Goal: Task Accomplishment & Management: Manage account settings

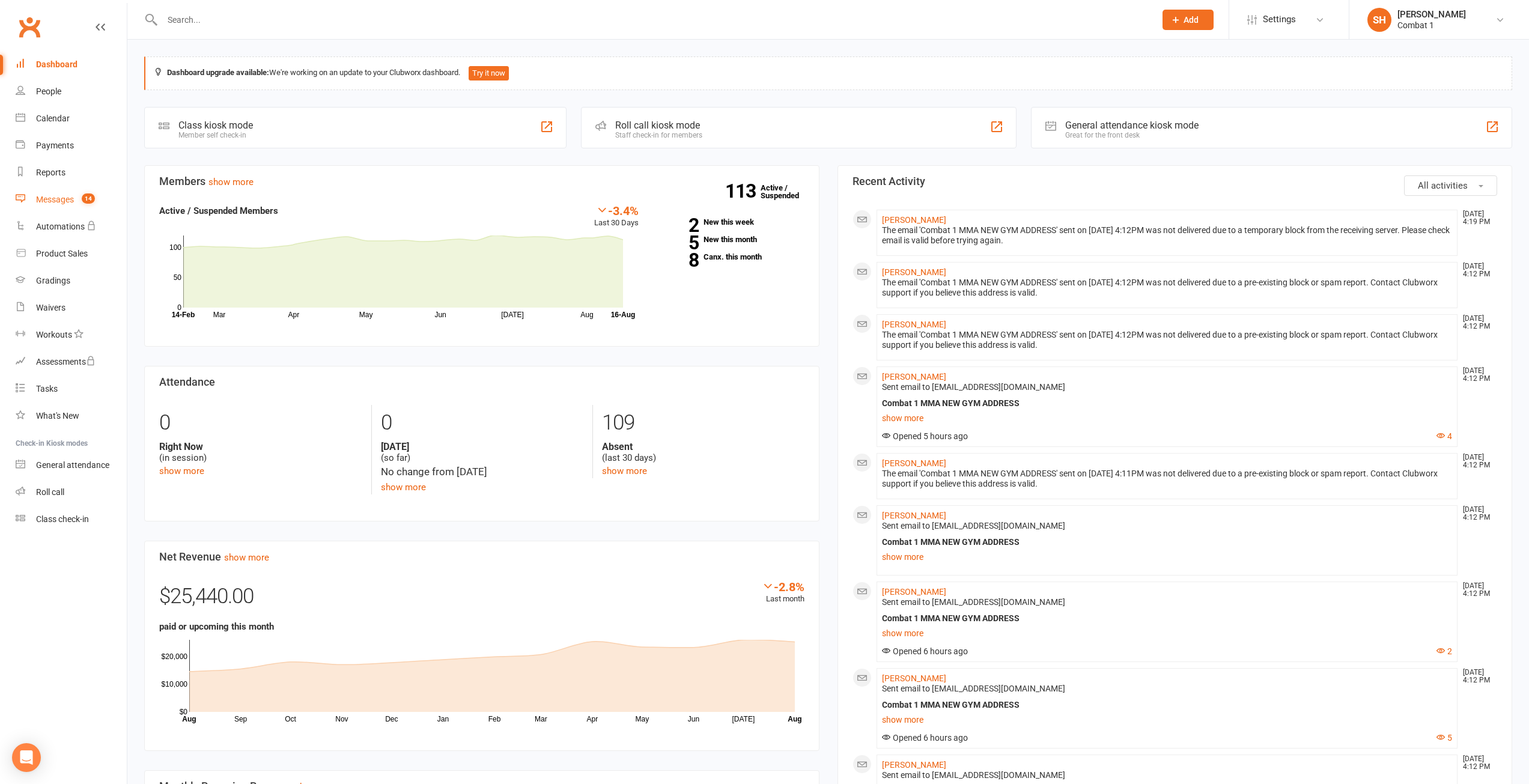
click at [59, 208] on link "Messages 14" at bounding box center [71, 199] width 111 height 27
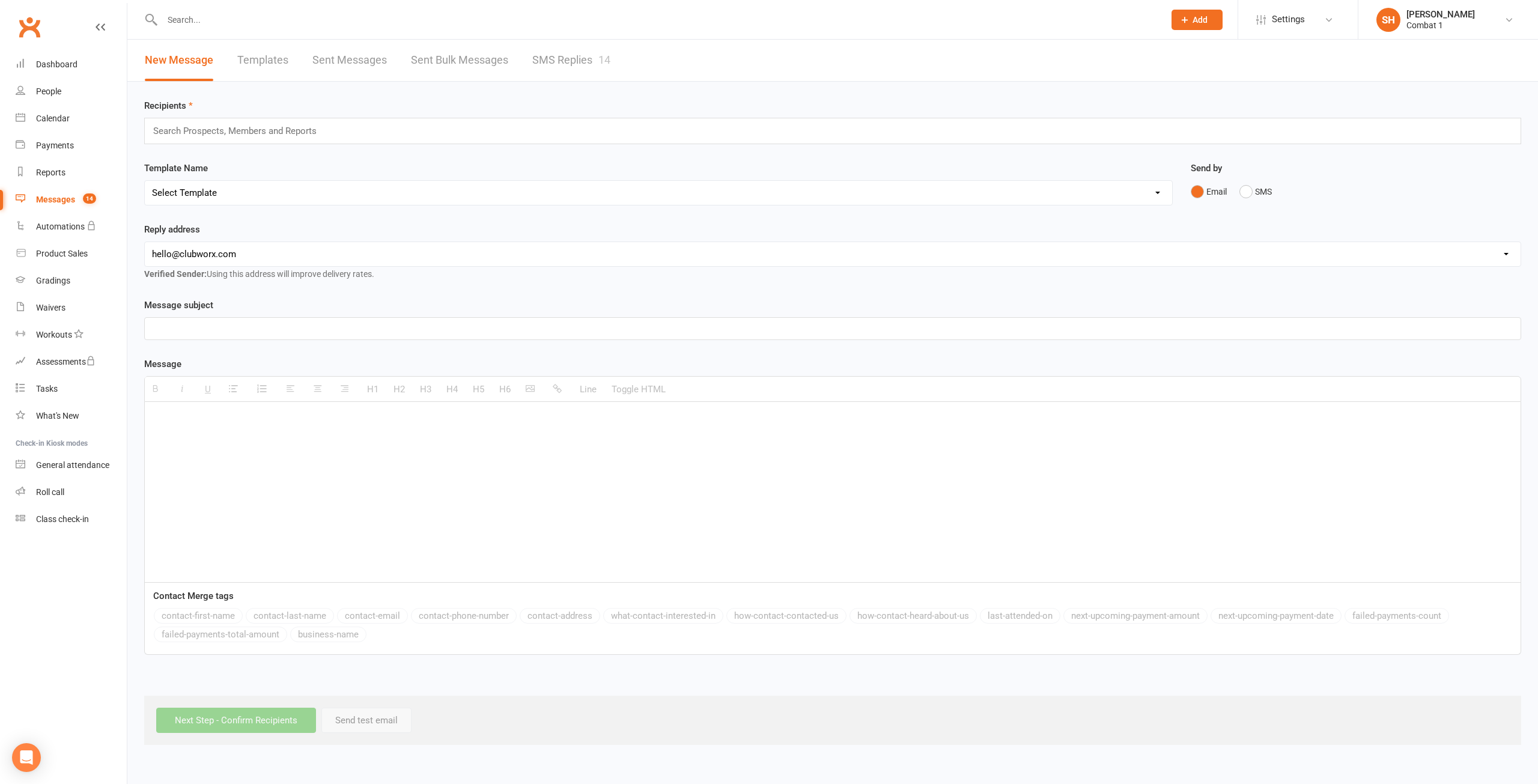
click at [600, 62] on link "SMS Replies 14" at bounding box center [572, 60] width 78 height 42
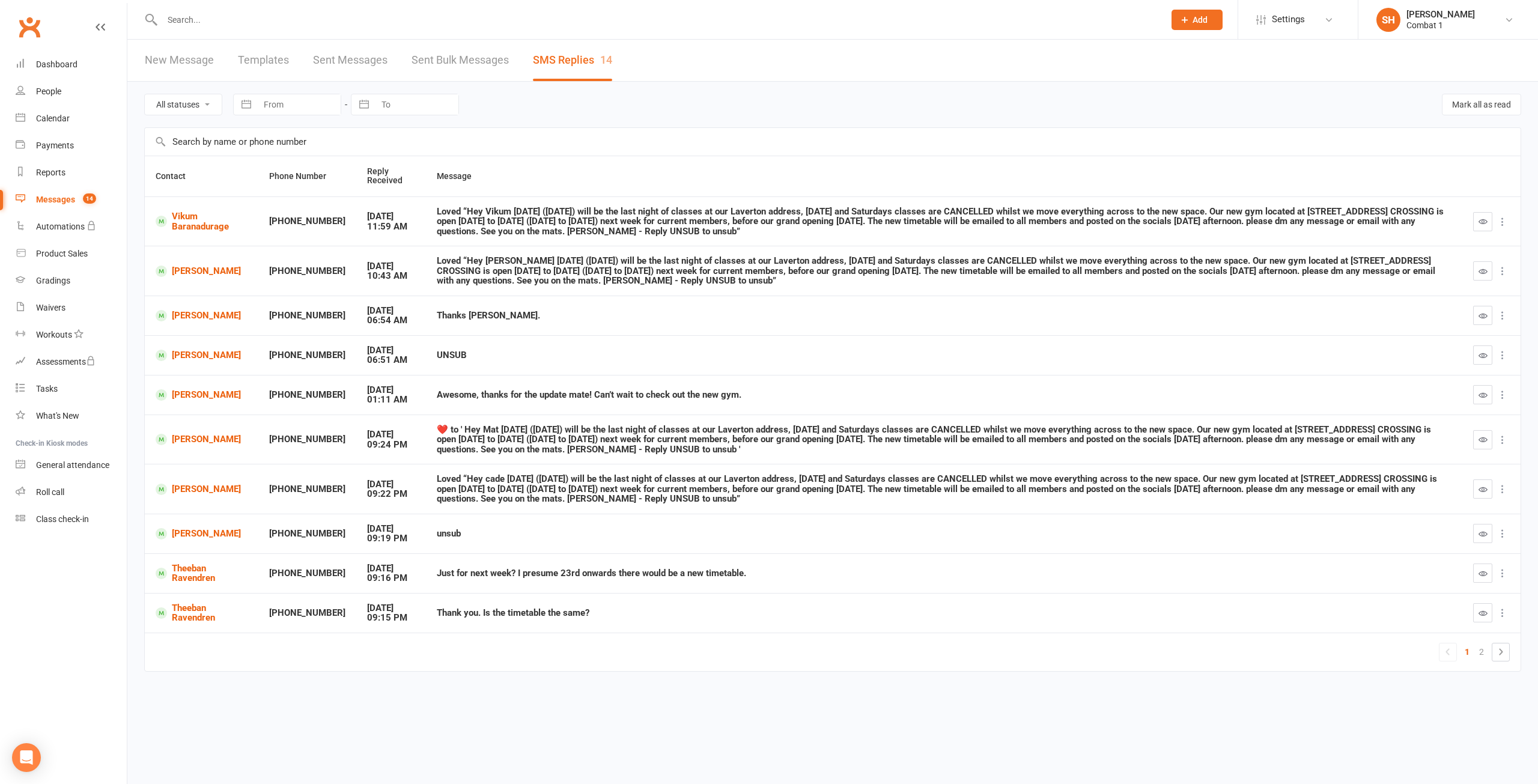
click at [231, 233] on td "Vikum Baranadurage" at bounding box center [201, 222] width 113 height 50
click at [564, 226] on div "Loved “Hey Vikum This Thursday (14/8/25) will be the last night of classes at o…" at bounding box center [944, 222] width 1015 height 30
click at [1480, 218] on icon "button" at bounding box center [1483, 222] width 9 height 9
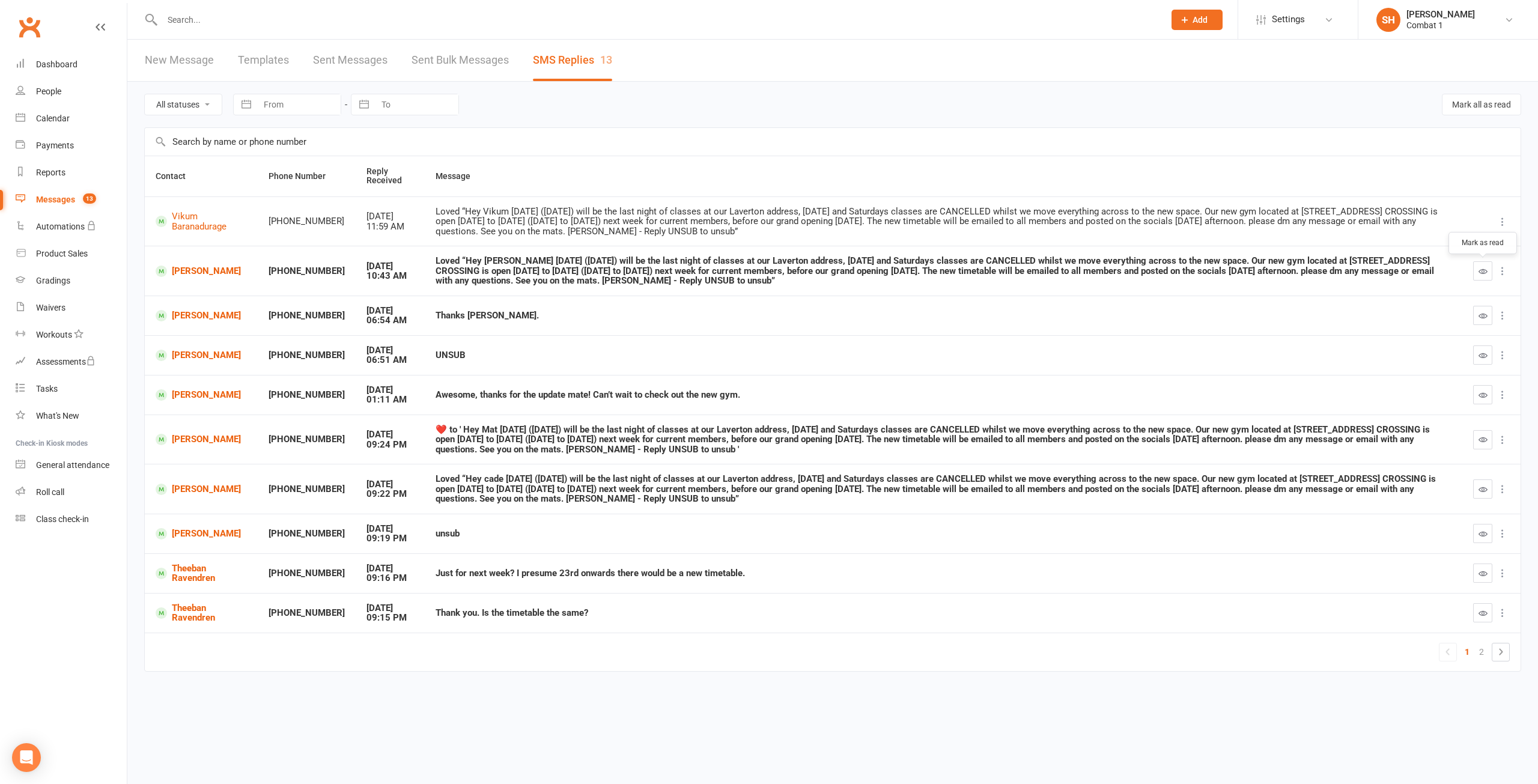
click at [1484, 271] on icon "button" at bounding box center [1483, 271] width 9 height 9
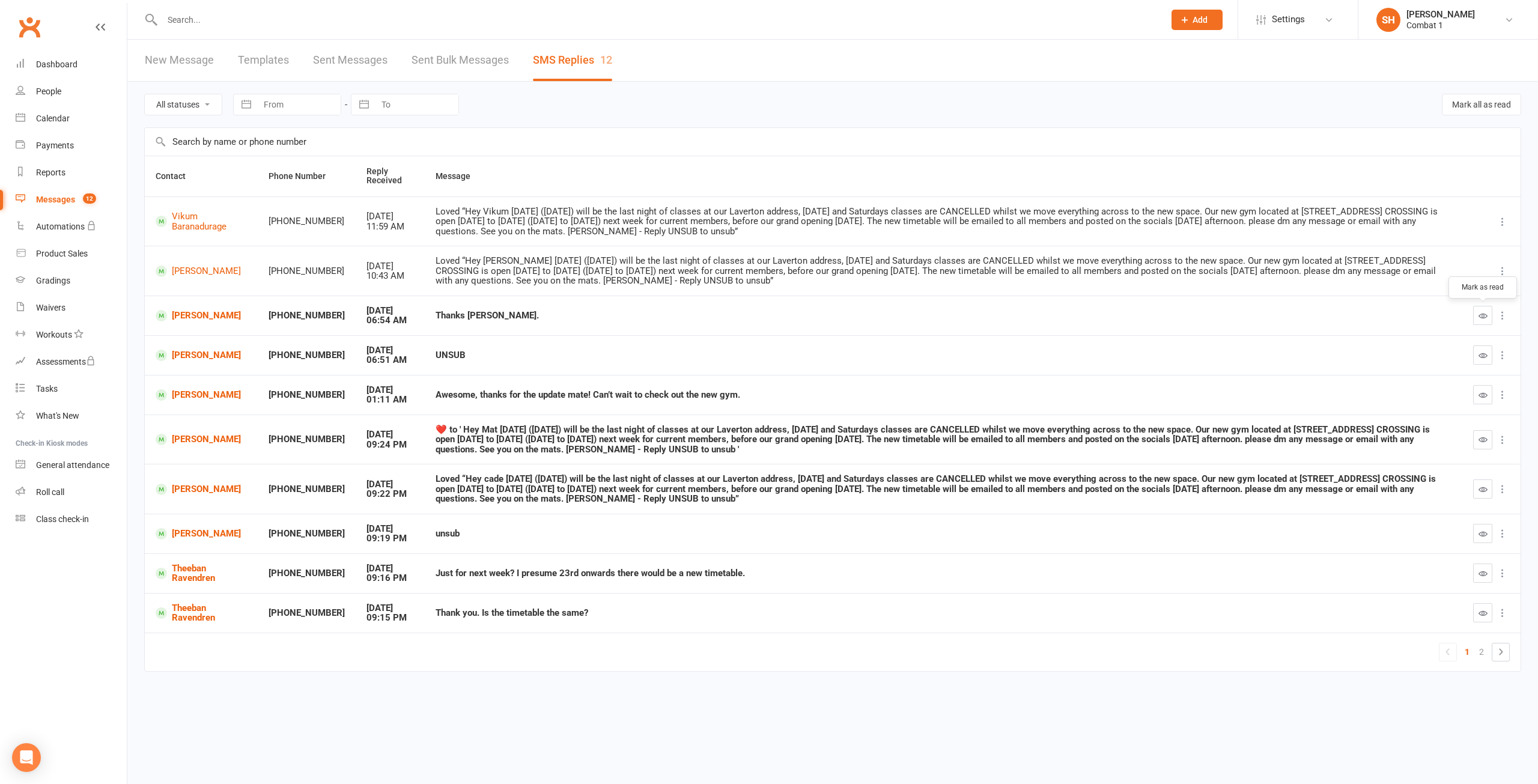
click at [1487, 311] on button "button" at bounding box center [1482, 315] width 19 height 19
click at [1481, 357] on icon "button" at bounding box center [1483, 355] width 9 height 9
click at [1480, 392] on icon "button" at bounding box center [1483, 395] width 9 height 9
click at [1479, 437] on icon "button" at bounding box center [1483, 440] width 9 height 9
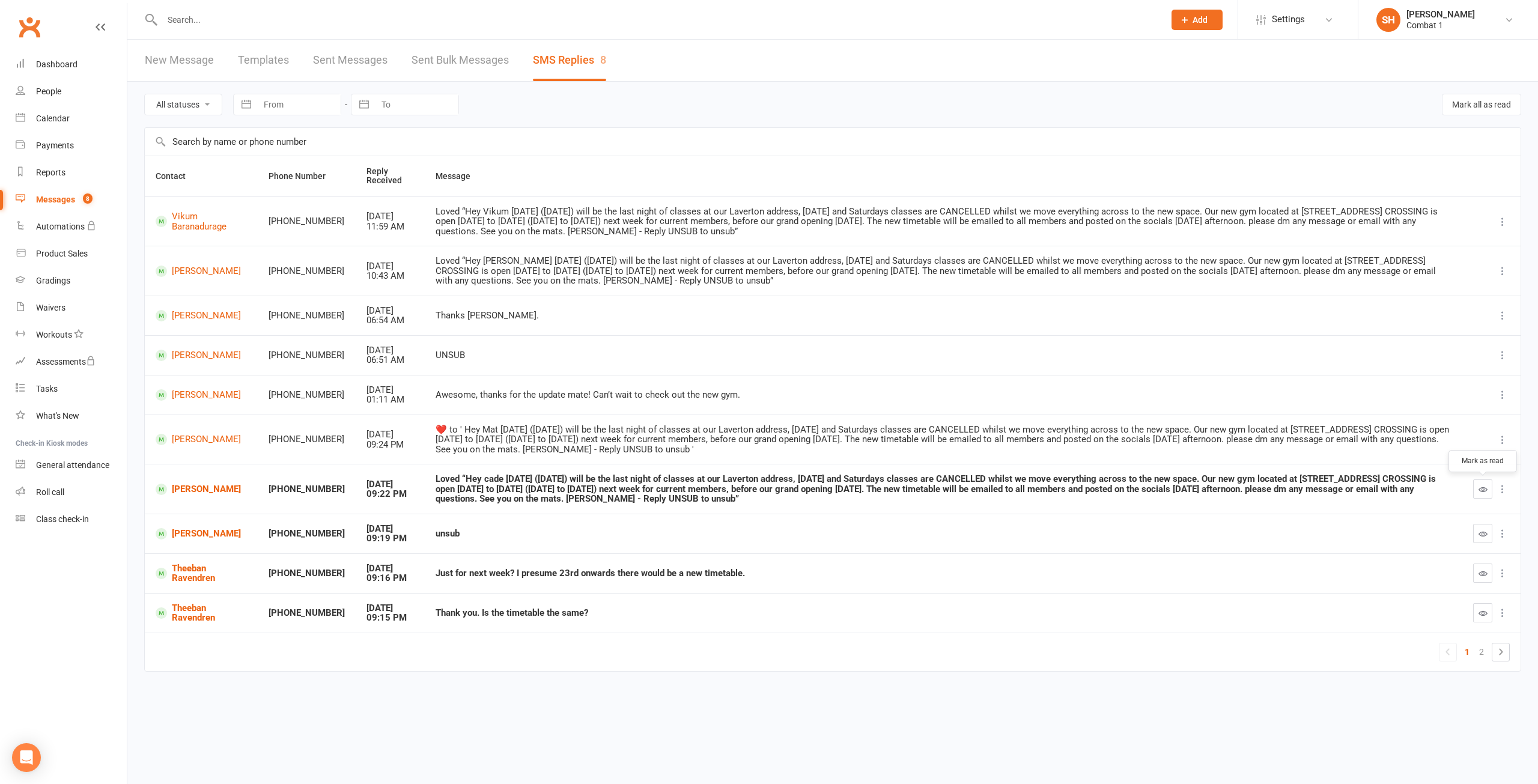
click at [1479, 484] on icon "button" at bounding box center [1483, 489] width 9 height 9
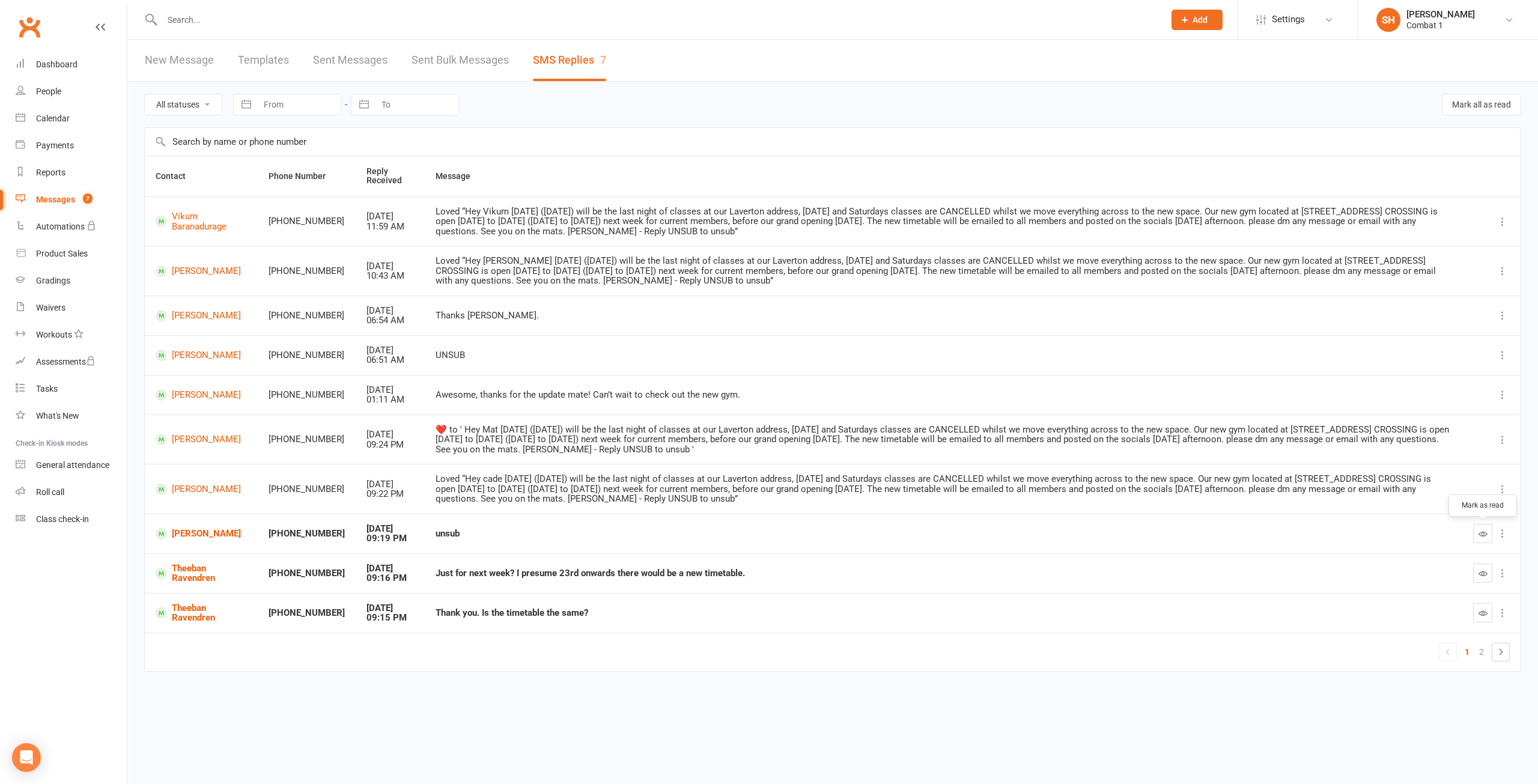
click at [1477, 531] on button "button" at bounding box center [1482, 533] width 19 height 19
click at [1484, 572] on icon "button" at bounding box center [1483, 573] width 9 height 9
click at [1485, 611] on icon "button" at bounding box center [1483, 613] width 9 height 9
click at [1501, 650] on icon at bounding box center [1501, 650] width 4 height 6
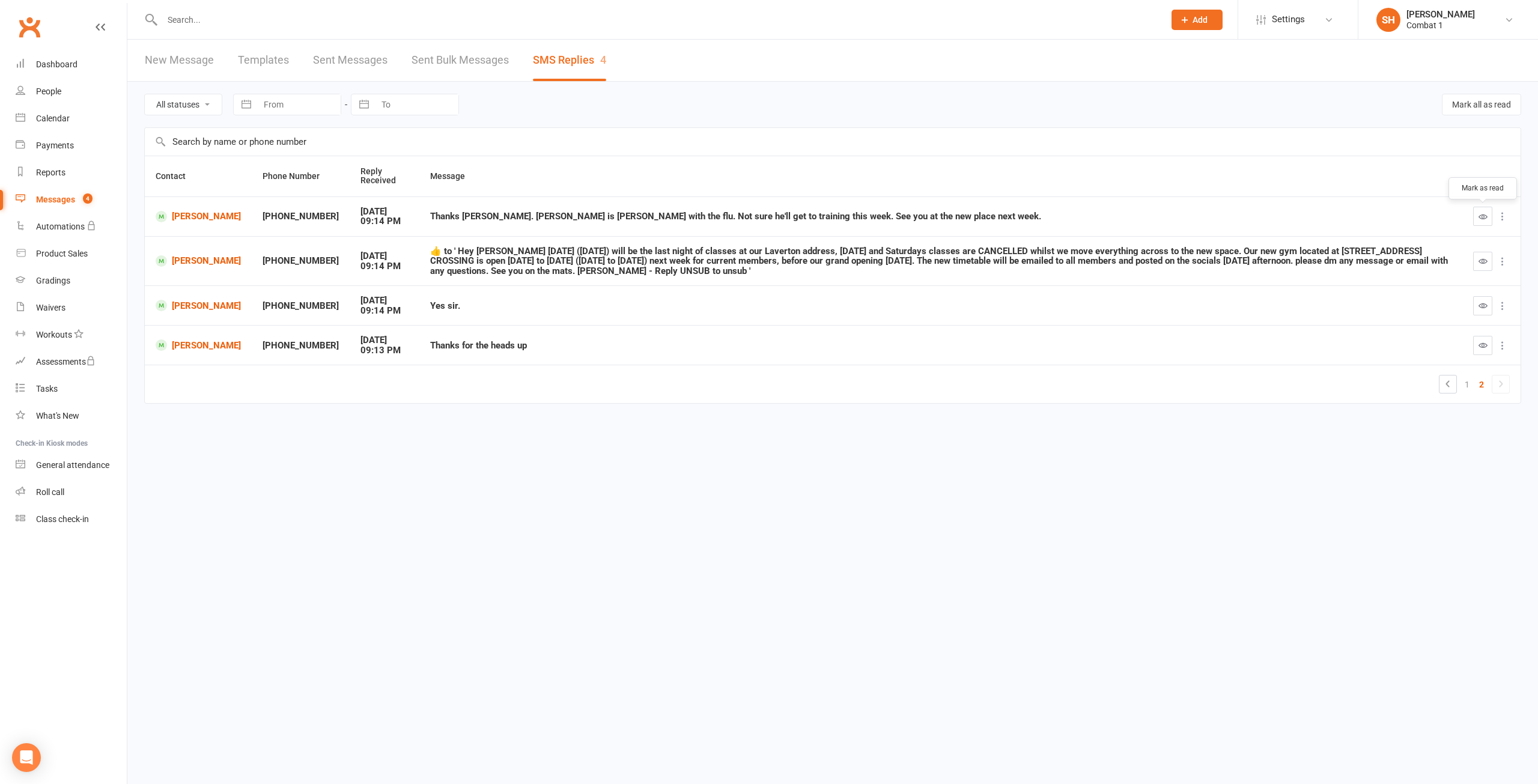
click at [1477, 219] on button "button" at bounding box center [1482, 216] width 19 height 19
click at [1489, 266] on button "button" at bounding box center [1482, 261] width 19 height 19
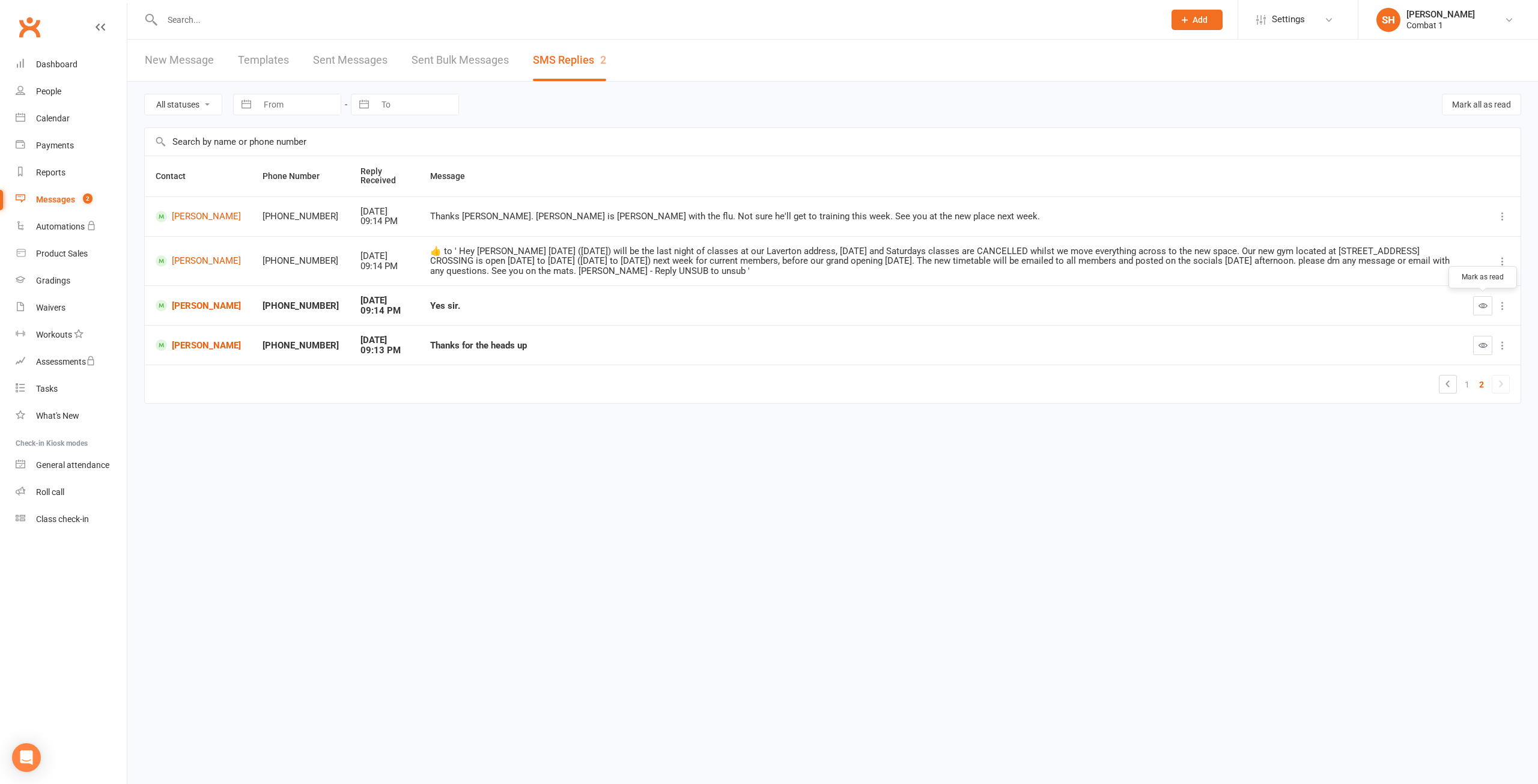
click at [1483, 305] on icon "button" at bounding box center [1483, 305] width 9 height 9
click at [1480, 346] on icon "button" at bounding box center [1483, 345] width 9 height 9
drag, startPoint x: 629, startPoint y: 546, endPoint x: 622, endPoint y: 547, distance: 7.1
click at [624, 454] on html "Prospect Member Non-attending contact Class / event Appointment Grading event T…" at bounding box center [769, 226] width 1538 height 454
click at [455, 52] on link "Sent Bulk Messages" at bounding box center [459, 60] width 97 height 42
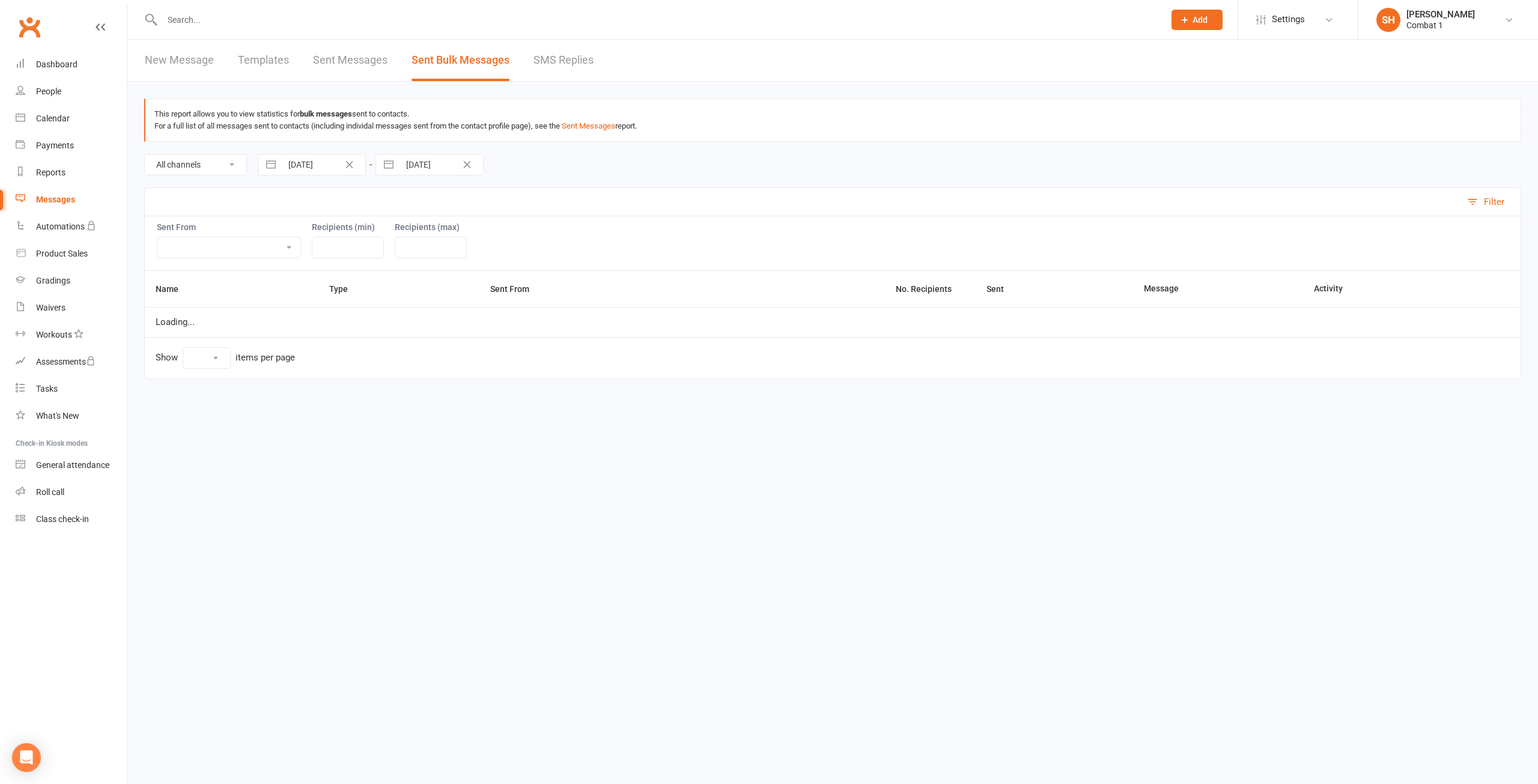
select select "10"
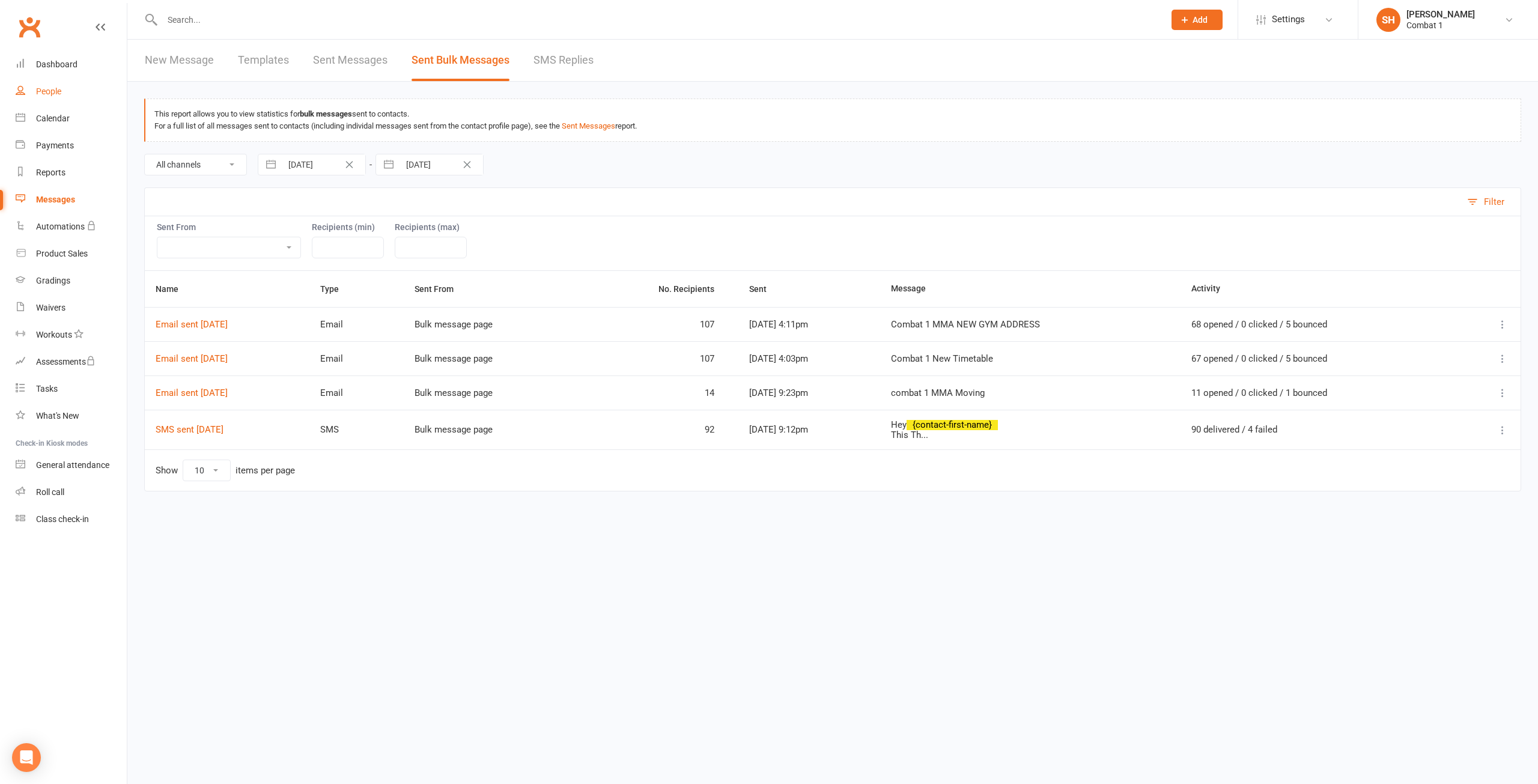
click at [66, 92] on link "People" at bounding box center [71, 91] width 111 height 27
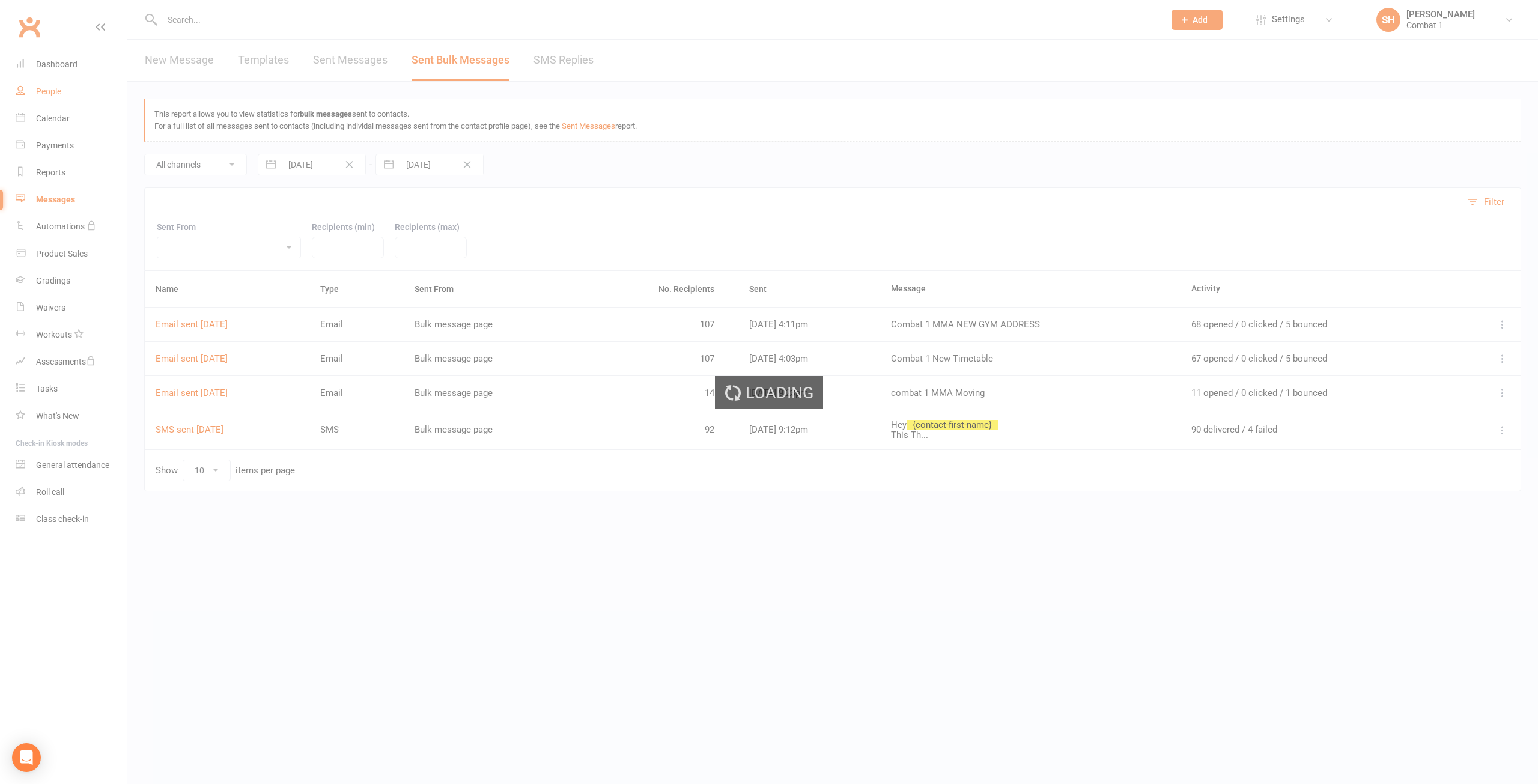
select select "100"
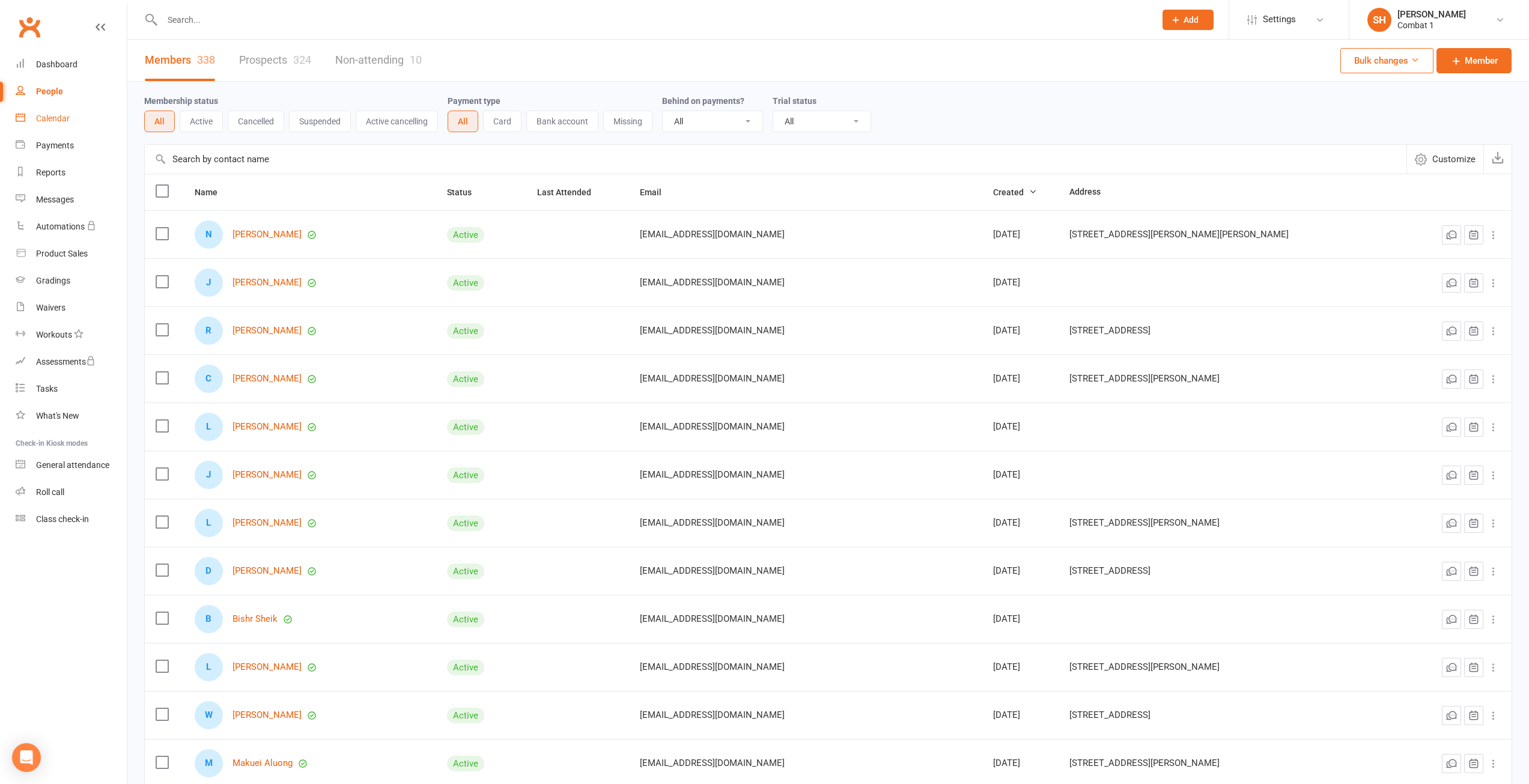
click at [68, 123] on link "Calendar" at bounding box center [71, 118] width 111 height 27
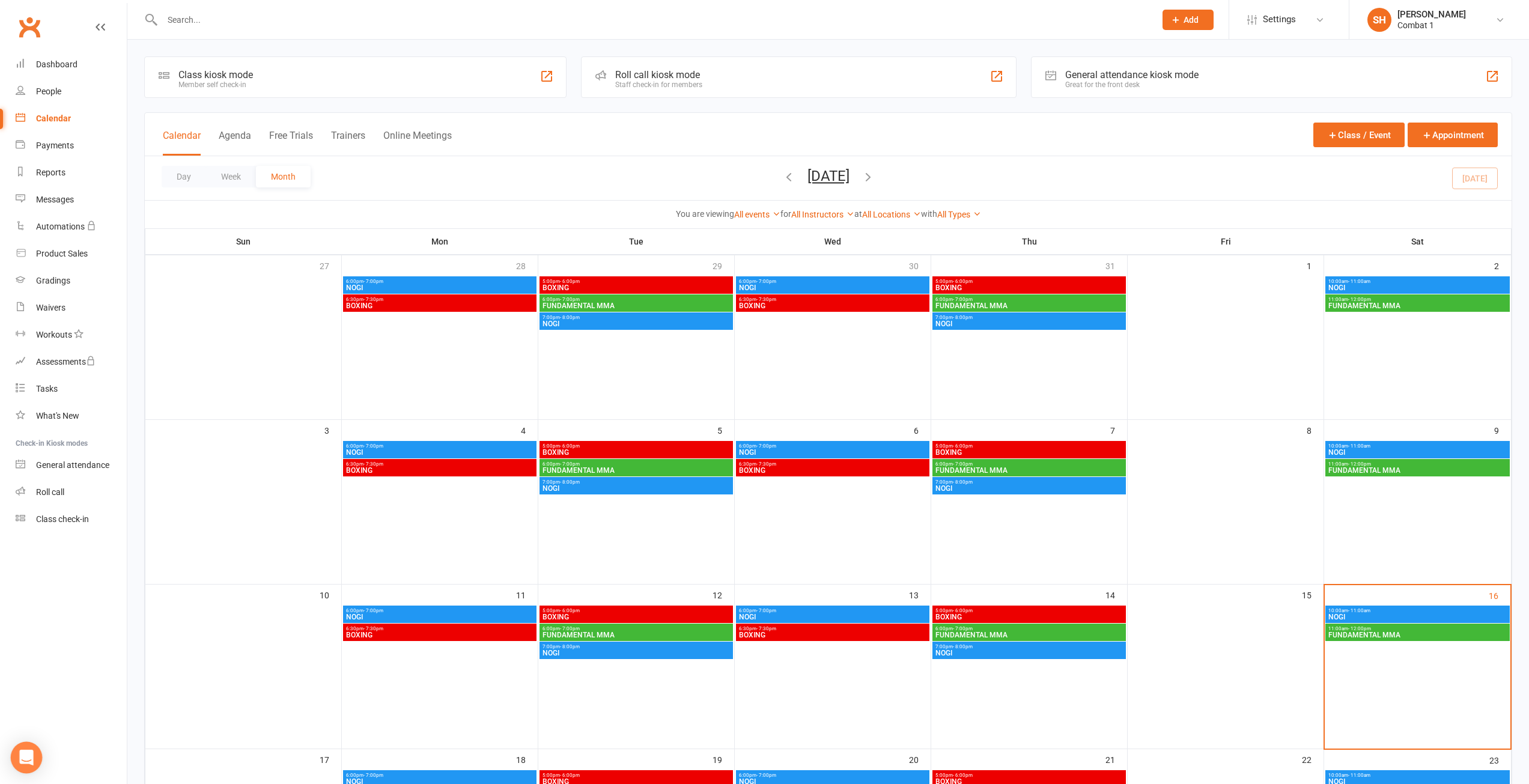
click at [32, 772] on body "Prospect Member Non-attending contact Class / event Appointment Grading event T…" at bounding box center [764, 632] width 1529 height 1259
click at [36, 752] on div "Open Intercom Messenger" at bounding box center [27, 757] width 32 height 32
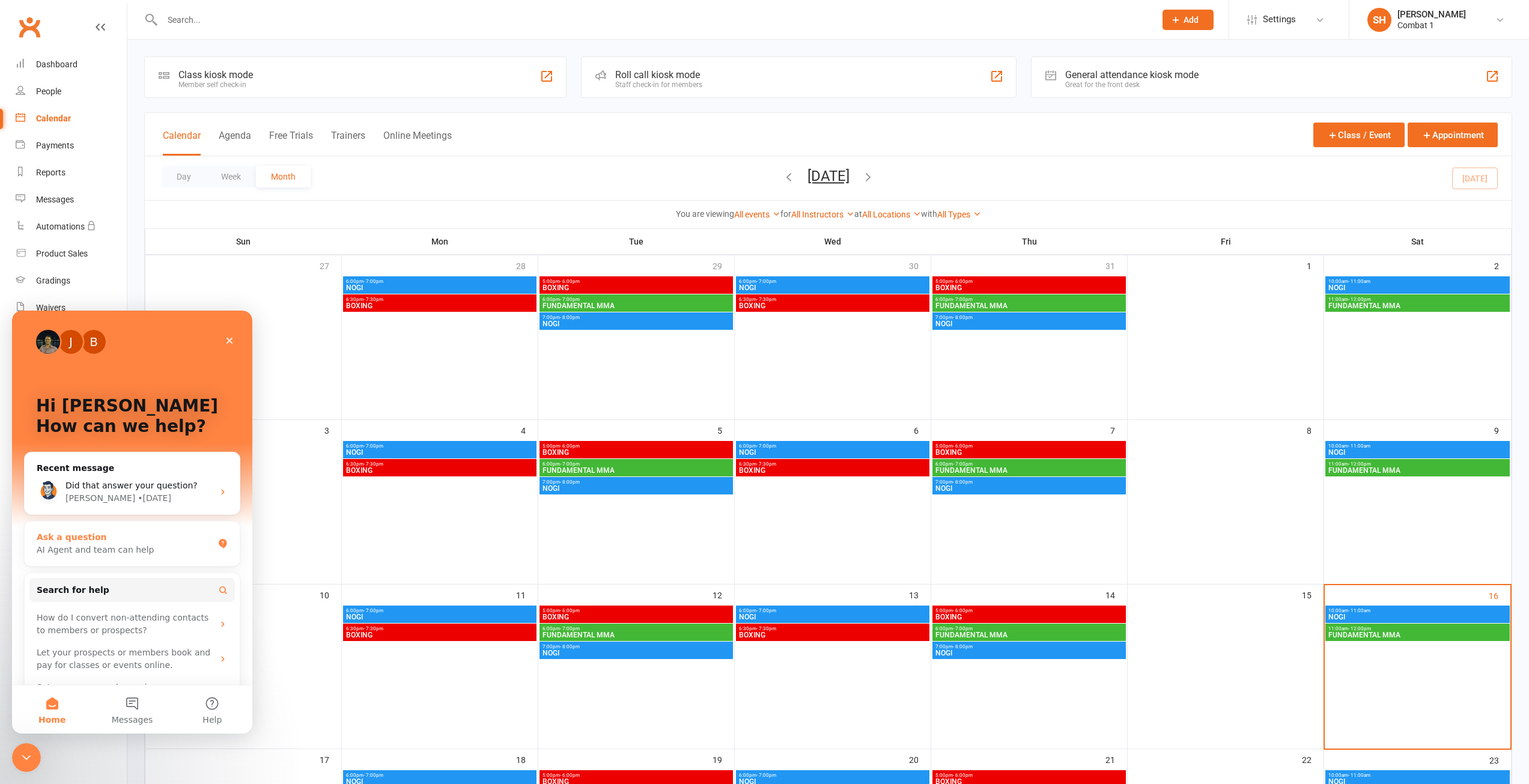
click at [91, 551] on div "AI Agent and team can help" at bounding box center [124, 550] width 176 height 13
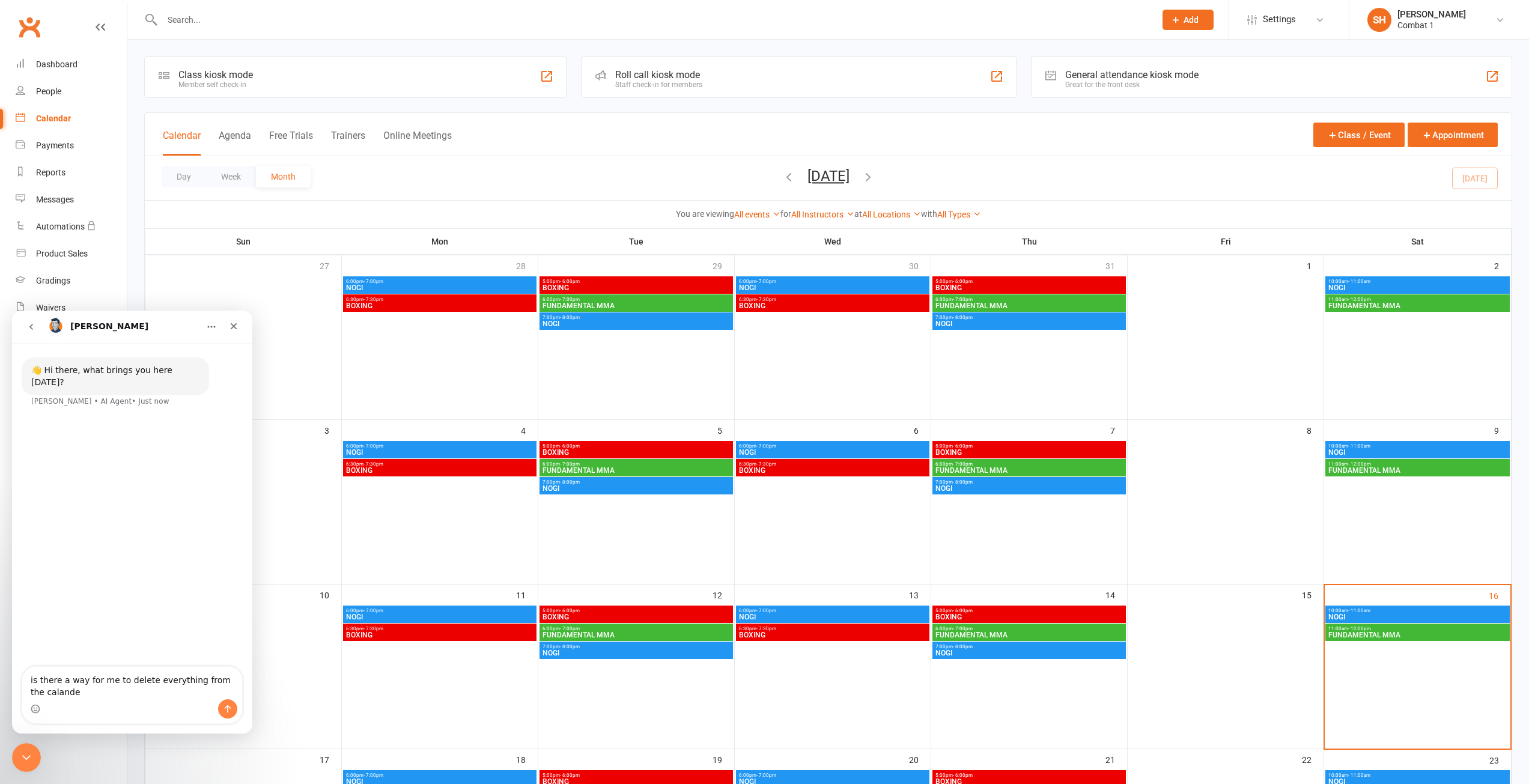
type textarea "is there a way for me to delete everything from the calander"
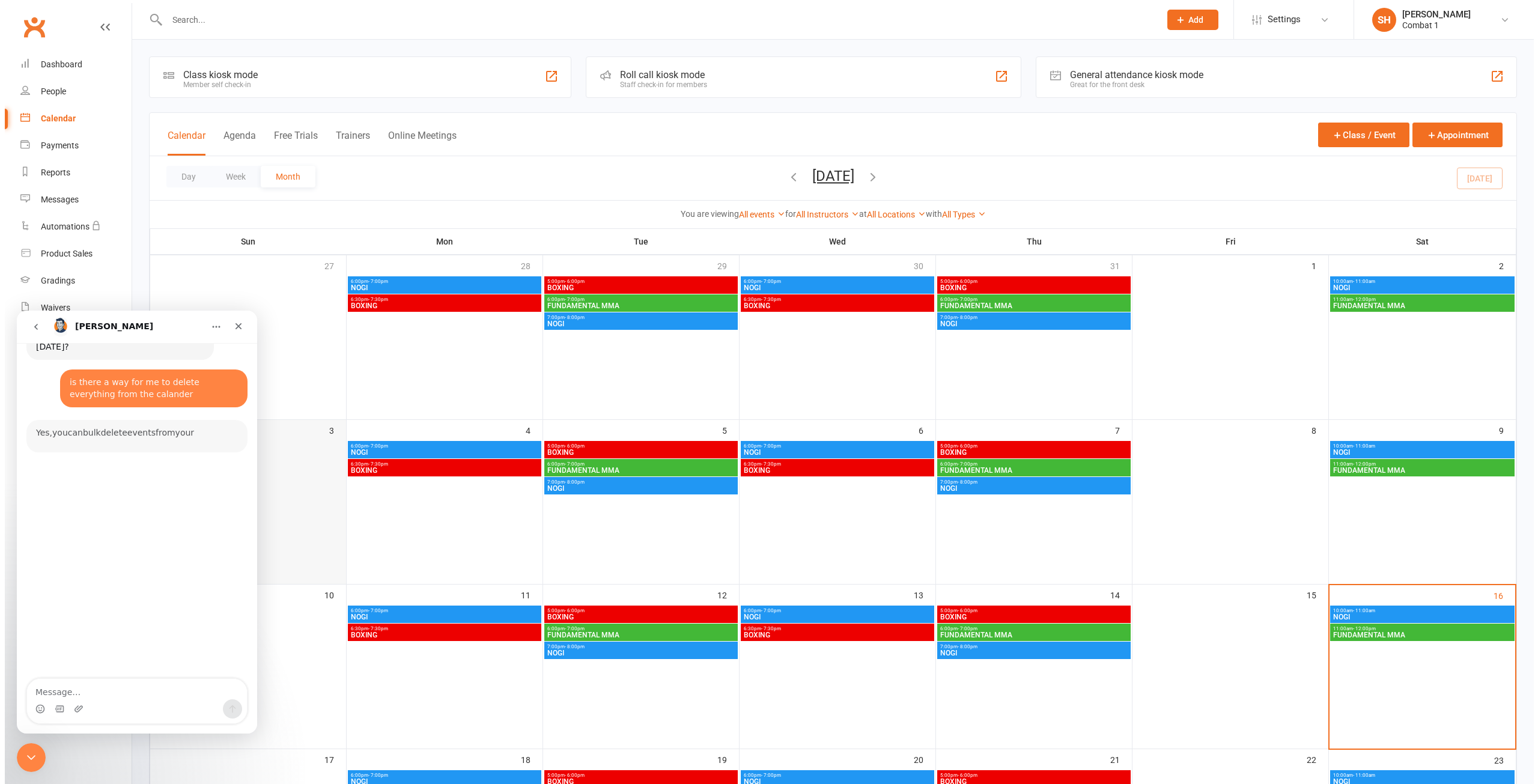
scroll to position [54, 0]
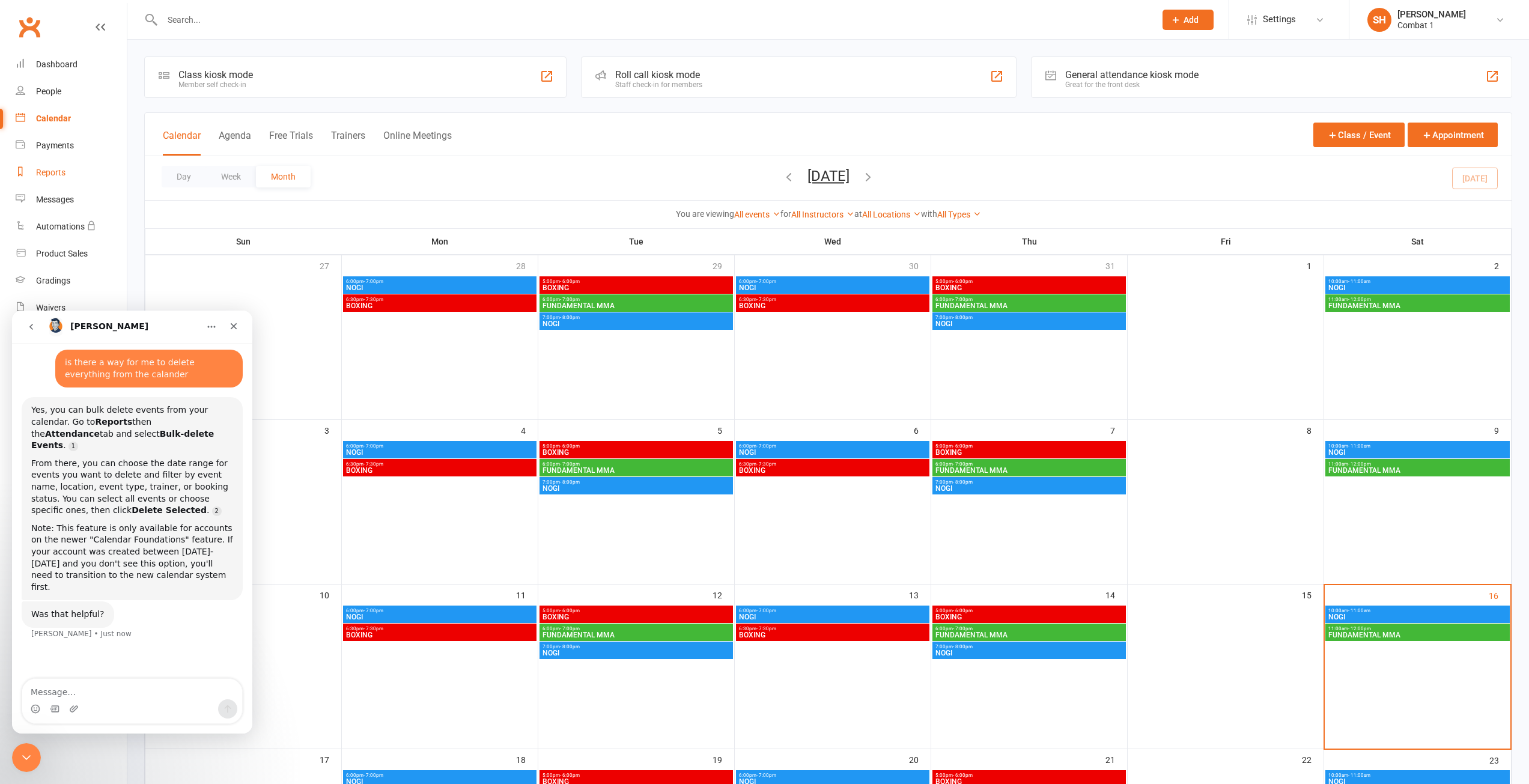
click at [57, 165] on link "Reports" at bounding box center [71, 173] width 111 height 27
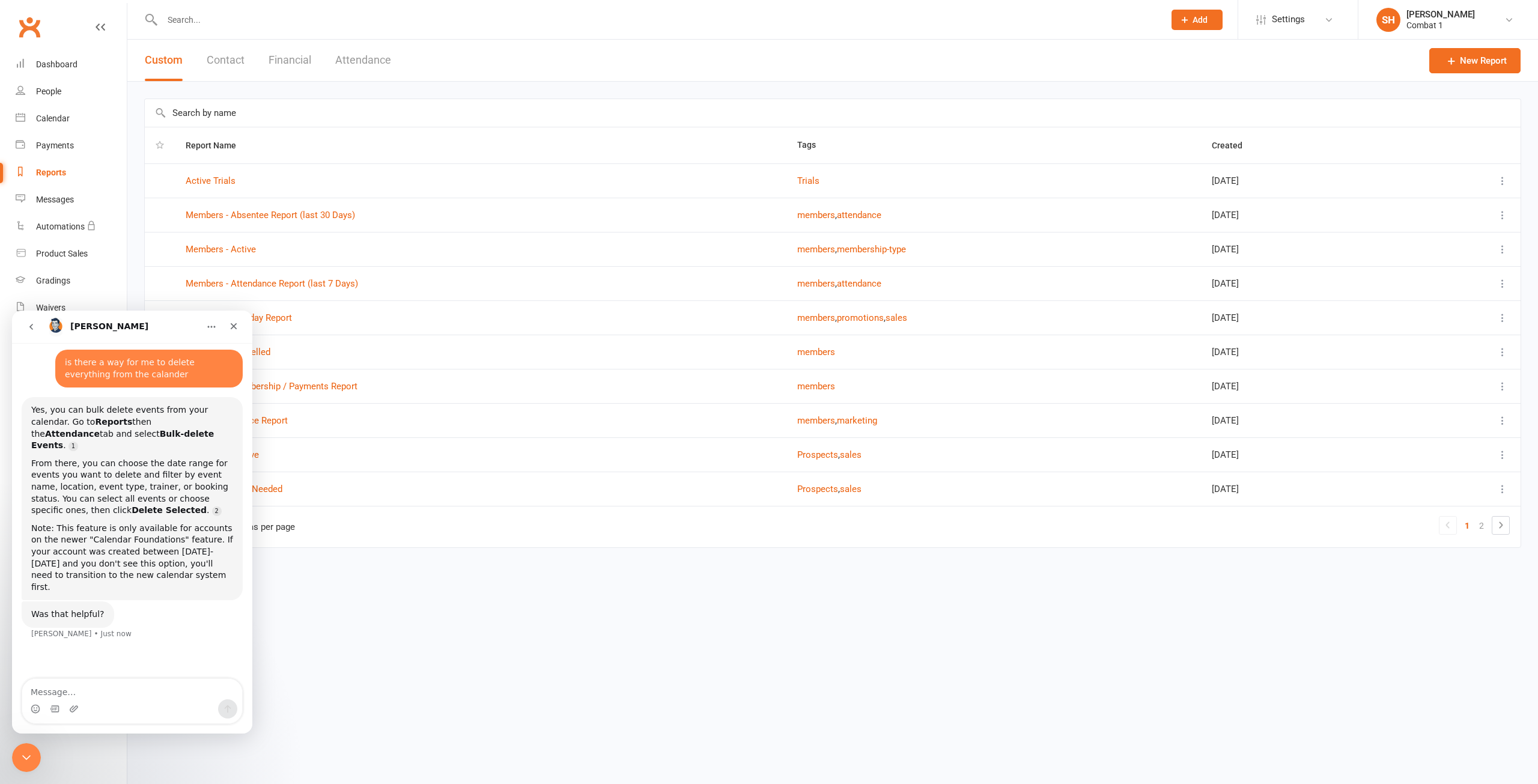
click at [372, 62] on button "Attendance" at bounding box center [363, 60] width 56 height 42
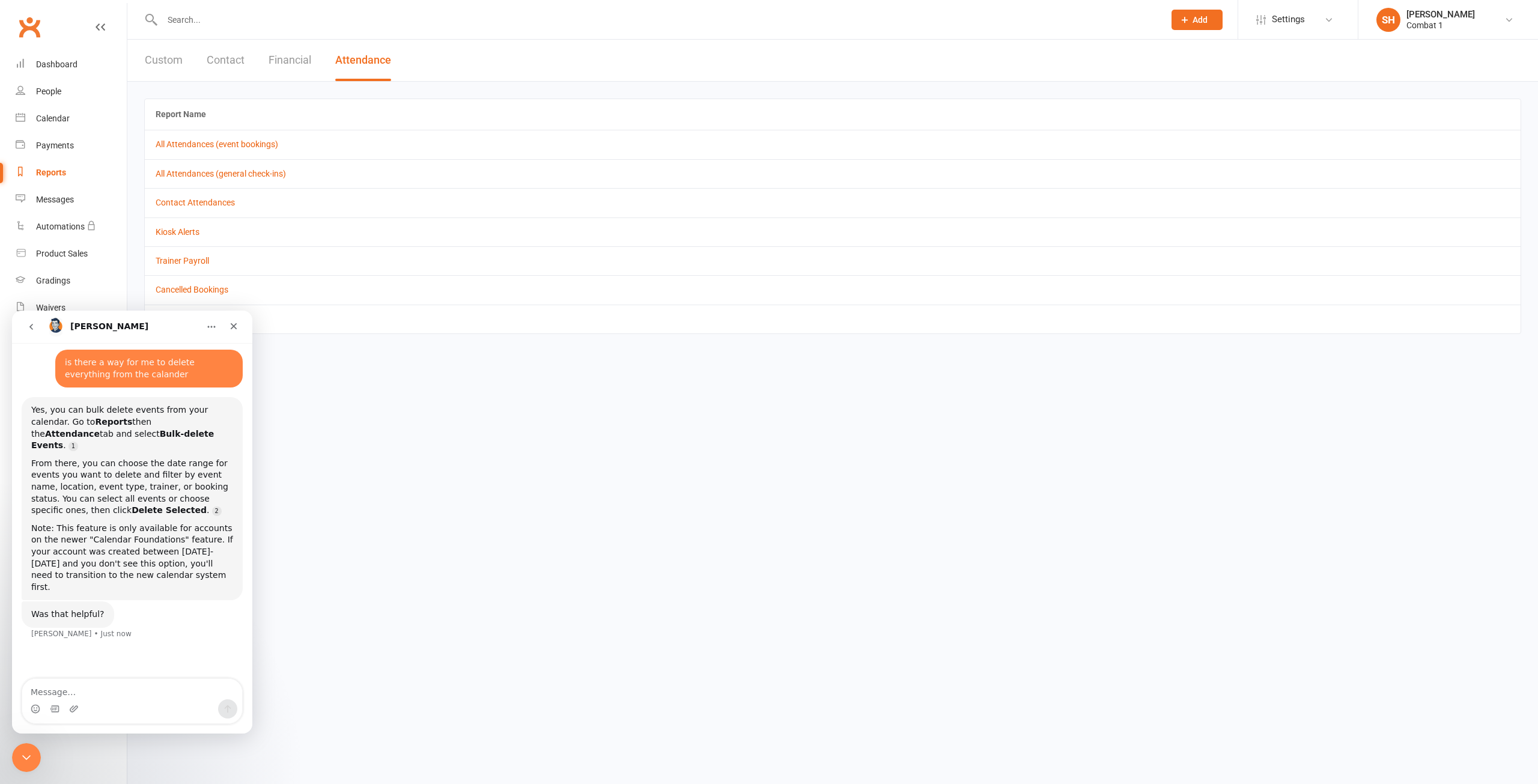
drag, startPoint x: 392, startPoint y: 442, endPoint x: 382, endPoint y: 451, distance: 13.5
click at [386, 367] on html "Prospect Member Non-attending contact Class / event Appointment Grading event T…" at bounding box center [769, 184] width 1538 height 367
click at [30, 766] on div "Close Intercom Messenger" at bounding box center [26, 757] width 29 height 29
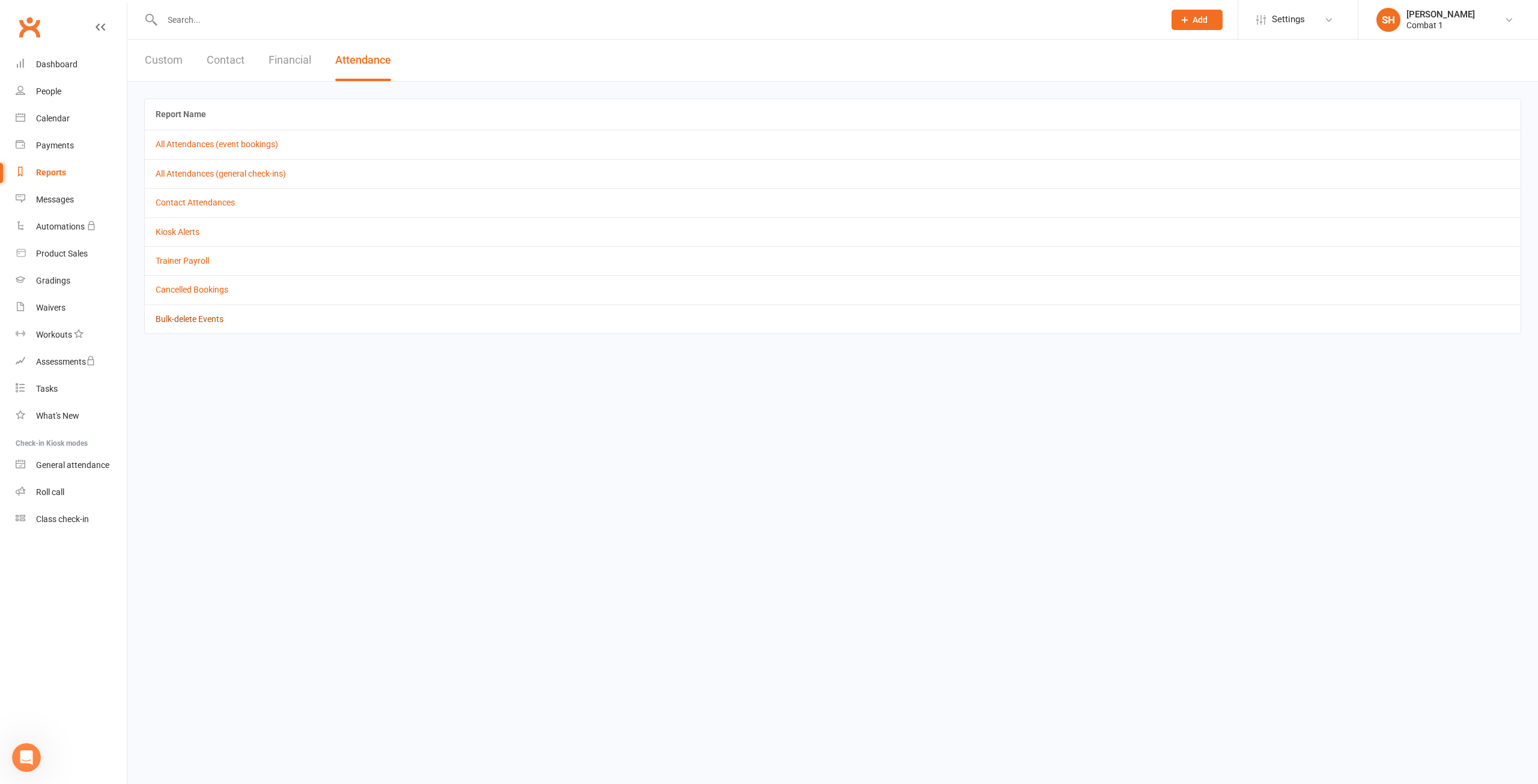
click at [198, 316] on link "Bulk-delete Events" at bounding box center [189, 319] width 68 height 9
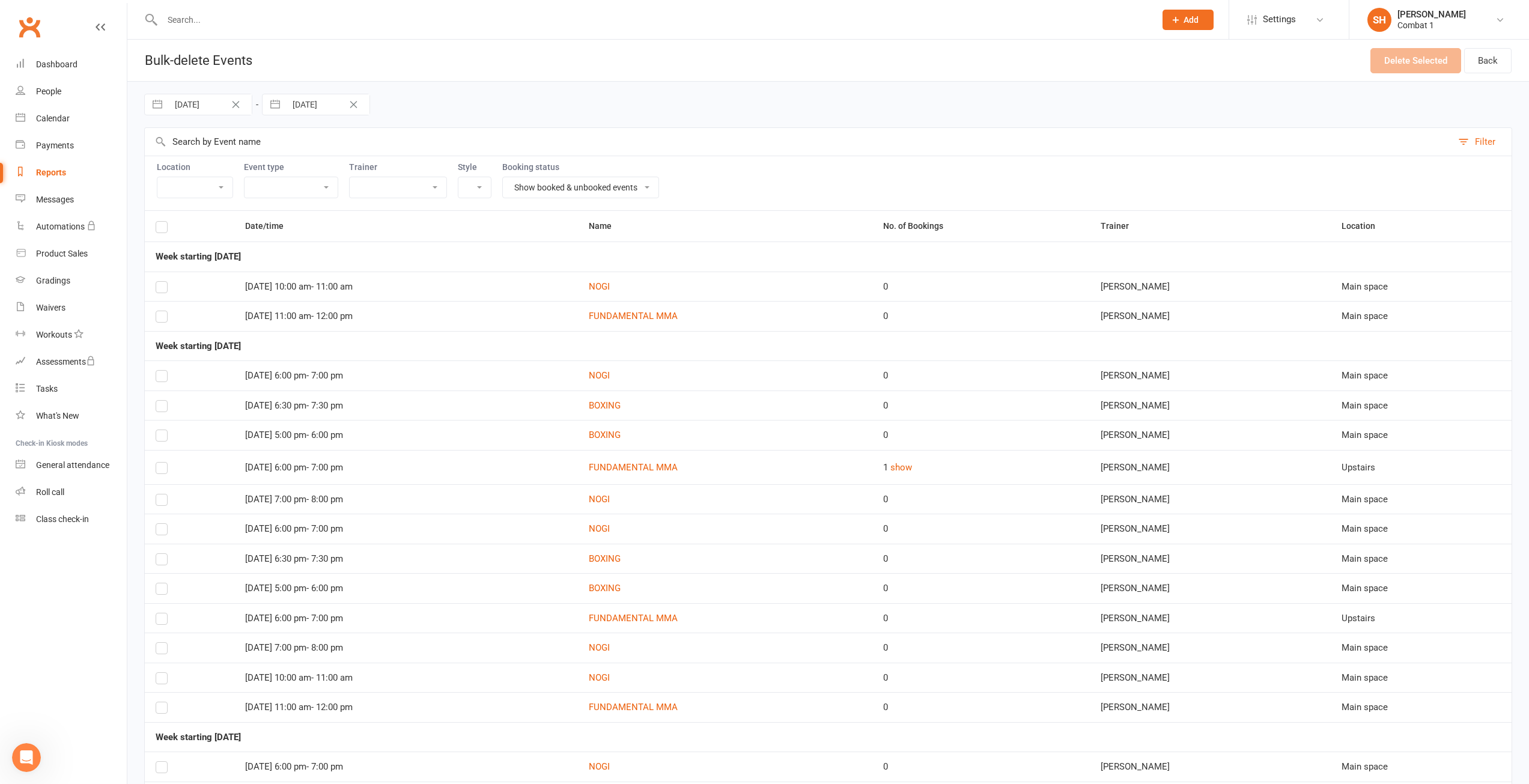
click at [30, 757] on icon "Open Intercom Messenger" at bounding box center [26, 757] width 19 height 19
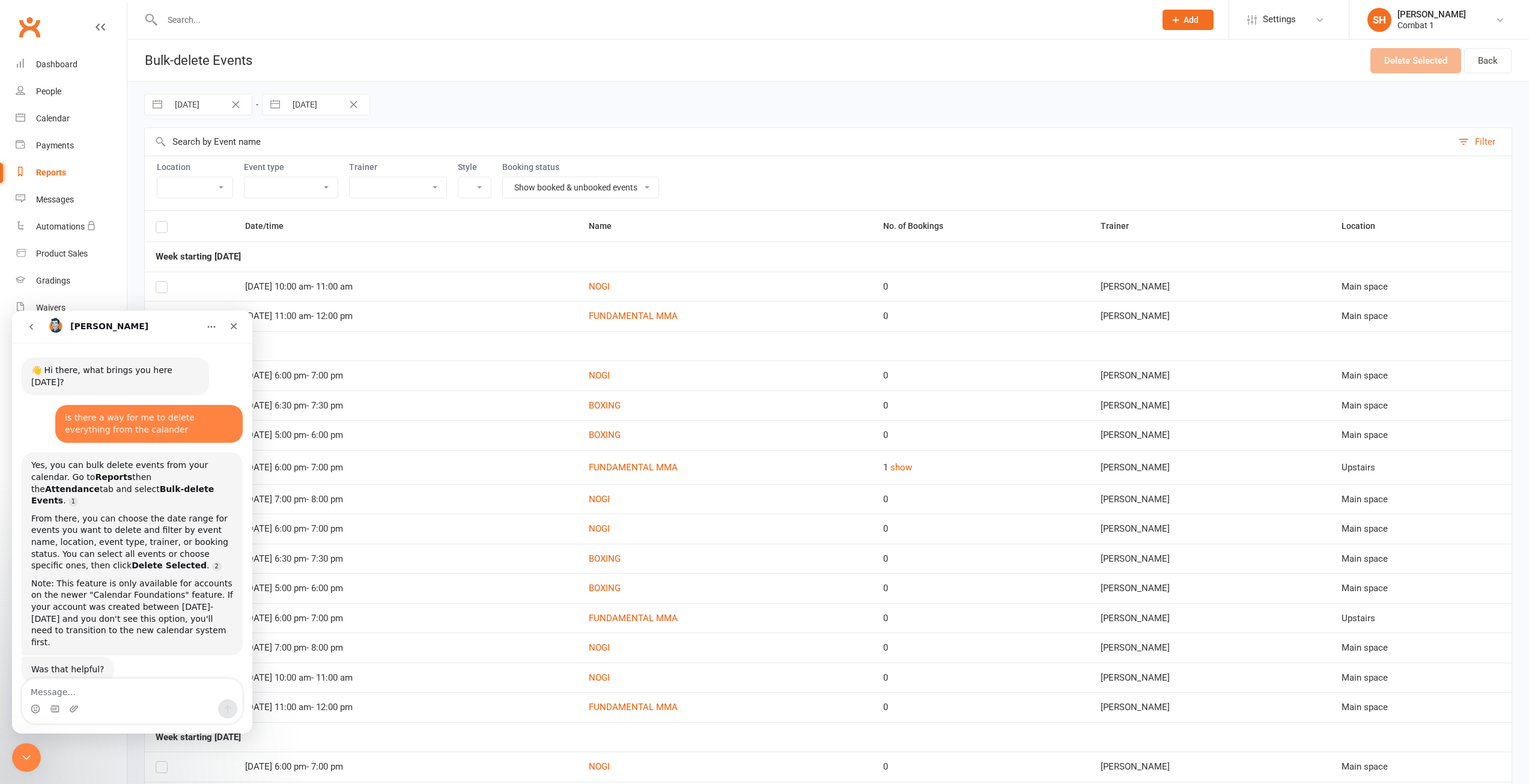
click at [556, 183] on select "Show booked & unbooked events Show unbooked events only Show booked events only" at bounding box center [581, 187] width 156 height 20
click at [595, 135] on input "text" at bounding box center [798, 142] width 1308 height 28
click at [29, 757] on icon "Close Intercom Messenger" at bounding box center [27, 758] width 15 height 15
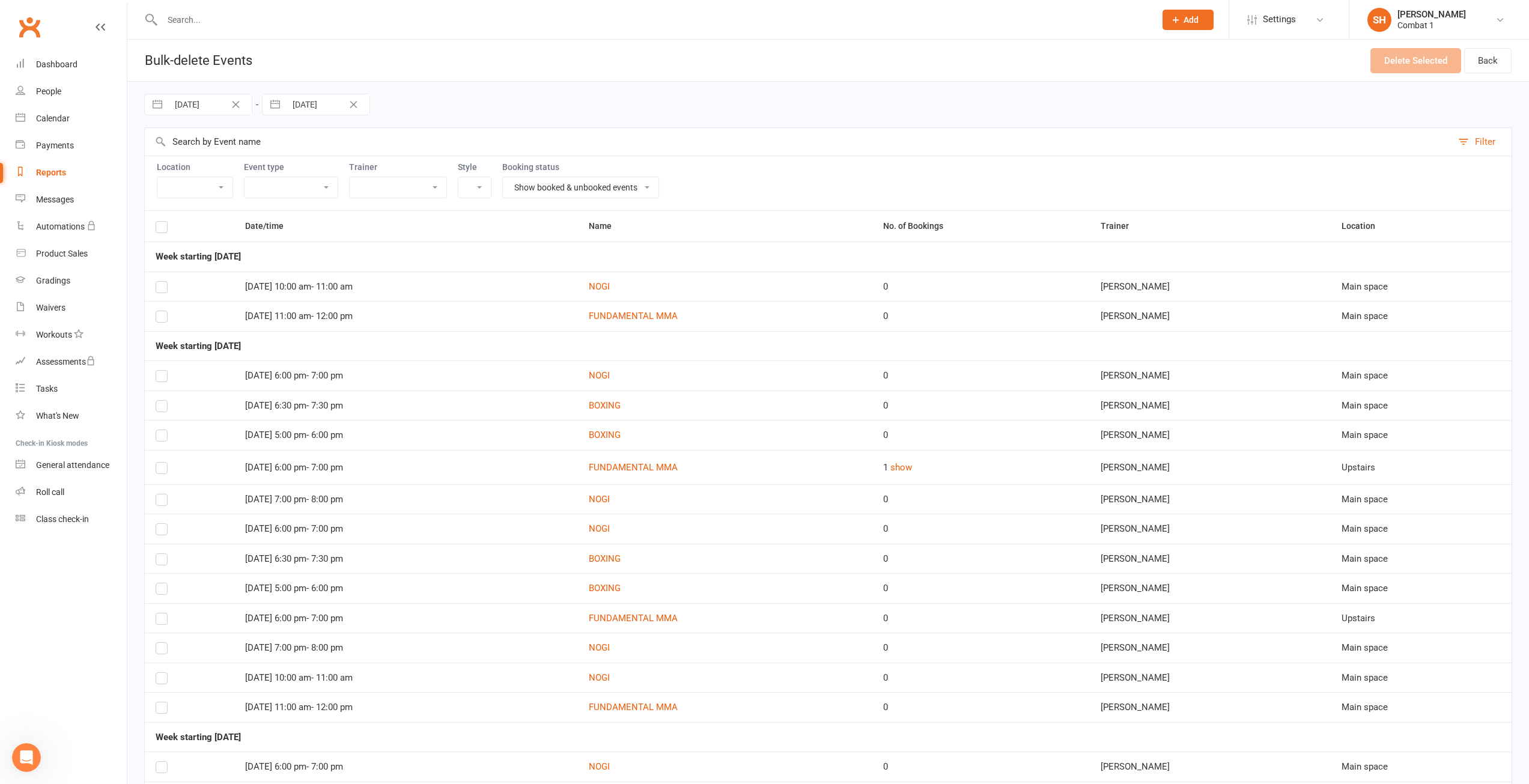
click at [155, 227] on th at bounding box center [189, 225] width 89 height 31
click at [158, 229] on label at bounding box center [162, 229] width 12 height 0
click at [158, 222] on input "checkbox" at bounding box center [162, 222] width 12 height 0
click at [25, 766] on div "Open Intercom Messenger" at bounding box center [26, 757] width 40 height 40
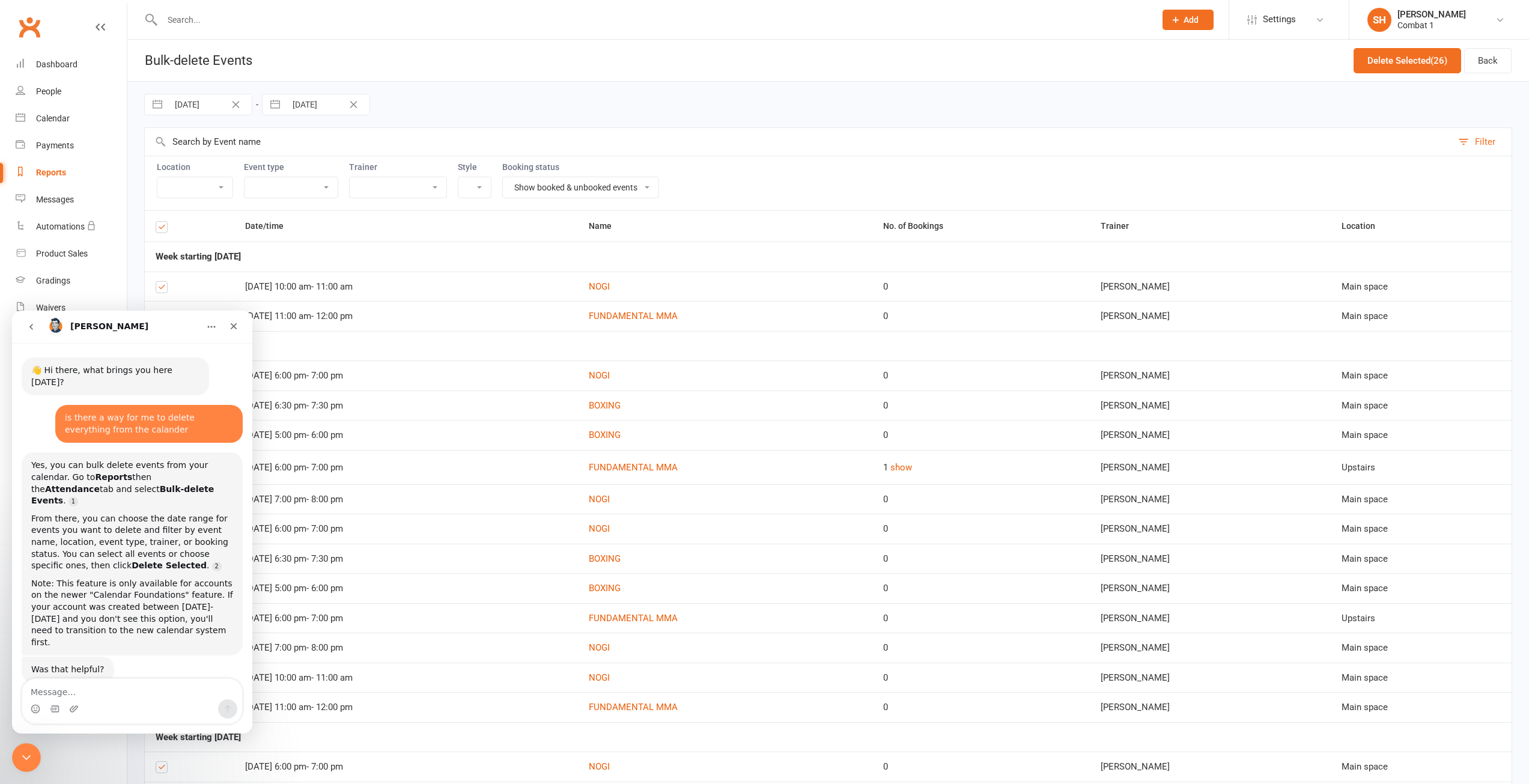
type textarea "w"
type textarea "how to delete recurring events"
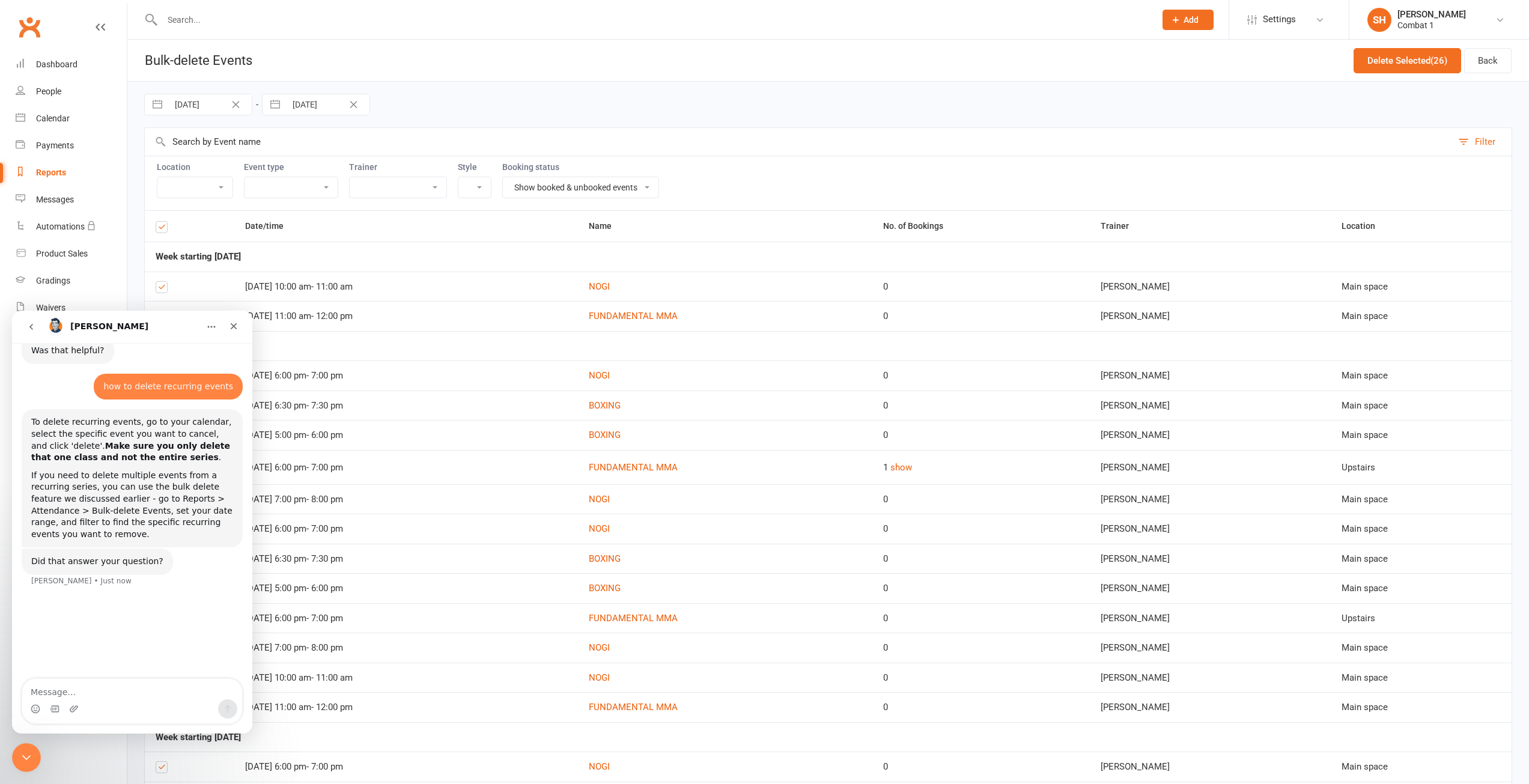
click at [332, 98] on input "30 Aug 2025" at bounding box center [328, 105] width 84 height 20
select select "6"
select select "2025"
select select "7"
select select "2025"
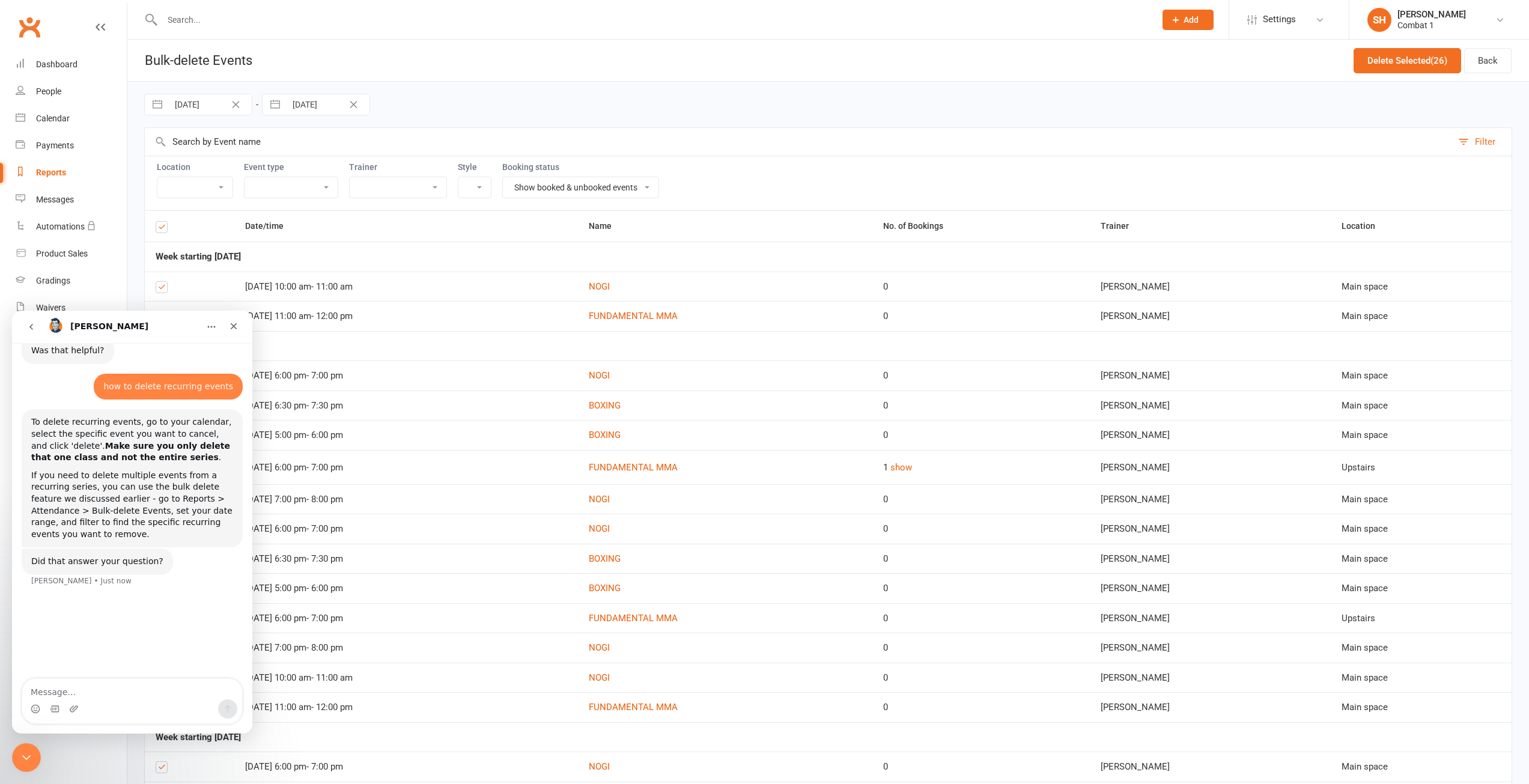
select select "8"
select select "2025"
drag, startPoint x: 538, startPoint y: 70, endPoint x: 531, endPoint y: 70, distance: 7.0
click at [538, 70] on header "Bulk-delete Events Delete Selected (26) Back" at bounding box center [828, 60] width 1402 height 42
click at [83, 692] on textarea "Message…" at bounding box center [132, 688] width 220 height 20
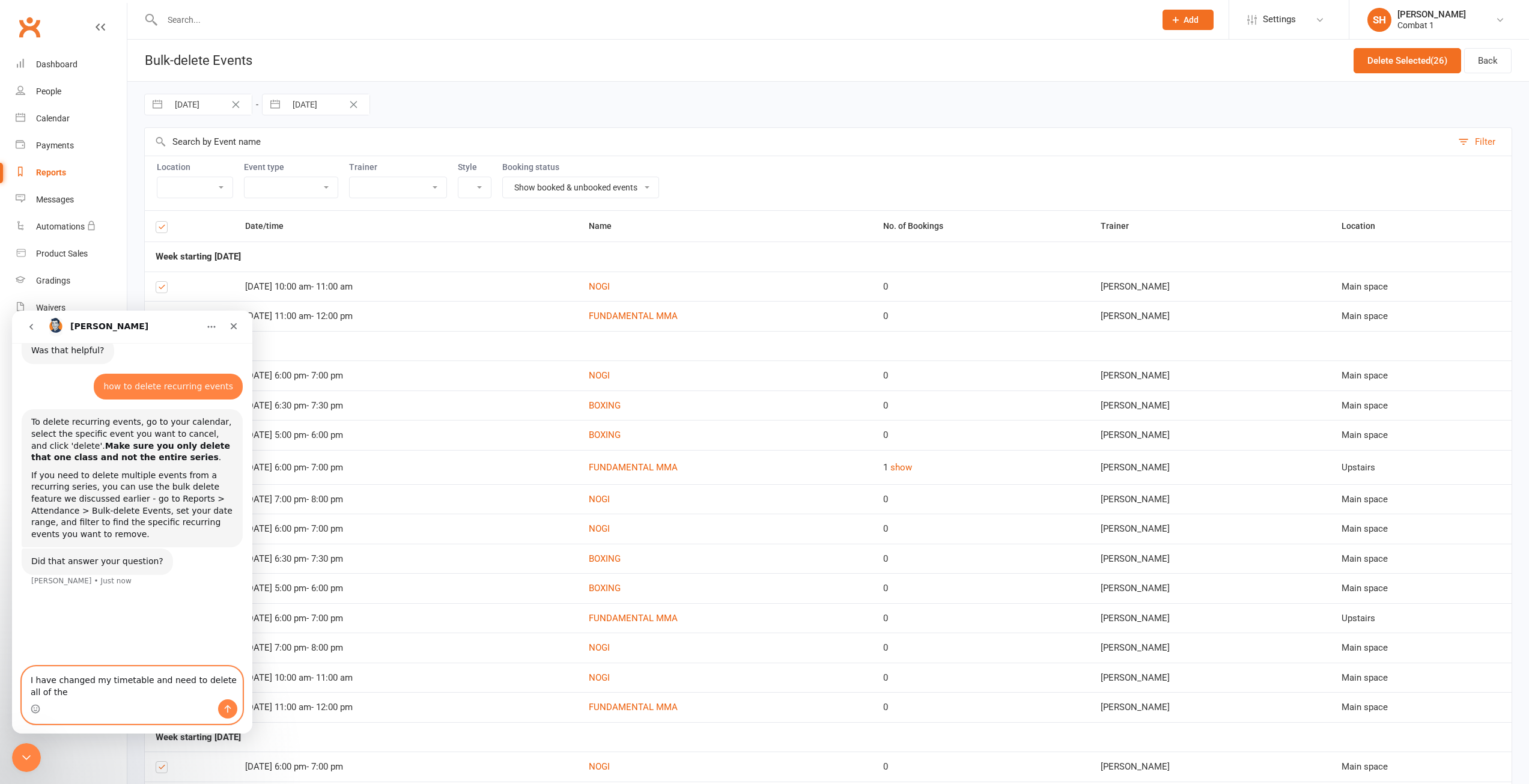
scroll to position [305, 0]
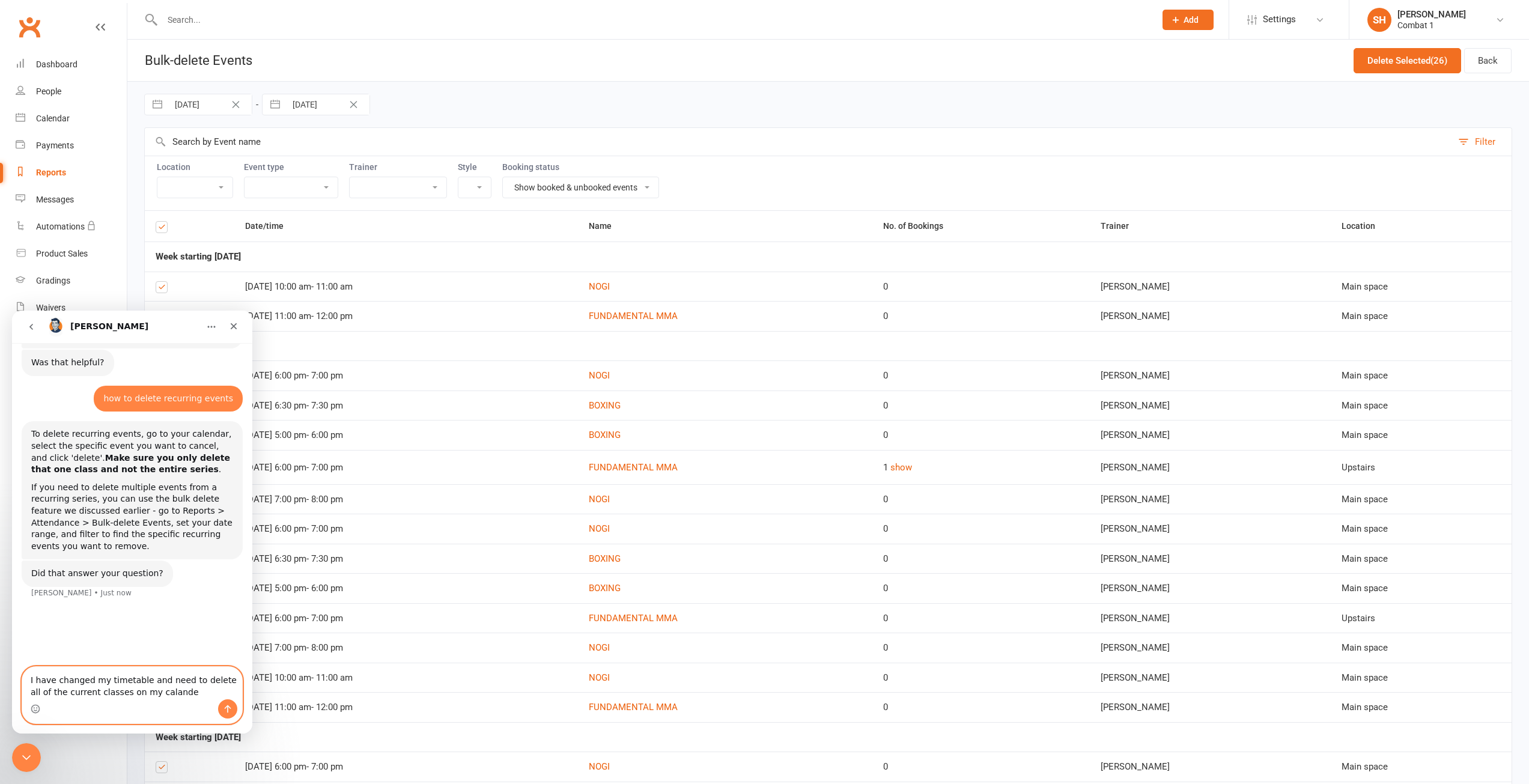
type textarea "I have changed my timetable and need to delete all of the current classes on my…"
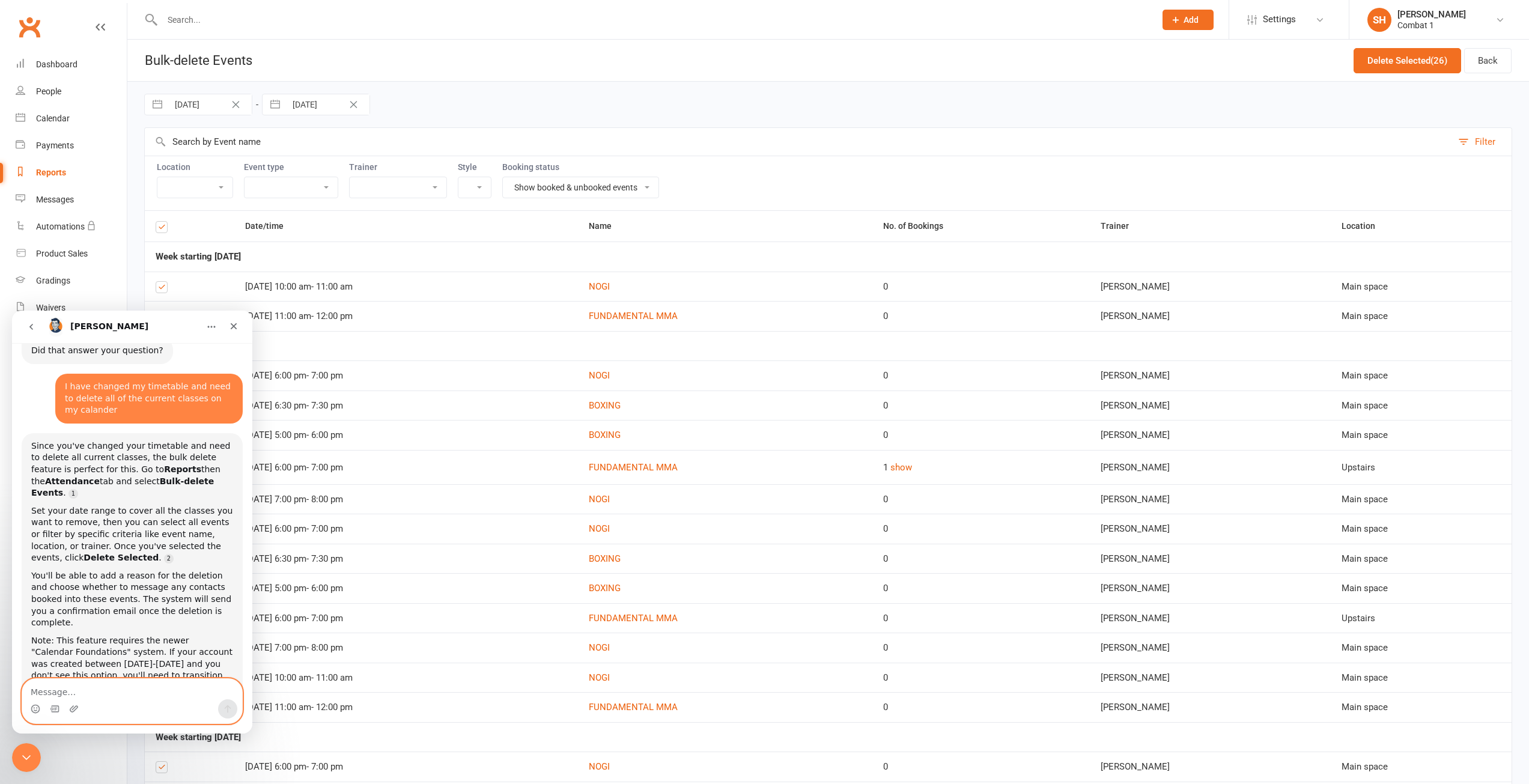
scroll to position [546, 0]
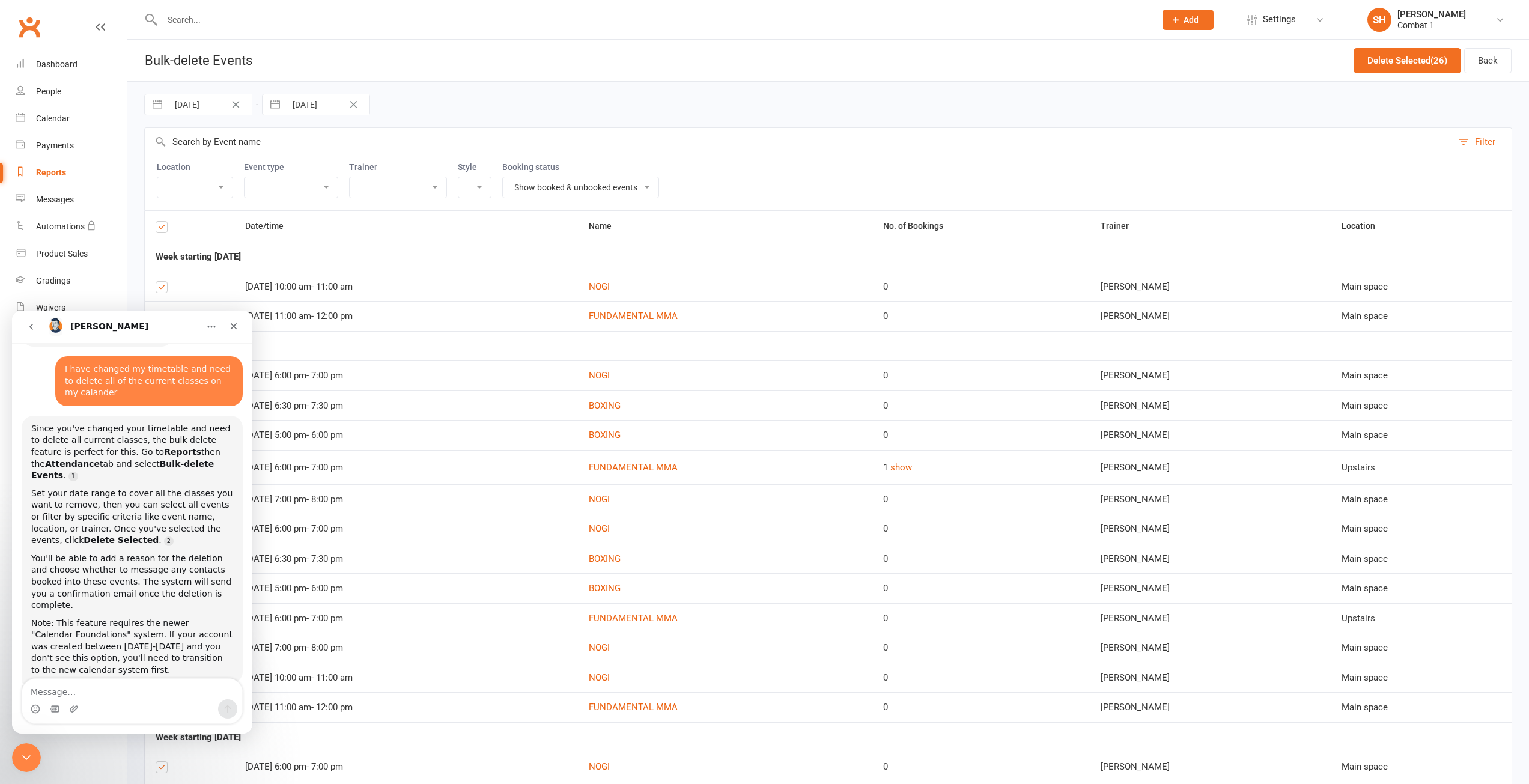
drag, startPoint x: 26, startPoint y: 764, endPoint x: 54, endPoint y: 1493, distance: 729.5
click at [26, 764] on icon "Close Intercom Messenger" at bounding box center [27, 758] width 15 height 15
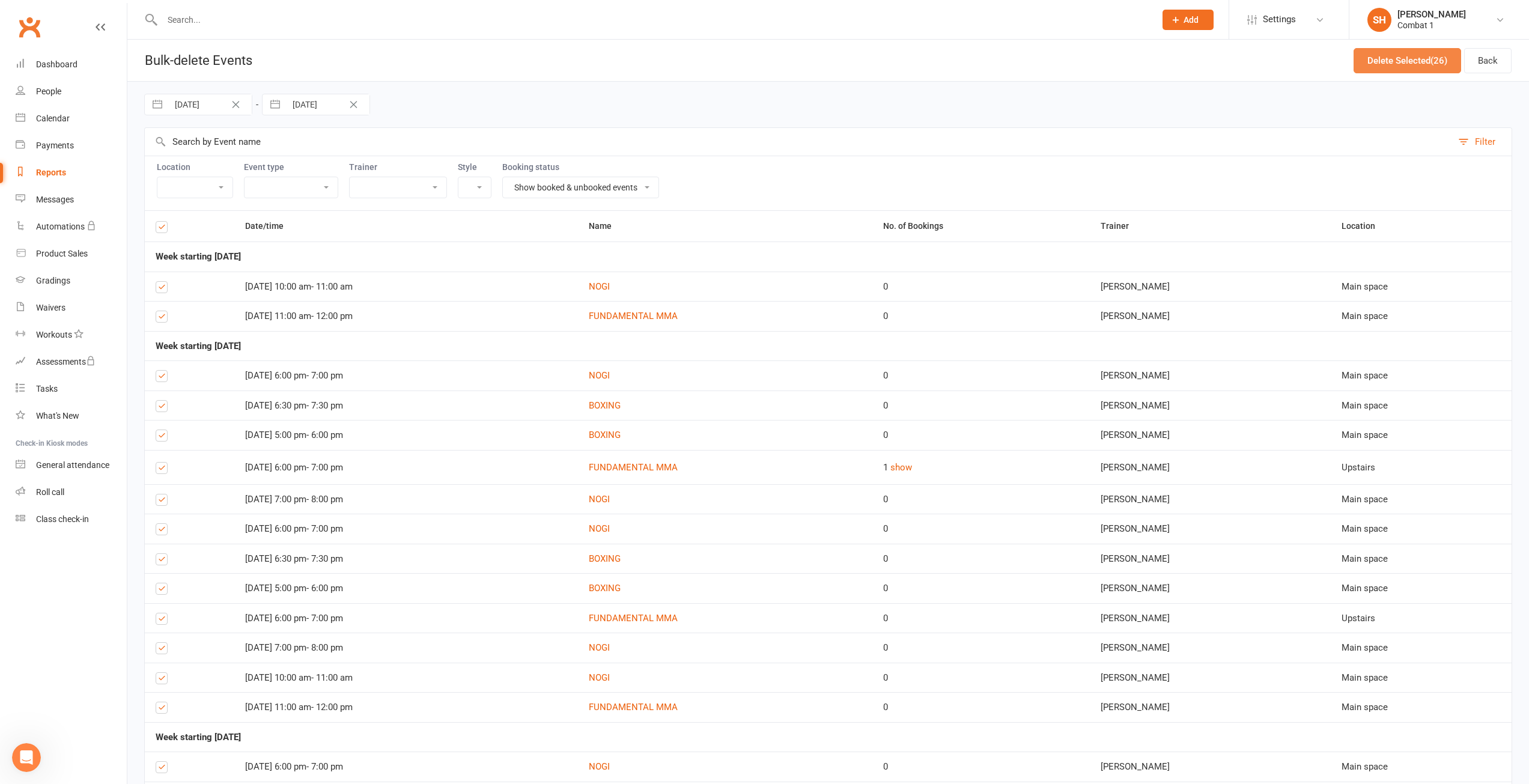
click at [1413, 60] on button "Delete Selected (26)" at bounding box center [1407, 60] width 108 height 25
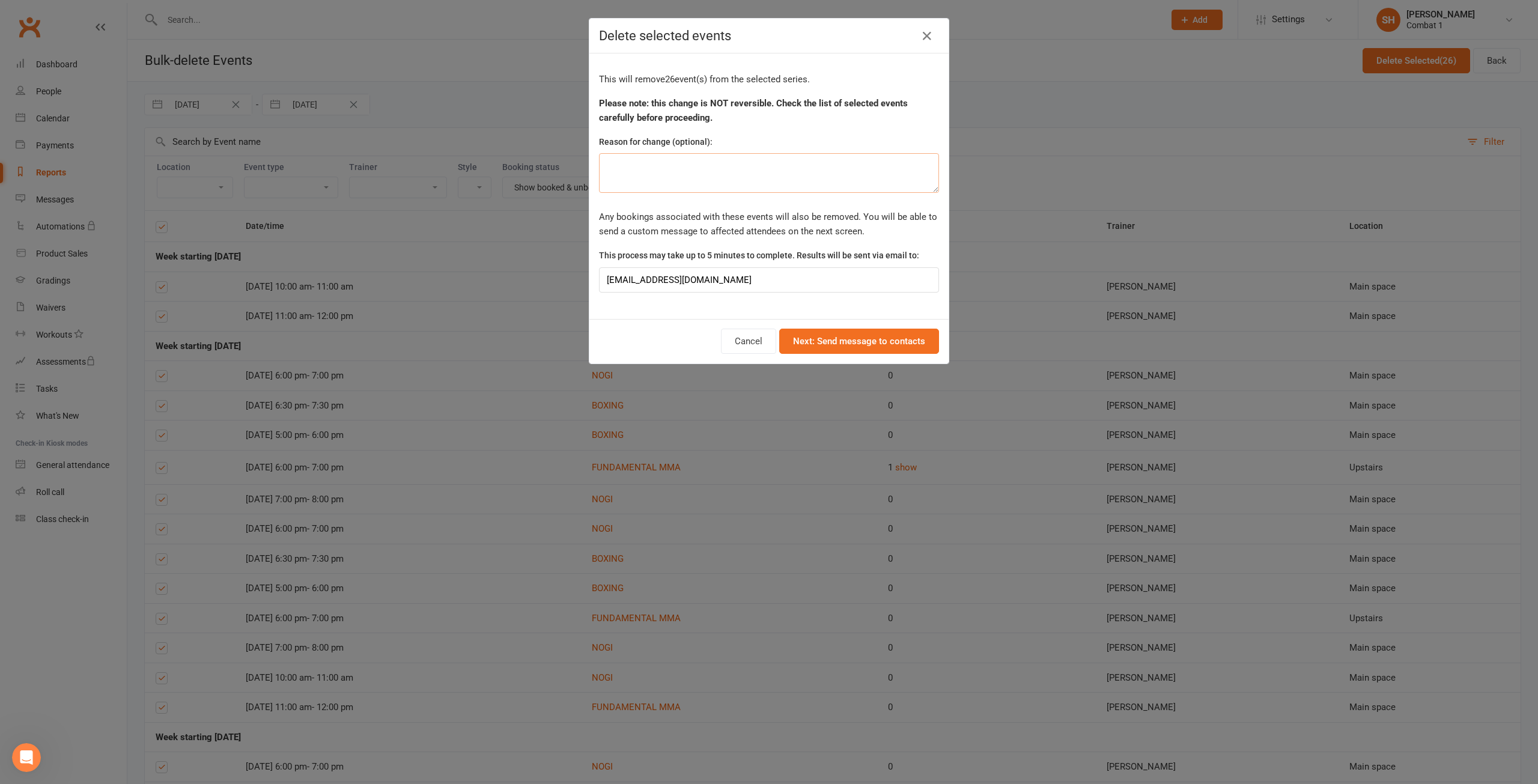
click at [666, 174] on textarea at bounding box center [769, 173] width 340 height 40
click at [909, 36] on h4 "Delete selected events" at bounding box center [769, 35] width 340 height 15
click at [926, 36] on icon at bounding box center [927, 36] width 15 height 15
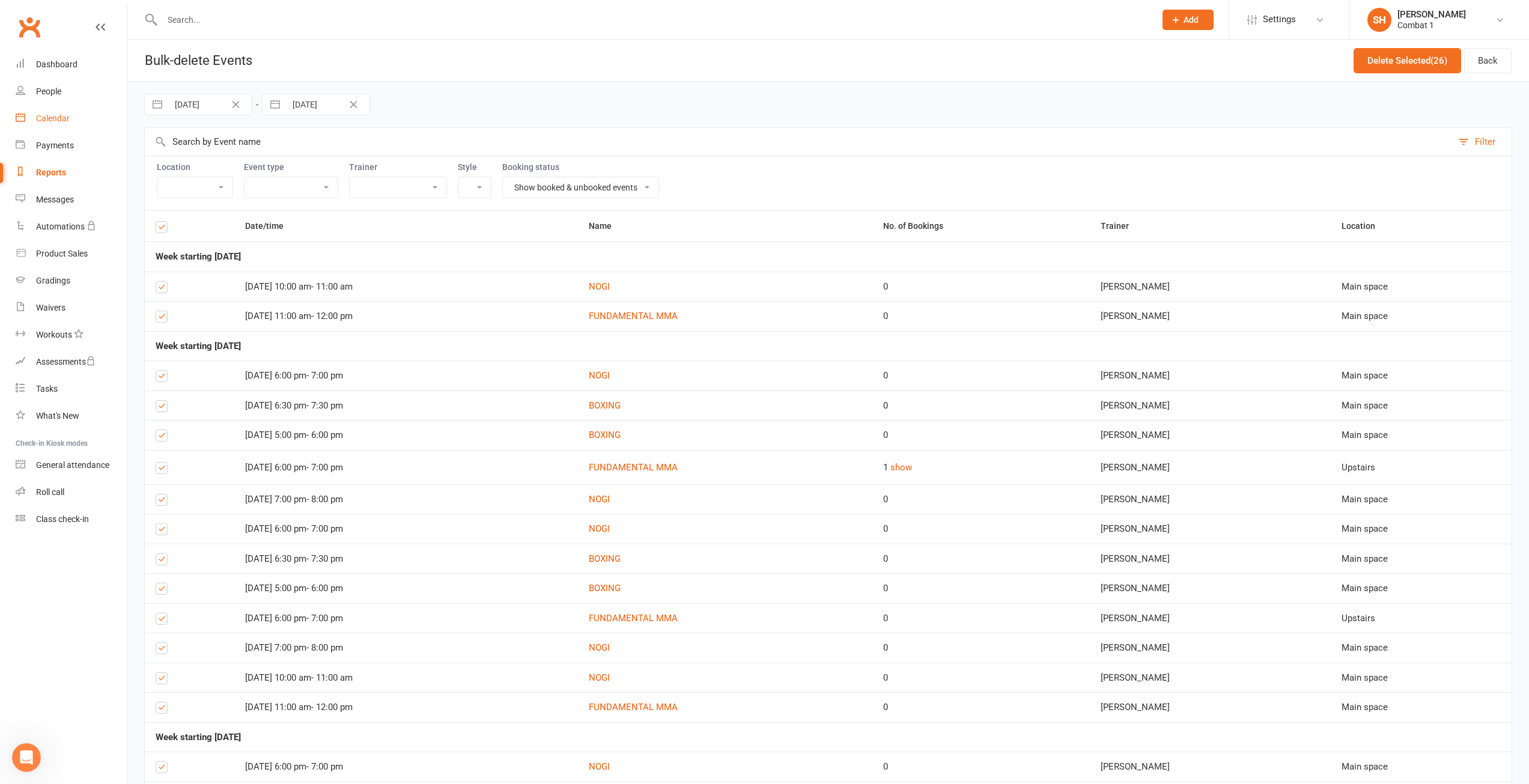
click at [67, 119] on div "Calendar" at bounding box center [53, 118] width 33 height 9
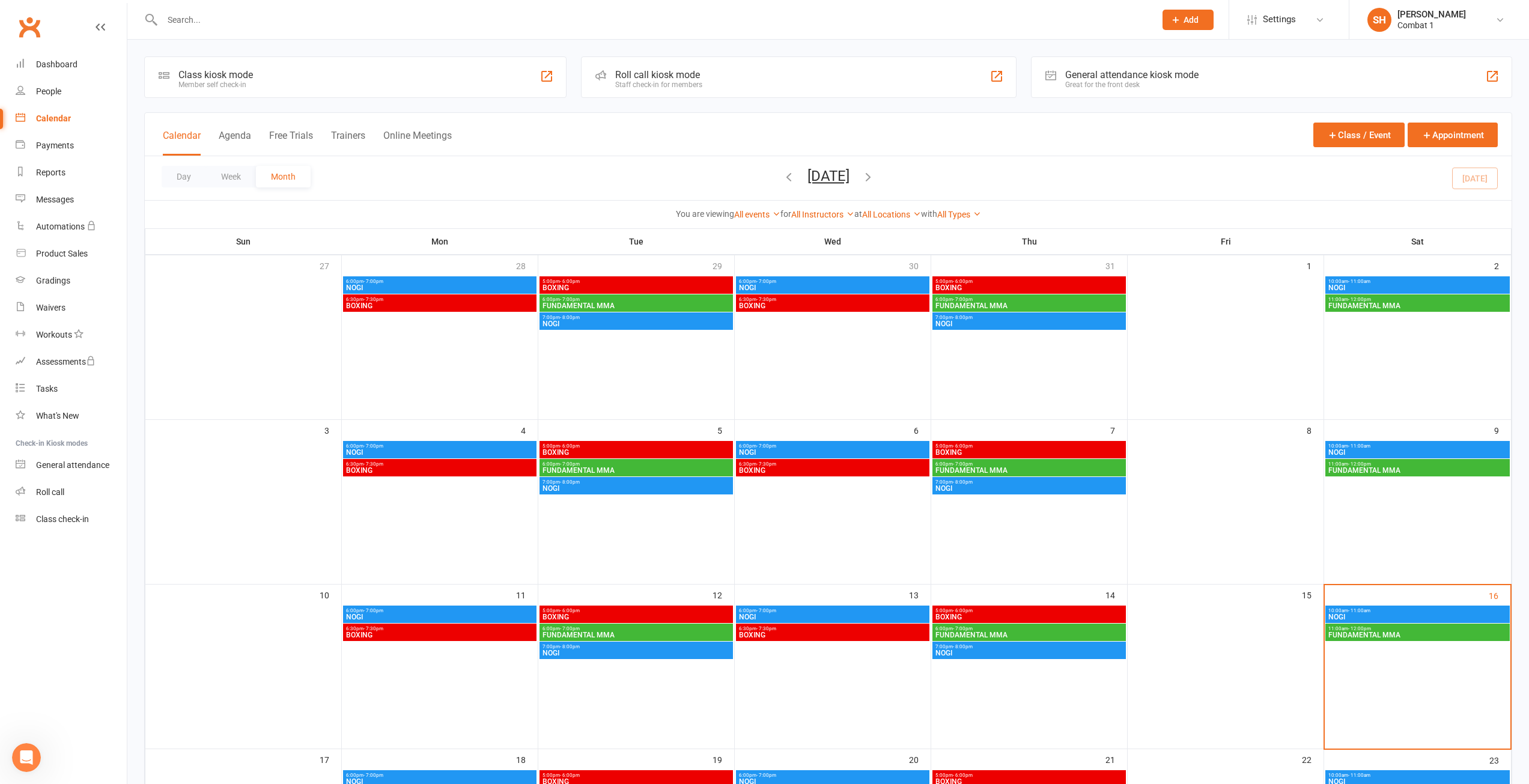
click at [405, 285] on span "NOGI" at bounding box center [439, 288] width 188 height 7
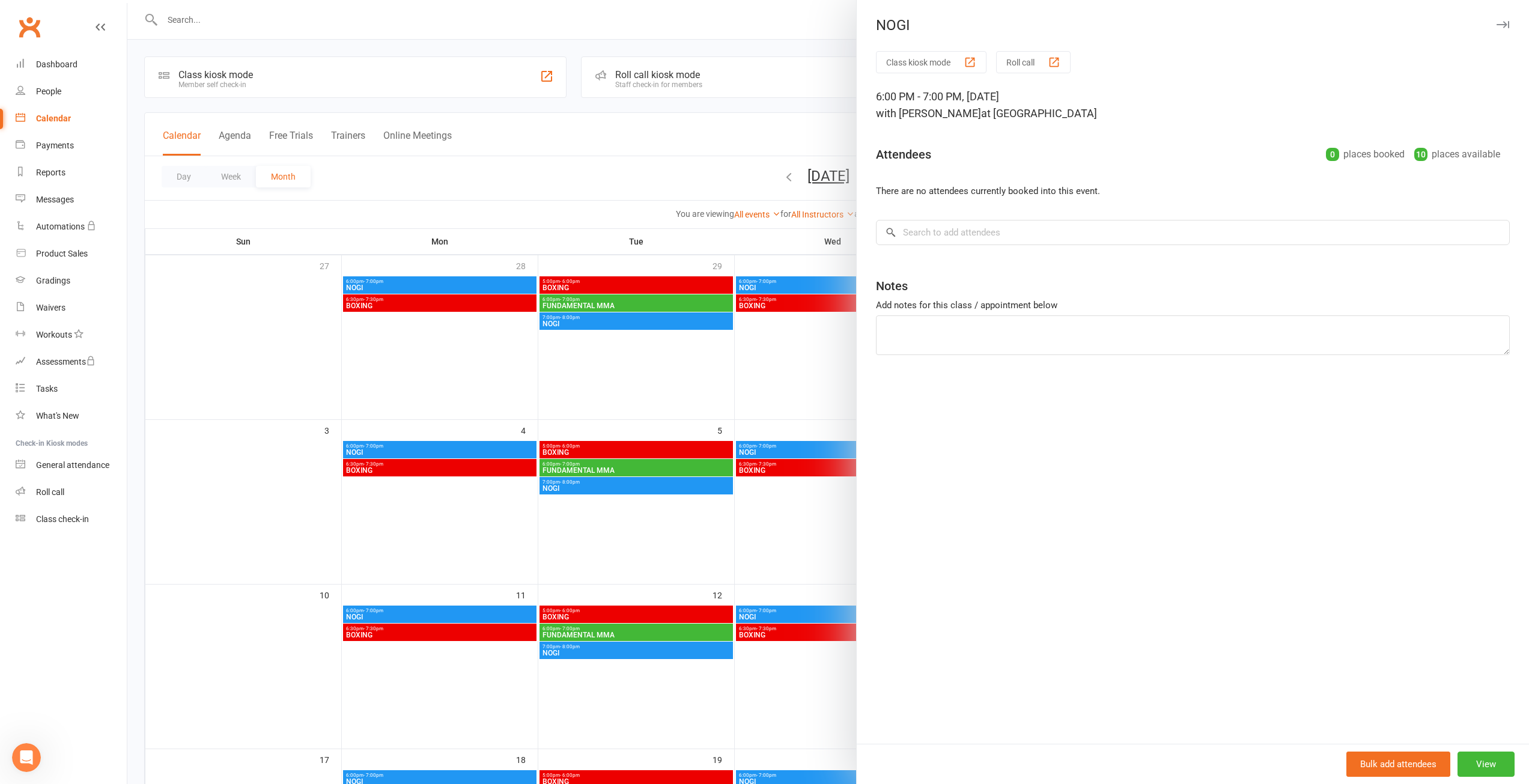
click at [736, 139] on div at bounding box center [828, 392] width 1402 height 784
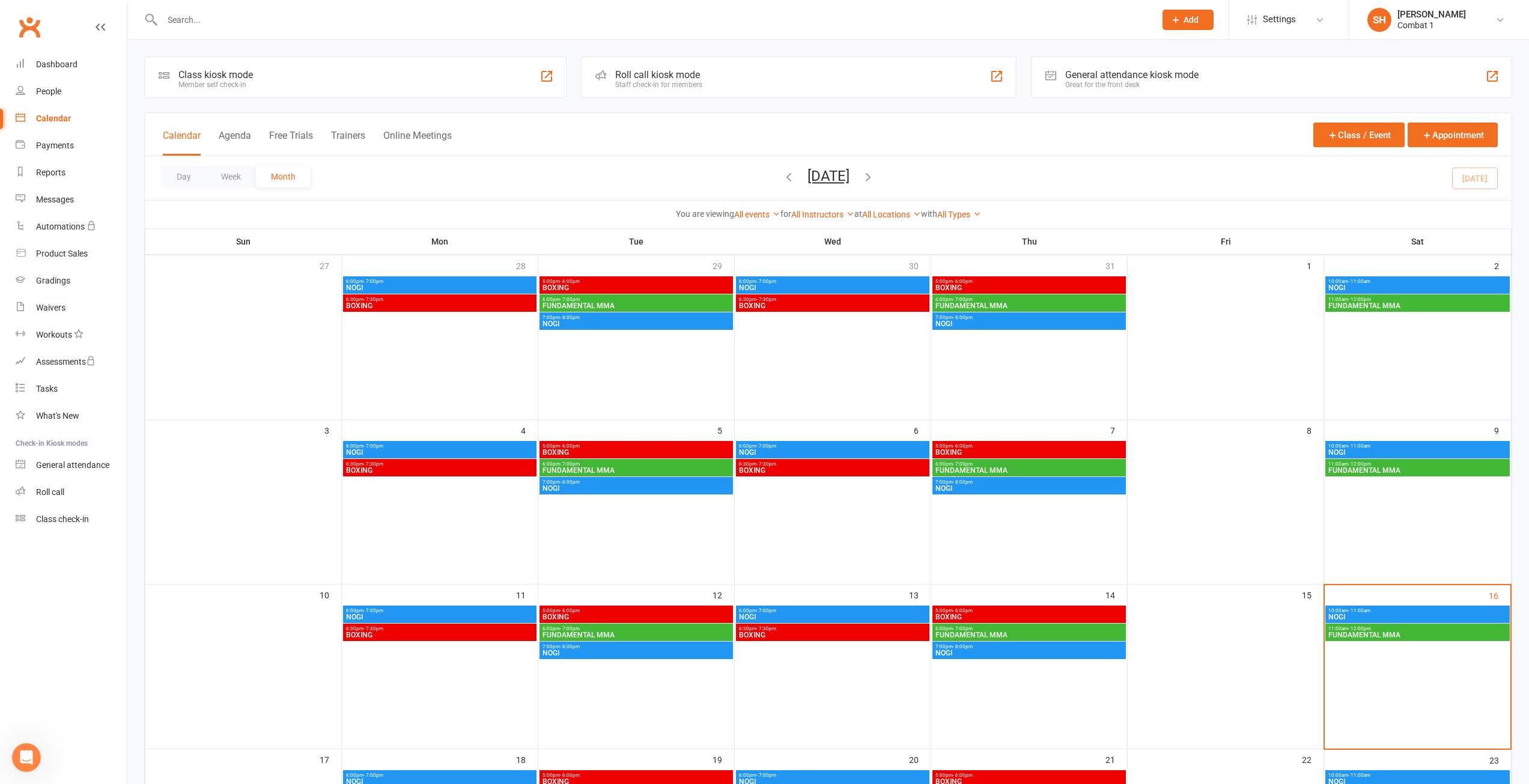
click at [19, 761] on icon "Open Intercom Messenger" at bounding box center [26, 757] width 19 height 19
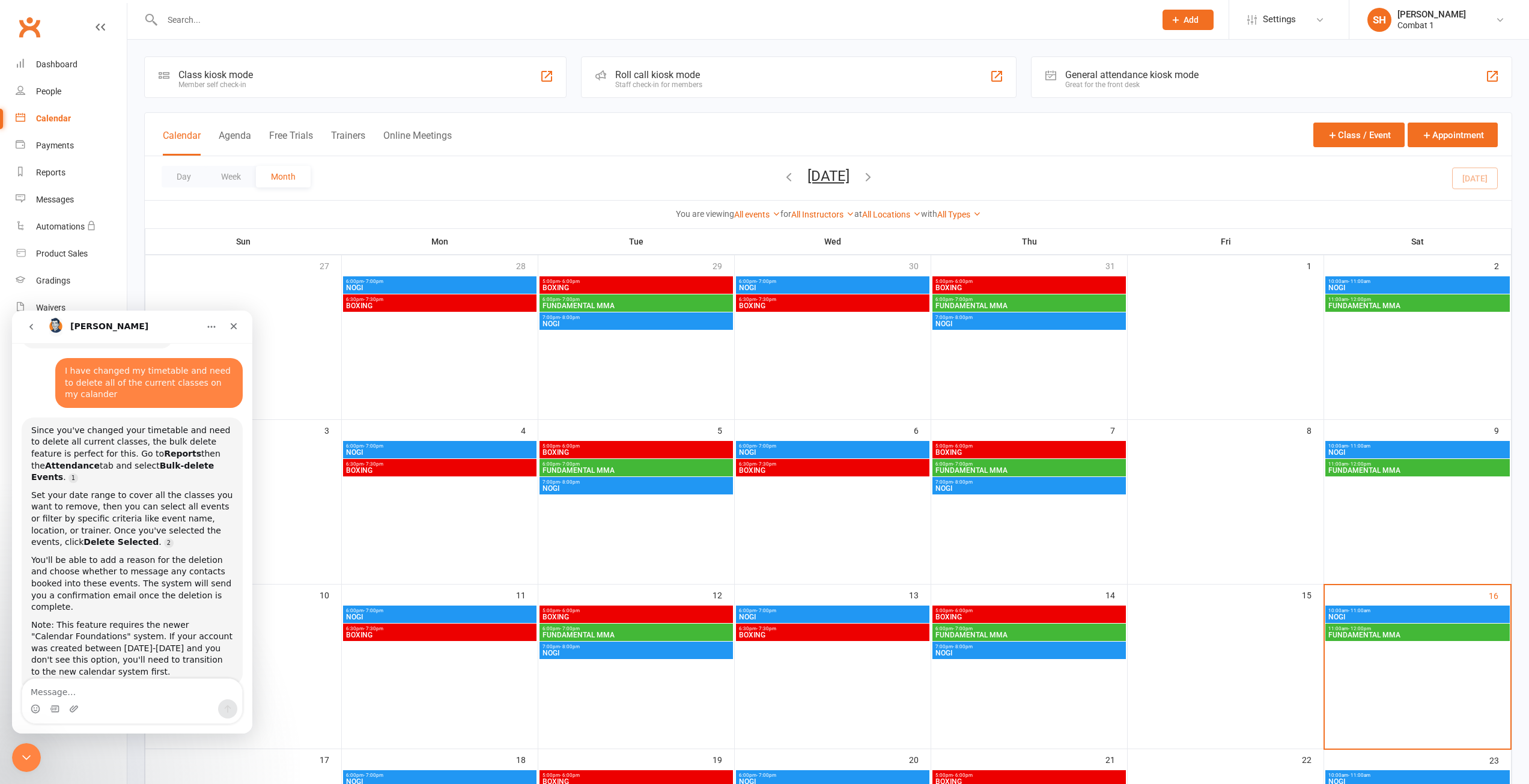
click at [392, 184] on div "Day Week Month August 2025 August 2025 Sun Mon Tue Wed Thu Fri Sat 27 28 29 30 …" at bounding box center [828, 177] width 1367 height 44
click at [239, 323] on div "Close" at bounding box center [233, 326] width 21 height 21
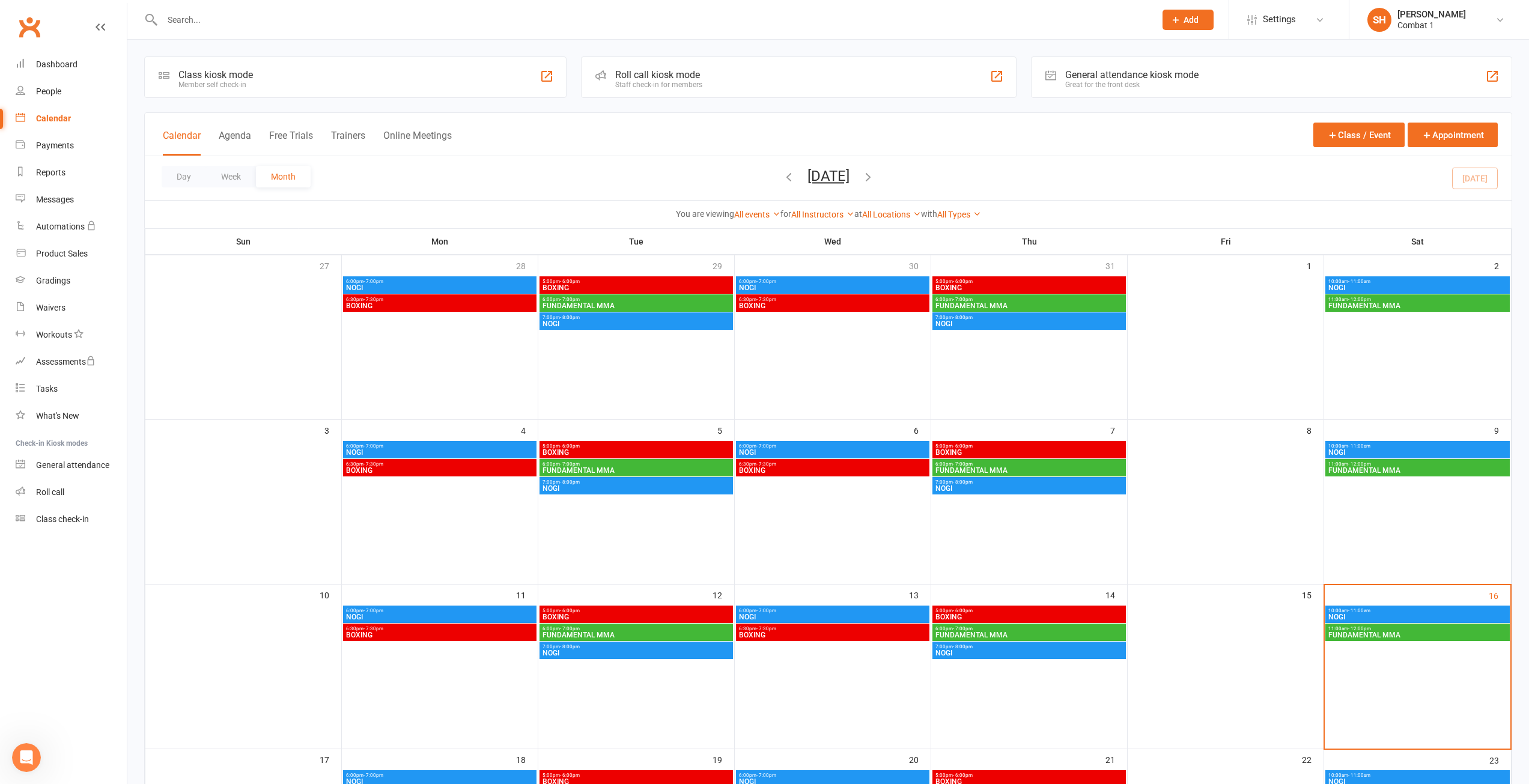
click at [1364, 285] on span "NOGI" at bounding box center [1419, 288] width 180 height 7
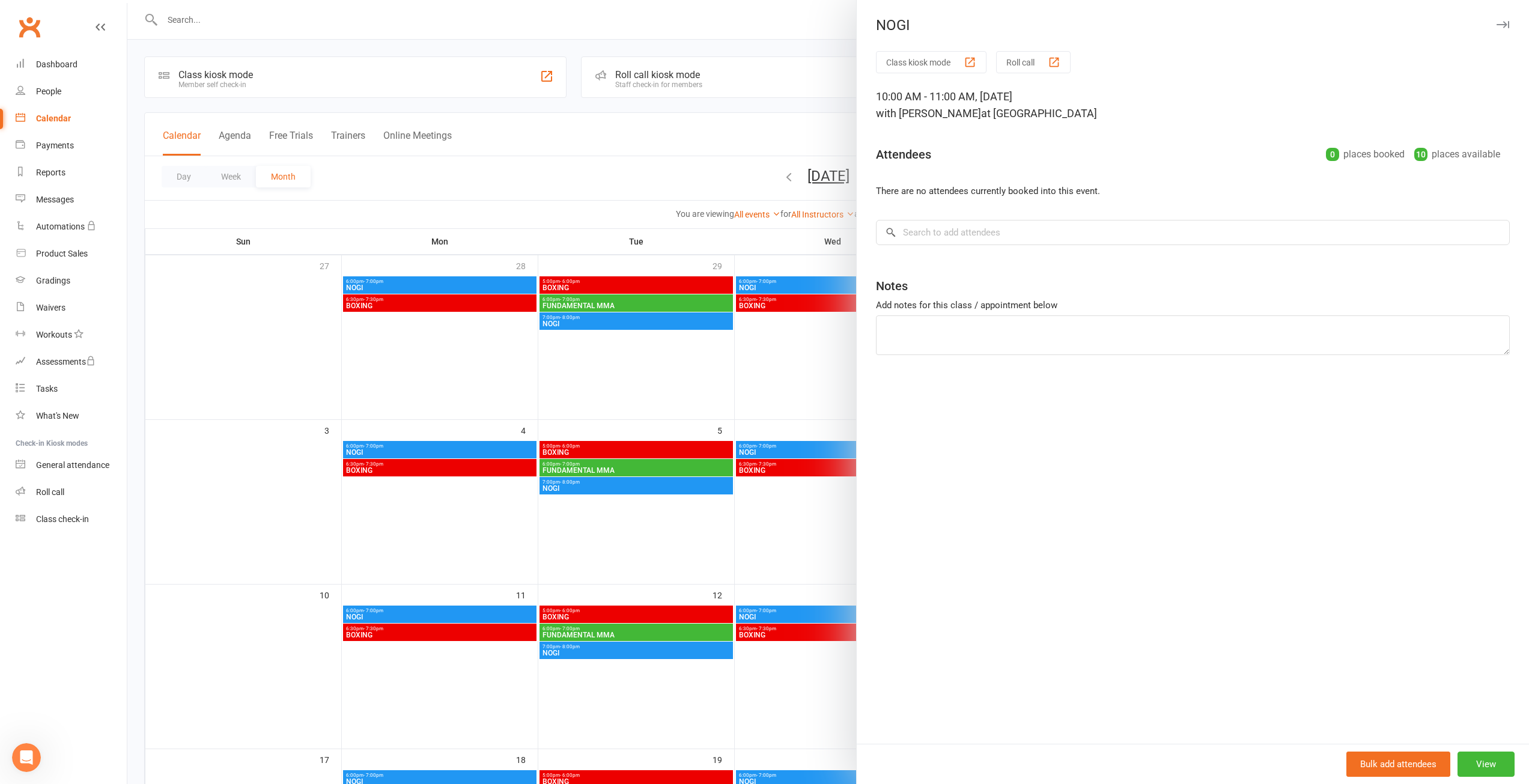
click at [758, 161] on div at bounding box center [828, 392] width 1402 height 784
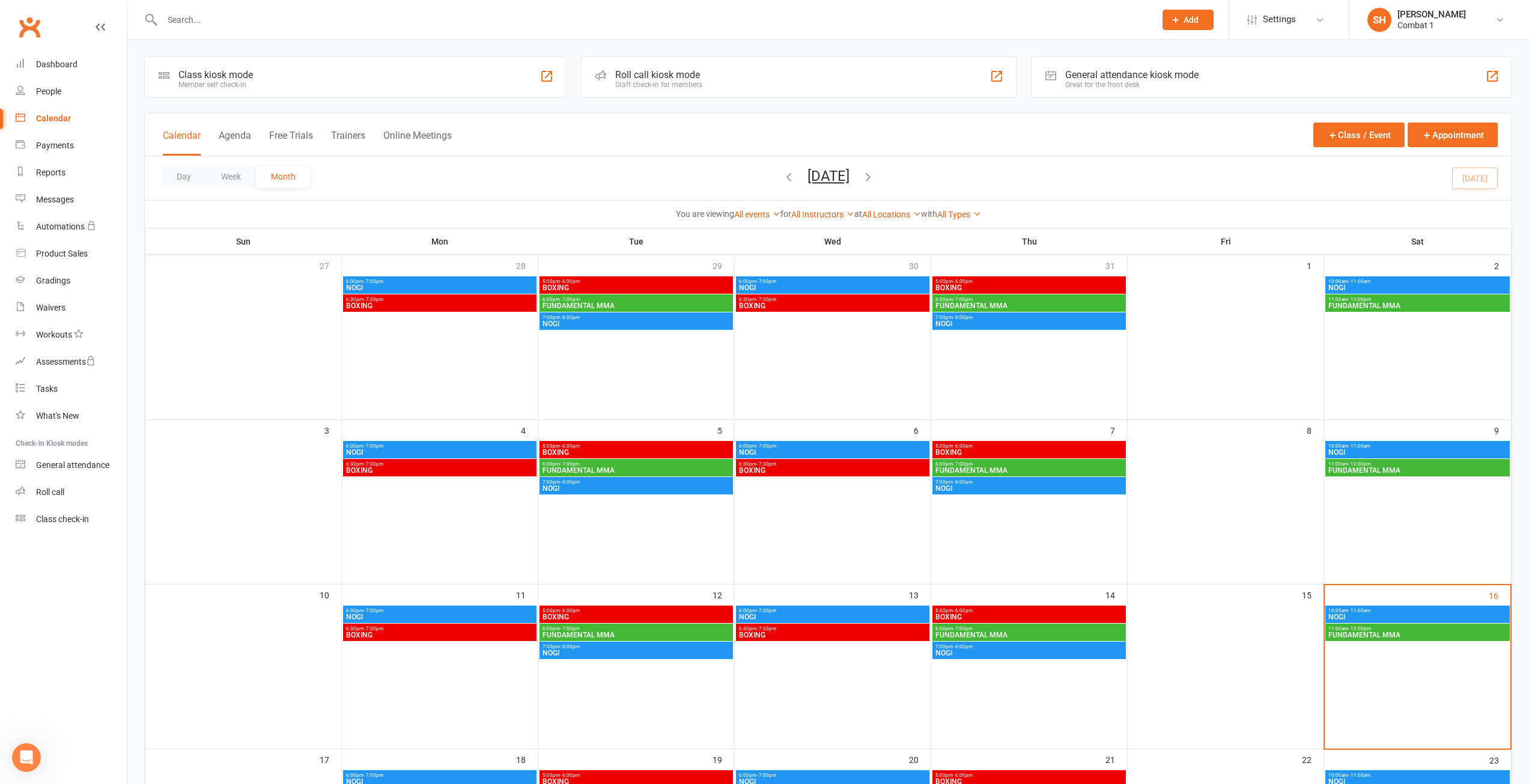
click at [1191, 12] on button "Add" at bounding box center [1188, 19] width 51 height 20
click at [1263, 58] on div "General attendance kiosk mode Great for the front desk" at bounding box center [1272, 77] width 482 height 42
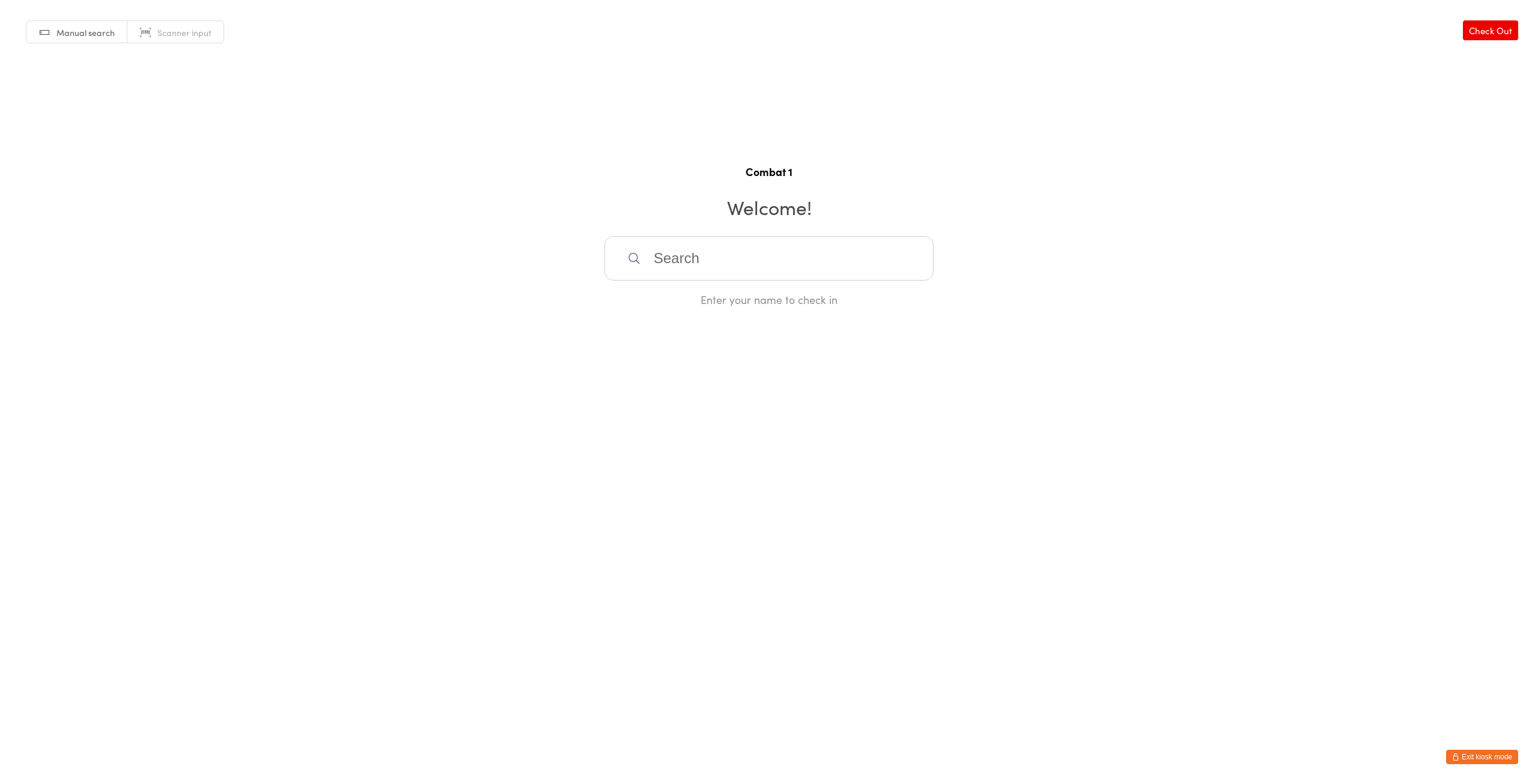
click at [1473, 762] on button "Exit kiosk mode" at bounding box center [1482, 757] width 72 height 15
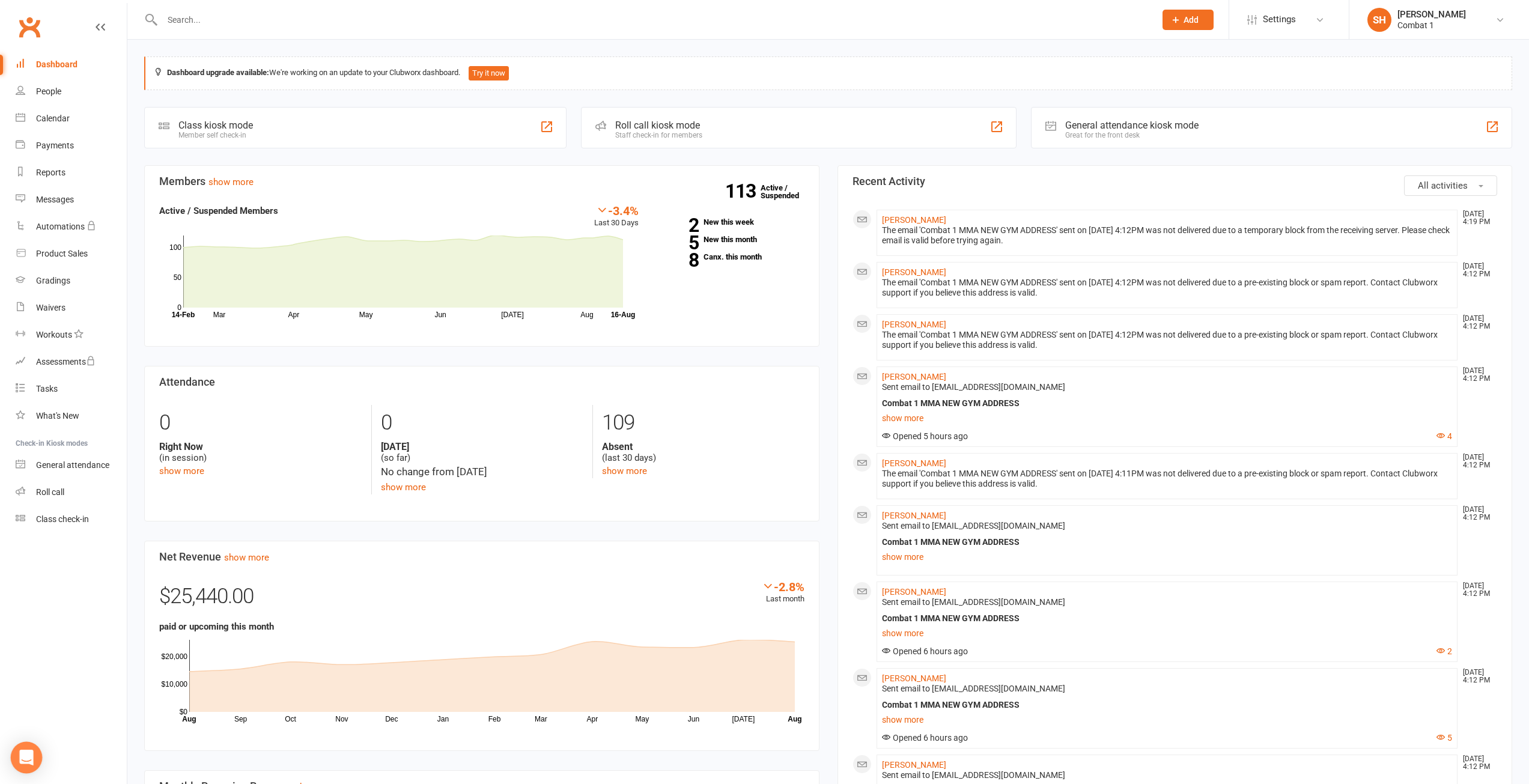
click at [35, 760] on div "Open Intercom Messenger" at bounding box center [27, 757] width 32 height 32
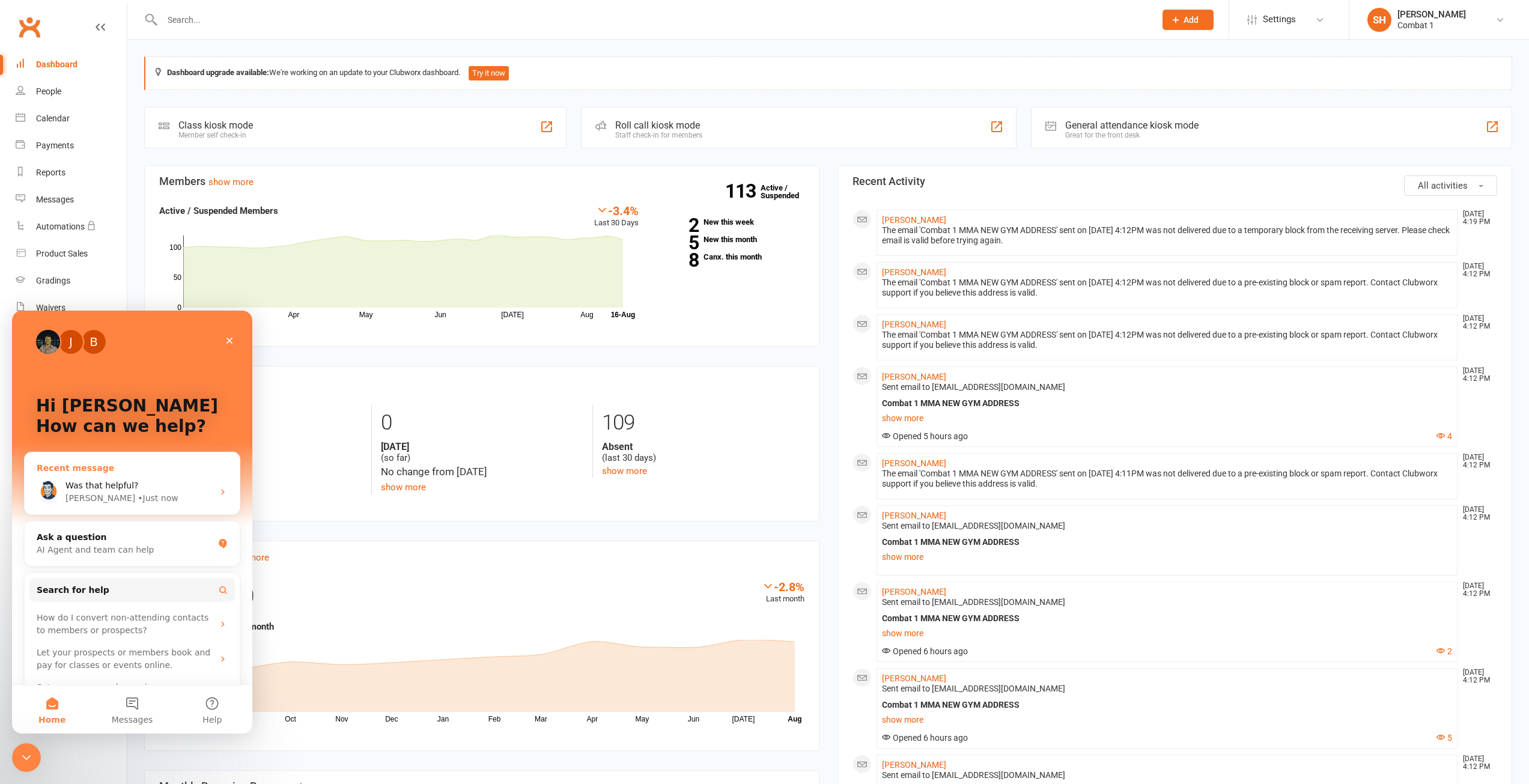
click at [132, 481] on div "Was that helpful?" at bounding box center [139, 486] width 148 height 13
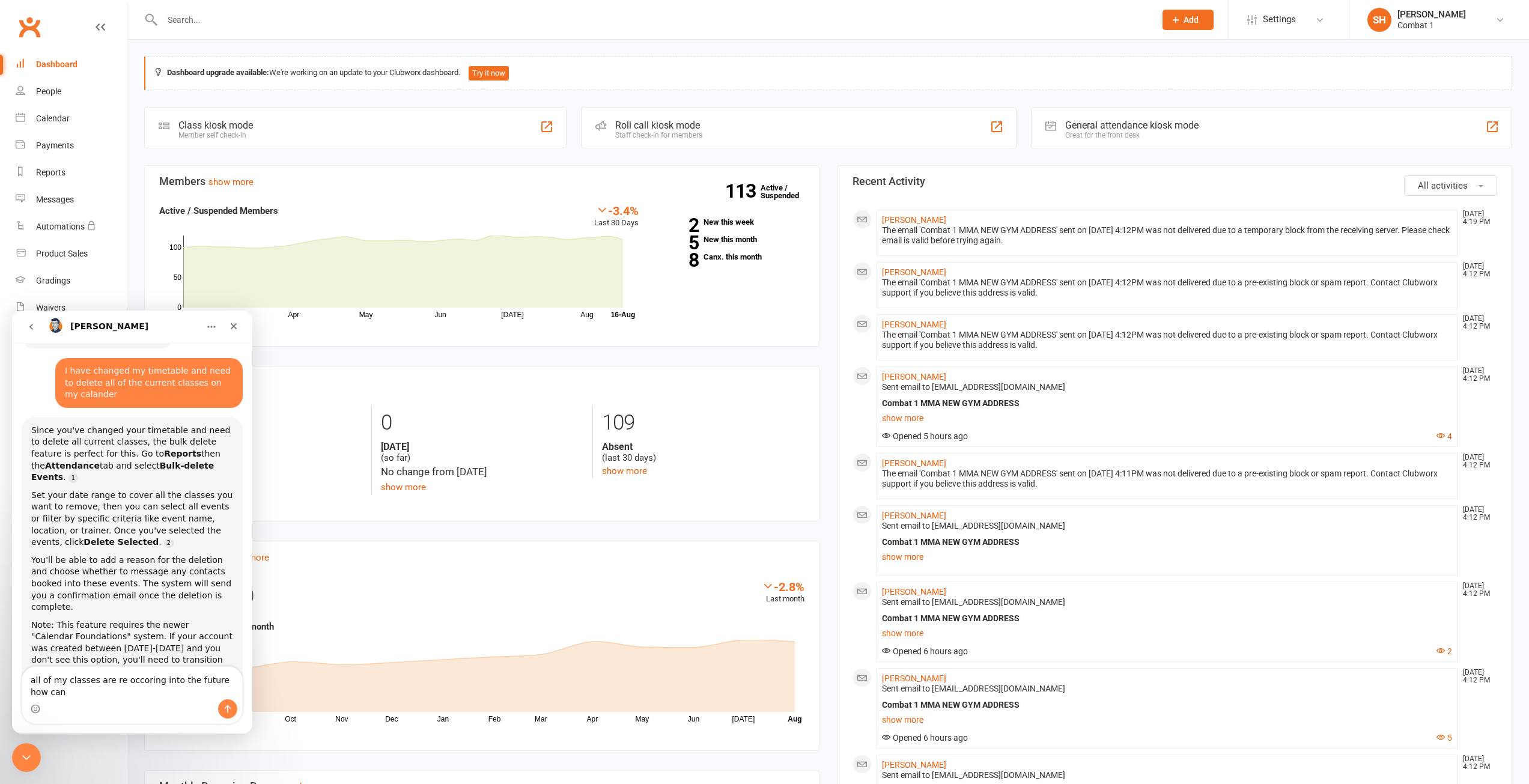
scroll to position [558, 0]
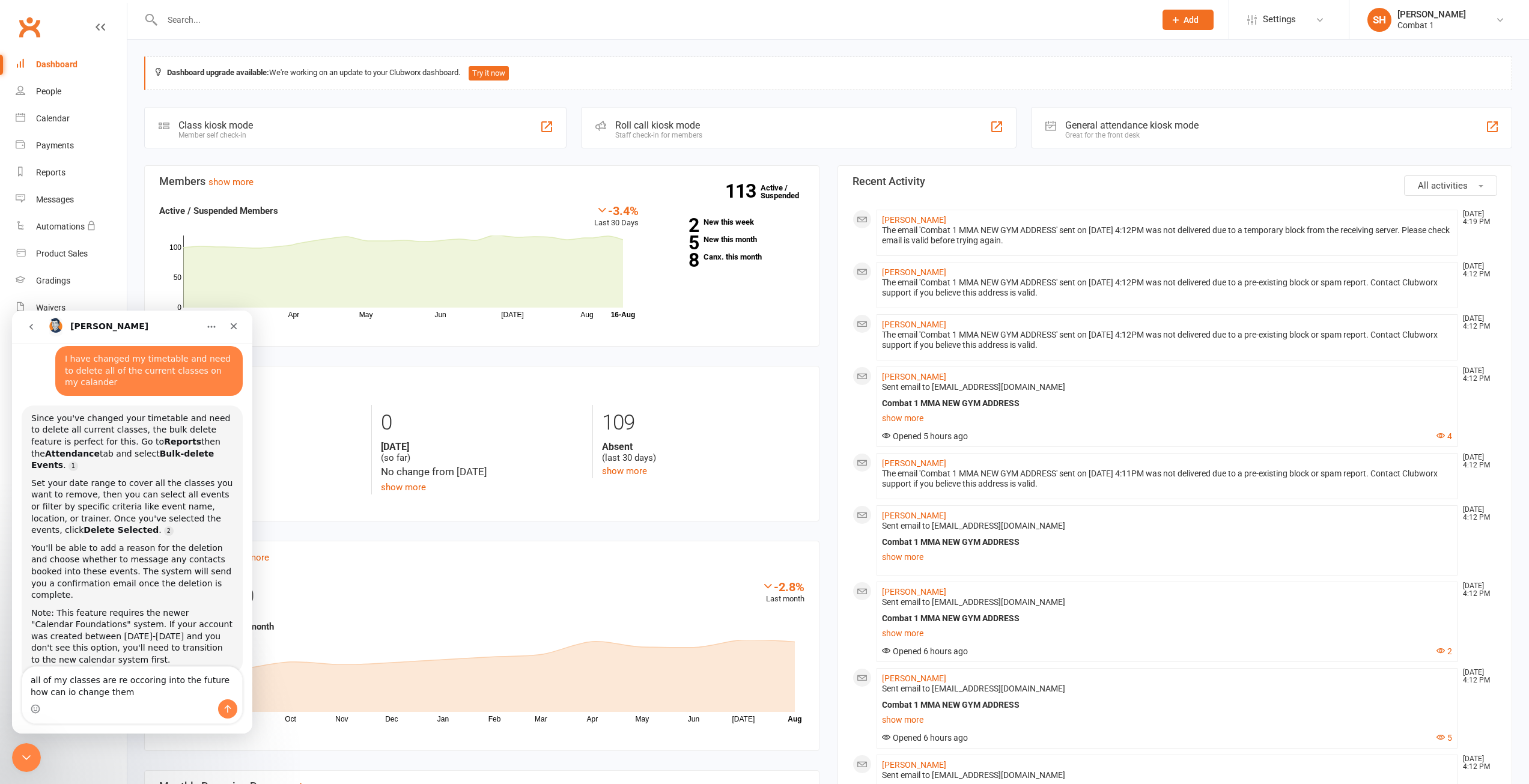
type textarea "all of my classes are re occurring into the future how can io change them"
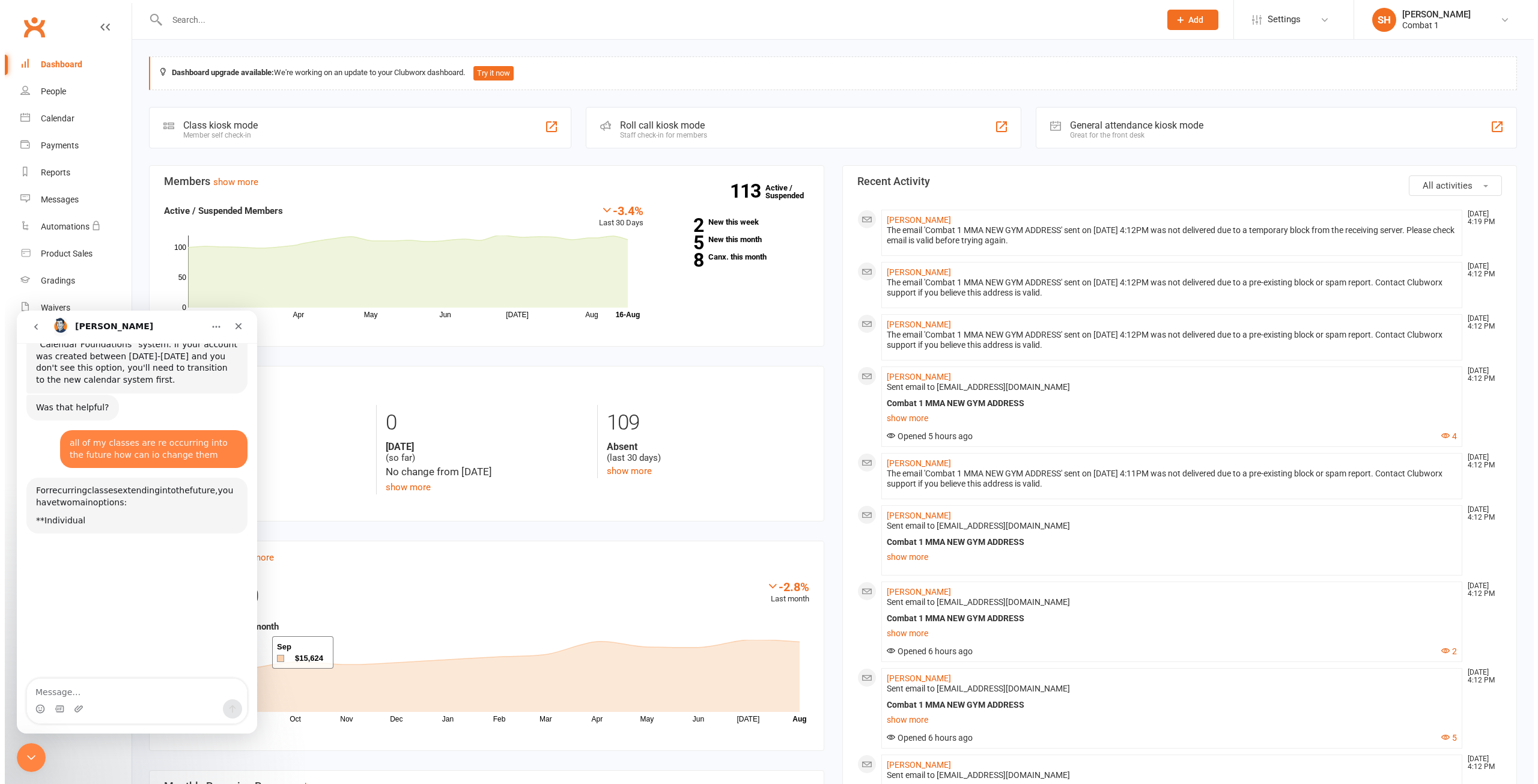
scroll to position [868, 0]
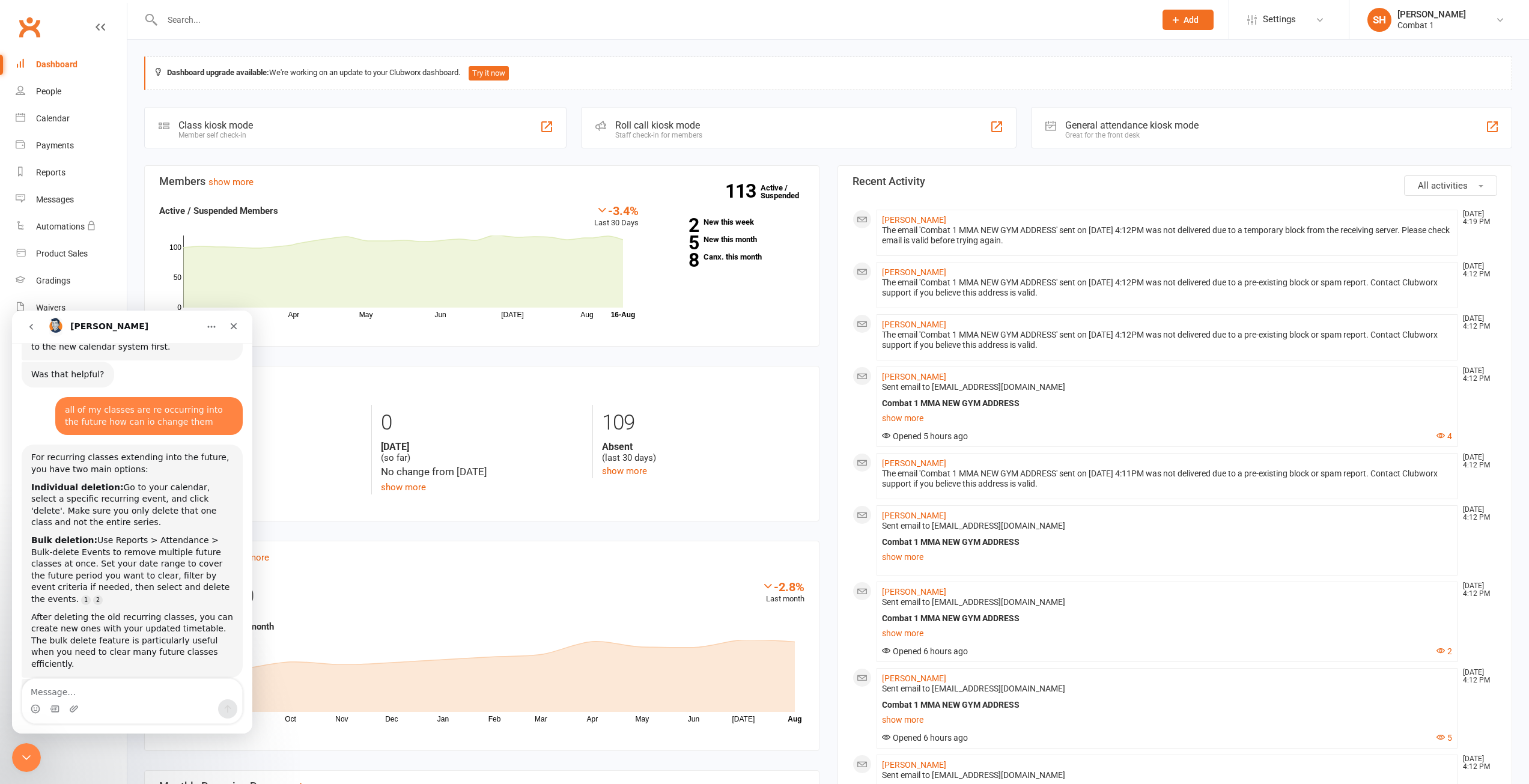
click at [339, 527] on div "Members show more -3.4% Last 30 Days Active / Suspended Members Mar Apr May Jun…" at bounding box center [482, 575] width 693 height 820
click at [67, 176] on link "Reports" at bounding box center [71, 173] width 111 height 27
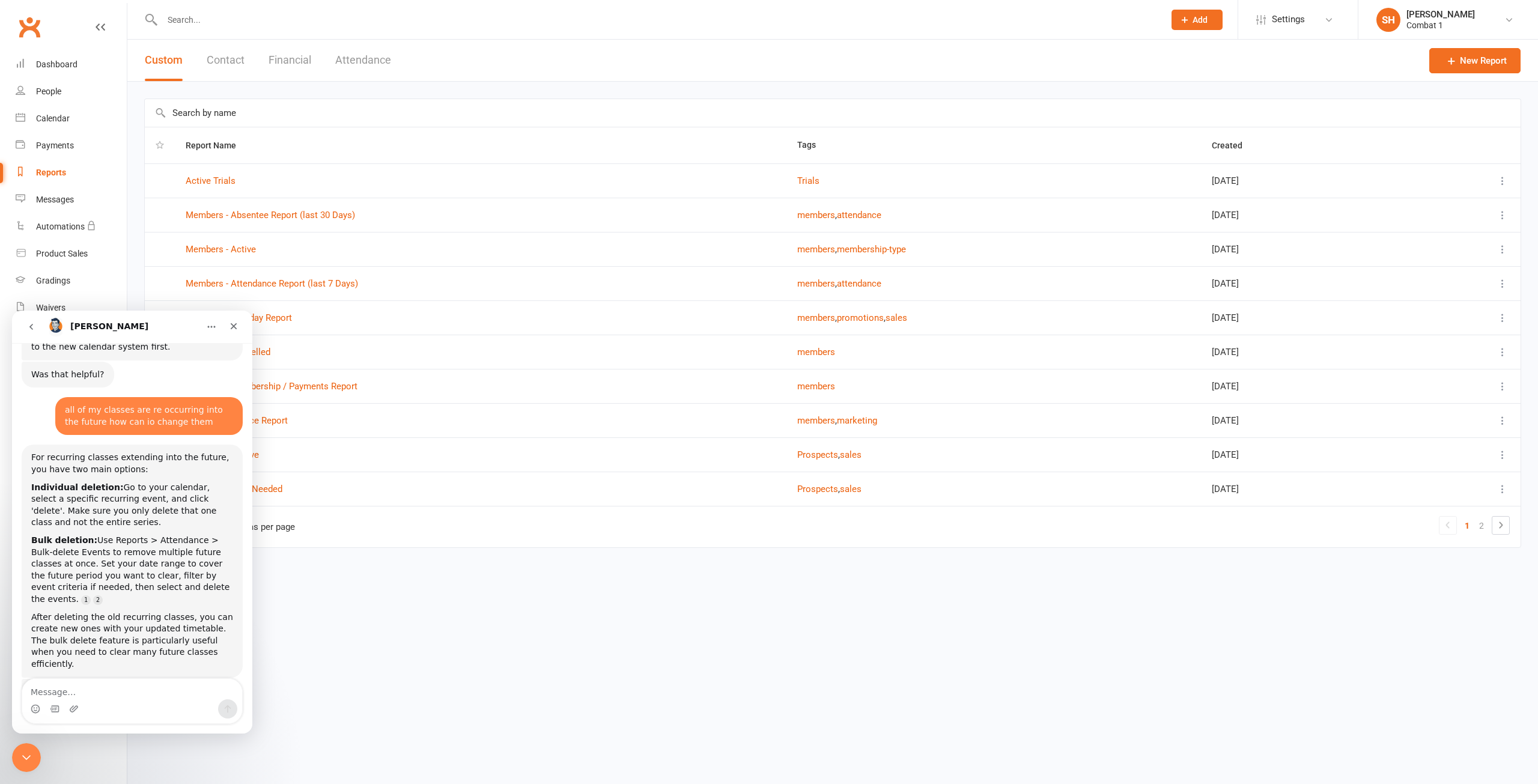
click at [32, 752] on icon "Close Intercom Messenger" at bounding box center [27, 758] width 15 height 15
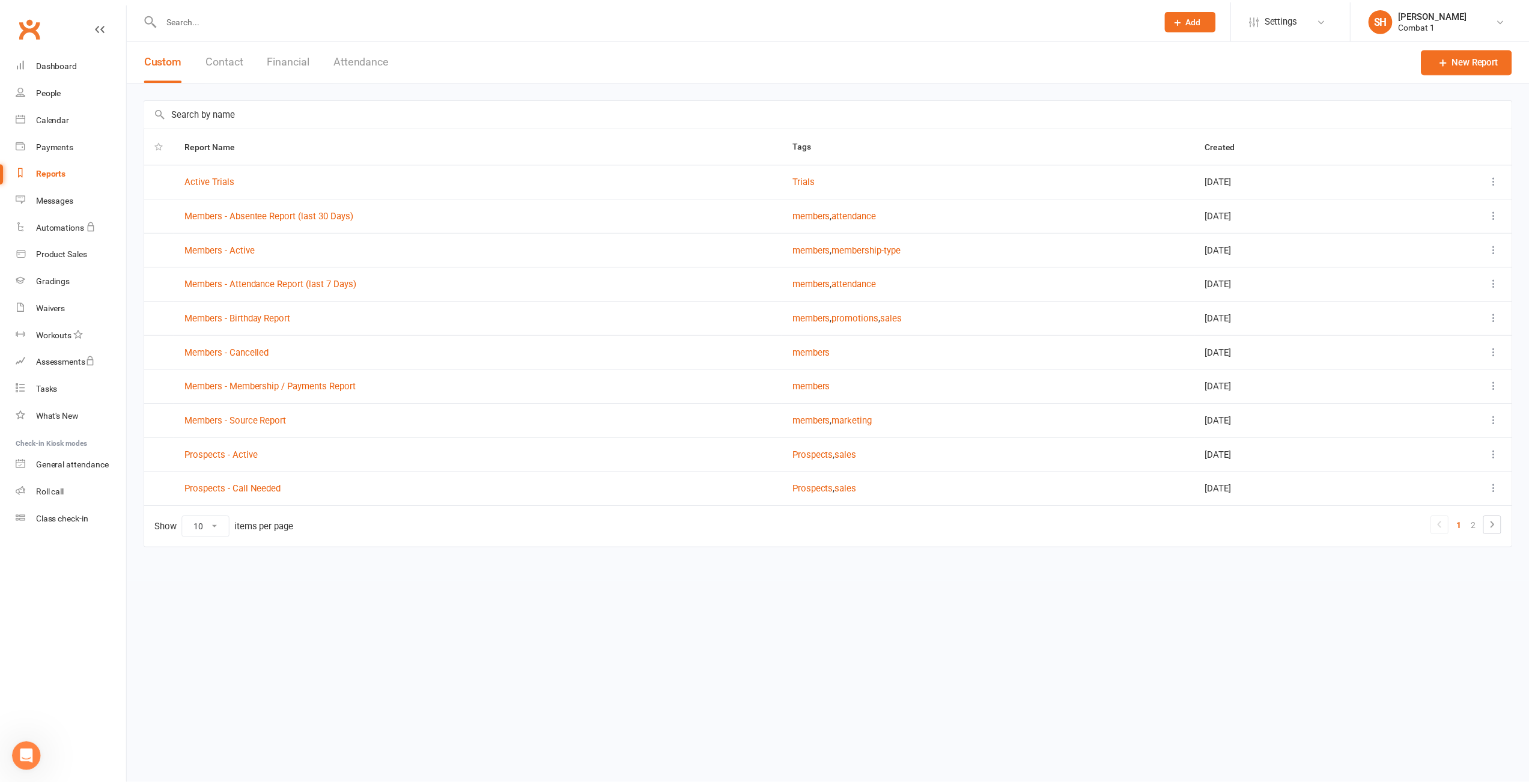
scroll to position [839, 0]
click at [367, 46] on button "Attendance" at bounding box center [363, 60] width 56 height 42
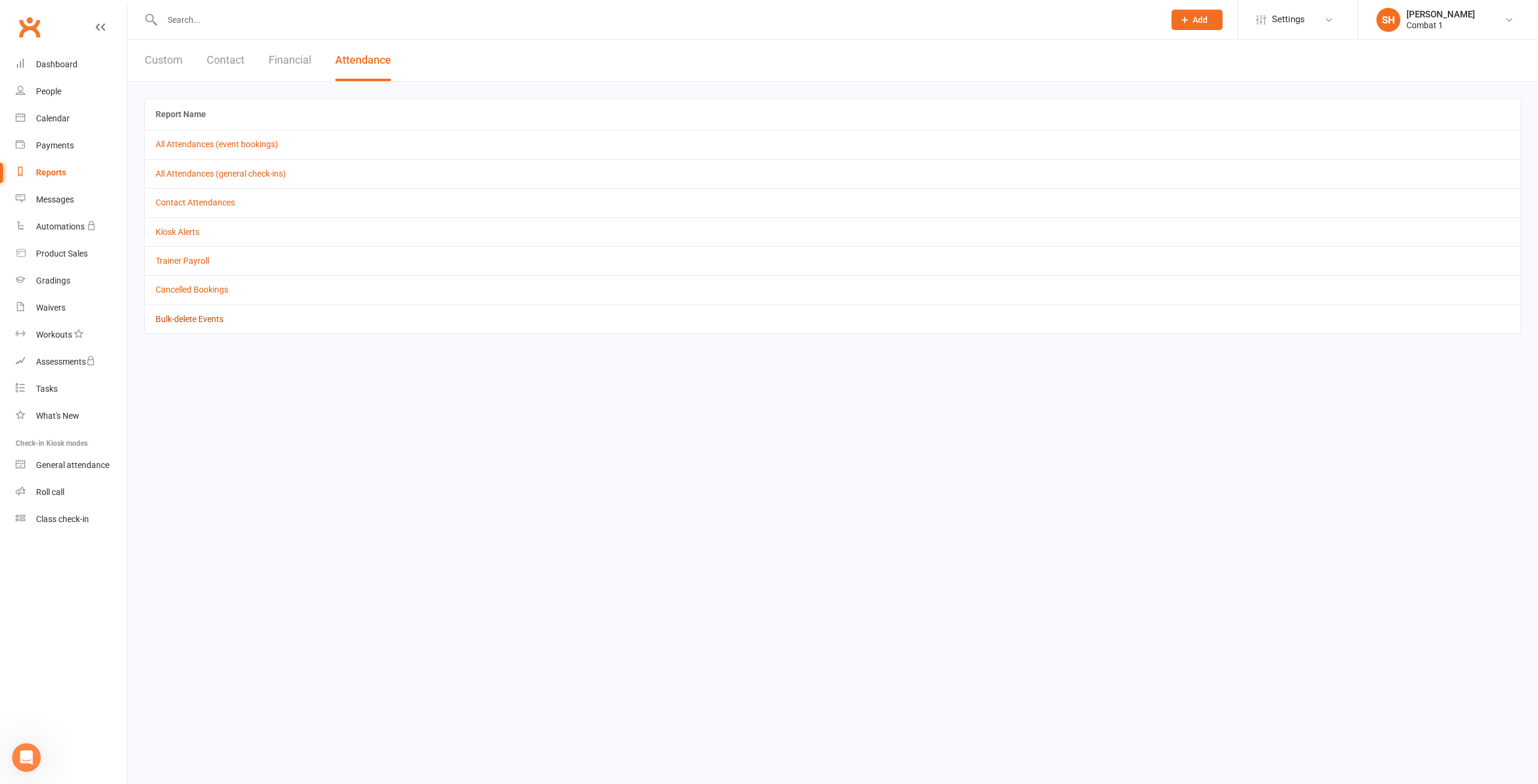
click at [211, 315] on link "Bulk-delete Events" at bounding box center [189, 319] width 68 height 9
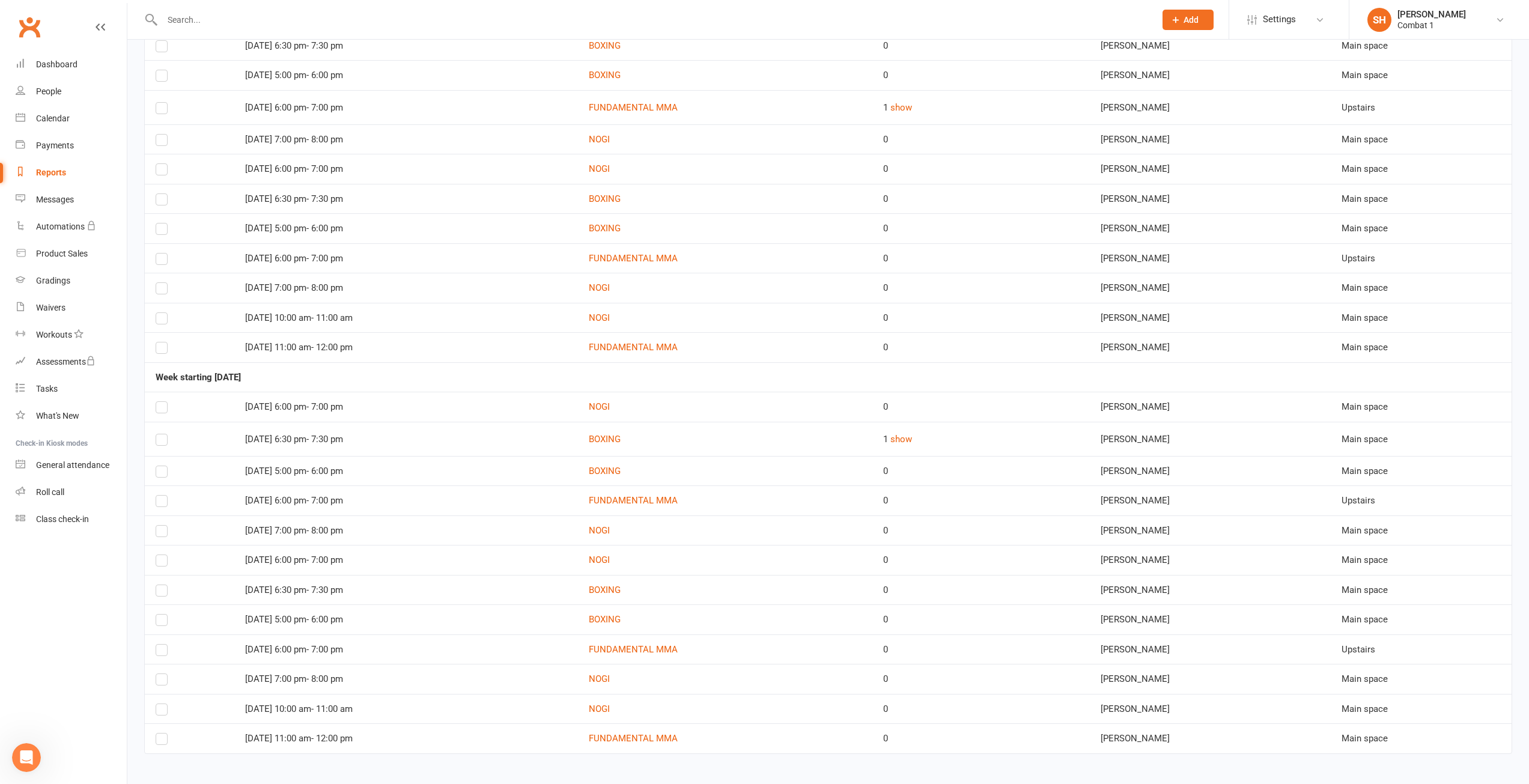
scroll to position [360, 0]
click at [913, 441] on button "show" at bounding box center [901, 439] width 21 height 15
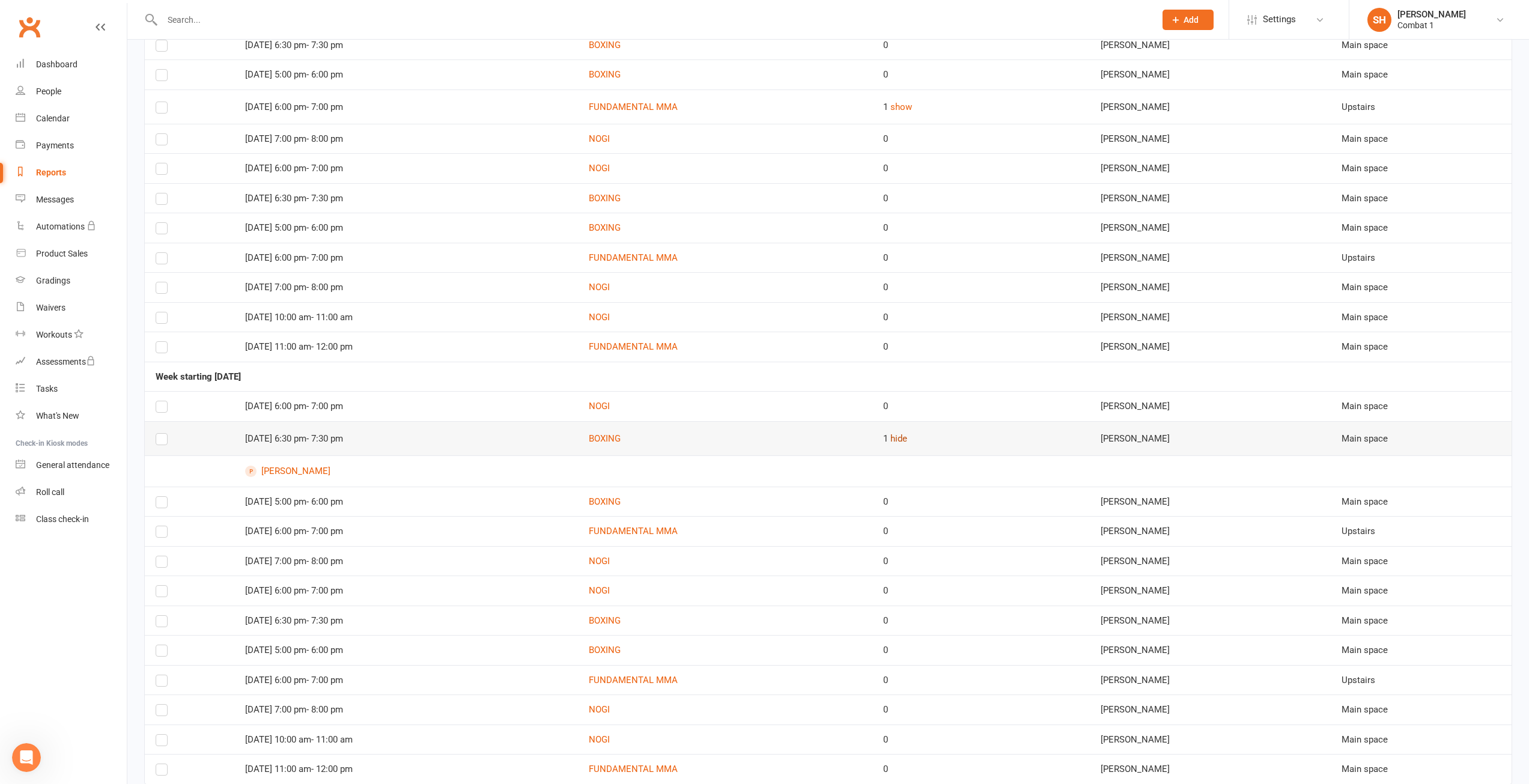
click at [907, 439] on button "hide" at bounding box center [899, 439] width 17 height 15
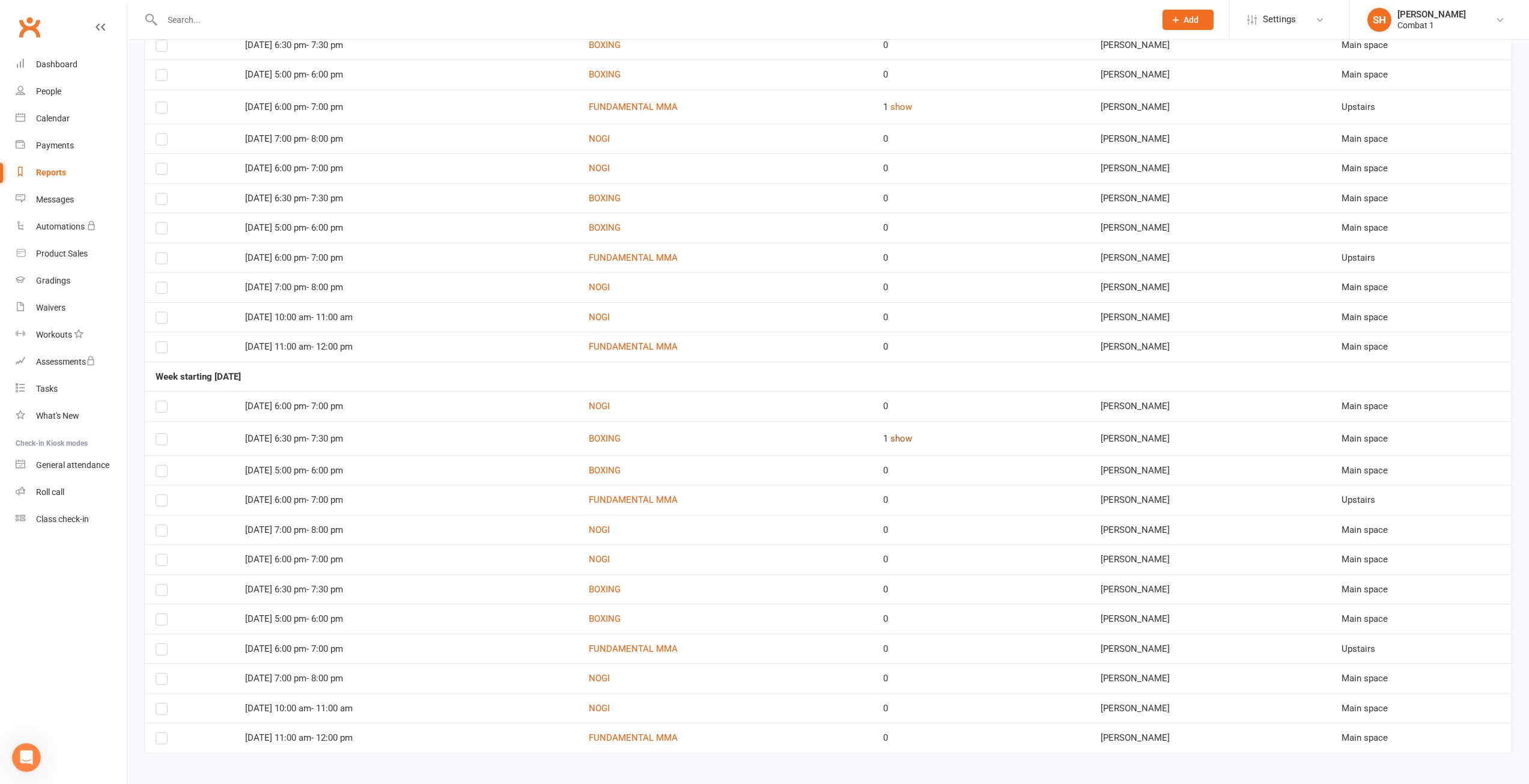
click at [913, 439] on button "show" at bounding box center [901, 439] width 21 height 15
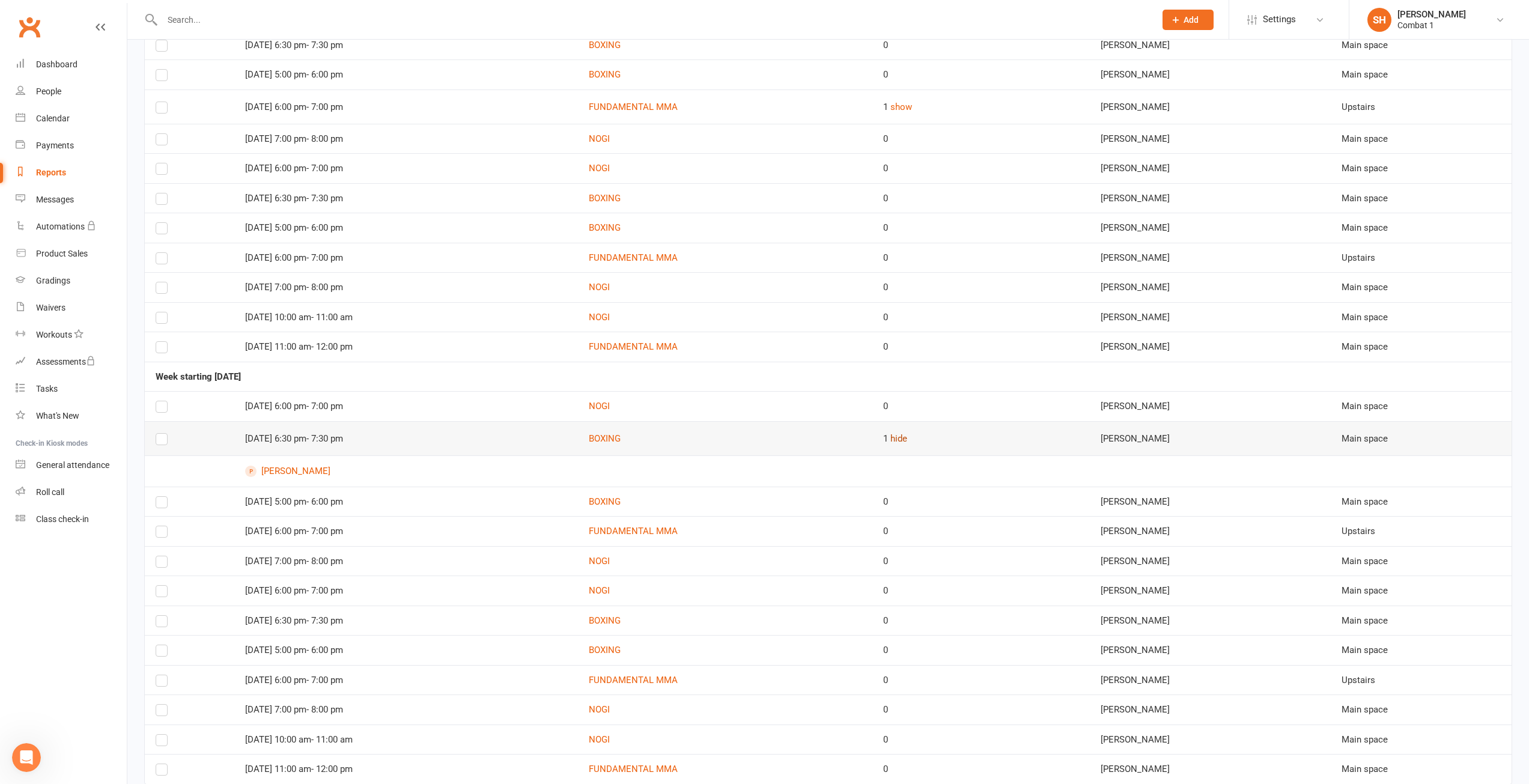
click at [907, 439] on button "hide" at bounding box center [899, 439] width 17 height 15
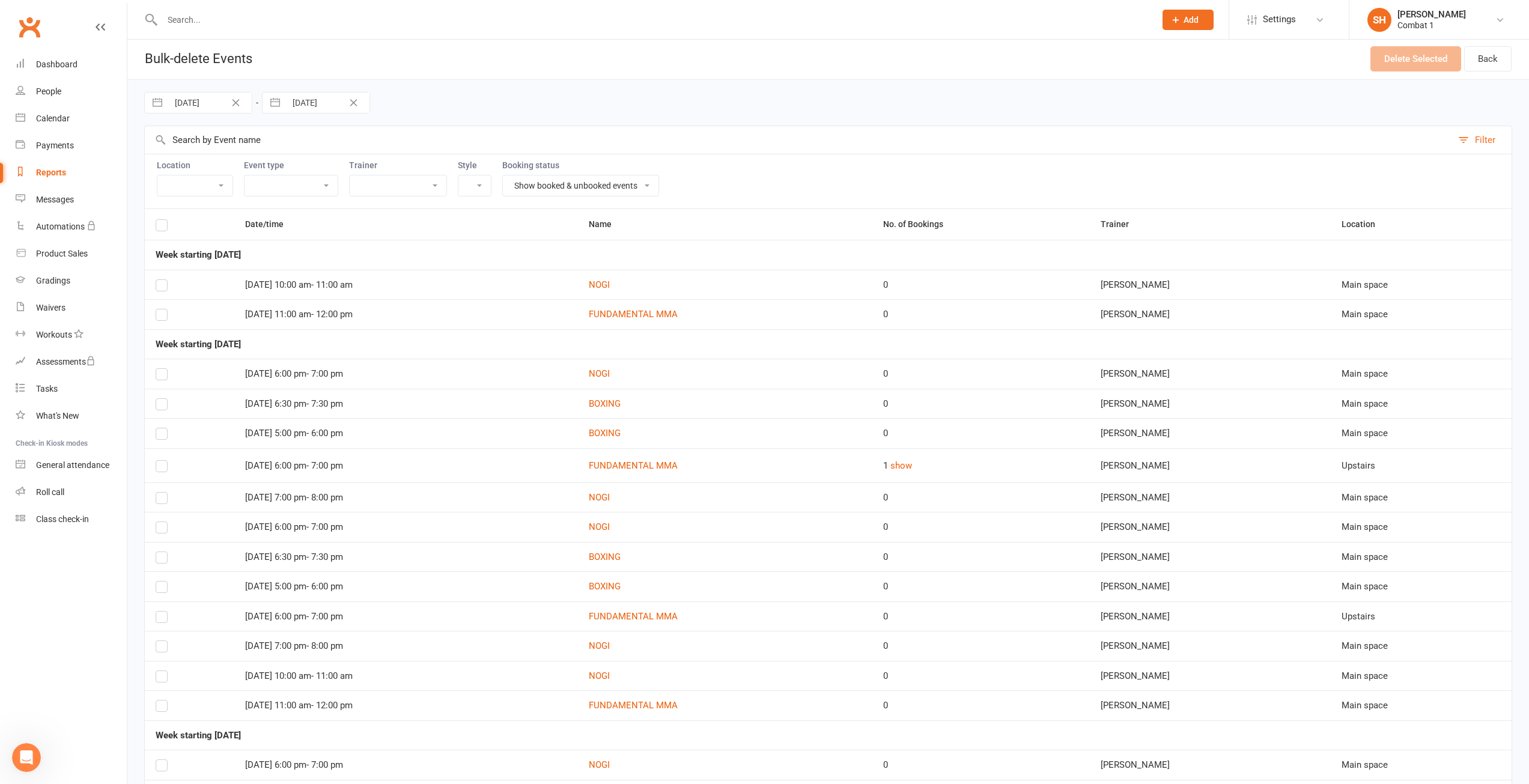
scroll to position [0, 0]
select select "6"
select select "2025"
select select "7"
select select "2025"
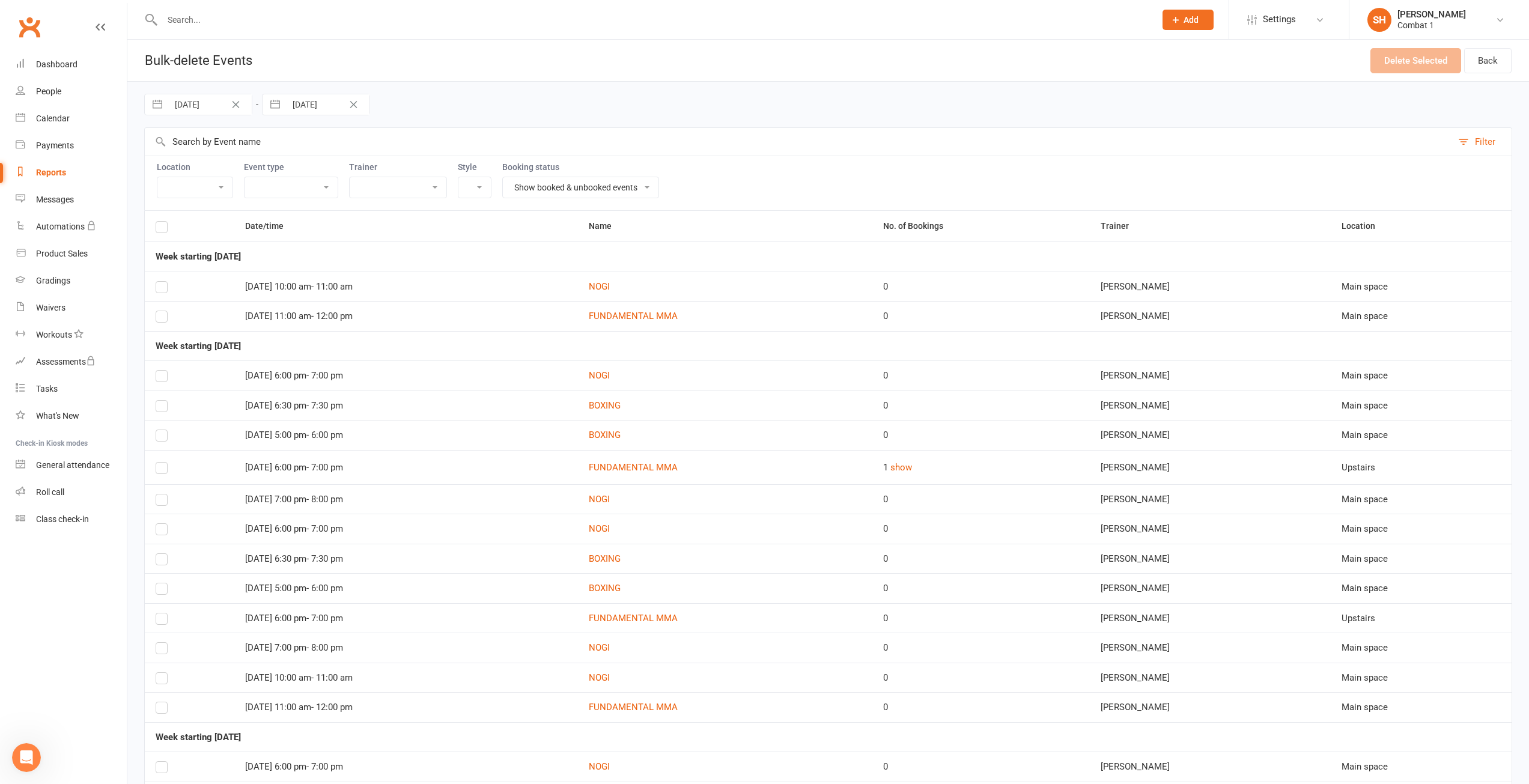
select select "8"
select select "2025"
click at [338, 103] on input "30 Aug 2025" at bounding box center [328, 105] width 84 height 20
click at [432, 148] on icon "Move forward to switch to the next month." at bounding box center [428, 154] width 11 height 11
select select "9"
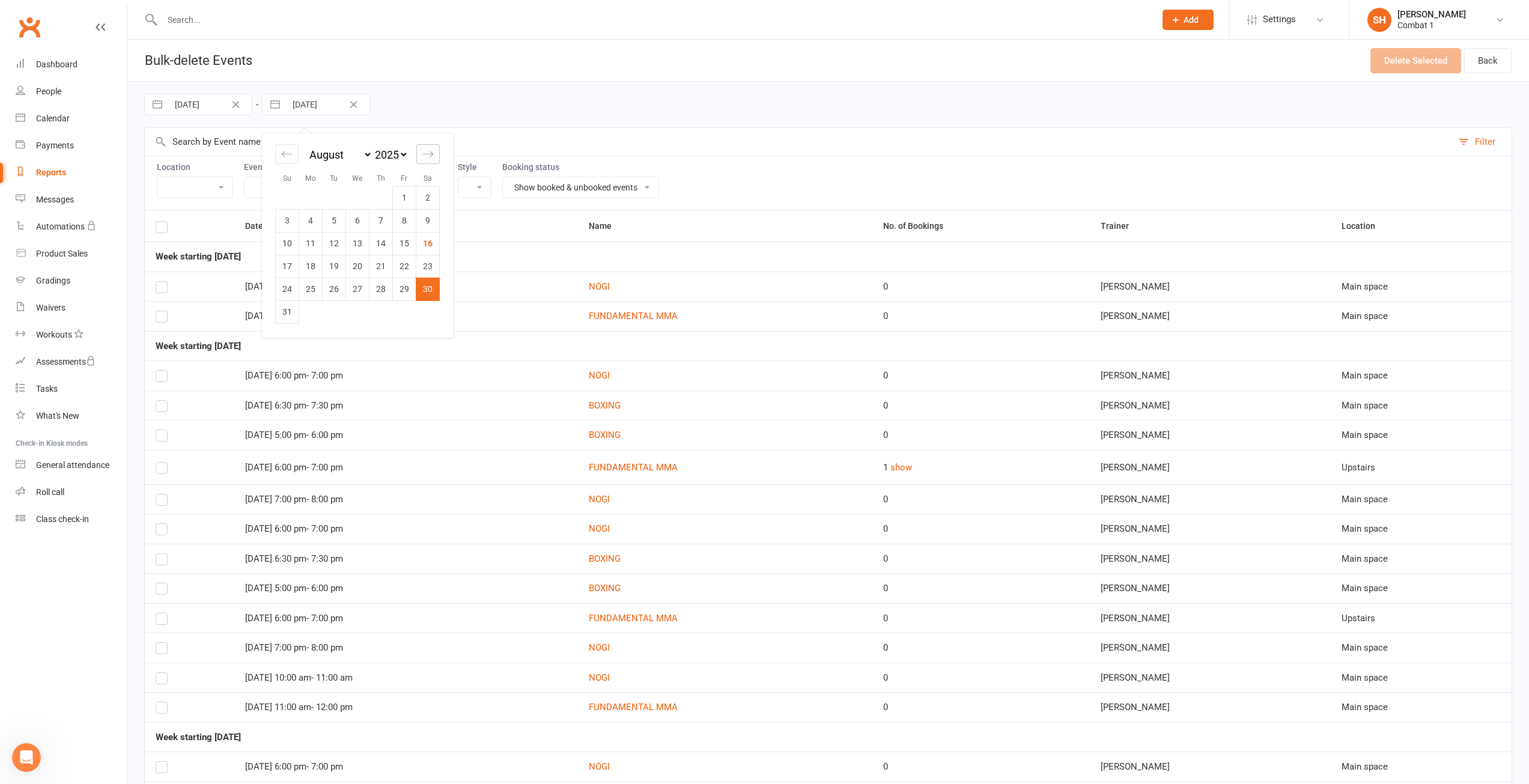
select select "2025"
click at [314, 201] on td "1" at bounding box center [310, 198] width 23 height 23
type input "01 Sep 2025"
click at [299, 104] on input "01 Sep 2025" at bounding box center [328, 105] width 84 height 20
select select "7"
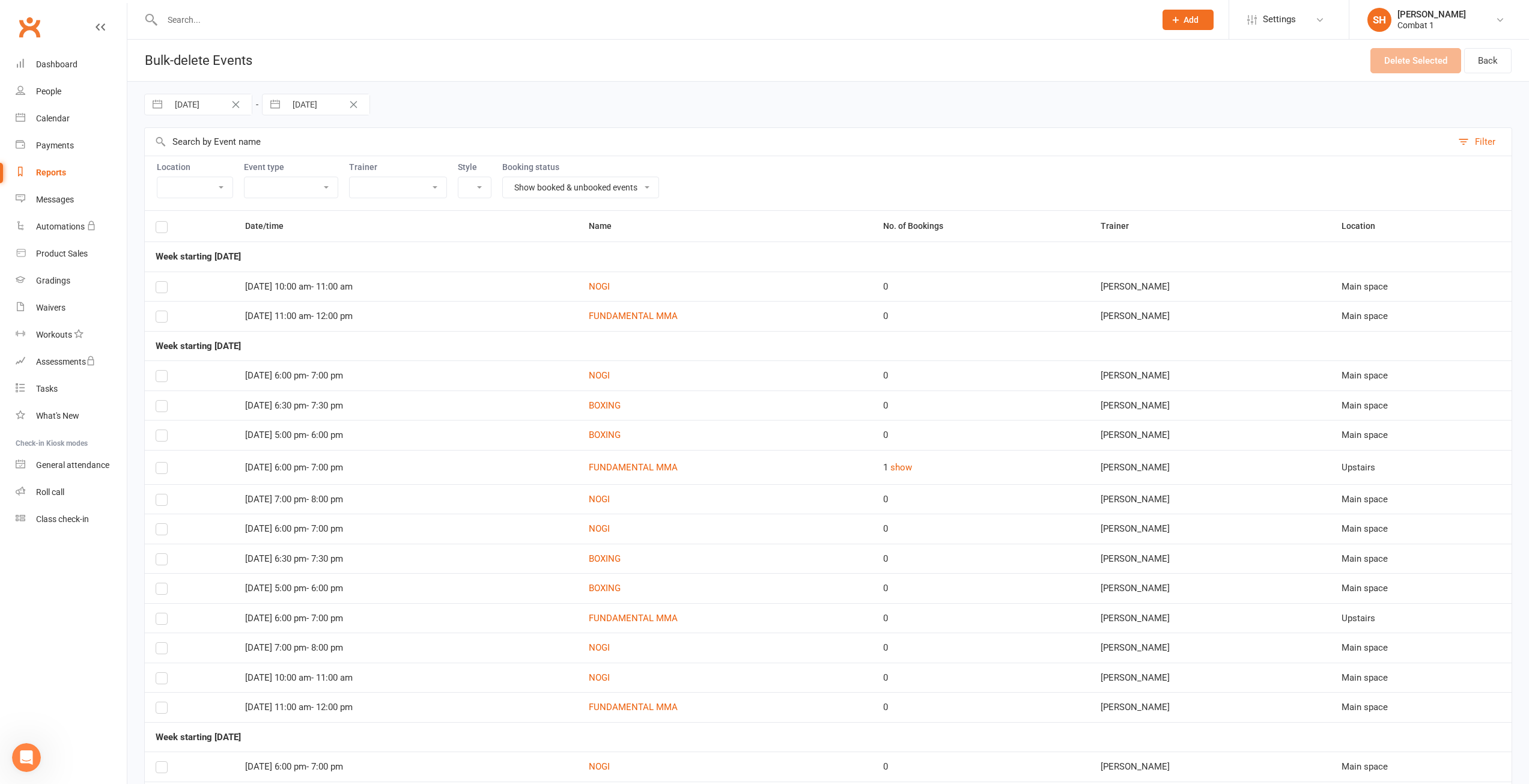
select select "2025"
select select "8"
select select "2025"
select select "9"
select select "2025"
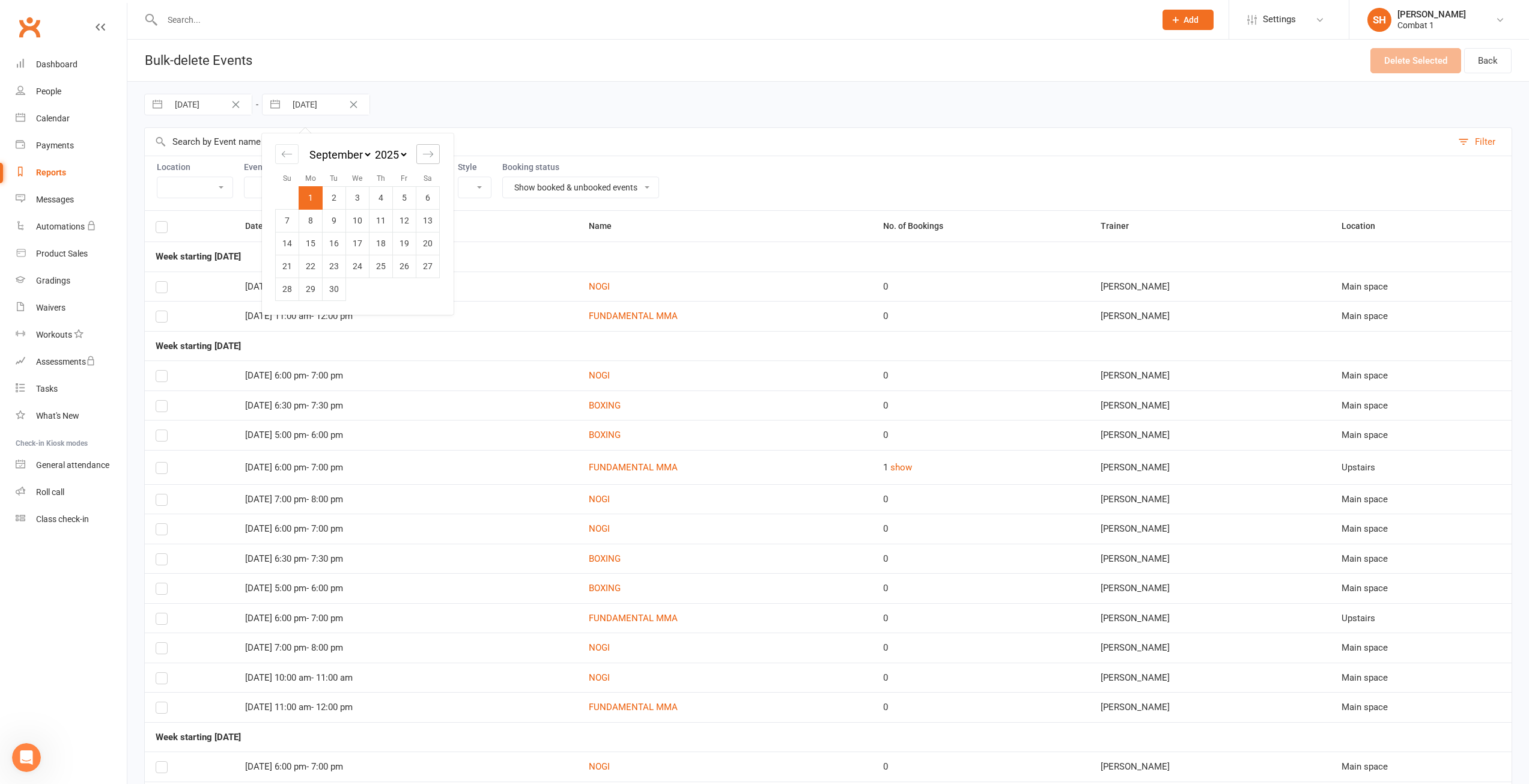
click at [428, 158] on icon "Move forward to switch to the next month." at bounding box center [428, 154] width 11 height 11
select select "10"
select select "2025"
click at [368, 199] on td "1" at bounding box center [357, 198] width 23 height 23
type input "01 Oct 2025"
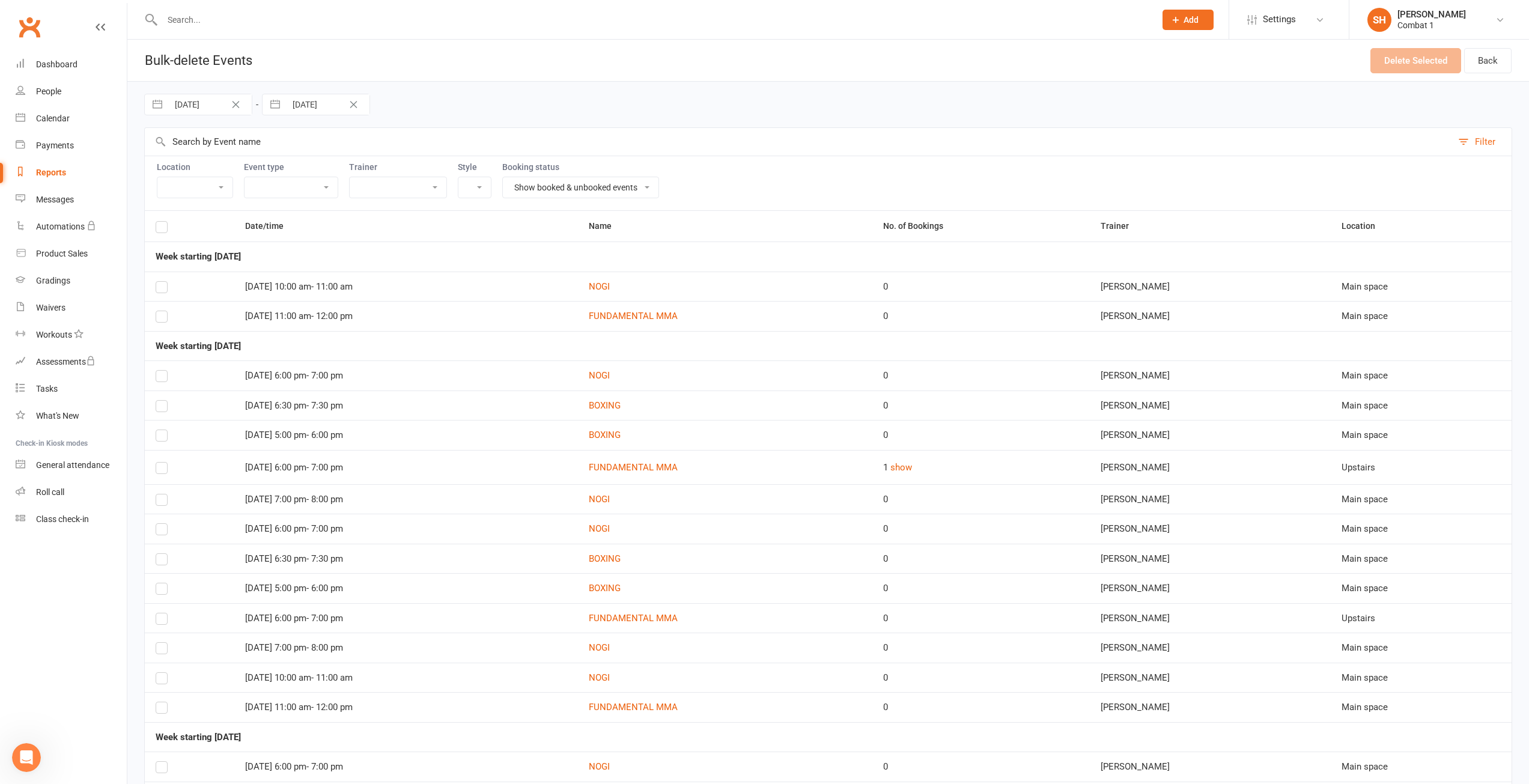
click at [848, 158] on div "Location Main space Upstairs Event type Class Training Session Trainer Sam Hayw…" at bounding box center [828, 183] width 1368 height 55
click at [66, 121] on div "Calendar" at bounding box center [53, 118] width 33 height 9
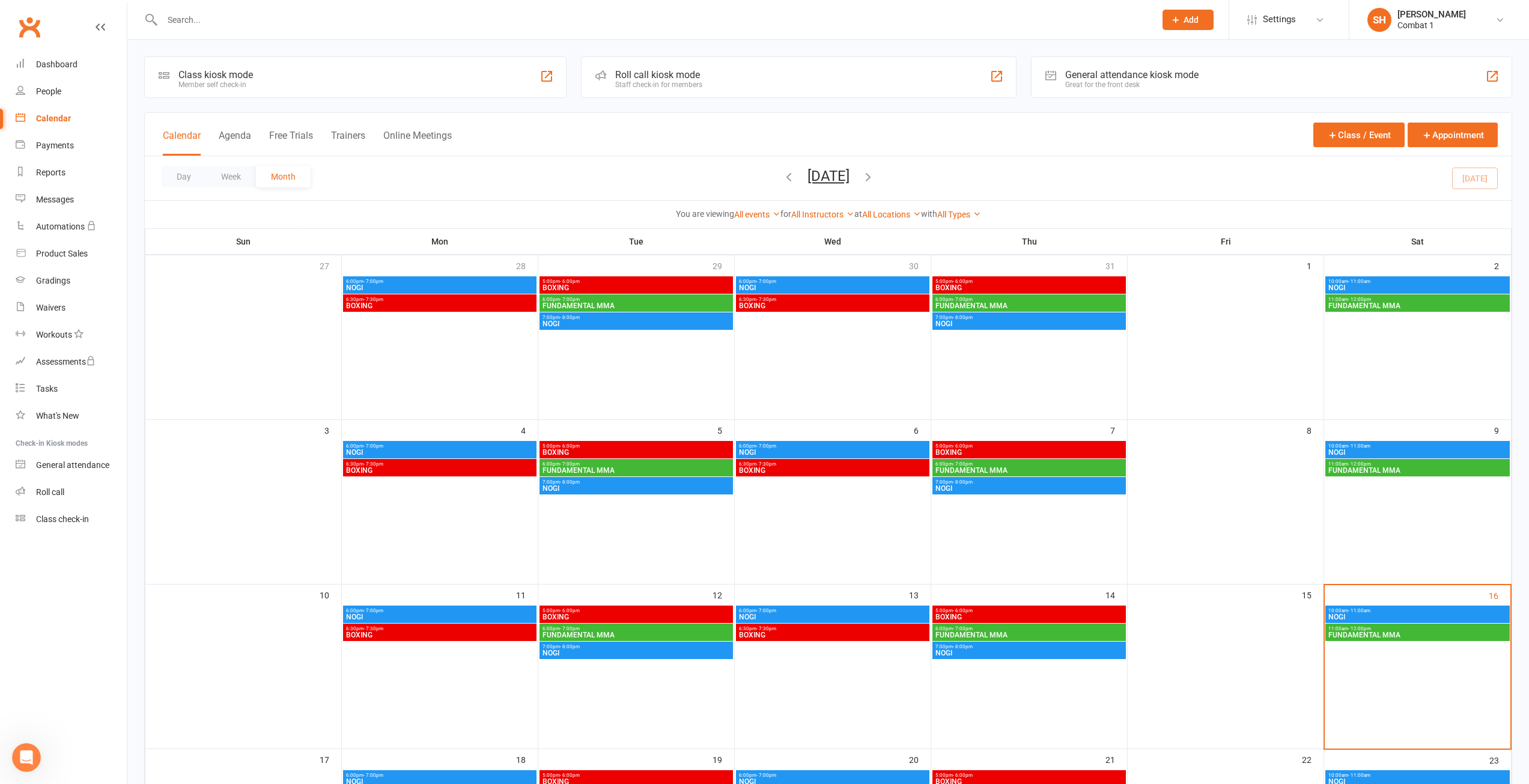
click at [373, 287] on span "NOGI" at bounding box center [439, 288] width 188 height 7
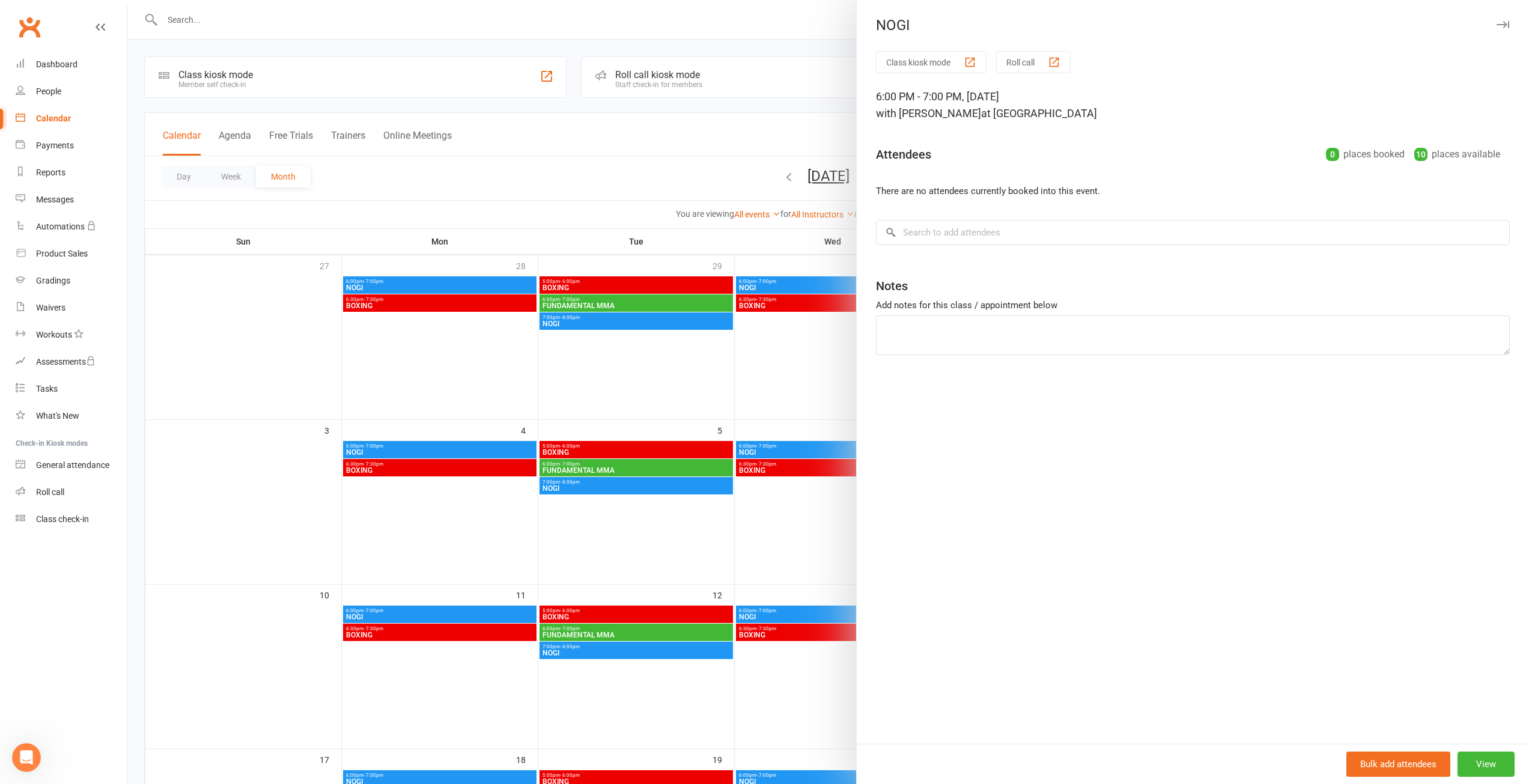
click at [393, 370] on div at bounding box center [828, 392] width 1402 height 784
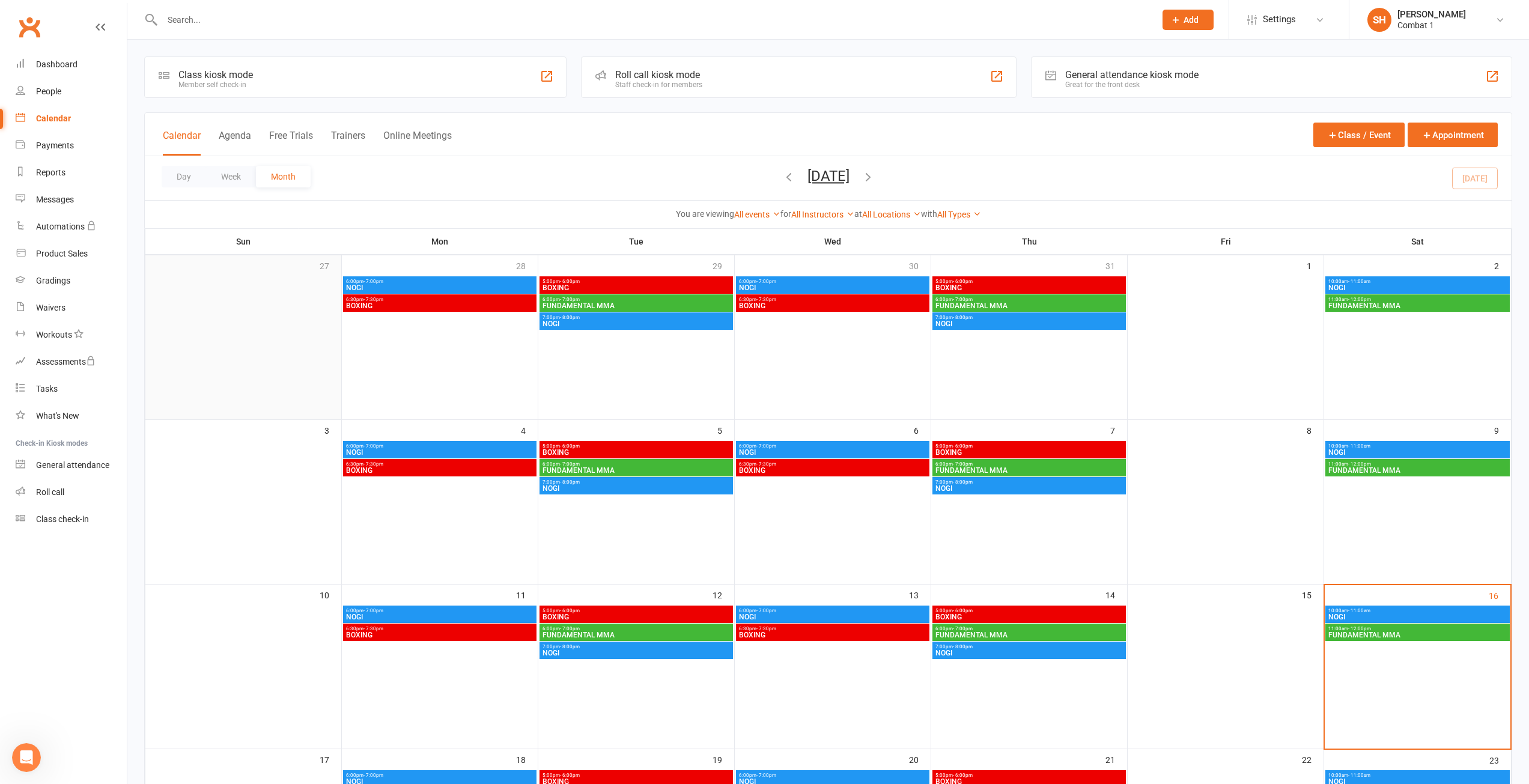
drag, startPoint x: 391, startPoint y: 282, endPoint x: 240, endPoint y: 317, distance: 155.0
click at [240, 317] on div at bounding box center [243, 303] width 193 height 54
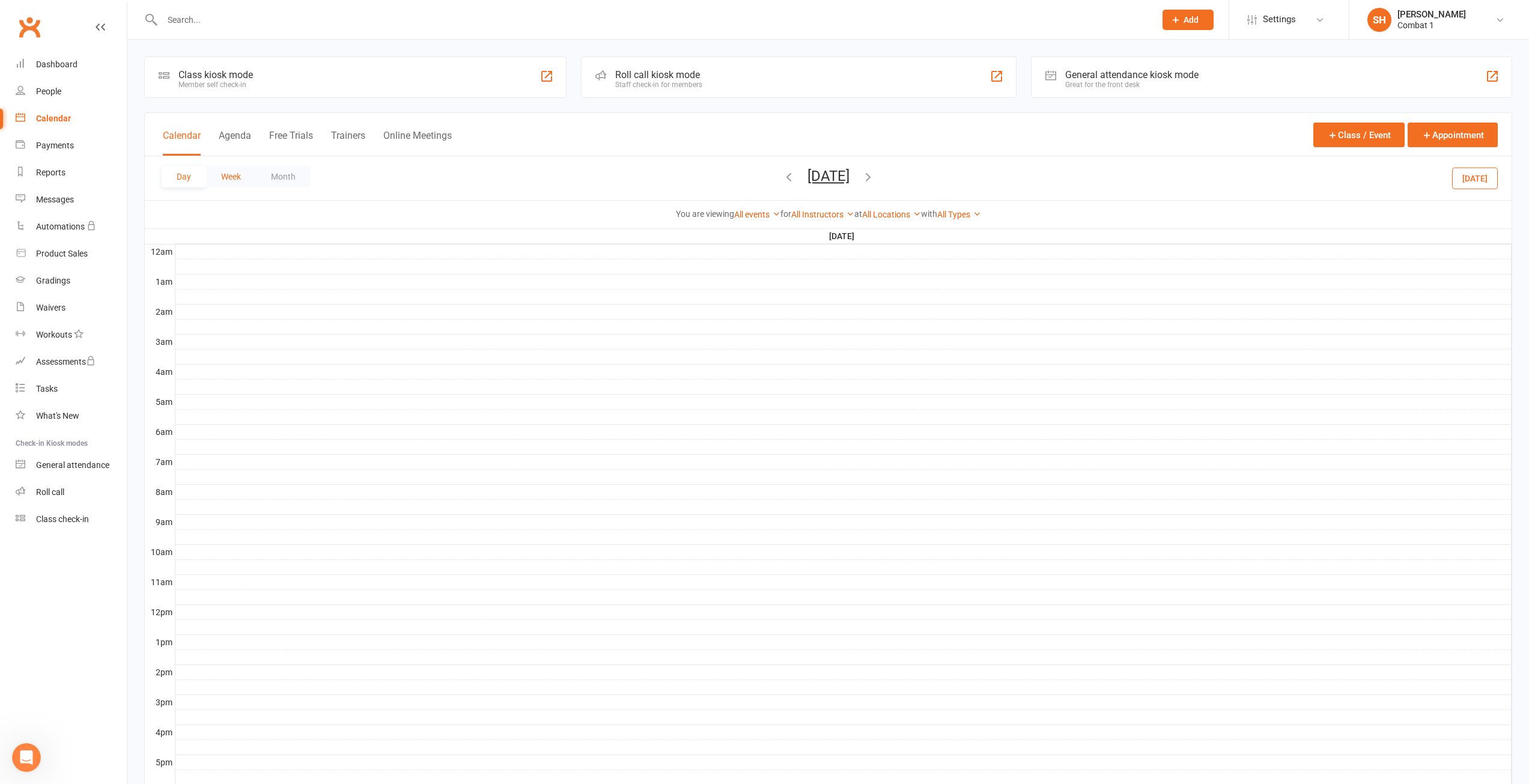
click at [234, 173] on button "Week" at bounding box center [231, 176] width 50 height 21
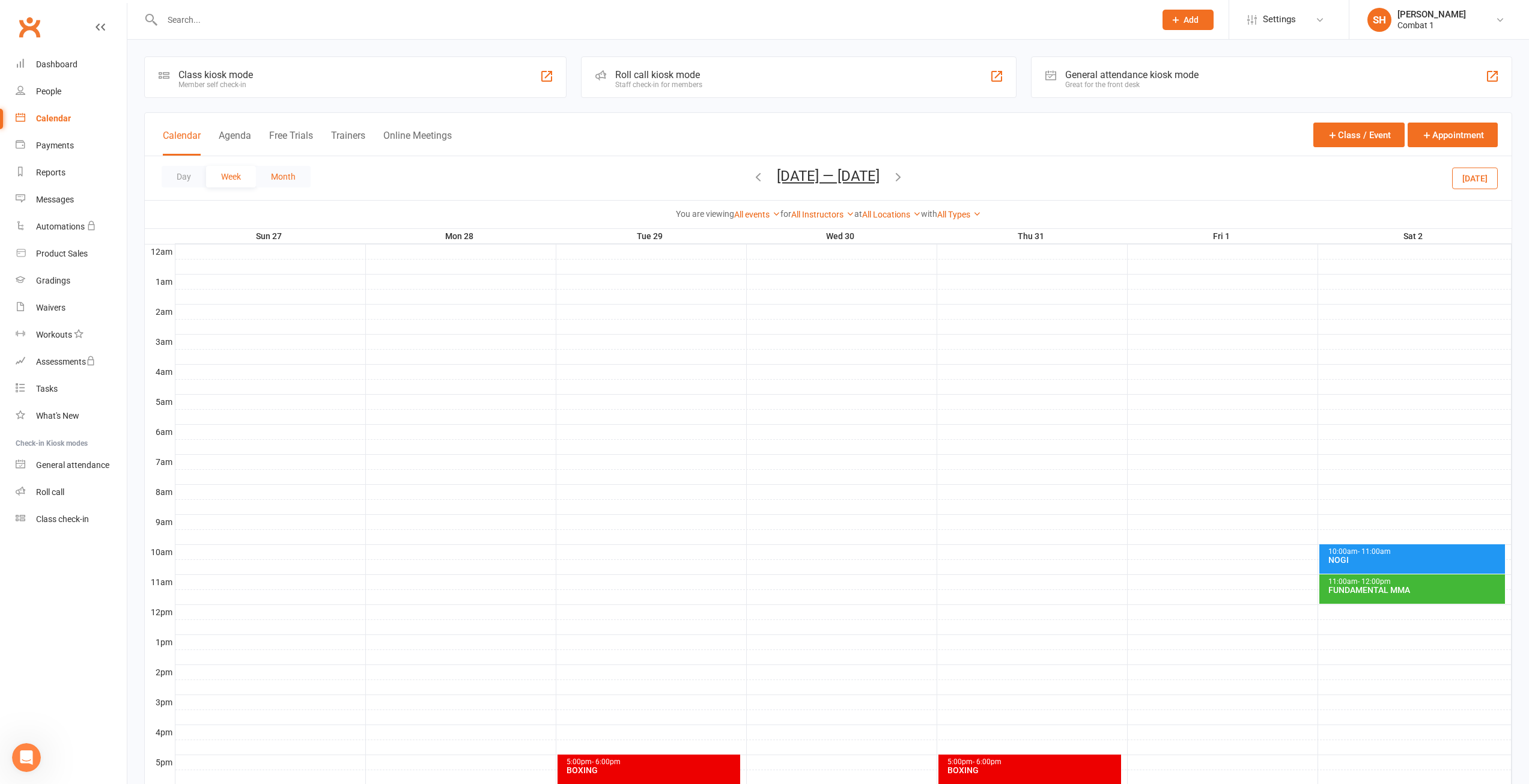
click at [292, 180] on button "Month" at bounding box center [283, 176] width 55 height 21
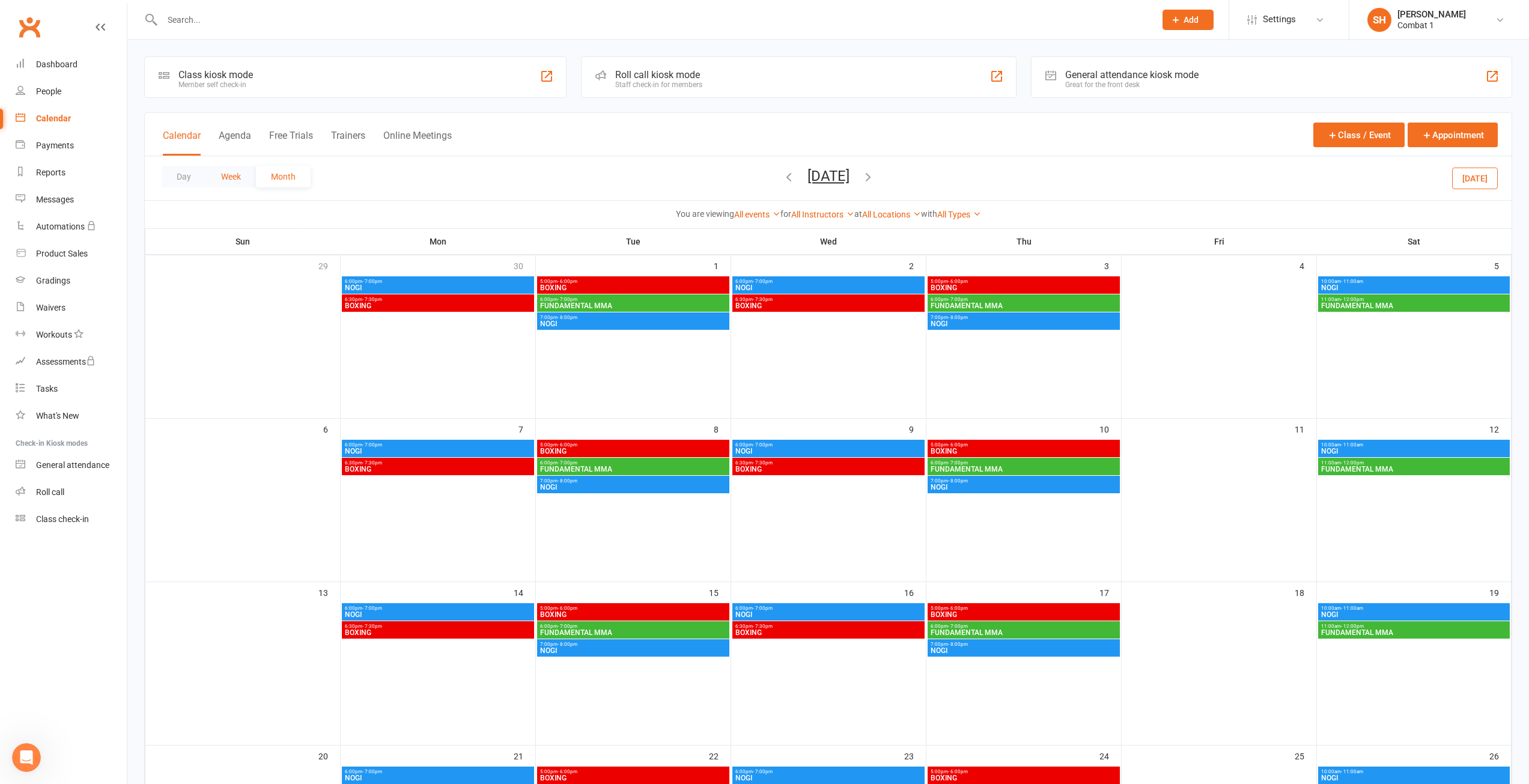
click at [225, 185] on button "Week" at bounding box center [231, 176] width 50 height 21
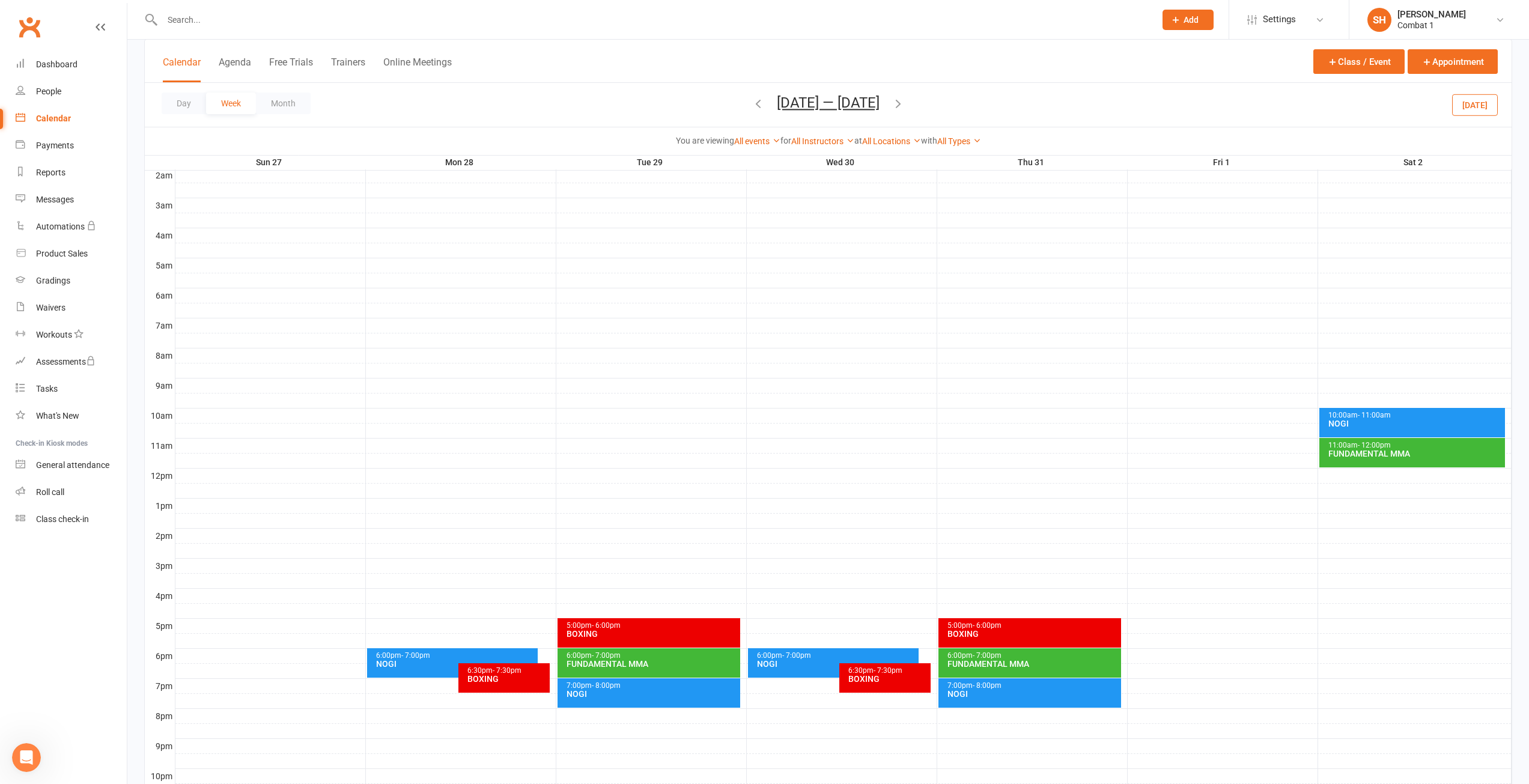
scroll to position [215, 0]
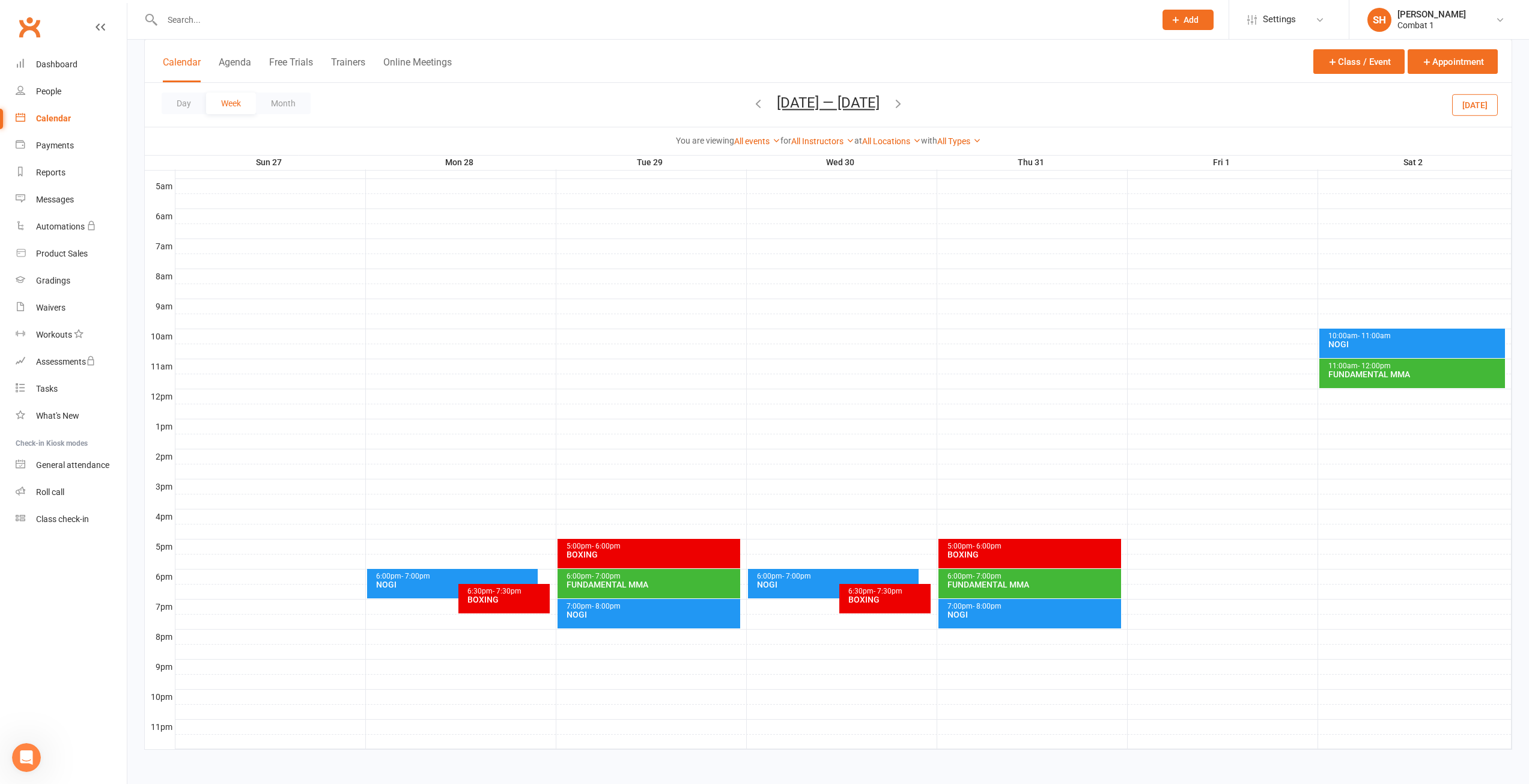
click at [493, 600] on div "BOXING" at bounding box center [507, 599] width 81 height 8
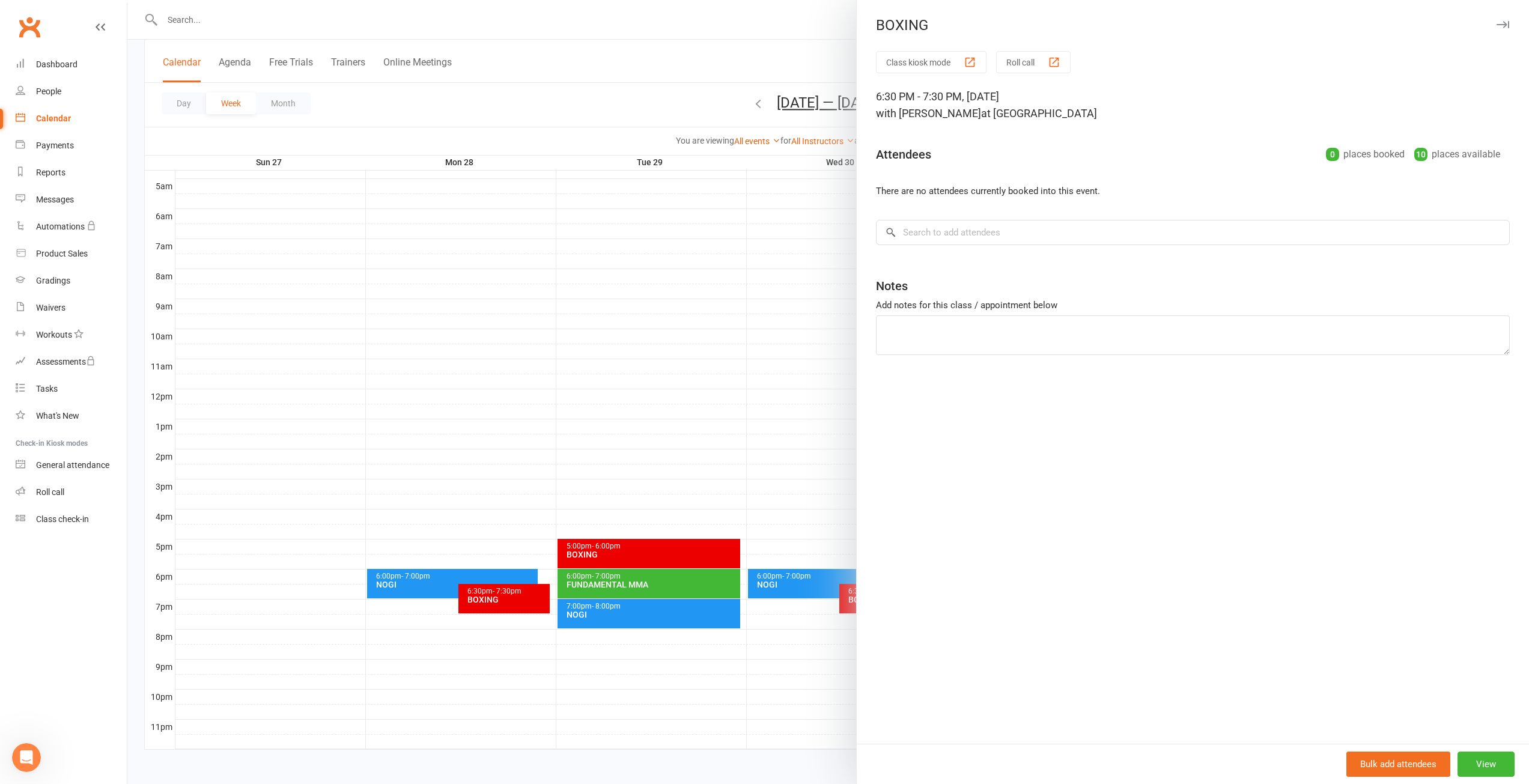
click at [495, 262] on div at bounding box center [828, 392] width 1402 height 784
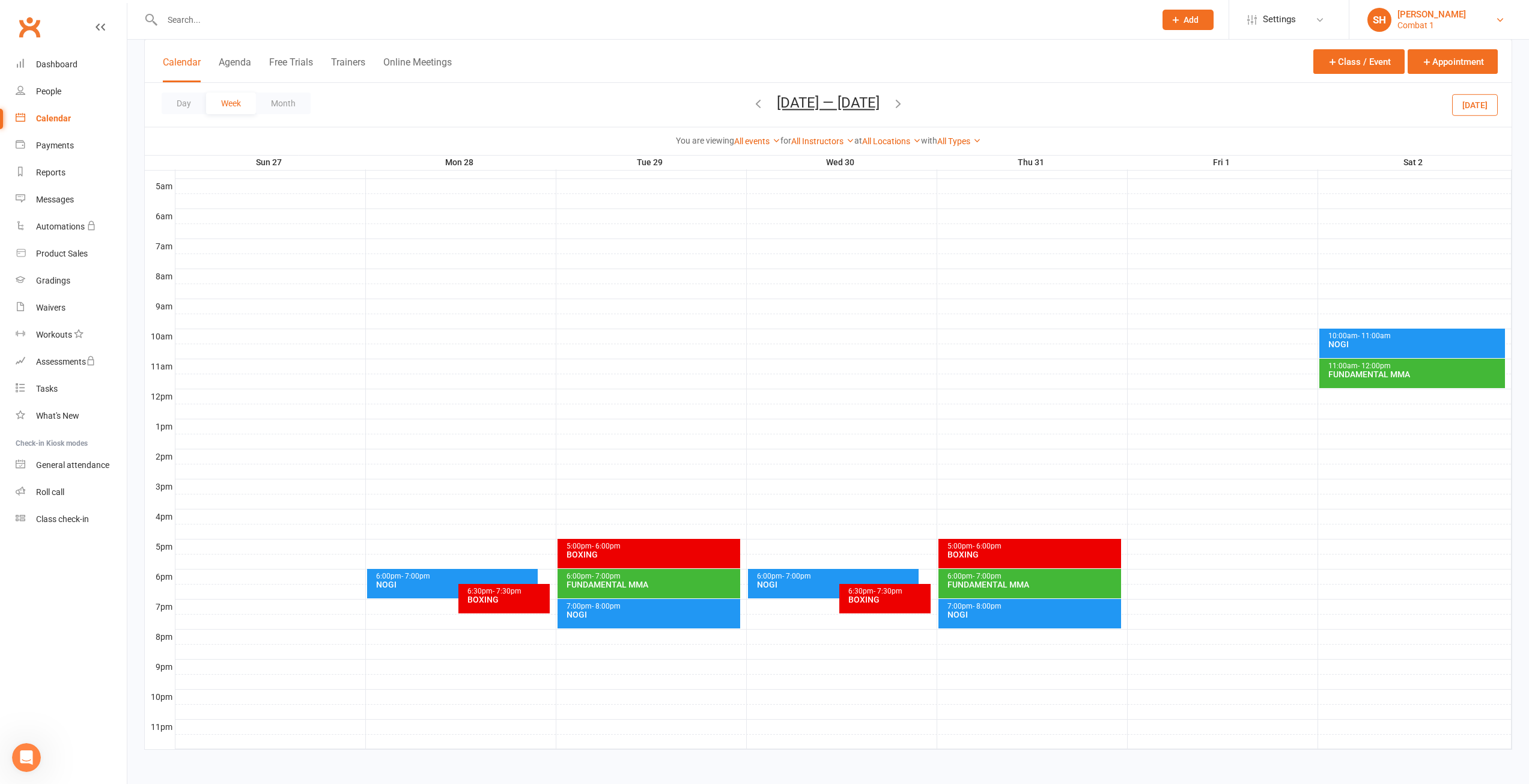
click at [1438, 18] on div "[PERSON_NAME]" at bounding box center [1432, 15] width 69 height 11
click at [1438, 15] on div "[PERSON_NAME]" at bounding box center [1432, 15] width 69 height 11
click at [1364, 62] on button "Class / Event" at bounding box center [1359, 61] width 91 height 25
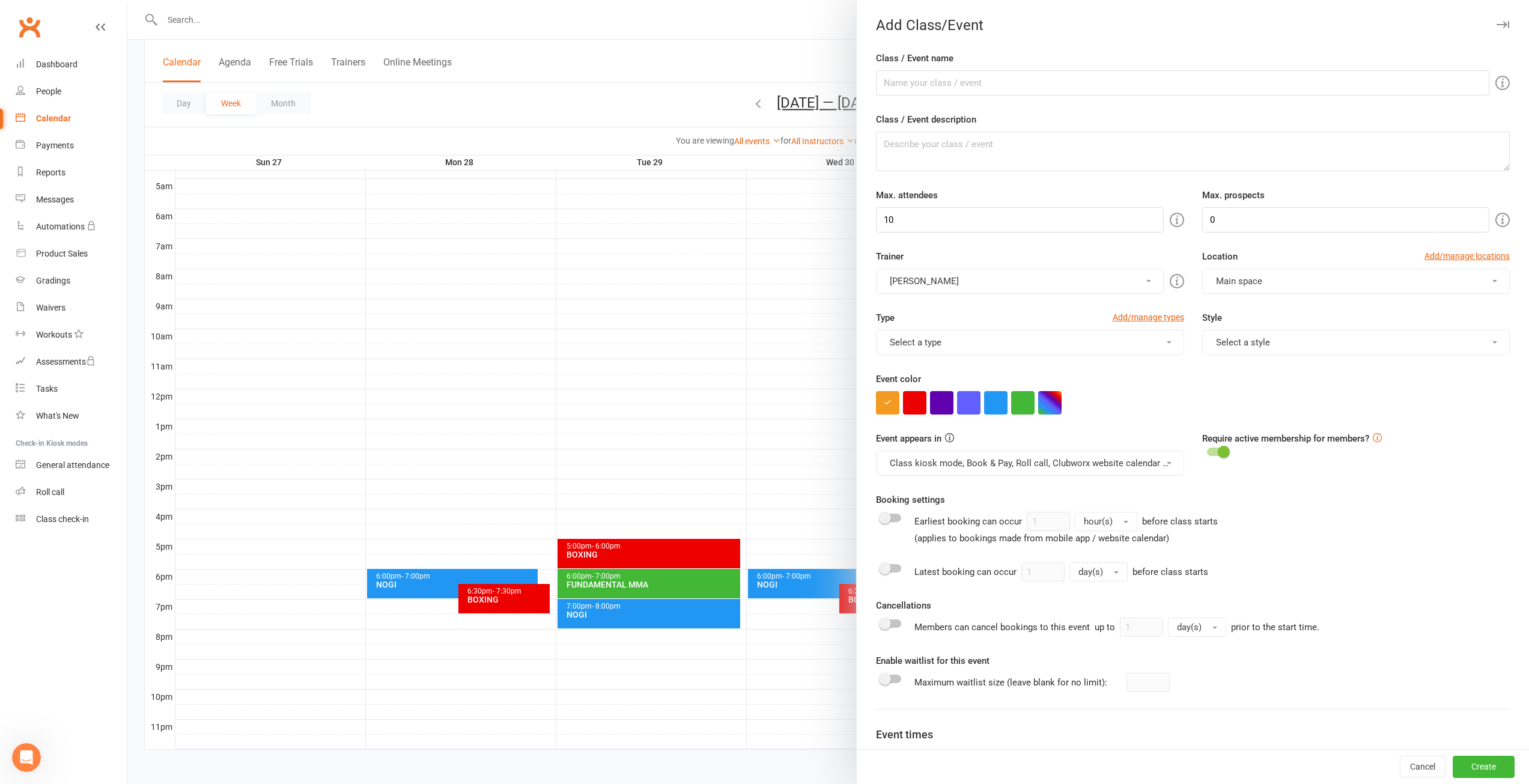
click at [568, 364] on div at bounding box center [828, 392] width 1402 height 784
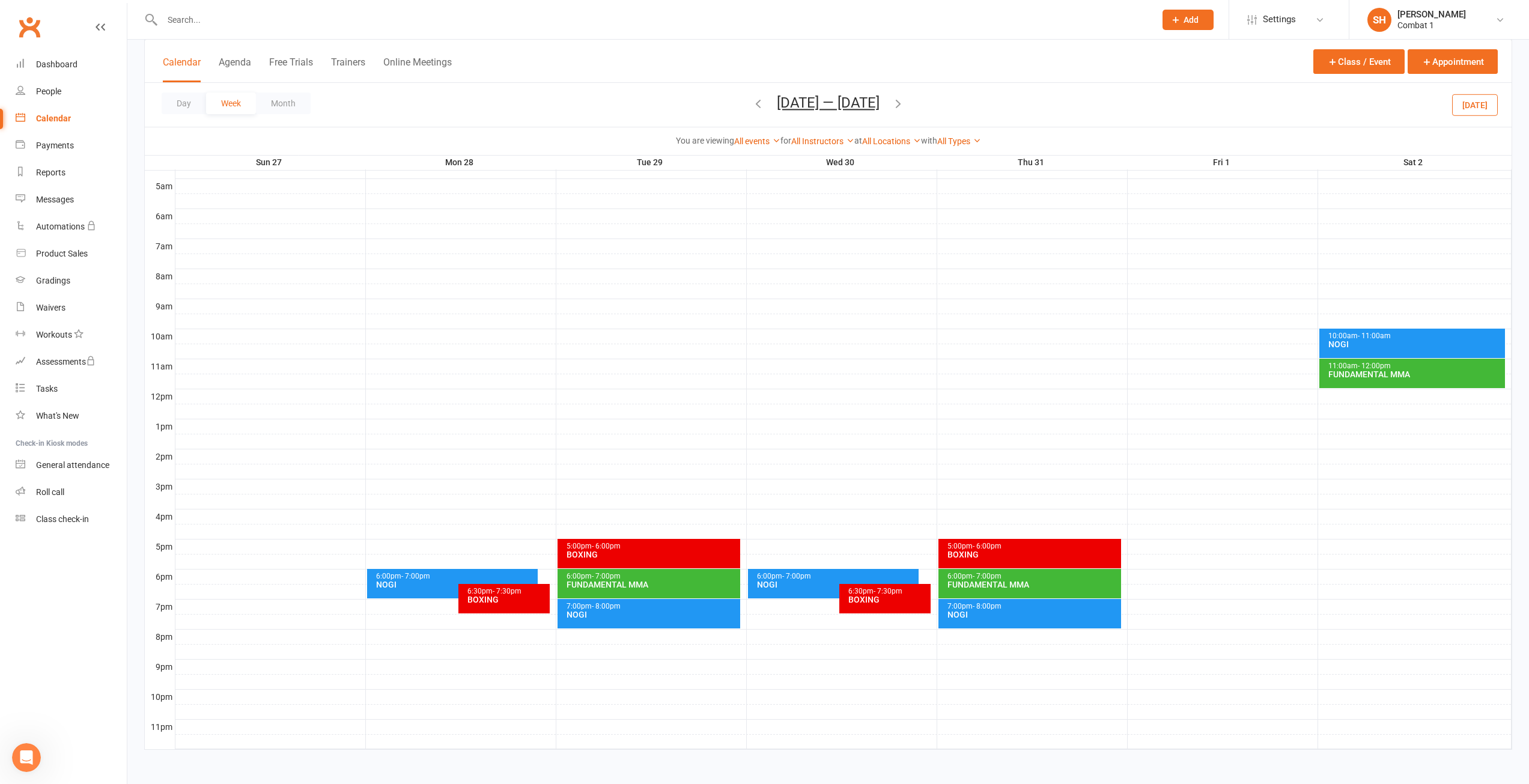
click at [430, 572] on span "- 7:00pm" at bounding box center [415, 575] width 29 height 8
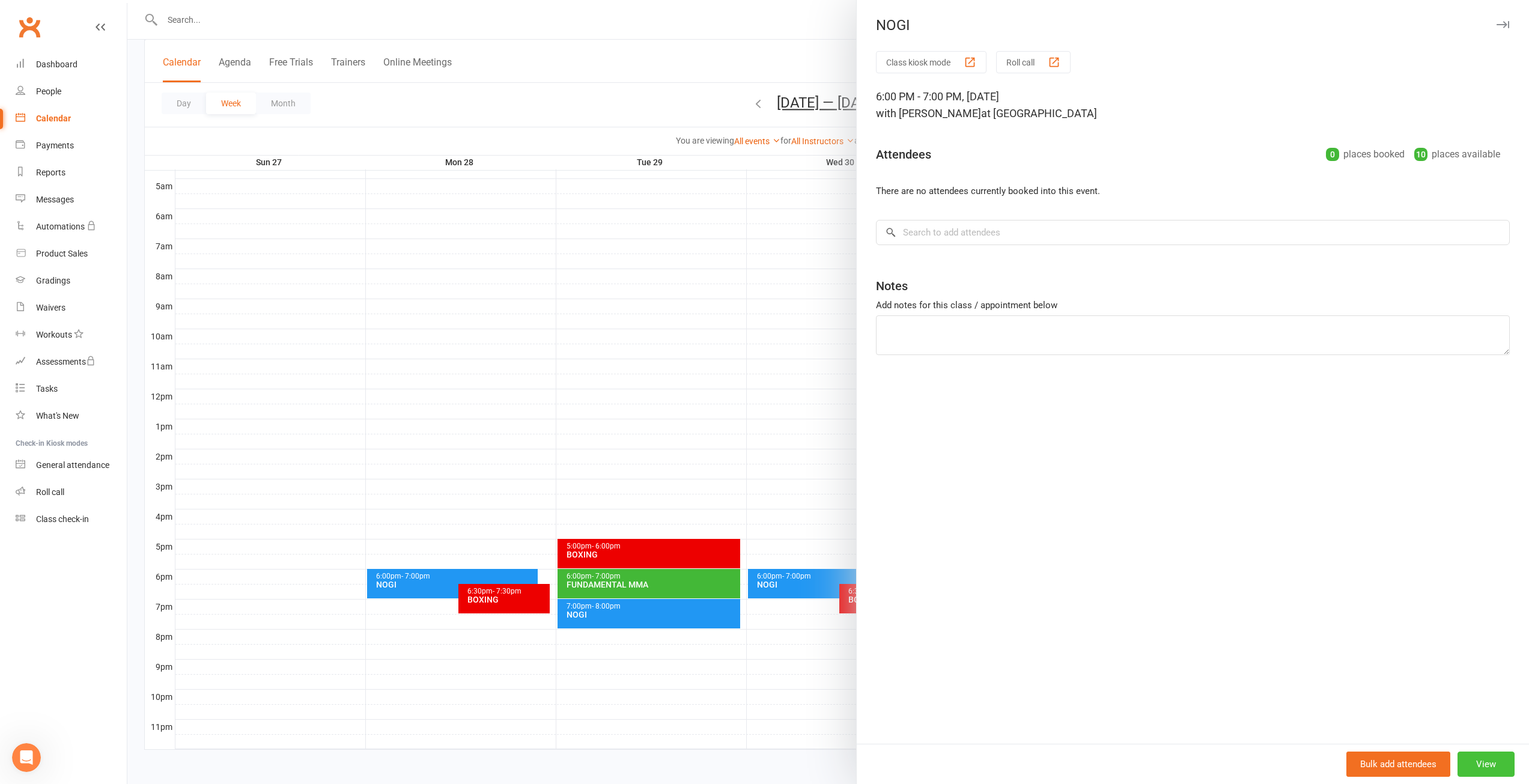
click at [1495, 756] on button "View" at bounding box center [1485, 764] width 57 height 25
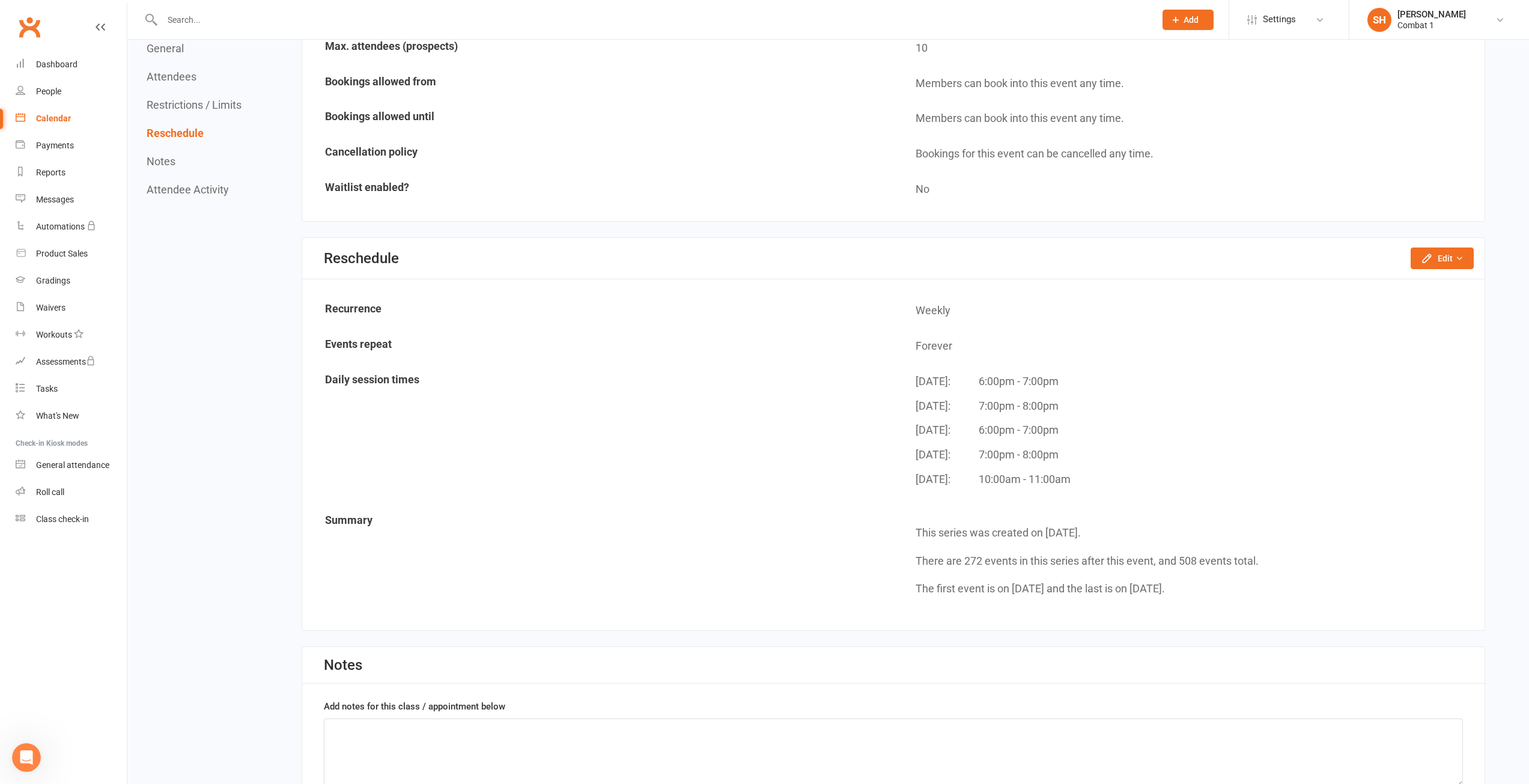
scroll to position [800, 0]
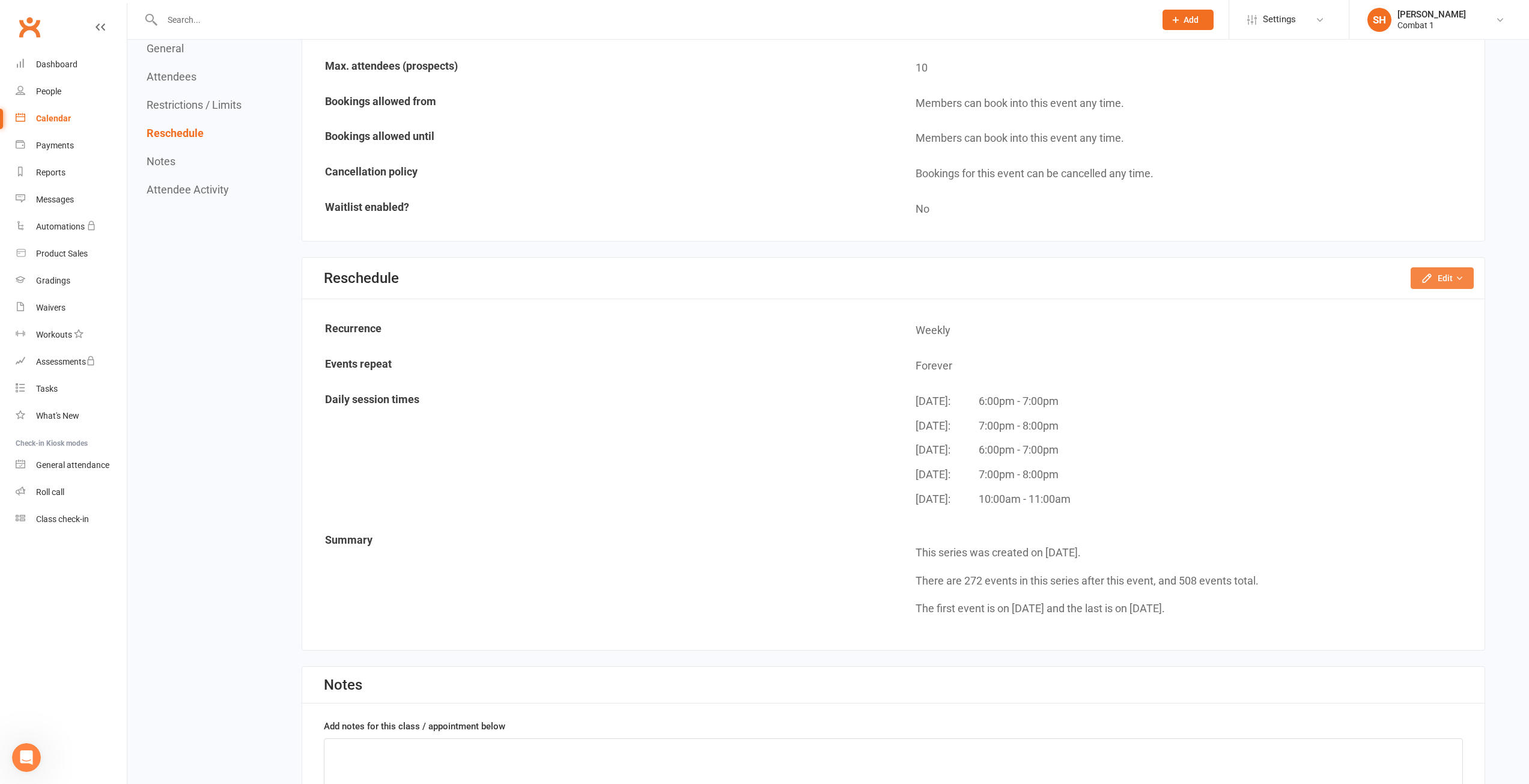
click at [1441, 271] on button "Edit" at bounding box center [1443, 277] width 63 height 21
click at [1394, 331] on link "Move weekly session times" at bounding box center [1405, 329] width 136 height 24
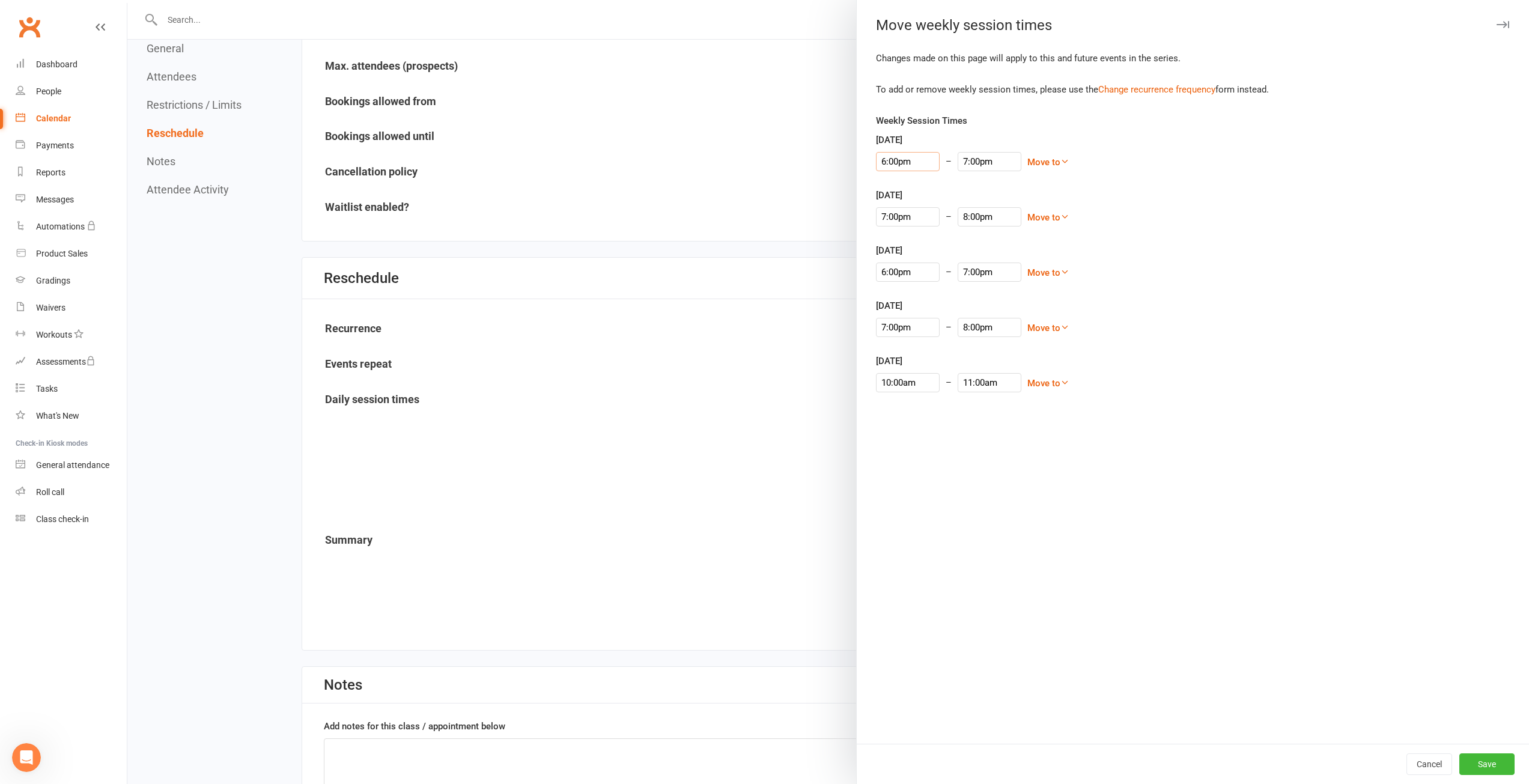
click at [907, 166] on input "6:00pm" at bounding box center [908, 161] width 64 height 19
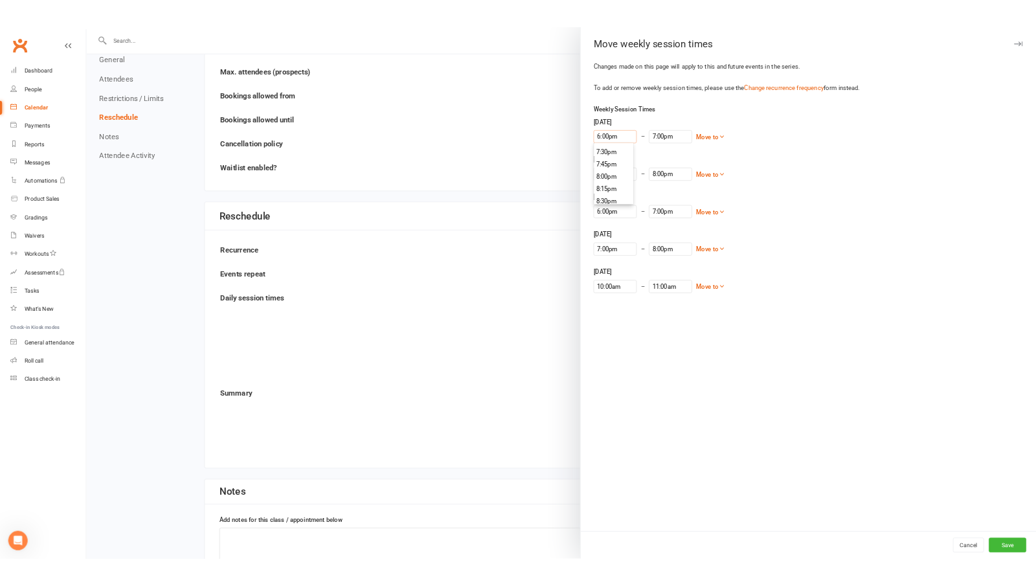
scroll to position [1508, 0]
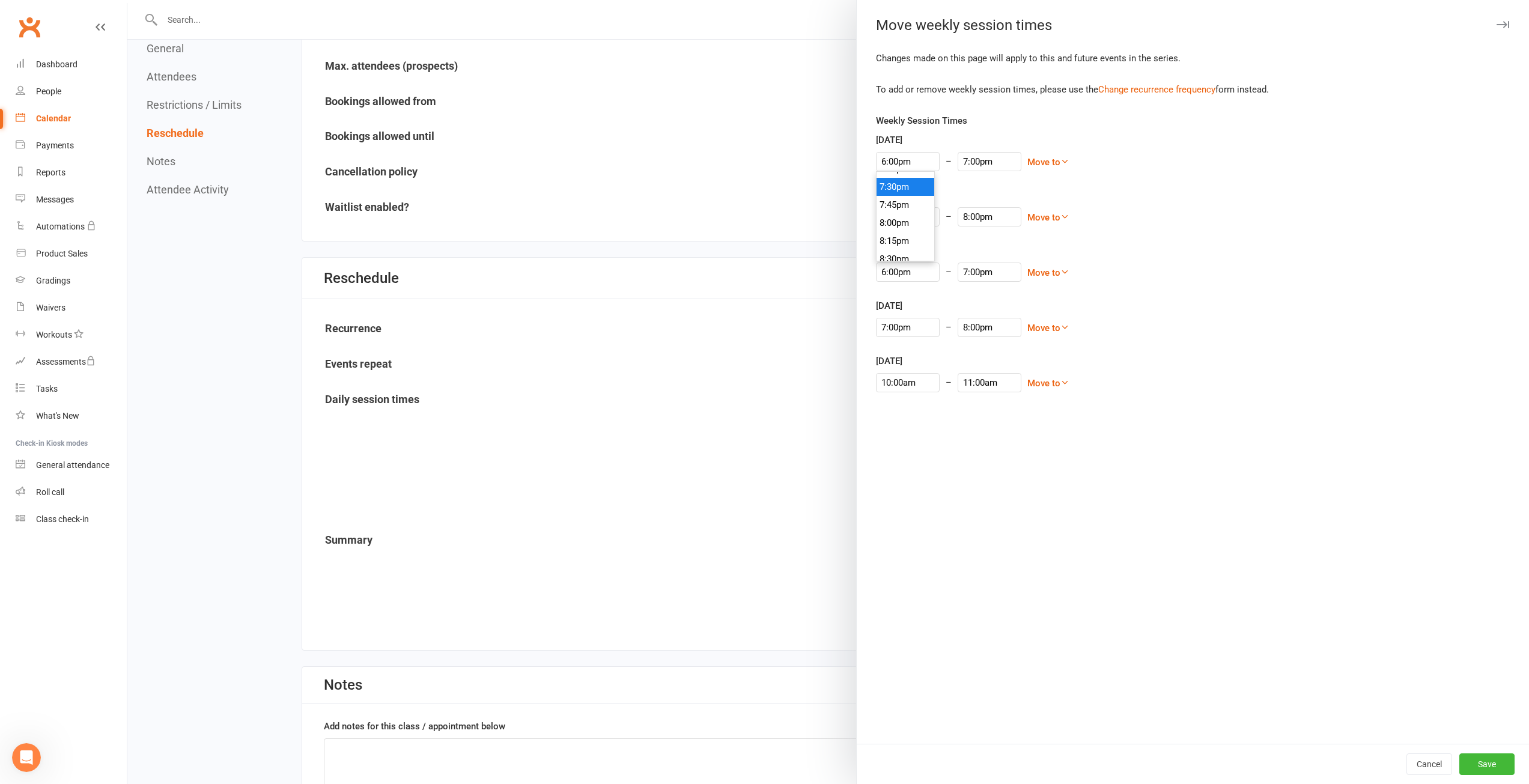
type input "7:30pm"
type input "8:30pm"
click at [886, 186] on li "7:30pm" at bounding box center [905, 186] width 58 height 18
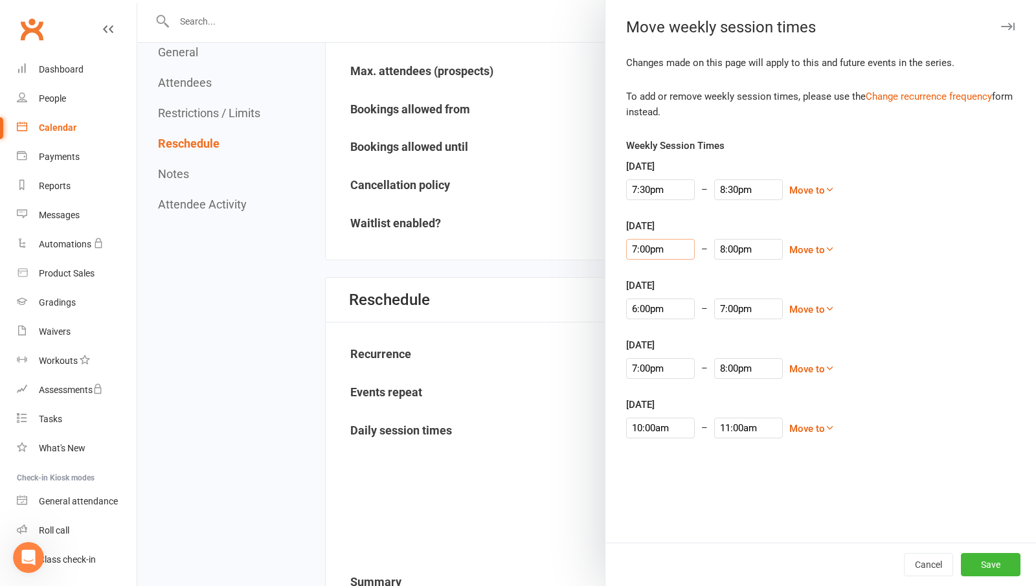
click at [644, 252] on input "7:00pm" at bounding box center [660, 249] width 69 height 21
type input "7:30pm"
type input "8:30pm"
click at [648, 321] on li "7:30pm" at bounding box center [658, 327] width 62 height 19
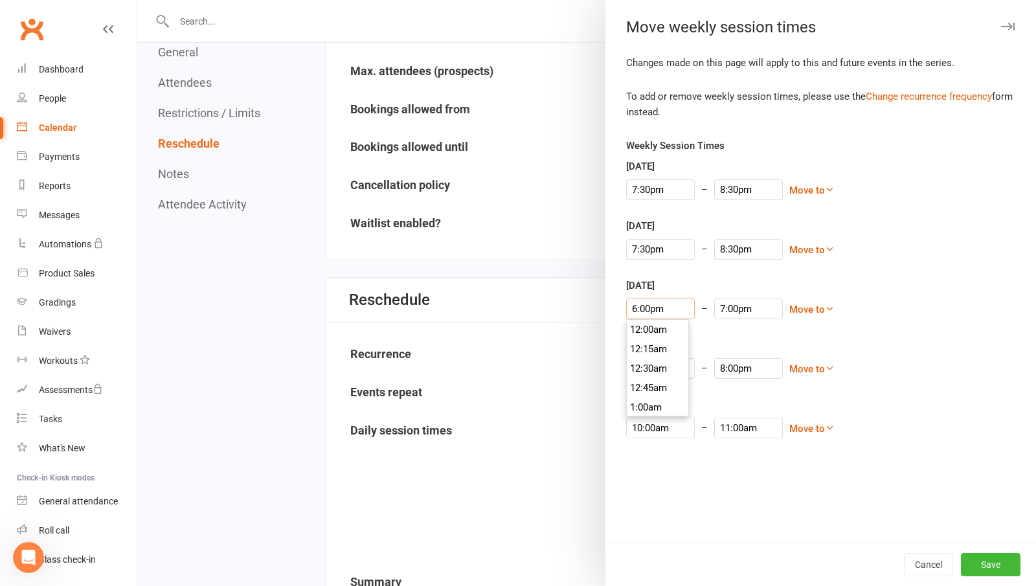
click at [658, 309] on input "6:00pm" at bounding box center [660, 308] width 69 height 21
type input "7:30pm"
type input "8:30pm"
click at [649, 392] on li "7:30pm" at bounding box center [658, 400] width 62 height 19
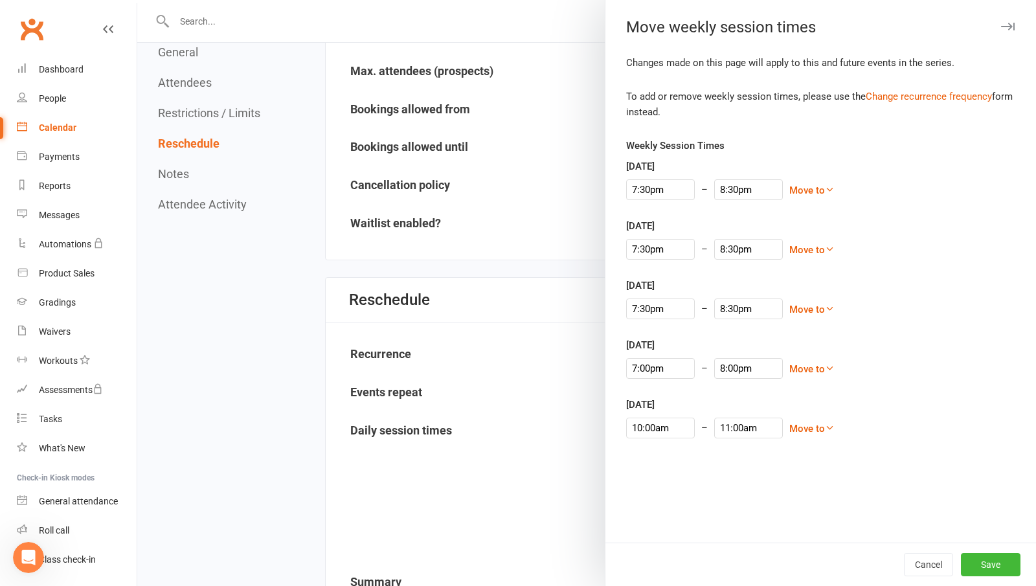
scroll to position [1495, 0]
click at [0, 0] on li "7:30pm" at bounding box center [0, 0] width 0 height 0
click at [659, 364] on input "7:00pm" at bounding box center [660, 368] width 69 height 21
type input "7:30pm"
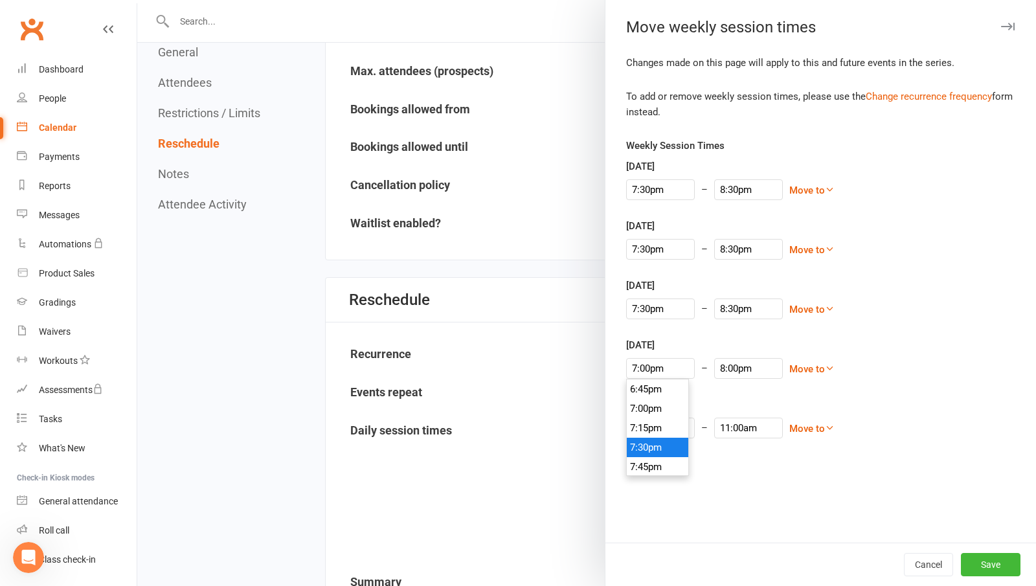
type input "8:30pm"
click at [654, 443] on li "7:30pm" at bounding box center [658, 447] width 62 height 19
click at [953, 313] on div "7:30pm 12:00am 12:15am 12:30am 12:45am 1:00am 1:15am 1:30am 1:45am 2:00am 2:15a…" at bounding box center [820, 308] width 389 height 21
click at [651, 427] on input "10:00am" at bounding box center [660, 428] width 69 height 21
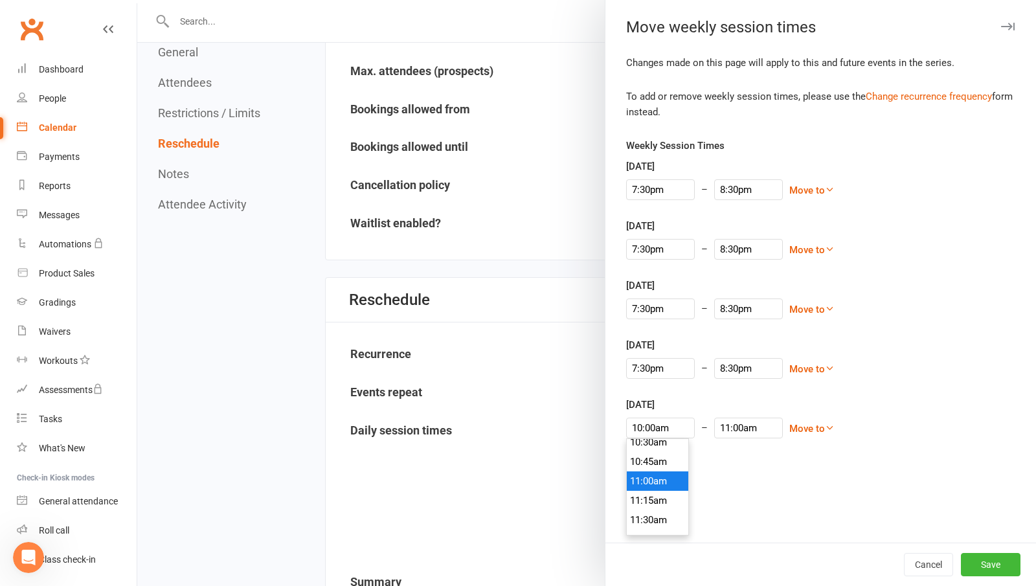
type input "11:00am"
type input "12:00pm"
click at [646, 482] on li "11:00am" at bounding box center [658, 480] width 62 height 19
click at [957, 352] on div "Thursday 7:30pm 12:00am 12:15am 12:30am 12:45am 1:00am 1:15am 1:30am 1:45am 2:0…" at bounding box center [820, 357] width 389 height 41
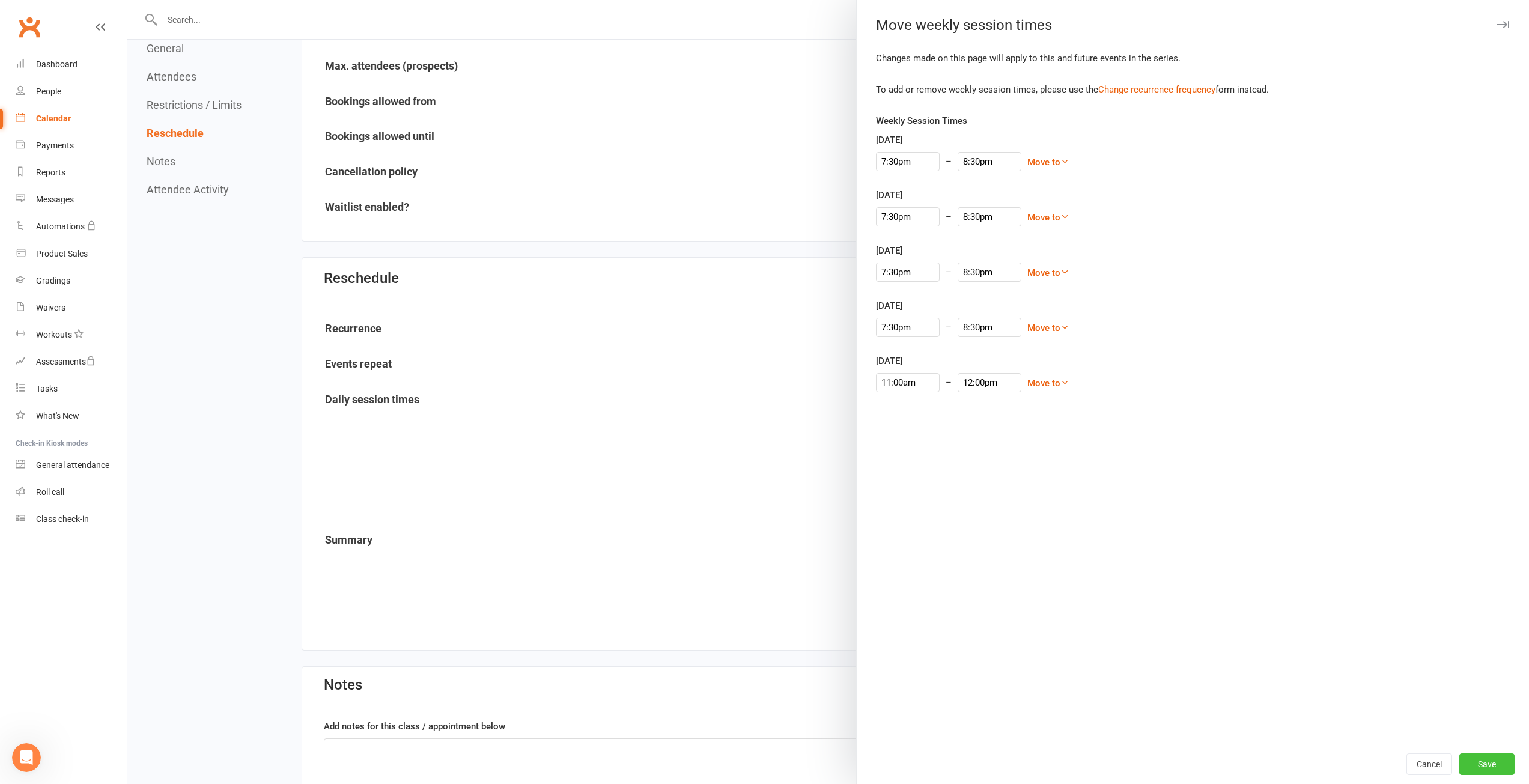
click at [1473, 758] on button "Save" at bounding box center [1487, 764] width 56 height 21
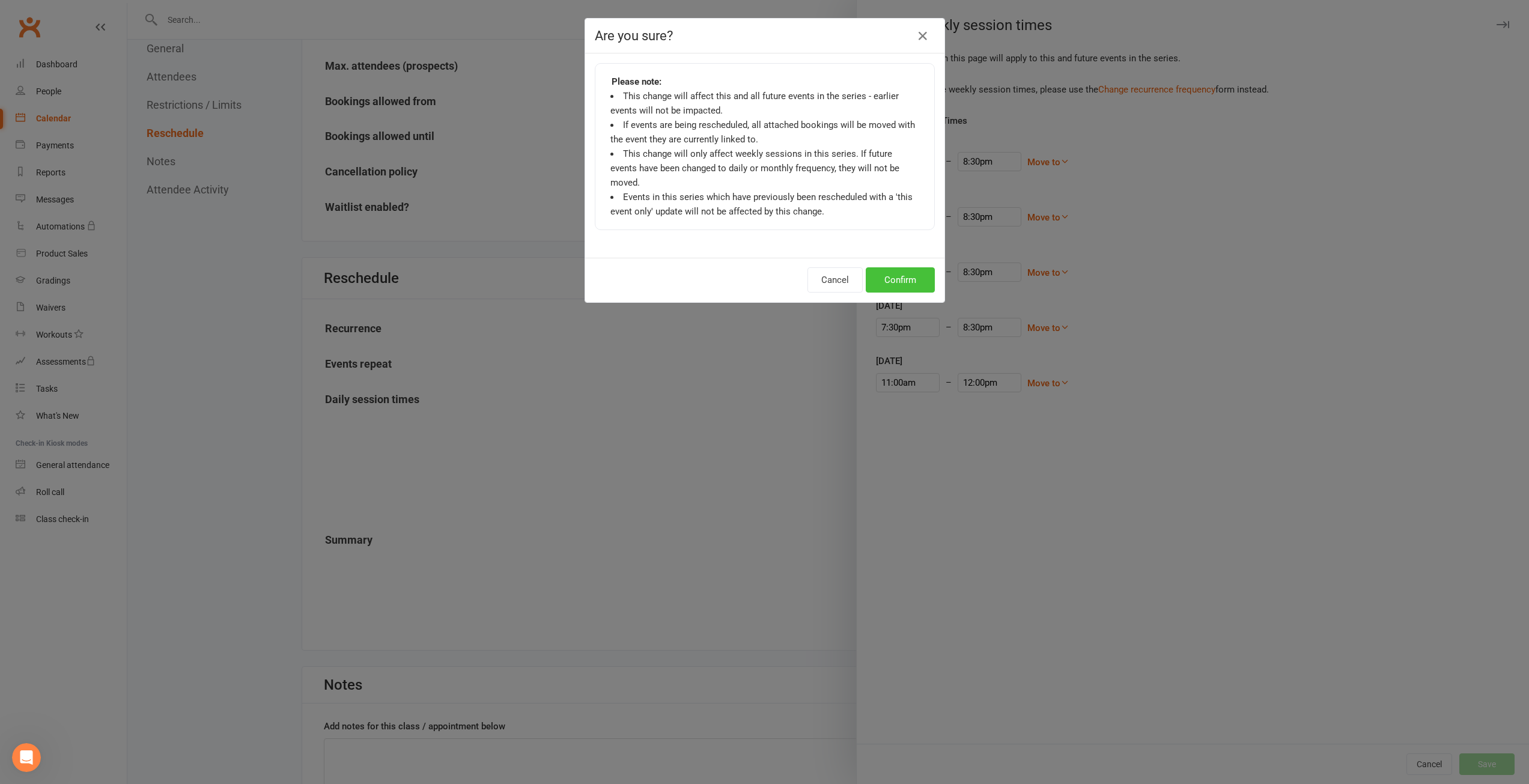
click at [914, 267] on button "Confirm" at bounding box center [901, 279] width 69 height 25
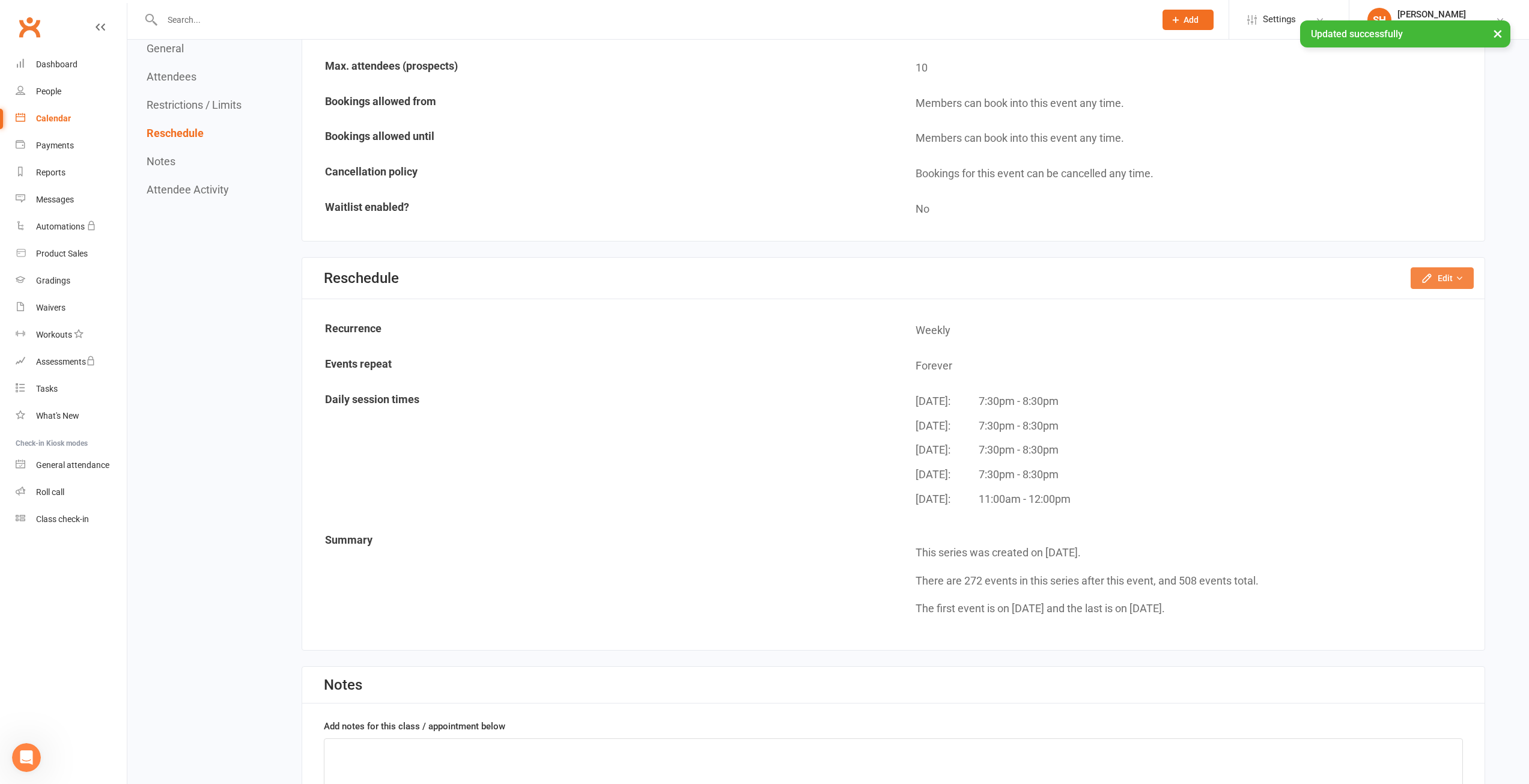
click at [1440, 275] on button "Edit" at bounding box center [1443, 277] width 63 height 21
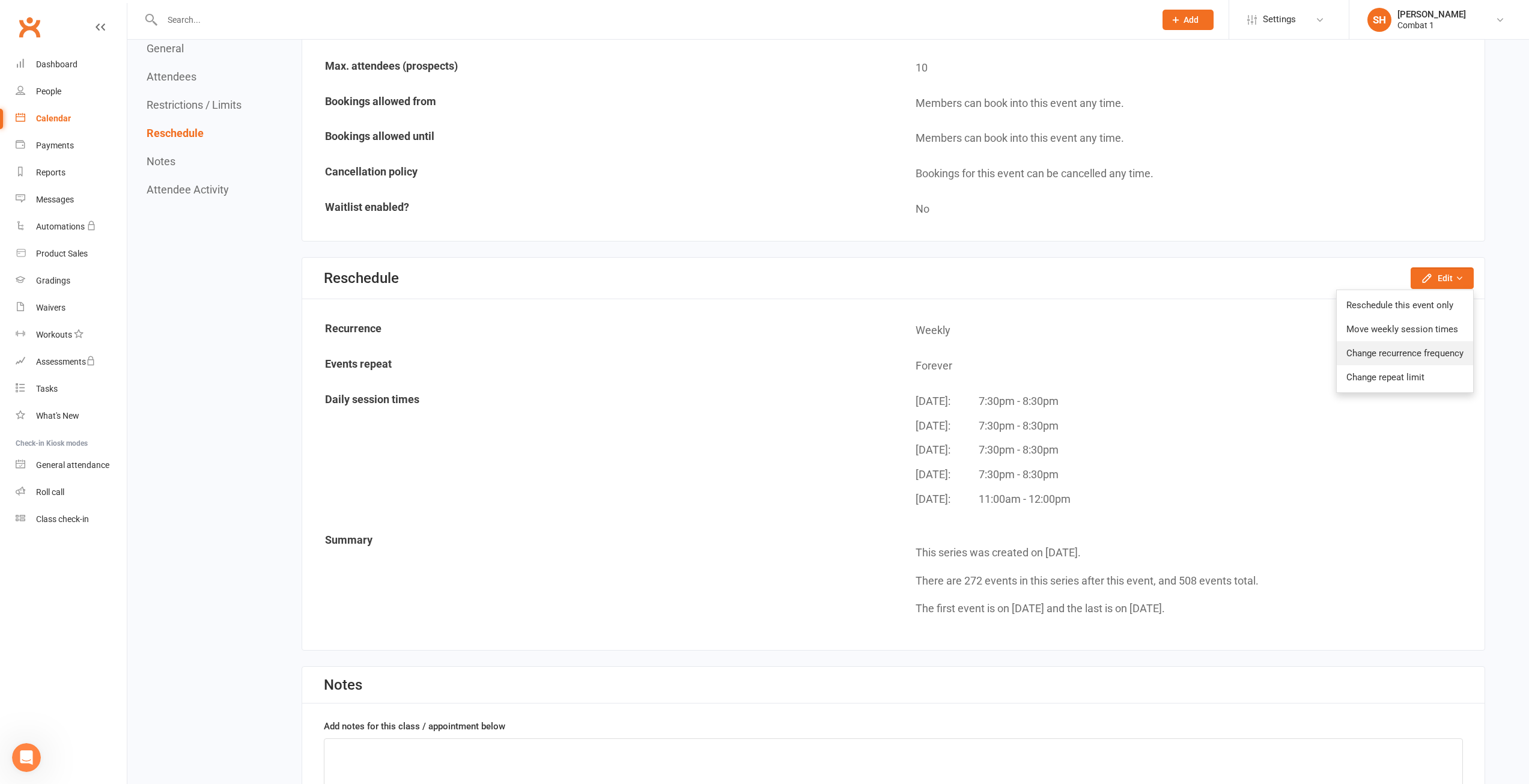
click at [1427, 356] on link "Change recurrence frequency" at bounding box center [1405, 353] width 136 height 24
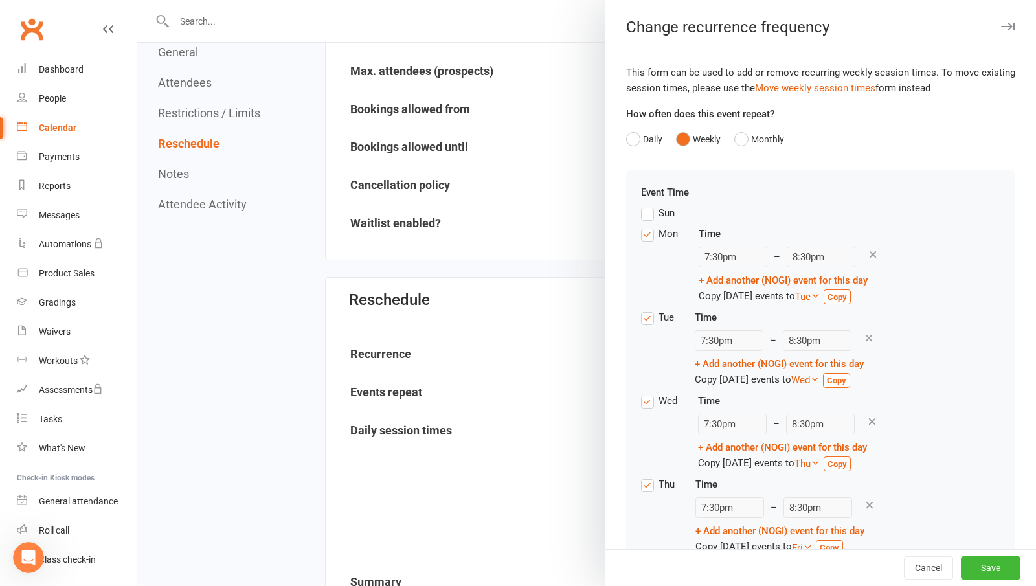
click at [952, 329] on div "Tue Time 7:30pm – 8:30pm + Add another (NOGI) event for this day Copy Tuesday’s…" at bounding box center [820, 351] width 359 height 84
click at [764, 360] on link "+ Add another (NOGI) event for this day" at bounding box center [779, 364] width 169 height 12
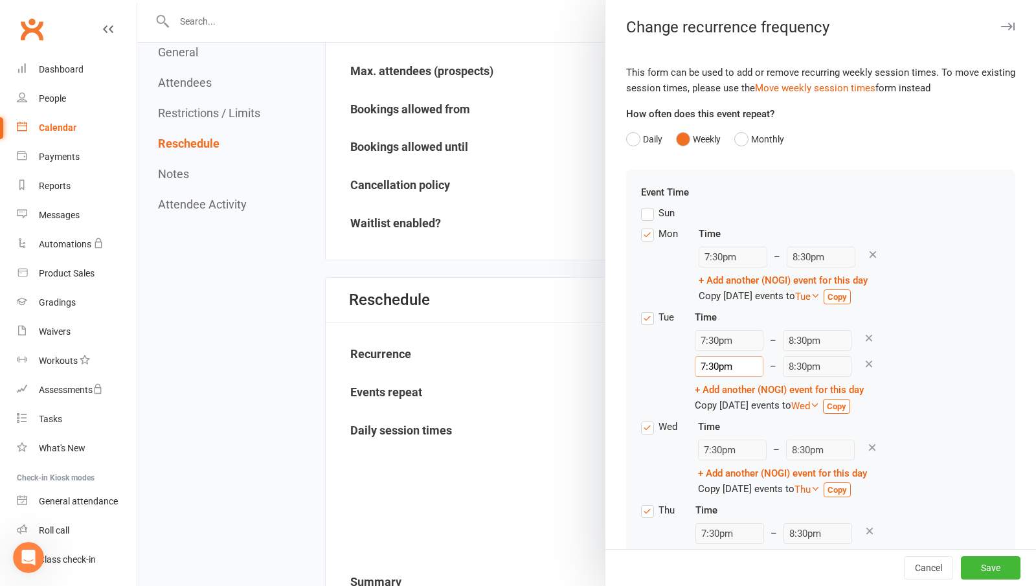
click at [720, 374] on input "7:30pm" at bounding box center [729, 366] width 69 height 21
type input "12:00pm"
type input "1:00pm"
click at [724, 403] on li "12:00pm" at bounding box center [726, 406] width 62 height 19
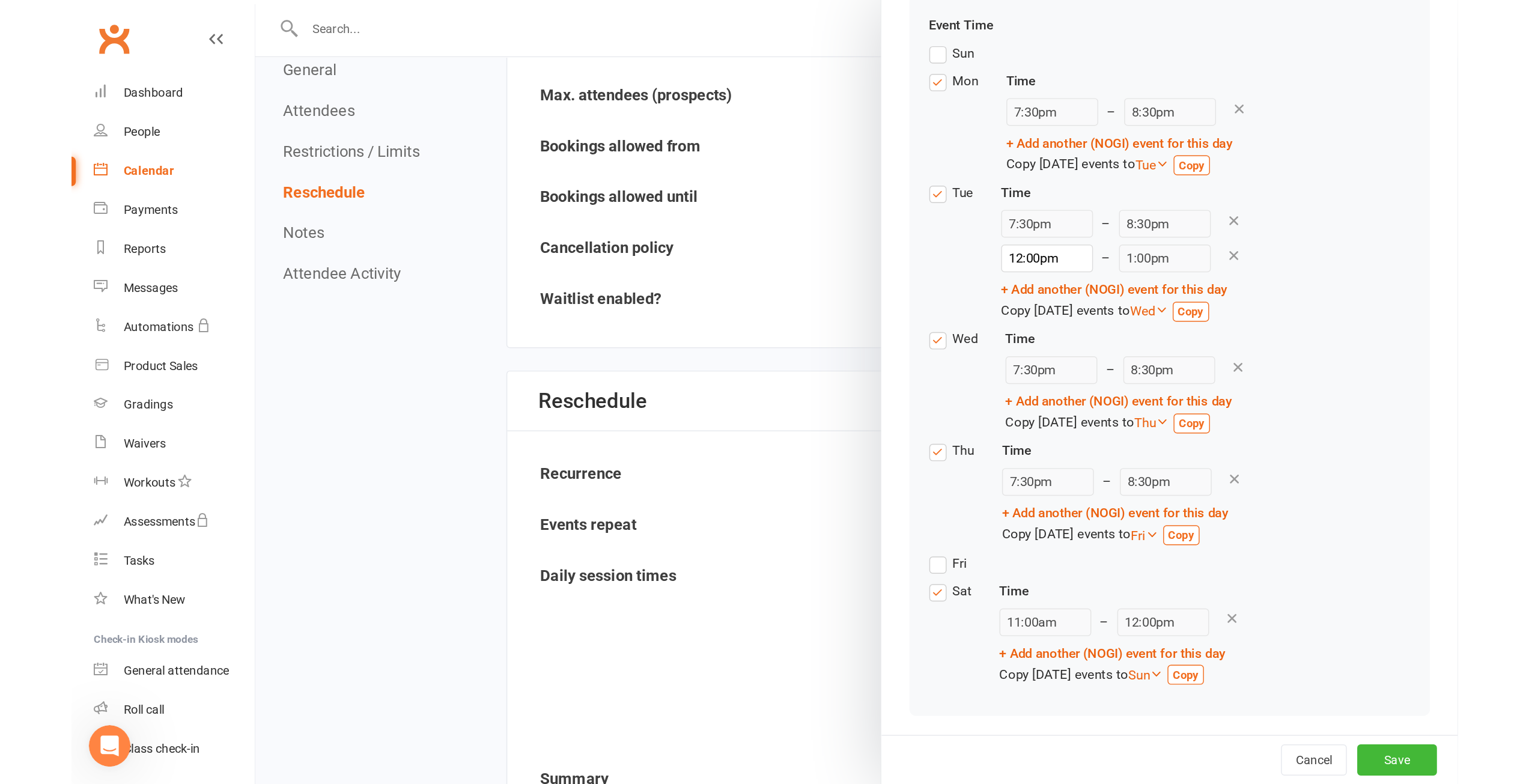
scroll to position [164, 0]
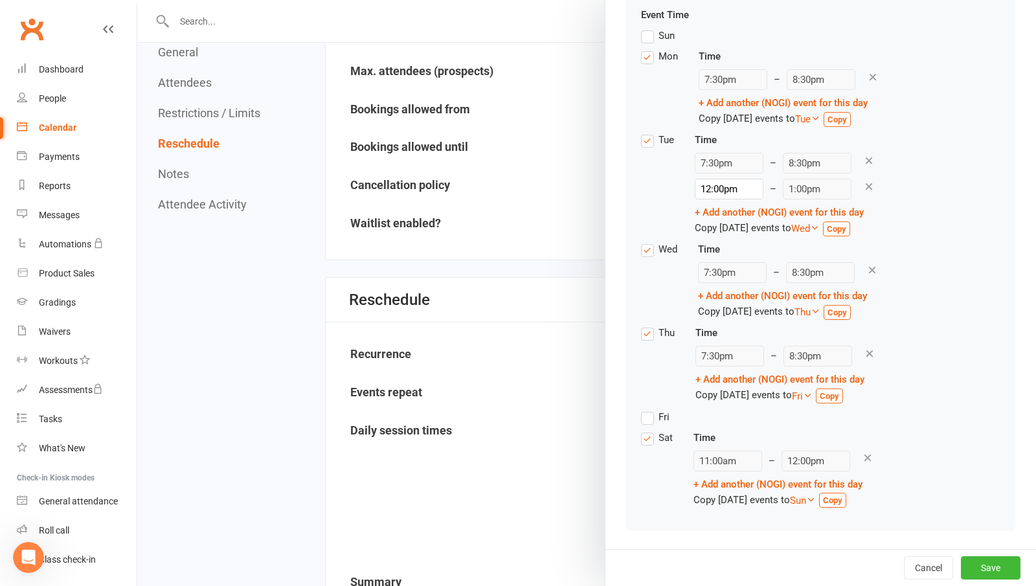
click at [921, 133] on div "Tue Time 7:30pm – 8:30pm 12:00pm 12:00am 12:15am 12:30am 12:45am 1:00am 1:15am …" at bounding box center [820, 186] width 359 height 109
click at [980, 560] on button "Save" at bounding box center [991, 567] width 60 height 23
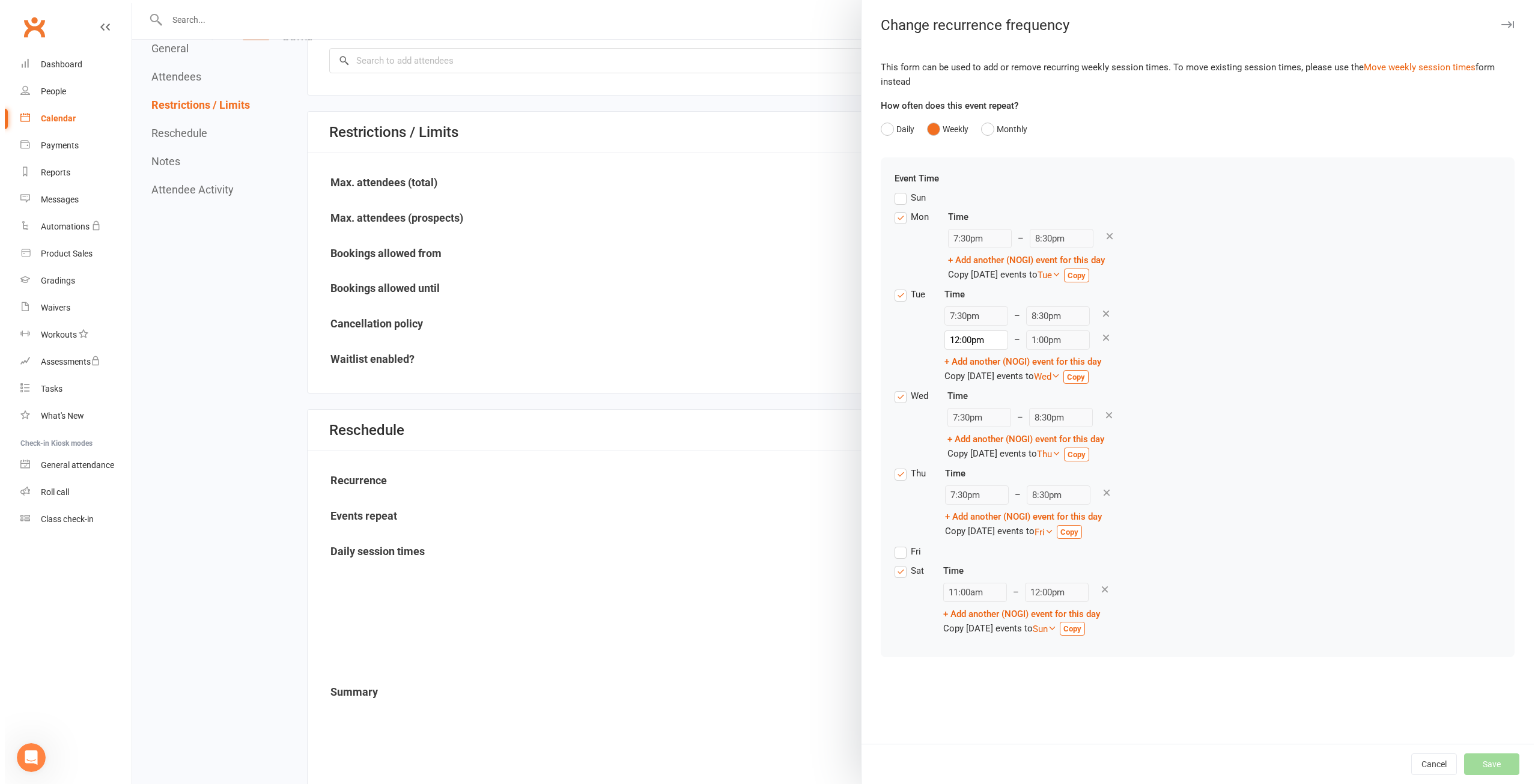
scroll to position [680, 0]
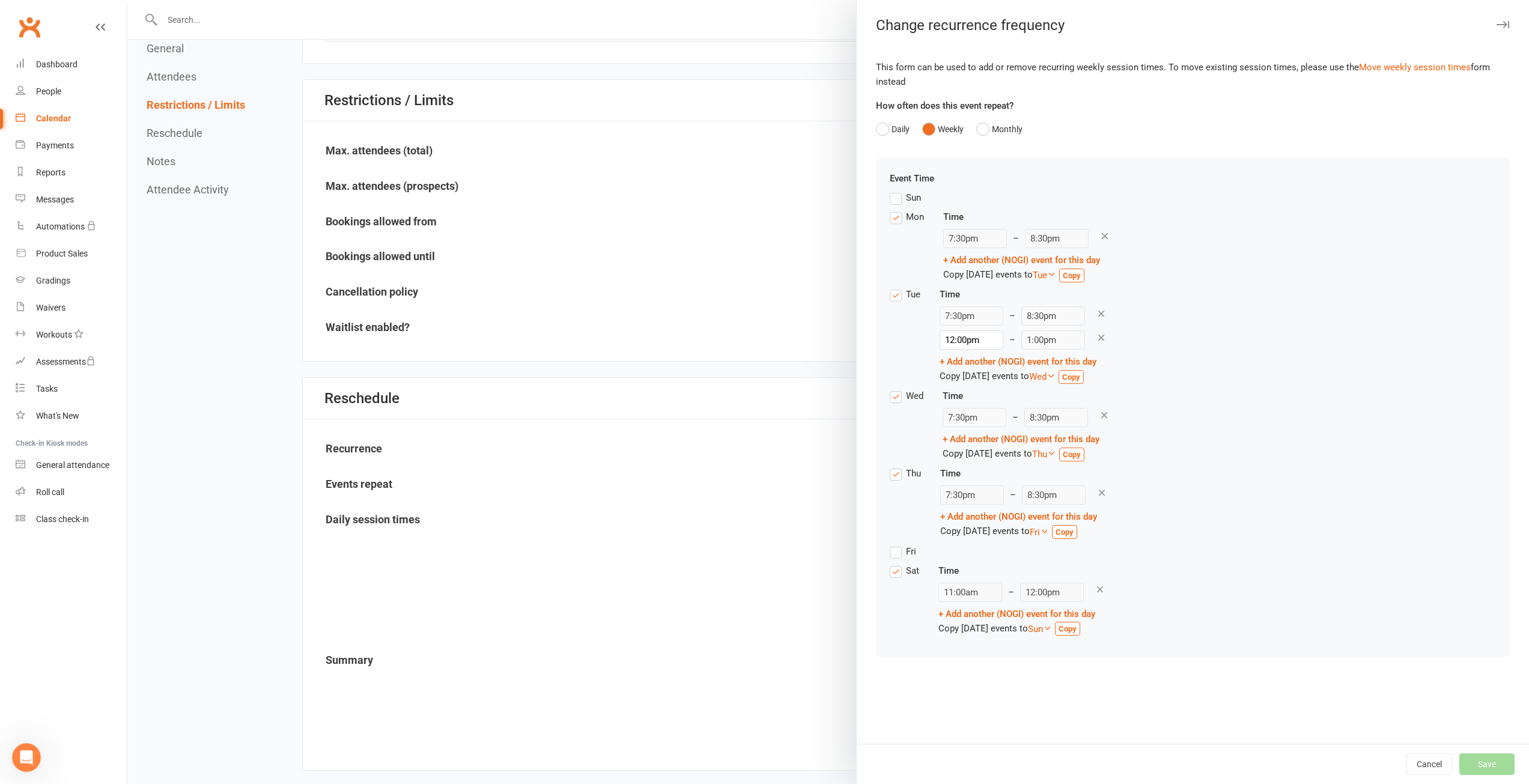
click at [1360, 465] on div "Wed Time 7:30pm – 8:30pm + Add another (NOGI) event for this day Copy Wednesday…" at bounding box center [1193, 428] width 606 height 78
click at [1486, 762] on div "Cancel Save" at bounding box center [1193, 763] width 672 height 40
click at [1426, 765] on button "Cancel" at bounding box center [1429, 764] width 45 height 21
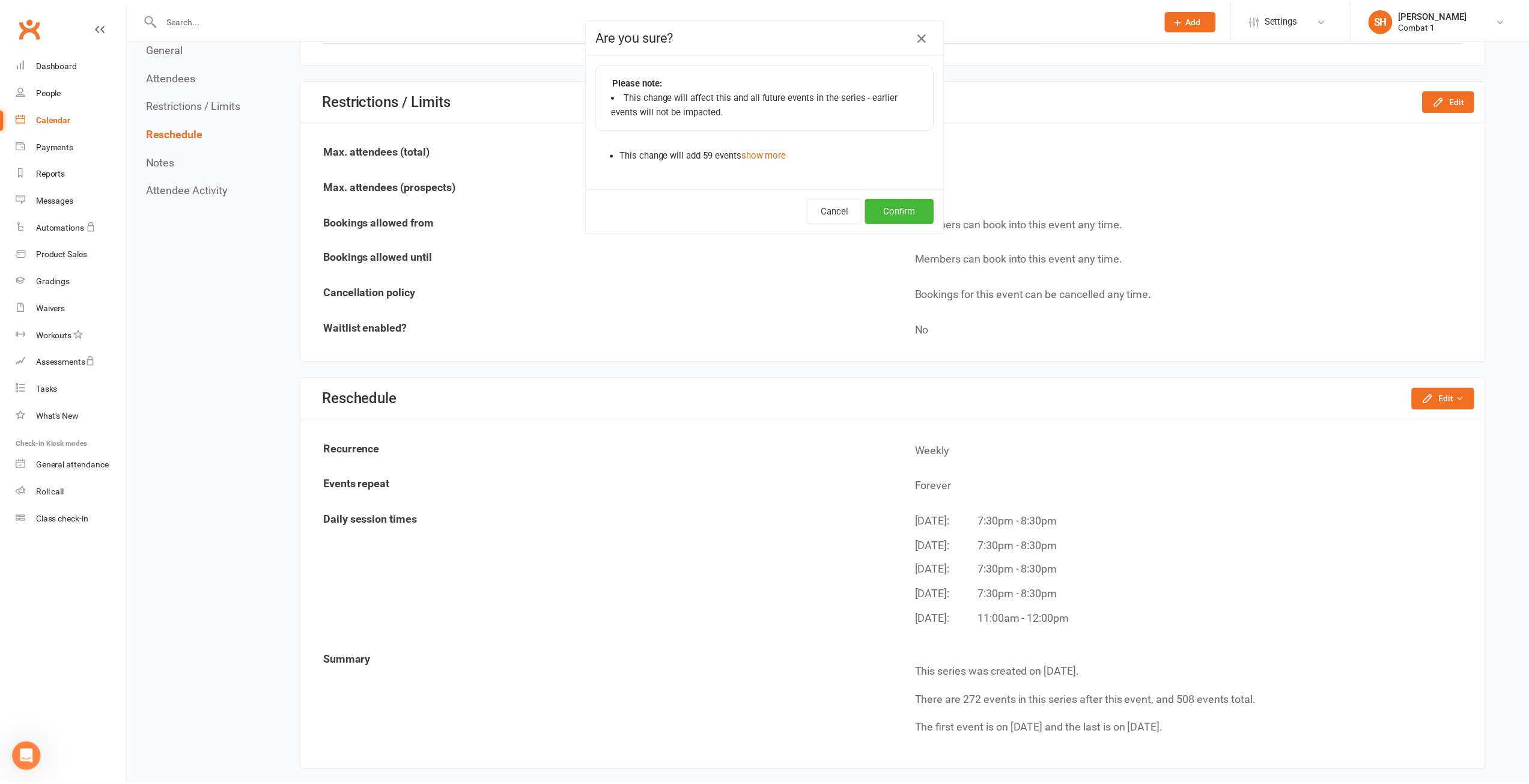
scroll to position [839, 0]
click at [911, 211] on button "Confirm" at bounding box center [904, 210] width 69 height 25
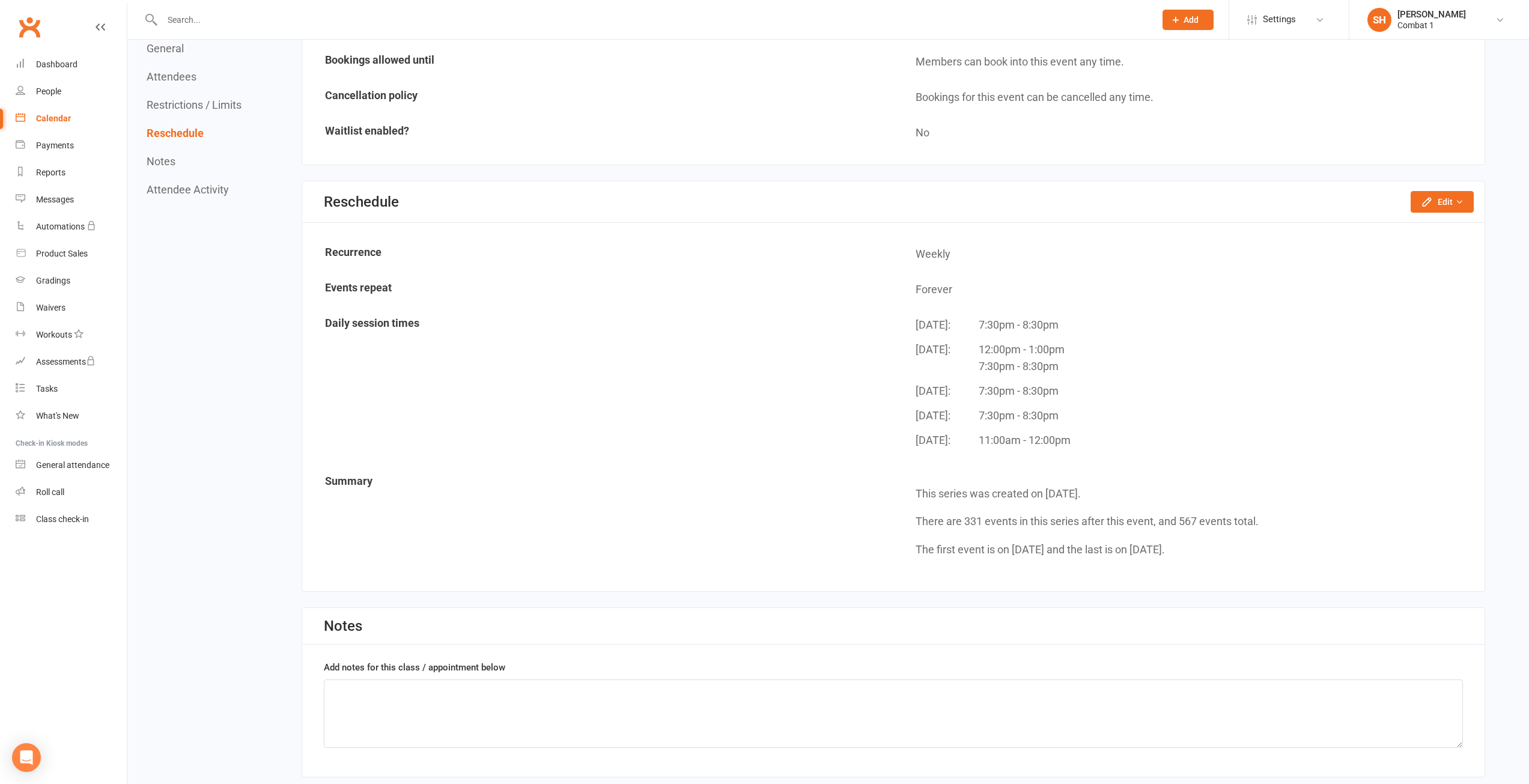
scroll to position [920, 0]
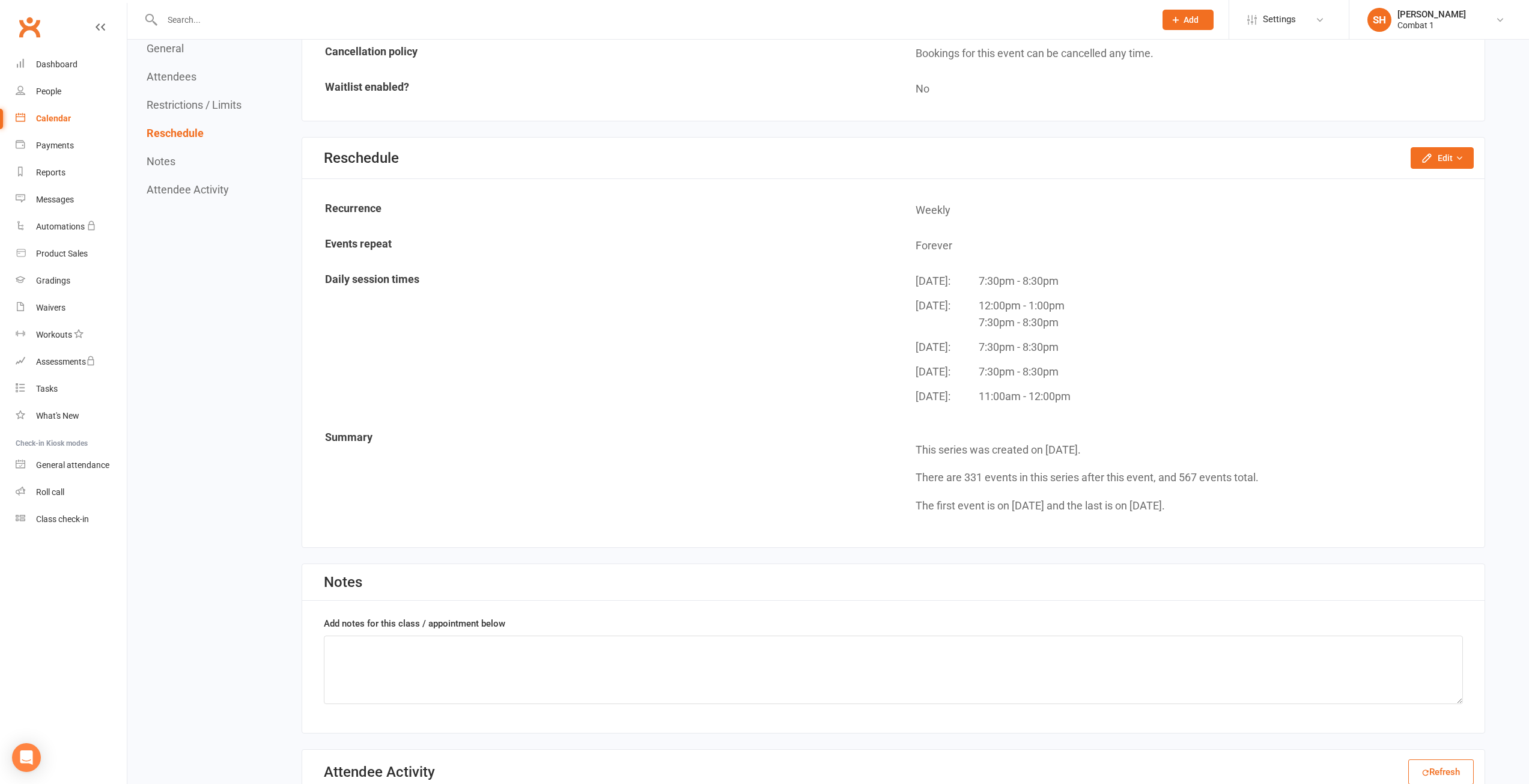
click at [1260, 263] on table "Recurrence Weekly Events repeat Forever Daily session times [DATE]: 7:30pm - 8:…" at bounding box center [894, 363] width 1183 height 341
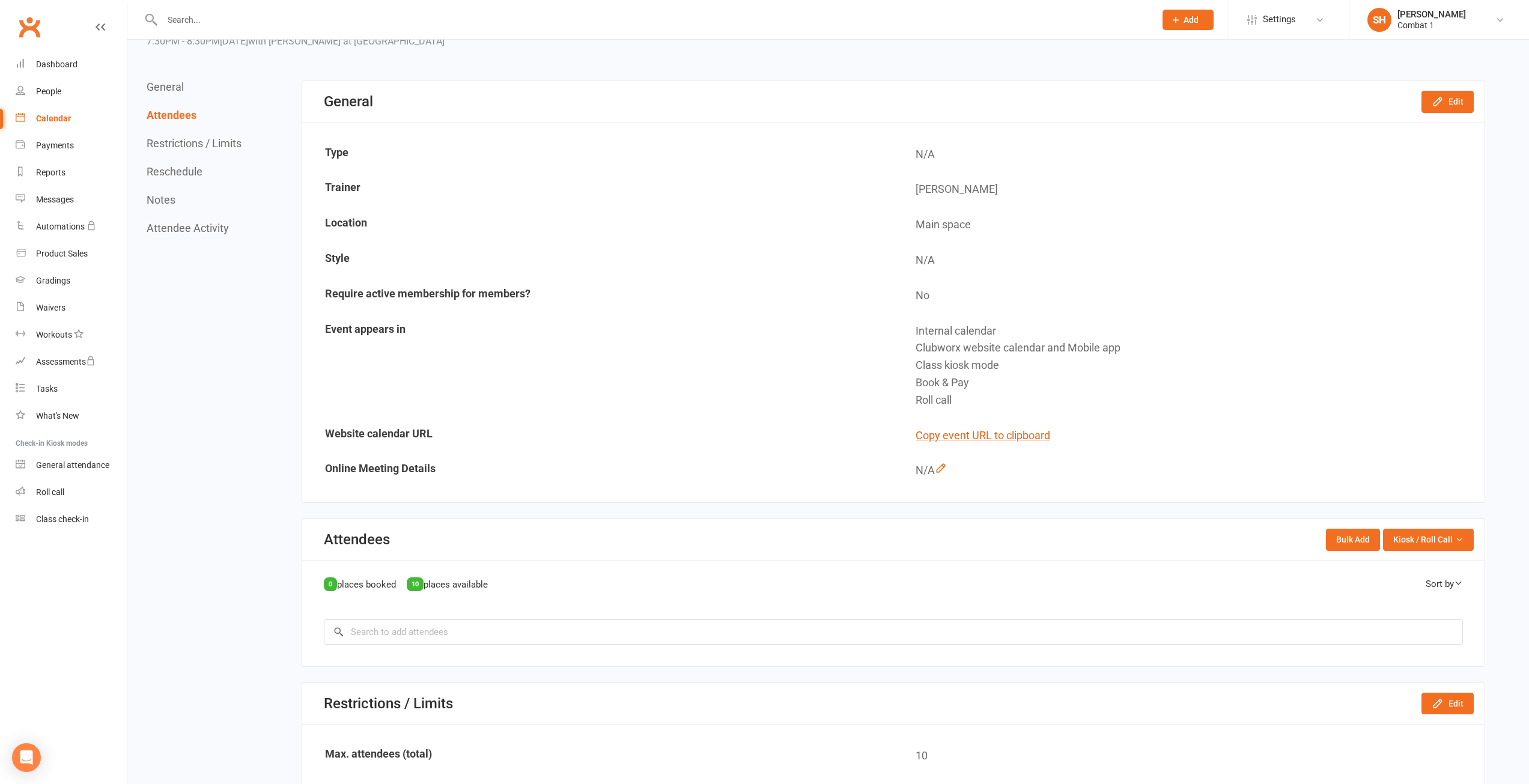
scroll to position [0, 0]
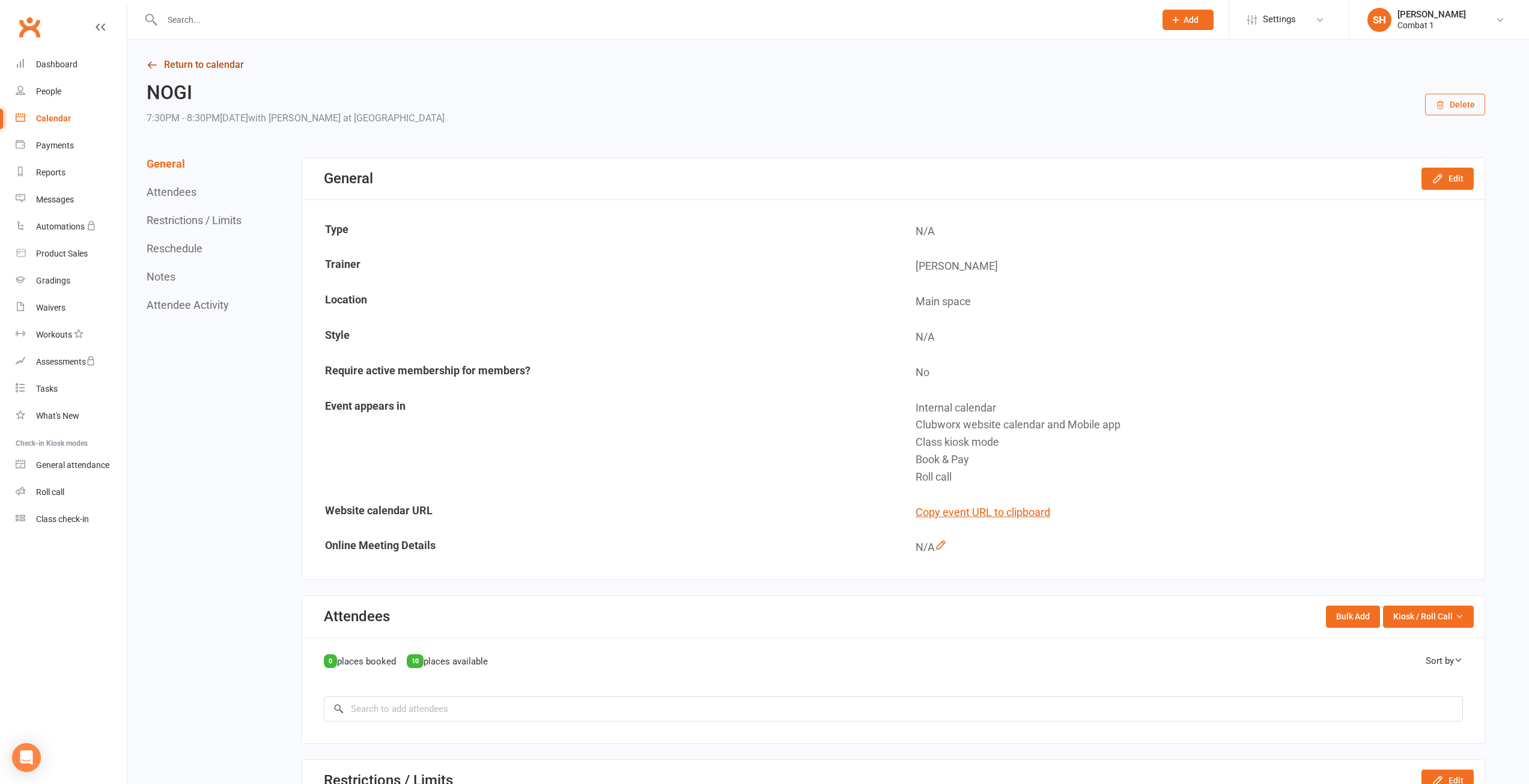
click at [212, 62] on link "Return to calendar" at bounding box center [816, 65] width 1339 height 17
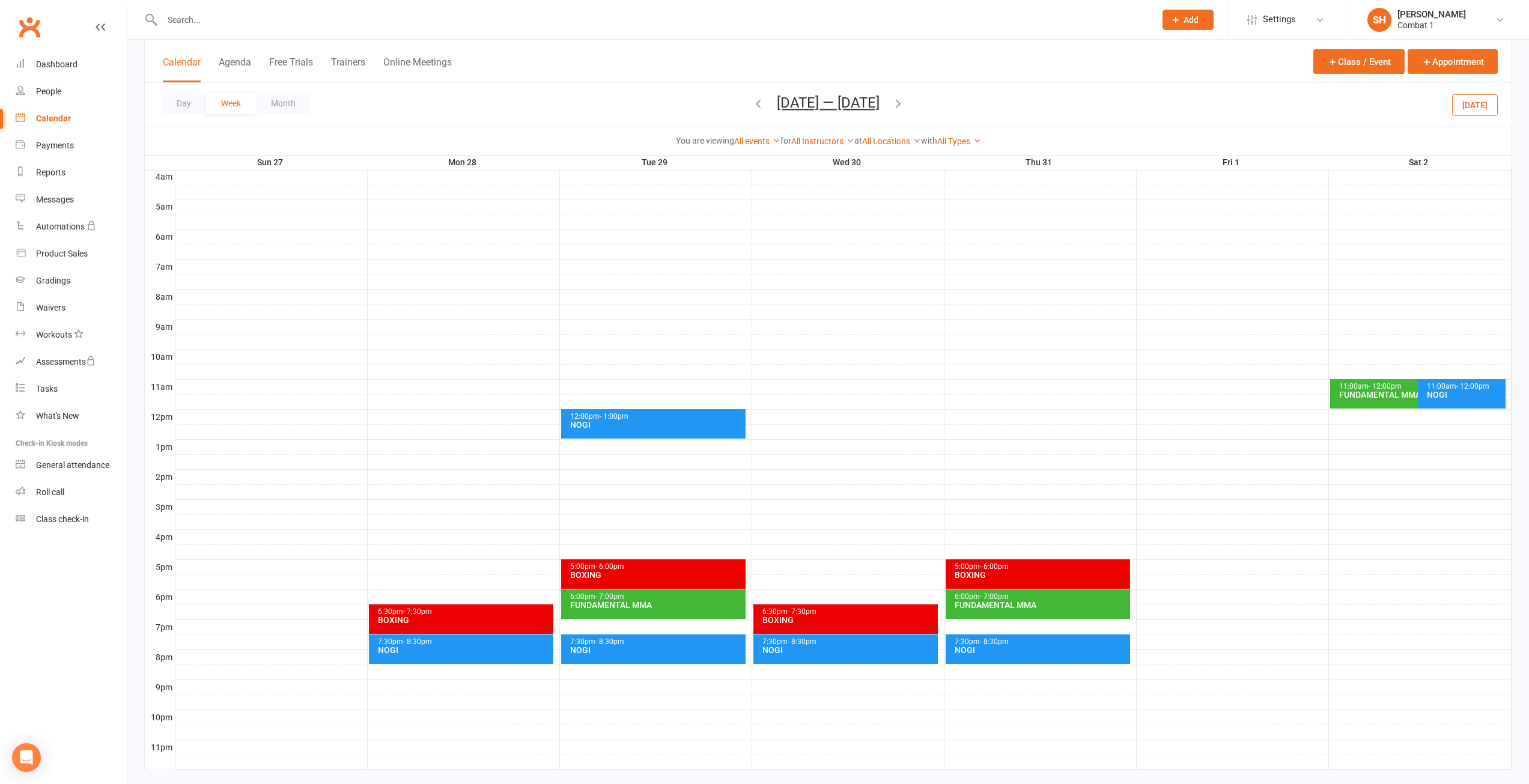
scroll to position [215, 0]
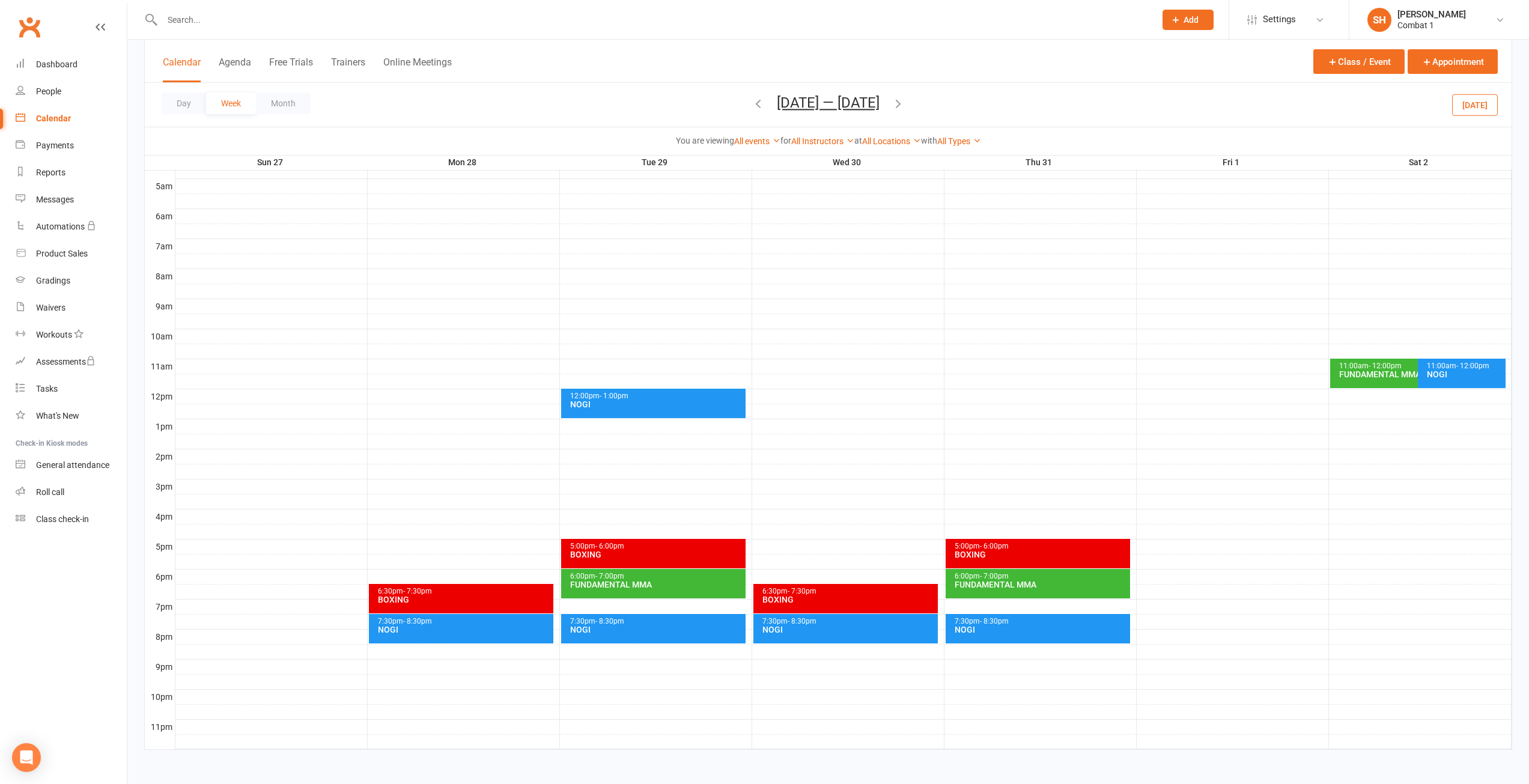
click at [405, 623] on span "- 8:30pm" at bounding box center [417, 621] width 29 height 8
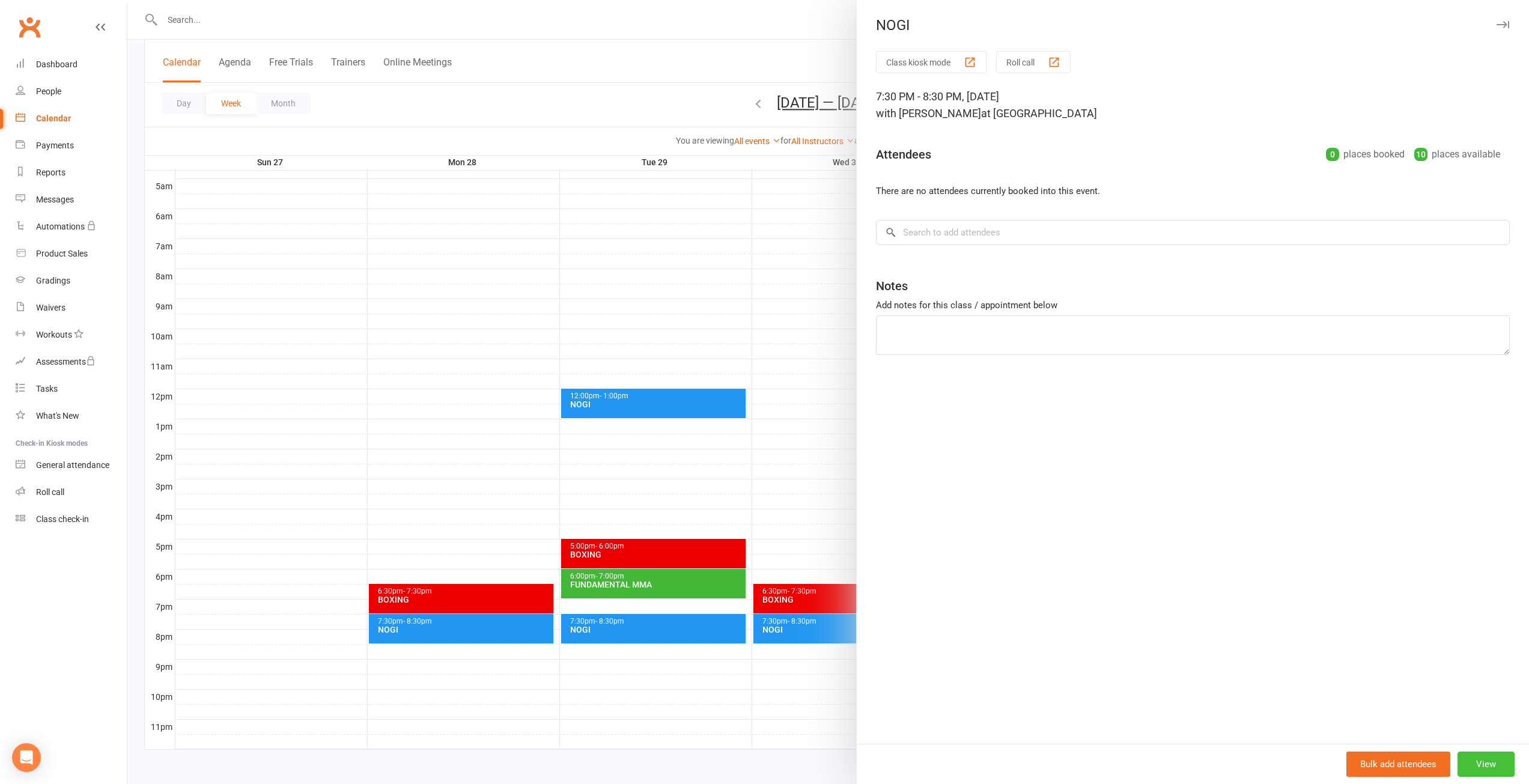
click at [1485, 755] on button "View" at bounding box center [1485, 764] width 57 height 25
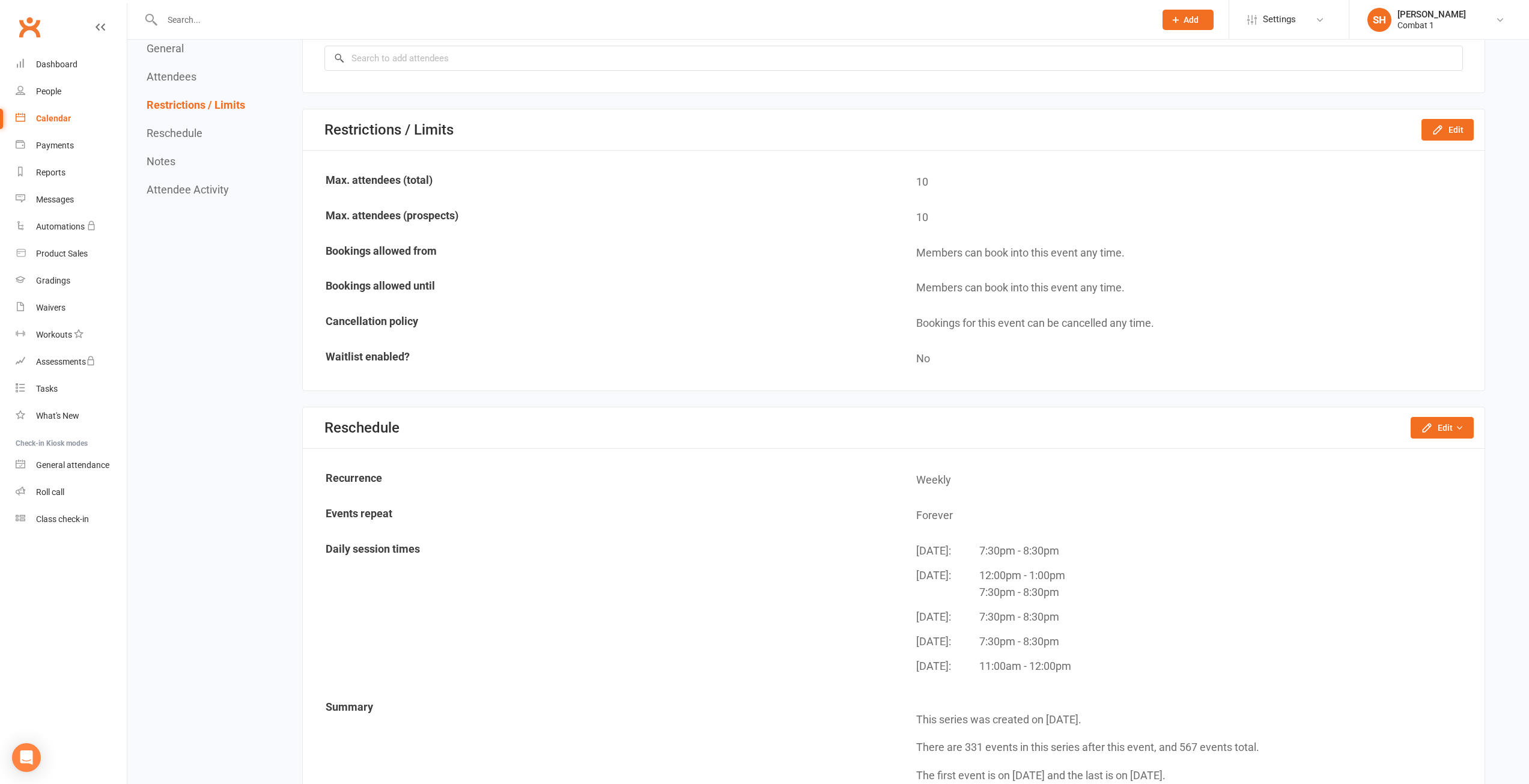
scroll to position [661, 0]
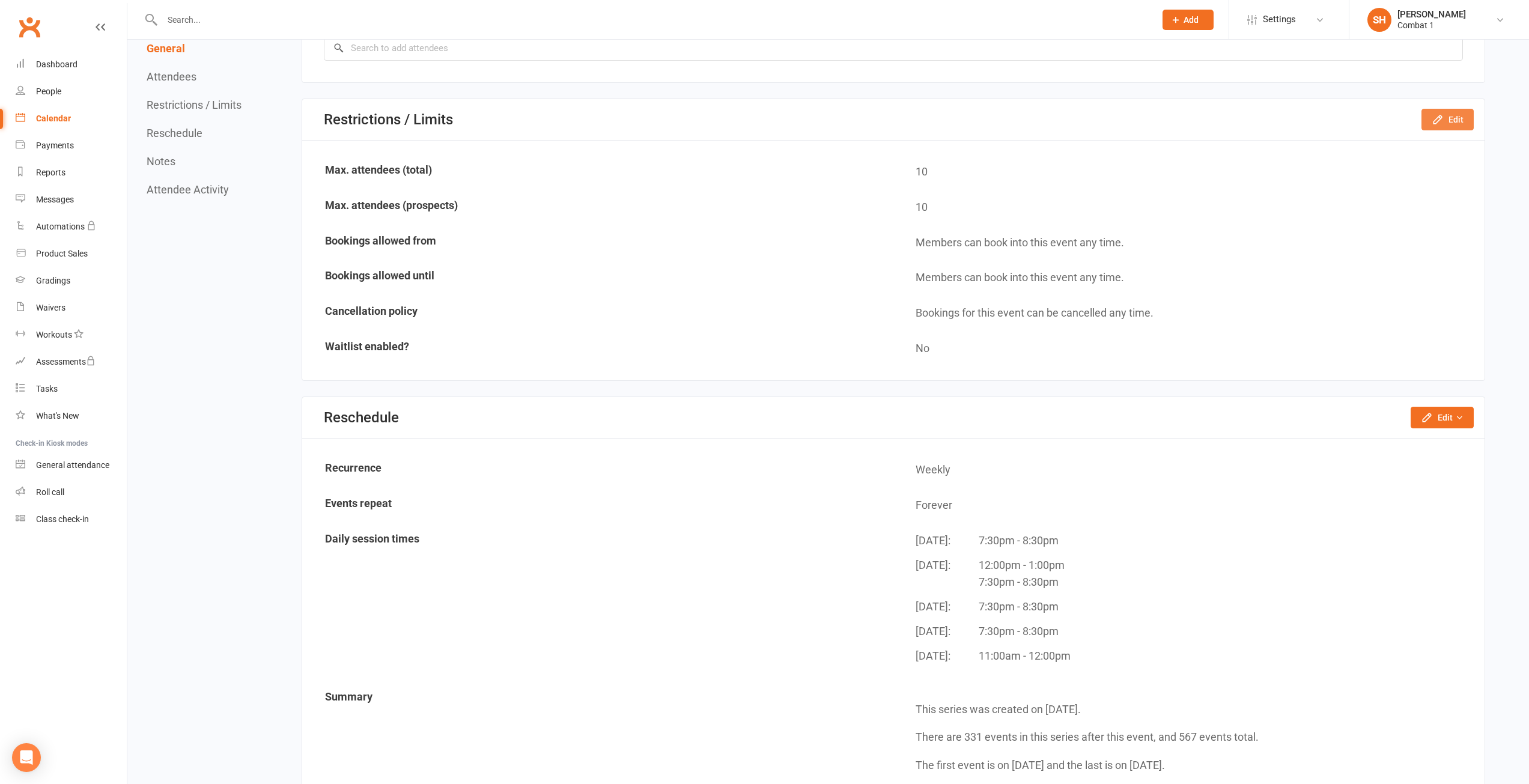
click at [1452, 110] on button "Edit" at bounding box center [1448, 119] width 52 height 21
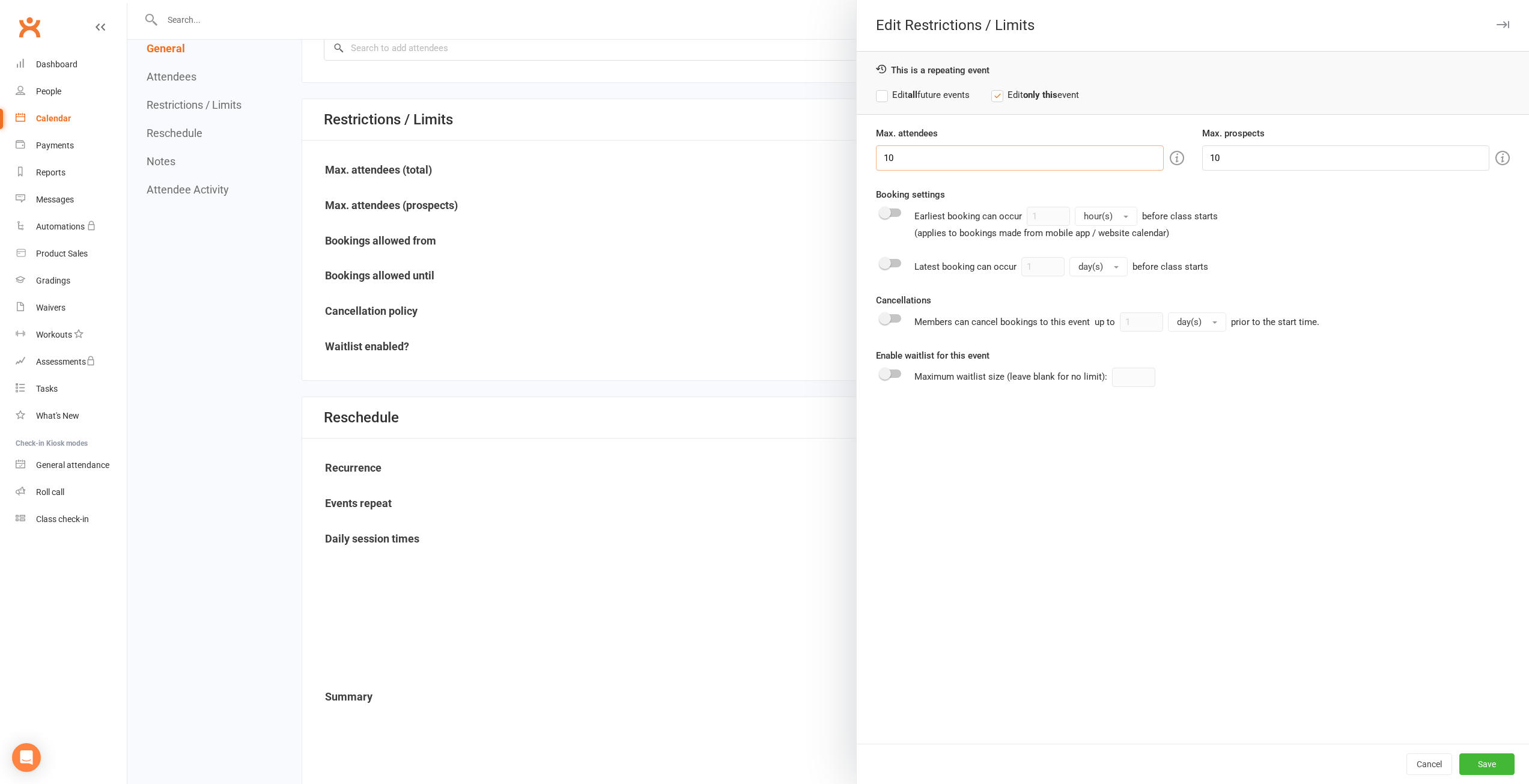
drag, startPoint x: 953, startPoint y: 159, endPoint x: 665, endPoint y: 179, distance: 288.7
click at [710, 0] on div "Edit Restrictions / Limits This is a repeating event Edit all future events Edi…" at bounding box center [828, 0] width 1402 height 0
type input "40"
click at [1272, 485] on div "Max. attendees 40 Max. prospects 10 Booking settings Earliest booking can occur…" at bounding box center [1193, 434] width 672 height 617
click at [1480, 761] on button "Save" at bounding box center [1487, 764] width 56 height 21
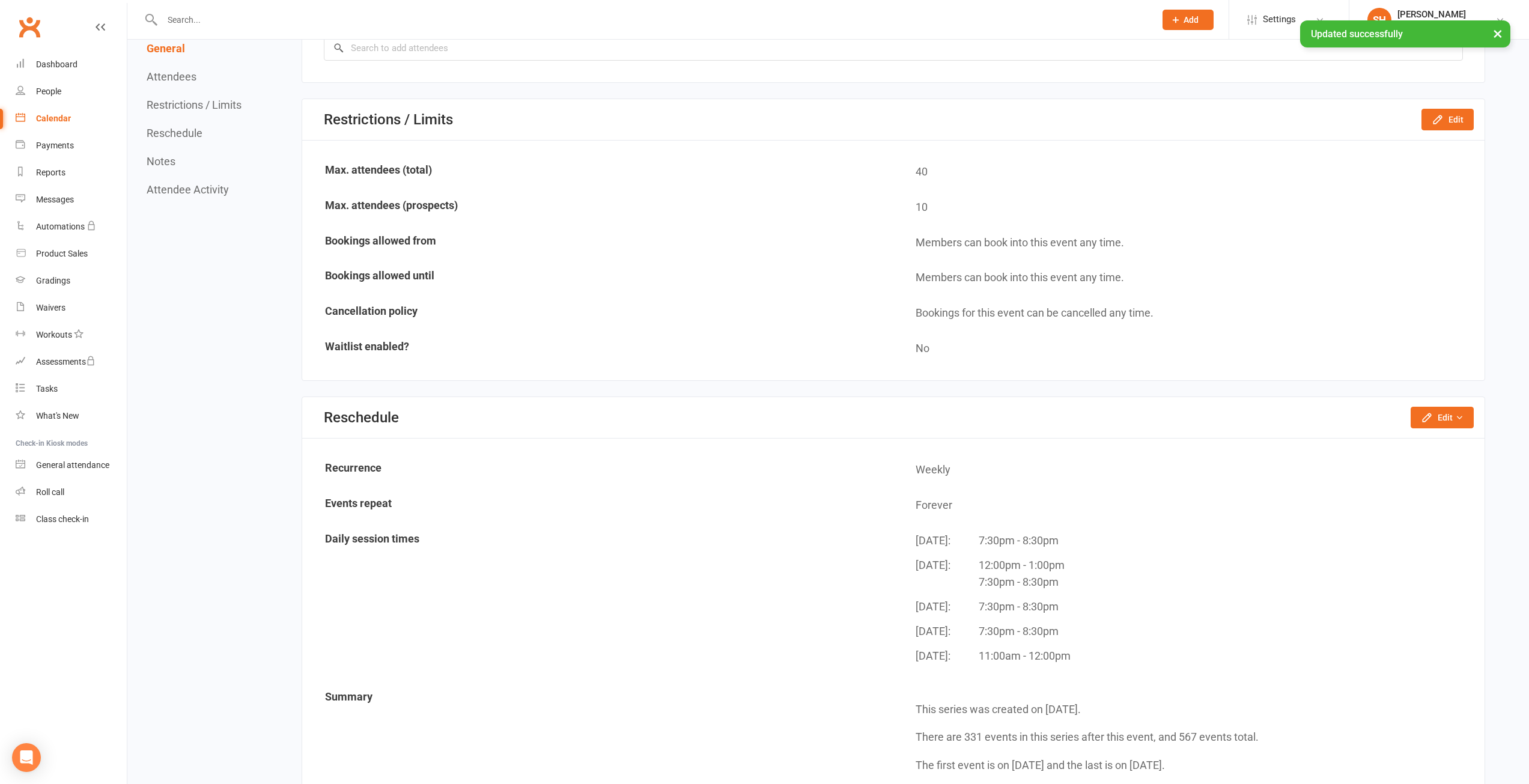
click at [599, 349] on td "Waitlist enabled?" at bounding box center [598, 348] width 590 height 34
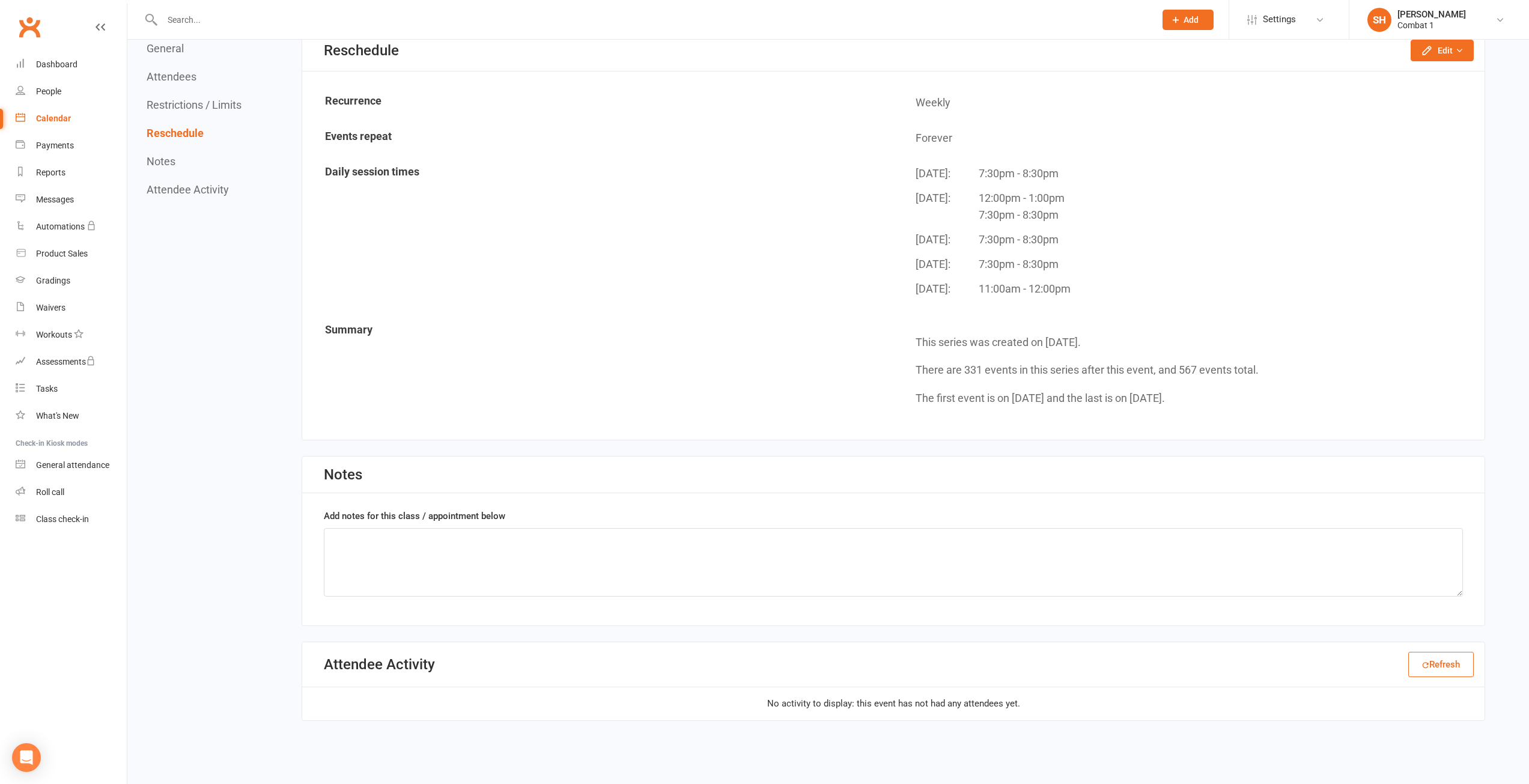
scroll to position [1058, 0]
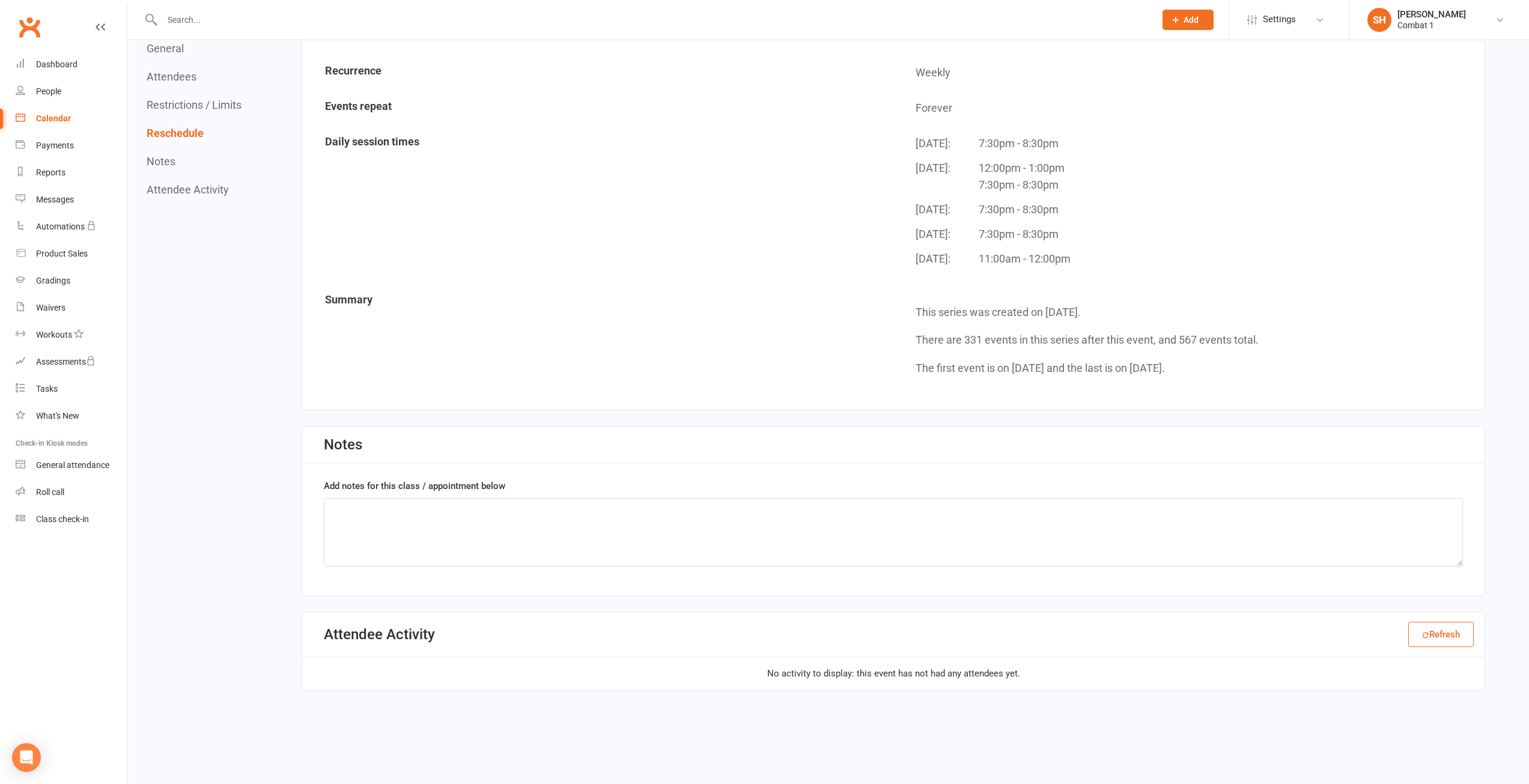
click at [508, 263] on td "Daily session times" at bounding box center [598, 205] width 590 height 157
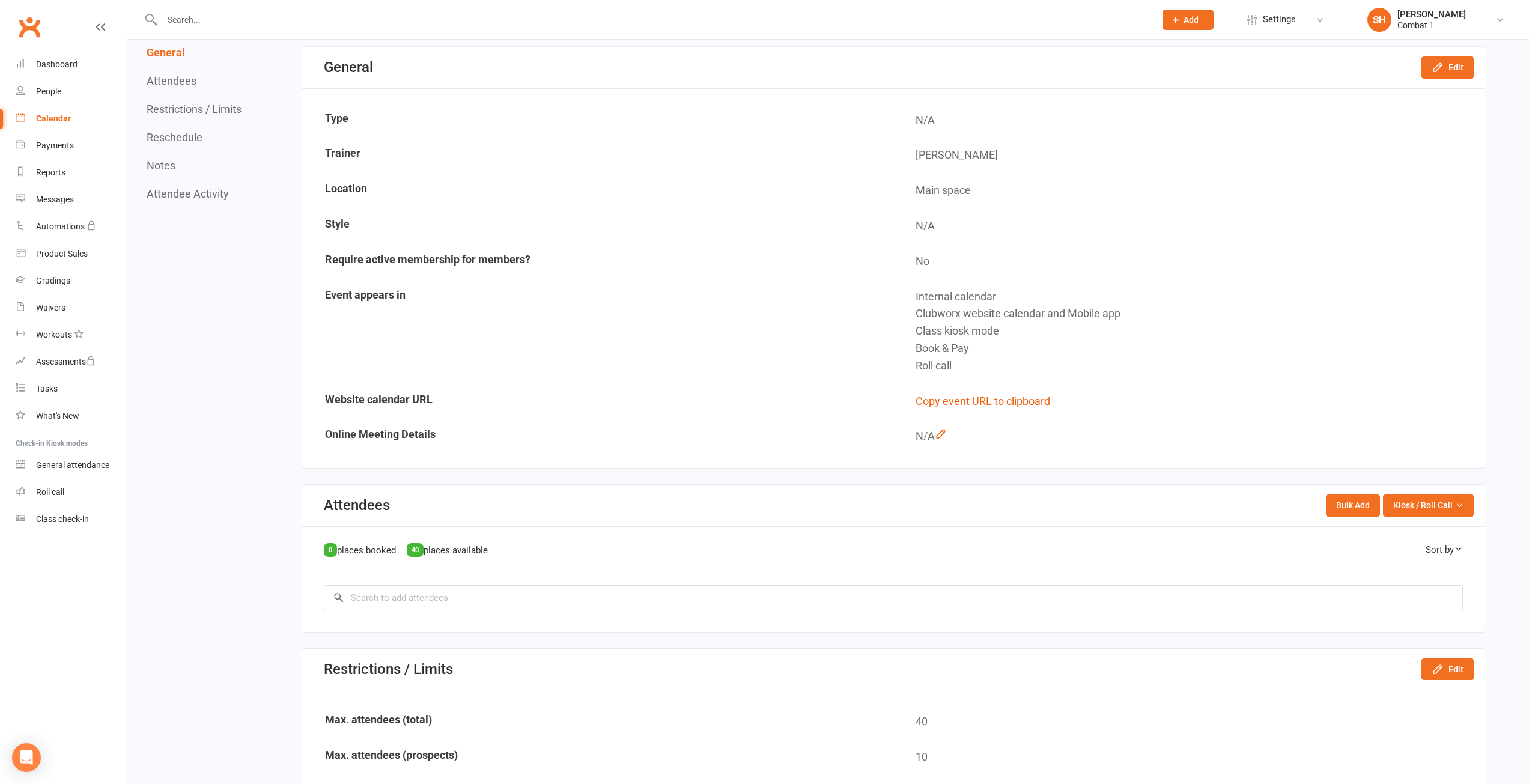
scroll to position [0, 0]
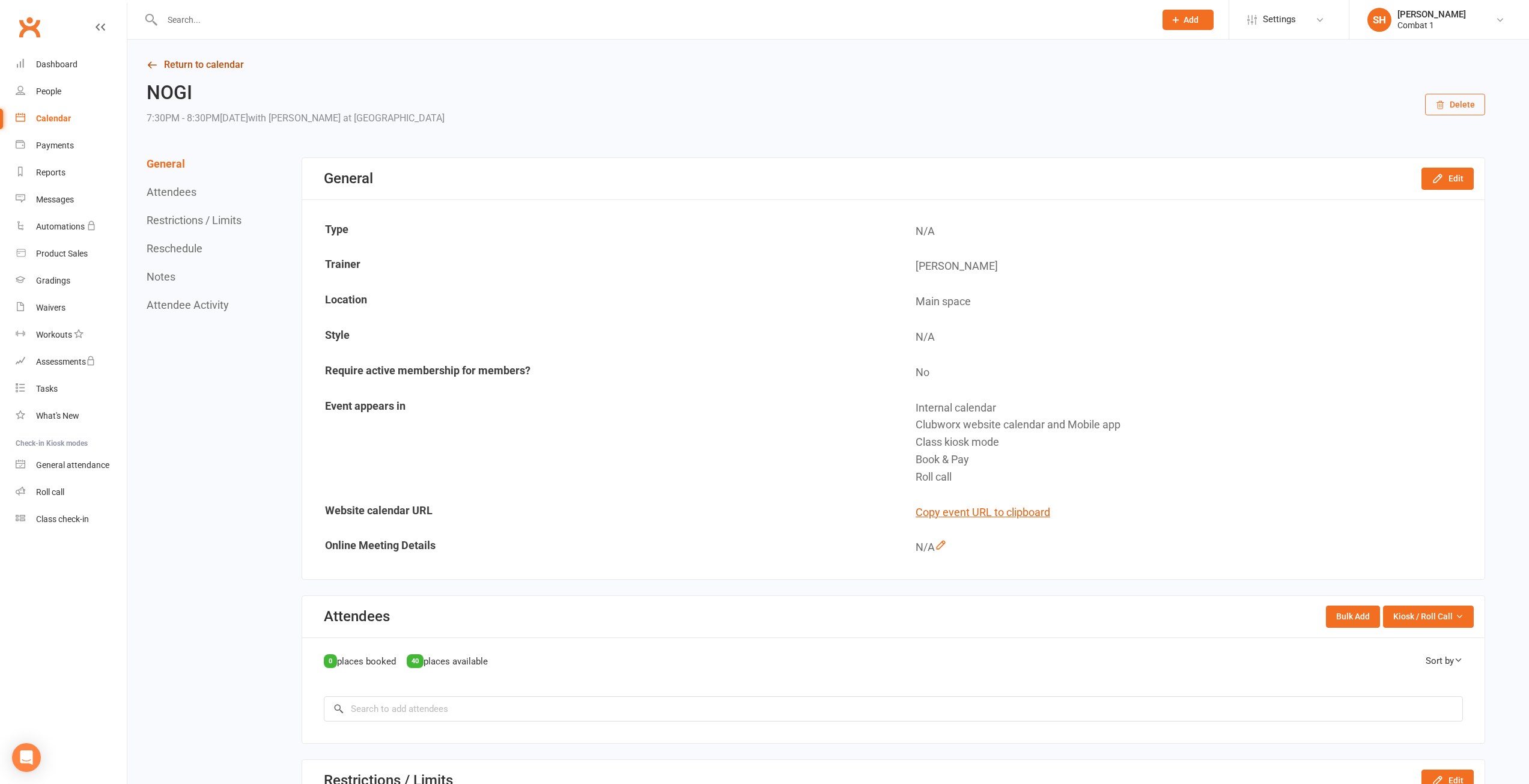
click at [185, 69] on link "Return to calendar" at bounding box center [816, 65] width 1339 height 17
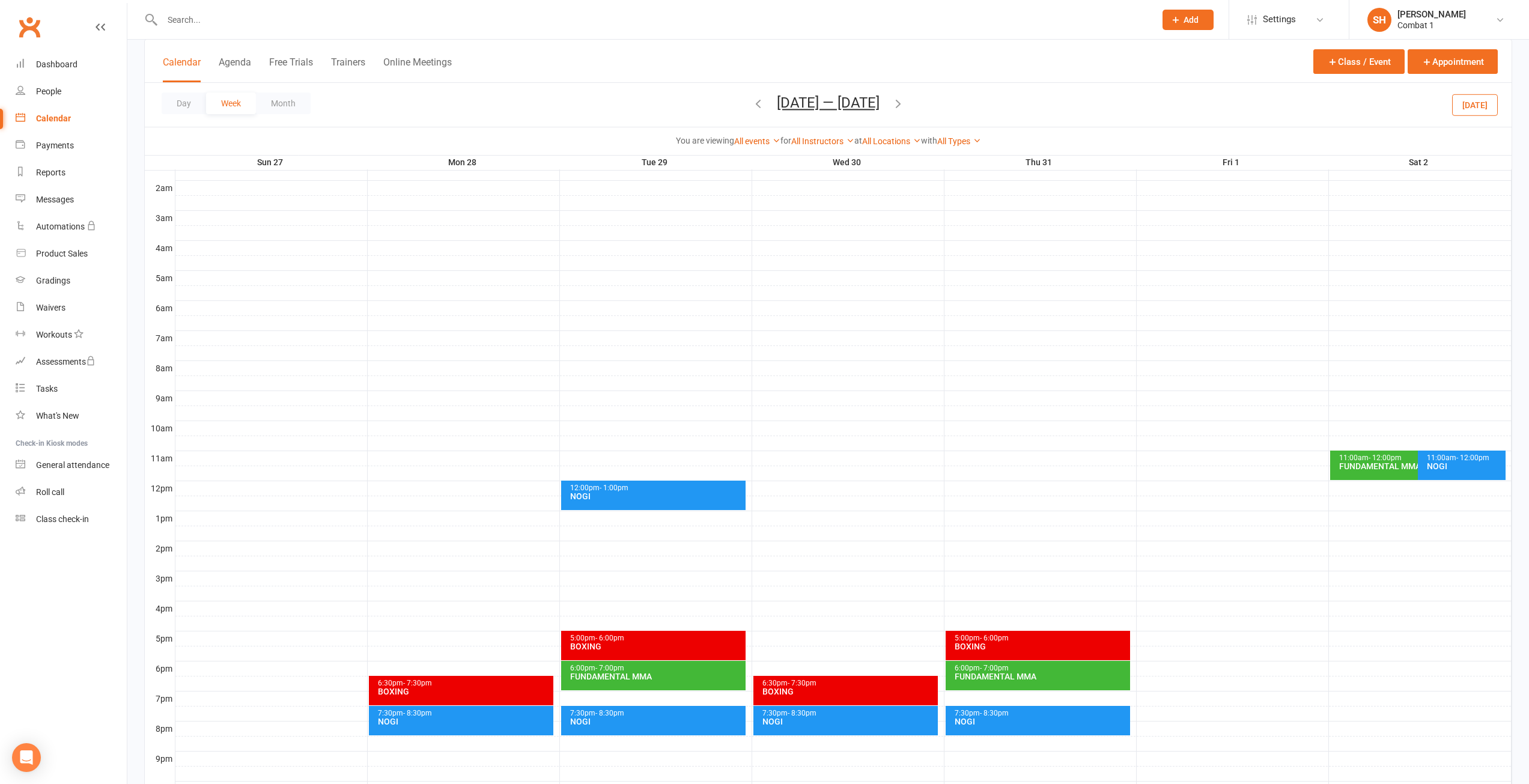
scroll to position [215, 0]
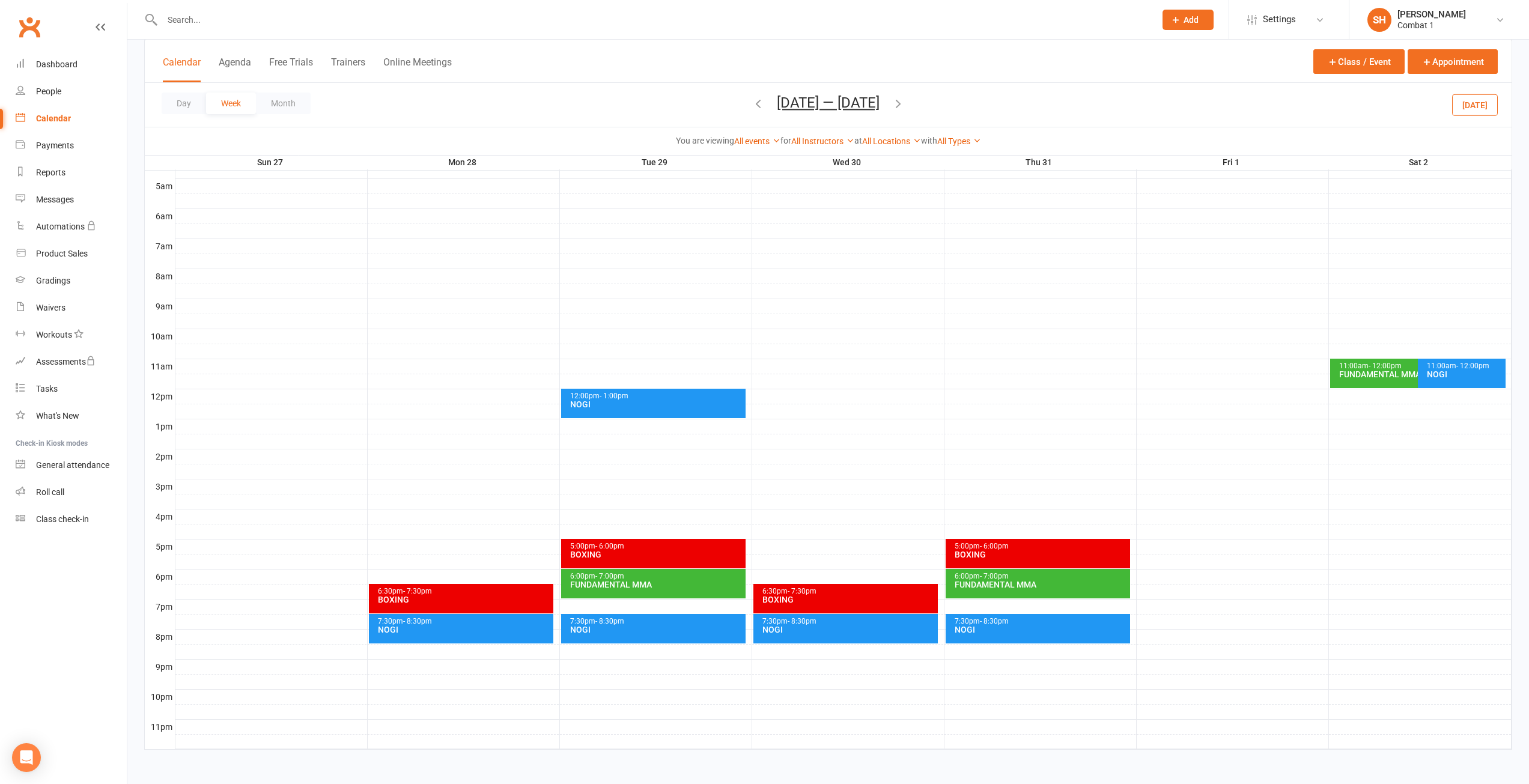
click at [402, 596] on div "BOXING" at bounding box center [464, 599] width 174 height 8
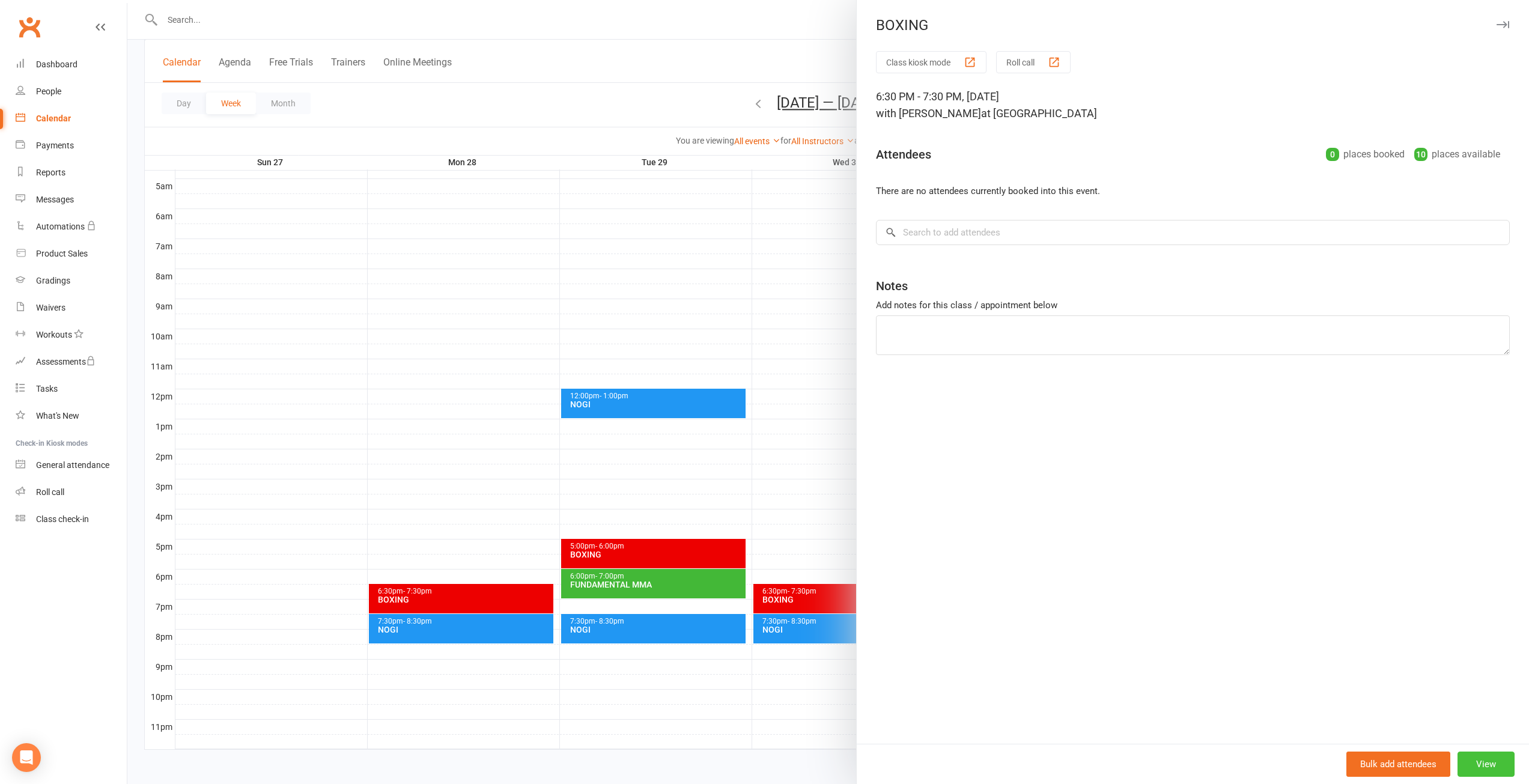
drag, startPoint x: 1472, startPoint y: 761, endPoint x: 1448, endPoint y: 690, distance: 74.9
click at [1471, 761] on button "View" at bounding box center [1485, 764] width 57 height 25
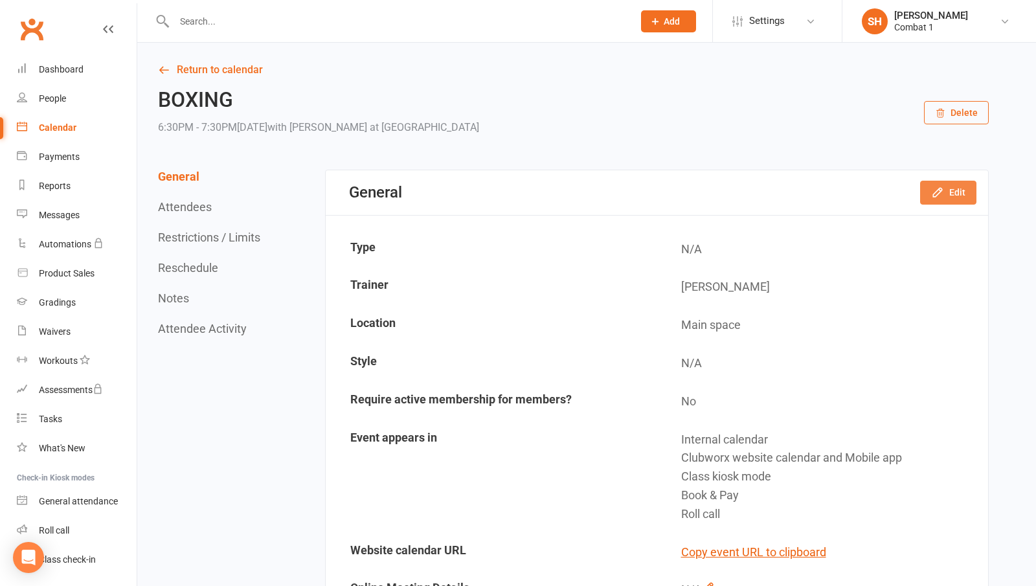
click at [956, 196] on button "Edit" at bounding box center [948, 192] width 56 height 23
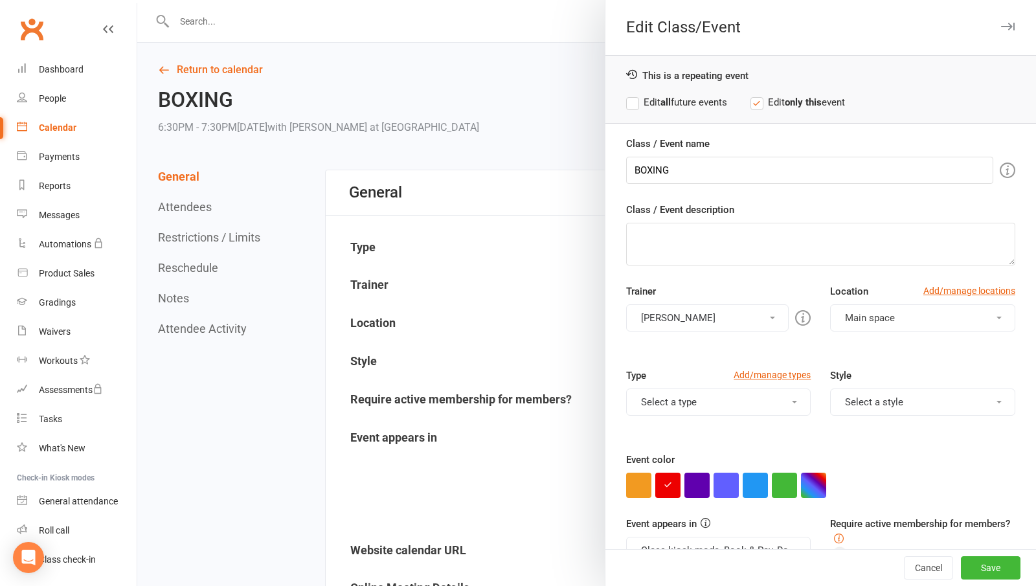
click at [711, 318] on button "[PERSON_NAME]" at bounding box center [707, 317] width 163 height 27
click at [796, 303] on div "Trainer [PERSON_NAME] [PERSON_NAME] Please select at least one trainer" at bounding box center [718, 308] width 205 height 48
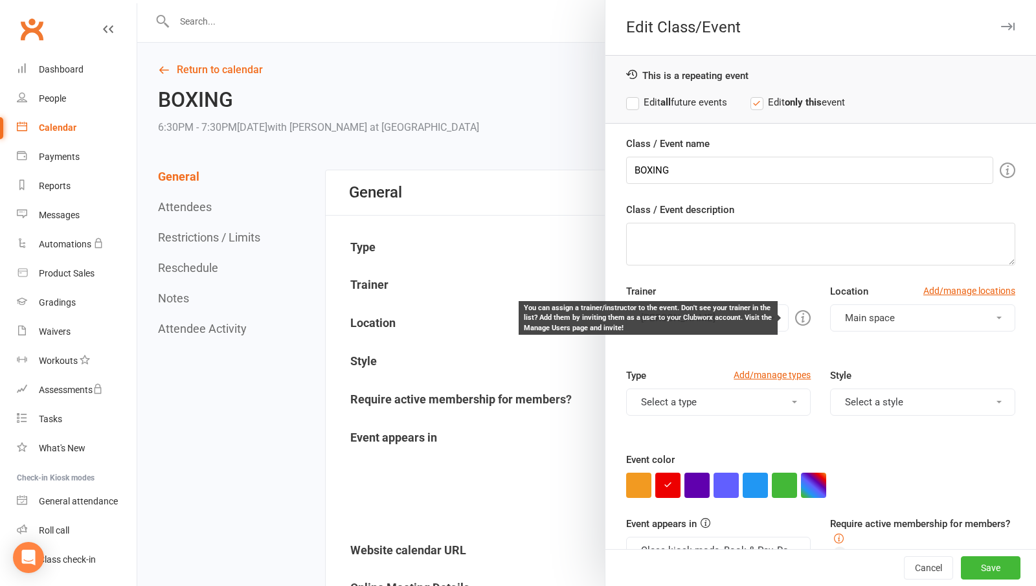
click at [795, 318] on icon at bounding box center [803, 318] width 16 height 16
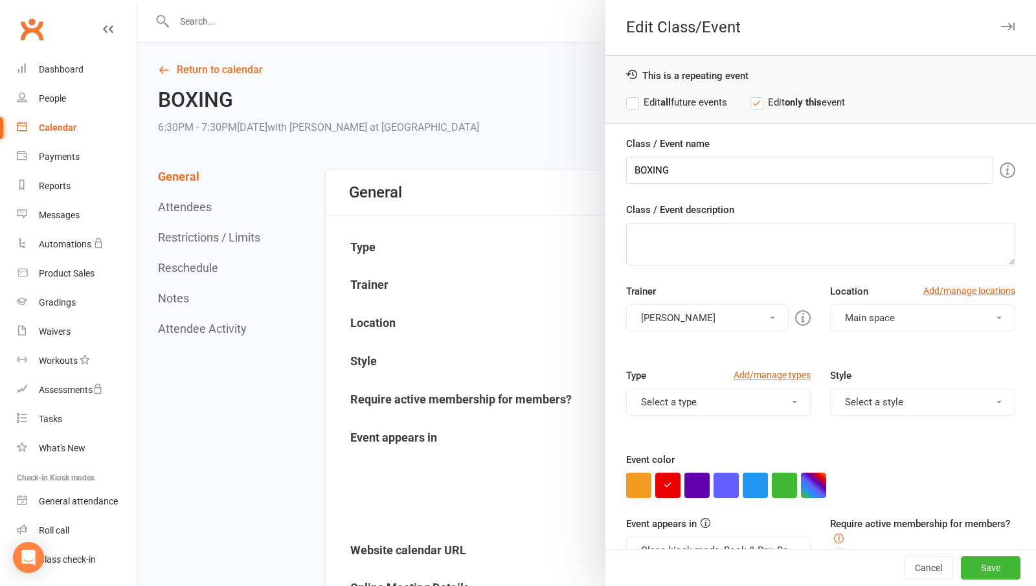
click at [502, 117] on div at bounding box center [586, 293] width 899 height 586
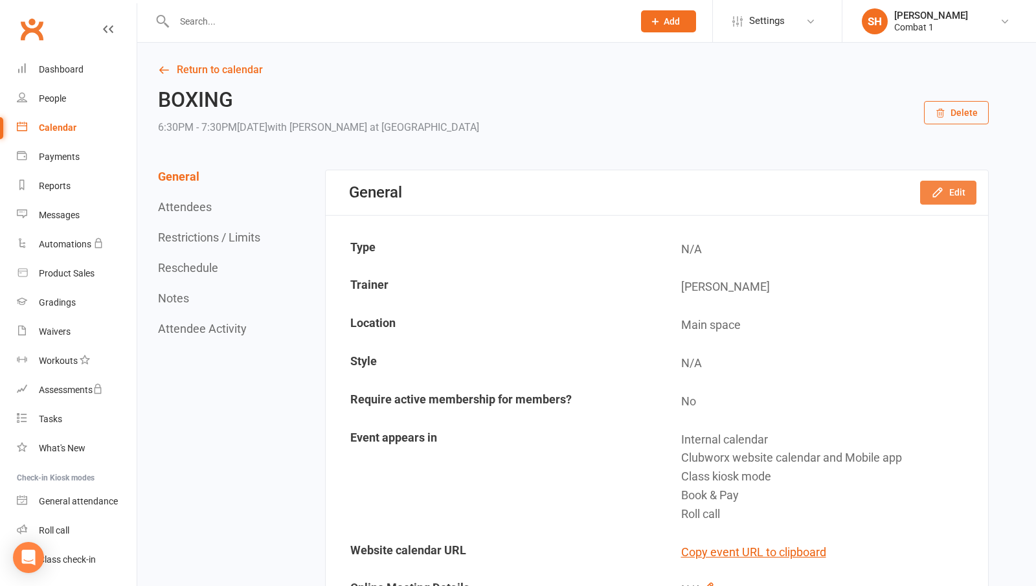
click at [962, 203] on button "Edit" at bounding box center [948, 192] width 56 height 23
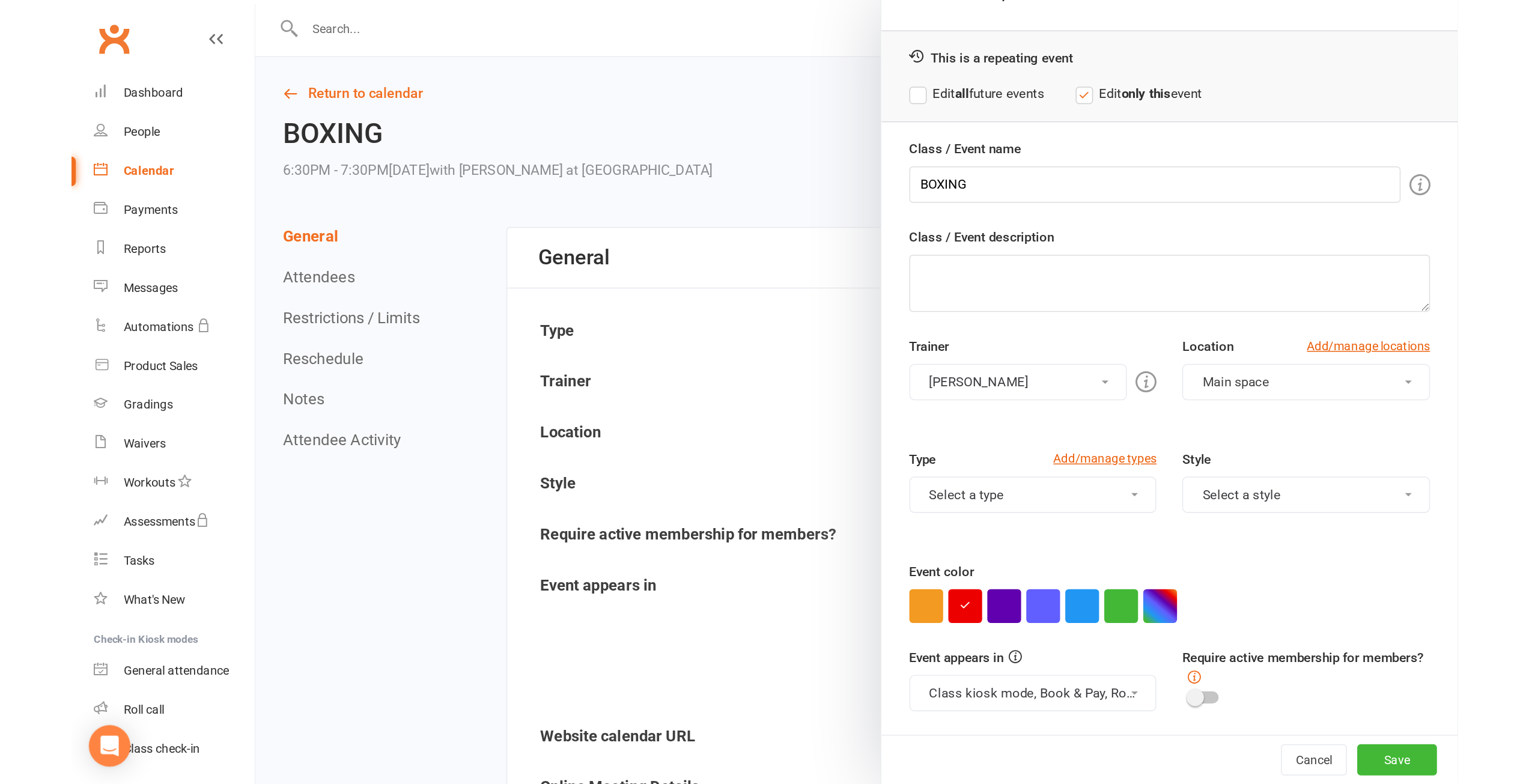
scroll to position [31, 0]
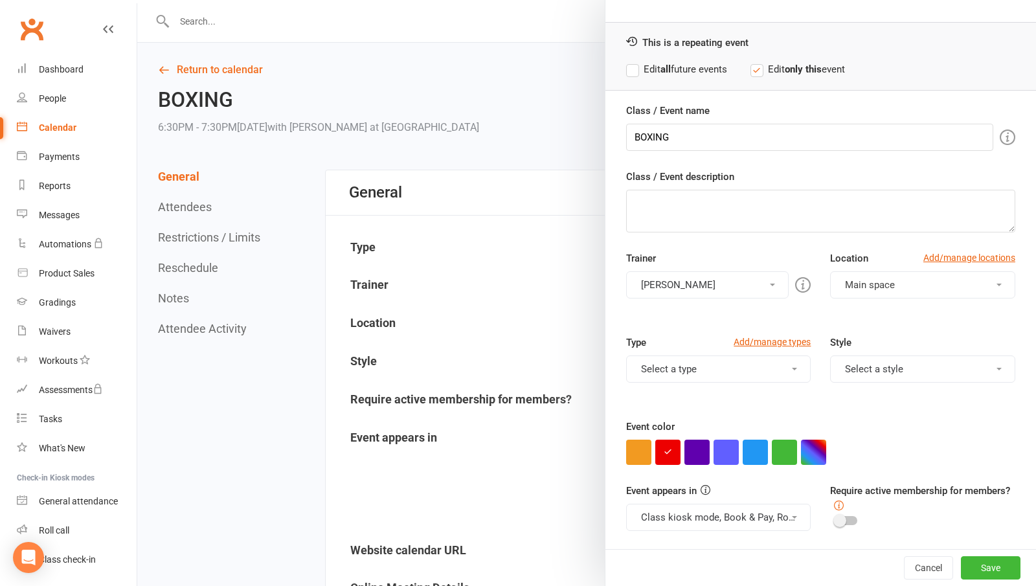
click at [888, 289] on button "Main space" at bounding box center [922, 284] width 185 height 27
click at [947, 262] on link "Add/manage locations" at bounding box center [969, 258] width 92 height 14
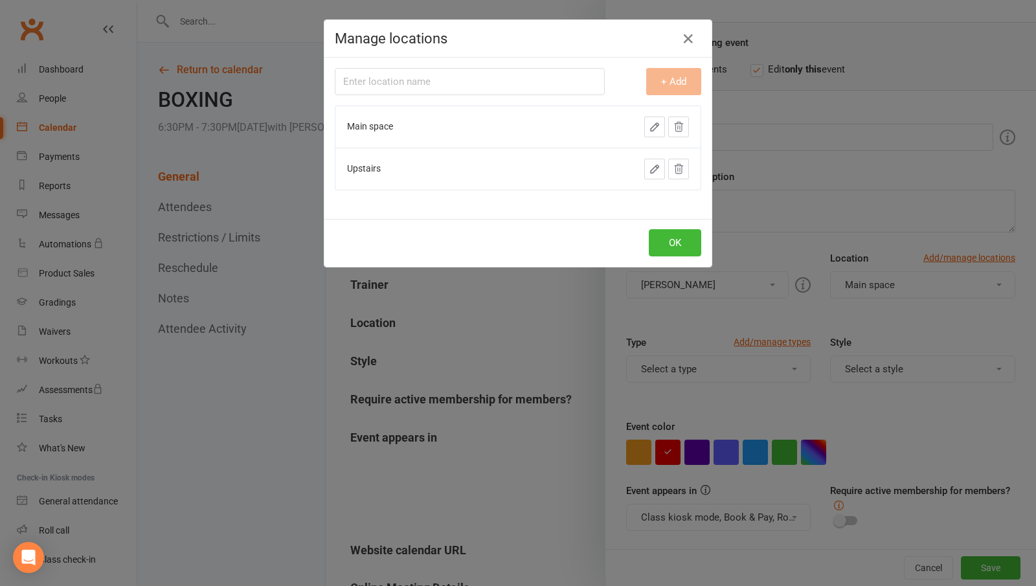
click at [652, 168] on icon "button" at bounding box center [655, 169] width 8 height 8
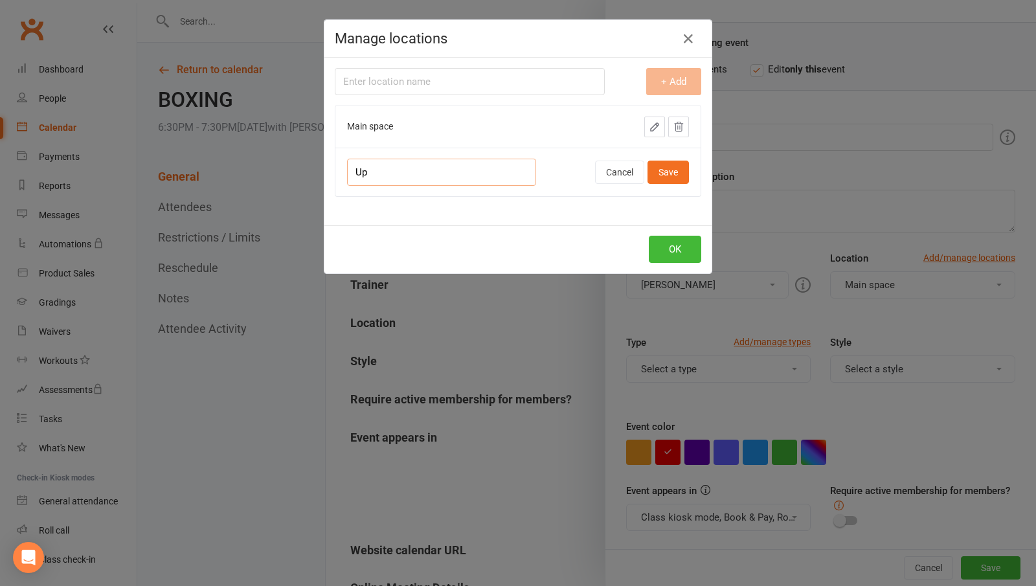
type input "U"
type input "Striking Mat"
click at [661, 255] on button "OK" at bounding box center [675, 249] width 52 height 27
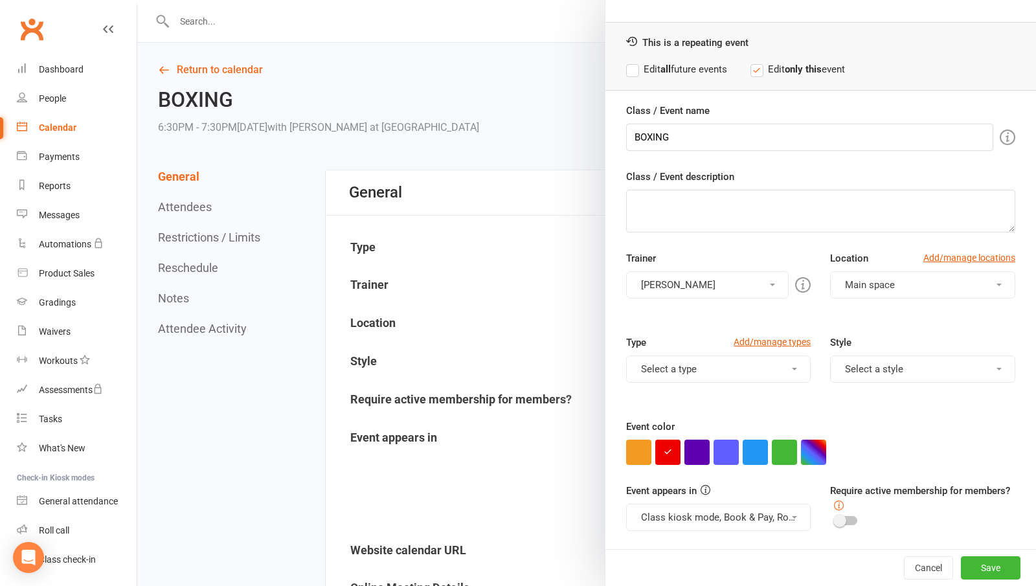
click at [924, 284] on button "Main space" at bounding box center [922, 284] width 185 height 27
drag, startPoint x: 860, startPoint y: 243, endPoint x: 900, endPoint y: 249, distance: 39.8
click at [864, 243] on div "Class / Event name BOXING Class / Event description Trainer [PERSON_NAME] [PERS…" at bounding box center [820, 326] width 430 height 446
click at [924, 259] on link "Add/manage locations" at bounding box center [969, 258] width 92 height 14
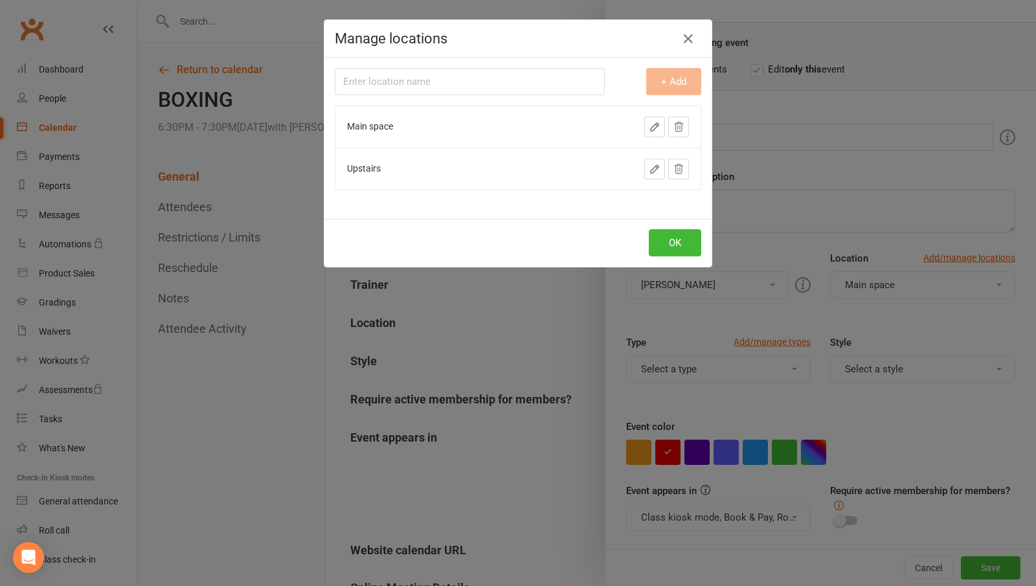
click at [648, 168] on div "Delete this location" at bounding box center [627, 169] width 73 height 14
click at [651, 168] on icon "button" at bounding box center [655, 169] width 8 height 8
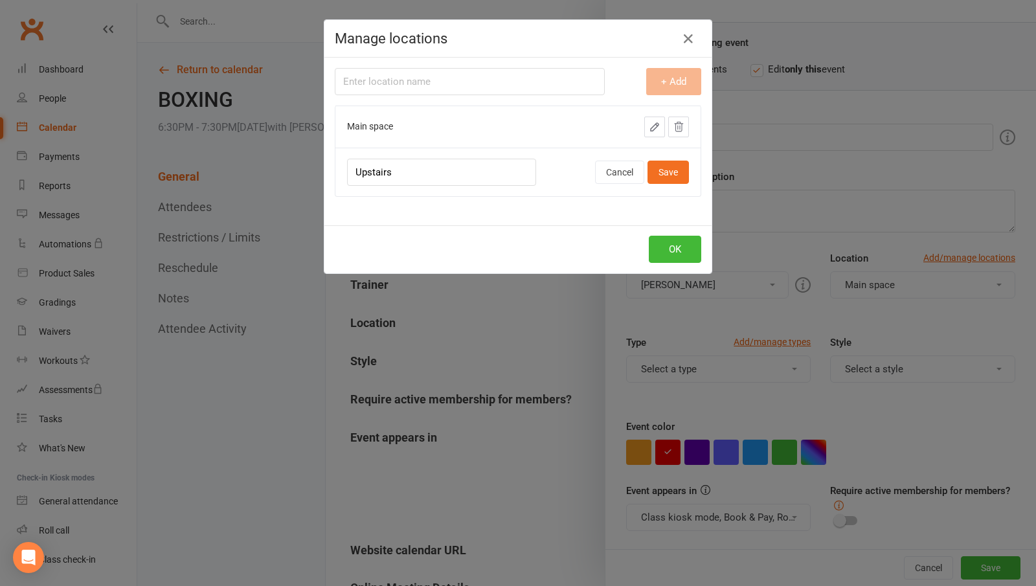
drag, startPoint x: 422, startPoint y: 179, endPoint x: 57, endPoint y: 141, distance: 367.1
click at [57, 141] on div "Manage locations Location name + Add Main space Upstairs Cancel Save OK" at bounding box center [518, 293] width 1036 height 586
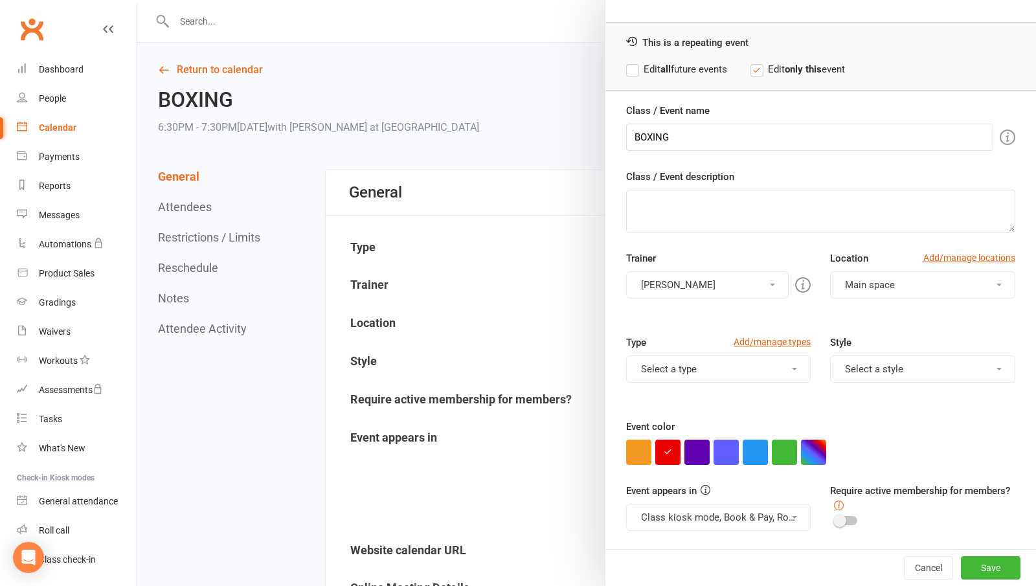
click at [908, 285] on button "Main space" at bounding box center [922, 284] width 185 height 27
click at [946, 271] on button "Main space" at bounding box center [922, 284] width 185 height 27
click at [951, 252] on link "Add/manage locations" at bounding box center [969, 258] width 92 height 14
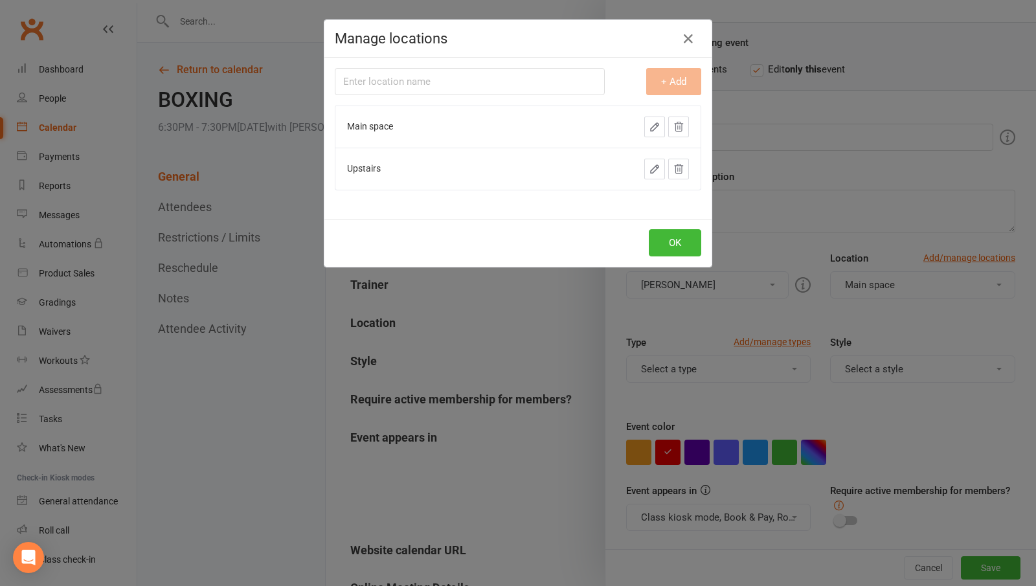
click at [653, 170] on icon "button" at bounding box center [655, 169] width 12 height 12
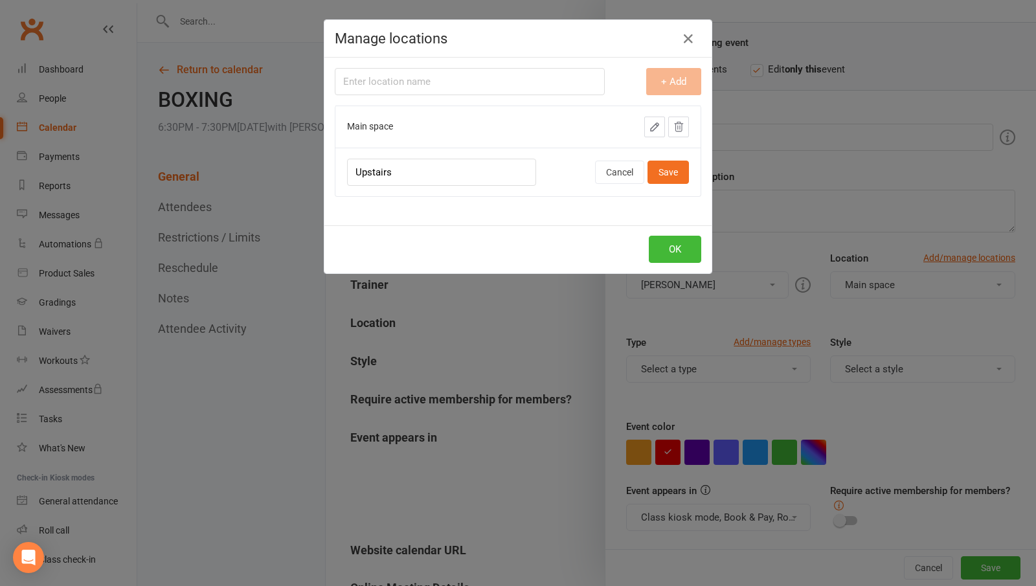
drag, startPoint x: 397, startPoint y: 175, endPoint x: 161, endPoint y: 146, distance: 238.8
click at [161, 146] on div "Manage locations Location name + Add Main space Upstairs Cancel Save OK" at bounding box center [518, 293] width 1036 height 586
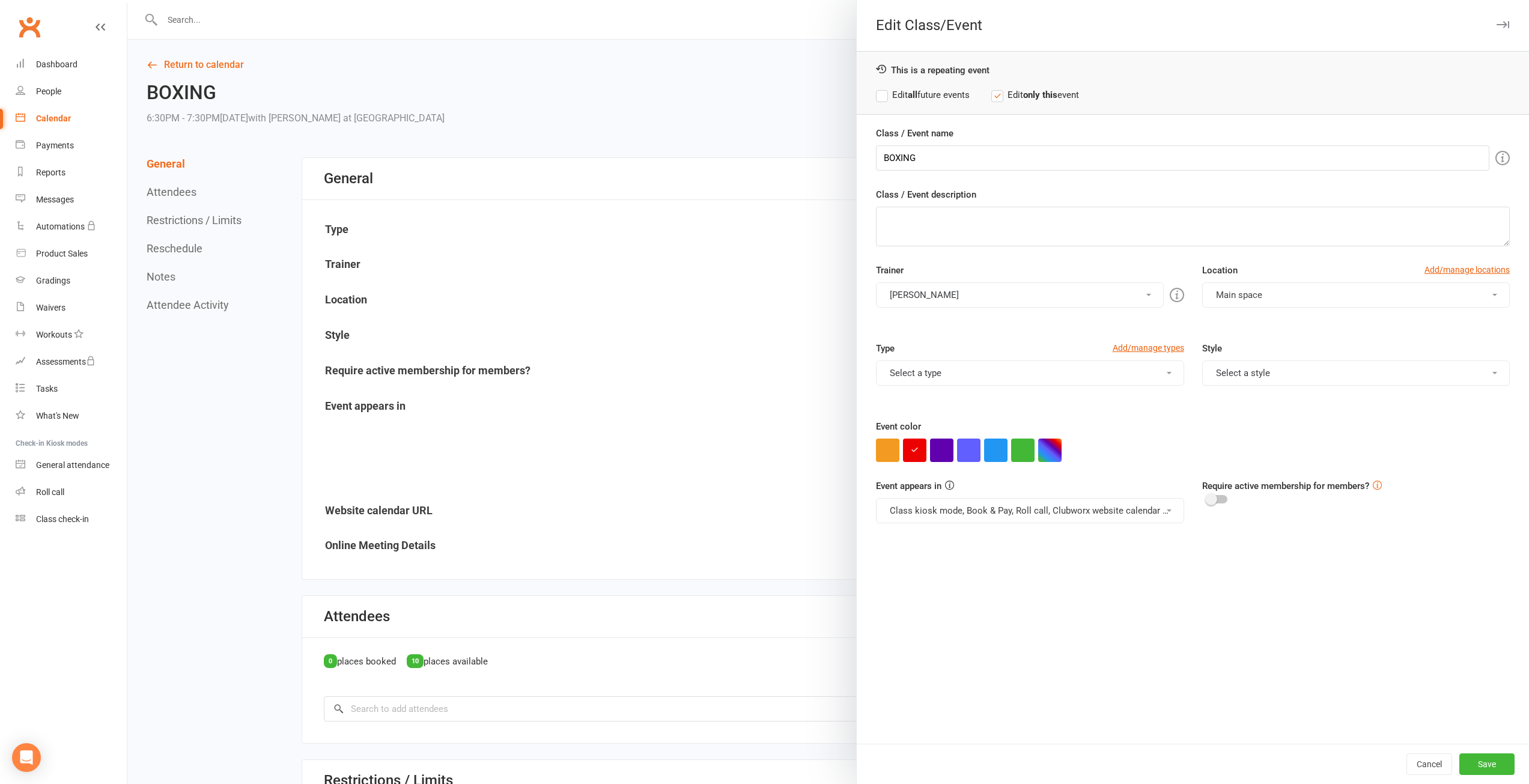
scroll to position [0, 0]
click at [1408, 304] on button "Main space" at bounding box center [1355, 294] width 307 height 25
click at [1412, 427] on div "Event color" at bounding box center [1193, 441] width 634 height 43
click at [1466, 262] on div "Class / Event name BOXING Class / Event description Trainer [PERSON_NAME] [PERS…" at bounding box center [1193, 434] width 672 height 617
click at [1465, 266] on link "Add/manage locations" at bounding box center [1468, 270] width 85 height 13
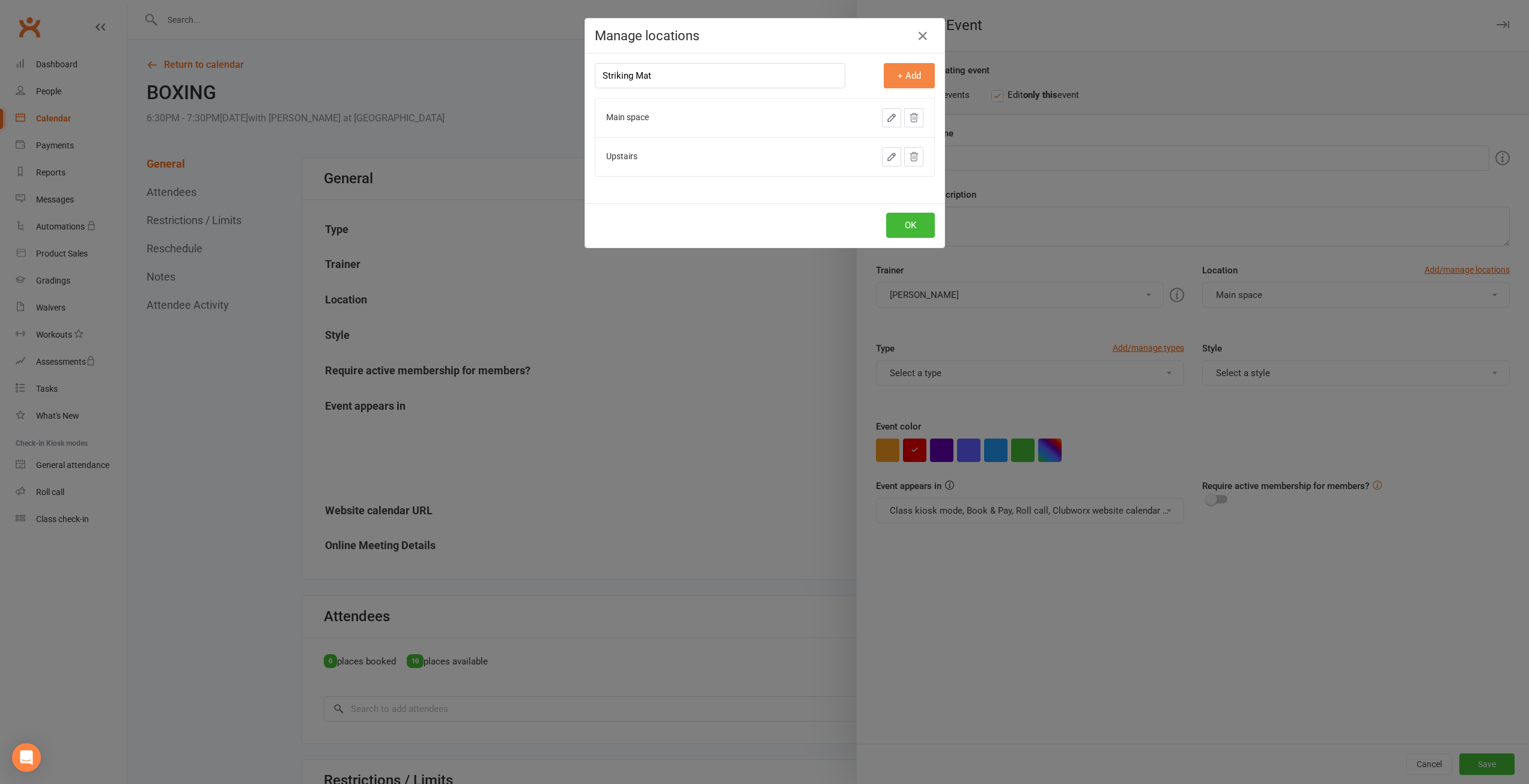
type input "Striking Mat"
click at [906, 72] on button "+ Add" at bounding box center [909, 75] width 51 height 25
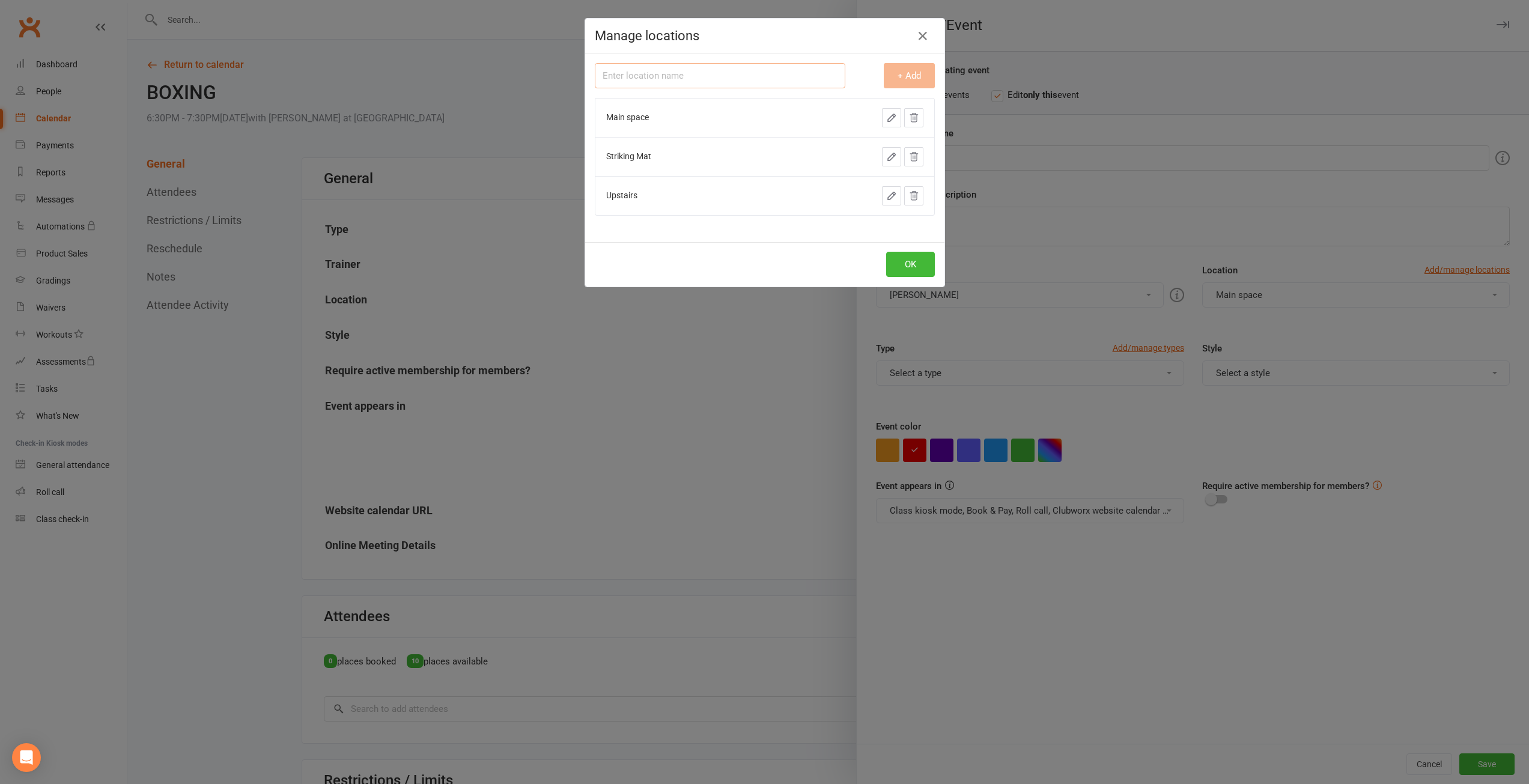
click at [625, 85] on input "text" at bounding box center [720, 75] width 251 height 25
type input "Cage"
drag, startPoint x: 888, startPoint y: 84, endPoint x: 886, endPoint y: 79, distance: 5.4
click at [887, 81] on button "+ Add" at bounding box center [909, 75] width 51 height 25
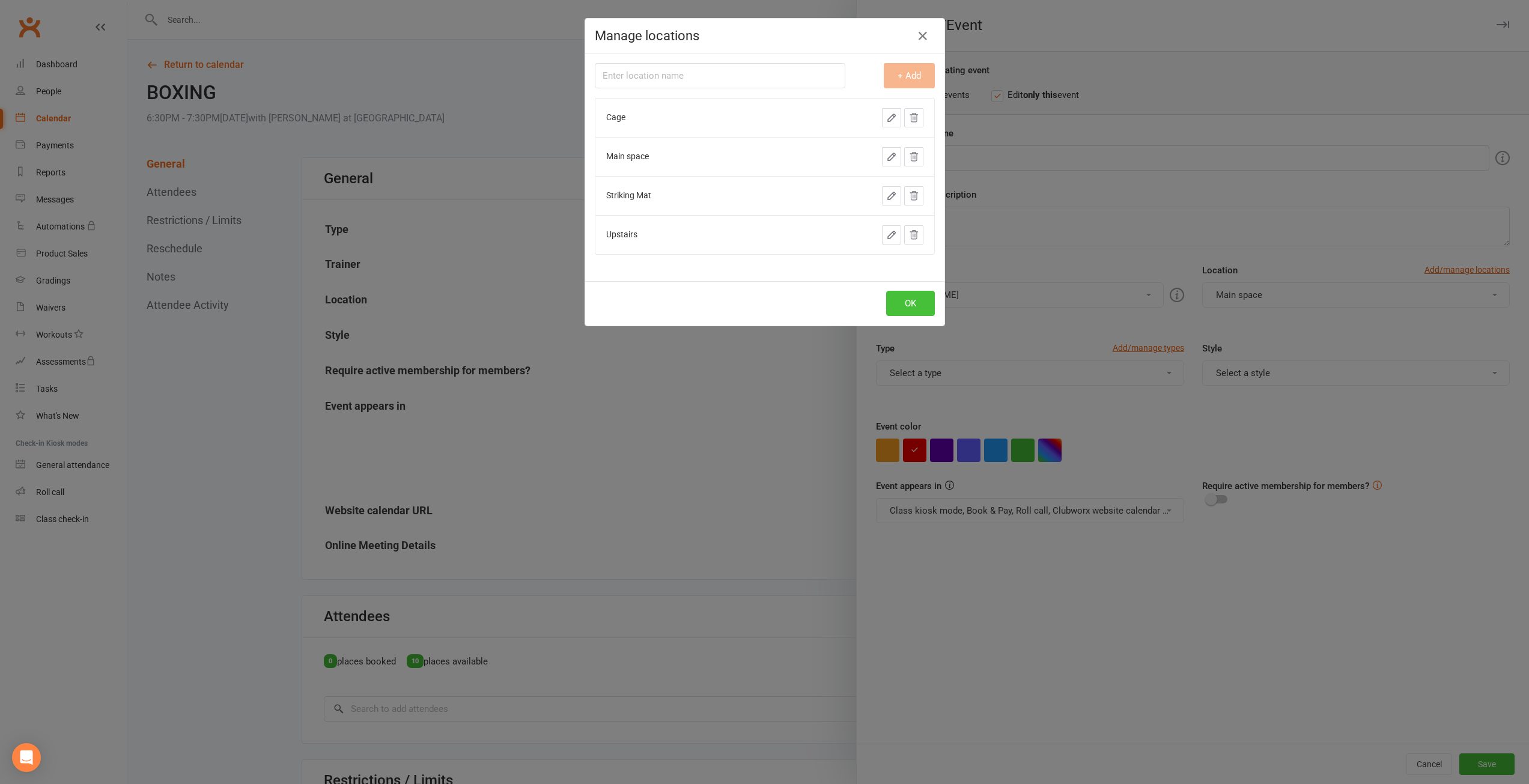
click at [894, 300] on button "OK" at bounding box center [911, 302] width 48 height 25
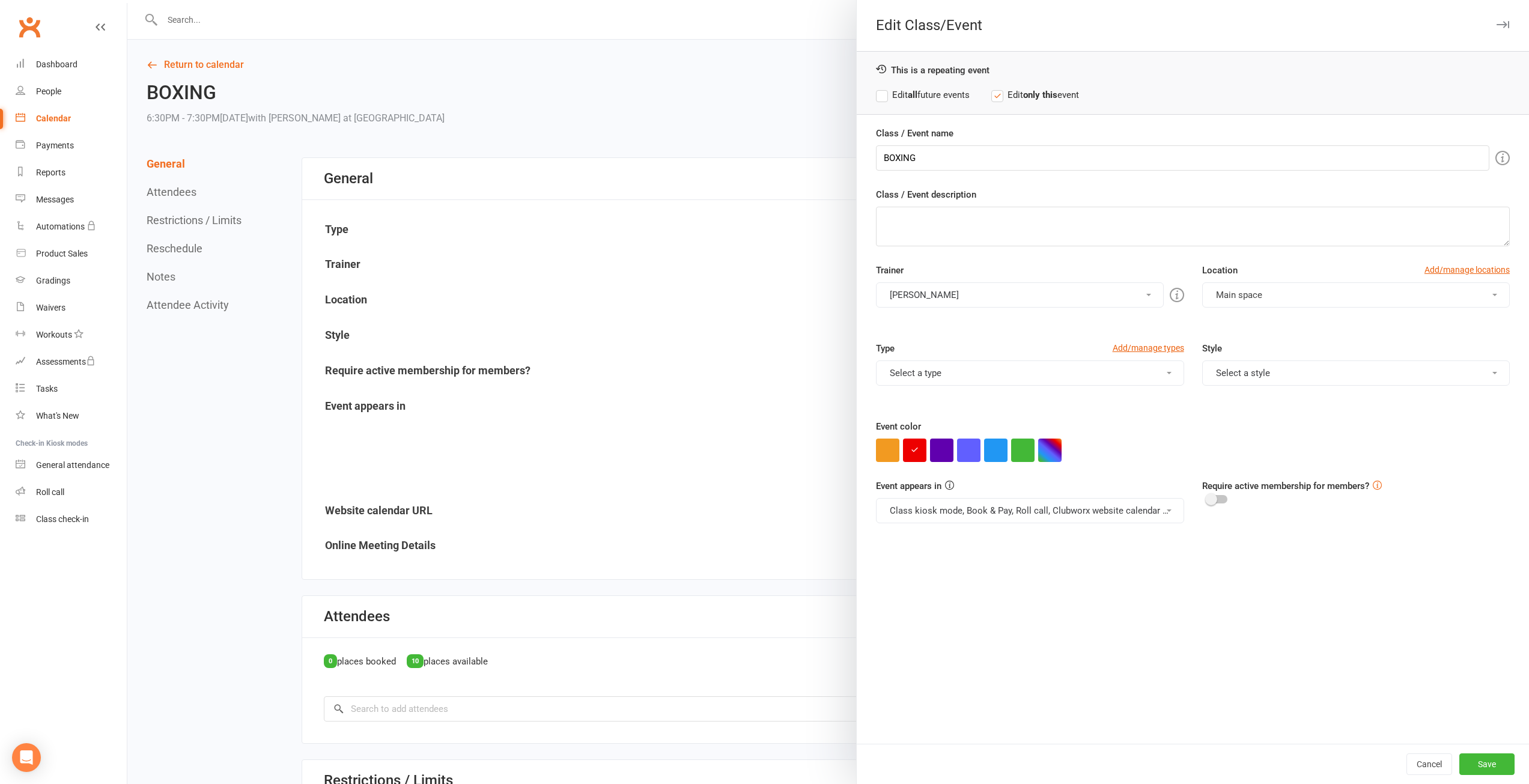
click at [751, 74] on div at bounding box center [828, 392] width 1402 height 784
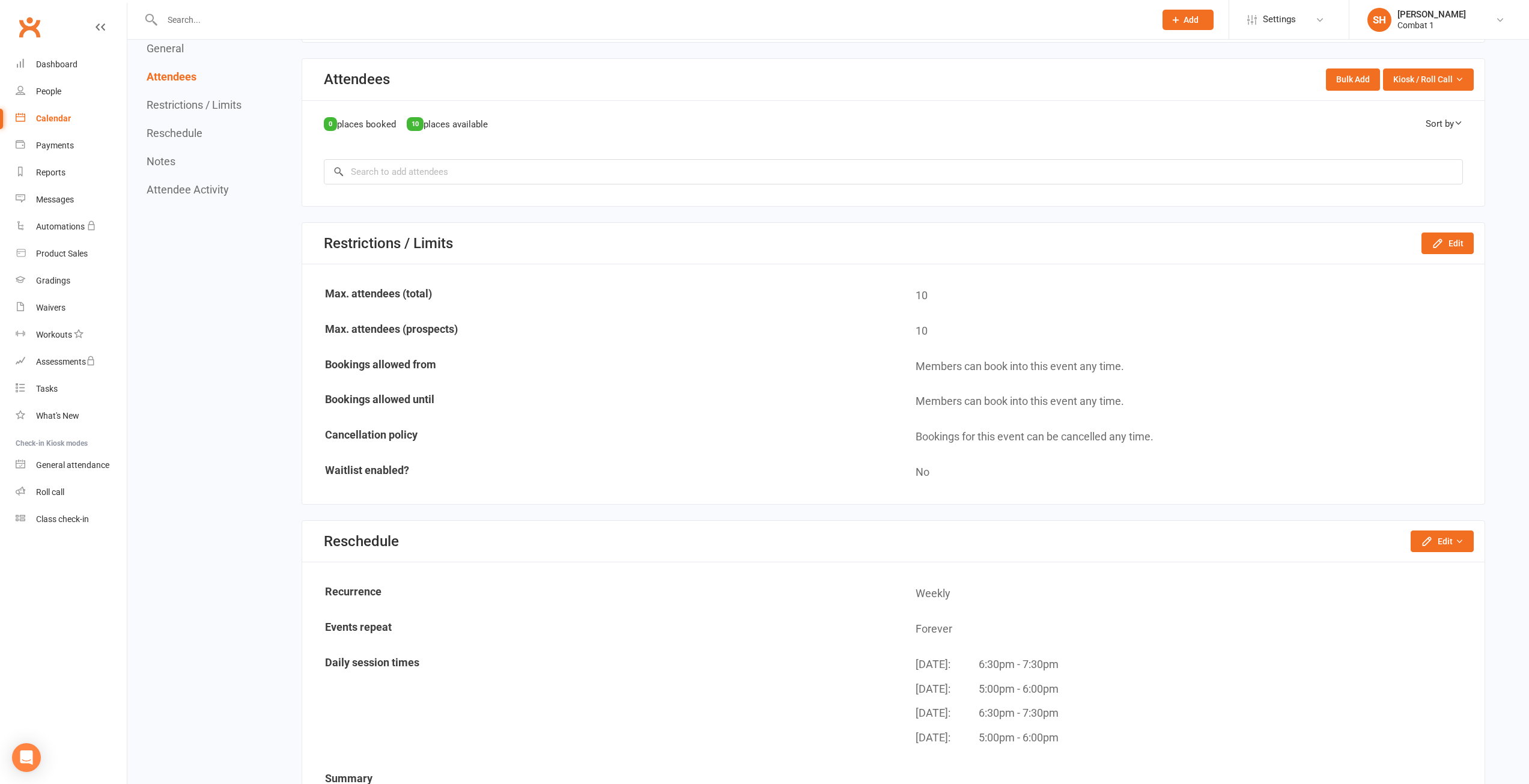
scroll to position [541, 0]
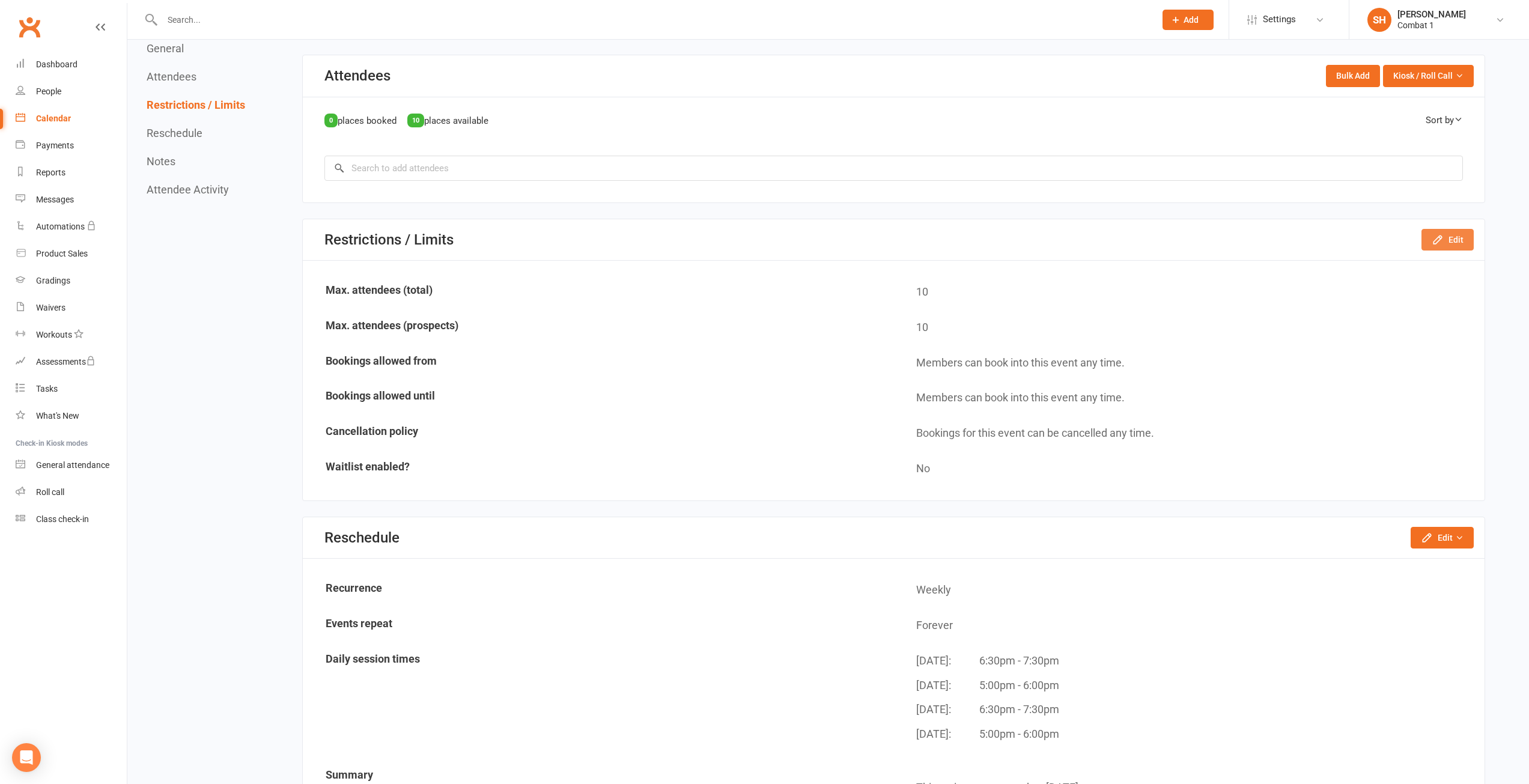
click at [1452, 240] on button "Edit" at bounding box center [1448, 239] width 52 height 21
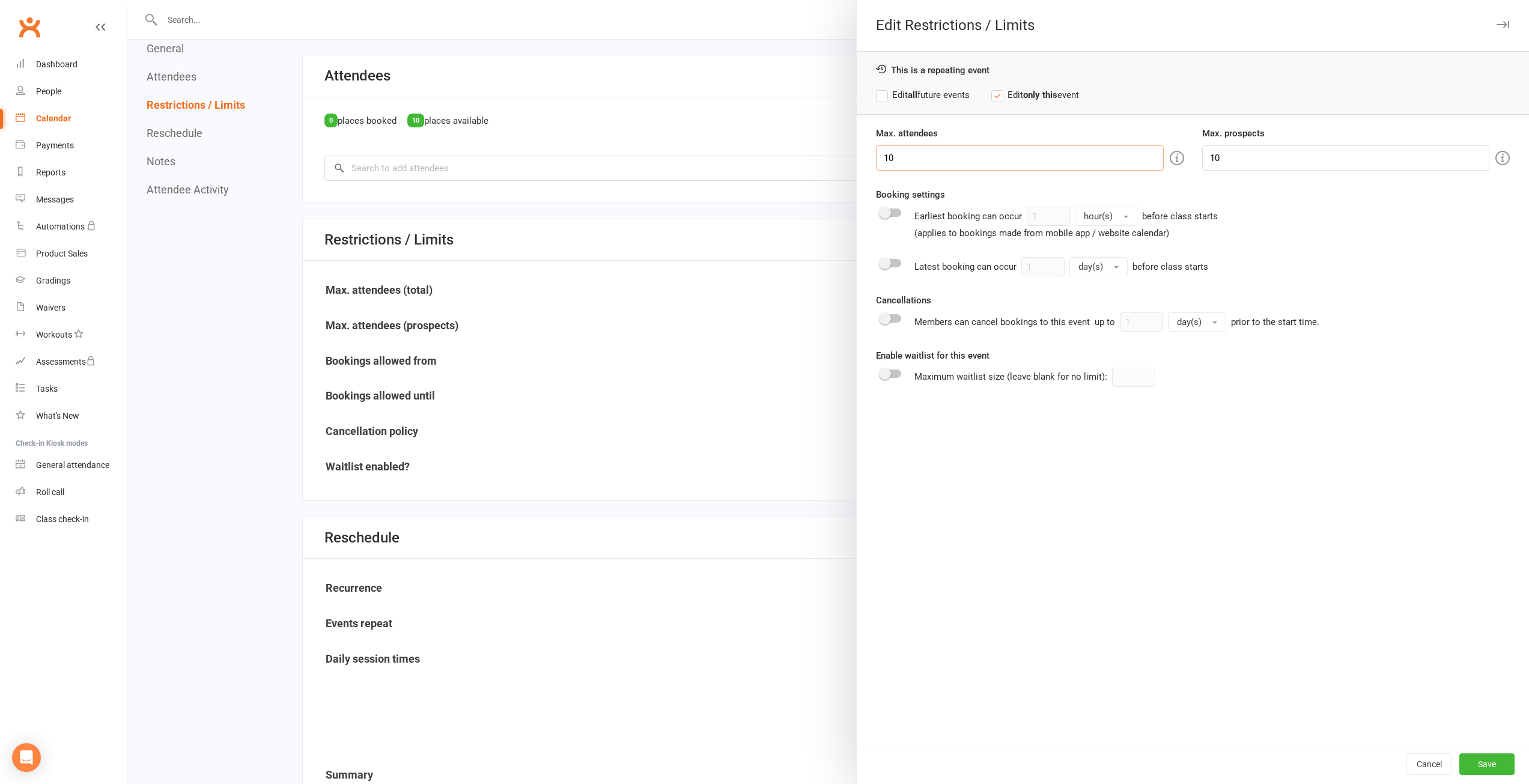
click at [1056, 160] on input "10" at bounding box center [1019, 158] width 287 height 25
type input "1"
type input "30"
click at [1493, 765] on button "Save" at bounding box center [1487, 764] width 56 height 21
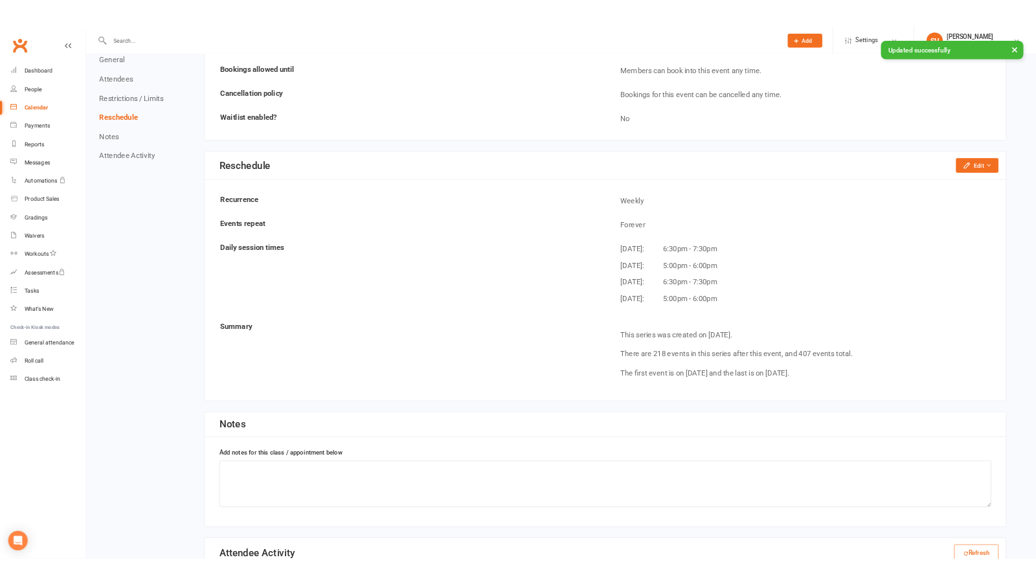
scroll to position [971, 0]
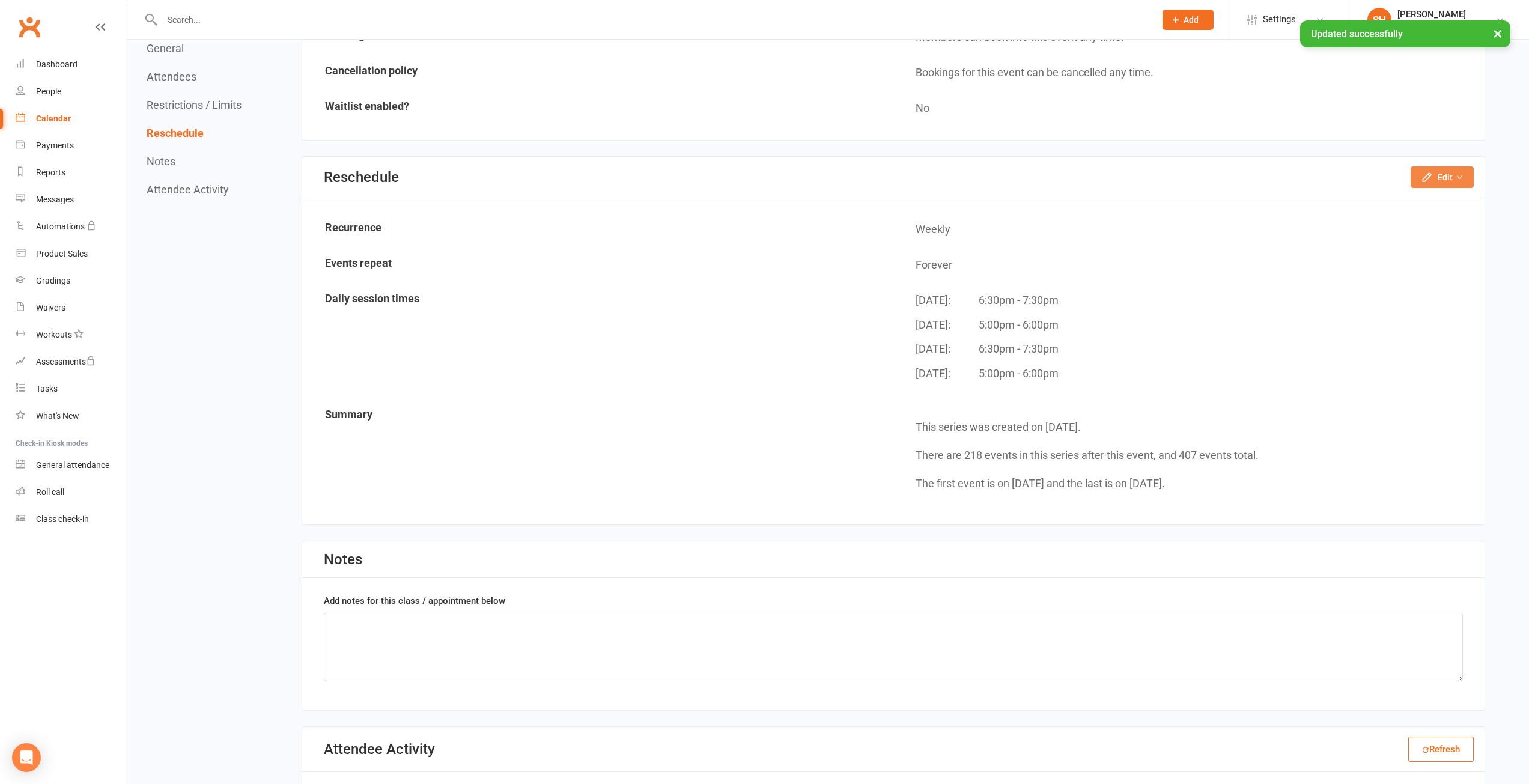
click at [1443, 179] on button "Edit" at bounding box center [1443, 176] width 63 height 21
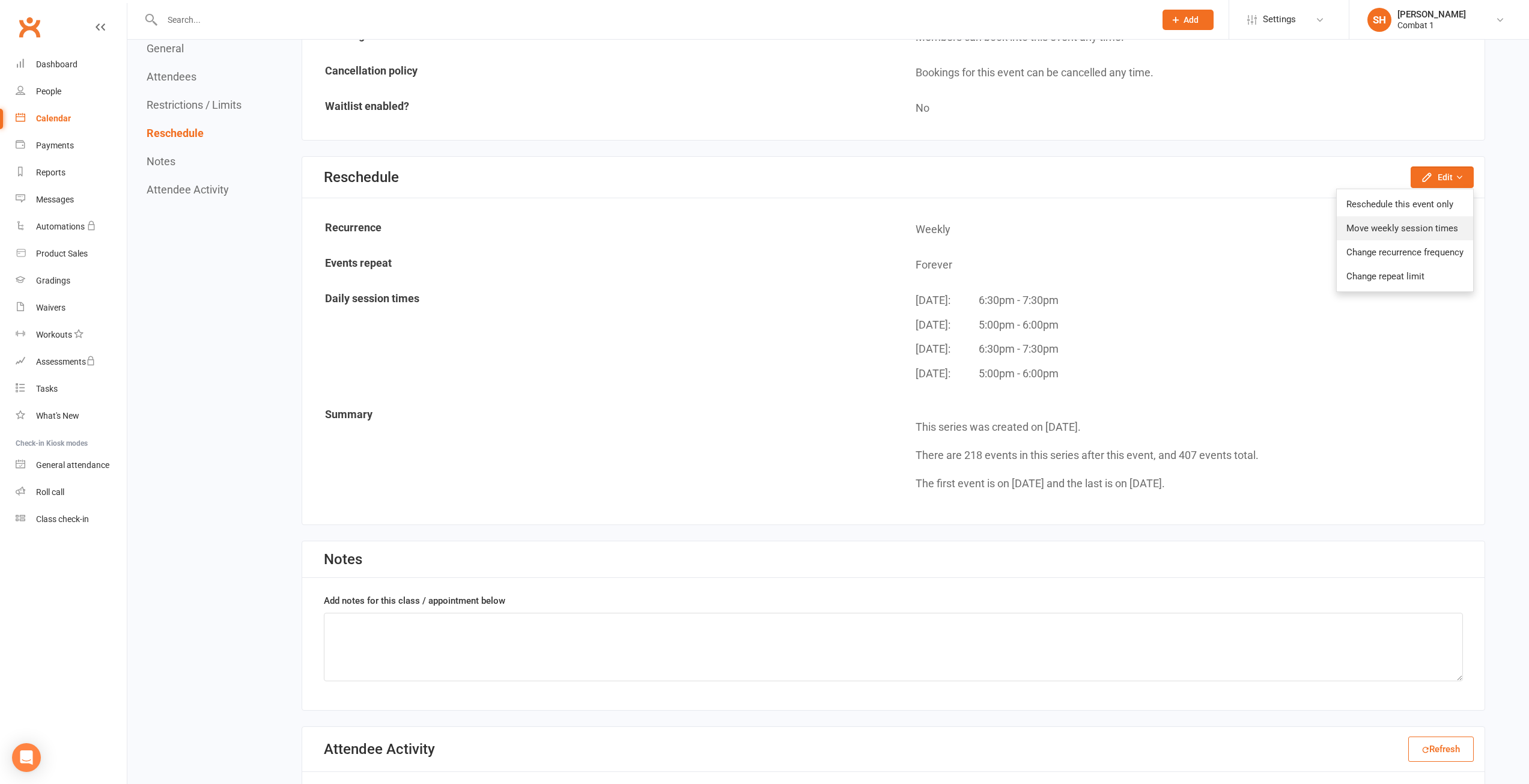
click at [1389, 224] on link "Move weekly session times" at bounding box center [1405, 228] width 136 height 24
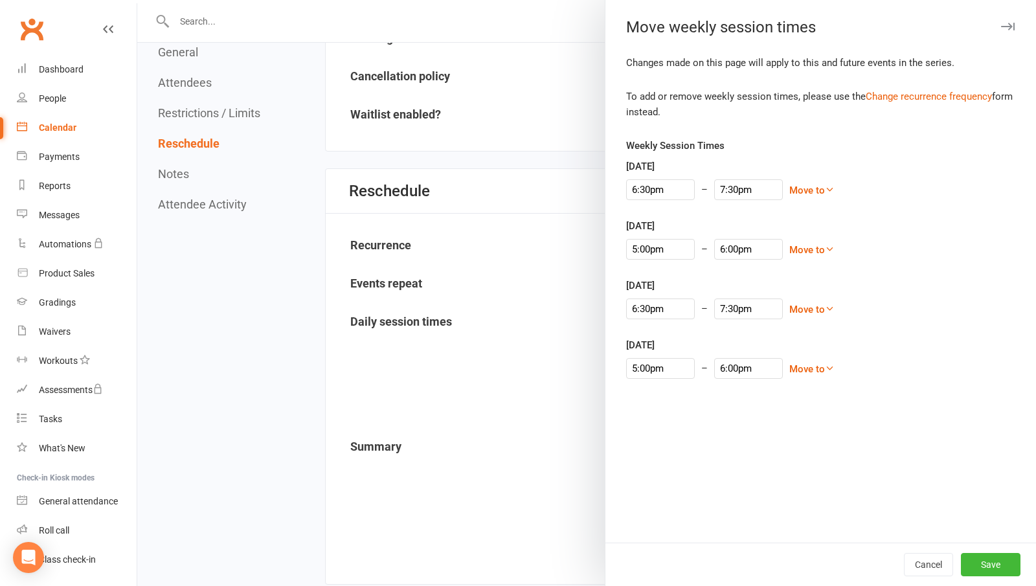
drag, startPoint x: 939, startPoint y: 276, endPoint x: 888, endPoint y: 253, distance: 56.2
click at [937, 276] on div "Weekly Session Times [DATE] 6:30pm – 7:30pm Move to [DATE] [DATE] [DATE] [DATE]…" at bounding box center [820, 267] width 389 height 259
click at [656, 191] on input "6:30pm" at bounding box center [660, 189] width 69 height 21
type input "7:30pm"
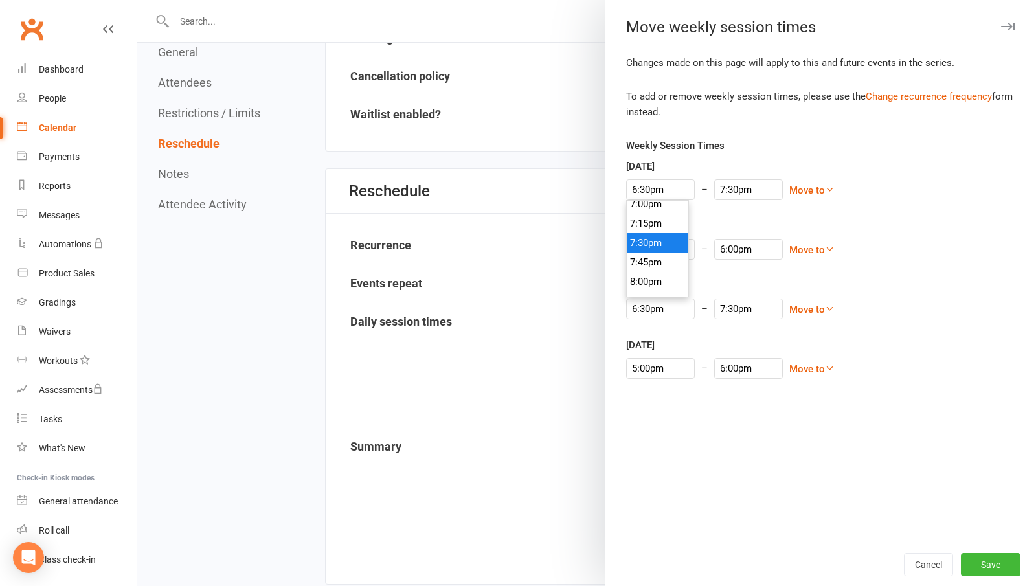
type input "8:30pm"
click at [650, 241] on li "7:30pm" at bounding box center [658, 242] width 62 height 19
click at [645, 243] on input "5:00pm" at bounding box center [660, 249] width 69 height 21
type input "7:30pm"
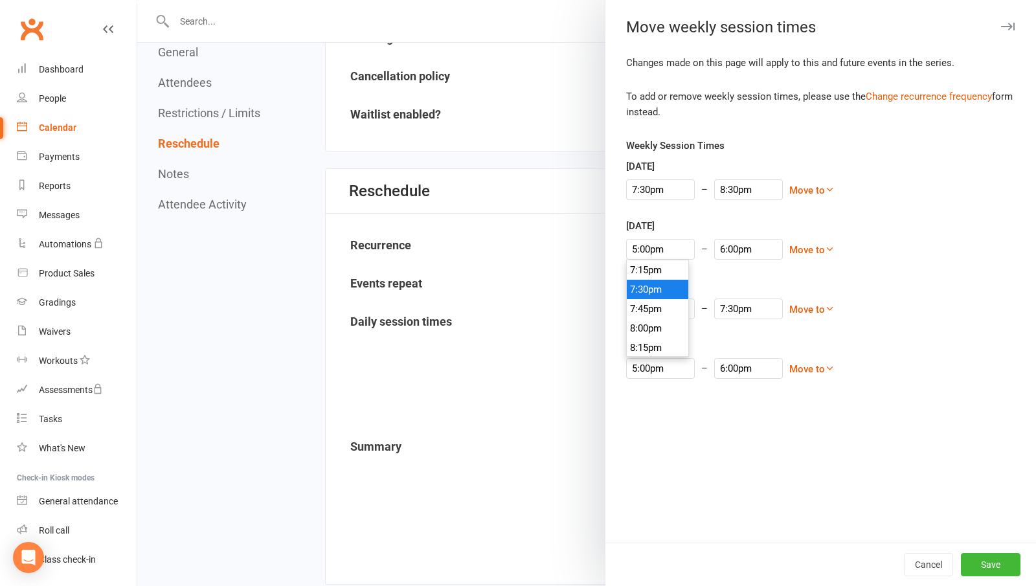
type input "8:30pm"
click at [653, 291] on li "7:30pm" at bounding box center [658, 289] width 62 height 19
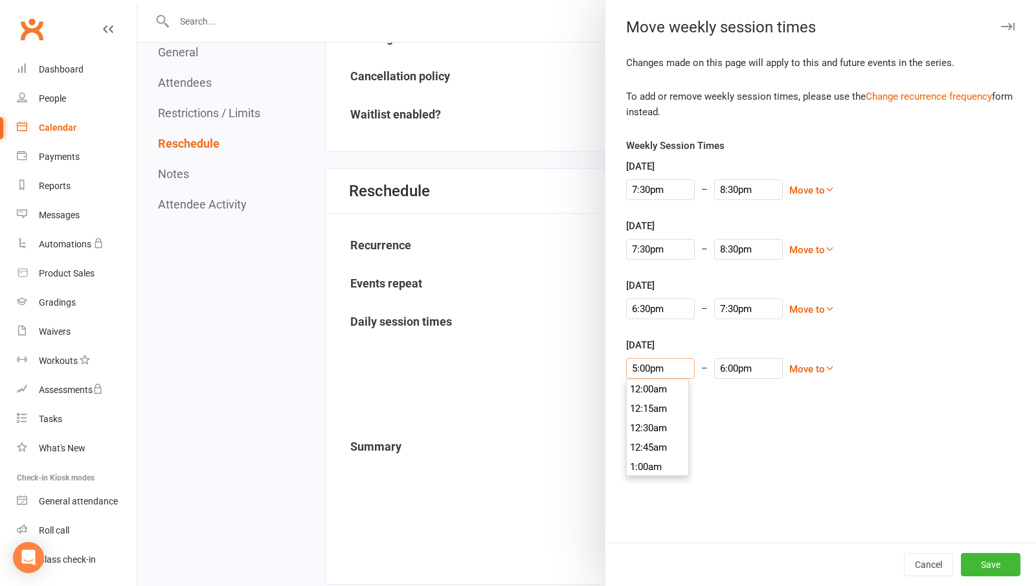
click at [650, 363] on input "5:00pm" at bounding box center [660, 368] width 69 height 21
type input "7:30pm"
type input "8:30pm"
click at [643, 414] on li "7:30pm" at bounding box center [658, 408] width 62 height 19
click at [941, 420] on div "Changes made on this page will apply to this and future events in the series. T…" at bounding box center [820, 298] width 430 height 487
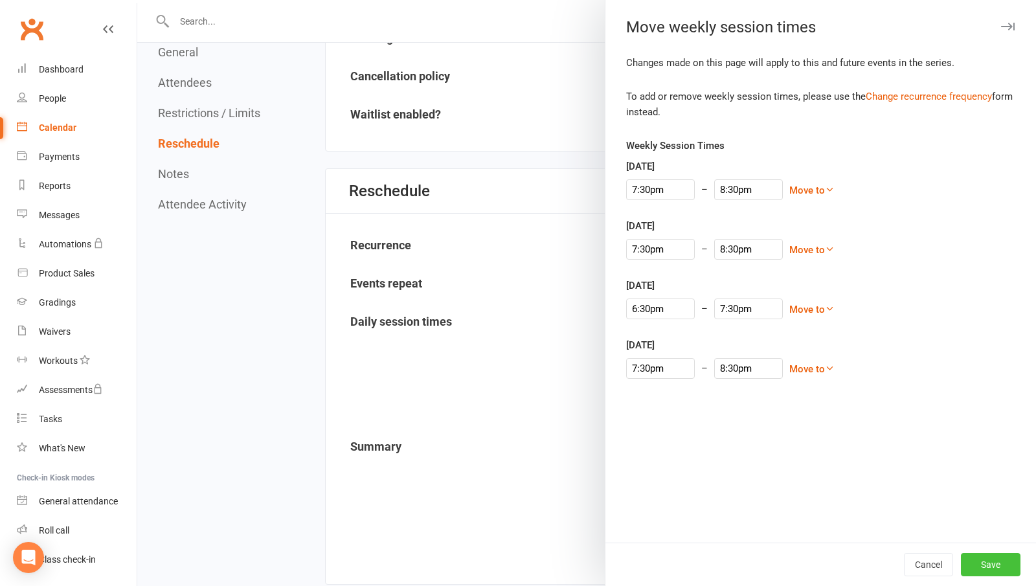
click at [974, 565] on button "Save" at bounding box center [991, 564] width 60 height 23
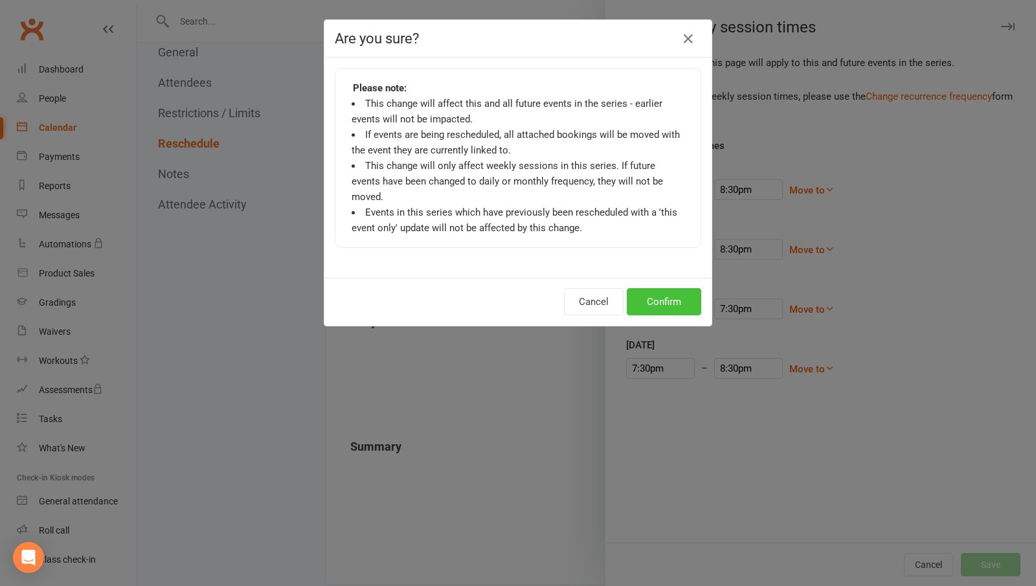
click at [666, 295] on button "Confirm" at bounding box center [664, 301] width 74 height 27
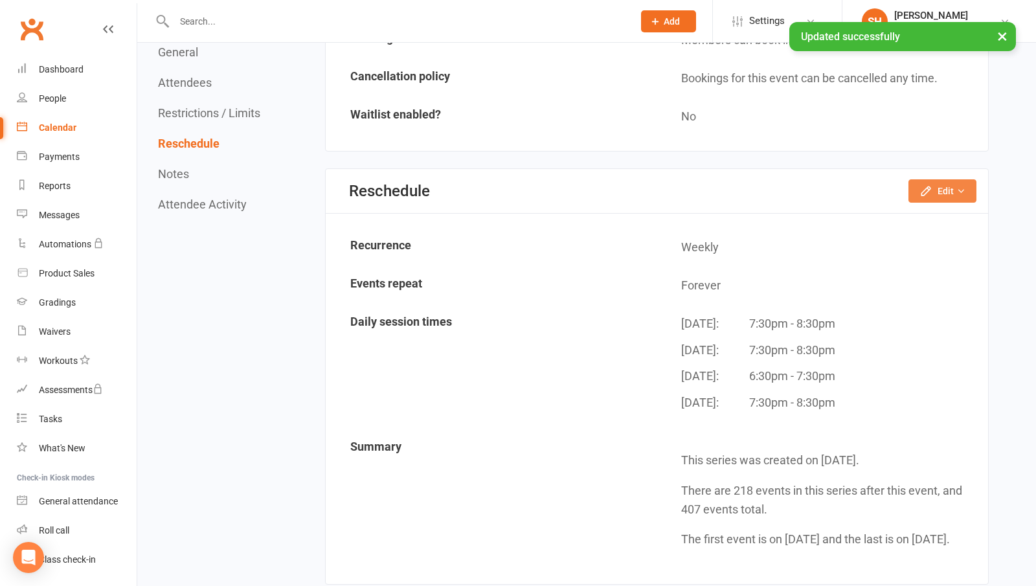
click at [932, 191] on icon "button" at bounding box center [925, 190] width 13 height 13
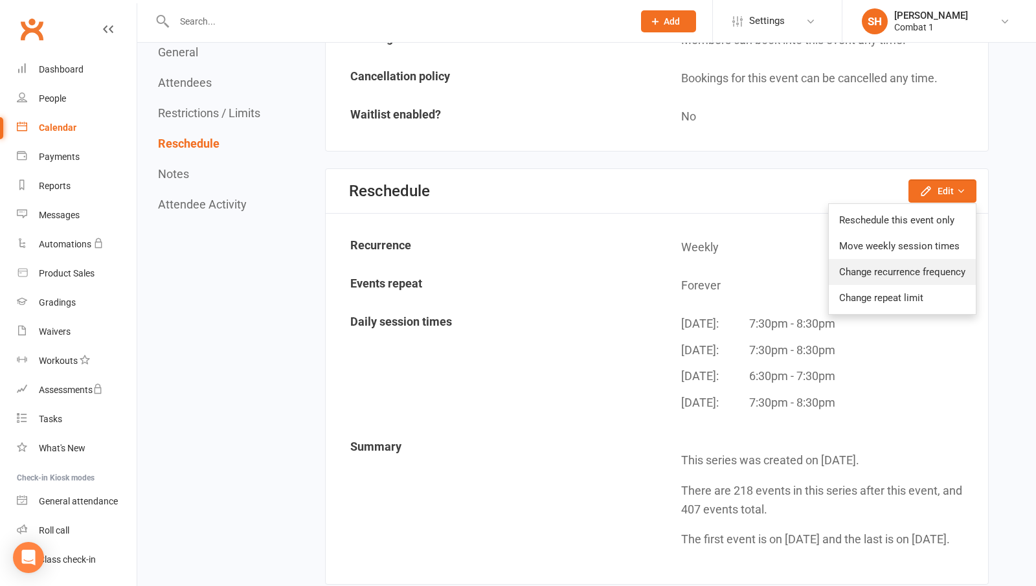
click at [917, 272] on link "Change recurrence frequency" at bounding box center [902, 272] width 147 height 26
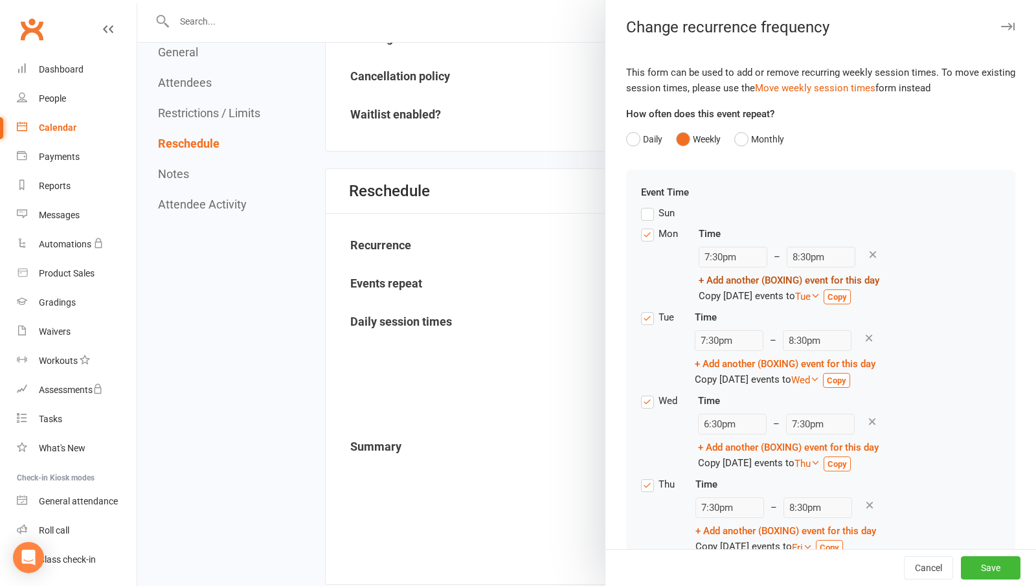
click at [735, 276] on link "+ Add another (BOXING) event for this day" at bounding box center [788, 280] width 181 height 12
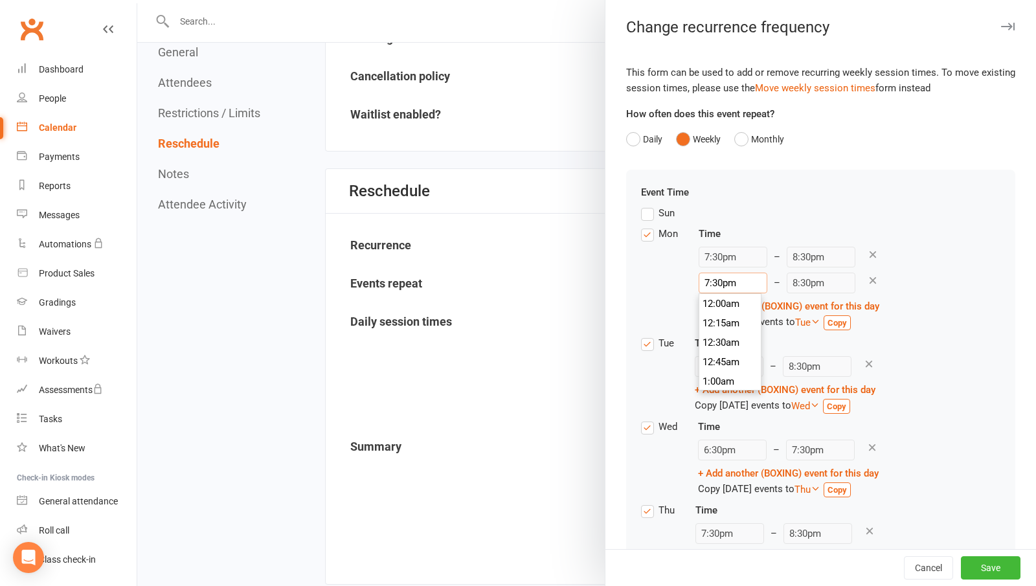
click at [737, 287] on input "7:30pm" at bounding box center [732, 283] width 69 height 21
type input "12:00pm"
type input "1:00pm"
click at [725, 326] on li "12:00pm" at bounding box center [730, 322] width 62 height 19
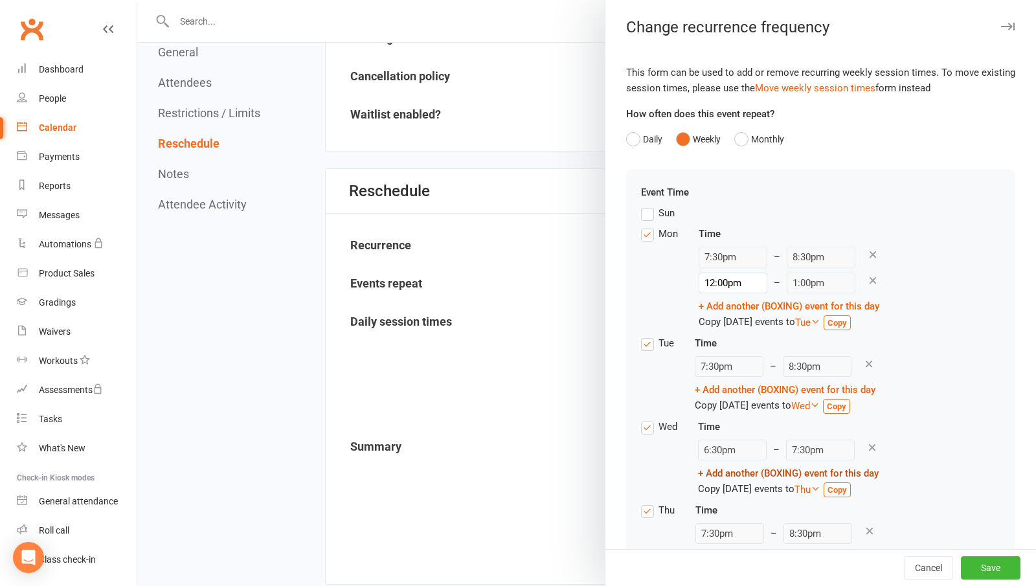
click at [755, 471] on link "+ Add another (BOXING) event for this day" at bounding box center [788, 473] width 181 height 12
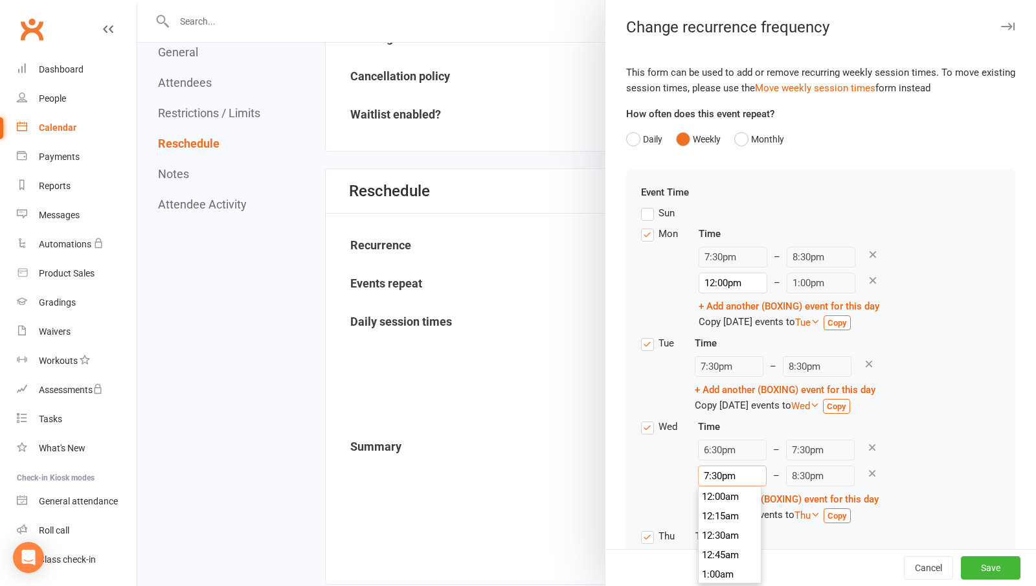
click at [740, 476] on input "7:30pm" at bounding box center [732, 475] width 69 height 21
type input "12:00pm"
type input "1:00pm"
click at [720, 520] on li "12:00pm" at bounding box center [729, 515] width 62 height 19
click at [953, 503] on div "Wed Time 6:30pm – 7:30pm 12:00pm 12:00am 12:15am 12:30am 12:45am 1:00am 1:15am …" at bounding box center [820, 473] width 359 height 109
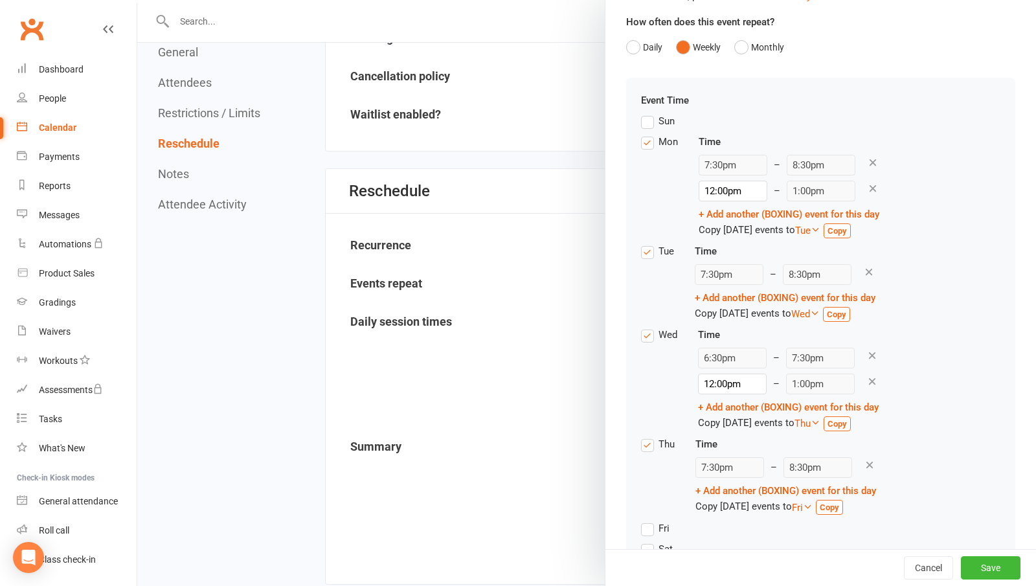
scroll to position [129, 0]
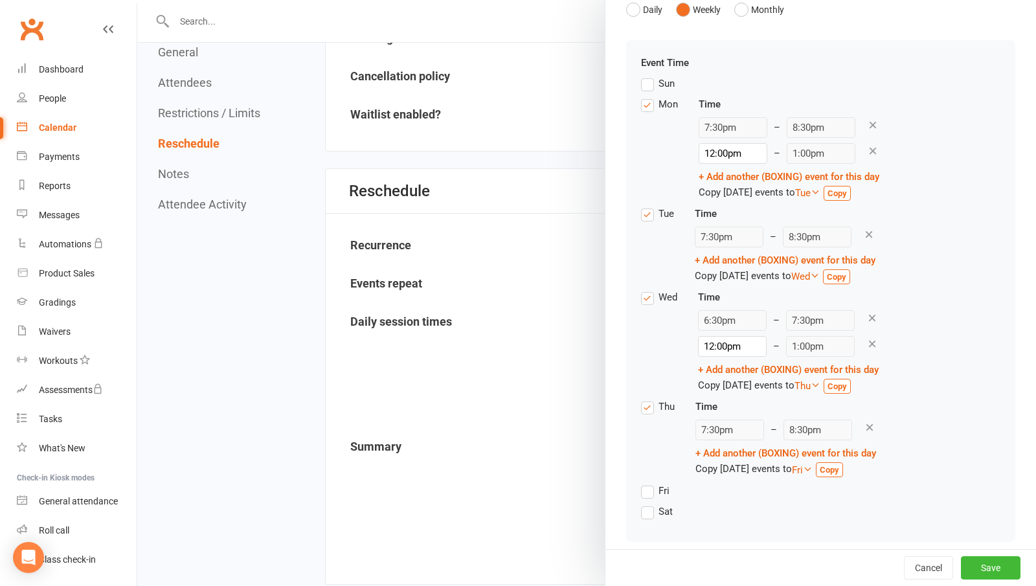
click at [641, 489] on label "Fri" at bounding box center [655, 491] width 28 height 16
click at [641, 483] on input "Fri" at bounding box center [645, 483] width 8 height 0
click at [714, 515] on input "7:30pm" at bounding box center [724, 514] width 69 height 21
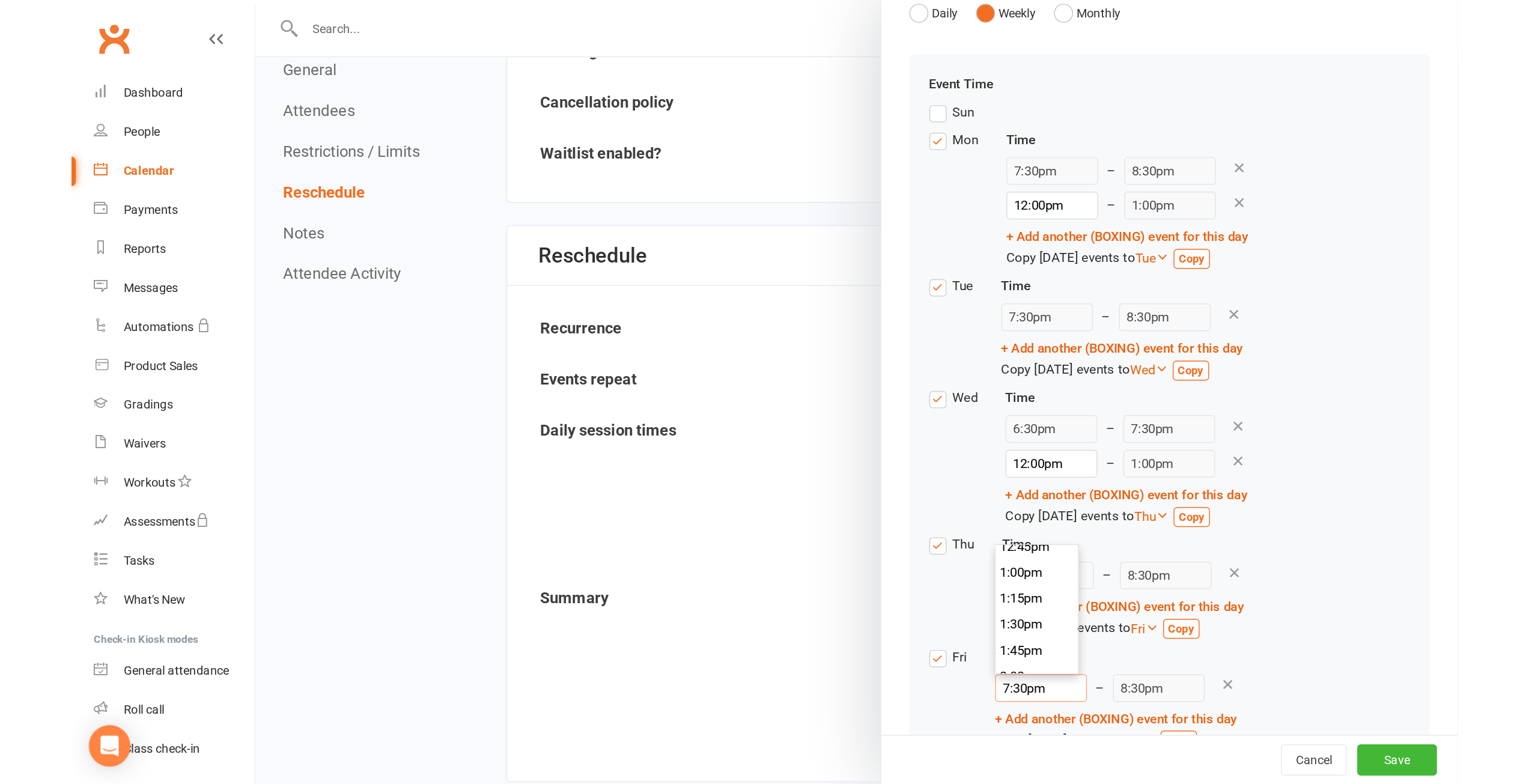
scroll to position [906, 0]
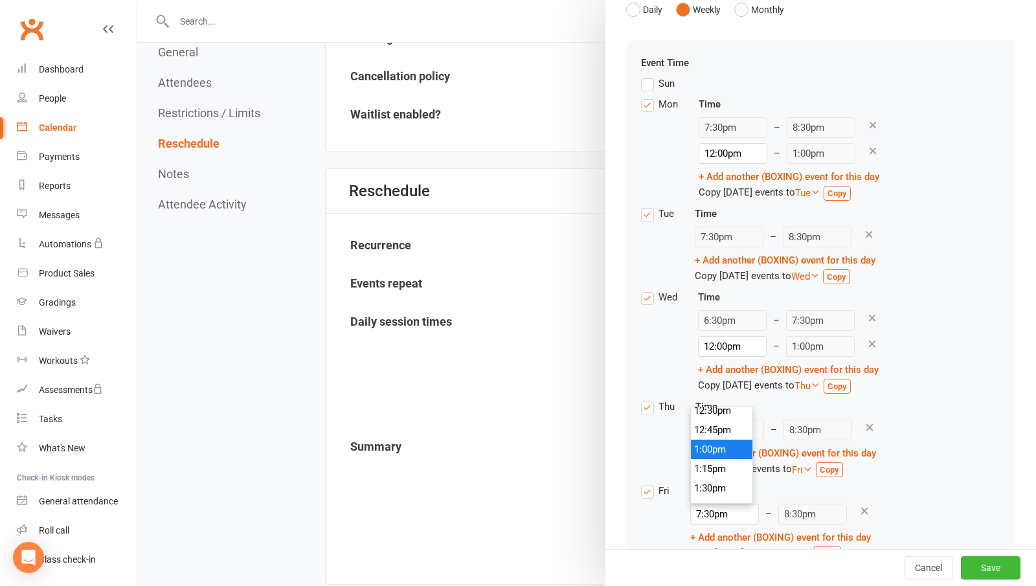
type input "1:00pm"
type input "2:00pm"
click at [709, 452] on li "1:00pm" at bounding box center [722, 449] width 62 height 19
click at [973, 563] on button "Save" at bounding box center [991, 567] width 60 height 23
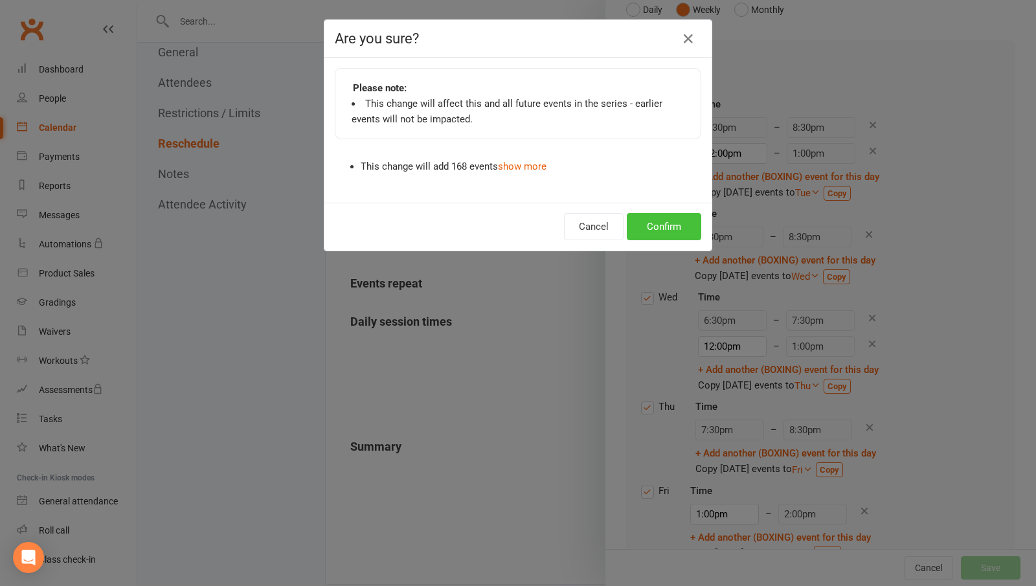
click at [670, 228] on button "Confirm" at bounding box center [664, 226] width 74 height 27
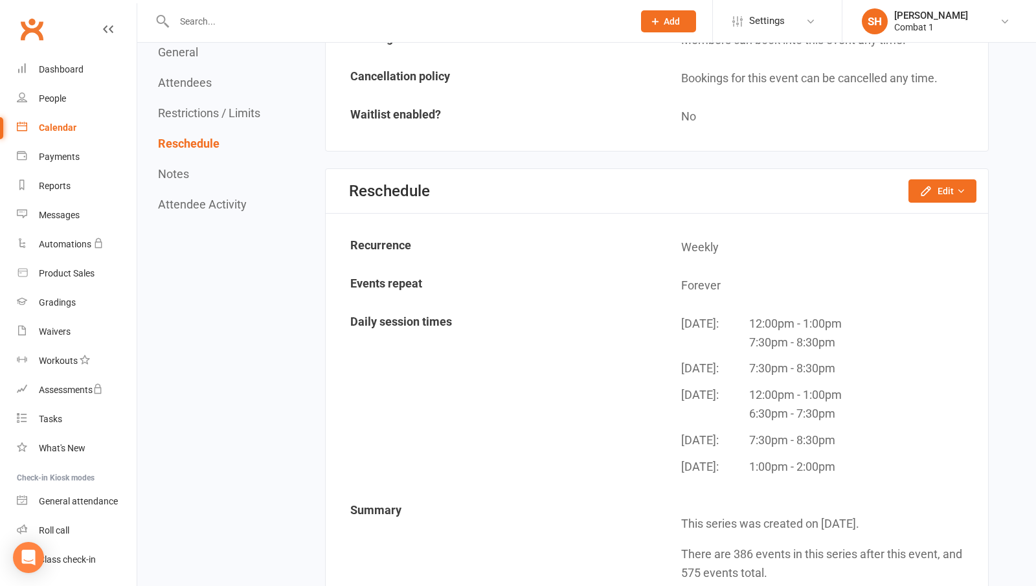
drag, startPoint x: 587, startPoint y: 419, endPoint x: 573, endPoint y: 409, distance: 17.6
click at [587, 419] on td "Daily session times" at bounding box center [491, 400] width 329 height 188
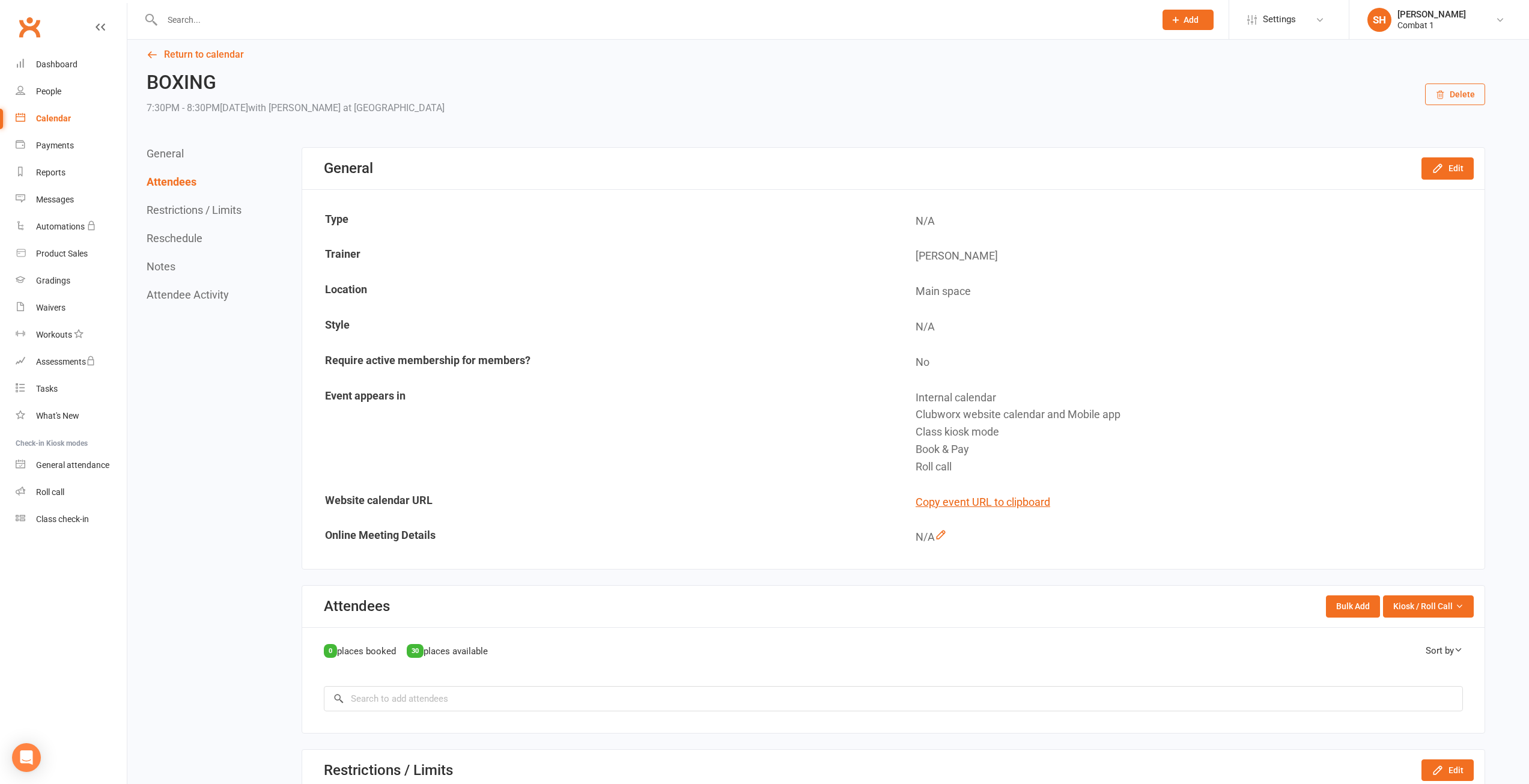
scroll to position [0, 0]
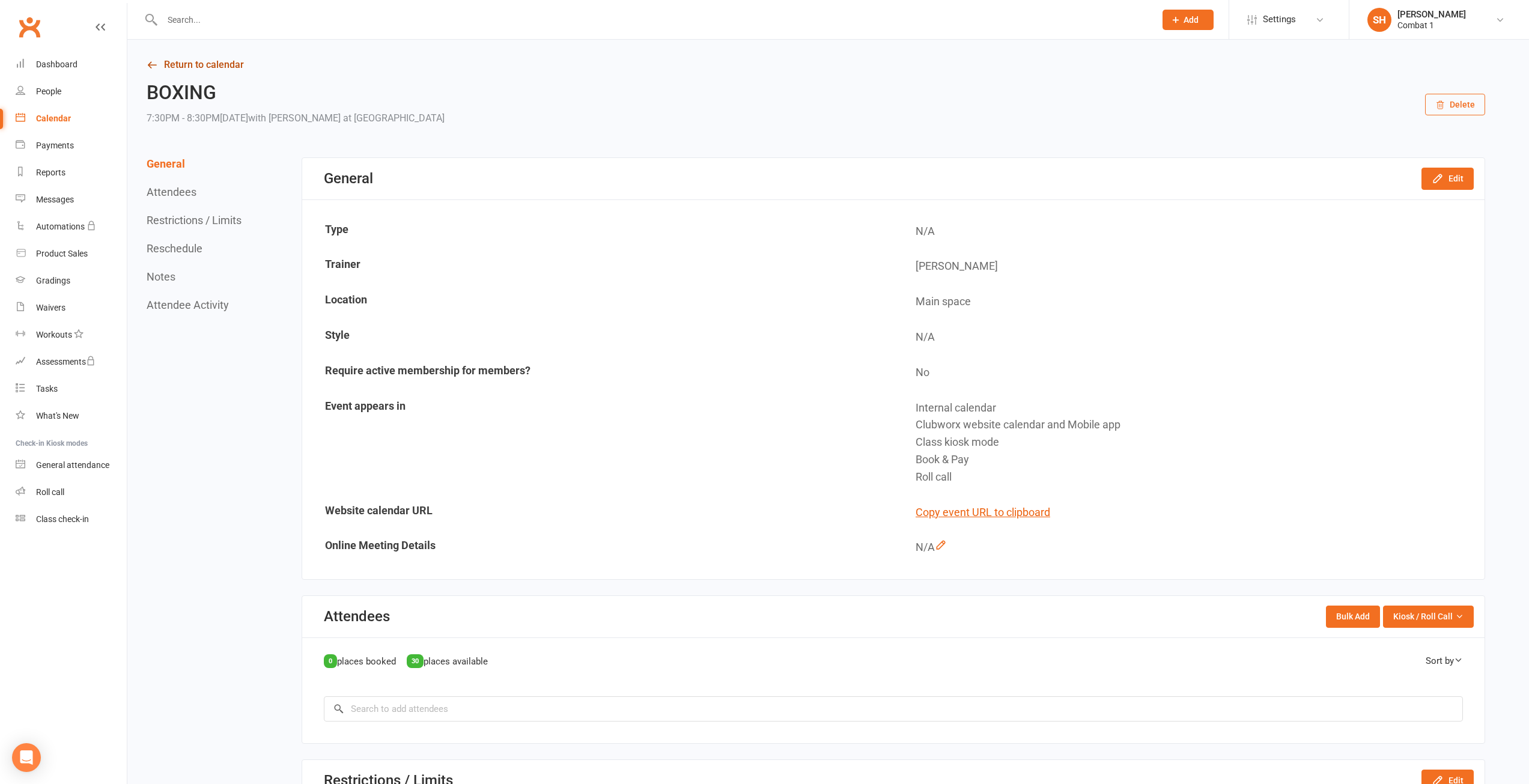
click at [202, 66] on link "Return to calendar" at bounding box center [816, 65] width 1339 height 17
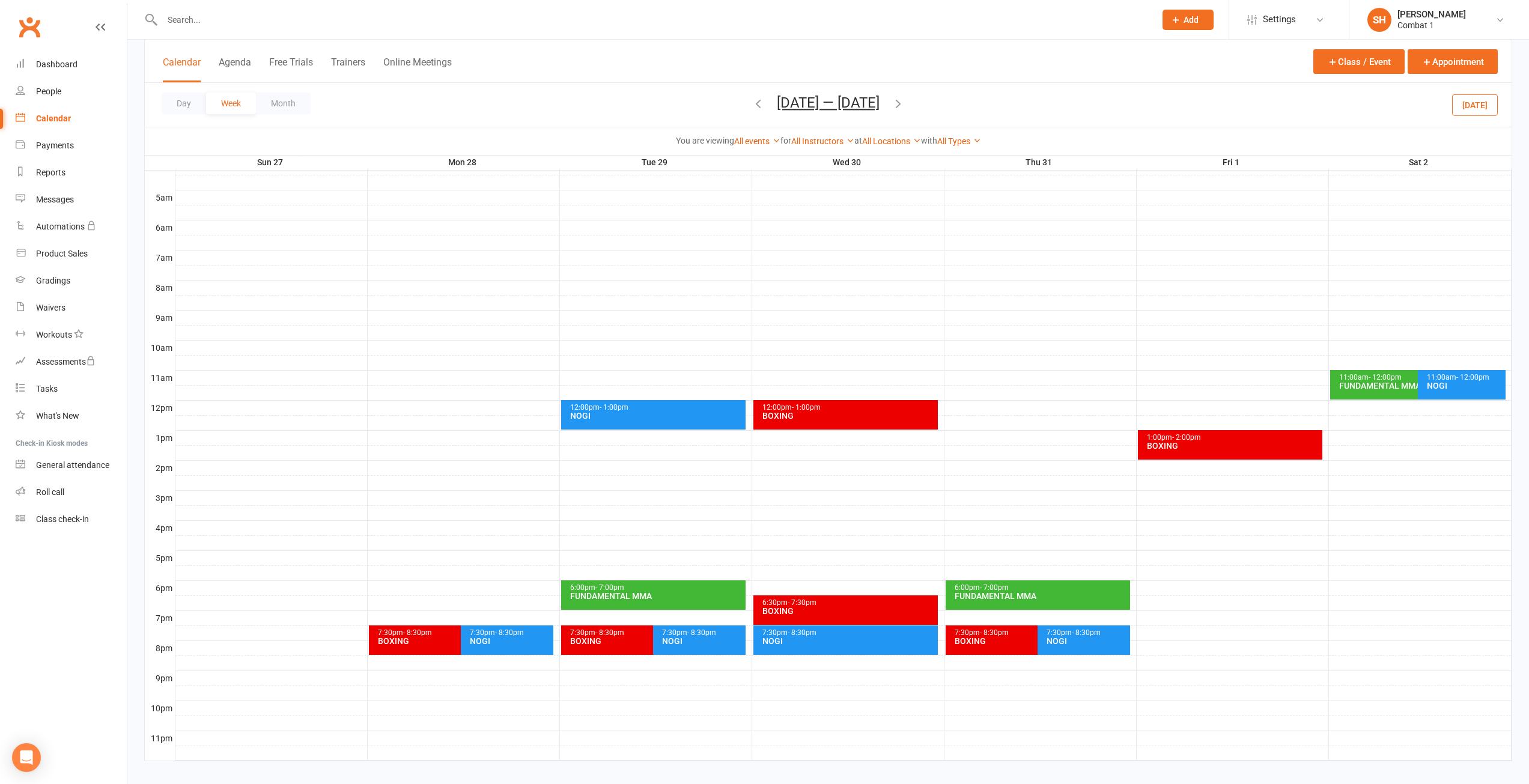
scroll to position [215, 0]
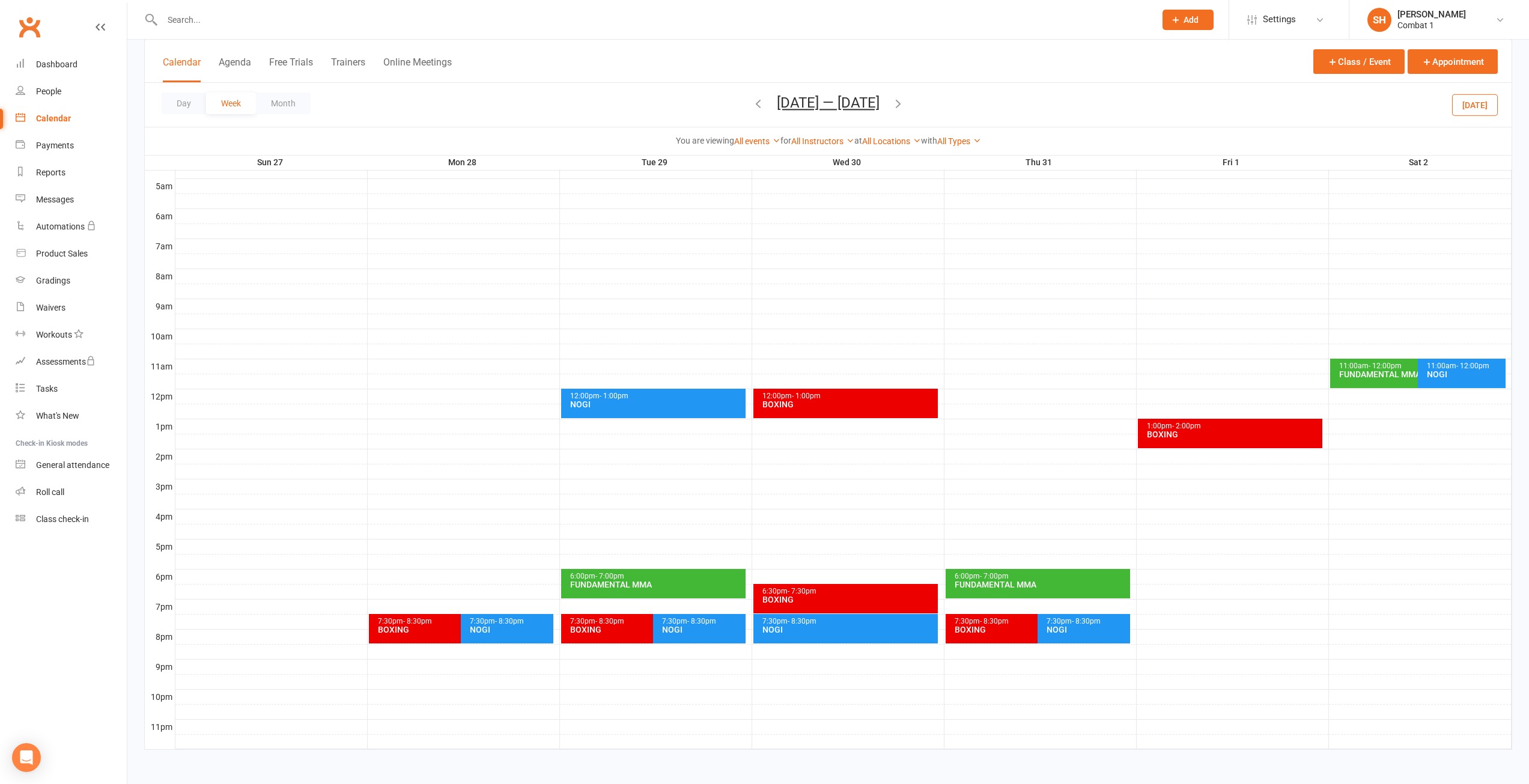
click at [654, 582] on div "FUNDAMENTAL MMA" at bounding box center [656, 584] width 174 height 8
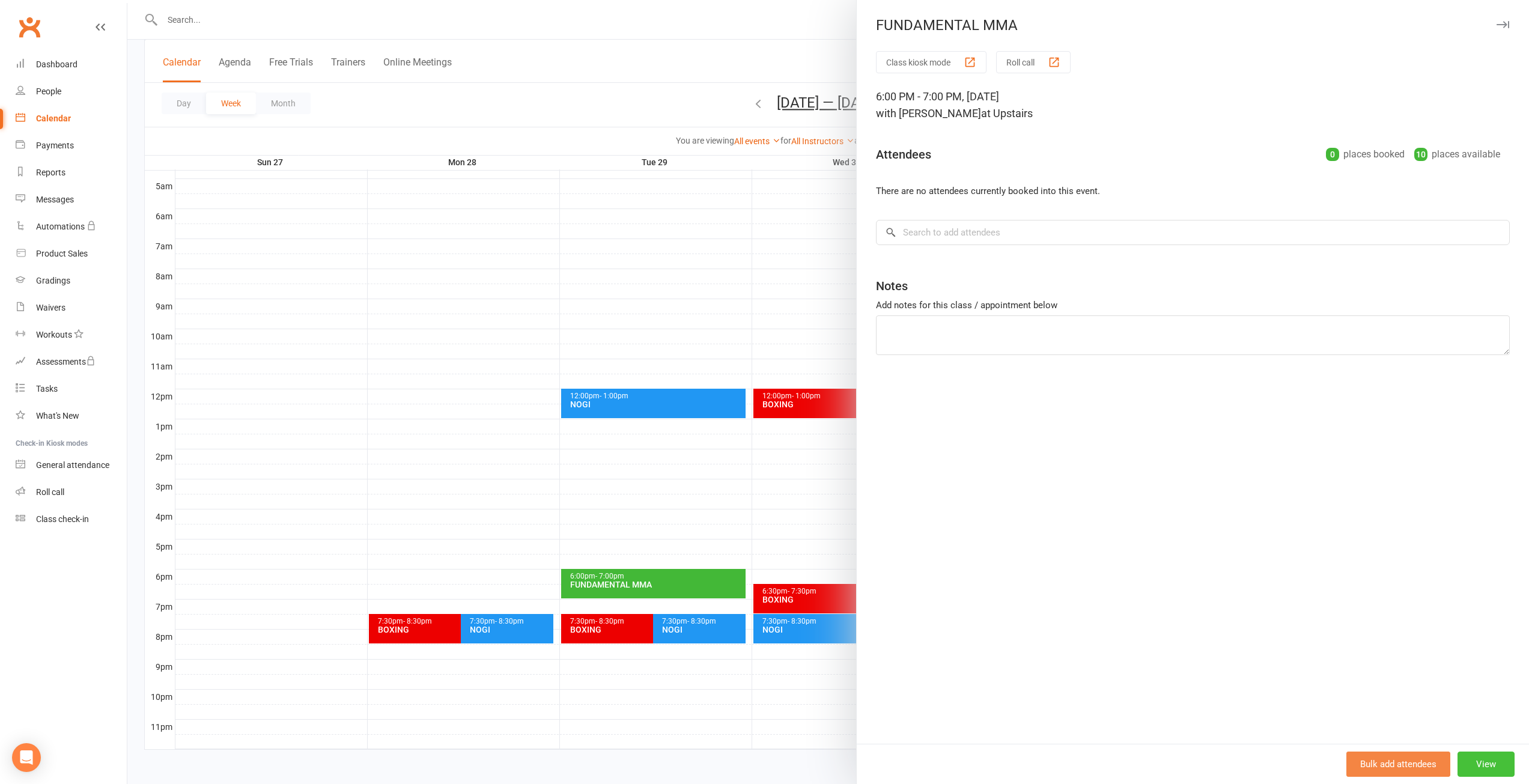
click at [1463, 756] on button "View" at bounding box center [1485, 764] width 57 height 25
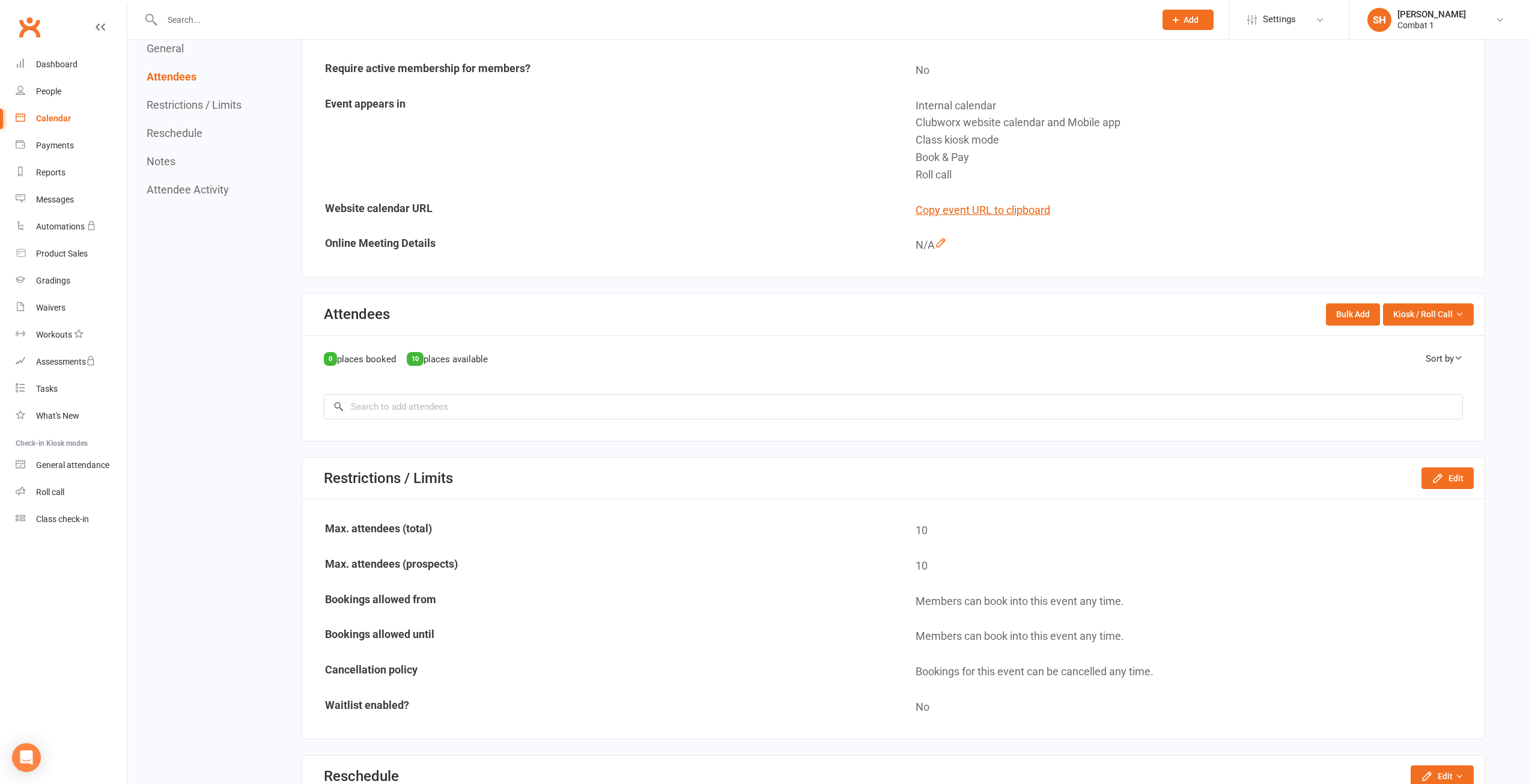
scroll to position [360, 0]
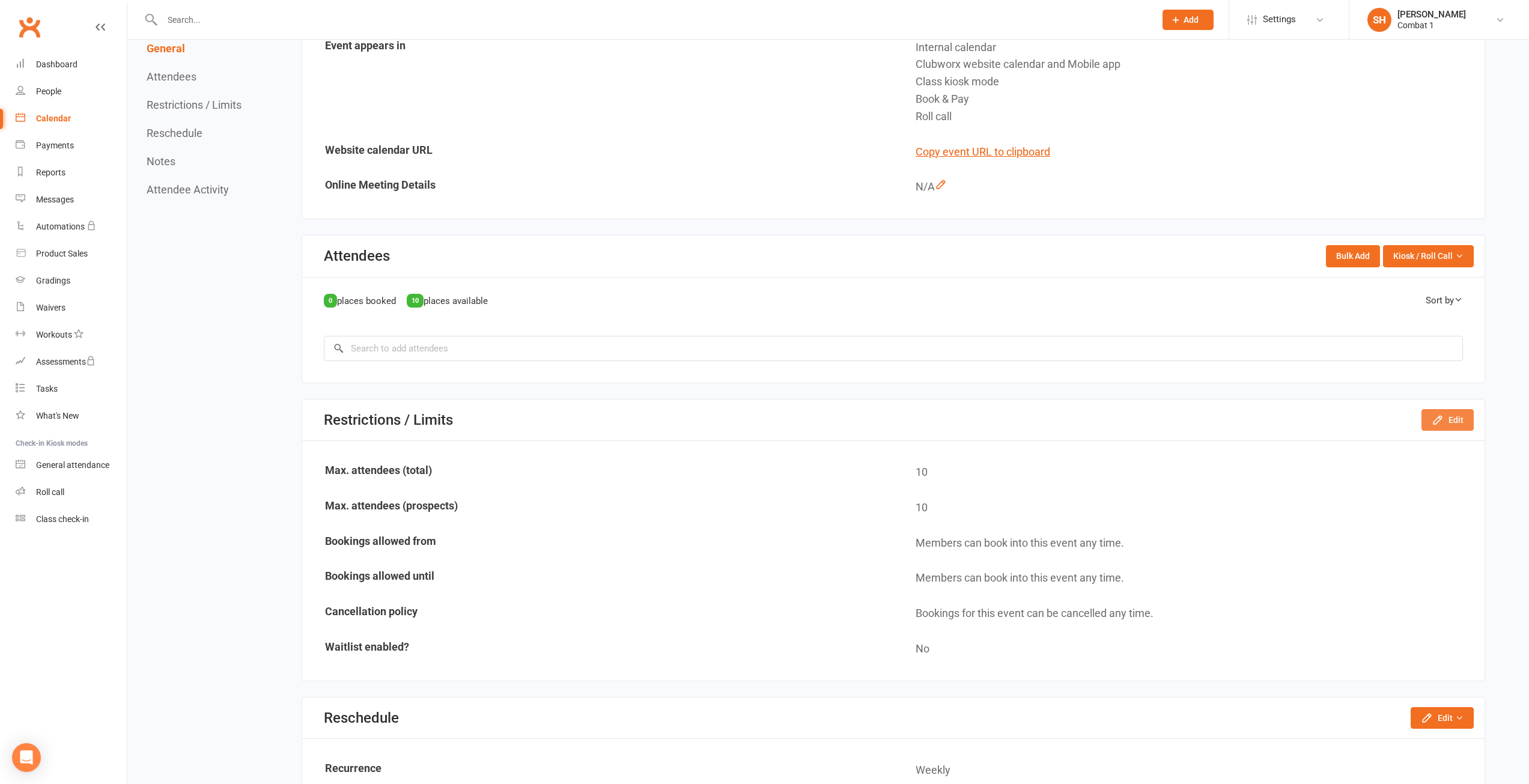
click at [1458, 425] on button "Edit" at bounding box center [1448, 419] width 52 height 21
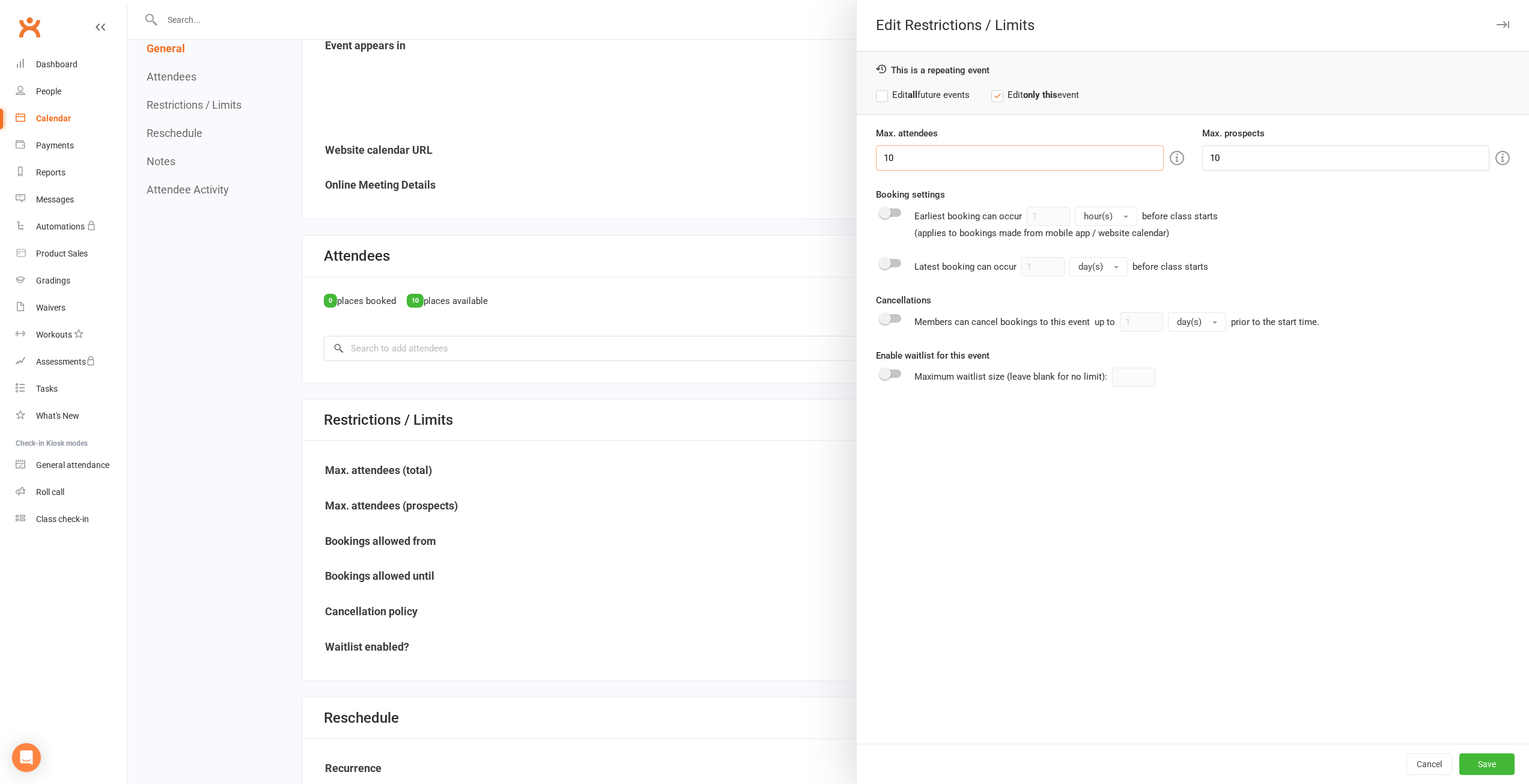
click at [1057, 161] on input "10" at bounding box center [1019, 158] width 287 height 25
type input "1"
type input "30"
click at [1476, 768] on button "Save" at bounding box center [1487, 764] width 56 height 21
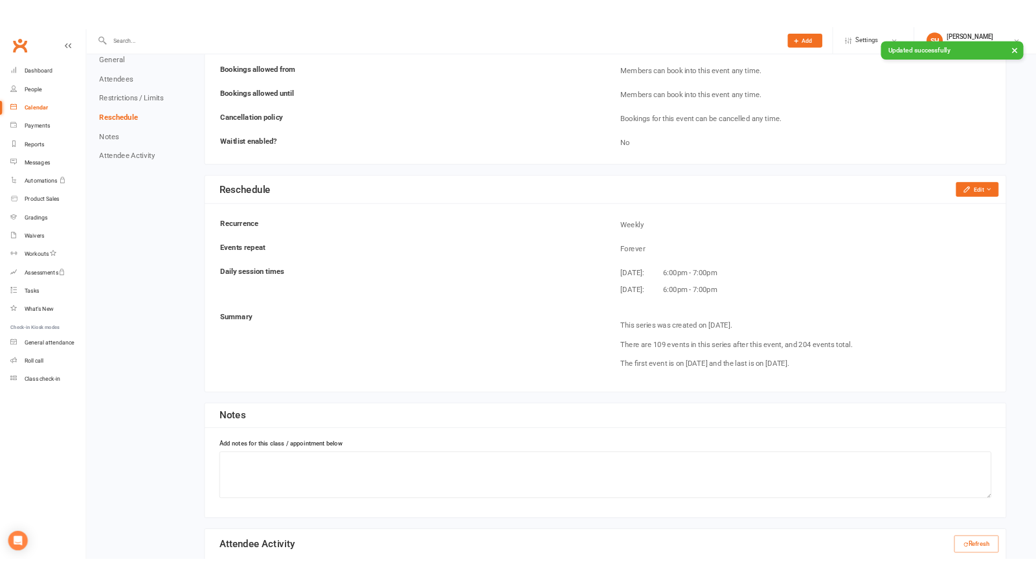
scroll to position [906, 0]
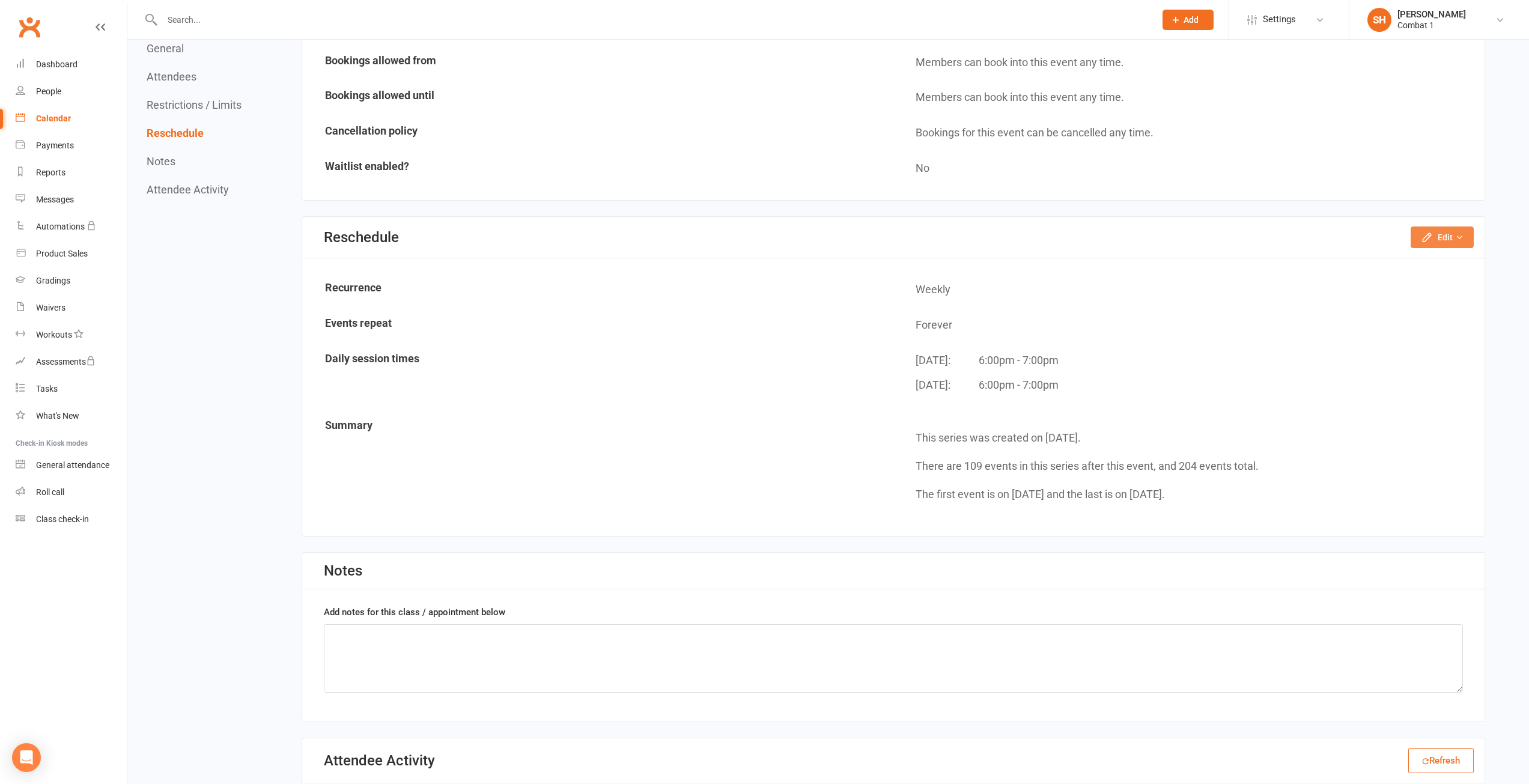
click at [1443, 237] on button "Edit" at bounding box center [1443, 237] width 63 height 21
click at [1427, 292] on link "Move weekly session times" at bounding box center [1405, 289] width 136 height 24
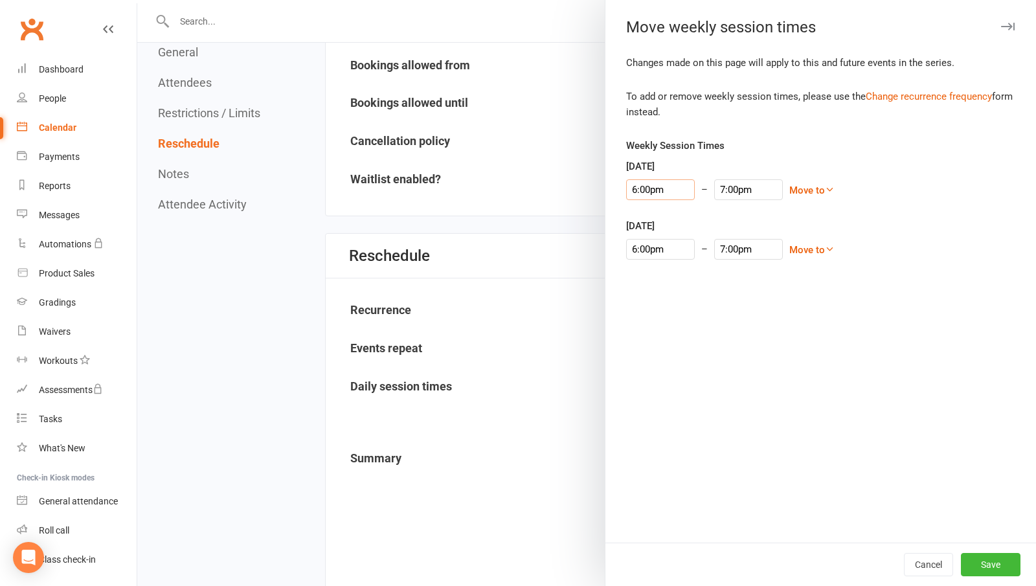
click at [640, 193] on input "6:00pm" at bounding box center [660, 189] width 69 height 21
type input "5:15pm"
type input "6:15pm"
click at [656, 238] on li "5:15pm" at bounding box center [658, 236] width 62 height 19
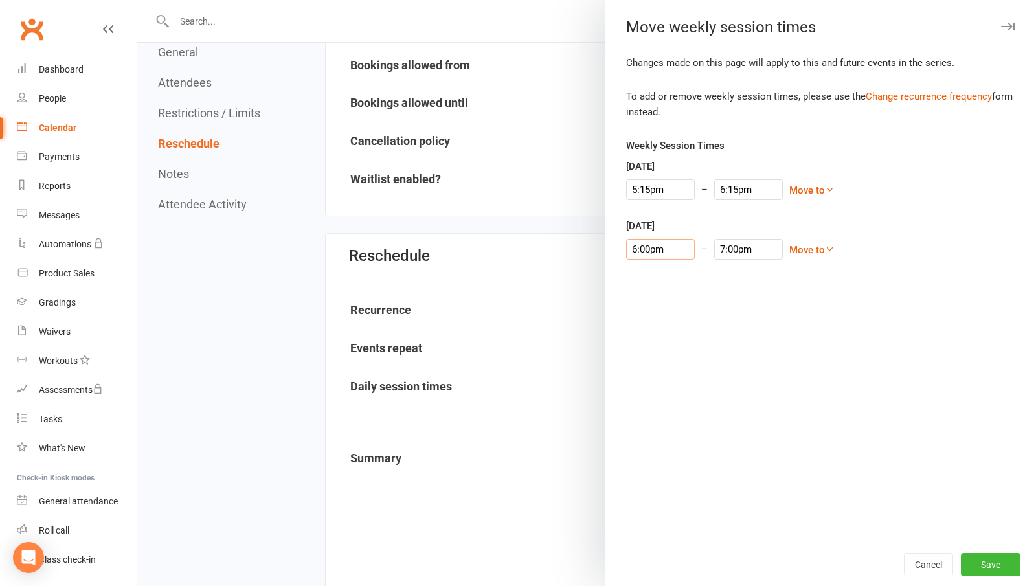
click at [651, 254] on input "6:00pm" at bounding box center [660, 249] width 69 height 21
type input "5:15pm"
type input "6:15pm"
click at [646, 303] on li "5:15pm" at bounding box center [658, 295] width 62 height 19
click at [994, 563] on button "Save" at bounding box center [991, 564] width 60 height 23
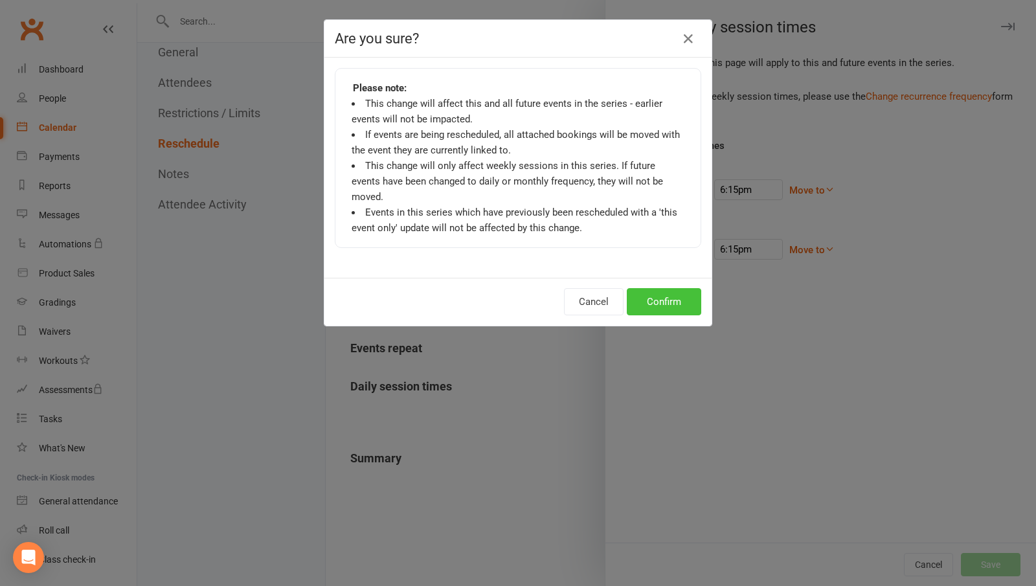
click at [653, 288] on button "Confirm" at bounding box center [664, 301] width 74 height 27
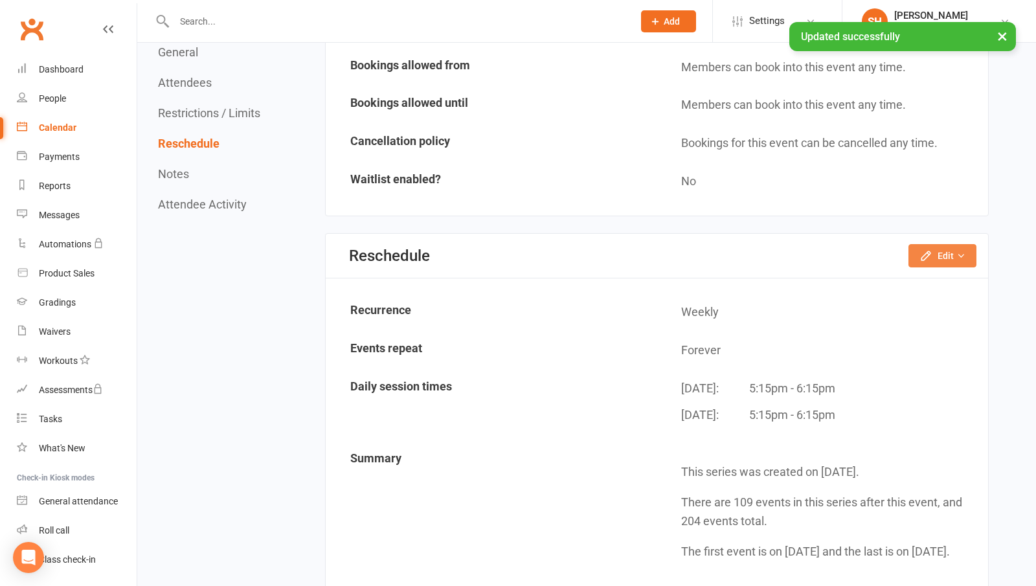
click at [942, 252] on button "Edit" at bounding box center [942, 255] width 68 height 23
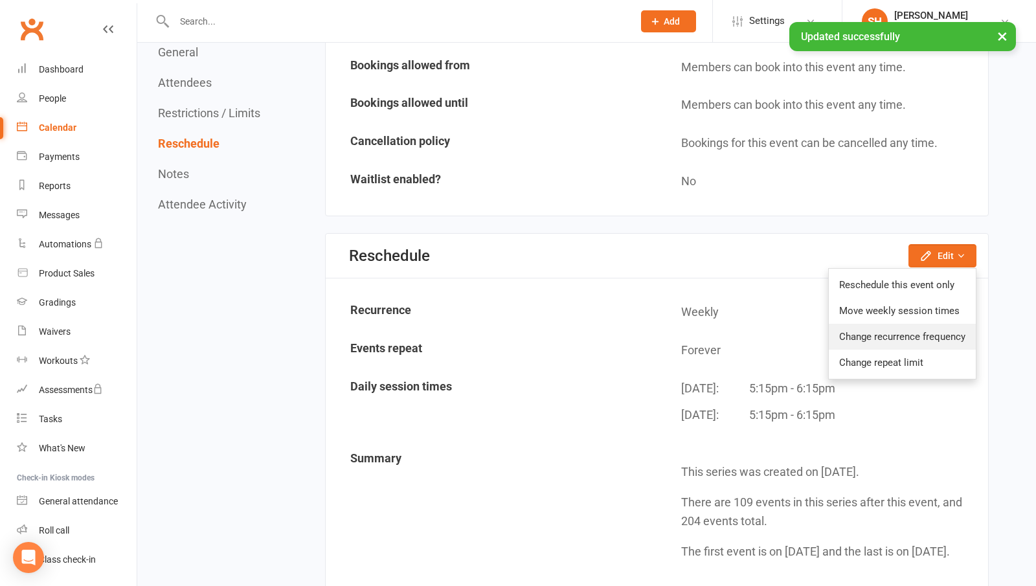
click at [930, 331] on link "Change recurrence frequency" at bounding box center [902, 337] width 147 height 26
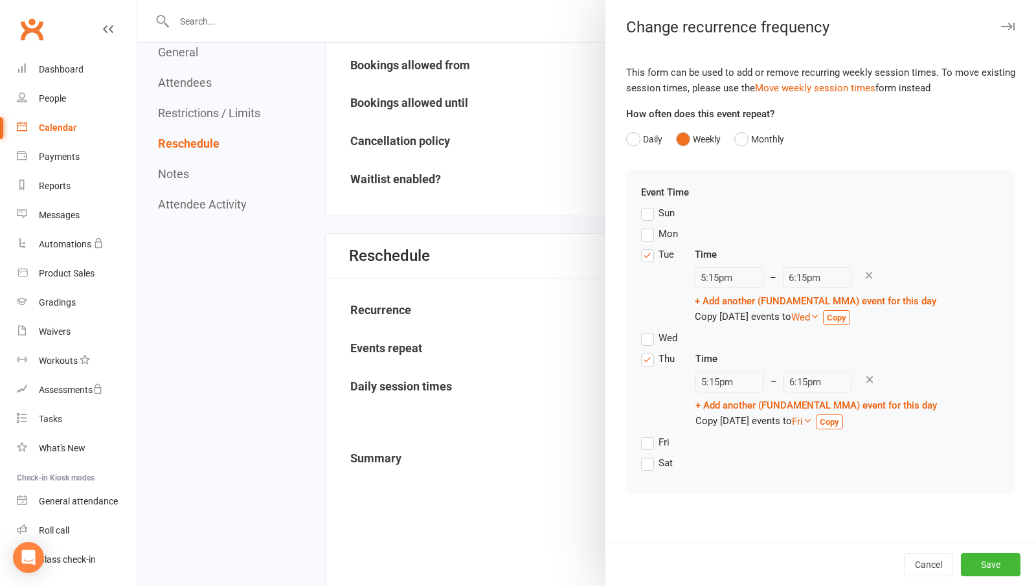
click at [647, 236] on label "Mon" at bounding box center [659, 234] width 37 height 16
click at [647, 226] on input "Mon" at bounding box center [645, 226] width 8 height 0
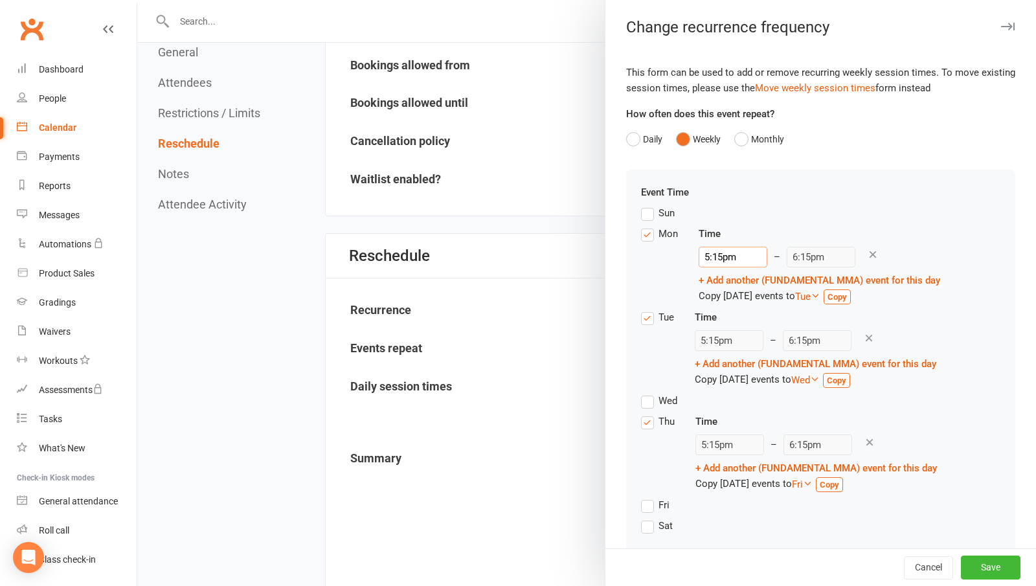
click at [718, 251] on input "5:15pm" at bounding box center [732, 257] width 69 height 21
type input "6:30pm"
type input "7:30pm"
click at [723, 335] on li "6:30pm" at bounding box center [730, 329] width 62 height 19
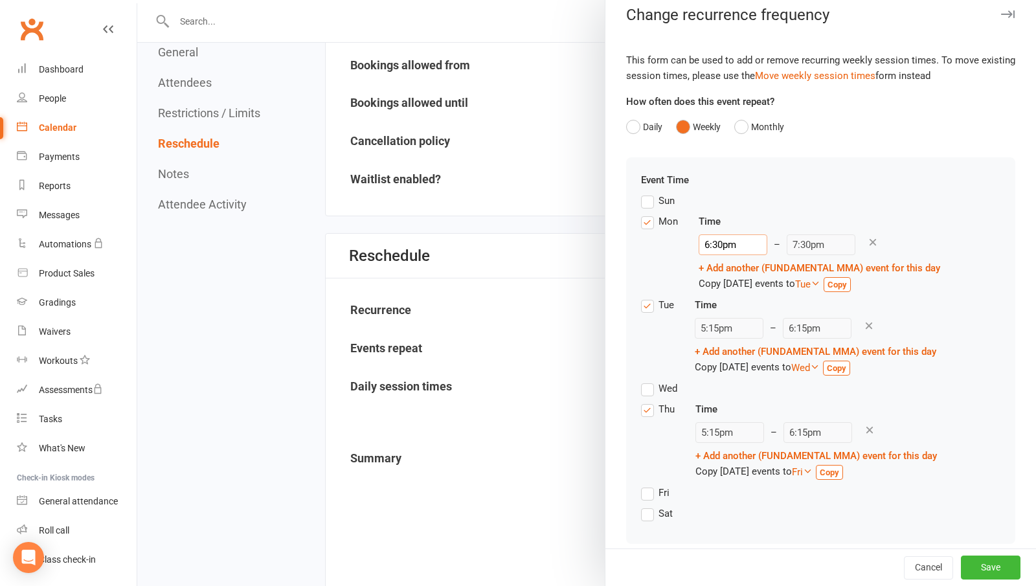
scroll to position [26, 0]
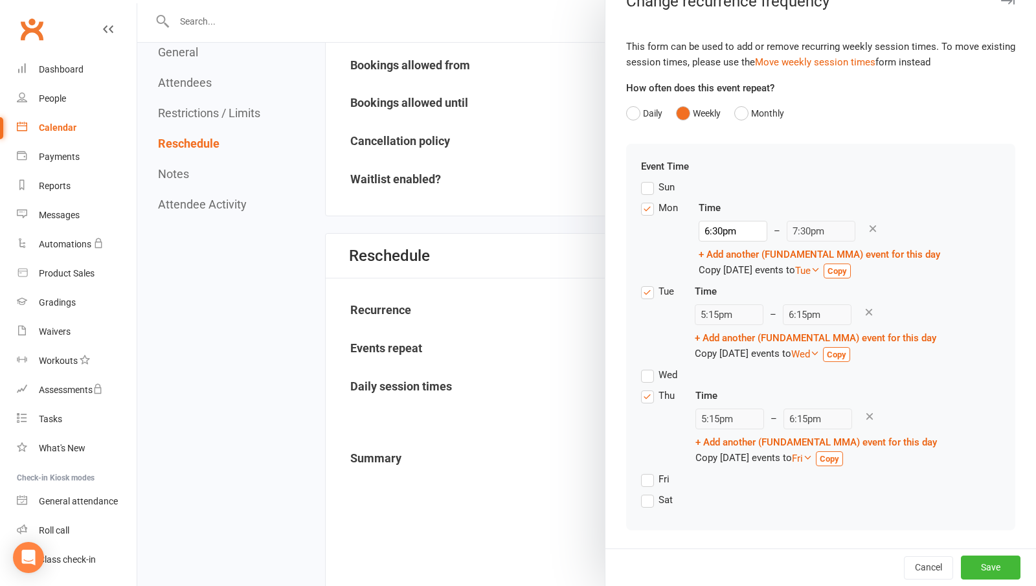
click at [647, 377] on label "Wed" at bounding box center [659, 375] width 36 height 16
click at [647, 367] on input "Wed" at bounding box center [645, 367] width 8 height 0
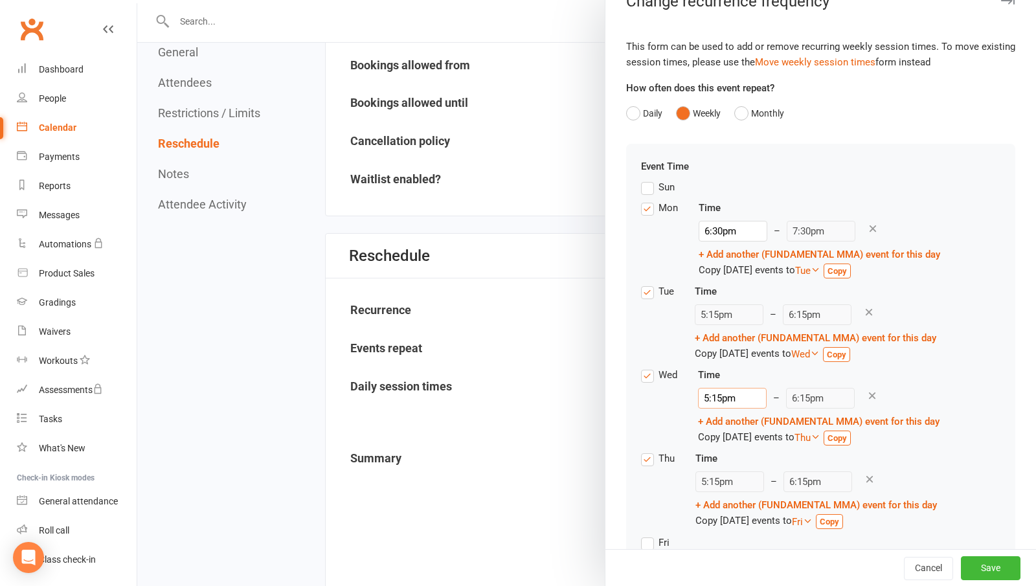
click at [713, 403] on input "5:15pm" at bounding box center [732, 398] width 69 height 21
type input "6:30pm"
type input "7:30pm"
click at [722, 471] on li "6:30pm" at bounding box center [729, 470] width 62 height 19
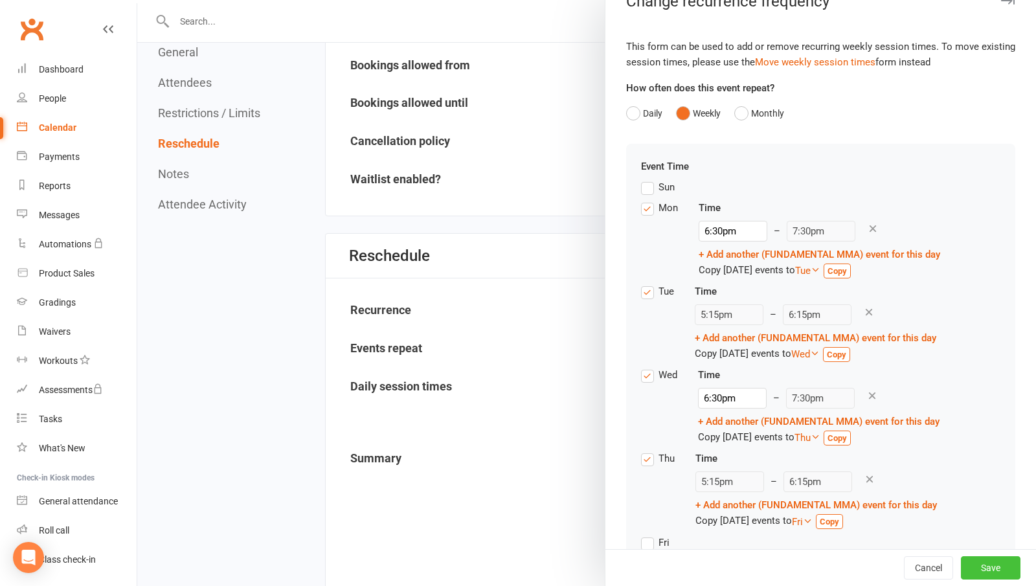
click at [976, 561] on button "Save" at bounding box center [991, 567] width 60 height 23
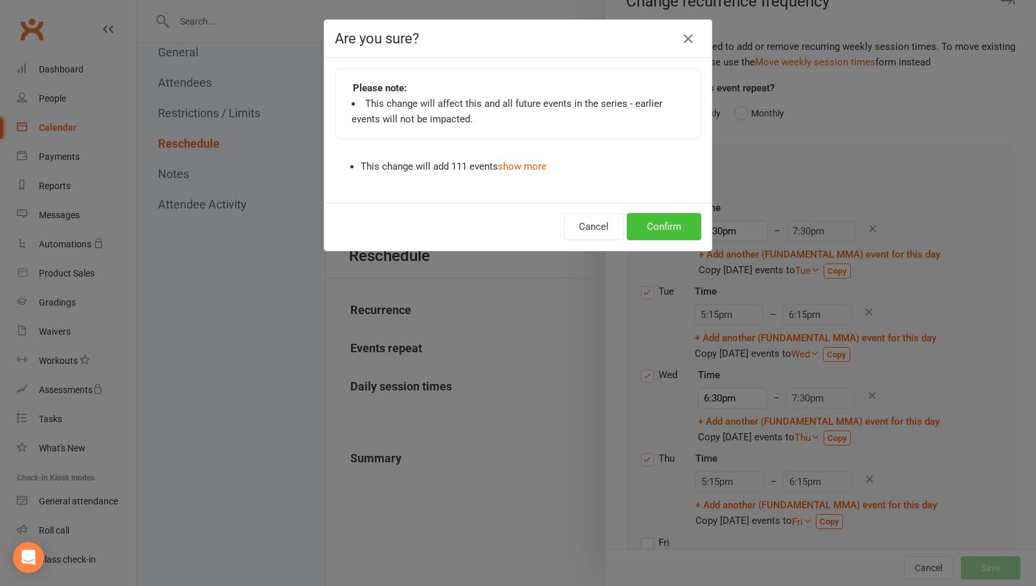
click at [660, 238] on button "Confirm" at bounding box center [664, 226] width 74 height 27
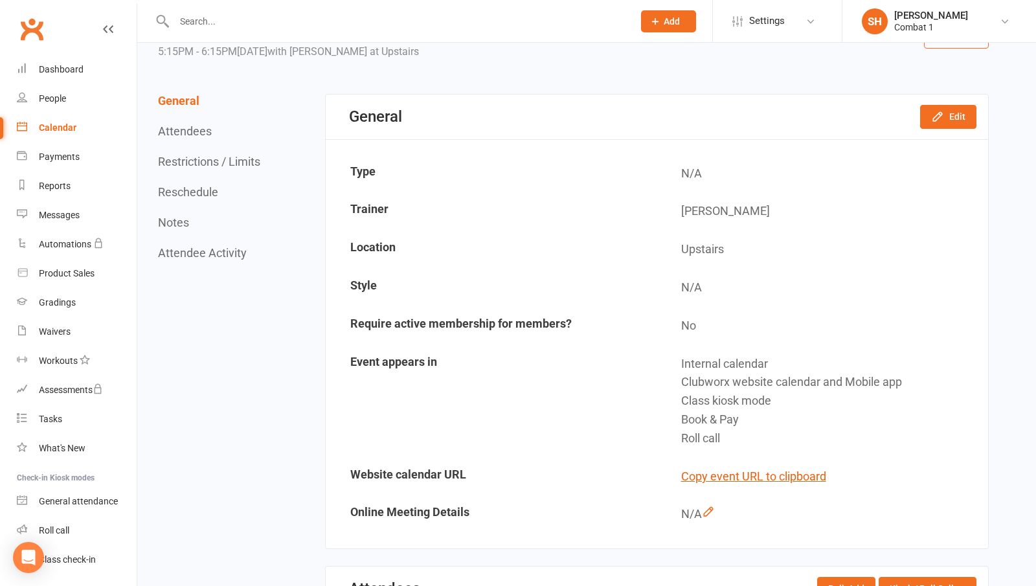
scroll to position [65, 0]
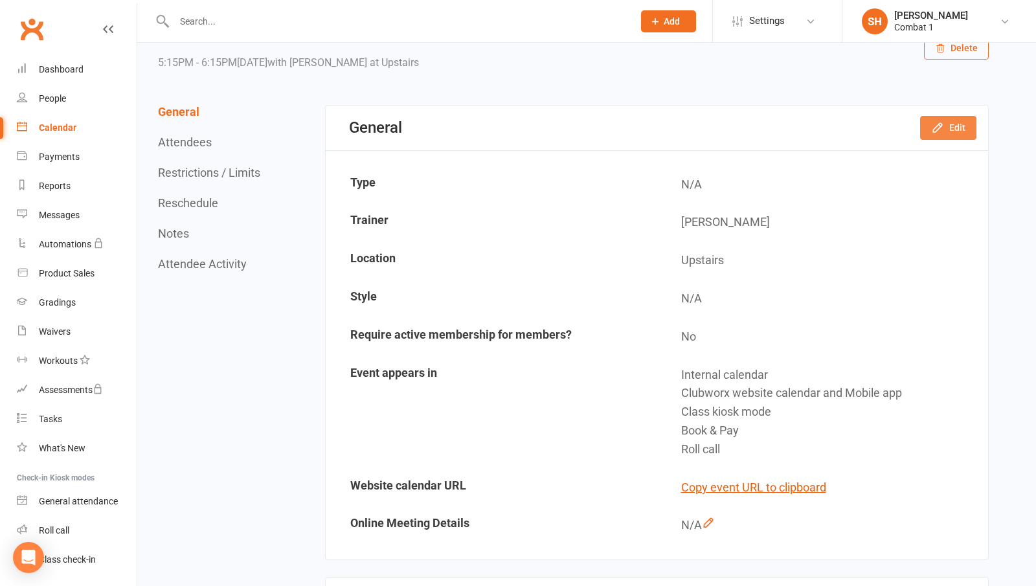
click at [944, 137] on button "Edit" at bounding box center [948, 127] width 56 height 23
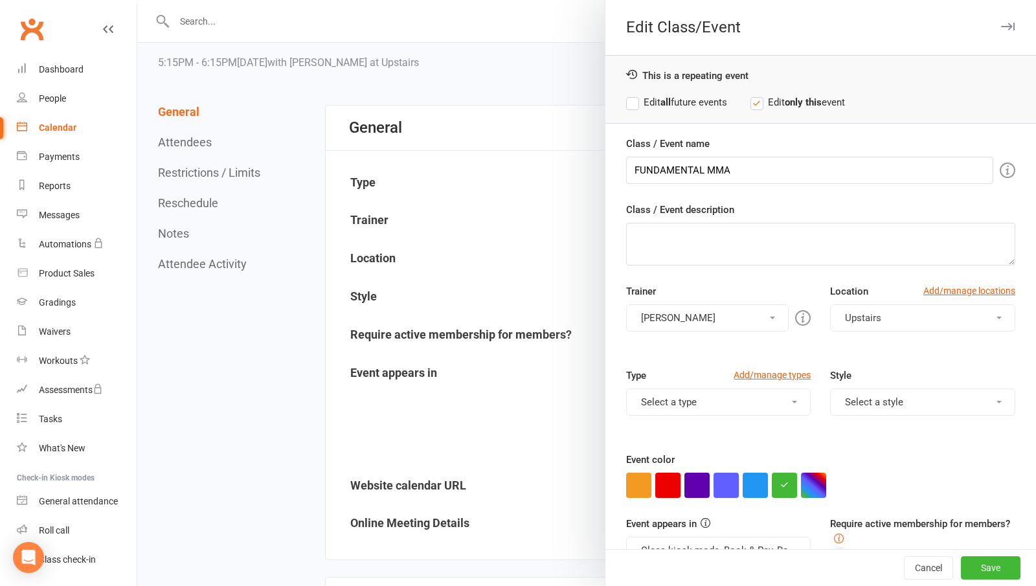
click at [873, 317] on button "Upstairs" at bounding box center [922, 317] width 185 height 27
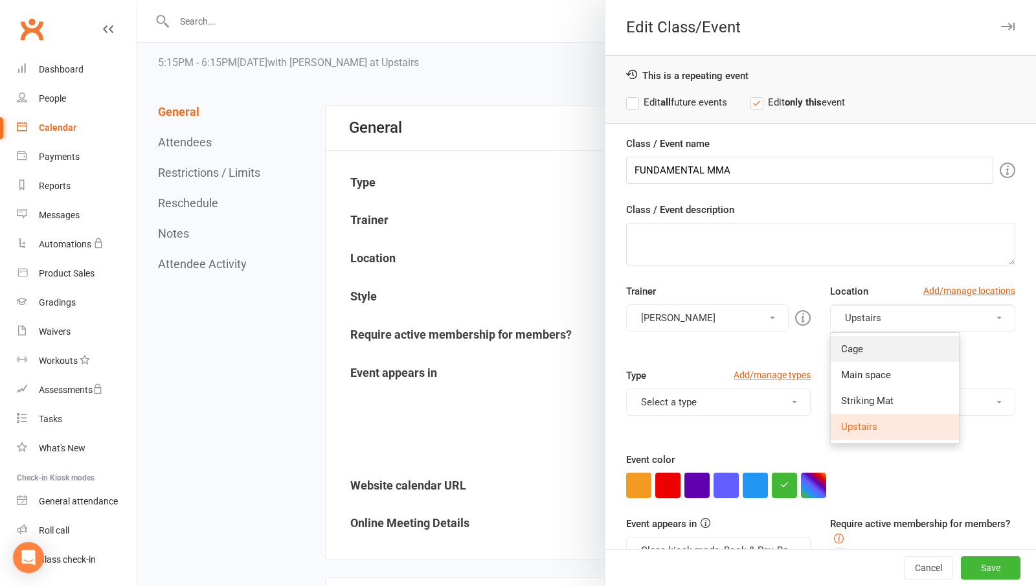
click at [864, 350] on link "Cage" at bounding box center [895, 349] width 128 height 26
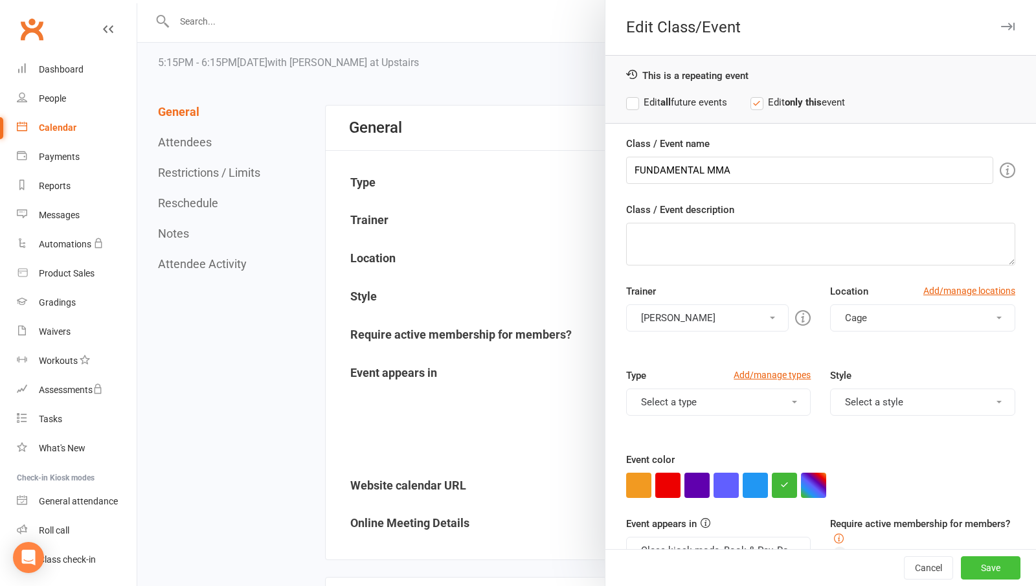
click at [976, 561] on button "Save" at bounding box center [991, 567] width 60 height 23
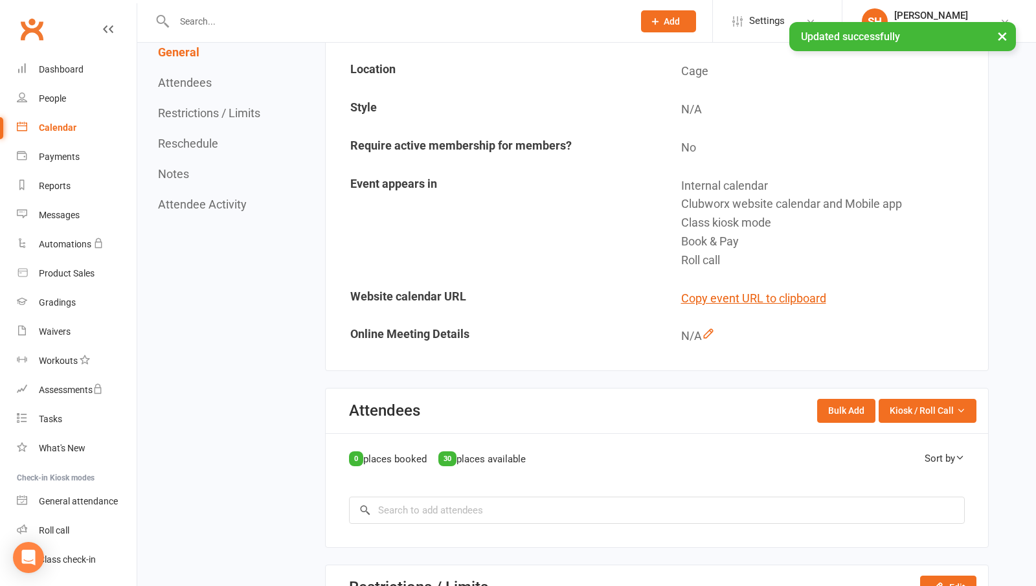
scroll to position [259, 0]
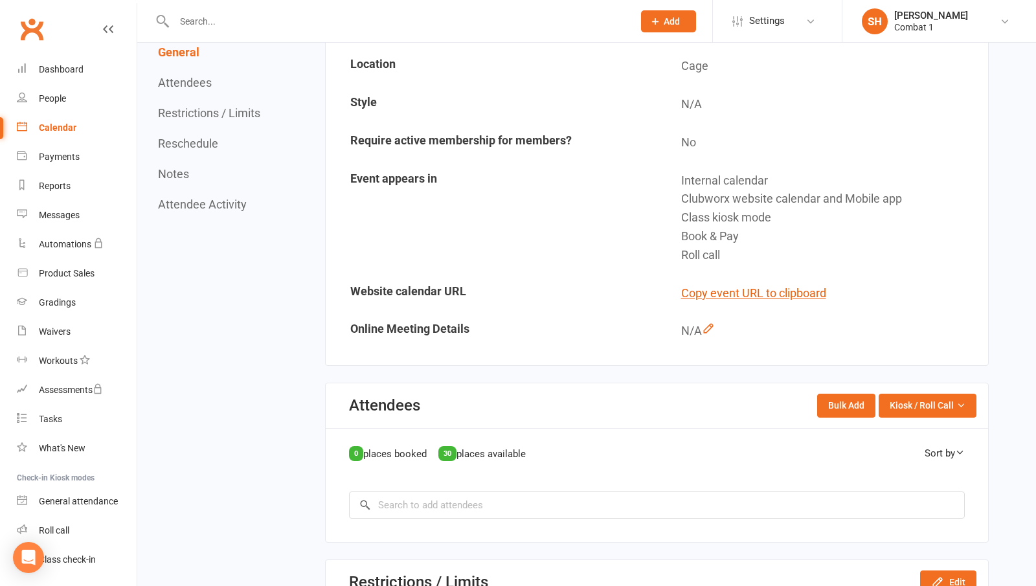
click at [941, 313] on td "N/A" at bounding box center [822, 331] width 329 height 37
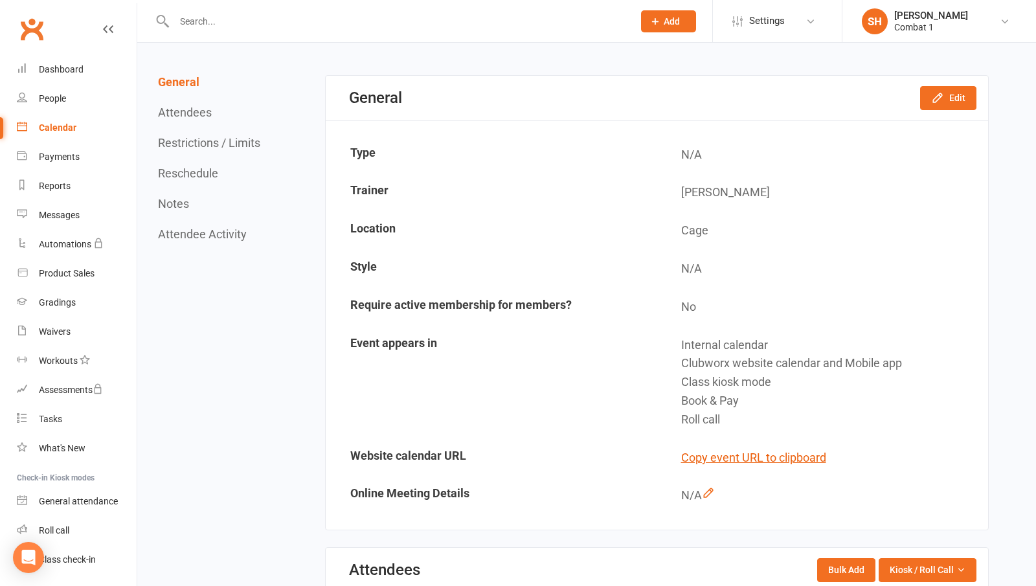
scroll to position [0, 0]
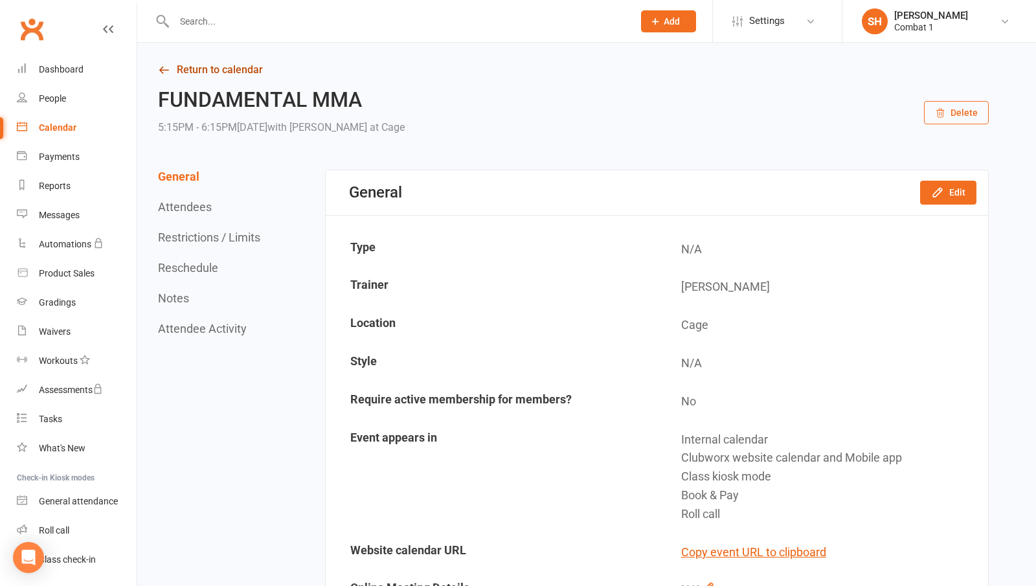
click at [213, 72] on link "Return to calendar" at bounding box center [573, 70] width 831 height 18
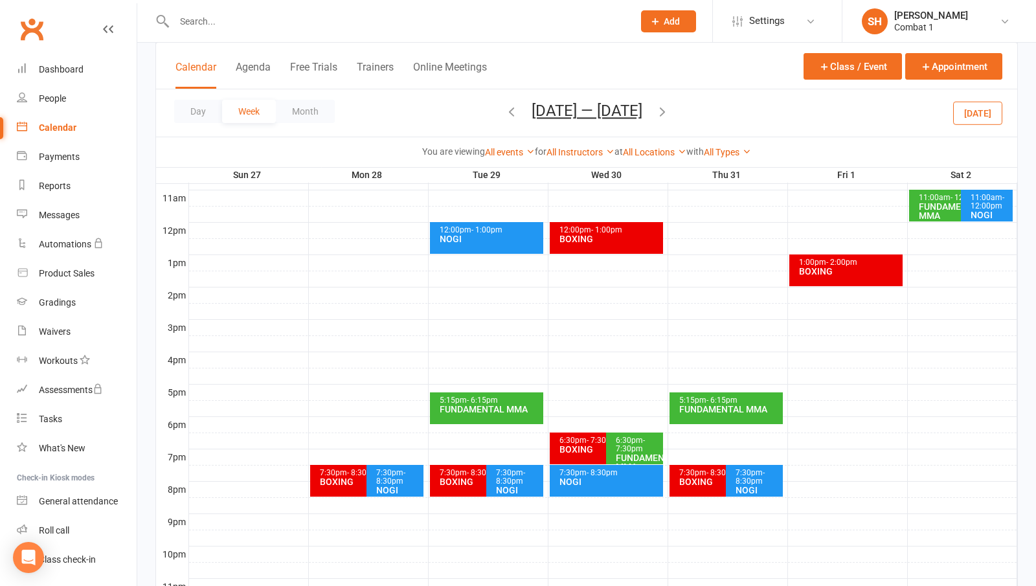
scroll to position [453, 0]
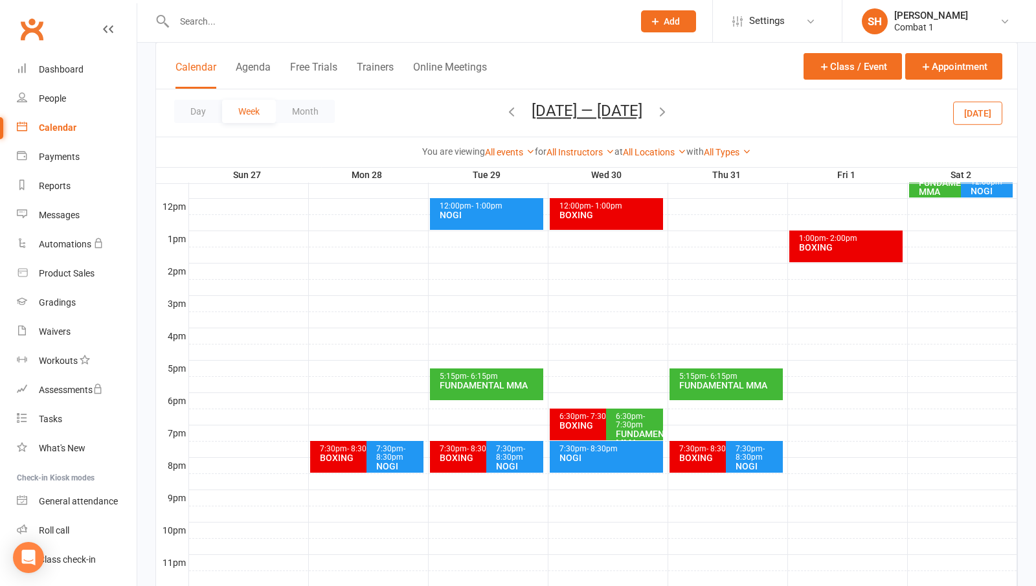
click at [341, 462] on div "BOXING" at bounding box center [363, 457] width 89 height 9
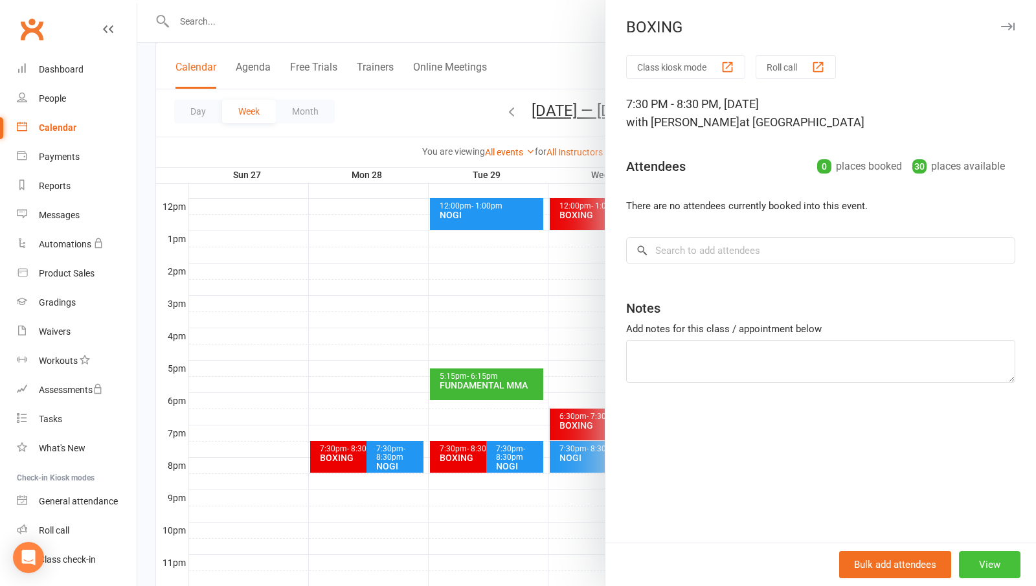
click at [979, 566] on button "View" at bounding box center [989, 564] width 61 height 27
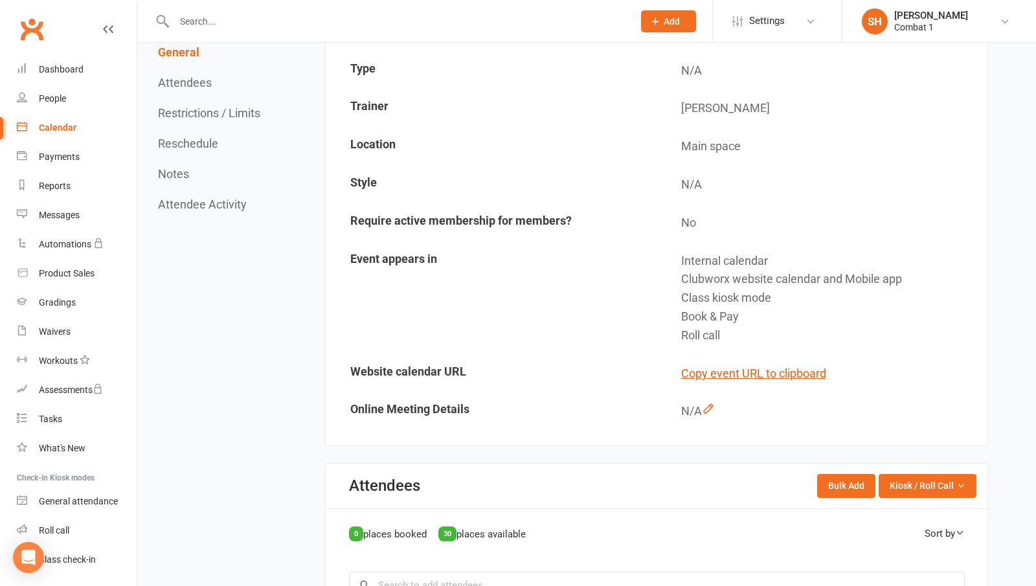
scroll to position [129, 0]
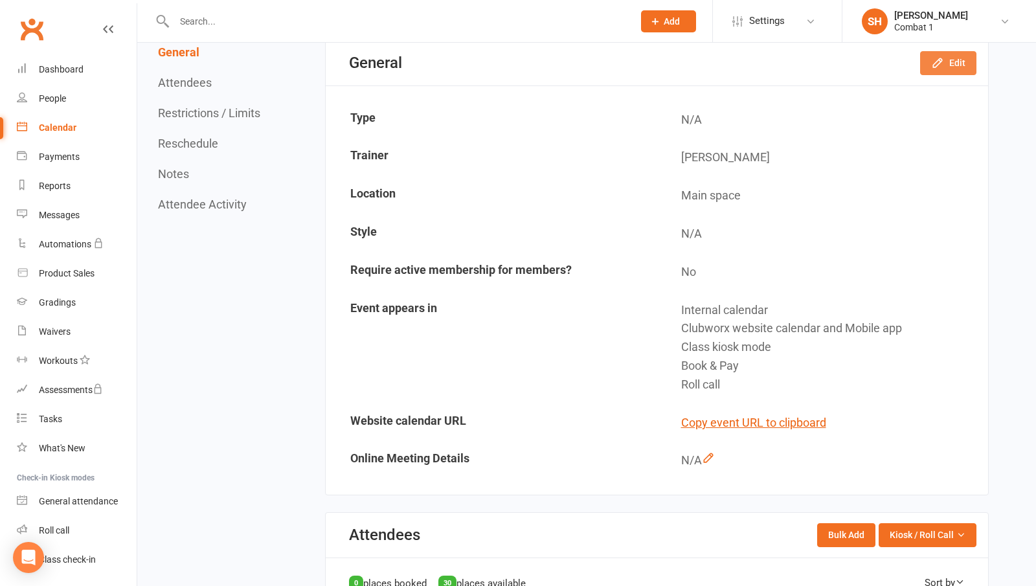
click at [938, 58] on icon "button" at bounding box center [937, 62] width 13 height 13
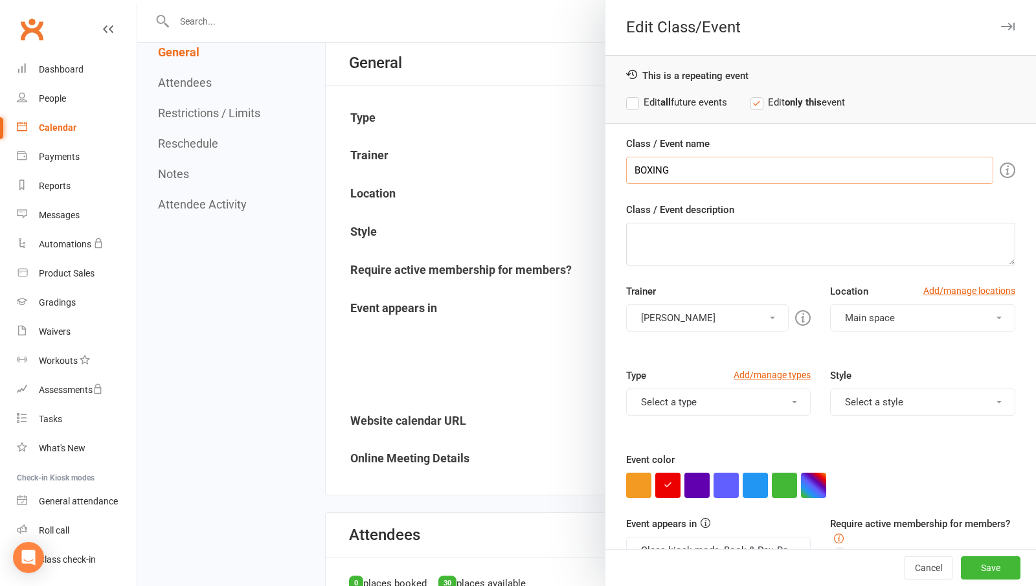
click at [801, 182] on input "BOXING" at bounding box center [809, 170] width 367 height 27
click at [862, 313] on span "Main space" at bounding box center [870, 318] width 50 height 12
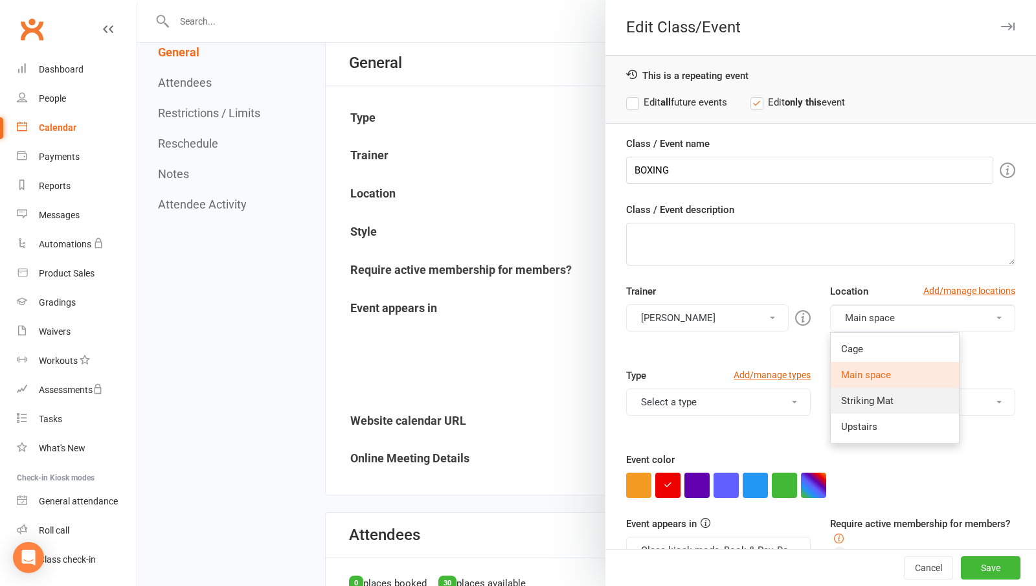
click at [872, 397] on span "Striking Mat" at bounding box center [867, 401] width 52 height 12
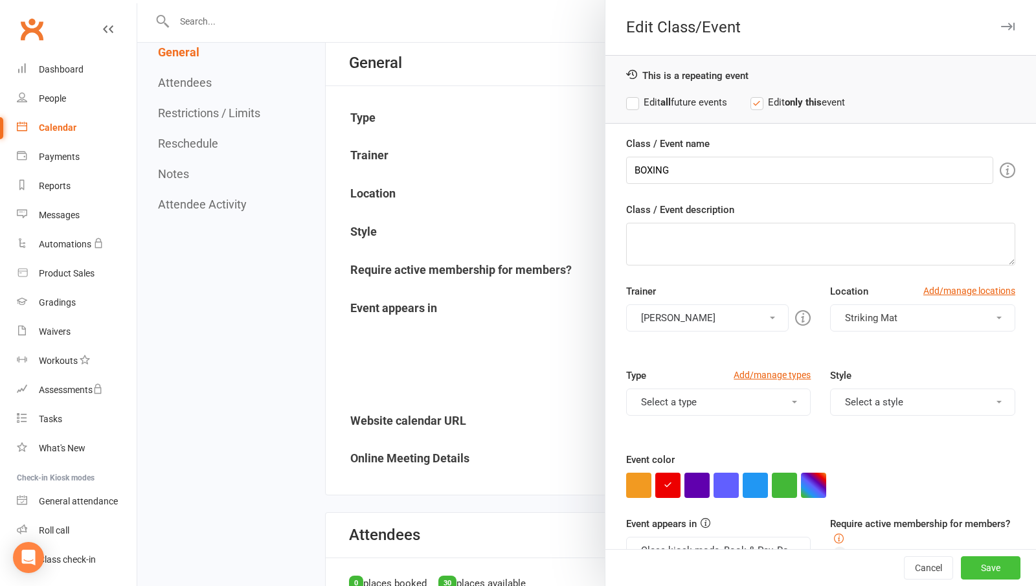
click at [981, 572] on button "Save" at bounding box center [991, 567] width 60 height 23
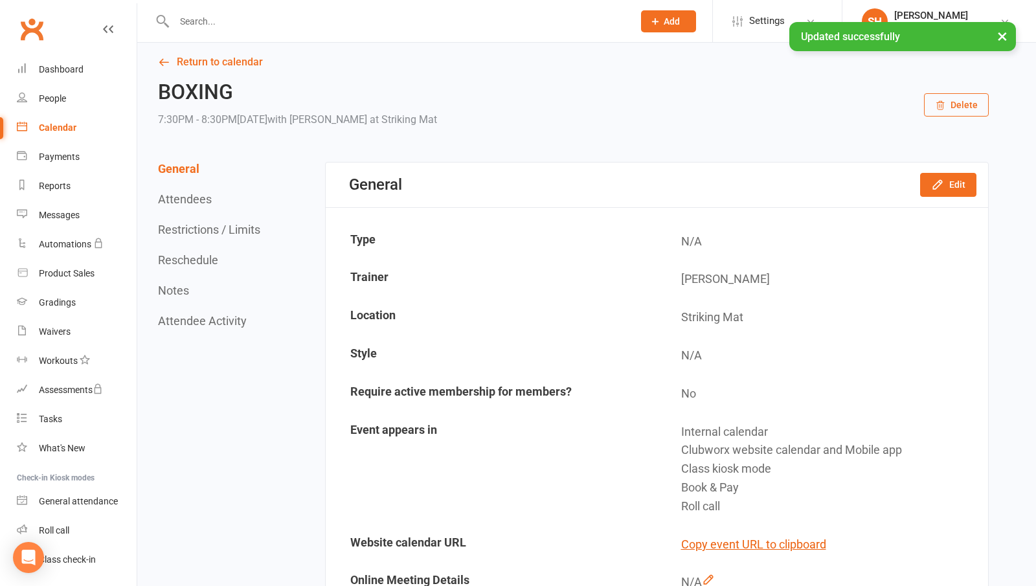
scroll to position [0, 0]
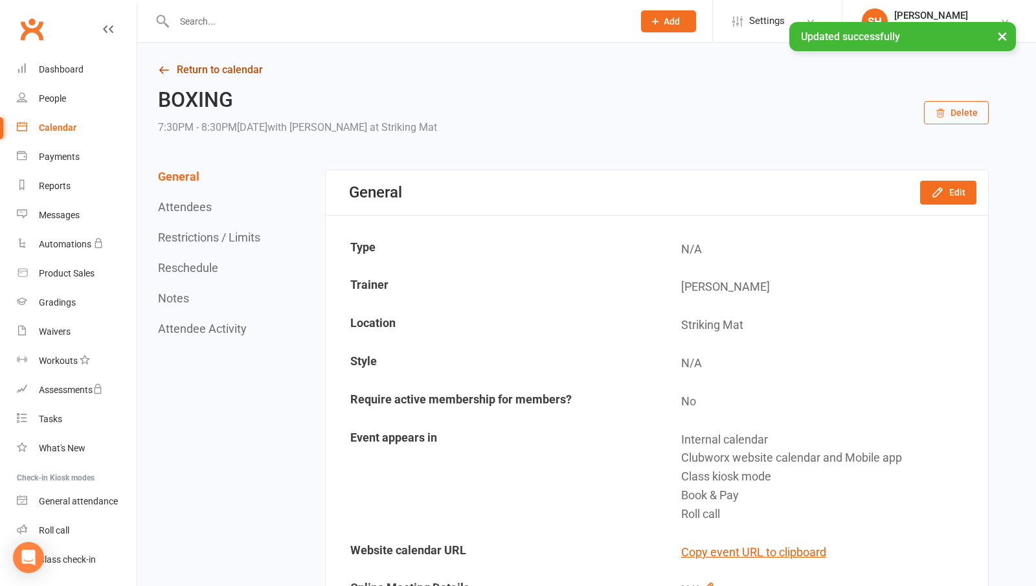
click at [214, 68] on link "Return to calendar" at bounding box center [573, 70] width 831 height 18
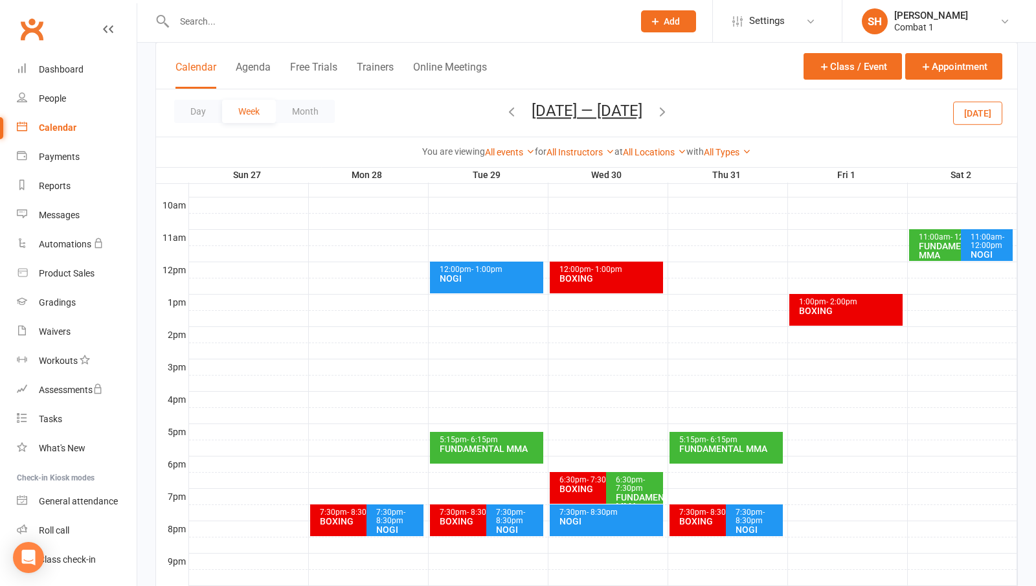
scroll to position [427, 0]
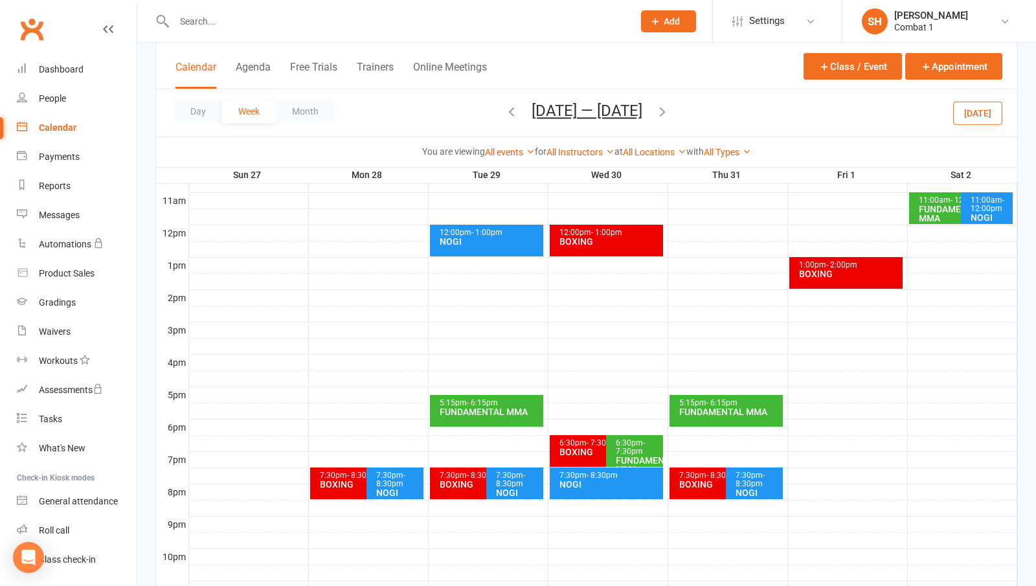
click at [632, 372] on div at bounding box center [603, 379] width 828 height 16
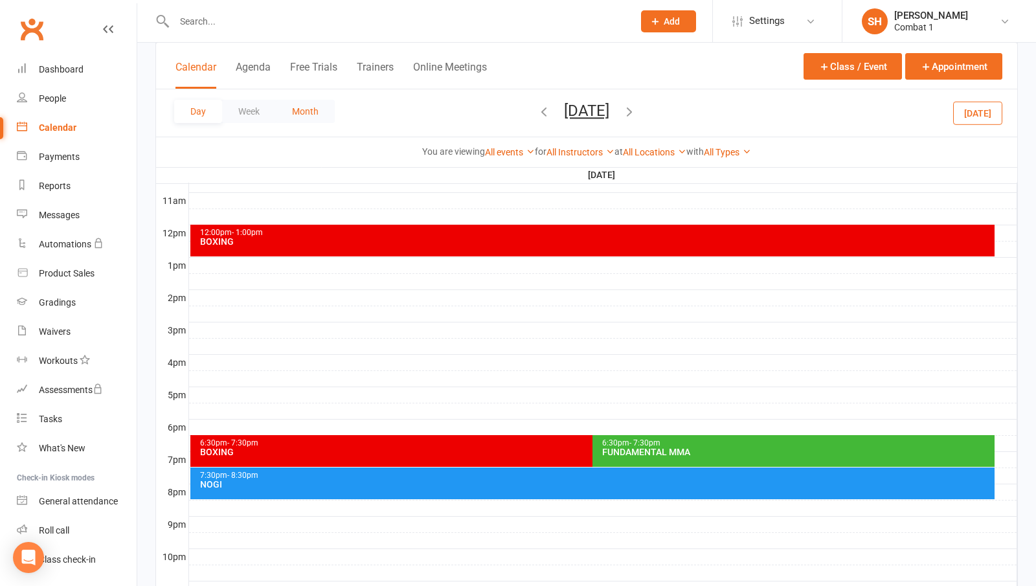
click at [304, 113] on button "Month" at bounding box center [305, 111] width 59 height 23
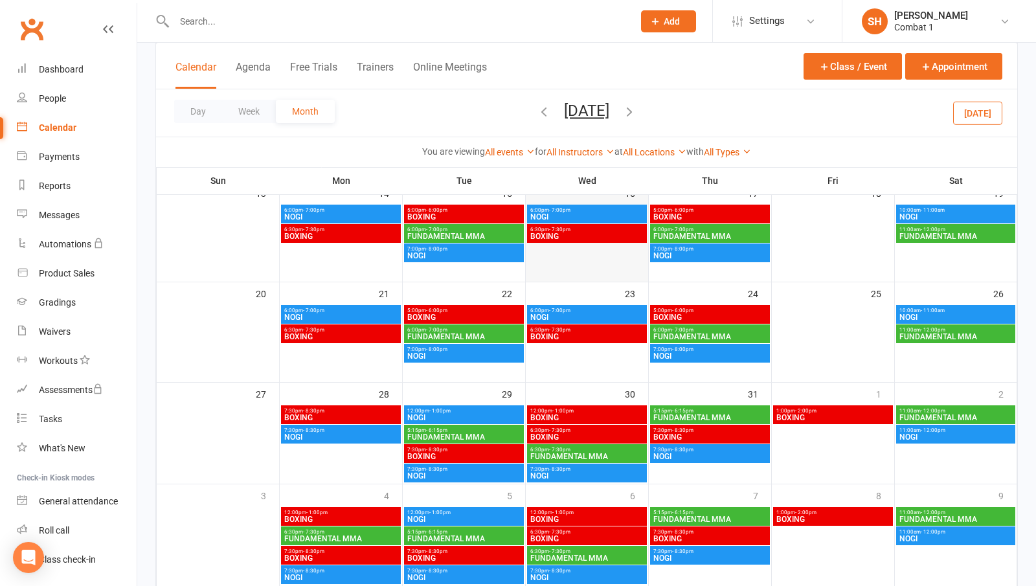
scroll to position [140, 0]
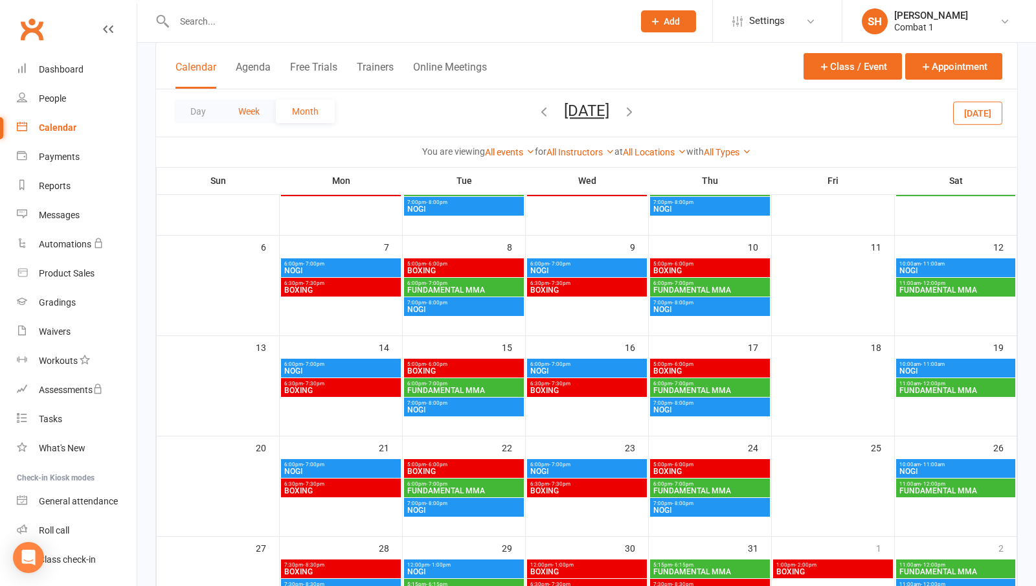
click at [234, 107] on button "Week" at bounding box center [249, 111] width 54 height 23
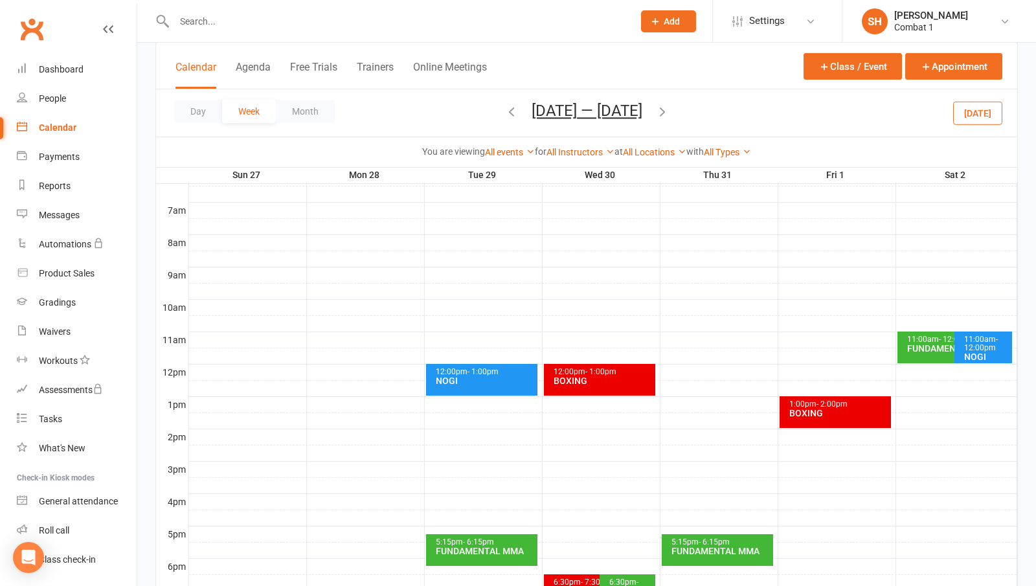
scroll to position [283, 0]
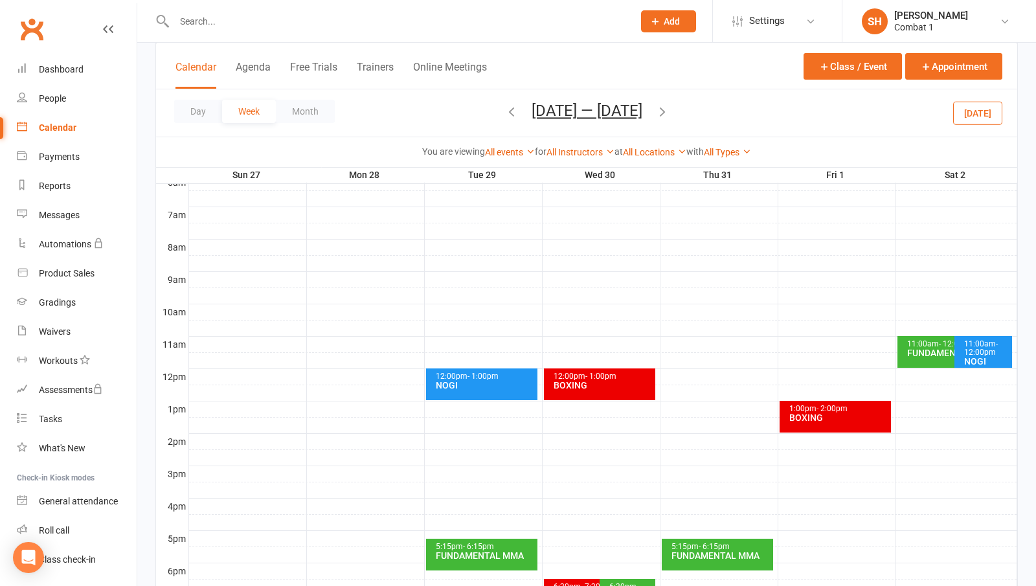
click at [492, 290] on div at bounding box center [603, 296] width 828 height 16
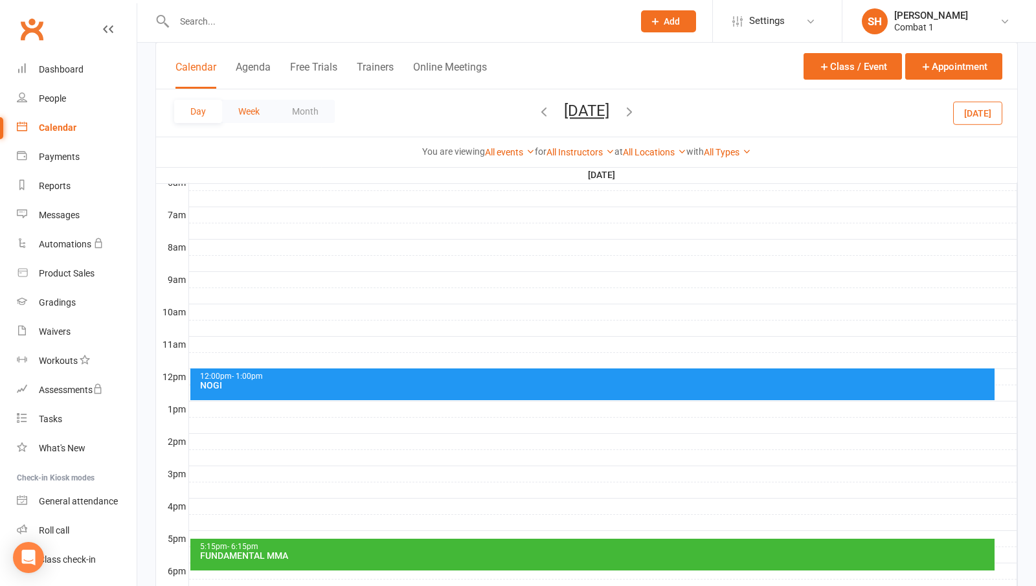
click at [240, 111] on button "Week" at bounding box center [249, 111] width 54 height 23
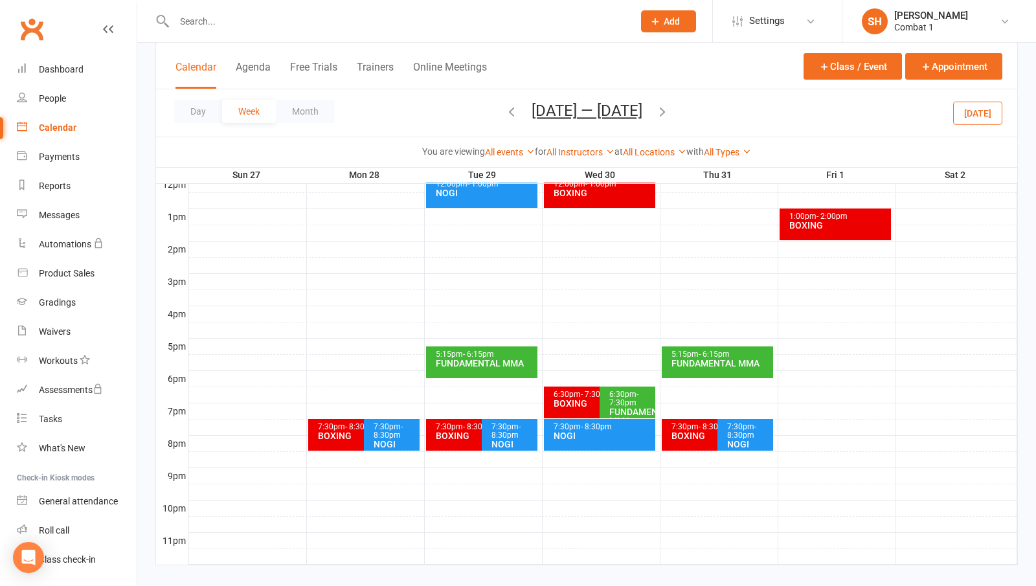
scroll to position [477, 0]
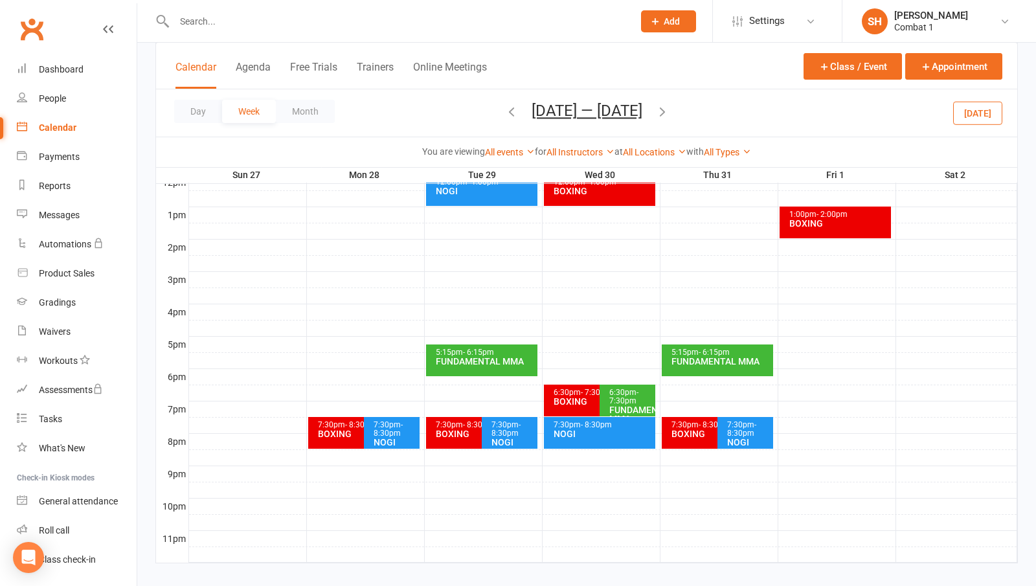
click at [359, 434] on div "BOXING" at bounding box center [360, 433] width 87 height 9
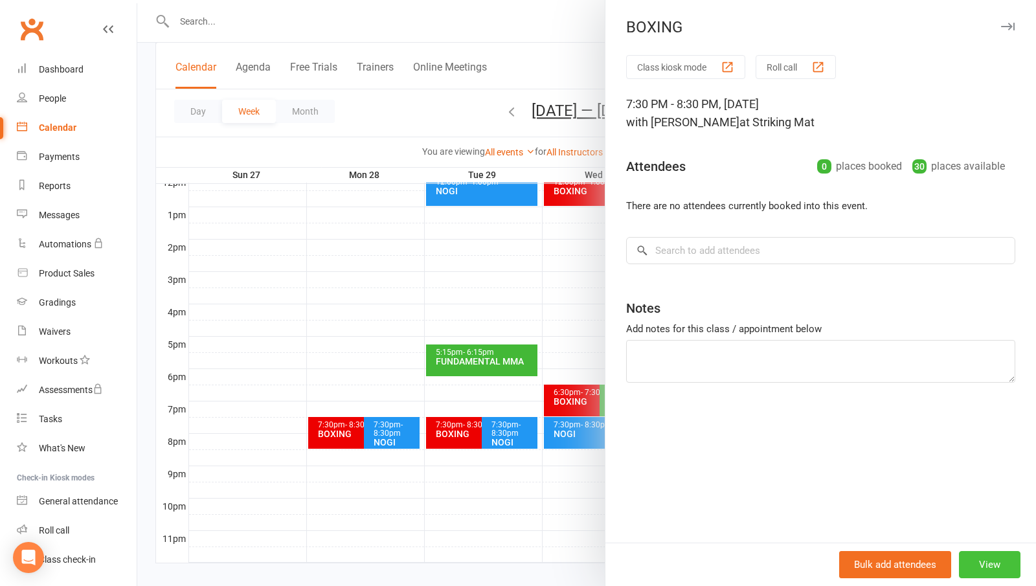
click at [992, 556] on button "View" at bounding box center [989, 564] width 61 height 27
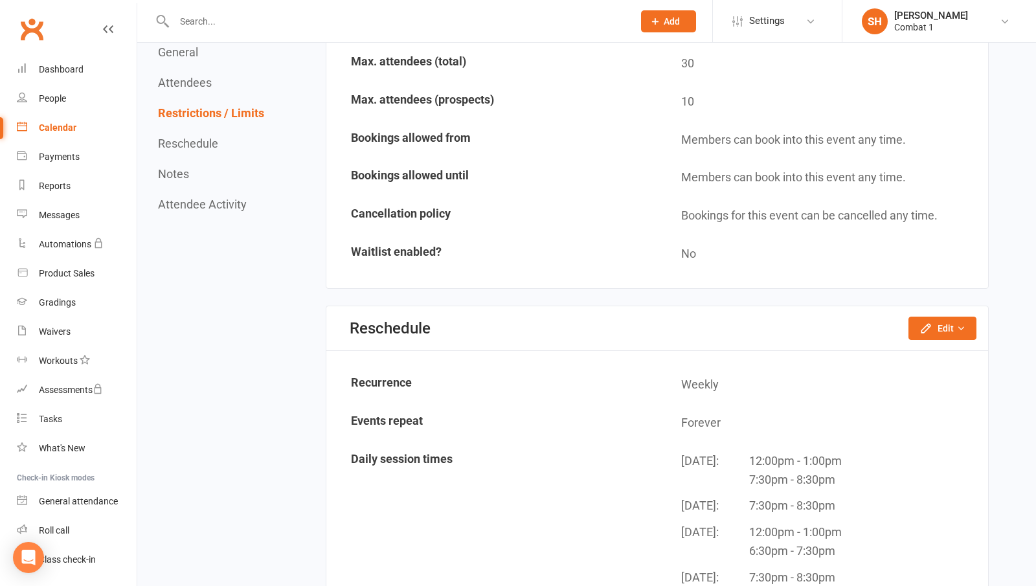
scroll to position [842, 0]
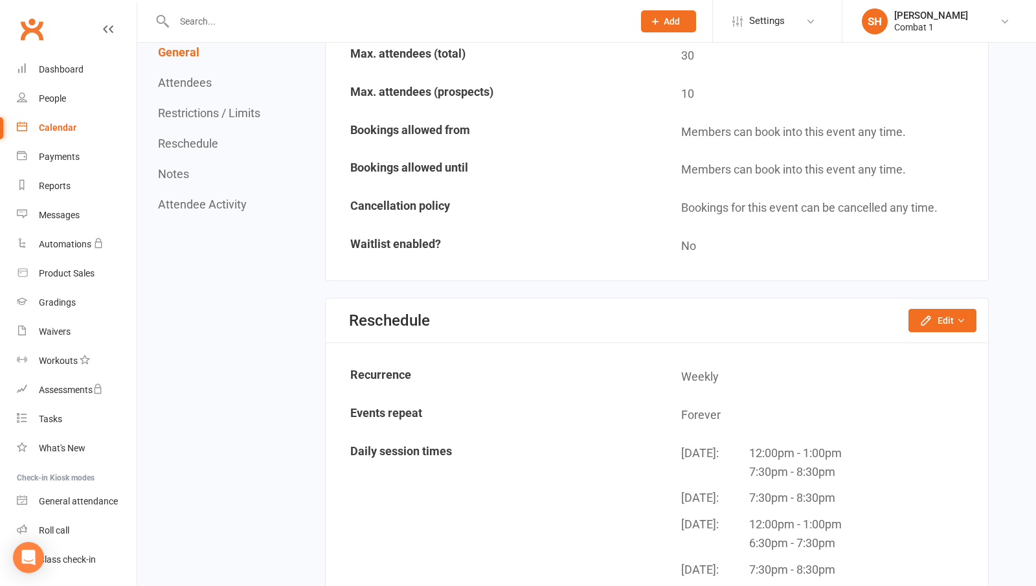
click at [921, 333] on div "Reschedule Edit Reschedule this event only Move weekly session times Change rec…" at bounding box center [657, 320] width 662 height 45
click at [948, 321] on button "Edit" at bounding box center [942, 320] width 68 height 23
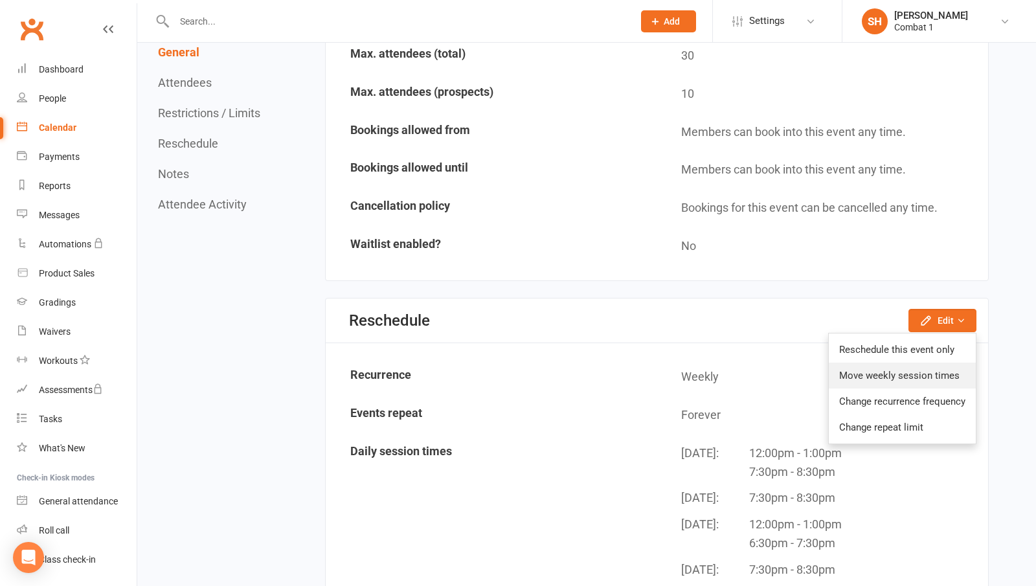
click at [907, 380] on link "Move weekly session times" at bounding box center [902, 376] width 147 height 26
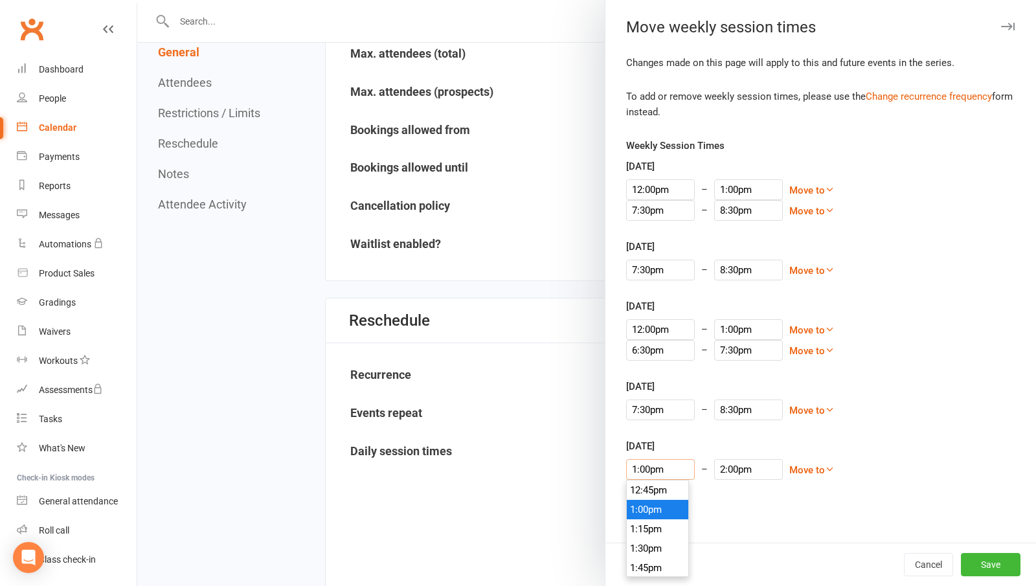
click at [654, 467] on input "1:00pm" at bounding box center [660, 469] width 69 height 21
type input "12:00pm"
type input "1:00pm"
click at [649, 553] on li "12:00pm" at bounding box center [658, 561] width 62 height 19
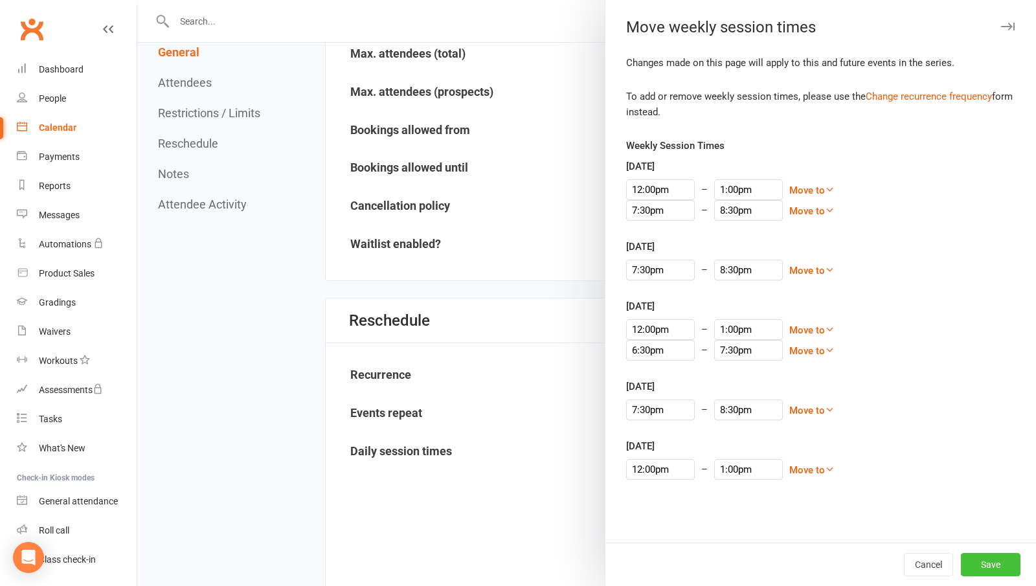
click at [974, 561] on button "Save" at bounding box center [991, 564] width 60 height 23
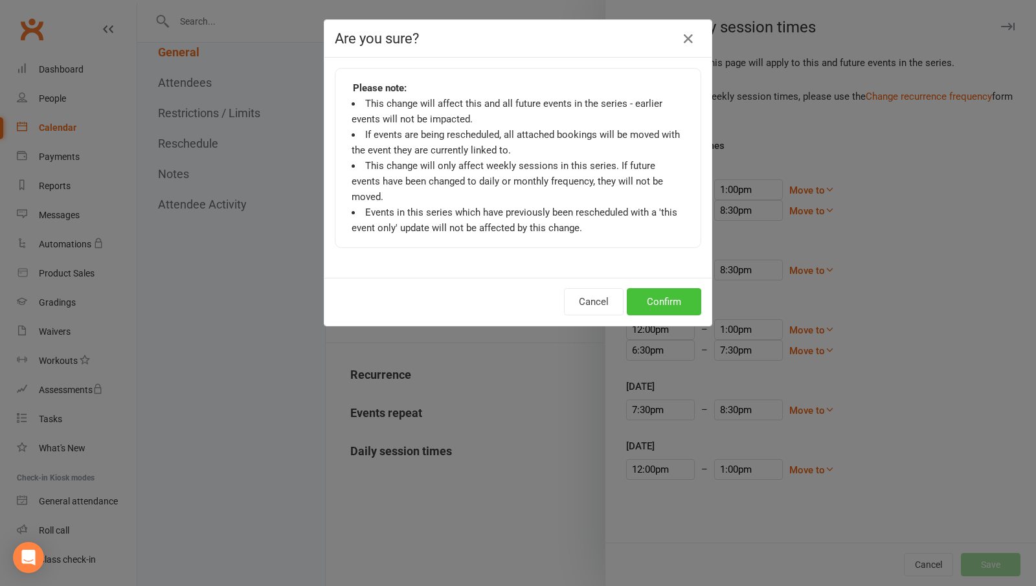
click at [661, 295] on button "Confirm" at bounding box center [664, 301] width 74 height 27
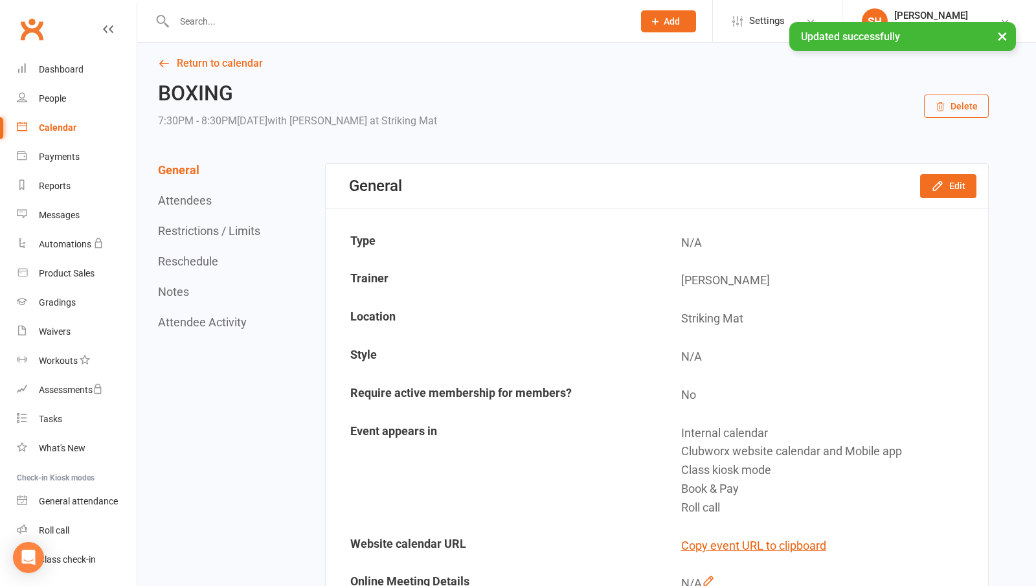
scroll to position [0, 0]
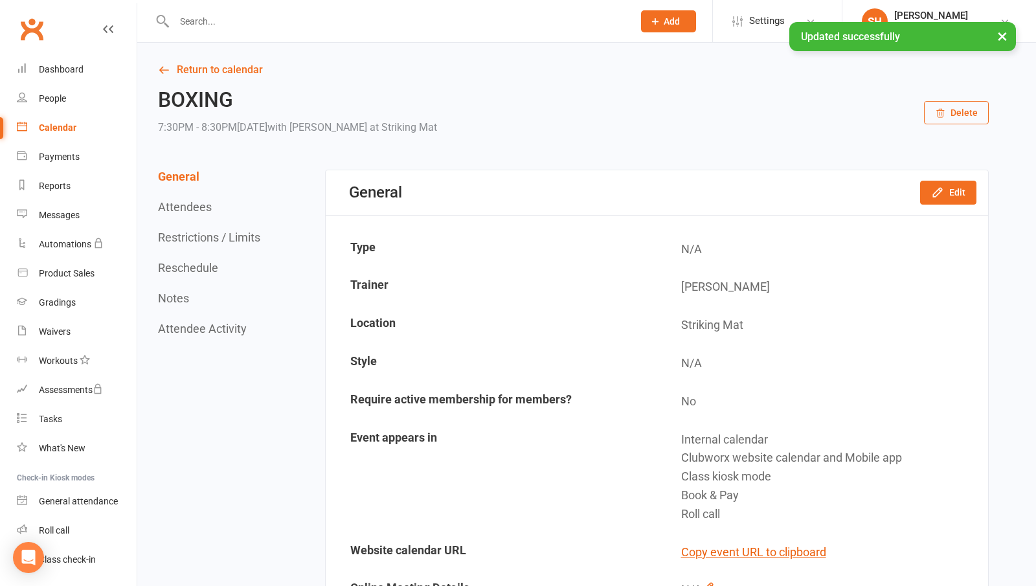
click at [184, 63] on link "Return to calendar" at bounding box center [573, 70] width 831 height 18
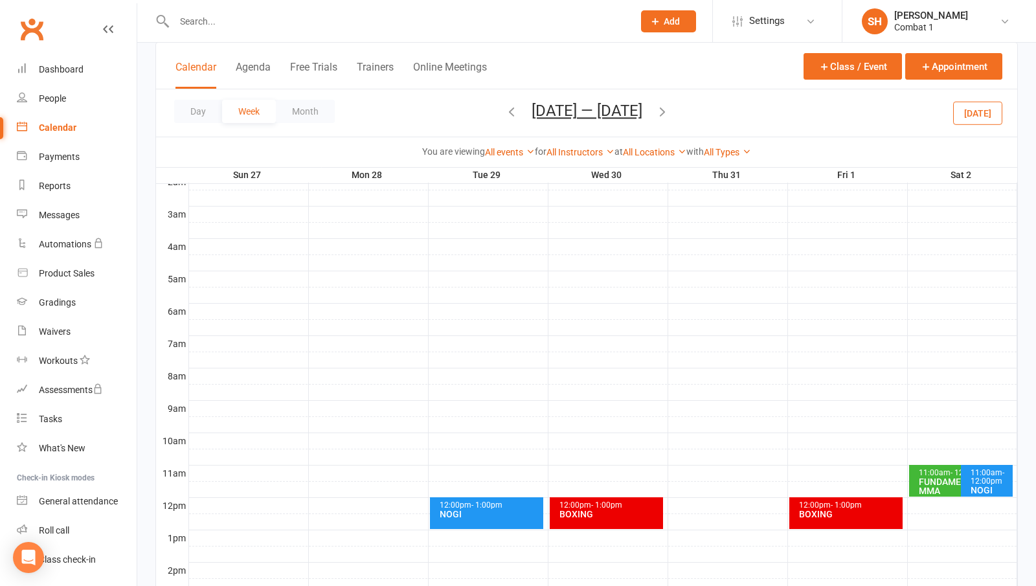
scroll to position [194, 0]
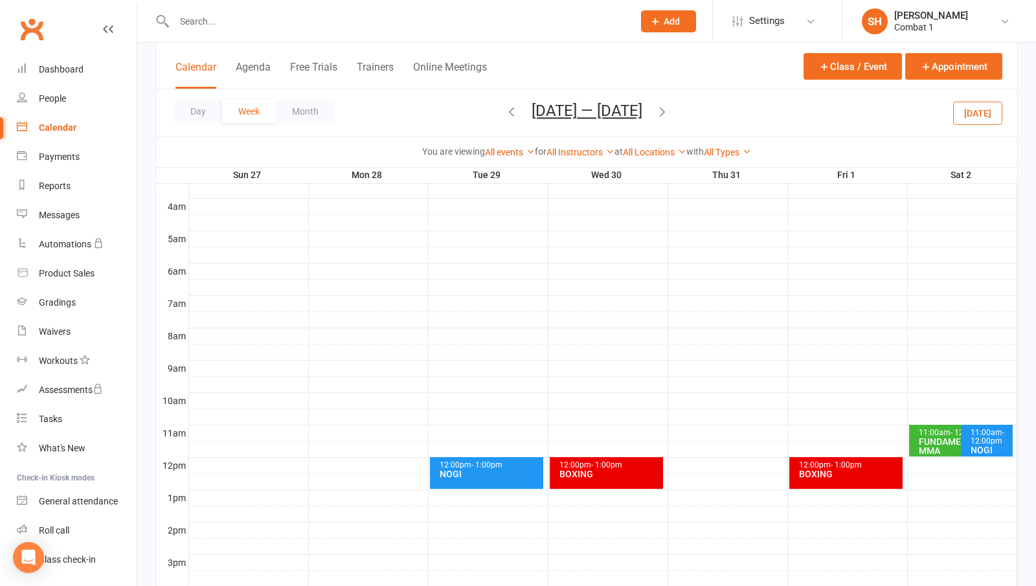
click at [669, 103] on button "button" at bounding box center [662, 113] width 14 height 23
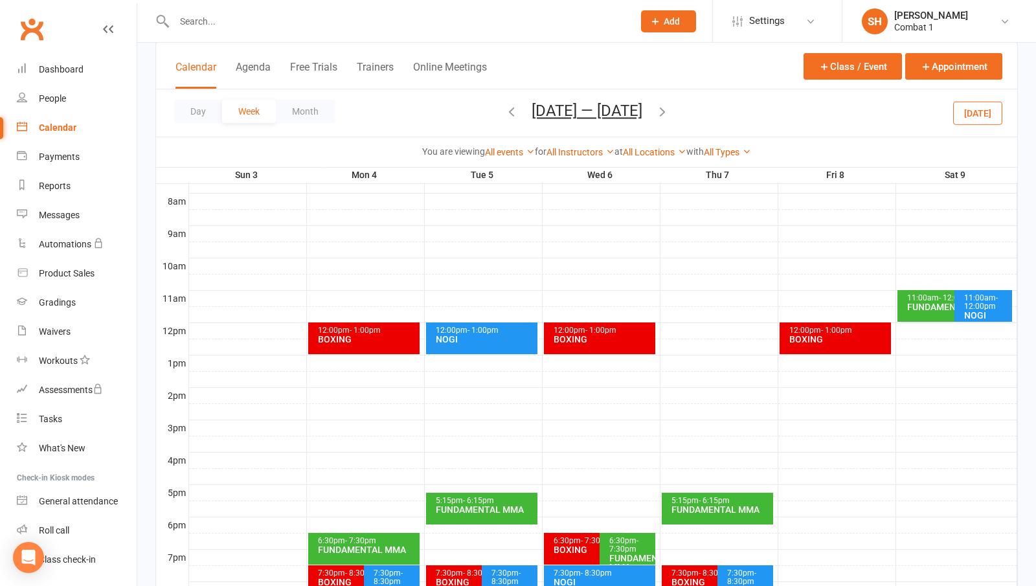
scroll to position [324, 0]
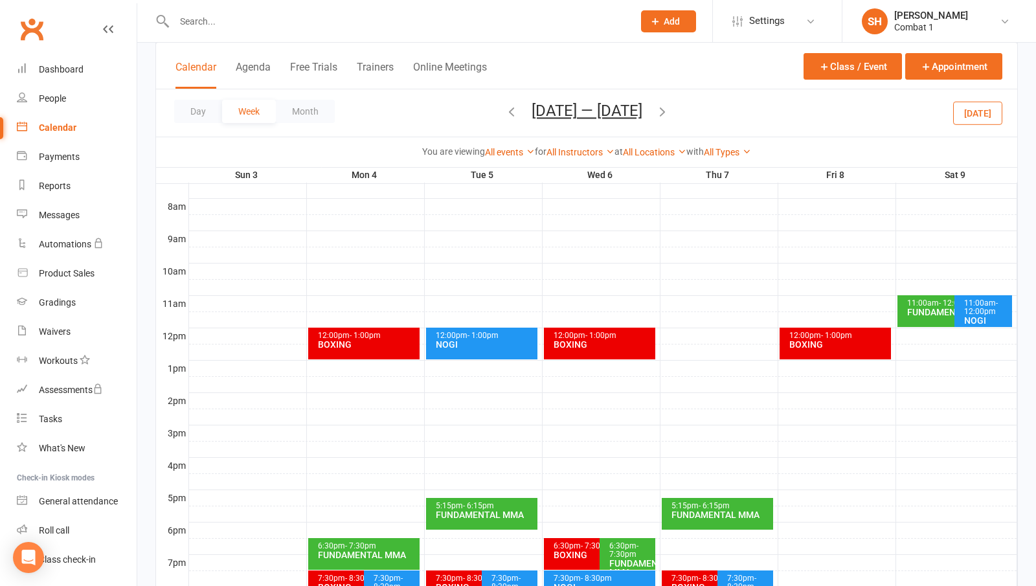
click at [665, 116] on icon "button" at bounding box center [662, 111] width 14 height 14
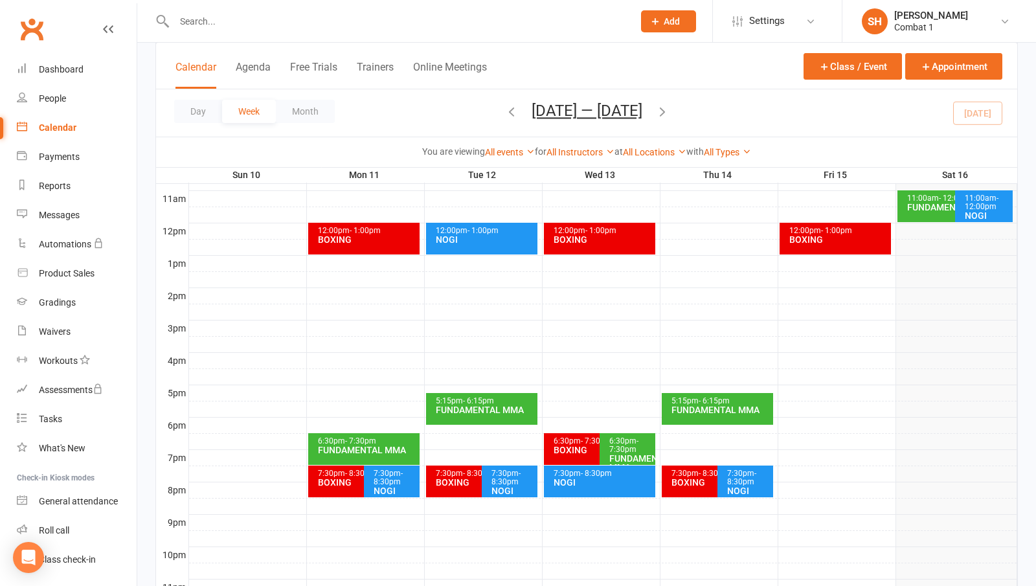
scroll to position [427, 0]
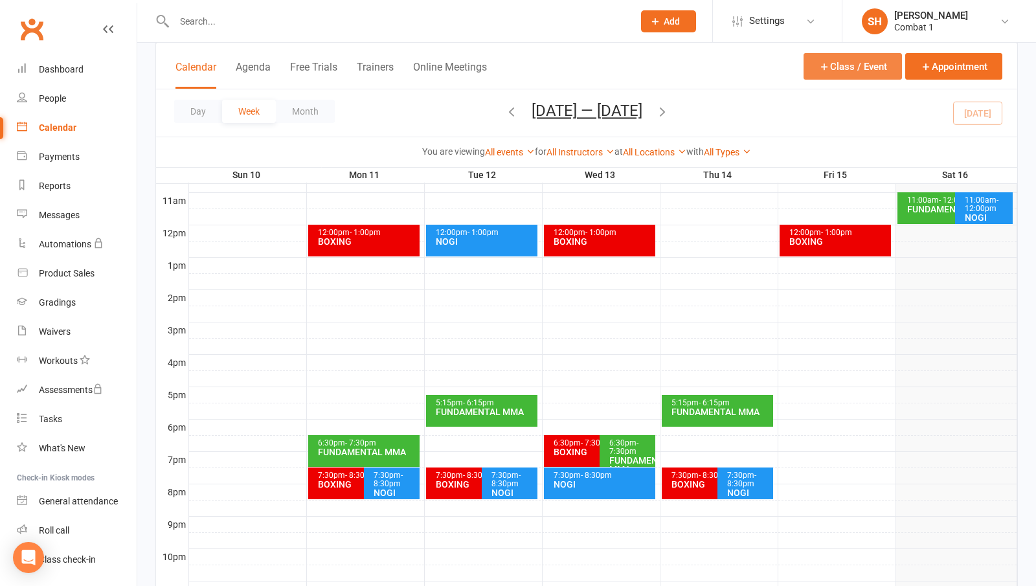
click at [832, 71] on button "Class / Event" at bounding box center [852, 66] width 98 height 27
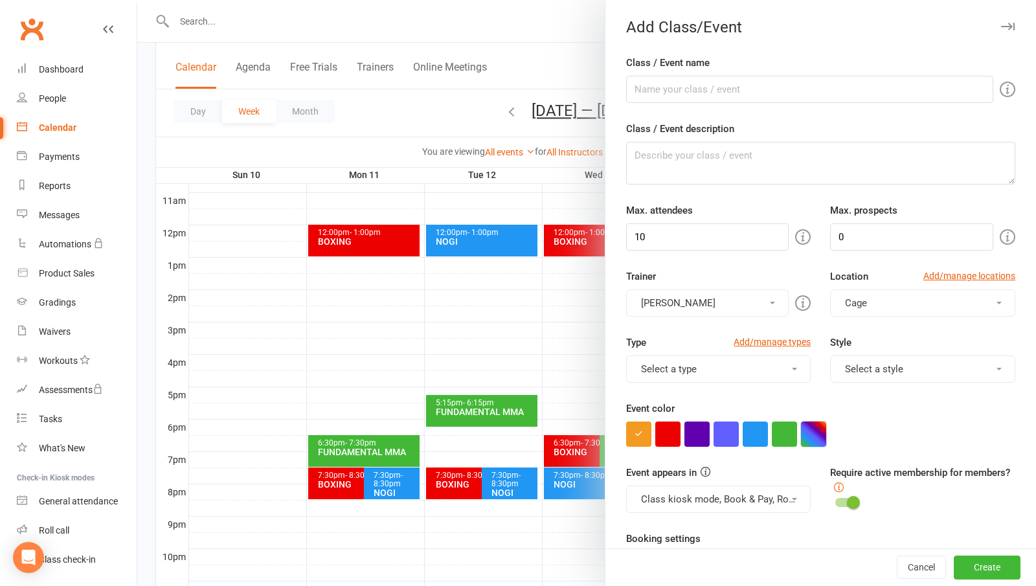
click at [807, 436] on button "button" at bounding box center [813, 433] width 25 height 25
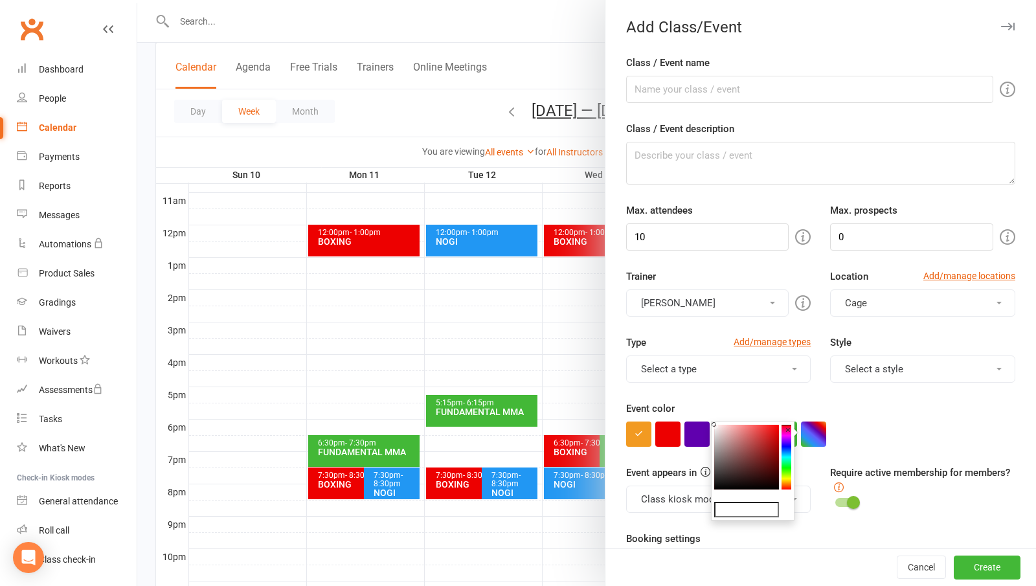
click at [855, 428] on div at bounding box center [820, 433] width 389 height 25
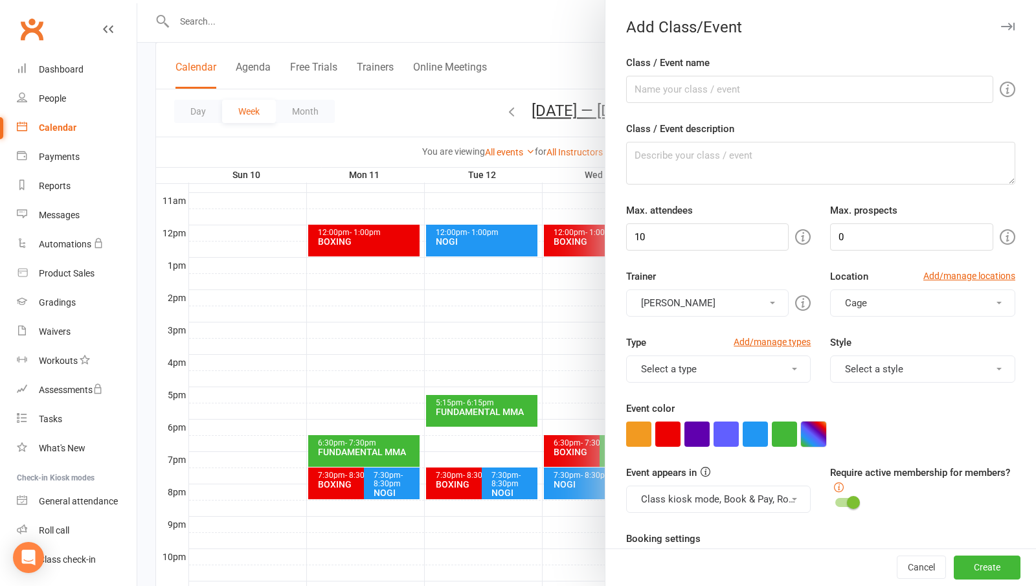
click at [810, 433] on button "button" at bounding box center [813, 433] width 25 height 25
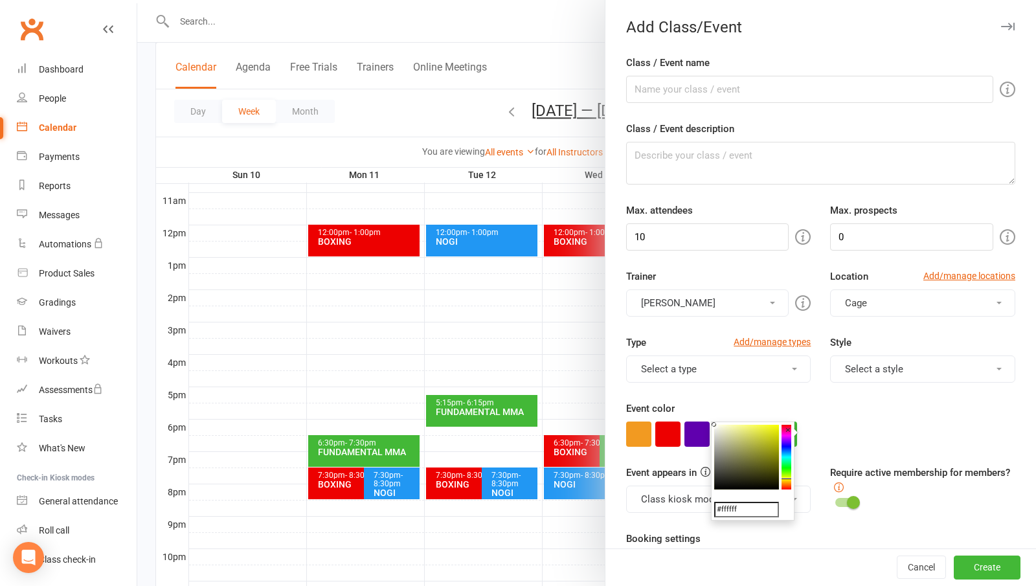
click at [785, 478] on colorpicker-hue at bounding box center [786, 457] width 10 height 65
click at [765, 435] on colorpicker-saturation at bounding box center [746, 457] width 65 height 65
click at [769, 434] on colorpicker-saturation at bounding box center [746, 457] width 65 height 65
type input "#f4f739"
drag, startPoint x: 770, startPoint y: 427, endPoint x: 764, endPoint y: 427, distance: 6.5
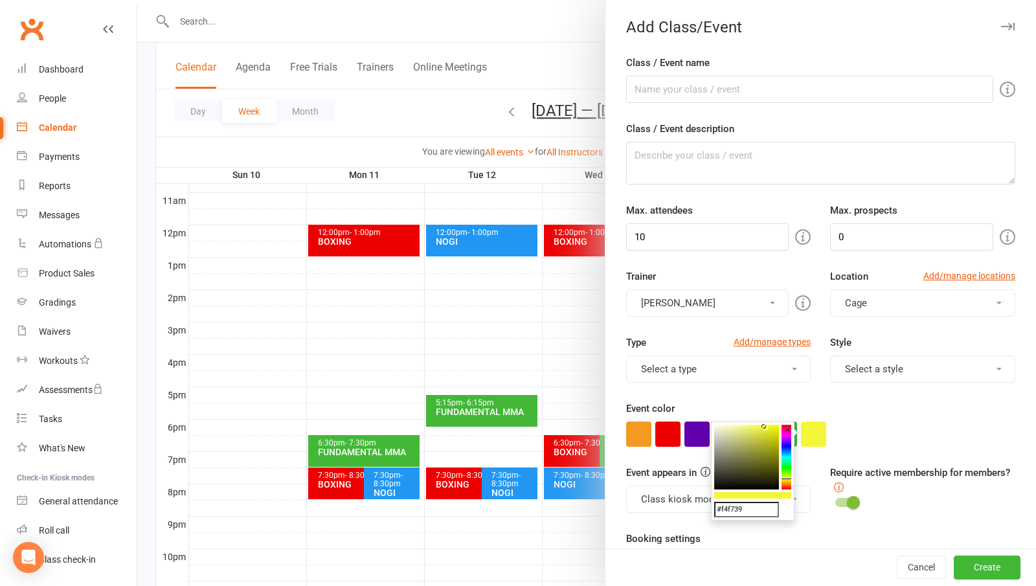
click at [764, 427] on colorpicker-saturation at bounding box center [746, 457] width 65 height 65
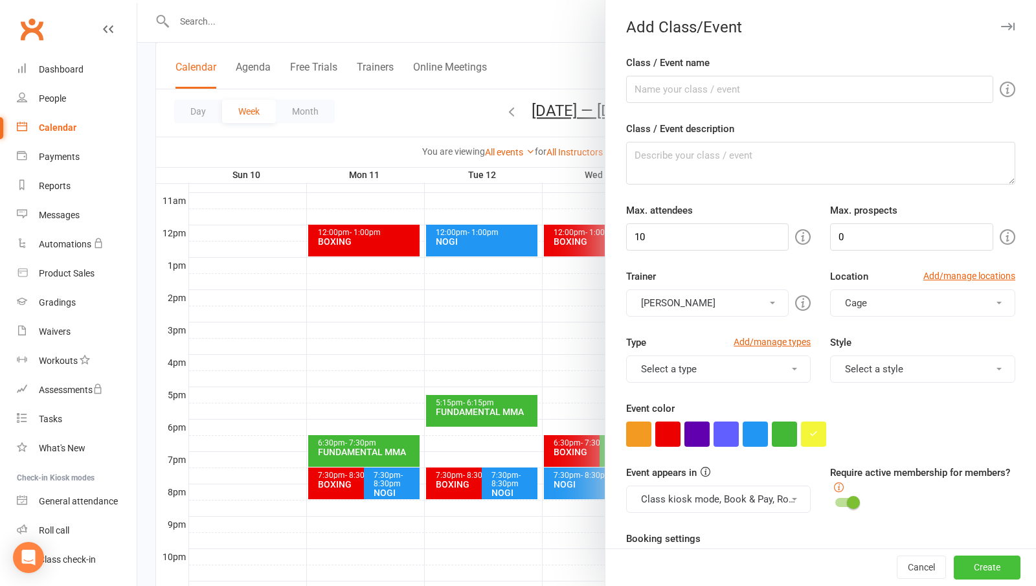
click at [957, 561] on button "Create" at bounding box center [987, 567] width 67 height 23
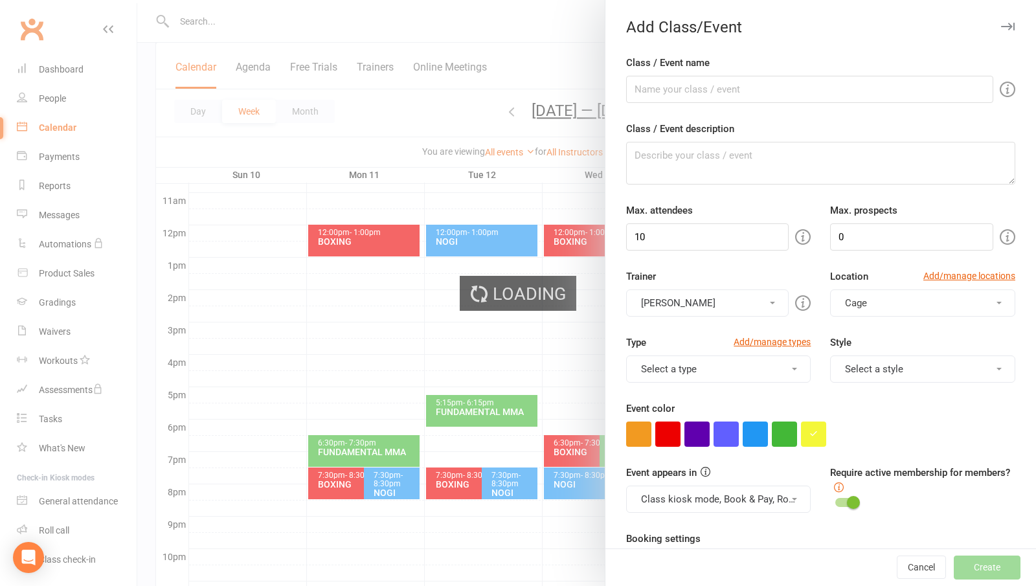
type input "1"
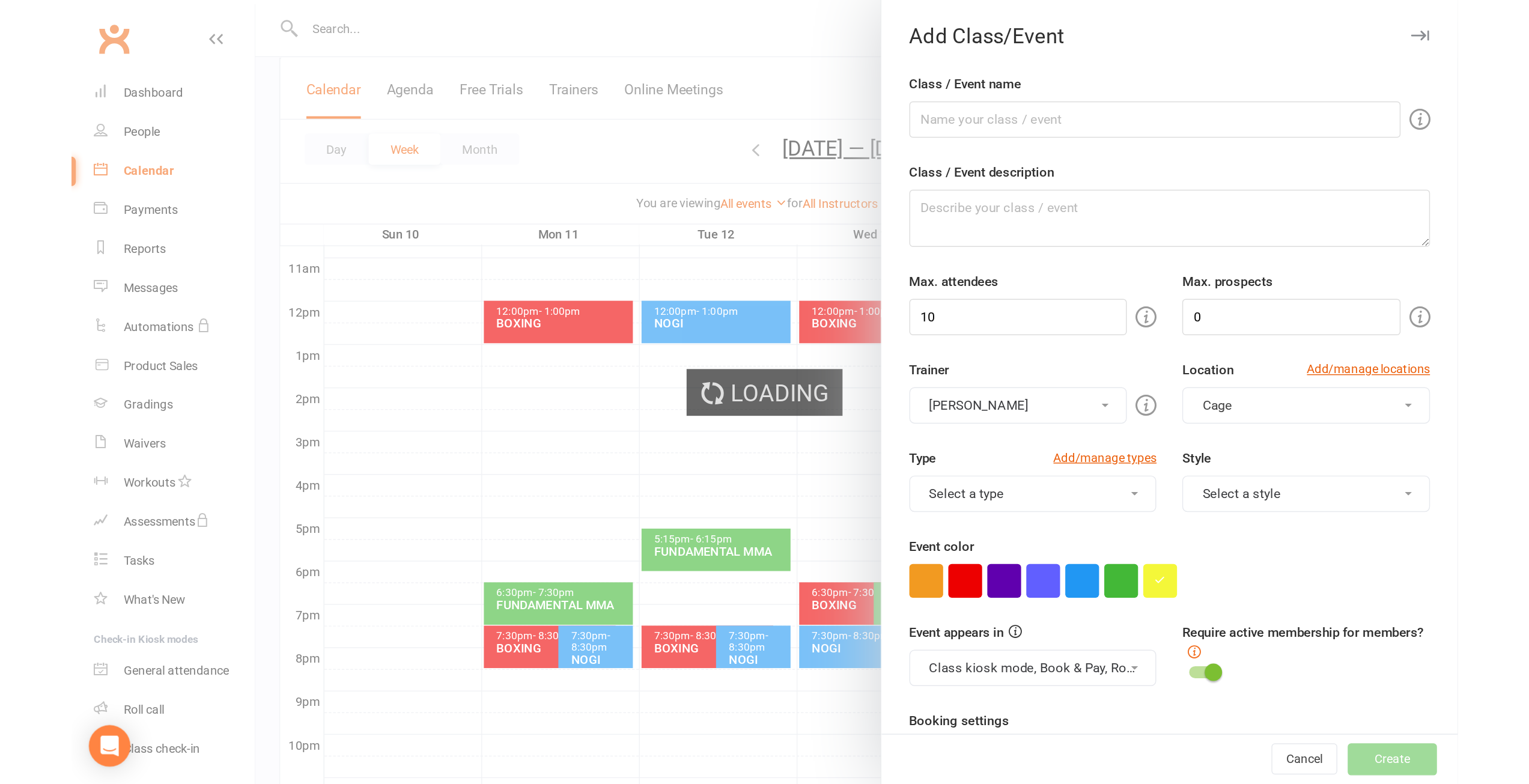
scroll to position [0, 0]
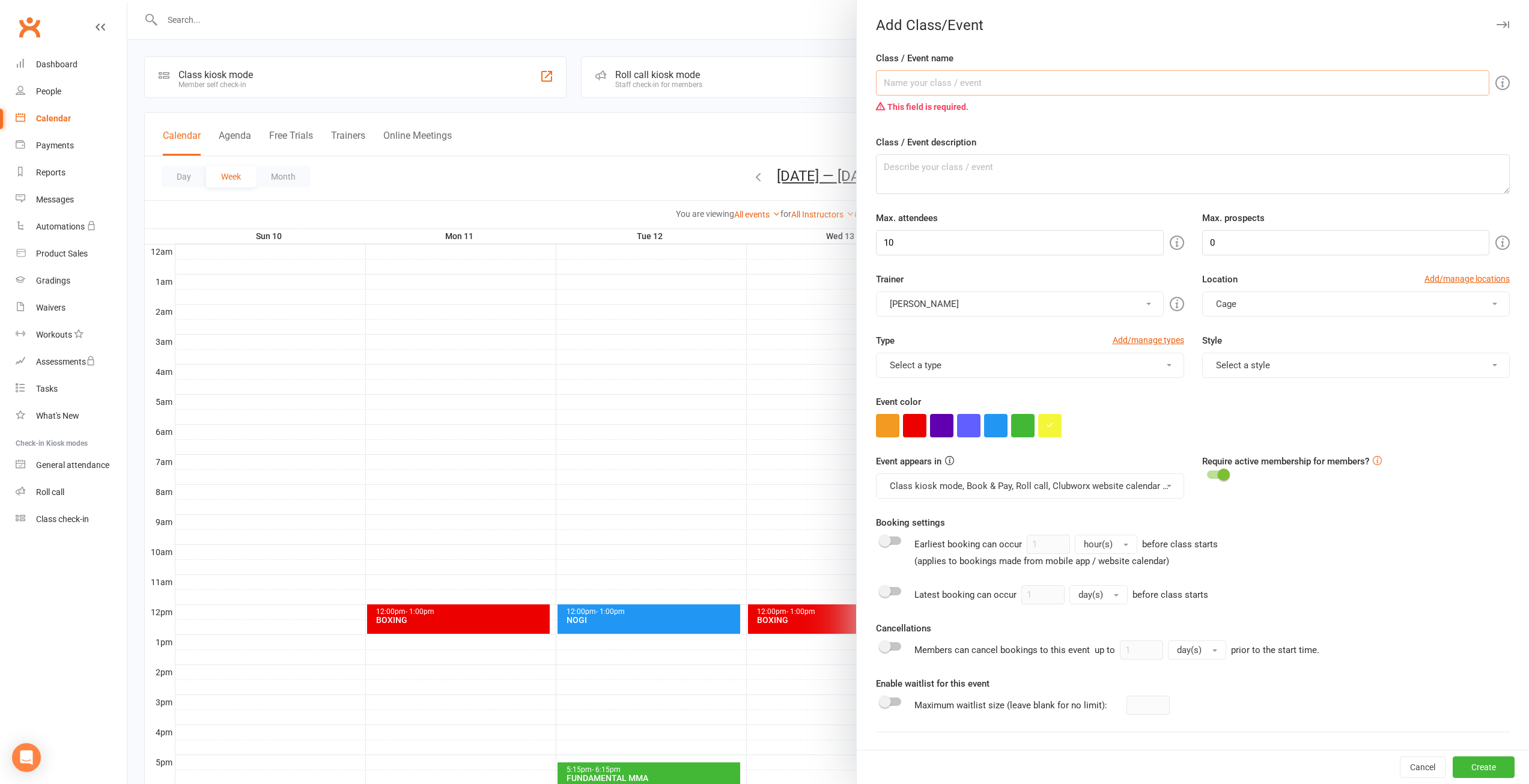
click at [986, 89] on input "Class / Event name" at bounding box center [1183, 83] width 614 height 25
type input "MUAY THAI"
drag, startPoint x: 1040, startPoint y: 251, endPoint x: 993, endPoint y: 261, distance: 48.1
click at [993, 261] on form "Class / Event name MUAY THAI This field is required. Class / Event description …" at bounding box center [1193, 467] width 634 height 832
type input "1"
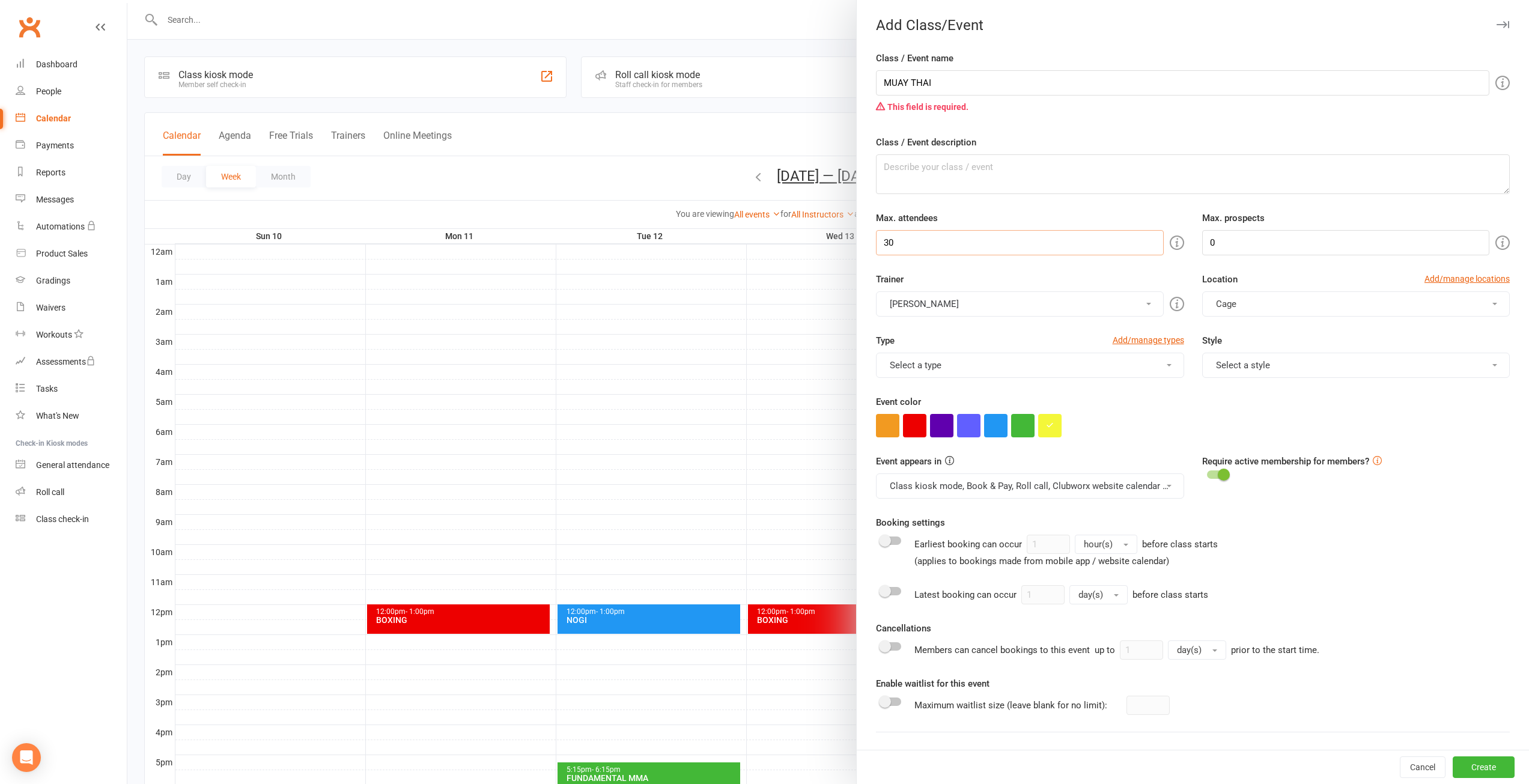
type input "30"
click at [1213, 238] on input "0" at bounding box center [1345, 242] width 287 height 25
type input "10"
click at [1327, 301] on button "Cage" at bounding box center [1355, 303] width 307 height 25
click at [1248, 386] on span "Striking Mat" at bounding box center [1237, 381] width 48 height 11
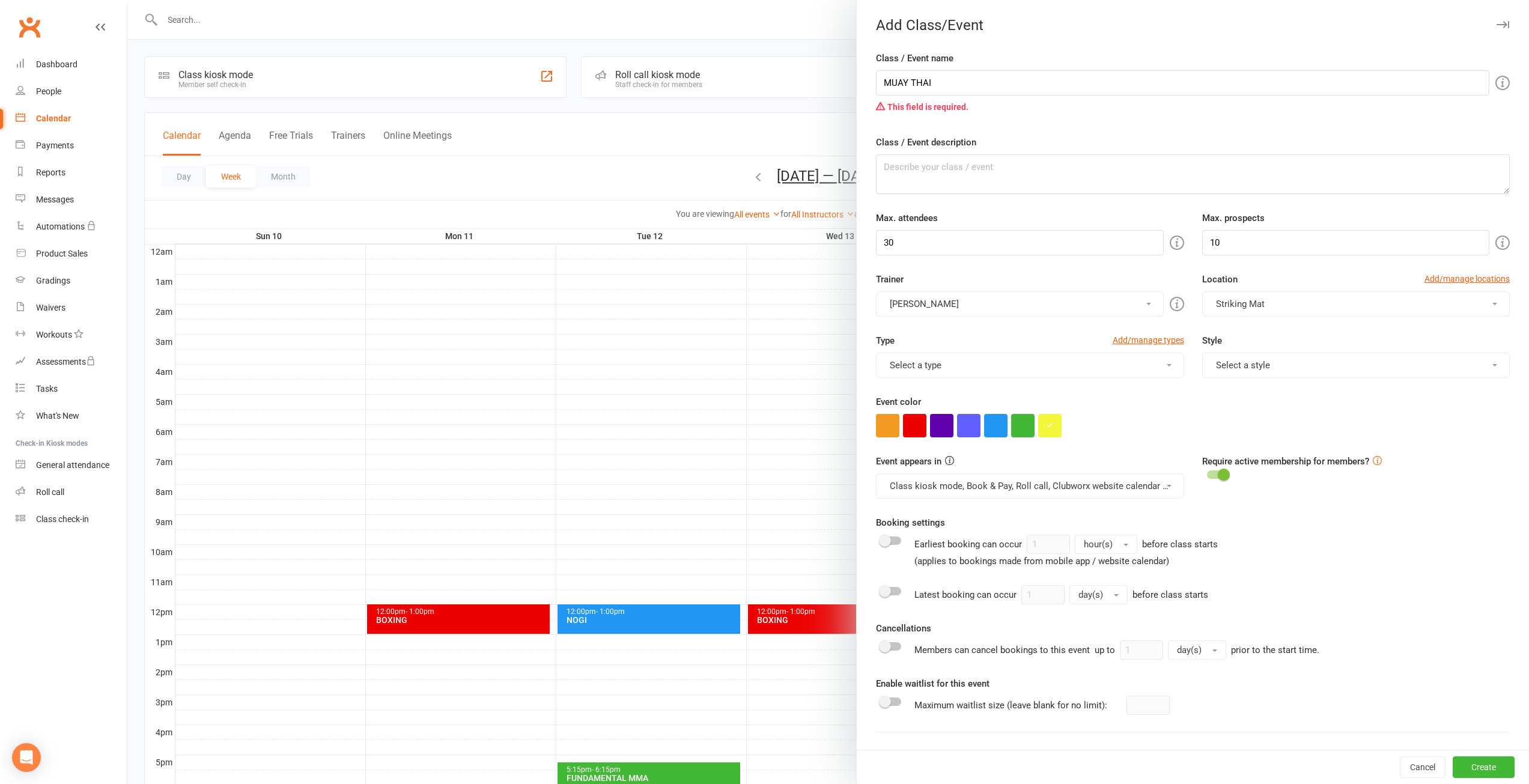
click at [1040, 357] on button "Select a type" at bounding box center [1030, 365] width 307 height 25
click at [1222, 366] on button "Select a style" at bounding box center [1355, 365] width 307 height 25
click at [1116, 391] on div "Type Add/manage types Select a type Class Training Session Style Select a style" at bounding box center [1193, 364] width 652 height 61
click at [1046, 427] on icon "button" at bounding box center [1050, 425] width 7 height 7
click at [1283, 422] on div at bounding box center [1193, 425] width 634 height 23
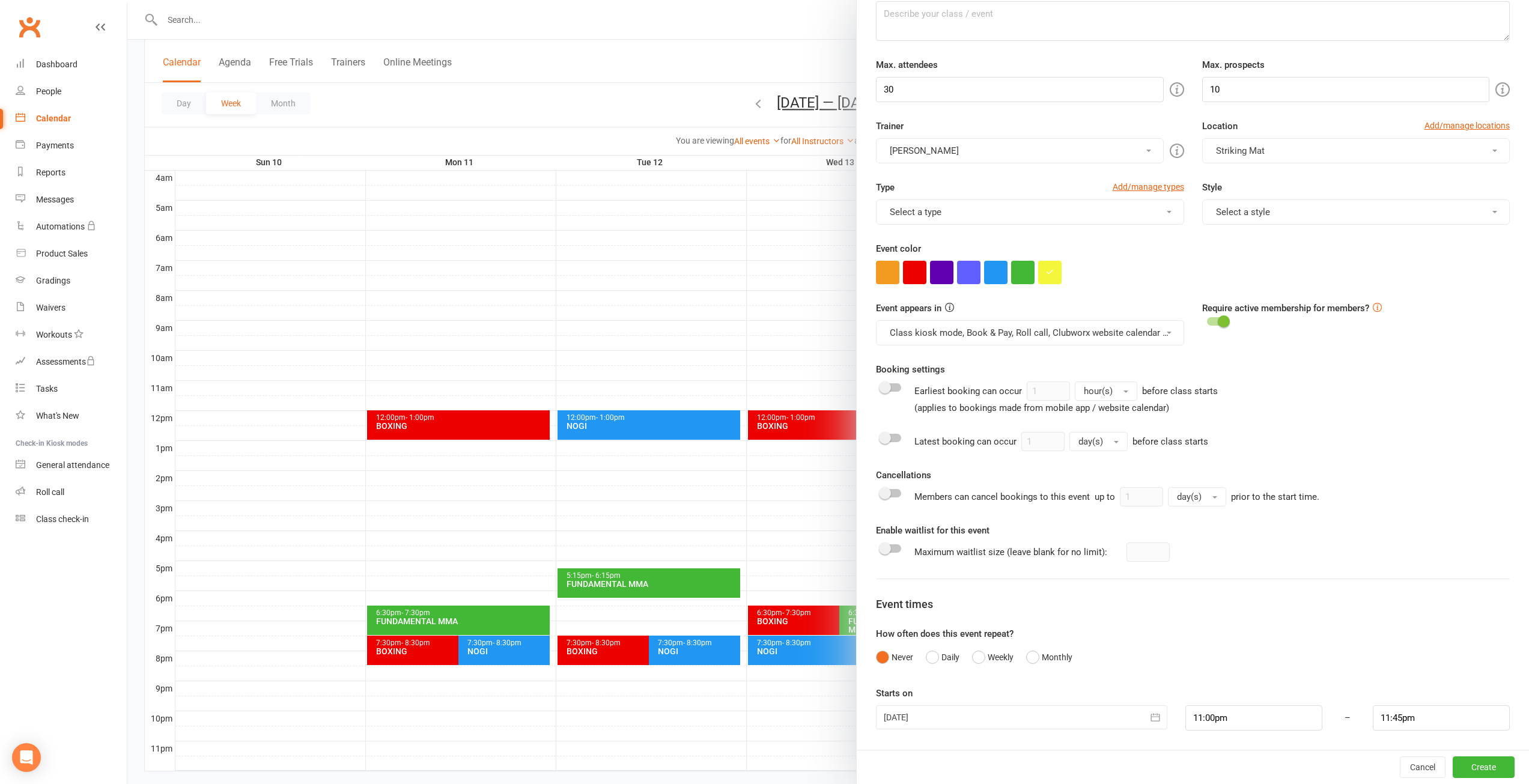
scroll to position [215, 0]
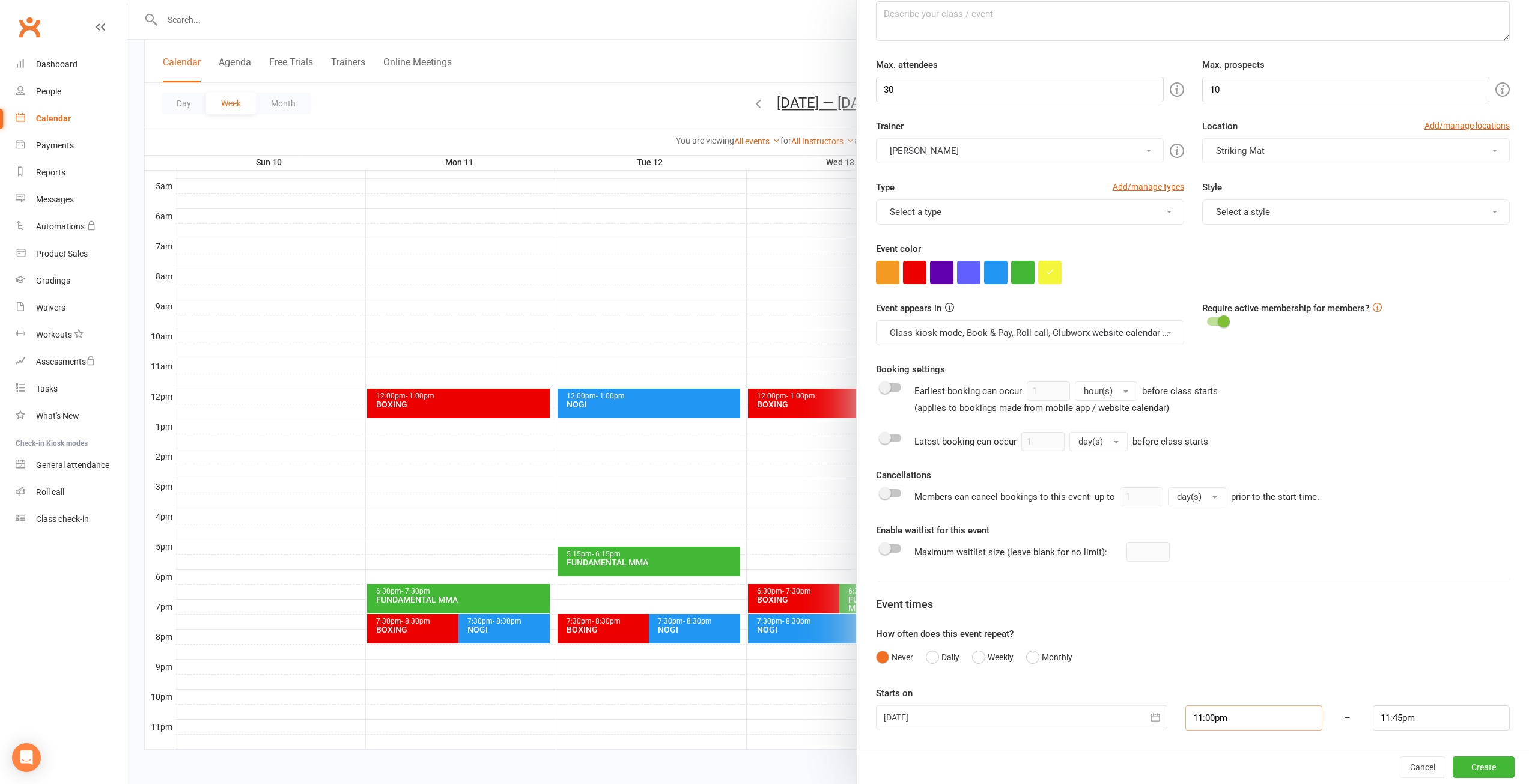
click at [1218, 715] on input "11:00pm" at bounding box center [1254, 717] width 137 height 25
click at [1045, 713] on div at bounding box center [1022, 717] width 292 height 24
click at [1082, 595] on icon "button" at bounding box center [1085, 599] width 8 height 9
click at [890, 595] on icon "button" at bounding box center [894, 599] width 8 height 9
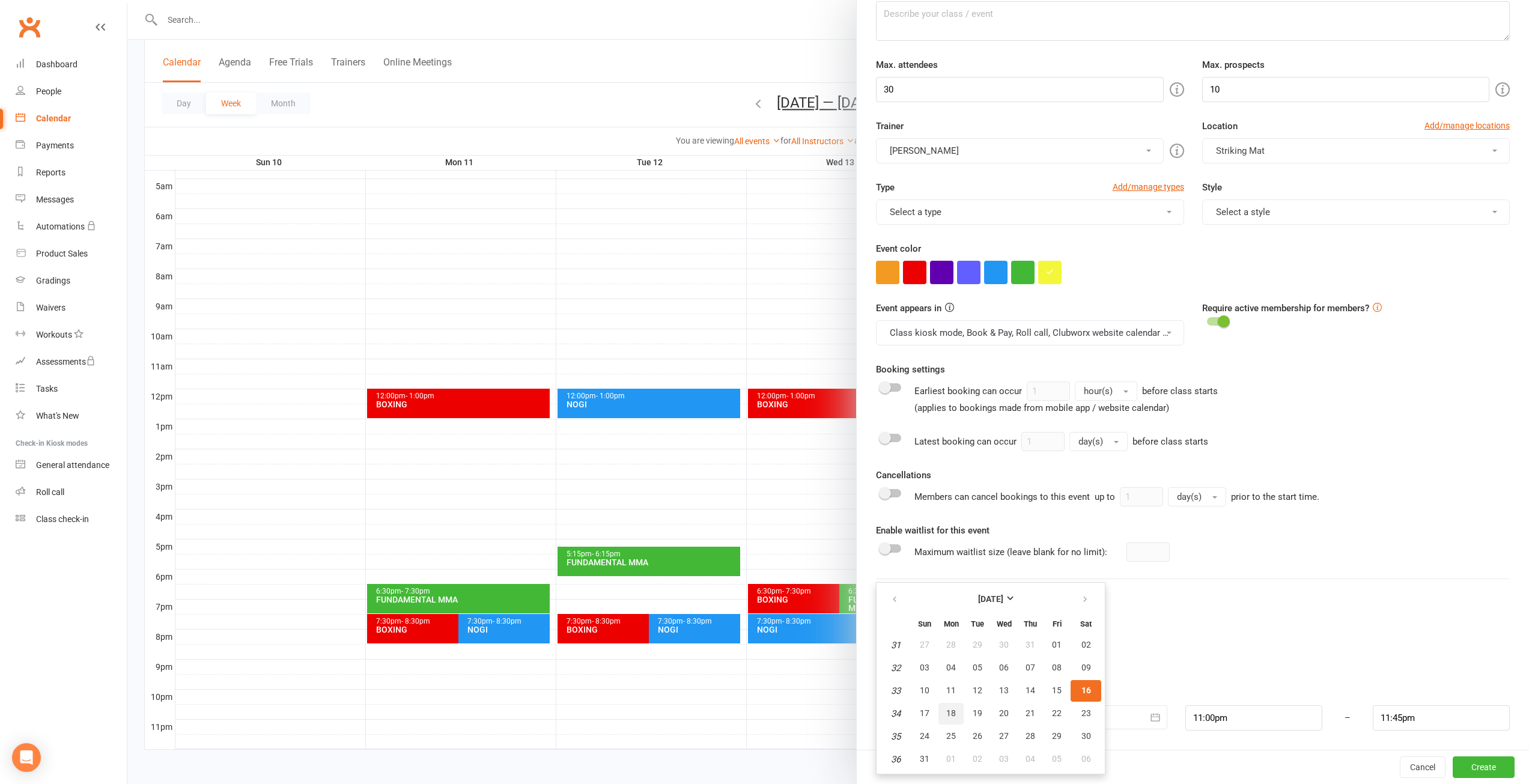
click at [949, 713] on span "18" at bounding box center [952, 713] width 9 height 9
click at [941, 713] on div at bounding box center [1022, 717] width 292 height 24
click at [973, 713] on span "19" at bounding box center [978, 713] width 9 height 9
type input "[DATE]"
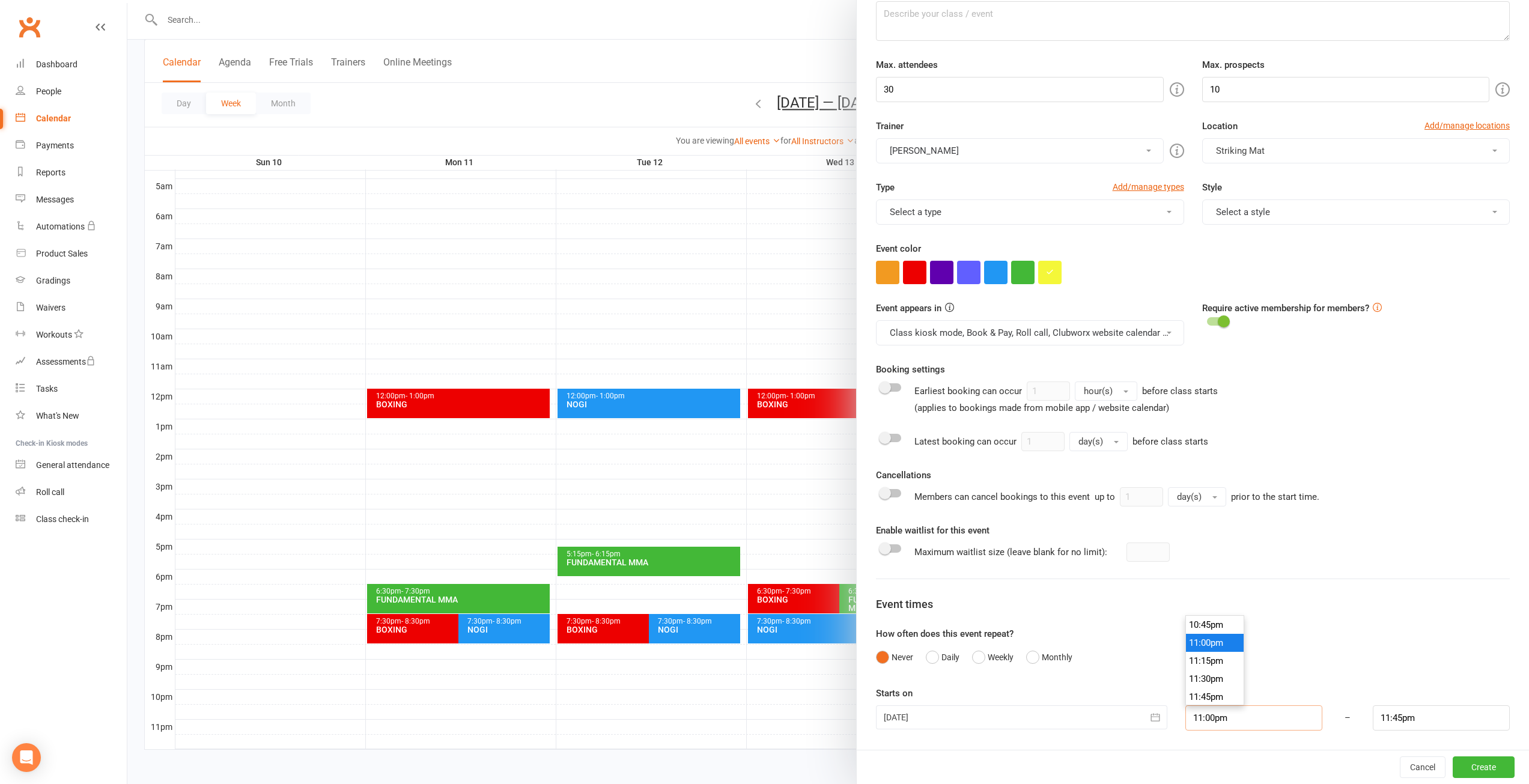
click at [1239, 720] on input "11:00pm" at bounding box center [1254, 717] width 137 height 25
type input "6:30pm"
type input "7:30pm"
click at [1208, 677] on li "6:30pm" at bounding box center [1215, 676] width 58 height 18
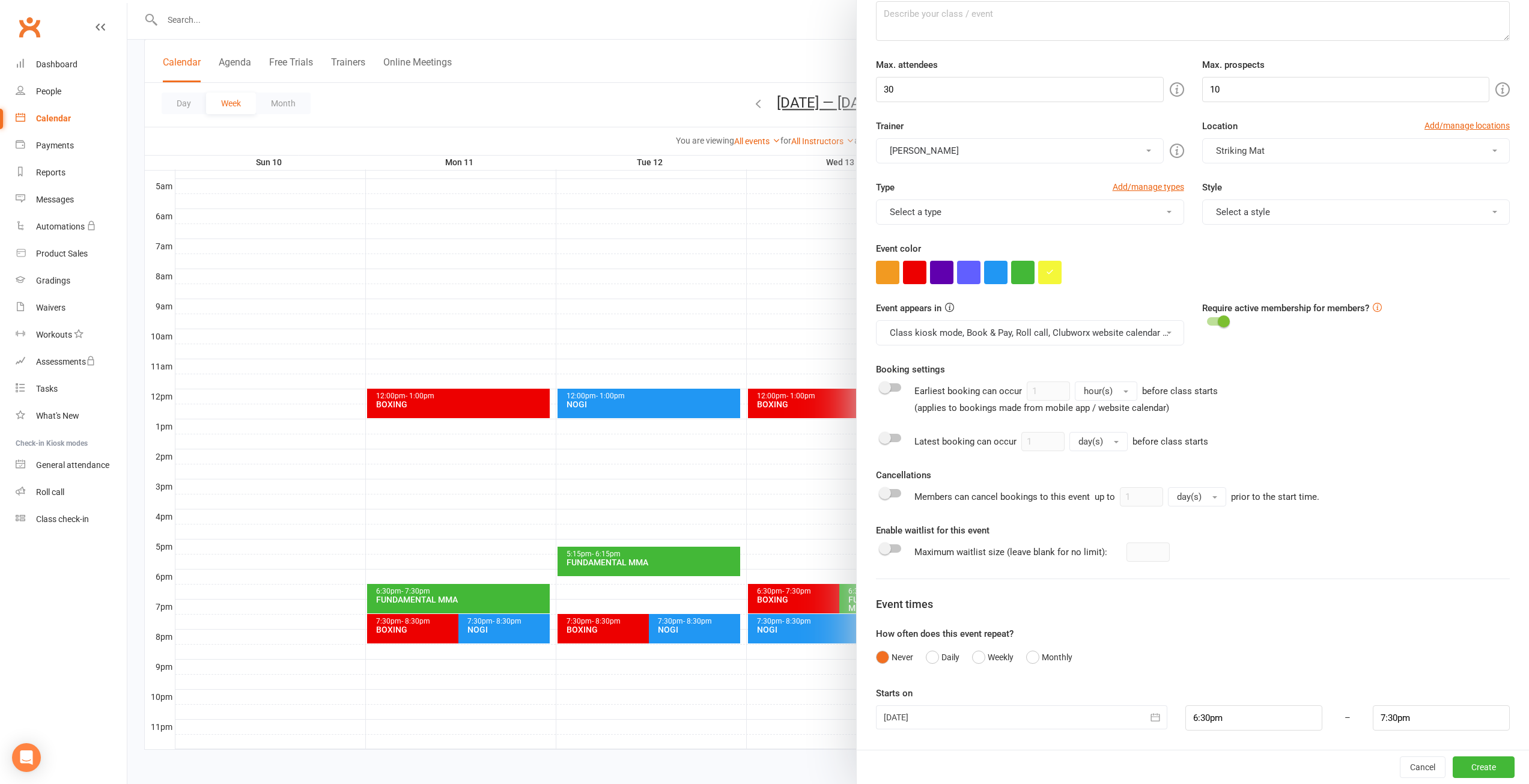
scroll to position [0, 0]
click at [1426, 612] on div "Event times" at bounding box center [1193, 604] width 634 height 18
click at [1453, 761] on button "Create" at bounding box center [1484, 766] width 62 height 21
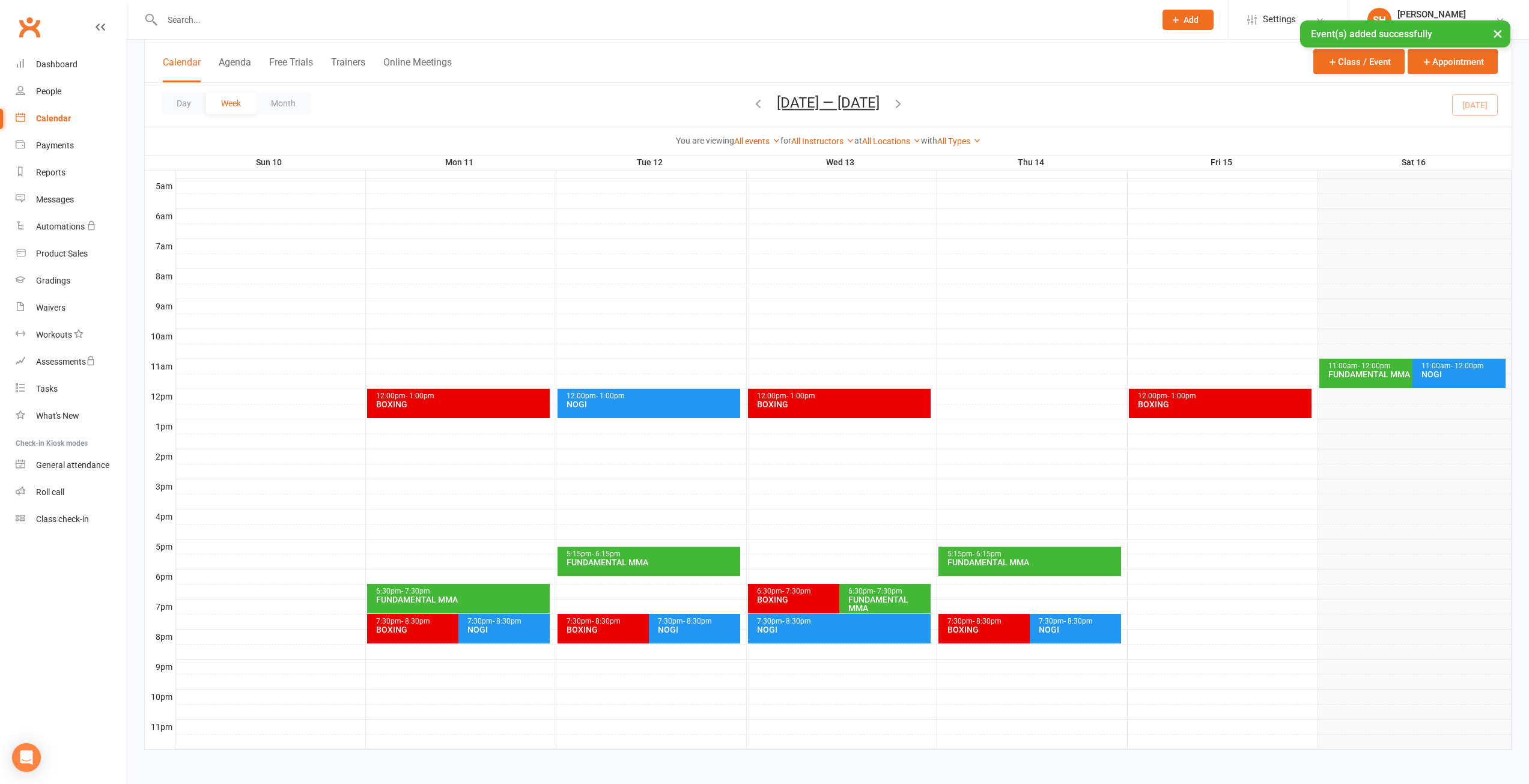
click at [899, 103] on icon "button" at bounding box center [899, 103] width 13 height 13
click at [614, 598] on div "MUAY THAI" at bounding box center [652, 599] width 172 height 8
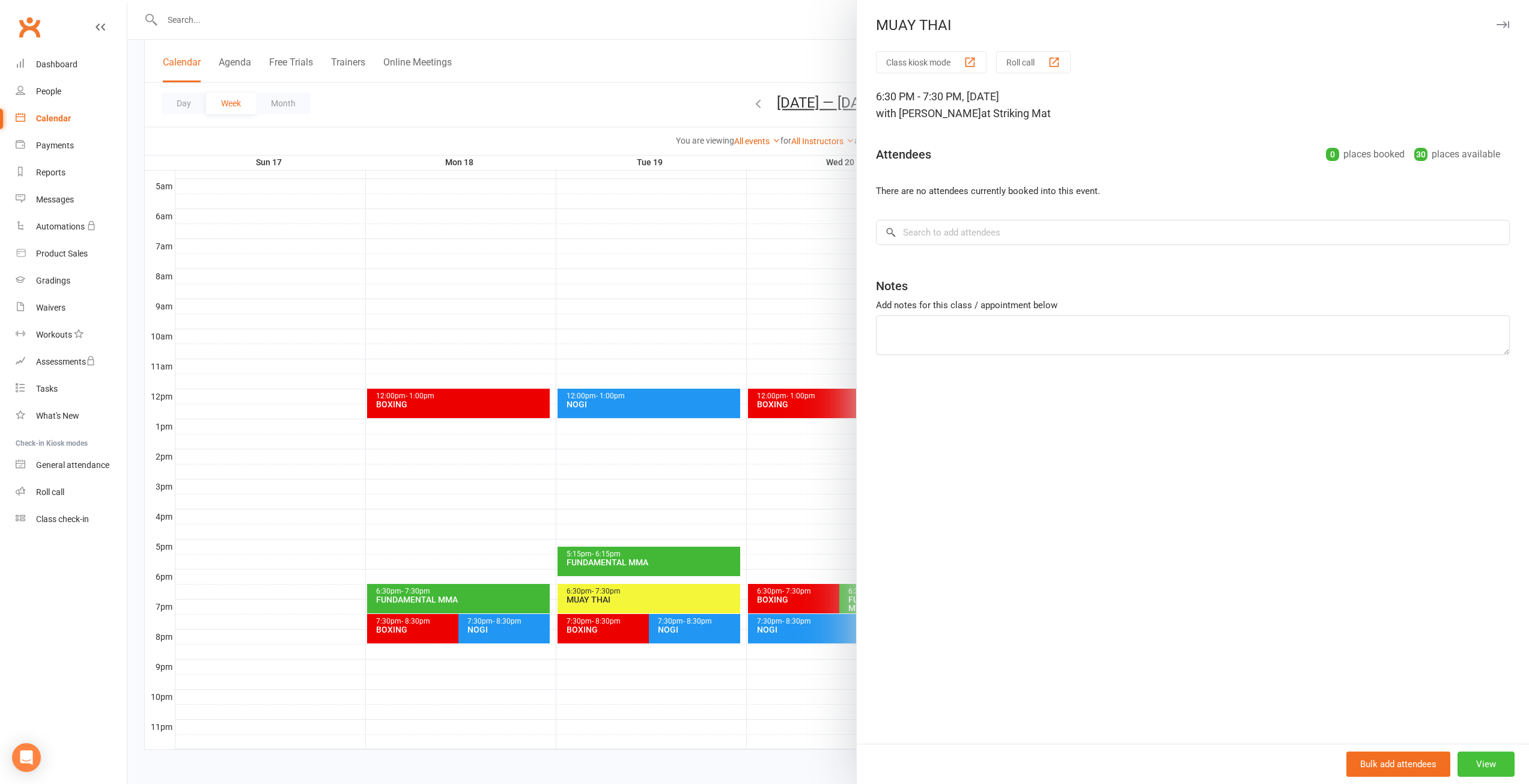
click at [1475, 755] on button "View" at bounding box center [1485, 764] width 57 height 25
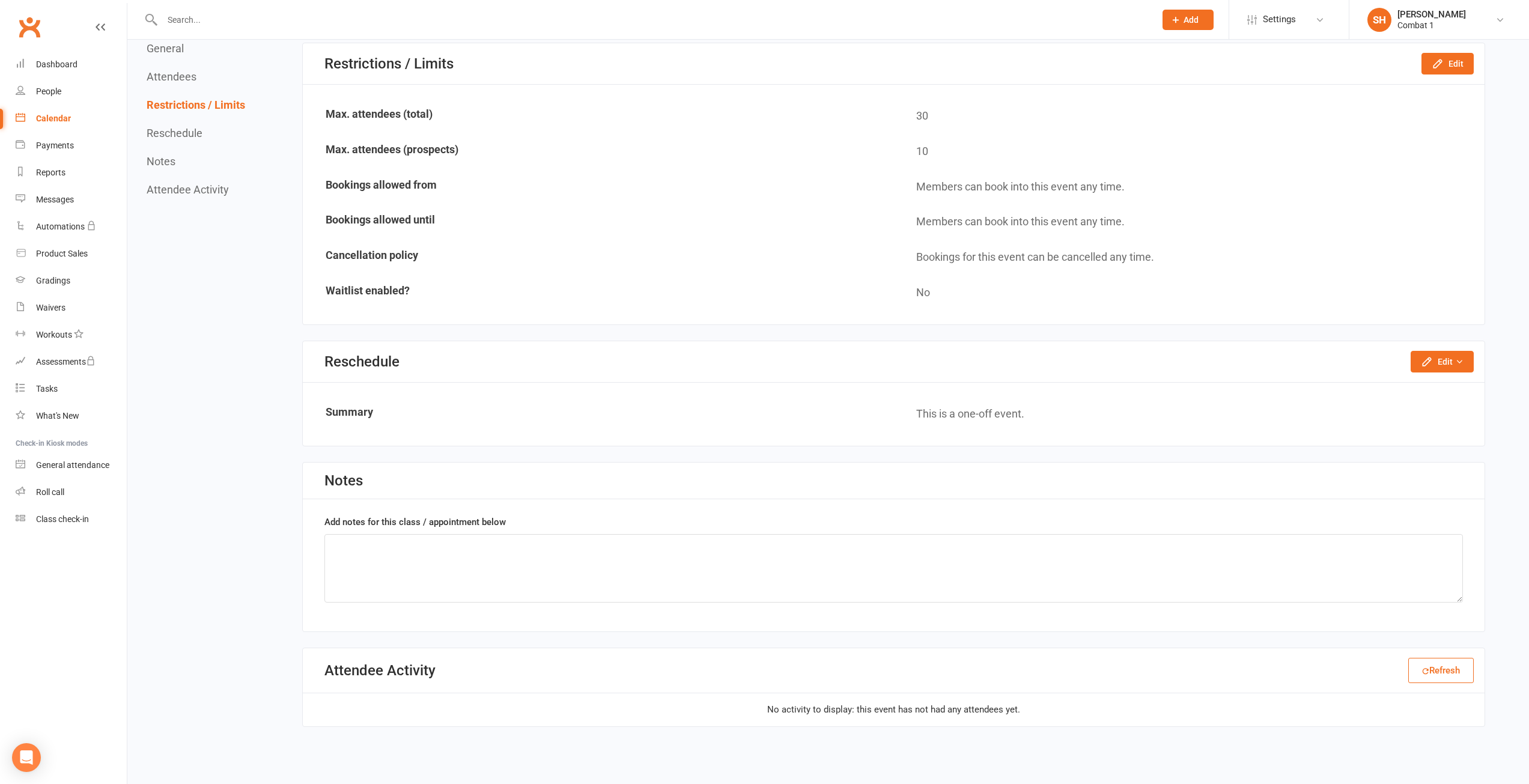
scroll to position [752, 0]
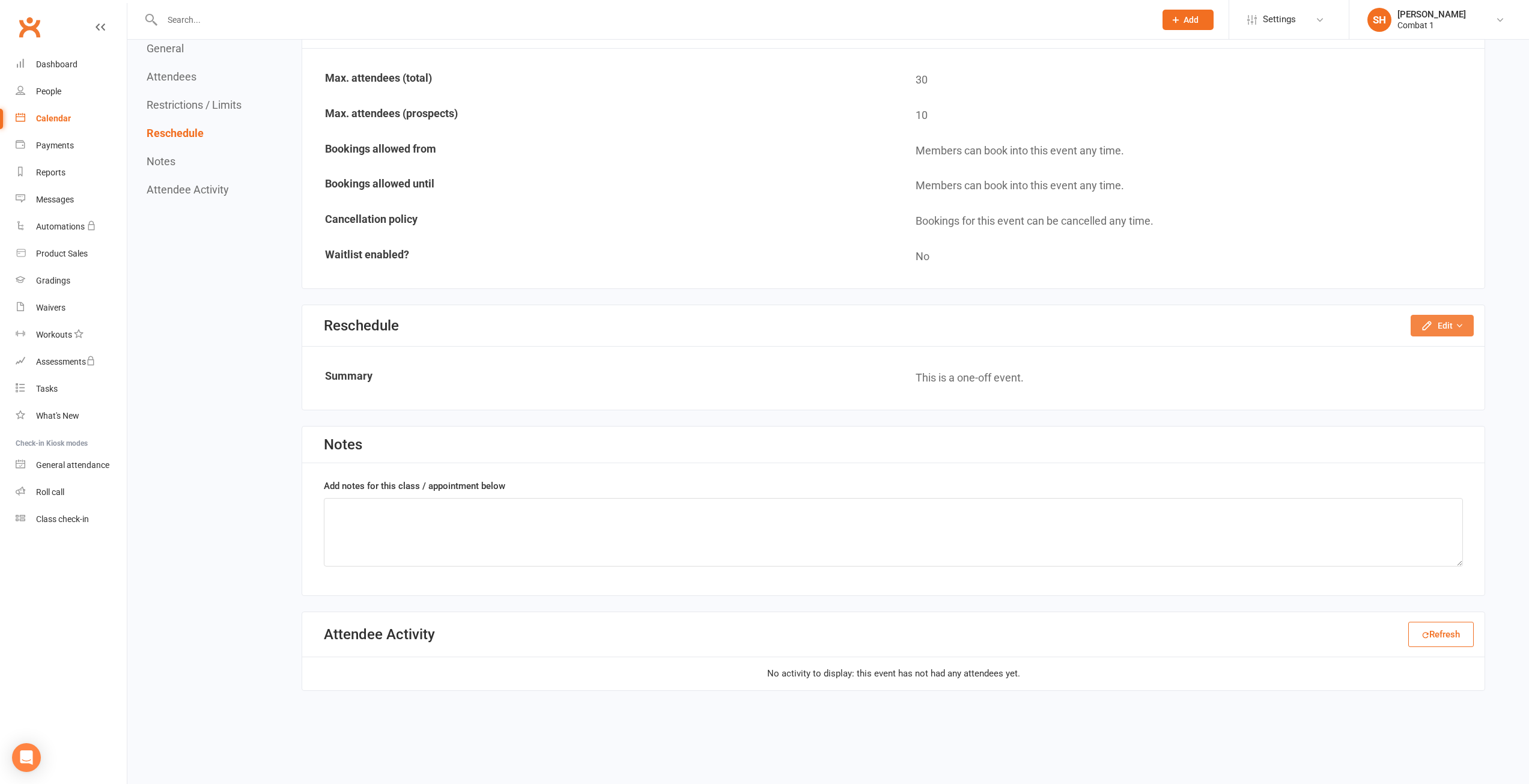
click at [1450, 328] on button "Edit" at bounding box center [1443, 325] width 63 height 21
click at [1396, 356] on link "Reschedule this event only" at bounding box center [1410, 353] width 126 height 24
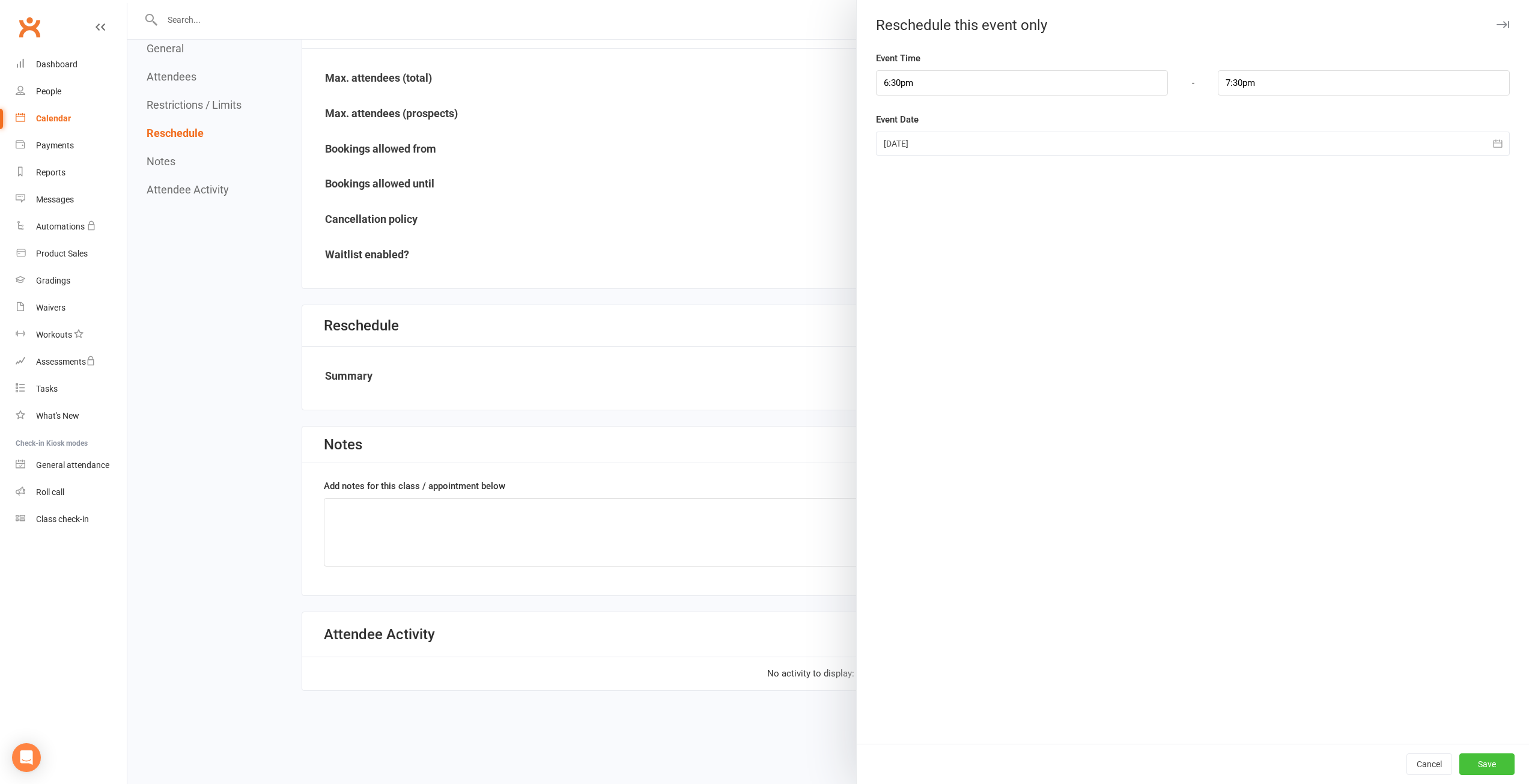
click at [1484, 769] on button "Save" at bounding box center [1487, 764] width 56 height 21
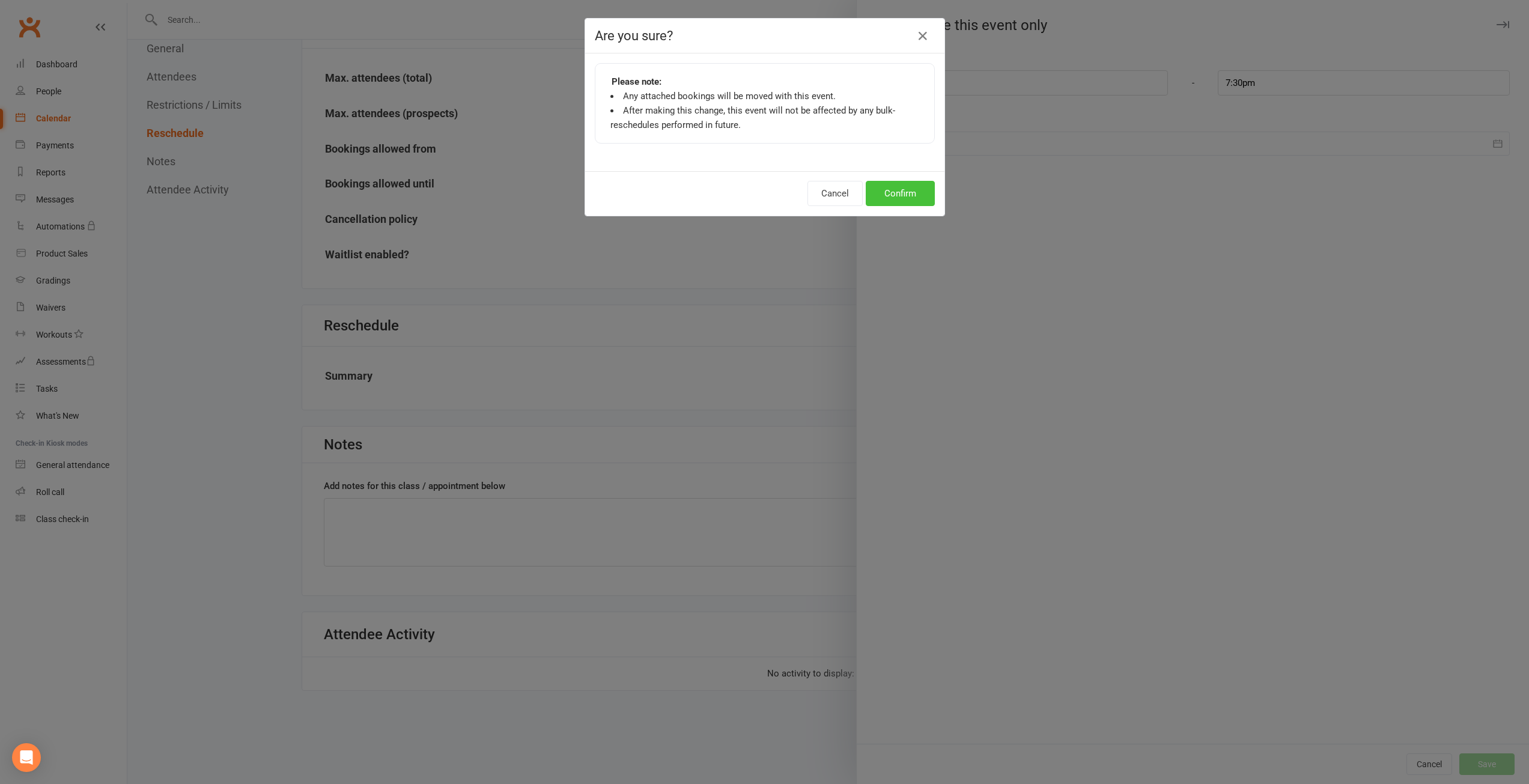
click at [899, 187] on button "Confirm" at bounding box center [901, 193] width 69 height 25
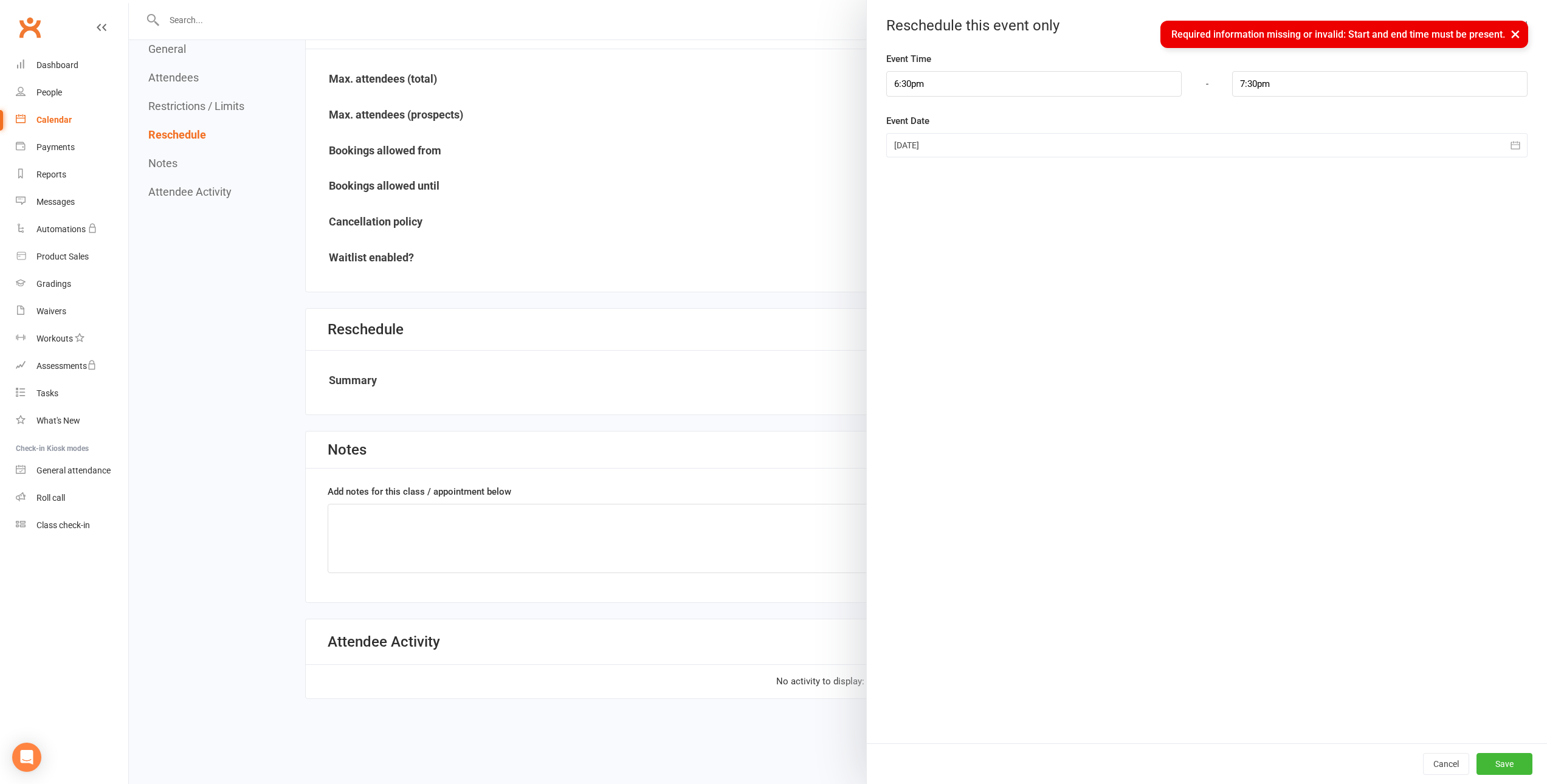
click at [715, 242] on div at bounding box center [838, 392] width 1418 height 784
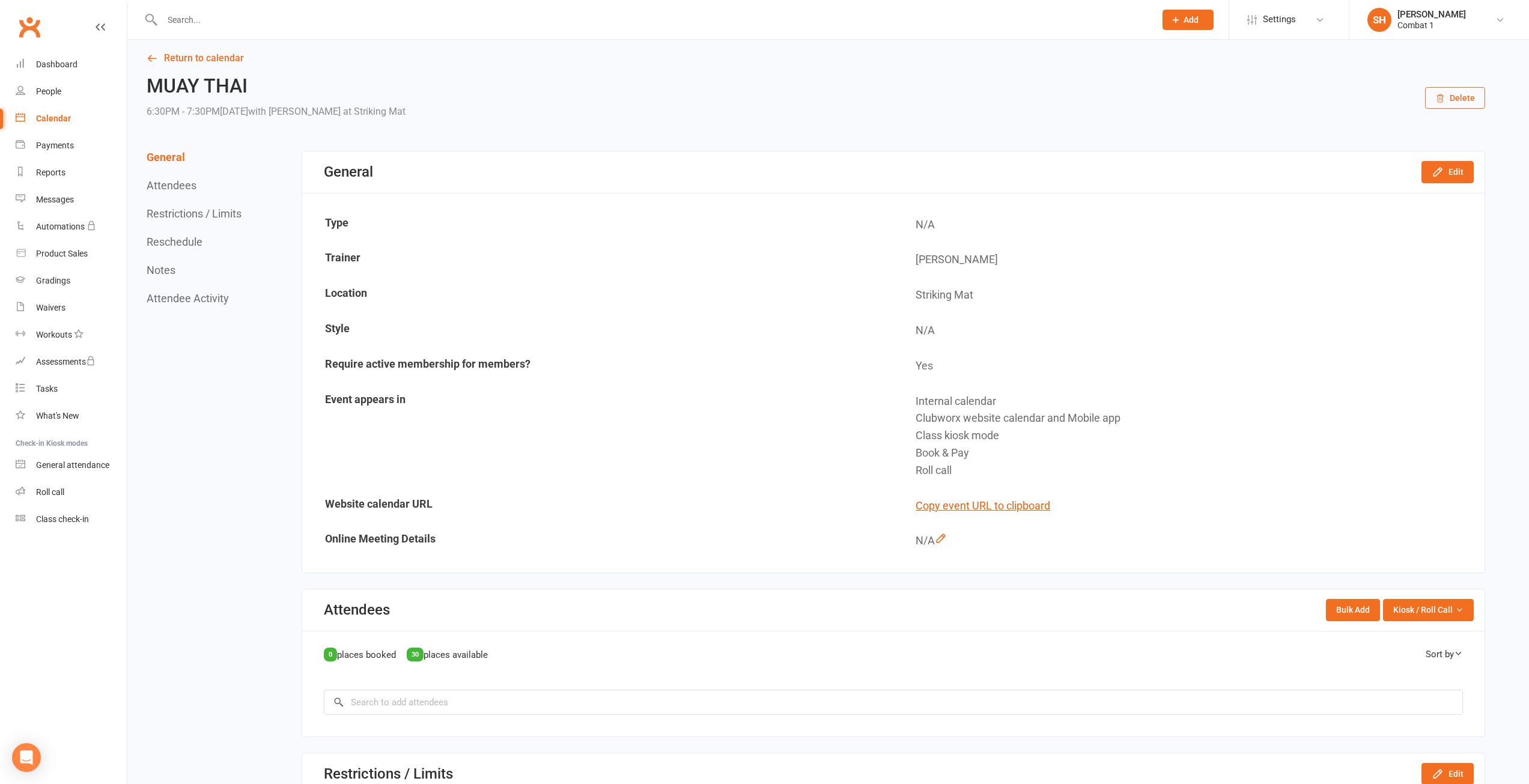
scroll to position [0, 0]
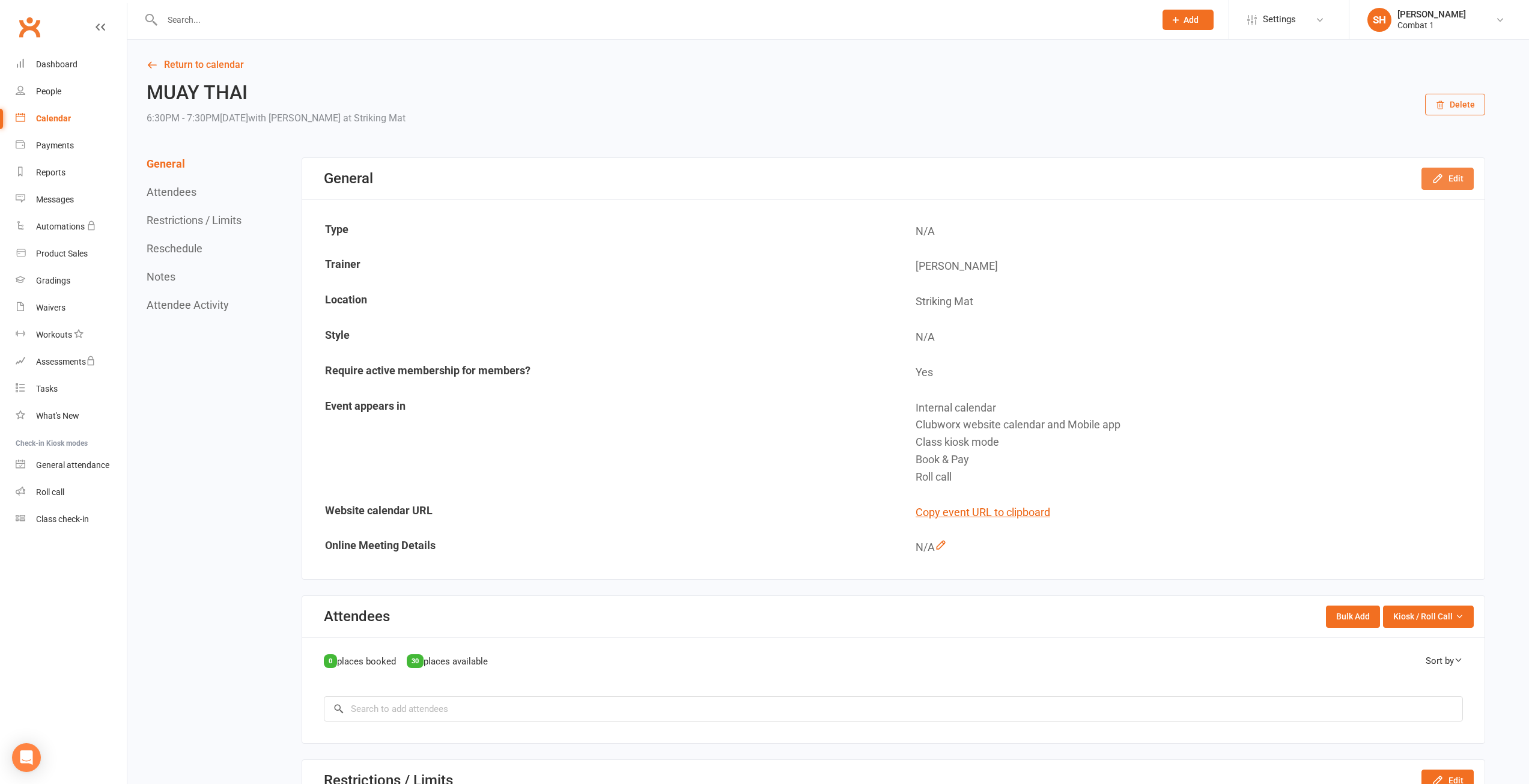
click at [1437, 178] on icon "button" at bounding box center [1438, 178] width 7 height 7
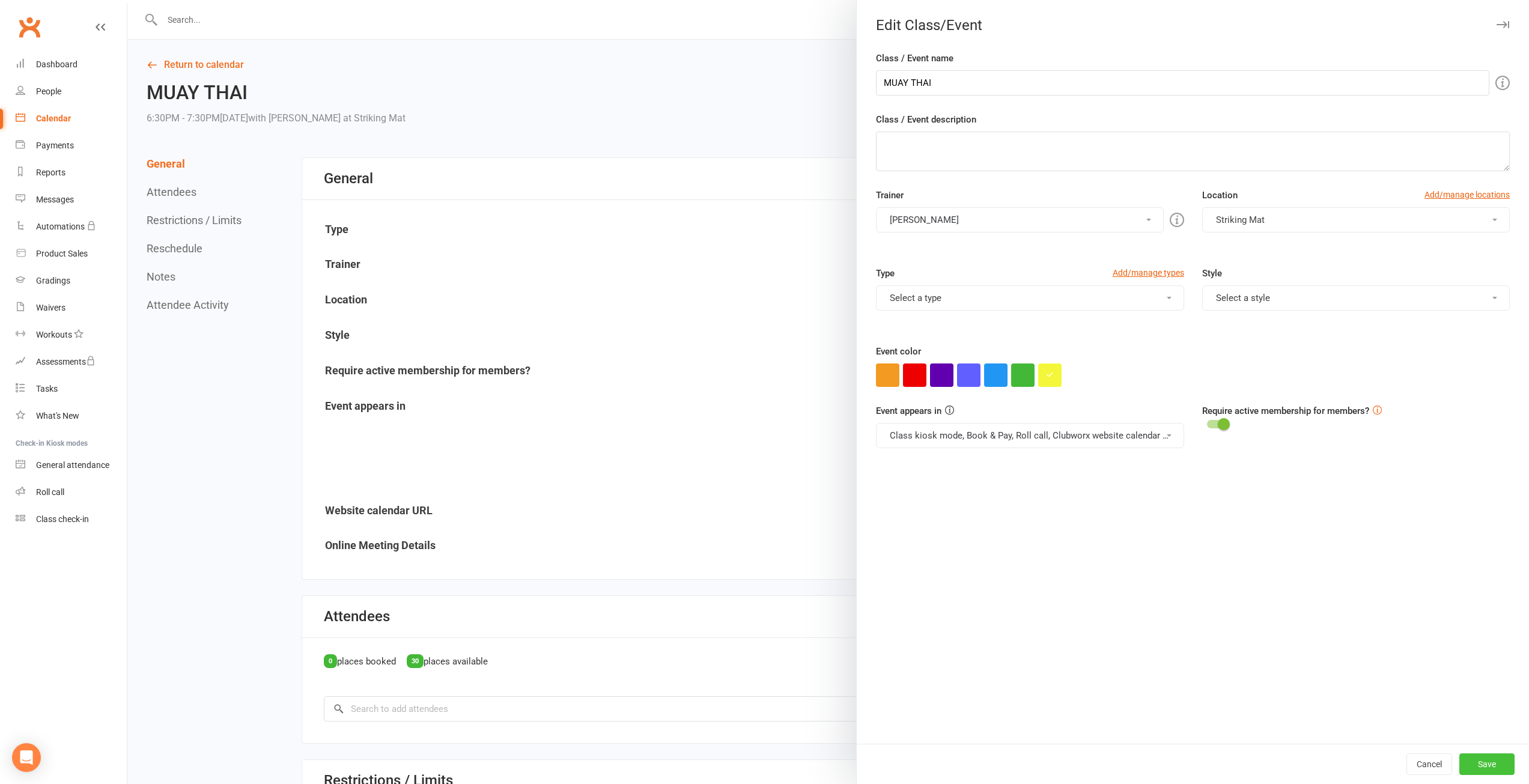
click at [1475, 765] on button "Save" at bounding box center [1487, 764] width 56 height 21
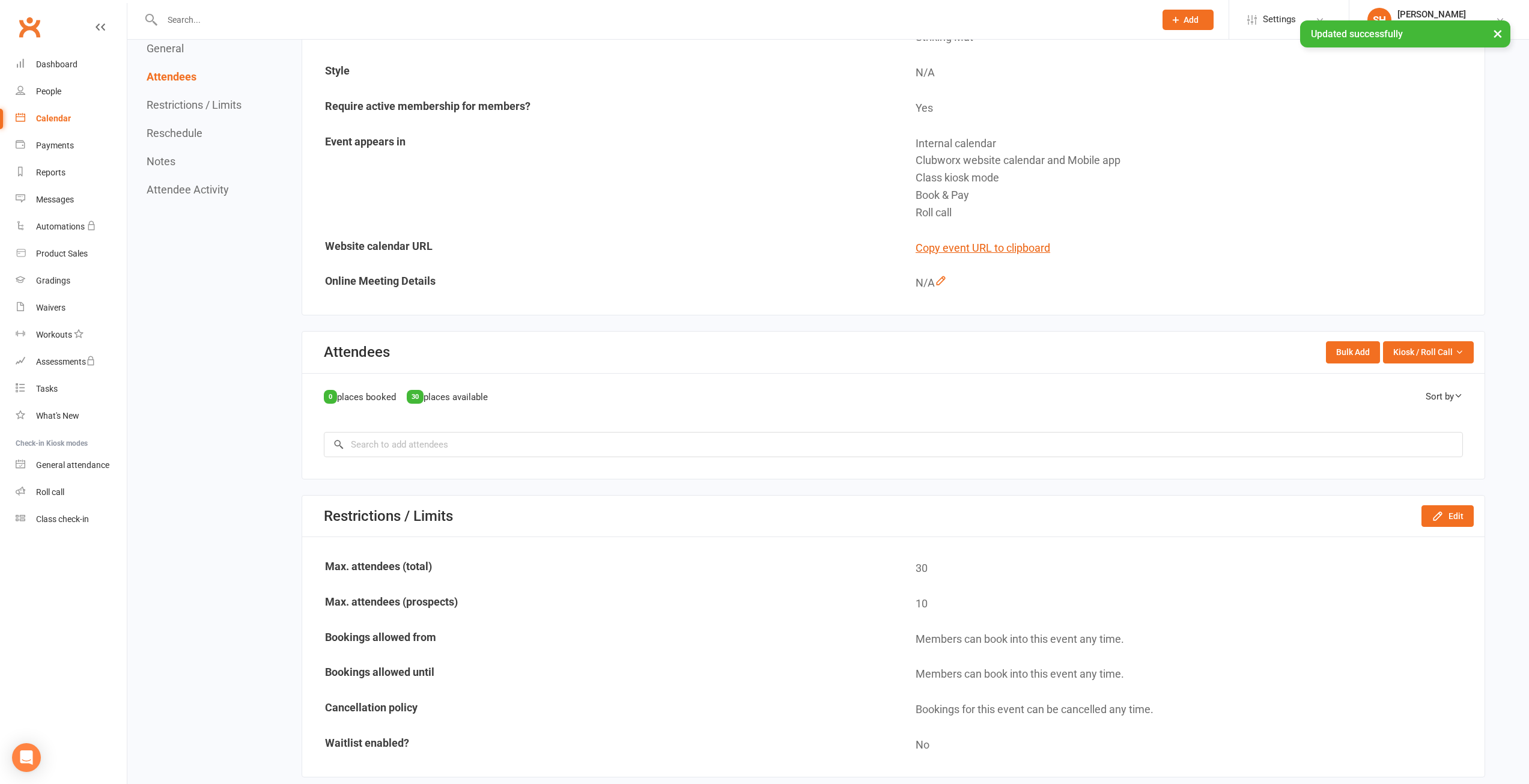
scroll to position [360, 0]
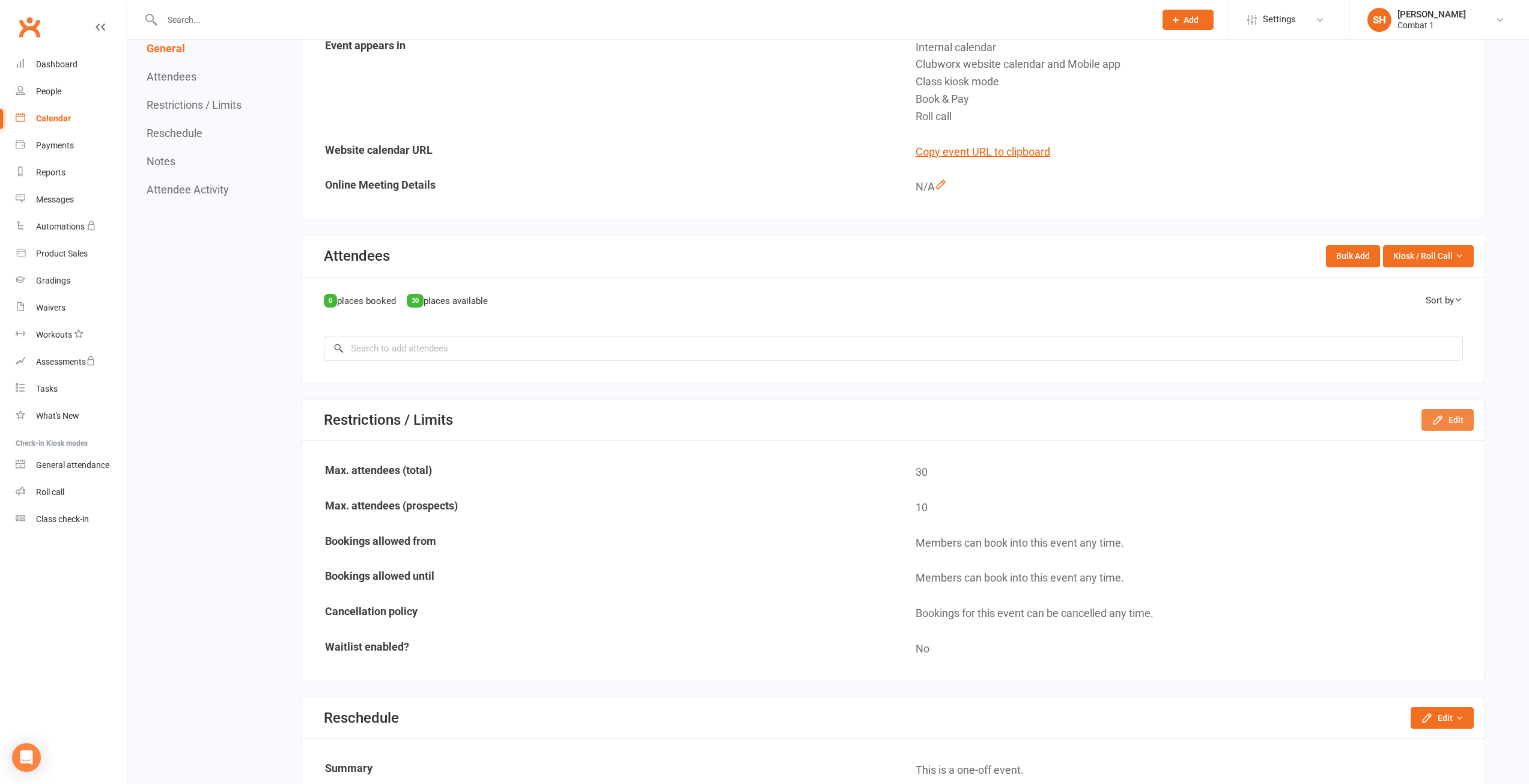
click at [1465, 427] on button "Edit" at bounding box center [1448, 419] width 52 height 21
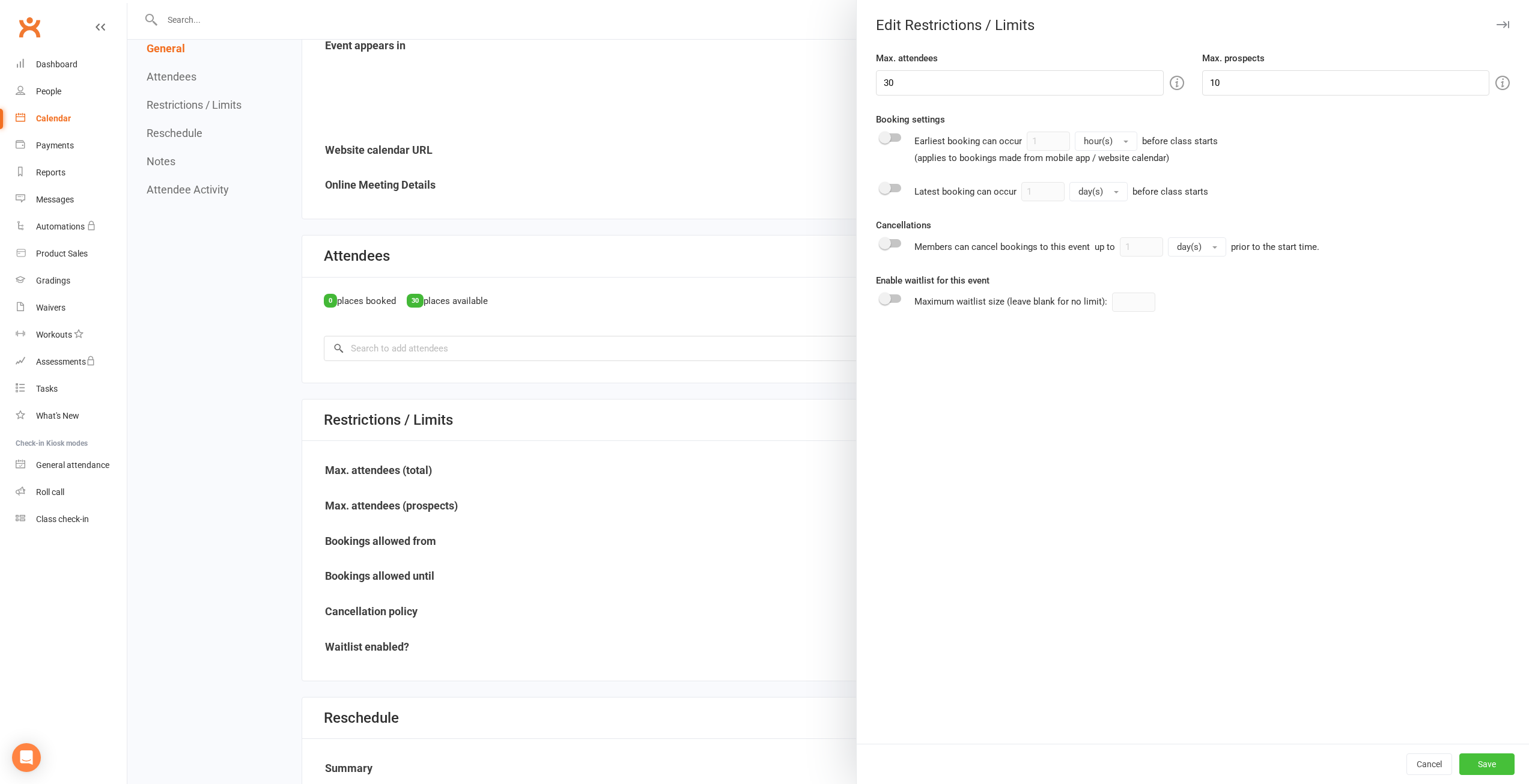
click at [1492, 762] on button "Save" at bounding box center [1487, 764] width 56 height 21
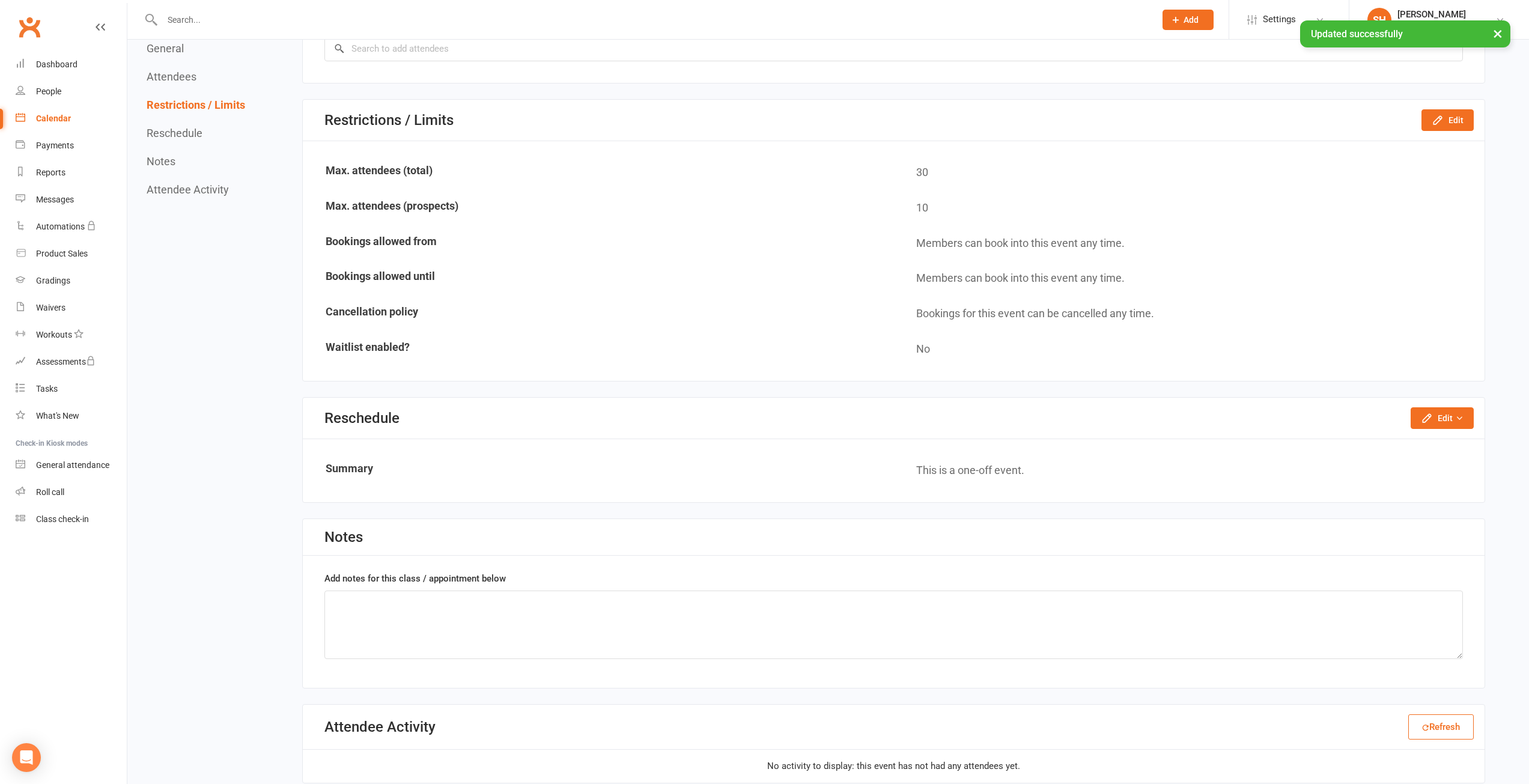
scroll to position [661, 0]
click at [1445, 418] on button "Edit" at bounding box center [1443, 417] width 63 height 21
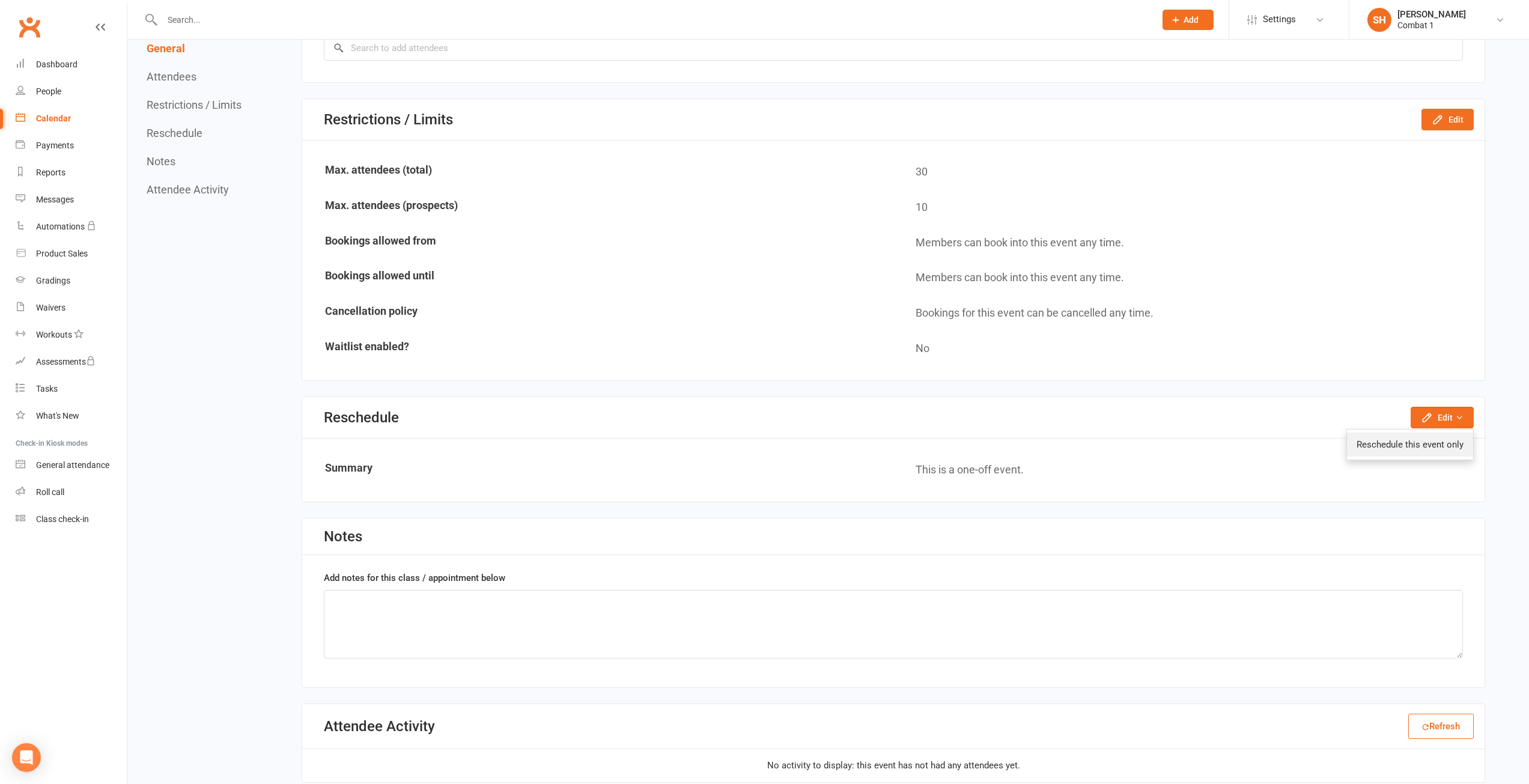
click at [1402, 441] on link "Reschedule this event only" at bounding box center [1410, 444] width 126 height 24
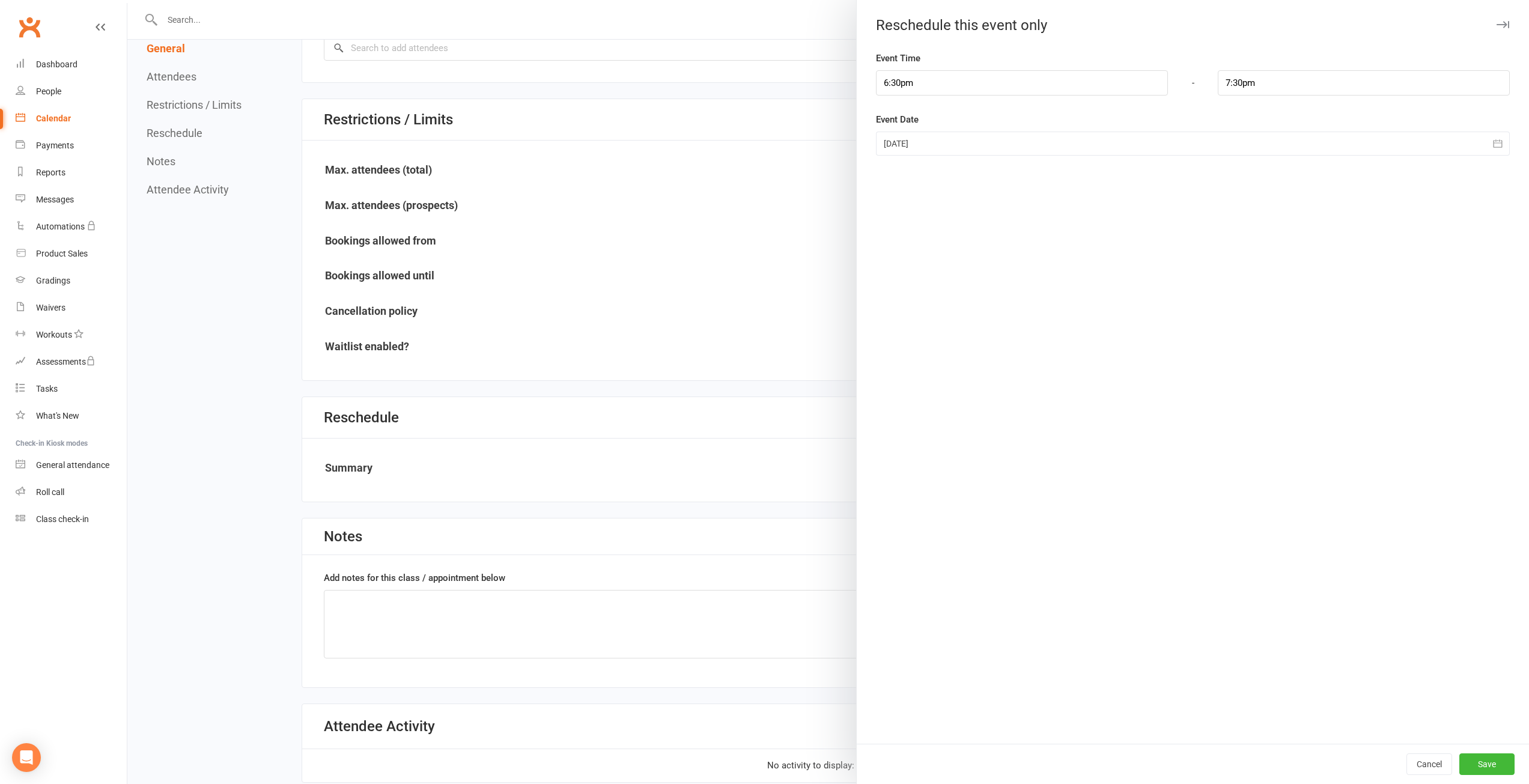
click at [974, 144] on div at bounding box center [1193, 144] width 634 height 24
click at [1481, 772] on button "Save" at bounding box center [1487, 764] width 56 height 21
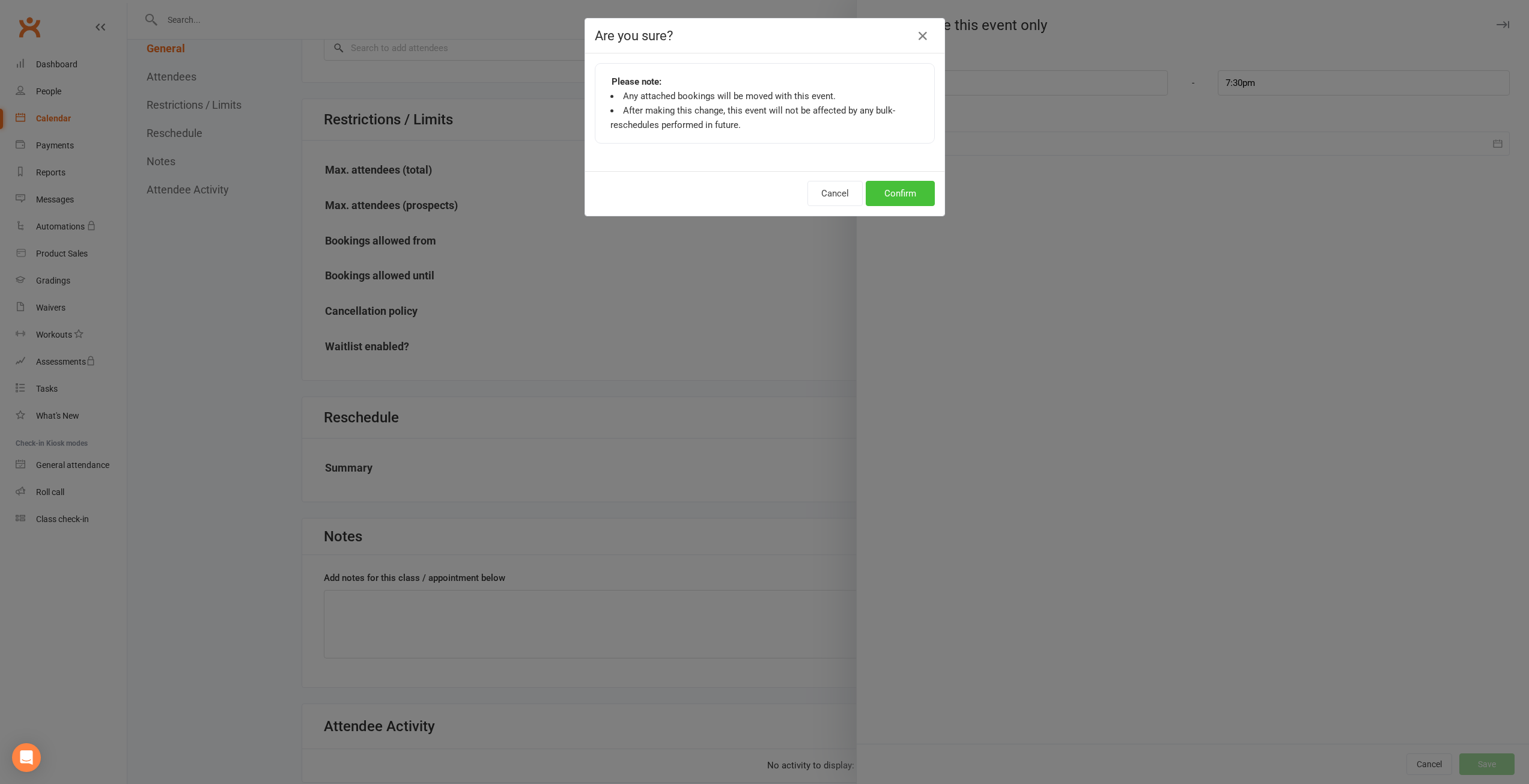
click at [890, 197] on button "Confirm" at bounding box center [901, 193] width 69 height 25
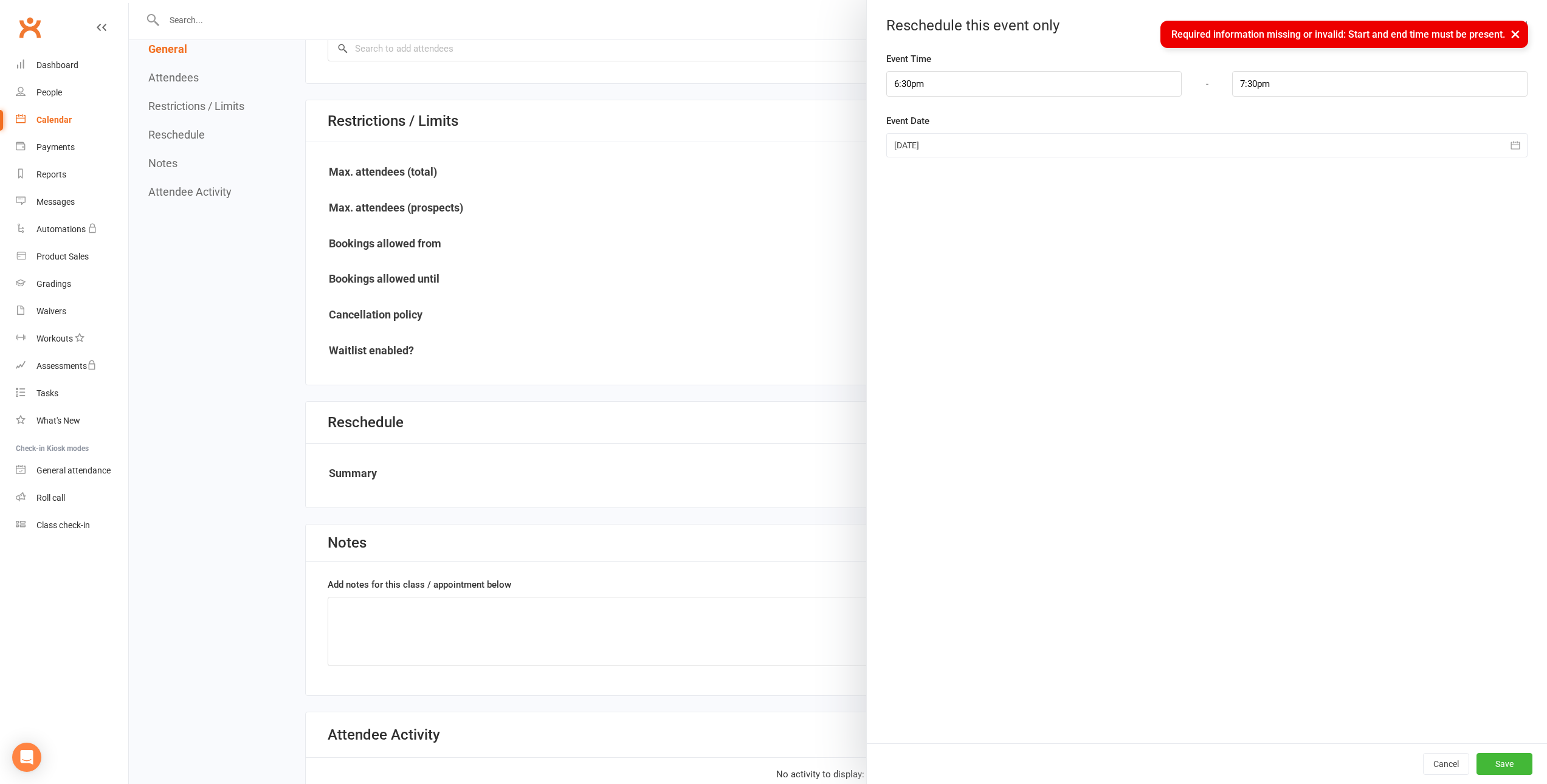
drag, startPoint x: 1185, startPoint y: 375, endPoint x: 1183, endPoint y: 363, distance: 12.2
click at [1185, 375] on div "Event Time 6:30pm - 7:30pm Event Date [DATE] [DATE] Sun Mon Tue Wed Thu Fri Sat…" at bounding box center [1207, 397] width 680 height 692
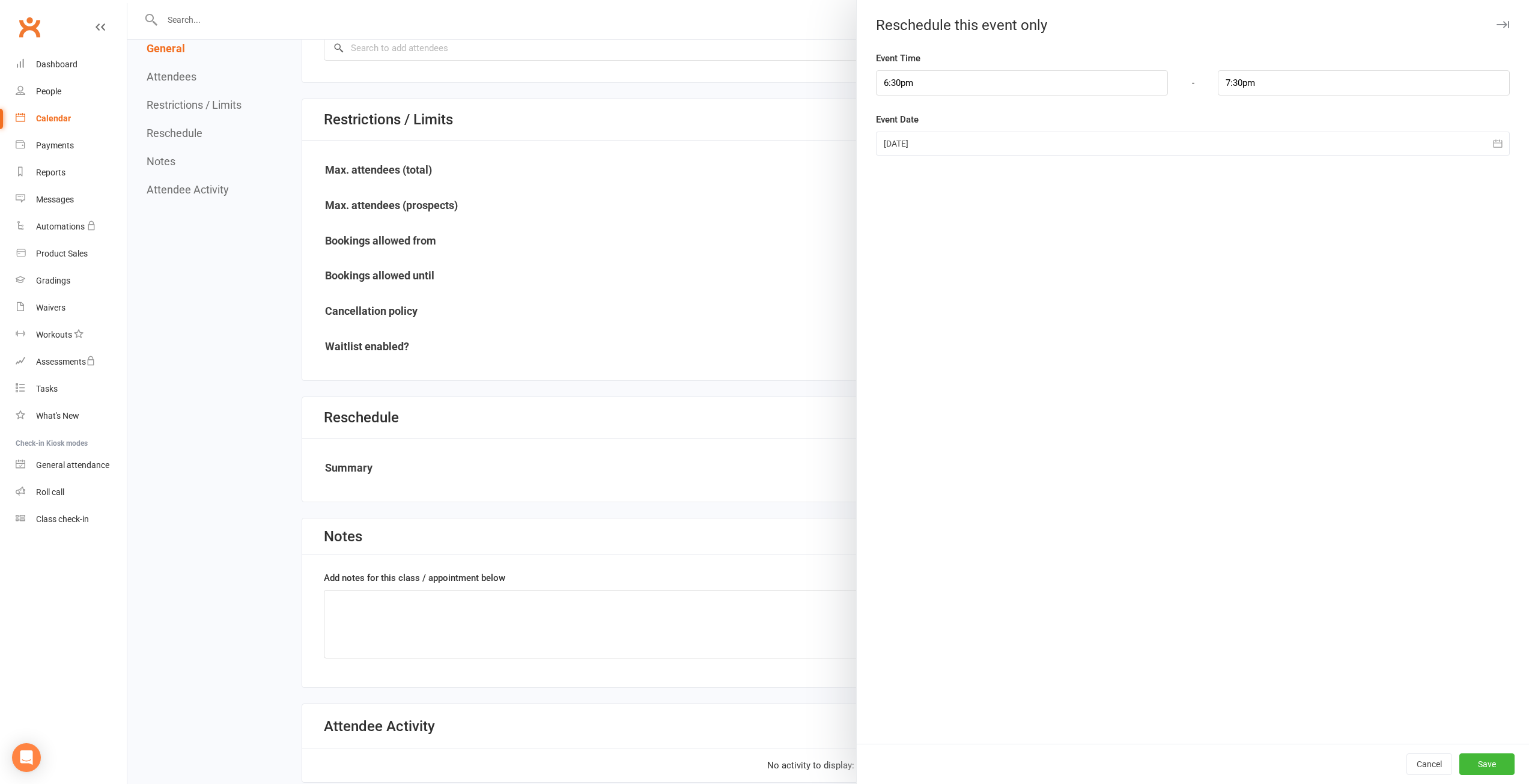
click at [928, 144] on div at bounding box center [1193, 144] width 634 height 24
click at [973, 289] on span "19" at bounding box center [978, 288] width 9 height 9
click at [1023, 157] on div "Event Time 6:30pm - 7:30pm Event Date [DATE] [DATE] Sun Mon Tue Wed Thu Fri Sat…" at bounding box center [1193, 397] width 672 height 692
click at [1011, 153] on div at bounding box center [1193, 144] width 634 height 24
click at [1001, 297] on button "20" at bounding box center [1004, 287] width 25 height 21
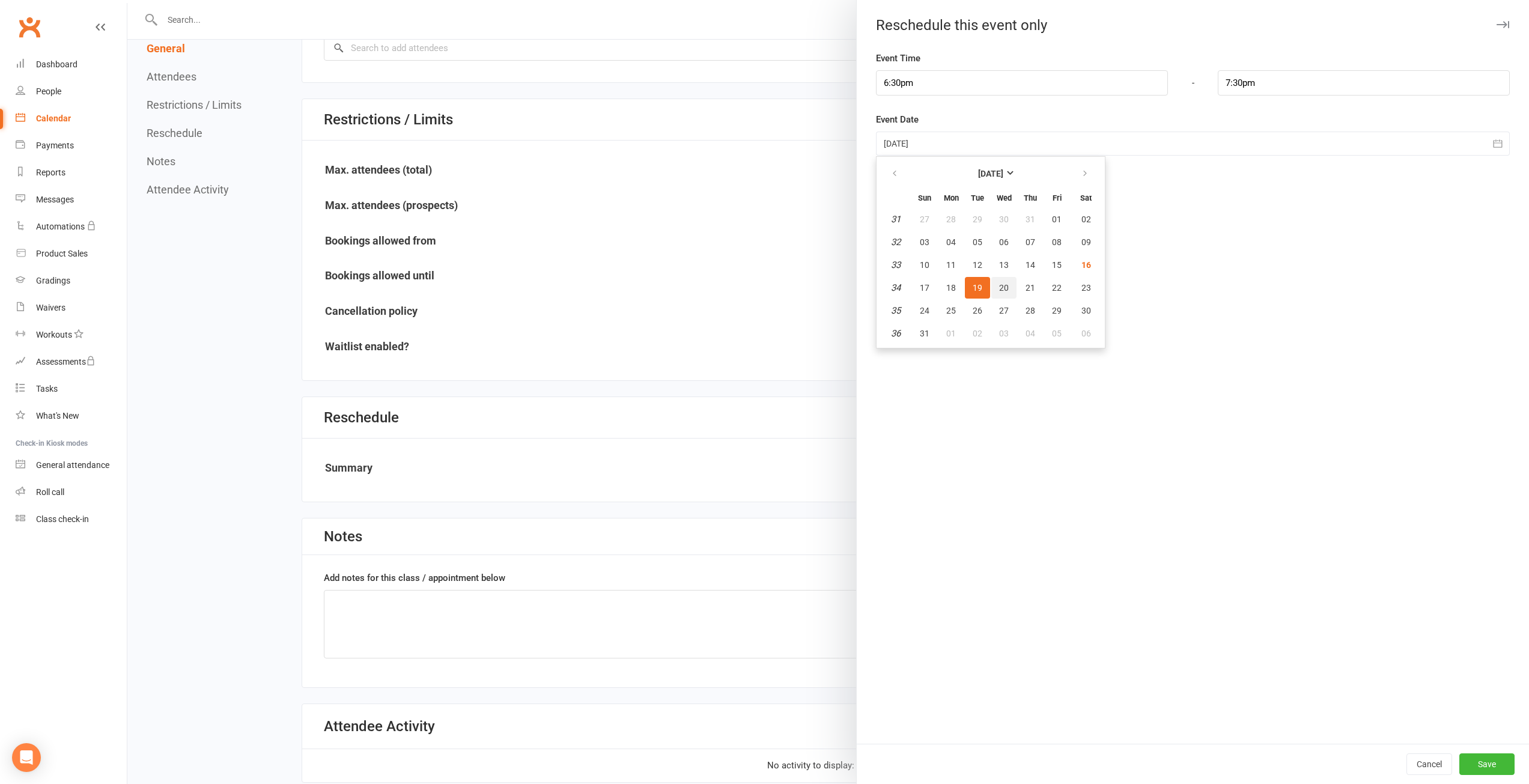
type input "[DATE]"
click at [1477, 763] on button "Save" at bounding box center [1487, 764] width 56 height 21
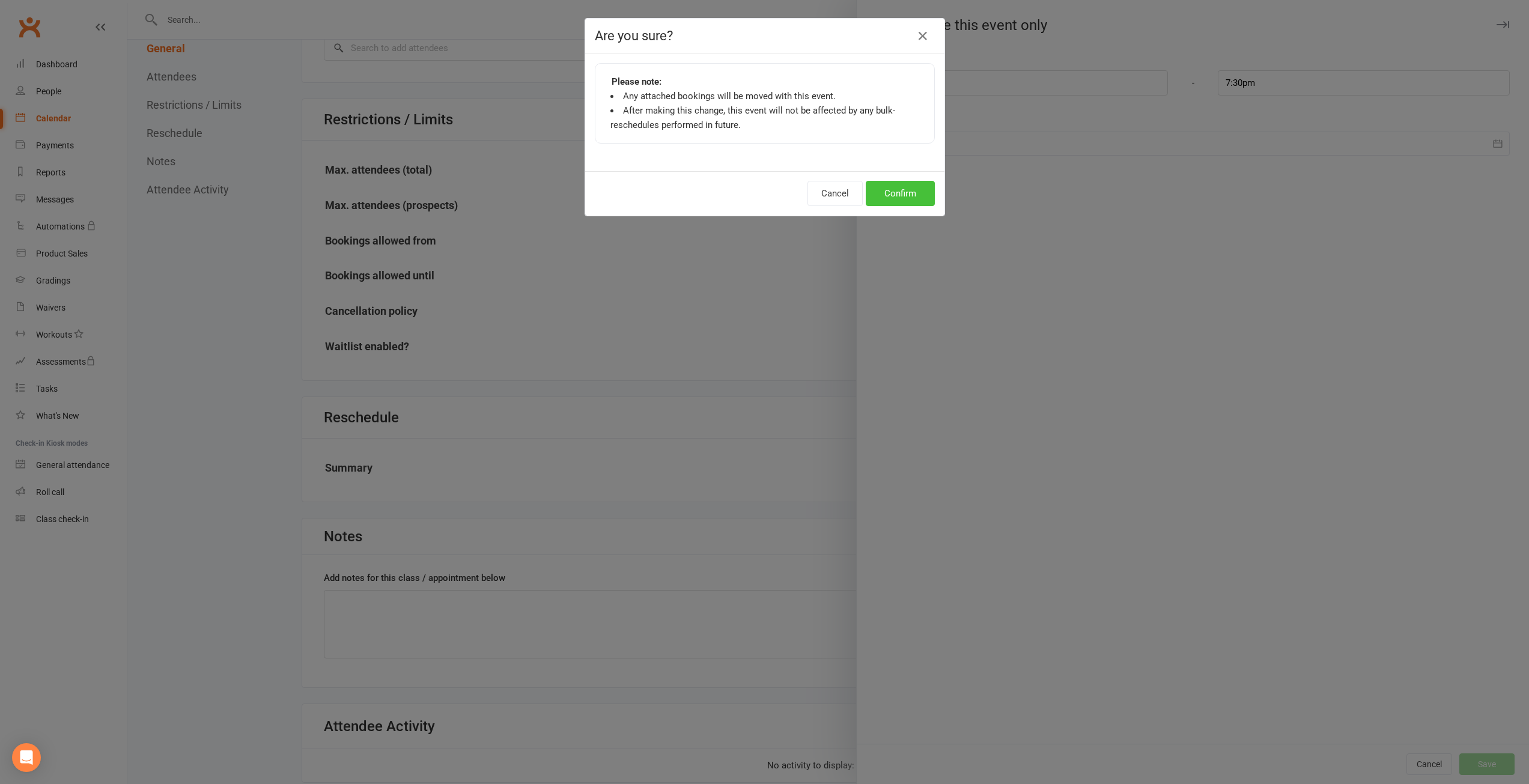
click at [872, 190] on button "Confirm" at bounding box center [901, 193] width 69 height 25
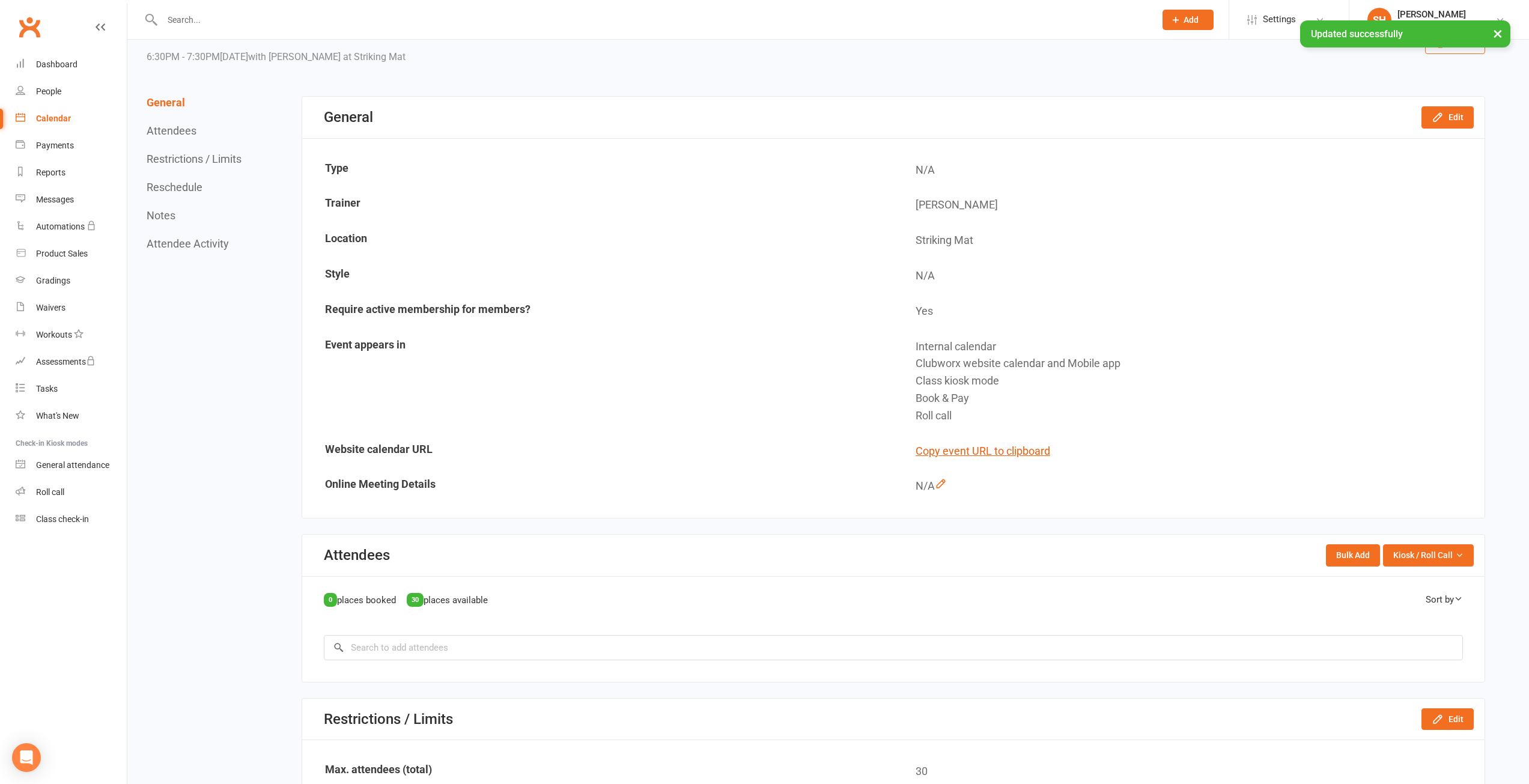
scroll to position [0, 0]
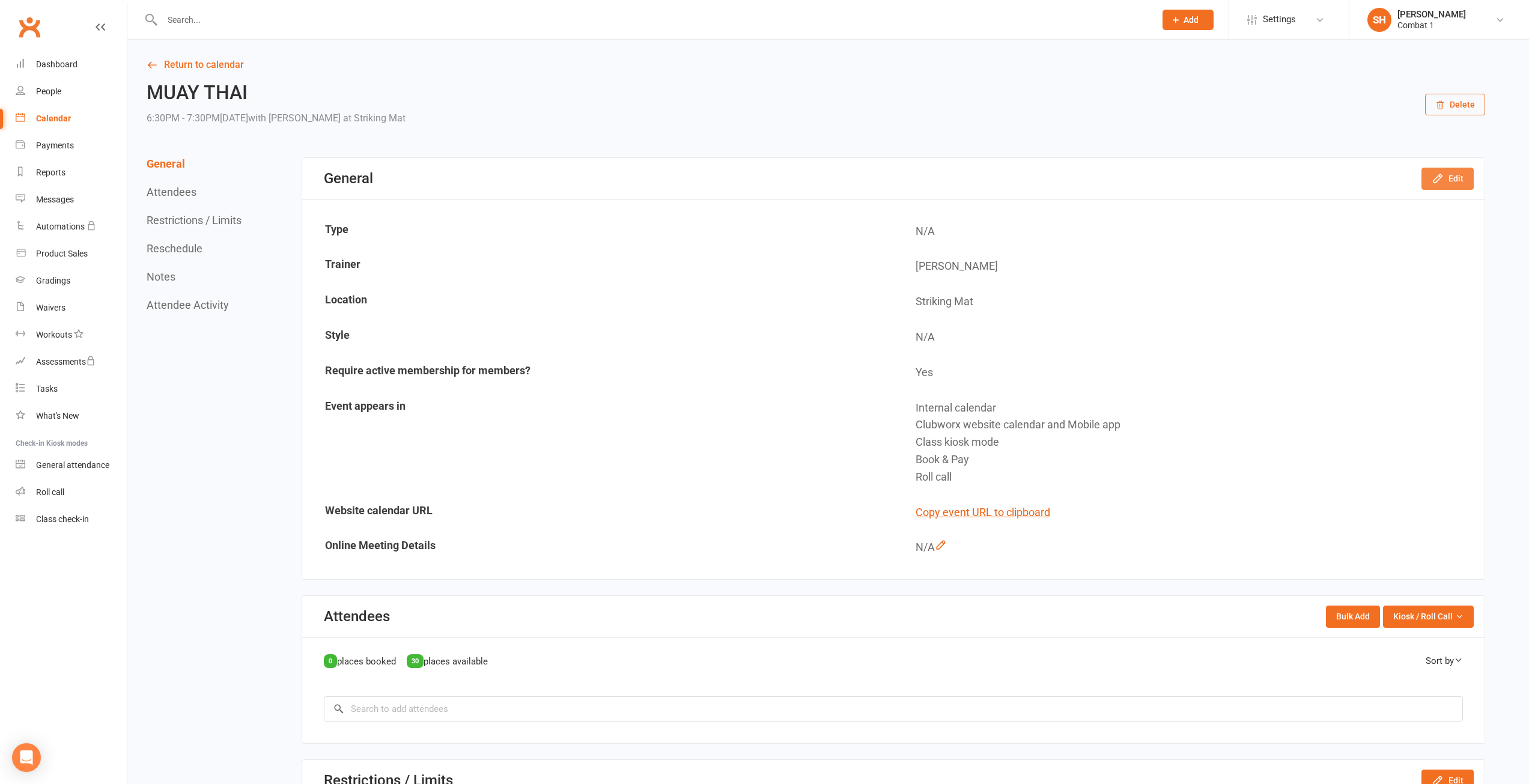
click at [1453, 186] on button "Edit" at bounding box center [1448, 178] width 52 height 21
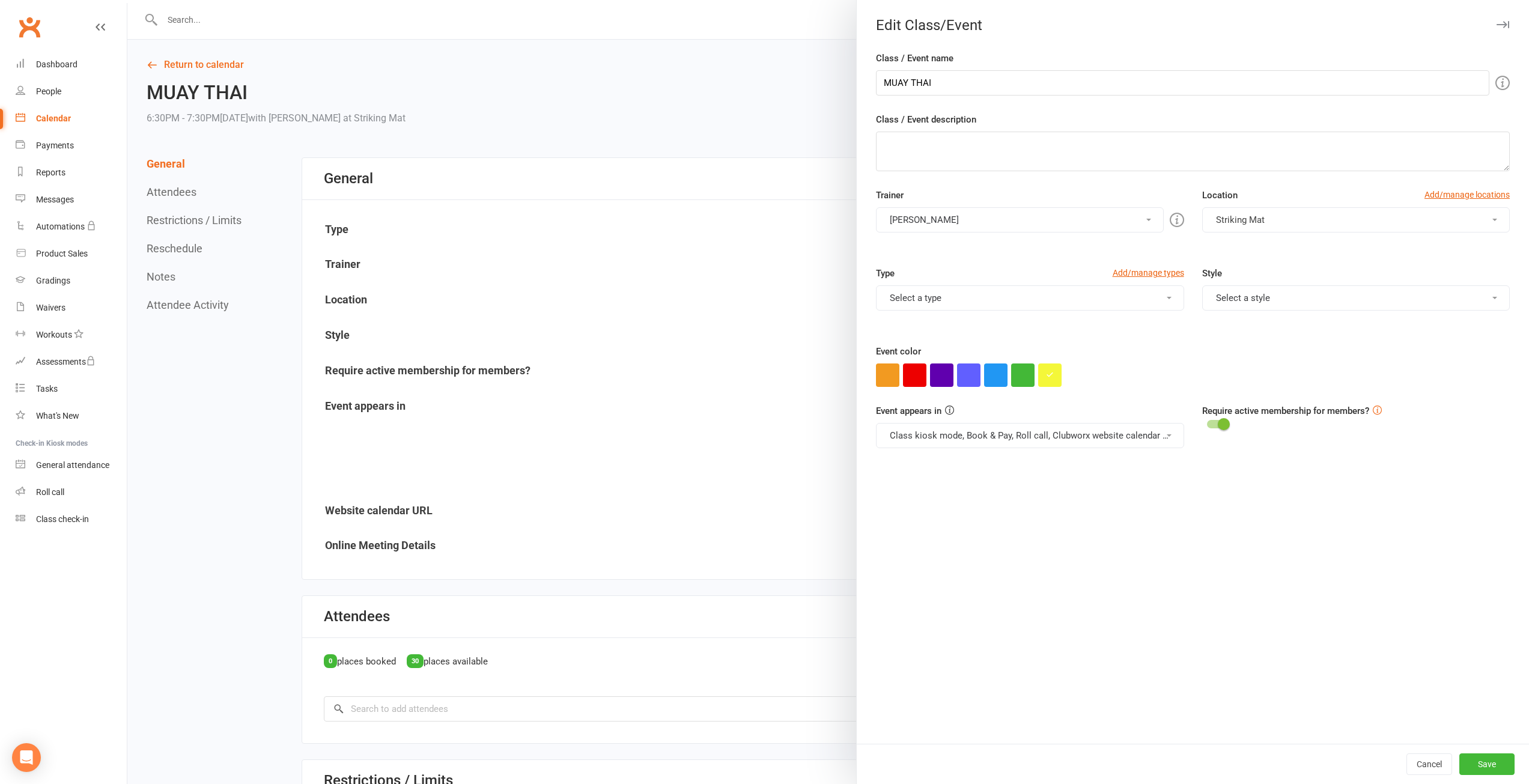
click at [939, 295] on button "Select a type" at bounding box center [1030, 297] width 307 height 25
click at [957, 350] on link "Training Session" at bounding box center [980, 351] width 209 height 24
click at [1488, 762] on button "Save" at bounding box center [1487, 764] width 56 height 21
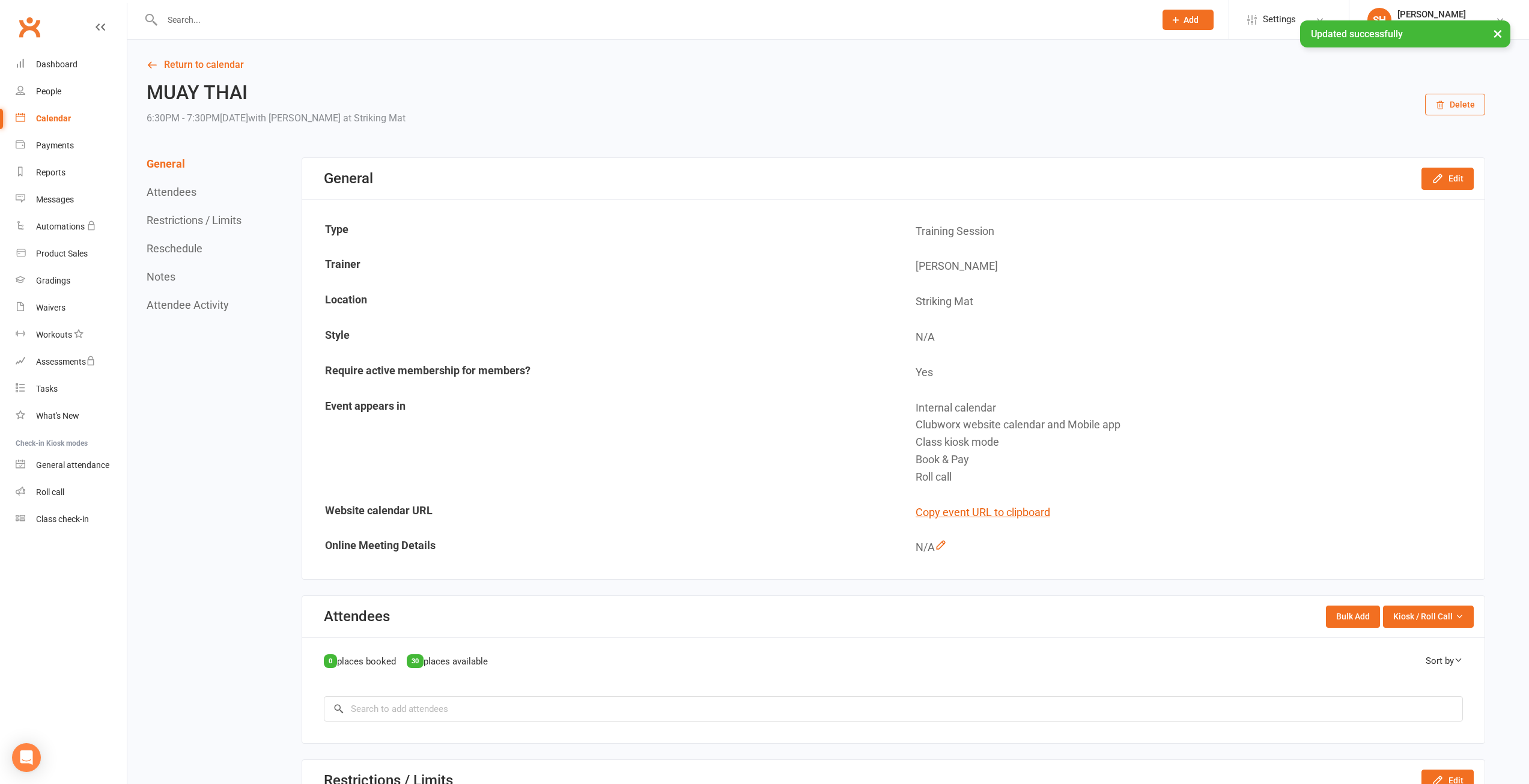
click at [771, 613] on div "Attendees Bulk Add Kiosk / Roll Call Enter Kiosk Mode Enter Roll Call" at bounding box center [894, 616] width 1183 height 42
click at [192, 62] on link "Return to calendar" at bounding box center [816, 65] width 1339 height 17
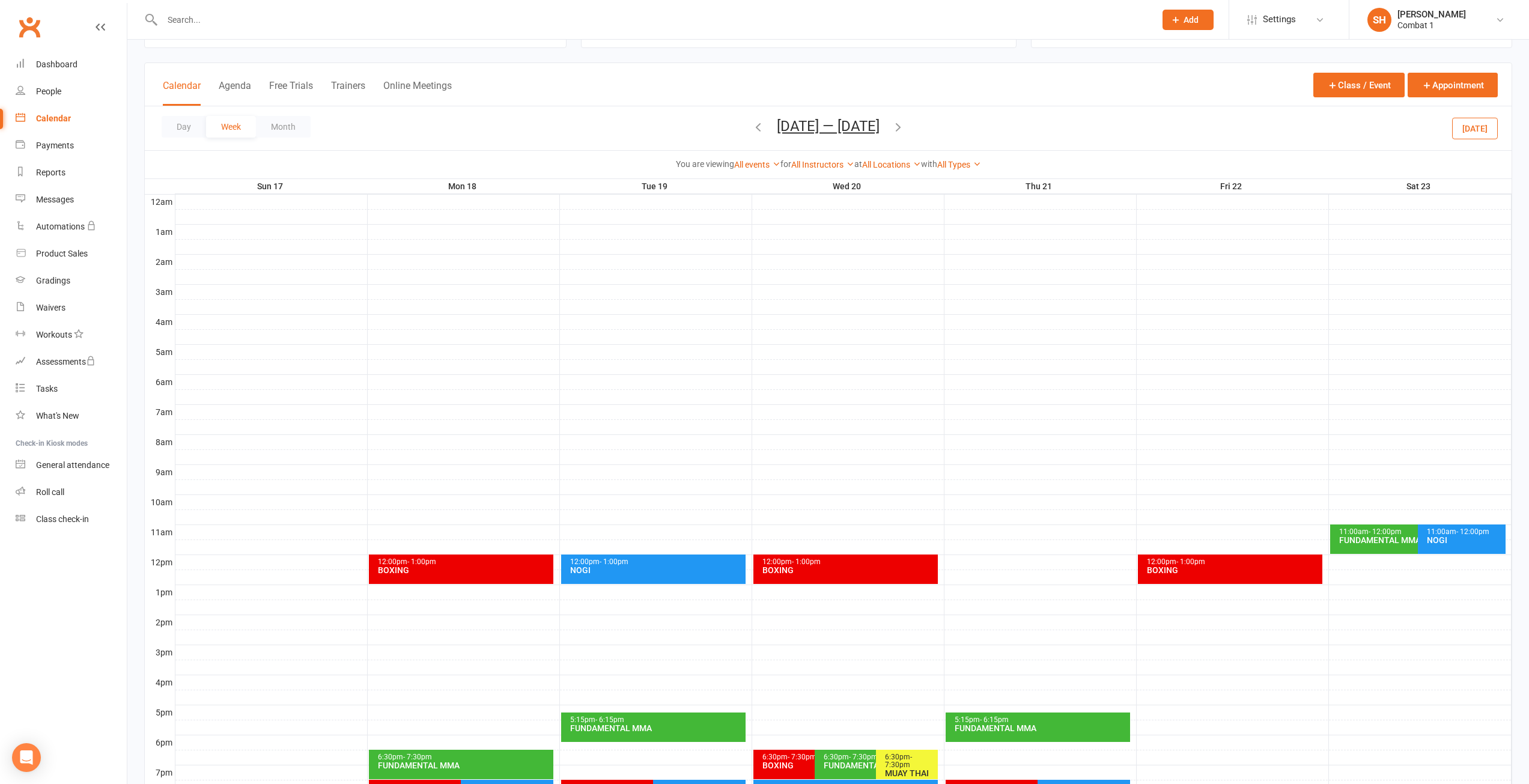
scroll to position [215, 0]
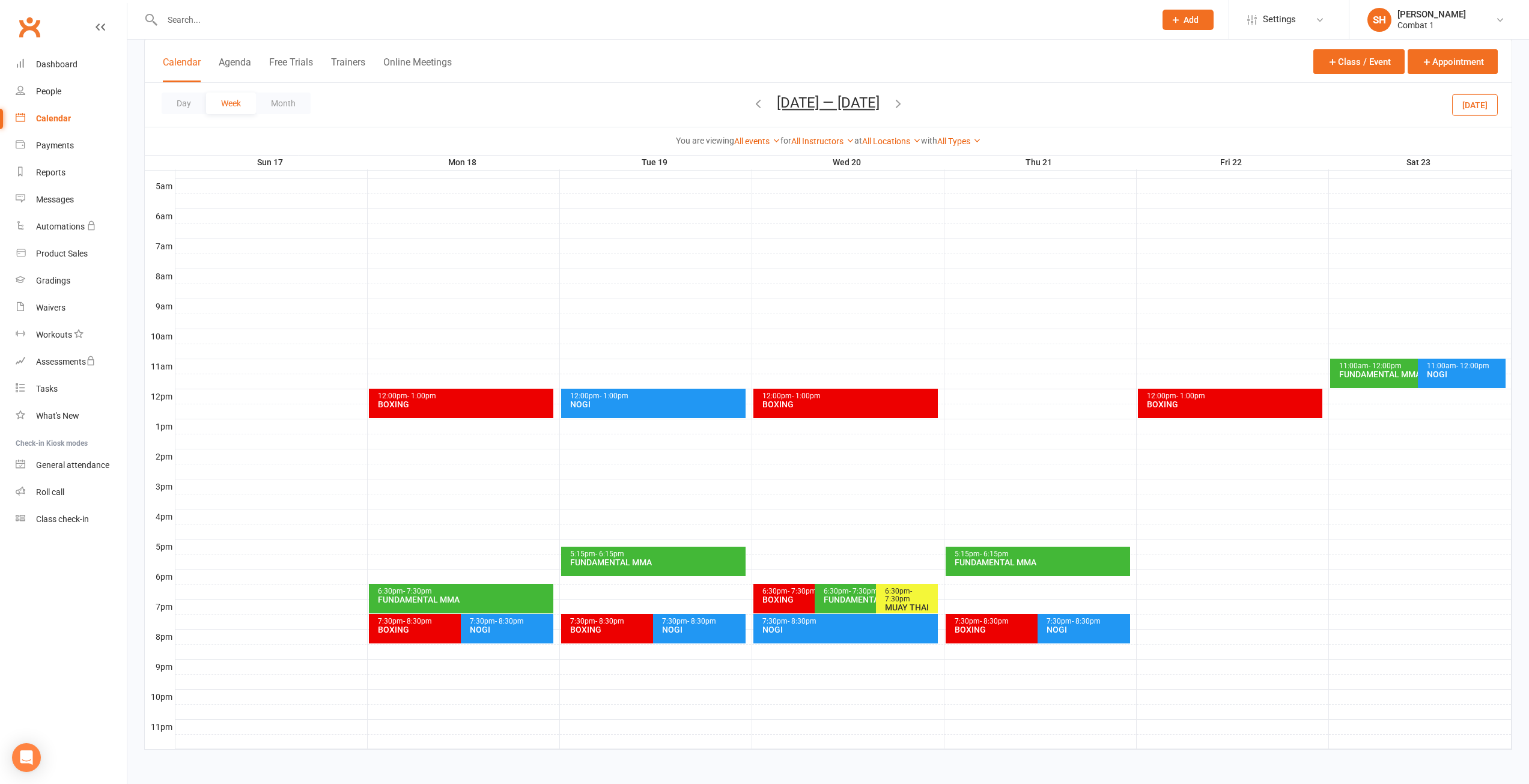
click at [903, 590] on div "6:30pm - 7:30pm" at bounding box center [910, 595] width 50 height 16
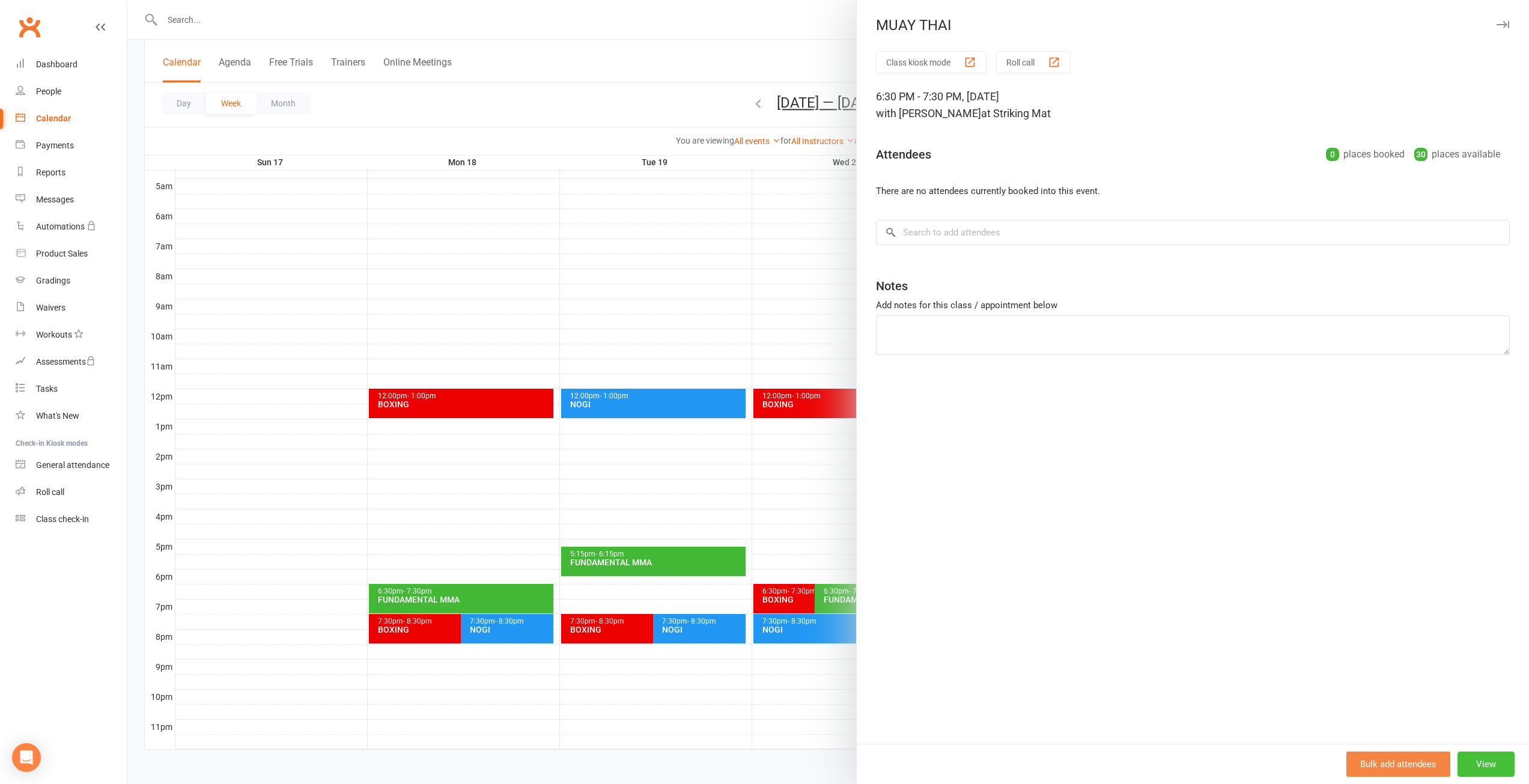
click at [1485, 757] on button "View" at bounding box center [1485, 764] width 57 height 25
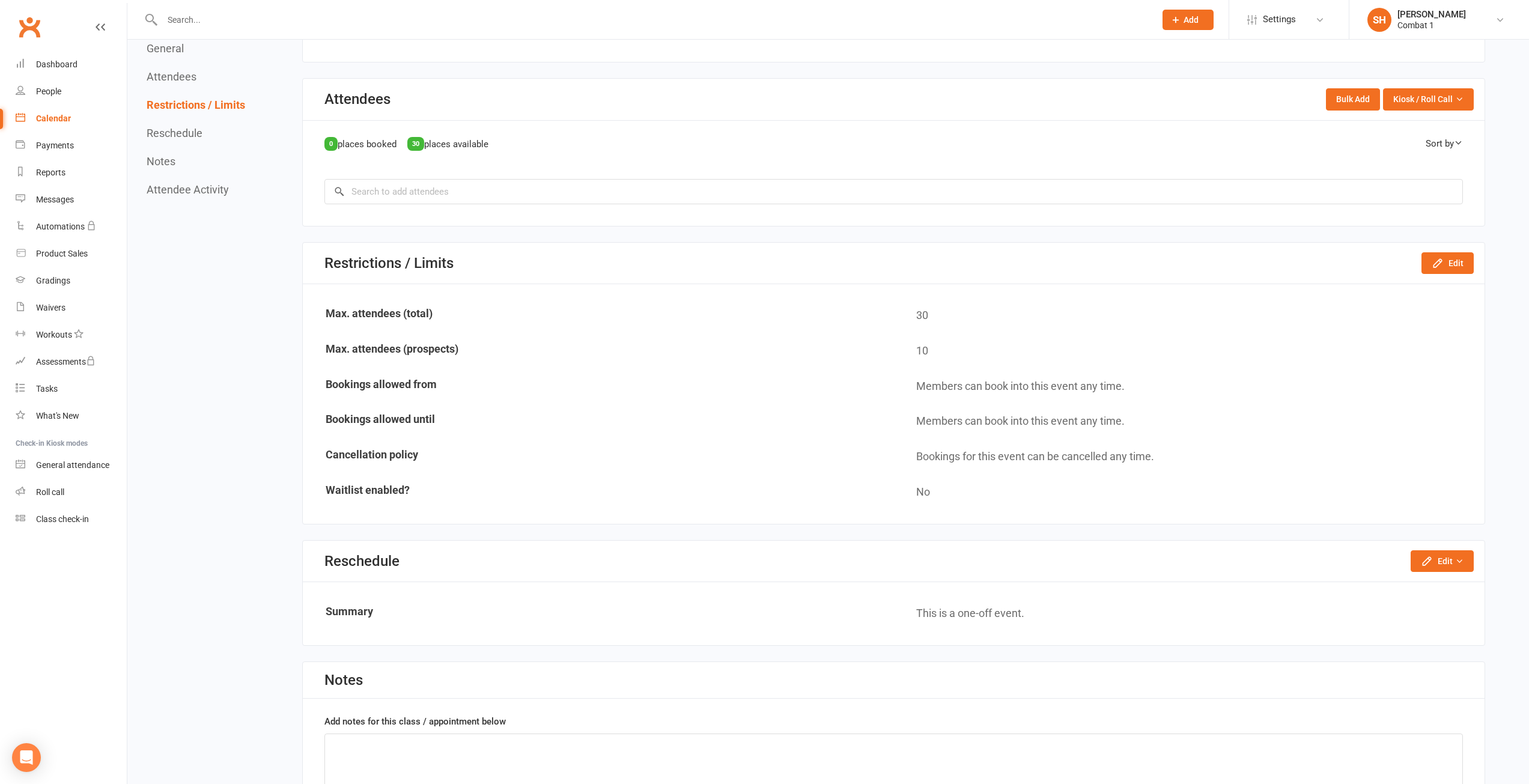
scroll to position [600, 0]
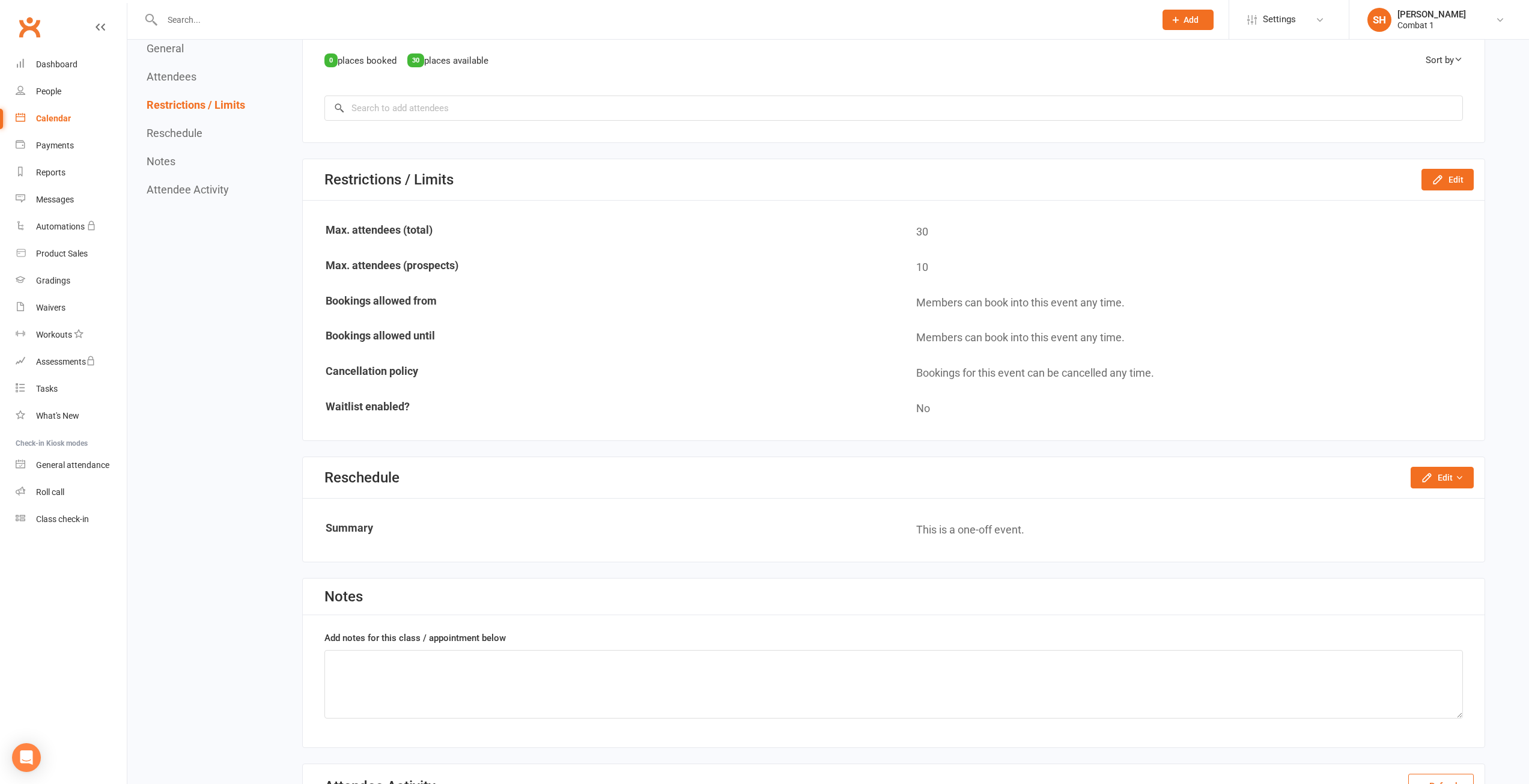
drag, startPoint x: 396, startPoint y: 574, endPoint x: 430, endPoint y: 618, distance: 55.6
click at [412, 608] on div "General Edit Type Training Session Trainer [PERSON_NAME] Location Striking Mat …" at bounding box center [894, 207] width 1184 height 1302
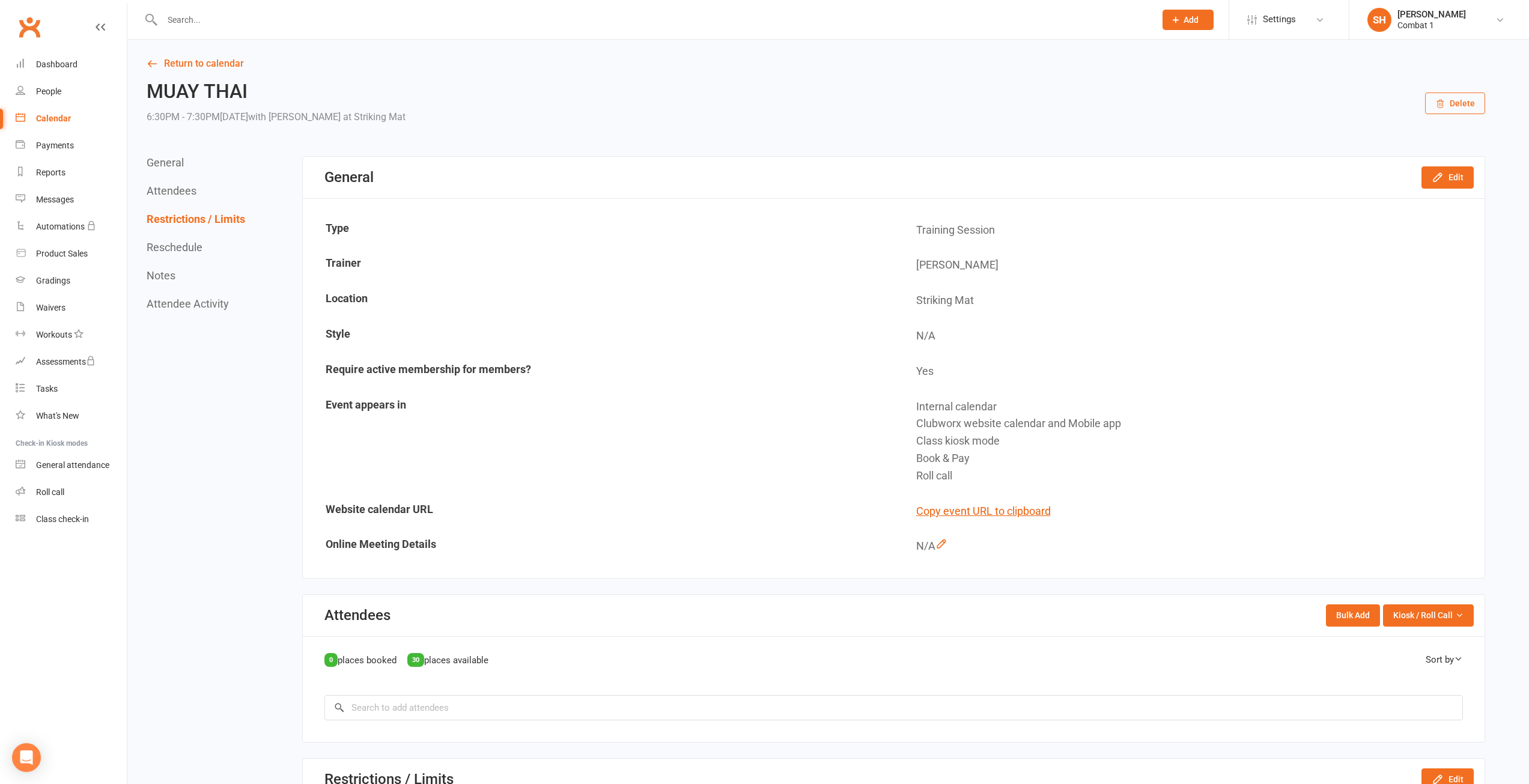
scroll to position [0, 0]
click at [50, 120] on div "Calendar" at bounding box center [54, 118] width 35 height 9
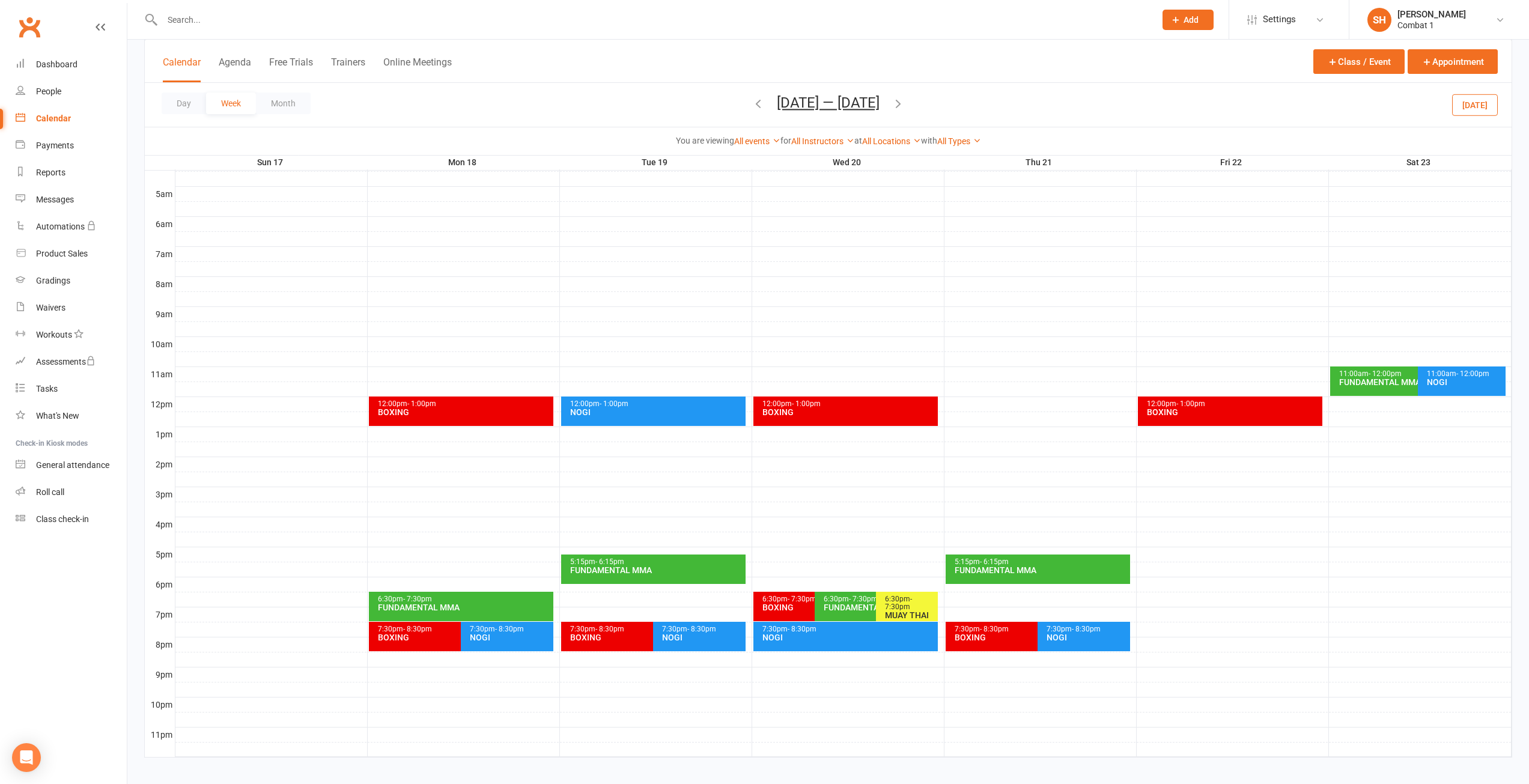
scroll to position [215, 0]
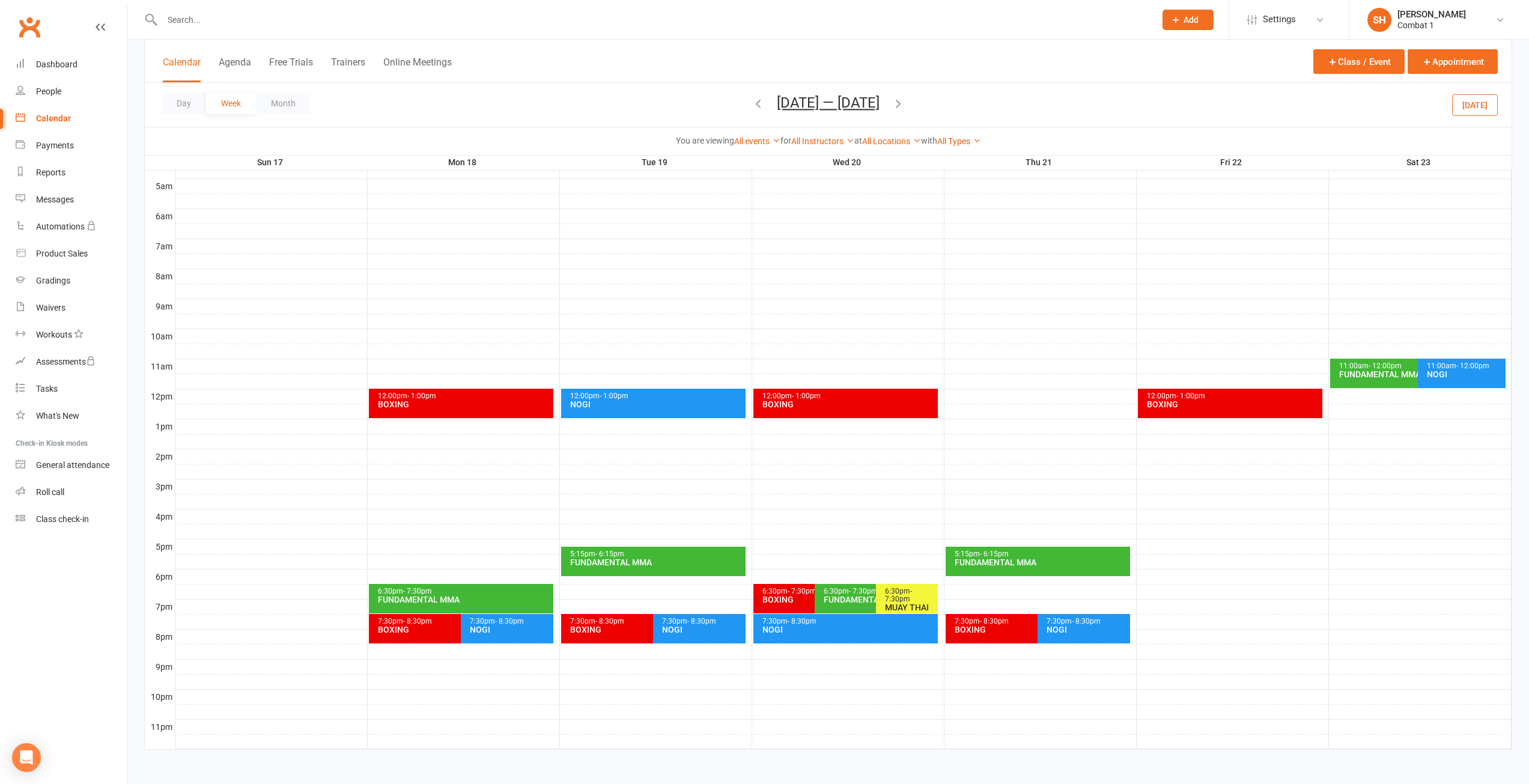
click at [911, 593] on span "- 7:30pm" at bounding box center [899, 594] width 27 height 16
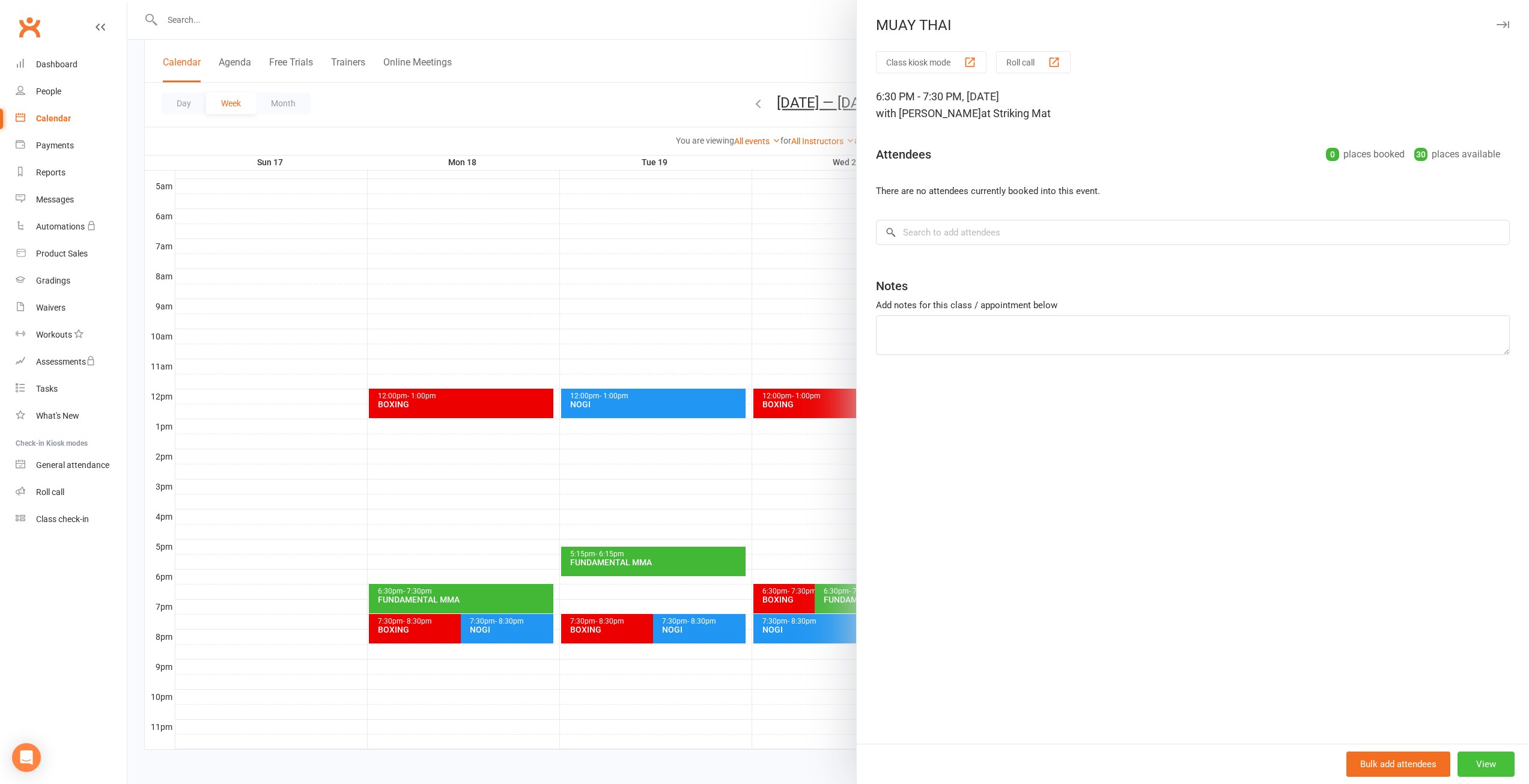
drag, startPoint x: 1468, startPoint y: 764, endPoint x: 1463, endPoint y: 768, distance: 6.4
click at [1467, 765] on button "View" at bounding box center [1485, 764] width 57 height 25
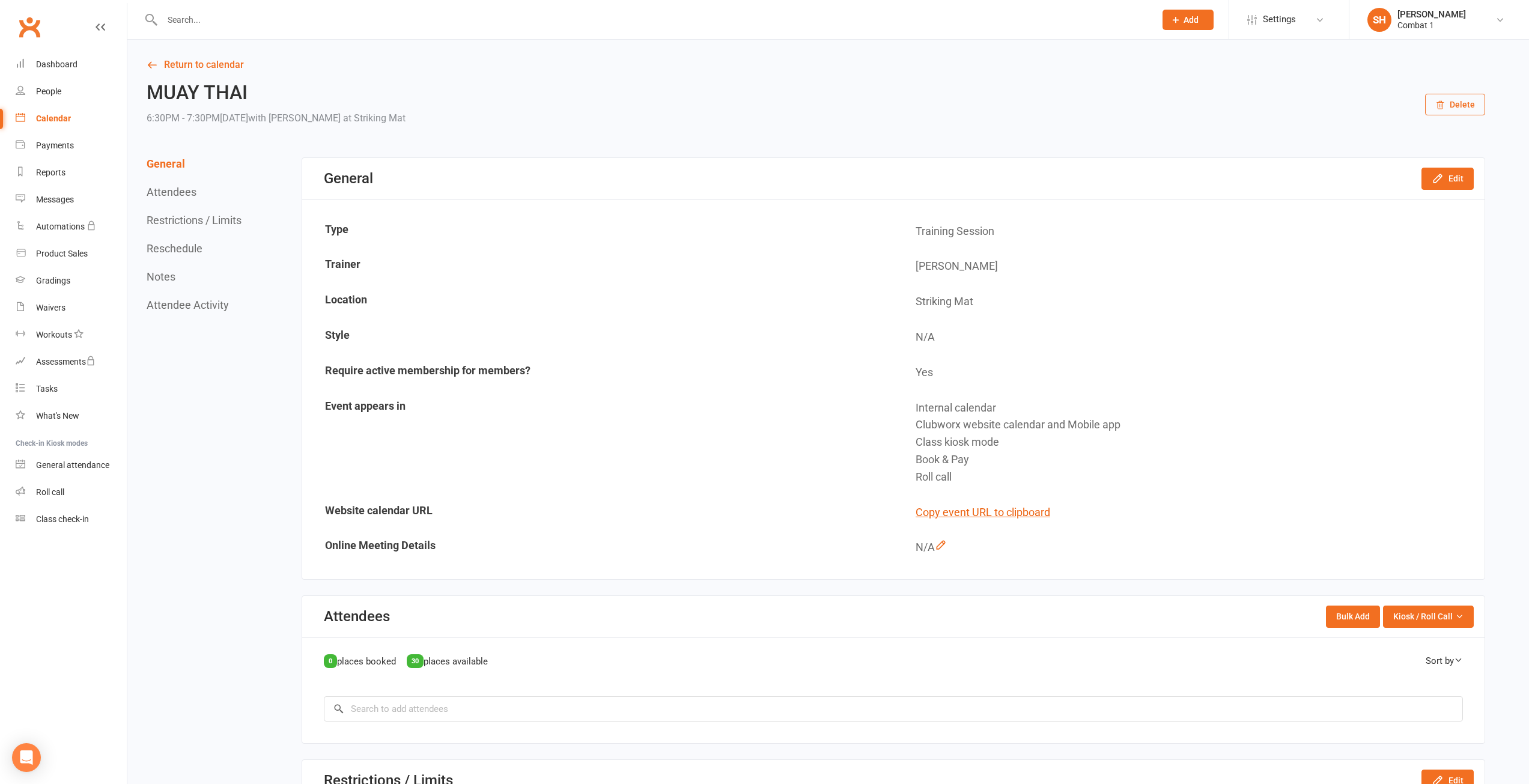
click at [208, 217] on button "Restrictions / Limits" at bounding box center [194, 220] width 95 height 13
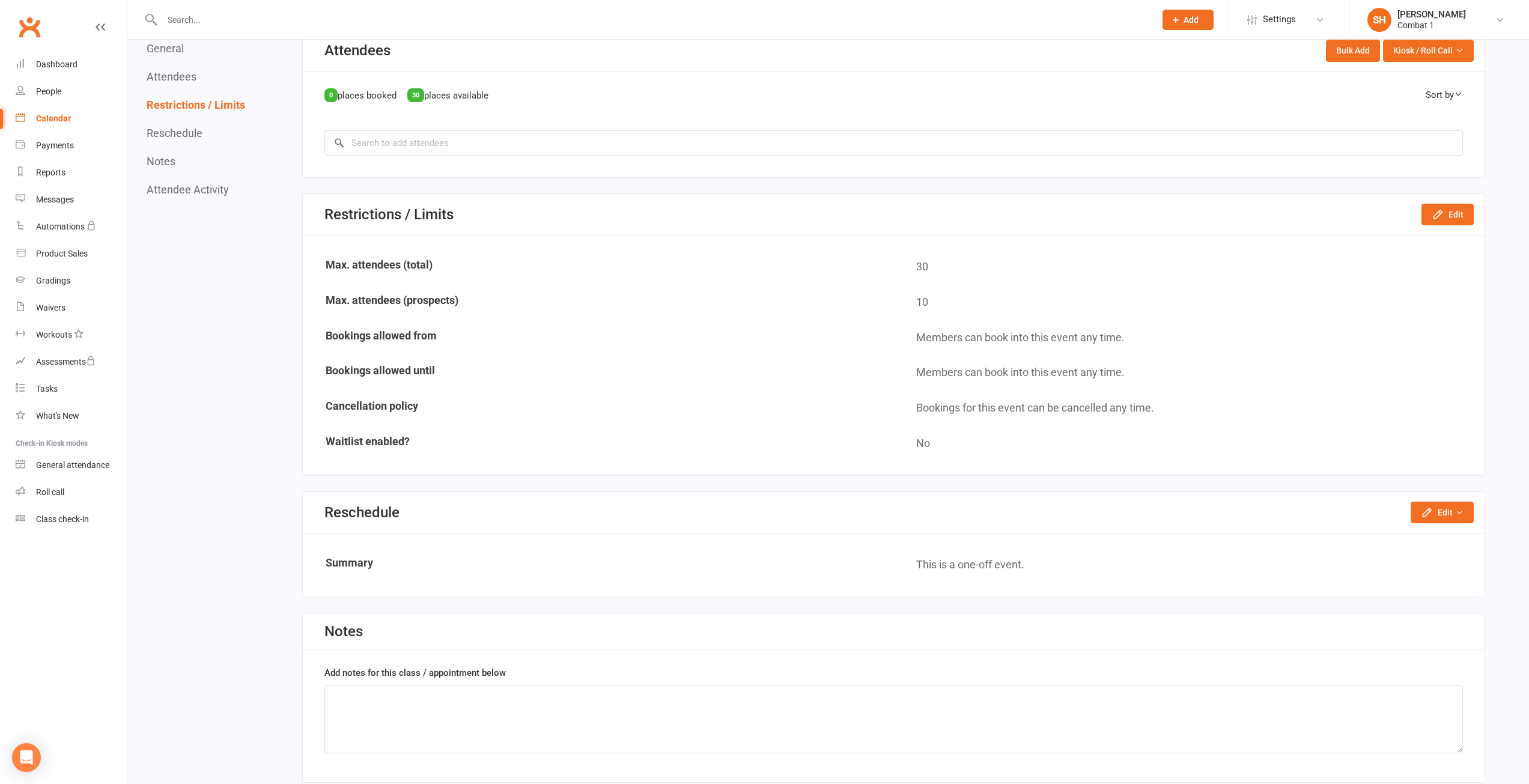
scroll to position [569, 0]
click at [1443, 508] on button "Edit" at bounding box center [1443, 508] width 63 height 21
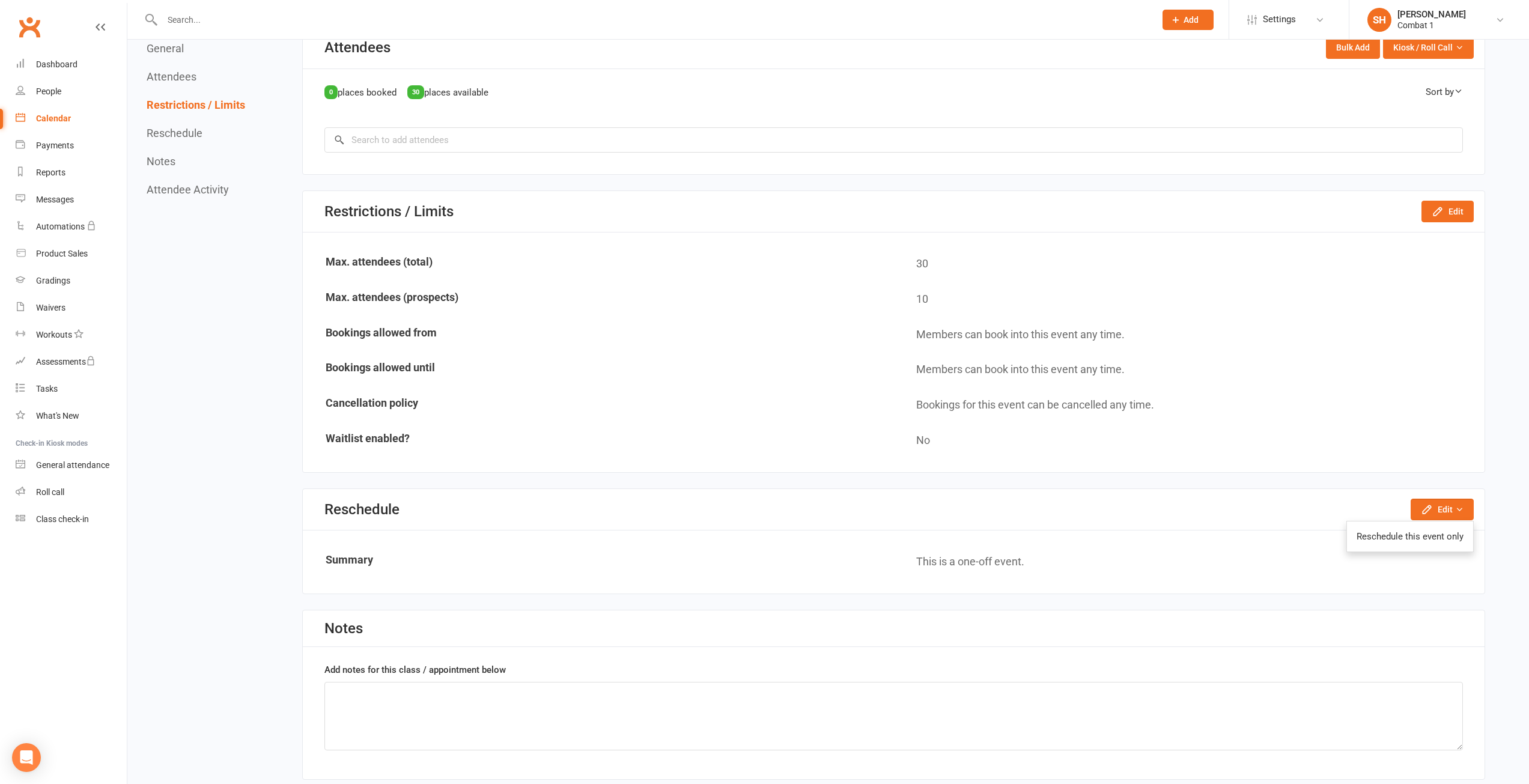
click at [1296, 463] on section "Restrictions / Limits Edit Max. attendees (total) 30 Max. attendees (prospects)…" at bounding box center [894, 331] width 1184 height 282
drag, startPoint x: 525, startPoint y: 443, endPoint x: 482, endPoint y: 444, distance: 43.0
click at [525, 443] on td "Waitlist enabled?" at bounding box center [599, 440] width 590 height 34
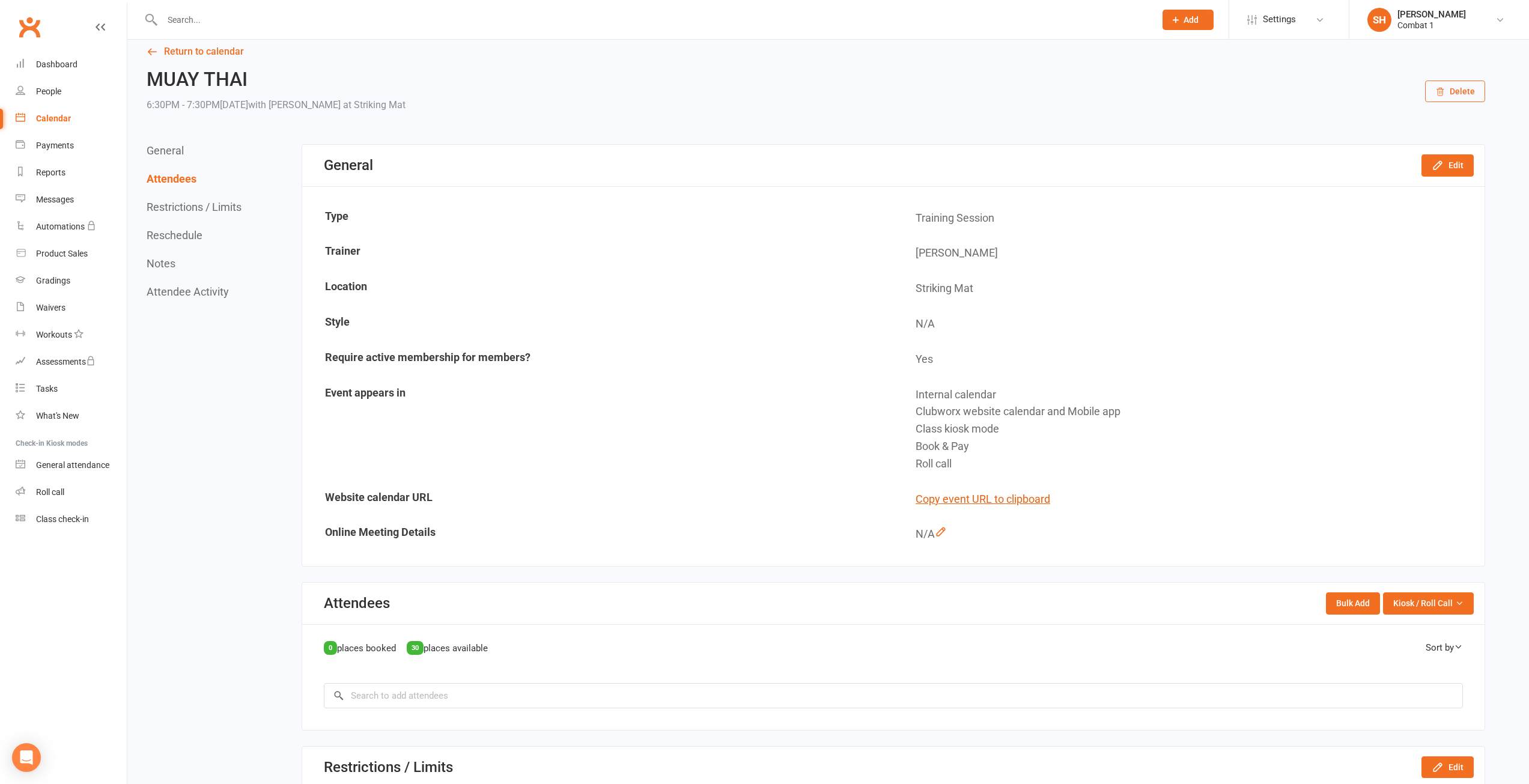
scroll to position [0, 0]
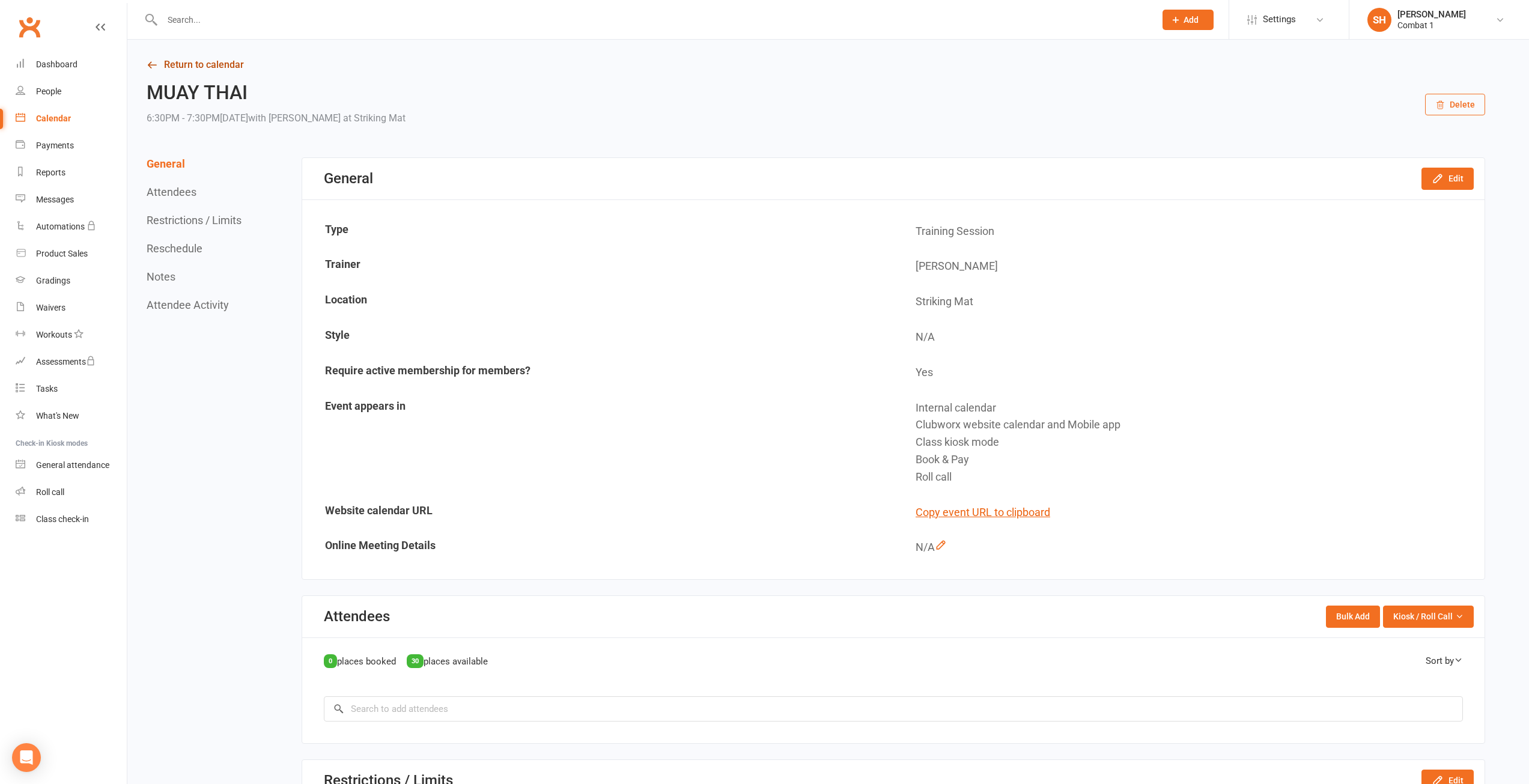
click at [205, 58] on link "Return to calendar" at bounding box center [816, 65] width 1339 height 17
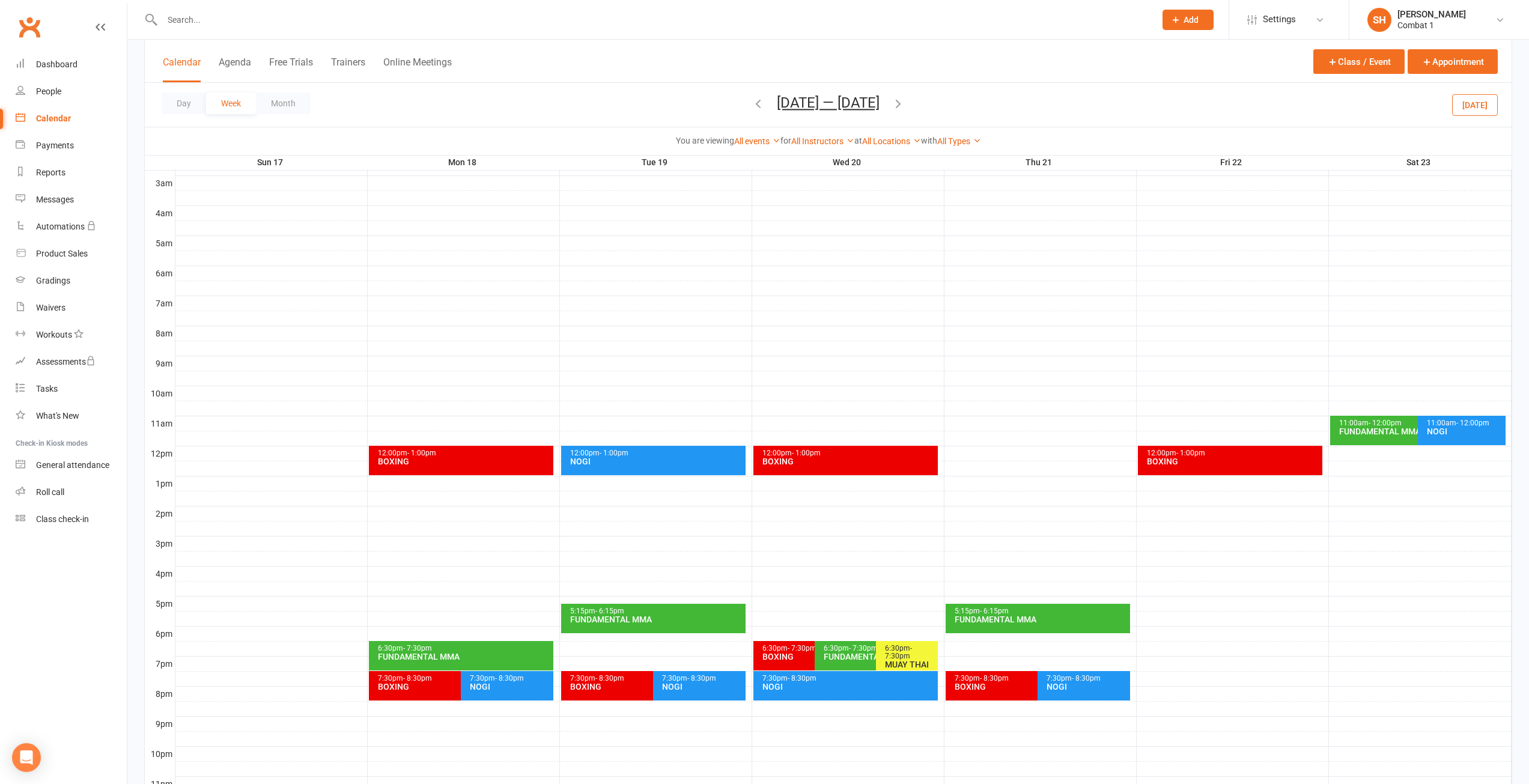
scroll to position [156, 0]
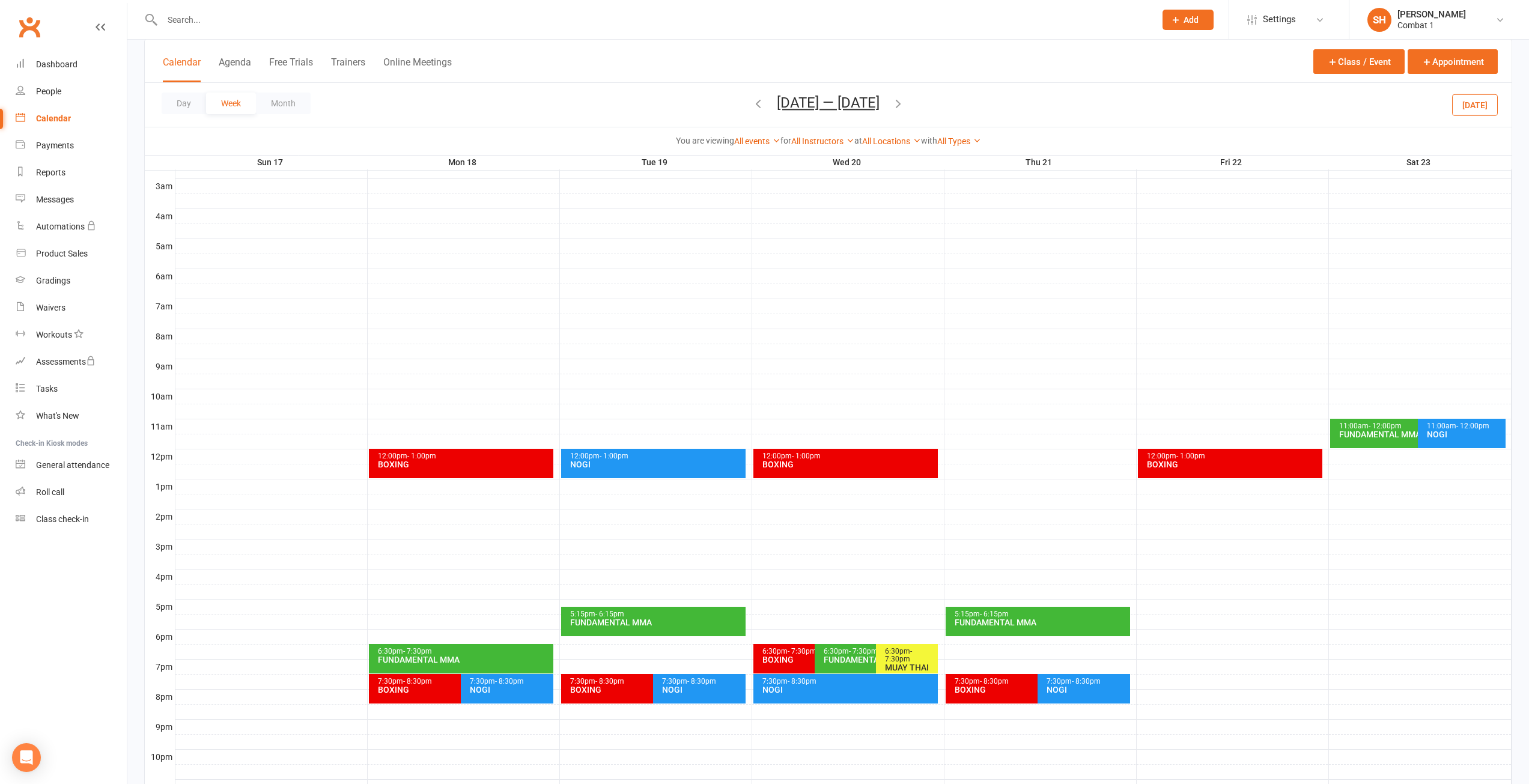
click at [758, 99] on icon "button" at bounding box center [758, 103] width 13 height 13
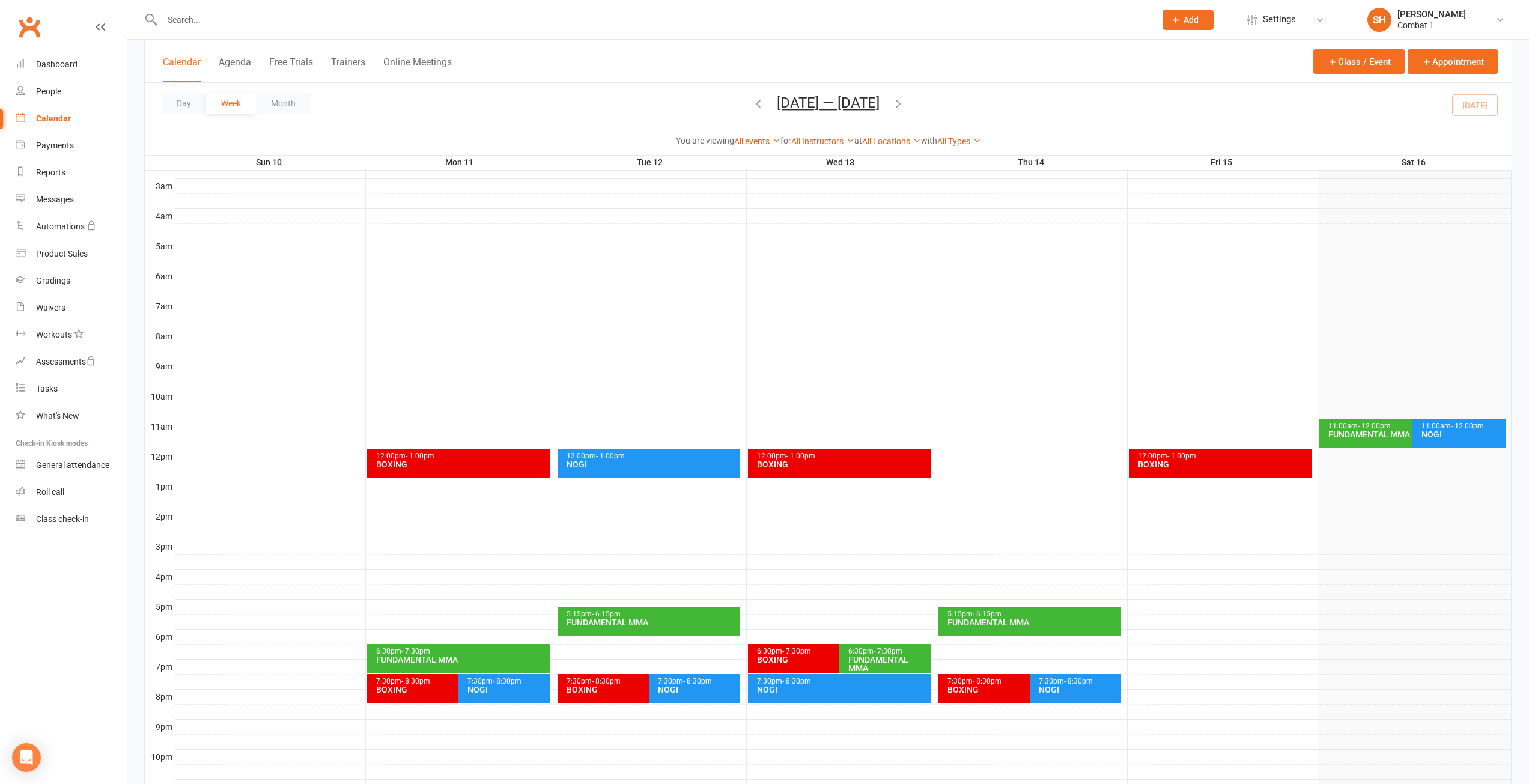
click at [752, 99] on icon "button" at bounding box center [758, 103] width 13 height 13
click at [752, 99] on div "Day Week Month [DATE] — [DATE] [DATE] Sun Mon Tue Wed Thu Fri Sat 27 28 29 30 3…" at bounding box center [828, 104] width 1367 height 44
click at [901, 101] on icon "button" at bounding box center [899, 103] width 13 height 13
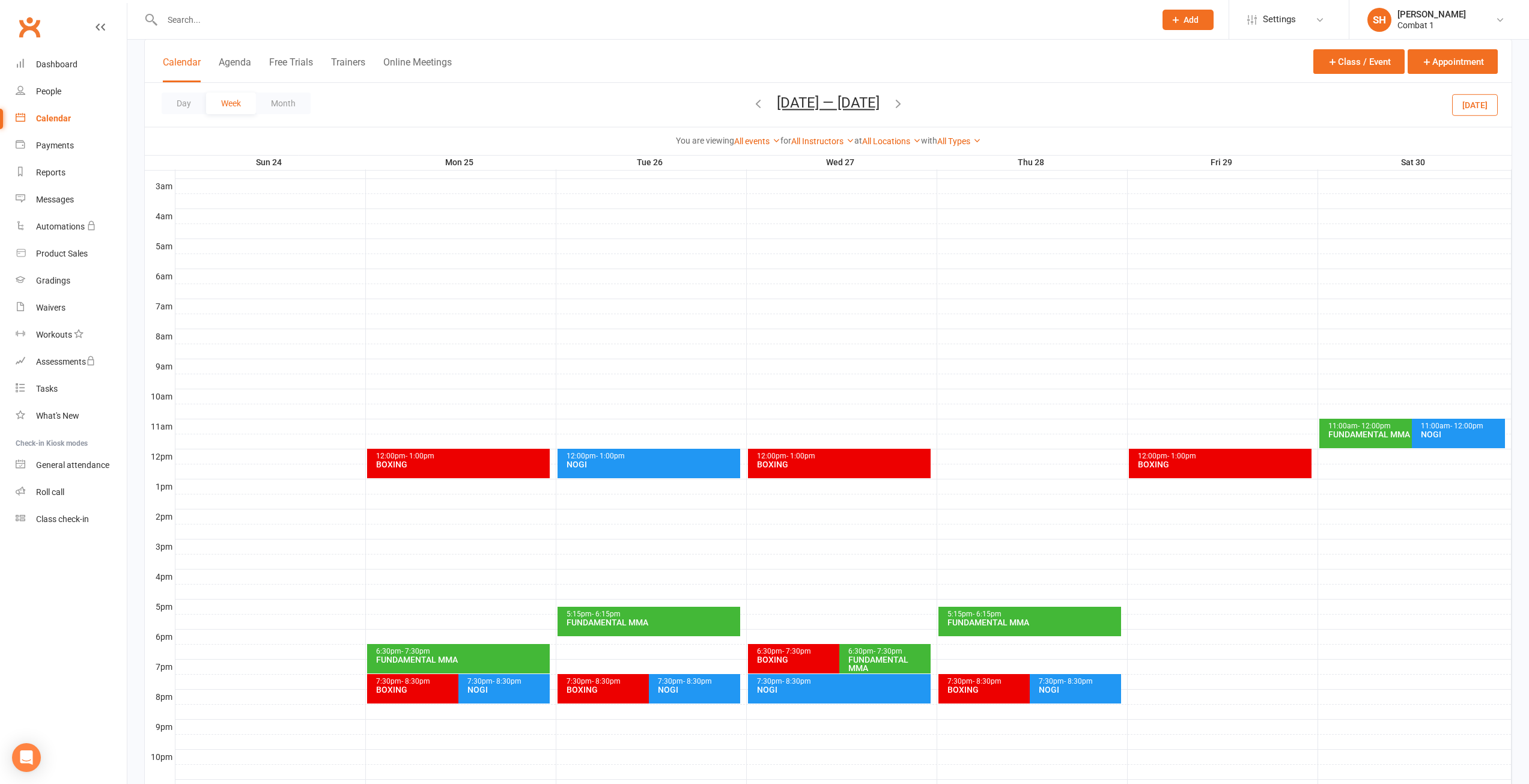
click at [901, 101] on icon "button" at bounding box center [899, 103] width 13 height 13
click at [752, 106] on icon "button" at bounding box center [758, 103] width 13 height 13
click at [745, 106] on div "Day Week Month [DATE] — [DATE] [DATE] Sun Mon Tue Wed Thu Fri Sat 27 28 29 30 3…" at bounding box center [828, 104] width 1367 height 44
click at [765, 101] on span "[DATE] — [DATE] [DATE] Sun Mon Tue Wed Thu Fri Sat 27 28 29 30 31 01 02 03 04 0…" at bounding box center [828, 105] width 127 height 21
click at [753, 103] on icon "button" at bounding box center [758, 103] width 13 height 13
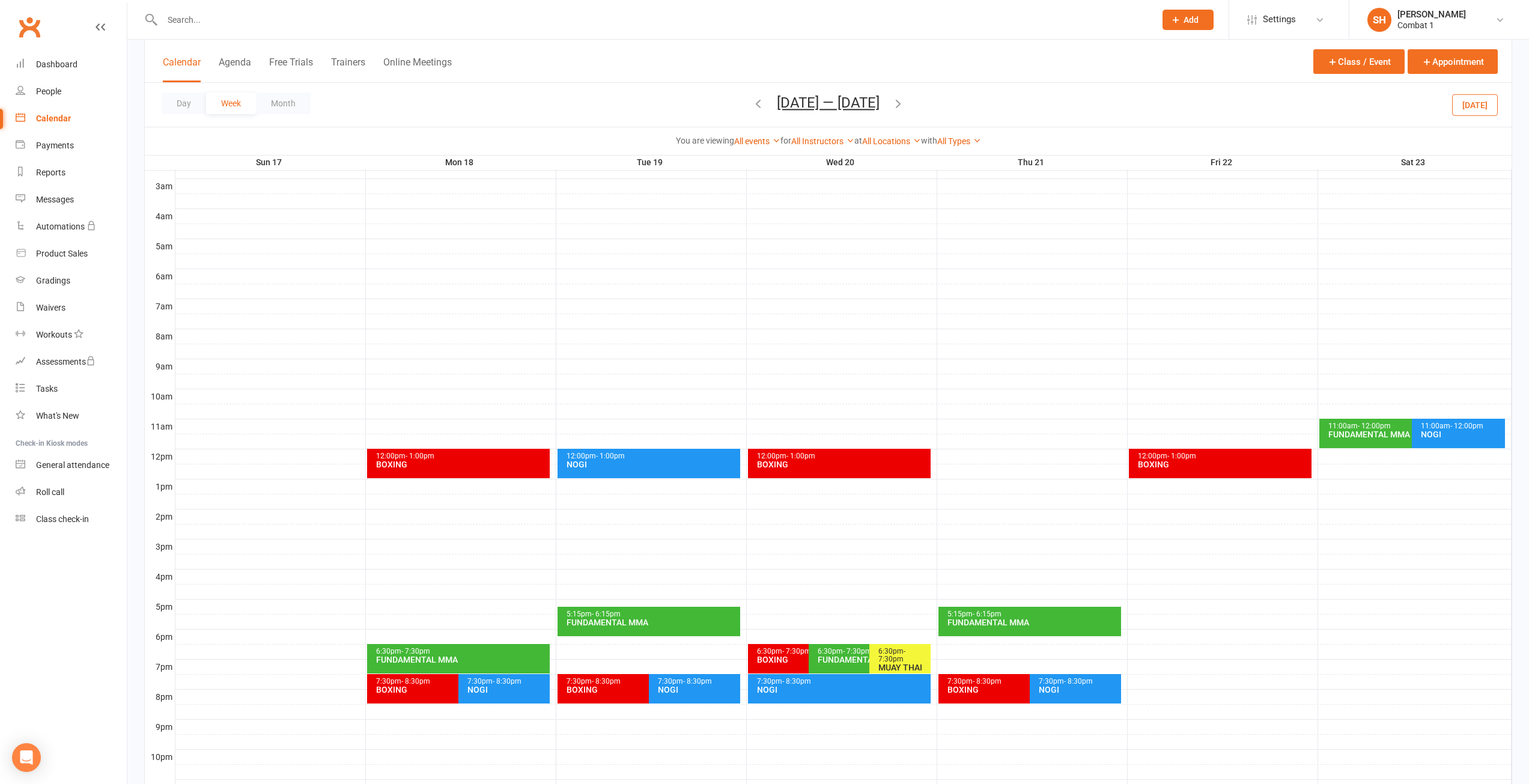
click at [879, 648] on div "6:30pm - 7:30pm" at bounding box center [903, 655] width 50 height 16
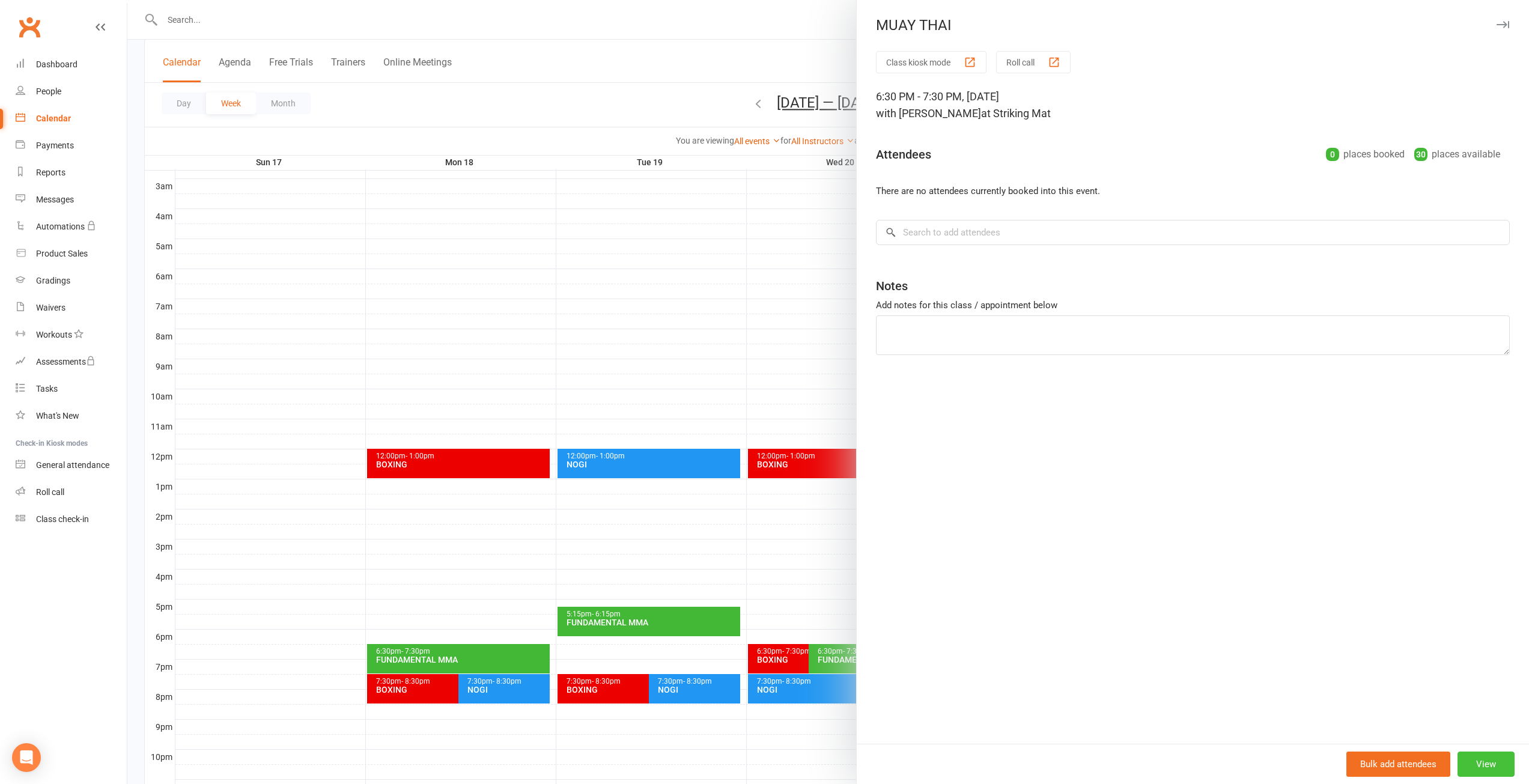
click at [1470, 753] on button "View" at bounding box center [1485, 764] width 57 height 25
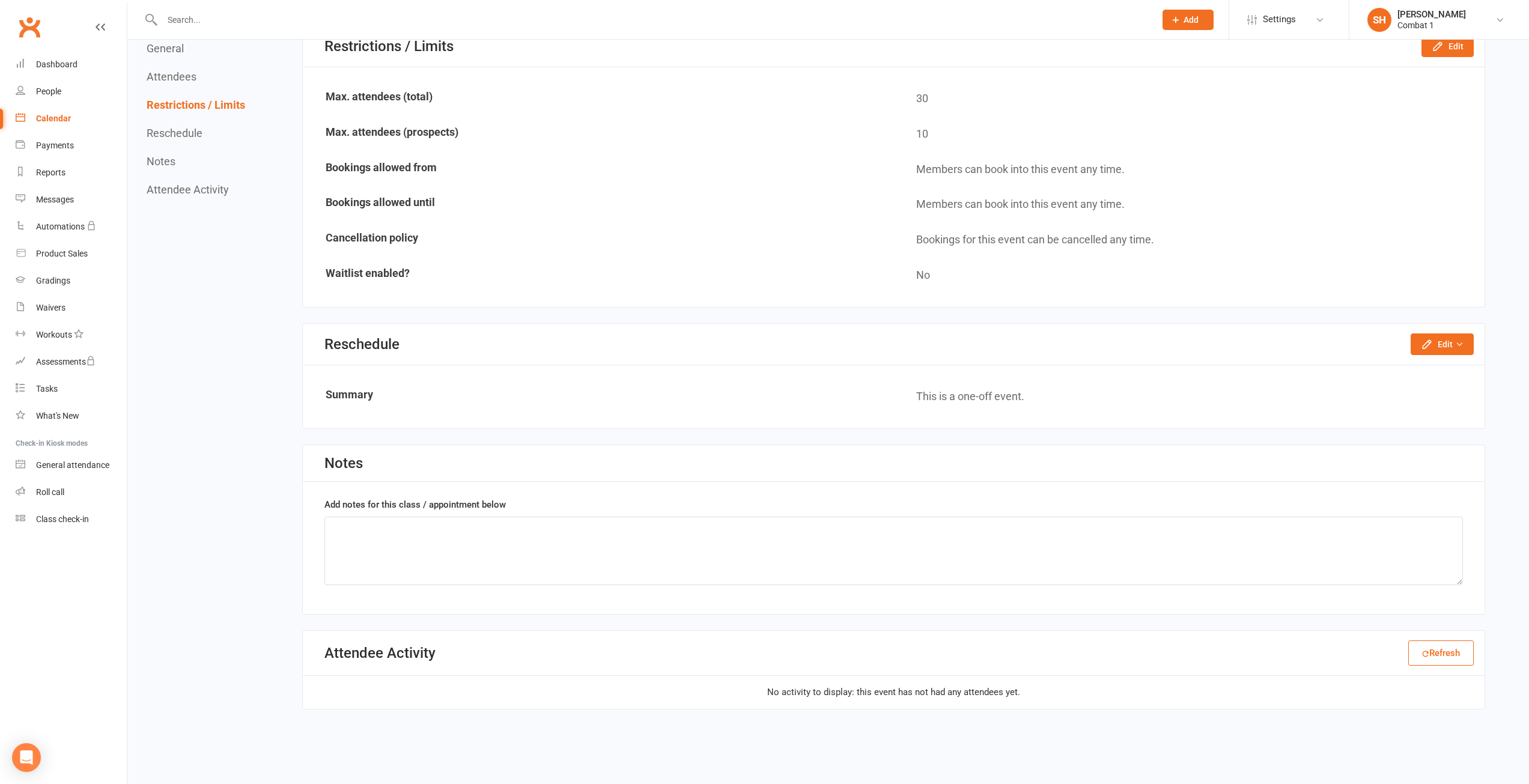
scroll to position [752, 0]
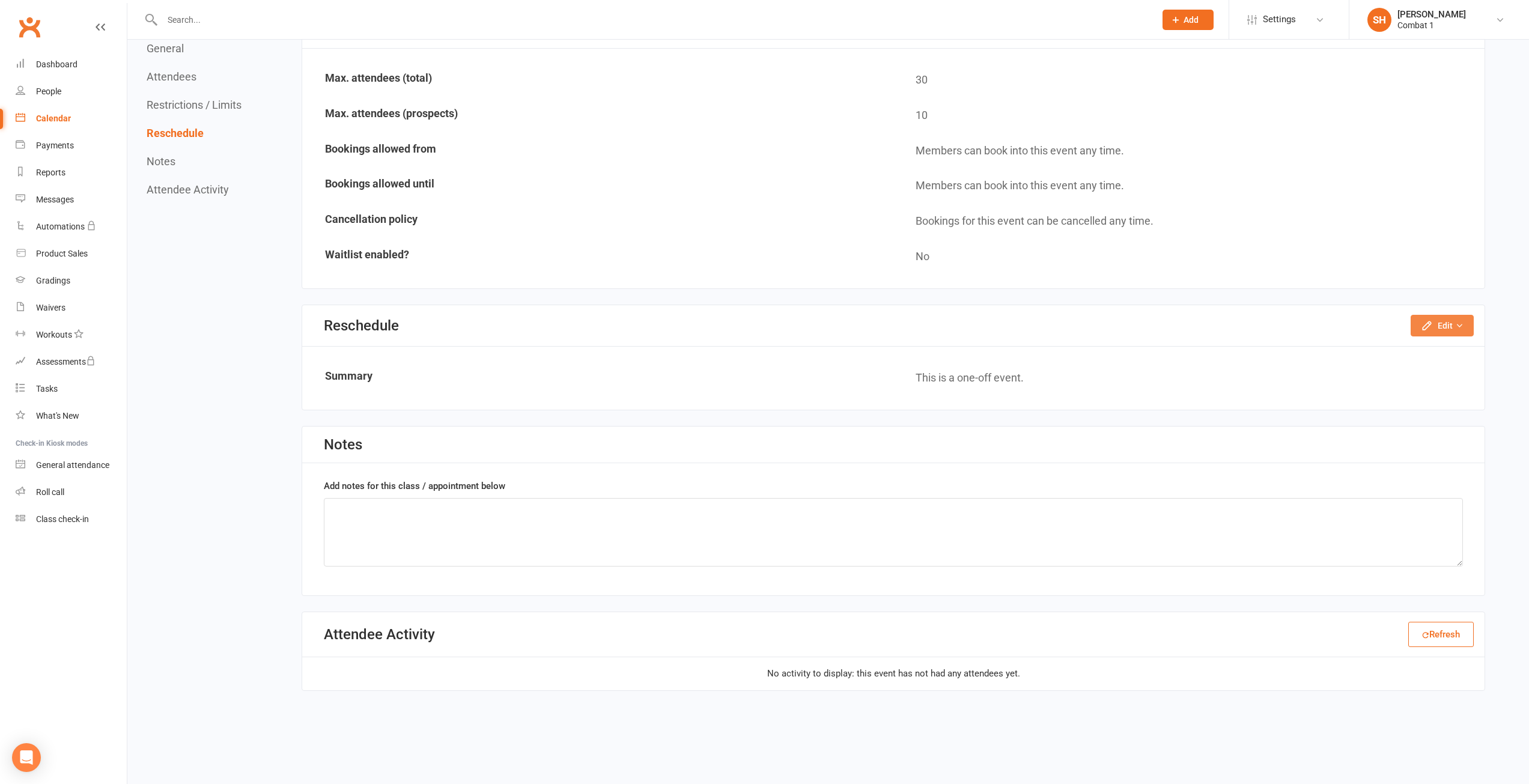
click at [1430, 332] on button "Edit" at bounding box center [1443, 325] width 63 height 21
click at [1434, 344] on link "Reschedule this event only" at bounding box center [1410, 353] width 126 height 24
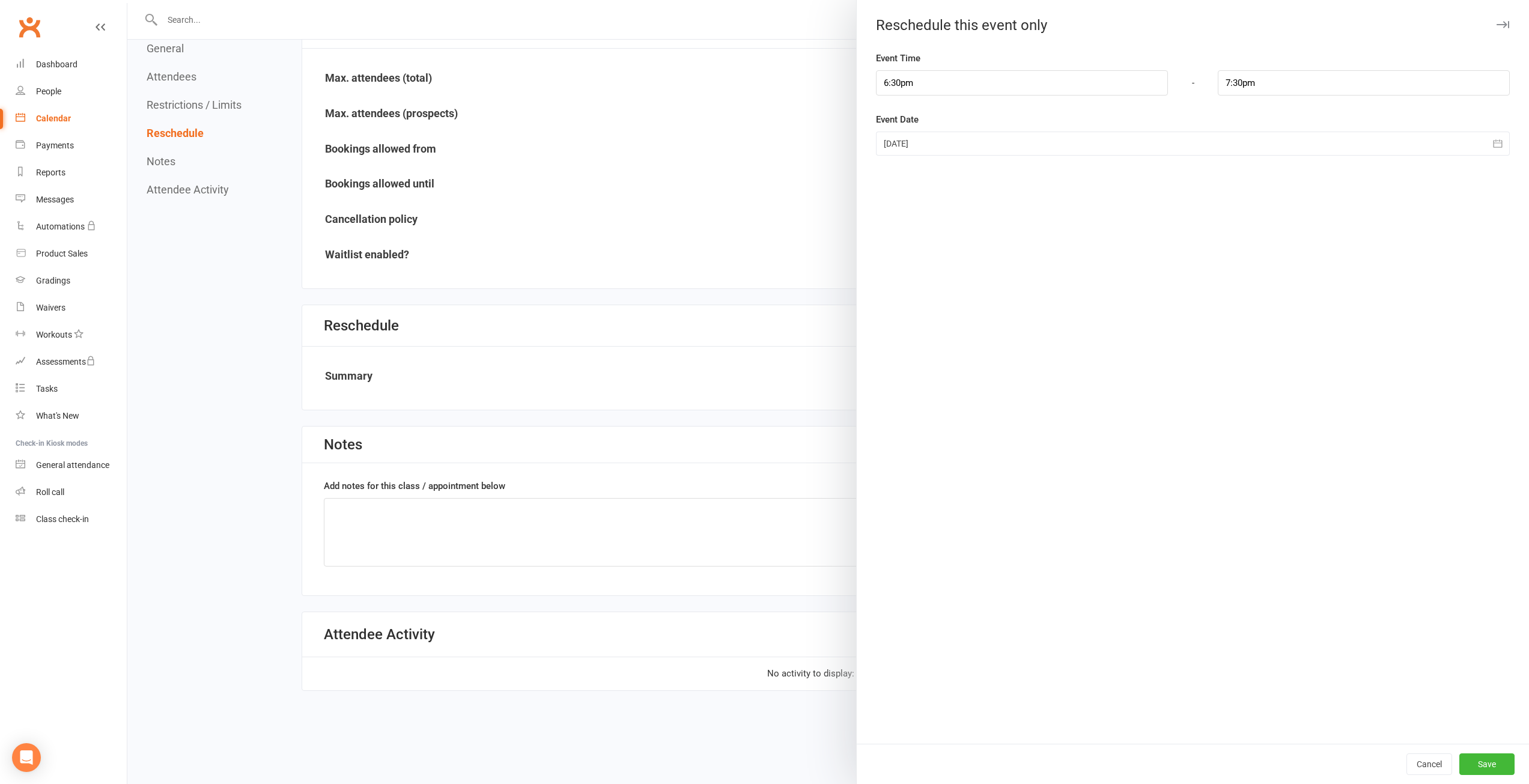
click at [957, 142] on div at bounding box center [1193, 144] width 634 height 24
click at [967, 280] on button "19" at bounding box center [978, 287] width 25 height 21
type input "[DATE]"
click at [1472, 747] on div "Cancel Save" at bounding box center [1193, 763] width 672 height 40
click at [1477, 753] on button "Save" at bounding box center [1487, 764] width 56 height 21
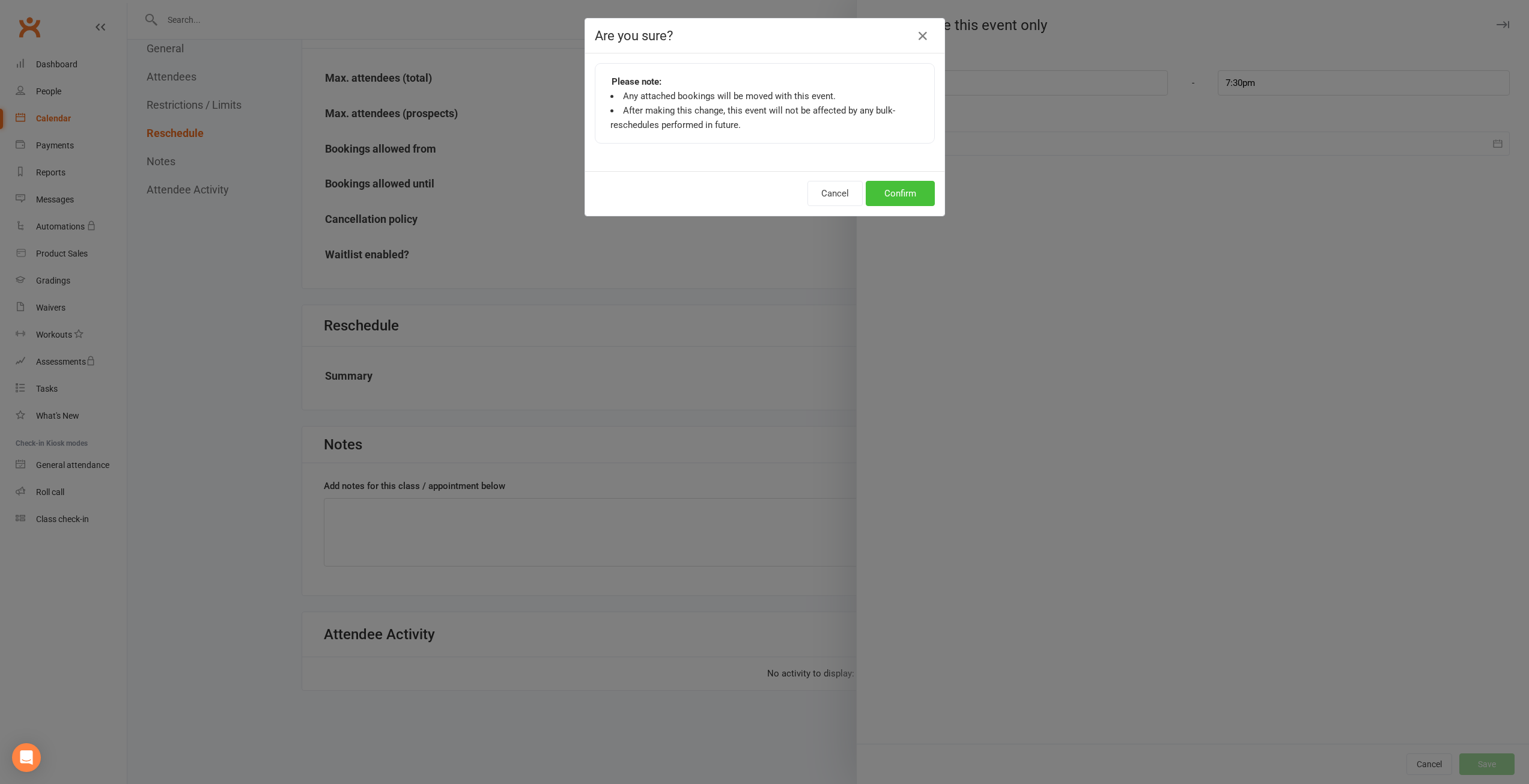
click at [916, 204] on button "Confirm" at bounding box center [901, 193] width 69 height 25
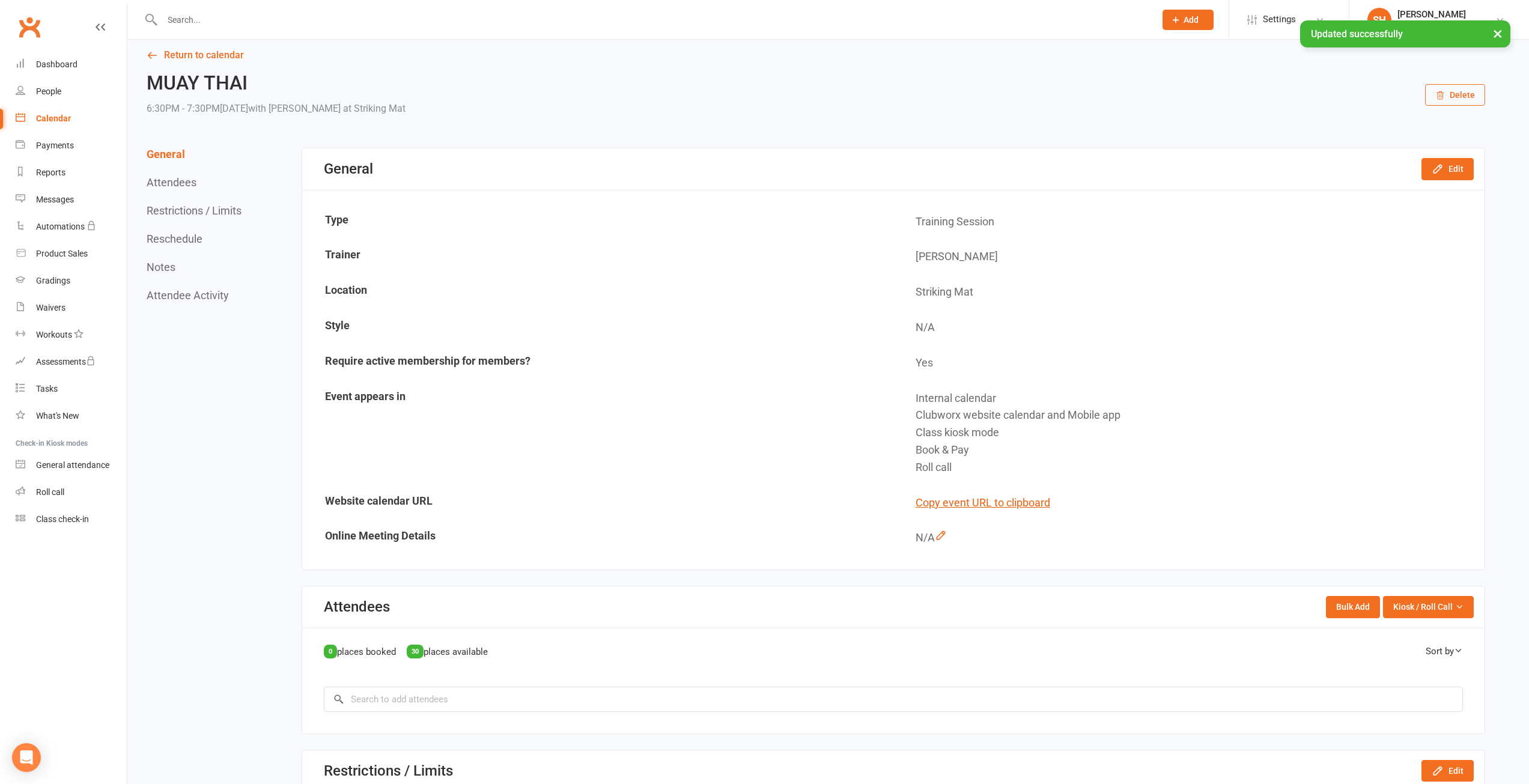
scroll to position [0, 0]
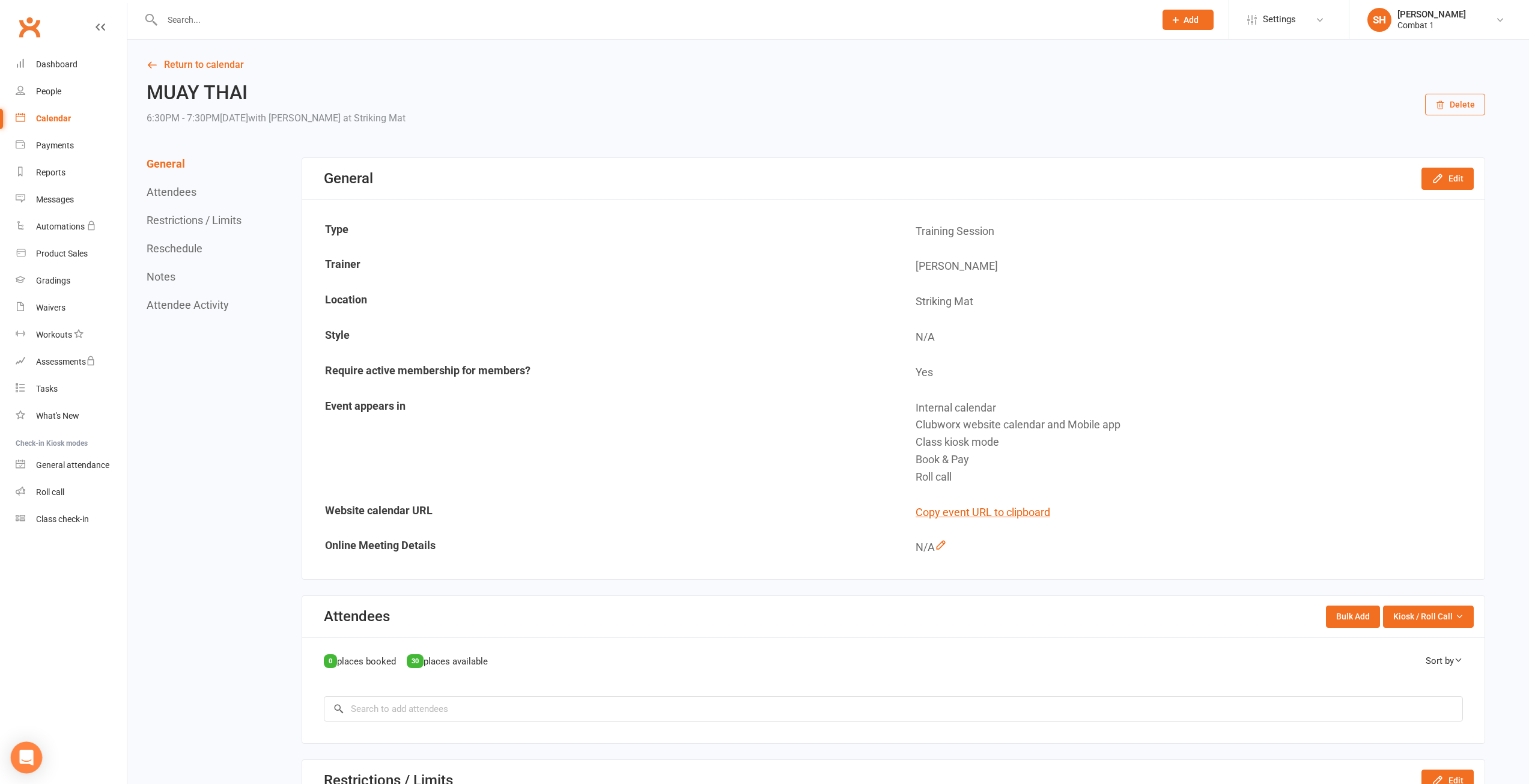
click at [18, 743] on body "Prospect Member Non-attending contact Class / event Appointment Grading event T…" at bounding box center [764, 761] width 1529 height 1516
click at [31, 750] on div "Open Intercom Messenger" at bounding box center [27, 757] width 32 height 32
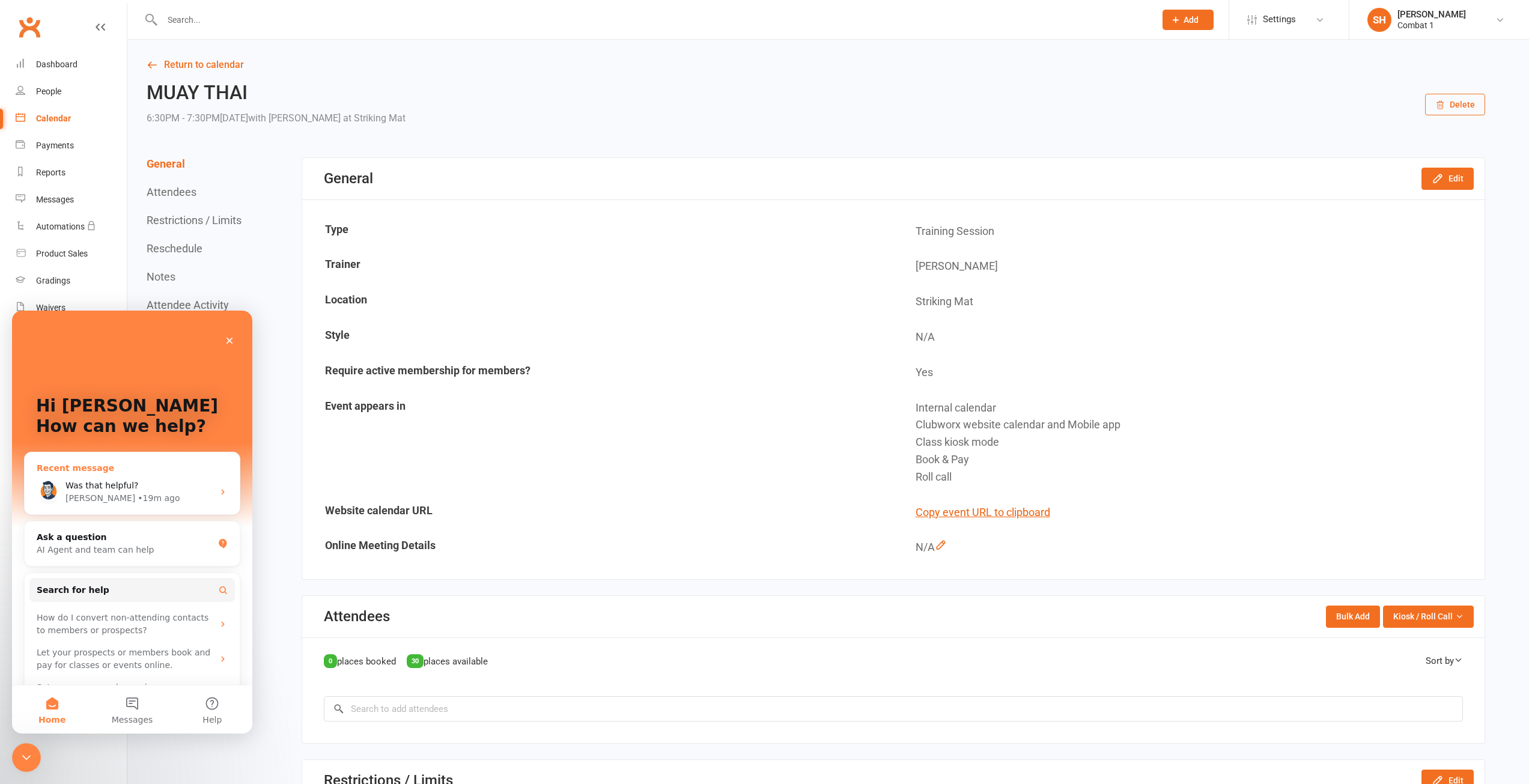
click at [141, 482] on div "Was that helpful?" at bounding box center [139, 486] width 148 height 13
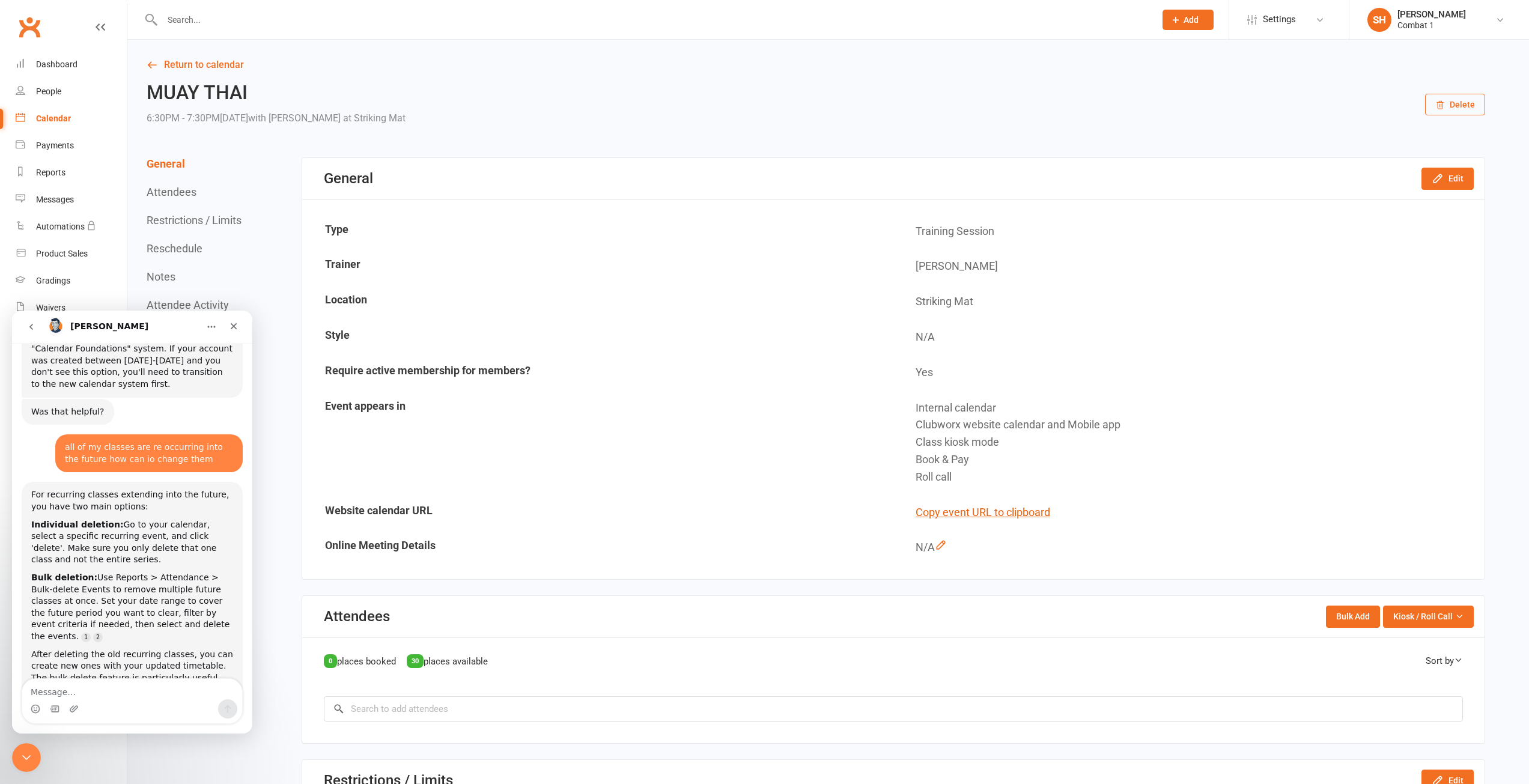
scroll to position [839, 0]
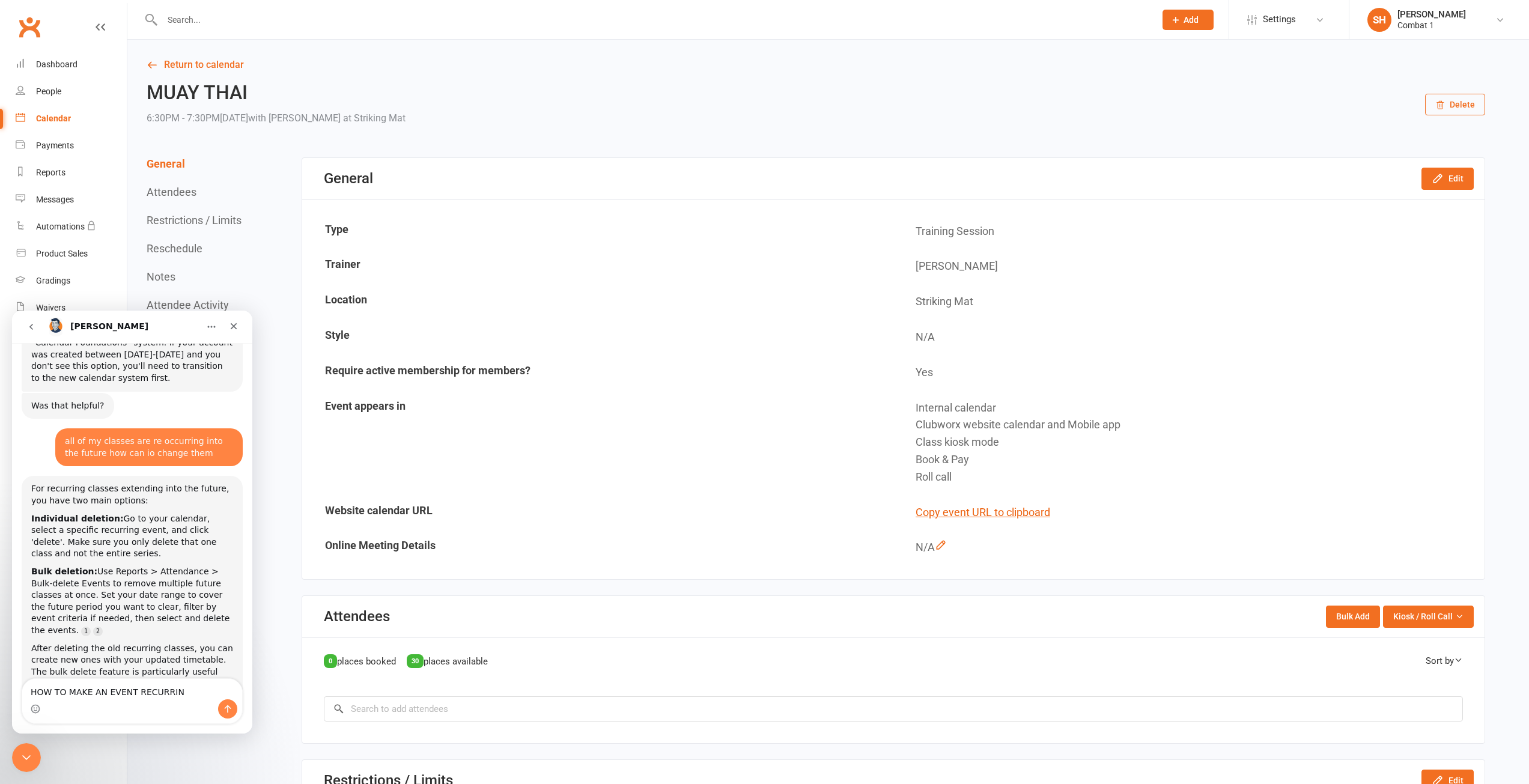
type textarea "HOW TO MAKE AN EVENT RECURRING"
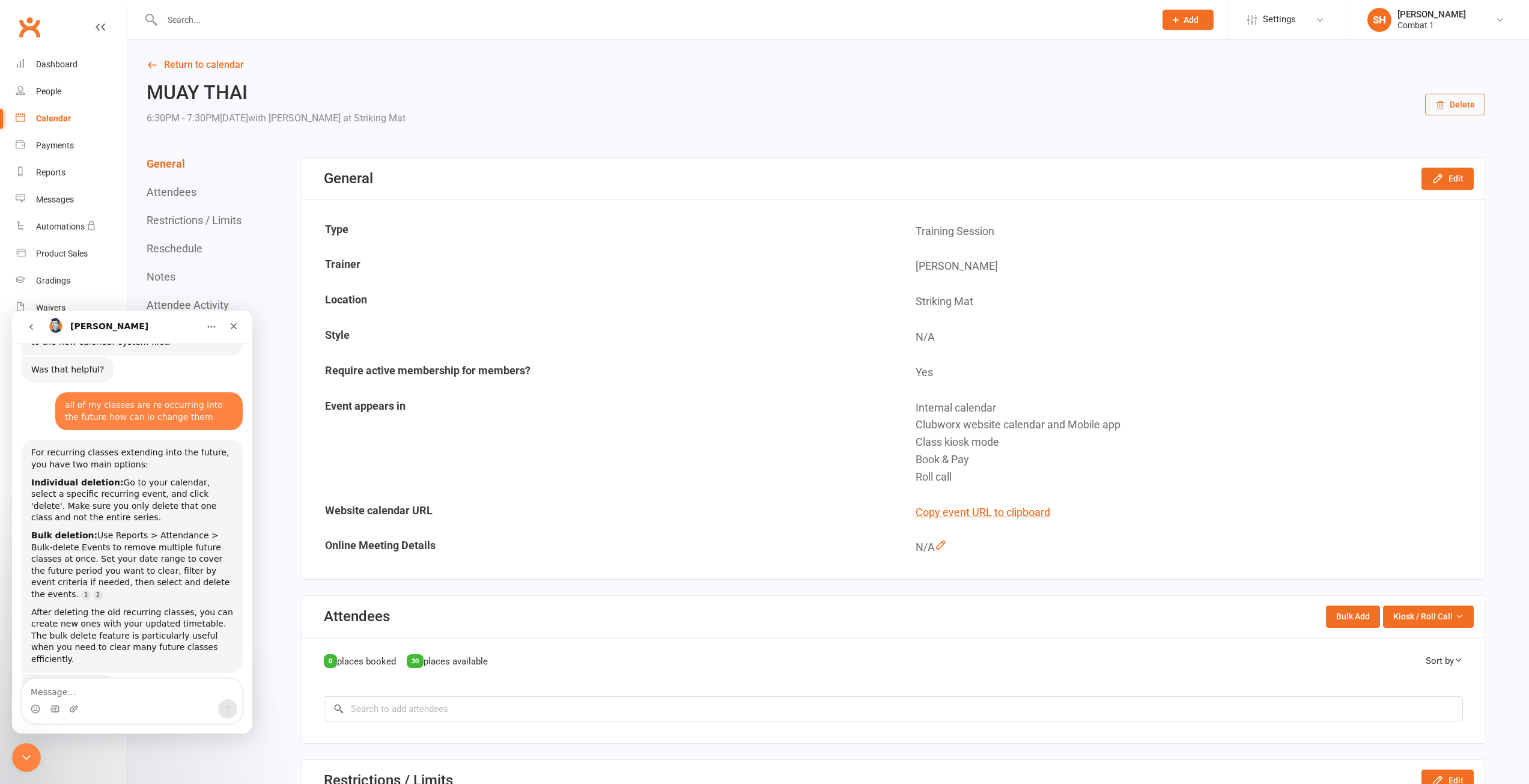
scroll to position [914, 0]
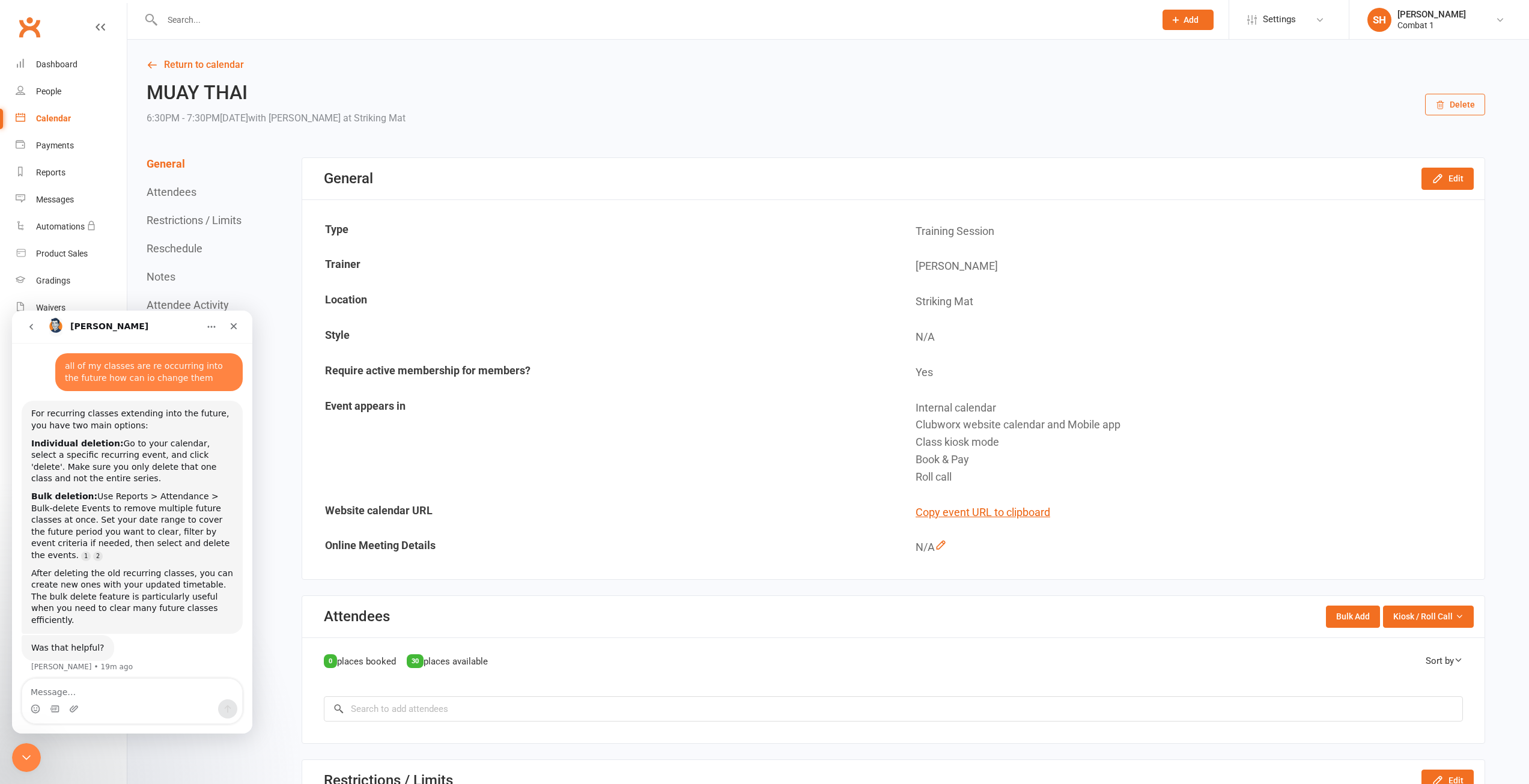
click at [648, 506] on td "Website calendar URL" at bounding box center [598, 512] width 590 height 34
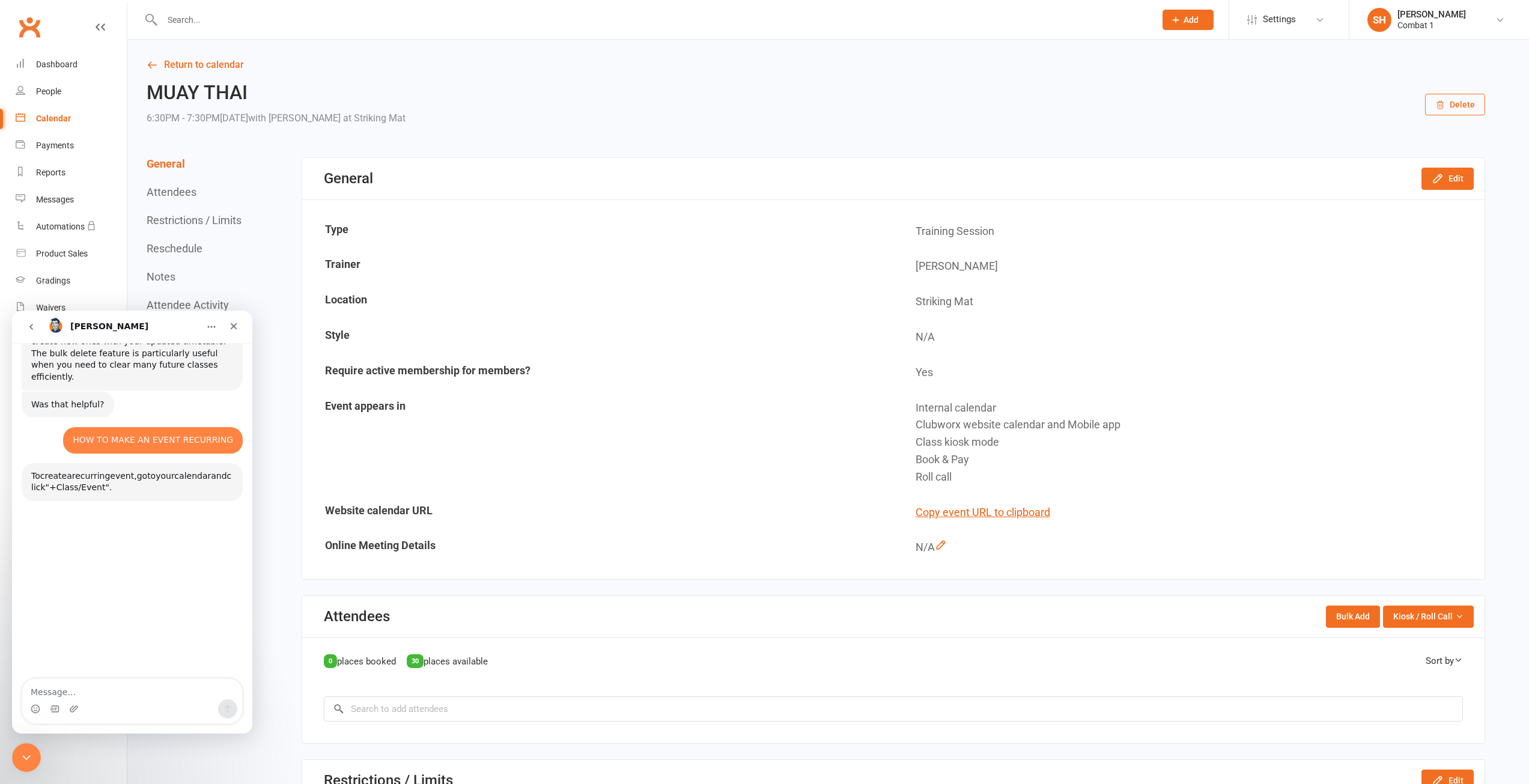
scroll to position [1163, 0]
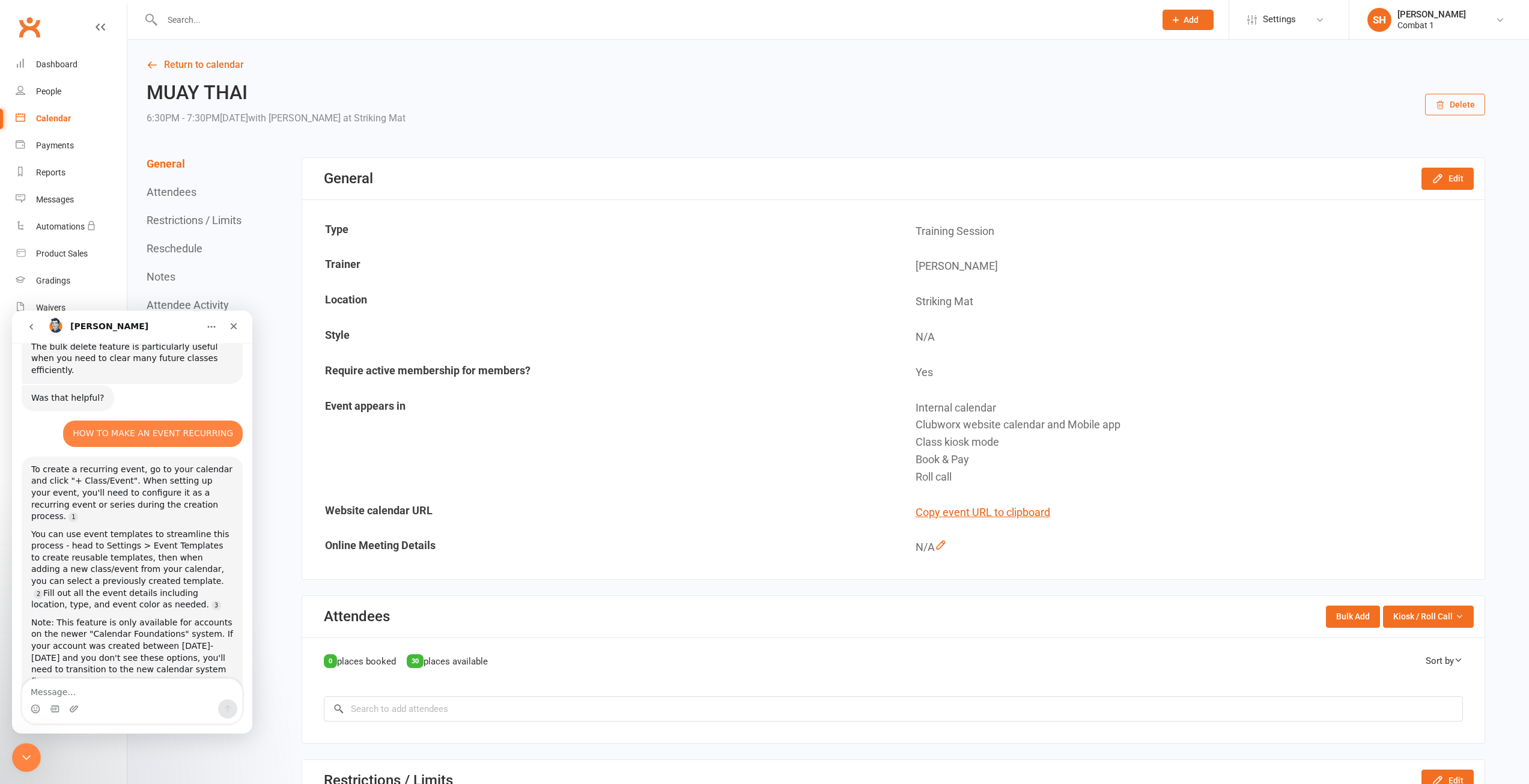
click at [423, 130] on div "Return to calendar MUAY THAI 6:30PM - 7:30PM[DATE] with [PERSON_NAME] at Striki…" at bounding box center [828, 779] width 1402 height 1479
click at [208, 62] on link "Return to calendar" at bounding box center [816, 65] width 1339 height 17
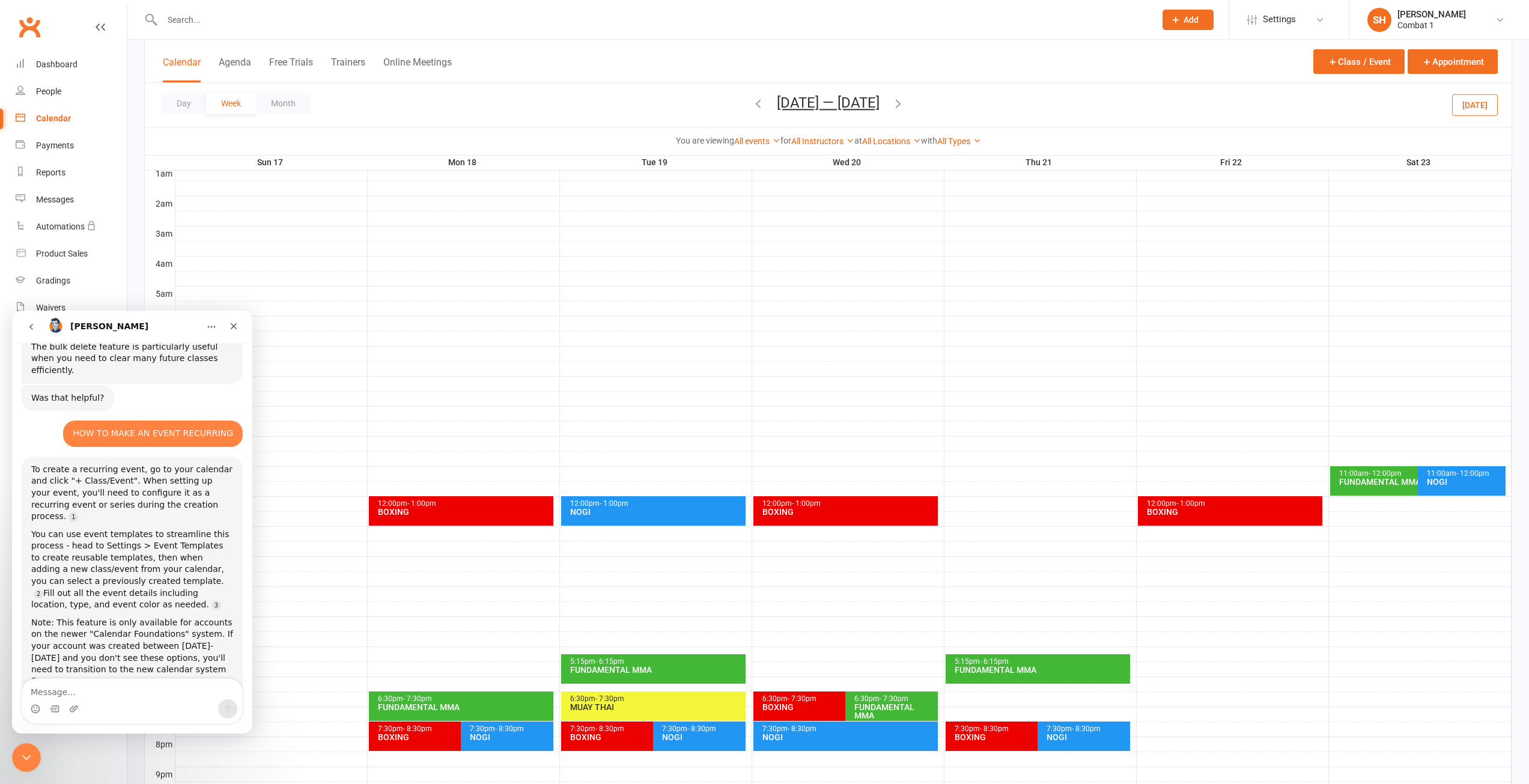
scroll to position [96, 0]
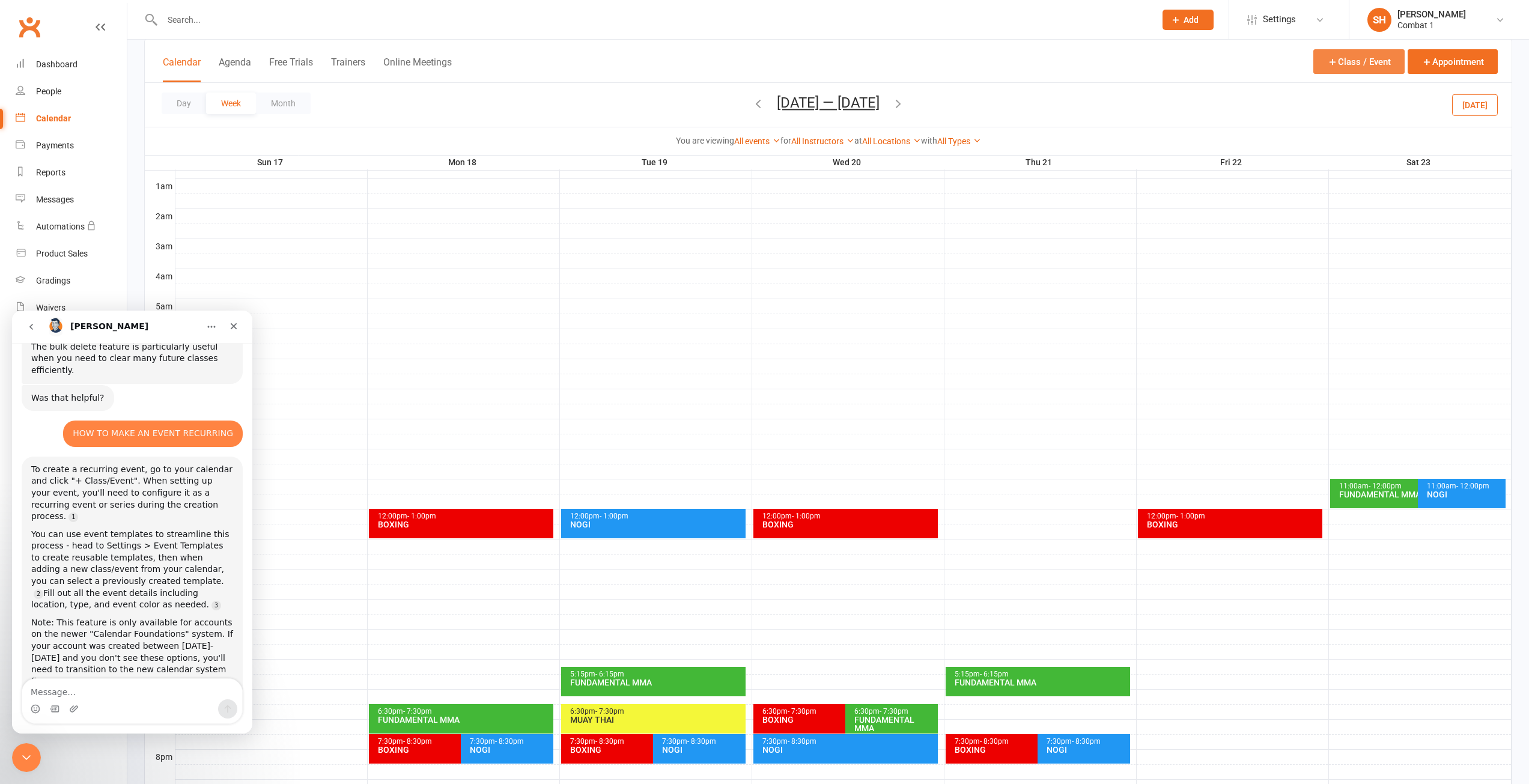
click at [1341, 53] on button "Class / Event" at bounding box center [1359, 61] width 91 height 25
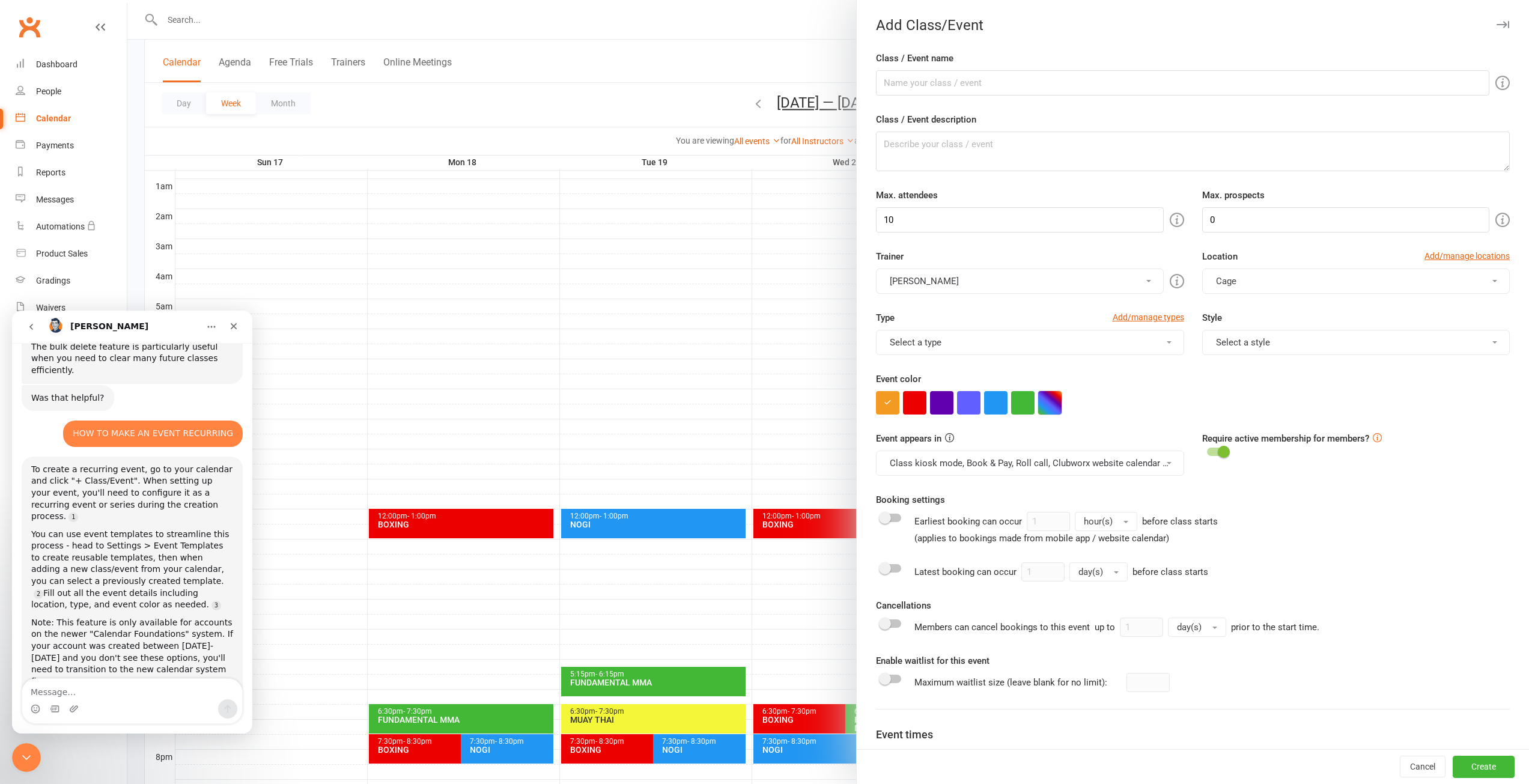
click at [1048, 405] on button "button" at bounding box center [1050, 402] width 23 height 23
click at [1027, 443] on colorpicker-hue at bounding box center [1025, 424] width 9 height 60
click at [1026, 443] on icon at bounding box center [1025, 443] width 9 height 1
type input "#fbff46"
drag, startPoint x: 999, startPoint y: 399, endPoint x: 1002, endPoint y: 390, distance: 9.5
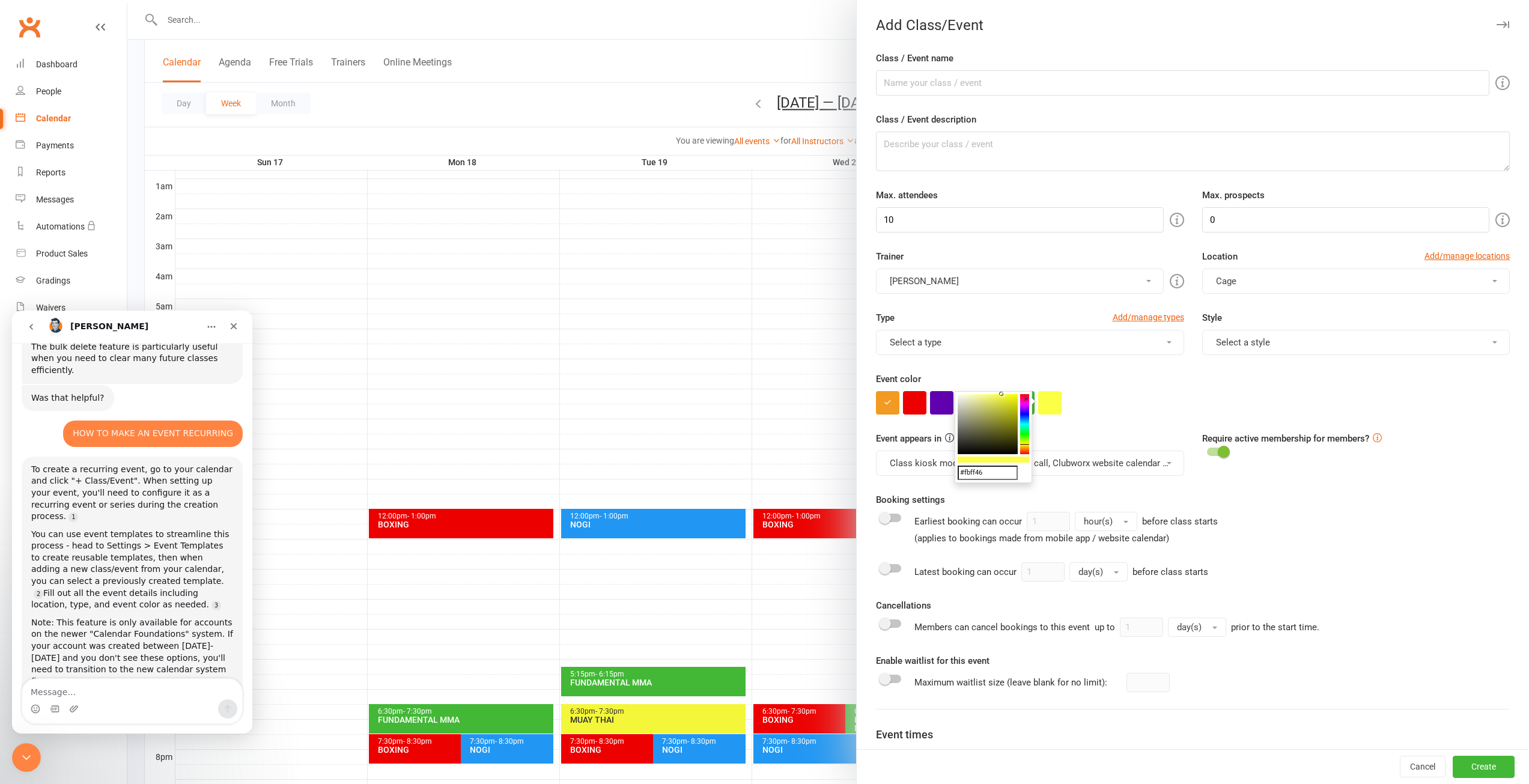
click at [1002, 390] on body "Prospect Member Non-attending contact Class / event Appointment Grading event T…" at bounding box center [764, 396] width 1529 height 979
click at [1381, 357] on div "Type Add/manage types Select a type Class Training Session Style Select a style" at bounding box center [1193, 341] width 652 height 61
click at [949, 76] on input "Class / Event name" at bounding box center [1183, 83] width 614 height 25
type input "MUAY THAI"
drag, startPoint x: 952, startPoint y: 222, endPoint x: 926, endPoint y: 219, distance: 26.2
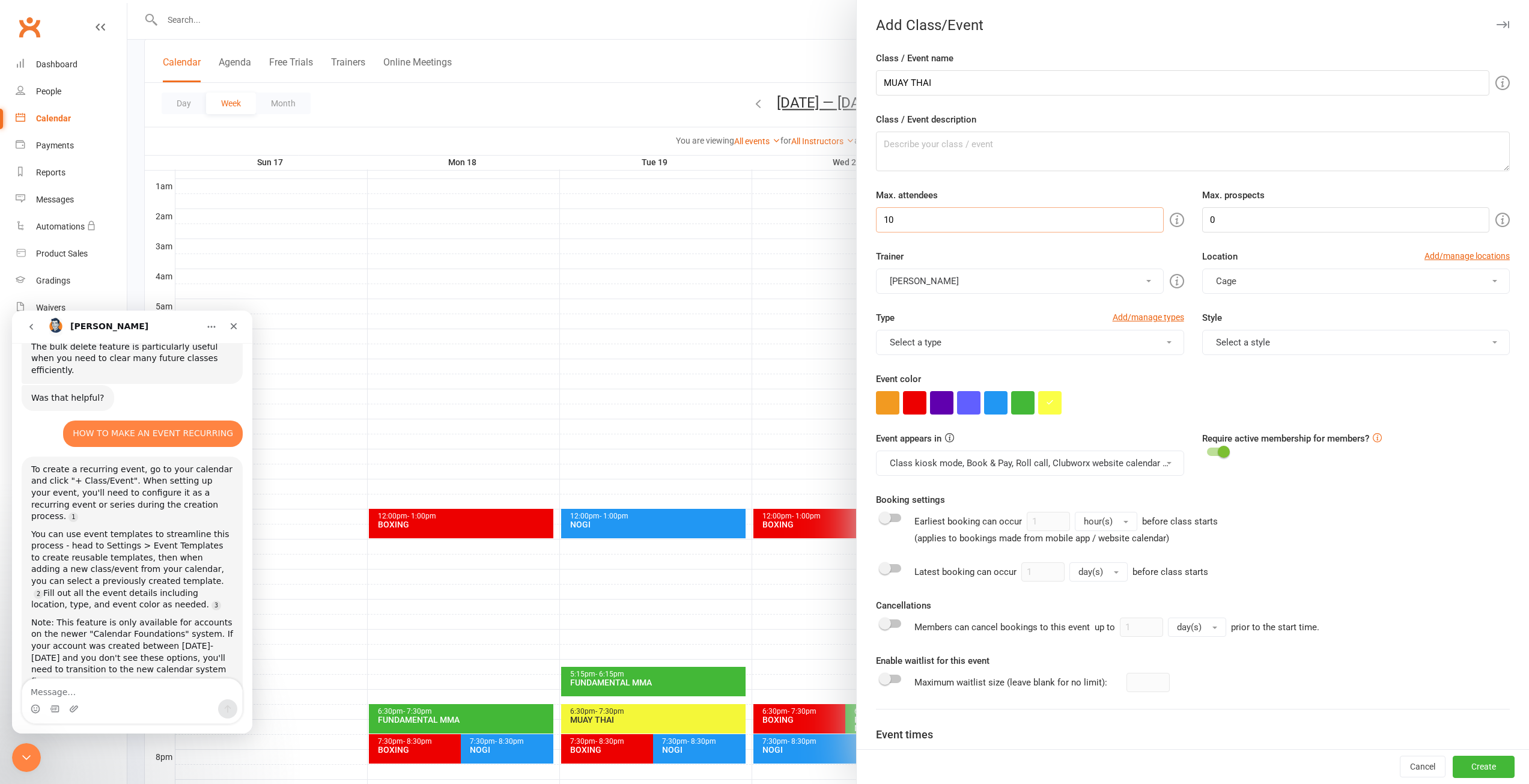
click at [926, 219] on input "10" at bounding box center [1019, 219] width 287 height 25
type input "1"
type input "30"
click at [1274, 221] on input "0" at bounding box center [1345, 219] width 287 height 25
type input "10"
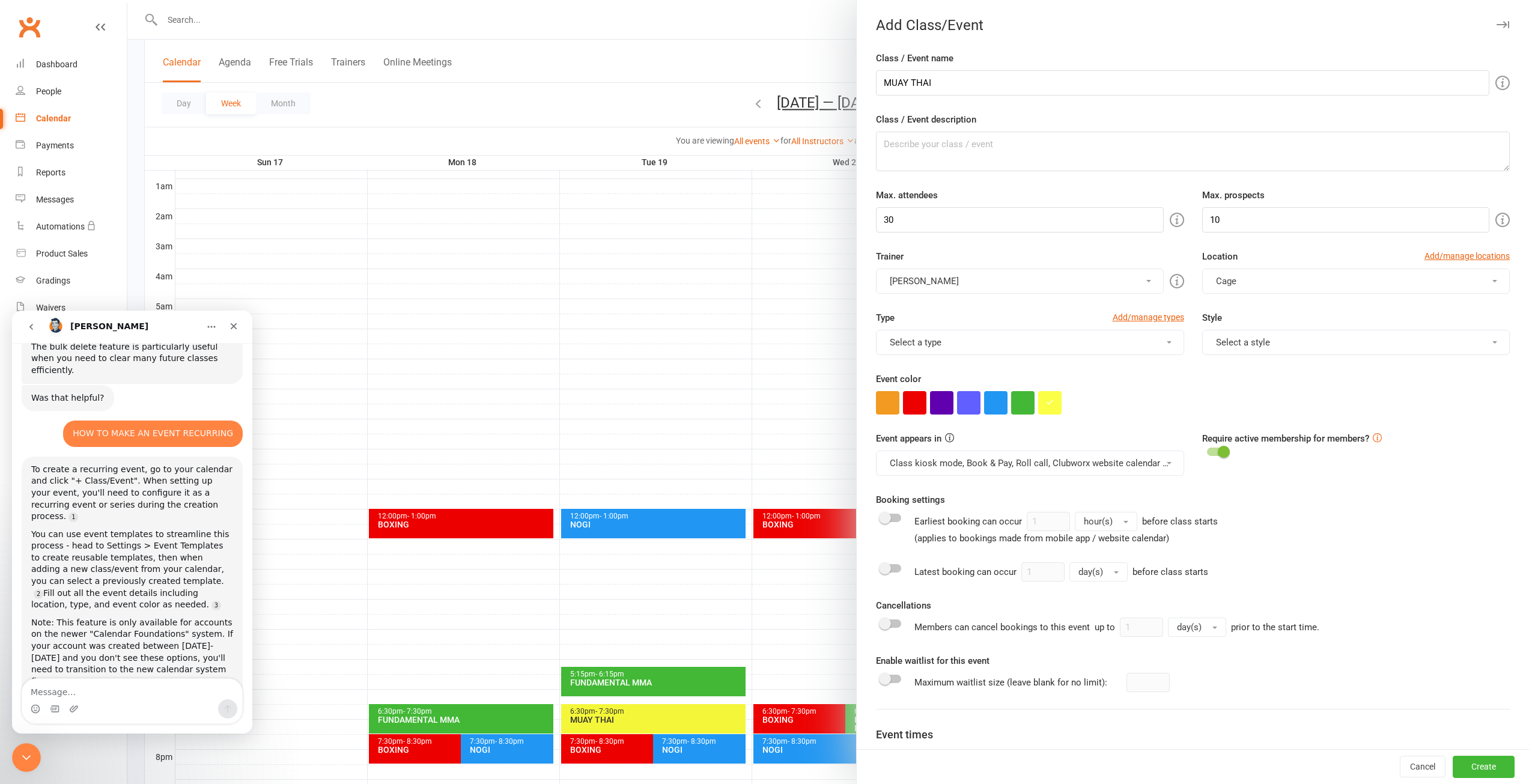
click at [1139, 393] on div at bounding box center [1193, 402] width 634 height 23
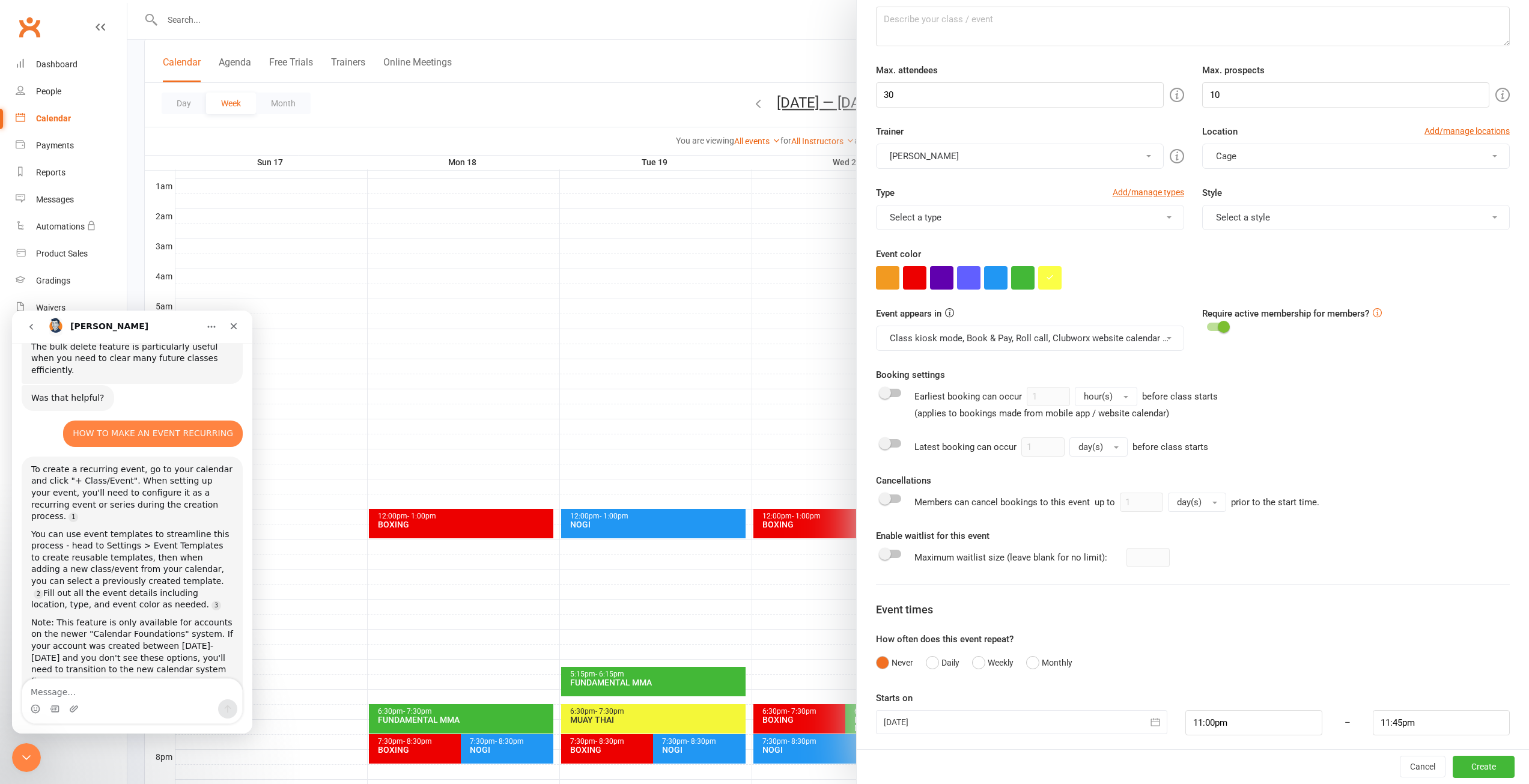
scroll to position [130, 0]
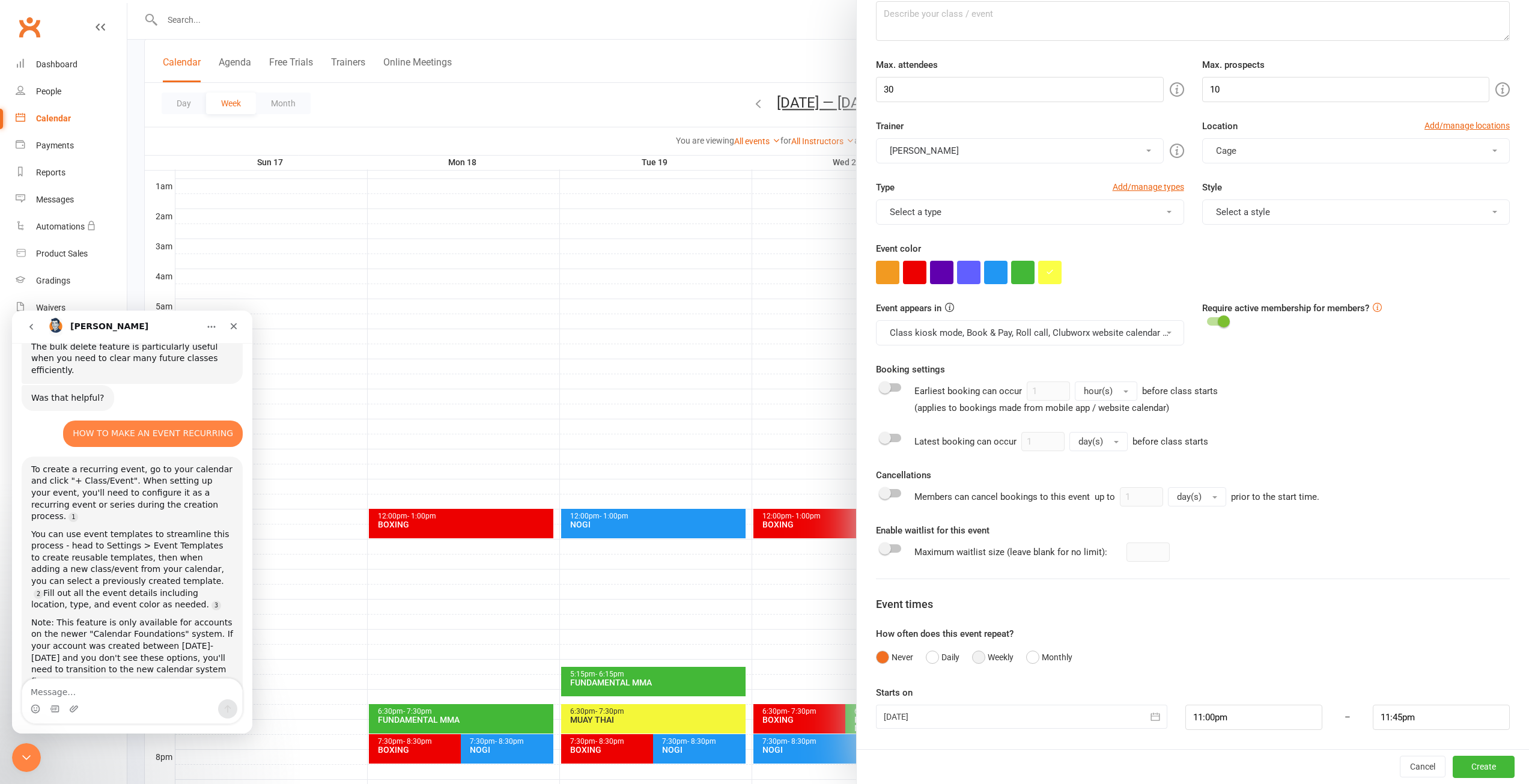
click at [975, 659] on button "Weekly" at bounding box center [992, 657] width 42 height 23
click at [1276, 689] on div "Event duration 1 hours 00 minutes" at bounding box center [1193, 708] width 634 height 45
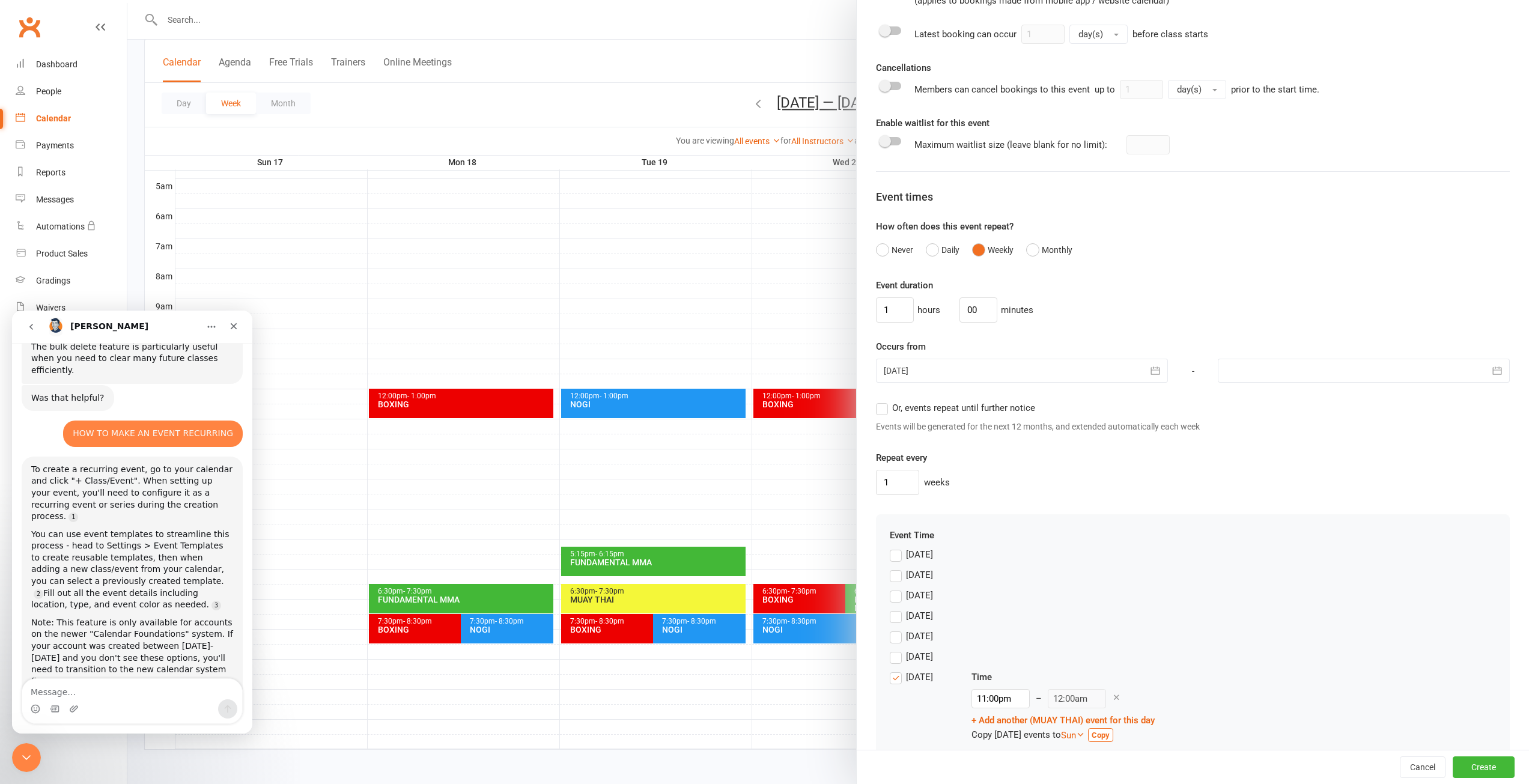
scroll to position [503, 0]
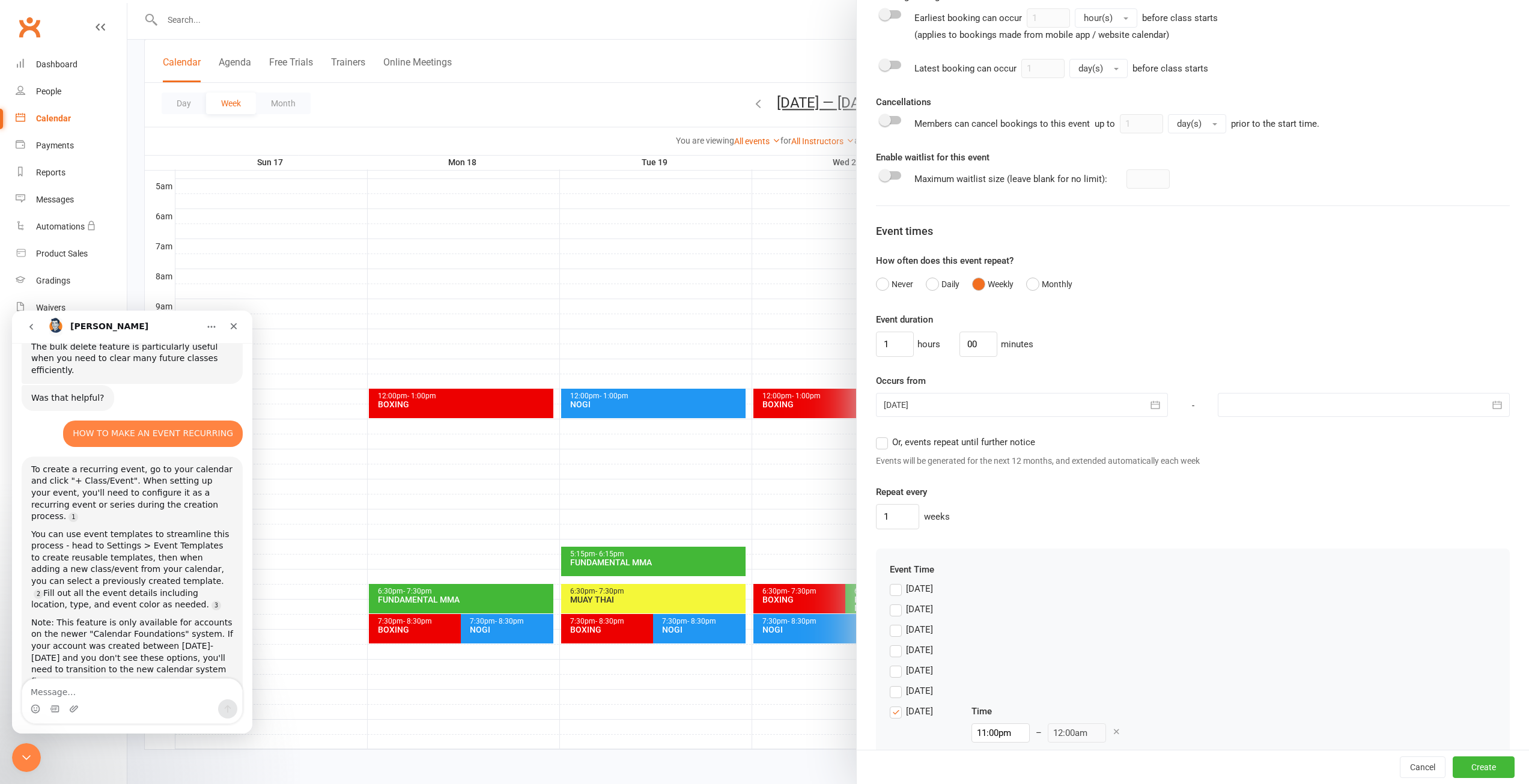
drag, startPoint x: 16, startPoint y: 751, endPoint x: 66, endPoint y: 1484, distance: 734.7
click at [16, 751] on div "Close Intercom Messenger" at bounding box center [26, 757] width 29 height 29
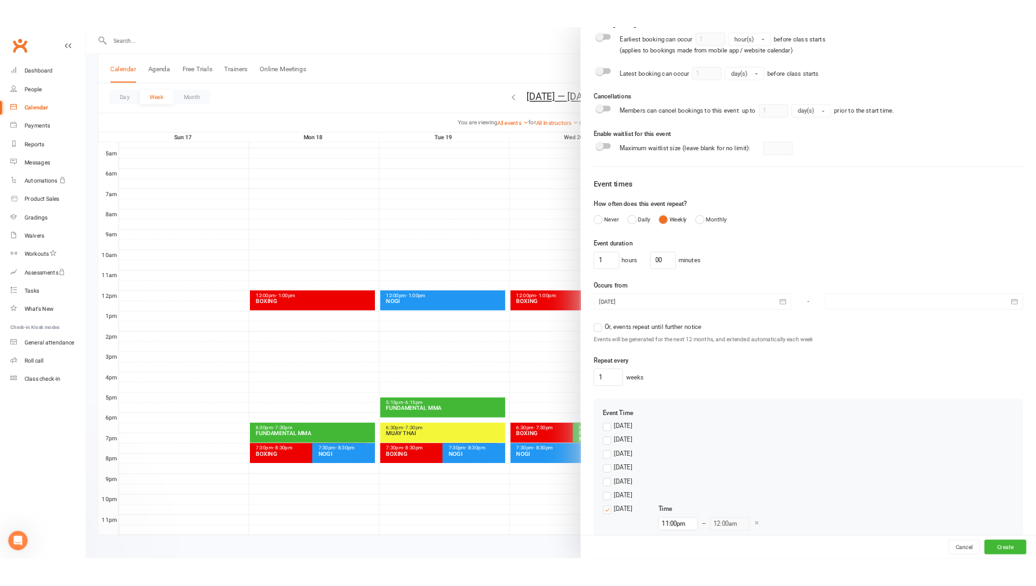
scroll to position [1229, 0]
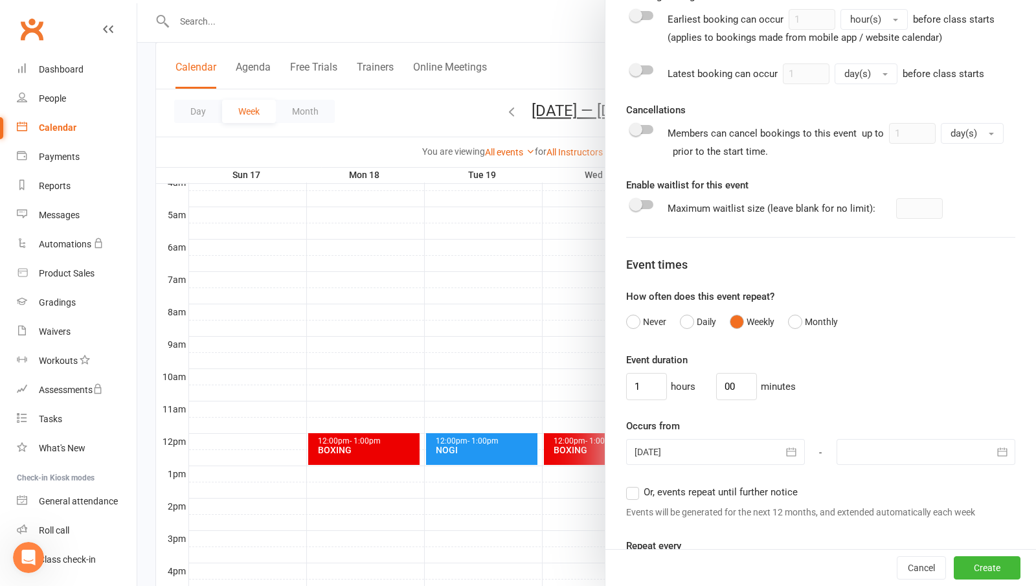
click at [949, 376] on div "1 hours 00 minutes" at bounding box center [820, 386] width 389 height 27
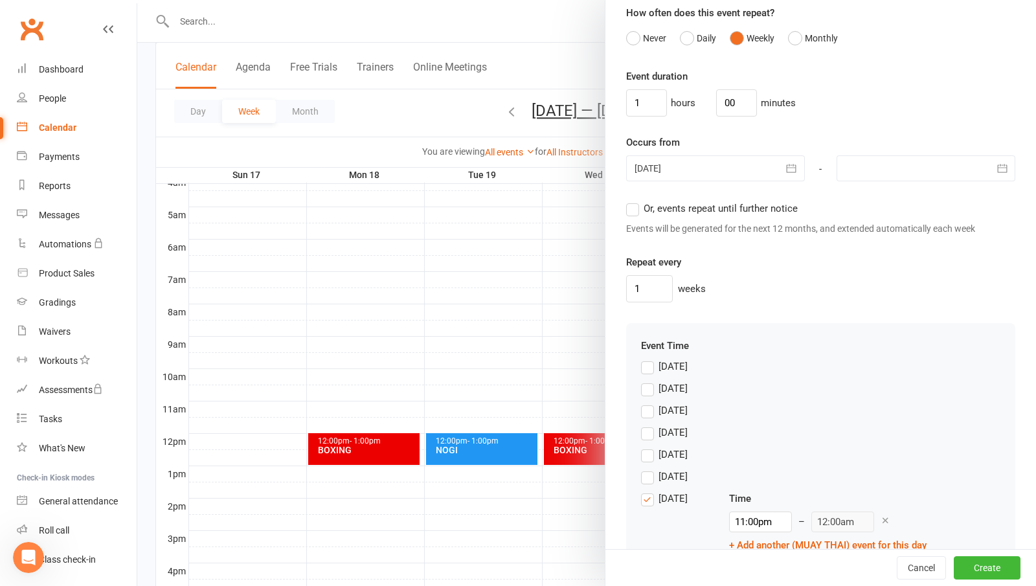
scroll to position [882, 0]
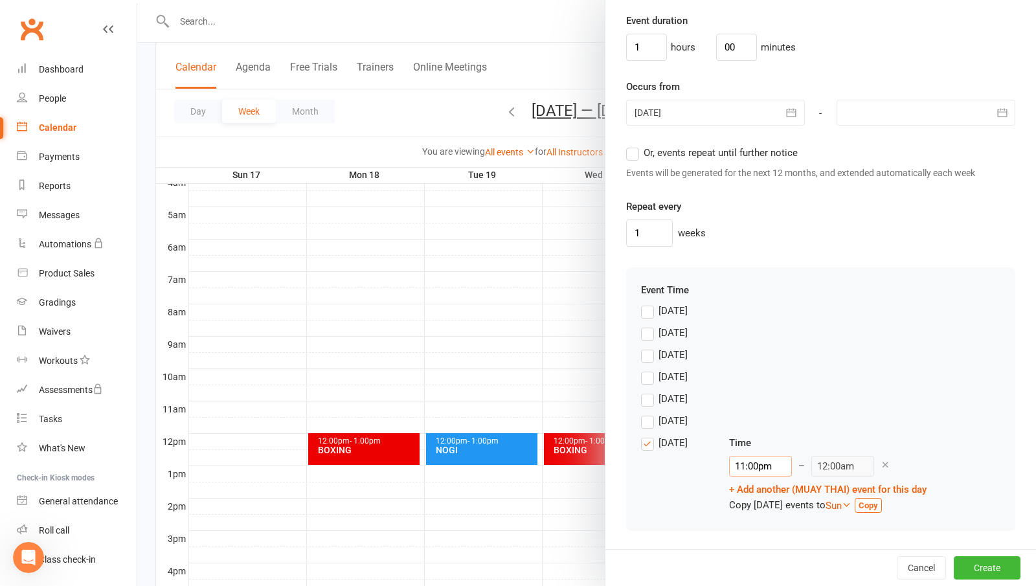
click at [737, 469] on input "11:00pm" at bounding box center [760, 466] width 63 height 21
type input "10:00pm"
type input "11:00pm"
click at [754, 495] on li "10:00pm" at bounding box center [761, 493] width 62 height 19
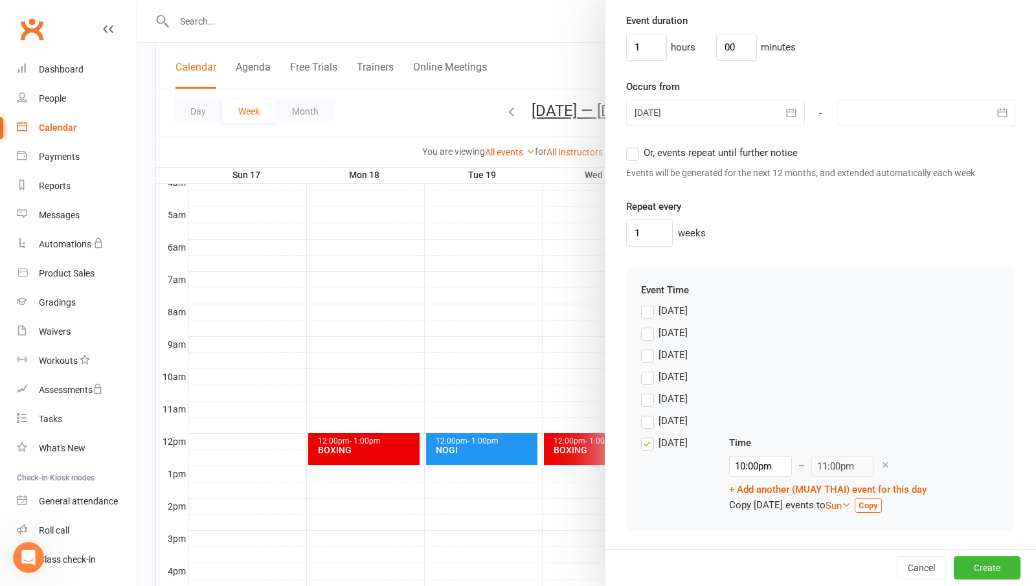
click at [646, 356] on label "[DATE]" at bounding box center [664, 355] width 47 height 16
click at [646, 347] on input "[DATE]" at bounding box center [645, 347] width 8 height 0
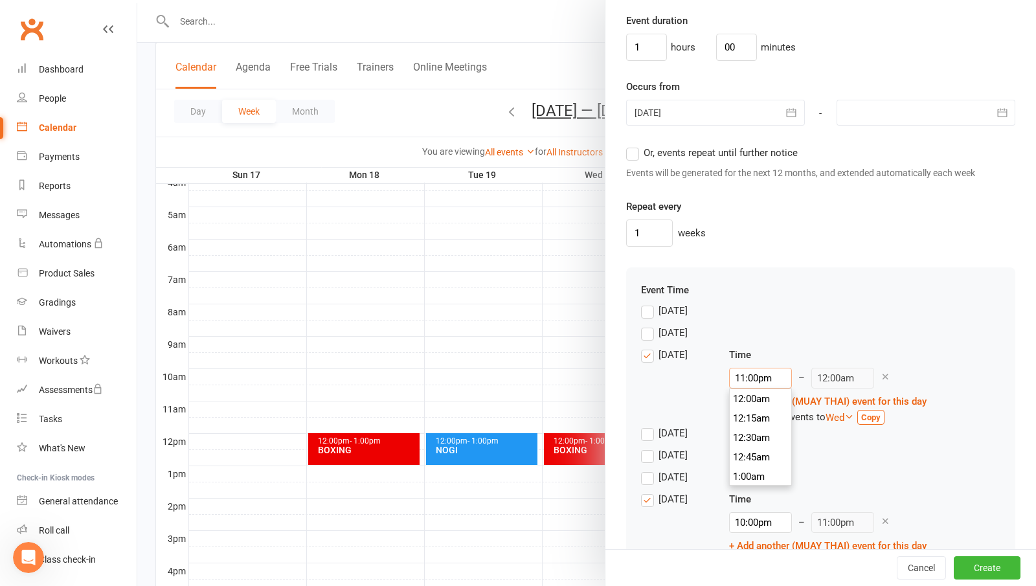
click at [760, 383] on input "11:00pm" at bounding box center [760, 378] width 63 height 21
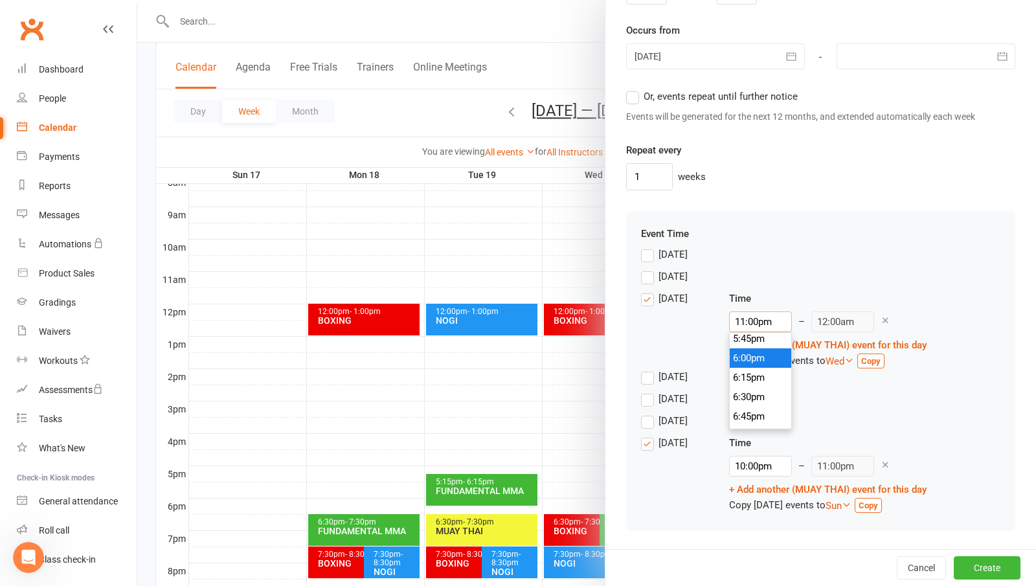
scroll to position [1380, 0]
type input "6:30pm"
type input "7:30pm"
click at [746, 403] on li "6:30pm" at bounding box center [761, 399] width 62 height 19
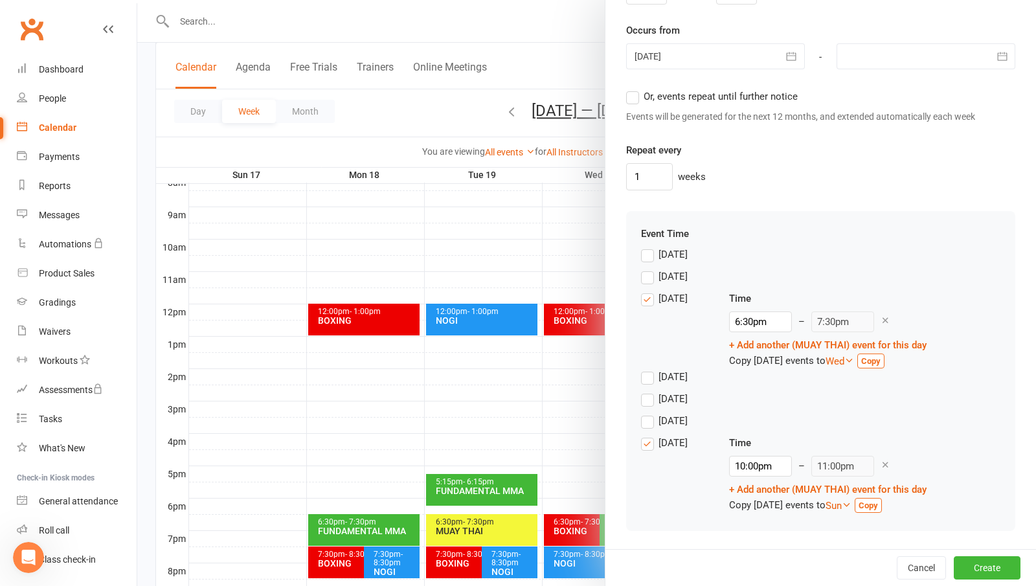
click at [832, 416] on div "[DATE]" at bounding box center [820, 424] width 359 height 22
click at [652, 379] on label "[DATE]" at bounding box center [664, 377] width 47 height 16
click at [649, 369] on input "[DATE]" at bounding box center [645, 369] width 8 height 0
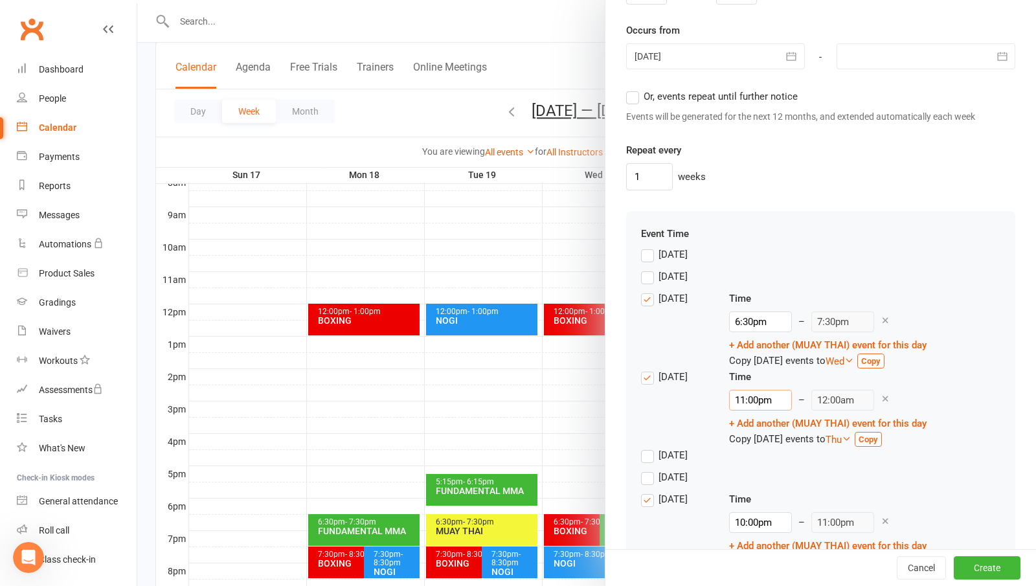
click at [750, 405] on input "11:00pm" at bounding box center [760, 400] width 63 height 21
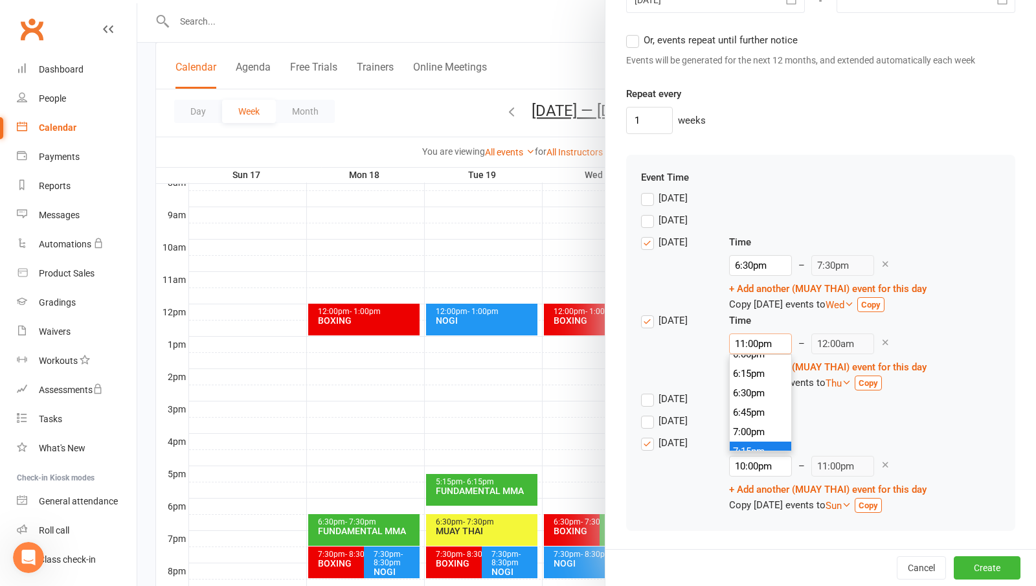
scroll to position [1445, 0]
type input "7:30pm"
type input "8:30pm"
click at [763, 440] on li "7:30pm" at bounding box center [761, 434] width 62 height 19
click at [645, 393] on label "[DATE]" at bounding box center [664, 399] width 47 height 16
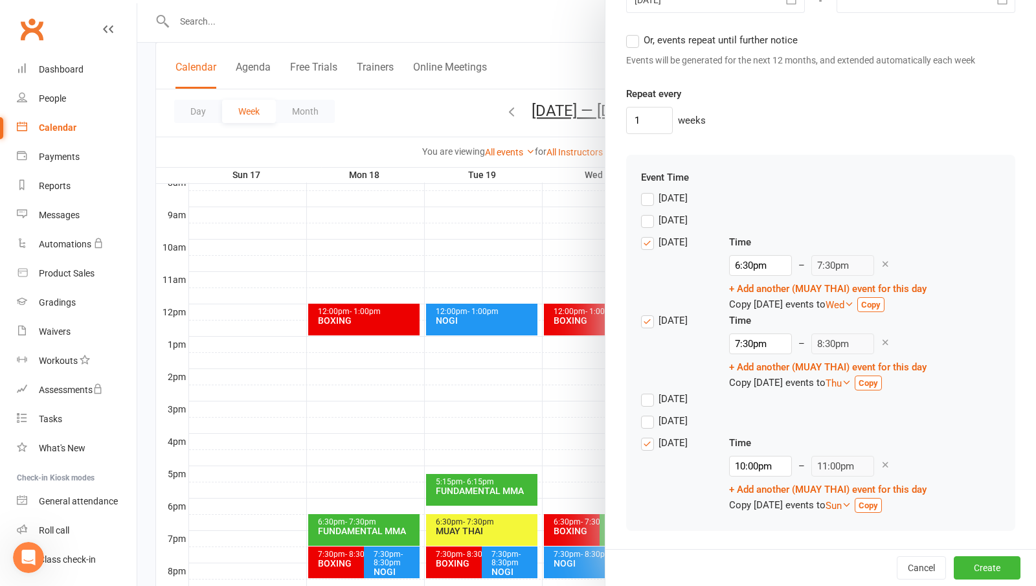
click at [645, 391] on input "[DATE]" at bounding box center [645, 391] width 8 height 0
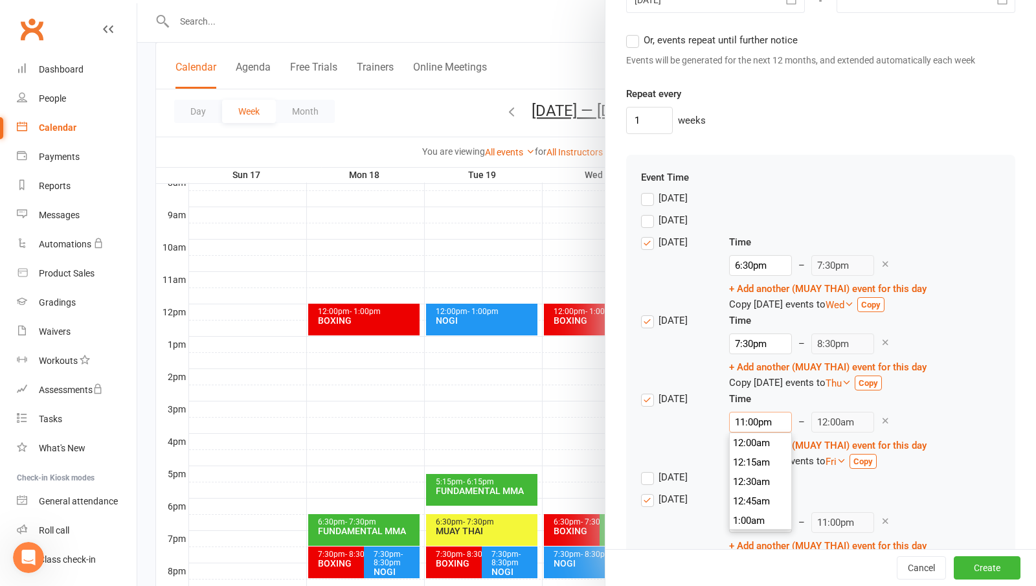
click at [759, 425] on input "11:00pm" at bounding box center [760, 422] width 63 height 21
type input "6:30pm"
type input "7:30pm"
click at [755, 501] on li "6:30pm" at bounding box center [761, 499] width 62 height 19
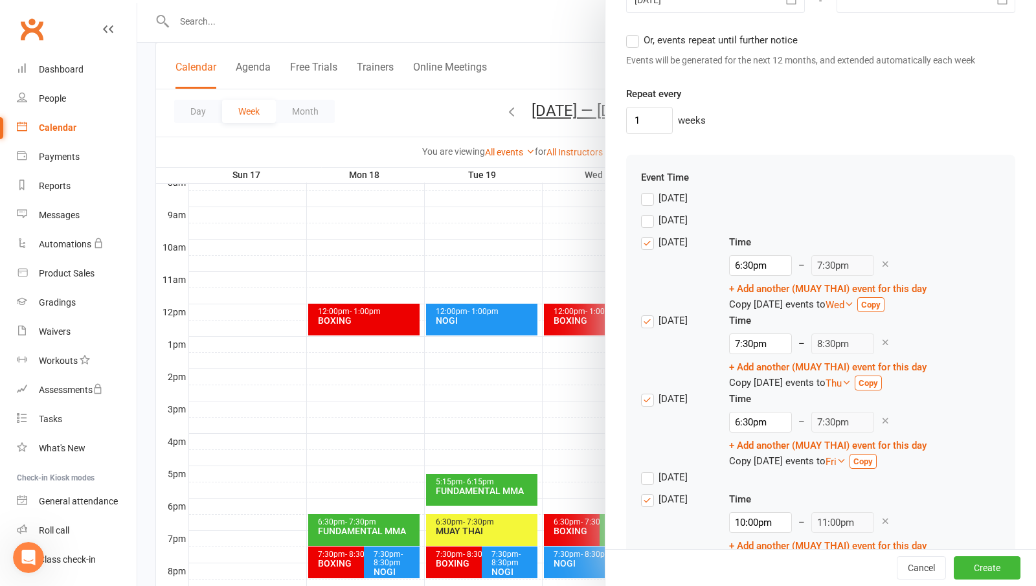
click at [634, 433] on div "Event Time [DATE] [DATE] [DATE] Time 6:30pm 12:00am 12:15am 12:30am 12:45am 1:0…" at bounding box center [820, 371] width 389 height 432
click at [781, 445] on link "+ Add another (MUAY THAI) event for this day" at bounding box center [827, 446] width 197 height 12
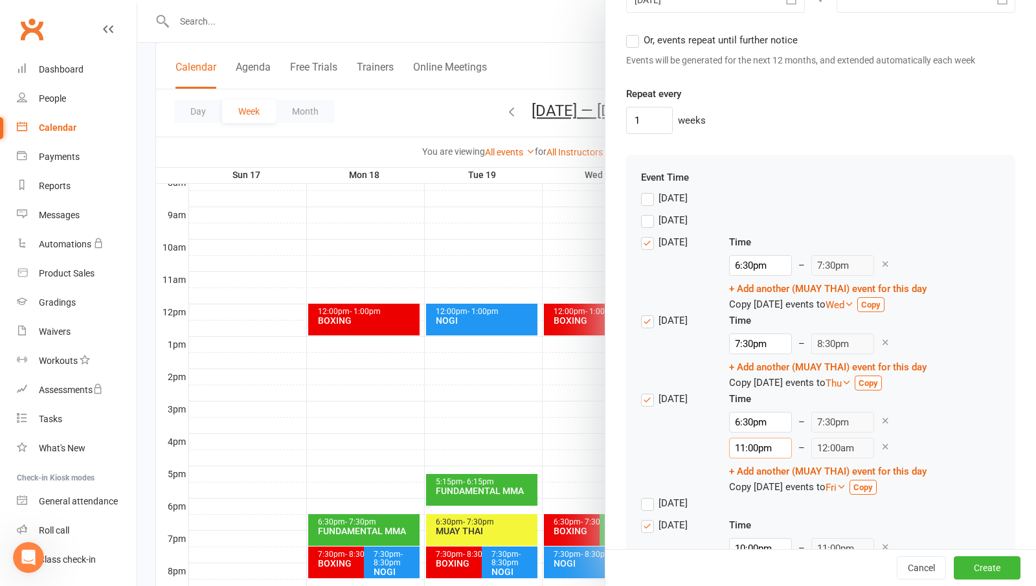
click at [752, 450] on input "11:00pm" at bounding box center [760, 448] width 63 height 21
type input "12:00pm"
type input "1:00pm"
click at [740, 543] on li "12:00pm" at bounding box center [761, 538] width 62 height 19
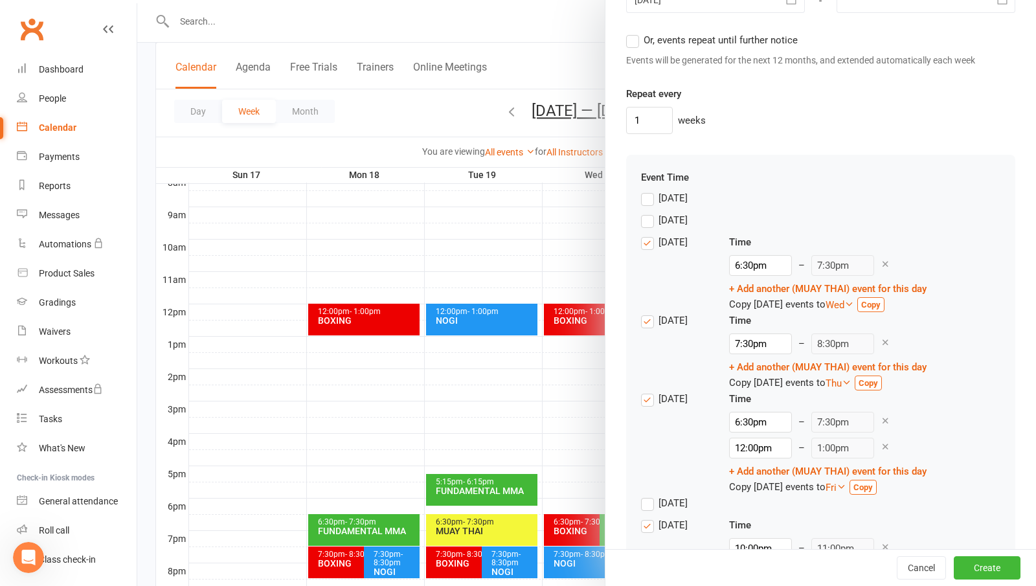
click at [668, 438] on div "[DATE]" at bounding box center [674, 440] width 67 height 98
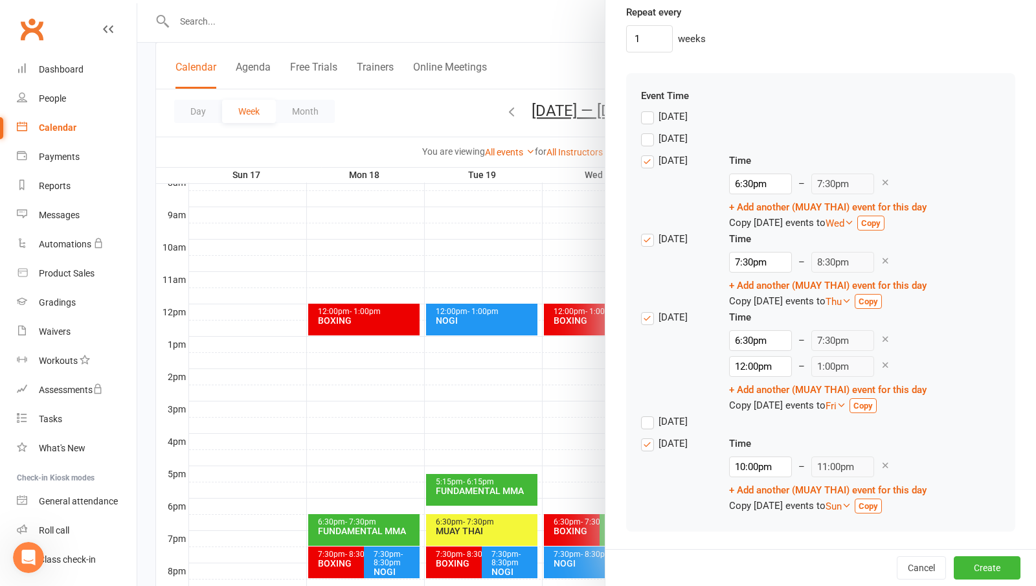
scroll to position [1077, 0]
click at [974, 565] on button "Create" at bounding box center [987, 567] width 67 height 23
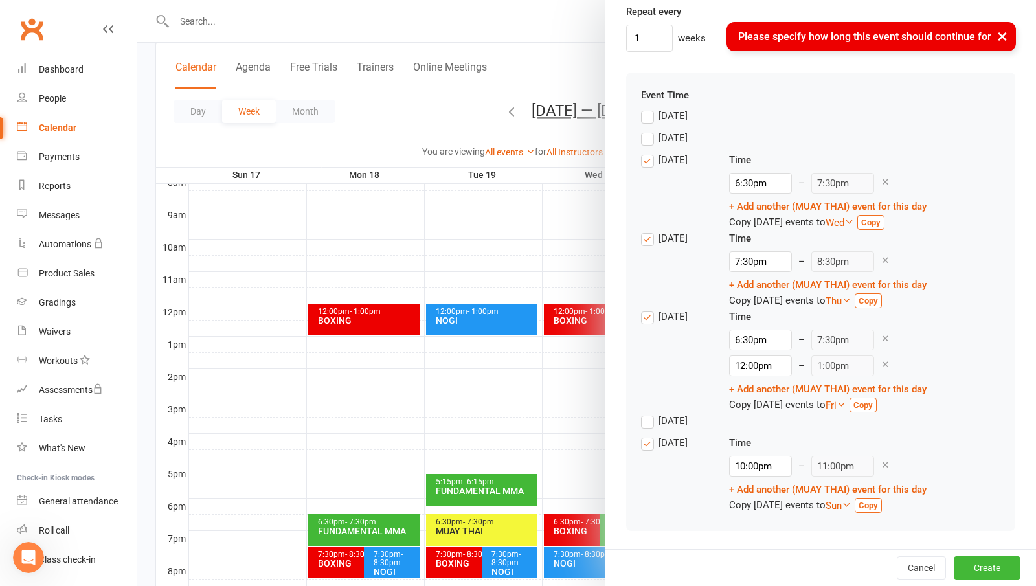
click at [942, 162] on div "[DATE] Time 6:30pm 12:00am 12:15am 12:30am 12:45am 1:00am 1:15am 1:30am 1:45am …" at bounding box center [820, 191] width 359 height 78
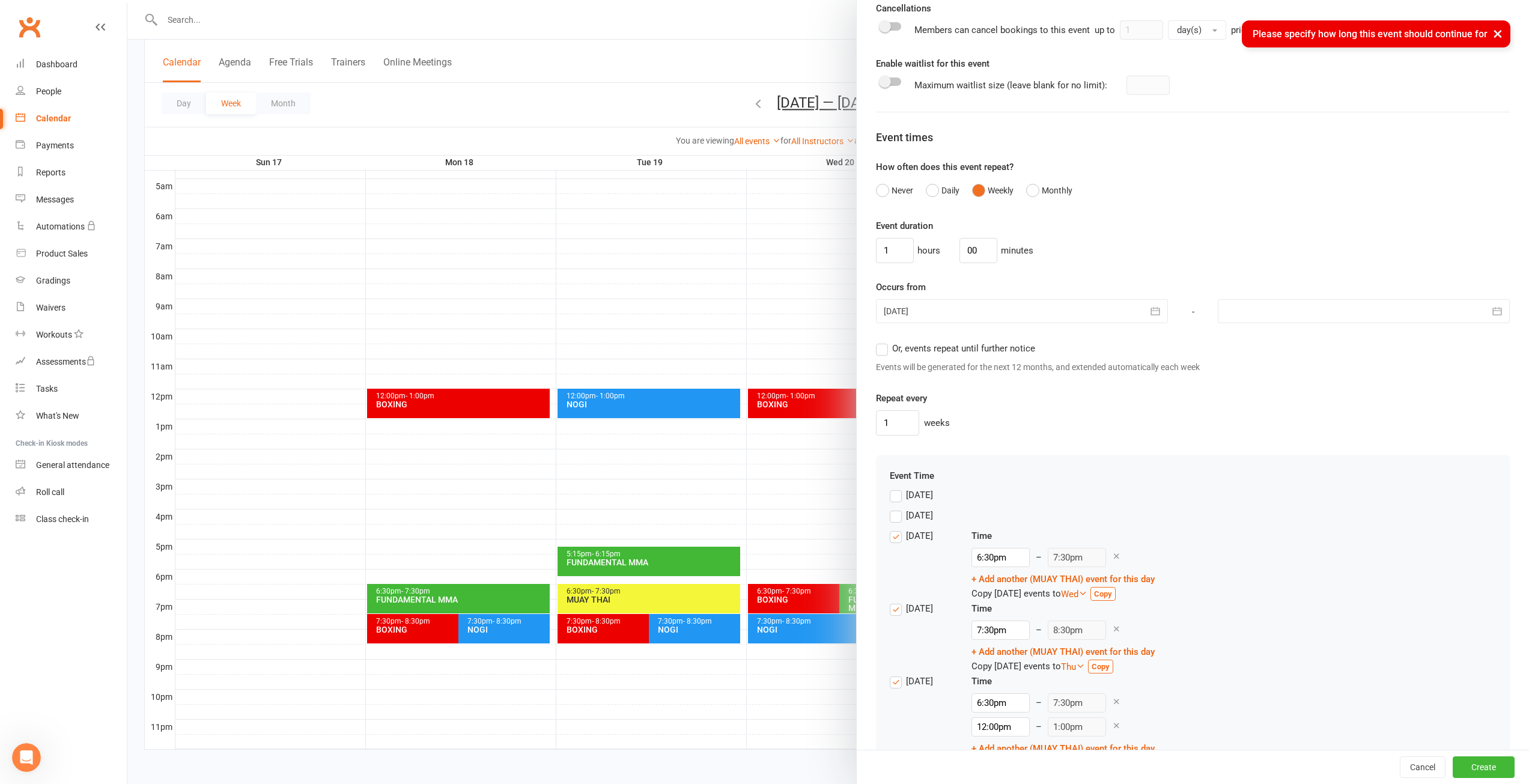
scroll to position [504, 0]
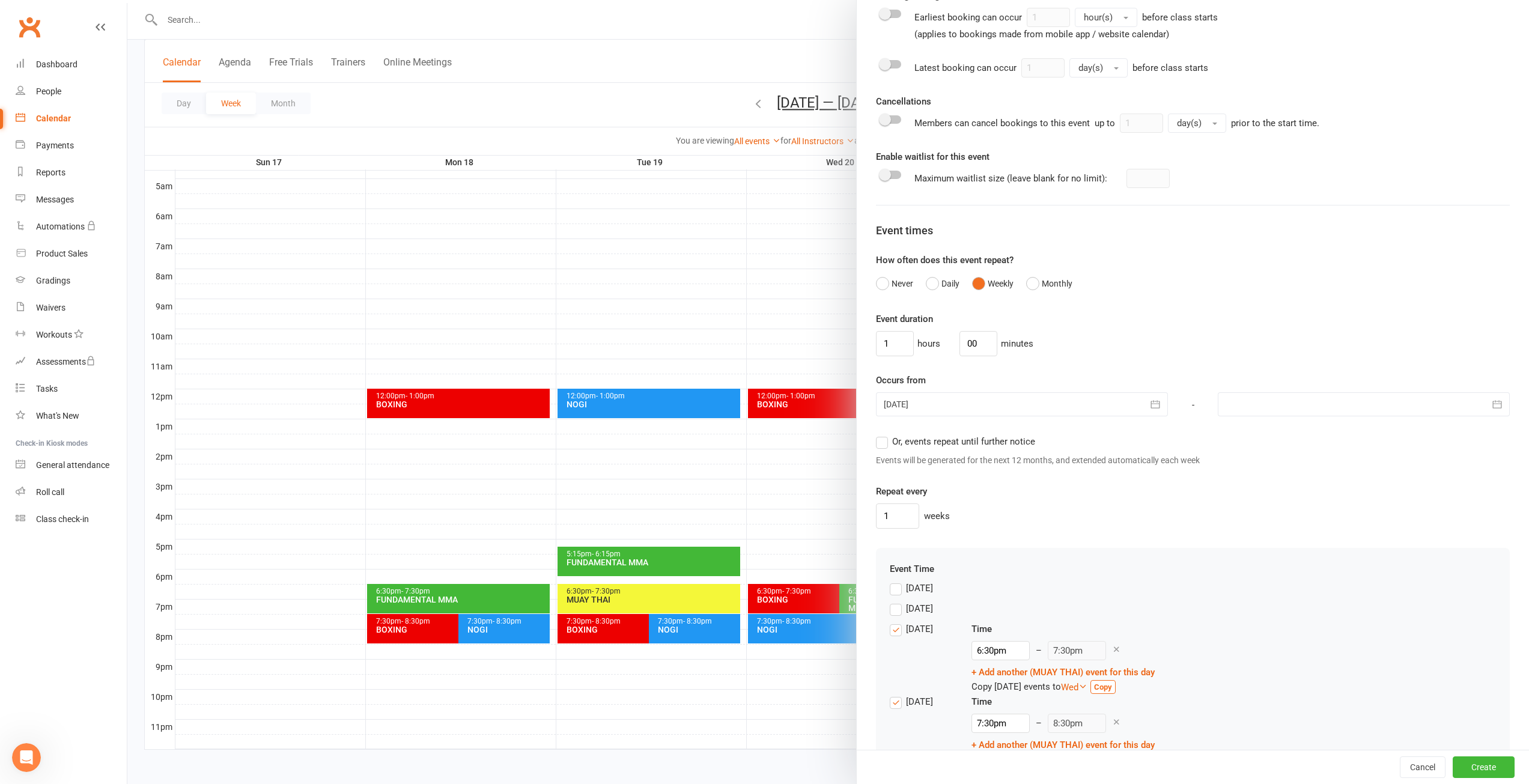
click at [1392, 408] on div at bounding box center [1364, 405] width 292 height 24
click at [1094, 512] on div "1 weeks" at bounding box center [1193, 515] width 634 height 25
click at [882, 447] on label "Or, events repeat until further notice" at bounding box center [956, 442] width 160 height 15
click at [882, 434] on input "Or, events repeat until further notice" at bounding box center [880, 434] width 7 height 0
click at [1474, 762] on button "Create" at bounding box center [1484, 766] width 62 height 21
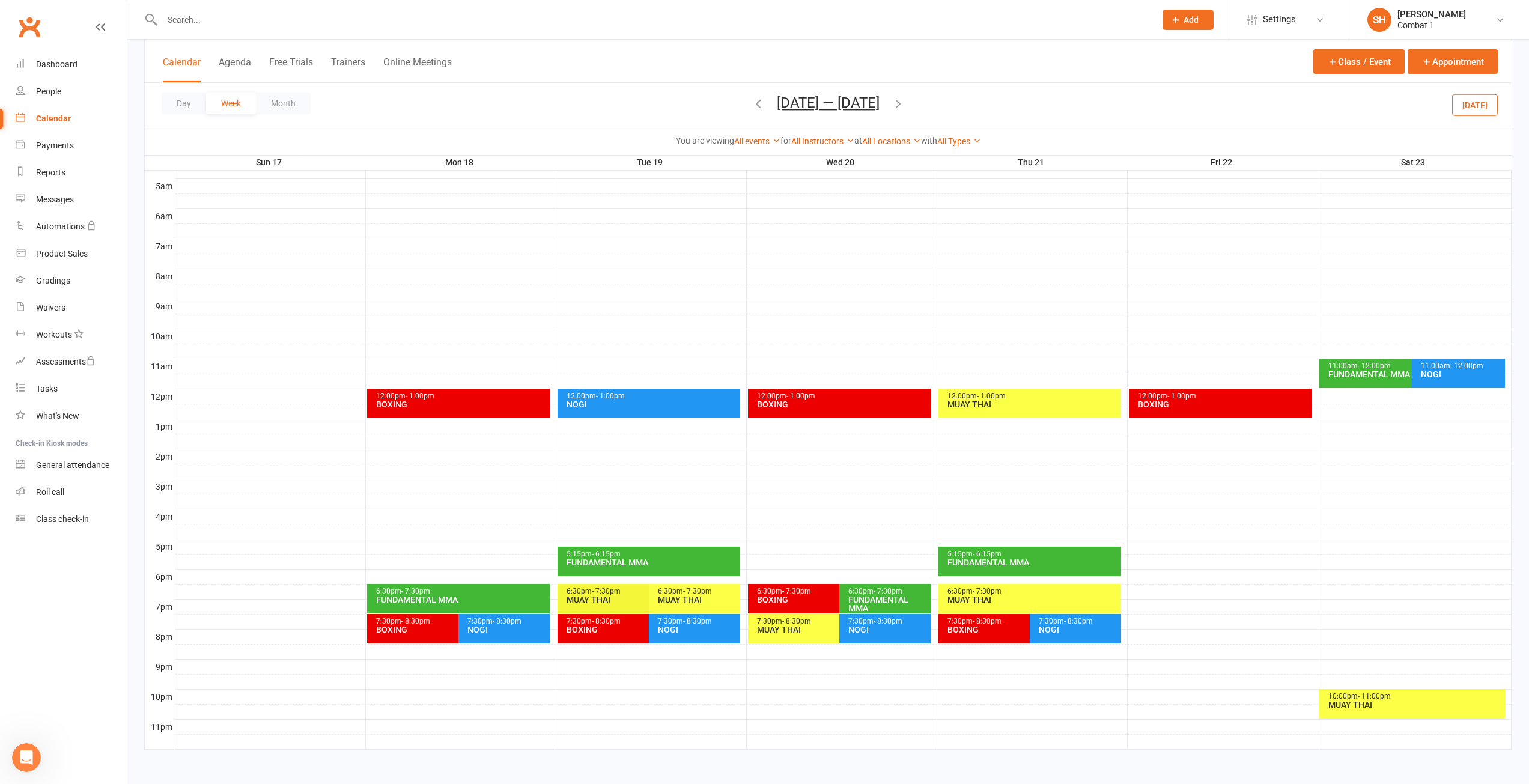
click at [1388, 709] on div "10:00pm - 11:00pm MUAY THAI" at bounding box center [1413, 704] width 187 height 30
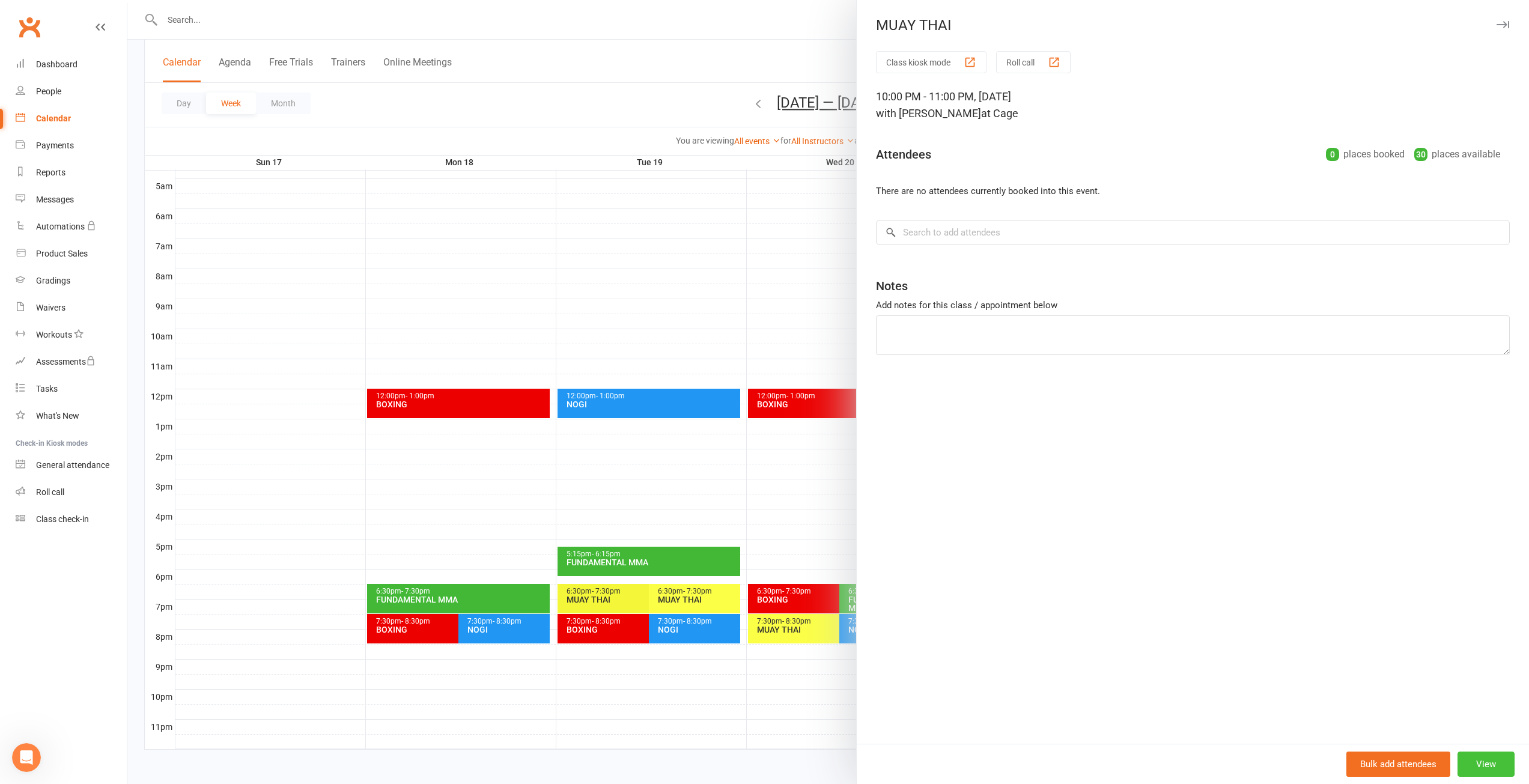
drag, startPoint x: 1488, startPoint y: 762, endPoint x: 1482, endPoint y: 753, distance: 10.8
click at [1487, 762] on button "View" at bounding box center [1485, 764] width 57 height 25
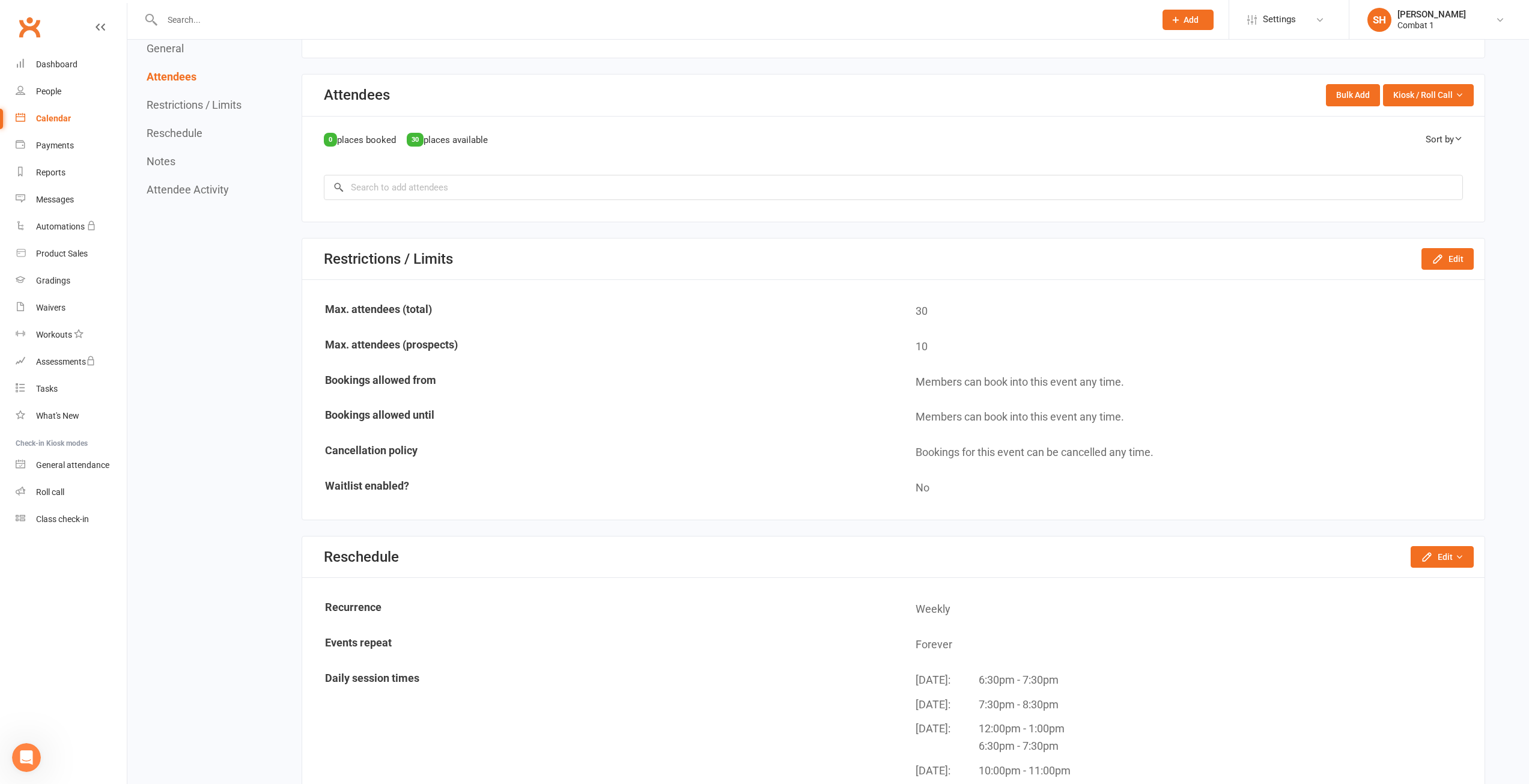
scroll to position [600, 0]
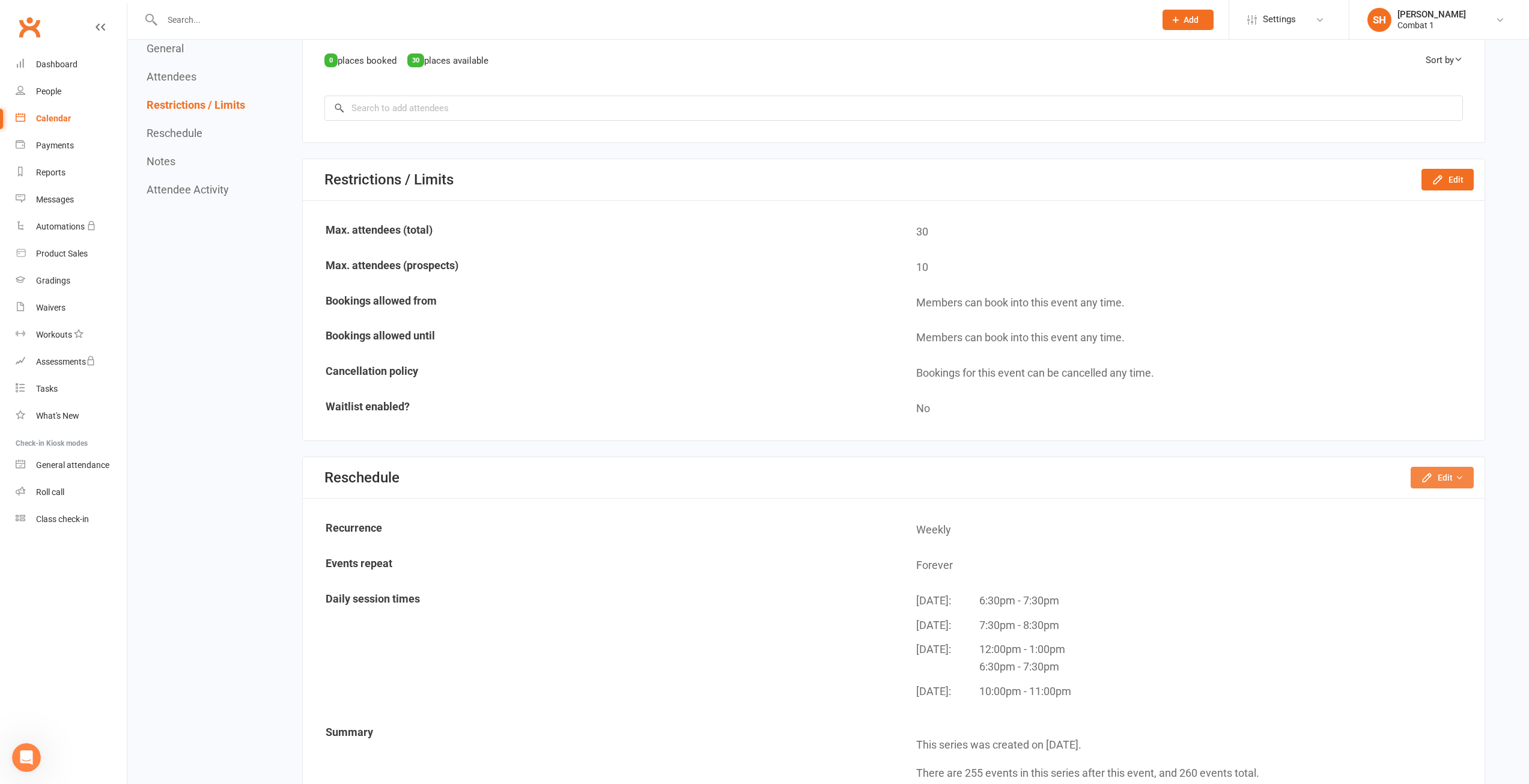
click at [1441, 480] on button "Edit" at bounding box center [1443, 477] width 63 height 21
click at [1403, 534] on link "Move weekly session times" at bounding box center [1405, 529] width 136 height 24
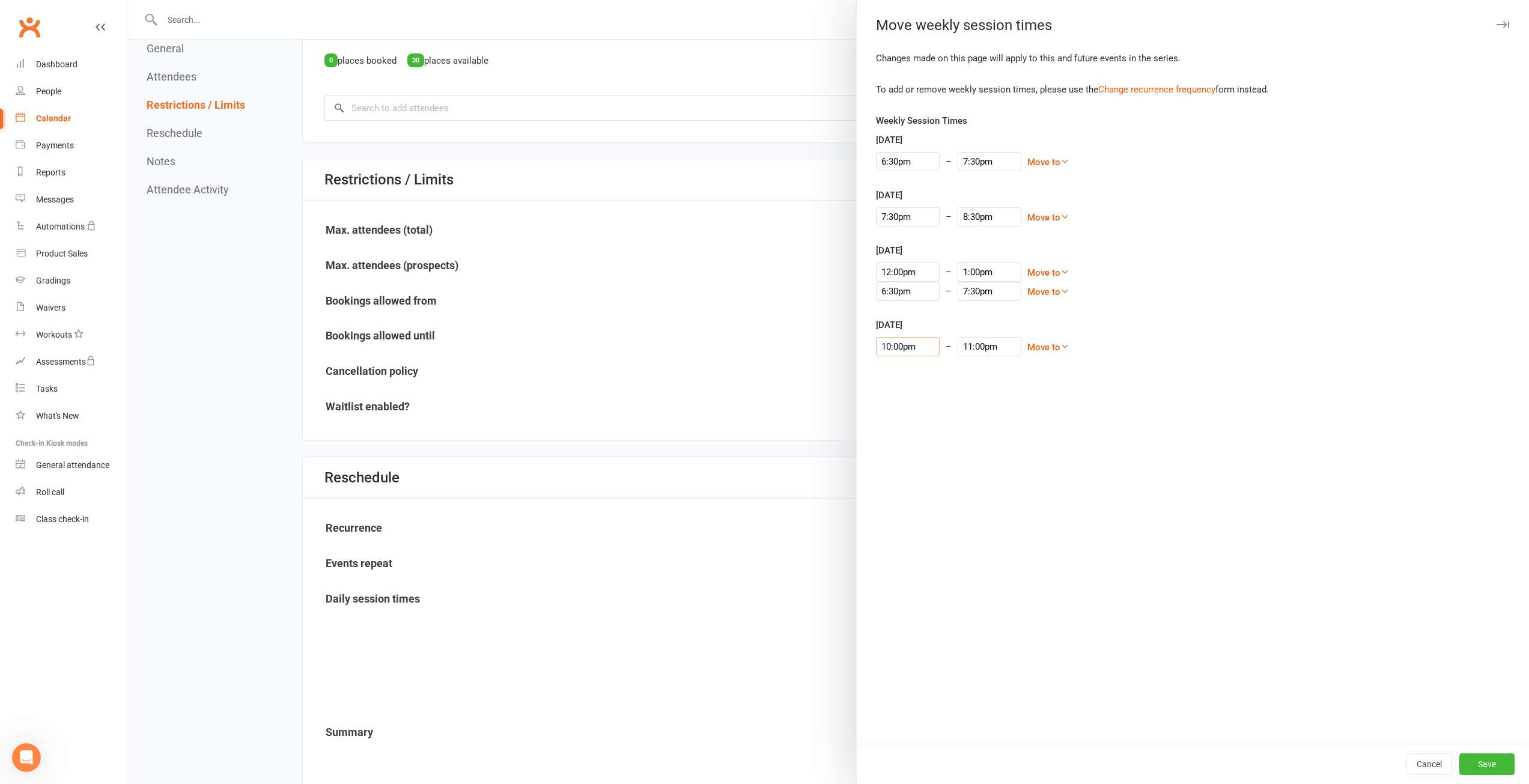
click at [883, 350] on input "10:00pm" at bounding box center [908, 346] width 64 height 19
type input "11:00am"
type input "12:00pm"
click at [892, 438] on li "11:00am" at bounding box center [905, 431] width 58 height 18
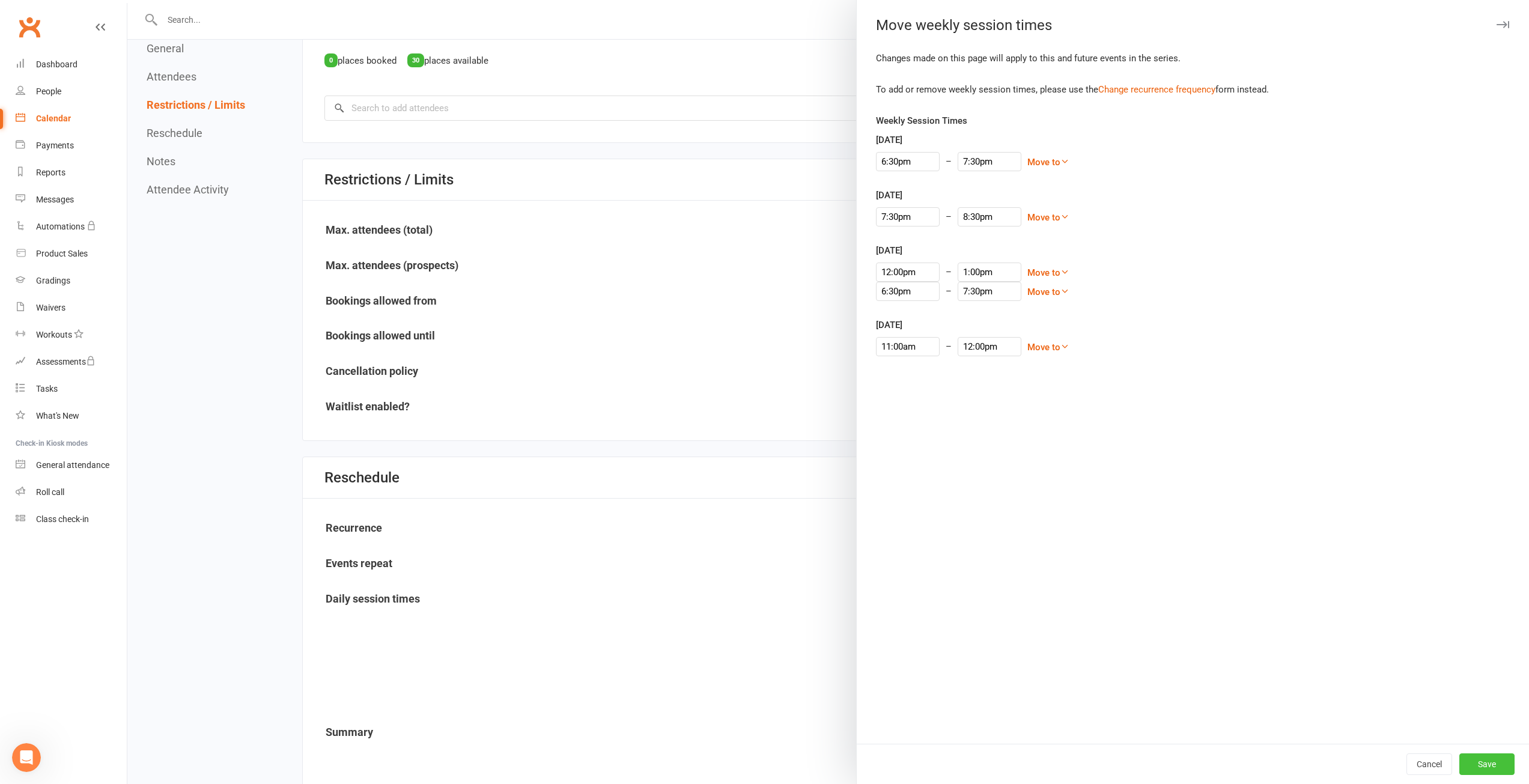
click at [1468, 760] on button "Save" at bounding box center [1487, 764] width 56 height 21
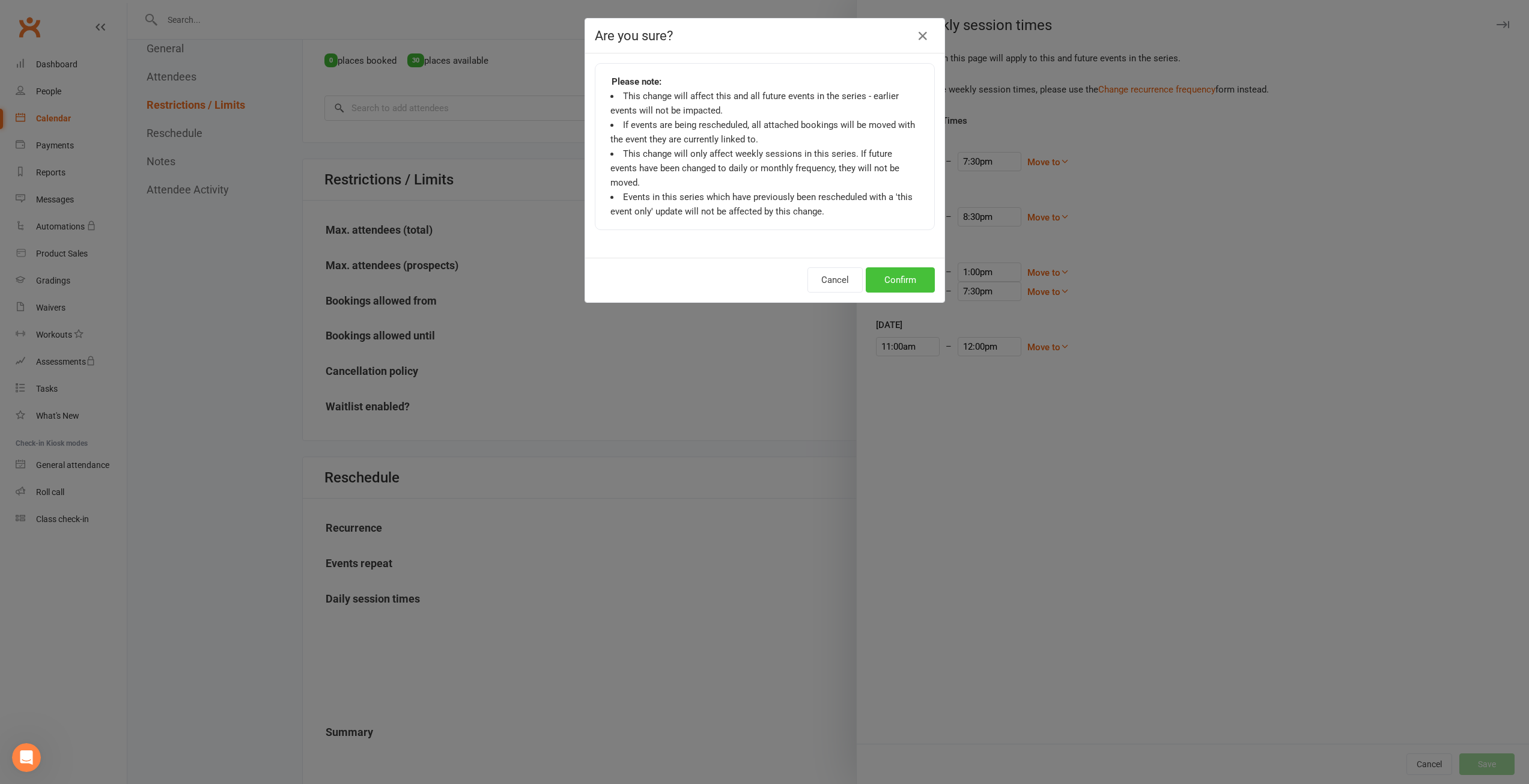
click at [892, 271] on button "Confirm" at bounding box center [901, 279] width 69 height 25
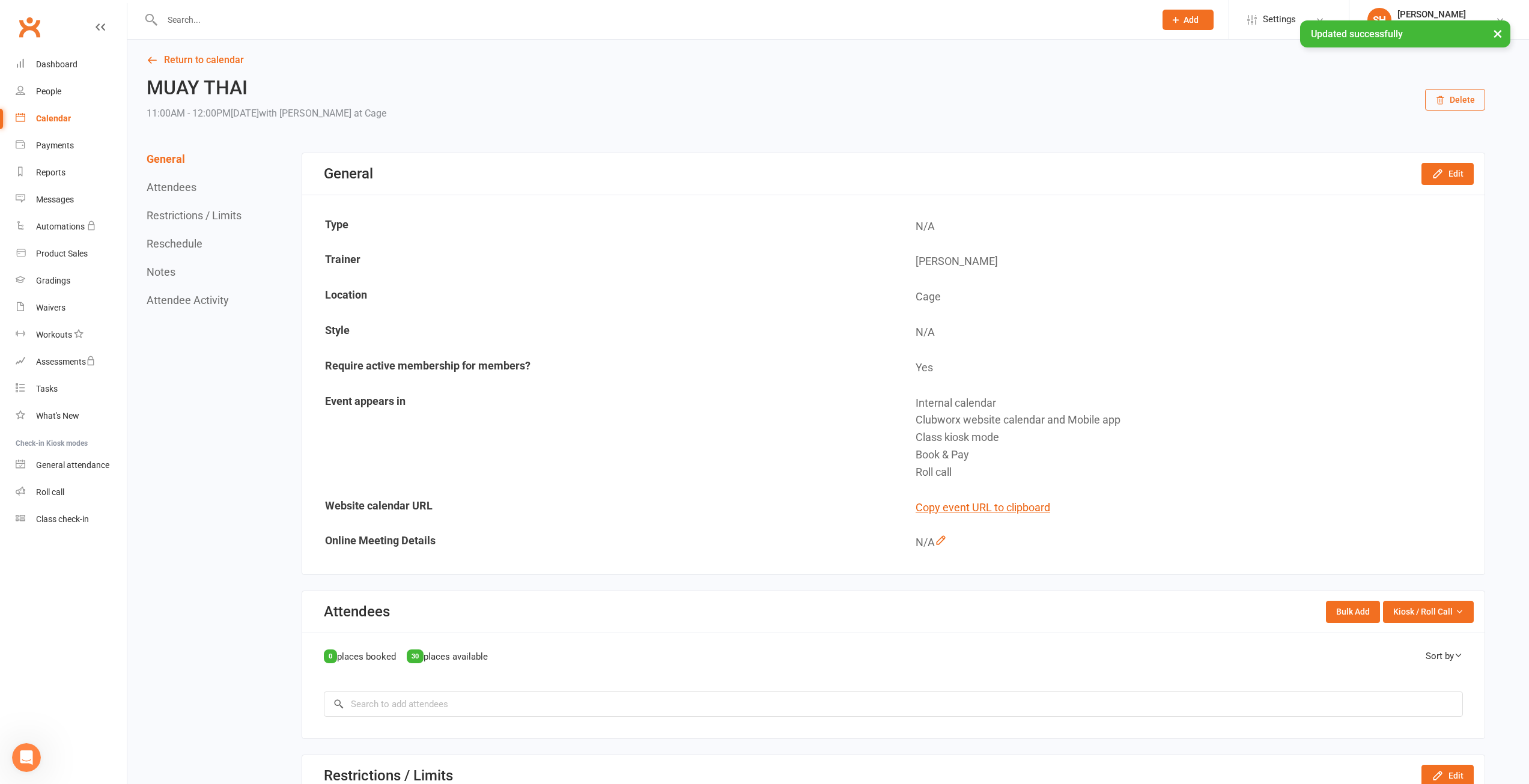
scroll to position [0, 0]
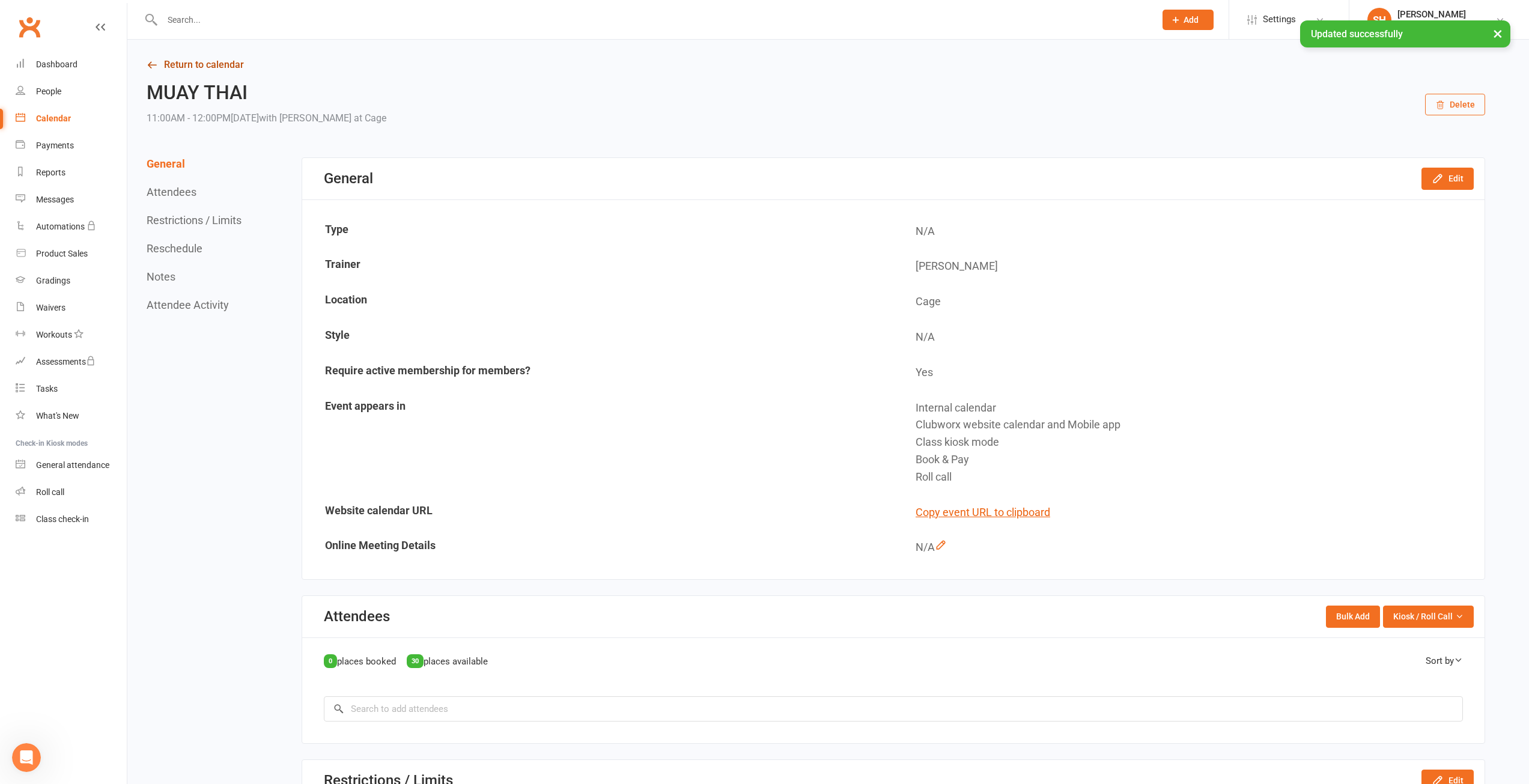
click at [228, 60] on link "Return to calendar" at bounding box center [816, 65] width 1339 height 17
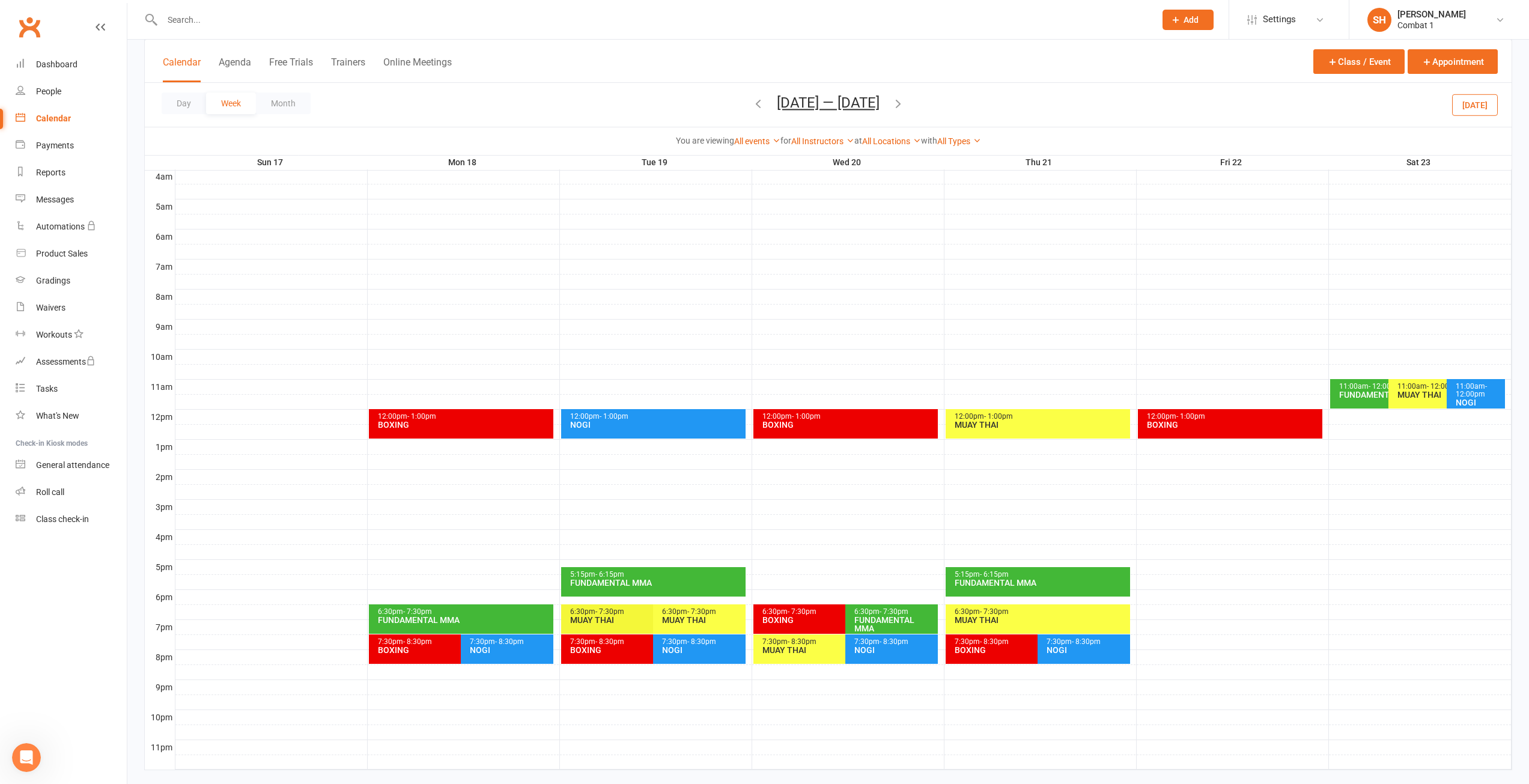
scroll to position [215, 0]
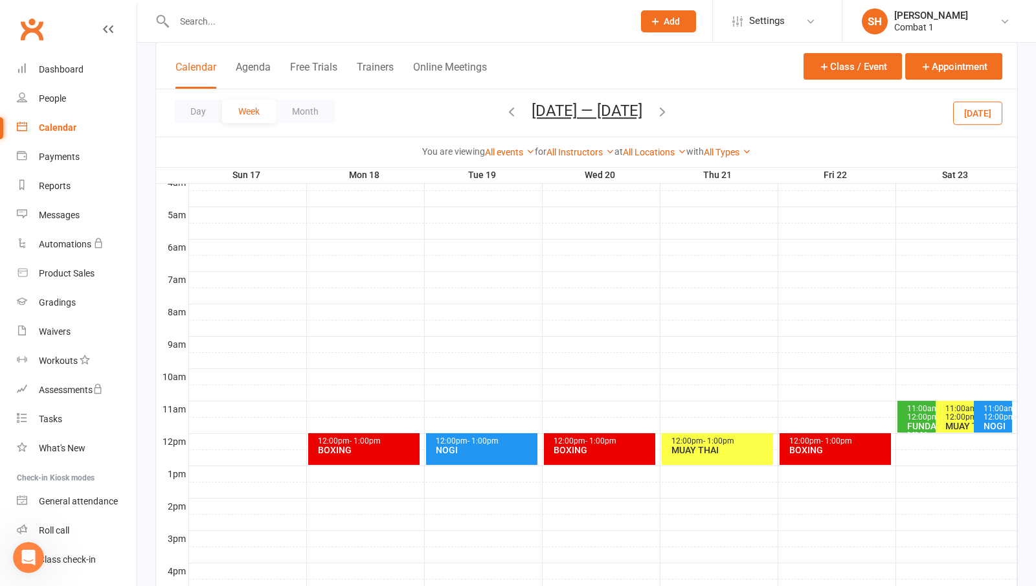
click at [639, 308] on div at bounding box center [603, 312] width 828 height 16
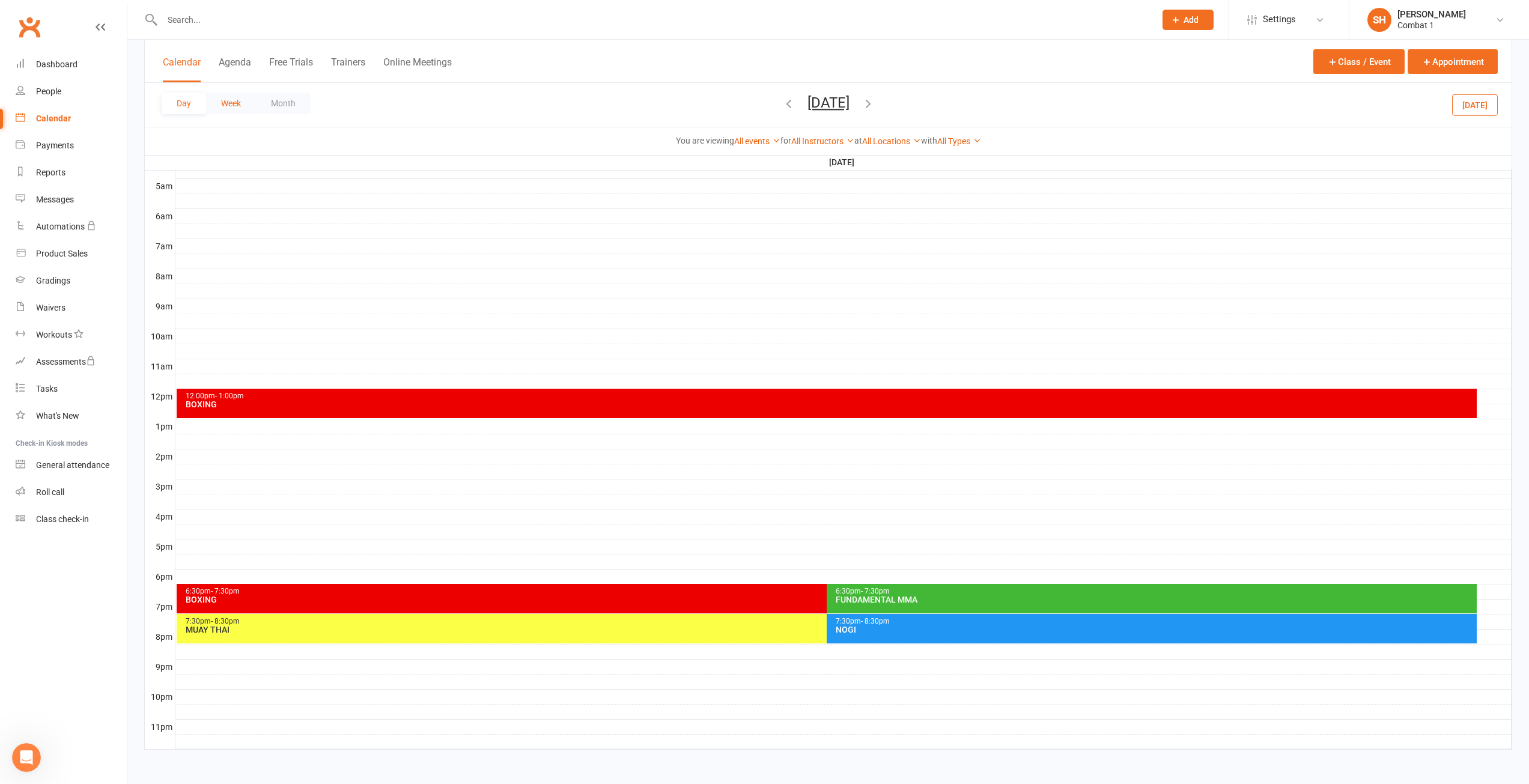
click at [221, 102] on button "Week" at bounding box center [231, 103] width 50 height 21
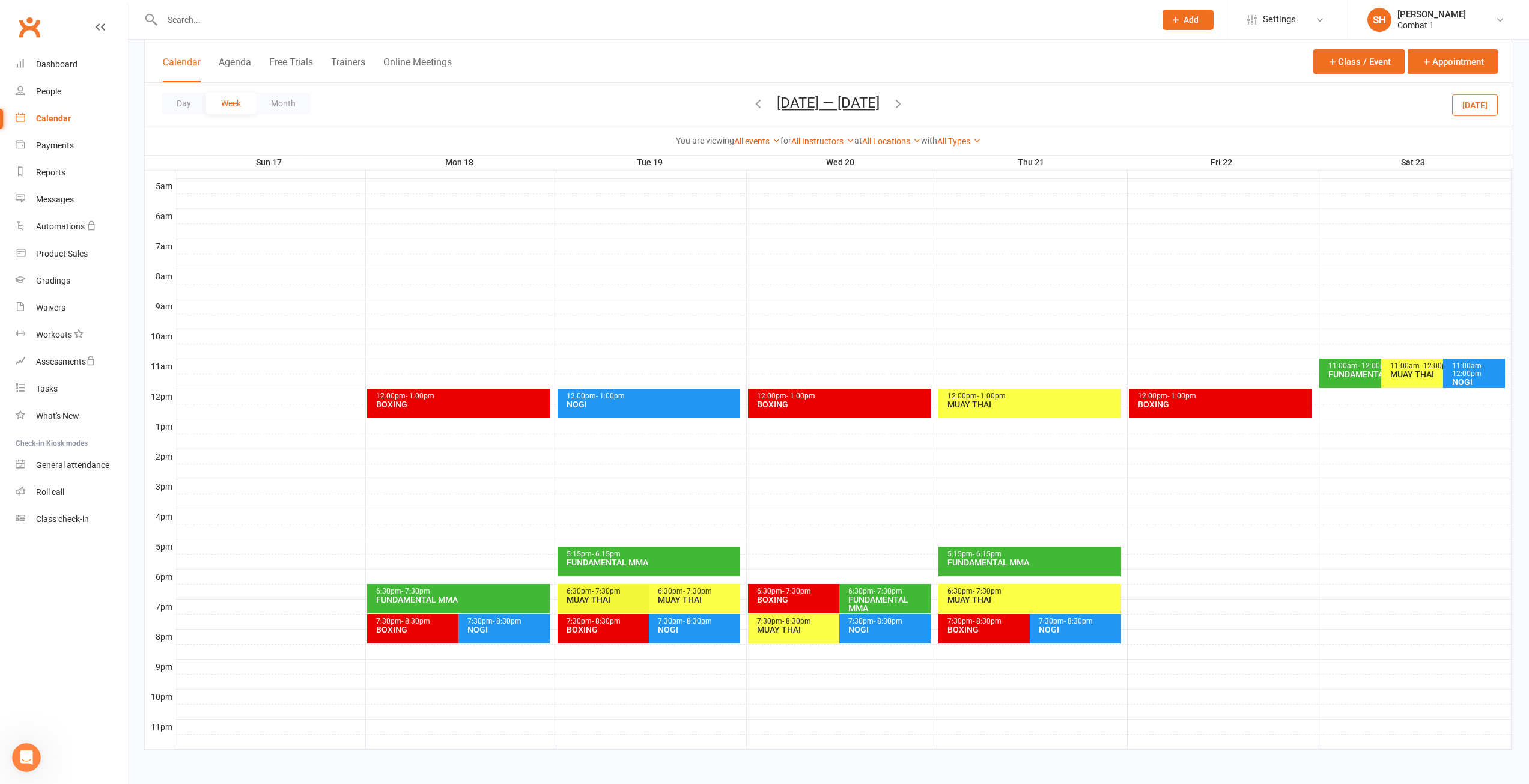
click at [793, 591] on span "- 7:30pm" at bounding box center [797, 590] width 29 height 8
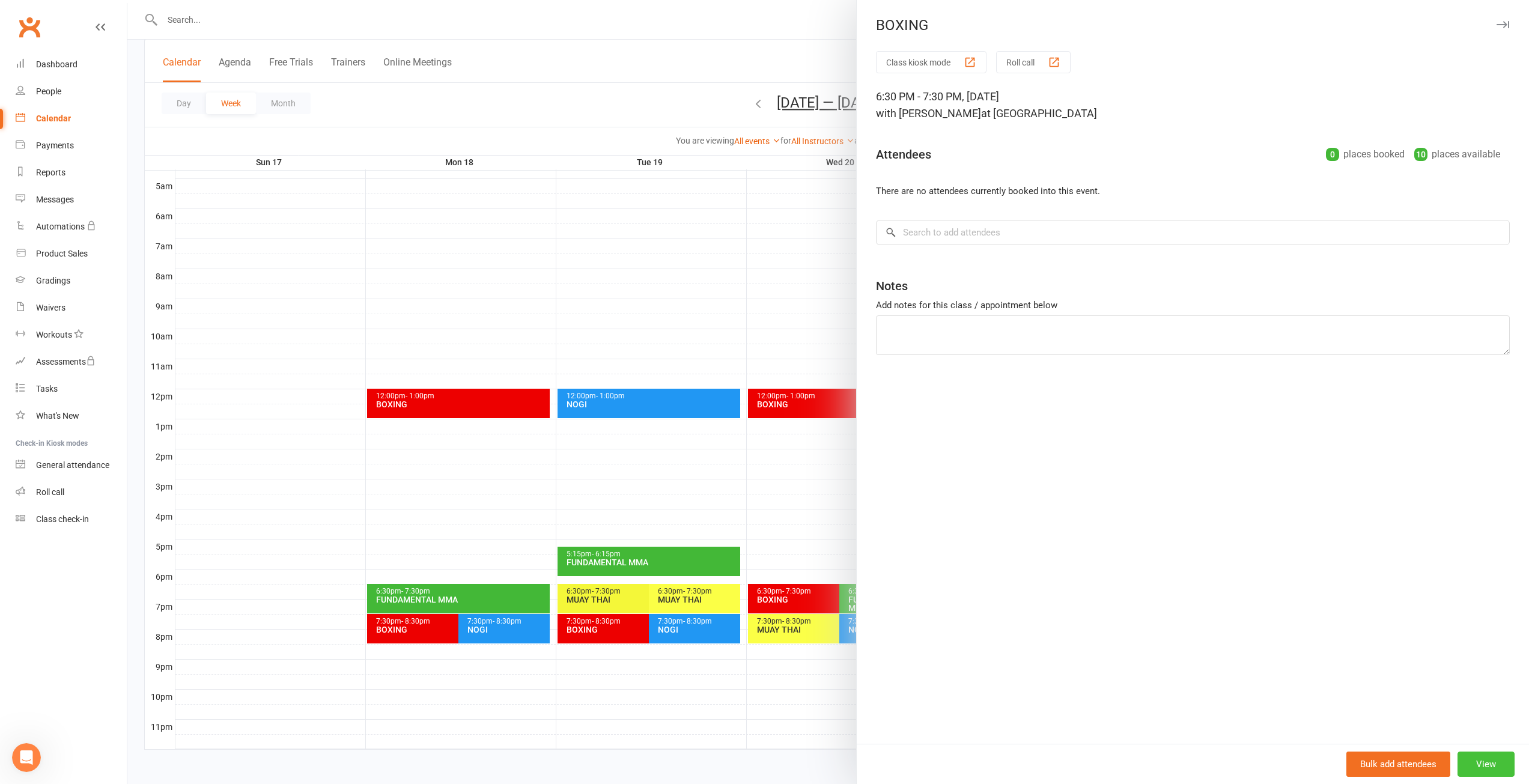
click at [1490, 762] on button "View" at bounding box center [1485, 764] width 57 height 25
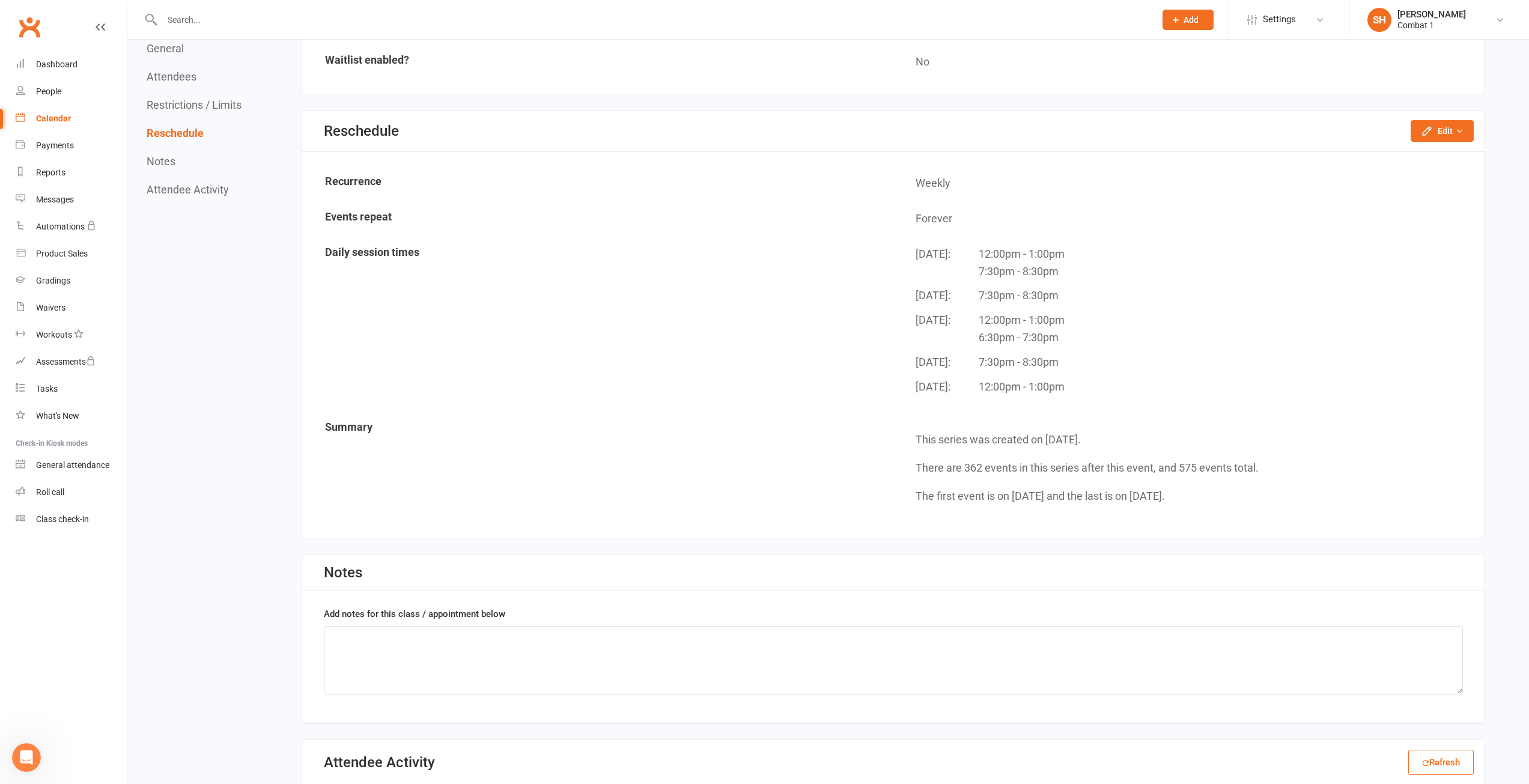
scroll to position [961, 0]
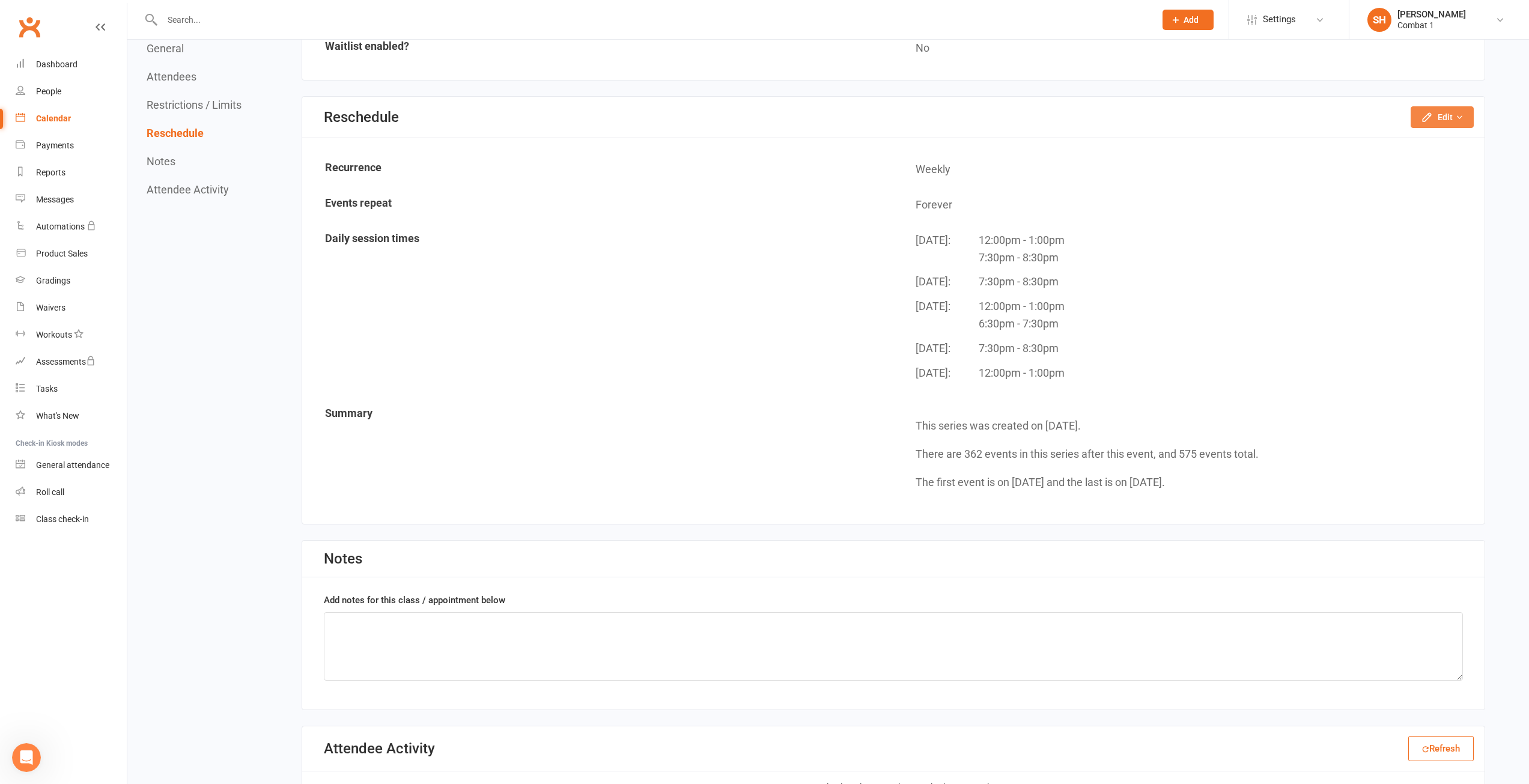
click at [1432, 116] on icon "button" at bounding box center [1427, 117] width 12 height 12
click at [1411, 160] on link "Move weekly session times" at bounding box center [1405, 168] width 136 height 24
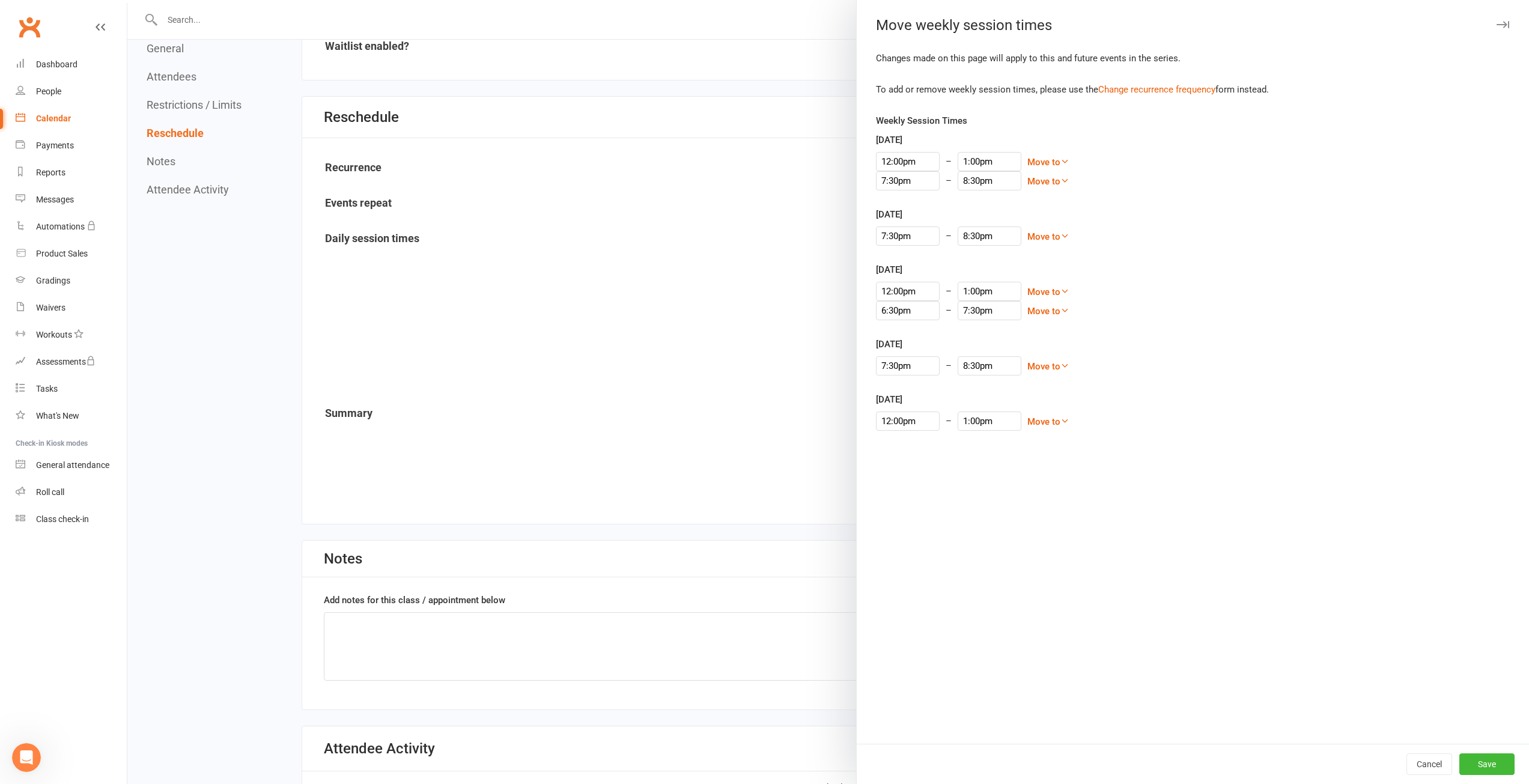
click at [703, 278] on div at bounding box center [828, 392] width 1402 height 784
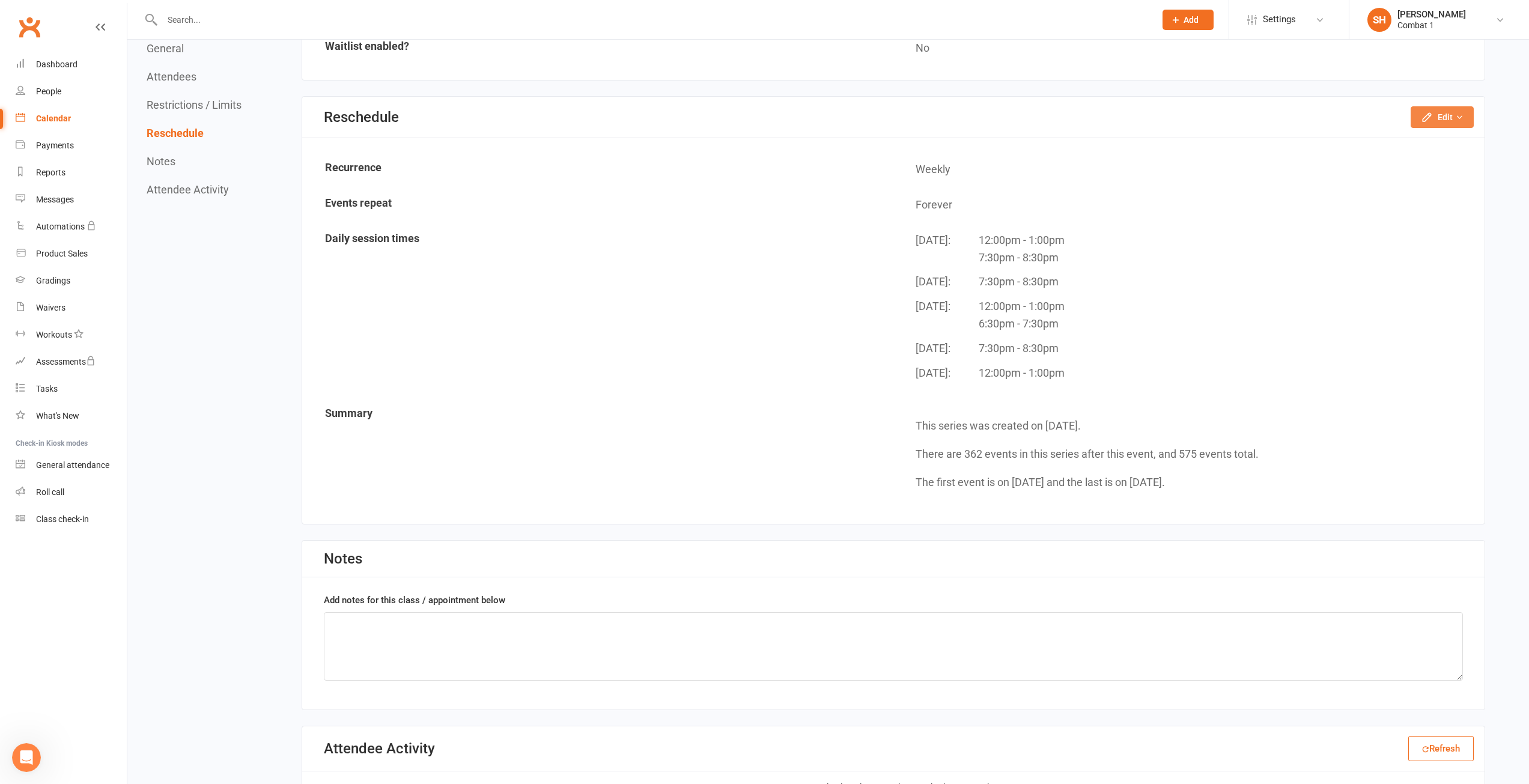
click at [1438, 117] on button "Edit" at bounding box center [1443, 117] width 63 height 21
click at [1427, 184] on link "Change recurrence frequency" at bounding box center [1405, 192] width 136 height 24
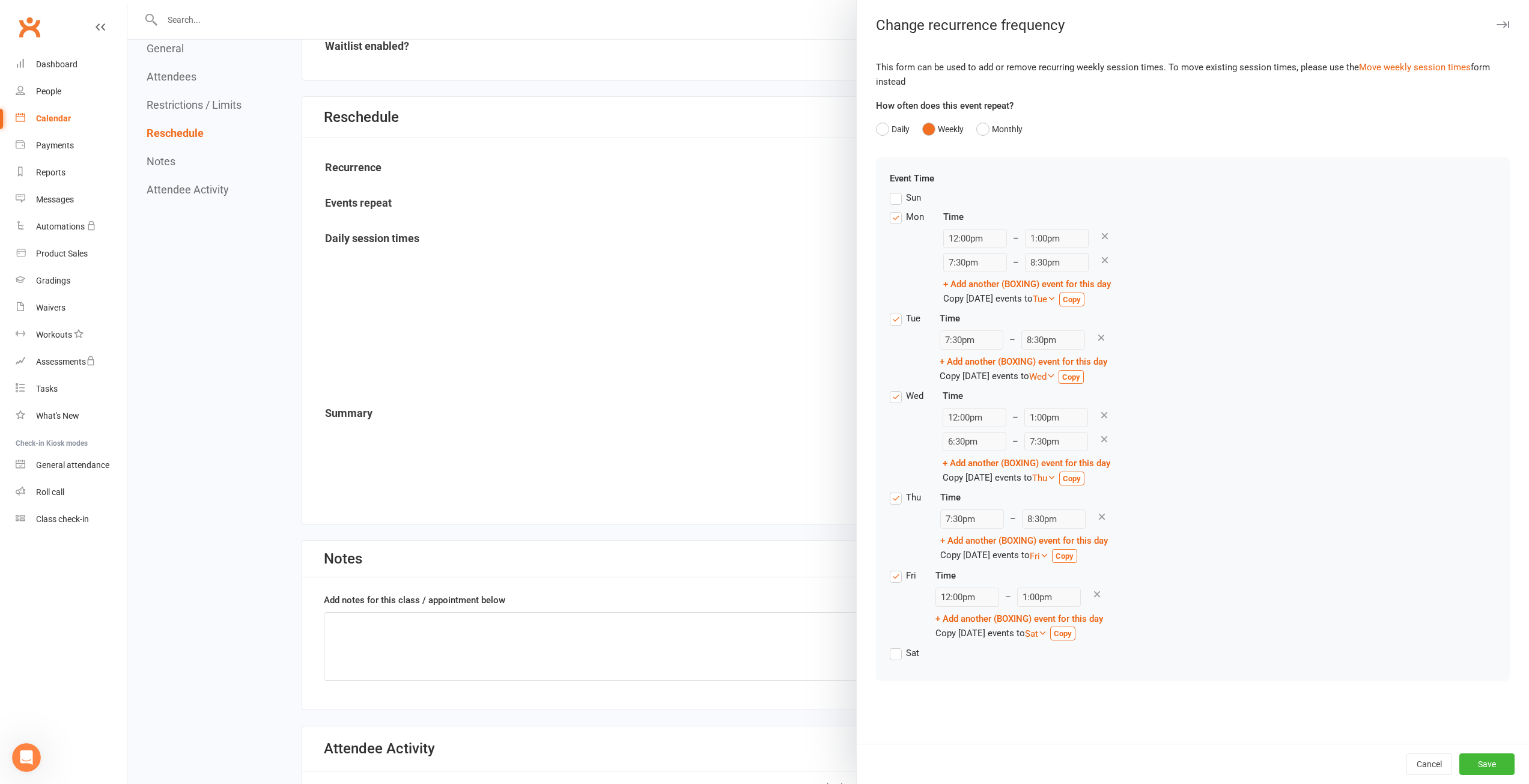
click at [1099, 437] on icon at bounding box center [1105, 439] width 11 height 11
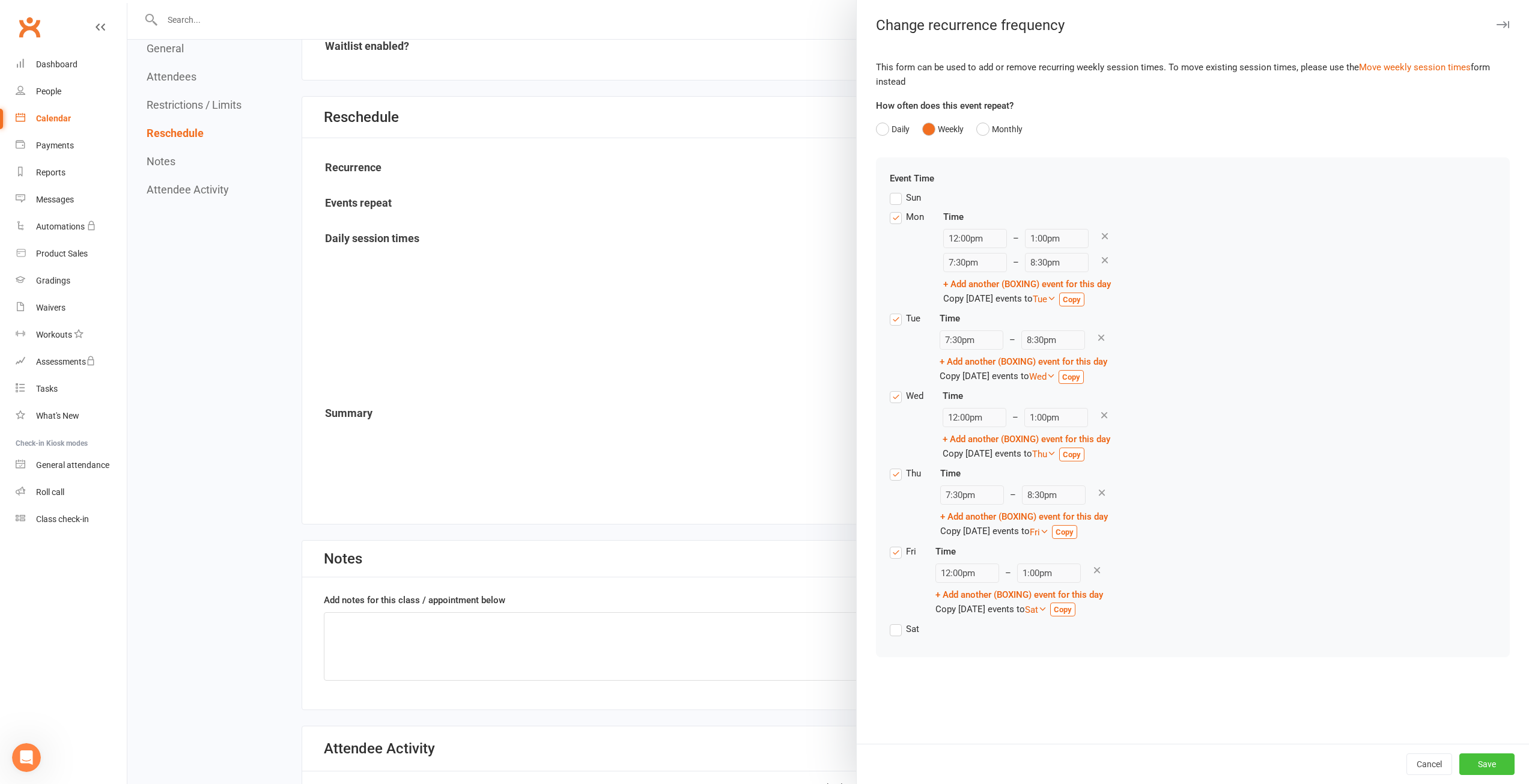
click at [1463, 761] on button "Save" at bounding box center [1487, 764] width 56 height 21
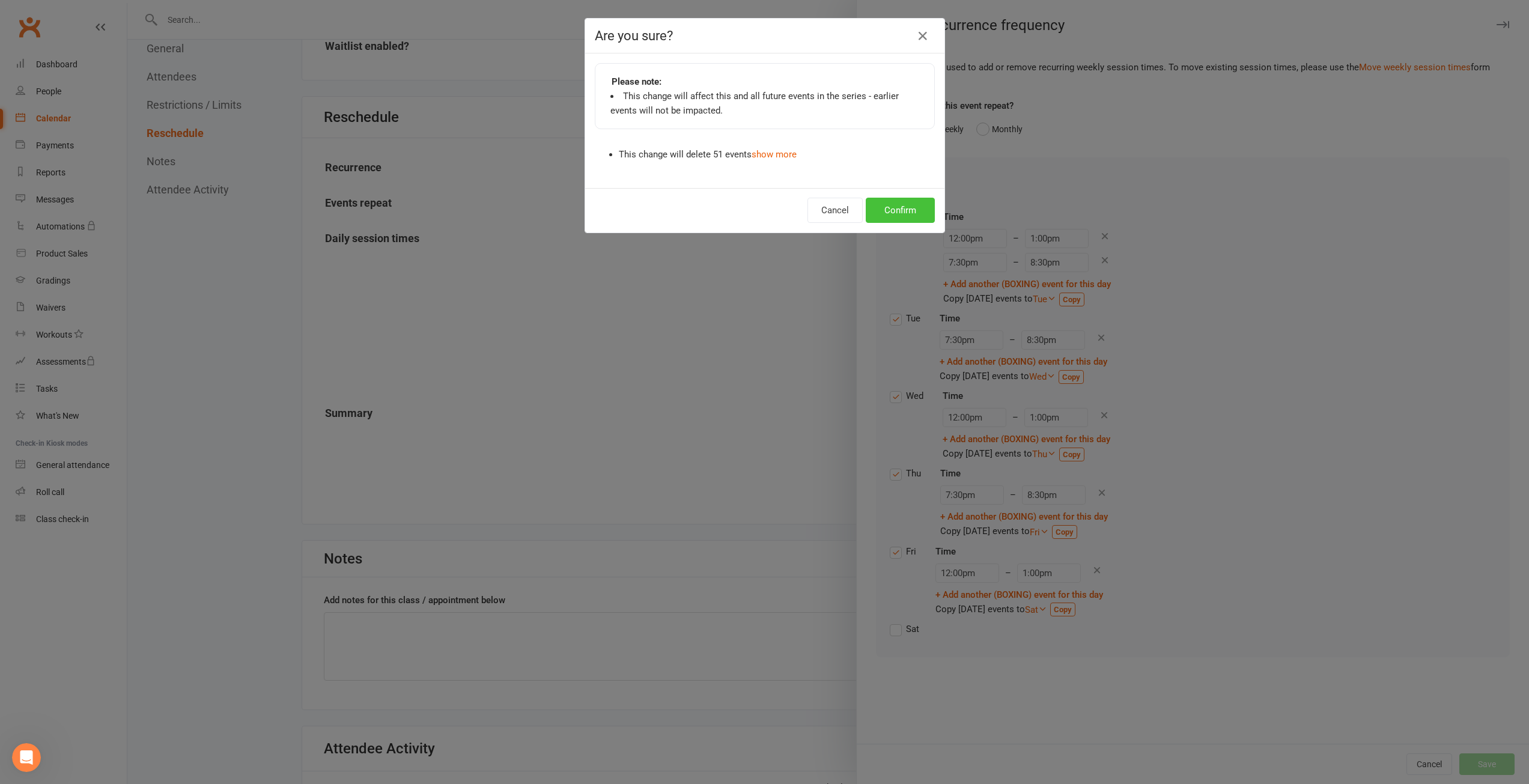
click at [912, 207] on button "Confirm" at bounding box center [901, 210] width 69 height 25
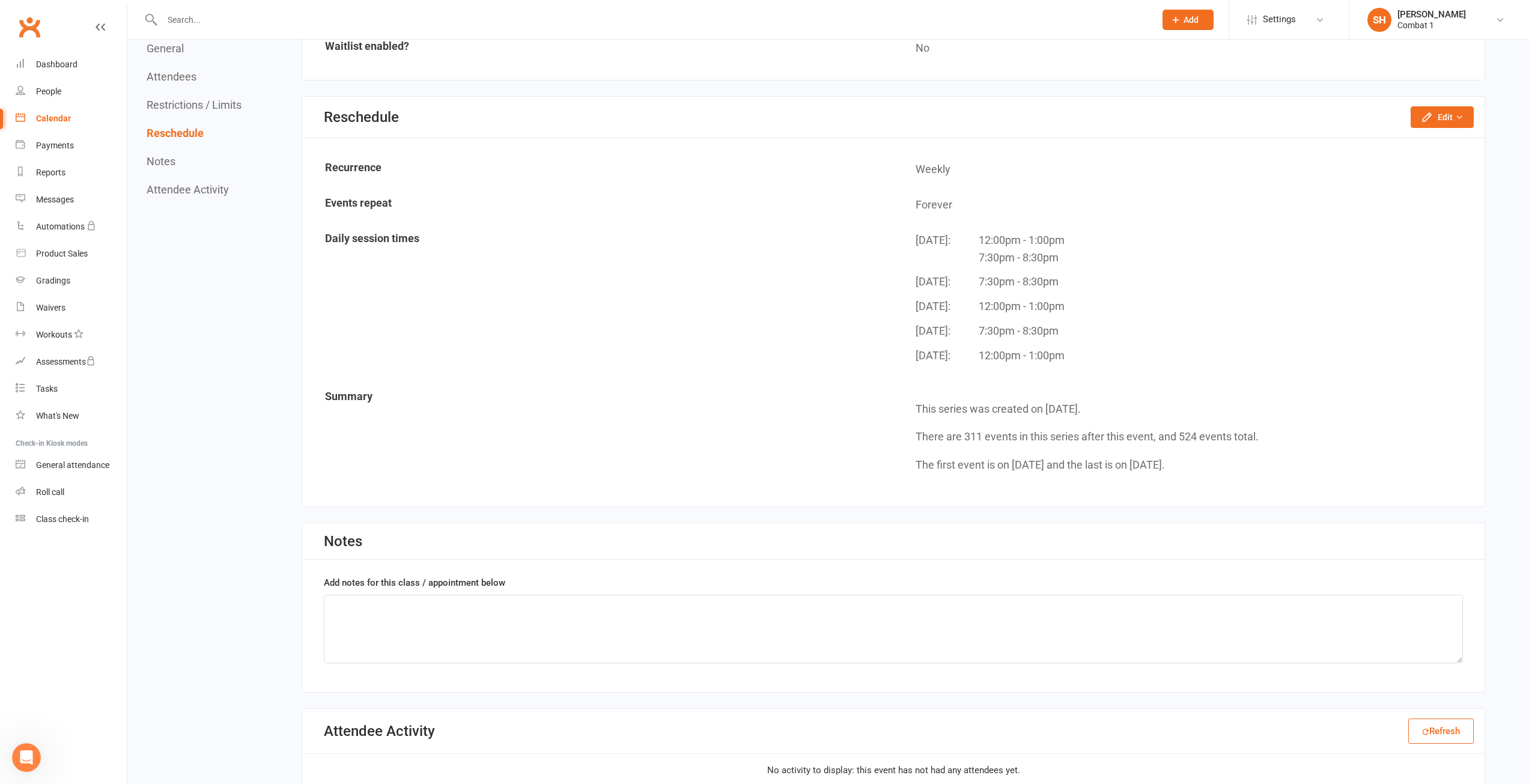
click at [779, 426] on td "Summary" at bounding box center [598, 436] width 590 height 110
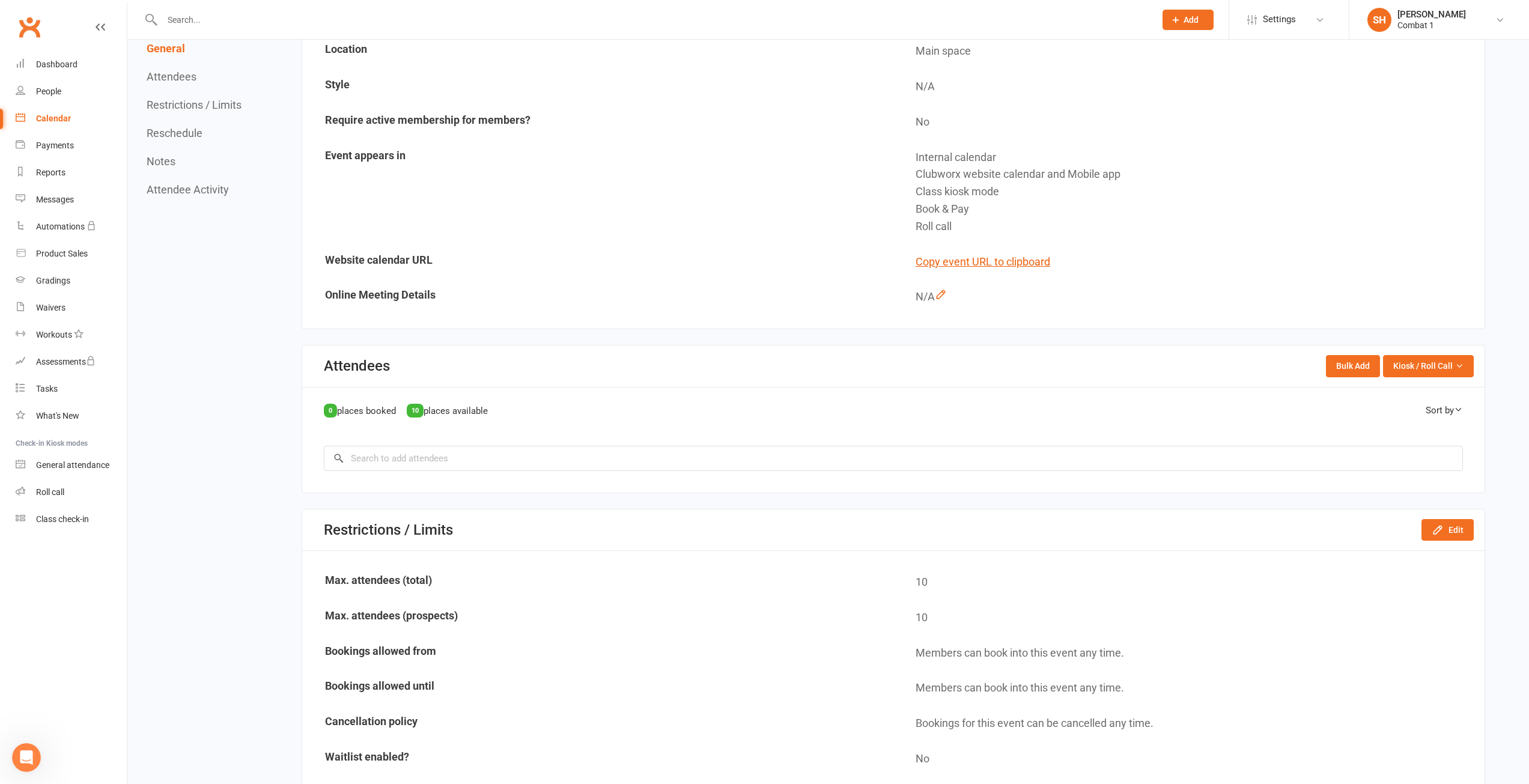
scroll to position [0, 0]
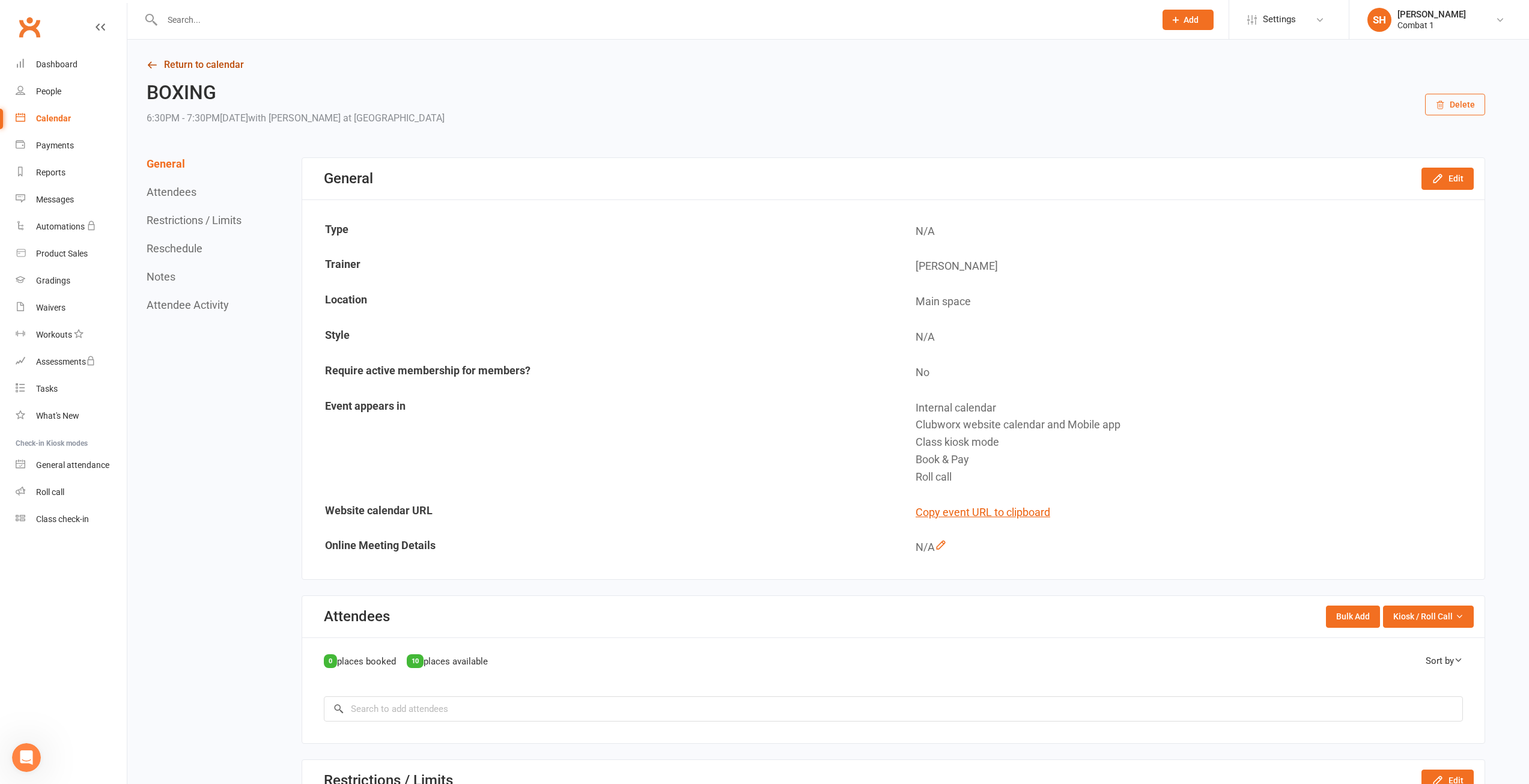
click at [201, 71] on link "Return to calendar" at bounding box center [816, 65] width 1339 height 17
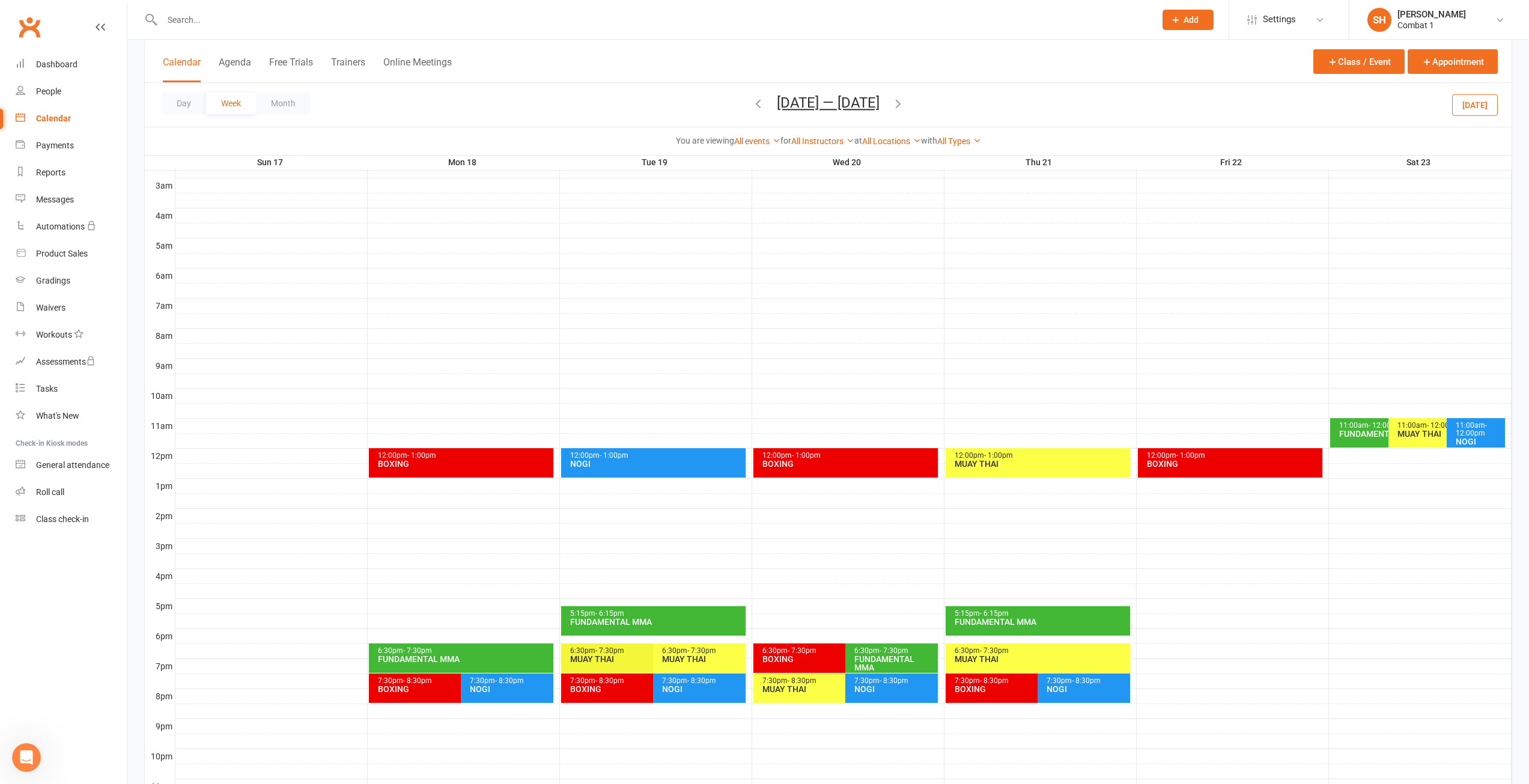
scroll to position [215, 0]
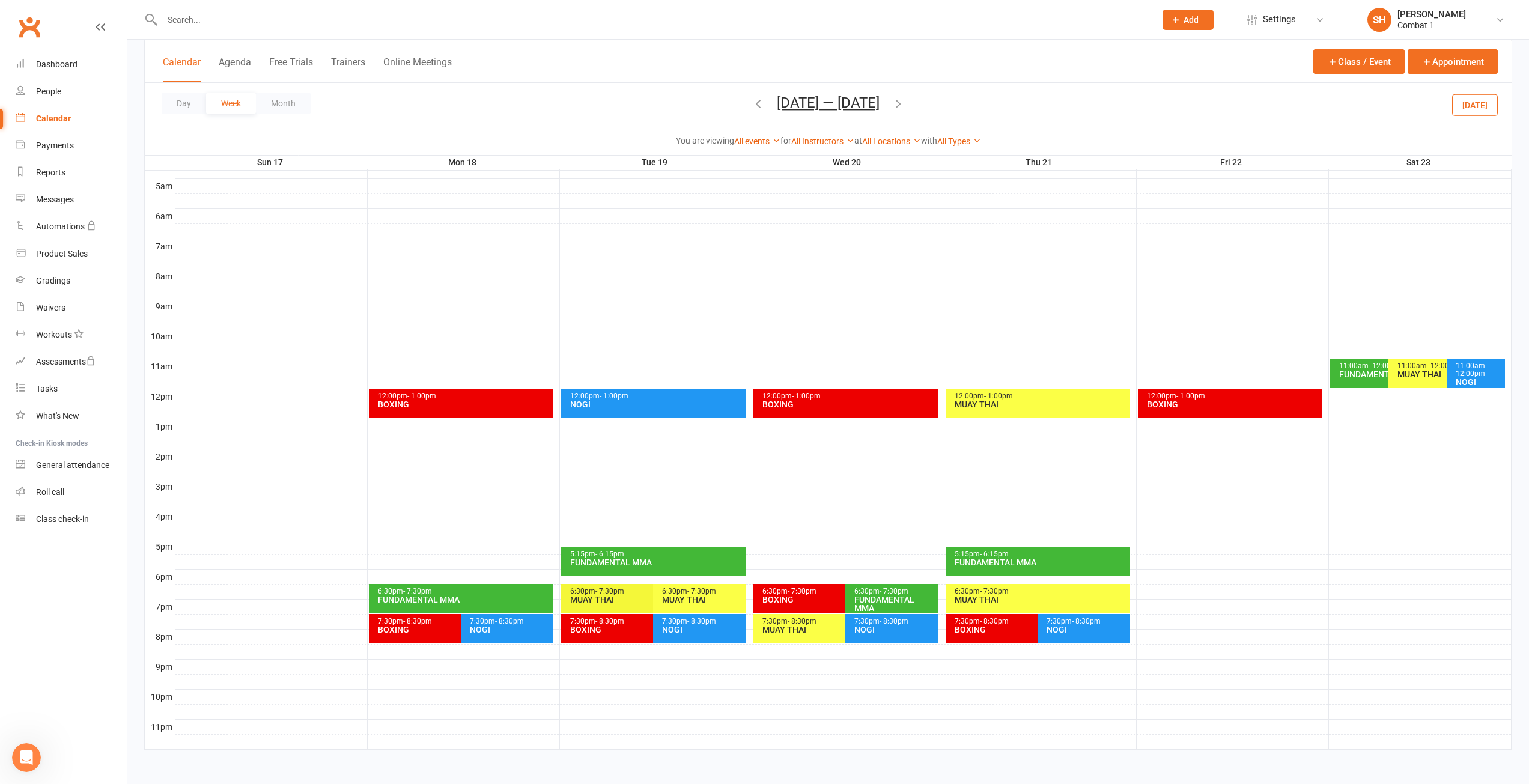
click at [904, 103] on icon "button" at bounding box center [899, 103] width 13 height 13
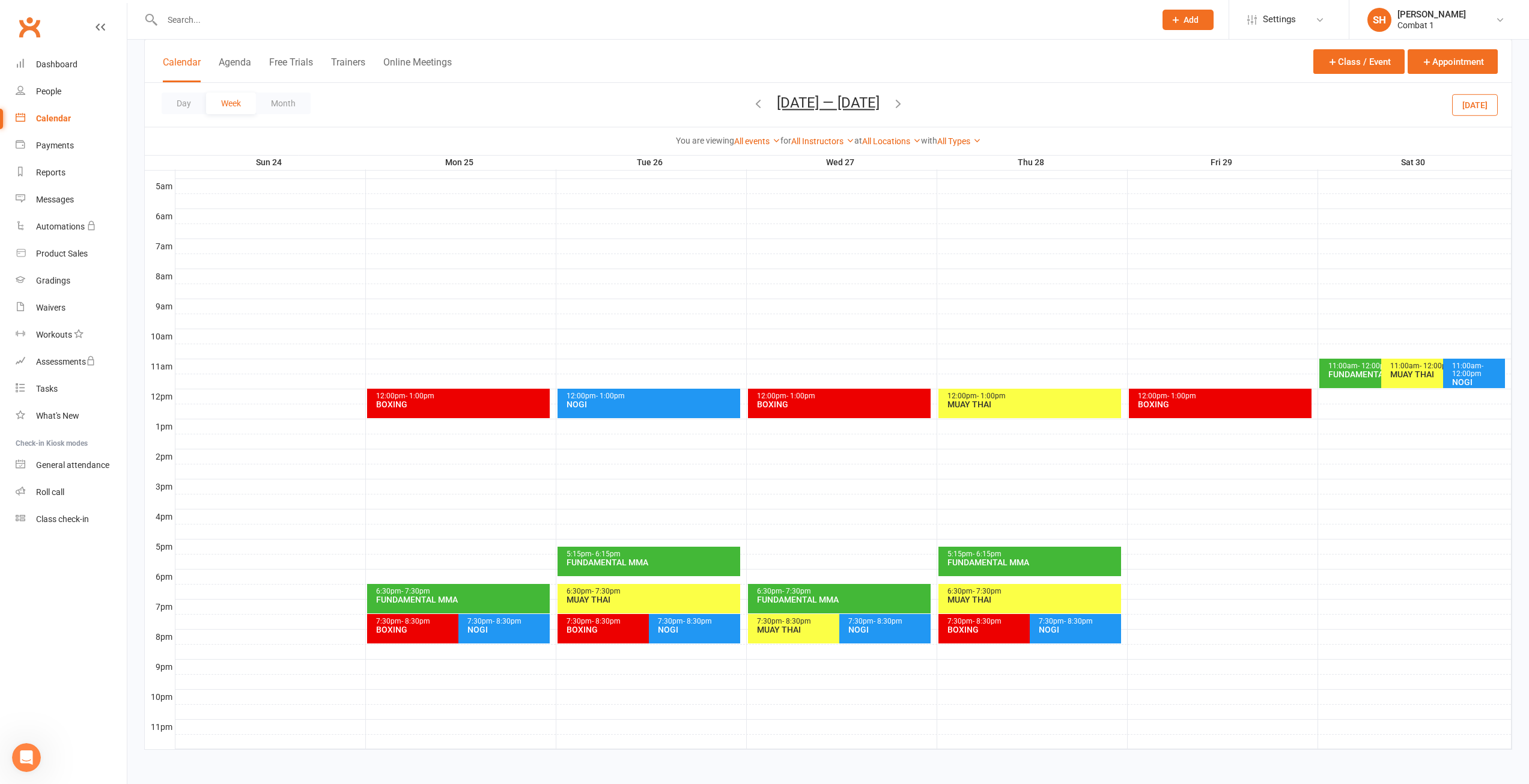
click at [838, 295] on div at bounding box center [844, 291] width 1337 height 15
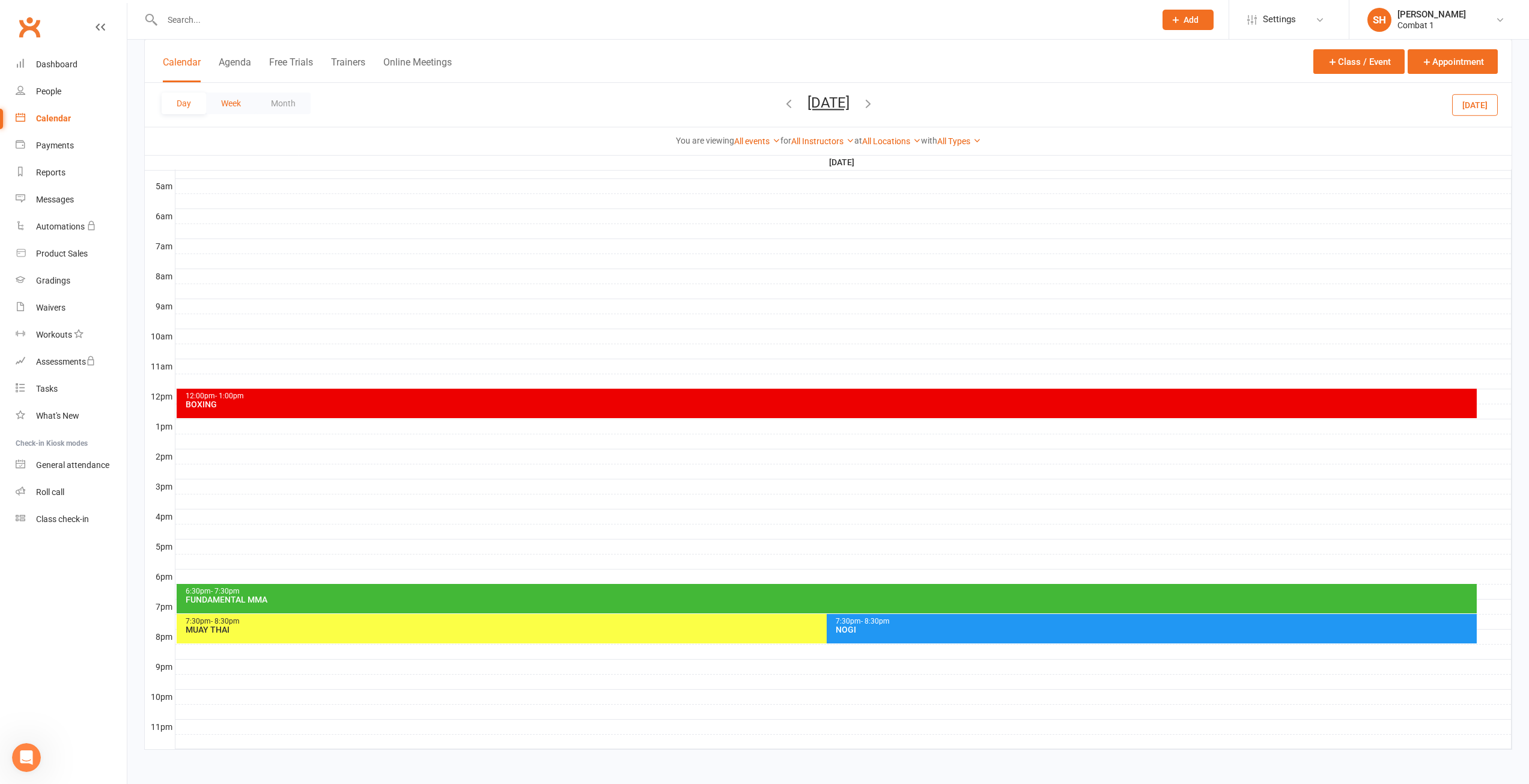
click at [243, 100] on button "Week" at bounding box center [231, 103] width 50 height 21
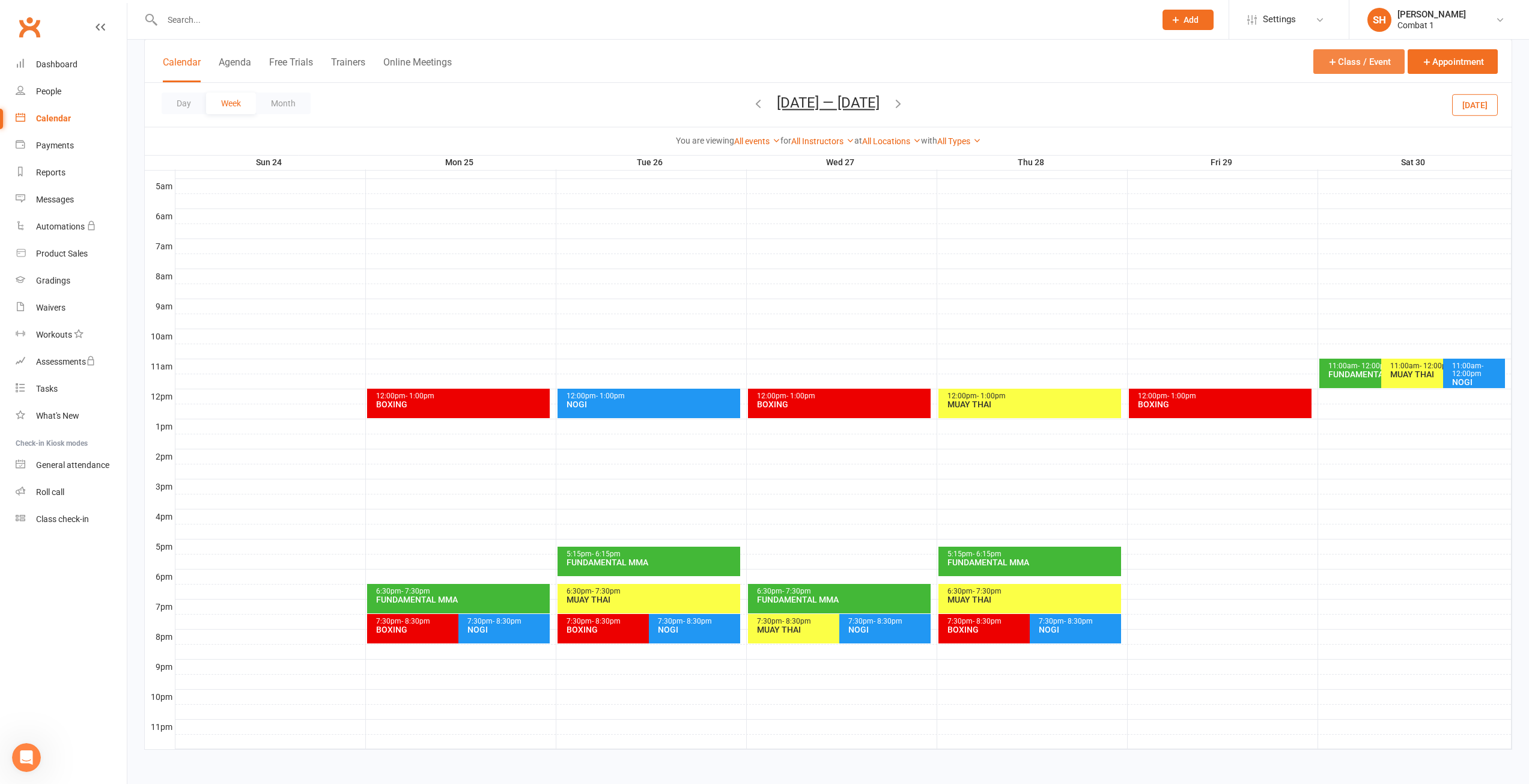
drag, startPoint x: 1367, startPoint y: 59, endPoint x: 1349, endPoint y: 59, distance: 18.0
click at [1364, 59] on button "Class / Event" at bounding box center [1359, 61] width 91 height 25
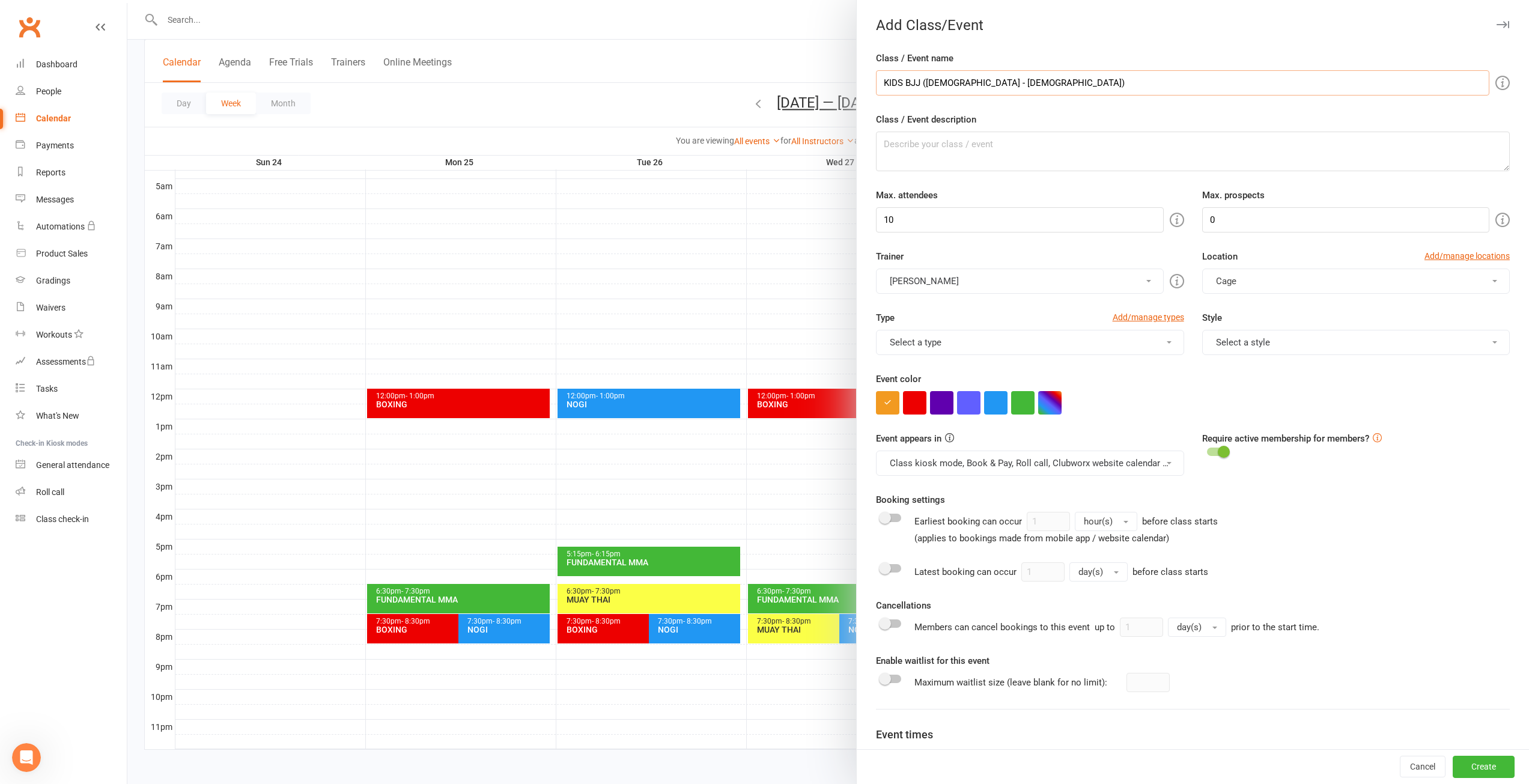
type input "KIDS BJJ ([DEMOGRAPHIC_DATA] - [DEMOGRAPHIC_DATA])"
click at [884, 212] on input "10" at bounding box center [1019, 219] width 287 height 25
type input "30"
click at [1249, 219] on input "0" at bounding box center [1345, 219] width 287 height 25
type input "10"
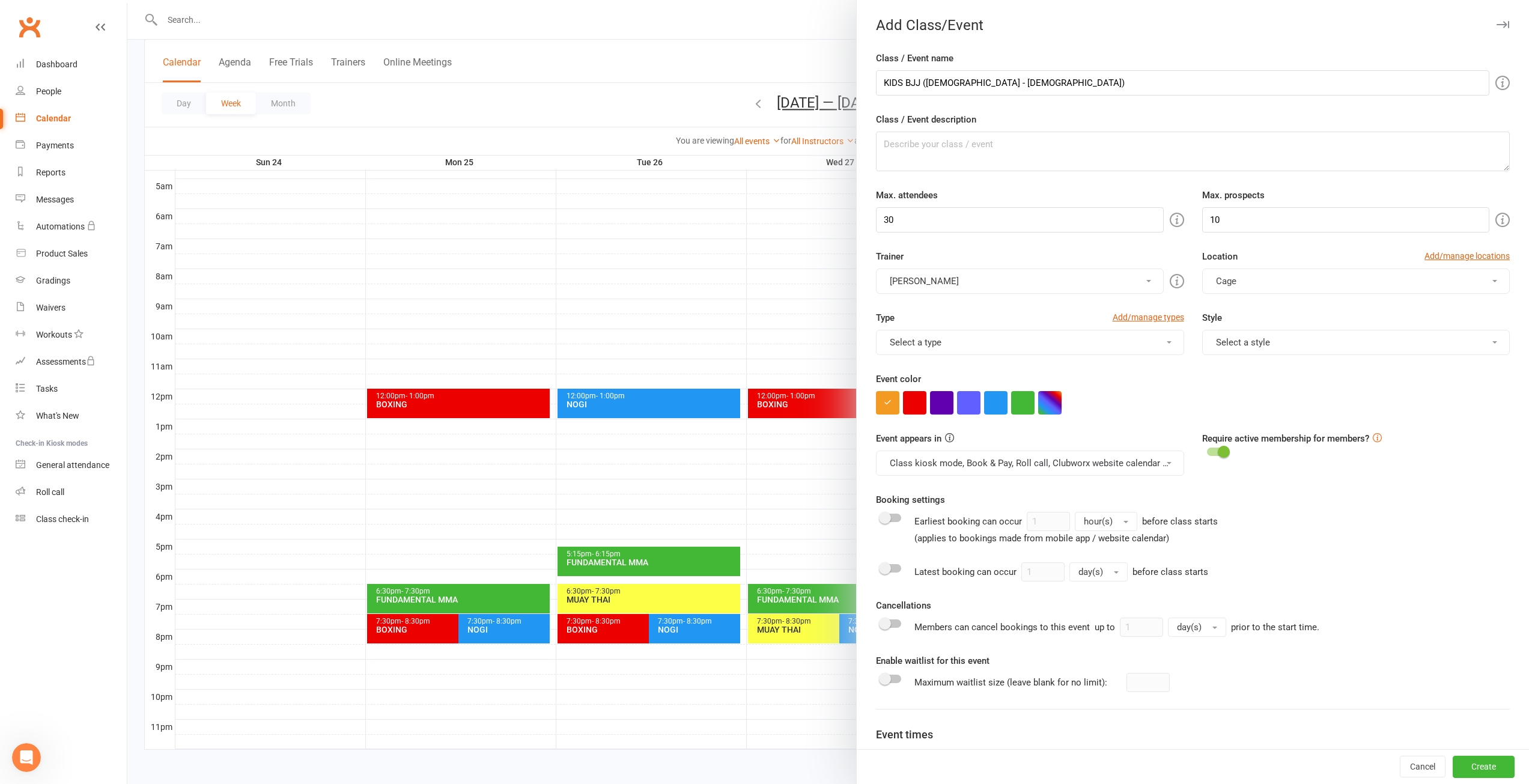
click at [1260, 288] on button "Cage" at bounding box center [1355, 280] width 307 height 25
click at [1241, 335] on span "Main space" at bounding box center [1236, 334] width 46 height 11
click at [1044, 407] on button "button" at bounding box center [1050, 402] width 23 height 23
click at [1025, 406] on button "×" at bounding box center [1026, 398] width 12 height 16
click at [1056, 402] on button "button" at bounding box center [1050, 402] width 23 height 23
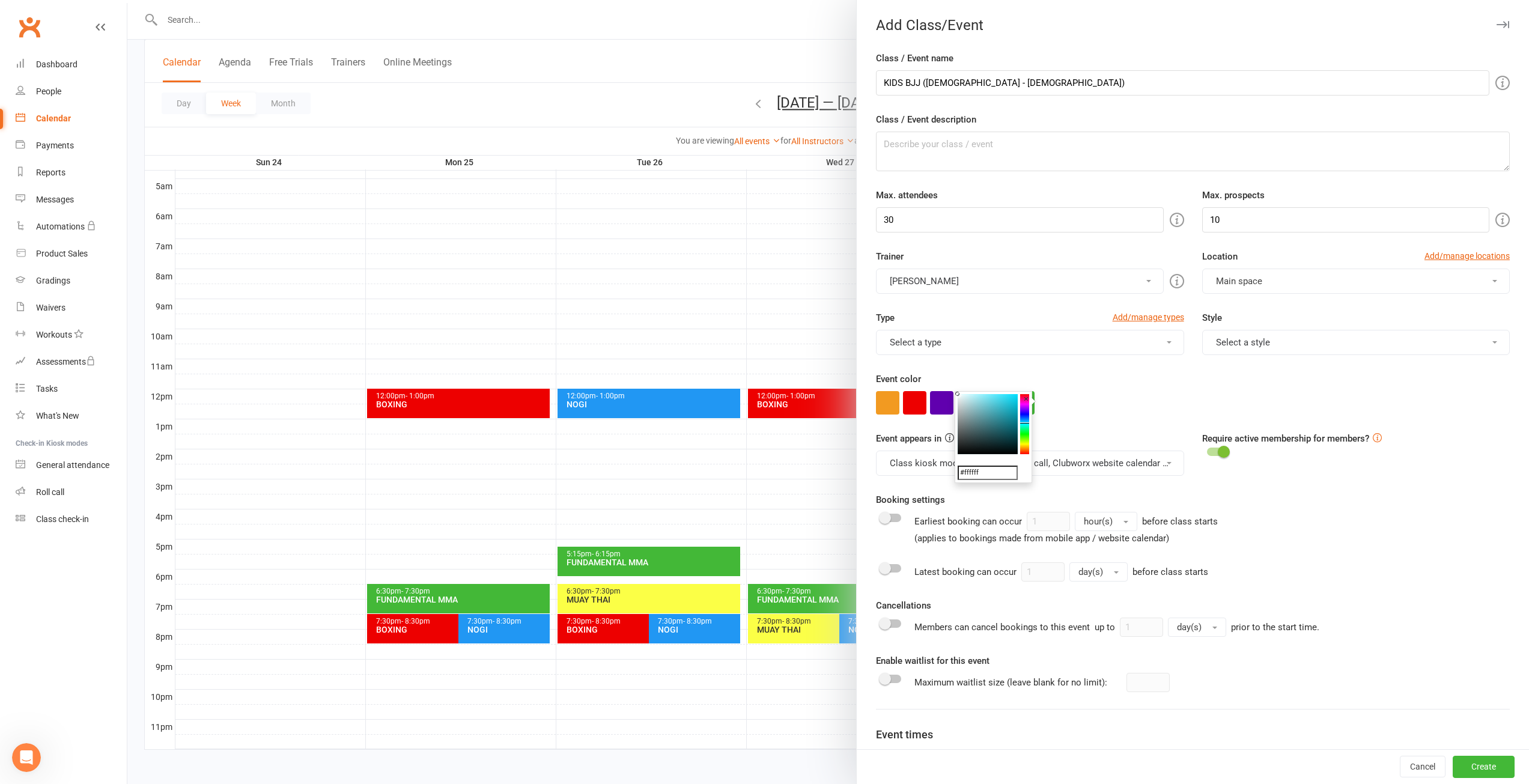
drag, startPoint x: 1027, startPoint y: 415, endPoint x: 1025, endPoint y: 423, distance: 8.2
click at [1025, 423] on colorpicker-hue at bounding box center [1025, 424] width 9 height 60
type input "#00e0ff"
drag, startPoint x: 993, startPoint y: 401, endPoint x: 1042, endPoint y: 382, distance: 52.6
click at [1042, 382] on body "Prospect Member Non-attending contact Class / event Appointment Grading event T…" at bounding box center [764, 276] width 1529 height 979
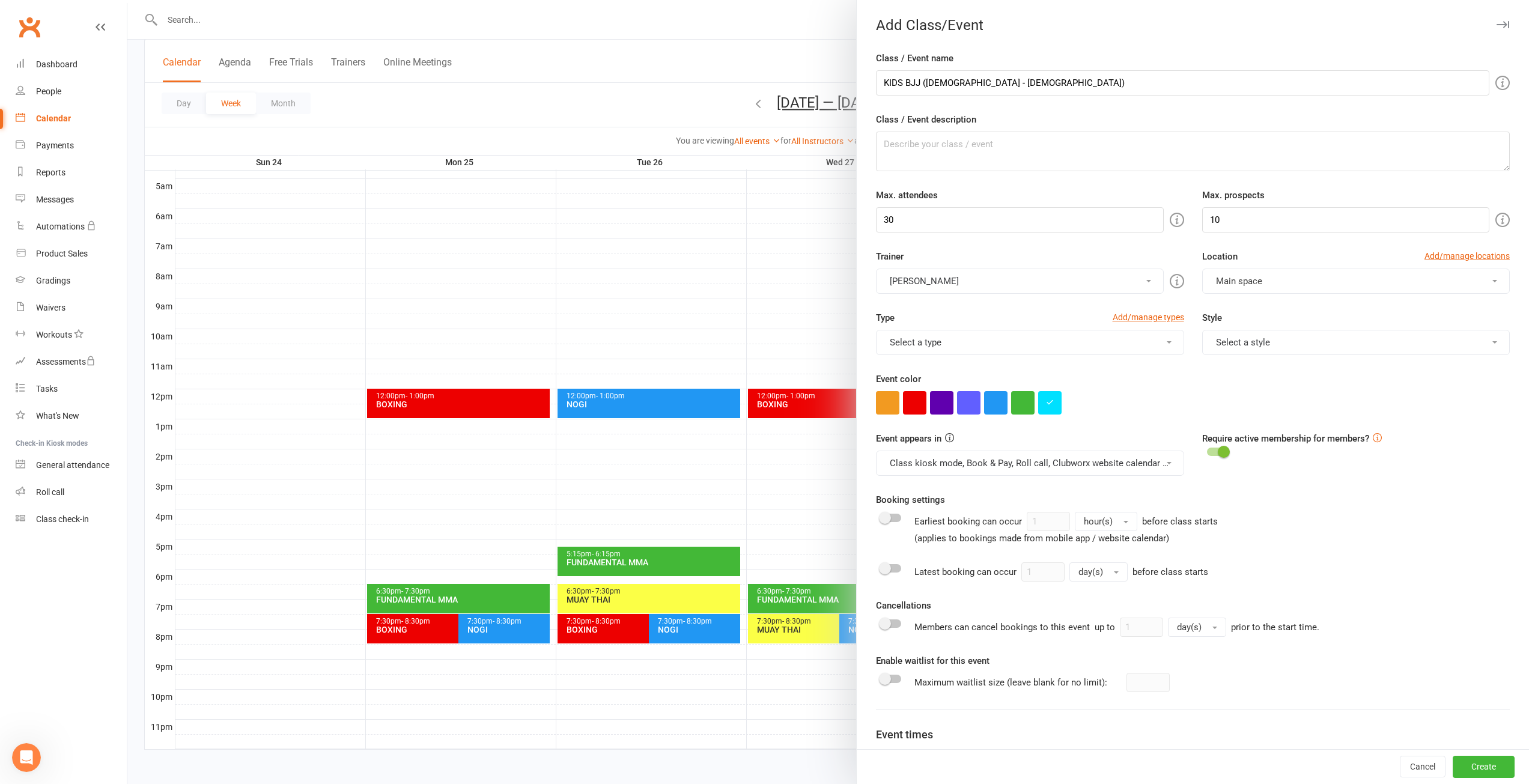
click at [1186, 395] on div at bounding box center [1193, 402] width 634 height 23
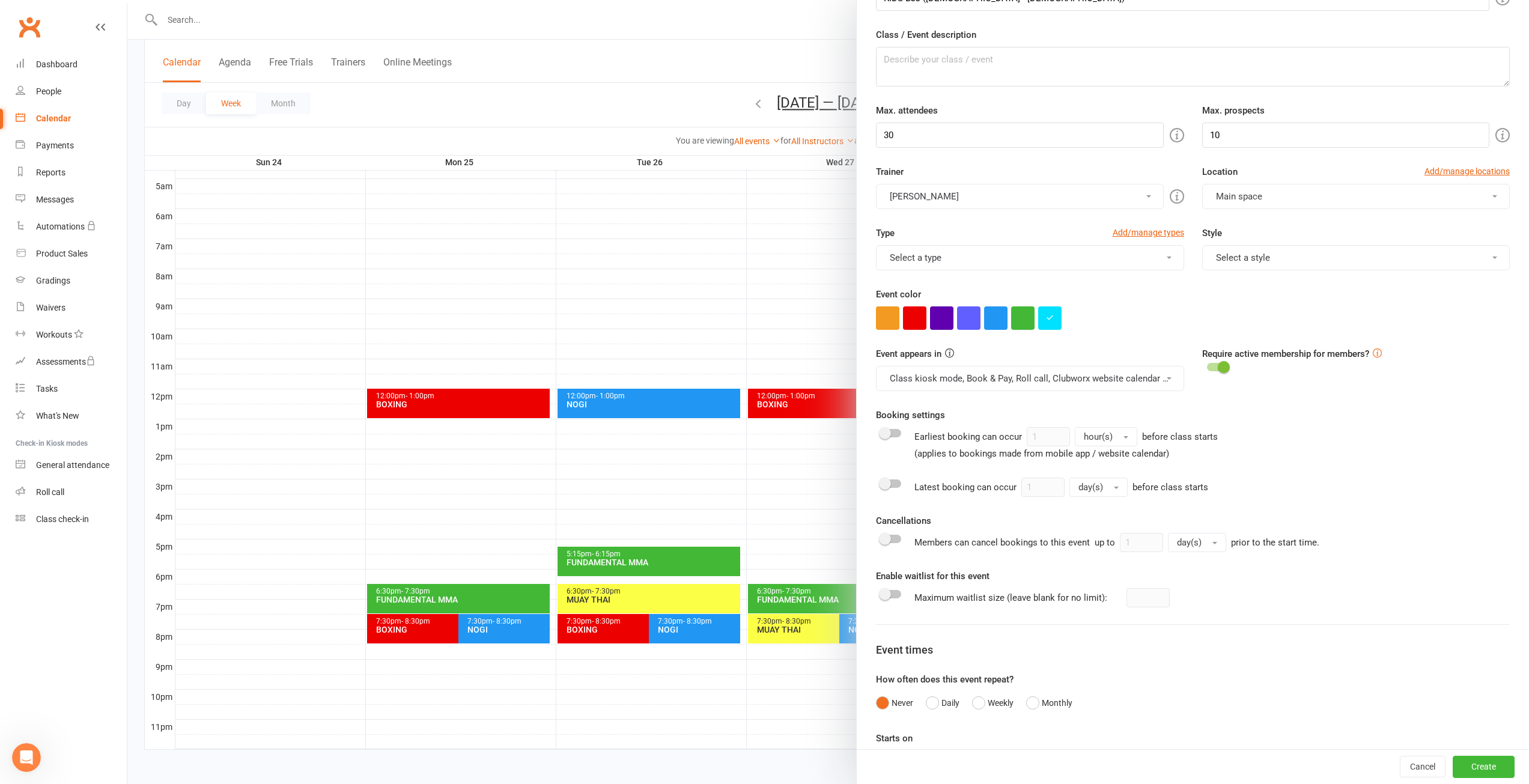
scroll to position [130, 0]
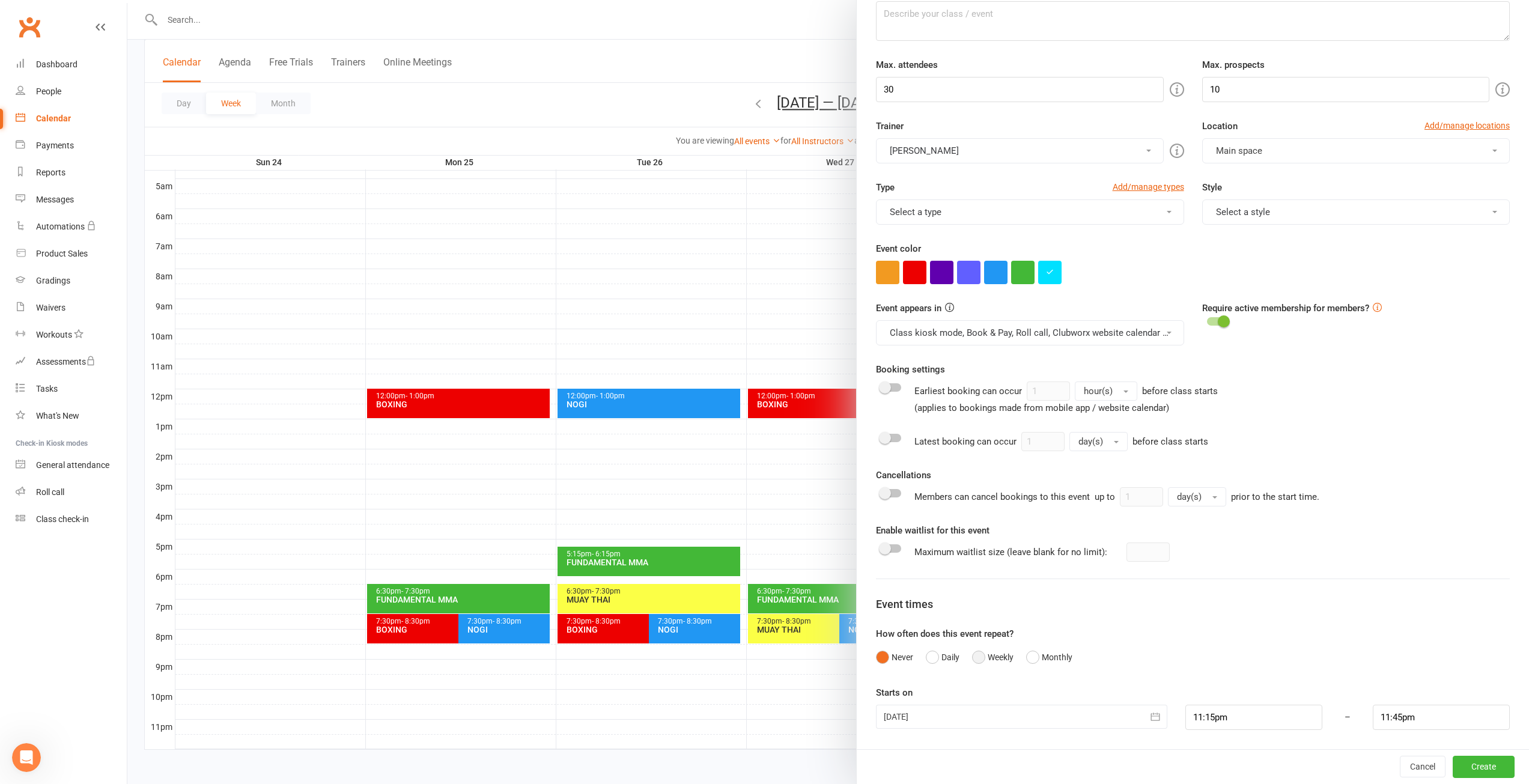
click at [972, 656] on button "Weekly" at bounding box center [992, 657] width 42 height 23
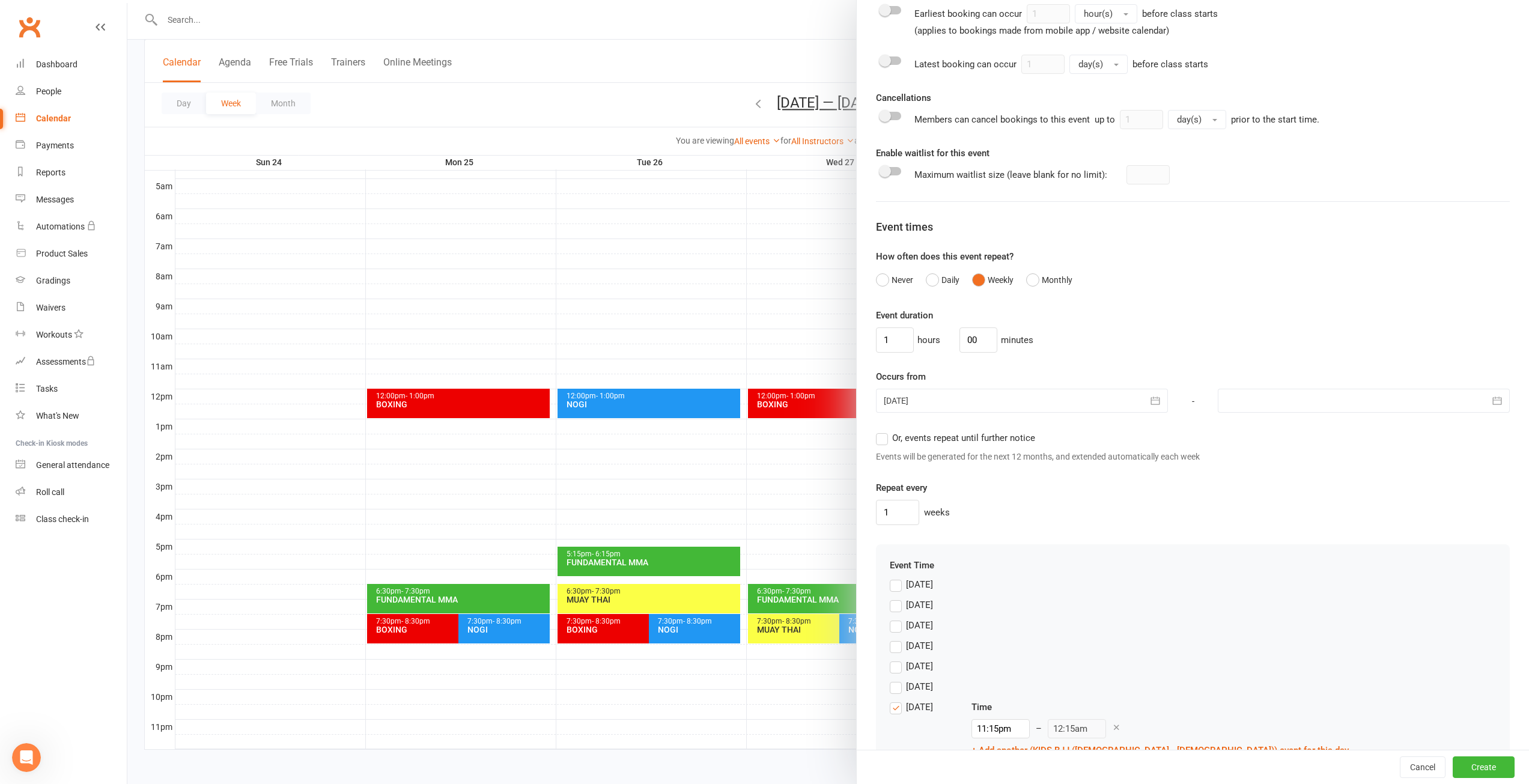
scroll to position [551, 0]
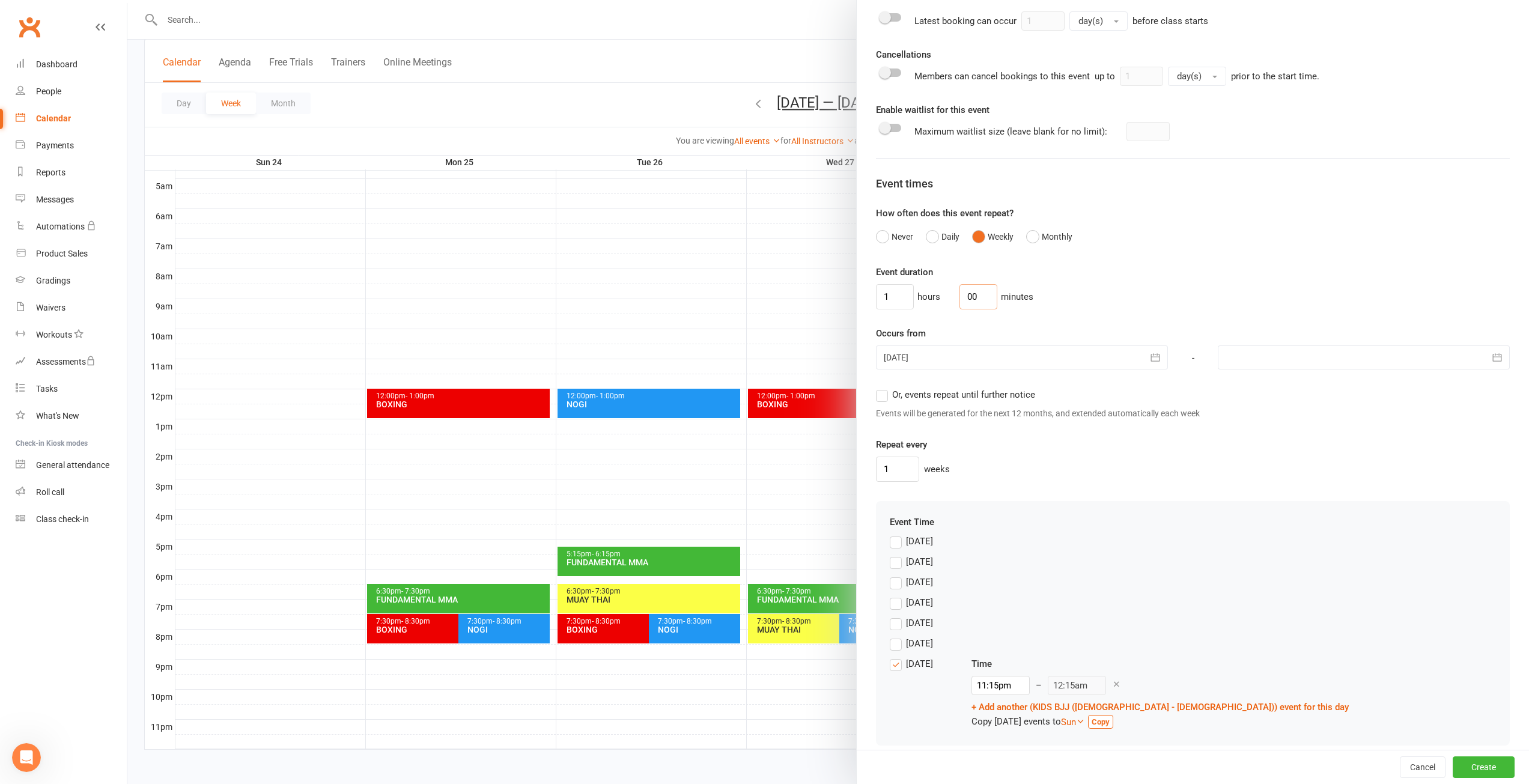
click at [982, 297] on input "00" at bounding box center [978, 296] width 38 height 25
type input "0"
type input "45"
click at [904, 304] on input "1" at bounding box center [895, 296] width 38 height 25
click at [1262, 282] on div "Event duration hours 45 minutes" at bounding box center [1193, 287] width 634 height 45
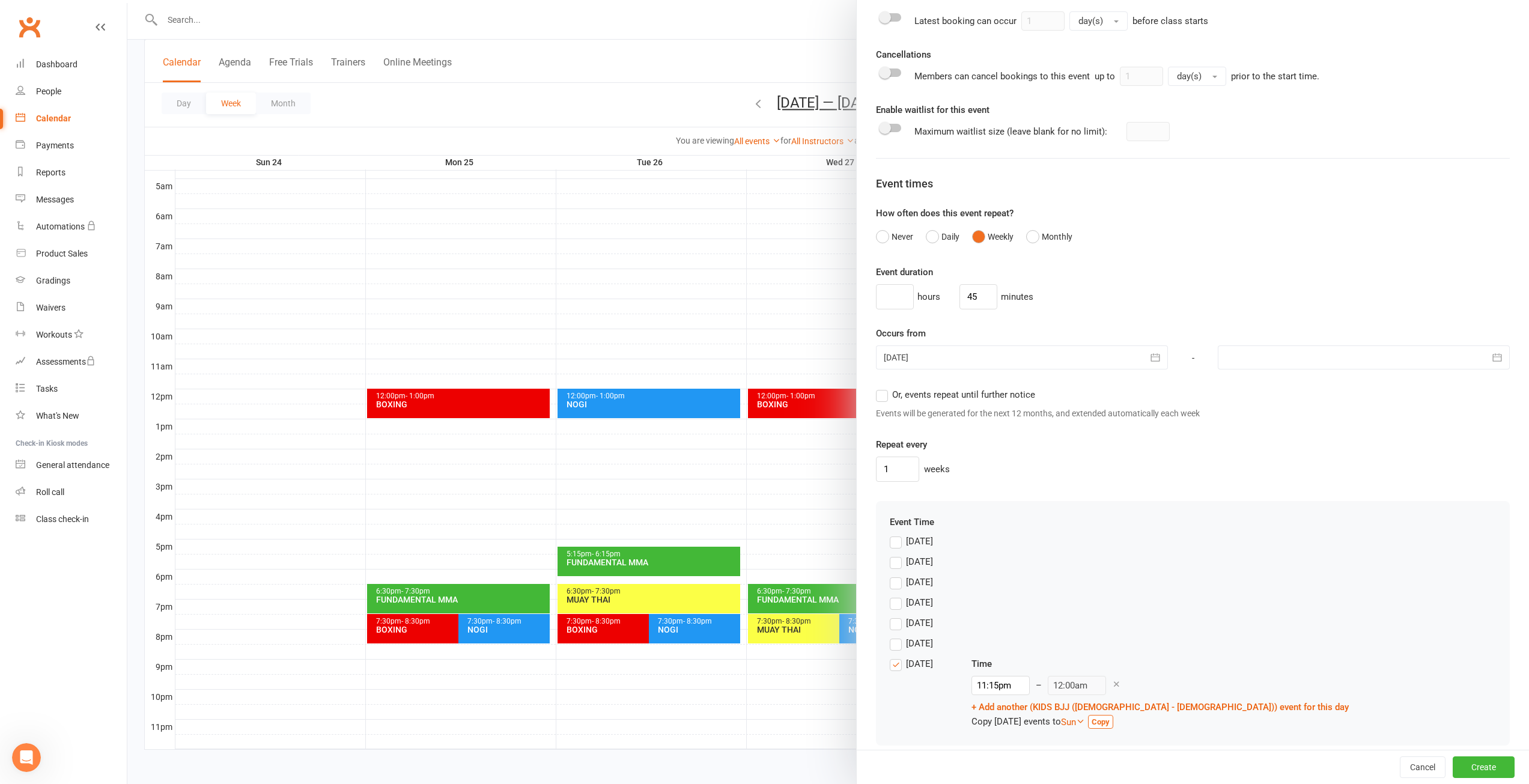
click at [1149, 353] on icon "button" at bounding box center [1155, 357] width 12 height 12
click at [952, 522] on button "25" at bounding box center [951, 523] width 25 height 21
type input "[DATE]"
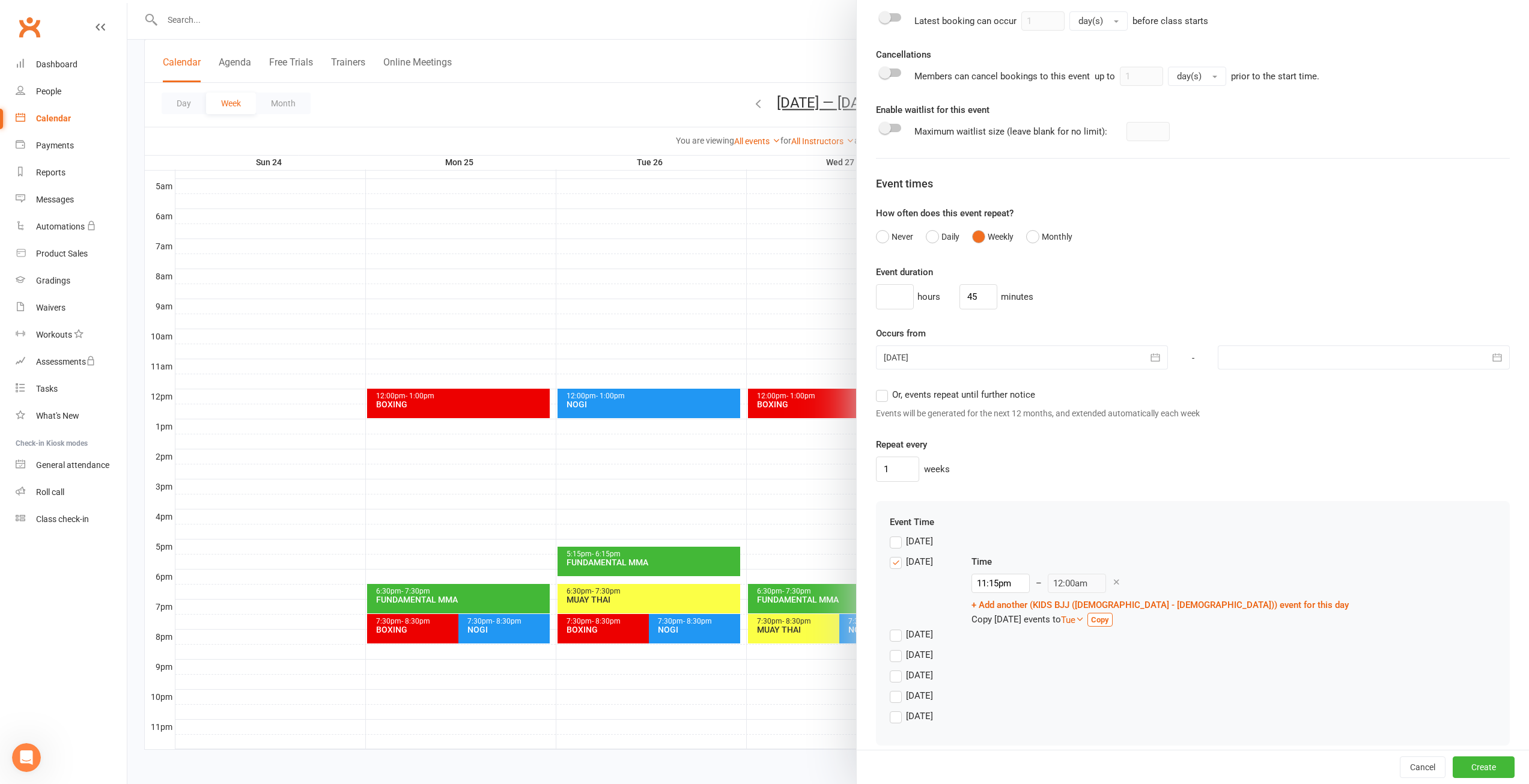
click at [1226, 498] on form "Class / Event name KIDS BJJ ([DEMOGRAPHIC_DATA] - [DEMOGRAPHIC_DATA]) Class / E…" at bounding box center [1193, 122] width 634 height 1245
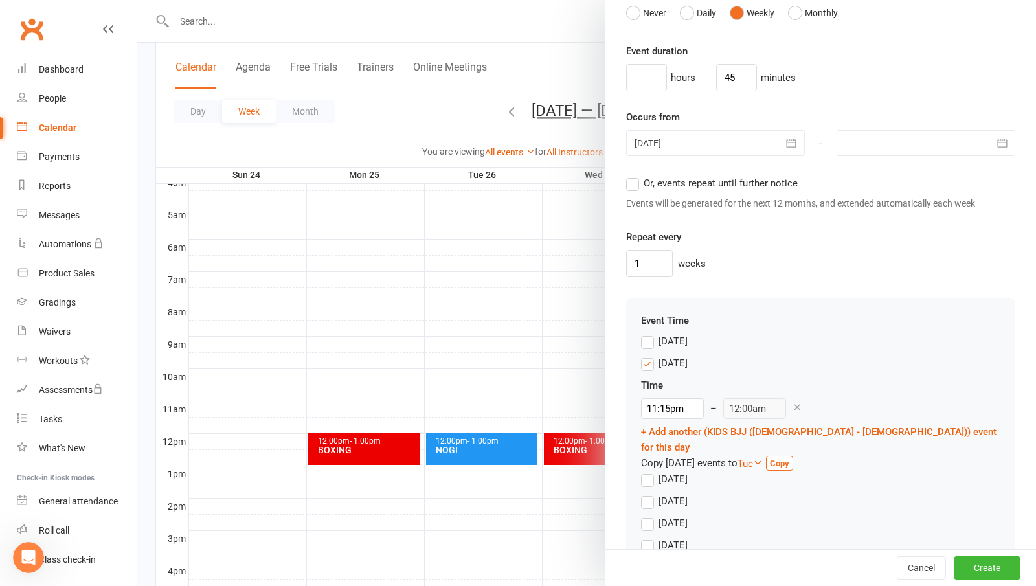
scroll to position [866, 0]
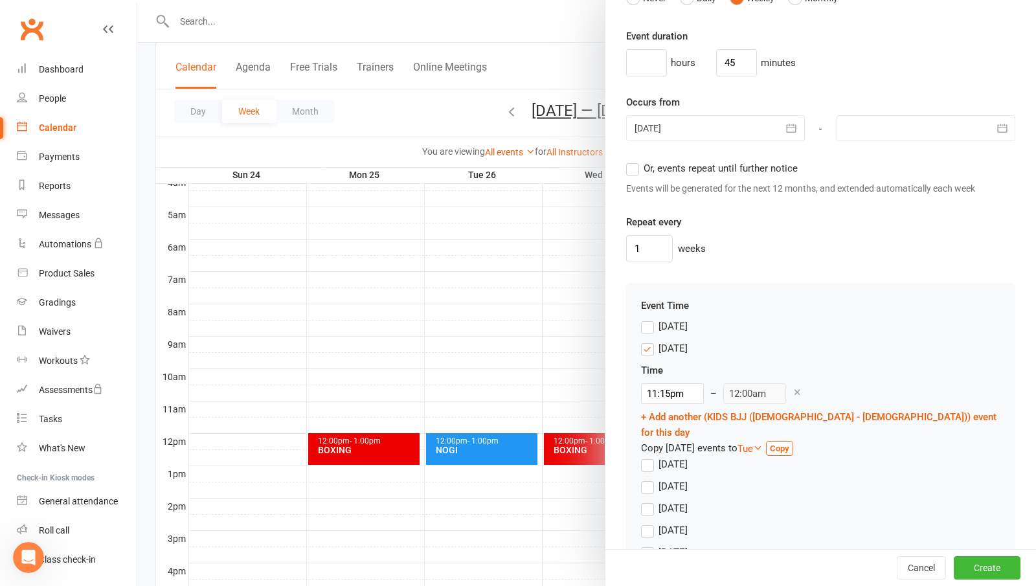
click at [645, 354] on label "[DATE]" at bounding box center [664, 349] width 47 height 16
click at [645, 341] on input "[DATE]" at bounding box center [645, 341] width 8 height 0
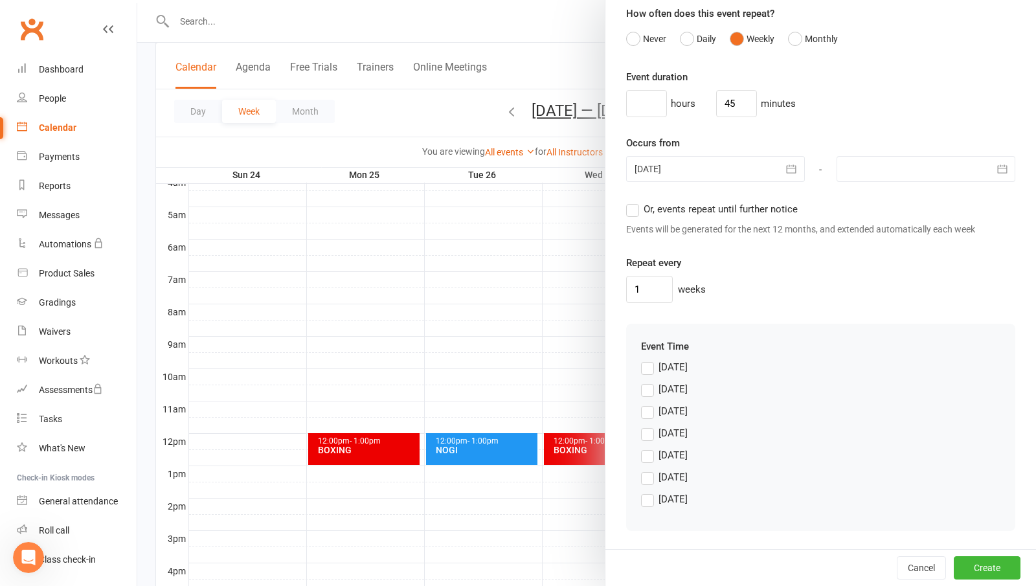
click at [647, 408] on label "[DATE]" at bounding box center [664, 411] width 47 height 16
click at [647, 403] on input "[DATE]" at bounding box center [645, 403] width 8 height 0
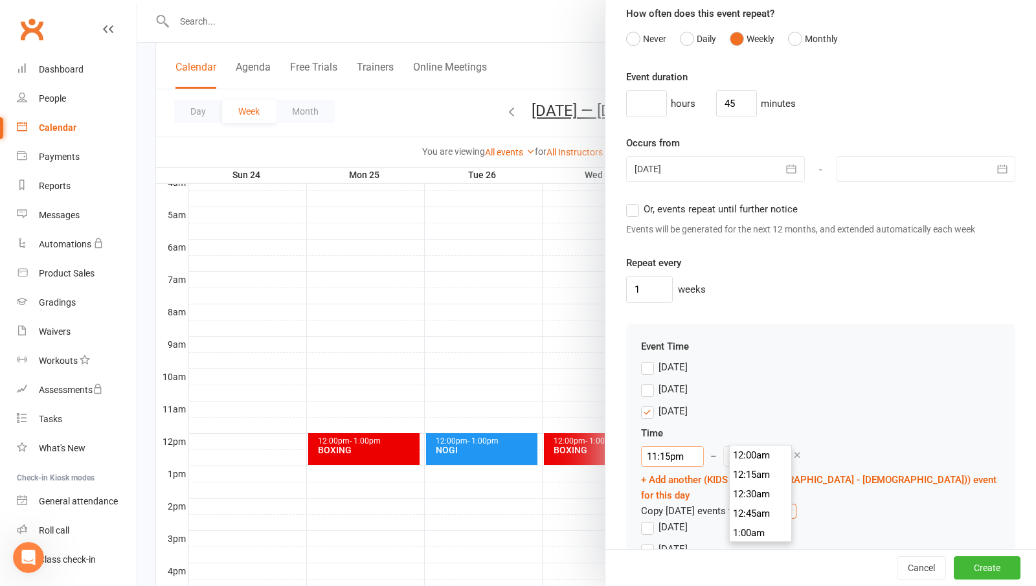
click at [704, 446] on input "11:15pm" at bounding box center [672, 456] width 63 height 21
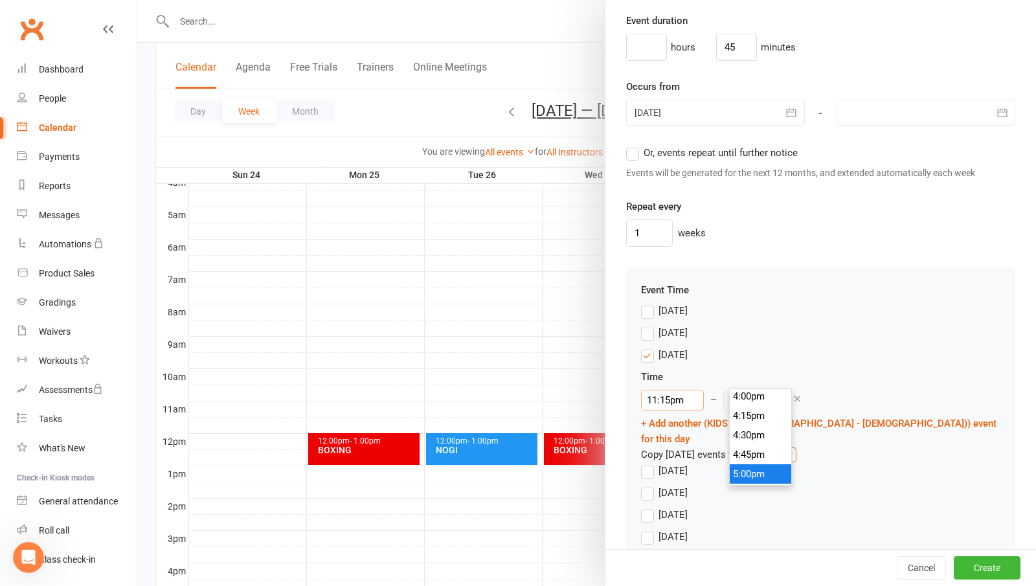
scroll to position [1251, 0]
type input "4:30pm"
type input "5:15pm"
click at [752, 437] on li "4:30pm" at bounding box center [761, 429] width 62 height 19
click at [652, 485] on label "[DATE]" at bounding box center [664, 493] width 47 height 16
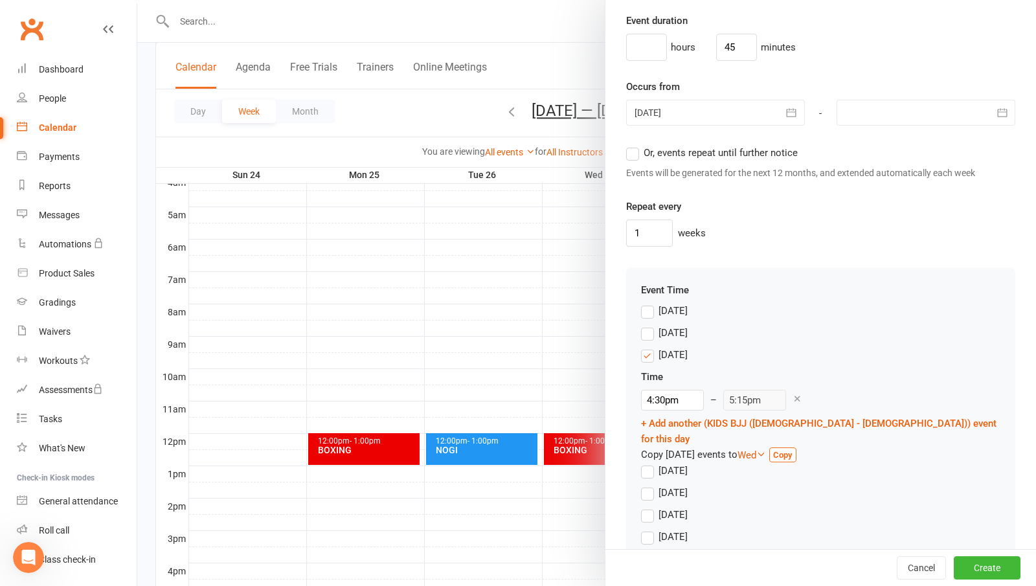
click at [649, 485] on input "[DATE]" at bounding box center [645, 485] width 8 height 0
click at [704, 528] on input "11:15pm" at bounding box center [672, 538] width 63 height 21
type input "4:30pm"
type input "5:15pm"
click at [750, 536] on li "4:30pm" at bounding box center [761, 529] width 62 height 19
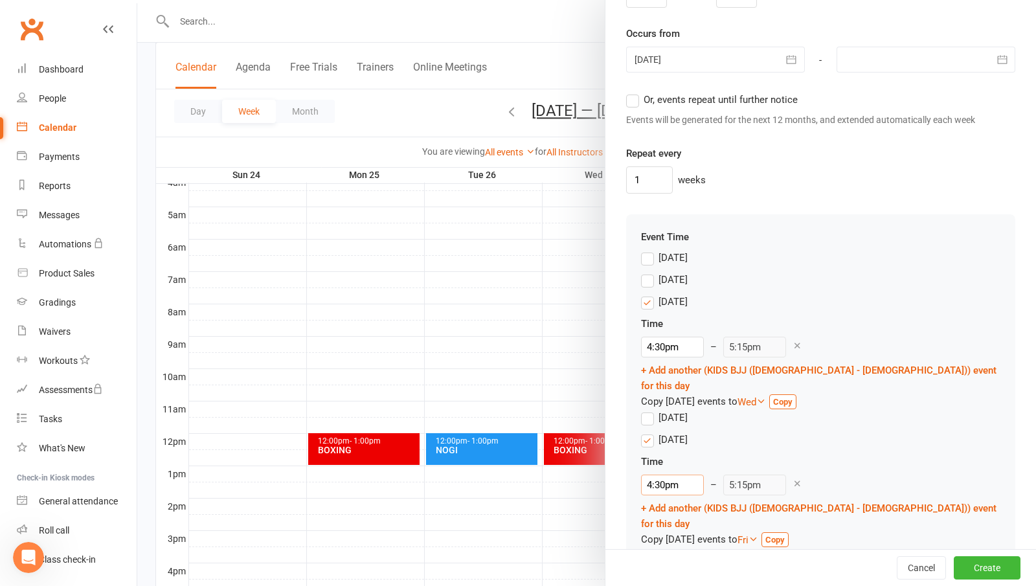
scroll to position [938, 0]
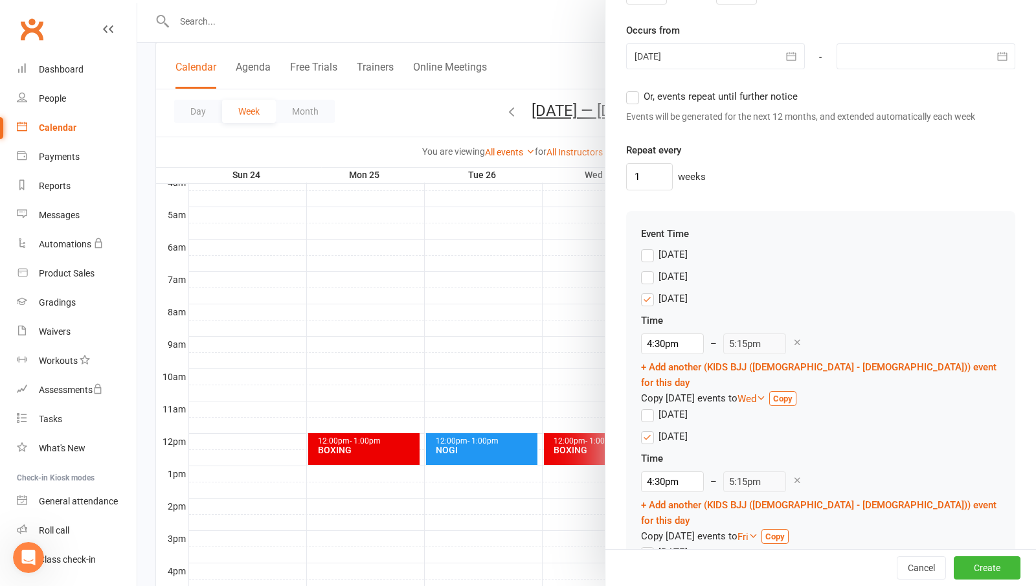
click at [673, 566] on label "[DATE]" at bounding box center [664, 574] width 47 height 16
click at [649, 566] on input "[DATE]" at bounding box center [645, 566] width 8 height 0
type input "10:00am"
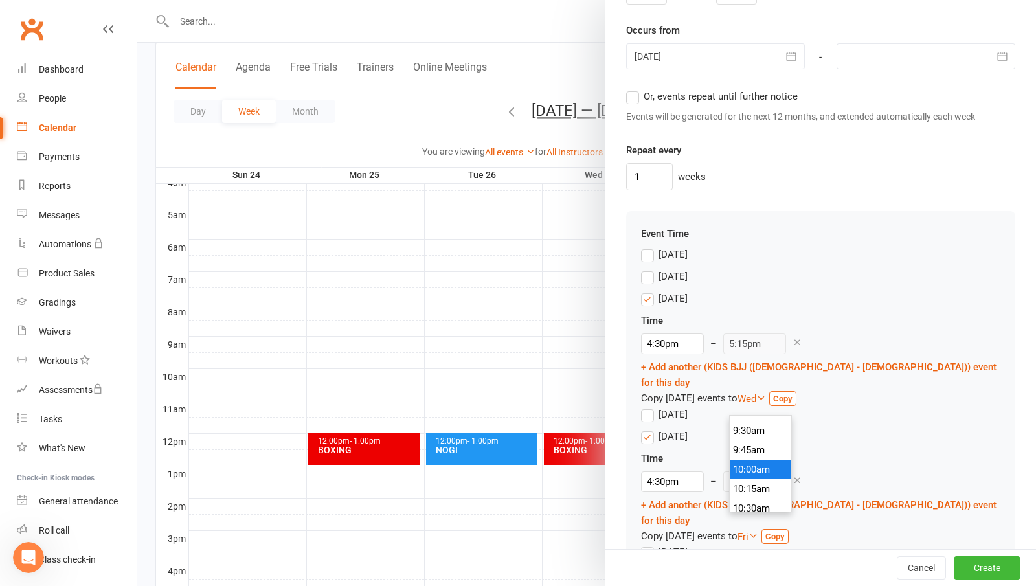
type input "10:45am"
click at [752, 475] on li "10:00am" at bounding box center [761, 469] width 62 height 19
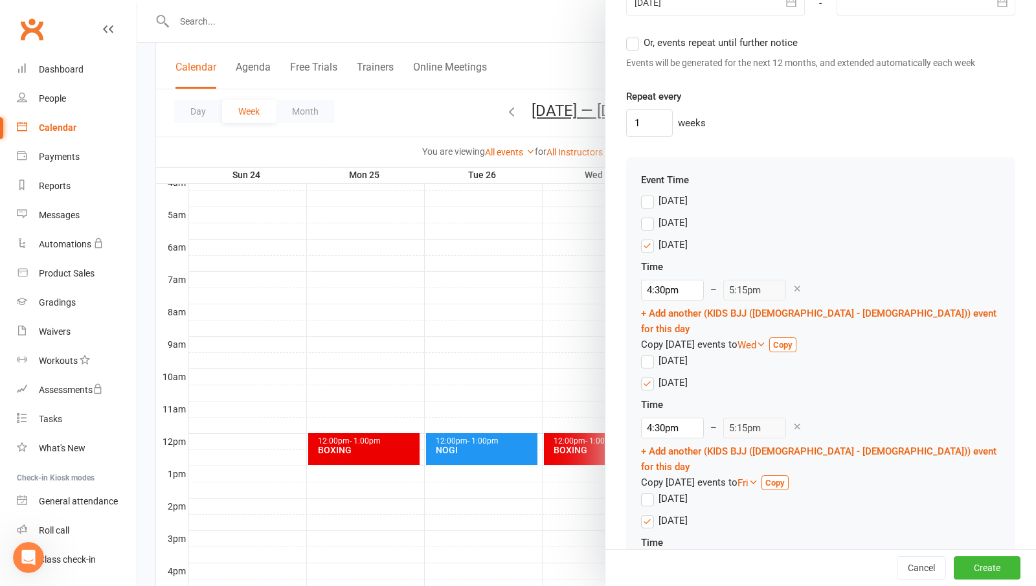
scroll to position [994, 0]
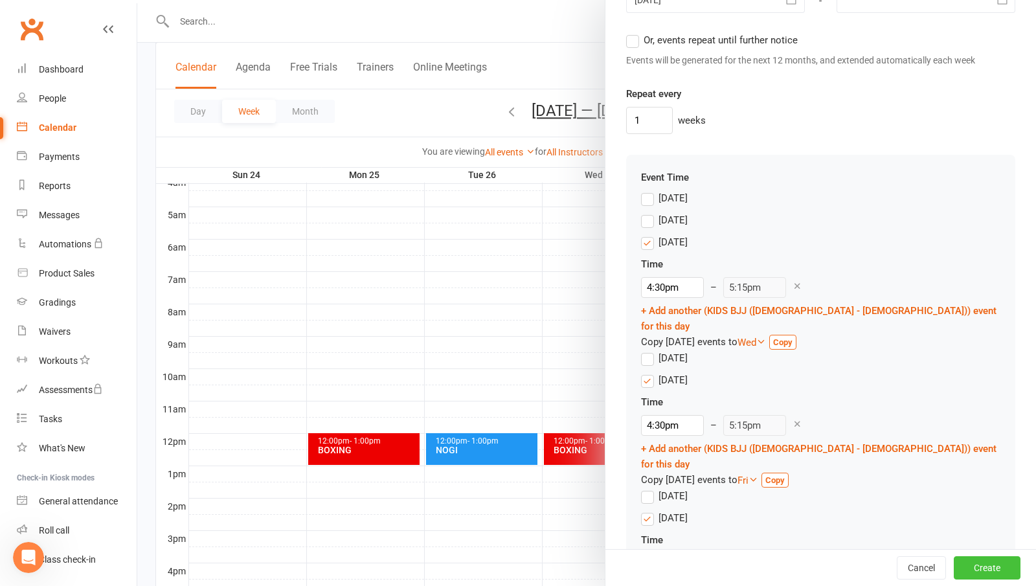
click at [963, 570] on button "Create" at bounding box center [987, 567] width 67 height 23
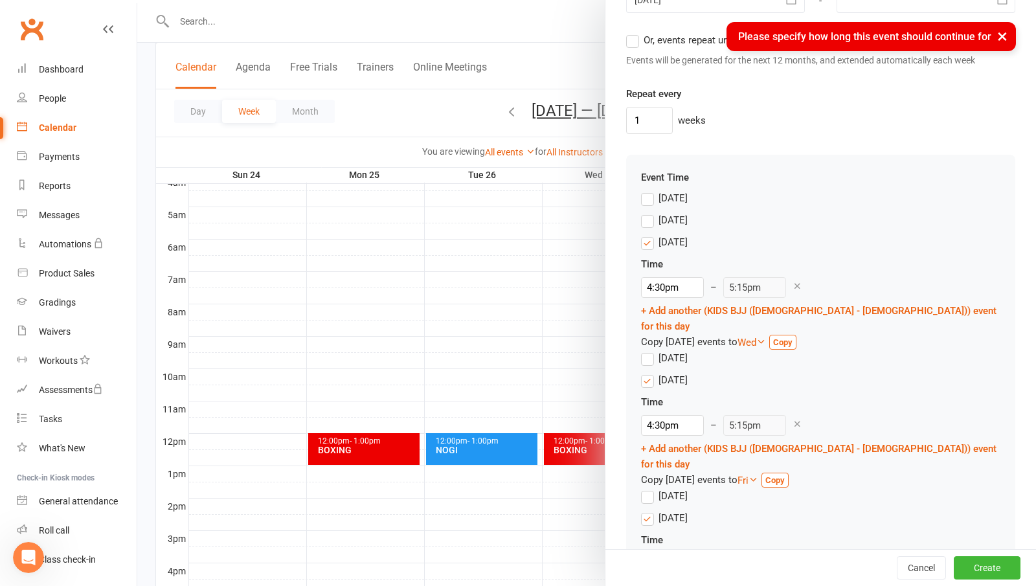
click at [781, 155] on div "Event Time [DATE] [DATE] [DATE] Time 4:30pm 12:00am 12:15am 12:30am 12:45am 1:0…" at bounding box center [820, 399] width 389 height 489
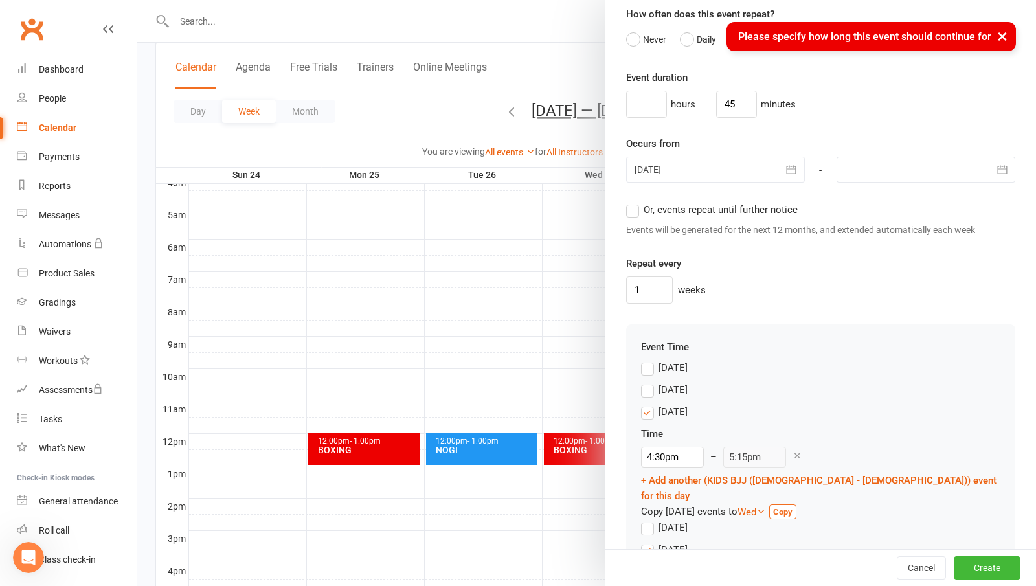
scroll to position [800, 0]
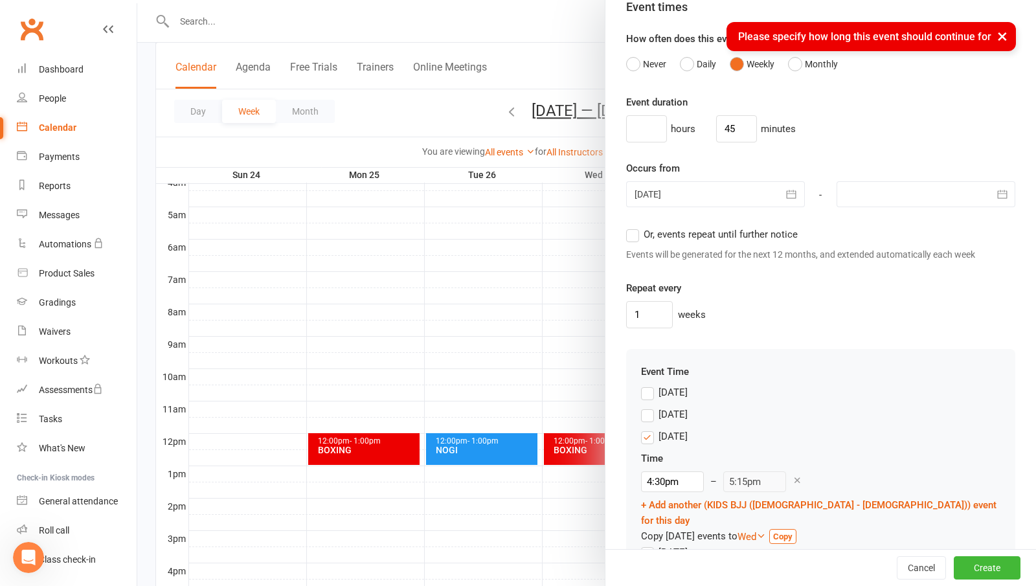
click at [629, 232] on label "Or, events repeat until further notice" at bounding box center [712, 235] width 172 height 16
click at [629, 227] on input "Or, events repeat until further notice" at bounding box center [630, 227] width 8 height 0
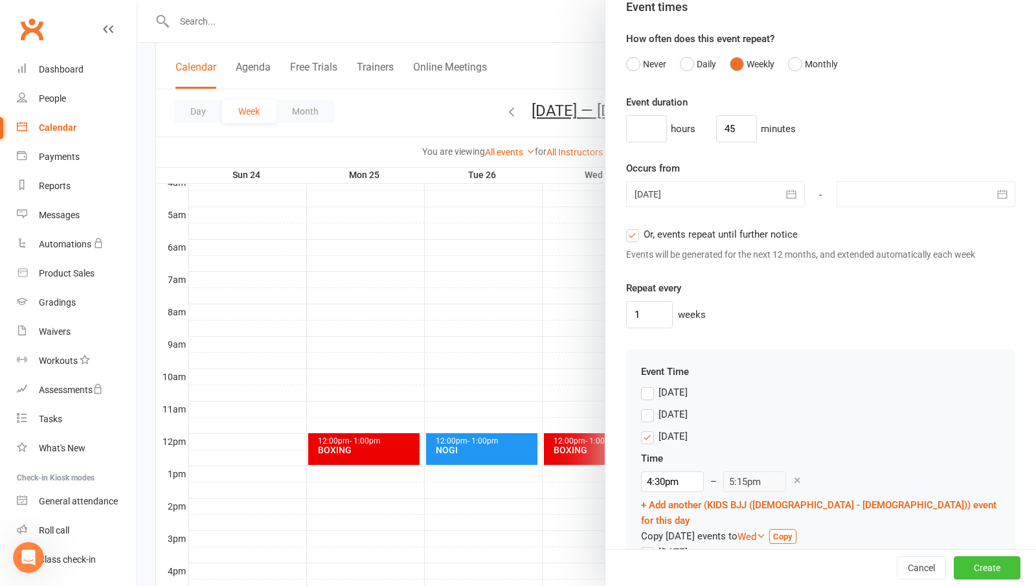
click at [968, 561] on button "Create" at bounding box center [987, 567] width 67 height 23
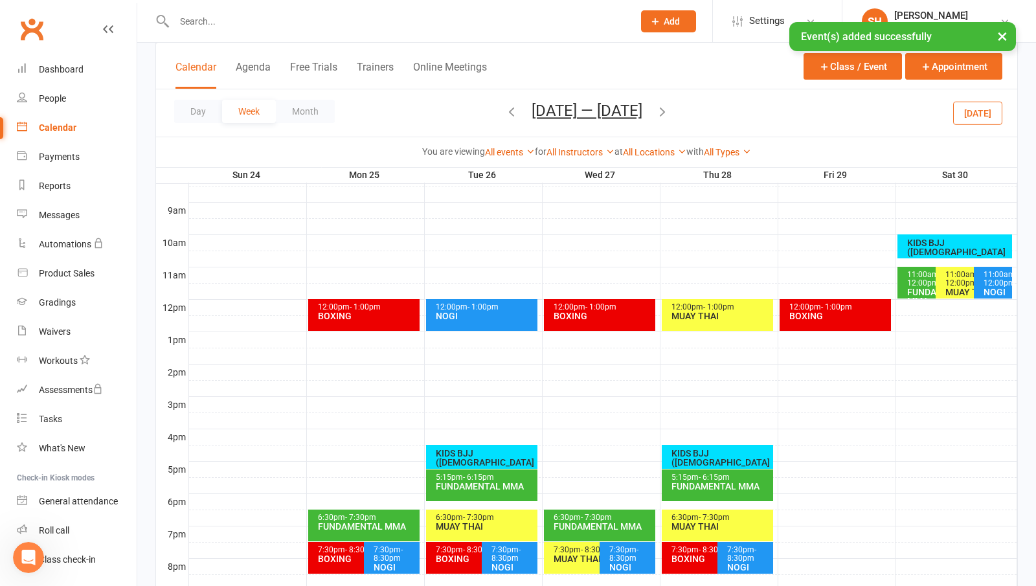
scroll to position [362, 0]
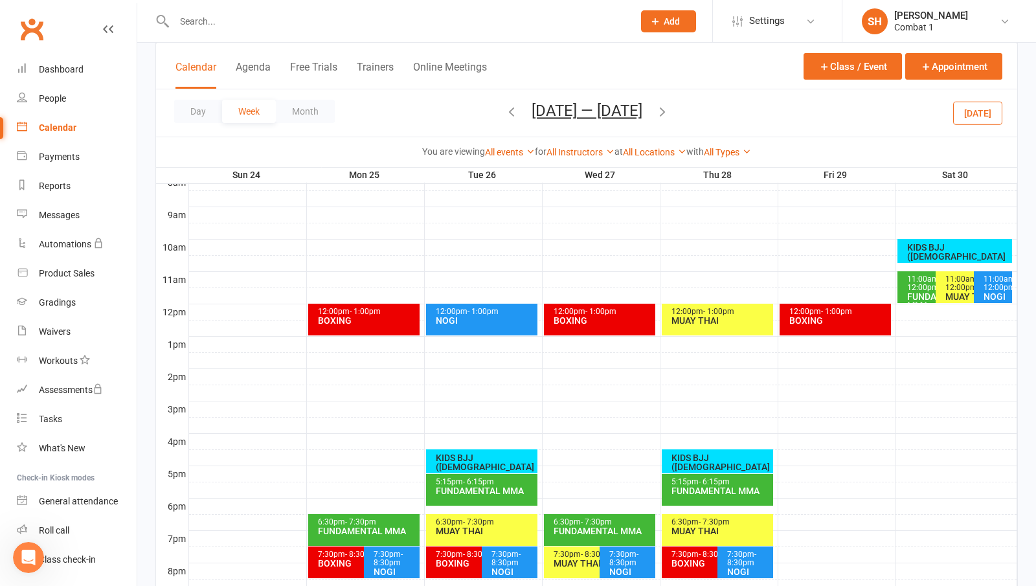
click at [965, 284] on span "- 12:00pm" at bounding box center [962, 282] width 34 height 17
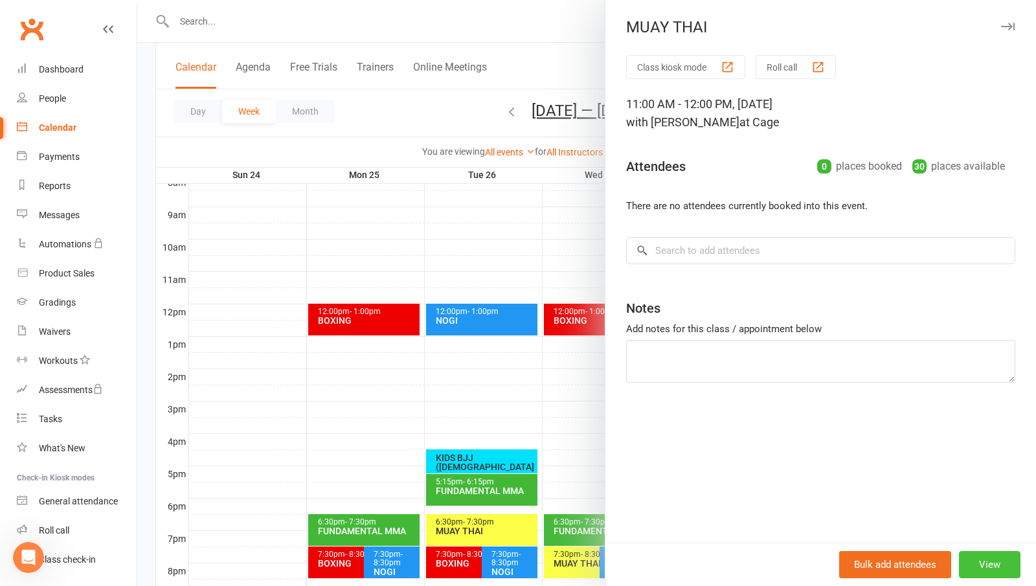
click at [976, 560] on button "View" at bounding box center [989, 564] width 61 height 27
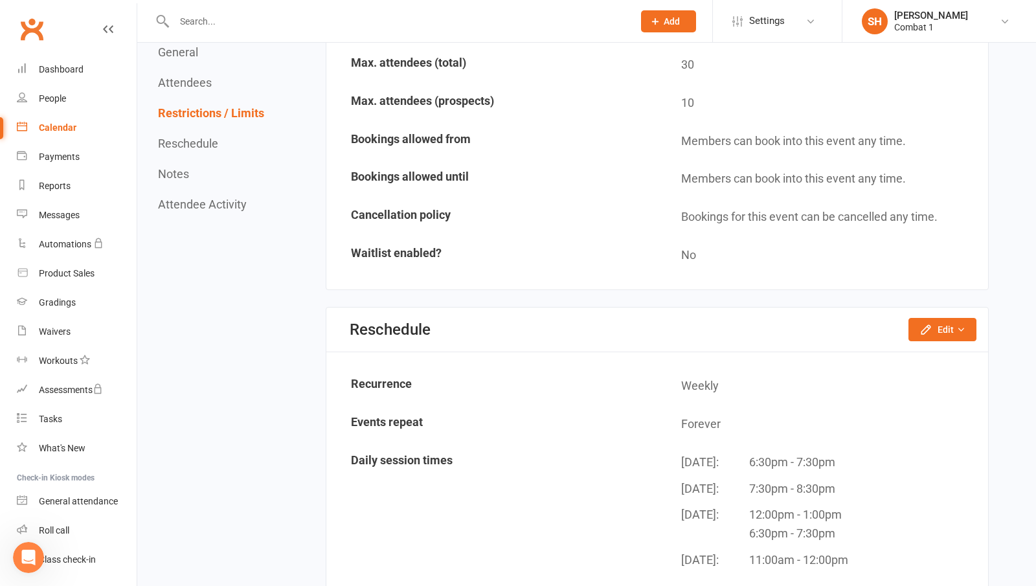
scroll to position [842, 0]
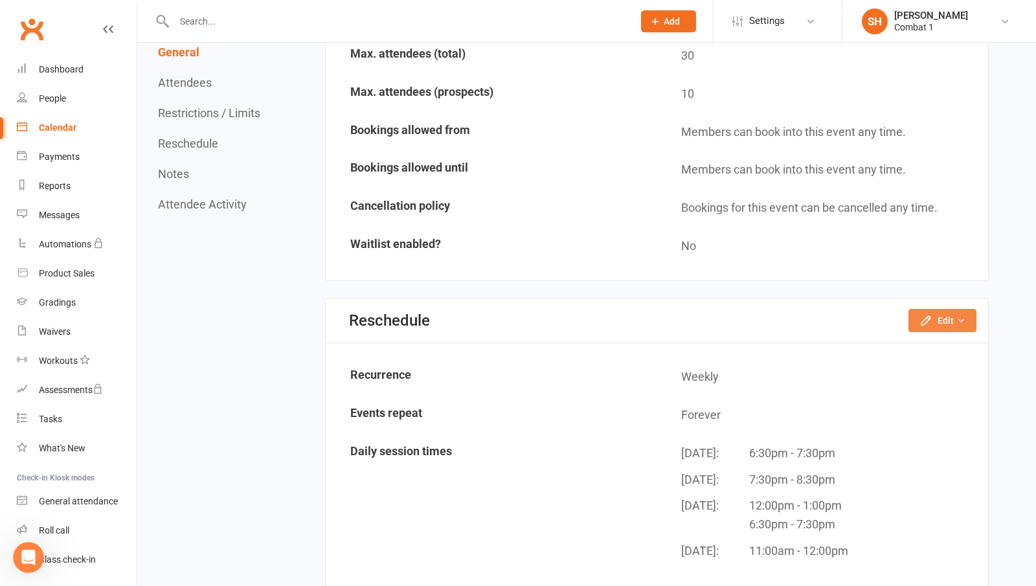
click at [959, 323] on icon "button" at bounding box center [960, 320] width 9 height 9
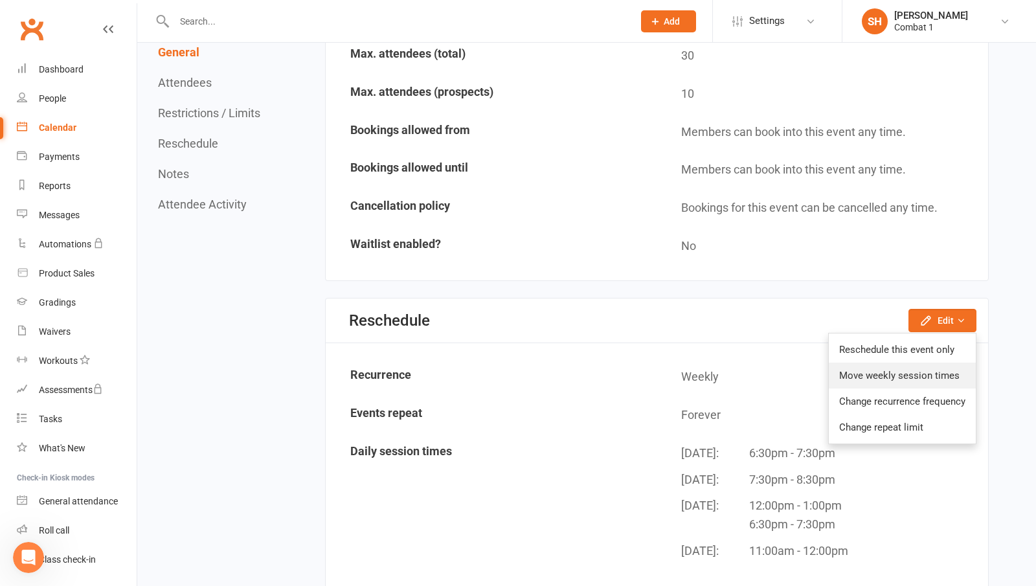
click at [924, 377] on link "Move weekly session times" at bounding box center [902, 376] width 147 height 26
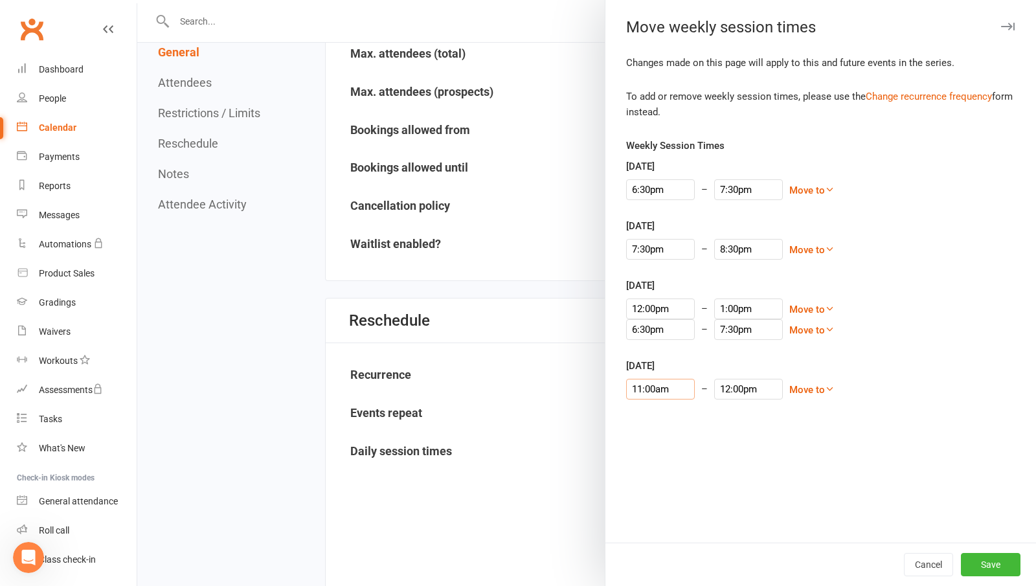
click at [640, 397] on input "11:00am" at bounding box center [660, 389] width 69 height 21
type input "10:00am"
type input "11:00am"
click at [654, 422] on li "10:00am" at bounding box center [658, 416] width 62 height 19
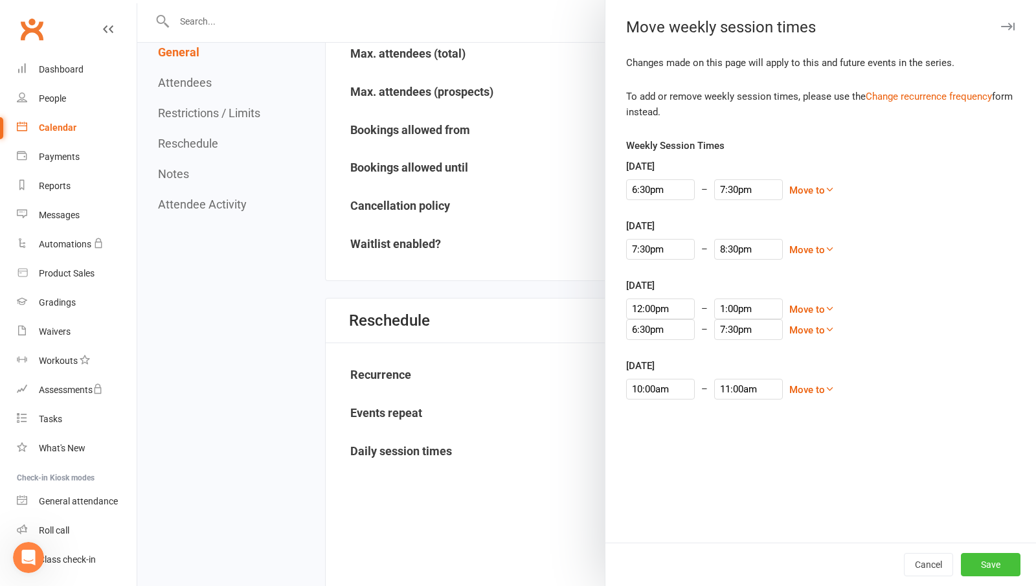
click at [985, 566] on button "Save" at bounding box center [991, 564] width 60 height 23
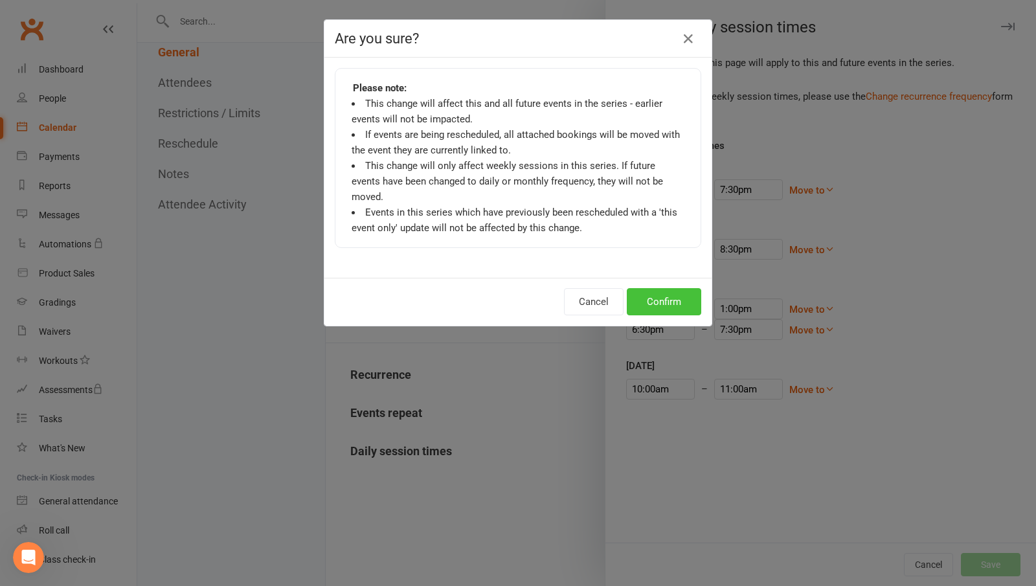
click at [670, 295] on button "Confirm" at bounding box center [664, 301] width 74 height 27
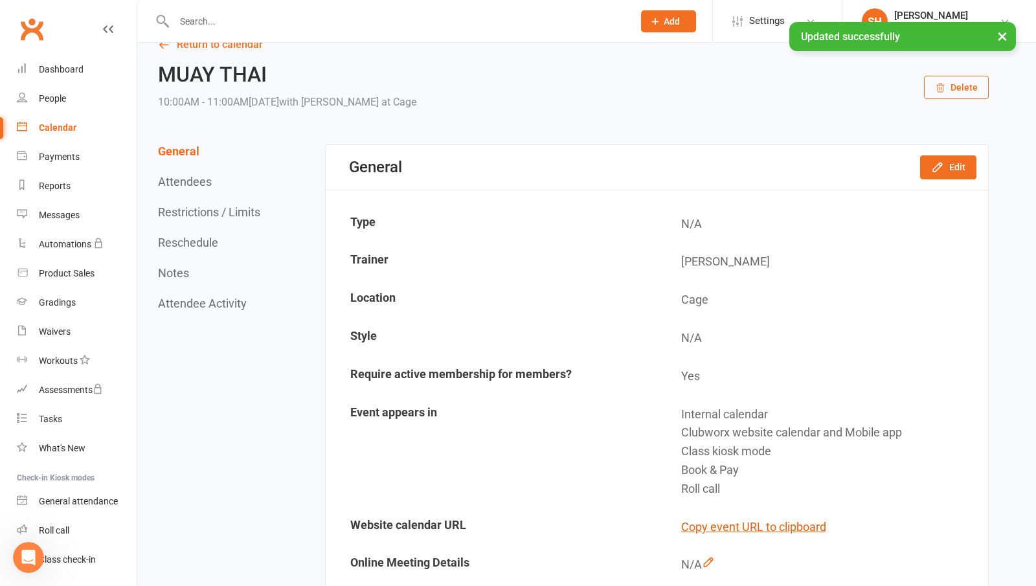
scroll to position [0, 0]
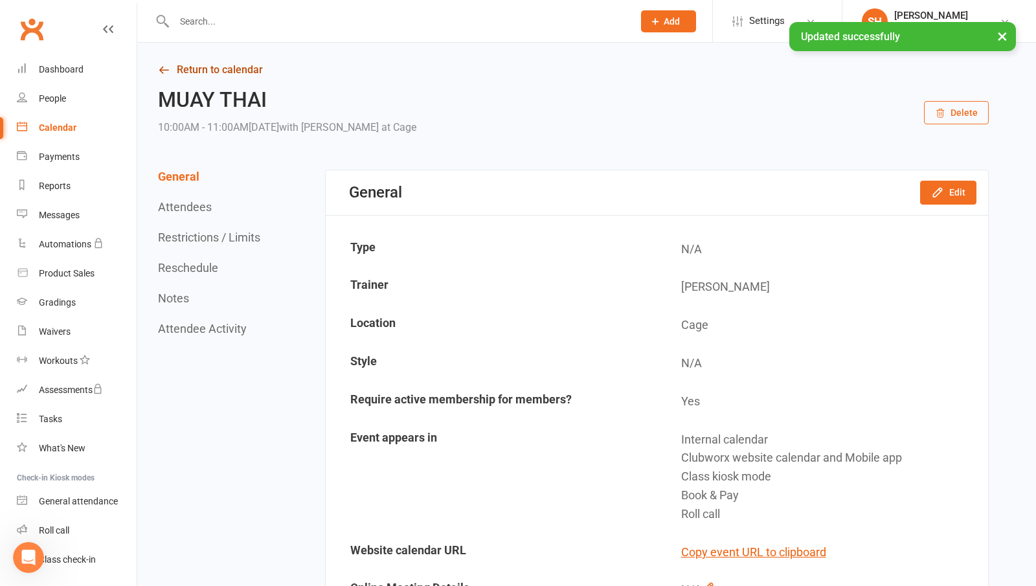
click at [203, 63] on link "Return to calendar" at bounding box center [573, 70] width 831 height 18
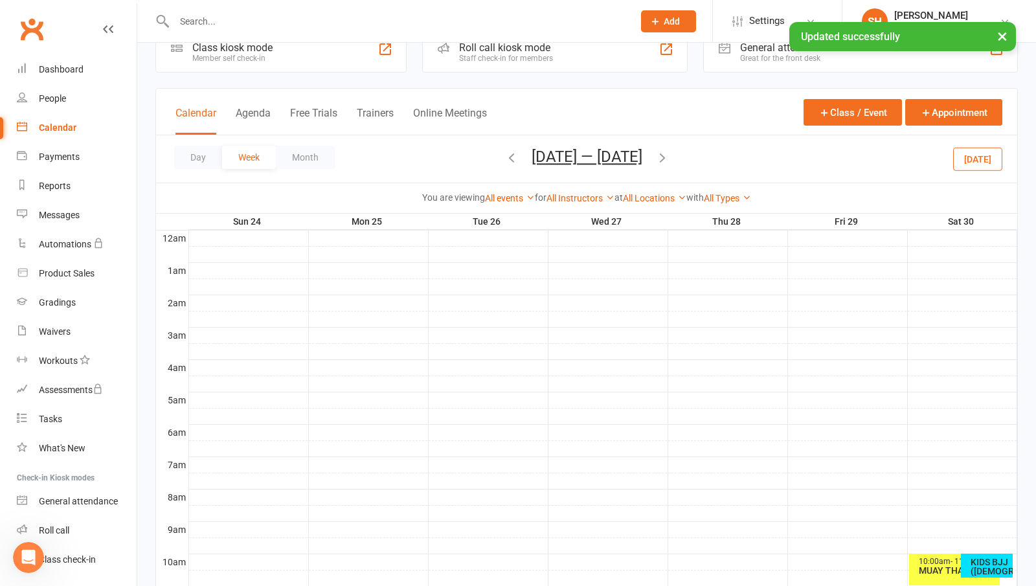
scroll to position [194, 0]
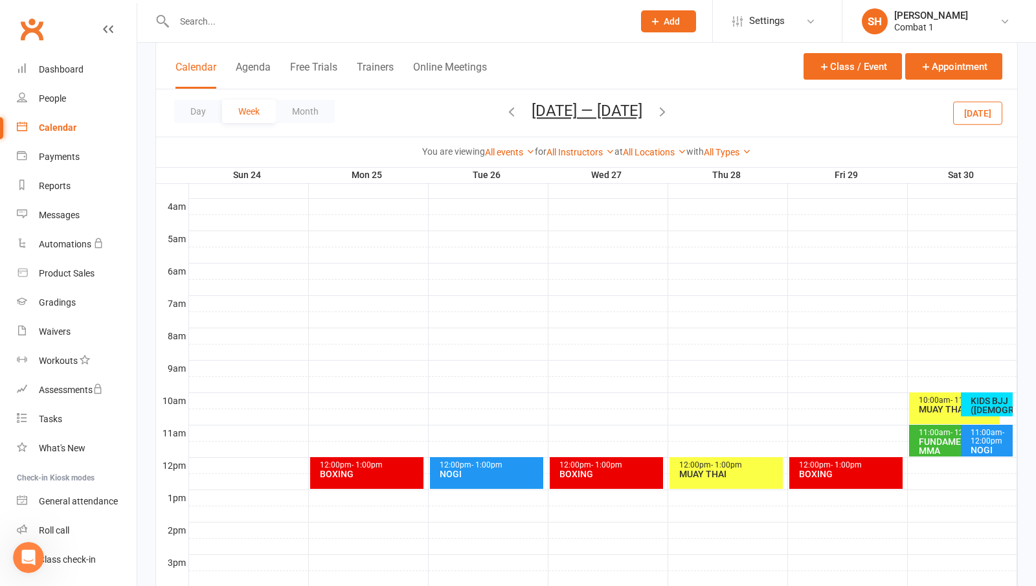
click at [945, 440] on div "FUNDAMENTAL MMA" at bounding box center [957, 446] width 79 height 18
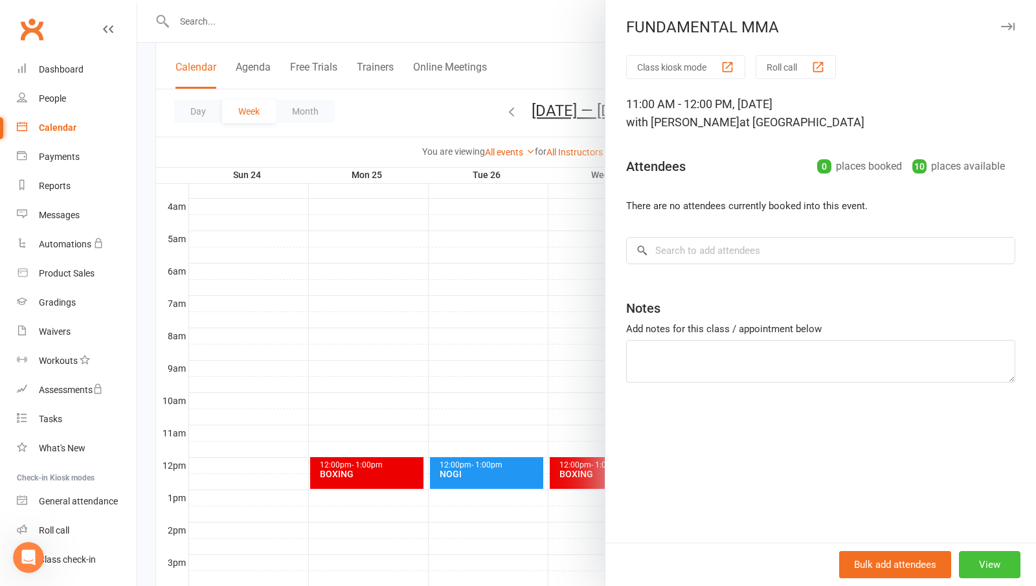
click at [961, 557] on button "View" at bounding box center [989, 564] width 61 height 27
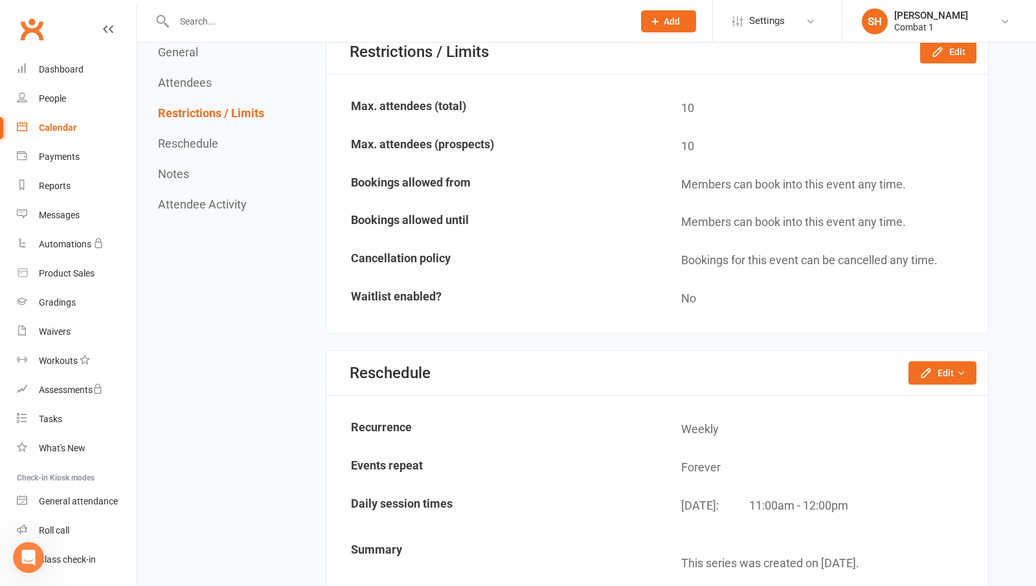
scroll to position [794, 0]
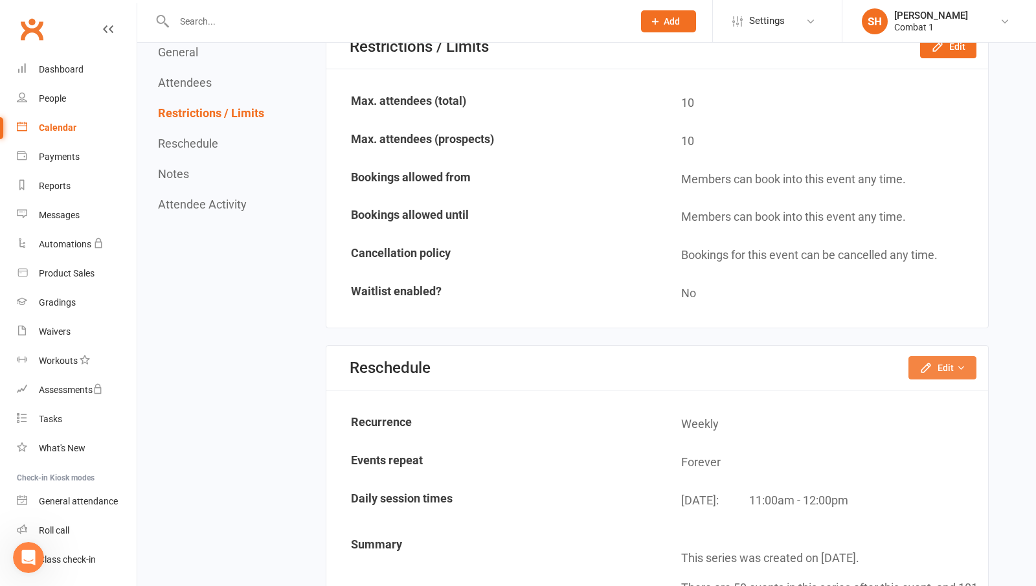
click at [933, 360] on button "Edit" at bounding box center [942, 367] width 68 height 23
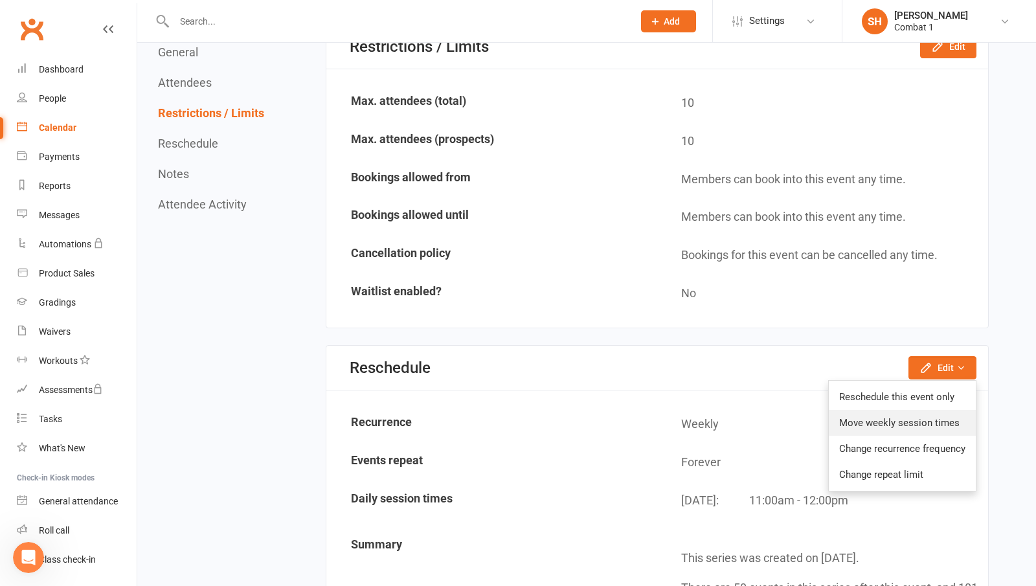
click at [929, 418] on link "Move weekly session times" at bounding box center [902, 423] width 147 height 26
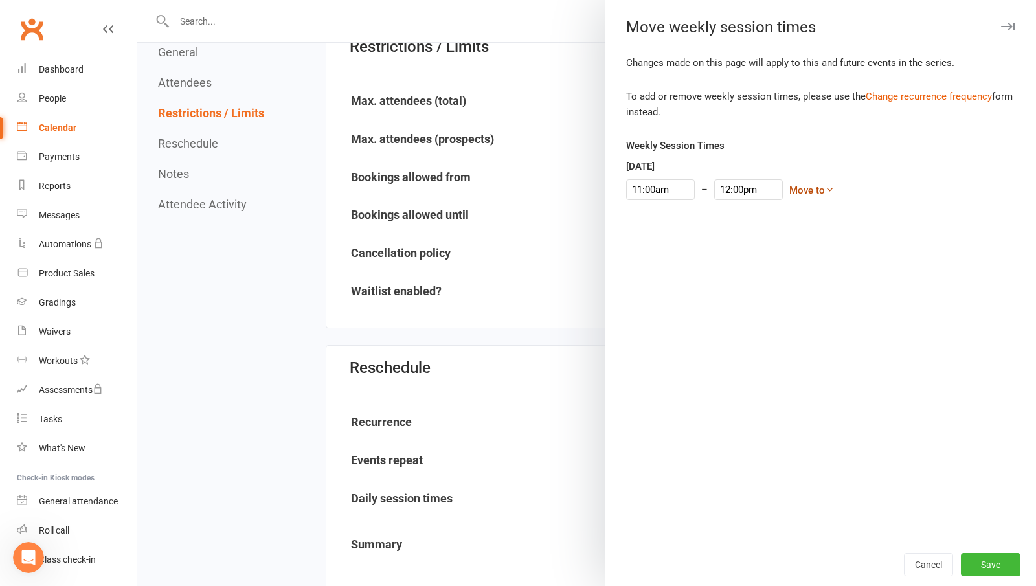
click at [792, 192] on link "Move to" at bounding box center [811, 190] width 45 height 12
click at [944, 222] on div "Changes made on this page will apply to this and future events in the series. T…" at bounding box center [820, 298] width 430 height 487
click at [928, 92] on link "Change recurrence frequency" at bounding box center [928, 97] width 126 height 12
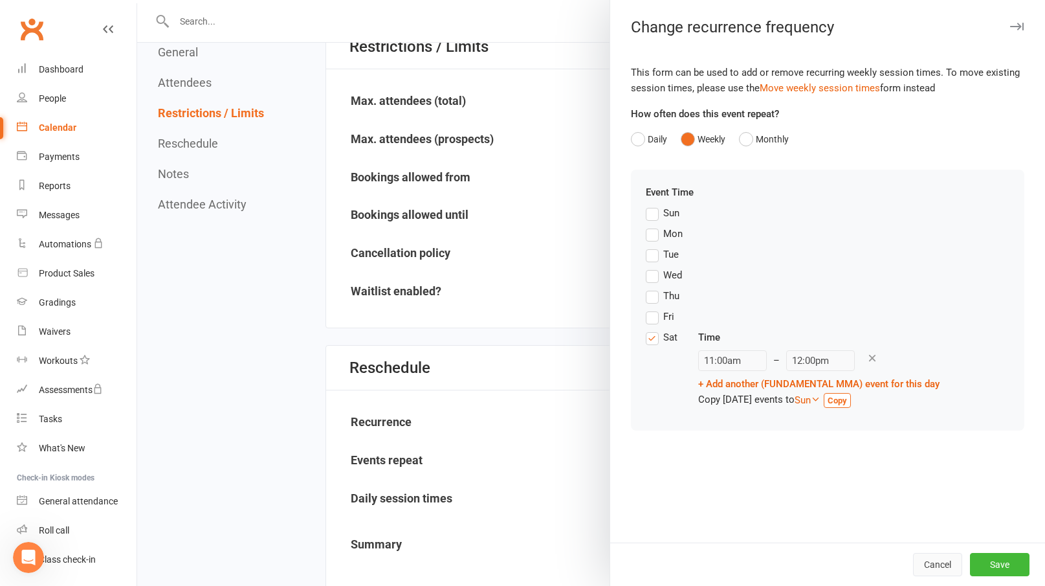
drag, startPoint x: 937, startPoint y: 561, endPoint x: 589, endPoint y: 63, distance: 607.0
click at [937, 560] on button "Cancel" at bounding box center [937, 564] width 49 height 23
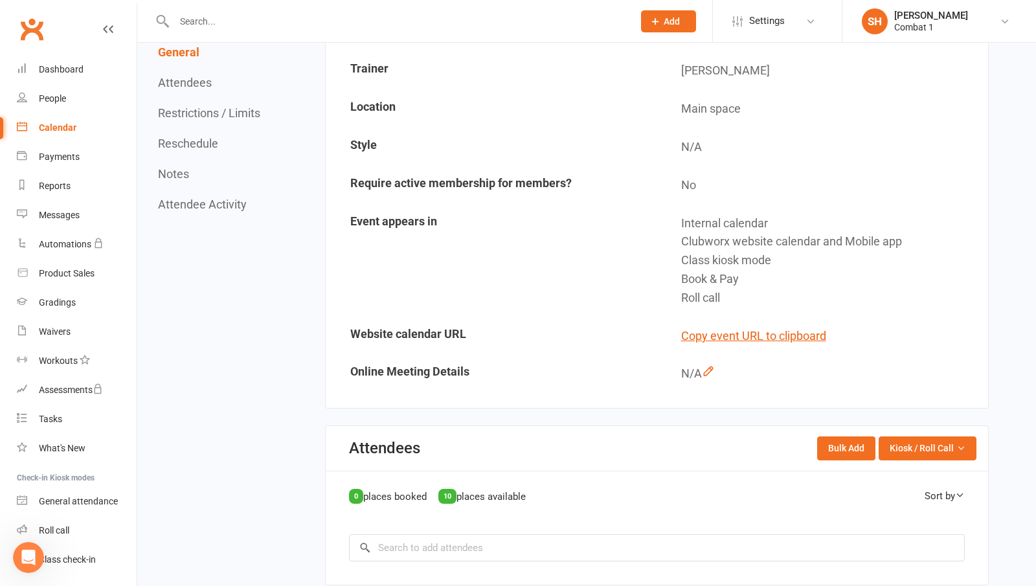
scroll to position [0, 0]
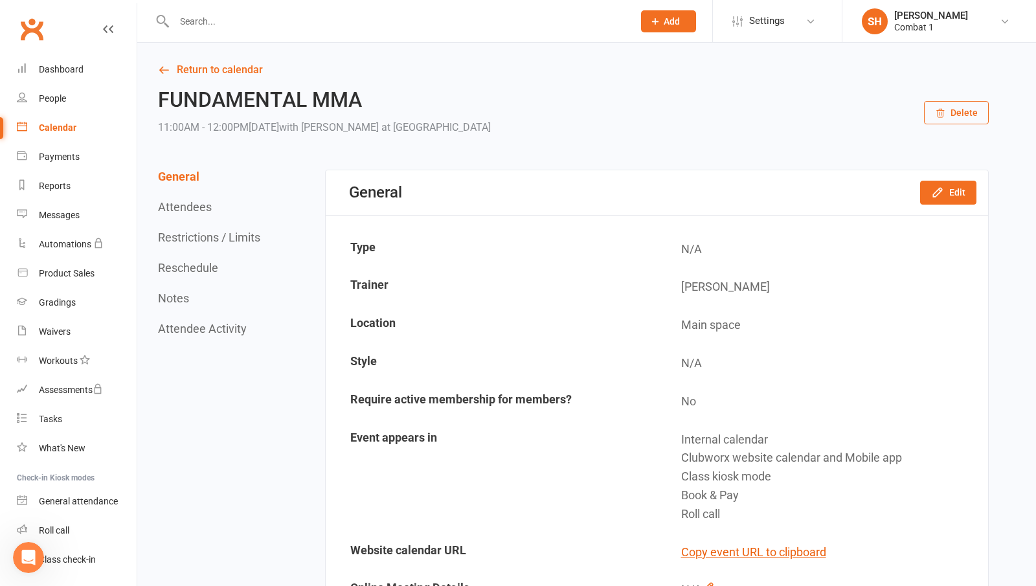
click at [966, 108] on button "Delete" at bounding box center [956, 112] width 65 height 23
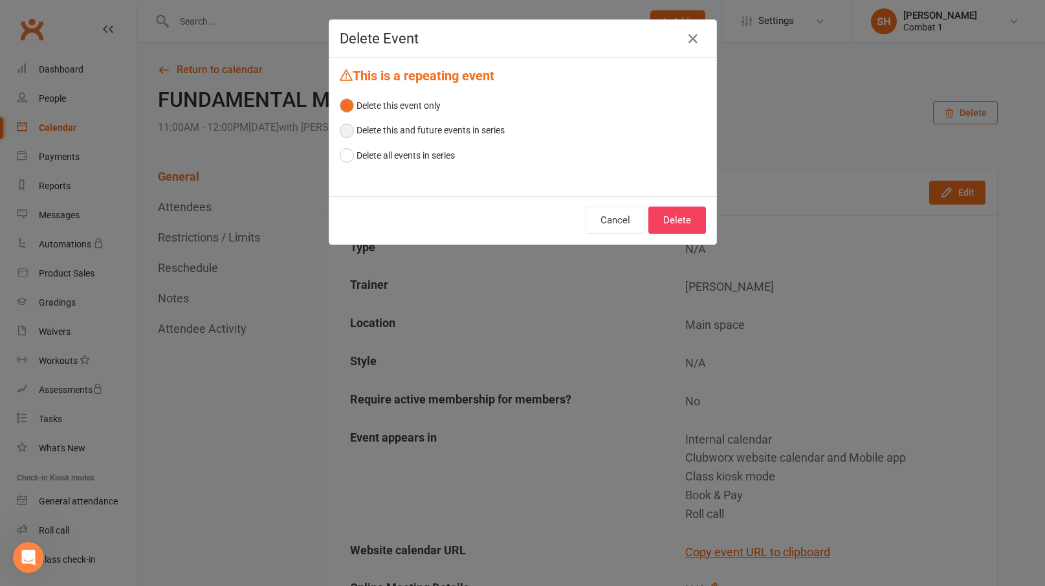
click at [423, 132] on button "Delete this and future events in series" at bounding box center [422, 130] width 165 height 25
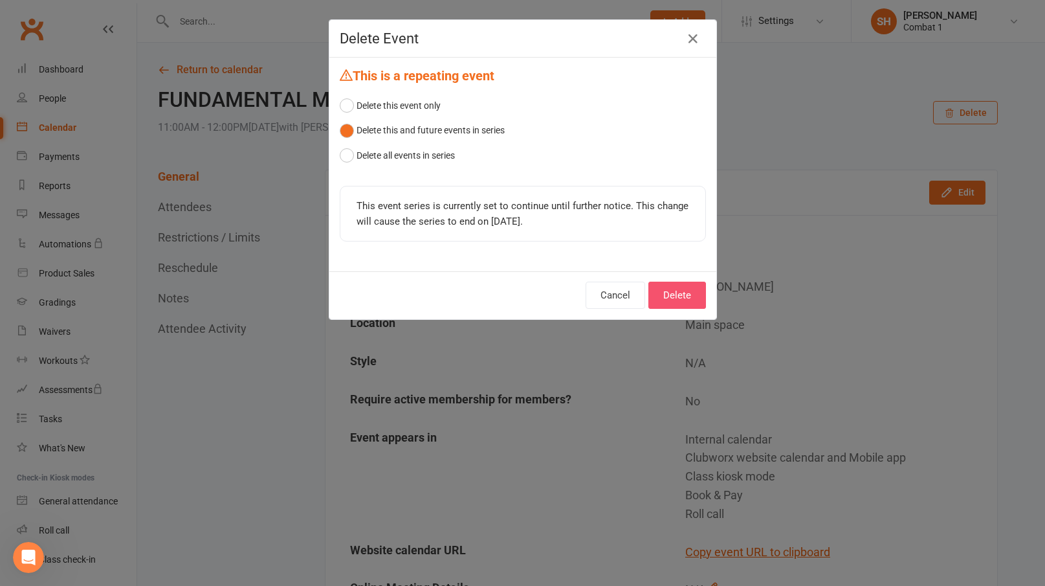
click at [680, 295] on button "Delete" at bounding box center [678, 295] width 58 height 27
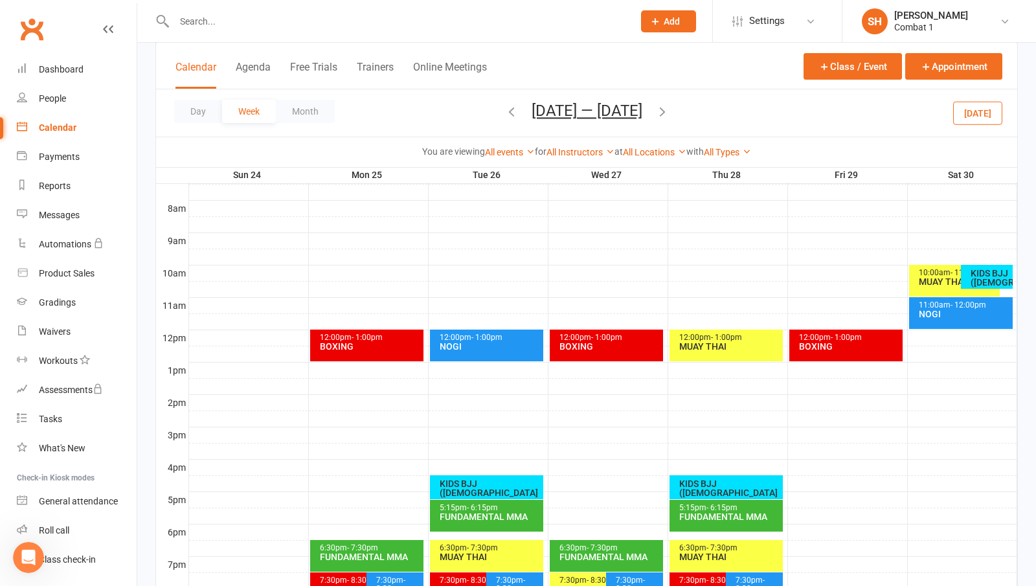
scroll to position [362, 0]
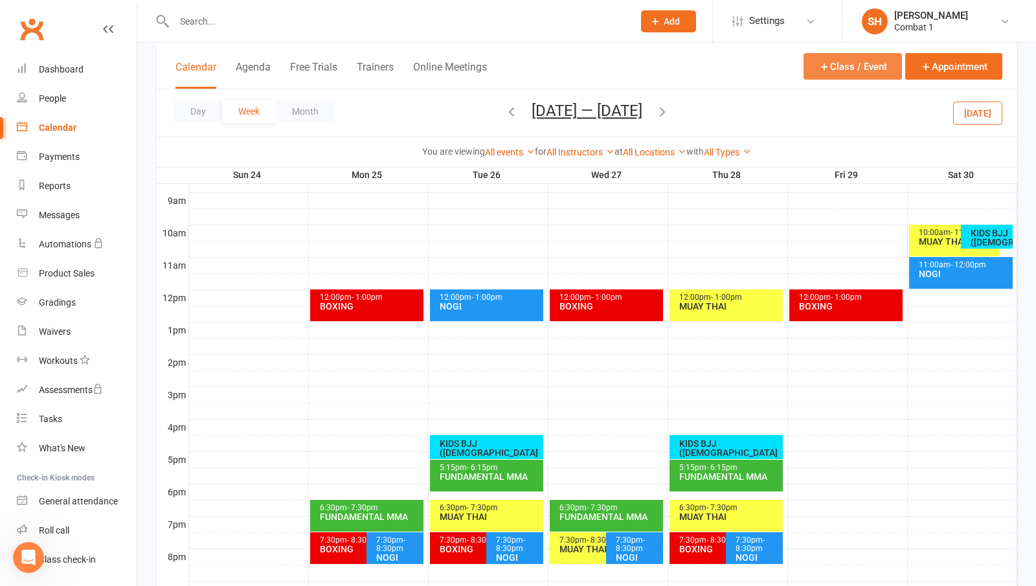
click at [858, 75] on button "Class / Event" at bounding box center [852, 66] width 98 height 27
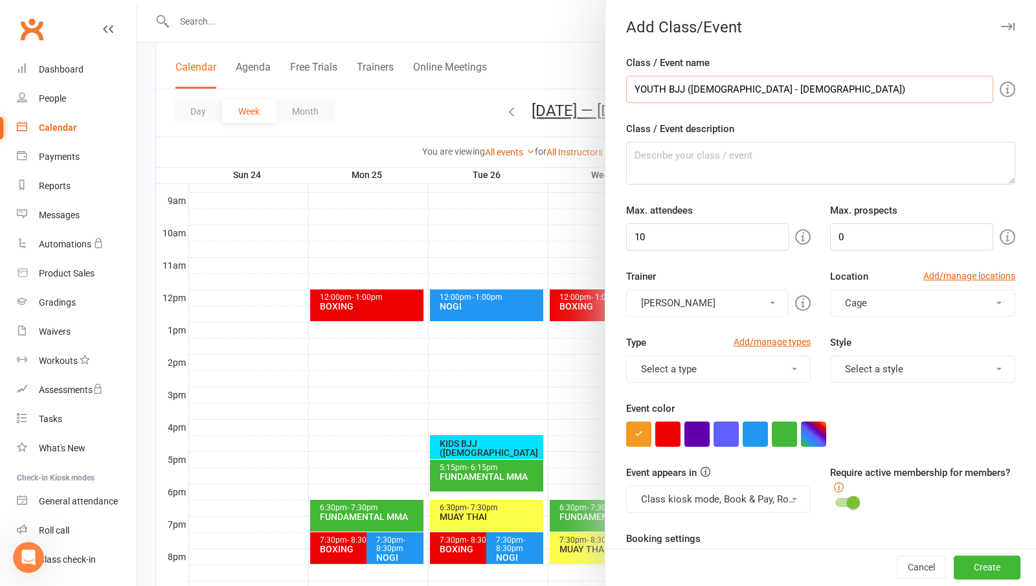
type input "YOUTH BJJ ([DEMOGRAPHIC_DATA] - [DEMOGRAPHIC_DATA])"
drag, startPoint x: 650, startPoint y: 232, endPoint x: 659, endPoint y: 223, distance: 12.8
click at [649, 232] on input "10" at bounding box center [707, 236] width 163 height 27
type input "1"
type input "30"
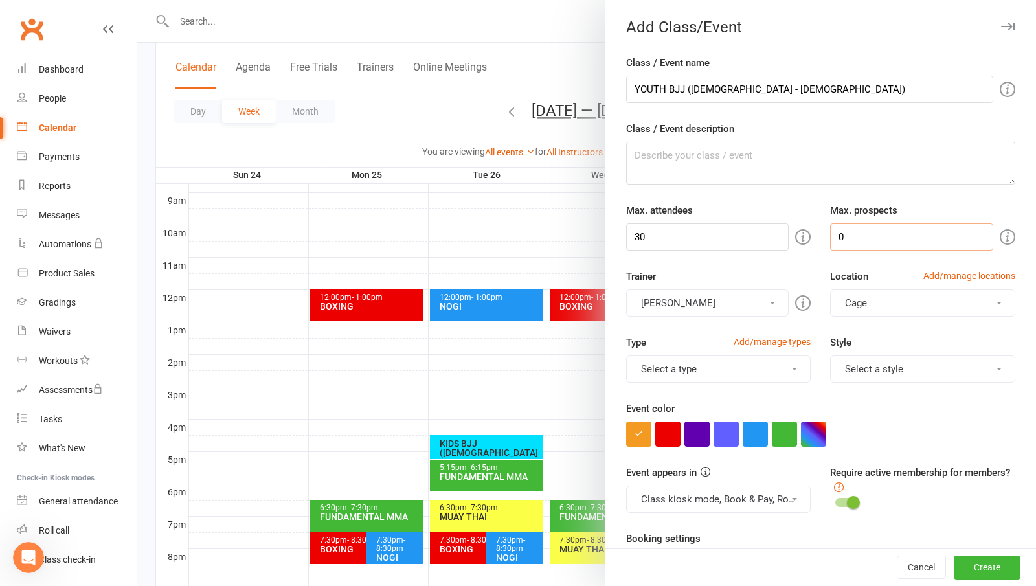
click at [897, 233] on input "0" at bounding box center [911, 236] width 163 height 27
type input "10"
click at [803, 427] on button "button" at bounding box center [813, 433] width 25 height 25
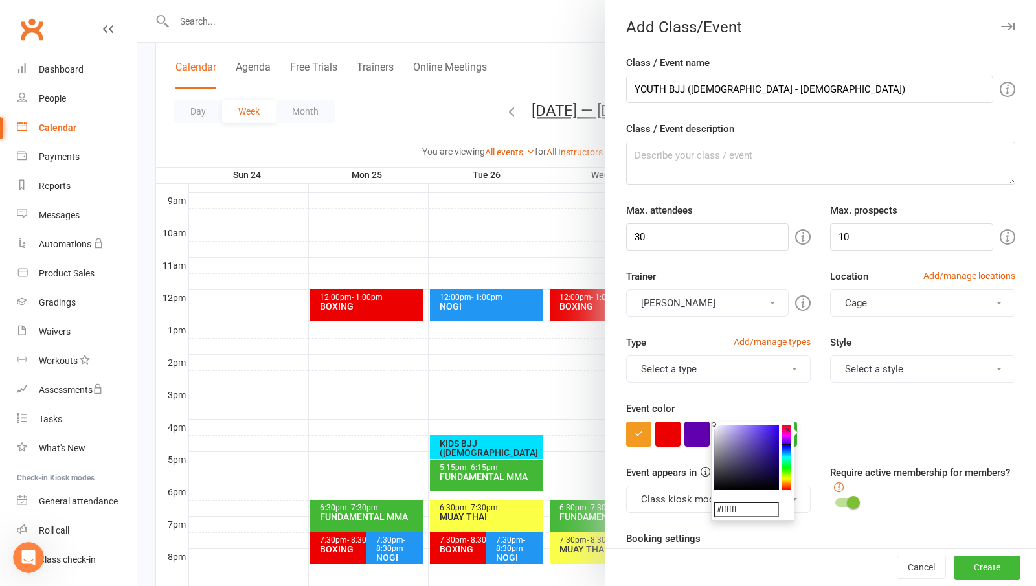
click at [787, 444] on colorpicker-hue at bounding box center [786, 457] width 10 height 65
type input "#896bff"
drag, startPoint x: 765, startPoint y: 439, endPoint x: 752, endPoint y: 419, distance: 23.3
click at [752, 419] on body "Prospect Member Non-attending contact Class / event Appointment Grading event T…" at bounding box center [518, 168] width 1036 height 1055
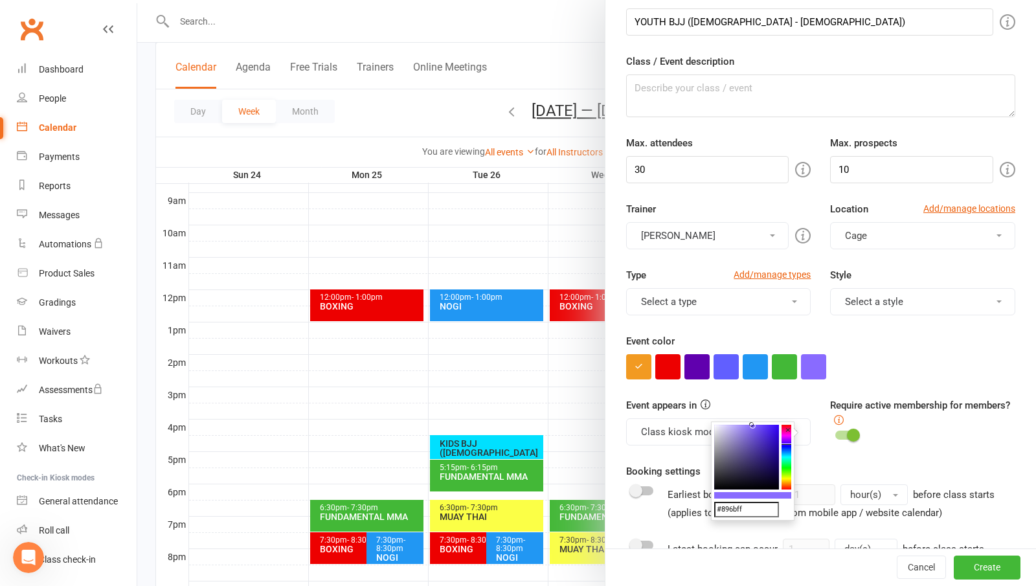
scroll to position [65, 0]
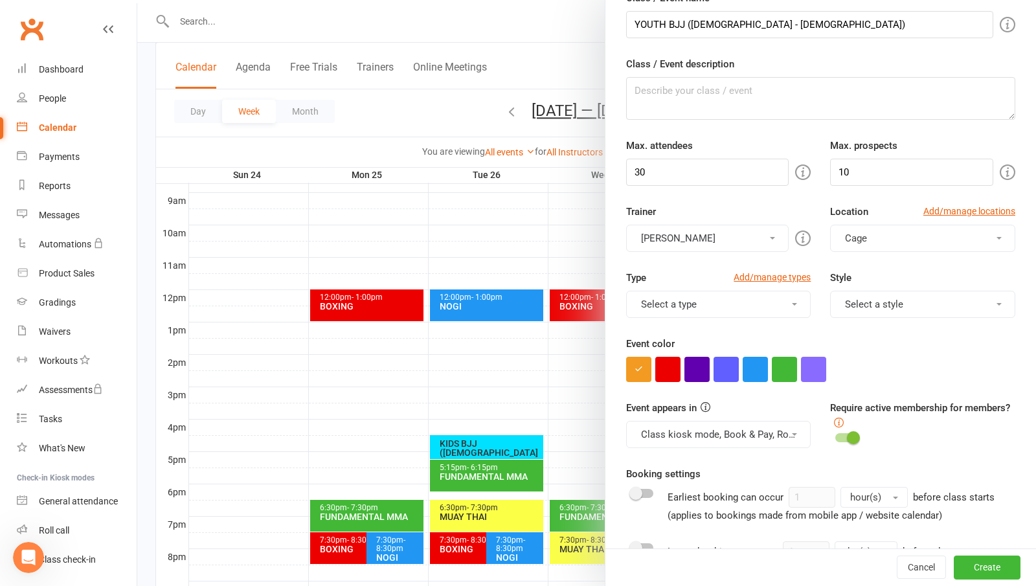
click at [865, 234] on button "Cage" at bounding box center [922, 238] width 185 height 27
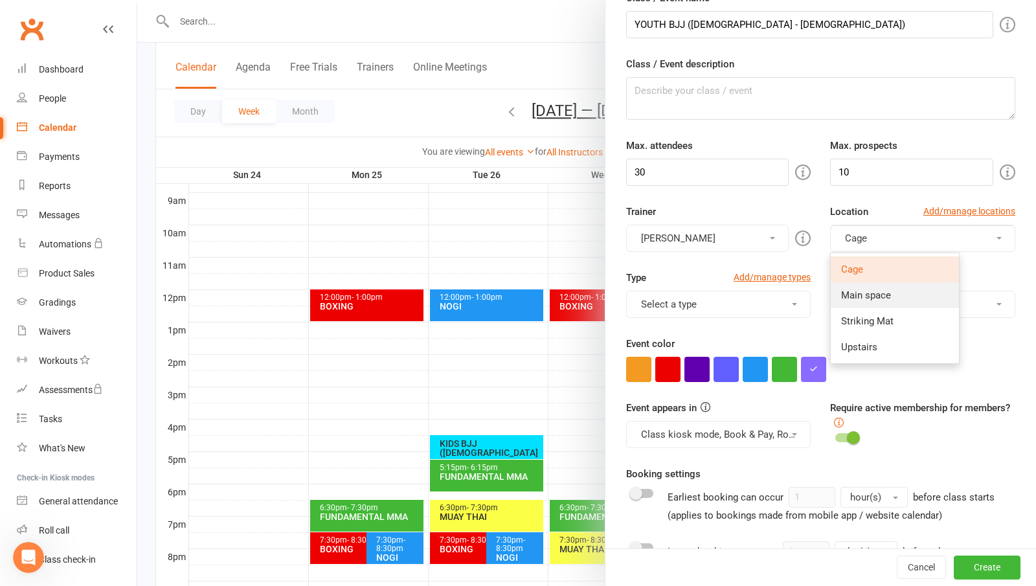
click at [858, 294] on span "Main space" at bounding box center [866, 295] width 50 height 12
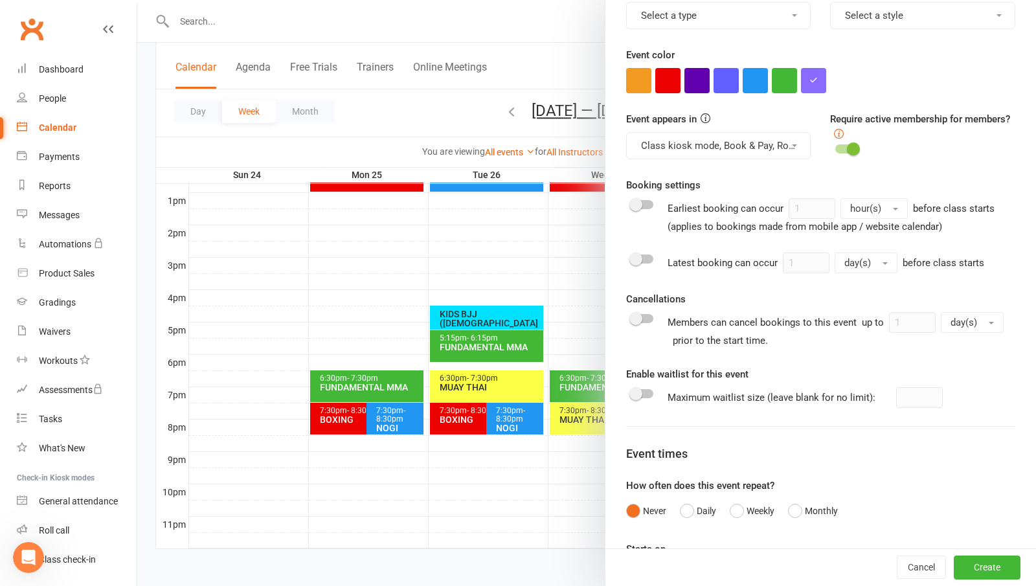
scroll to position [350, 0]
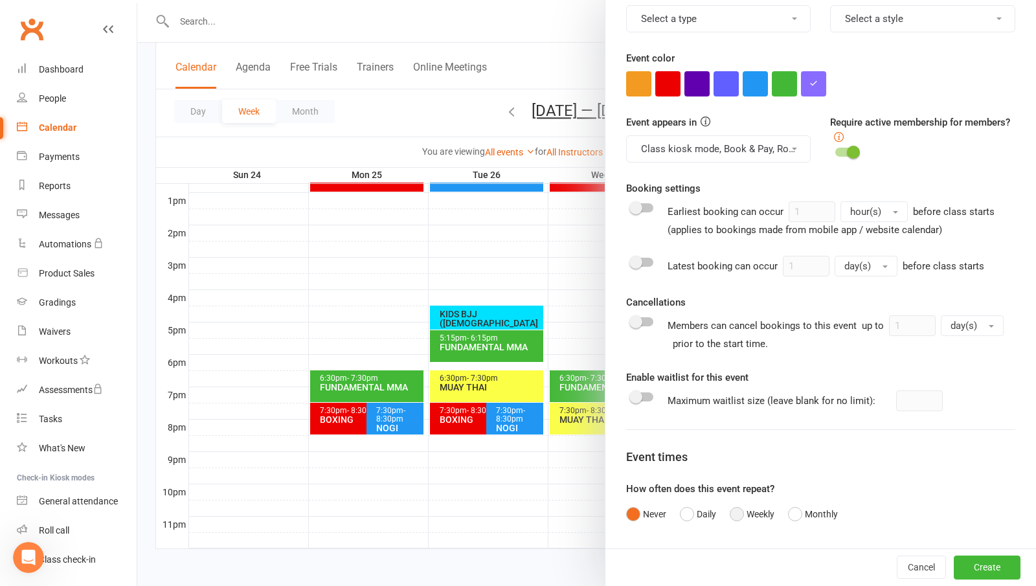
click at [737, 519] on button "Weekly" at bounding box center [752, 514] width 45 height 25
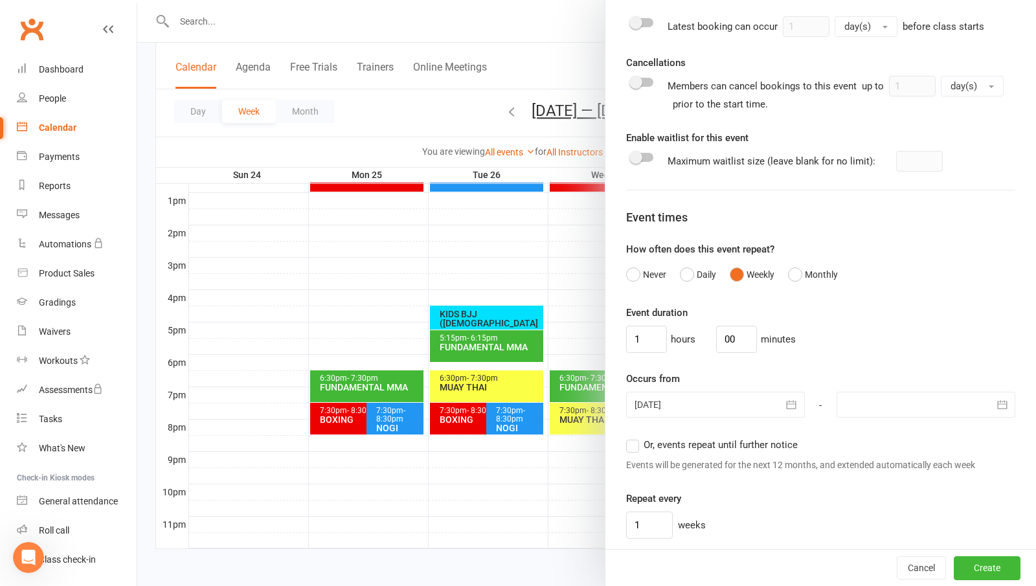
scroll to position [674, 0]
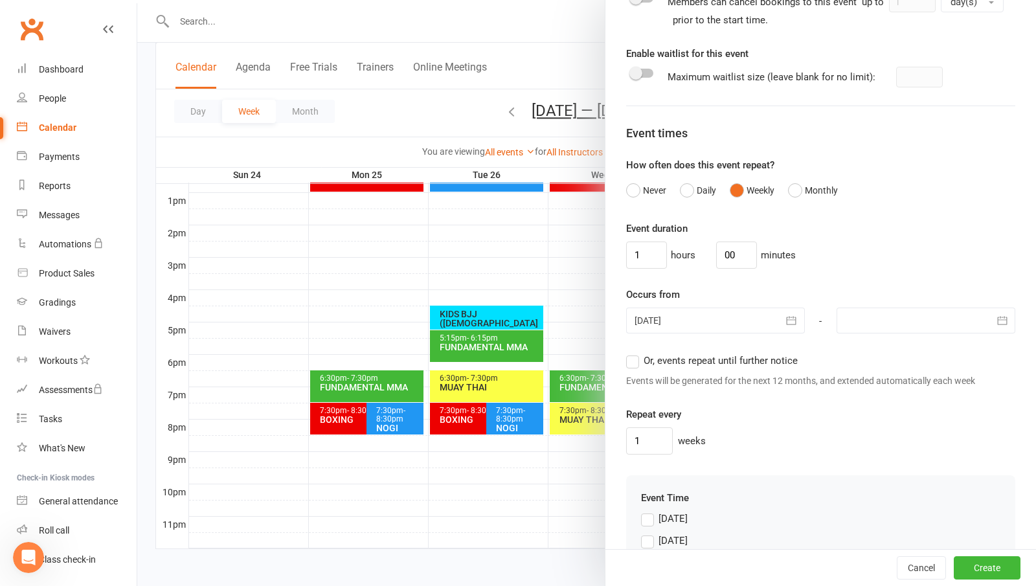
click at [662, 329] on div at bounding box center [715, 320] width 179 height 26
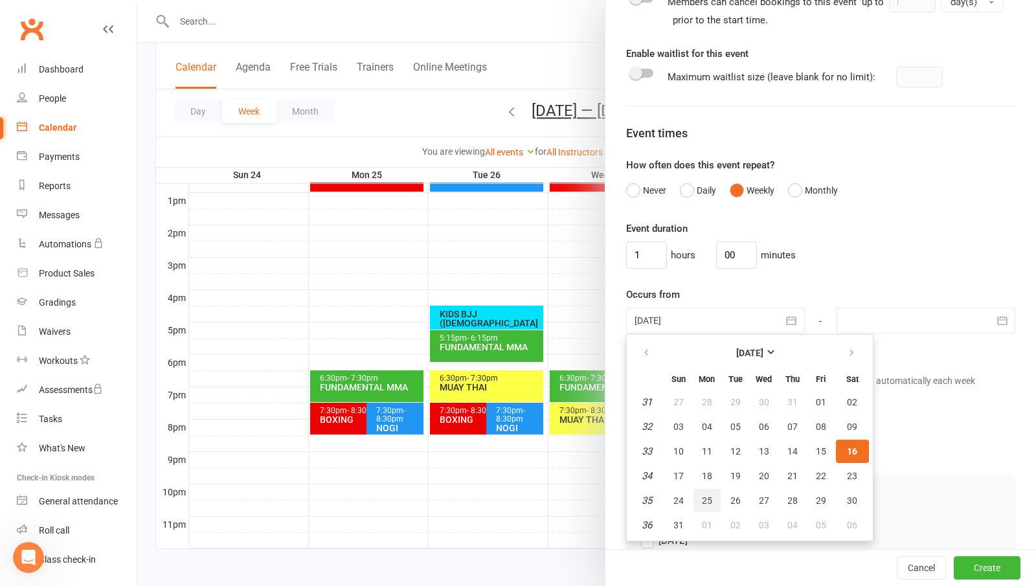
click at [702, 500] on span "25" at bounding box center [707, 500] width 10 height 10
type input "[DATE]"
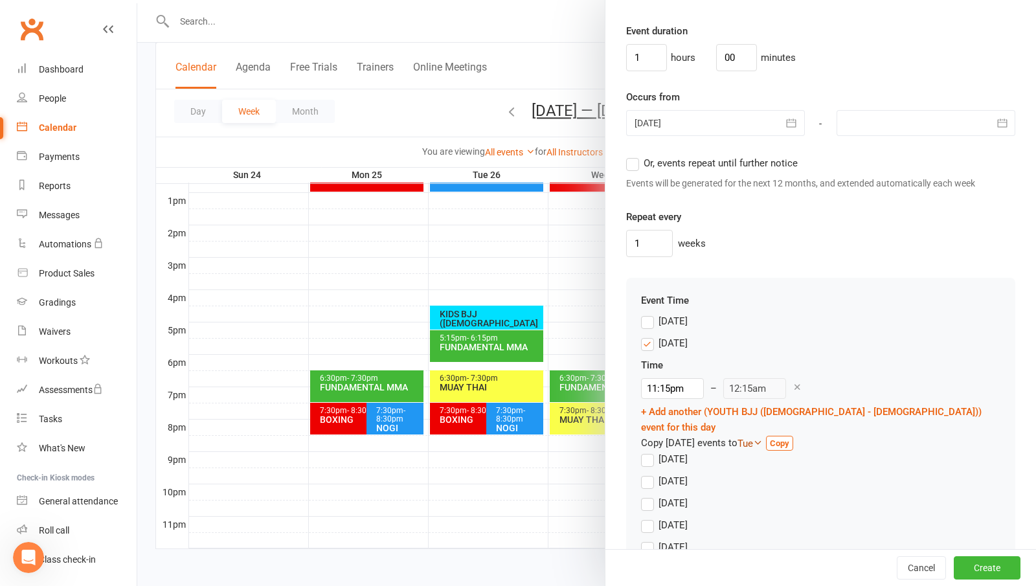
scroll to position [904, 0]
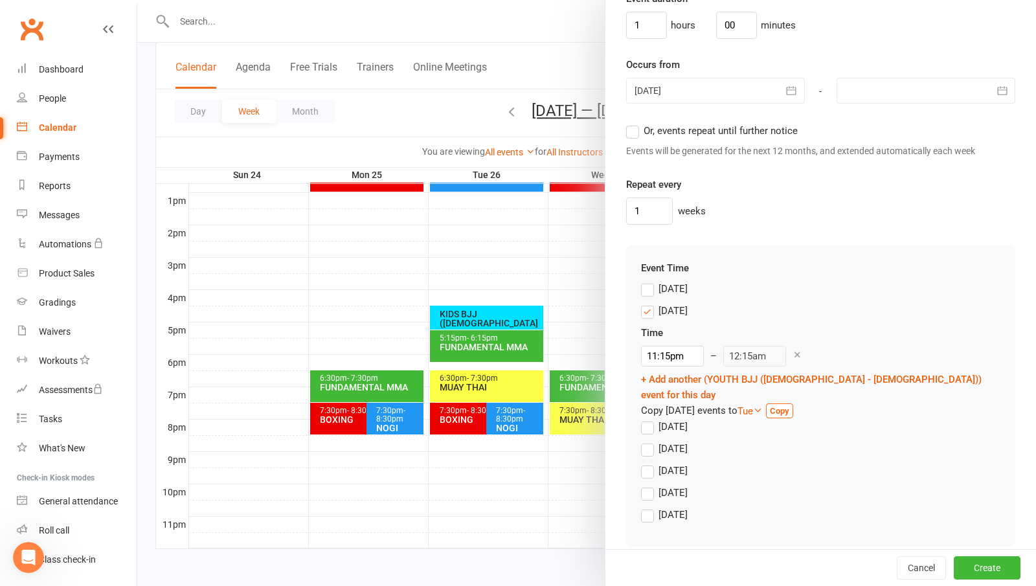
click at [643, 311] on label "[DATE]" at bounding box center [664, 311] width 47 height 16
click at [643, 303] on input "[DATE]" at bounding box center [645, 303] width 8 height 0
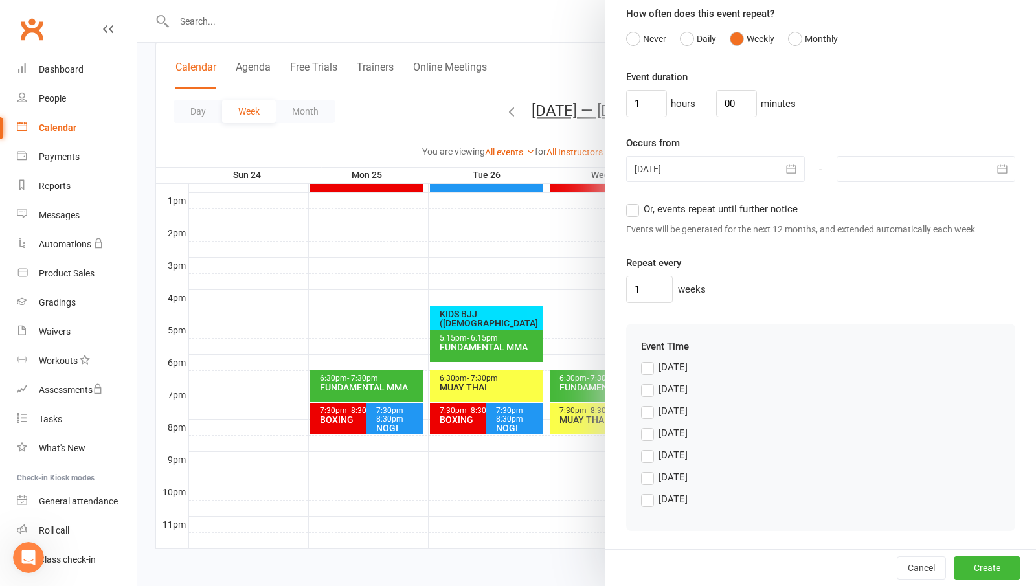
scroll to position [825, 0]
drag, startPoint x: 642, startPoint y: 415, endPoint x: 664, endPoint y: 423, distance: 23.0
click at [643, 415] on label "[DATE]" at bounding box center [664, 411] width 47 height 16
click at [643, 403] on input "[DATE]" at bounding box center [645, 403] width 8 height 0
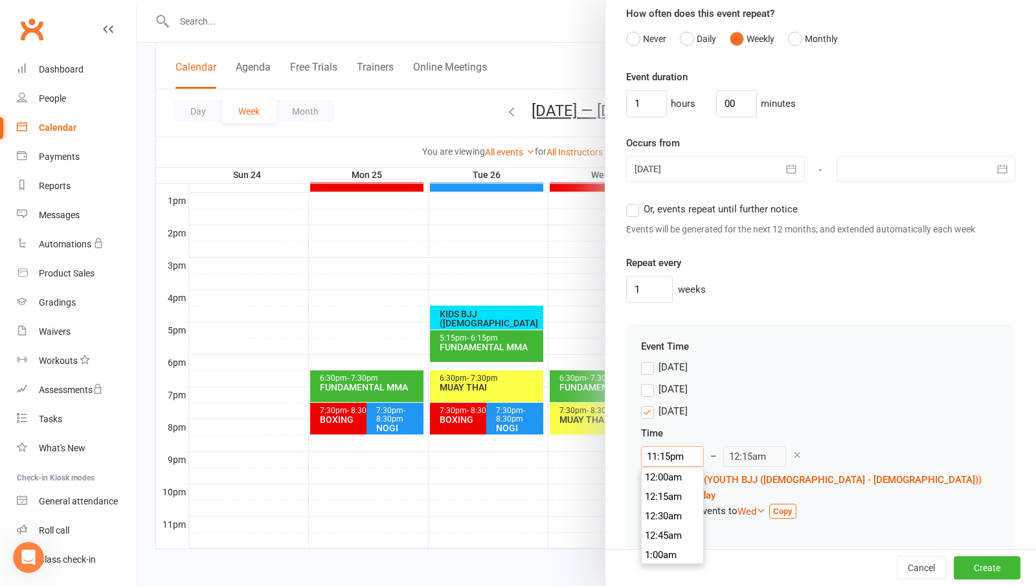
click at [678, 458] on input "11:15pm" at bounding box center [672, 456] width 63 height 21
type input "5:15pm"
type input "6:15pm"
click at [653, 502] on li "5:15pm" at bounding box center [673, 501] width 62 height 19
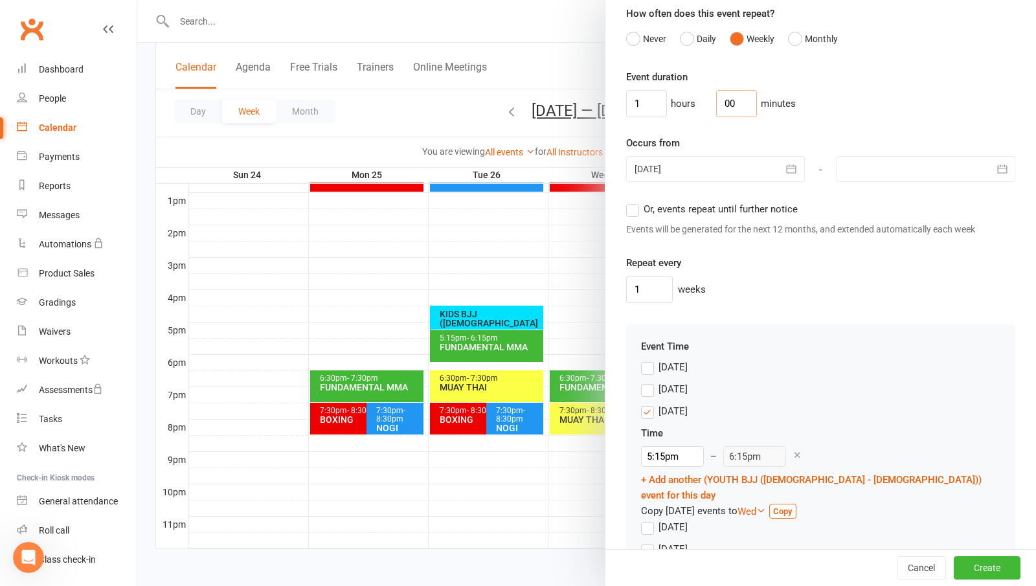
click at [728, 104] on input "00" at bounding box center [736, 103] width 41 height 27
type input "0"
type input "45"
click at [645, 91] on input "1" at bounding box center [646, 103] width 41 height 27
type input "0"
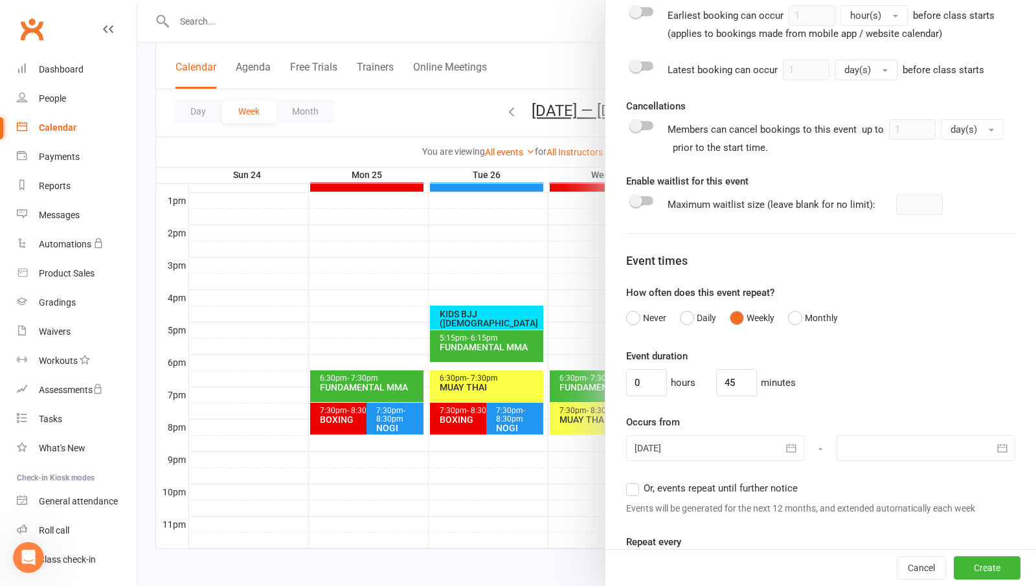
scroll to position [593, 0]
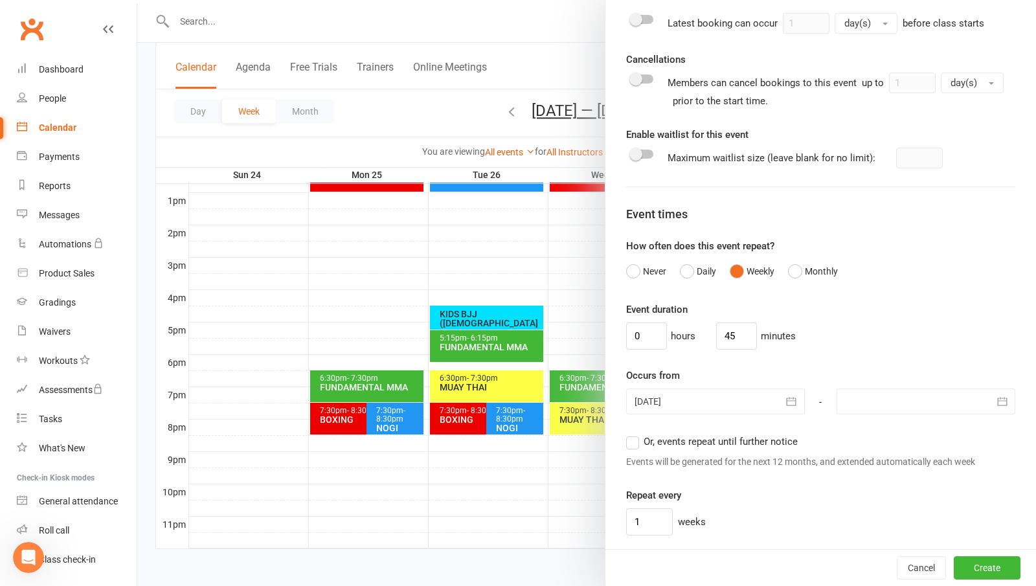
click at [860, 347] on div "0 hours 45 minutes" at bounding box center [820, 335] width 389 height 27
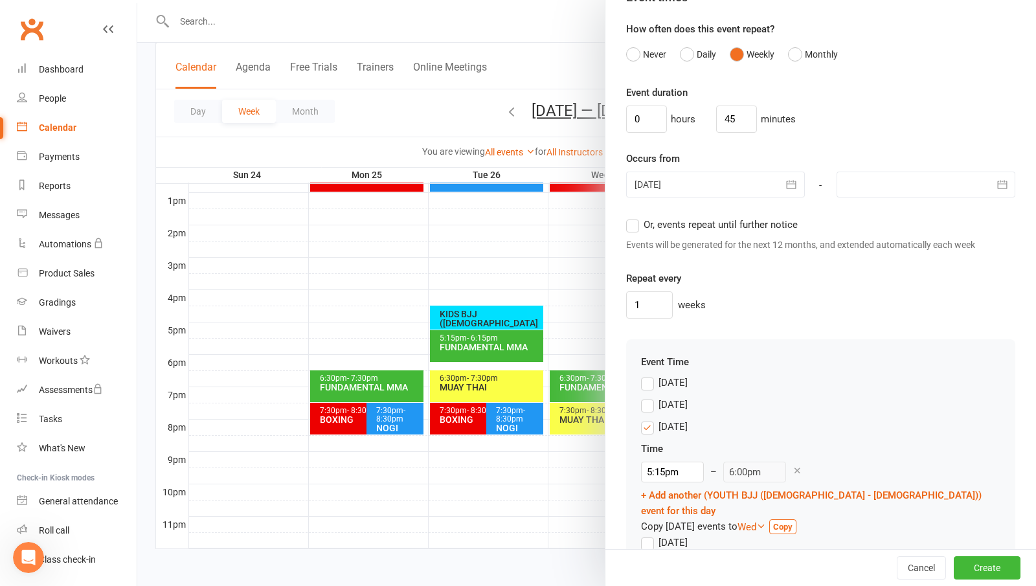
scroll to position [904, 0]
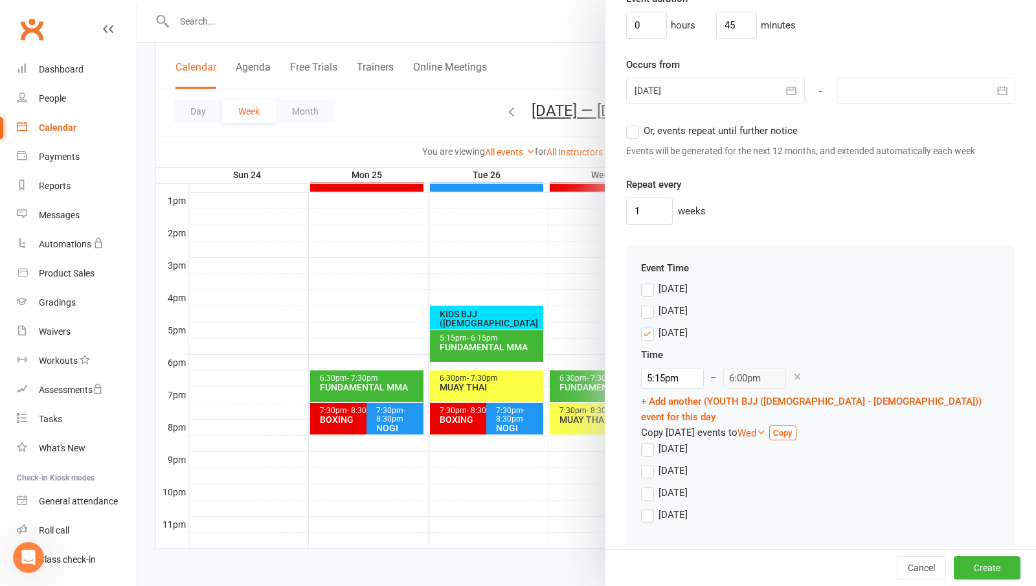
click at [641, 463] on label "[DATE]" at bounding box center [664, 471] width 47 height 16
click at [641, 463] on input "[DATE]" at bounding box center [645, 463] width 8 height 0
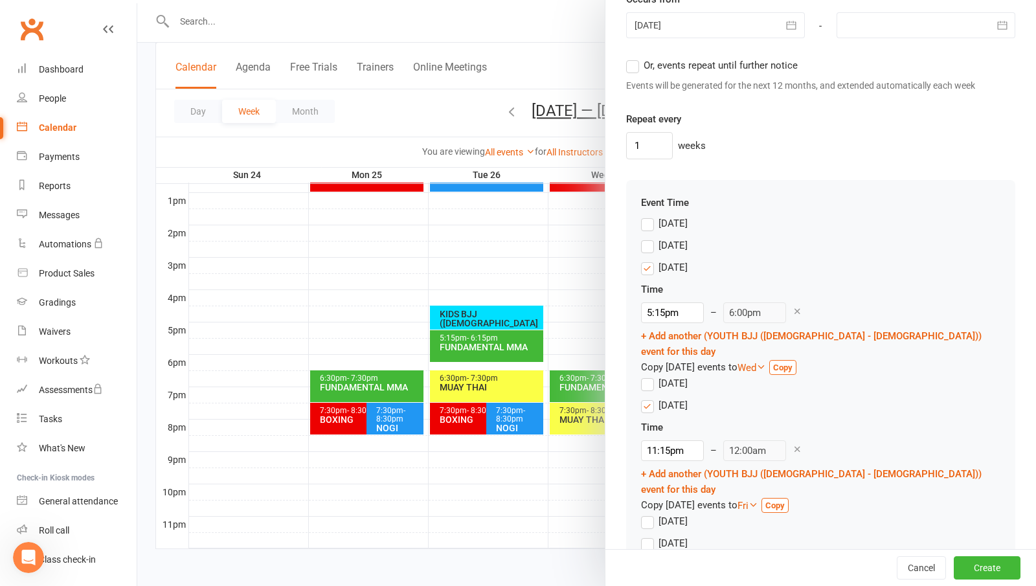
scroll to position [982, 0]
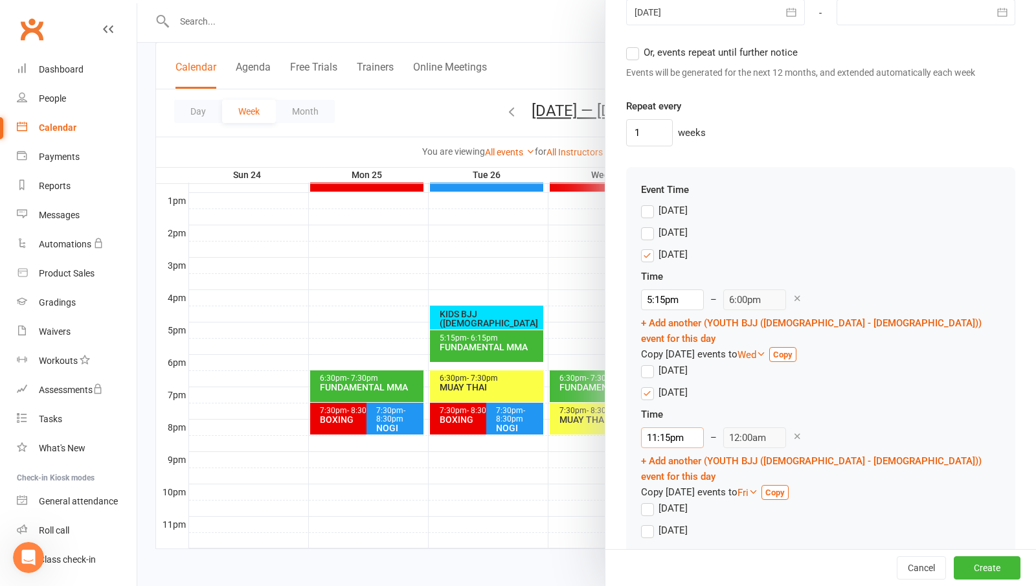
click at [675, 427] on input "11:15pm" at bounding box center [672, 437] width 63 height 21
type input "5:15pm"
type input "6:00pm"
click at [652, 475] on li "5:15pm" at bounding box center [673, 467] width 62 height 19
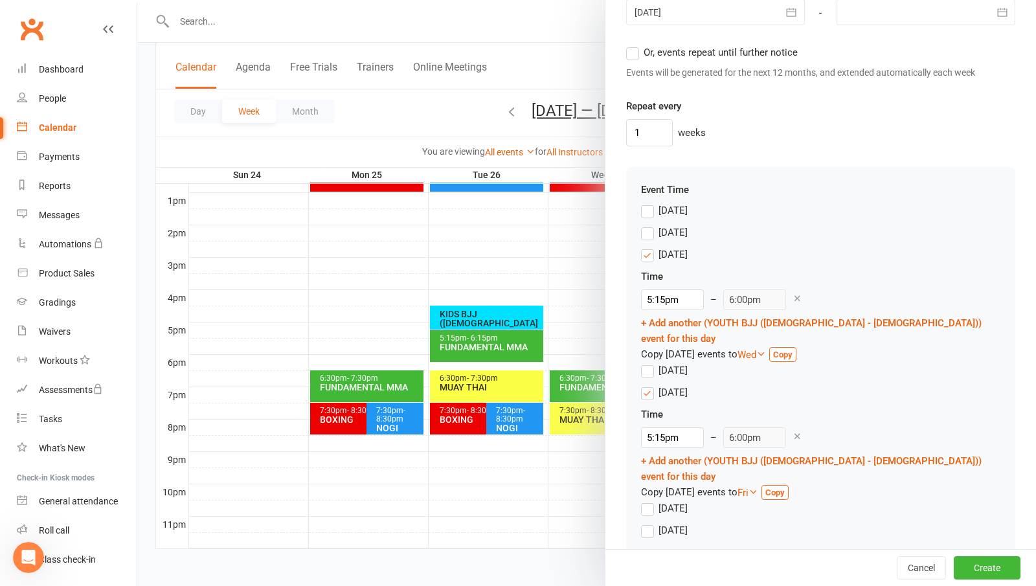
click at [785, 522] on div "[DATE]" at bounding box center [820, 533] width 359 height 22
click at [651, 522] on label "[DATE]" at bounding box center [664, 530] width 47 height 16
click at [649, 522] on input "[DATE]" at bounding box center [645, 522] width 8 height 0
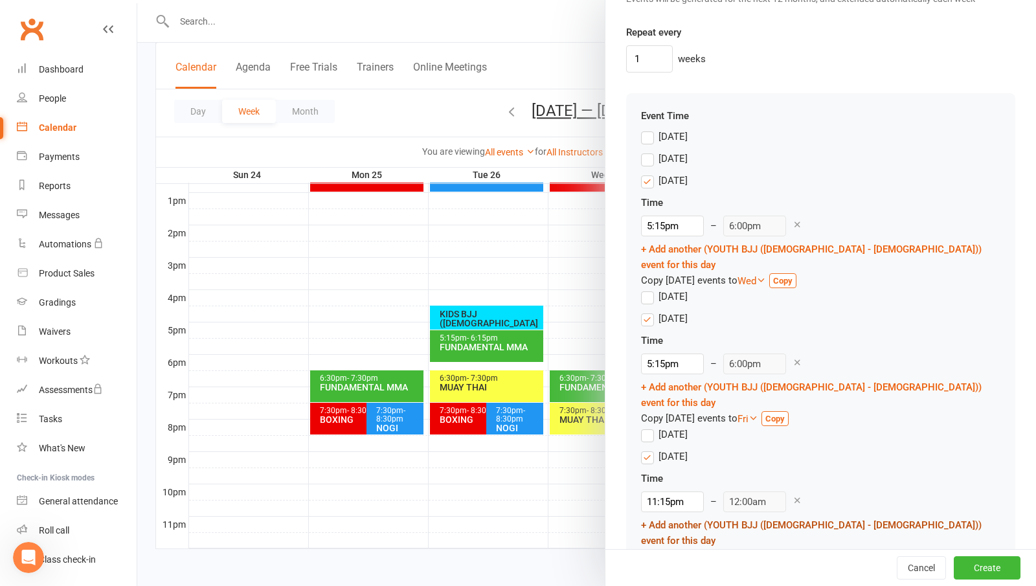
scroll to position [1060, 0]
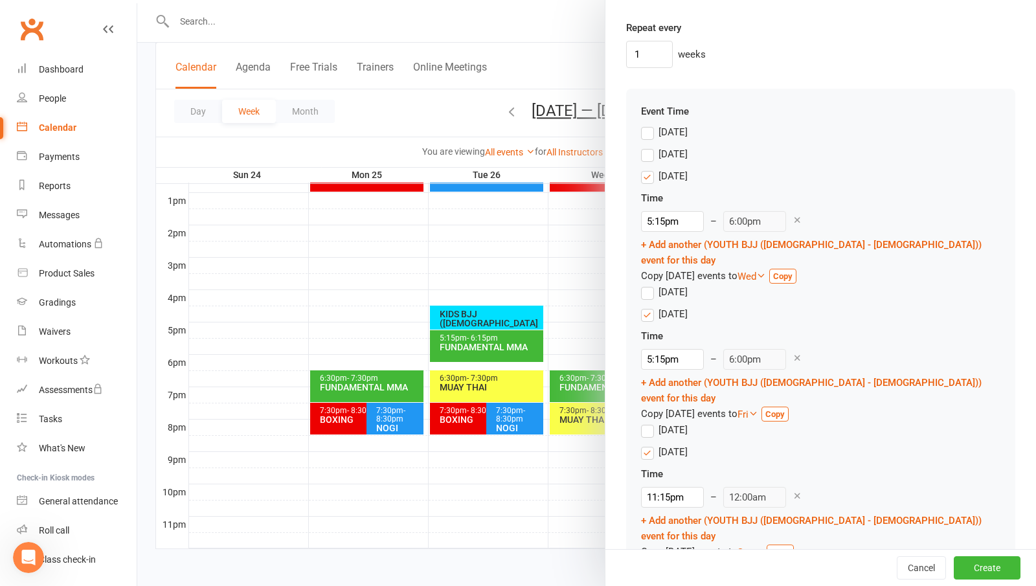
click at [668, 478] on div "Time 11:15pm – 12:00am + Add another (YOUTH BJJ ([DEMOGRAPHIC_DATA] - [DEMOGRAP…" at bounding box center [820, 513] width 359 height 94
click at [658, 487] on input "11:15pm" at bounding box center [672, 497] width 63 height 21
type input "10:00am"
type input "10:45am"
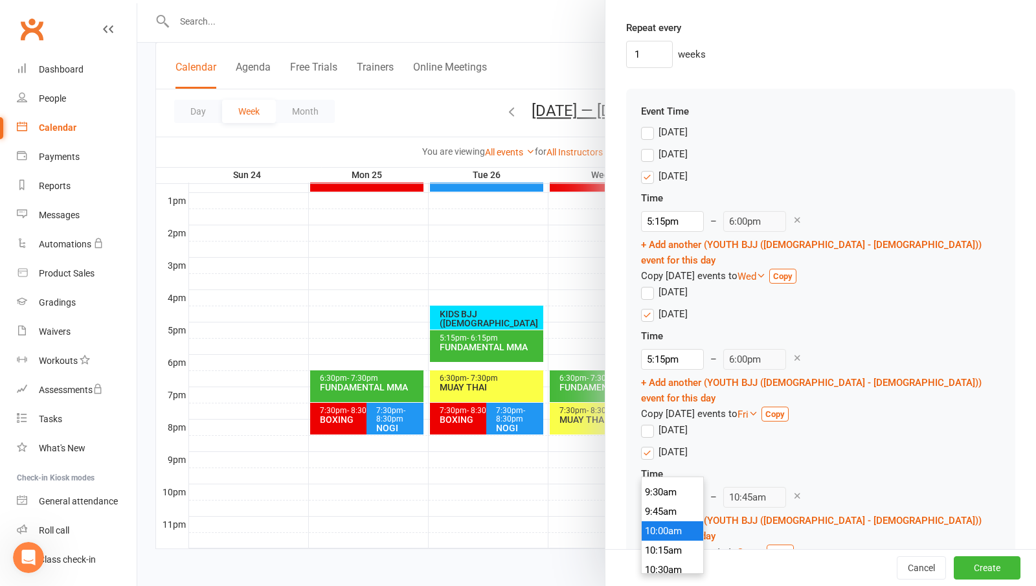
click at [665, 522] on li "10:00am" at bounding box center [673, 530] width 62 height 19
click at [964, 563] on button "Create" at bounding box center [987, 567] width 67 height 23
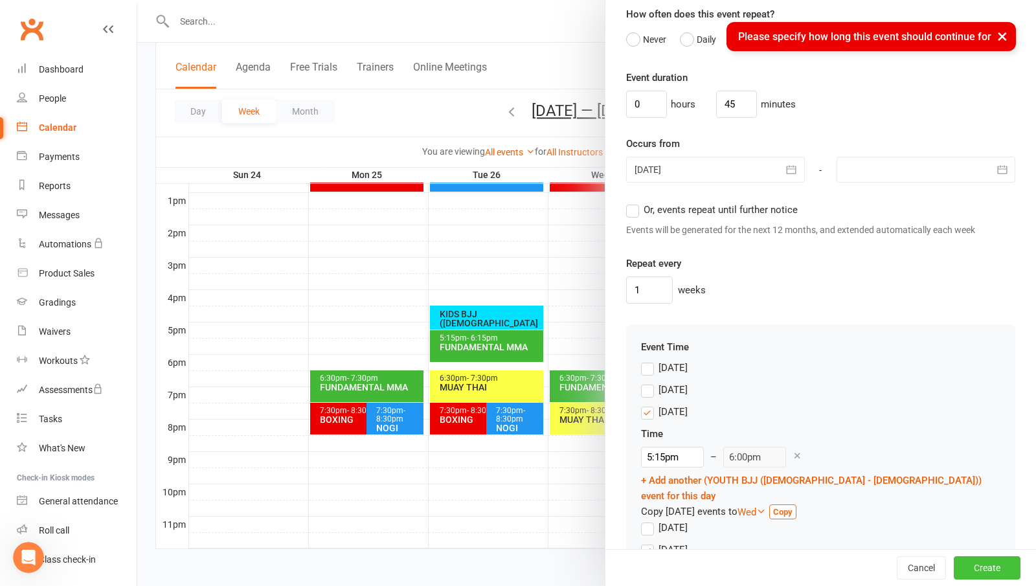
scroll to position [801, 0]
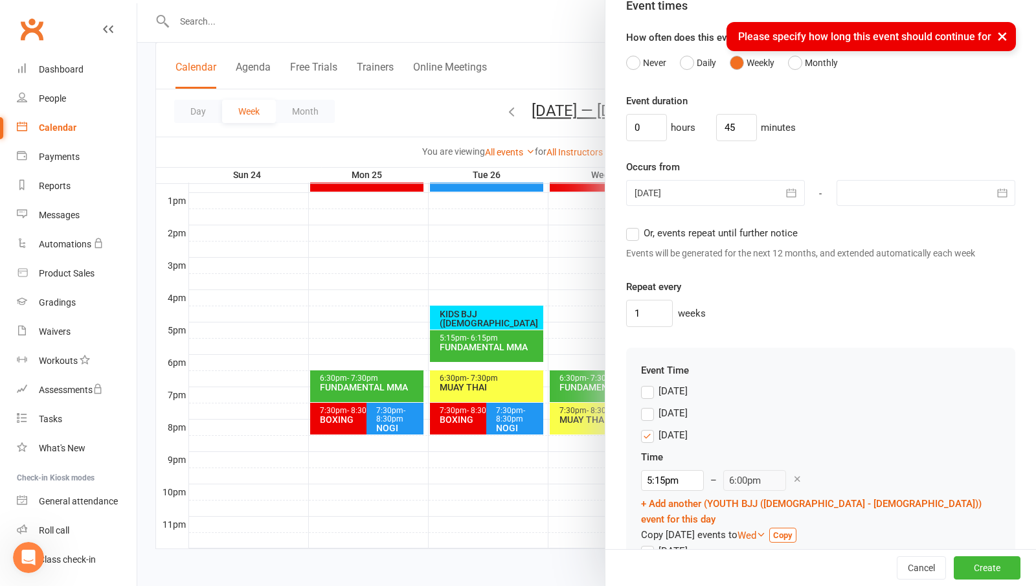
click at [629, 235] on label "Or, events repeat until further notice" at bounding box center [712, 233] width 172 height 16
click at [629, 225] on input "Or, events repeat until further notice" at bounding box center [630, 225] width 8 height 0
click at [970, 564] on button "Create" at bounding box center [987, 567] width 67 height 23
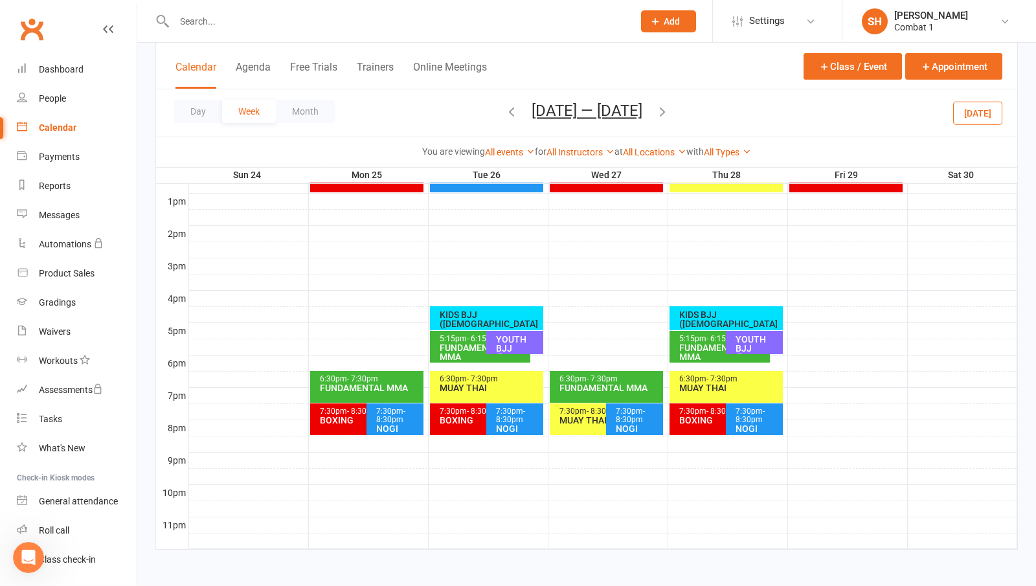
scroll to position [491, 0]
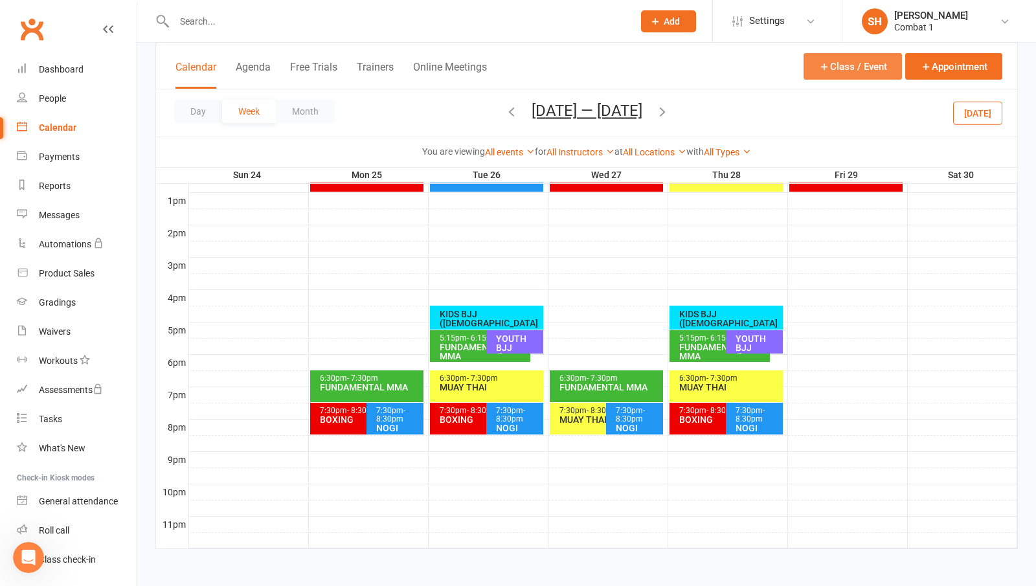
click at [860, 69] on button "Class / Event" at bounding box center [852, 66] width 98 height 27
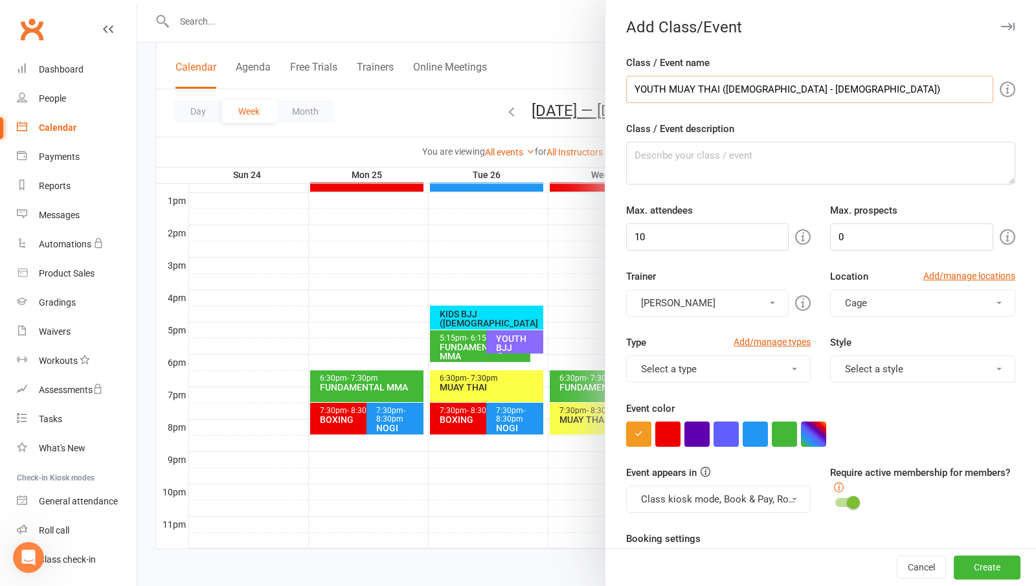
type input "YOUTH MUAY THAI ([DEMOGRAPHIC_DATA] - [DEMOGRAPHIC_DATA])"
drag, startPoint x: 661, startPoint y: 234, endPoint x: 703, endPoint y: 247, distance: 44.0
click at [661, 234] on input "10" at bounding box center [707, 236] width 163 height 27
type input "1"
type input "30"
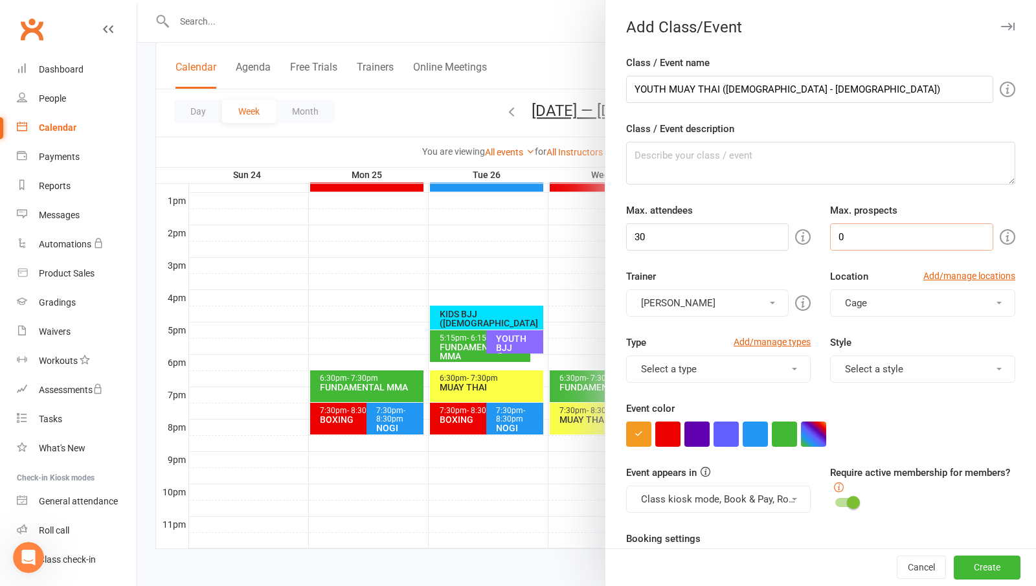
click at [865, 237] on input "0" at bounding box center [911, 236] width 163 height 27
type input "10"
click at [911, 297] on button "Cage" at bounding box center [922, 302] width 185 height 27
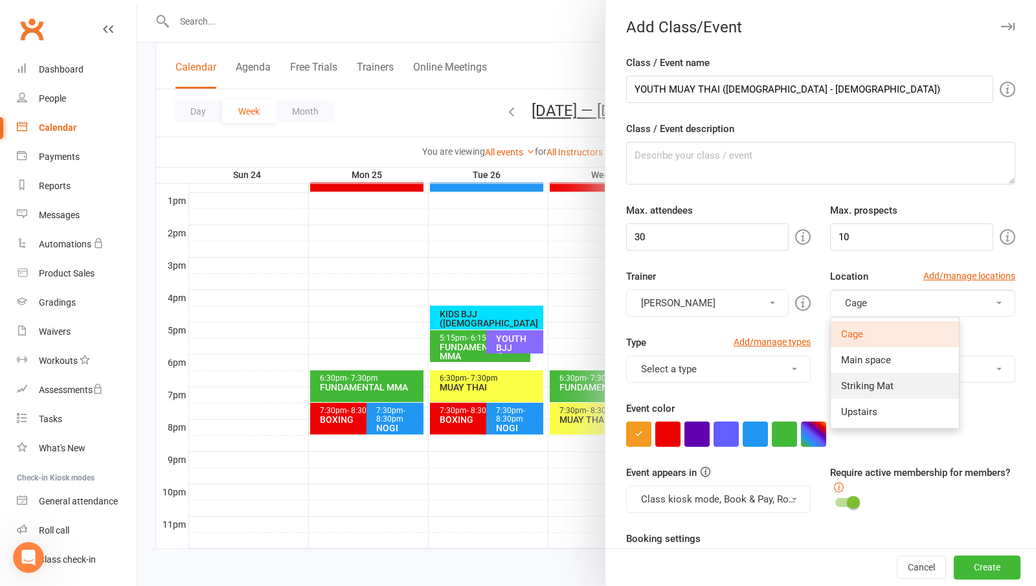
click at [888, 379] on link "Striking Mat" at bounding box center [895, 386] width 128 height 26
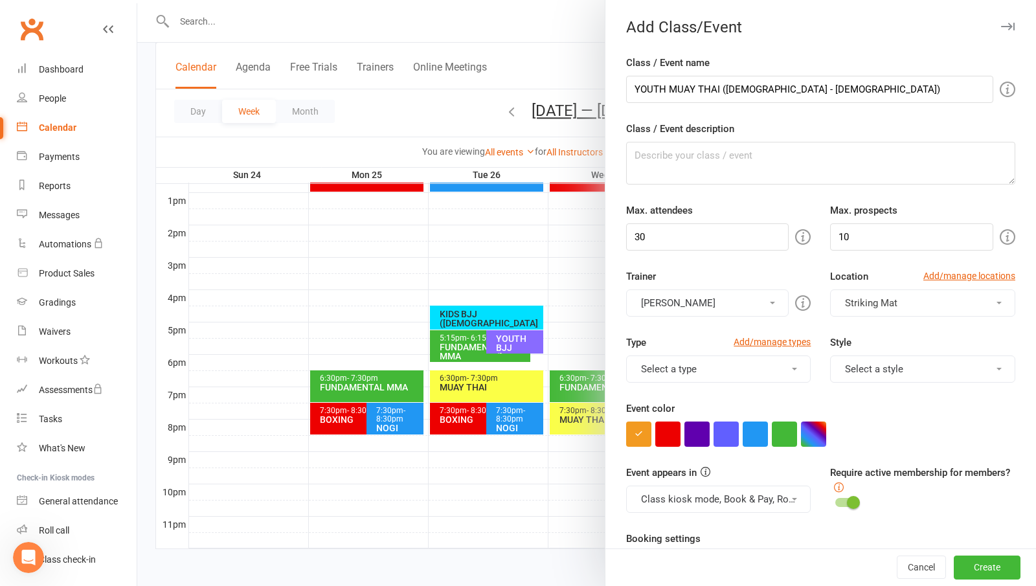
click at [916, 405] on div "Event color" at bounding box center [820, 424] width 389 height 46
click at [816, 438] on button "button" at bounding box center [813, 433] width 25 height 25
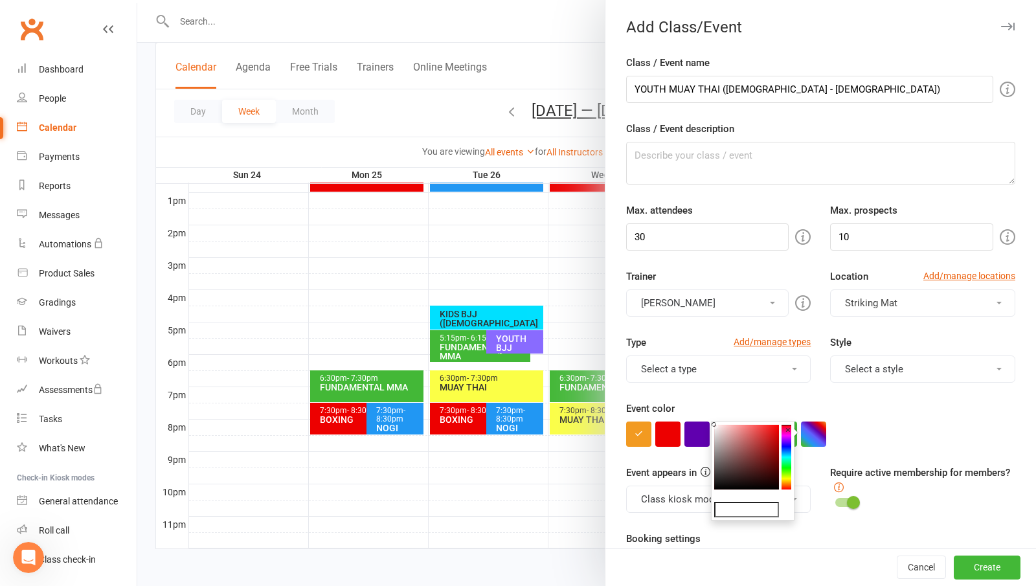
drag, startPoint x: 786, startPoint y: 432, endPoint x: 787, endPoint y: 439, distance: 7.2
click at [787, 439] on div "×" at bounding box center [753, 470] width 84 height 99
drag, startPoint x: 787, startPoint y: 438, endPoint x: 797, endPoint y: 429, distance: 14.2
click at [794, 429] on div "#ffffff ×" at bounding box center [753, 470] width 84 height 99
click at [753, 427] on colorpicker-saturation at bounding box center [746, 457] width 65 height 65
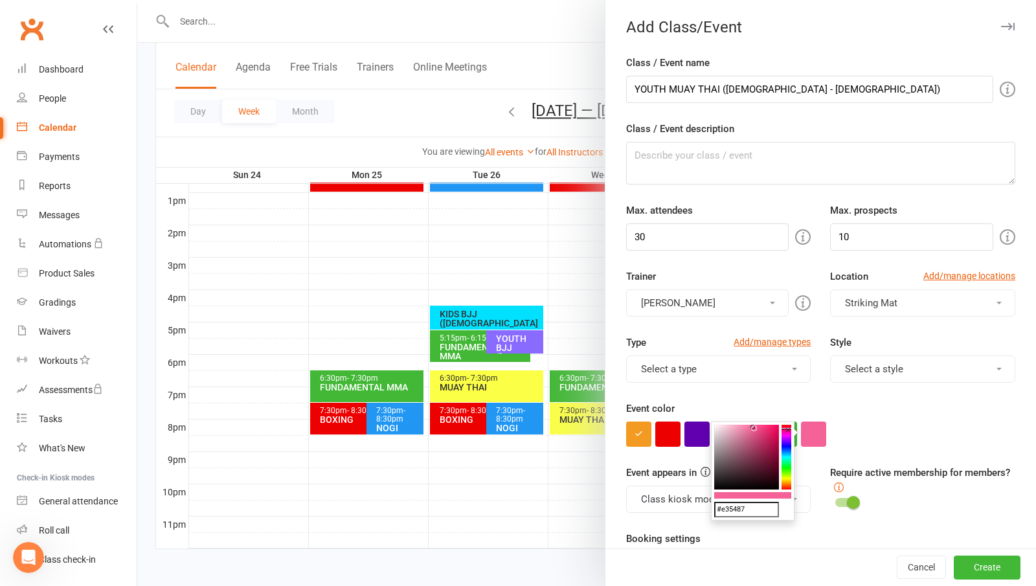
click at [755, 429] on icon at bounding box center [752, 427] width 5 height 5
click at [755, 432] on icon at bounding box center [754, 431] width 5 height 5
click at [756, 430] on icon at bounding box center [755, 431] width 5 height 5
click at [761, 430] on colorpicker-saturation at bounding box center [746, 457] width 65 height 65
click at [761, 455] on colorpicker-saturation at bounding box center [746, 457] width 65 height 65
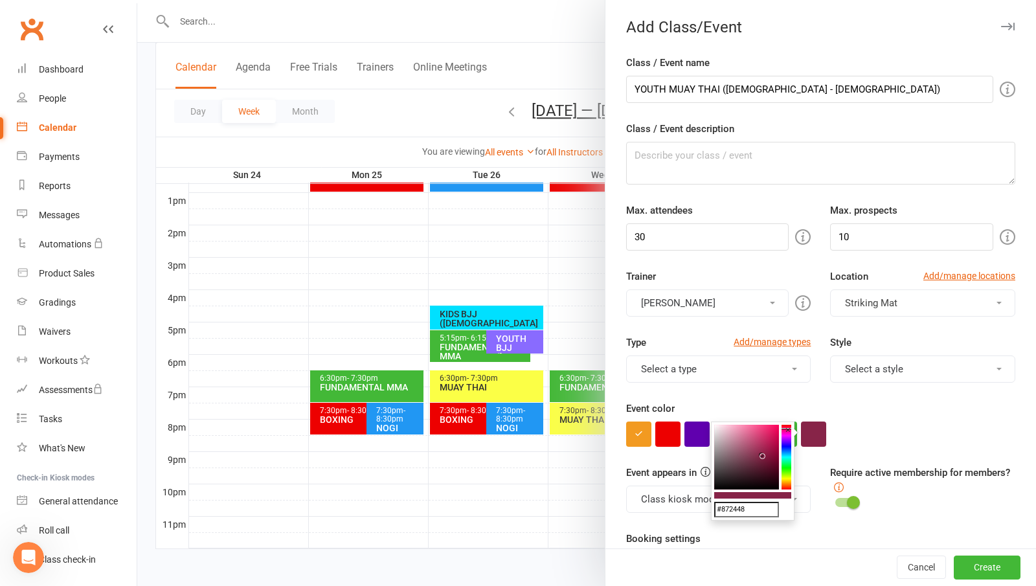
click at [756, 454] on colorpicker-saturation at bounding box center [746, 457] width 65 height 65
click at [754, 452] on icon at bounding box center [756, 453] width 5 height 5
click at [756, 449] on colorpicker-saturation at bounding box center [746, 457] width 65 height 65
click at [760, 450] on colorpicker-saturation at bounding box center [746, 457] width 65 height 65
click at [760, 454] on colorpicker-saturation at bounding box center [746, 457] width 65 height 65
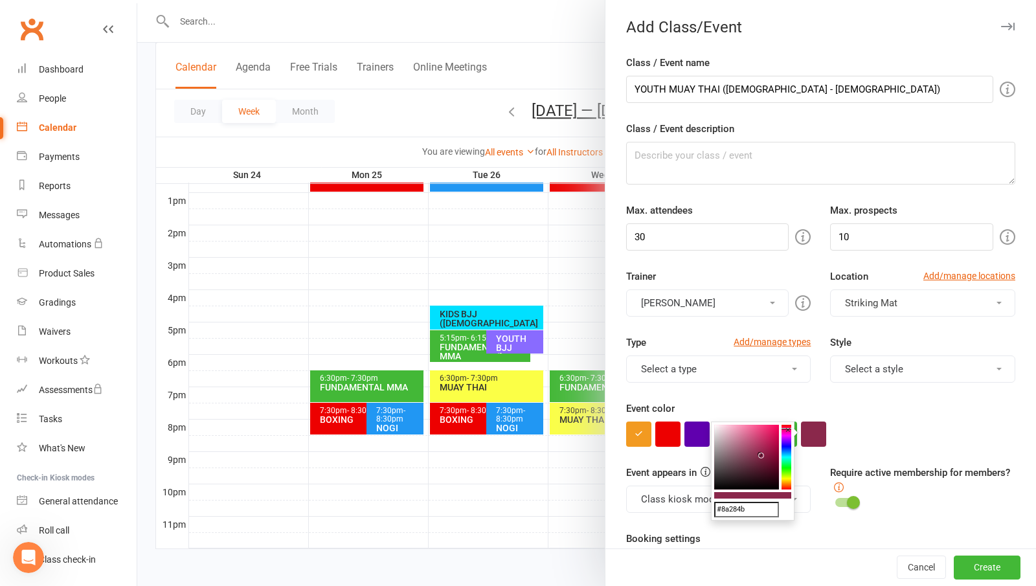
click at [757, 449] on colorpicker-saturation at bounding box center [746, 457] width 65 height 65
click at [759, 449] on icon at bounding box center [757, 449] width 5 height 5
click at [761, 449] on icon at bounding box center [759, 448] width 5 height 5
type input "#a12a55"
click at [934, 456] on form "Class / Event name YOUTH MUAY THAI ([DEMOGRAPHIC_DATA] - [DEMOGRAPHIC_DATA]) Cl…" at bounding box center [820, 499] width 389 height 888
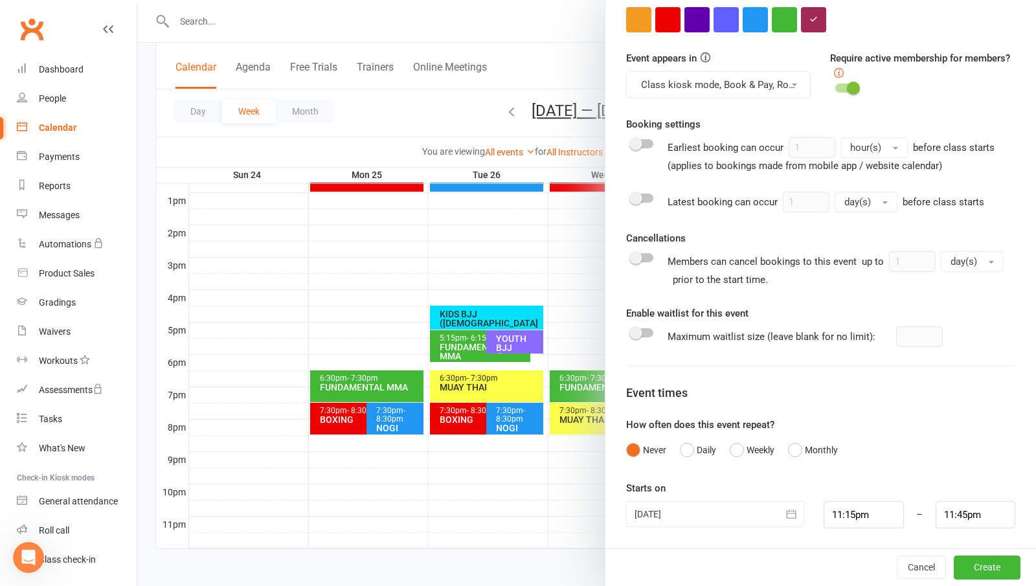
scroll to position [415, 0]
click at [745, 451] on button "Weekly" at bounding box center [752, 449] width 45 height 25
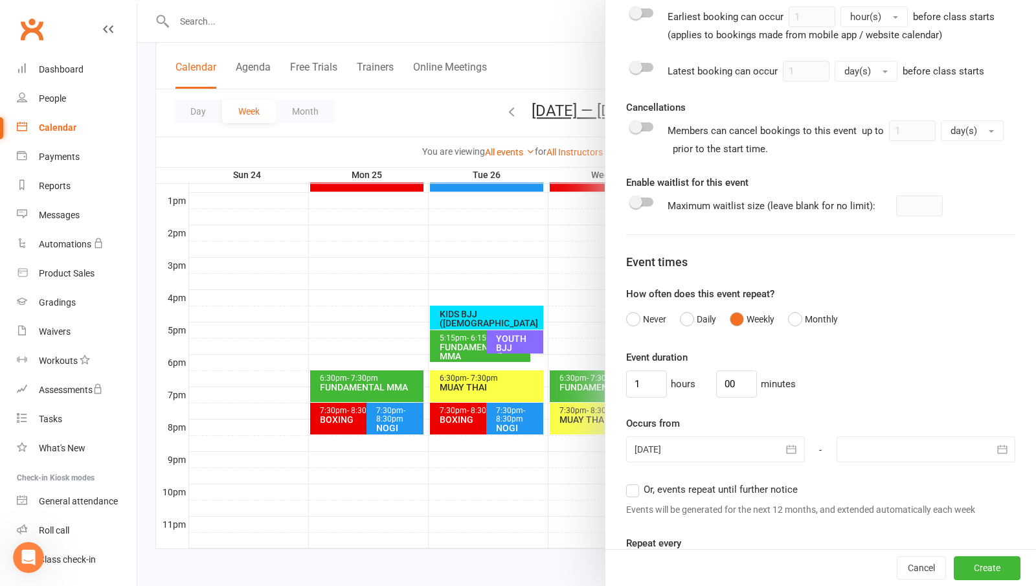
scroll to position [609, 0]
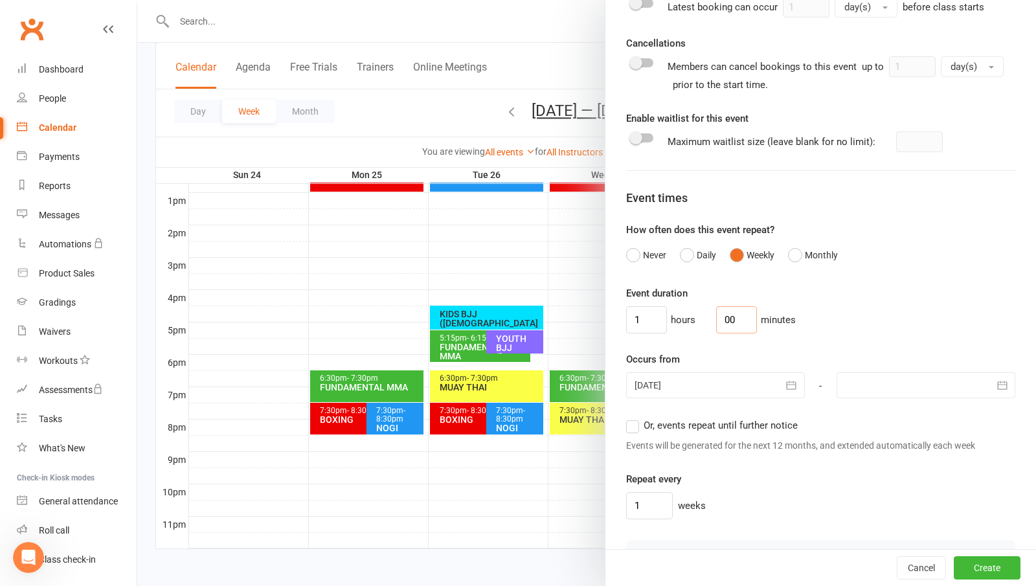
click at [719, 317] on input "00" at bounding box center [736, 319] width 41 height 27
type input "0"
type input "45"
click at [640, 329] on input "1" at bounding box center [646, 319] width 41 height 27
type input "0"
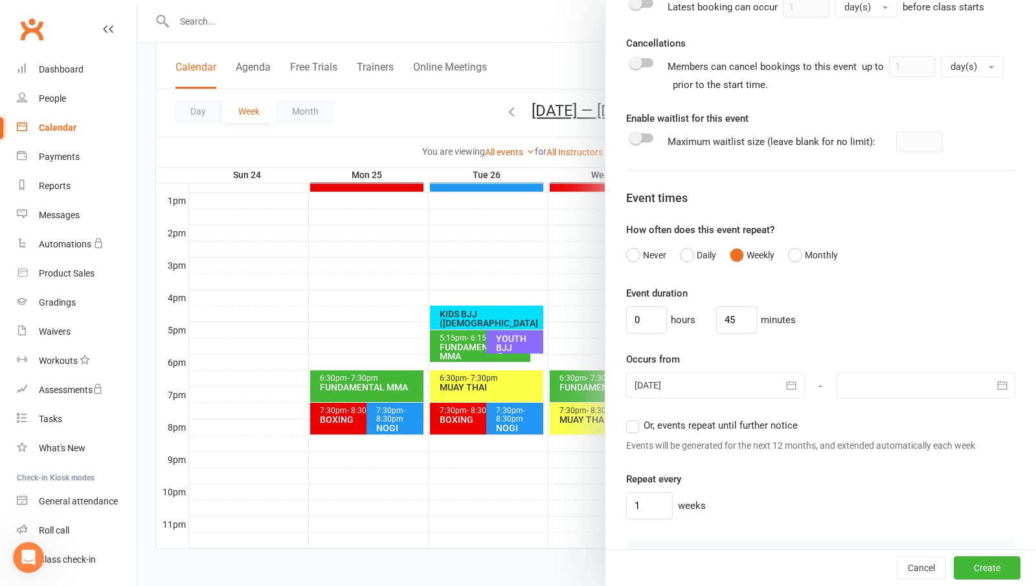
click at [869, 326] on div "0 hours 45 minutes" at bounding box center [820, 319] width 389 height 27
click at [785, 379] on icon "button" at bounding box center [791, 385] width 13 height 13
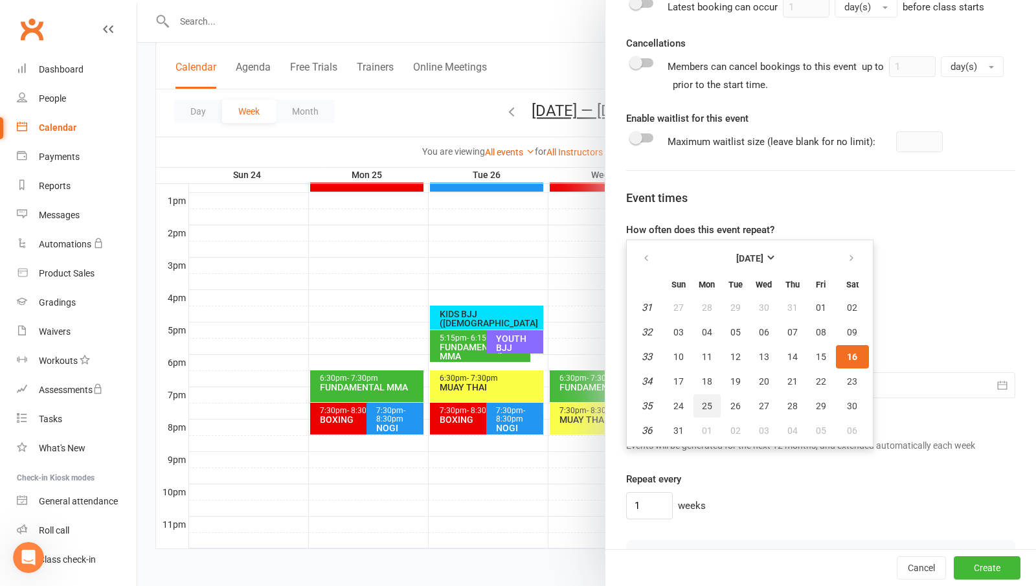
click at [702, 406] on span "25" at bounding box center [707, 406] width 10 height 10
type input "[DATE]"
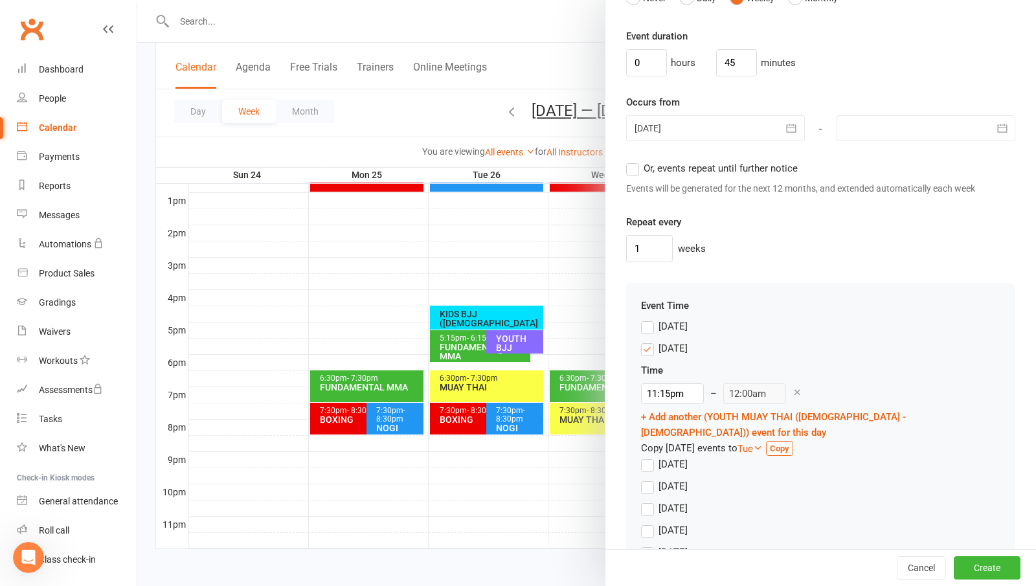
scroll to position [868, 0]
click at [661, 454] on div "[DATE]" at bounding box center [672, 461] width 29 height 14
click at [649, 454] on input "[DATE]" at bounding box center [645, 454] width 8 height 0
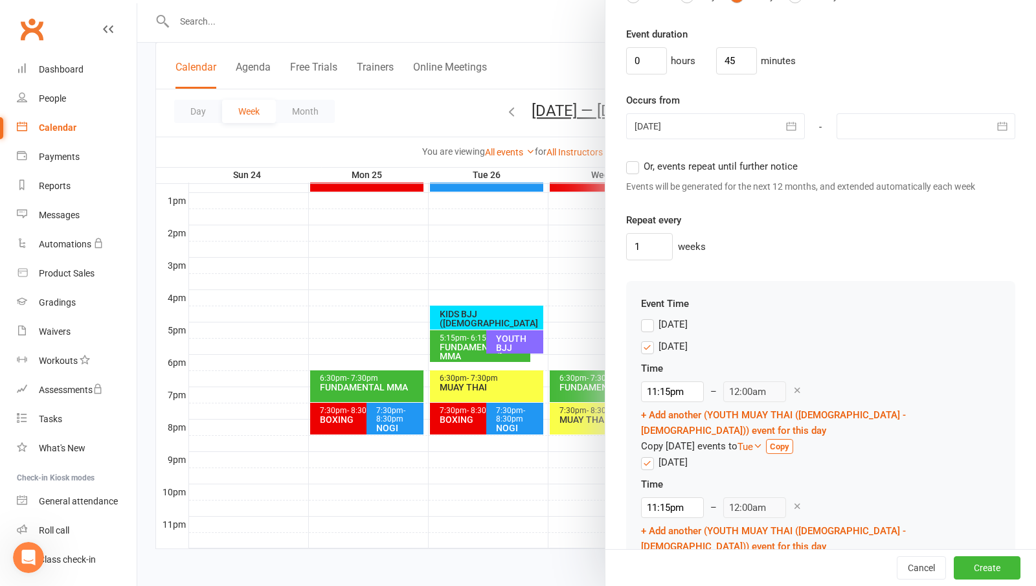
click at [641, 350] on label "[DATE]" at bounding box center [664, 347] width 47 height 16
click at [641, 339] on input "[DATE]" at bounding box center [645, 339] width 8 height 0
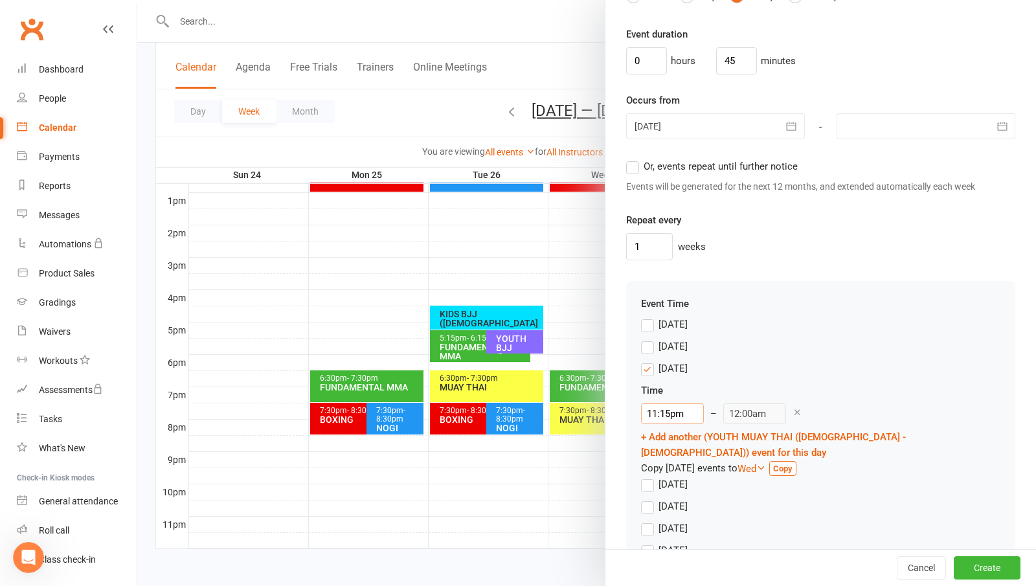
click at [661, 408] on input "11:15pm" at bounding box center [672, 413] width 63 height 21
type input "4:30pm"
type input "5:15pm"
click at [667, 470] on li "4:30pm" at bounding box center [673, 465] width 62 height 19
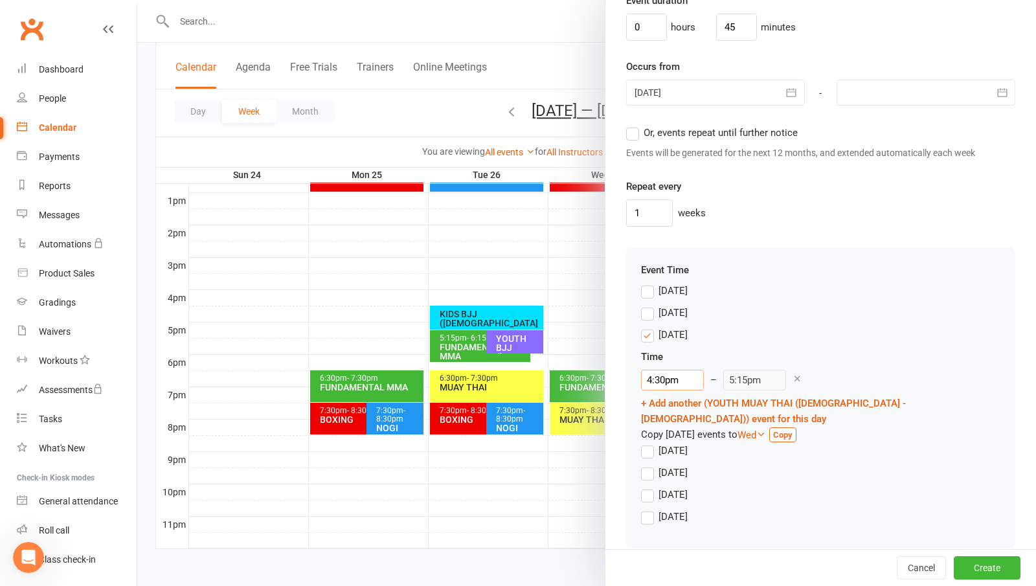
scroll to position [904, 0]
click at [648, 463] on label "[DATE]" at bounding box center [664, 471] width 47 height 16
click at [648, 463] on input "[DATE]" at bounding box center [645, 463] width 8 height 0
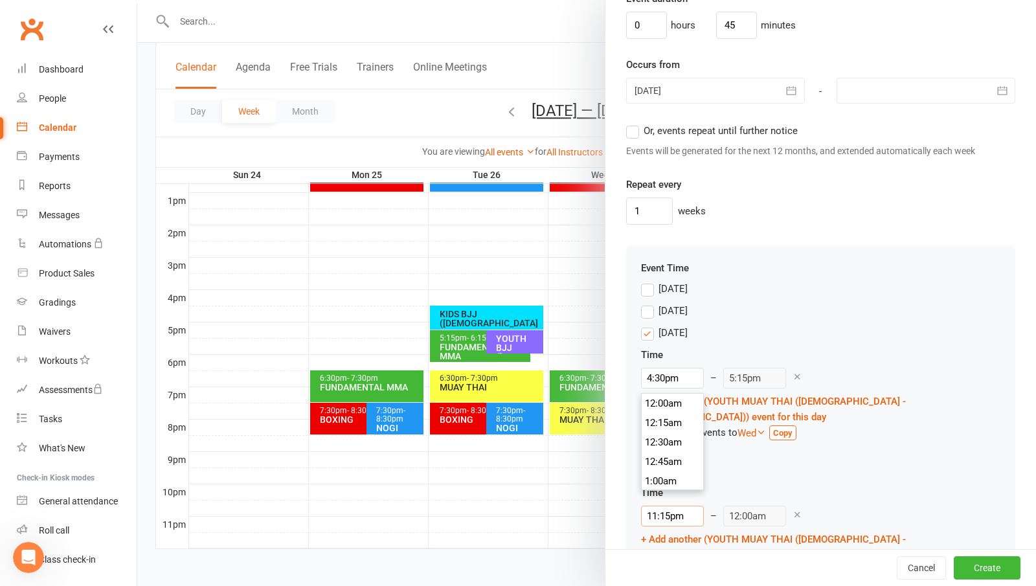
click at [677, 506] on input "11:15pm" at bounding box center [672, 516] width 63 height 21
type input "4:30pm"
type input "5:15pm"
click at [656, 443] on li "4:30pm" at bounding box center [673, 434] width 62 height 19
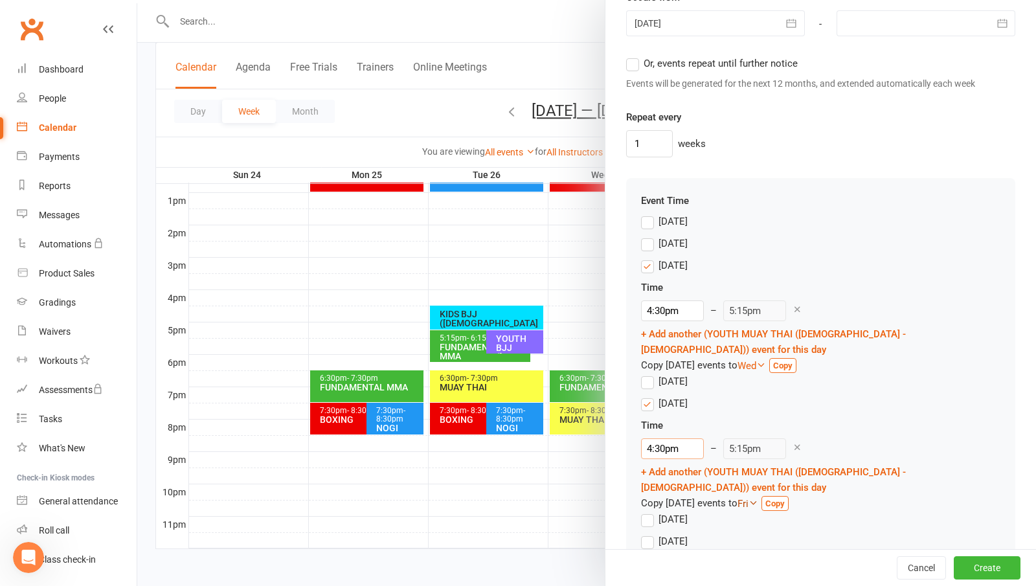
scroll to position [982, 0]
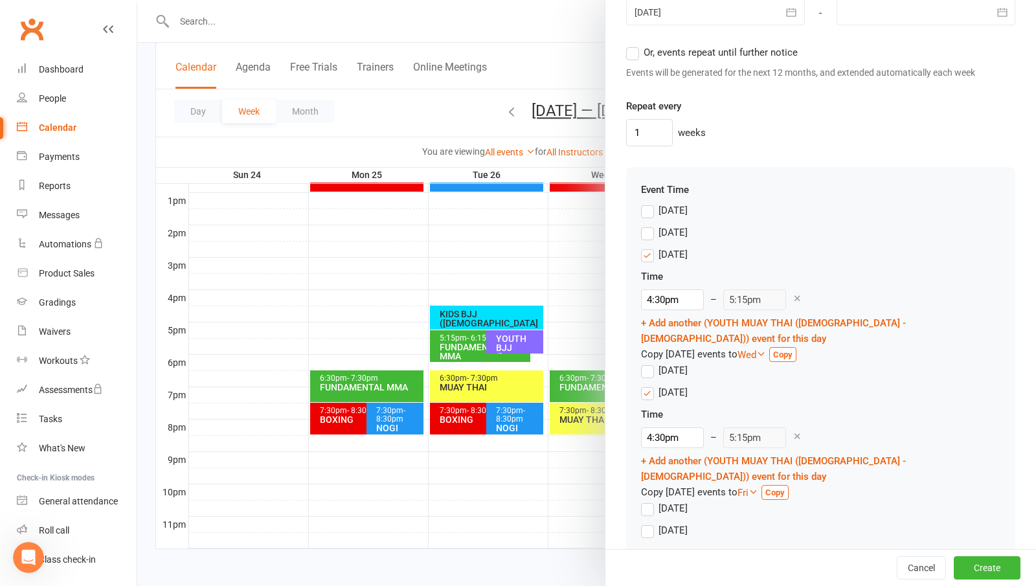
click at [649, 522] on label "[DATE]" at bounding box center [664, 530] width 47 height 16
click at [649, 522] on input "[DATE]" at bounding box center [645, 522] width 8 height 0
click at [666, 565] on input "11:15pm" at bounding box center [672, 575] width 63 height 21
type input "11:00am"
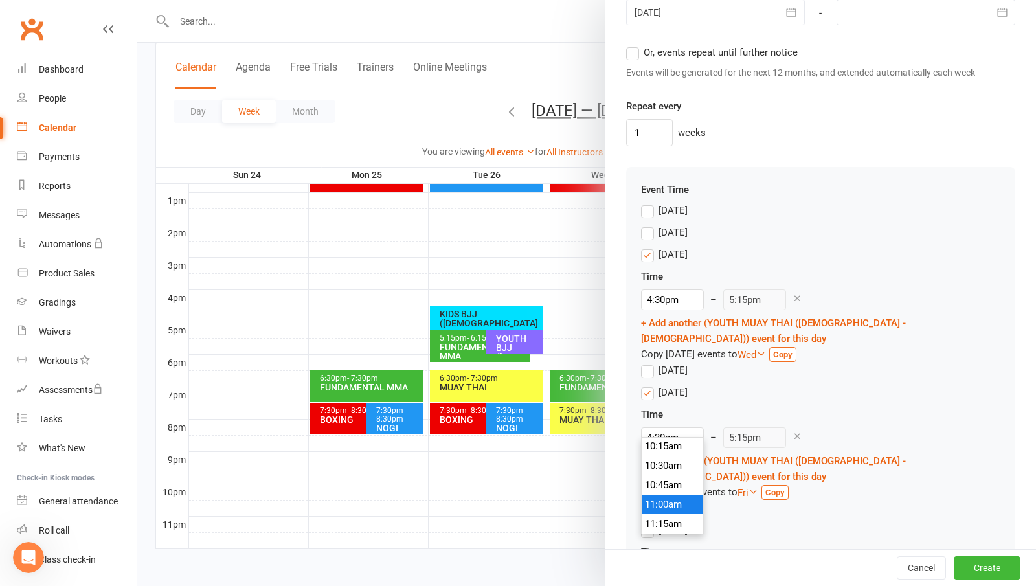
type input "11:45am"
click at [669, 511] on li "11:00am" at bounding box center [673, 504] width 62 height 19
click at [974, 561] on button "Create" at bounding box center [987, 567] width 67 height 23
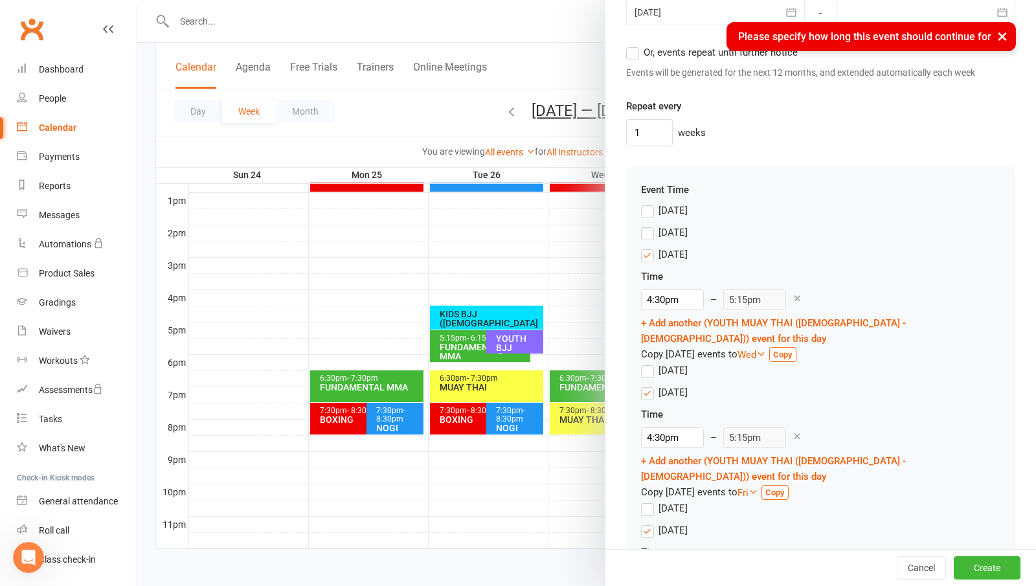
click at [630, 57] on label "Or, events repeat until further notice" at bounding box center [712, 53] width 172 height 16
click at [630, 45] on input "Or, events repeat until further notice" at bounding box center [630, 45] width 8 height 0
click at [974, 559] on button "Create" at bounding box center [987, 567] width 67 height 23
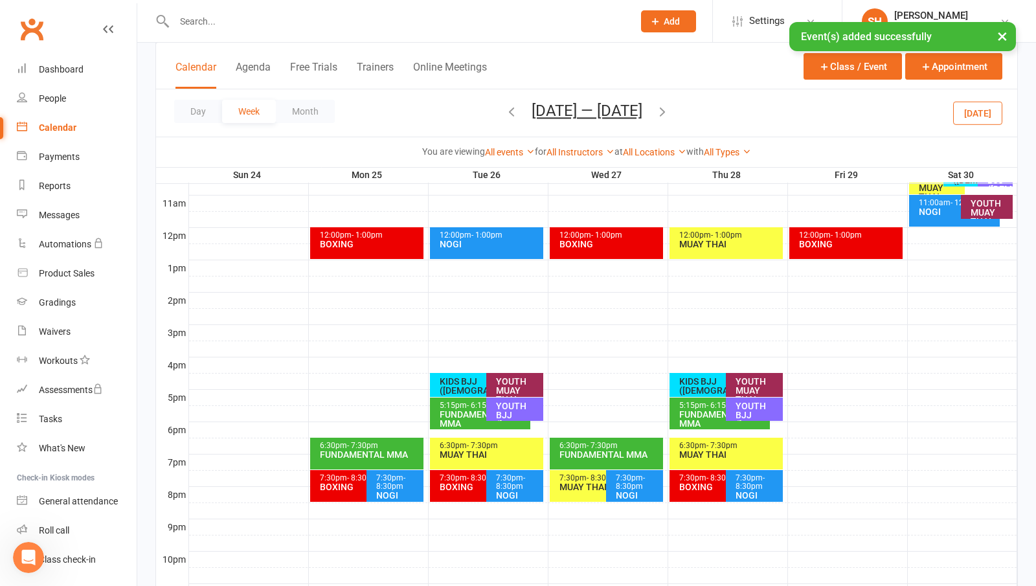
scroll to position [427, 0]
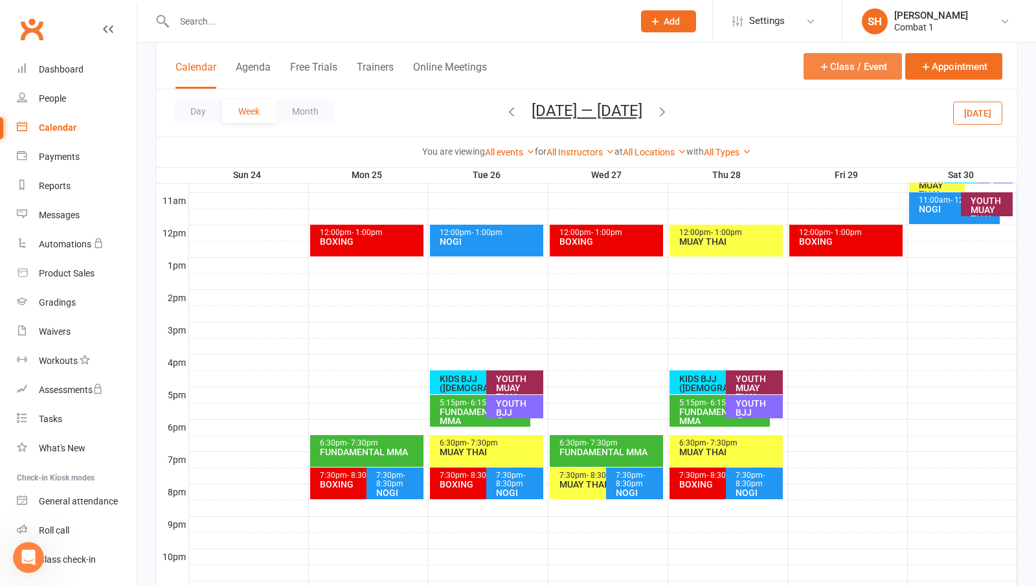
click at [847, 65] on button "Class / Event" at bounding box center [852, 66] width 98 height 27
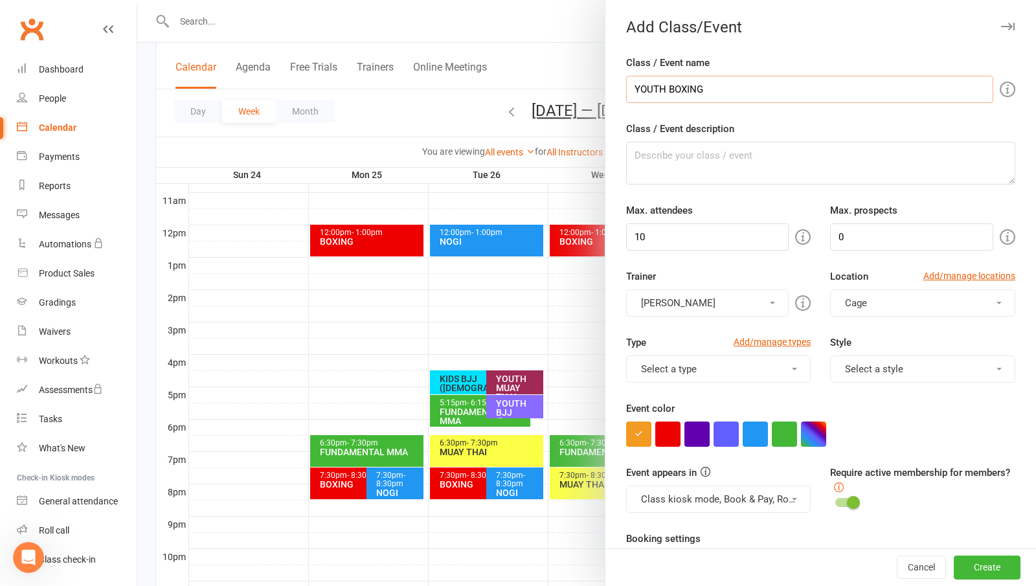
type input "YOUTH BOXING"
click at [650, 238] on input "10" at bounding box center [707, 236] width 163 height 27
type input "1"
type input "30"
click at [839, 232] on input "0" at bounding box center [911, 236] width 163 height 27
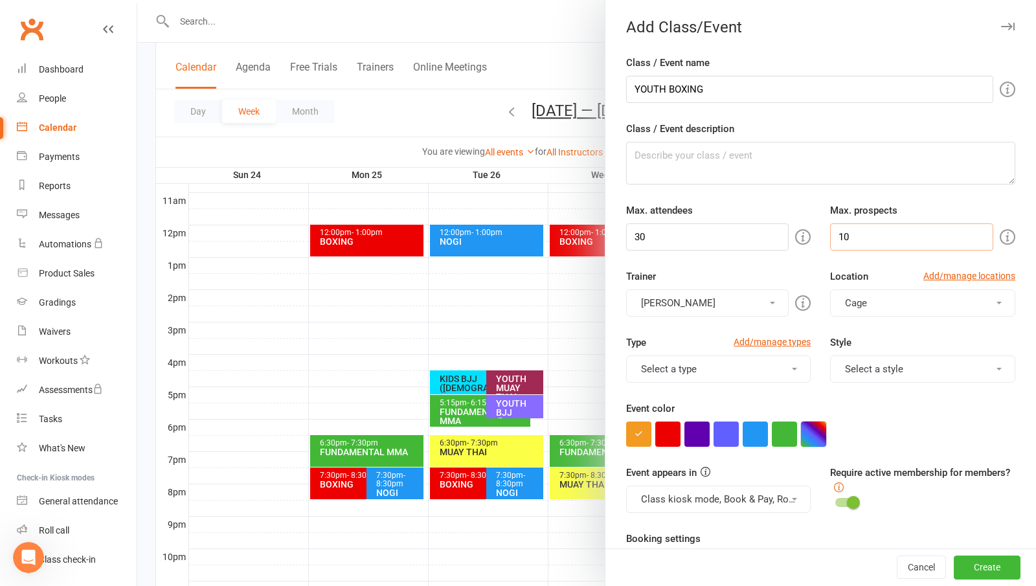
type input "10"
click at [801, 439] on button "button" at bounding box center [813, 433] width 25 height 25
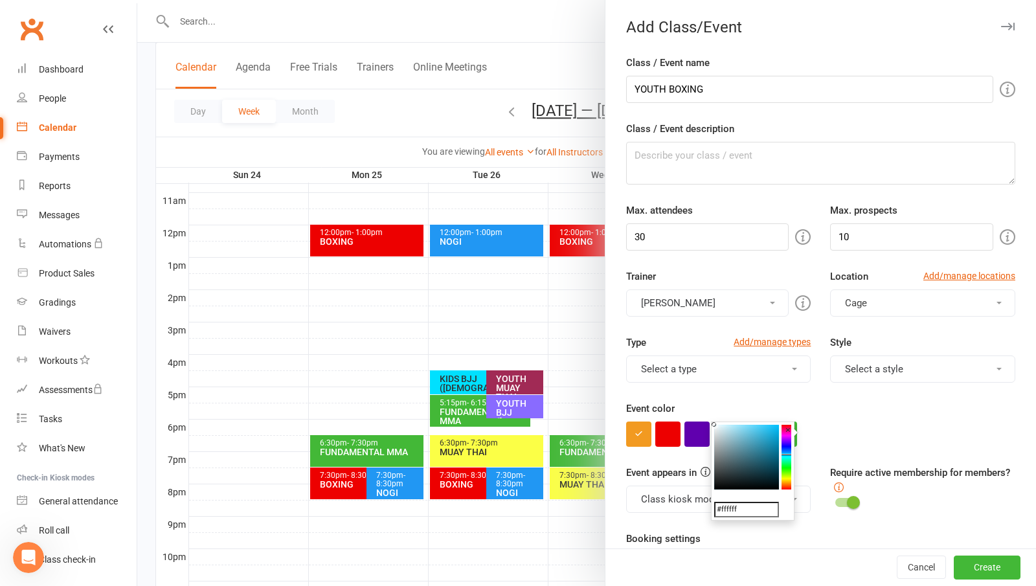
drag, startPoint x: 789, startPoint y: 449, endPoint x: 770, endPoint y: 456, distance: 20.5
click at [784, 454] on colorpicker-hue at bounding box center [786, 457] width 10 height 65
drag, startPoint x: 730, startPoint y: 470, endPoint x: 713, endPoint y: 504, distance: 37.9
click at [713, 504] on div "#000000 ×" at bounding box center [753, 470] width 84 height 99
click at [962, 428] on div at bounding box center [820, 433] width 389 height 25
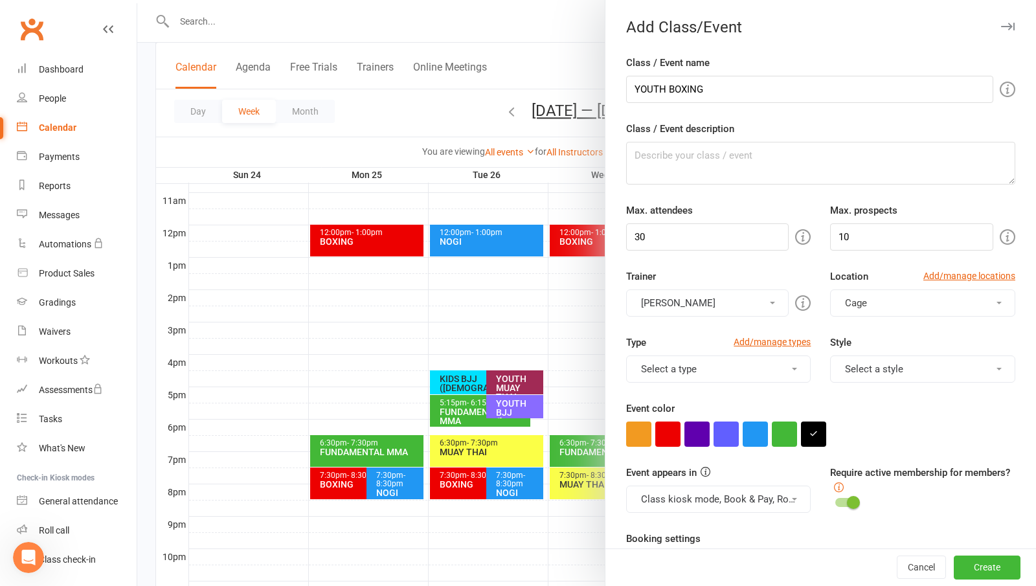
click at [847, 301] on span "Cage" at bounding box center [856, 303] width 22 height 12
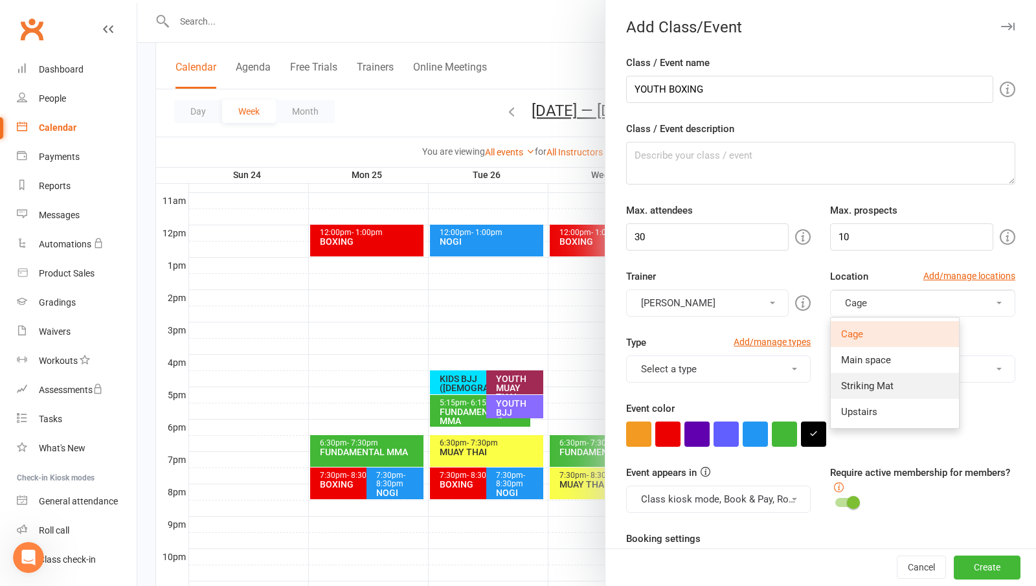
click at [871, 391] on span "Striking Mat" at bounding box center [867, 386] width 52 height 12
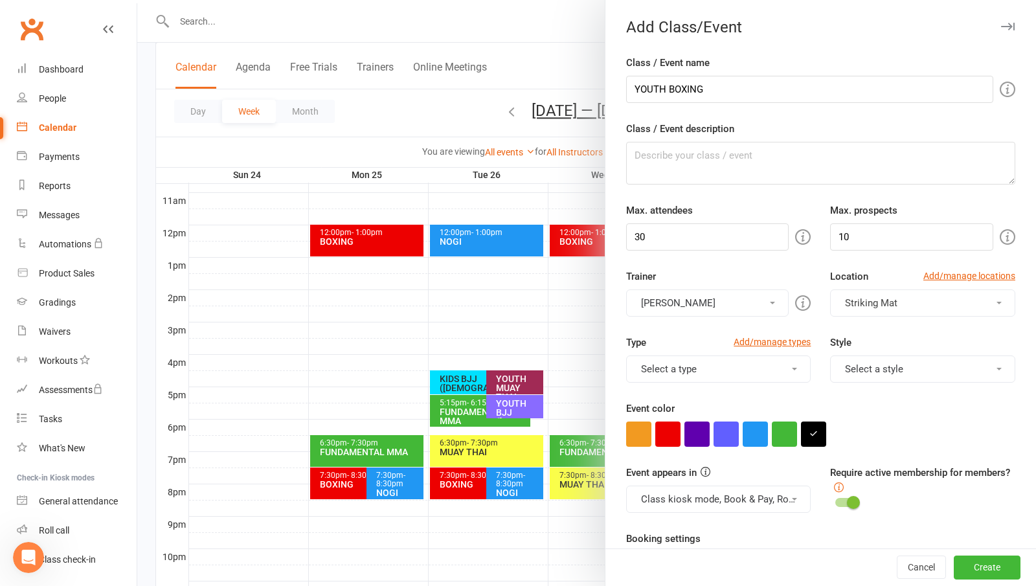
click at [921, 409] on div "Event color" at bounding box center [820, 424] width 389 height 46
click at [809, 438] on button "button" at bounding box center [813, 433] width 25 height 25
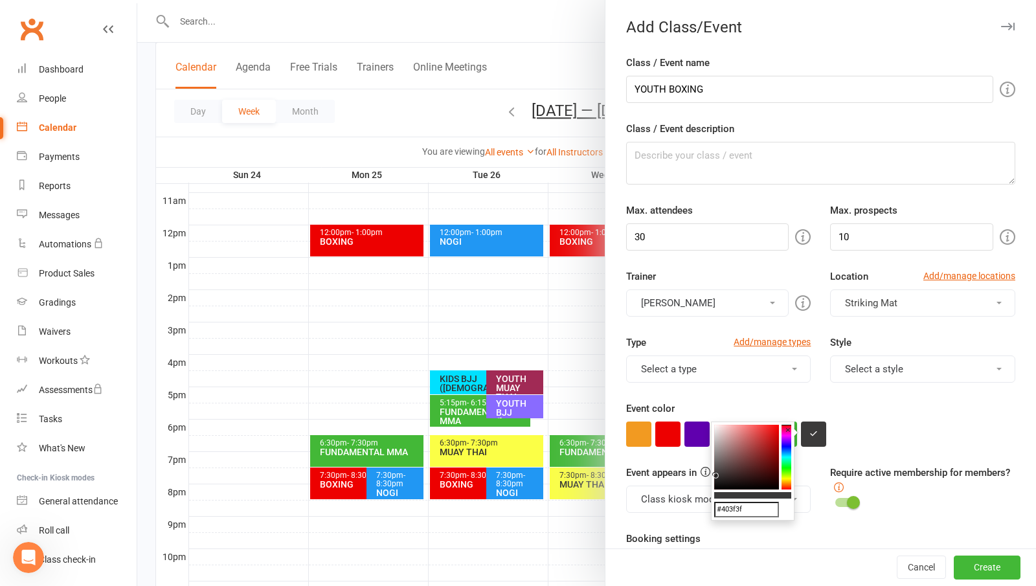
type input "#424242"
click at [714, 473] on colorpicker-saturation at bounding box center [746, 457] width 65 height 65
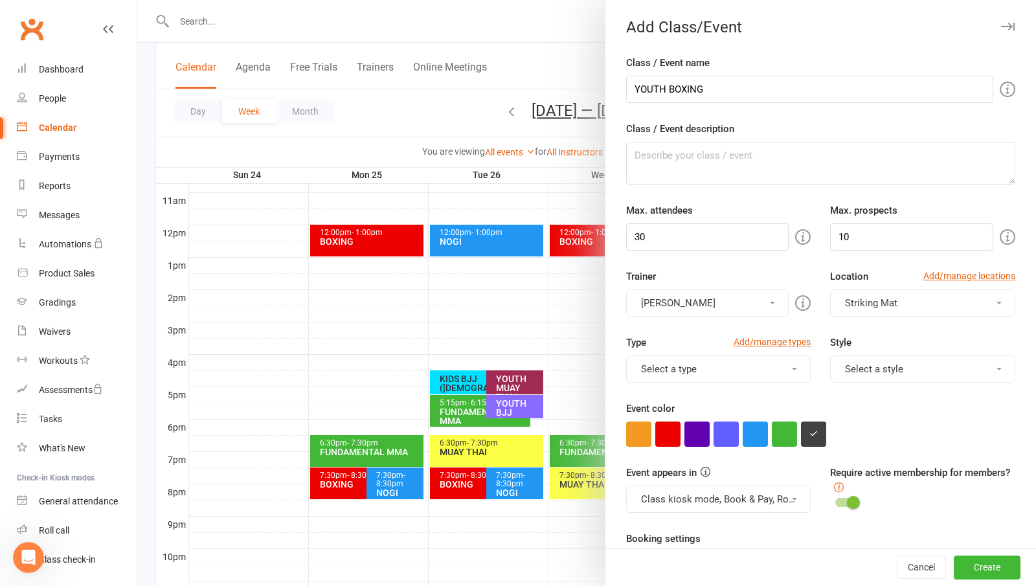
click at [950, 421] on div "Event color" at bounding box center [820, 424] width 389 height 46
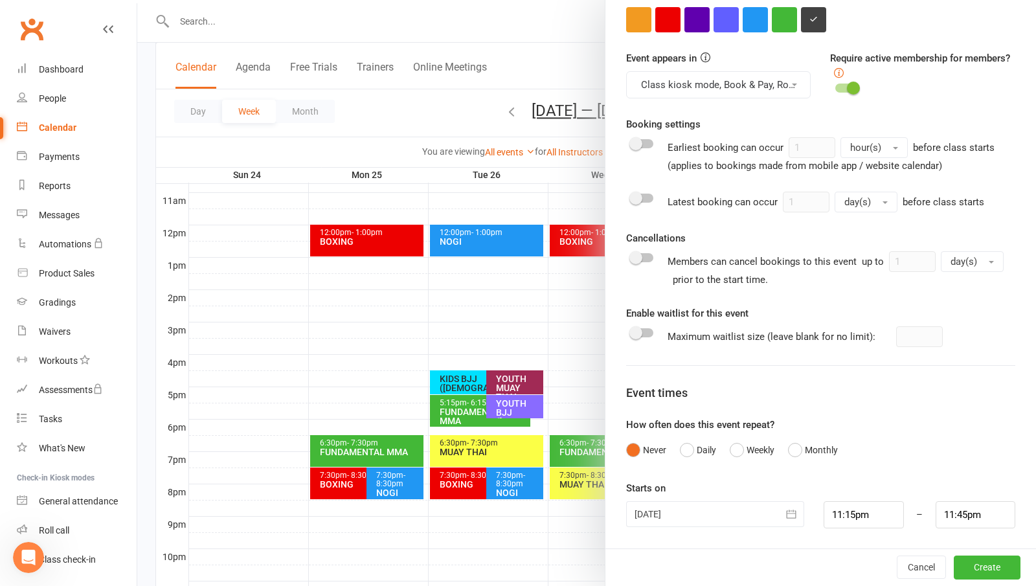
scroll to position [415, 0]
click at [735, 456] on button "Weekly" at bounding box center [752, 449] width 45 height 25
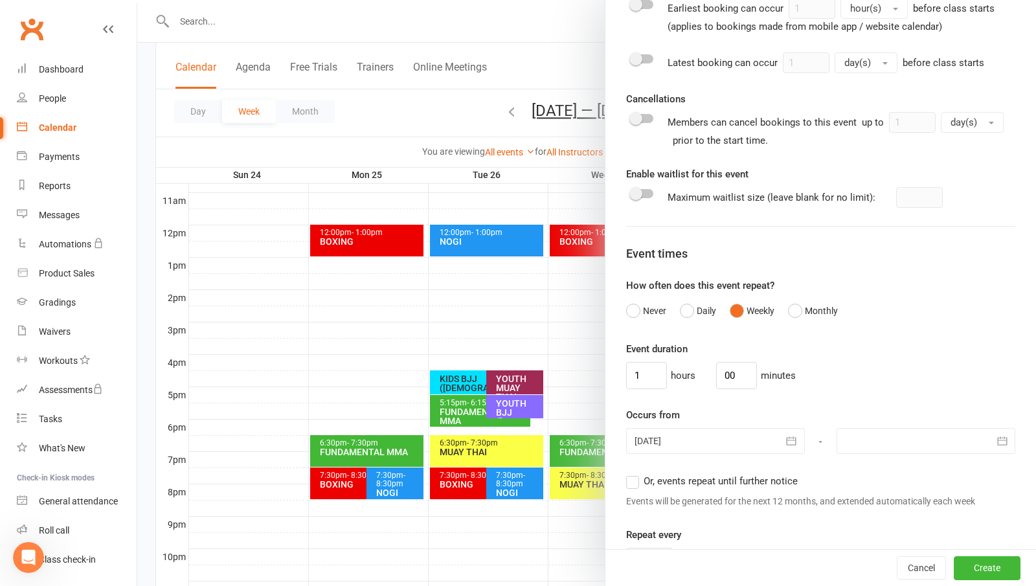
scroll to position [609, 0]
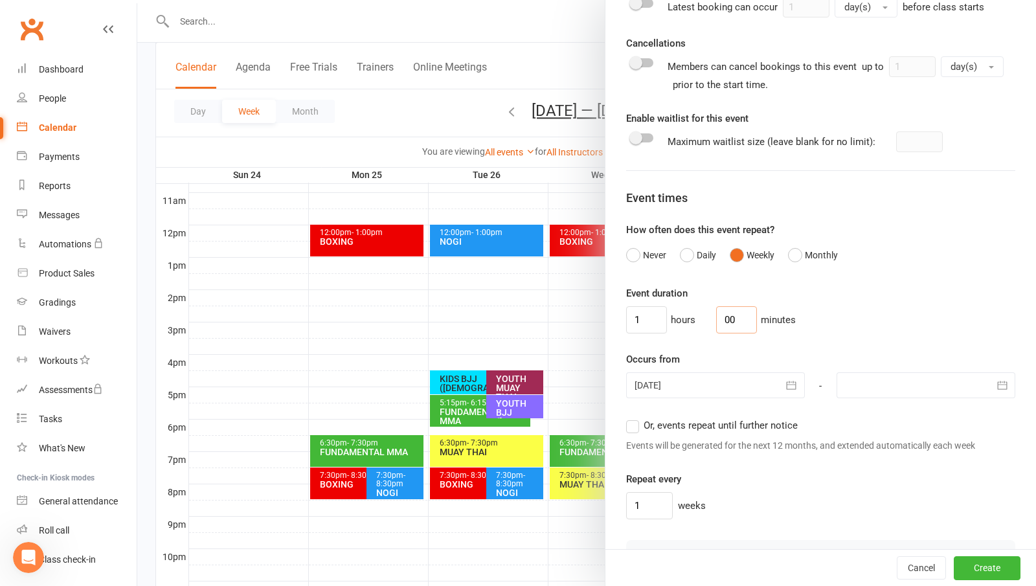
click at [737, 330] on input "00" at bounding box center [736, 319] width 41 height 27
type input "0"
type input "45"
click at [642, 331] on input "1" at bounding box center [646, 319] width 41 height 27
click at [873, 313] on div "hours 45 minutes" at bounding box center [820, 319] width 389 height 27
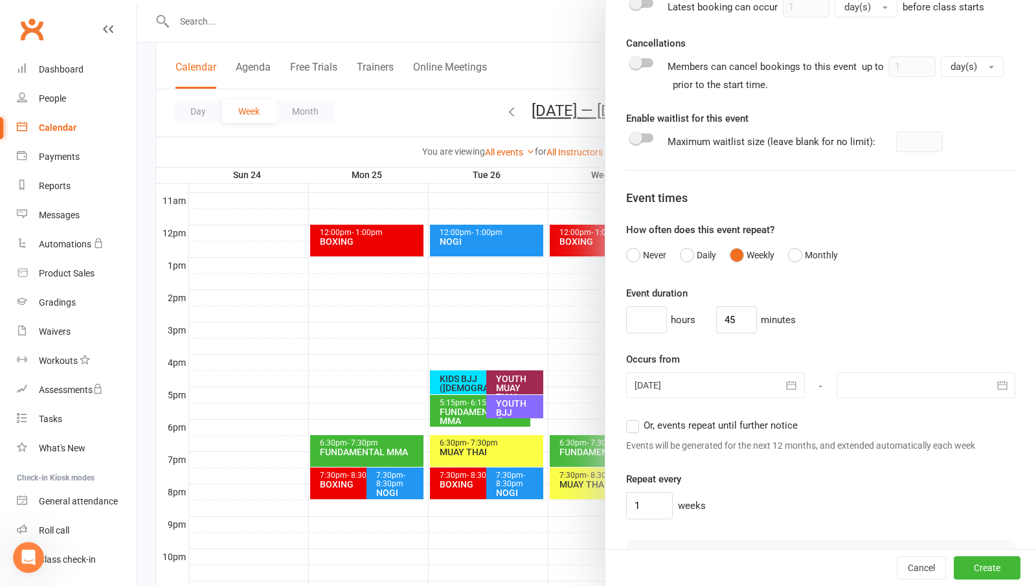
click at [753, 396] on div at bounding box center [715, 385] width 179 height 26
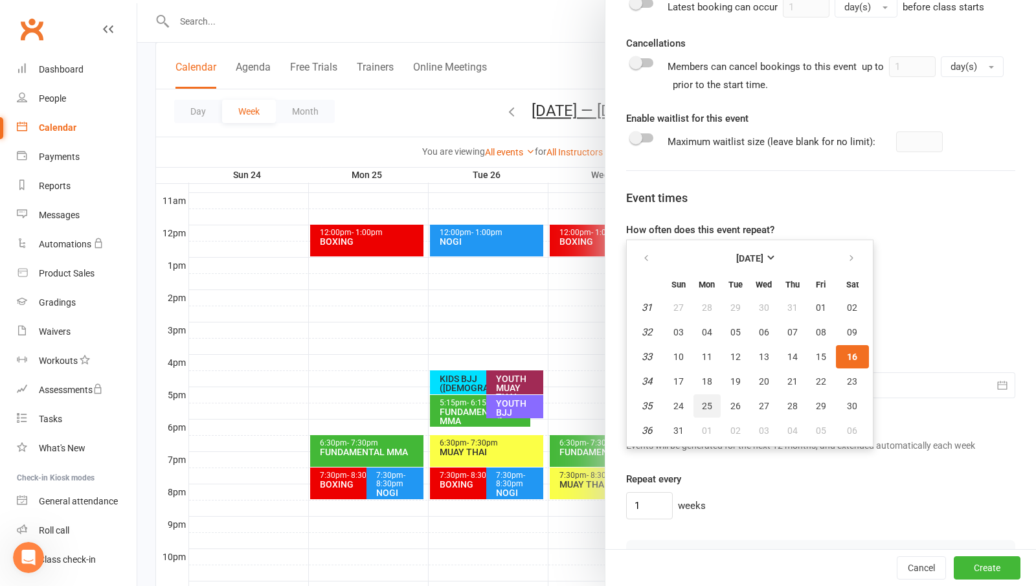
click at [702, 409] on span "25" at bounding box center [707, 406] width 10 height 10
type input "[DATE]"
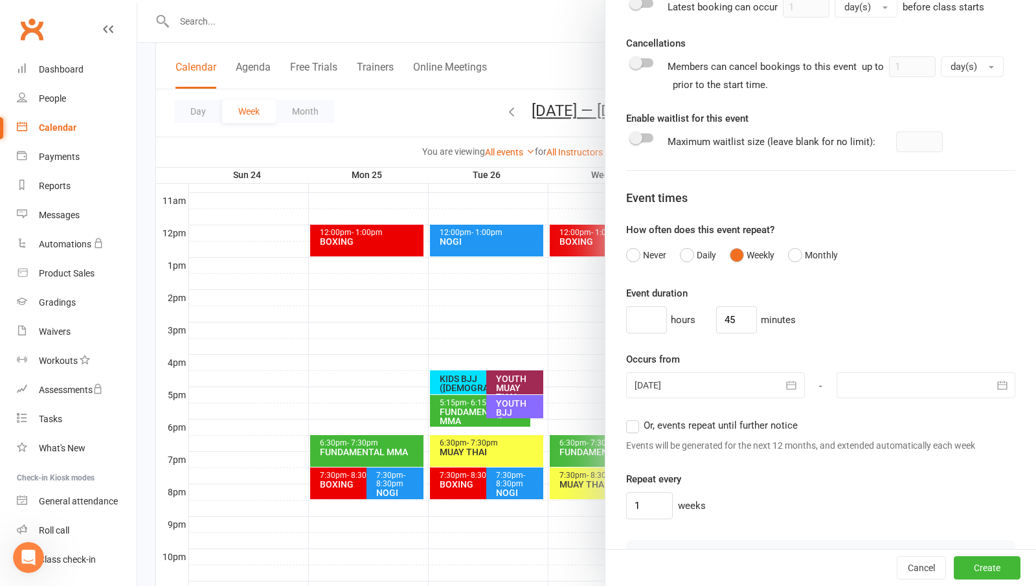
click at [814, 465] on div "Event duration hours 45 minutes Occurs from [DATE] [DATE] Sun Mon Tue Wed Thu F…" at bounding box center [820, 401] width 389 height 233
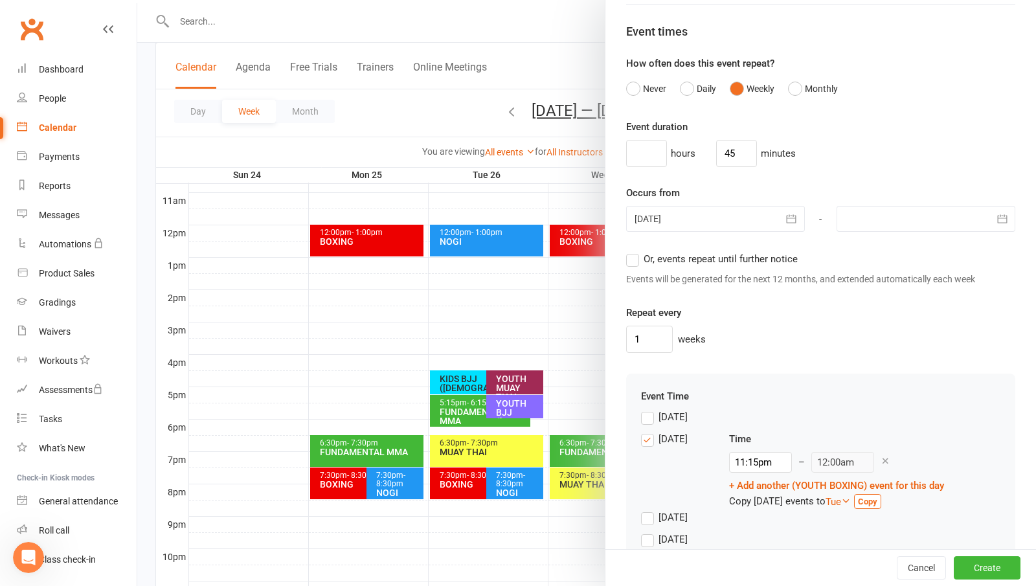
scroll to position [803, 0]
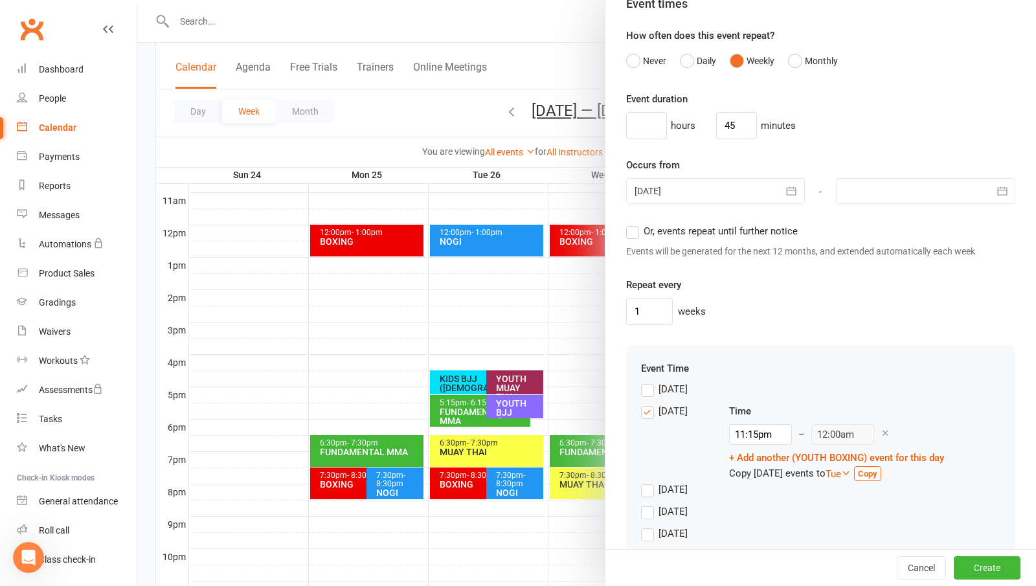
click at [658, 234] on span "Or, events repeat until further notice" at bounding box center [720, 230] width 154 height 14
click at [634, 223] on input "Or, events repeat until further notice" at bounding box center [630, 223] width 8 height 0
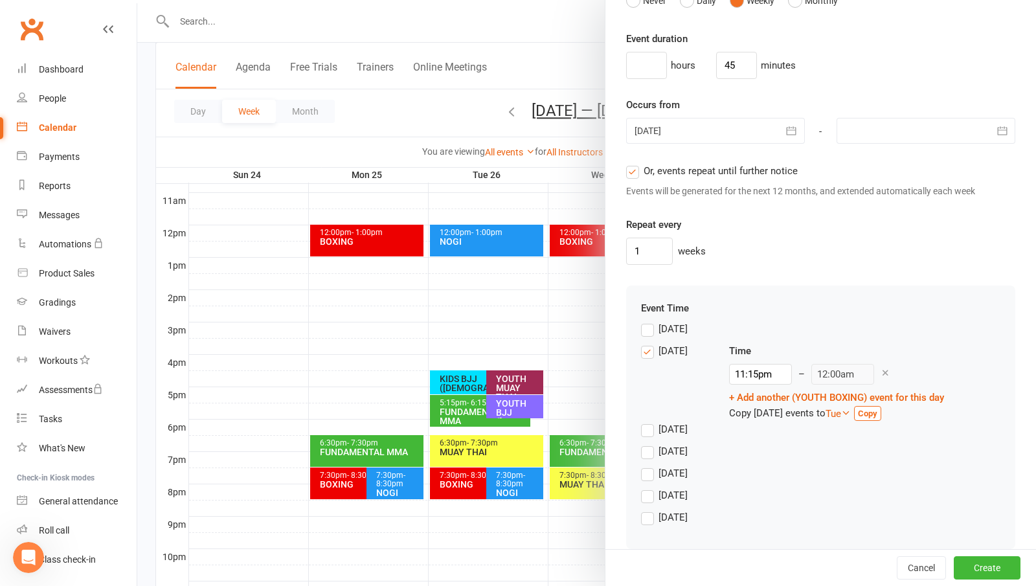
scroll to position [882, 0]
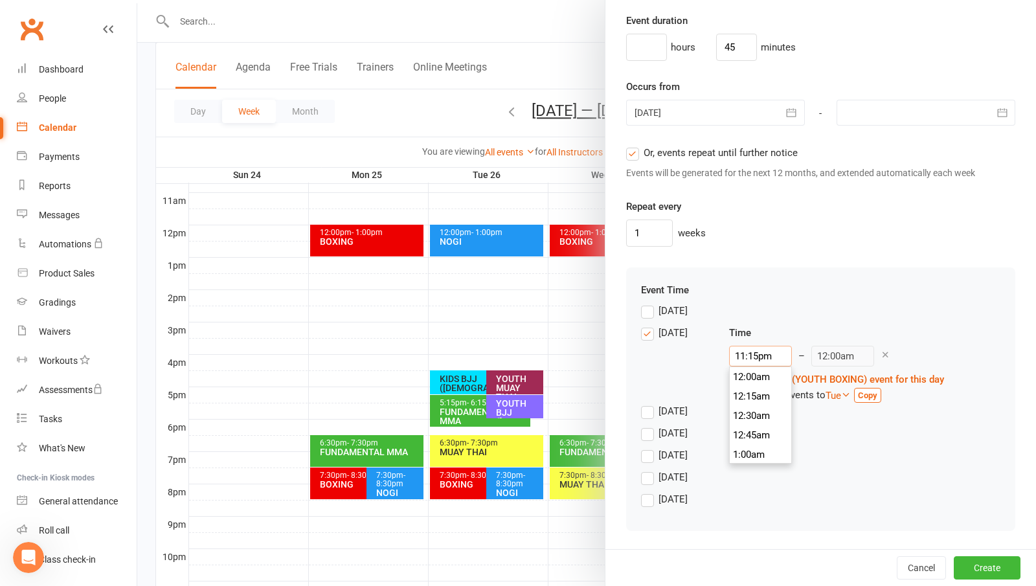
click at [751, 347] on input "11:15pm" at bounding box center [760, 356] width 63 height 21
type input "4:30pm"
type input "5:15pm"
click at [756, 405] on li "4:30pm" at bounding box center [761, 407] width 62 height 19
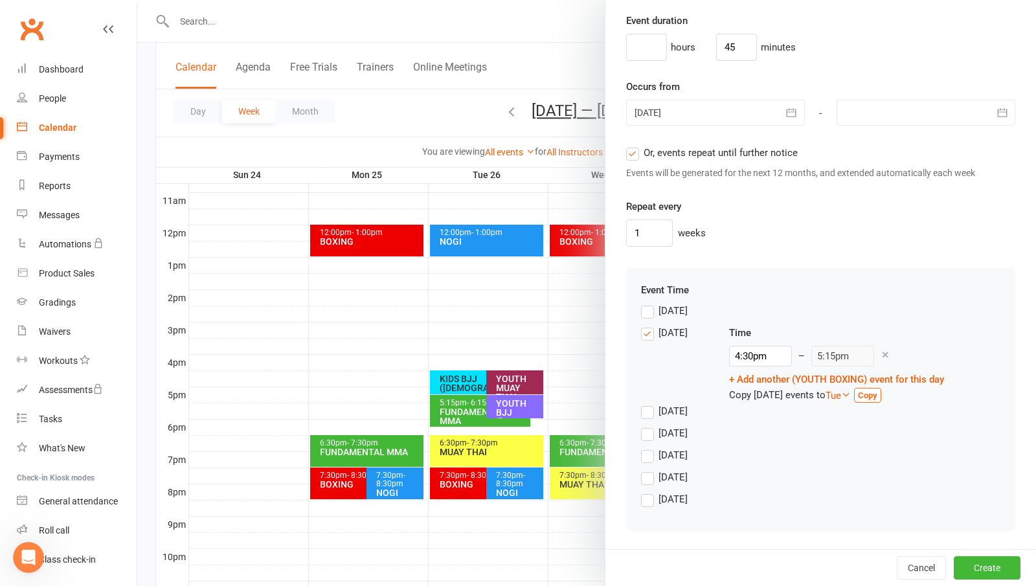
click at [648, 439] on label "[DATE]" at bounding box center [664, 433] width 47 height 16
click at [648, 425] on input "[DATE]" at bounding box center [645, 425] width 8 height 0
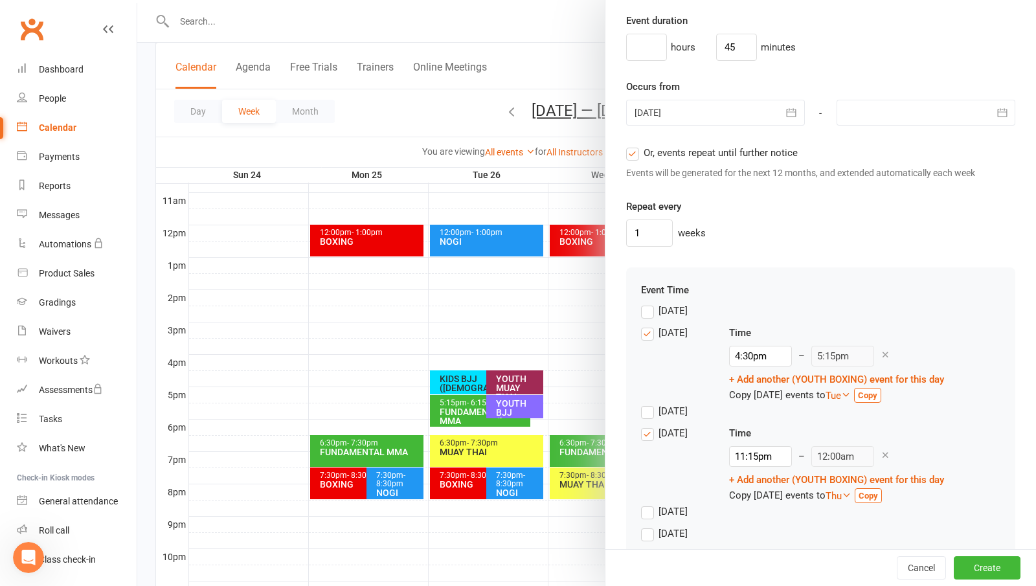
click at [748, 467] on div "Time 11:15pm – 12:00am + Add another (YOUTH BOXING) event for this day Copy [DA…" at bounding box center [836, 464] width 215 height 78
click at [746, 461] on input "11:15pm" at bounding box center [760, 456] width 63 height 21
type input "4:30pm"
type input "5:15pm"
click at [737, 504] on li "4:30pm" at bounding box center [761, 507] width 62 height 19
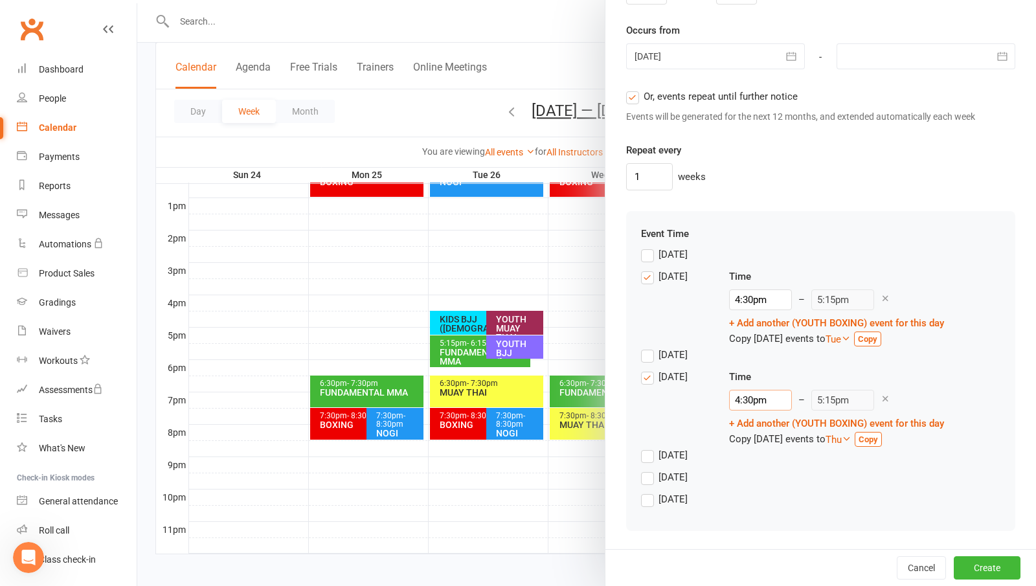
scroll to position [491, 0]
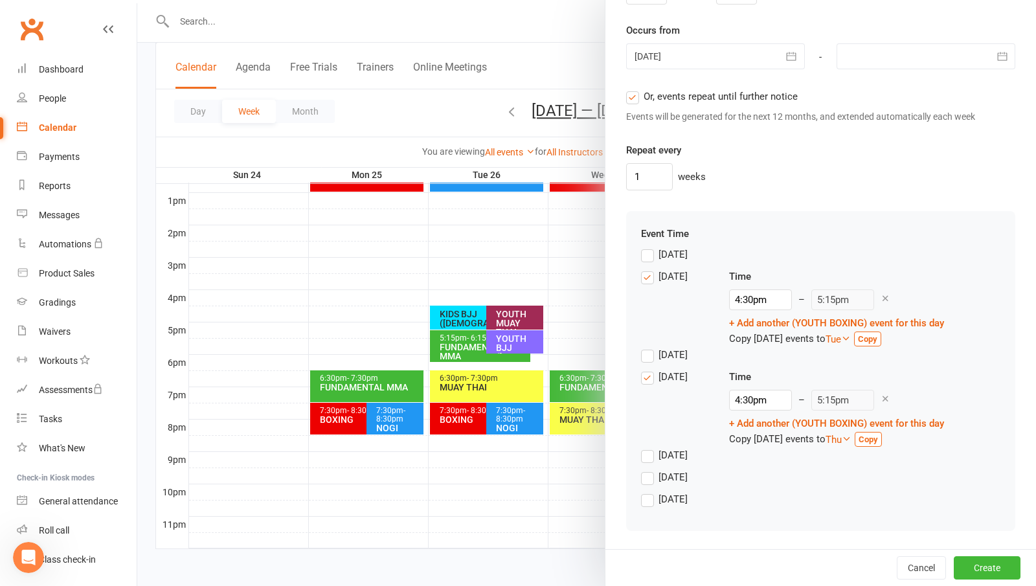
click at [666, 499] on div "[DATE]" at bounding box center [672, 498] width 29 height 14
click at [649, 491] on input "[DATE]" at bounding box center [645, 491] width 8 height 0
click at [751, 524] on input "11:15pm" at bounding box center [760, 522] width 63 height 21
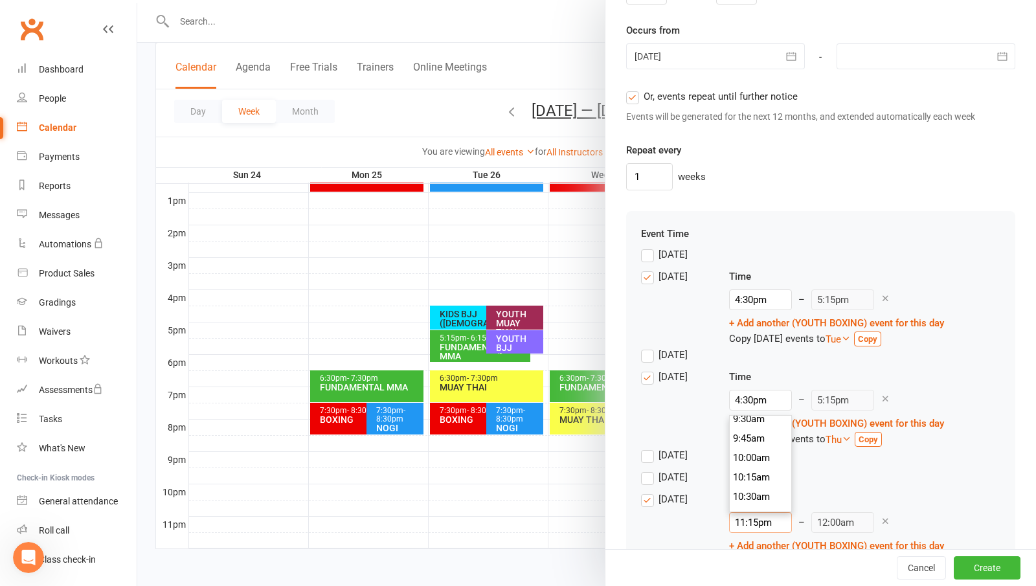
scroll to position [668, 0]
type input "9:15am"
type input "10:00am"
click at [744, 481] on li "9:15am" at bounding box center [761, 475] width 62 height 19
click at [954, 563] on button "Create" at bounding box center [987, 567] width 67 height 23
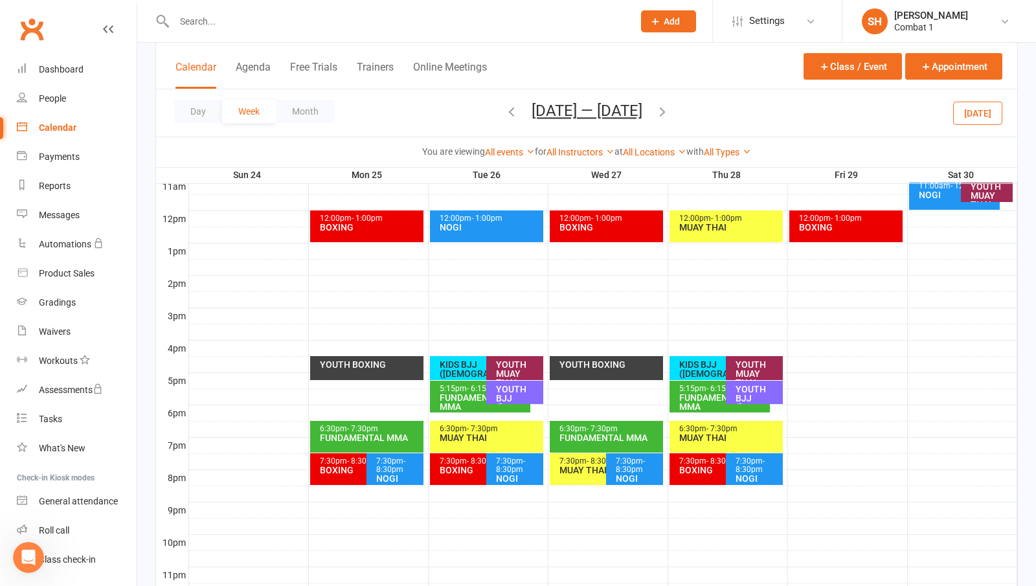
scroll to position [491, 0]
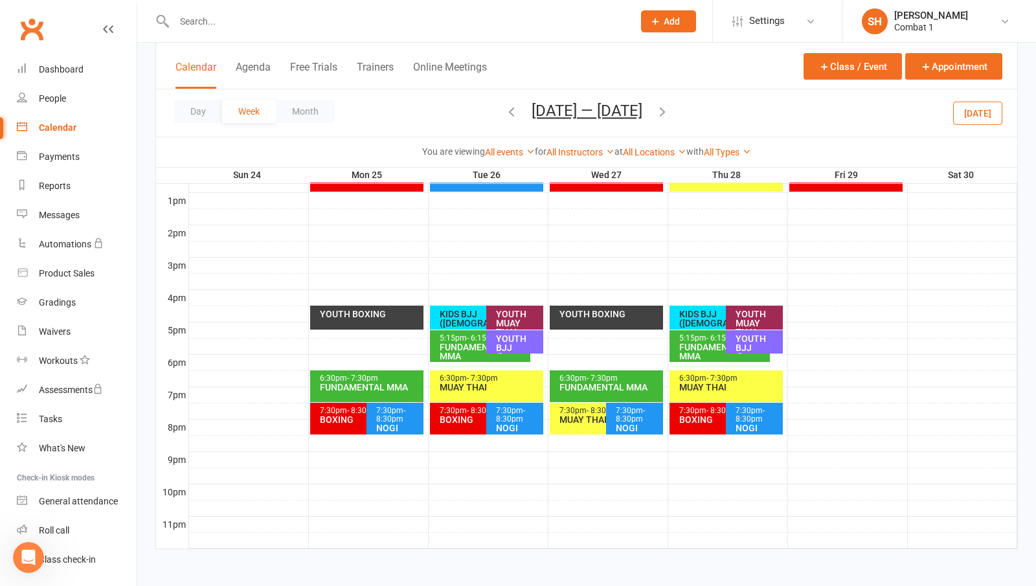
click at [790, 77] on div "Calendar Agenda Free Trials Trainers Online Meetings Class / Event Appointment" at bounding box center [586, 66] width 861 height 47
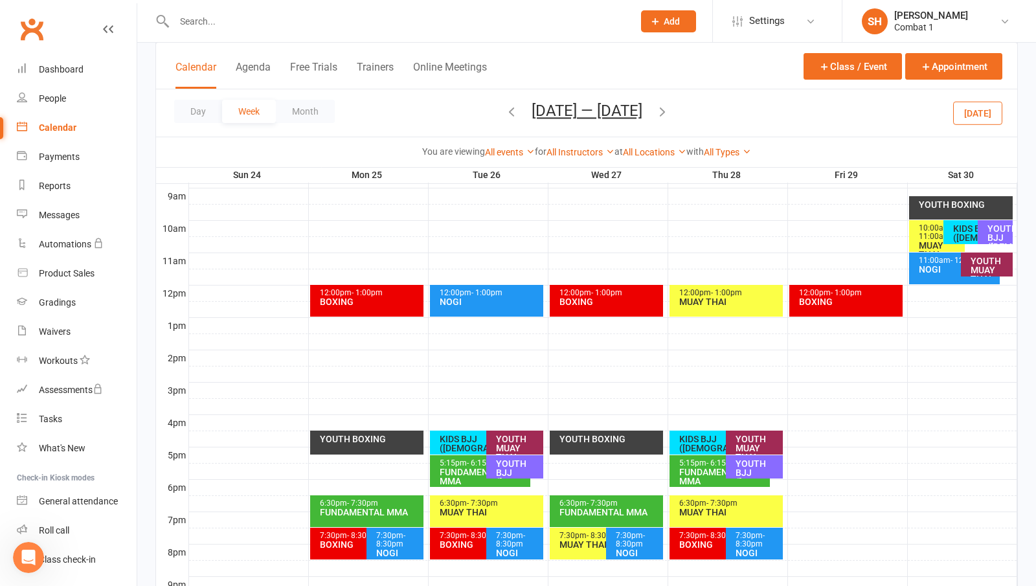
scroll to position [362, 0]
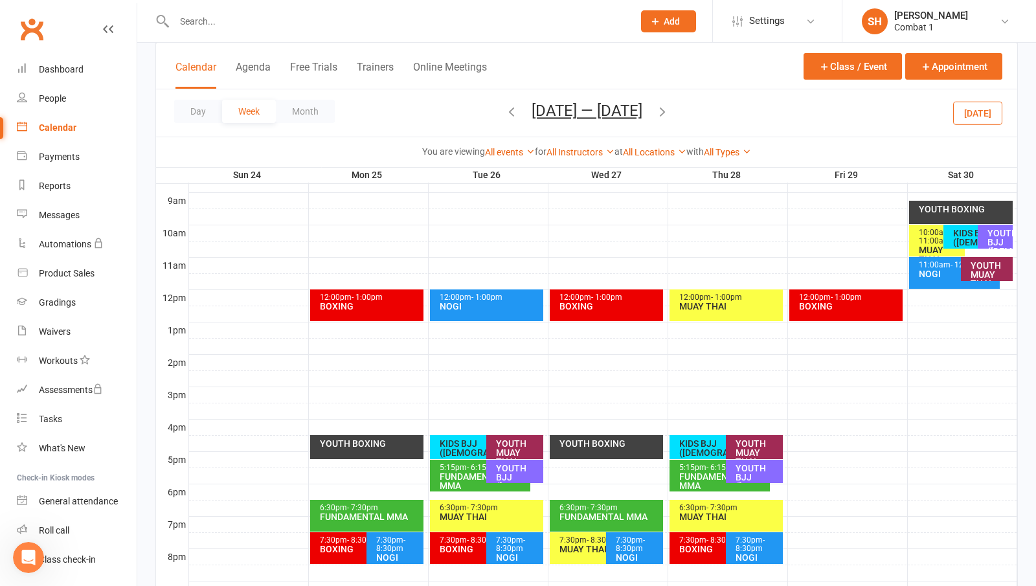
click at [627, 66] on div "Calendar Agenda Free Trials Trainers Online Meetings Class / Event Appointment" at bounding box center [586, 66] width 861 height 47
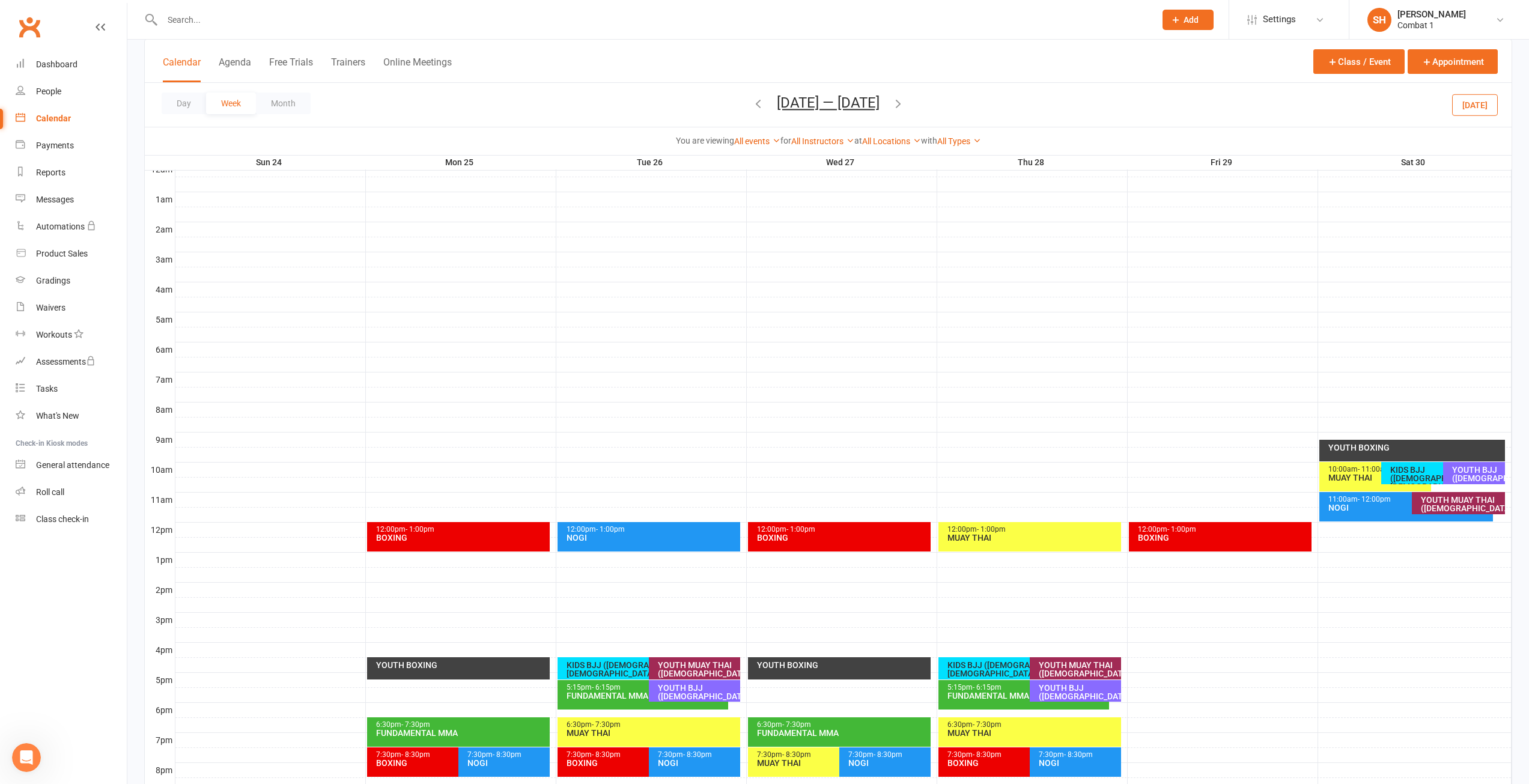
scroll to position [120, 0]
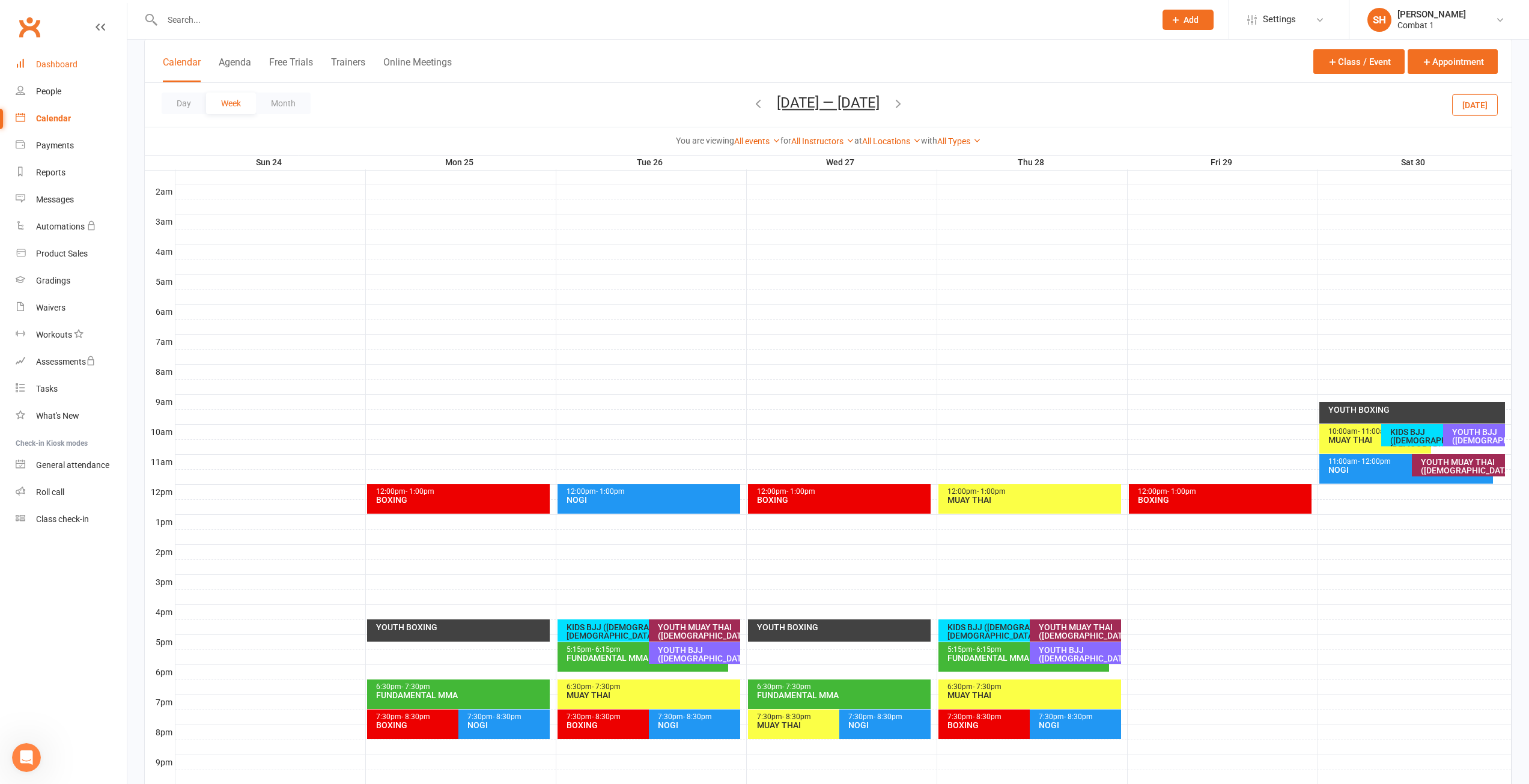
click at [66, 65] on div "Dashboard" at bounding box center [57, 64] width 42 height 9
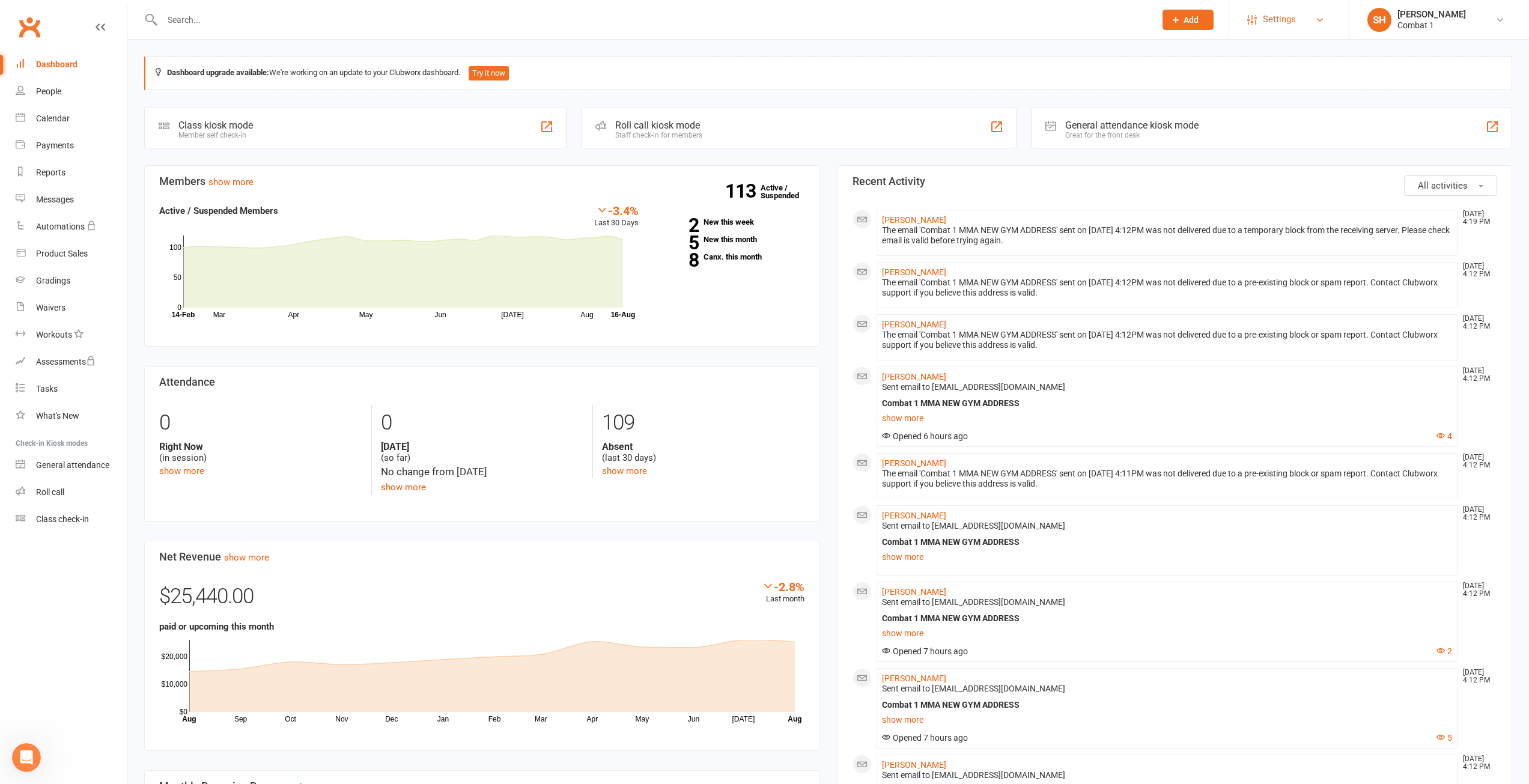
click at [1282, 14] on span "Settings" at bounding box center [1280, 19] width 33 height 27
click at [1282, 44] on link "Membership Plans" at bounding box center [1289, 54] width 120 height 28
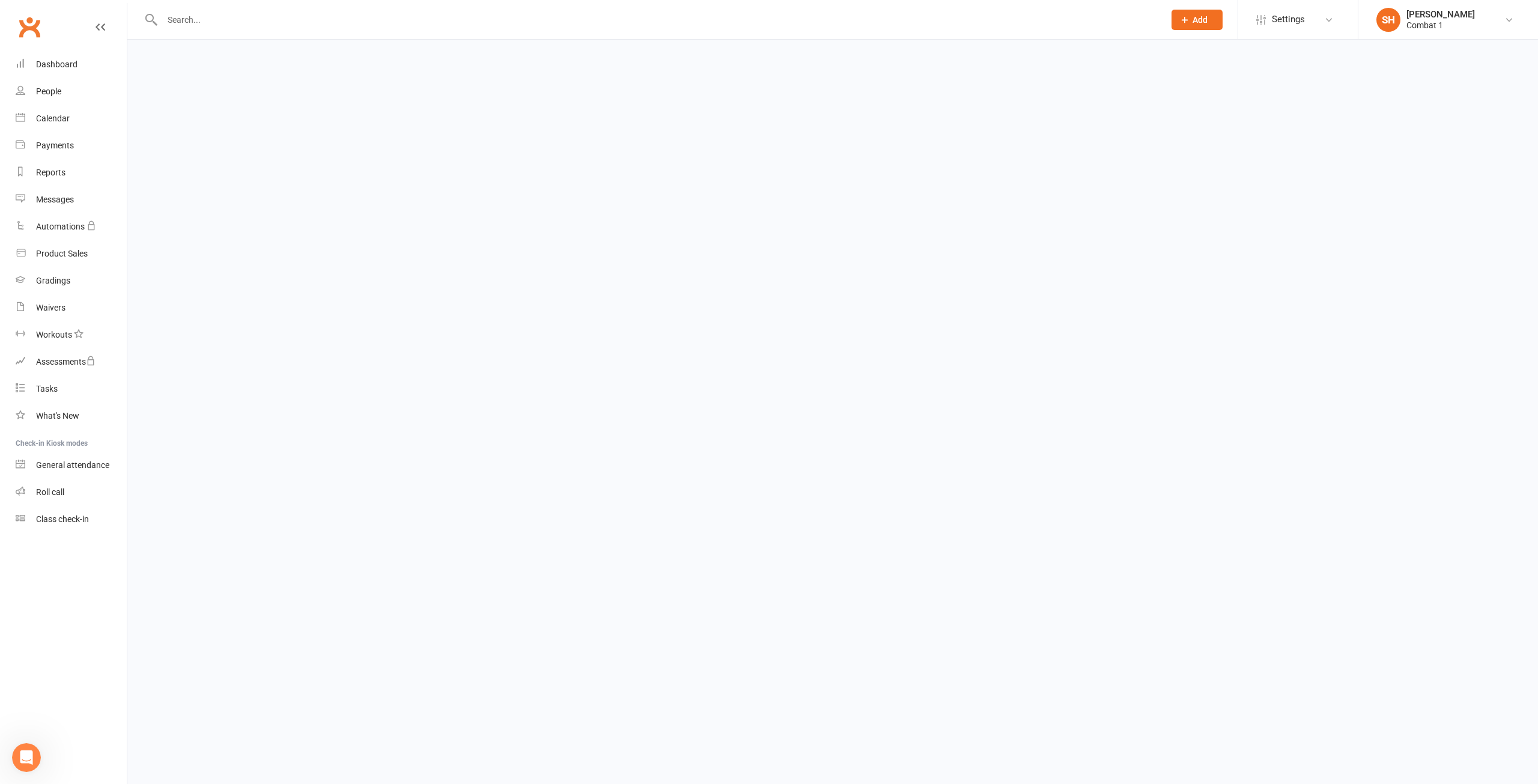
select select "100"
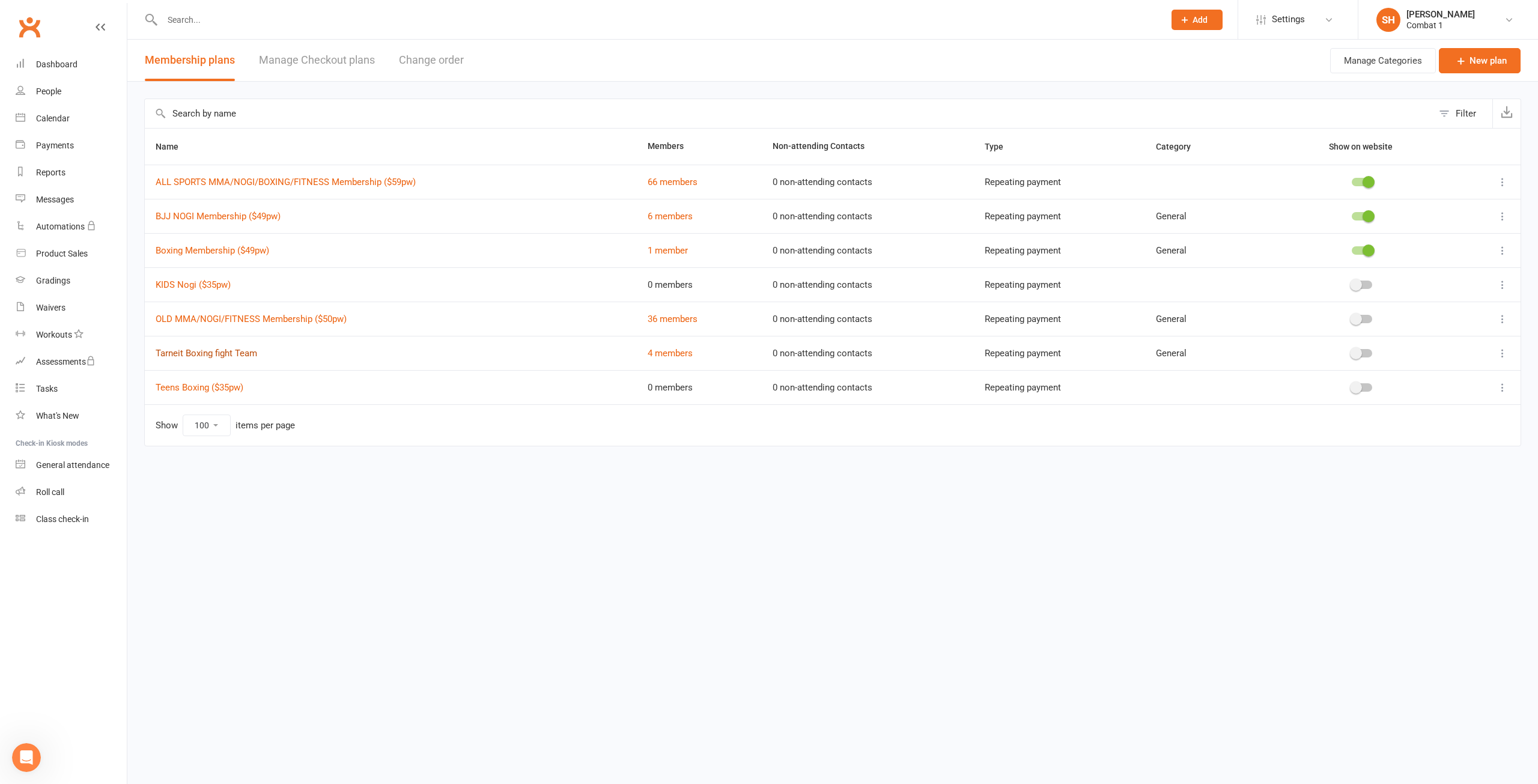
click at [219, 354] on link "Tarneit Boxing fight Team" at bounding box center [206, 353] width 101 height 11
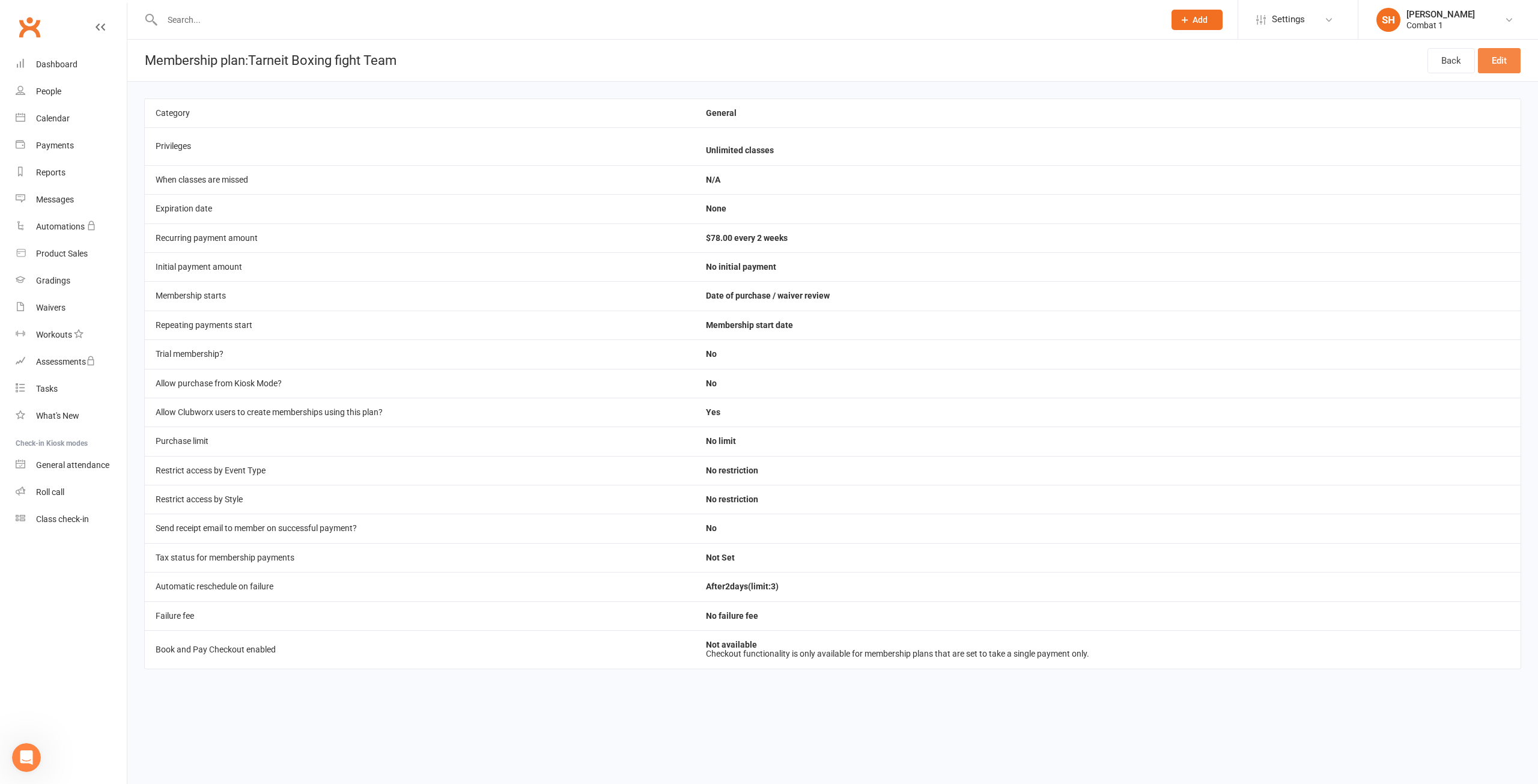
click at [1497, 63] on link "Edit" at bounding box center [1499, 60] width 43 height 25
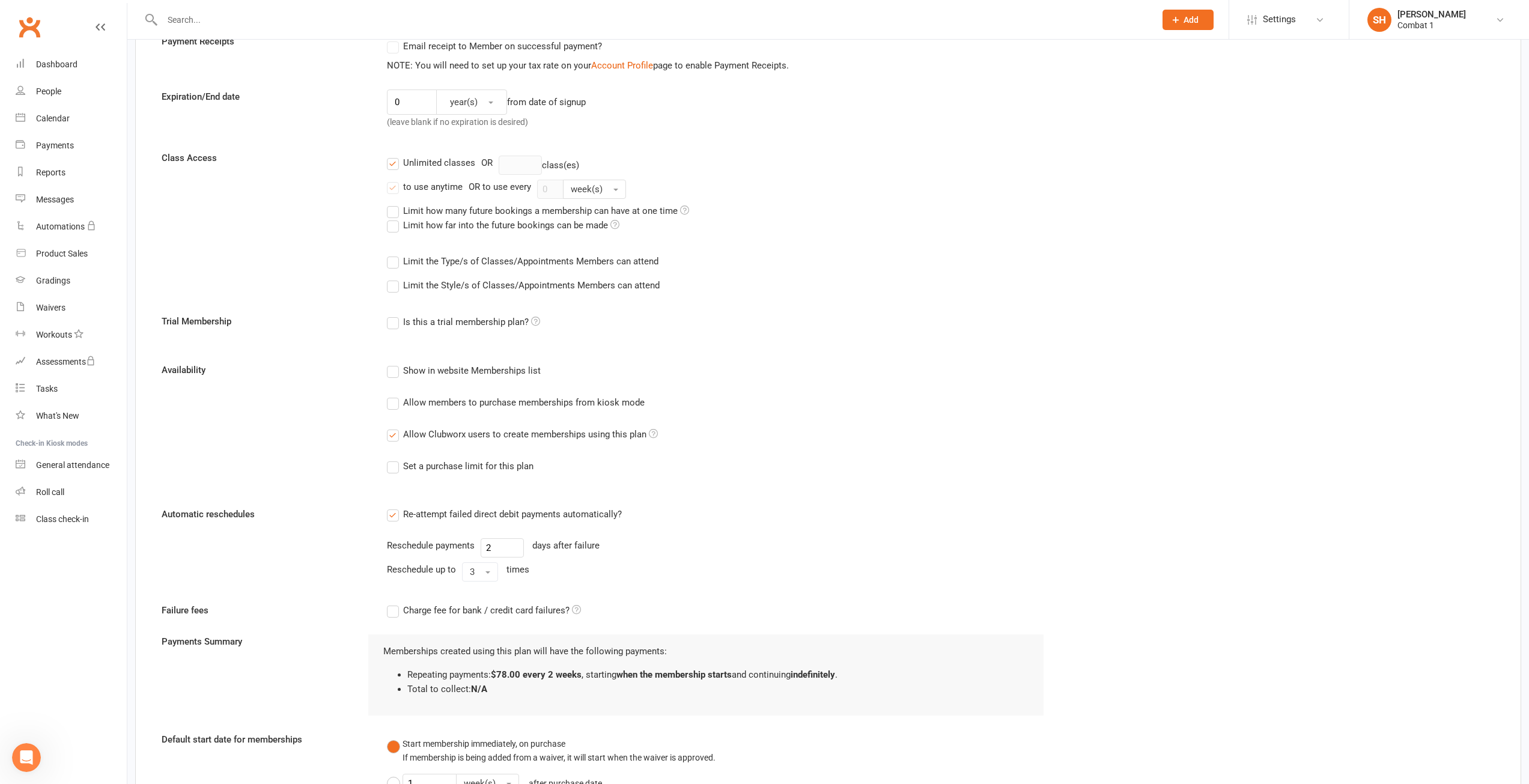
scroll to position [301, 0]
click at [460, 433] on div "Allow Clubworx users to create memberships using this plan" at bounding box center [530, 431] width 254 height 13
click at [395, 424] on input "Allow Clubworx users to create memberships using this plan" at bounding box center [391, 424] width 7 height 0
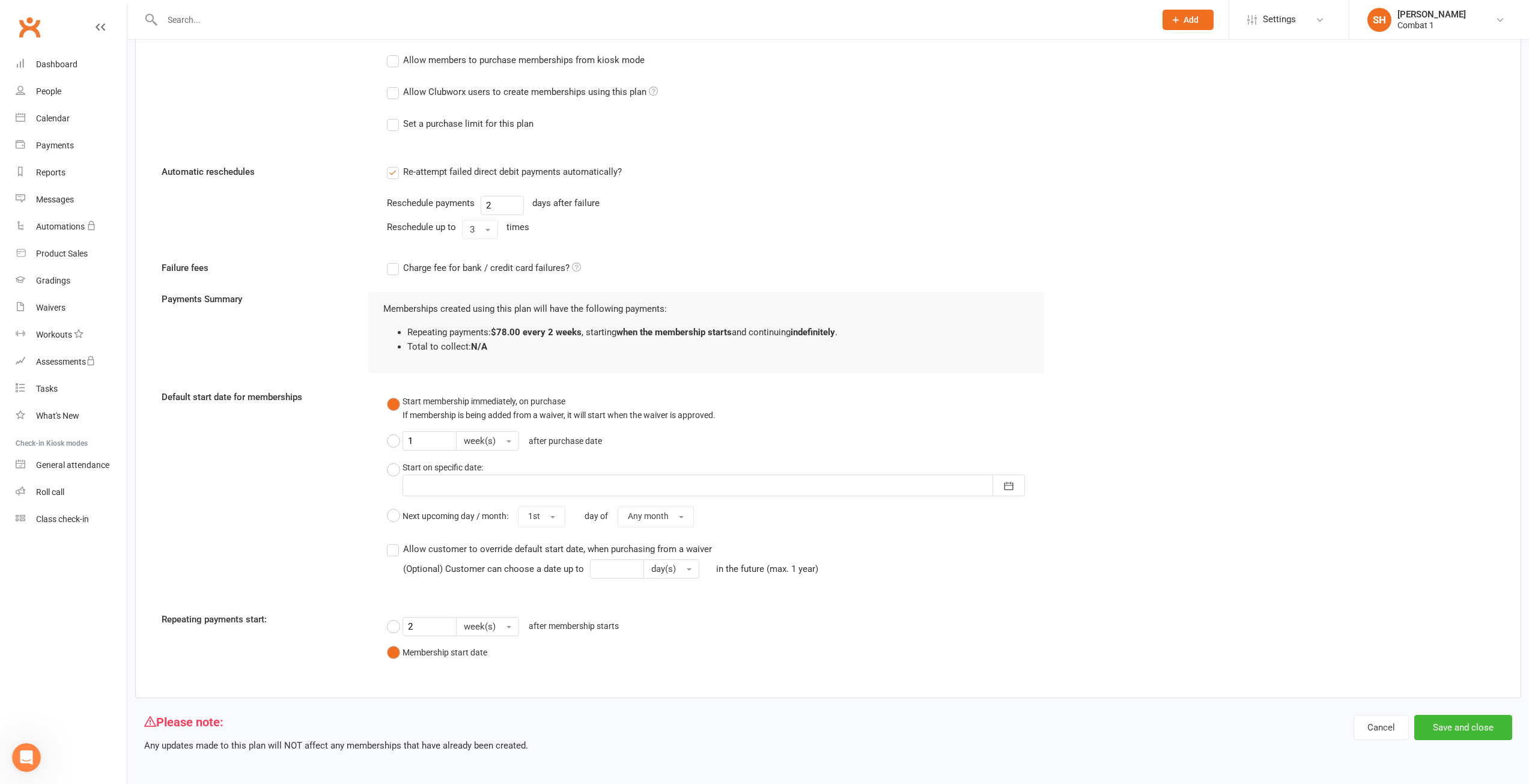
scroll to position [643, 0]
click at [1497, 720] on button "Save and close" at bounding box center [1464, 724] width 98 height 25
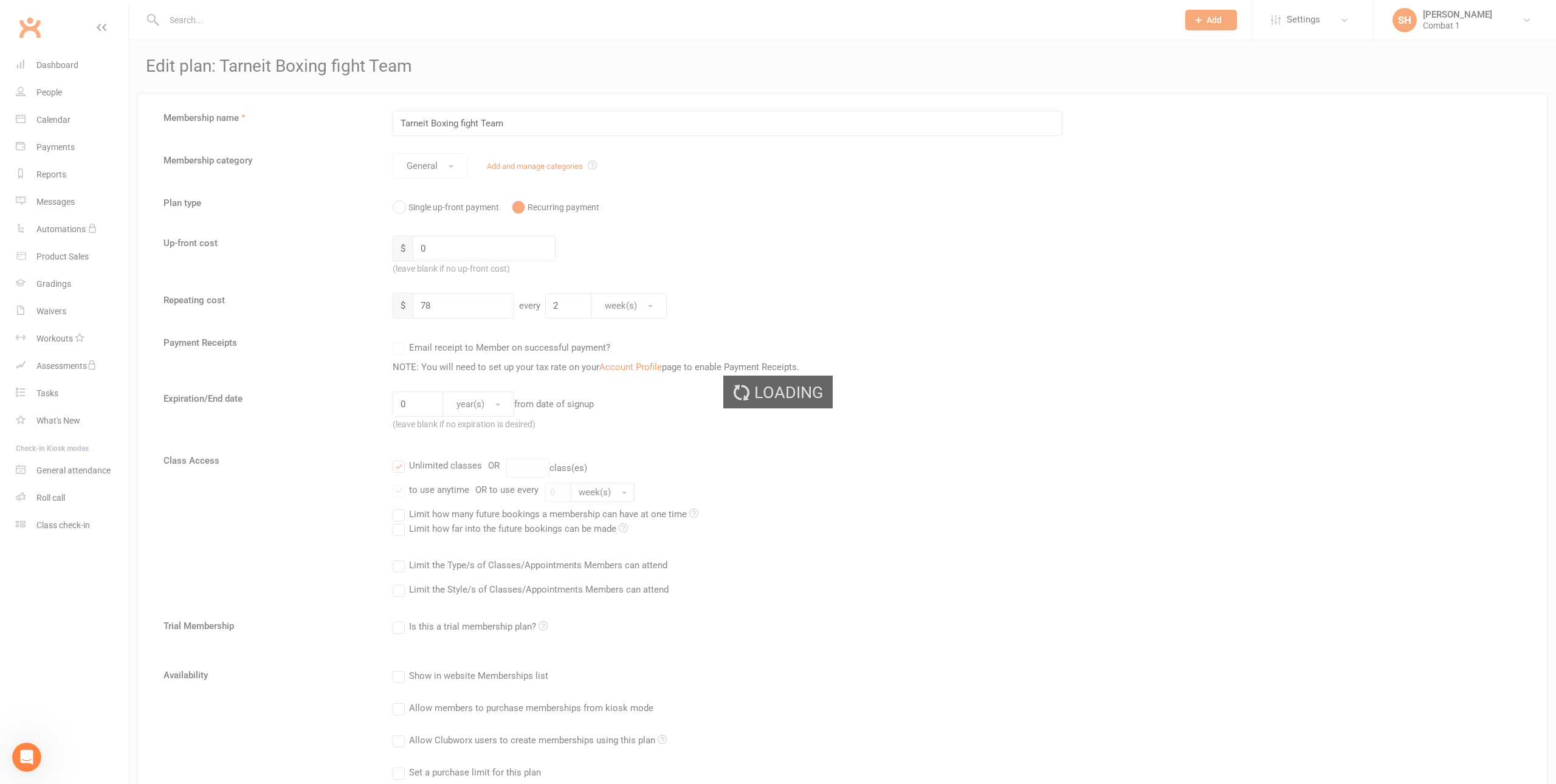
select select "100"
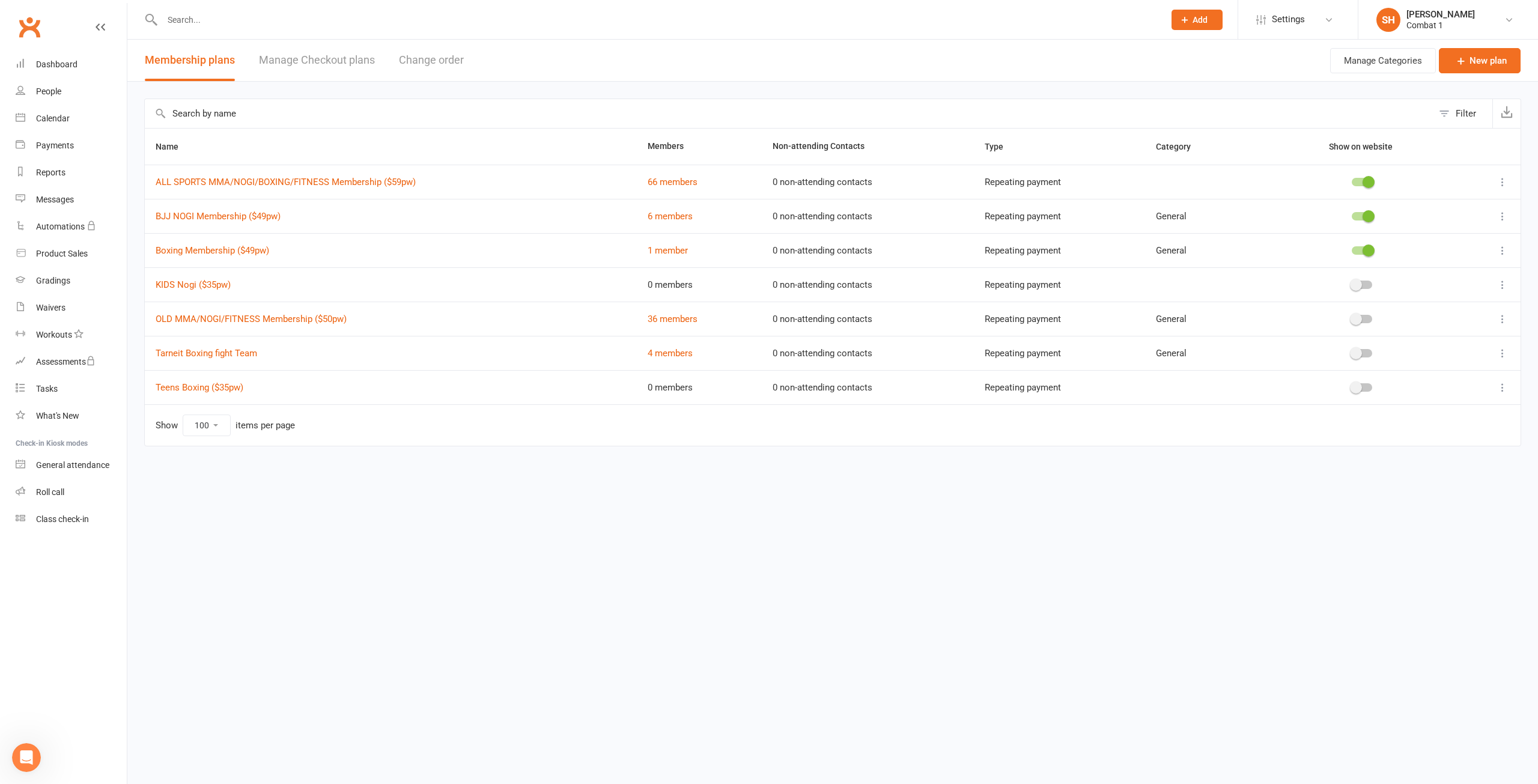
click at [1504, 212] on icon at bounding box center [1503, 216] width 12 height 12
click at [1428, 248] on link "Edit" at bounding box center [1450, 239] width 119 height 24
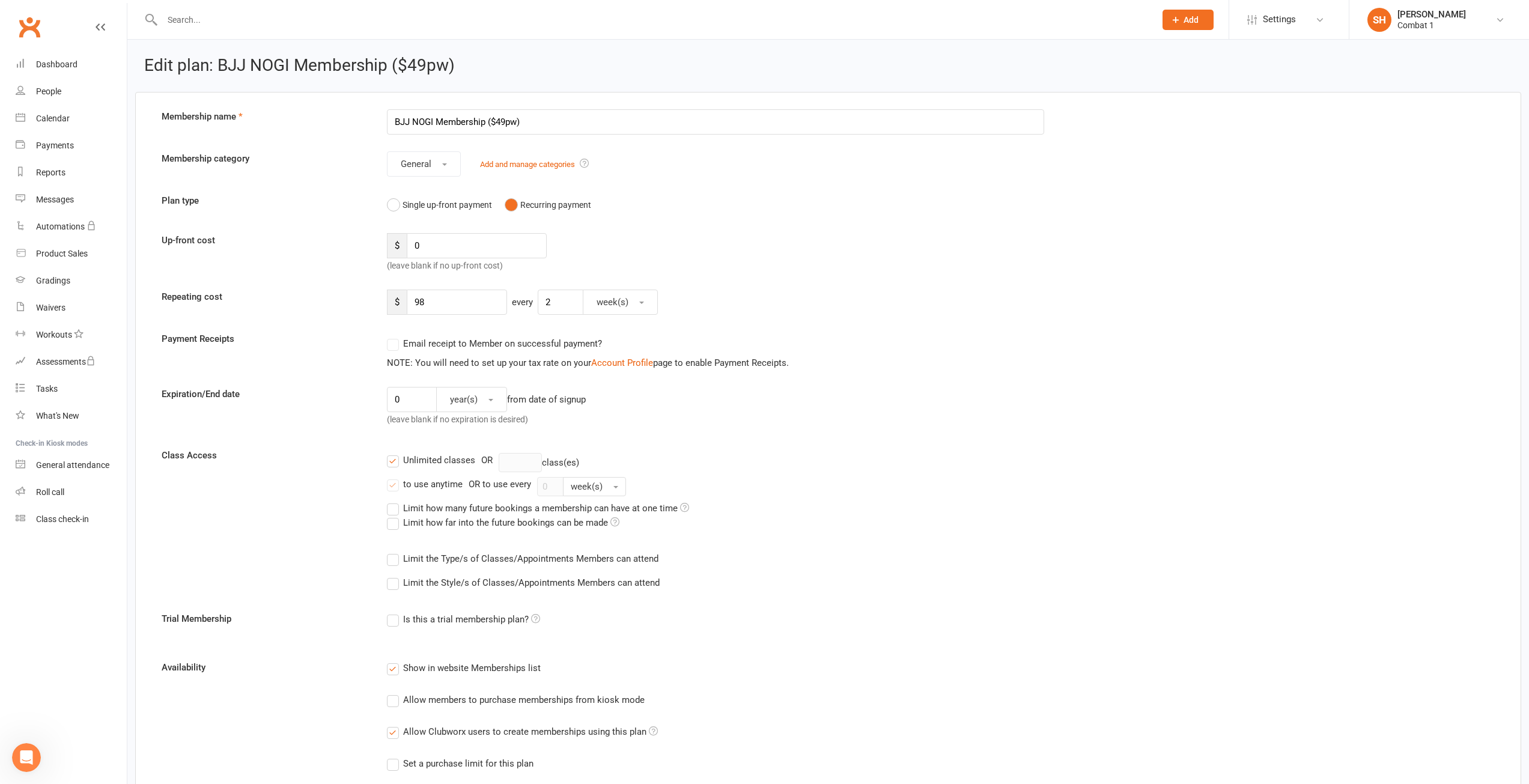
click at [435, 122] on input "BJJ NOGI Membership ($49pw)" at bounding box center [716, 122] width 658 height 25
type input "BJJ NOGI & WRESTLING Membership ($49pw)"
click at [947, 263] on div "Up-front cost $ 0 (leave blank if no up-front cost)" at bounding box center [828, 252] width 1352 height 40
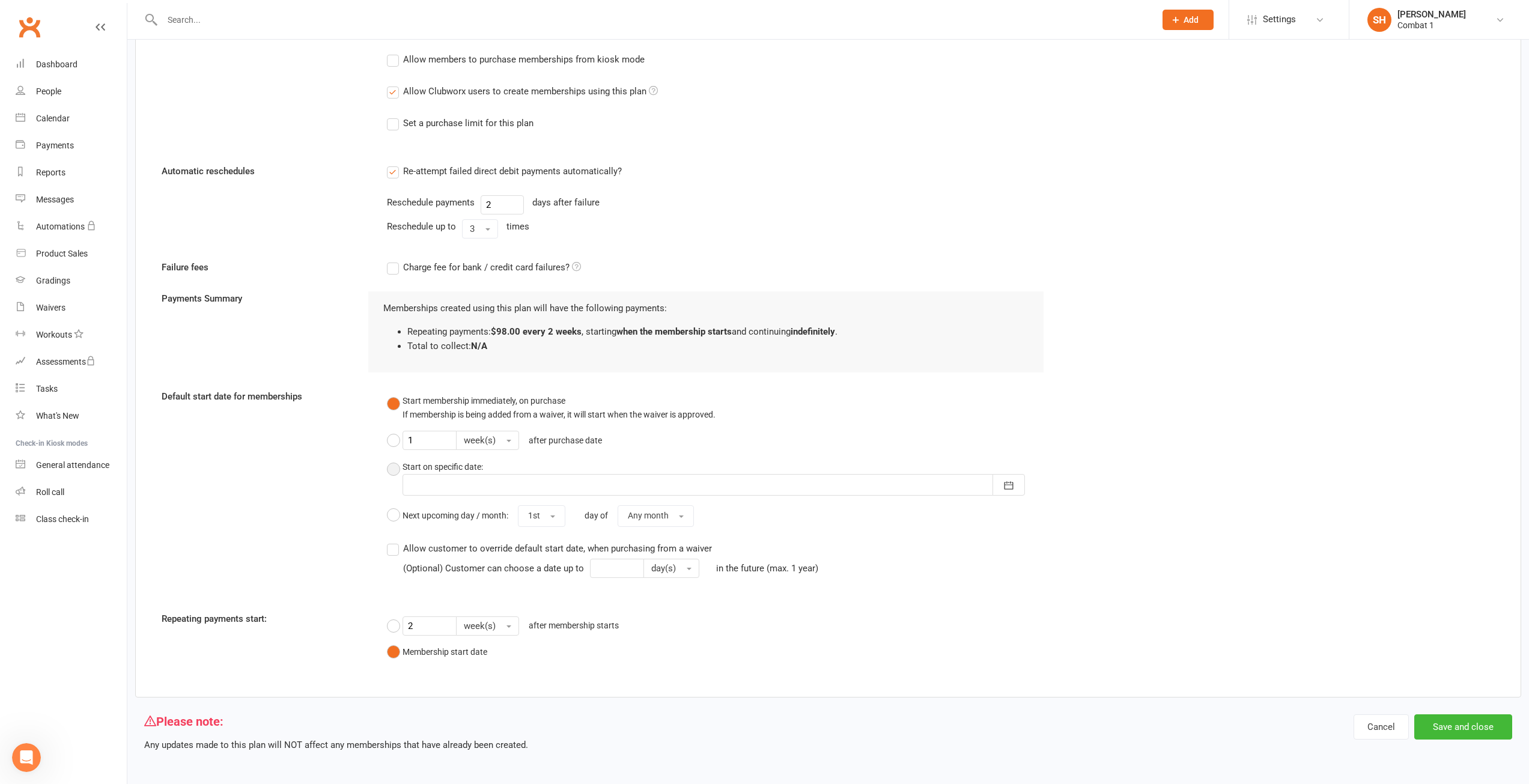
scroll to position [643, 0]
click at [1505, 719] on button "Save and close" at bounding box center [1464, 724] width 98 height 25
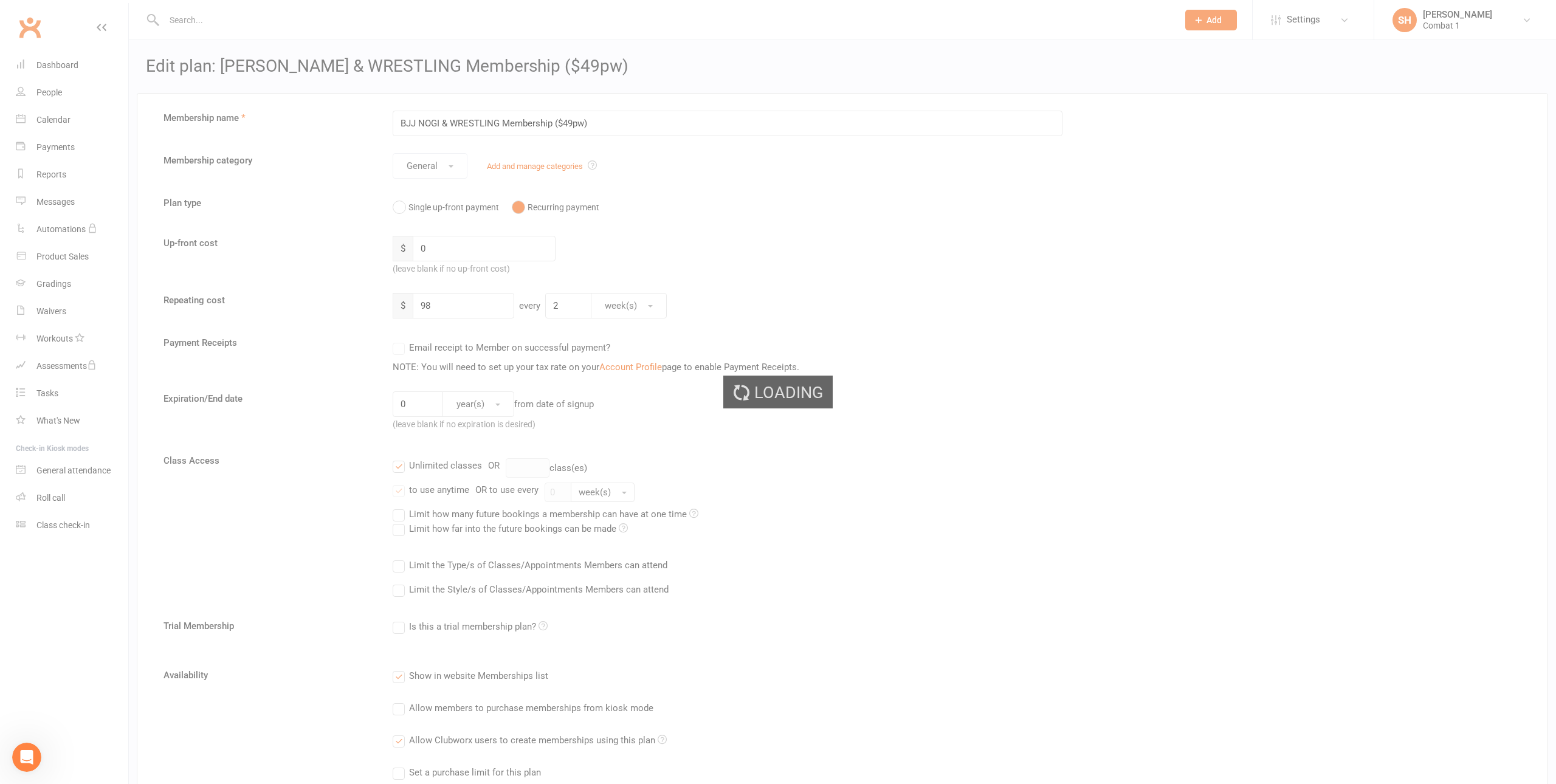
select select "100"
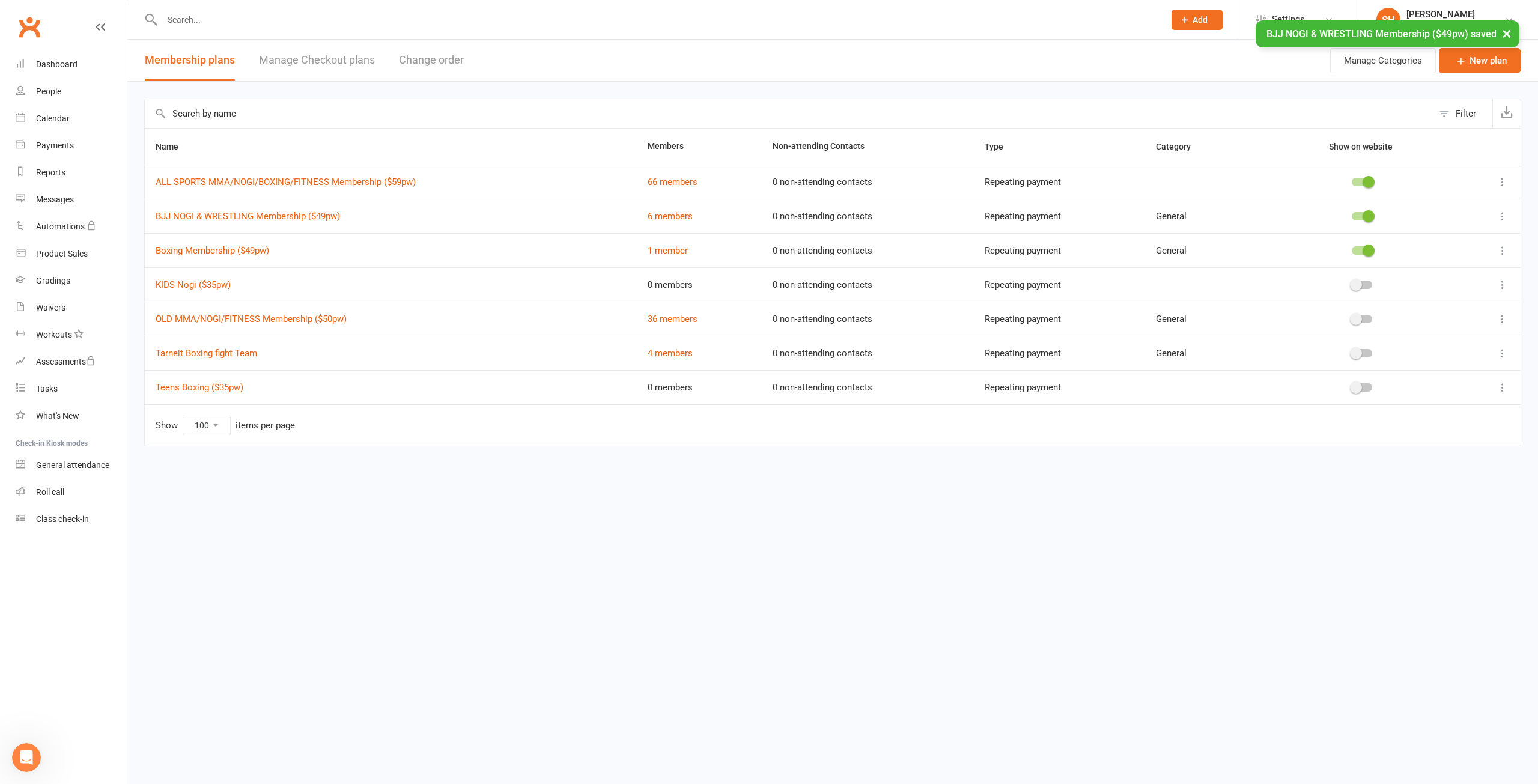
click at [1508, 251] on icon at bounding box center [1503, 250] width 12 height 12
click at [1478, 275] on link "Edit" at bounding box center [1450, 274] width 119 height 24
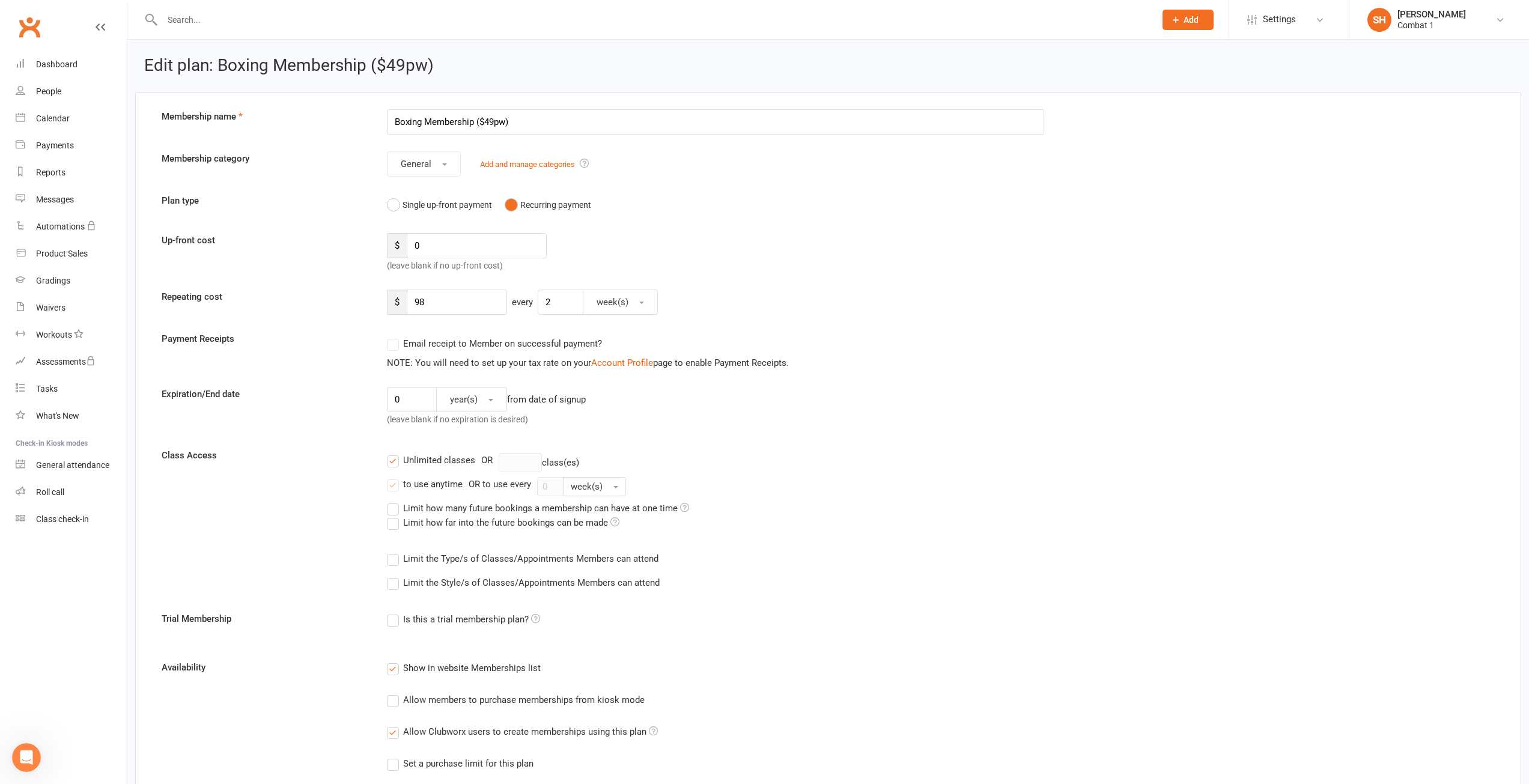
click at [391, 122] on input "Boxing Membership ($49pw)" at bounding box center [716, 122] width 658 height 25
type input "MUAY THAI & BOXING Membership ($49pw)"
click at [1072, 386] on form "Membership name MUAY THAI & BOXING Membership ($49pw) Membership category Gener…" at bounding box center [828, 706] width 1352 height 1194
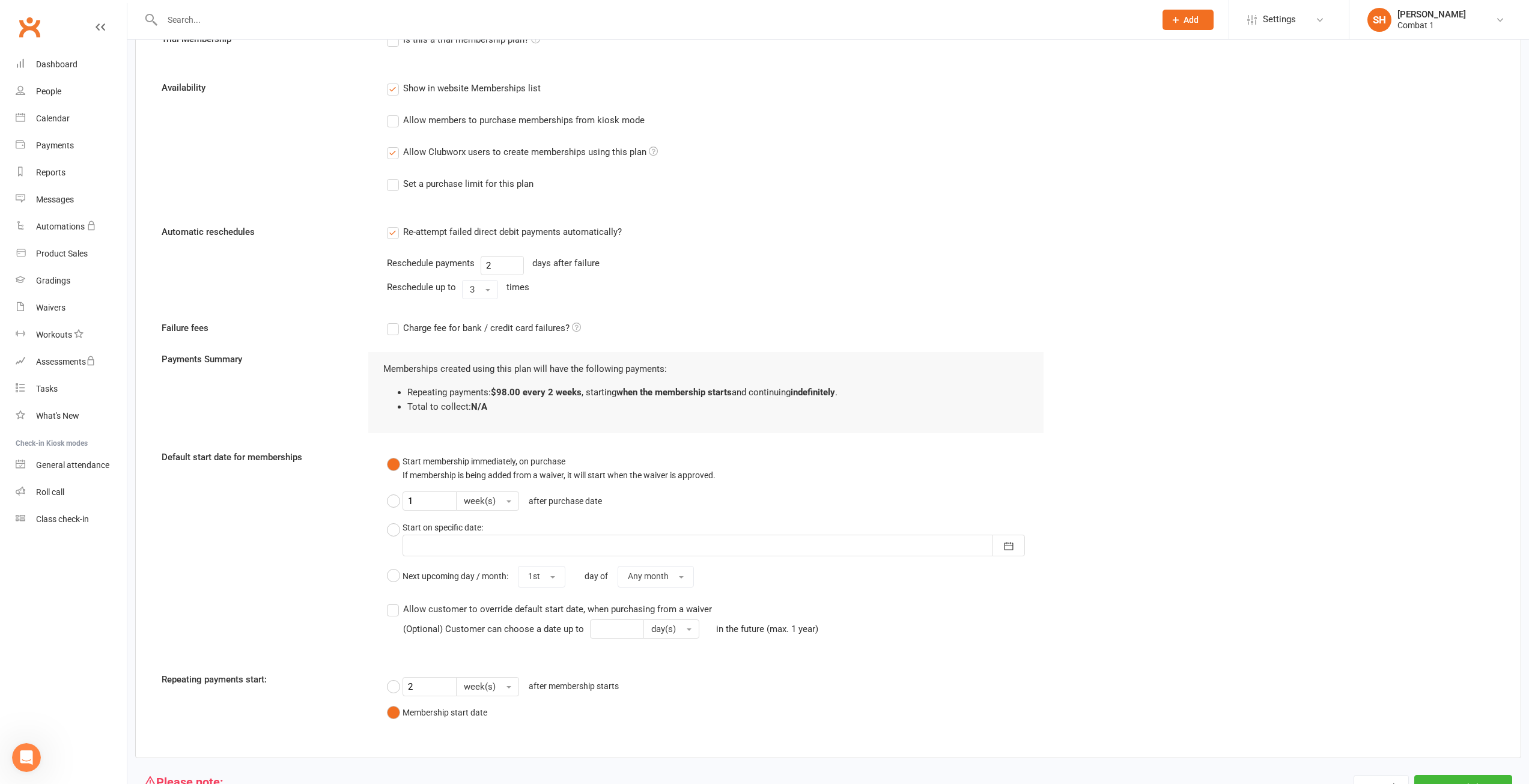
scroll to position [643, 0]
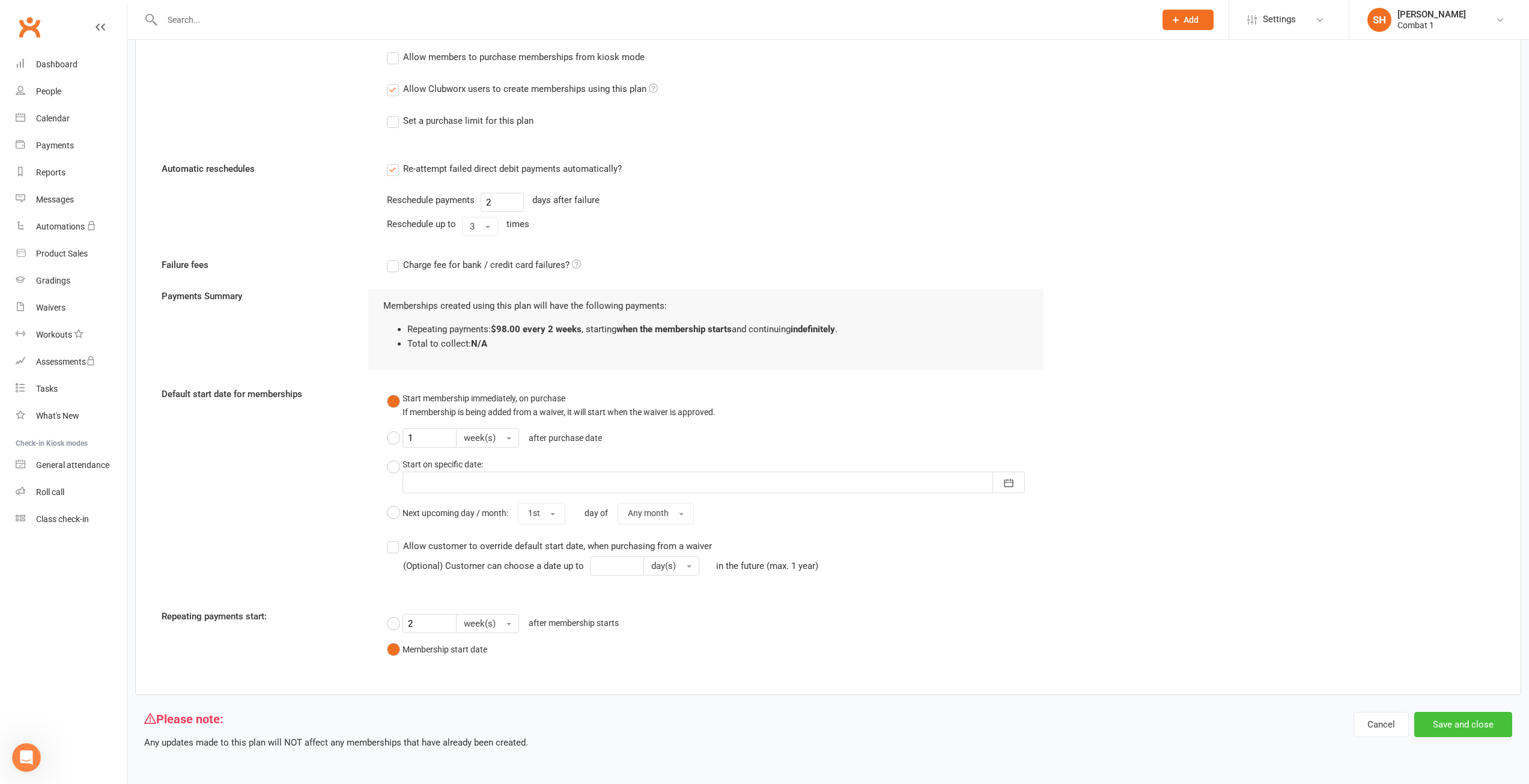
click at [1473, 721] on button "Save and close" at bounding box center [1464, 724] width 98 height 25
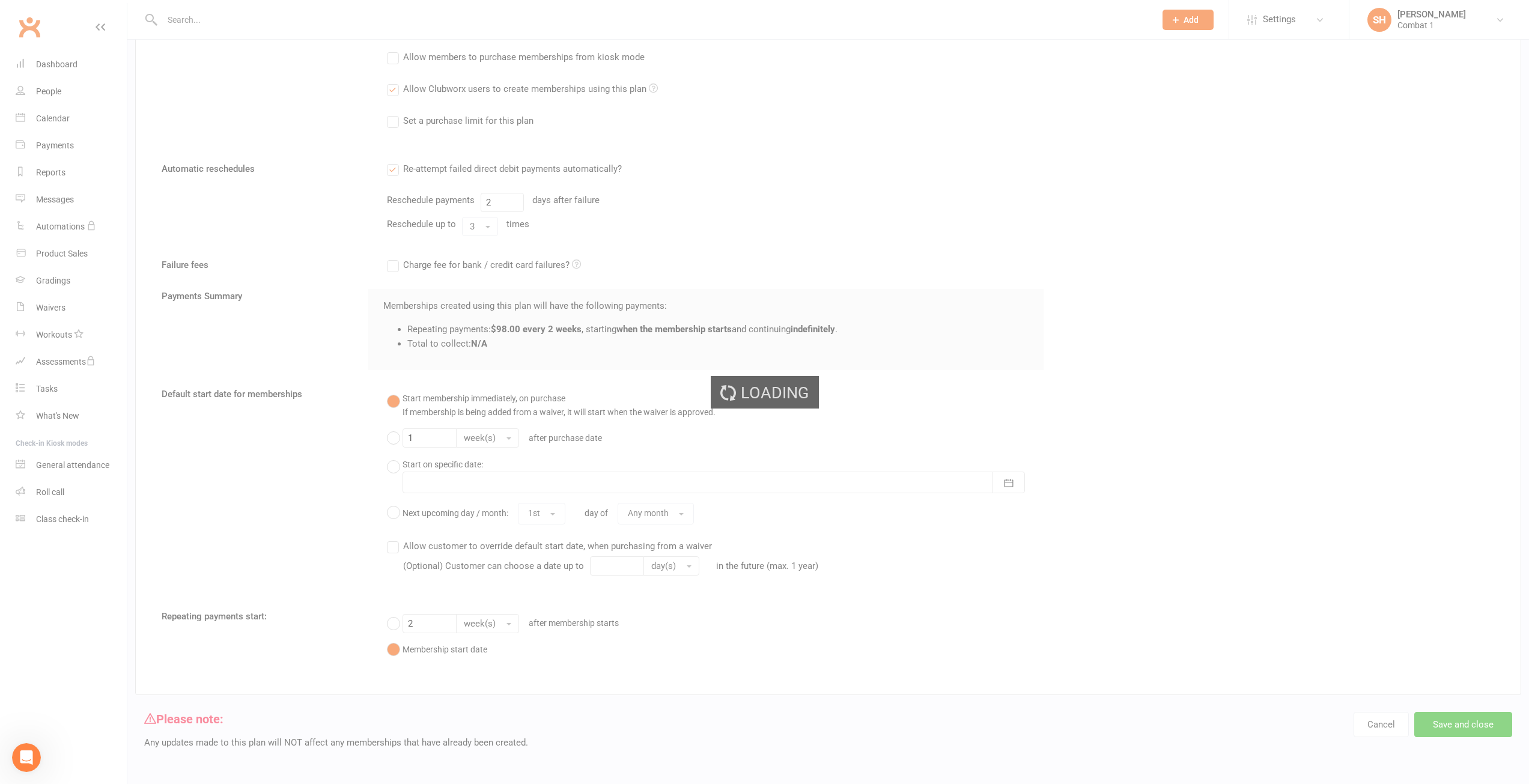
select select "100"
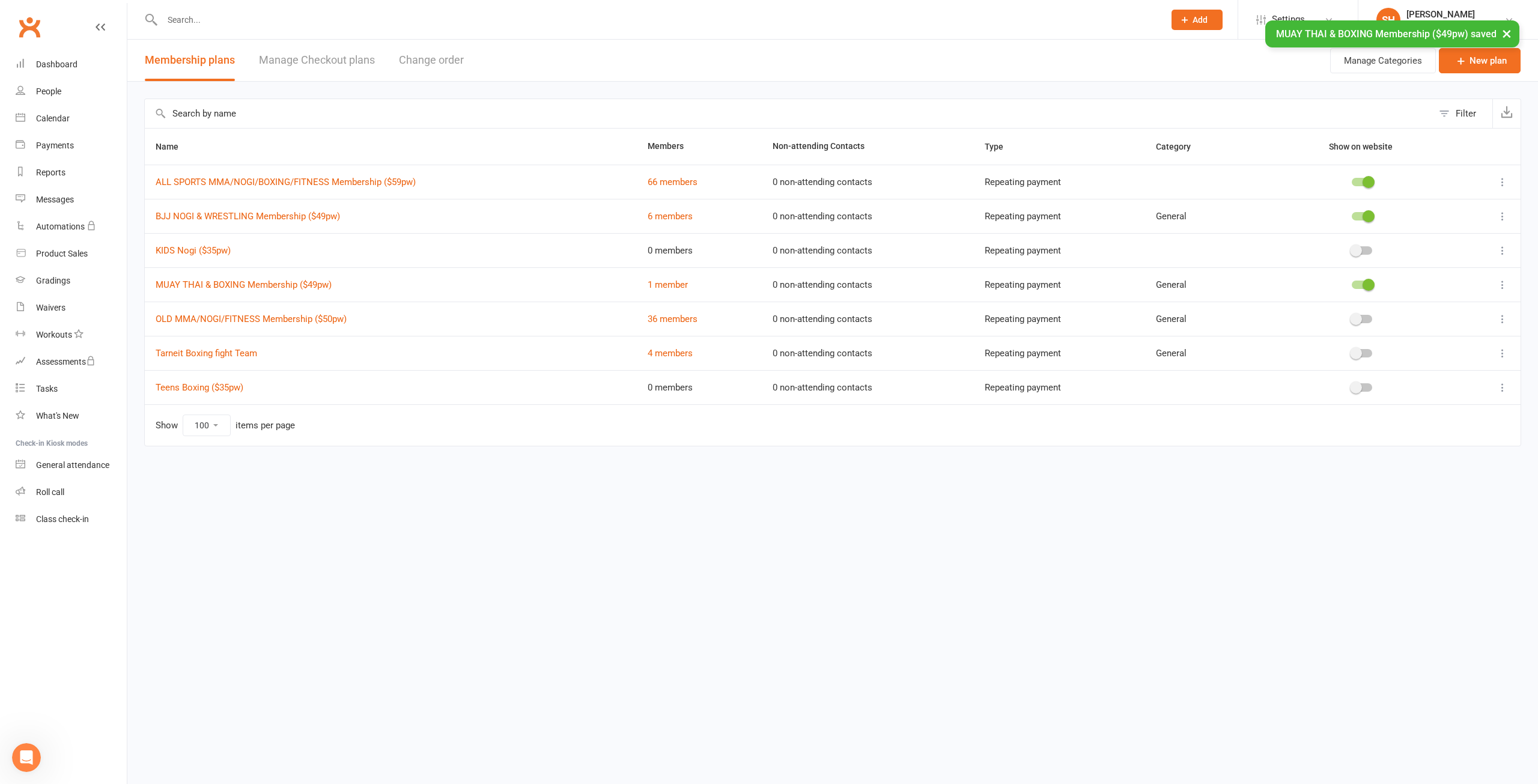
click at [1363, 251] on div at bounding box center [1363, 250] width 20 height 8
click at [1352, 249] on input "checkbox" at bounding box center [1352, 249] width 0 height 0
click at [1505, 256] on button at bounding box center [1503, 251] width 15 height 15
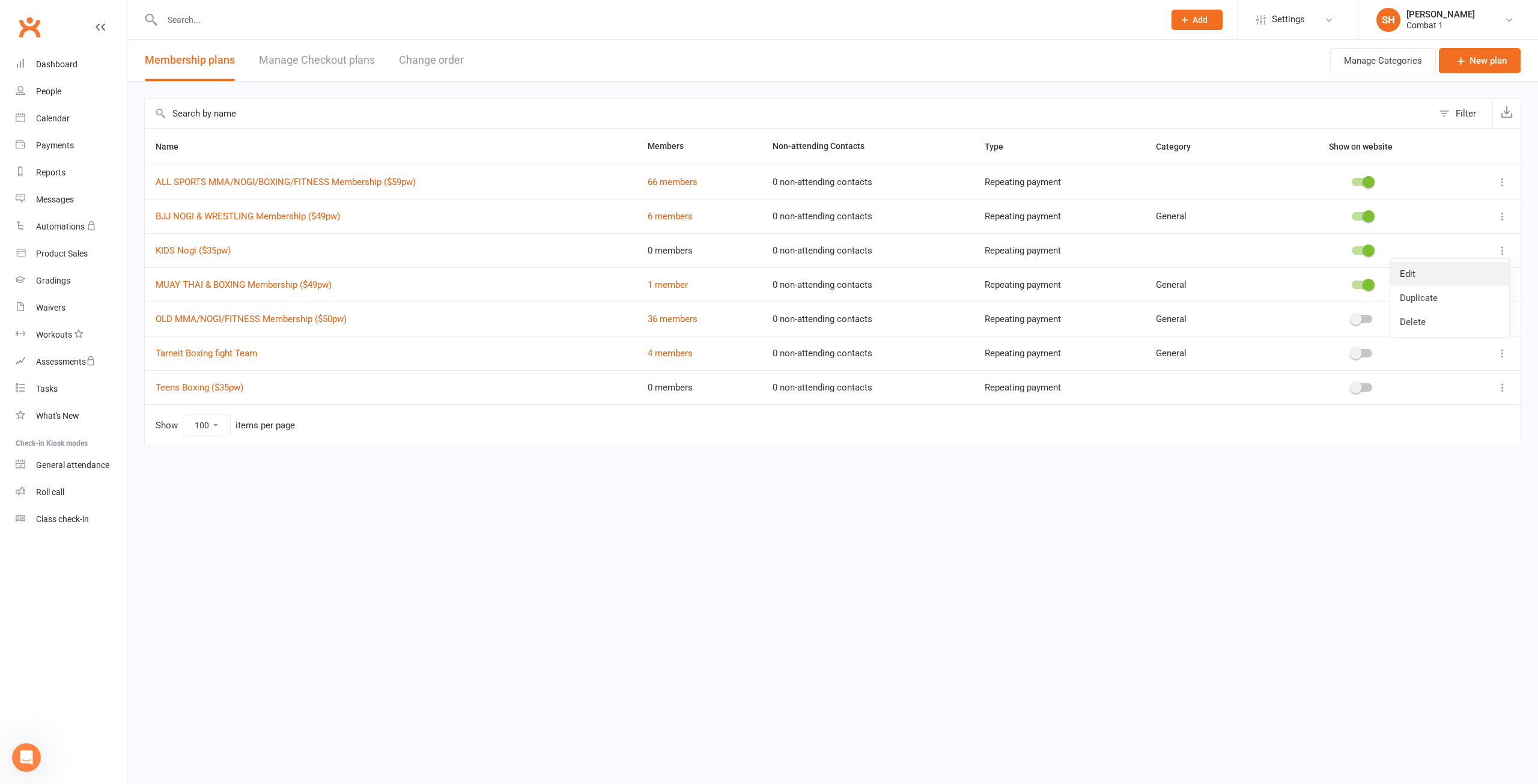
click at [1459, 267] on link "Edit" at bounding box center [1450, 274] width 119 height 24
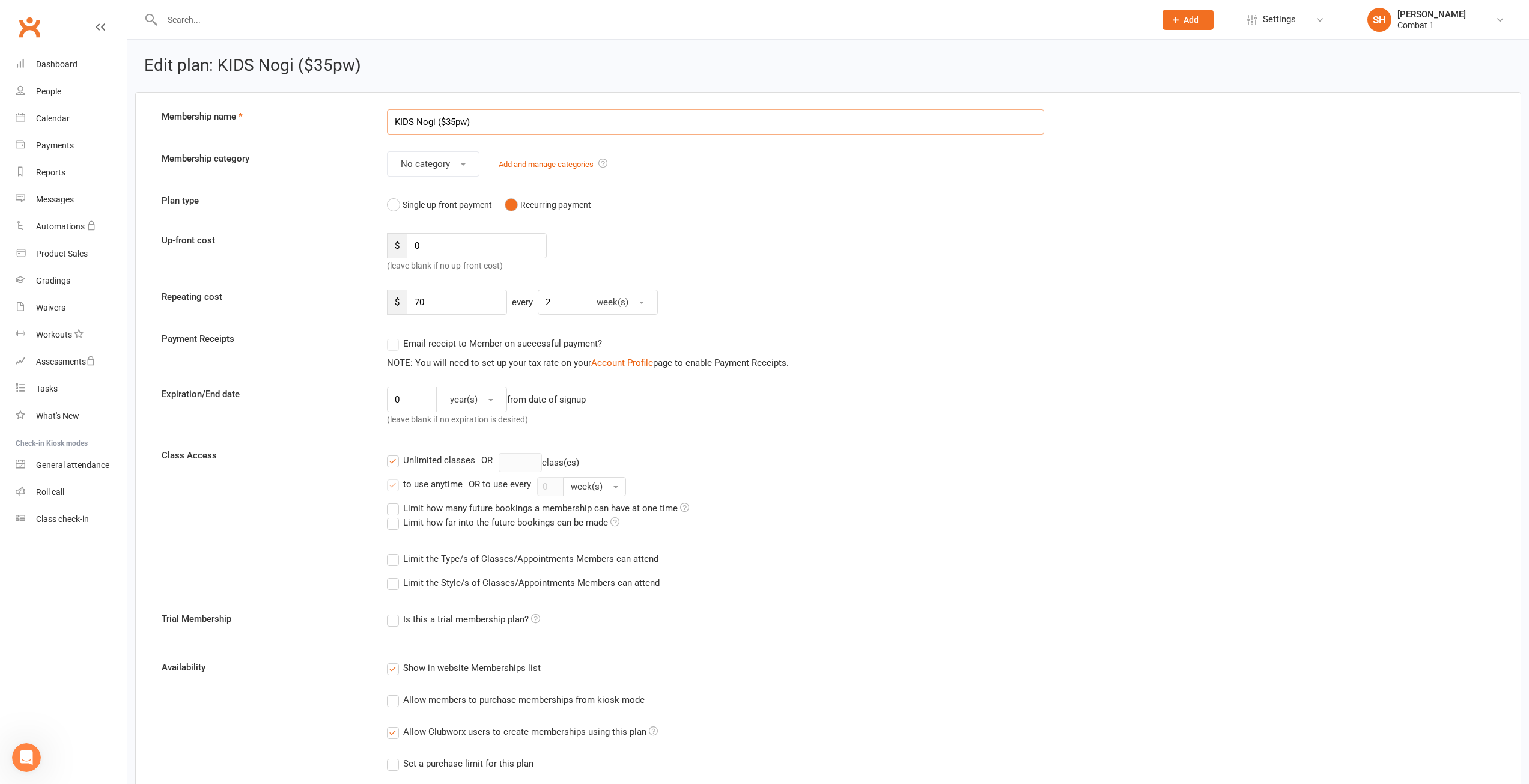
click at [452, 119] on input "KIDS Nogi ($35pw)" at bounding box center [716, 122] width 658 height 25
drag, startPoint x: 935, startPoint y: 317, endPoint x: 927, endPoint y: 318, distance: 8.1
click at [928, 317] on form "Membership name KIDS Nogi ($39pw) Membership category No category Add and manag…" at bounding box center [828, 706] width 1352 height 1194
drag, startPoint x: 450, startPoint y: 301, endPoint x: 263, endPoint y: 304, distance: 187.0
click at [264, 304] on div "Repeating cost $ 70 every 2 week(s)" at bounding box center [828, 302] width 1352 height 25
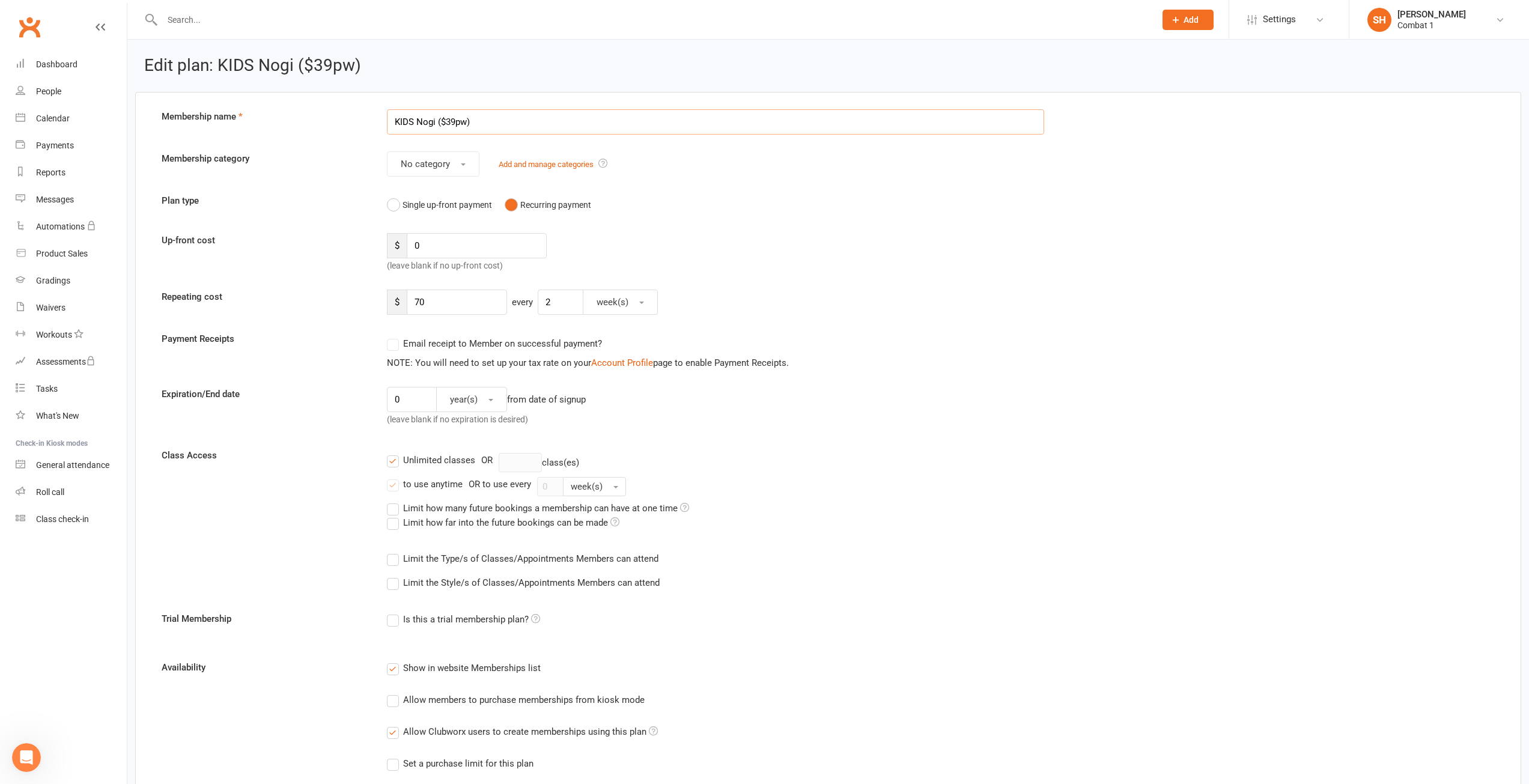
click at [448, 122] on input "KIDS Nogi ($39pw)" at bounding box center [716, 122] width 658 height 25
click at [453, 119] on input "KIDS Nogi ($39pw)" at bounding box center [716, 122] width 658 height 25
type input "KIDS Nogi ($45pw)"
drag, startPoint x: 446, startPoint y: 297, endPoint x: 301, endPoint y: 292, distance: 145.1
click at [297, 294] on div "Repeating cost $ 70 every 2 week(s)" at bounding box center [828, 302] width 1352 height 25
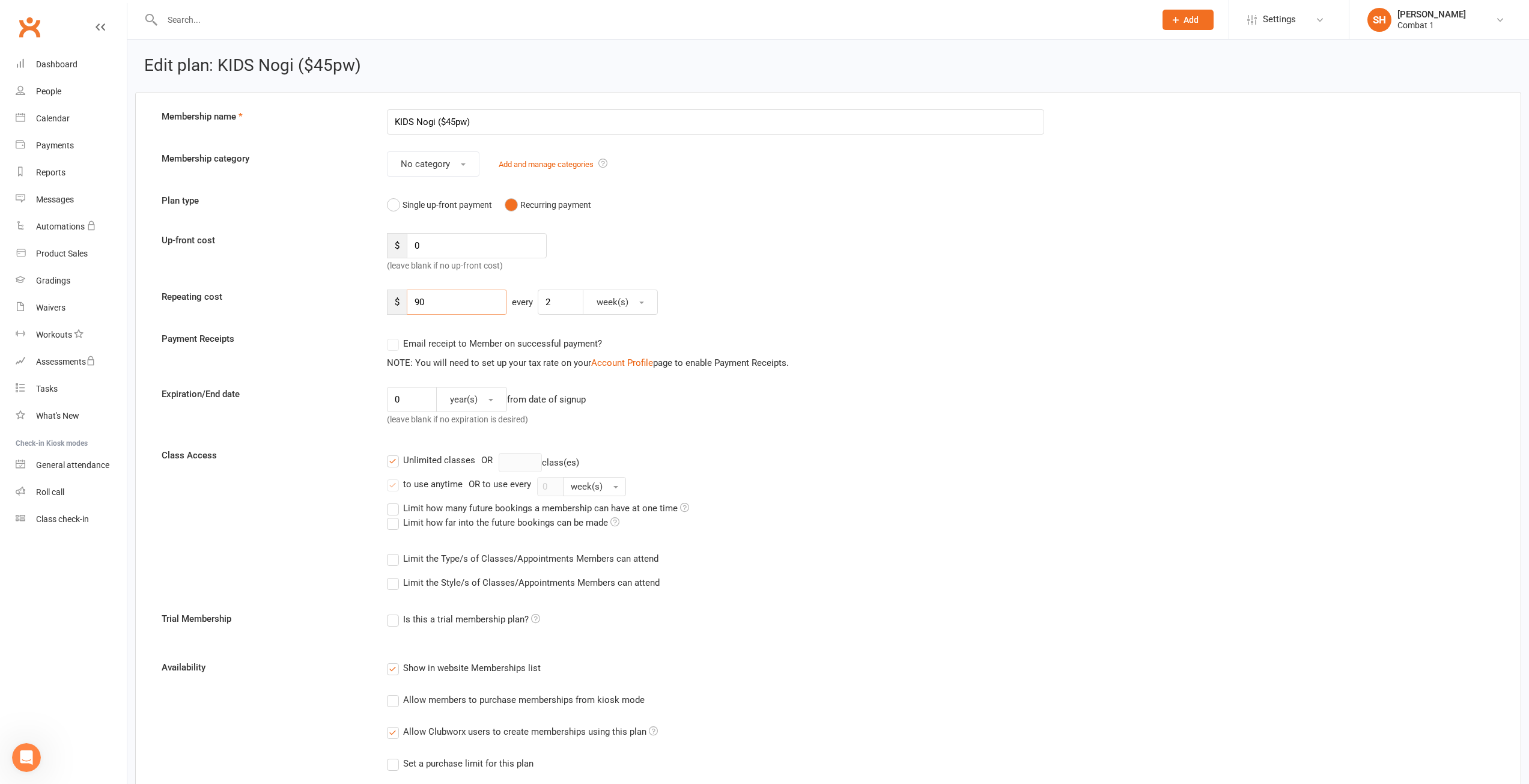
type input "90"
click at [1041, 373] on form "Membership name KIDS Nogi ($45pw) Membership category No category Add and manag…" at bounding box center [828, 706] width 1352 height 1194
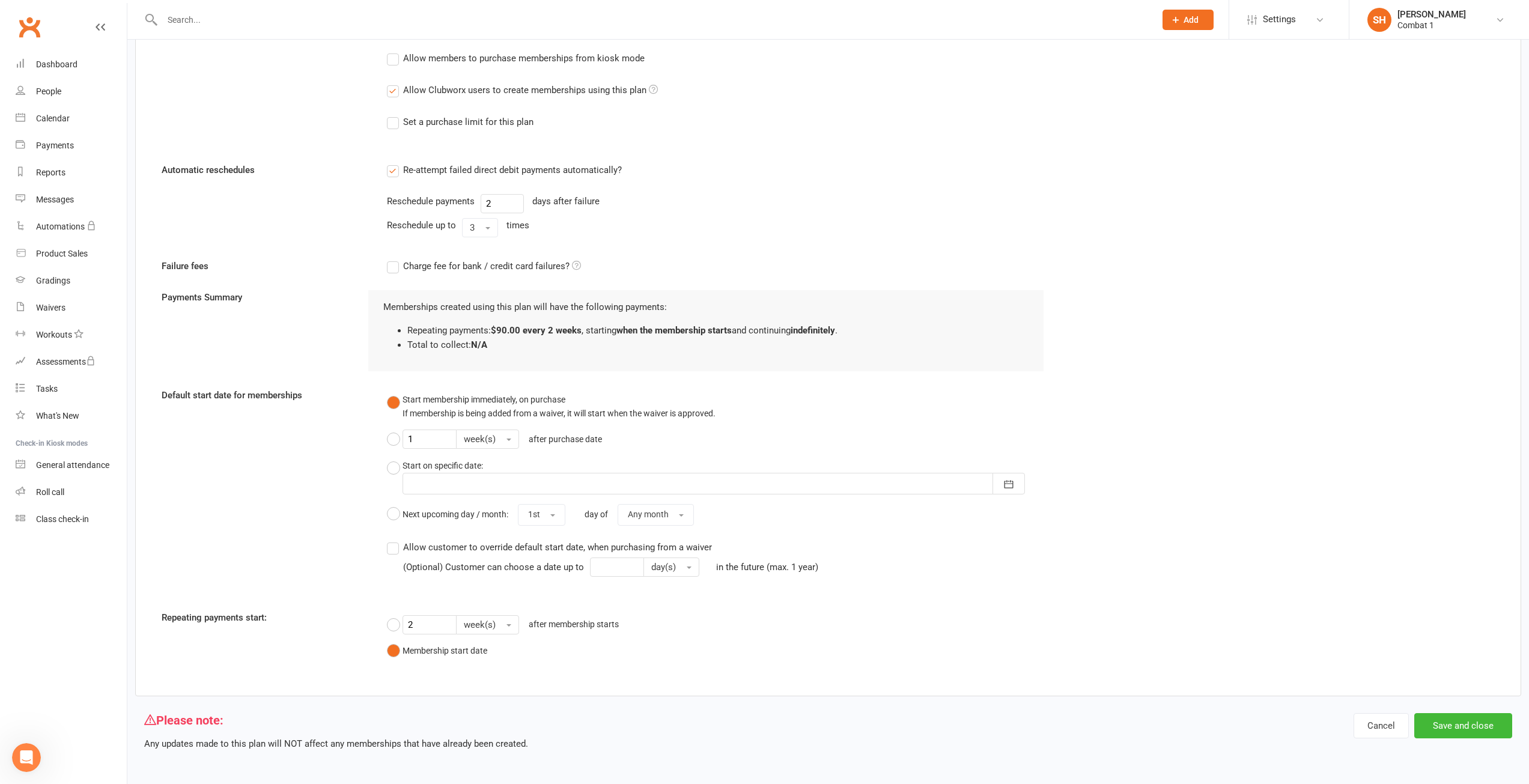
scroll to position [643, 0]
click at [1478, 723] on button "Save and close" at bounding box center [1464, 724] width 98 height 25
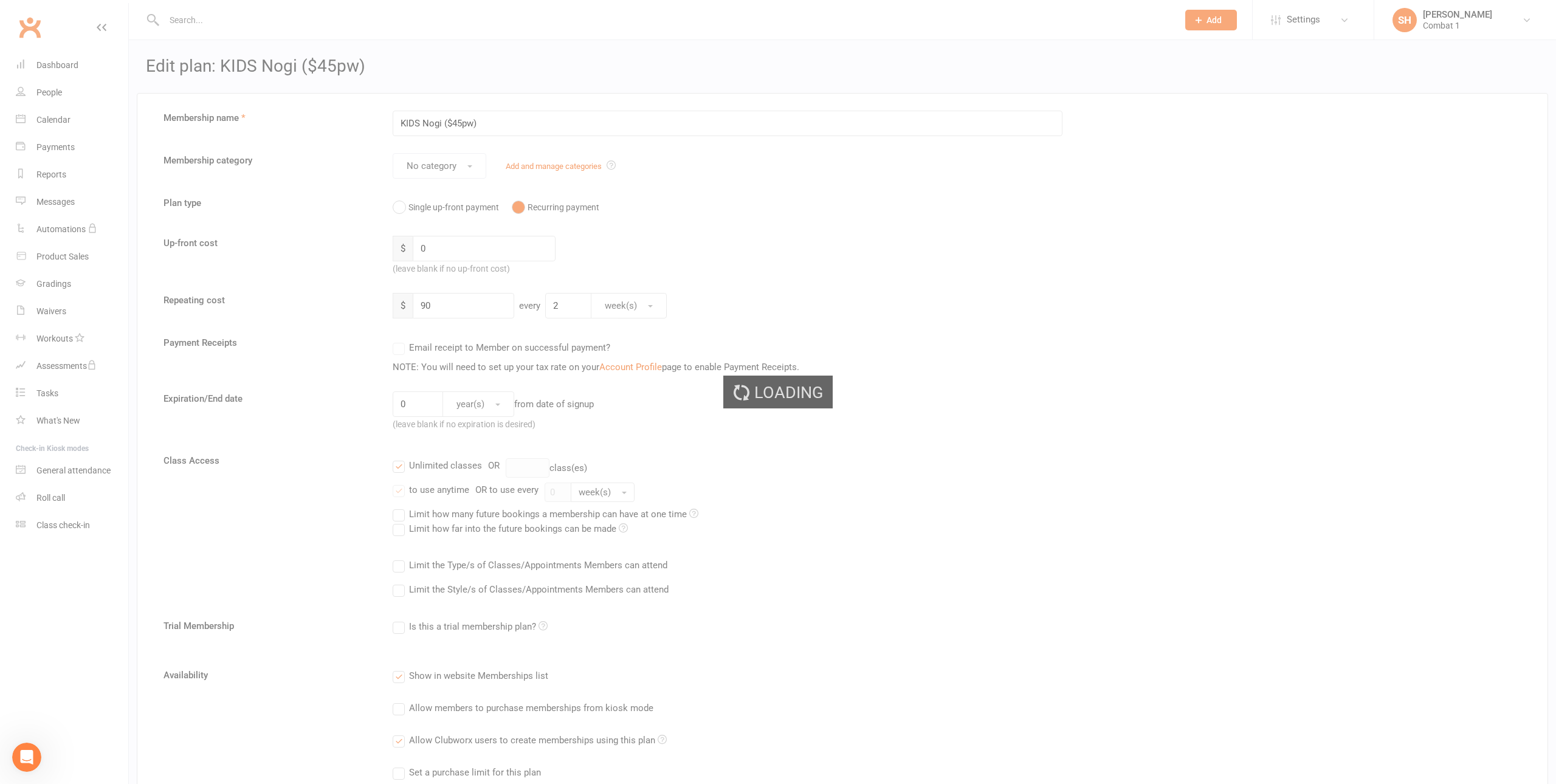
select select "100"
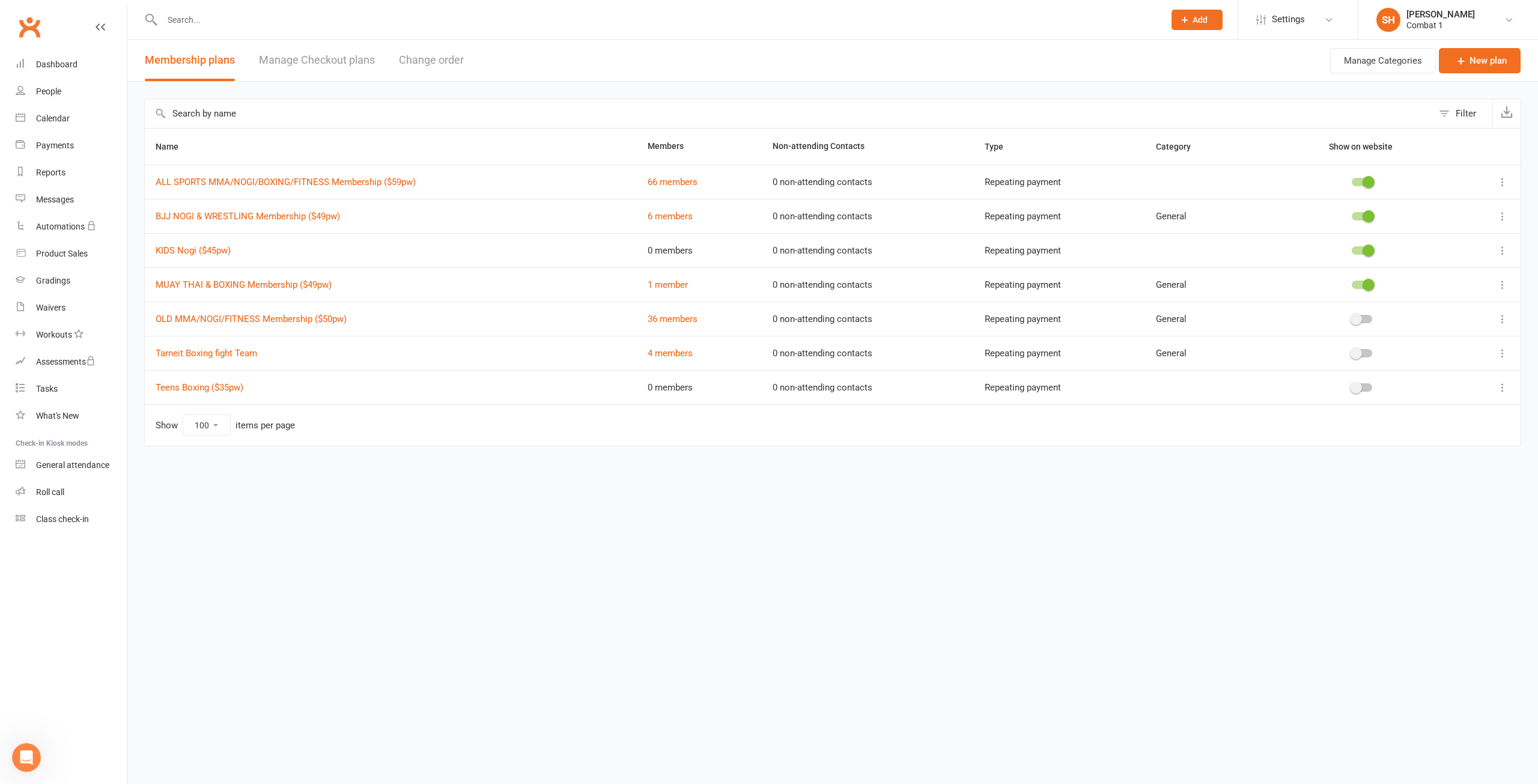
click at [1504, 253] on icon at bounding box center [1503, 250] width 12 height 12
click at [1302, 496] on html "Prospect Member Non-attending contact Class / event Appointment Grading event T…" at bounding box center [769, 248] width 1538 height 496
click at [1504, 247] on icon at bounding box center [1503, 250] width 12 height 12
click at [1421, 272] on link "Edit" at bounding box center [1450, 274] width 119 height 24
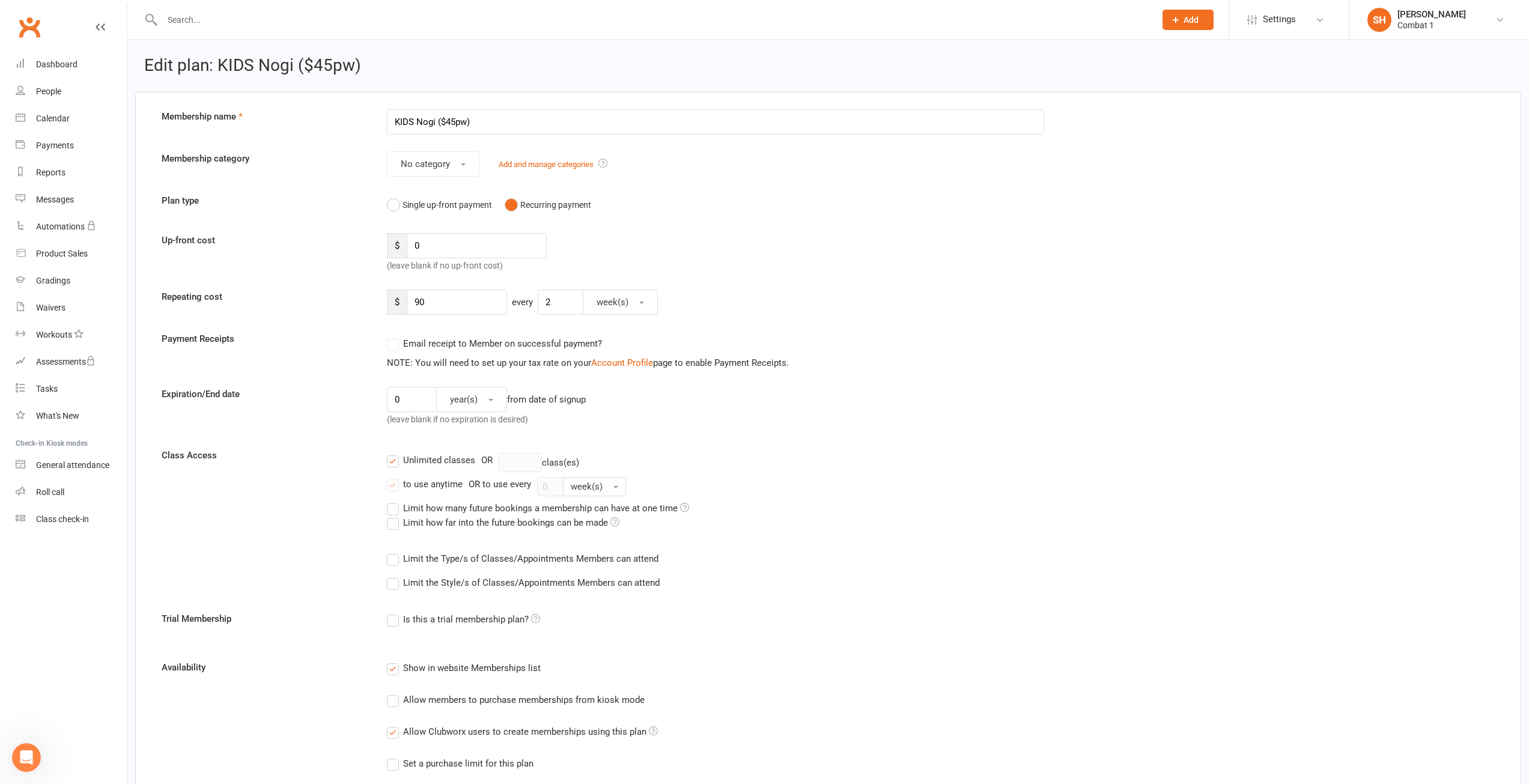
click at [420, 121] on input "KIDS Nogi ($45pw)" at bounding box center [716, 122] width 658 height 25
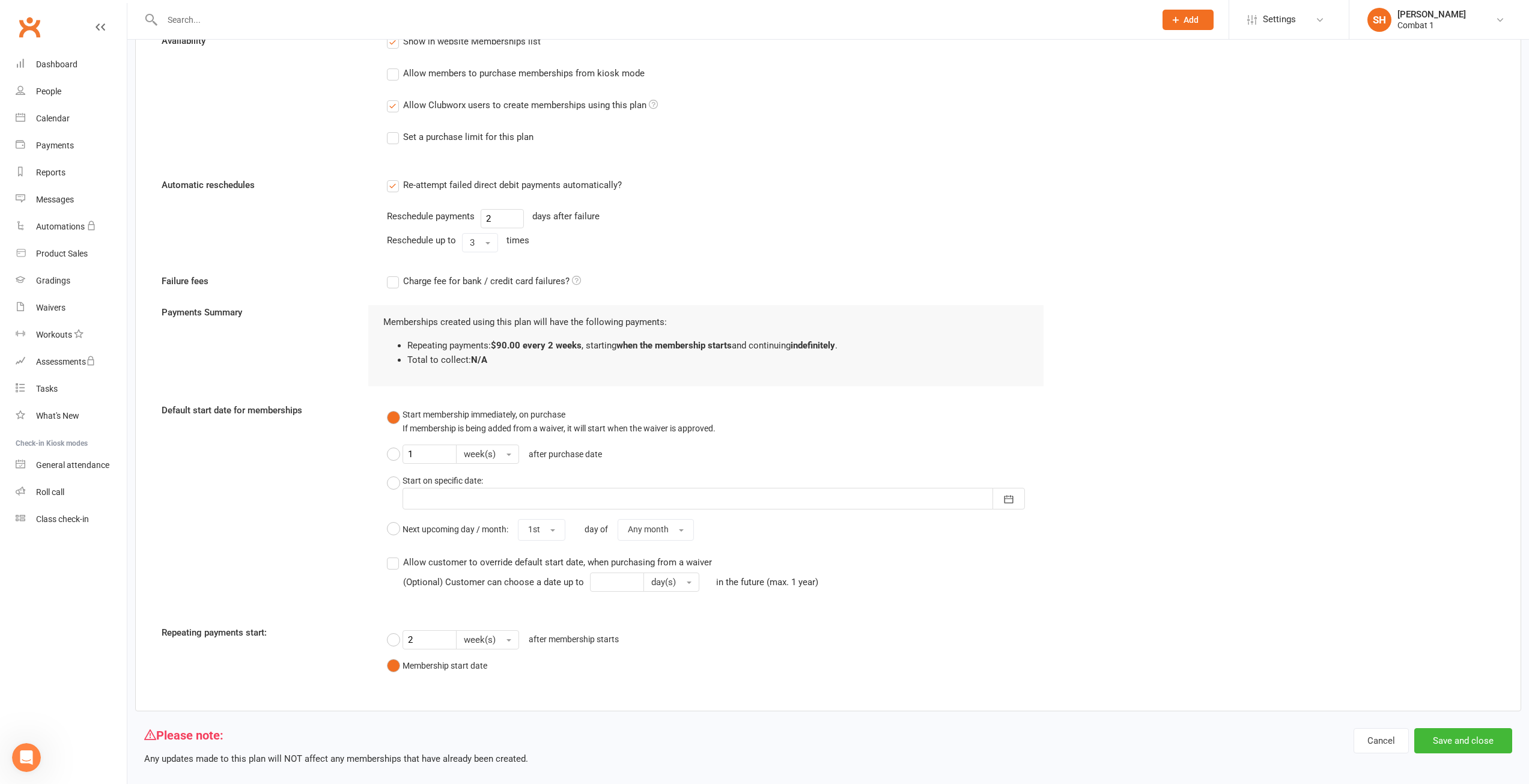
scroll to position [643, 0]
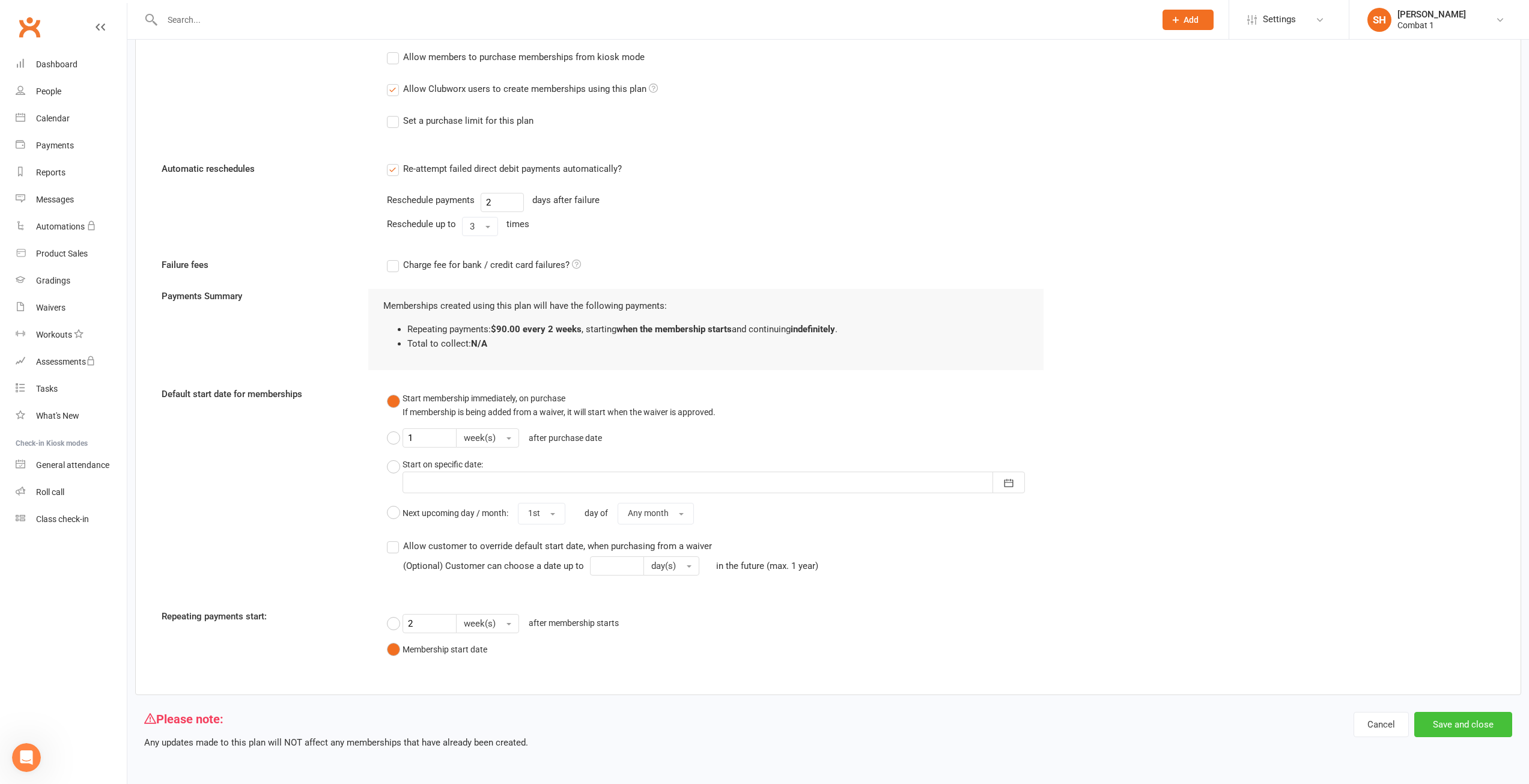
type input "KIDS & YOUTH Nogi ($45pw)"
click at [1481, 719] on button "Save and close" at bounding box center [1464, 724] width 98 height 25
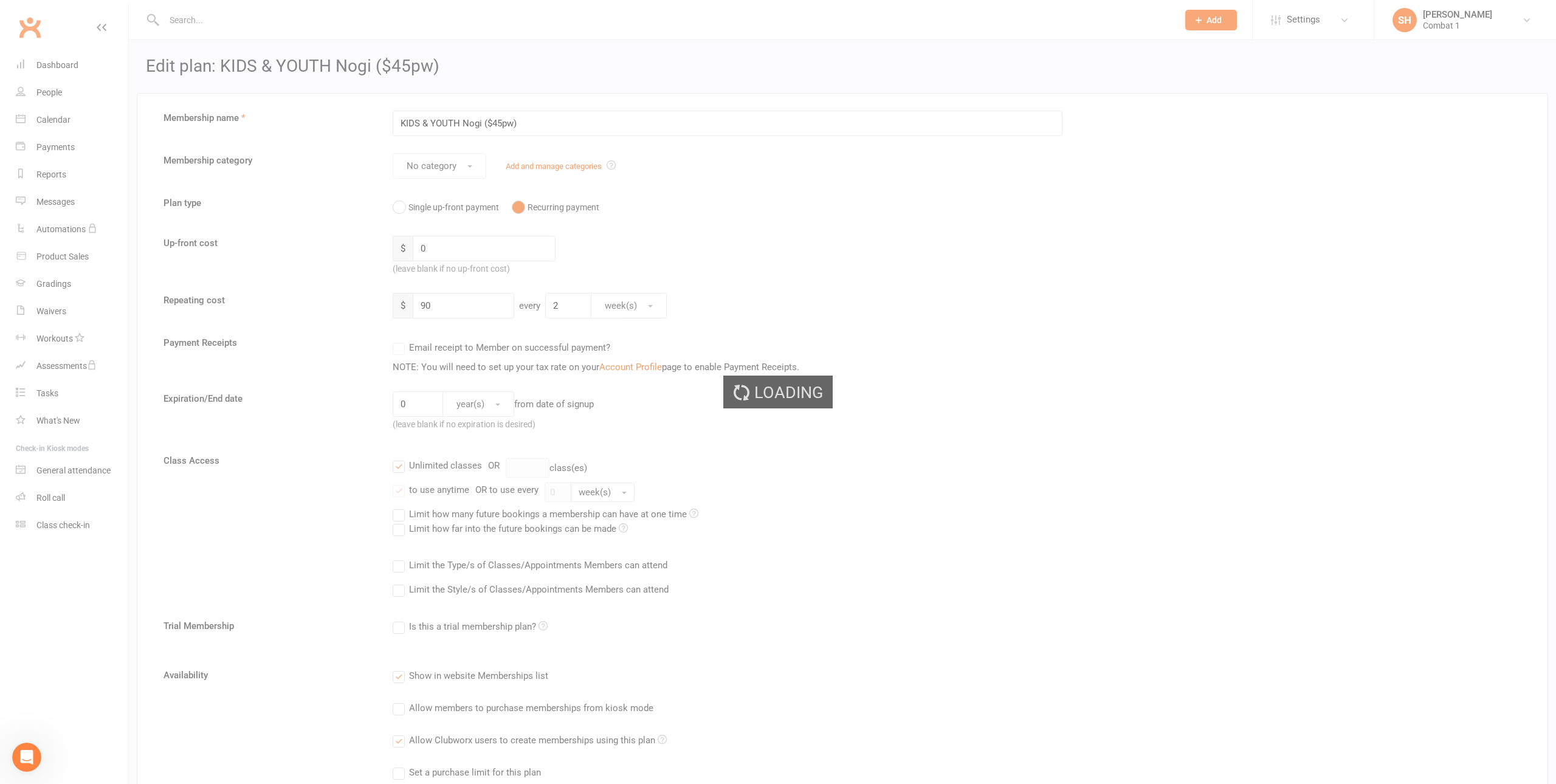
select select "100"
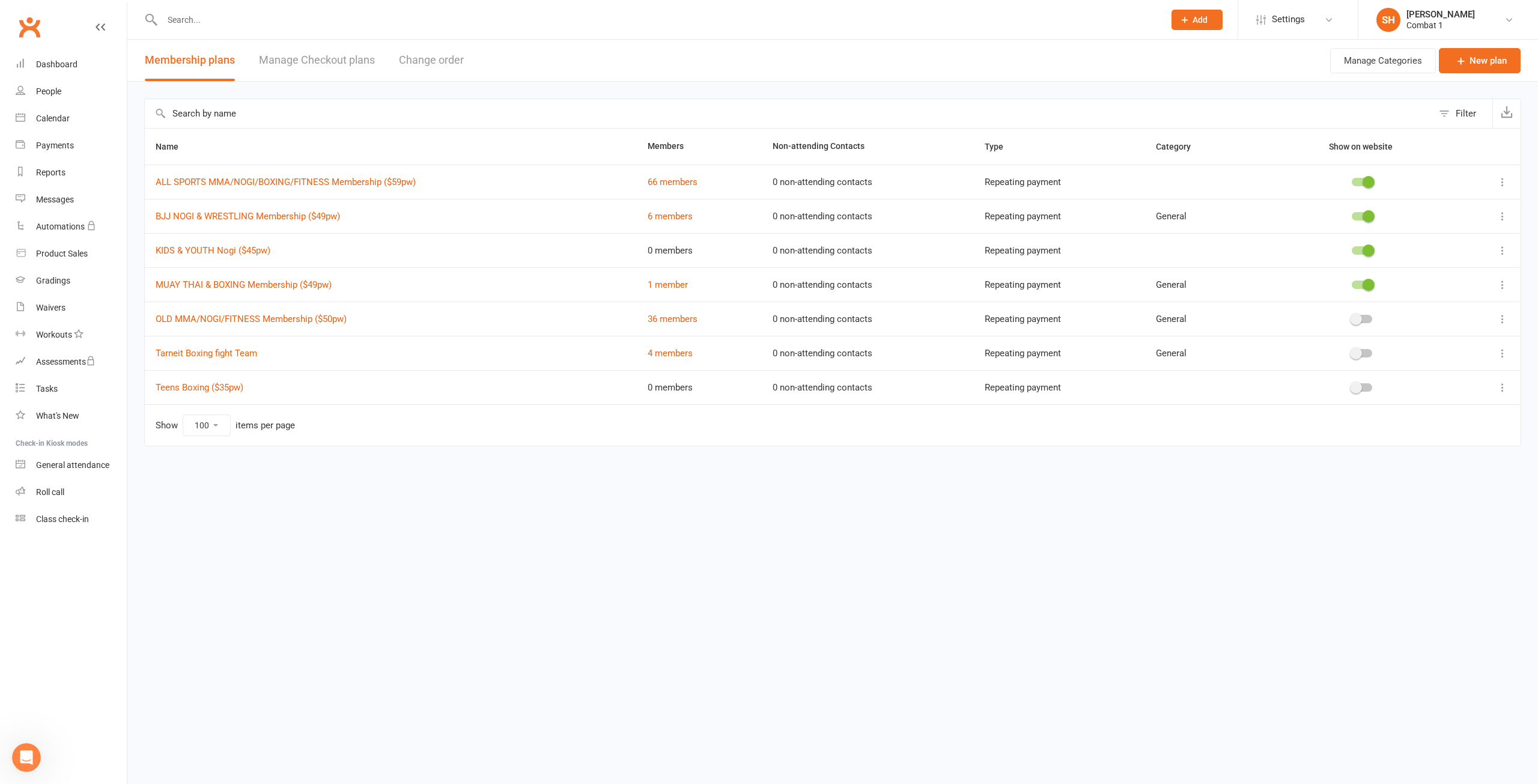
click at [1502, 390] on icon at bounding box center [1503, 387] width 12 height 12
click at [1459, 417] on link "Edit" at bounding box center [1450, 411] width 119 height 24
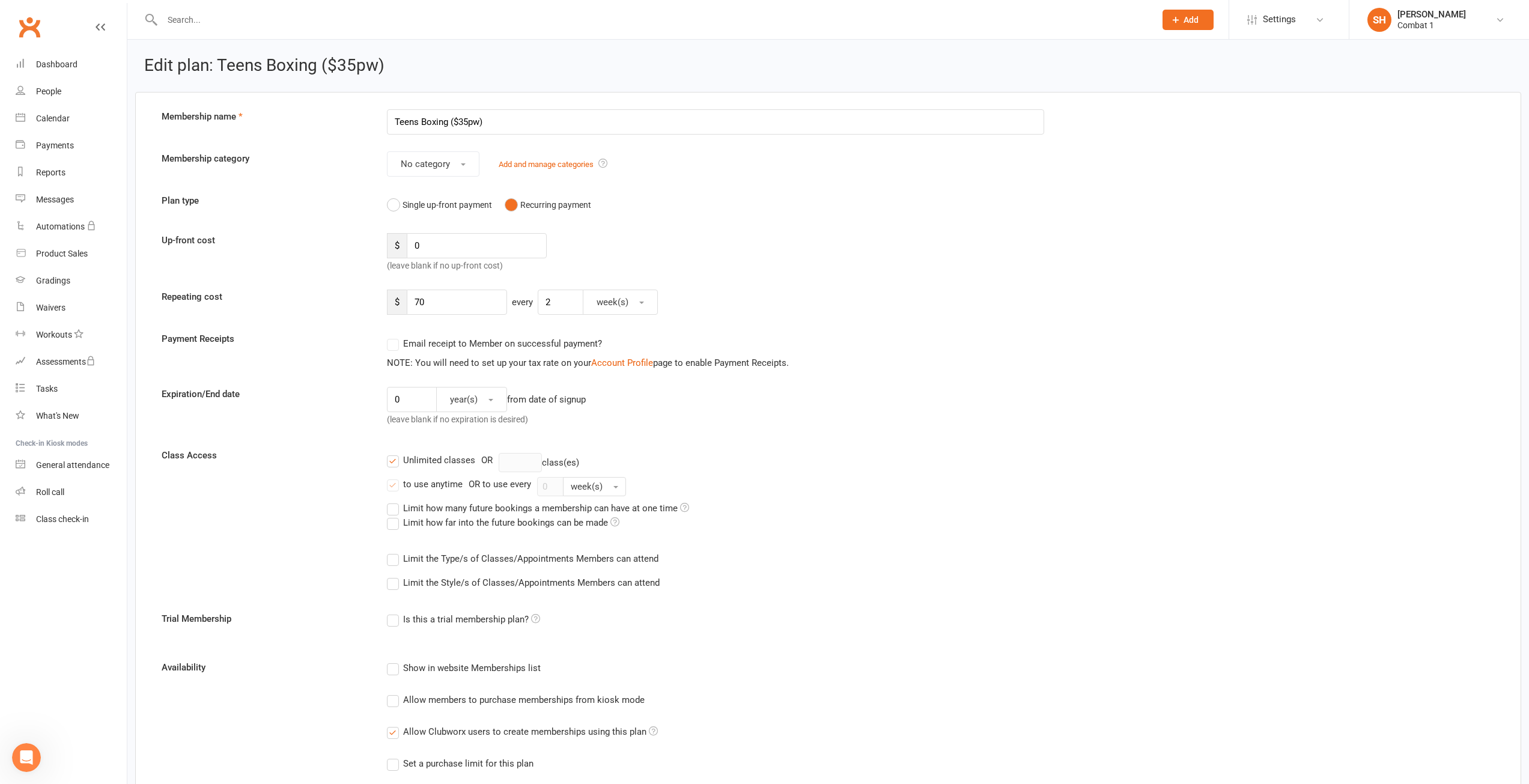
click at [402, 116] on input "Teens Boxing ($35pw)" at bounding box center [716, 122] width 658 height 25
click at [481, 122] on input "YOUTH BOXING ($35pw)" at bounding box center [716, 122] width 658 height 25
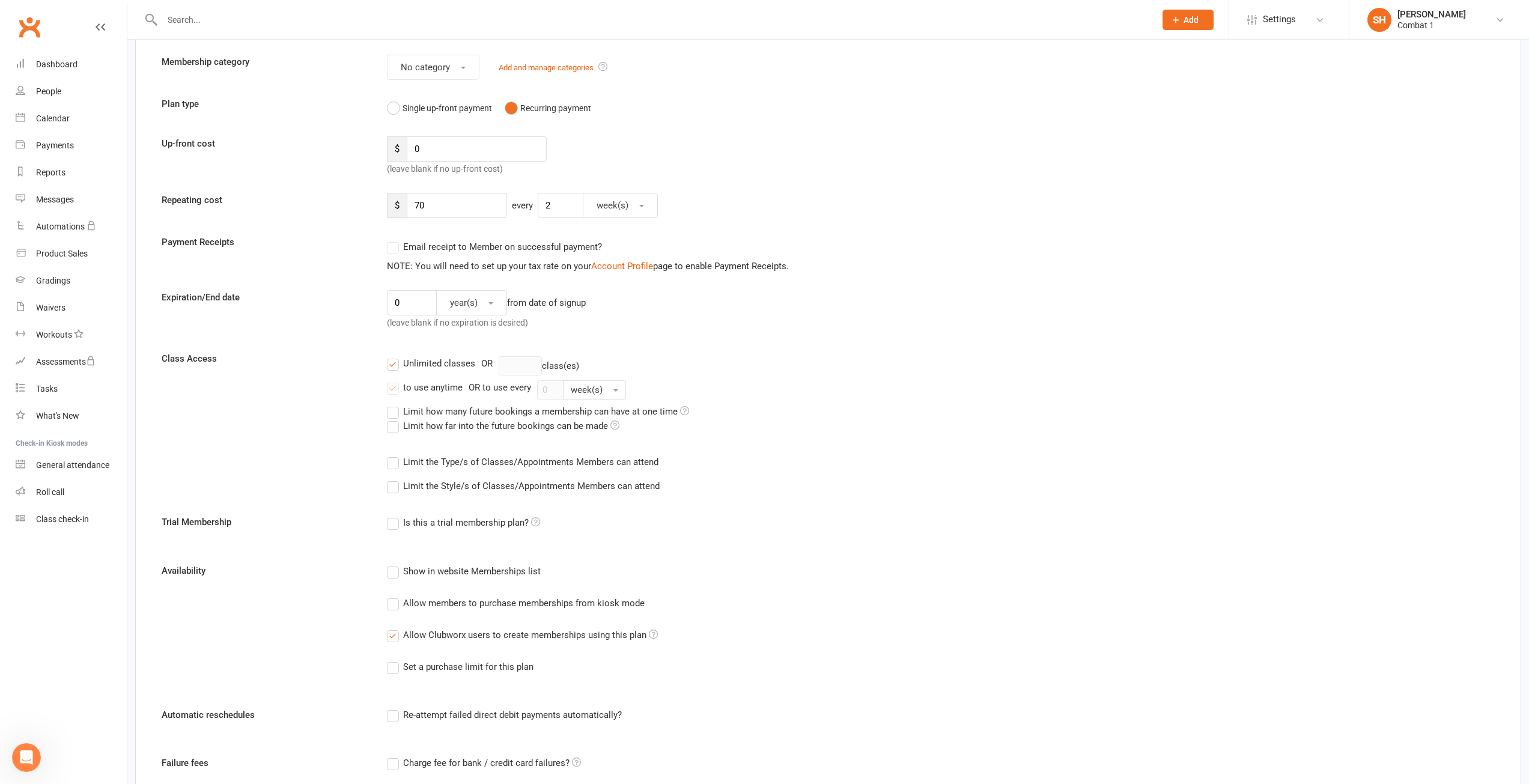
scroll to position [60, 0]
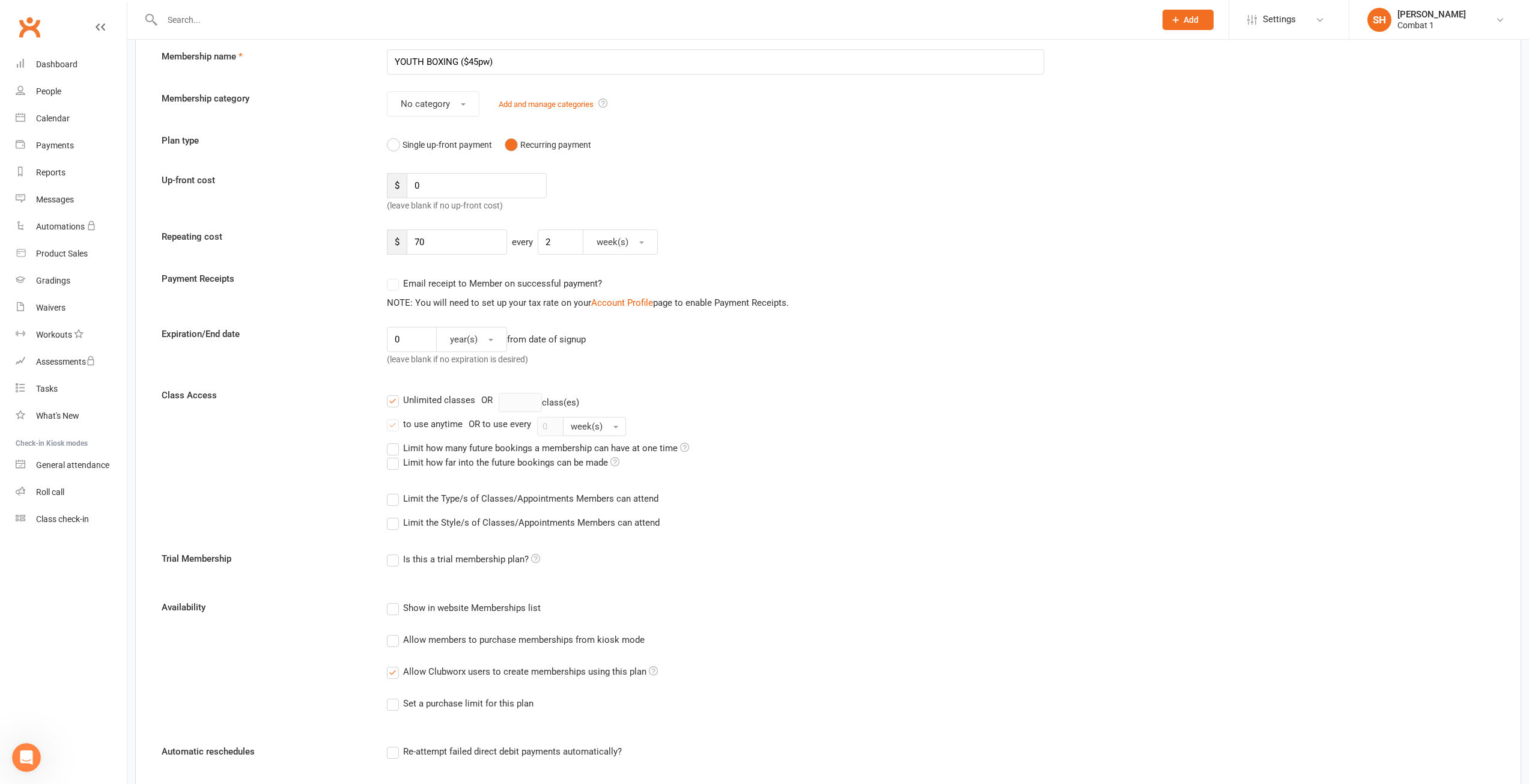
type input "YOUTH BOXING ($45pw)"
click at [461, 243] on input "70" at bounding box center [457, 241] width 100 height 25
type input "7"
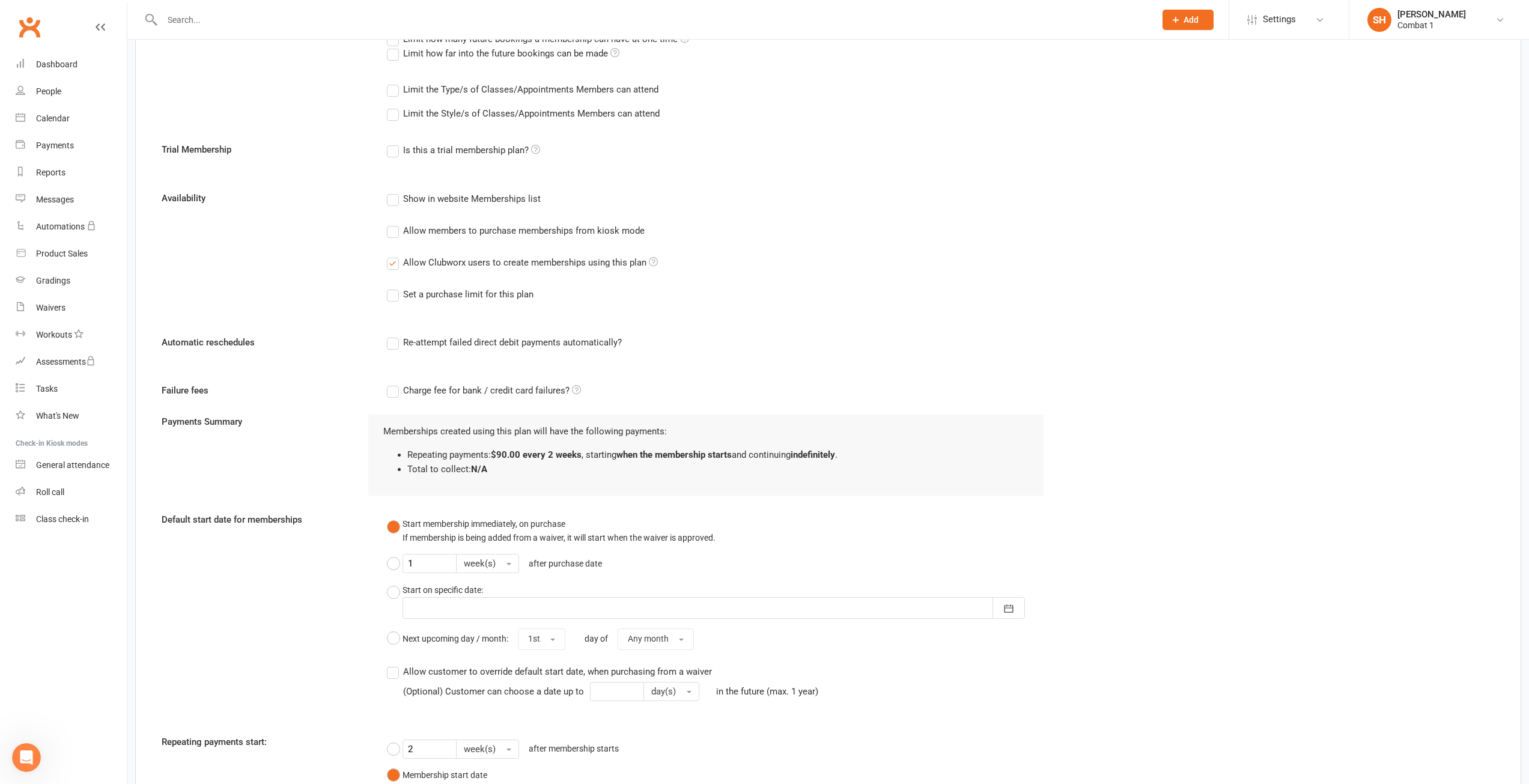
scroll to position [595, 0]
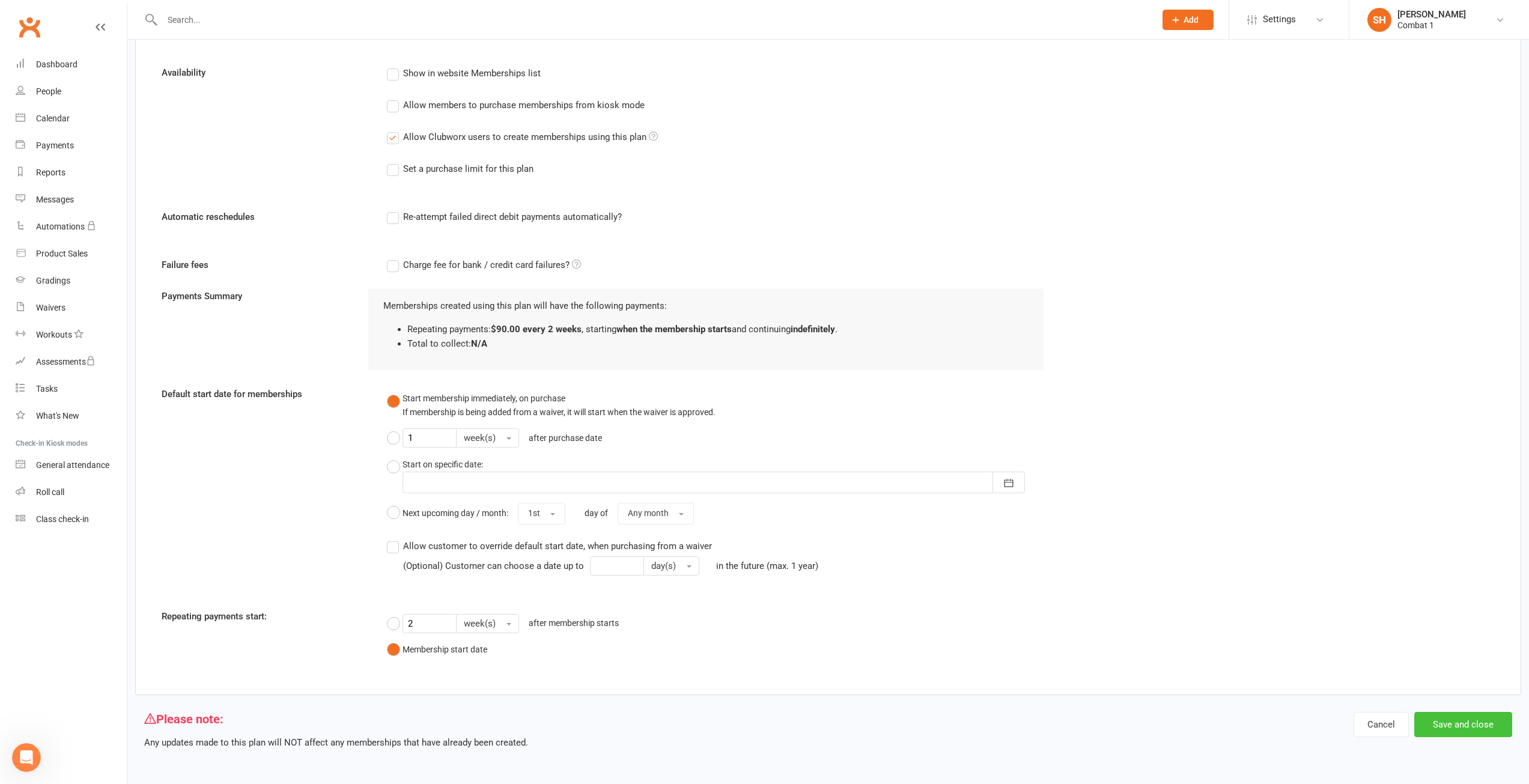
type input "90"
click at [1490, 728] on button "Save and close" at bounding box center [1464, 724] width 98 height 25
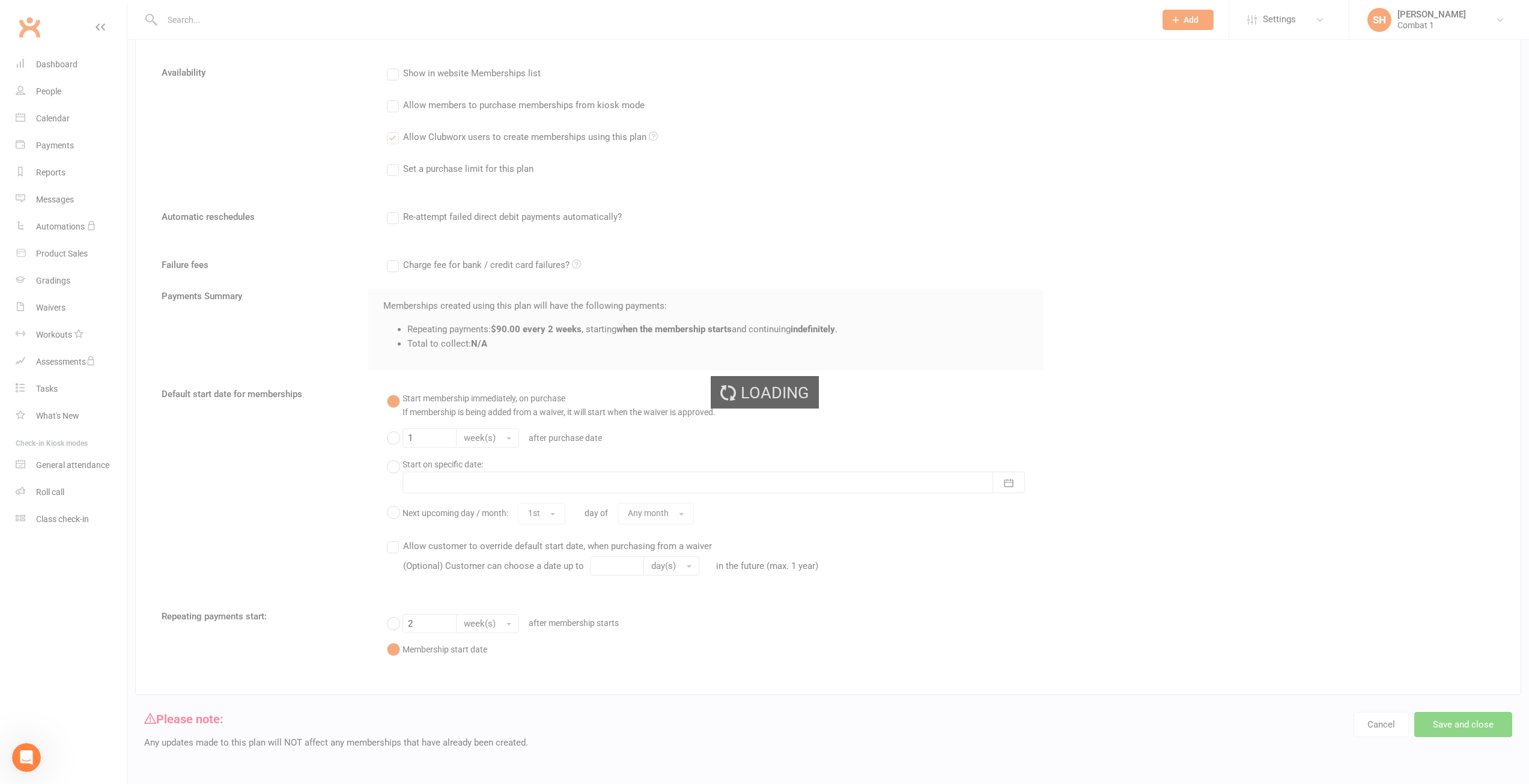
select select "100"
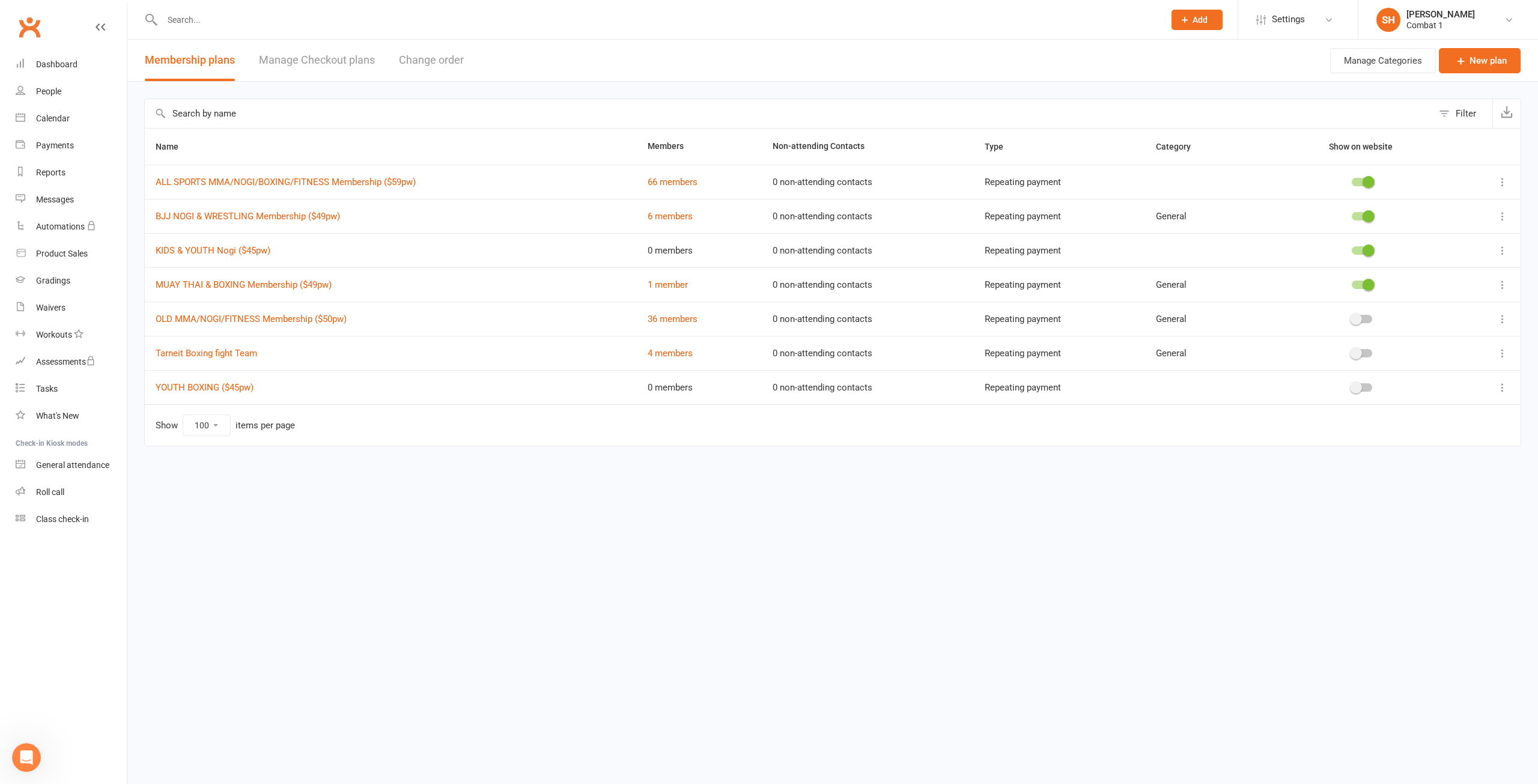
click at [1357, 392] on span at bounding box center [1356, 387] width 12 height 12
click at [1352, 386] on input "checkbox" at bounding box center [1352, 386] width 0 height 0
click at [1182, 16] on icon at bounding box center [1185, 20] width 11 height 11
click at [1190, 250] on link "Membership plan" at bounding box center [1183, 253] width 107 height 28
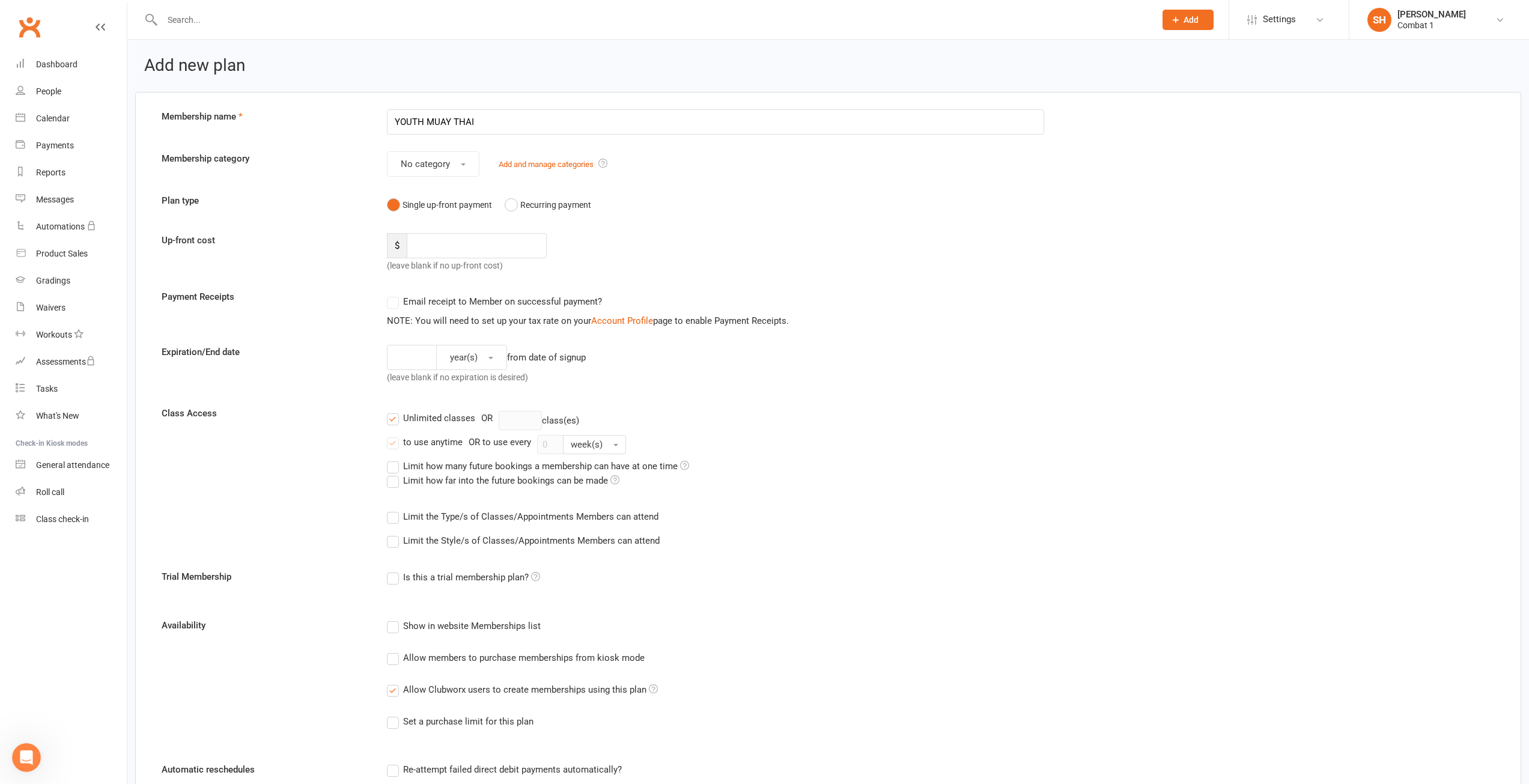
type input "YOUTH MUAY THAI"
click at [979, 367] on div "year(s) from date of signup (leave blank if no expiration is desired)" at bounding box center [716, 367] width 676 height 45
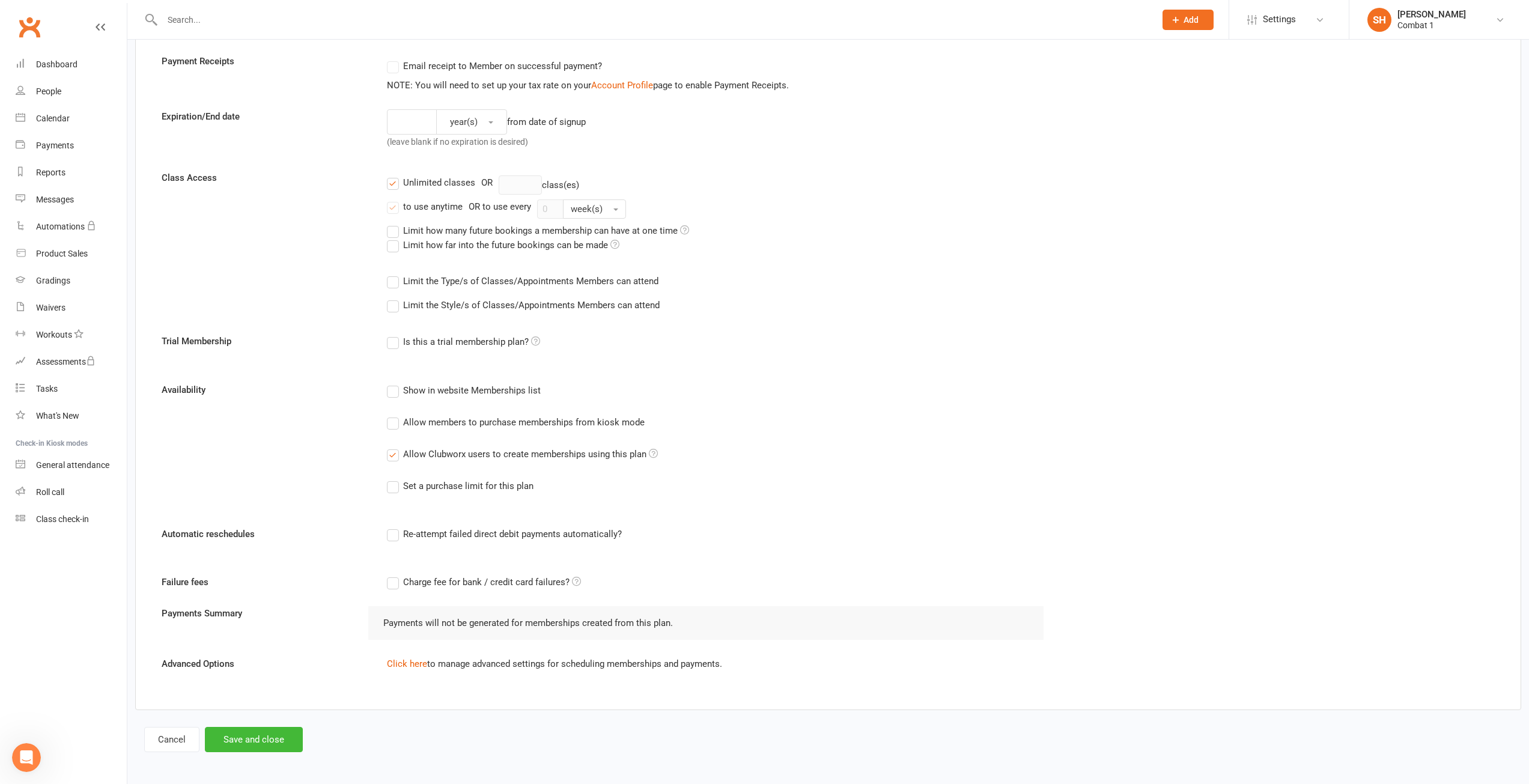
scroll to position [238, 0]
click at [402, 533] on label "Re-attempt failed direct debit payments automatically?" at bounding box center [504, 532] width 235 height 15
click at [395, 524] on input "Re-attempt failed direct debit payments automatically?" at bounding box center [391, 524] width 7 height 0
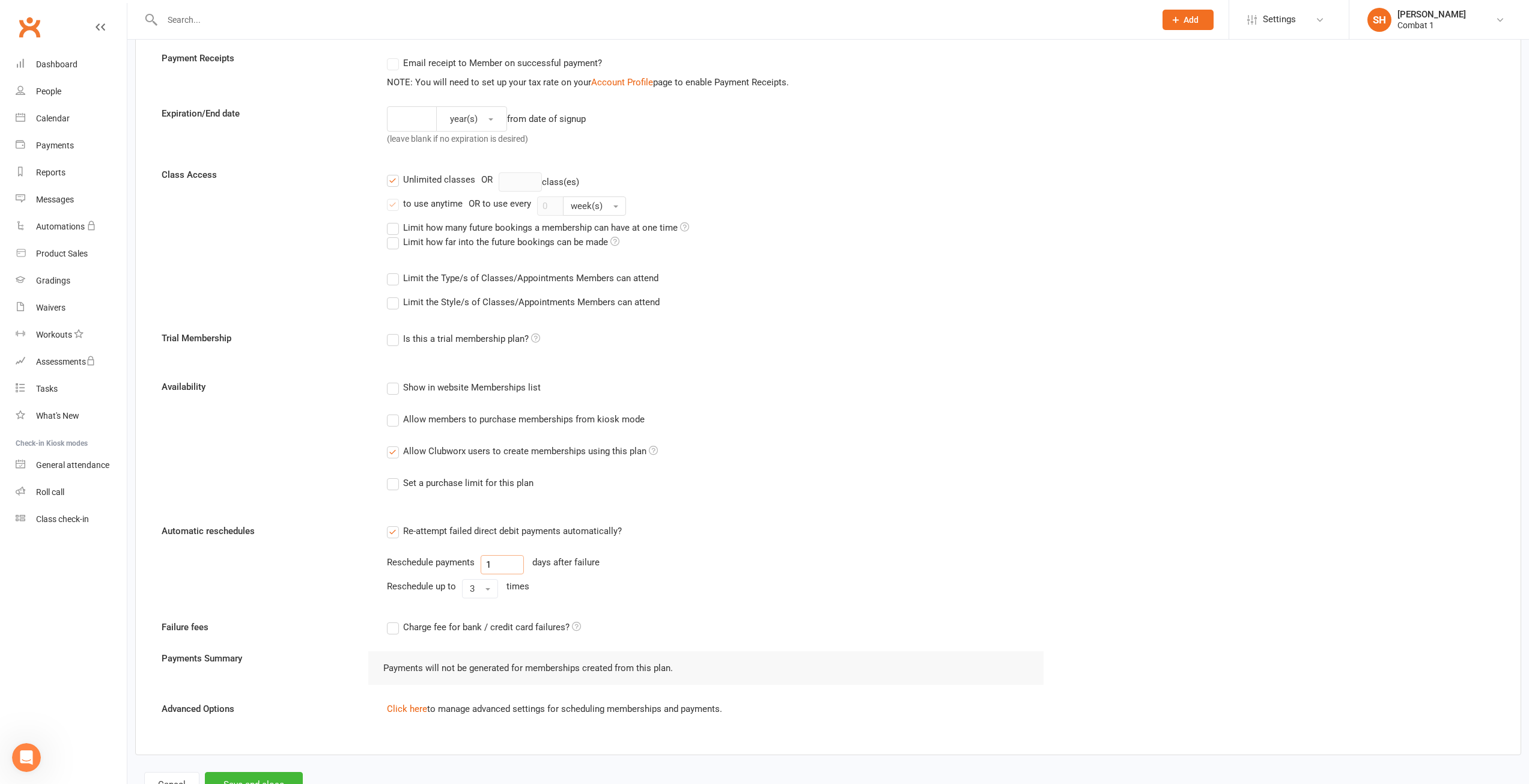
click at [514, 559] on input "1" at bounding box center [502, 564] width 44 height 19
type input "2"
click at [933, 543] on div "Re-attempt failed direct debit payments automatically? Reschedule payments 2 da…" at bounding box center [716, 562] width 676 height 79
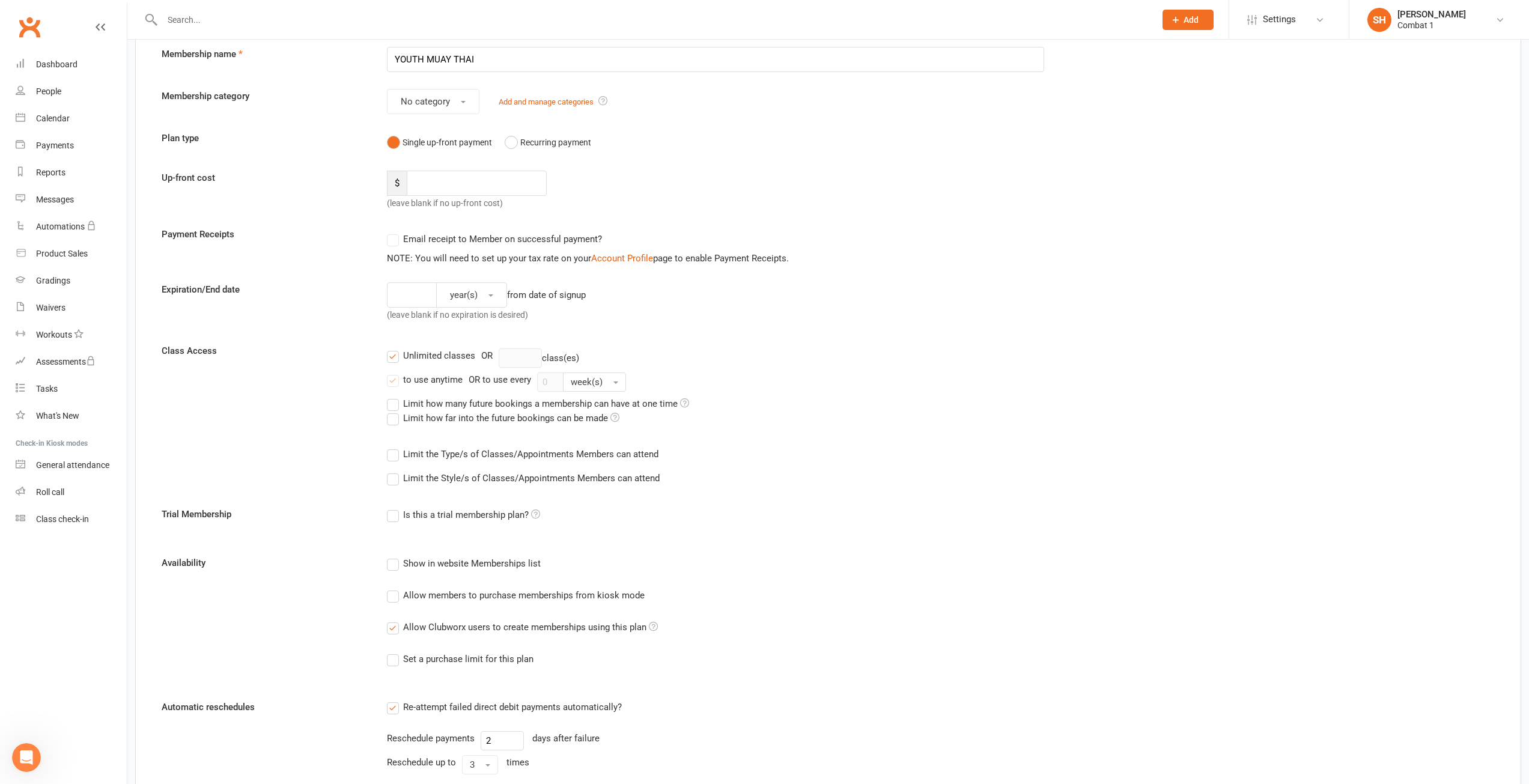
scroll to position [0, 0]
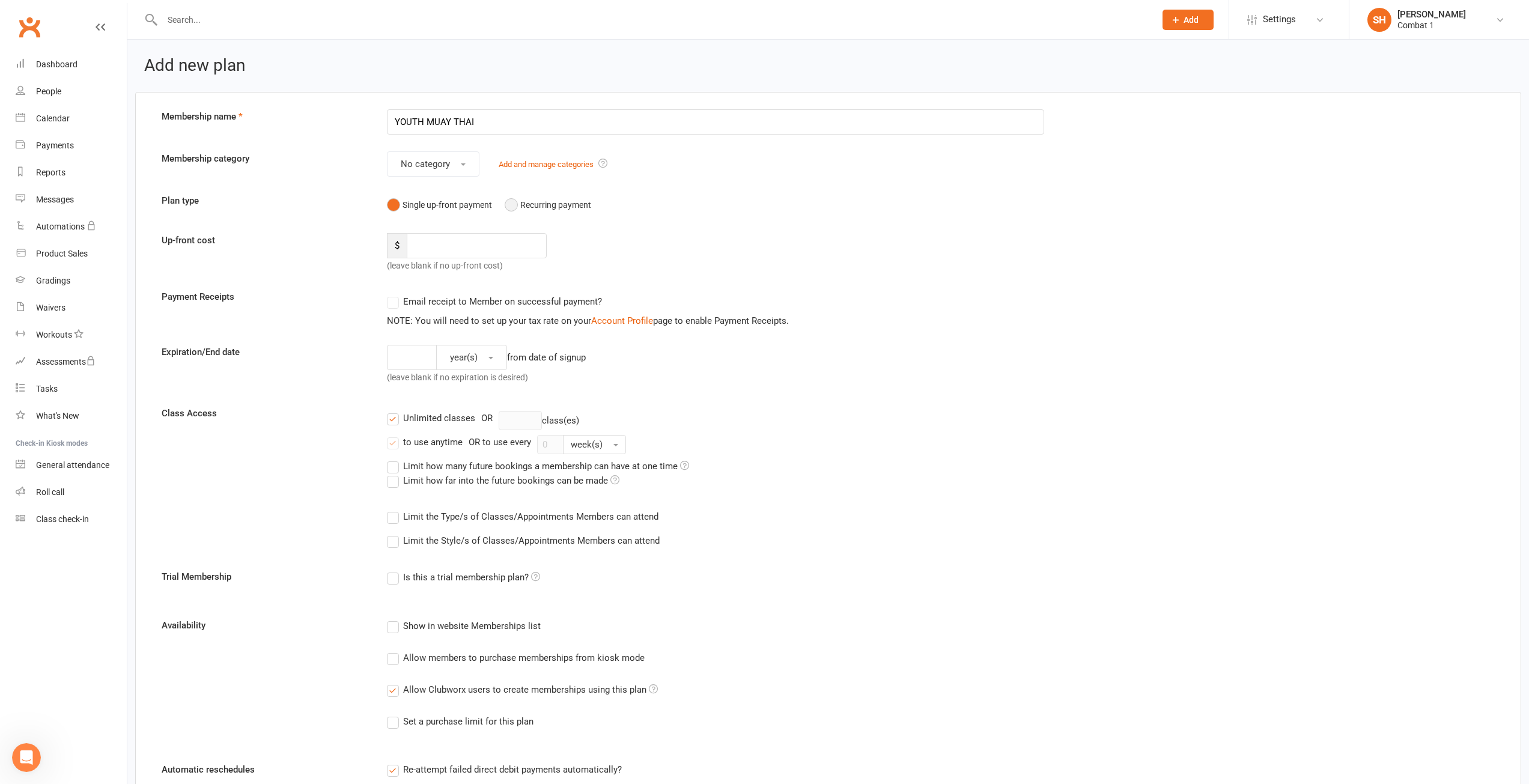
click at [520, 203] on button "Recurring payment" at bounding box center [548, 204] width 86 height 23
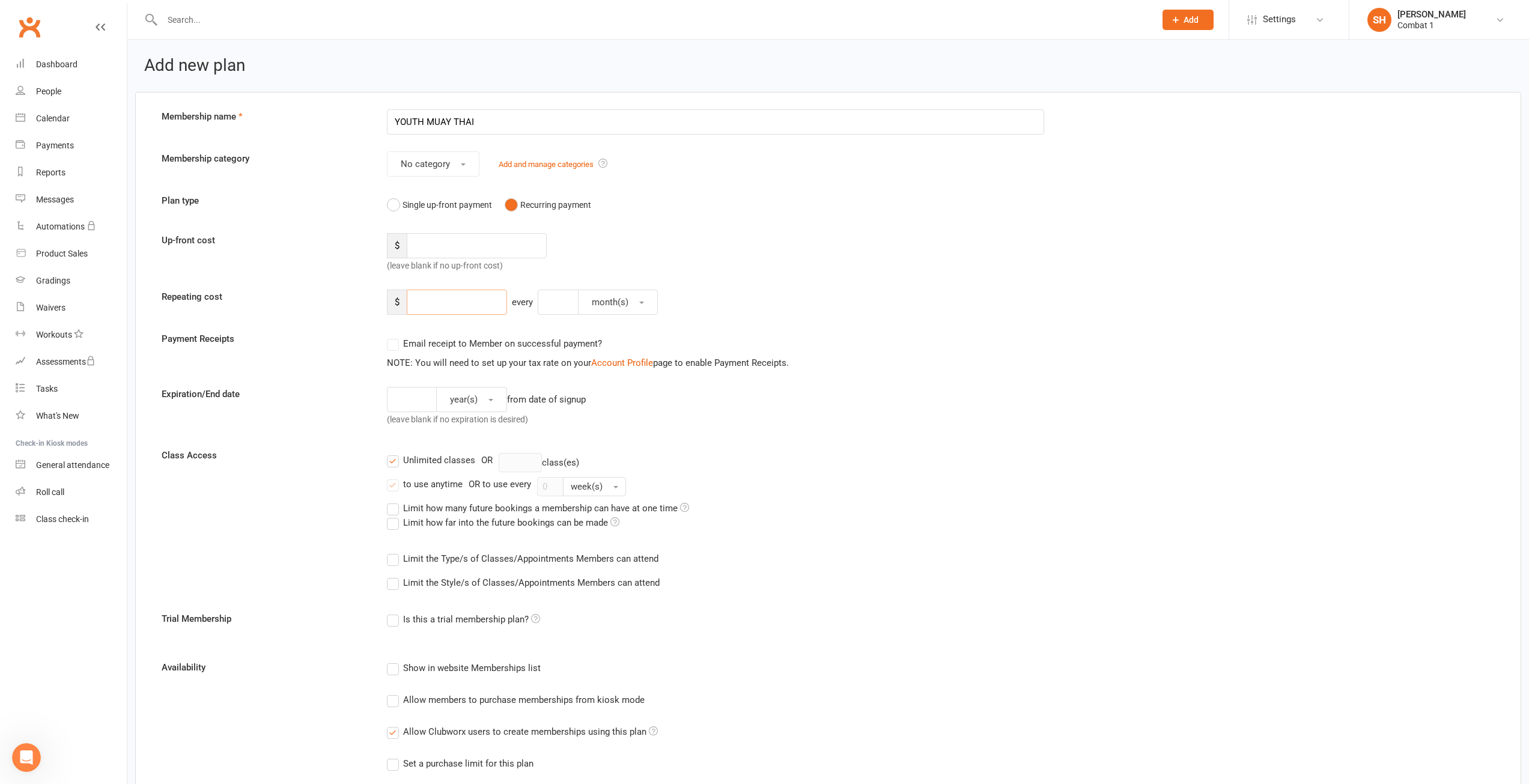
click at [435, 295] on input "number" at bounding box center [457, 302] width 100 height 25
type input "90"
click at [612, 313] on button "month(s)" at bounding box center [618, 302] width 80 height 25
click at [606, 362] on link "week(s)" at bounding box center [638, 355] width 119 height 24
click at [548, 302] on input "number" at bounding box center [560, 302] width 45 height 25
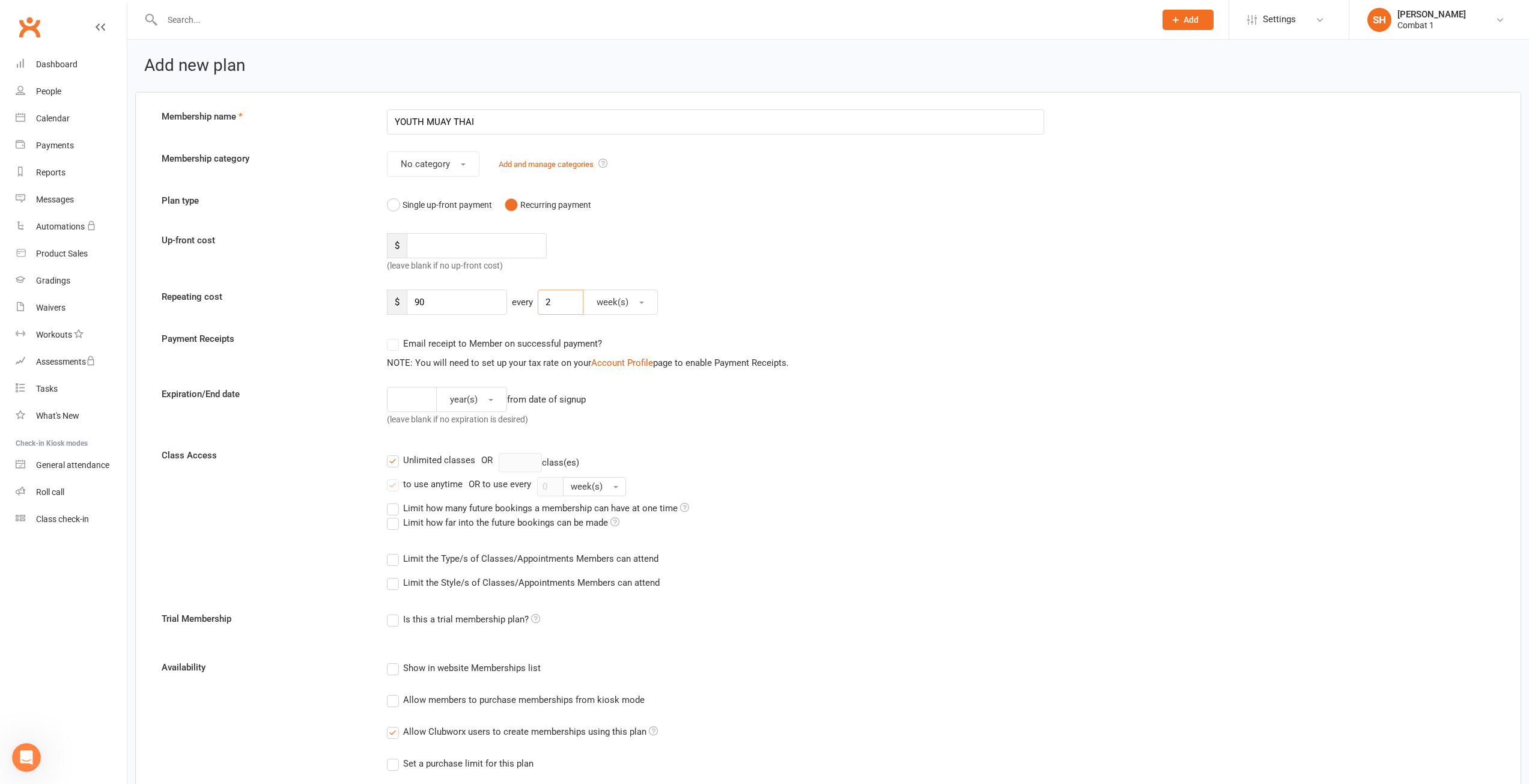
type input "2"
click at [1042, 378] on form "Membership name YOUTH MUAY THAI Membership category No category Add and manage …" at bounding box center [828, 579] width 1352 height 940
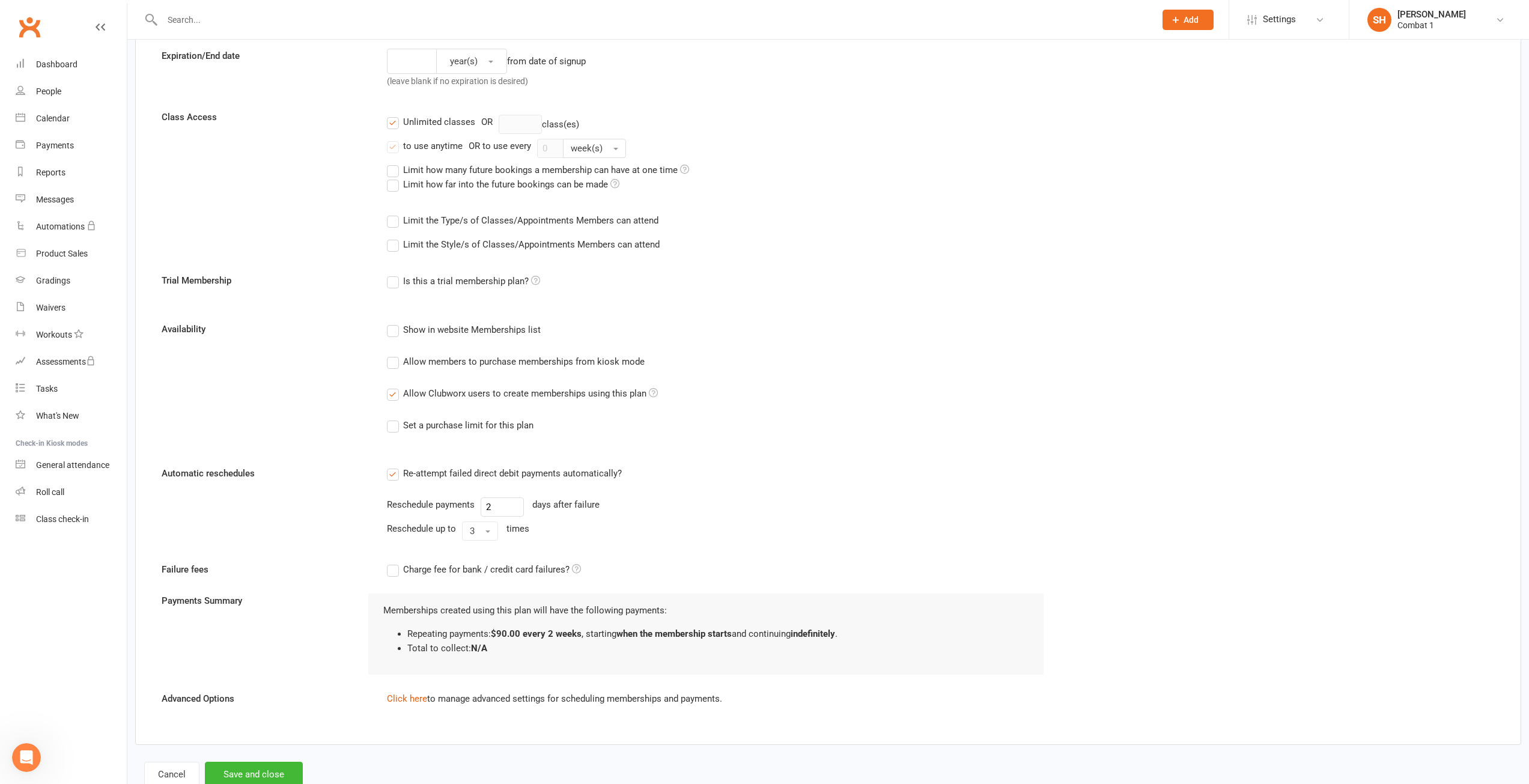
scroll to position [376, 0]
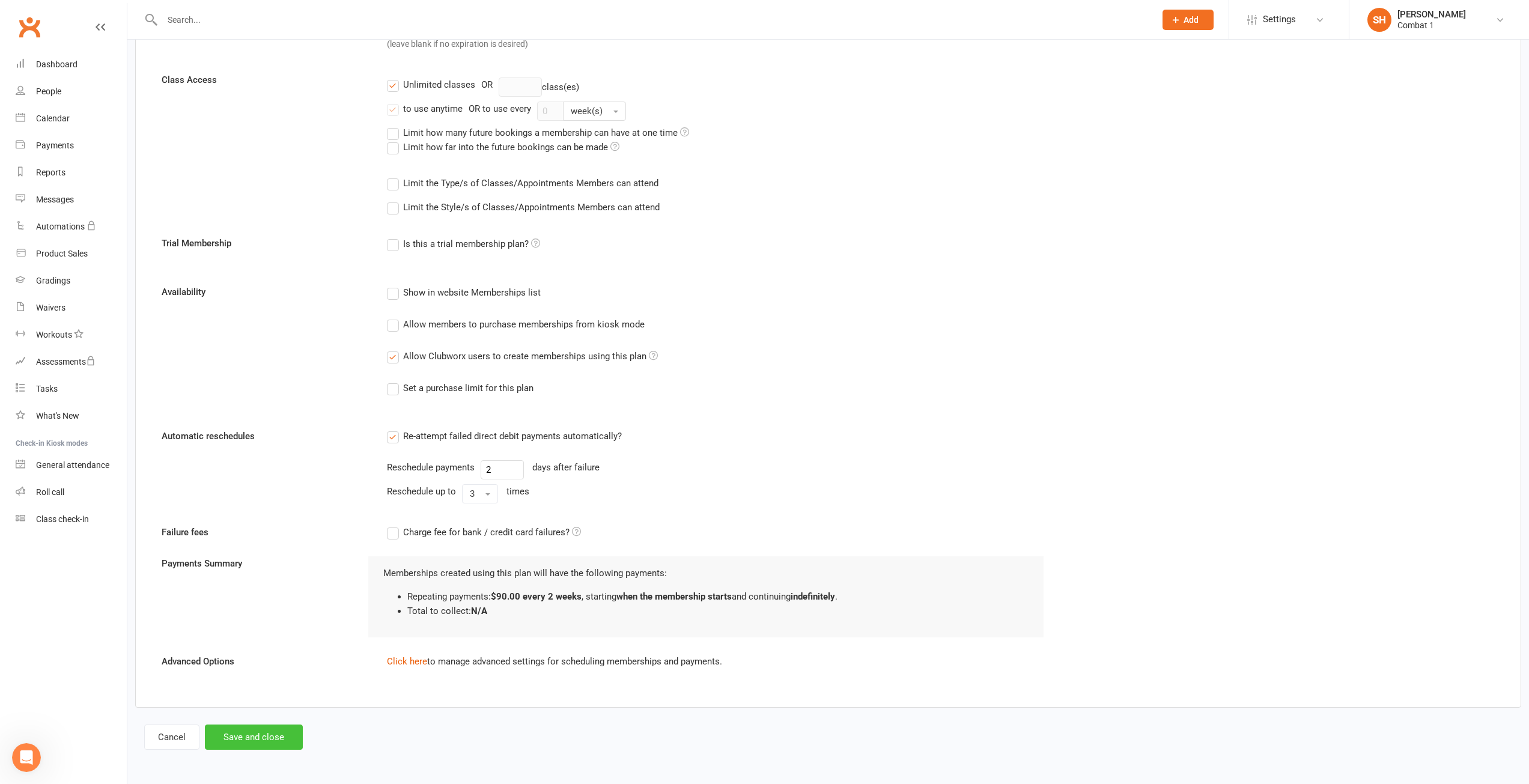
click at [260, 729] on button "Save and close" at bounding box center [254, 737] width 98 height 25
select select "100"
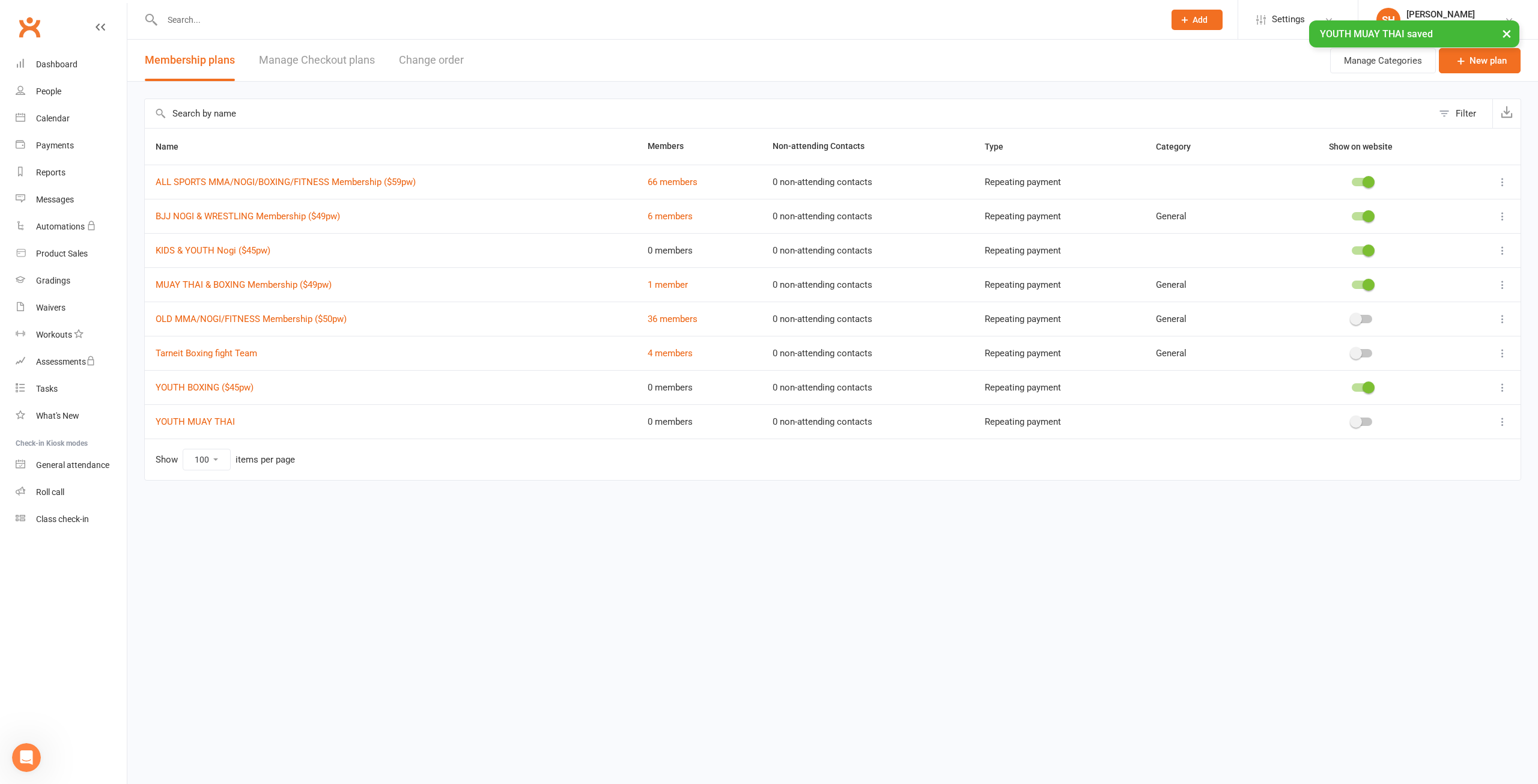
drag, startPoint x: 1369, startPoint y: 418, endPoint x: 1403, endPoint y: 431, distance: 36.4
click at [1369, 418] on div at bounding box center [1363, 421] width 20 height 8
click at [1352, 419] on input "checkbox" at bounding box center [1352, 419] width 0 height 0
click at [1507, 427] on icon at bounding box center [1503, 421] width 12 height 12
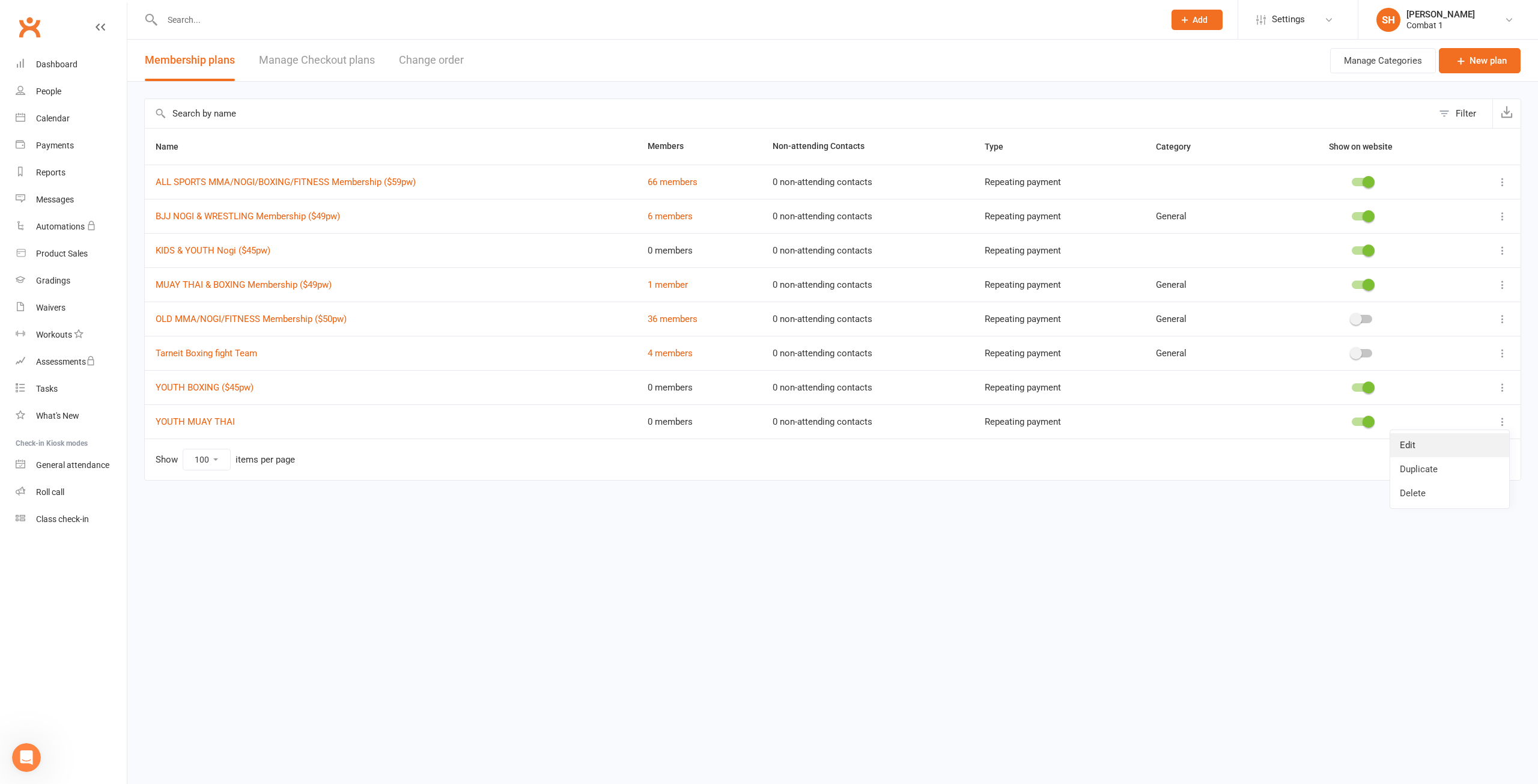
click at [1458, 450] on link "Edit" at bounding box center [1450, 445] width 119 height 24
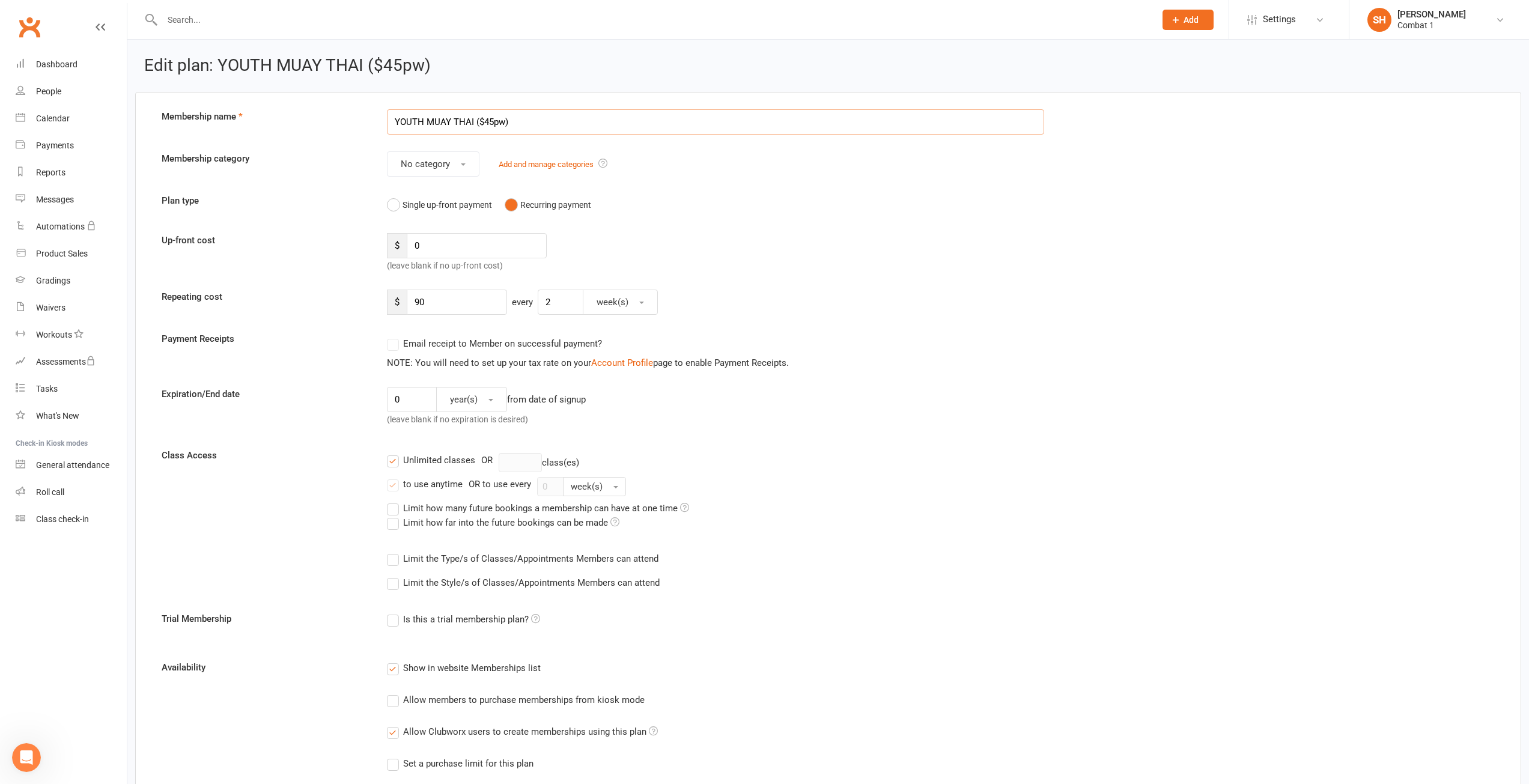
type input "YOUTH MUAY THAI ($45pw)"
click at [841, 521] on div "Limit how far into the future bookings can be made" at bounding box center [941, 522] width 1108 height 15
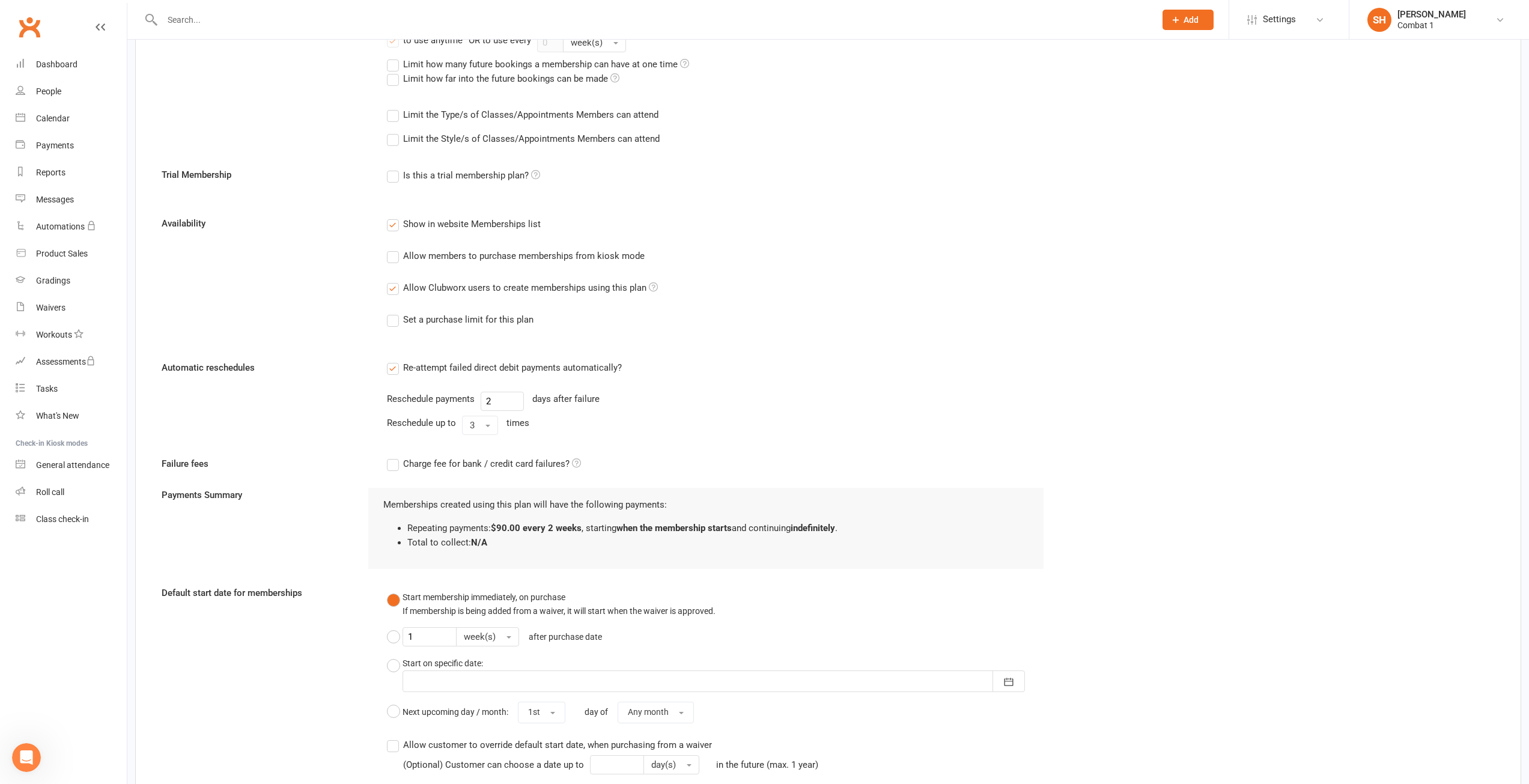
scroll to position [643, 0]
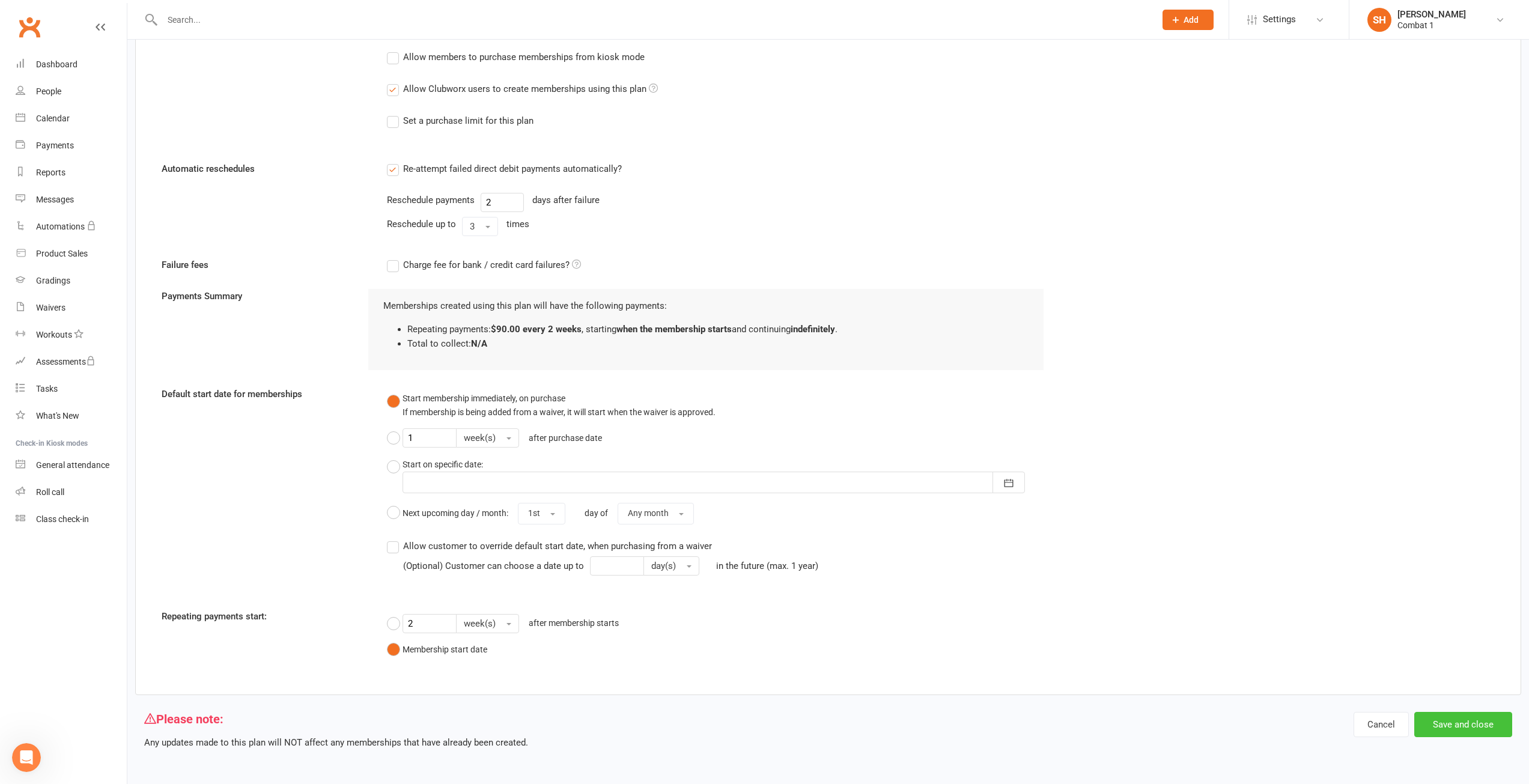
click at [1451, 716] on button "Save and close" at bounding box center [1464, 724] width 98 height 25
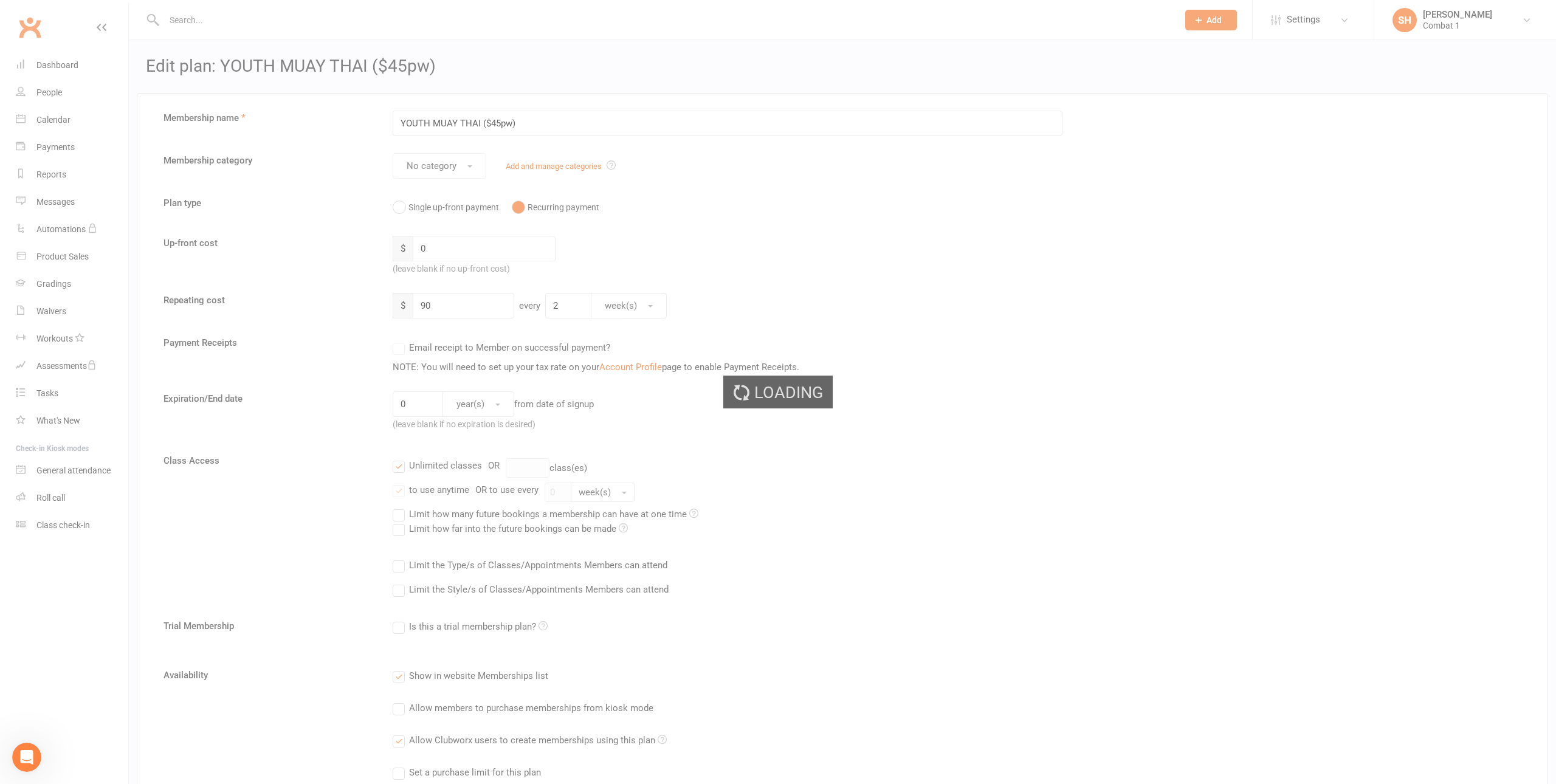
select select "100"
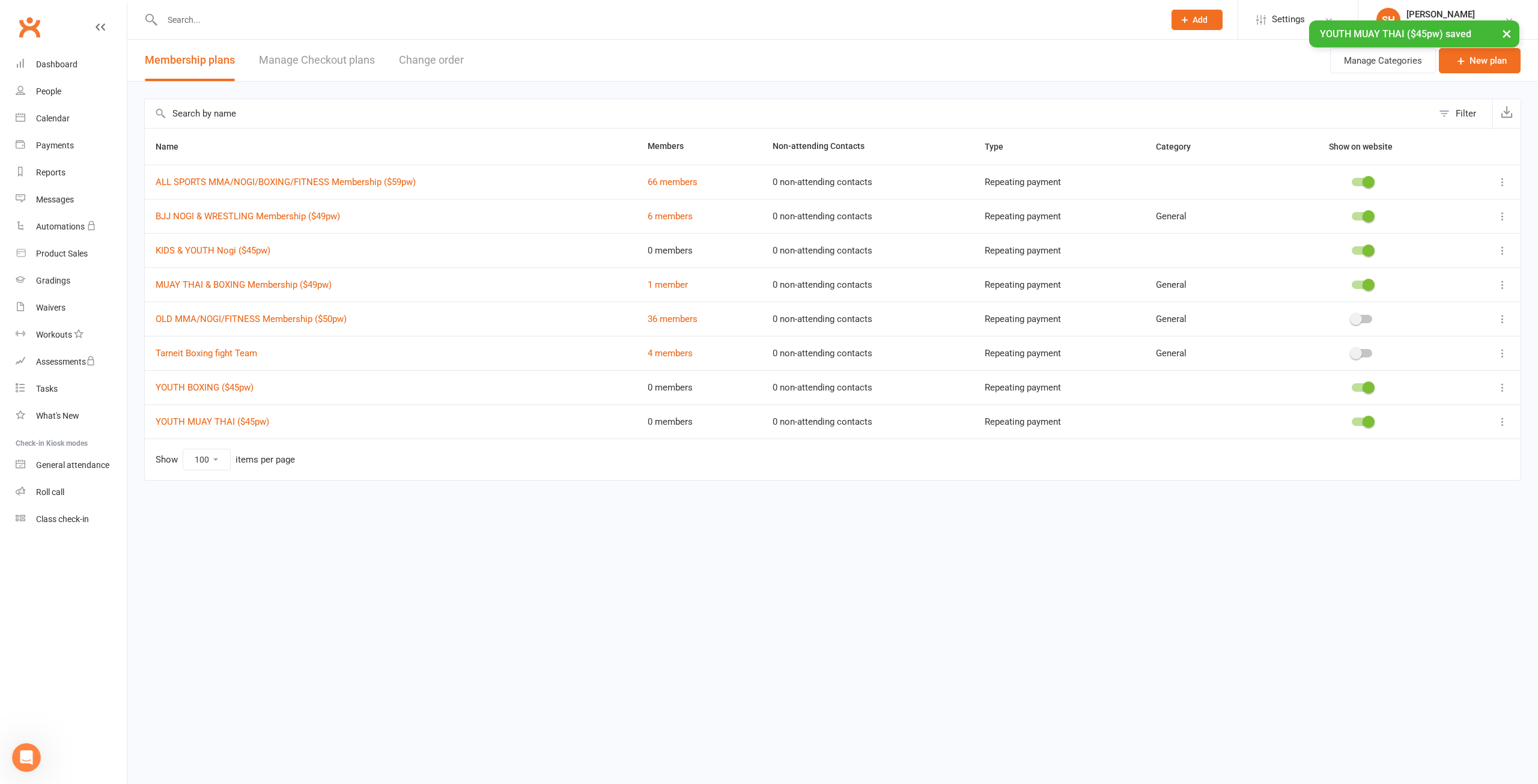
click at [1499, 84] on div "Filter Name Members Non-attending Contacts Type Category Show on website ALL SP…" at bounding box center [833, 298] width 1411 height 432
click at [1480, 67] on link "New plan" at bounding box center [1480, 60] width 82 height 25
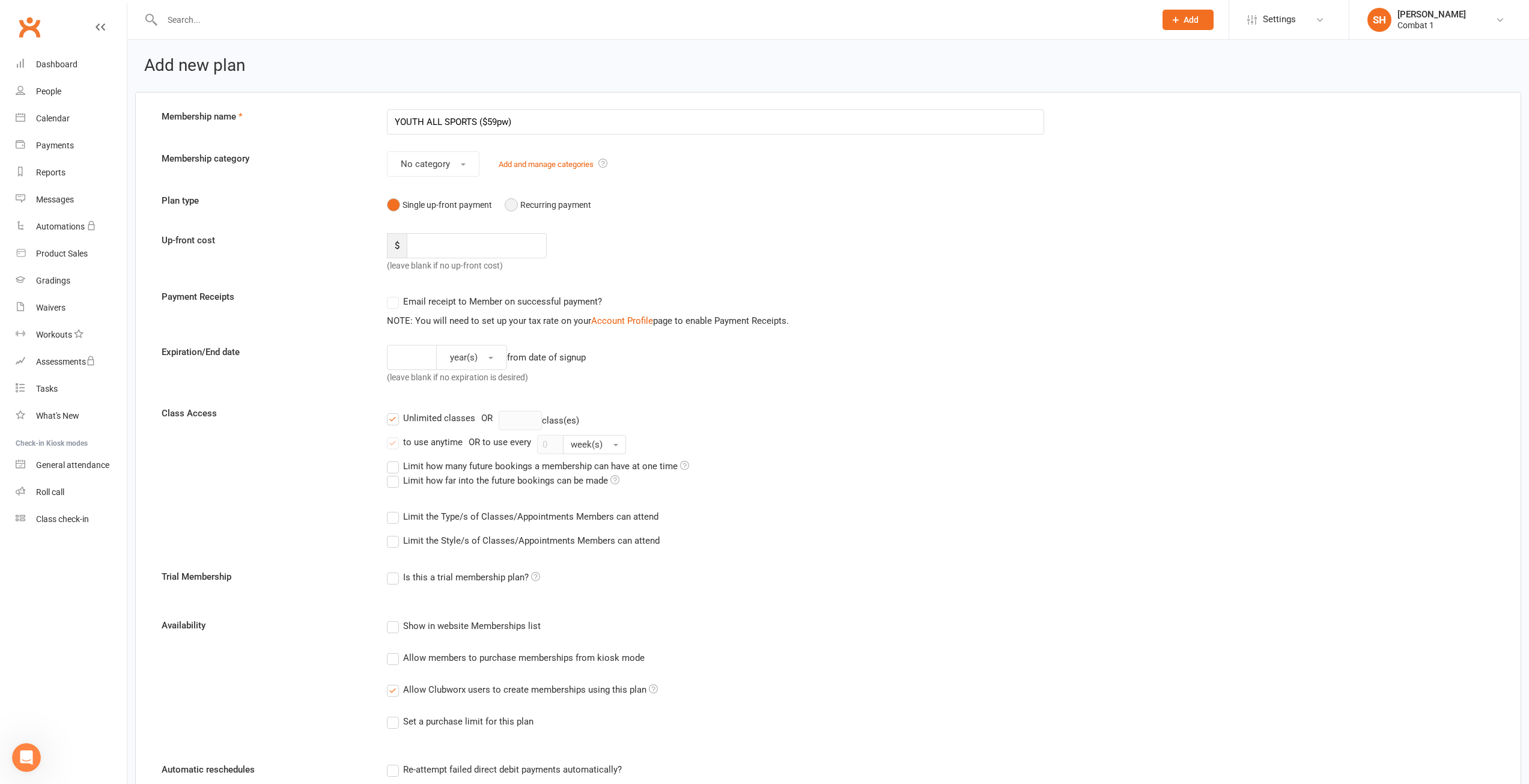
click at [516, 207] on button "Recurring payment" at bounding box center [548, 204] width 86 height 23
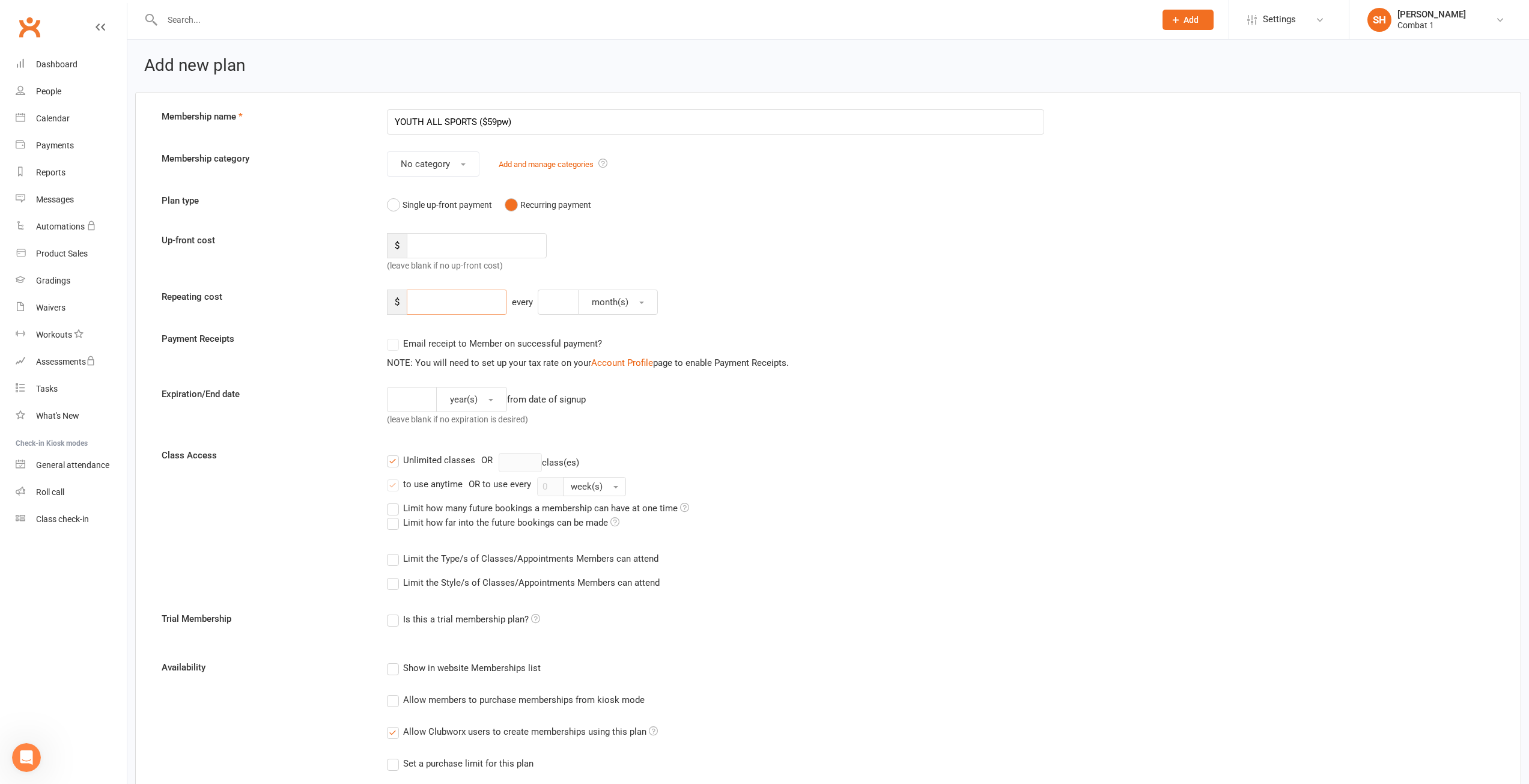
click at [451, 306] on input "number" at bounding box center [457, 302] width 100 height 25
click at [497, 128] on input "YOUTH ALL SPORTS ($59pw)" at bounding box center [716, 122] width 658 height 25
type input "YOUTH ALL SPORTS ($55pw)"
drag, startPoint x: 456, startPoint y: 312, endPoint x: 450, endPoint y: 306, distance: 8.5
click at [455, 312] on input "number" at bounding box center [457, 302] width 100 height 25
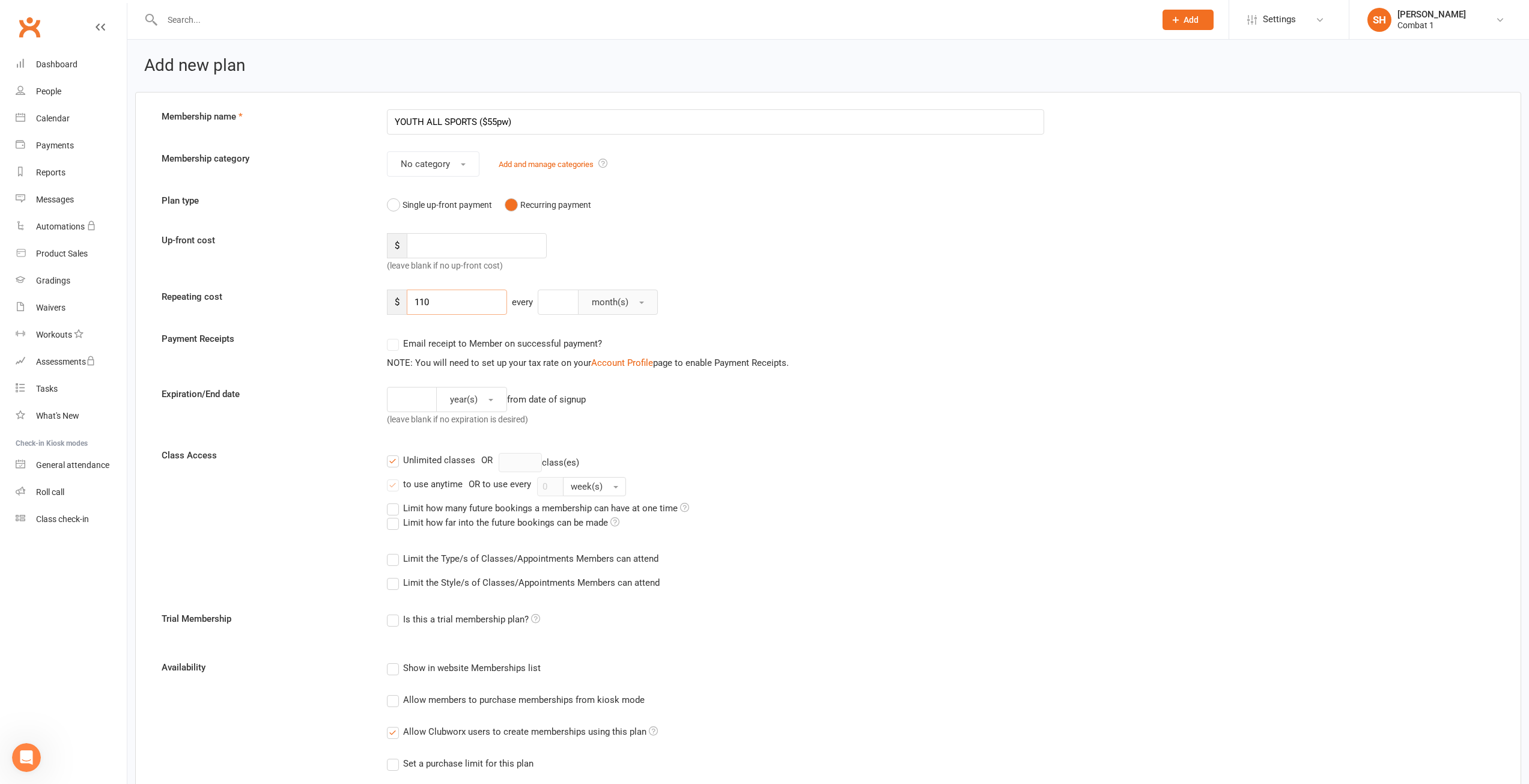
type input "110"
click at [614, 294] on button "month(s)" at bounding box center [618, 302] width 80 height 25
drag, startPoint x: 614, startPoint y: 359, endPoint x: 577, endPoint y: 331, distance: 46.4
click at [614, 358] on span "week(s)" at bounding box center [604, 355] width 32 height 11
click at [562, 302] on input "number" at bounding box center [560, 302] width 45 height 25
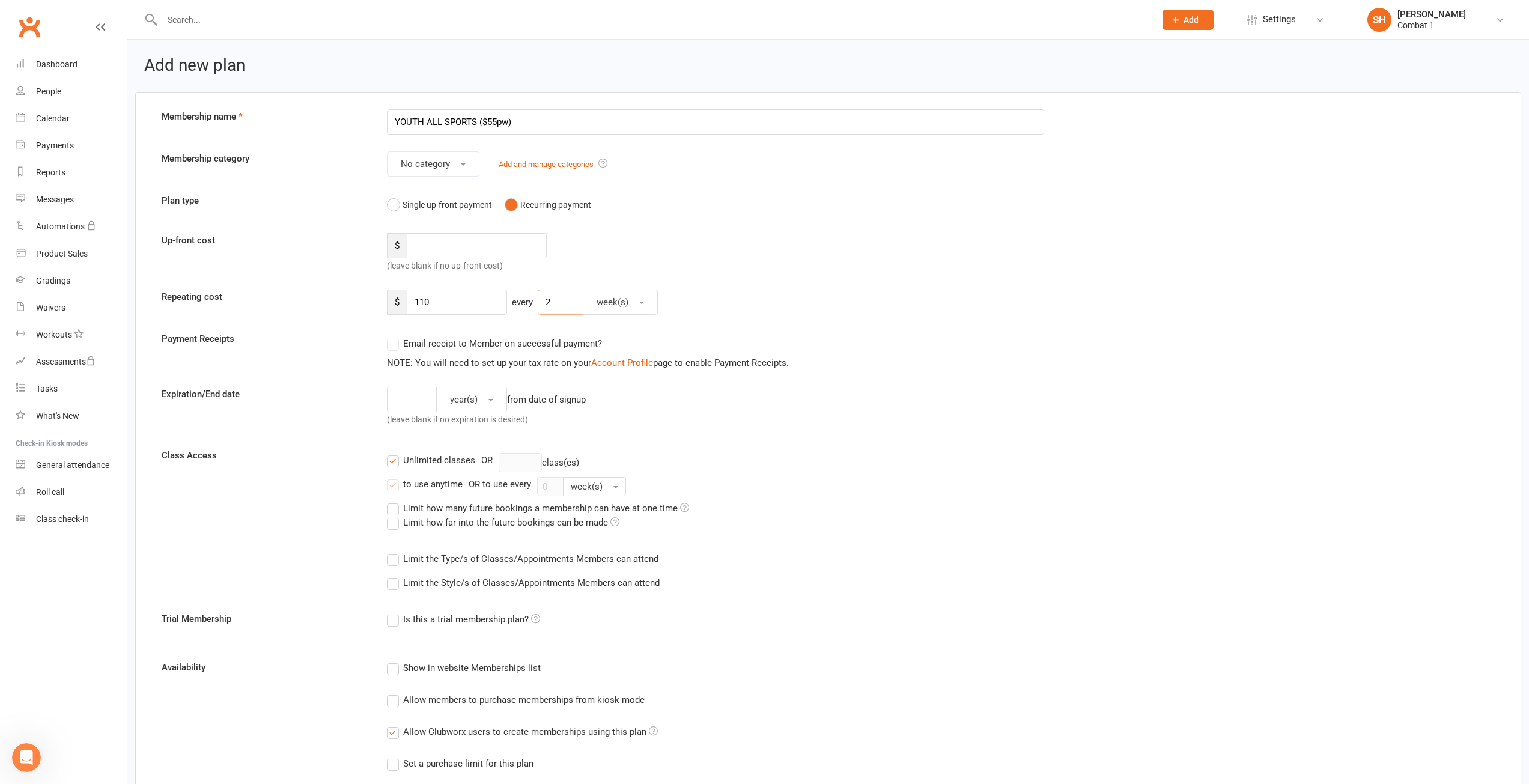
type input "2"
click at [1243, 340] on div "Payment Receipts Email receipt to Member on successful payment? NOTE: You will …" at bounding box center [828, 350] width 1352 height 38
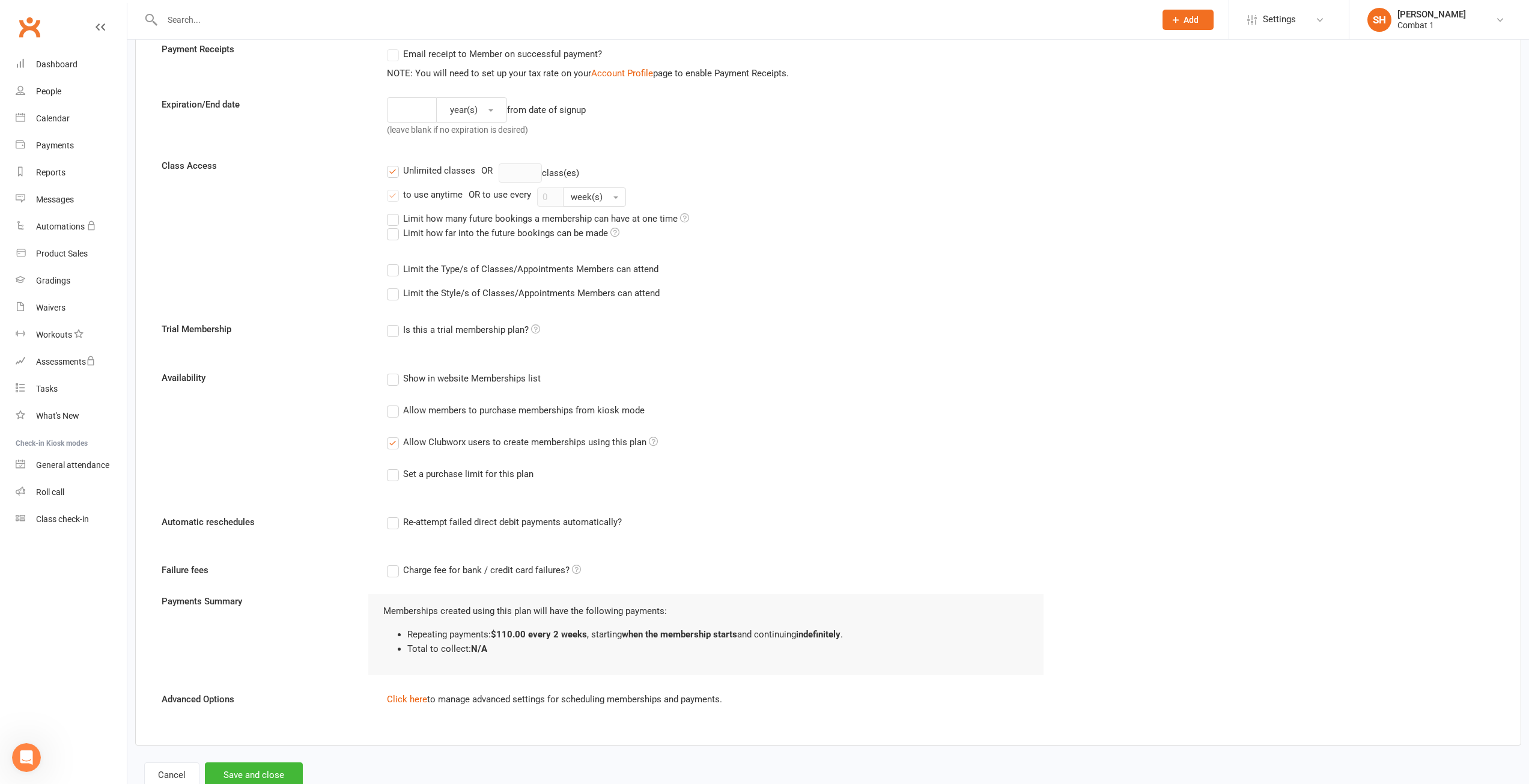
scroll to position [301, 0]
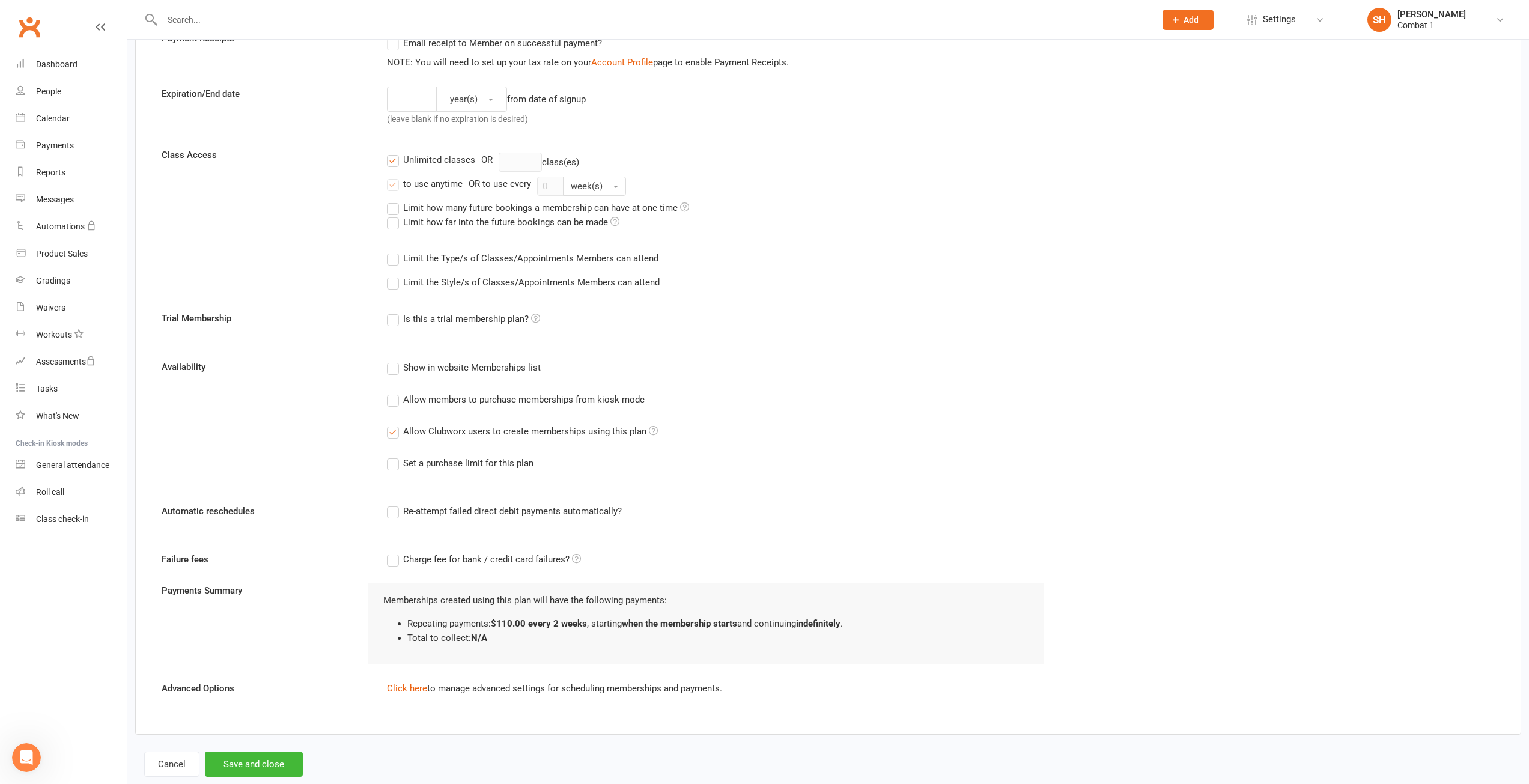
click at [396, 505] on label "Re-attempt failed direct debit payments automatically?" at bounding box center [504, 511] width 235 height 15
click at [395, 504] on input "Re-attempt failed direct debit payments automatically?" at bounding box center [391, 504] width 7 height 0
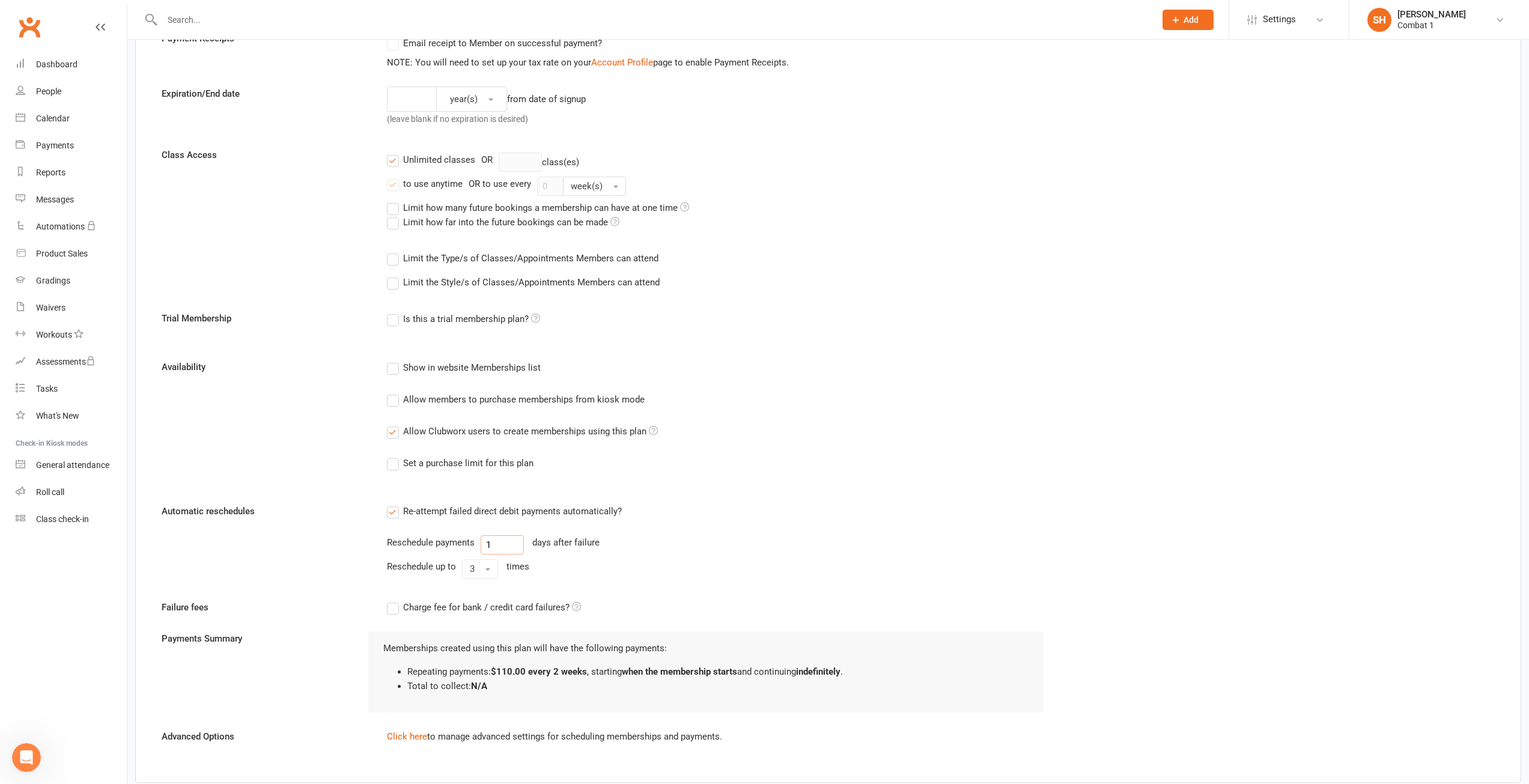
click at [497, 539] on input "1" at bounding box center [502, 545] width 44 height 19
type input "2"
click at [1302, 447] on div "Availability Show in website Memberships list Allow members to purchase members…" at bounding box center [828, 423] width 1352 height 127
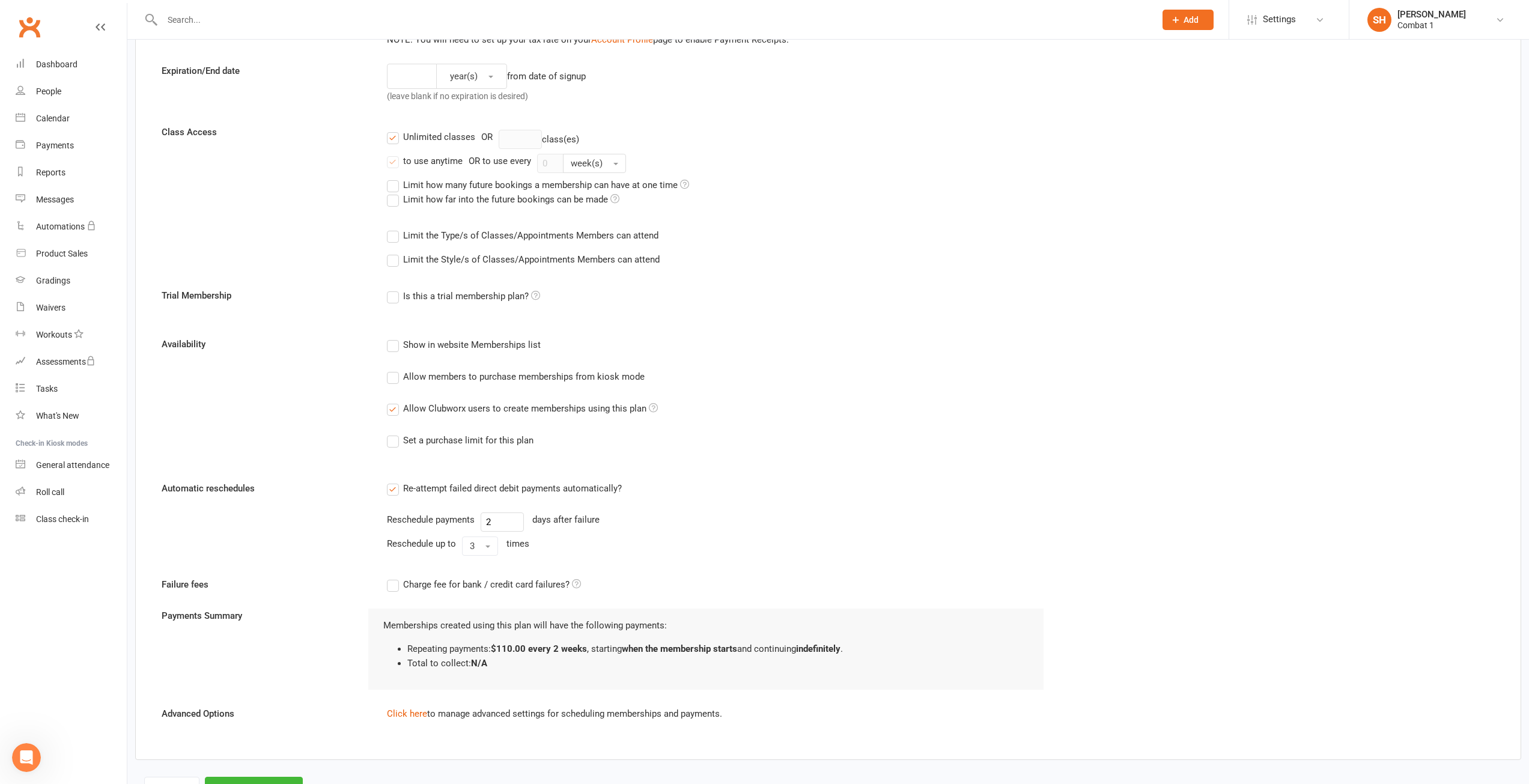
scroll to position [376, 0]
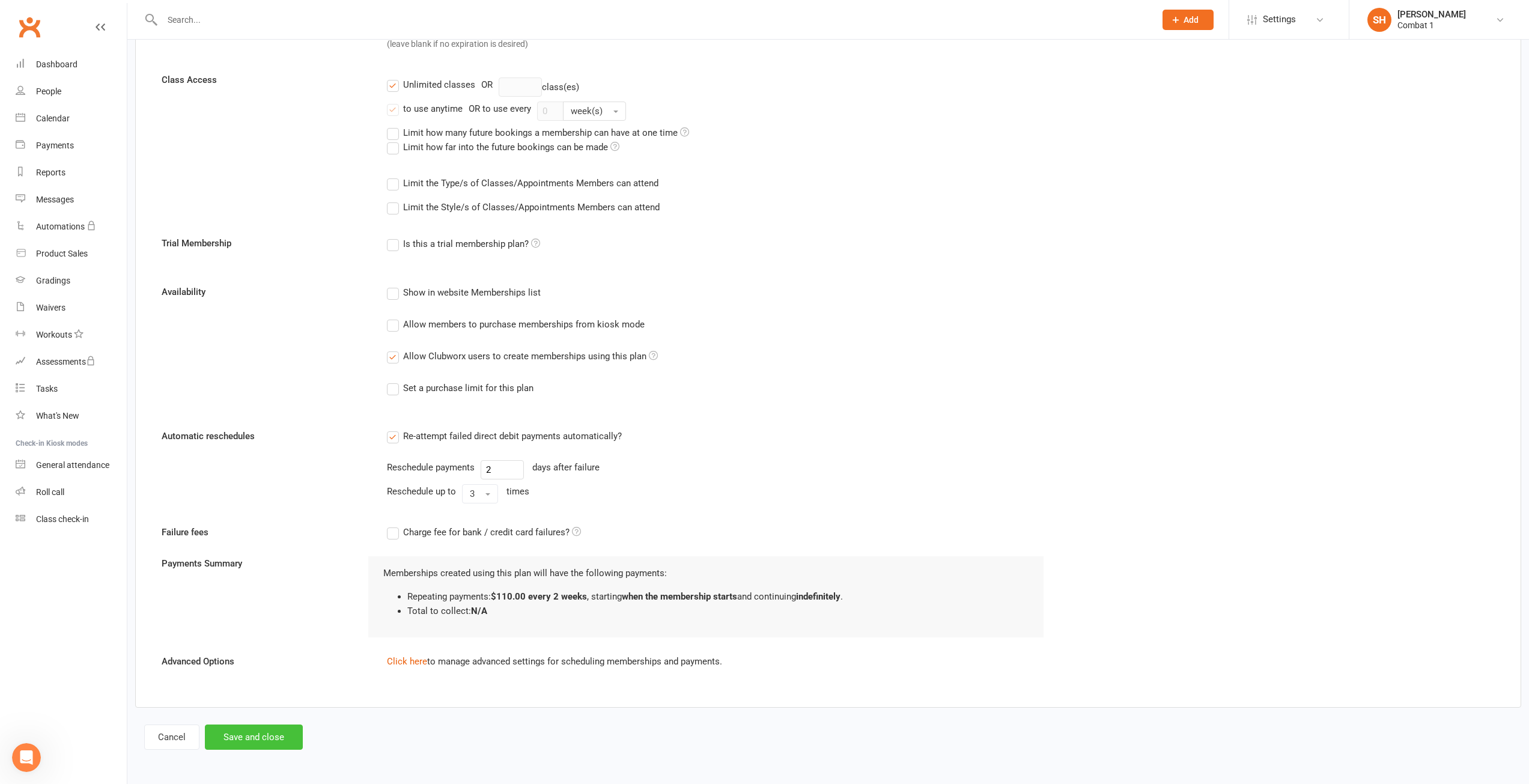
click at [256, 743] on button "Save and close" at bounding box center [254, 737] width 98 height 25
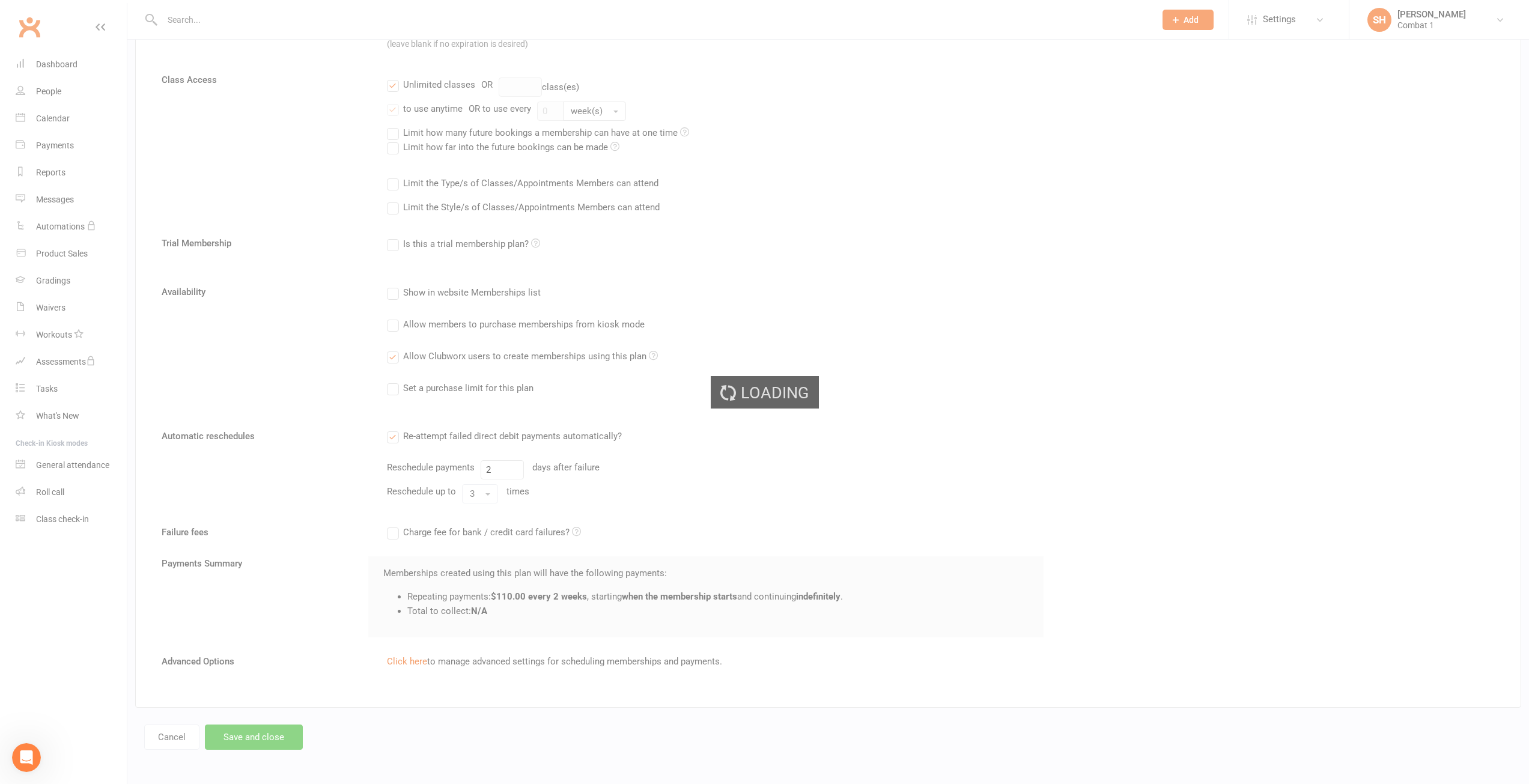
select select "100"
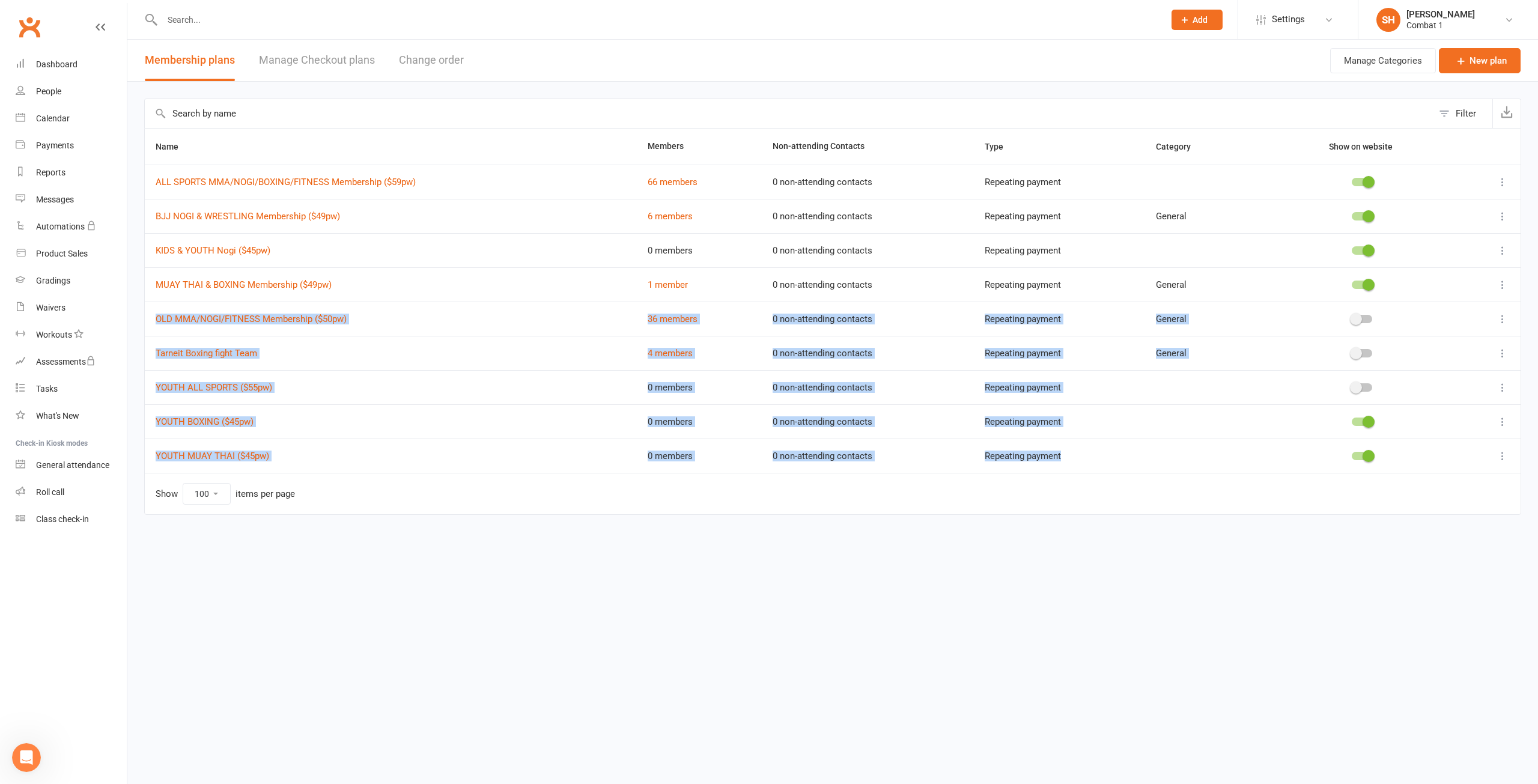
drag, startPoint x: 1474, startPoint y: 451, endPoint x: 1464, endPoint y: 320, distance: 131.4
click at [1470, 302] on tbody "ALL SPORTS MMA/NOGI/BOXING/FITNESS Membership ($59pw) 66 members 0 non-attendin…" at bounding box center [833, 318] width 1376 height 308
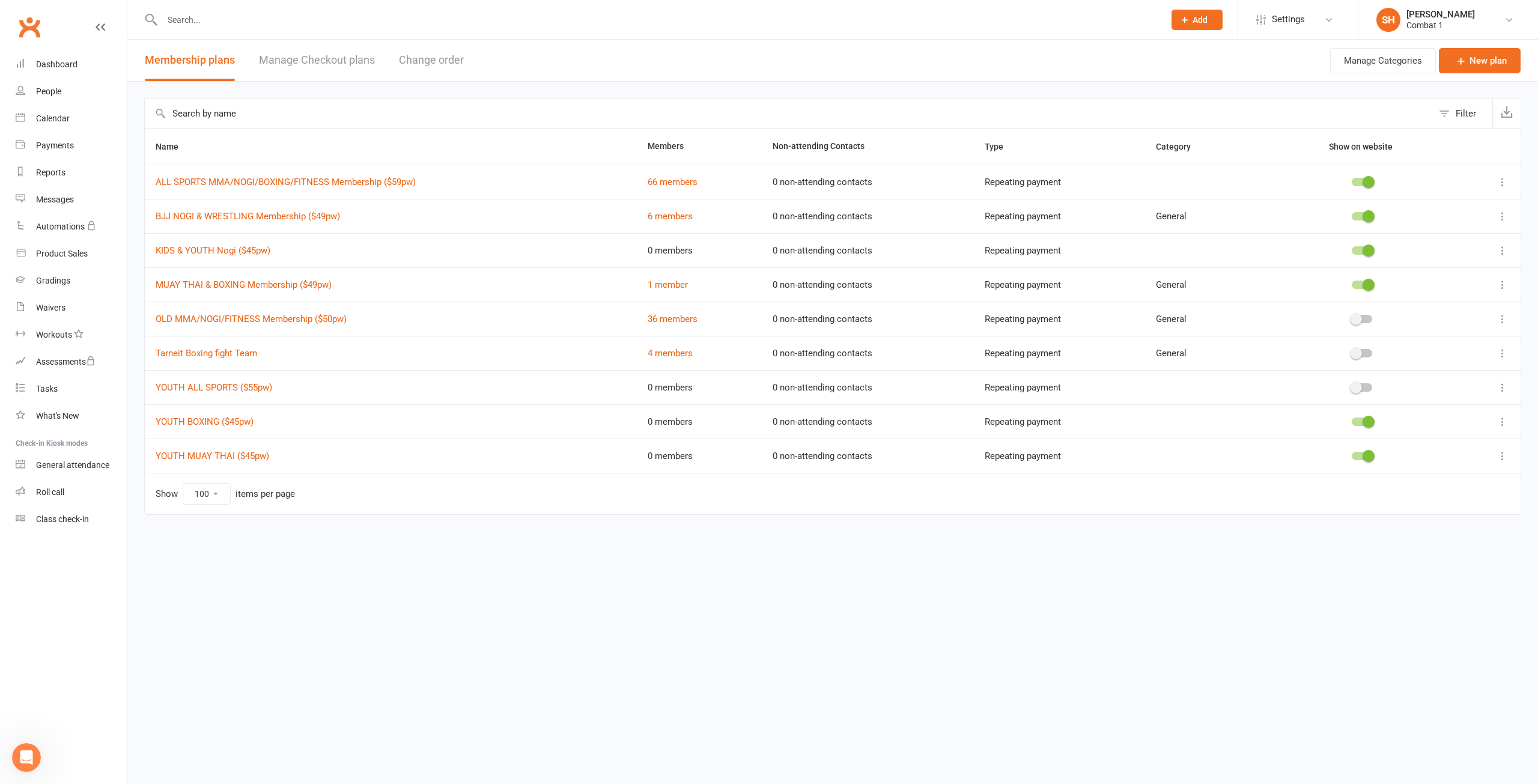
click at [1206, 565] on html "Prospect Member Non-attending contact Class / event Appointment Grading event T…" at bounding box center [769, 282] width 1538 height 565
click at [66, 66] on div "Dashboard" at bounding box center [57, 64] width 42 height 9
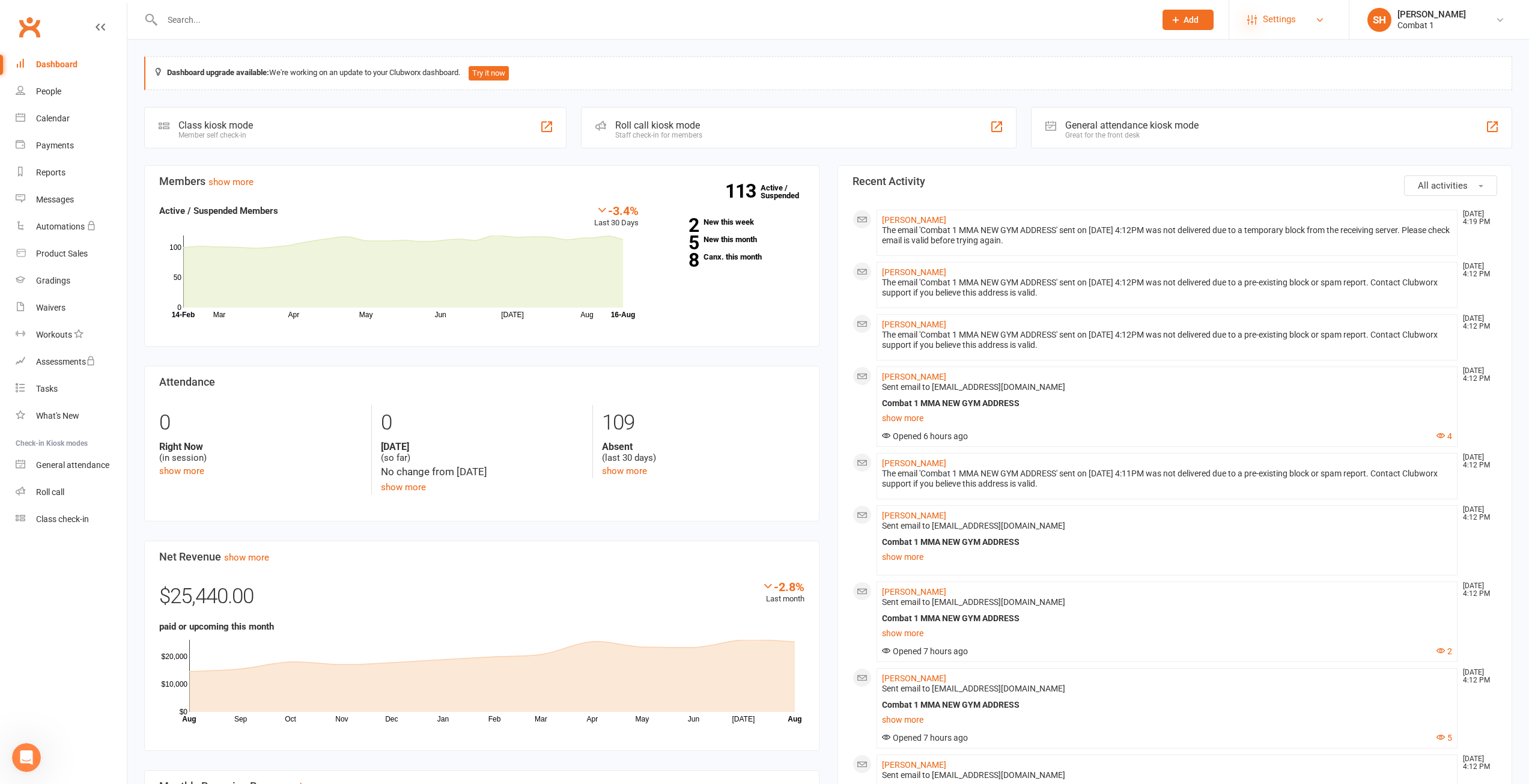
click at [1251, 22] on icon at bounding box center [1252, 19] width 9 height 9
click at [1289, 58] on link "Membership Plans" at bounding box center [1289, 54] width 120 height 28
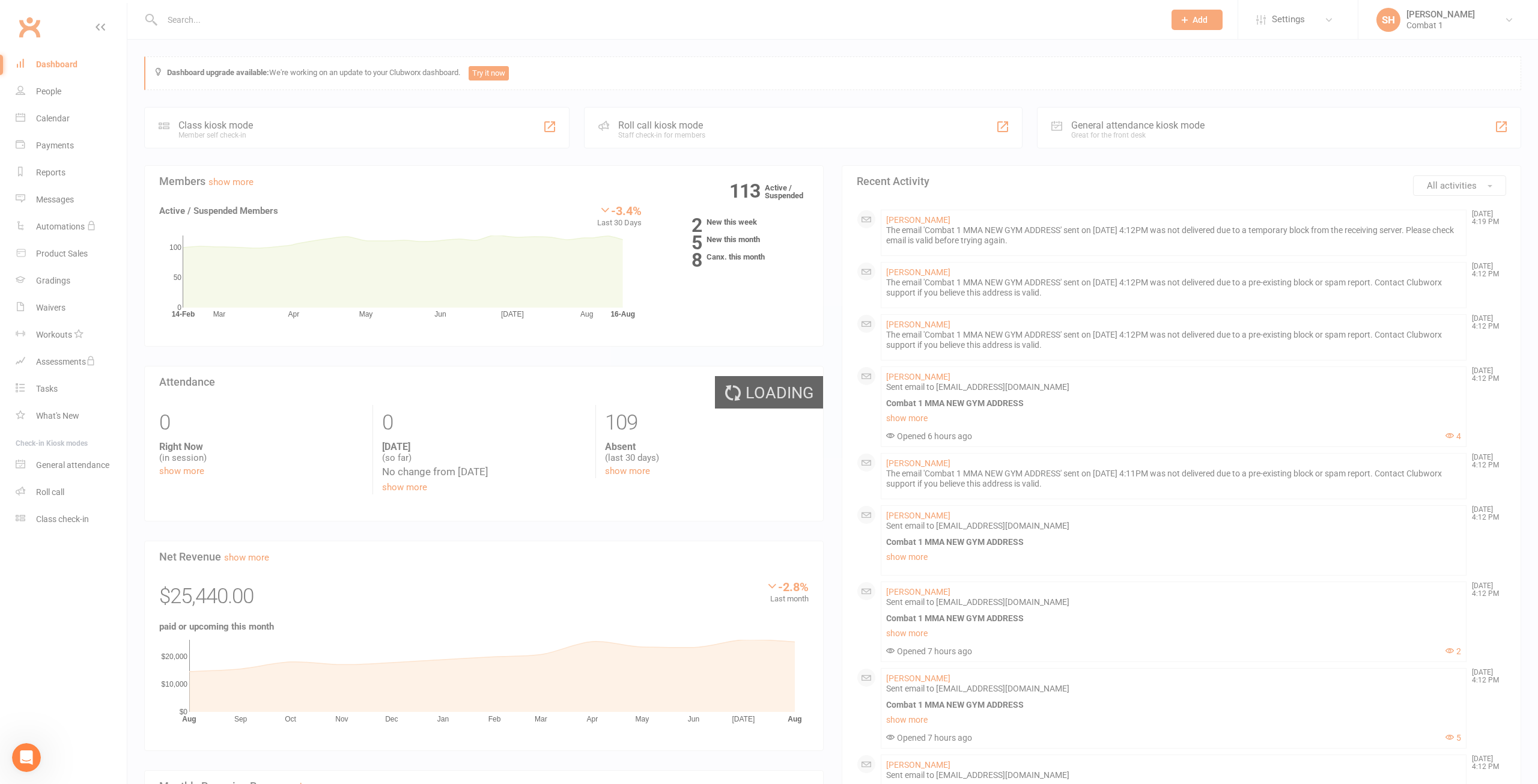
select select "100"
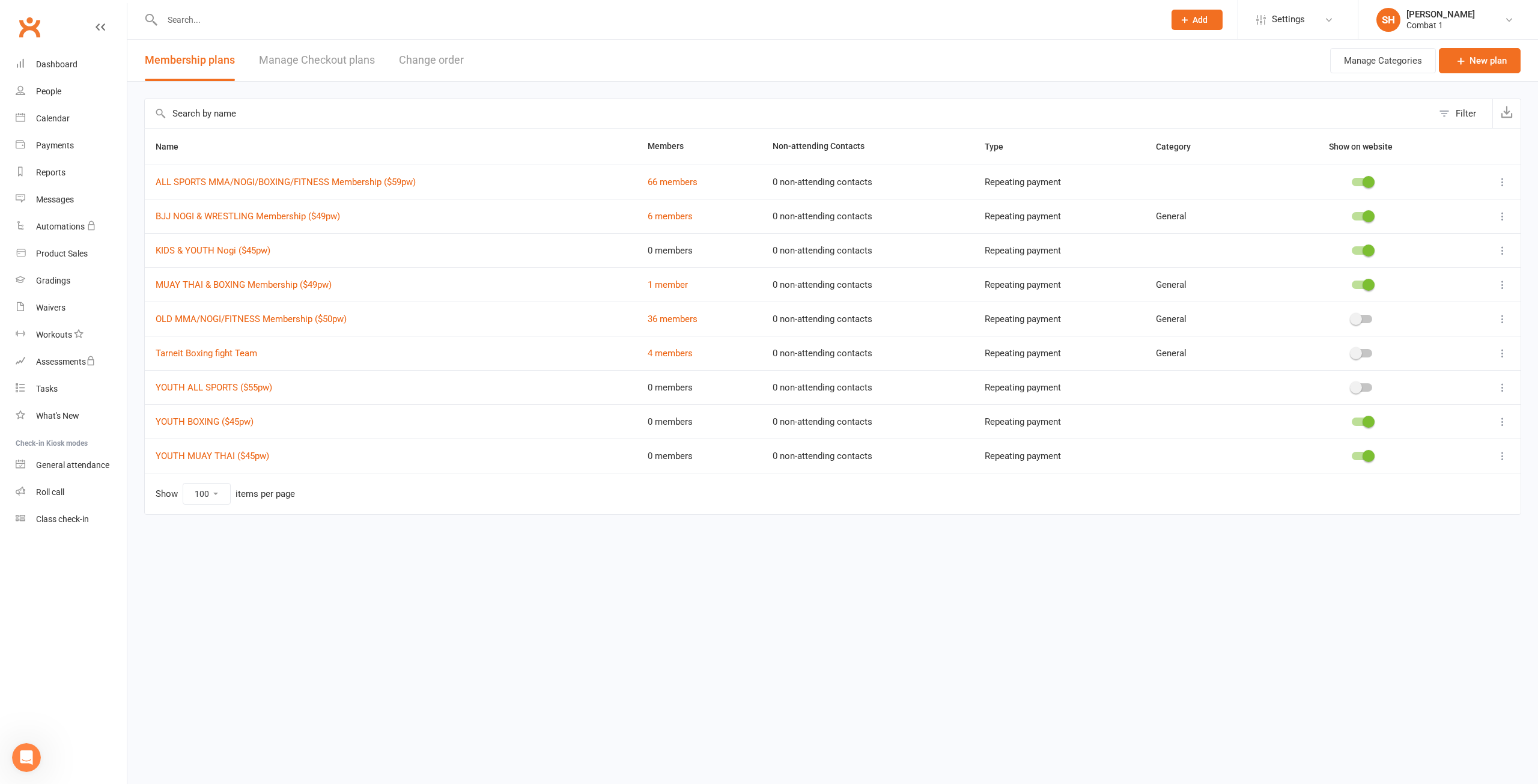
click at [1353, 383] on span at bounding box center [1356, 387] width 12 height 12
click at [1352, 386] on input "checkbox" at bounding box center [1352, 386] width 0 height 0
click at [992, 565] on html "Prospect Member Non-attending contact Class / event Appointment Grading event T…" at bounding box center [769, 282] width 1538 height 565
click at [1316, 23] on link "Settings" at bounding box center [1299, 19] width 84 height 27
click at [1187, 60] on header "Membership plans Manage Checkout plans Change order Manage Categories New plan" at bounding box center [833, 60] width 1411 height 42
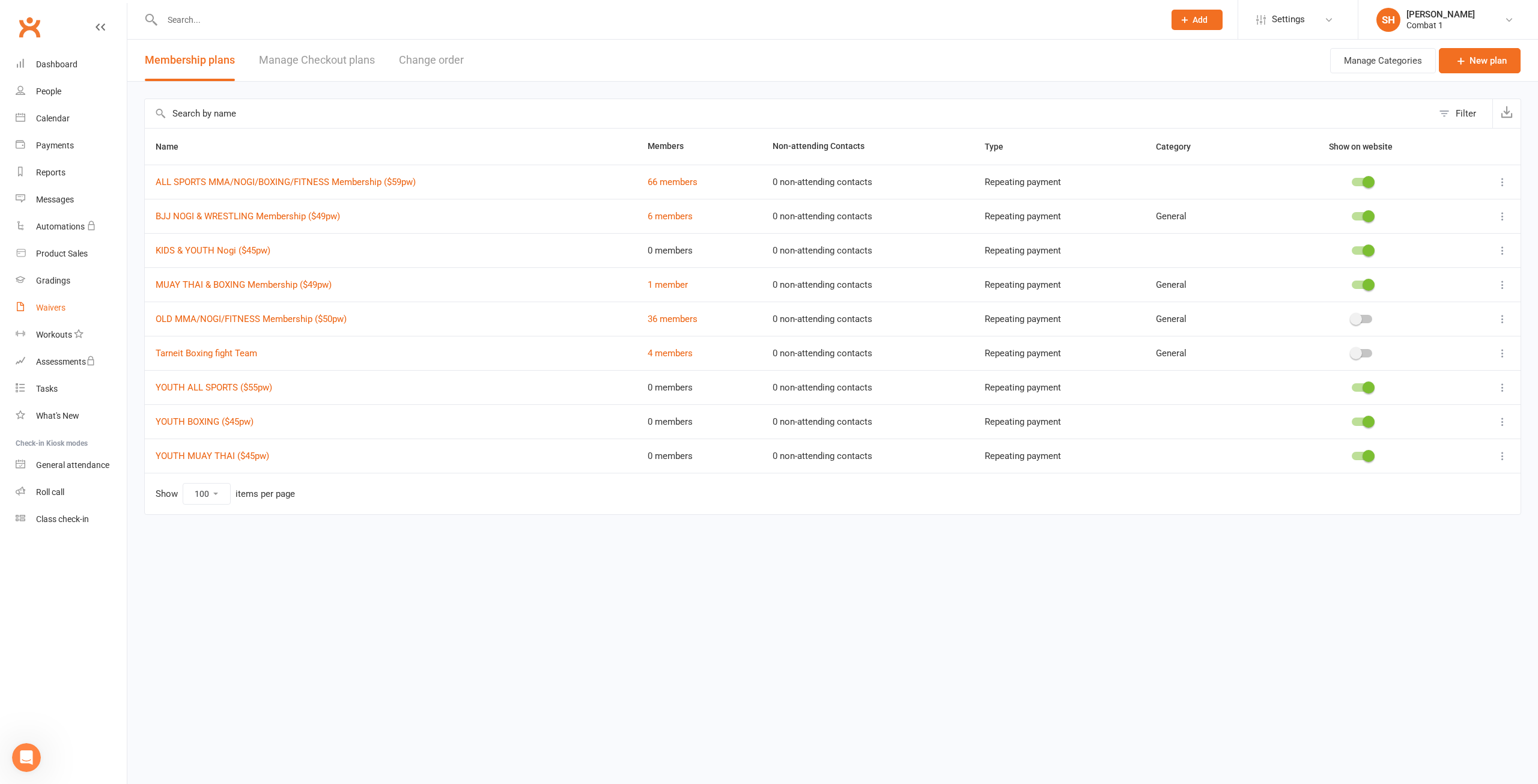
click at [57, 299] on link "Waivers" at bounding box center [71, 307] width 111 height 27
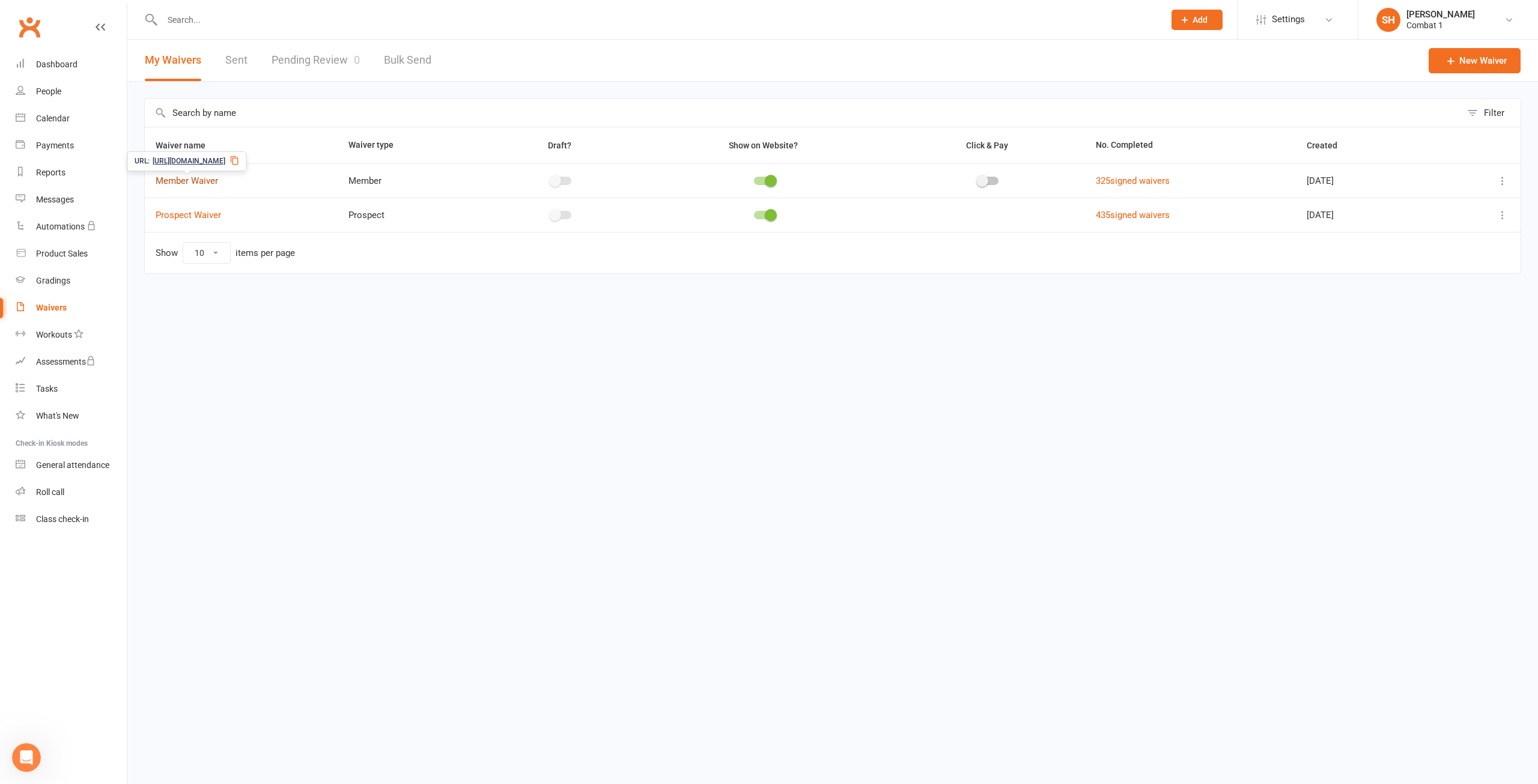
click at [197, 179] on link "Member Waiver" at bounding box center [187, 181] width 62 height 11
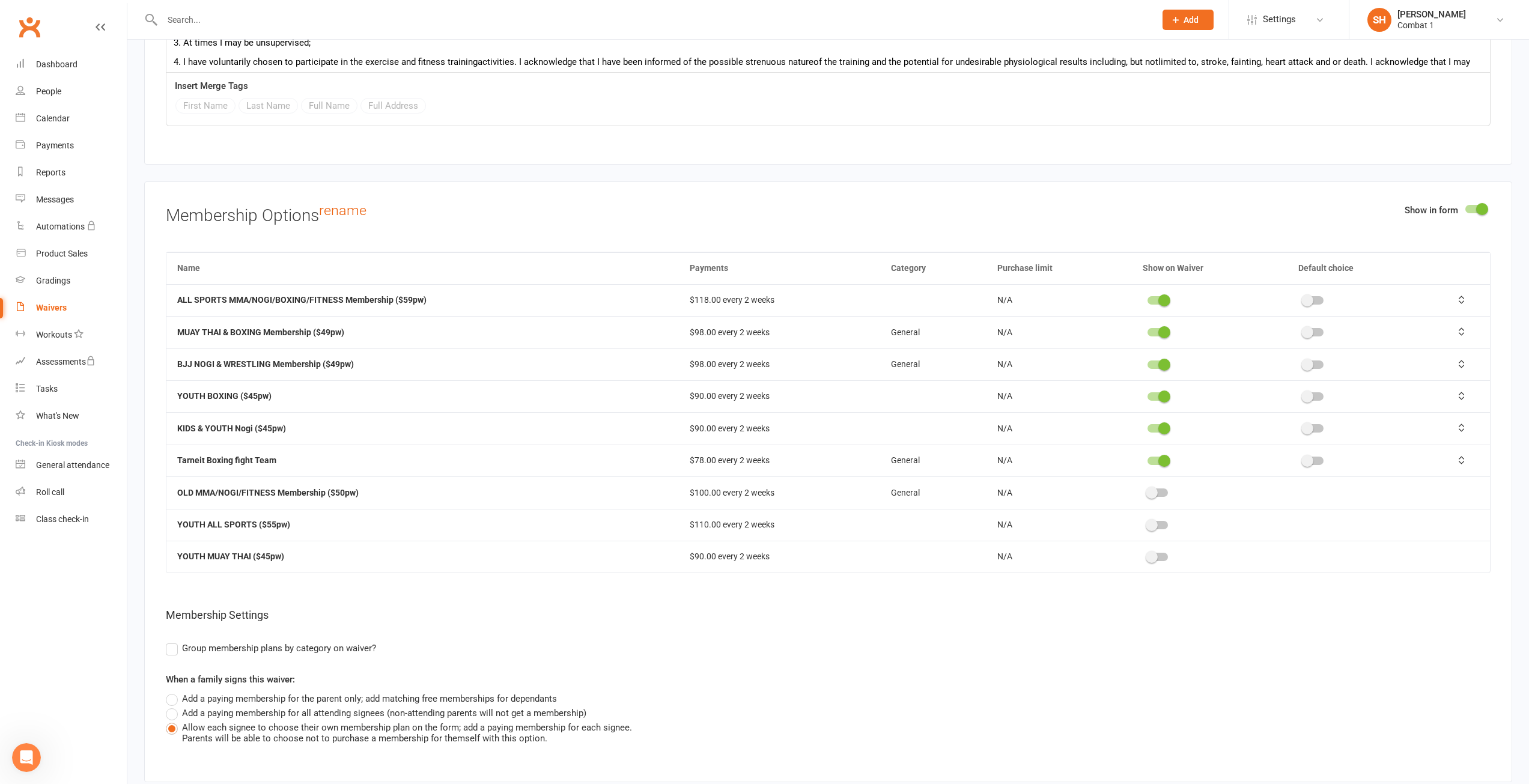
scroll to position [2162, 0]
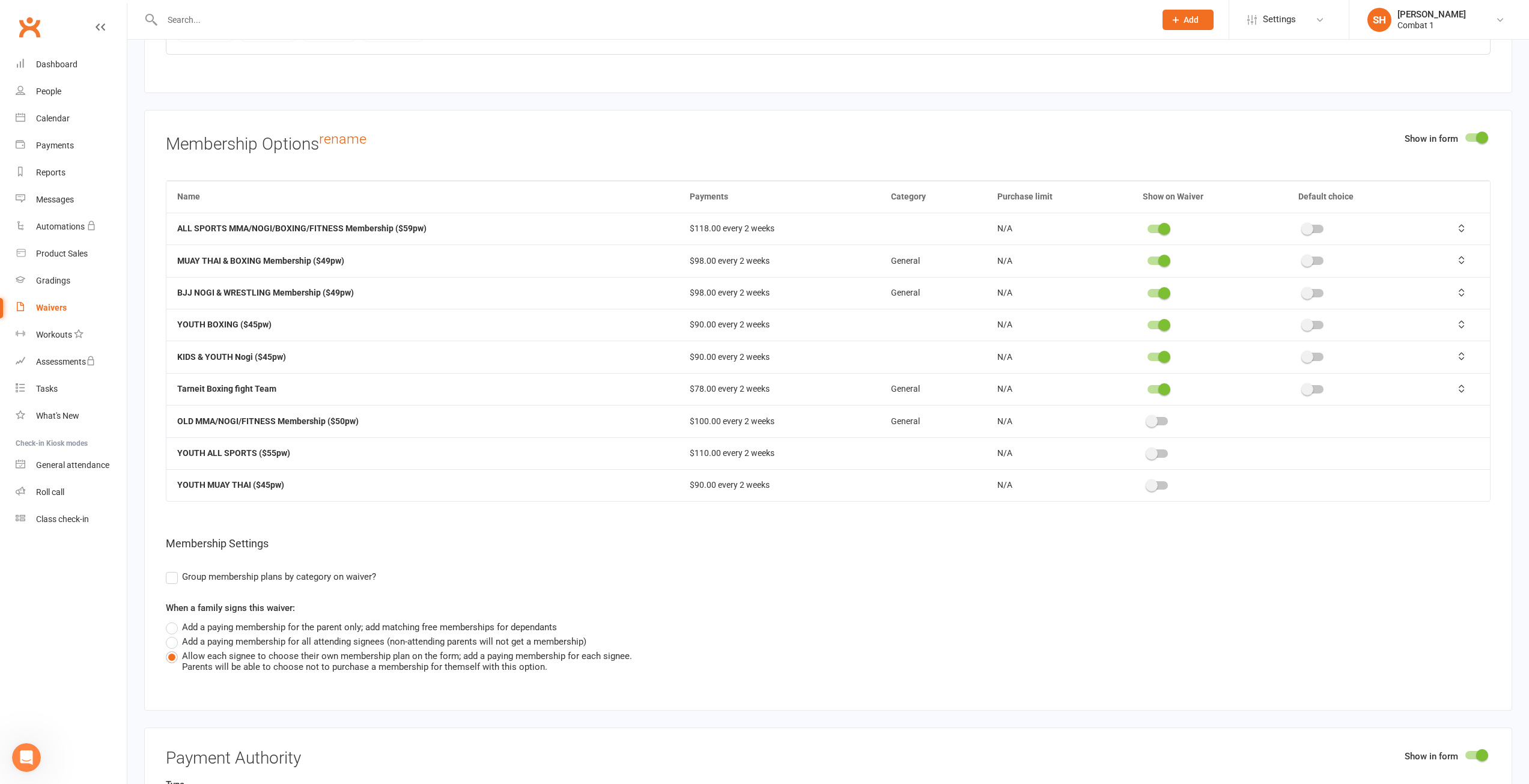
click at [1149, 449] on span at bounding box center [1151, 453] width 12 height 12
click at [1147, 452] on input "checkbox" at bounding box center [1147, 452] width 0 height 0
click at [1165, 482] on div at bounding box center [1158, 485] width 20 height 8
click at [1147, 483] on input "checkbox" at bounding box center [1147, 483] width 0 height 0
click at [1163, 388] on span at bounding box center [1164, 389] width 12 height 12
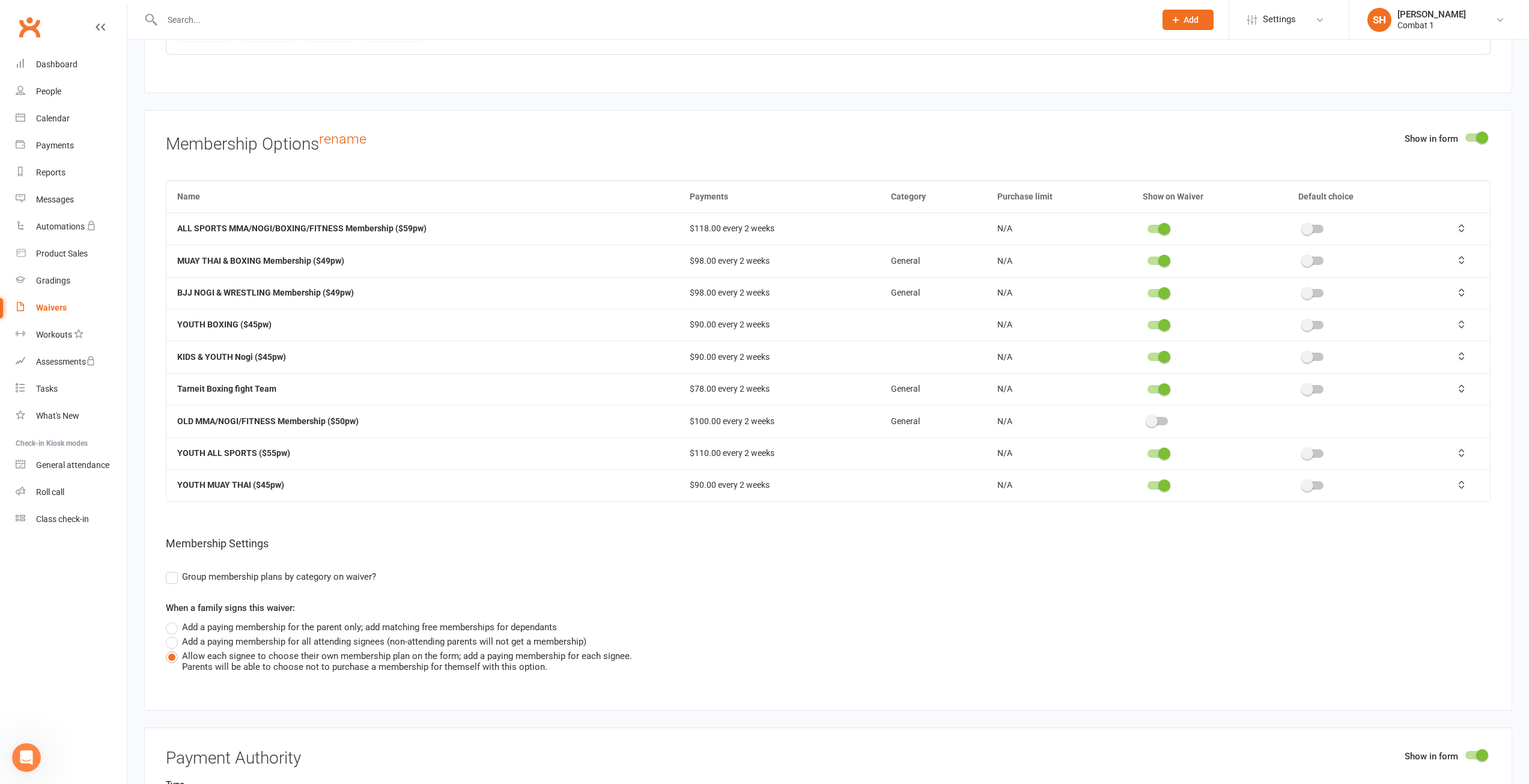
click at [1147, 388] on input "checkbox" at bounding box center [1147, 388] width 0 height 0
click at [874, 586] on div "Name Payments Category Purchase limit Show on Waiver Default choice ALL SPORTS …" at bounding box center [828, 426] width 1325 height 492
drag, startPoint x: 1465, startPoint y: 478, endPoint x: 1445, endPoint y: 398, distance: 82.5
drag, startPoint x: 1461, startPoint y: 481, endPoint x: 1451, endPoint y: 326, distance: 155.3
drag, startPoint x: 1454, startPoint y: 388, endPoint x: 1448, endPoint y: 365, distance: 23.8
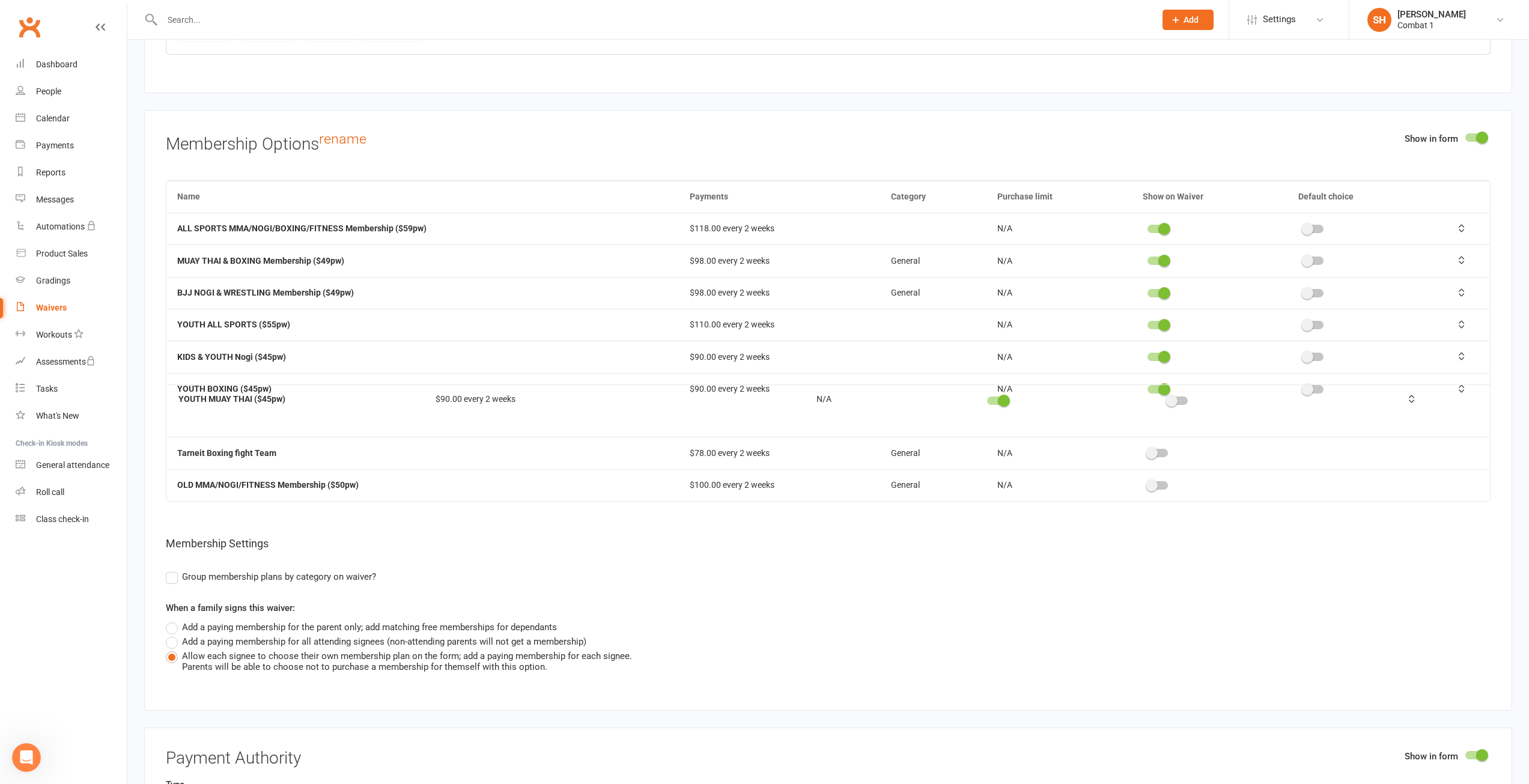
drag, startPoint x: 1457, startPoint y: 452, endPoint x: 1458, endPoint y: 399, distance: 53.0
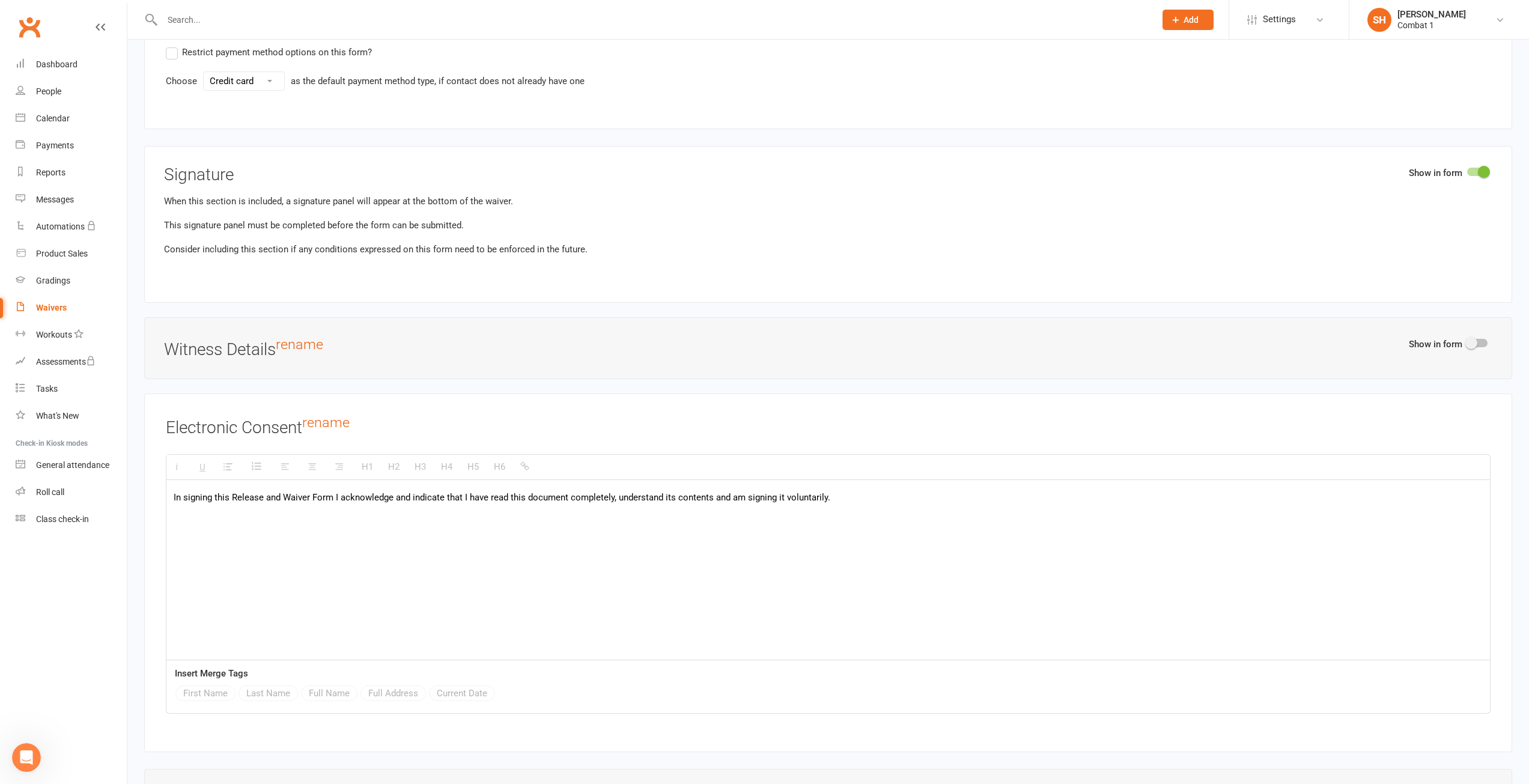
scroll to position [3524, 0]
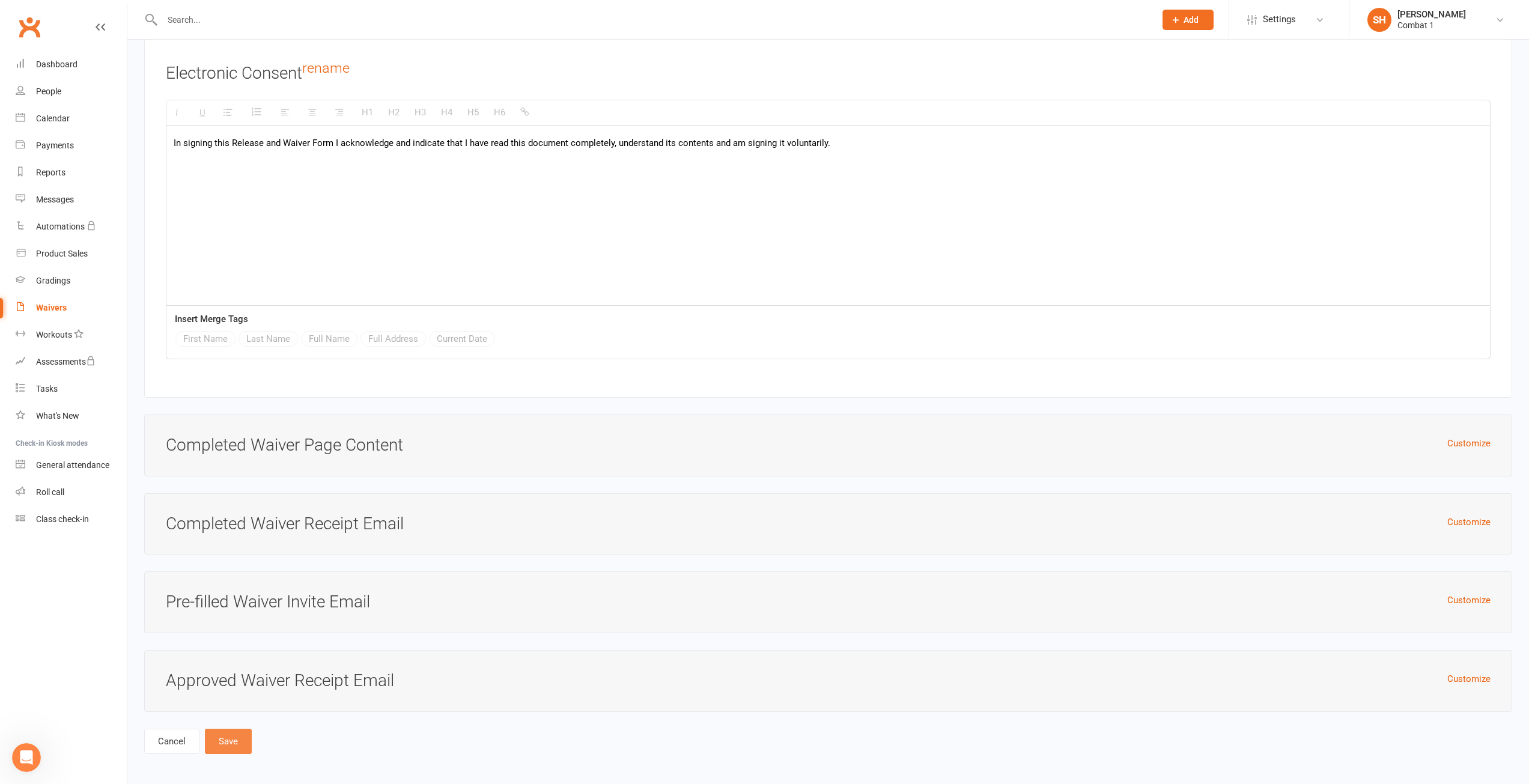
click at [232, 743] on button "Save" at bounding box center [228, 740] width 46 height 25
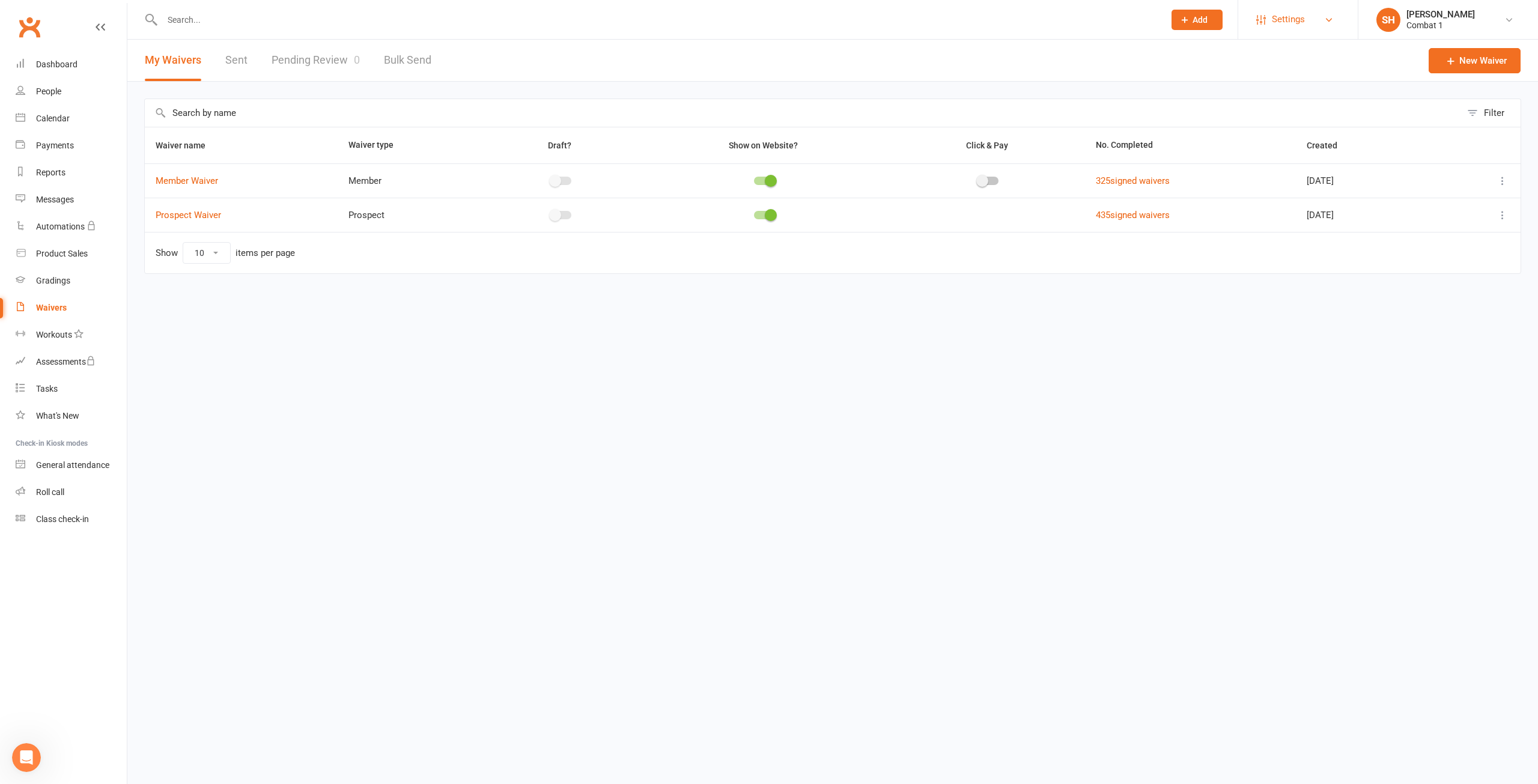
click at [1276, 31] on span "Settings" at bounding box center [1288, 19] width 33 height 27
click at [940, 325] on html "Prospect Member Non-attending contact Class / event Appointment Grading event T…" at bounding box center [769, 162] width 1538 height 325
click at [1301, 13] on span "Settings" at bounding box center [1288, 19] width 33 height 27
click at [1289, 46] on link "Membership Plans" at bounding box center [1298, 54] width 120 height 28
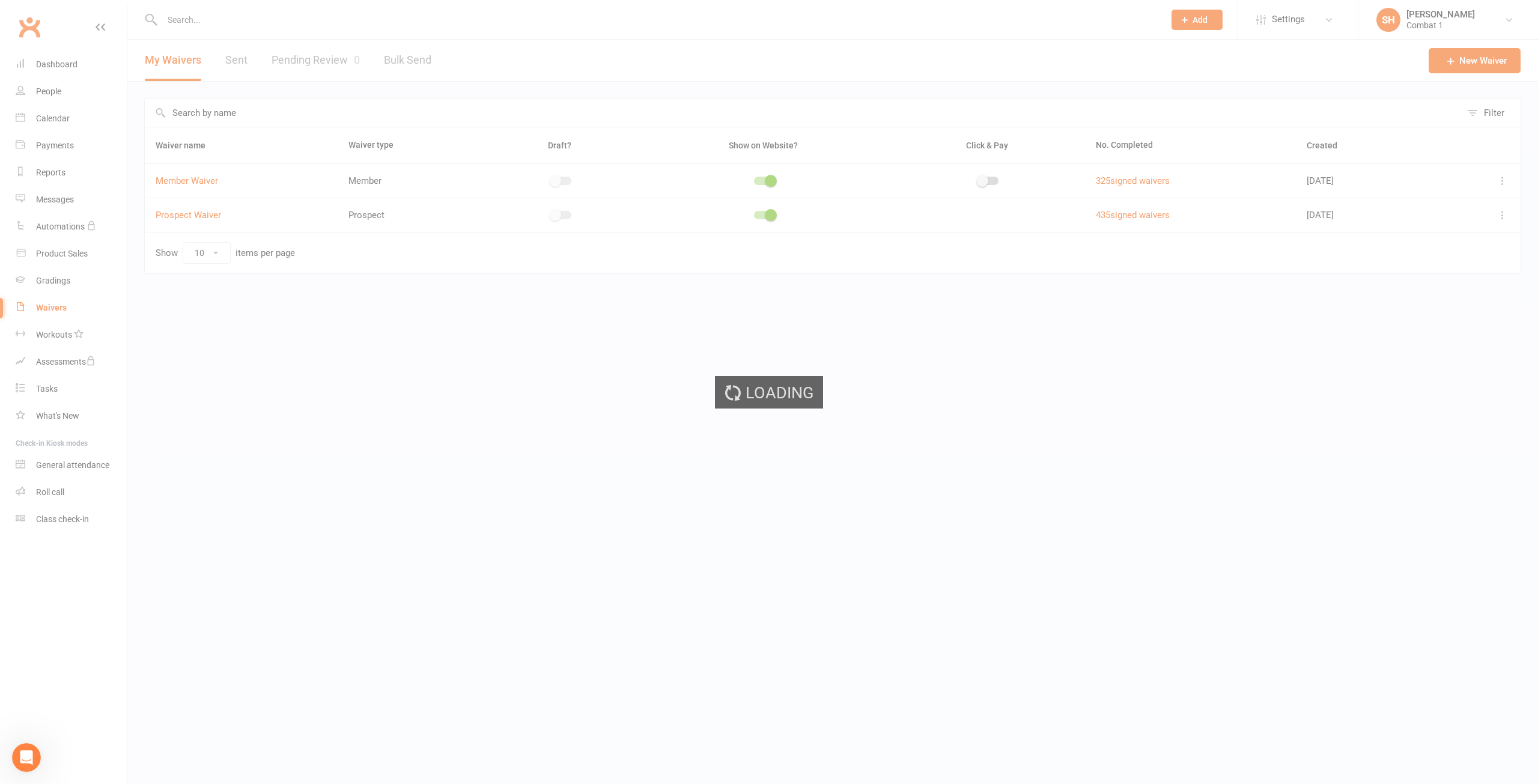
select select "100"
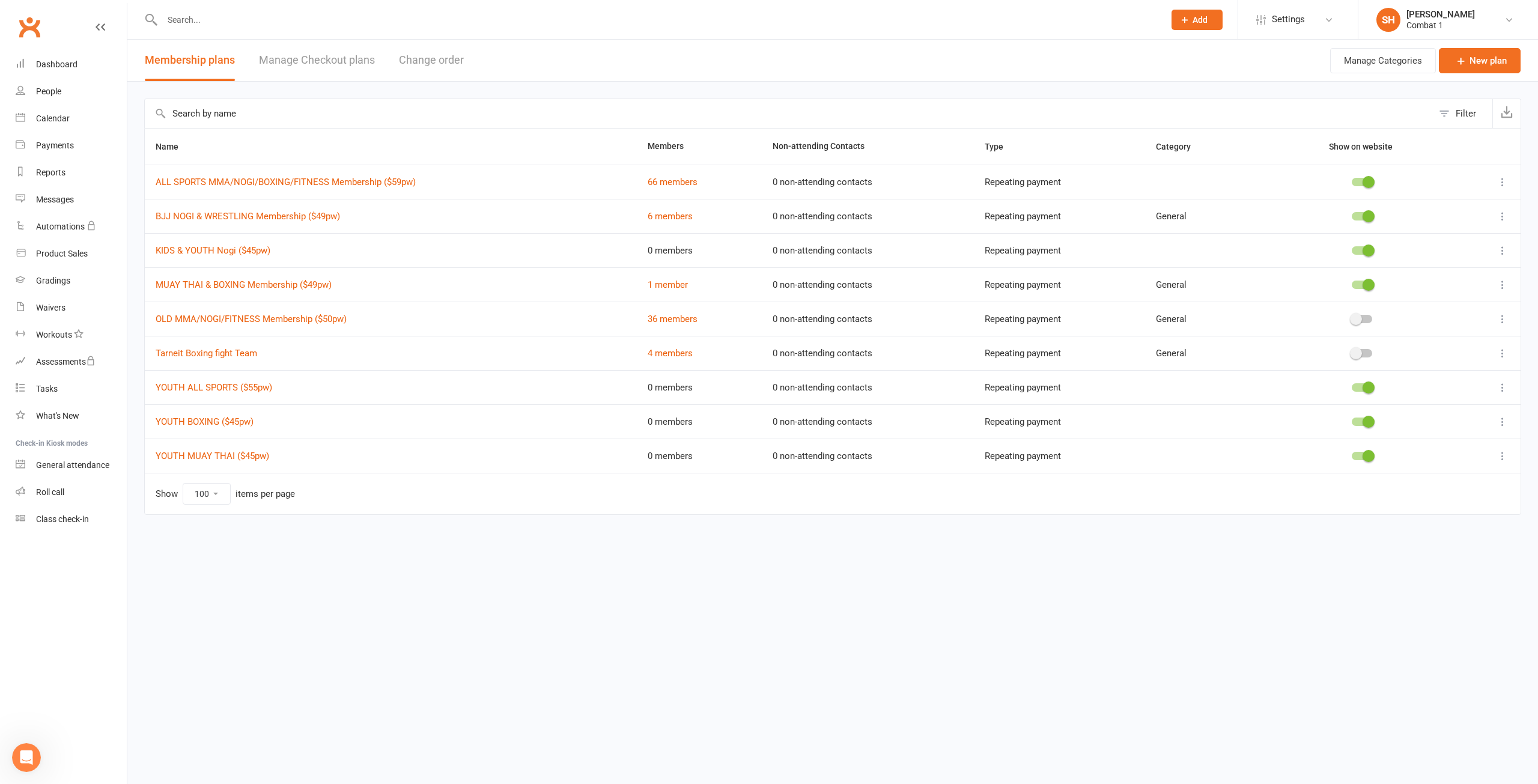
click at [1502, 176] on icon at bounding box center [1503, 182] width 12 height 12
click at [1474, 206] on link "Edit" at bounding box center [1450, 205] width 119 height 24
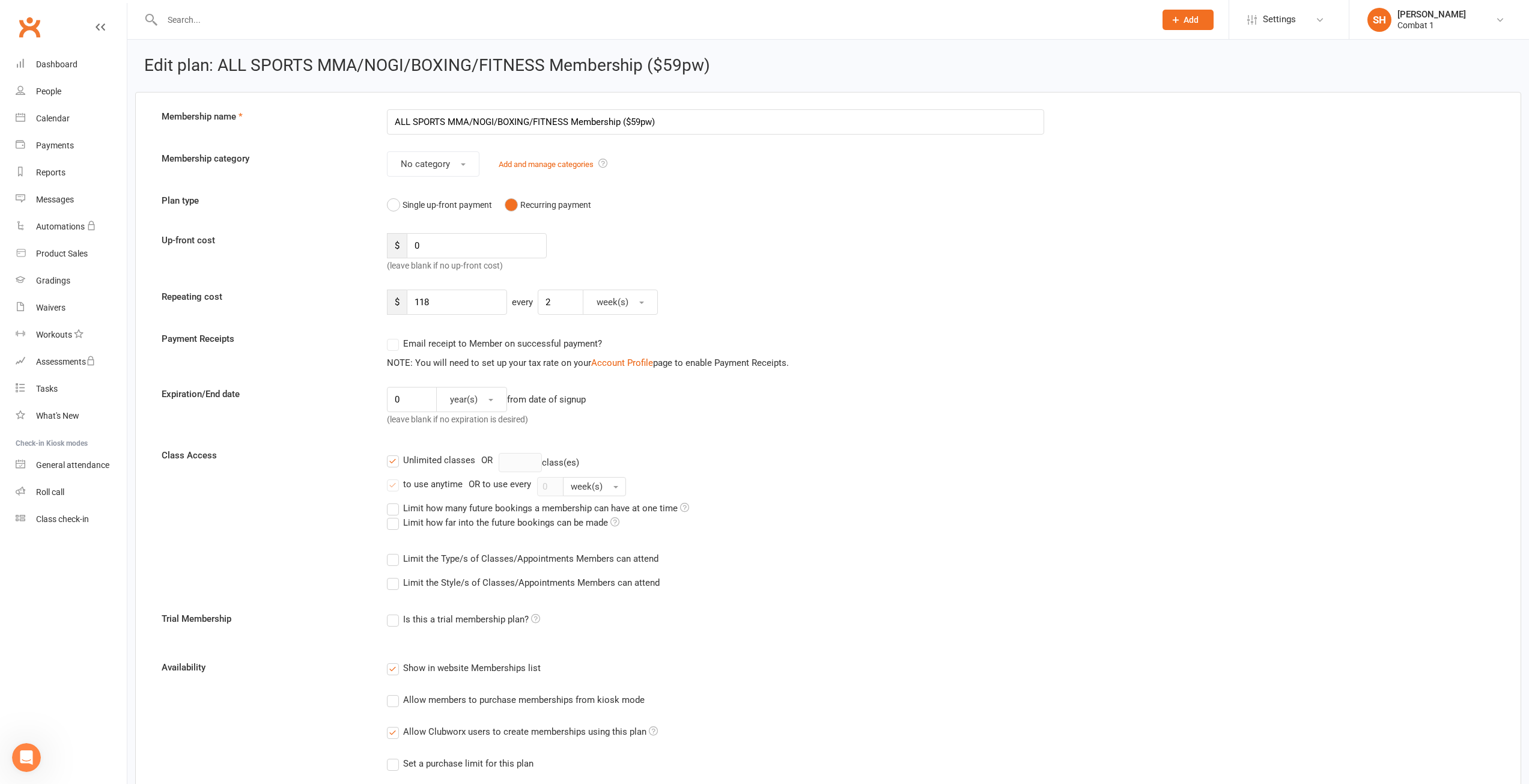
click at [395, 119] on input "ALL SPORTS MMA/NOGI/BOXING/FITNESS Membership ($59pw)" at bounding box center [716, 122] width 658 height 25
click at [603, 121] on input "ADULTS ALL SPORTS MMA/NOGI/BOXING/FITNESS Membership ($59pw)" at bounding box center [716, 122] width 658 height 25
type input "ADULTS ALL SPORTS Membership ($59pw)"
click at [1088, 234] on form "Membership name ADULTS ALL SPORTS Membership ($59pw) Membership category No cat…" at bounding box center [828, 706] width 1352 height 1194
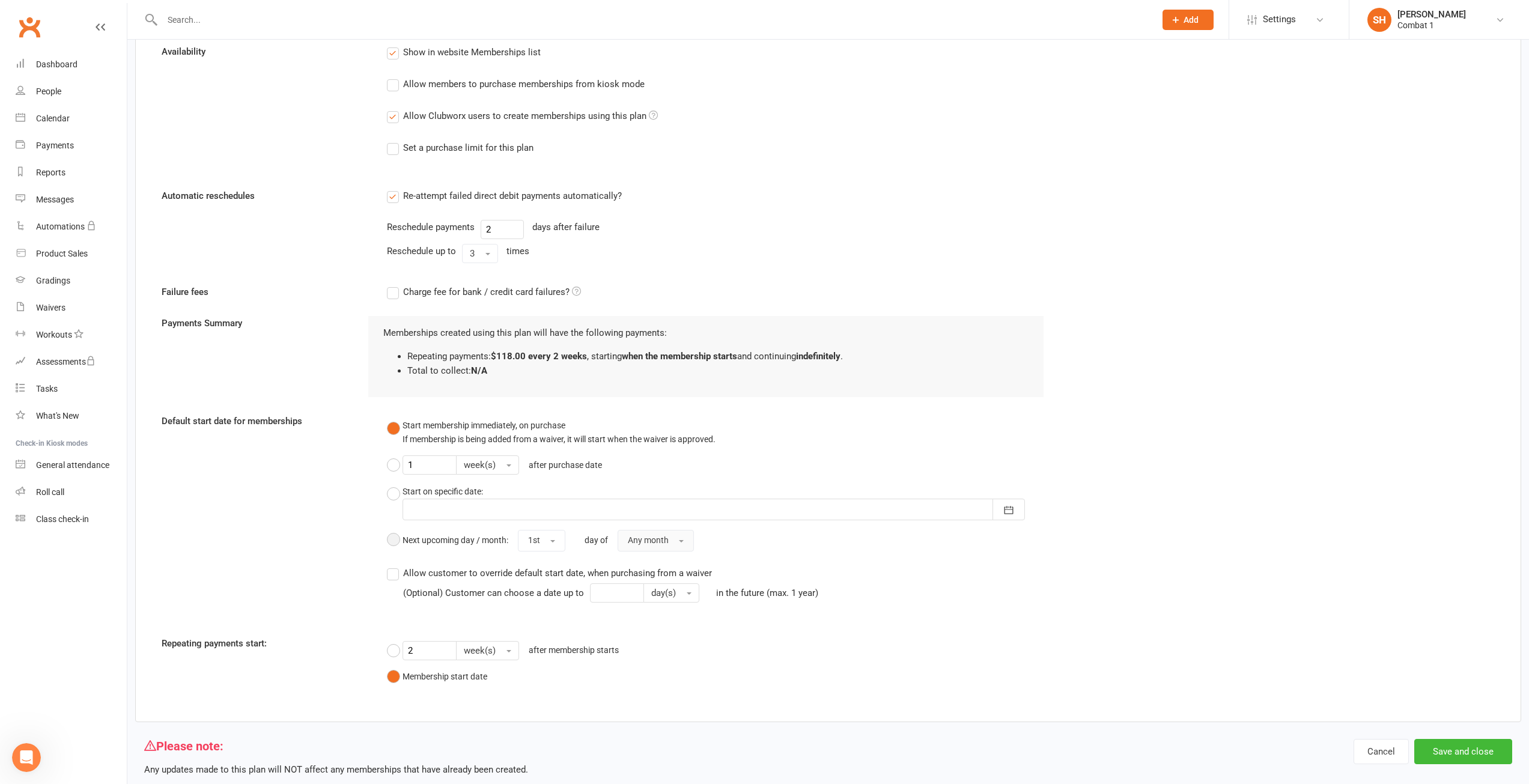
scroll to position [643, 0]
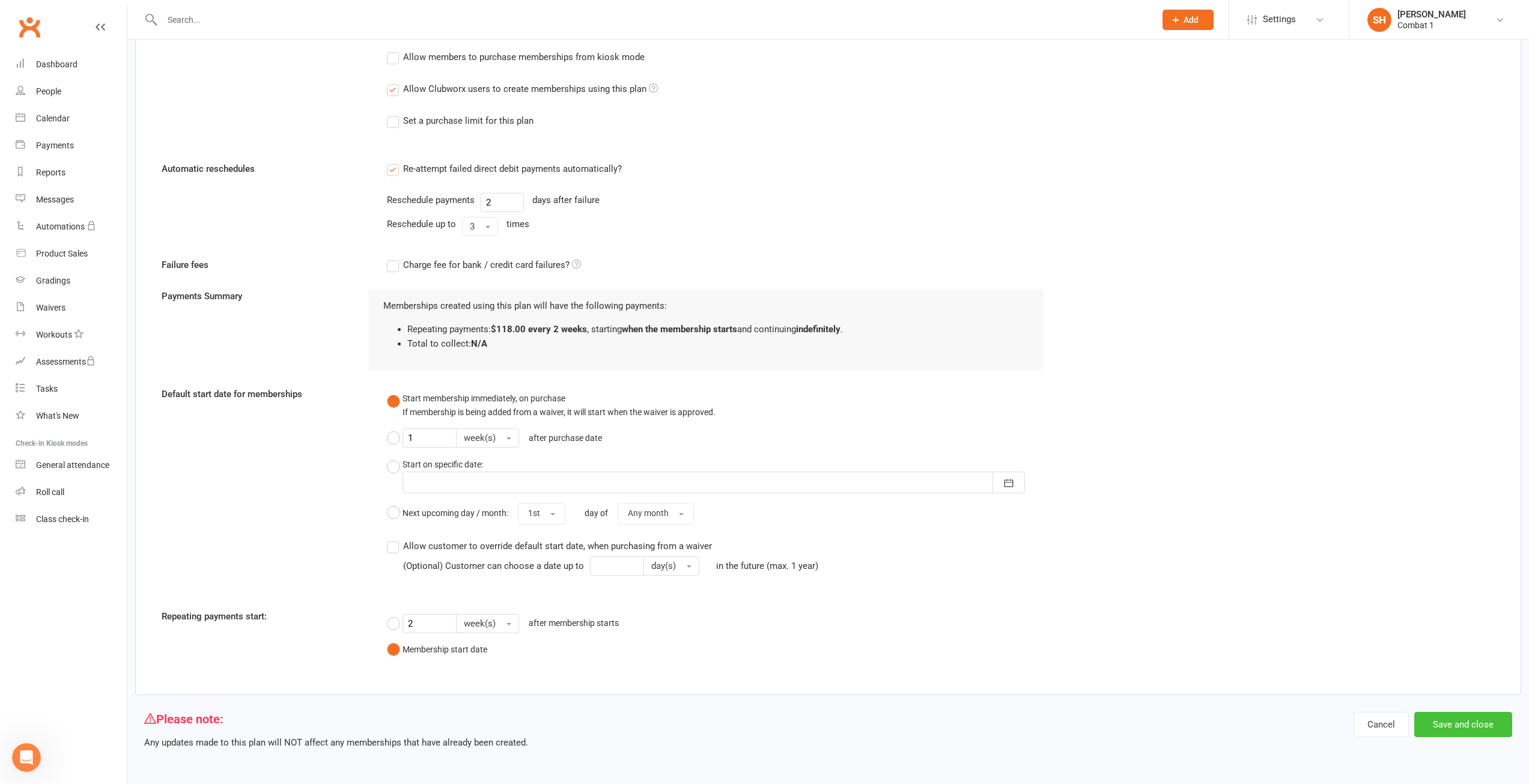
click at [1452, 723] on button "Save and close" at bounding box center [1464, 724] width 98 height 25
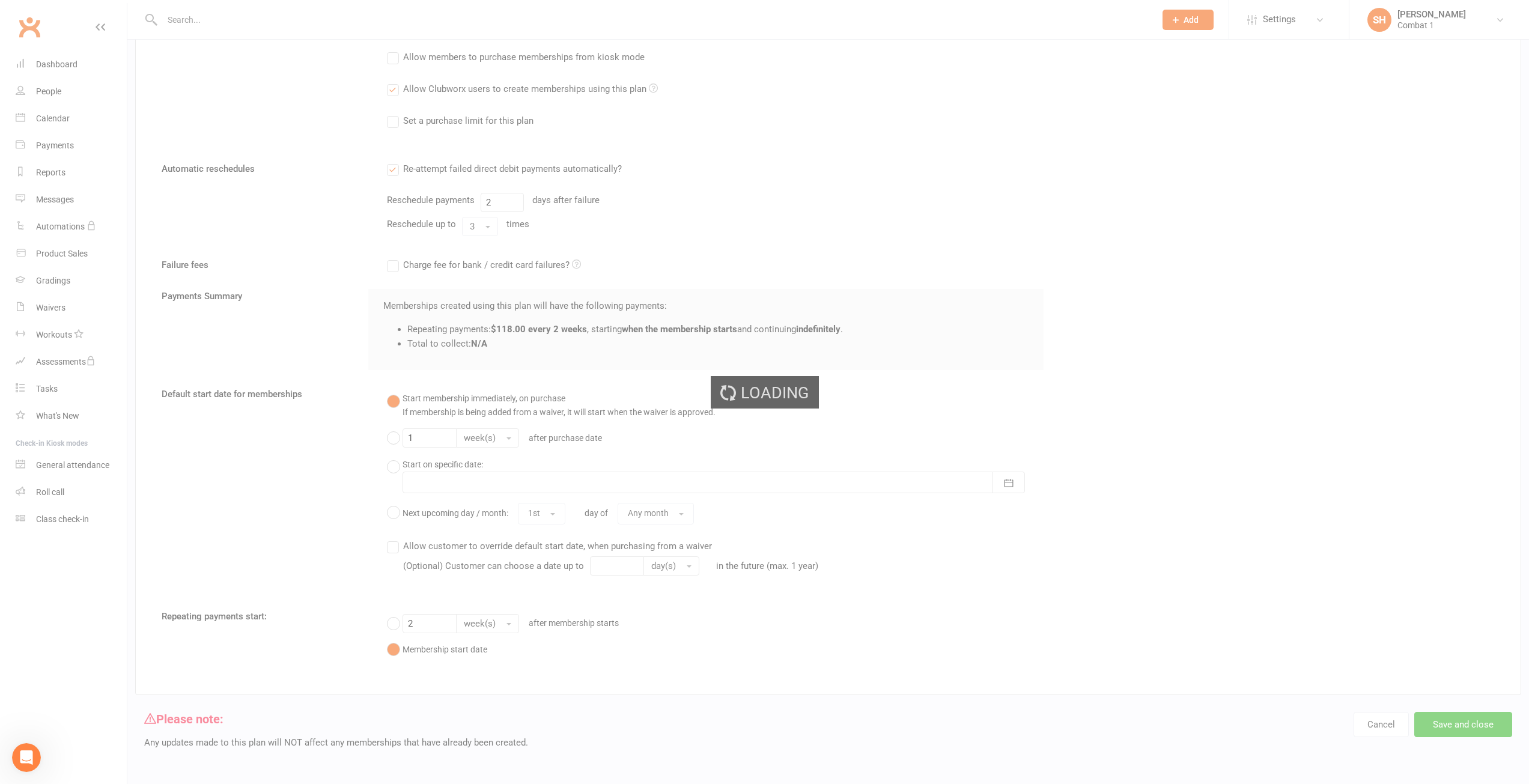
select select "100"
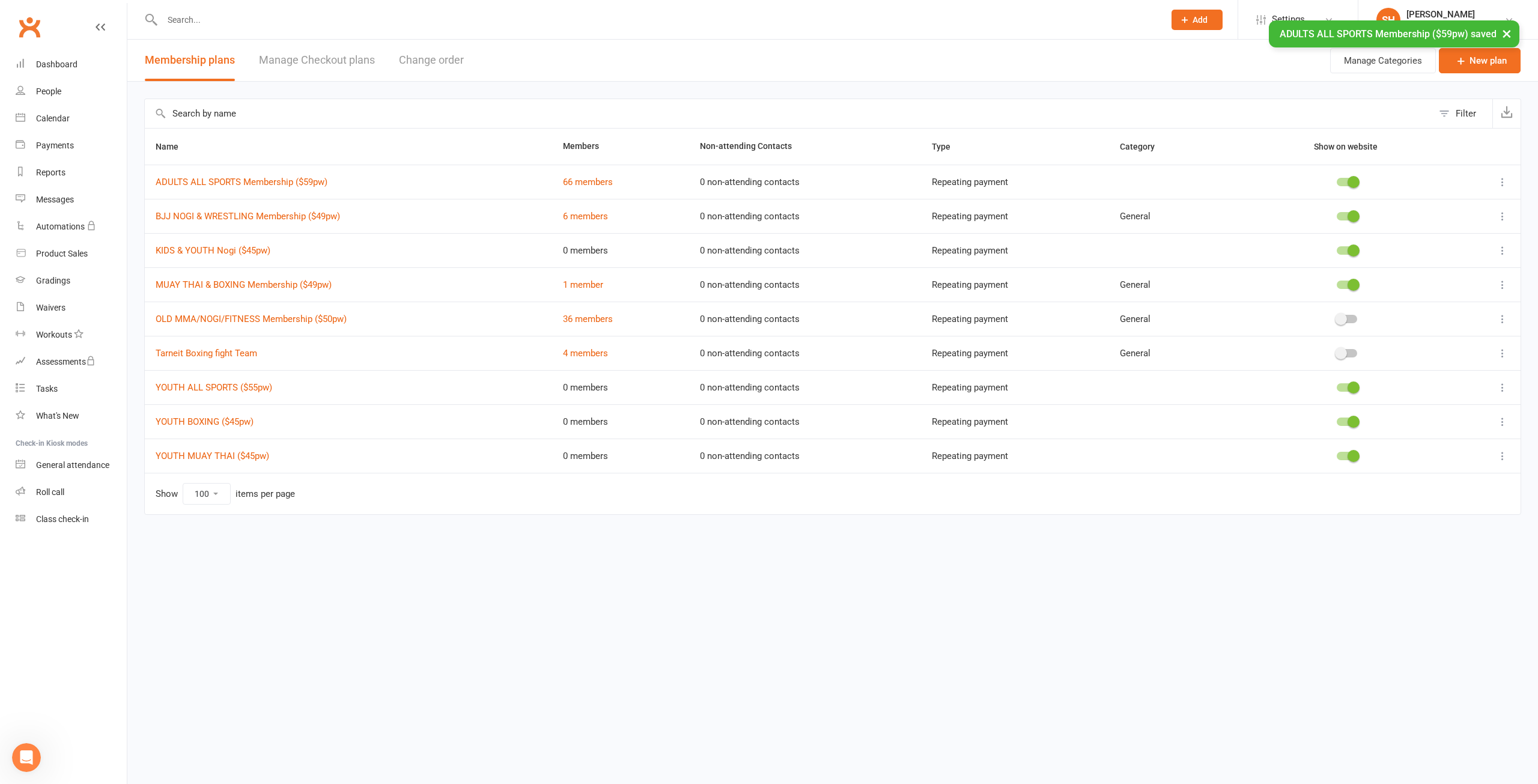
click at [762, 559] on html "Prospect Member Non-attending contact Class / event Appointment Grading event T…" at bounding box center [769, 282] width 1538 height 565
click at [1507, 33] on button "×" at bounding box center [1506, 33] width 21 height 26
drag, startPoint x: 578, startPoint y: 670, endPoint x: 569, endPoint y: 665, distance: 10.3
click at [575, 565] on html "Prospect Member Non-attending contact Class / event Appointment Grading event T…" at bounding box center [769, 282] width 1538 height 565
drag, startPoint x: 313, startPoint y: 552, endPoint x: 317, endPoint y: 544, distance: 8.9
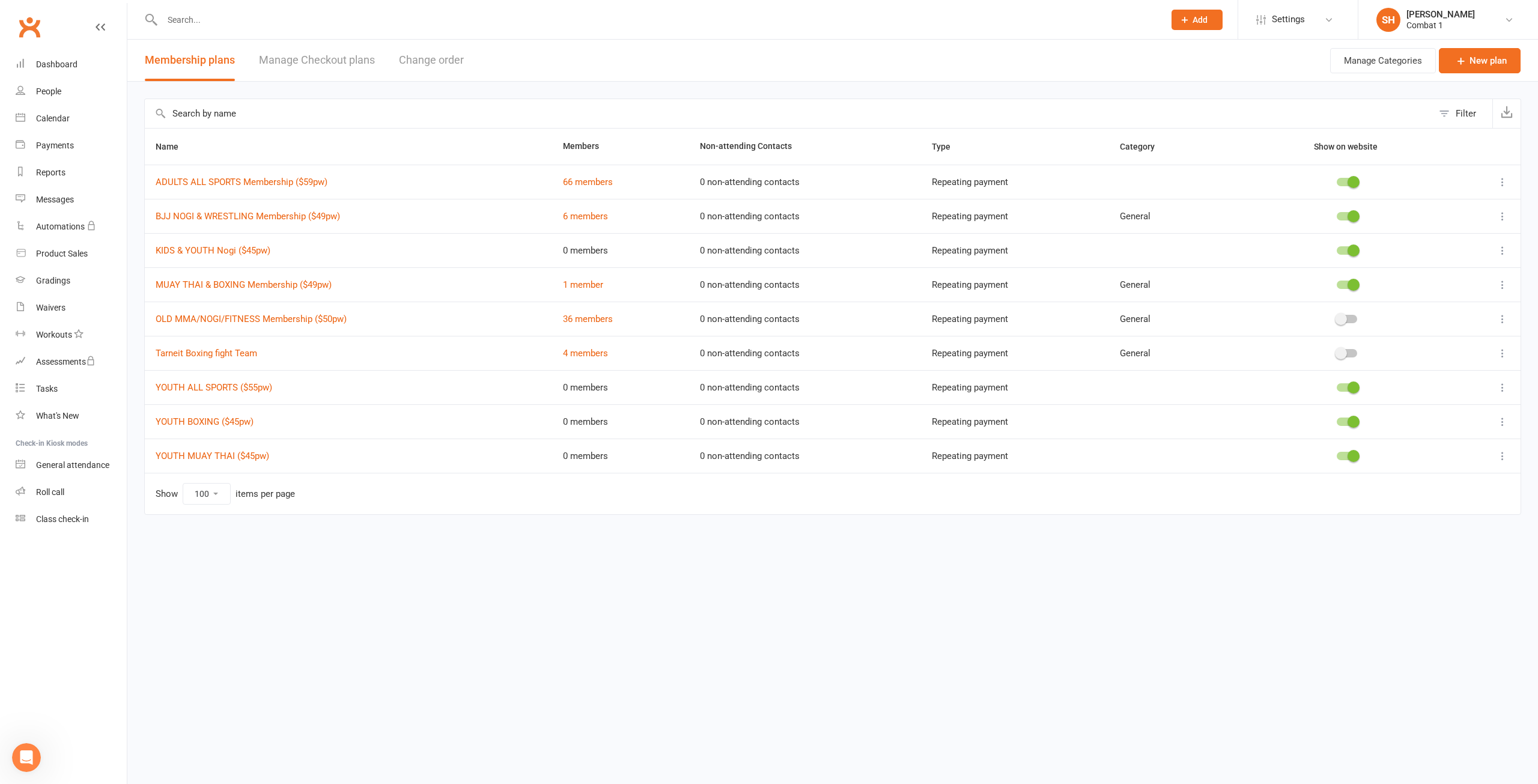
click at [315, 546] on html "Prospect Member Non-attending contact Class / event Appointment Grading event T…" at bounding box center [769, 282] width 1538 height 565
click at [1502, 213] on icon at bounding box center [1503, 216] width 12 height 12
click at [1428, 236] on link "Edit" at bounding box center [1450, 239] width 119 height 24
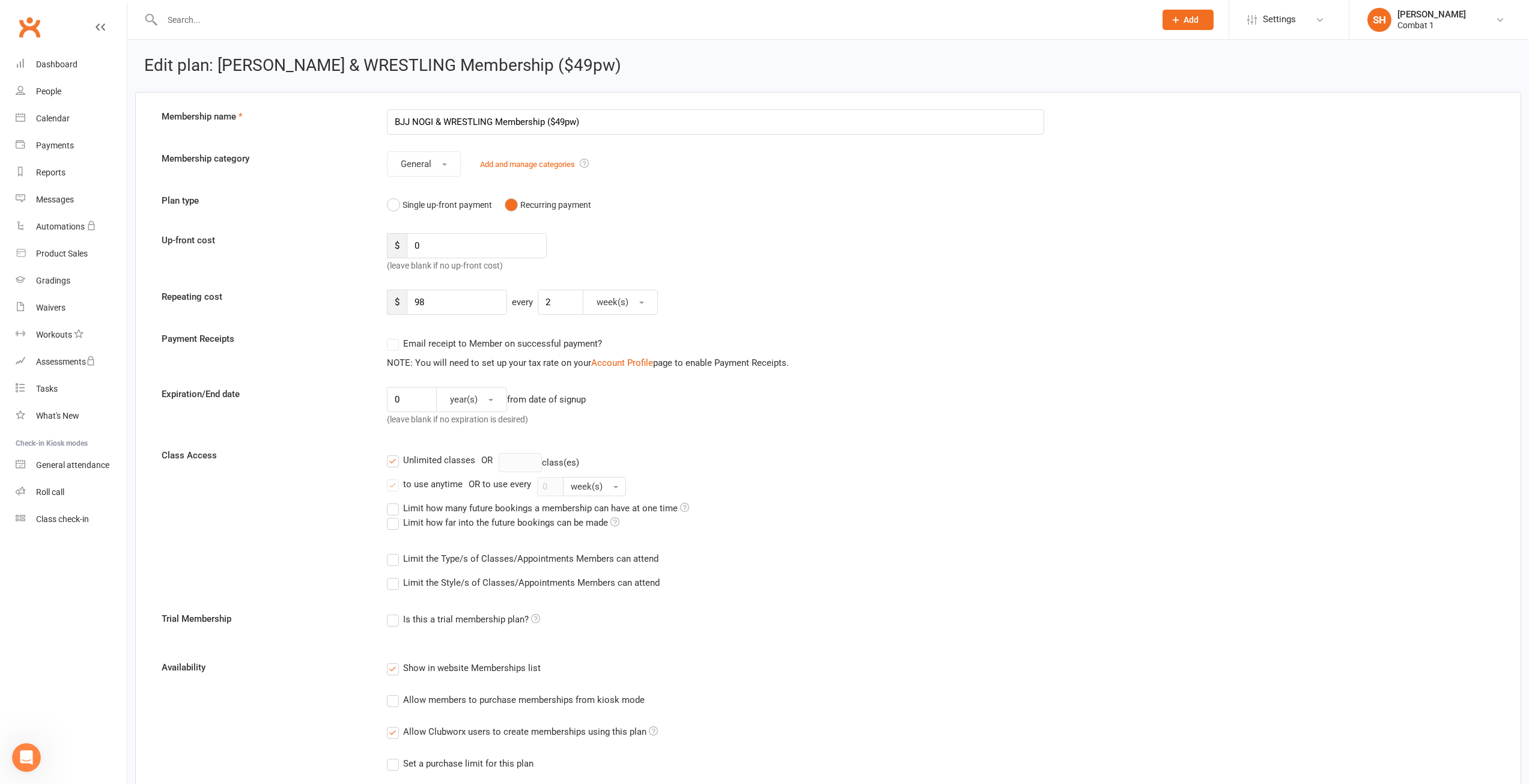
click at [389, 119] on input "BJJ NOGI & WRESTLING Membership ($49pw)" at bounding box center [716, 122] width 658 height 25
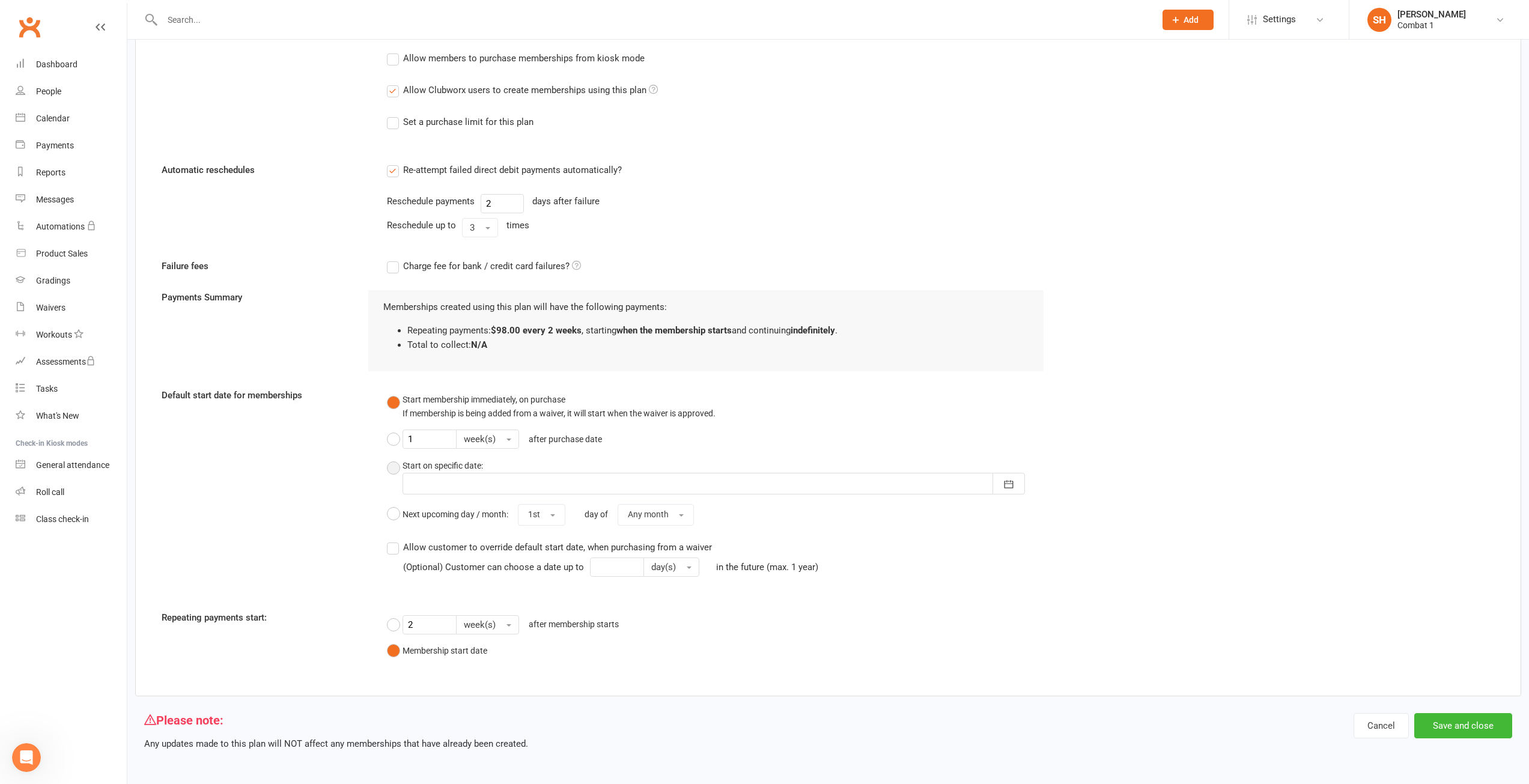
scroll to position [643, 0]
type input "ADULTS BJJ NOGI & WRESTLING Membership ($49pw)"
click at [1462, 726] on button "Save and close" at bounding box center [1464, 724] width 98 height 25
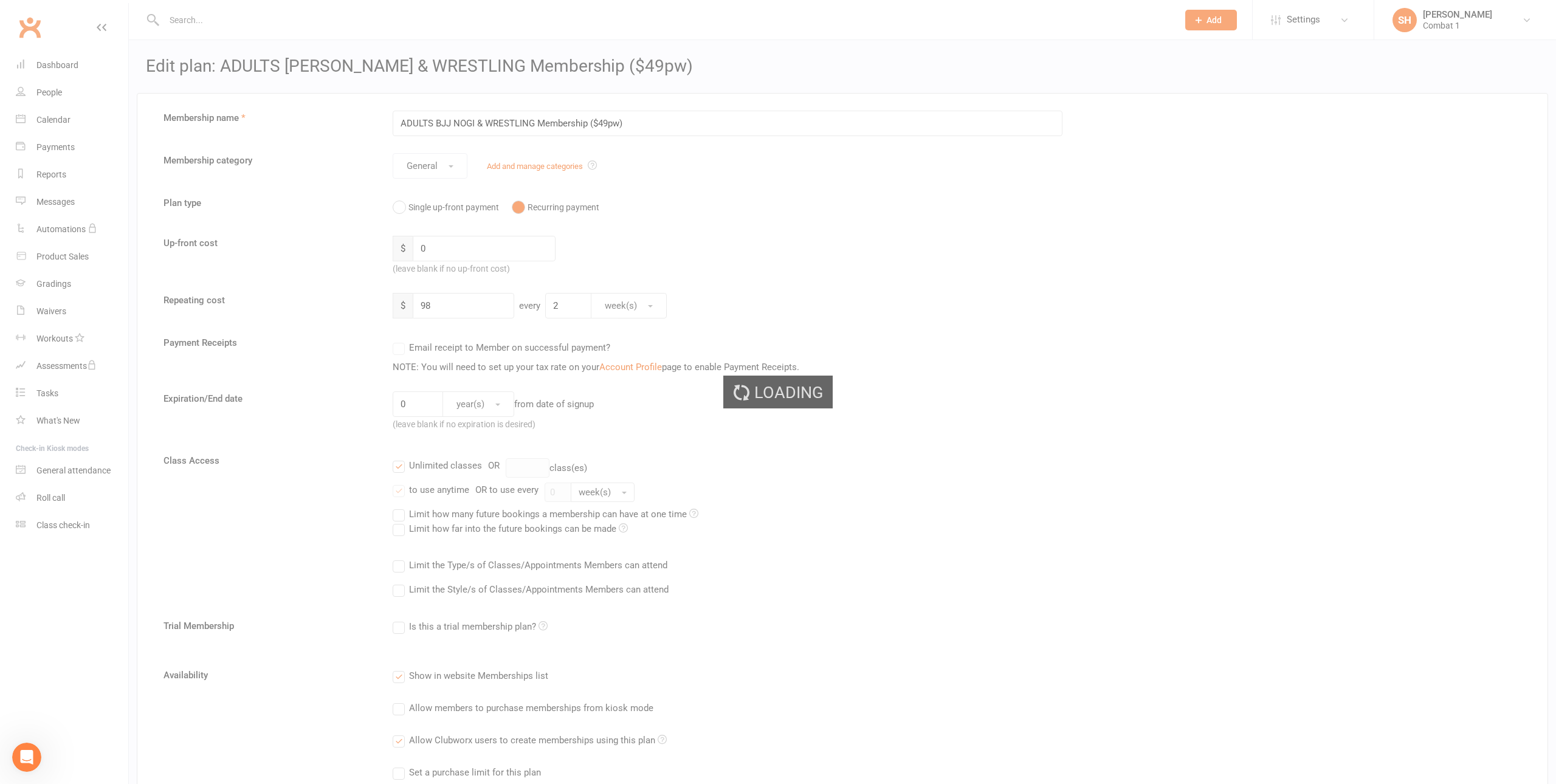
select select "100"
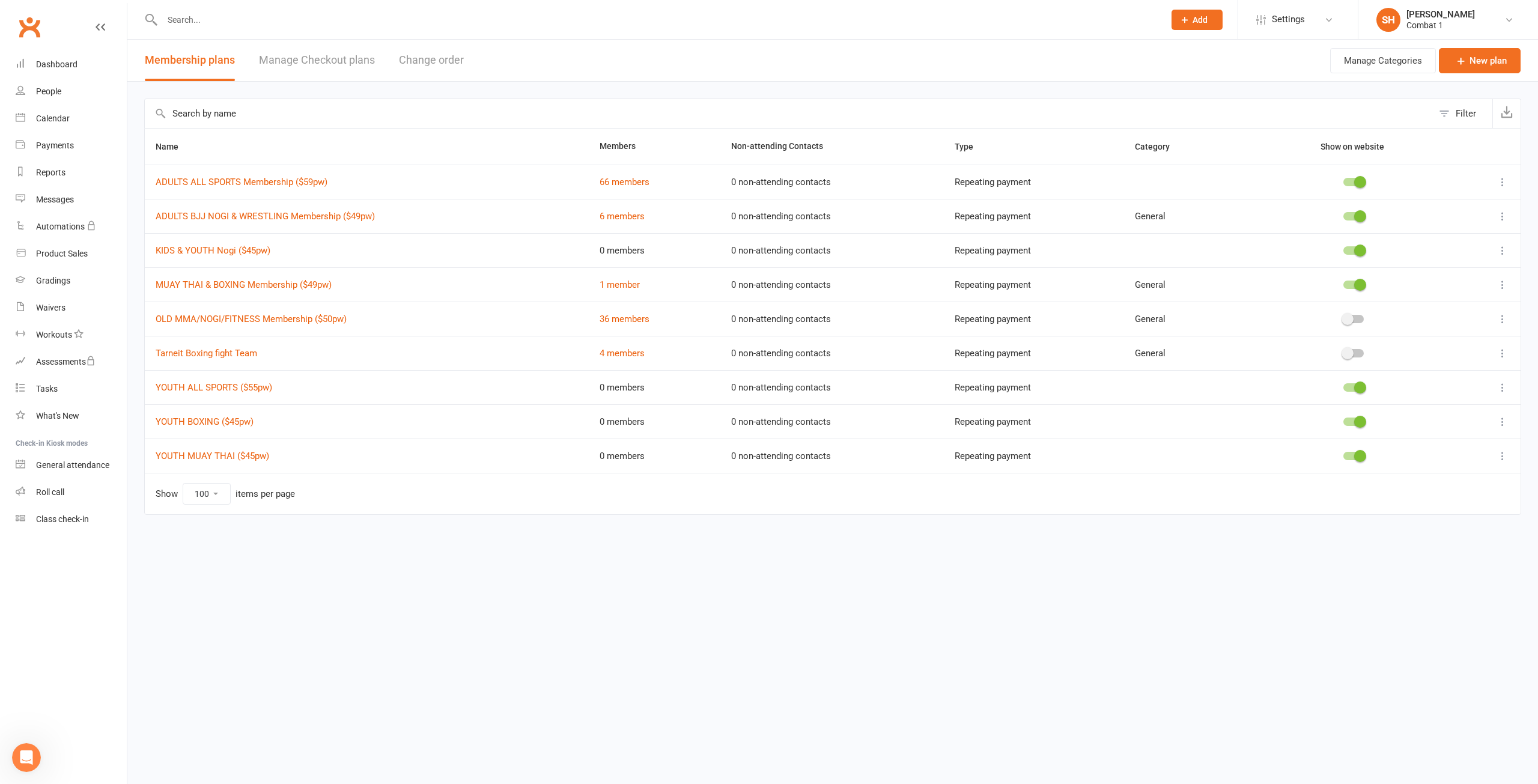
click at [1503, 282] on icon at bounding box center [1503, 284] width 12 height 12
click at [1410, 305] on link "Edit" at bounding box center [1450, 308] width 119 height 24
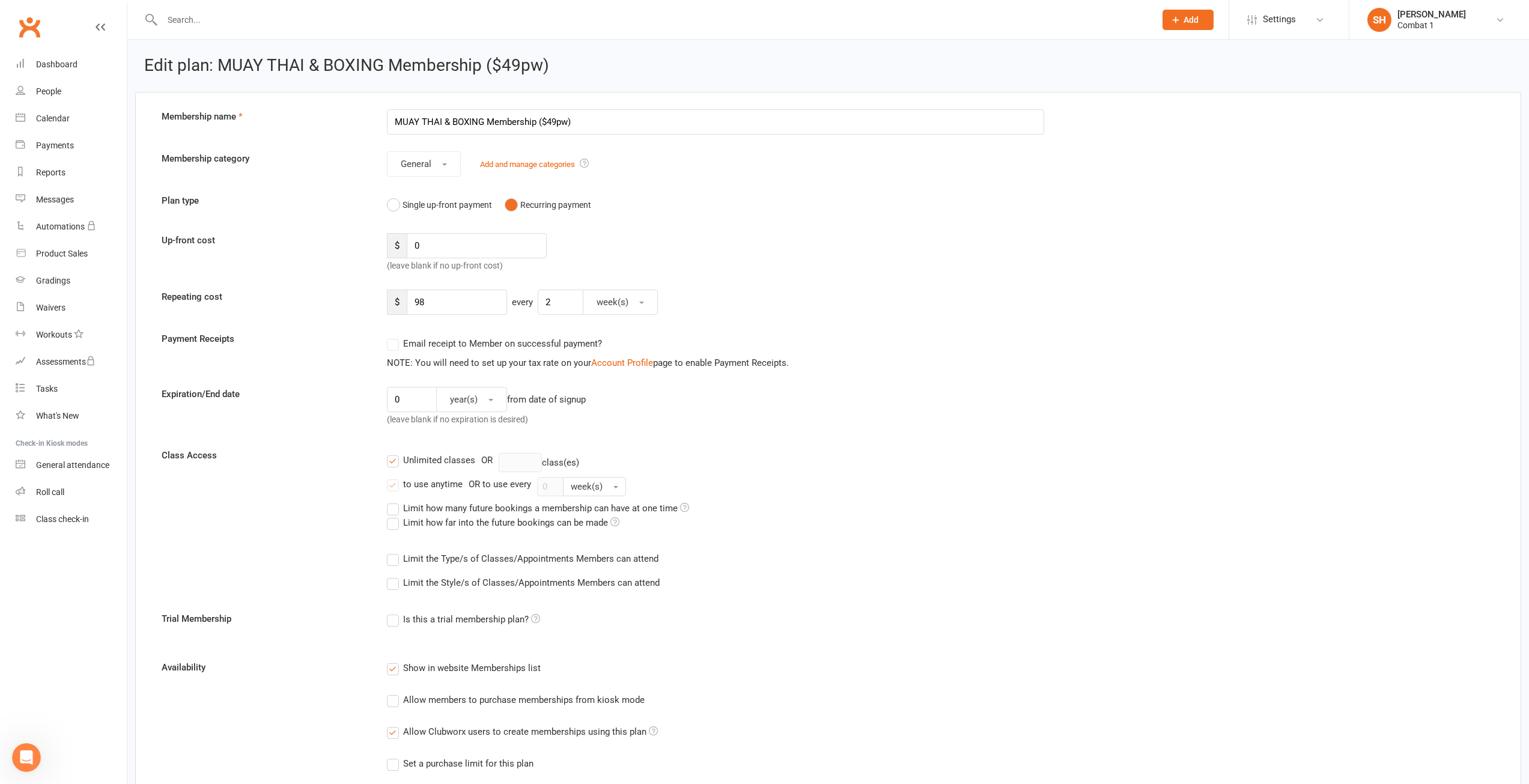
click at [395, 117] on input "MUAY THAI & BOXING Membership ($49pw)" at bounding box center [716, 122] width 658 height 25
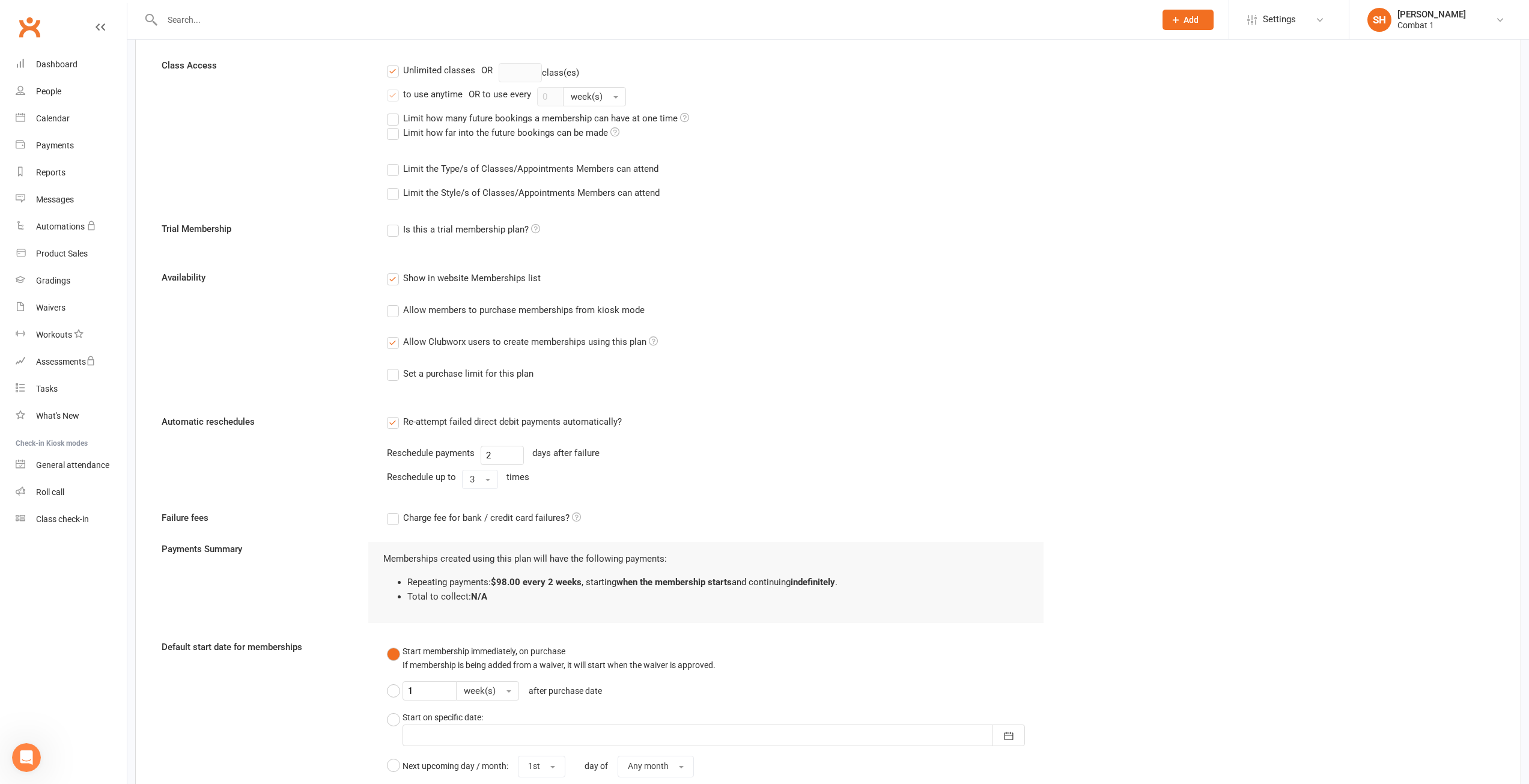
scroll to position [643, 0]
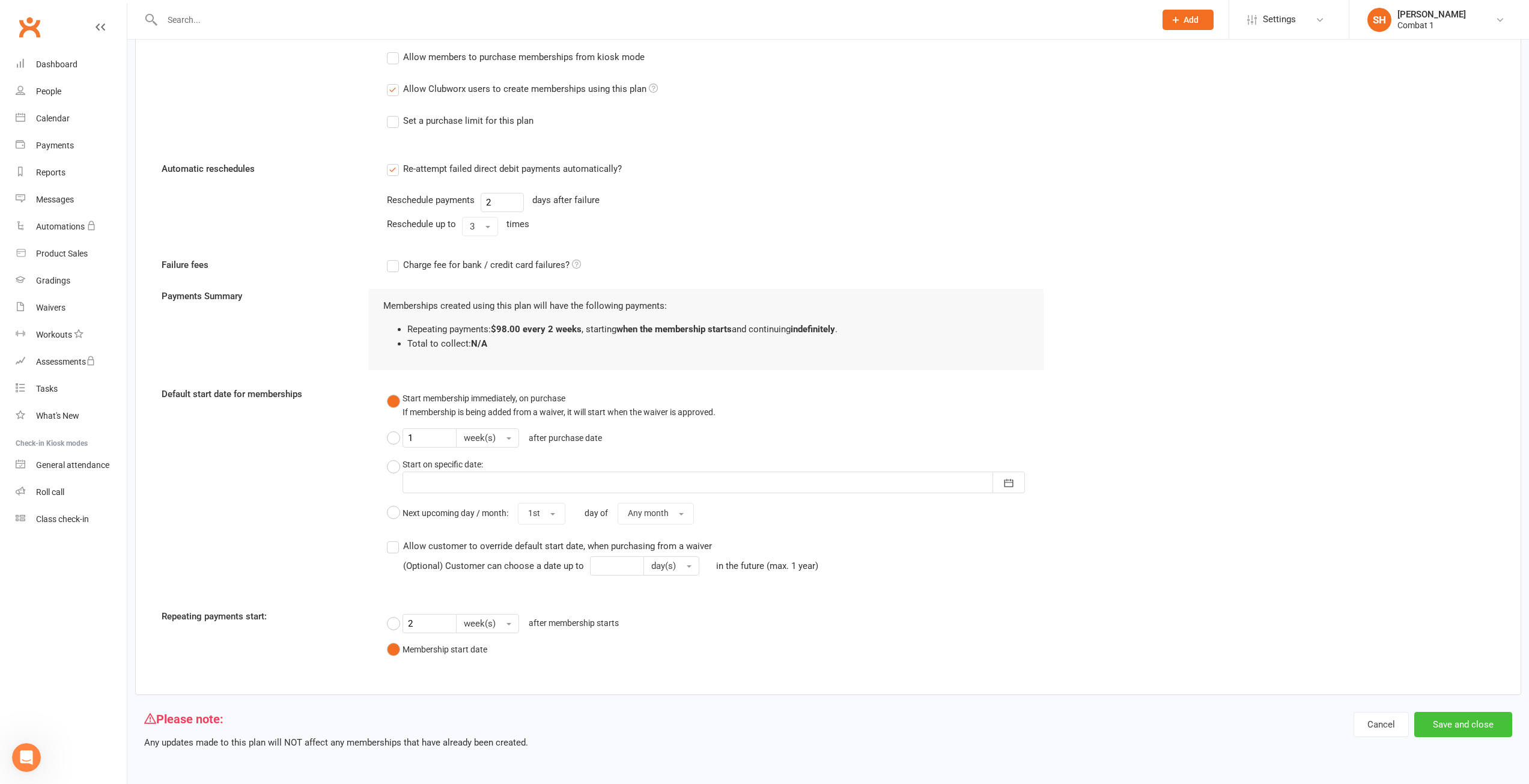
type input "ADULTS MUAY THAI & BOXING Membership ($49pw)"
click at [1480, 734] on button "Save and close" at bounding box center [1464, 724] width 98 height 25
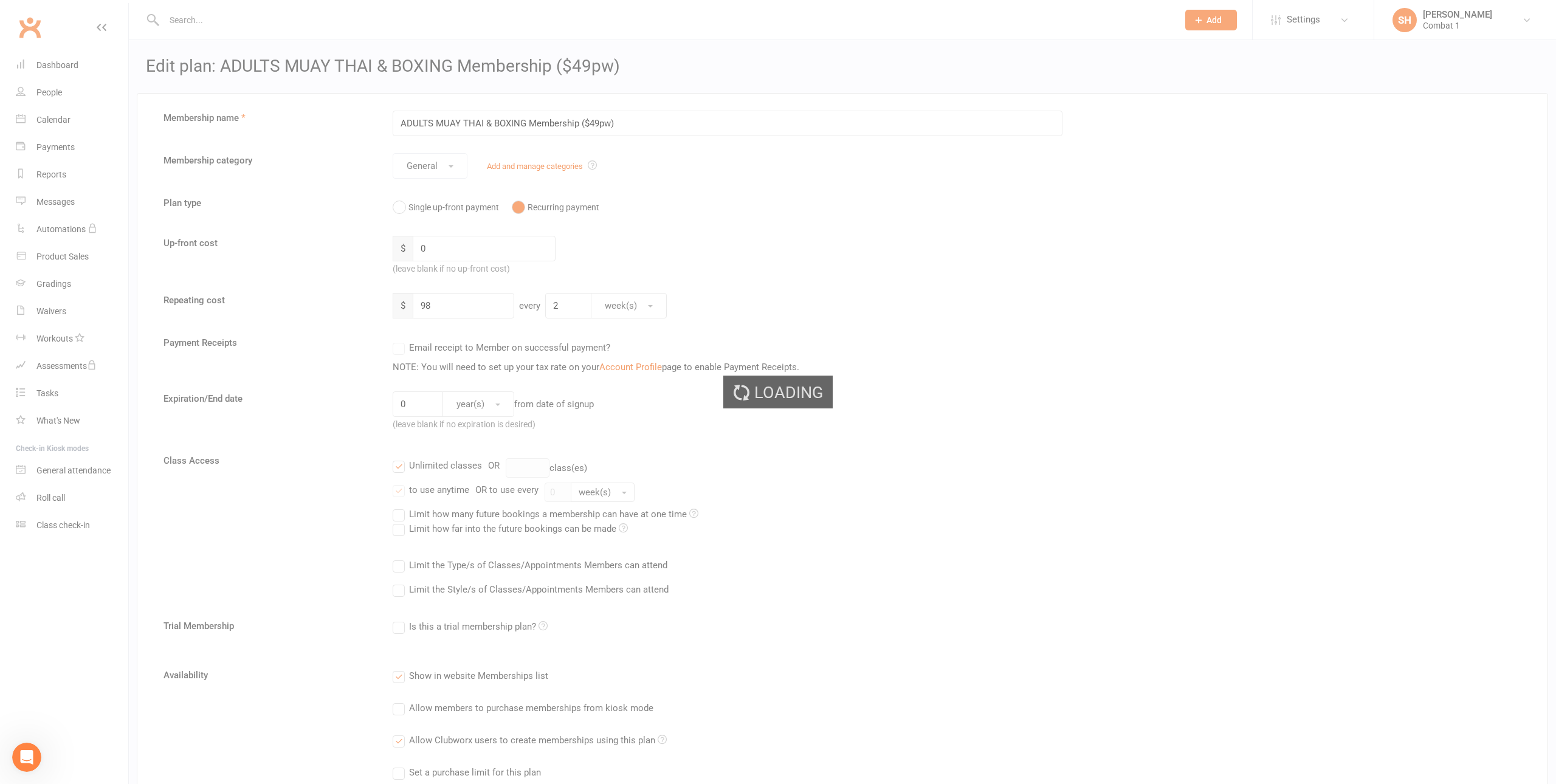
select select "100"
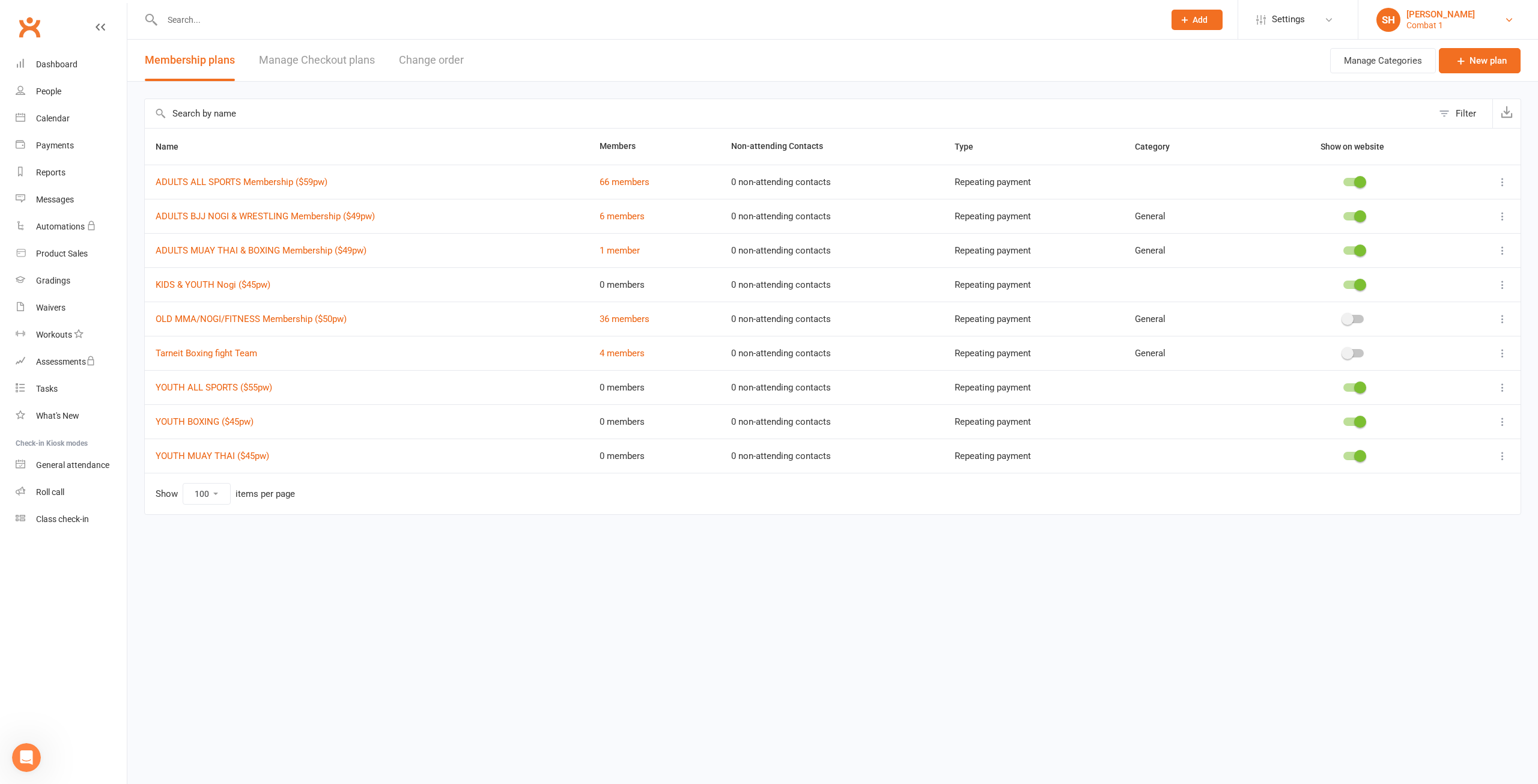
click at [1480, 23] on link "SH [PERSON_NAME] Combat 1" at bounding box center [1448, 19] width 144 height 24
click at [1451, 50] on link "My profile" at bounding box center [1449, 54] width 180 height 28
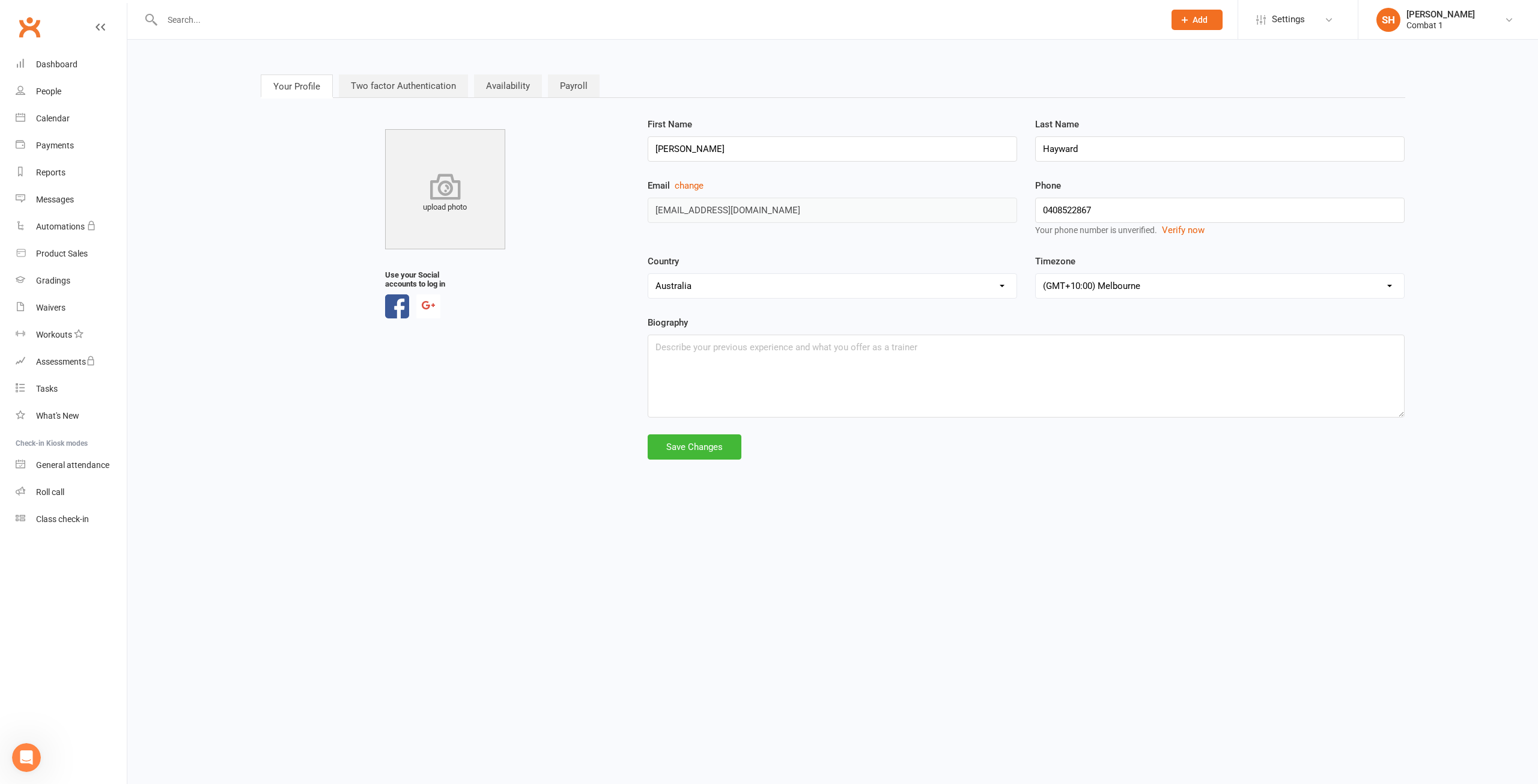
click at [456, 158] on img at bounding box center [445, 188] width 120 height 120
click at [1108, 495] on html "Prospect Member Non-attending contact Class / event Appointment Grading event T…" at bounding box center [769, 248] width 1538 height 495
click at [1466, 25] on link "SH [PERSON_NAME] Combat 1" at bounding box center [1448, 19] width 144 height 24
click at [1248, 495] on html "Prospect Member Non-attending contact Class / event Appointment Grading event T…" at bounding box center [769, 248] width 1538 height 495
click at [41, 305] on div "Waivers" at bounding box center [51, 307] width 30 height 9
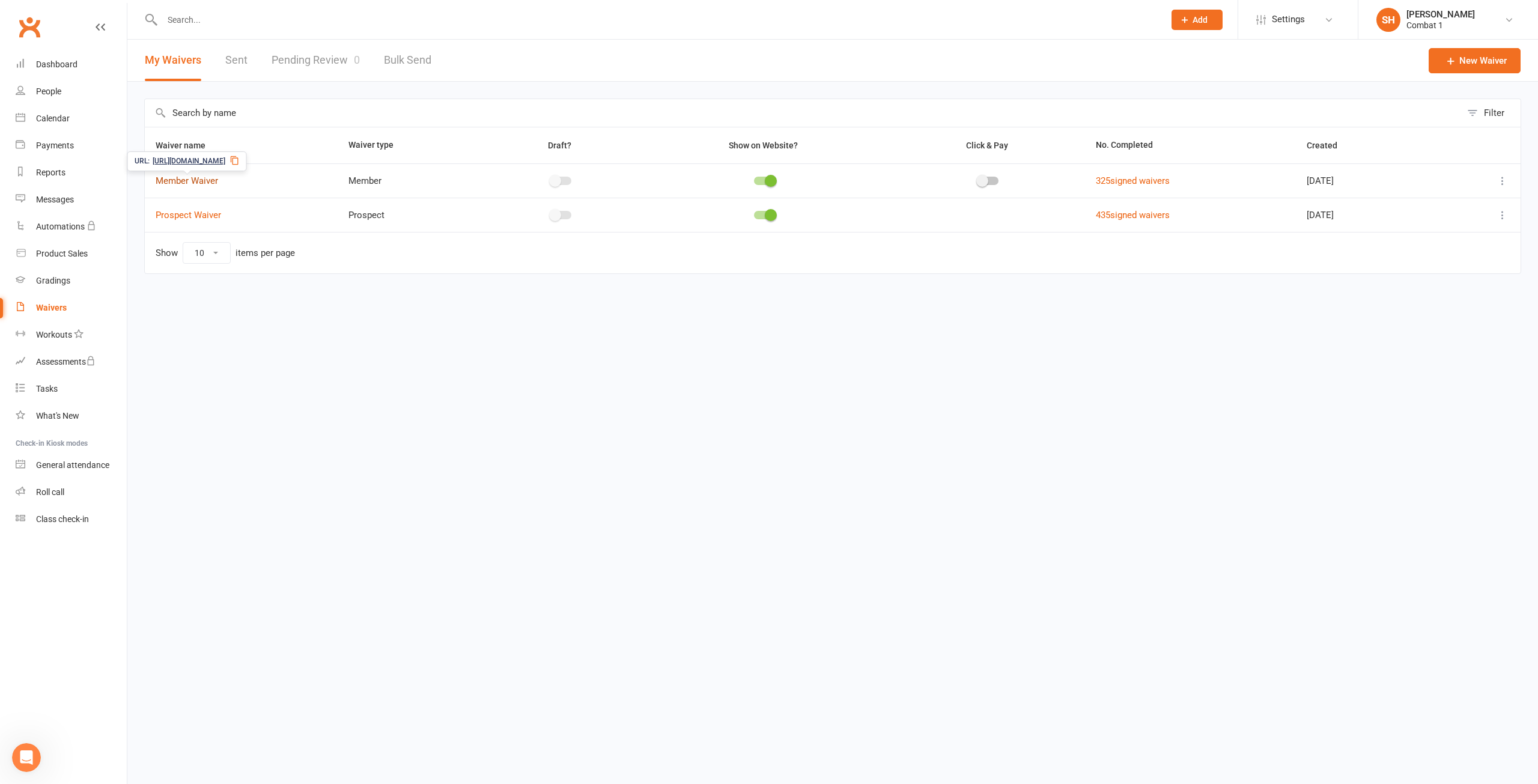
click at [188, 178] on link "Member Waiver" at bounding box center [187, 181] width 62 height 11
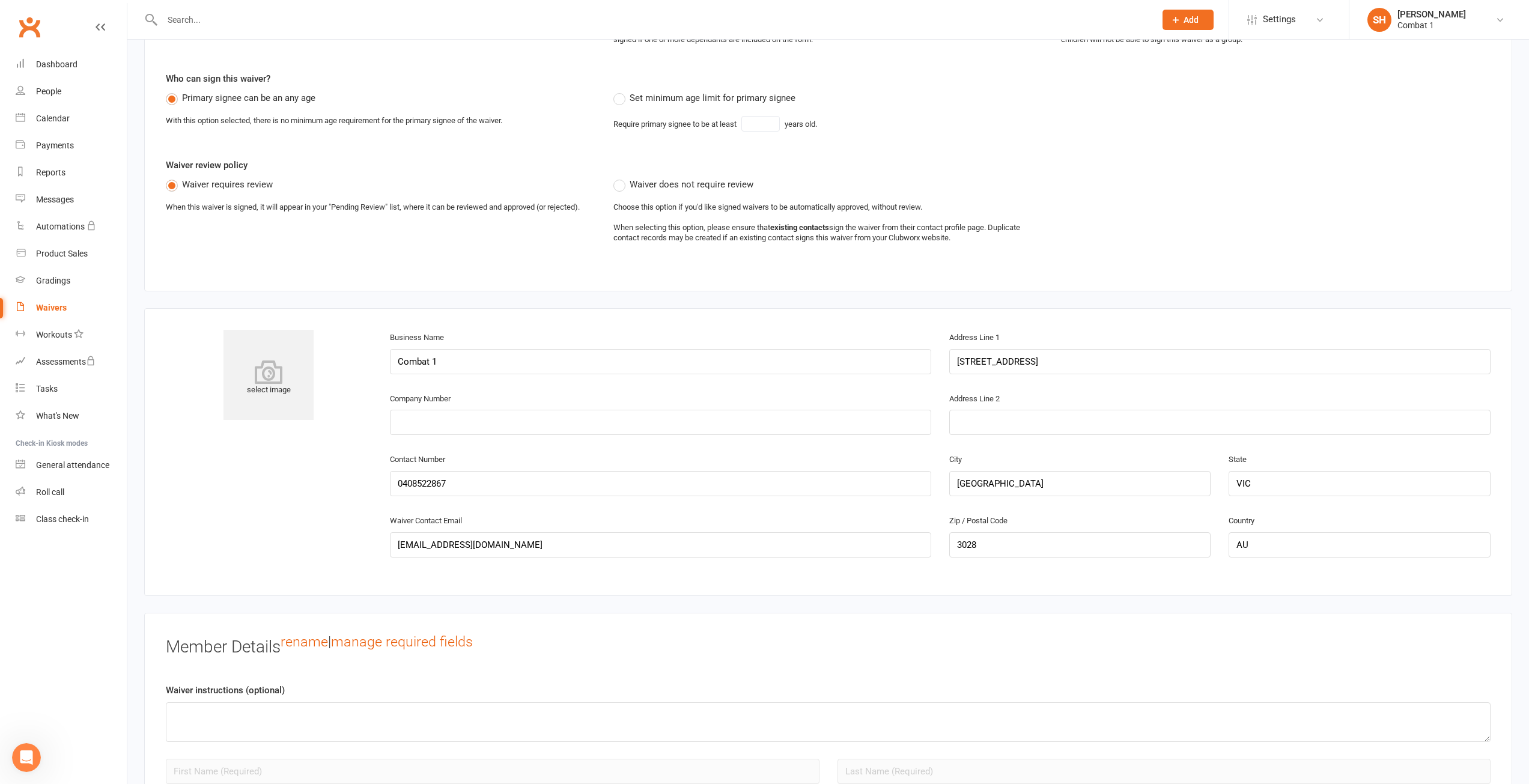
scroll to position [360, 0]
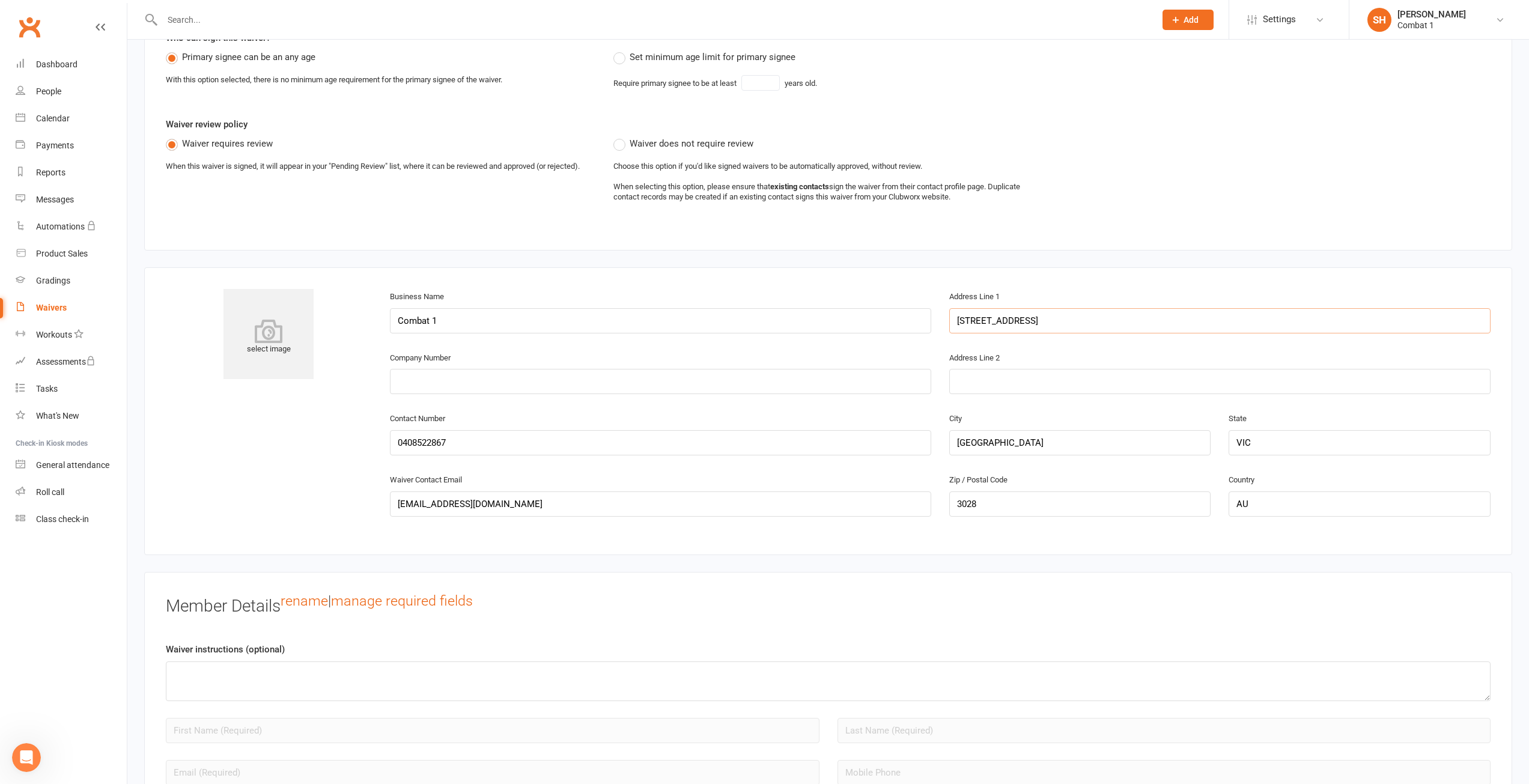
drag, startPoint x: 1115, startPoint y: 321, endPoint x: 719, endPoint y: 292, distance: 397.1
click at [719, 293] on div "Business Name Combat 1 Address Line 1 [STREET_ADDRESS]" at bounding box center [940, 319] width 1120 height 61
type input "1/5 Kilmarnock Court, [GEOGRAPHIC_DATA]"
click at [772, 613] on h3 "Member Details rename | manage required fields" at bounding box center [661, 605] width 990 height 22
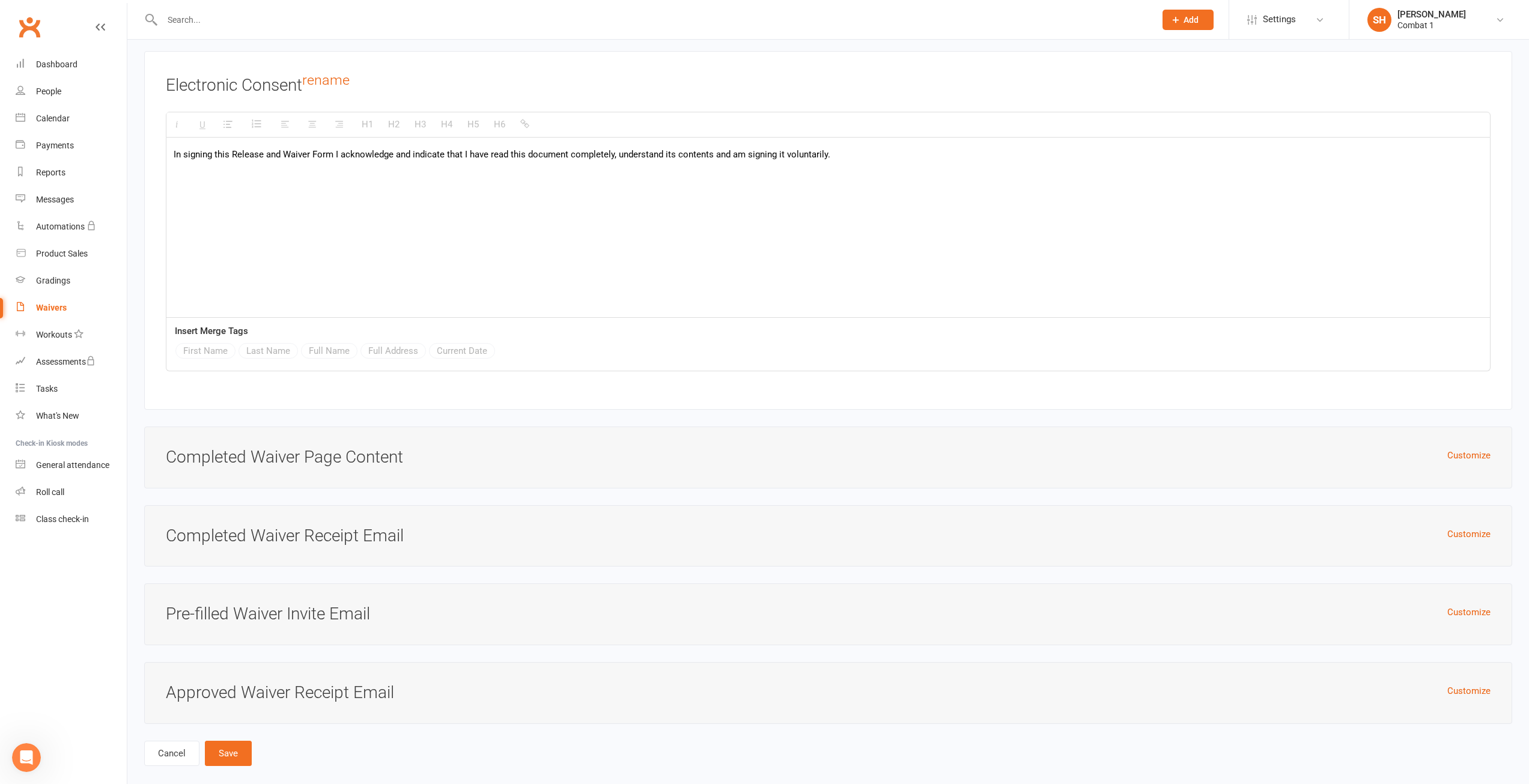
scroll to position [3524, 0]
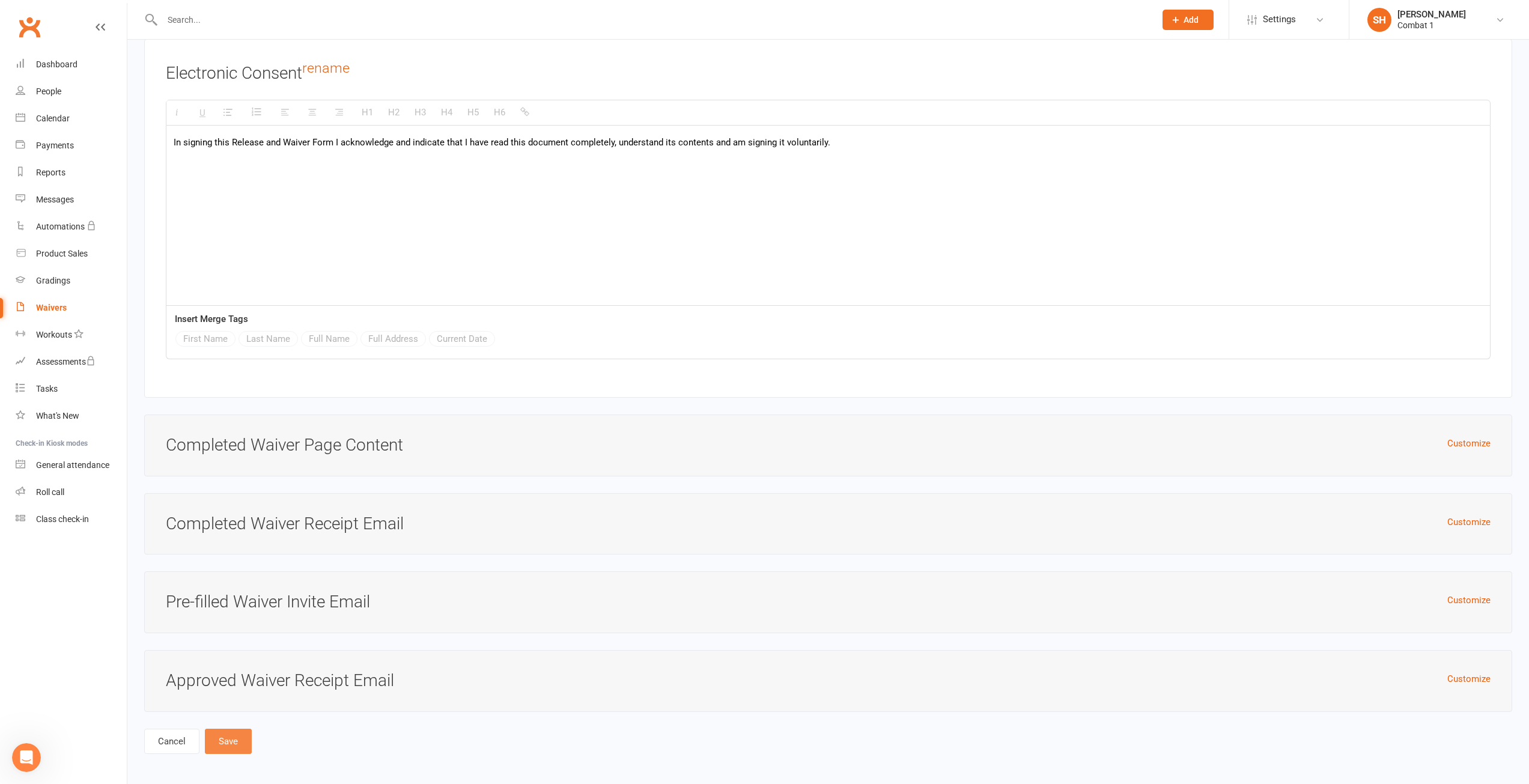
click at [244, 731] on button "Save" at bounding box center [228, 740] width 46 height 25
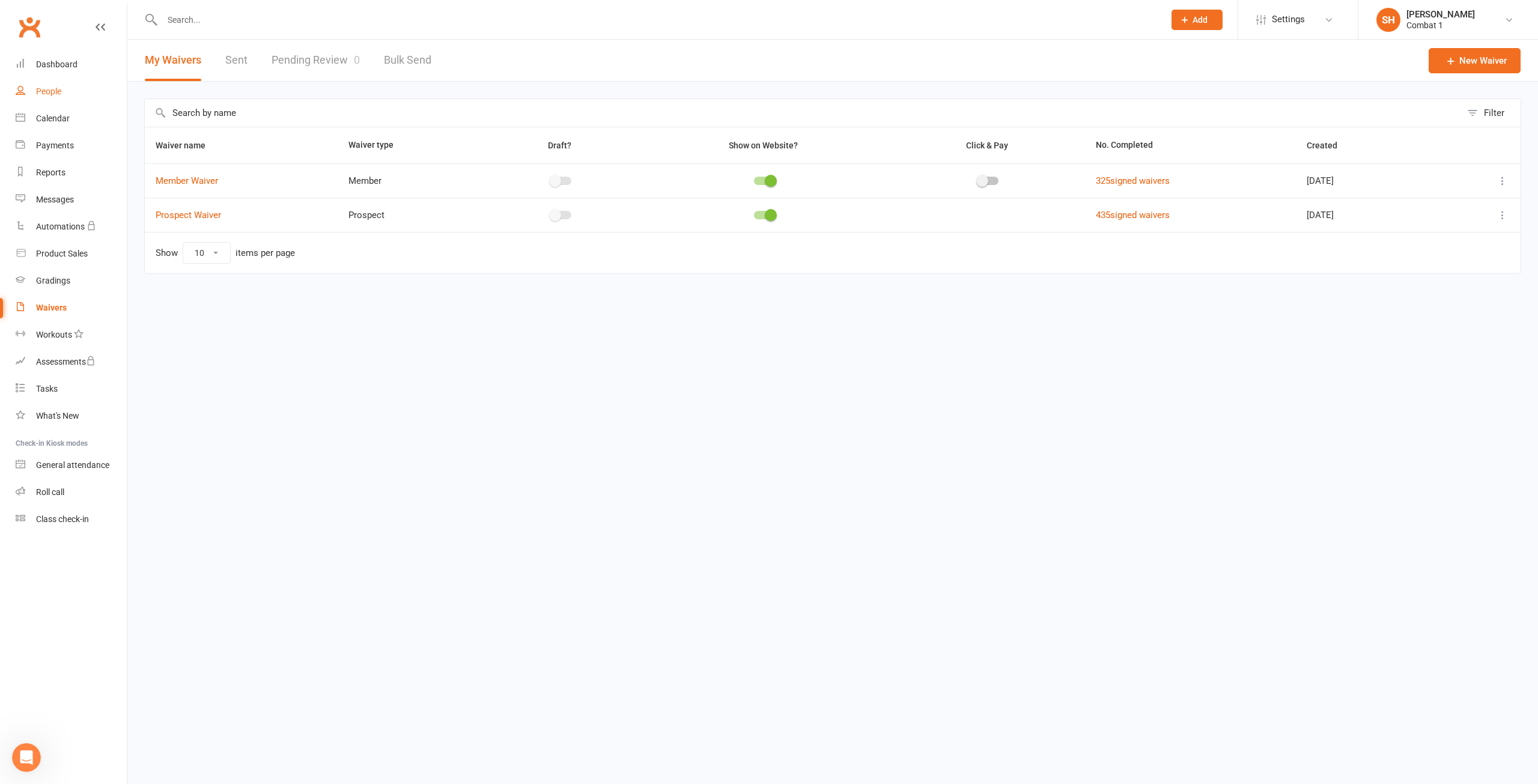
click at [71, 83] on link "People" at bounding box center [71, 91] width 111 height 27
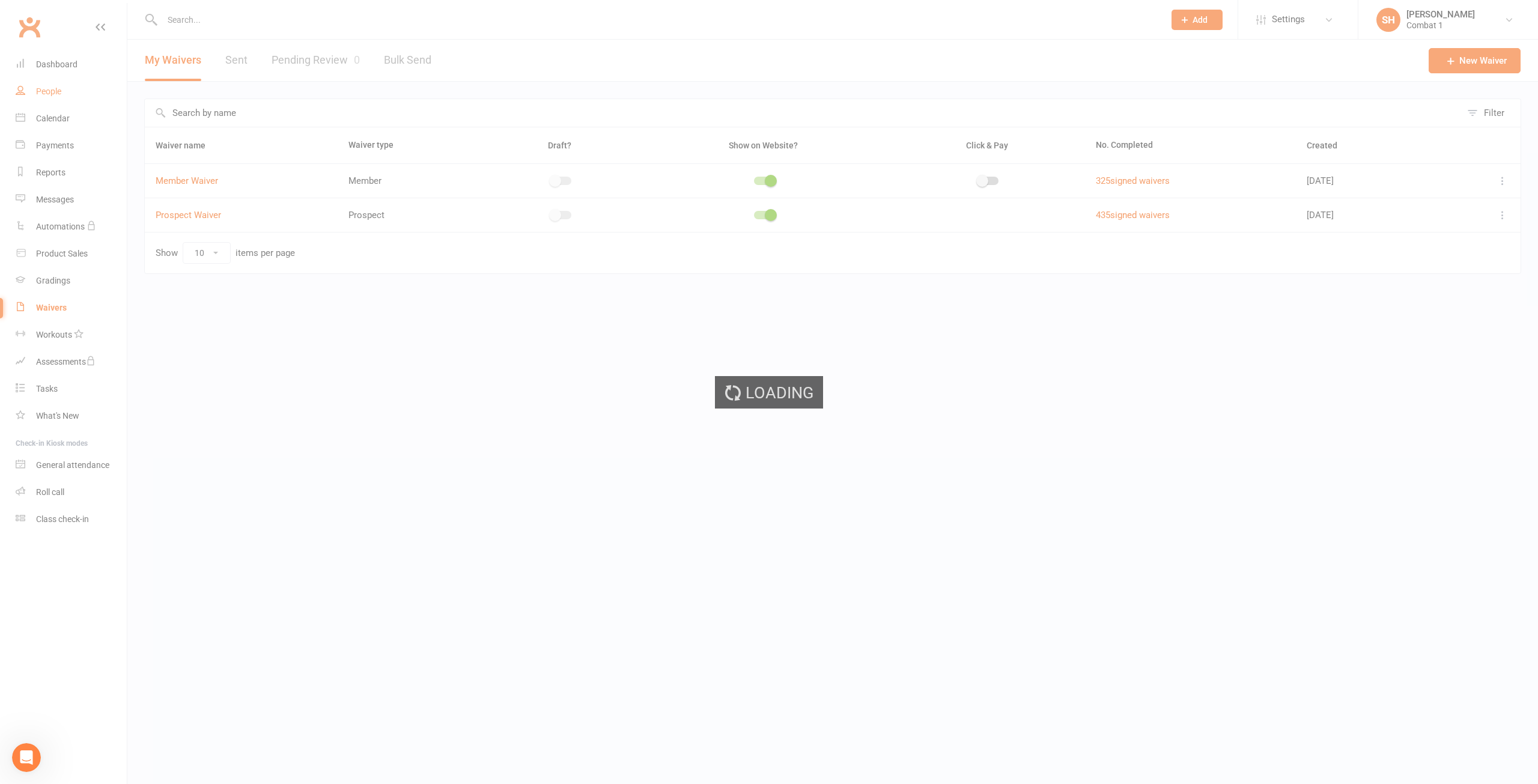
select select "100"
